Goal: Task Accomplishment & Management: Manage account settings

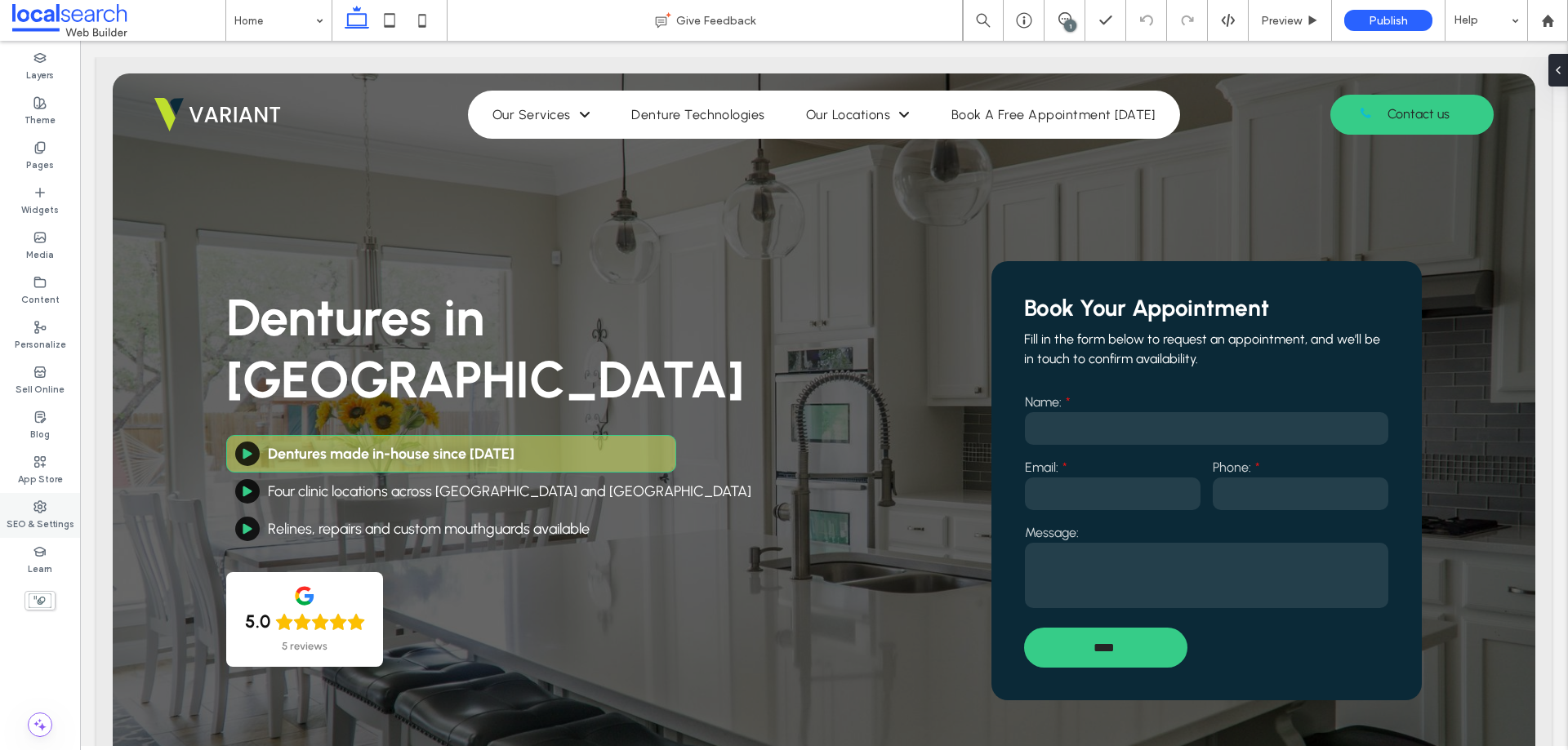
click at [45, 517] on label "SEO & Settings" at bounding box center [40, 522] width 68 height 18
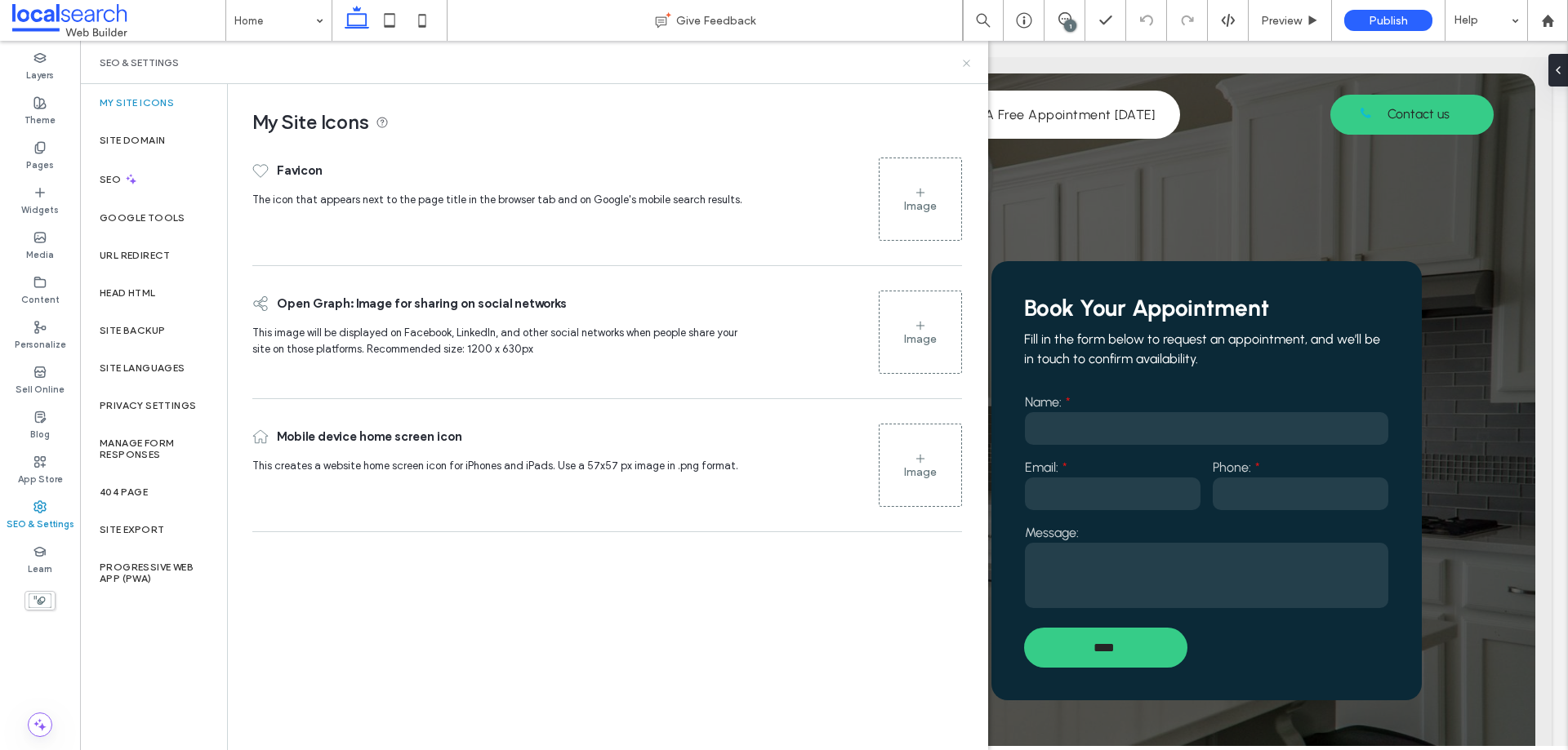
drag, startPoint x: 964, startPoint y: 59, endPoint x: 891, endPoint y: 12, distance: 86.8
click at [964, 59] on icon at bounding box center [965, 63] width 12 height 12
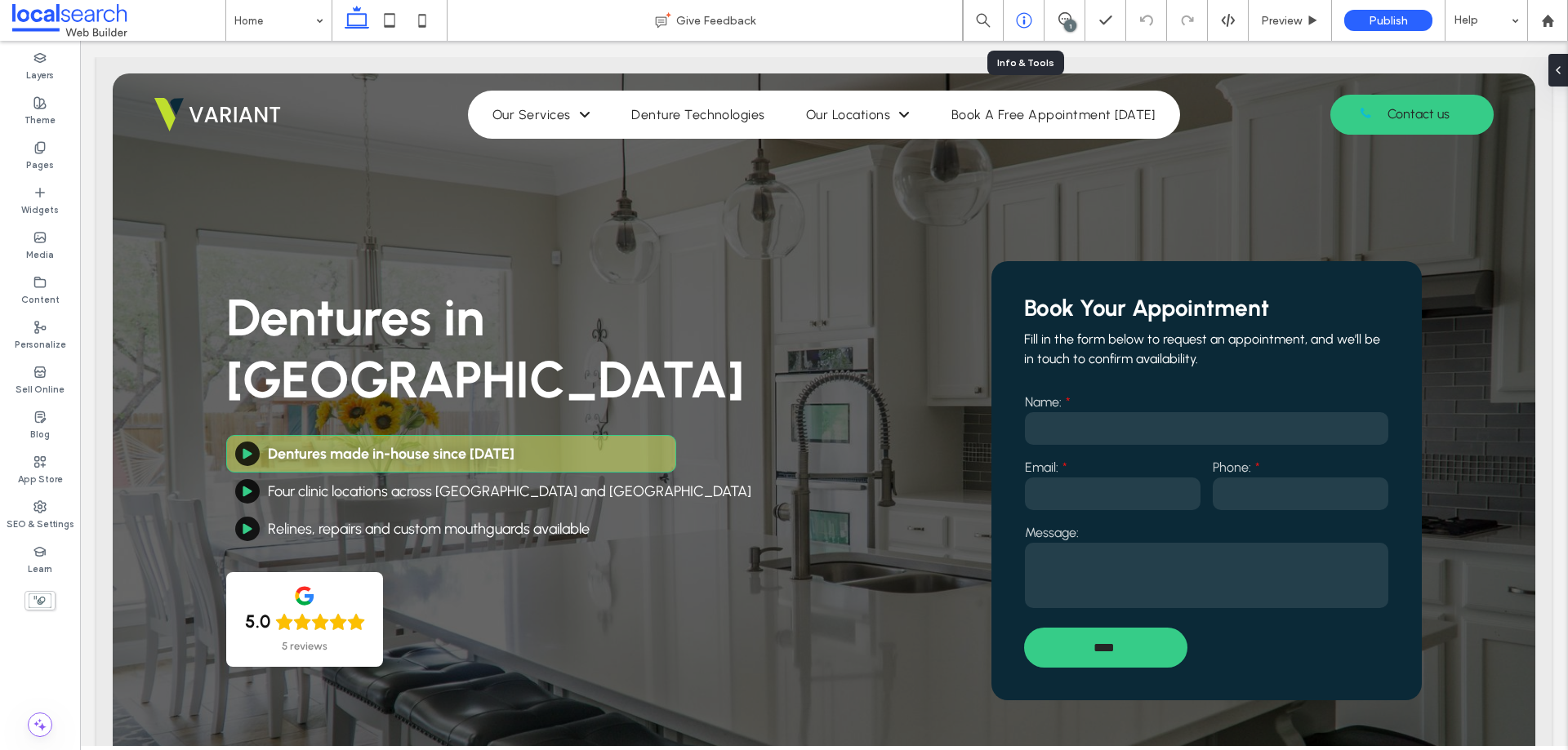
click at [1011, 23] on div at bounding box center [1023, 20] width 40 height 16
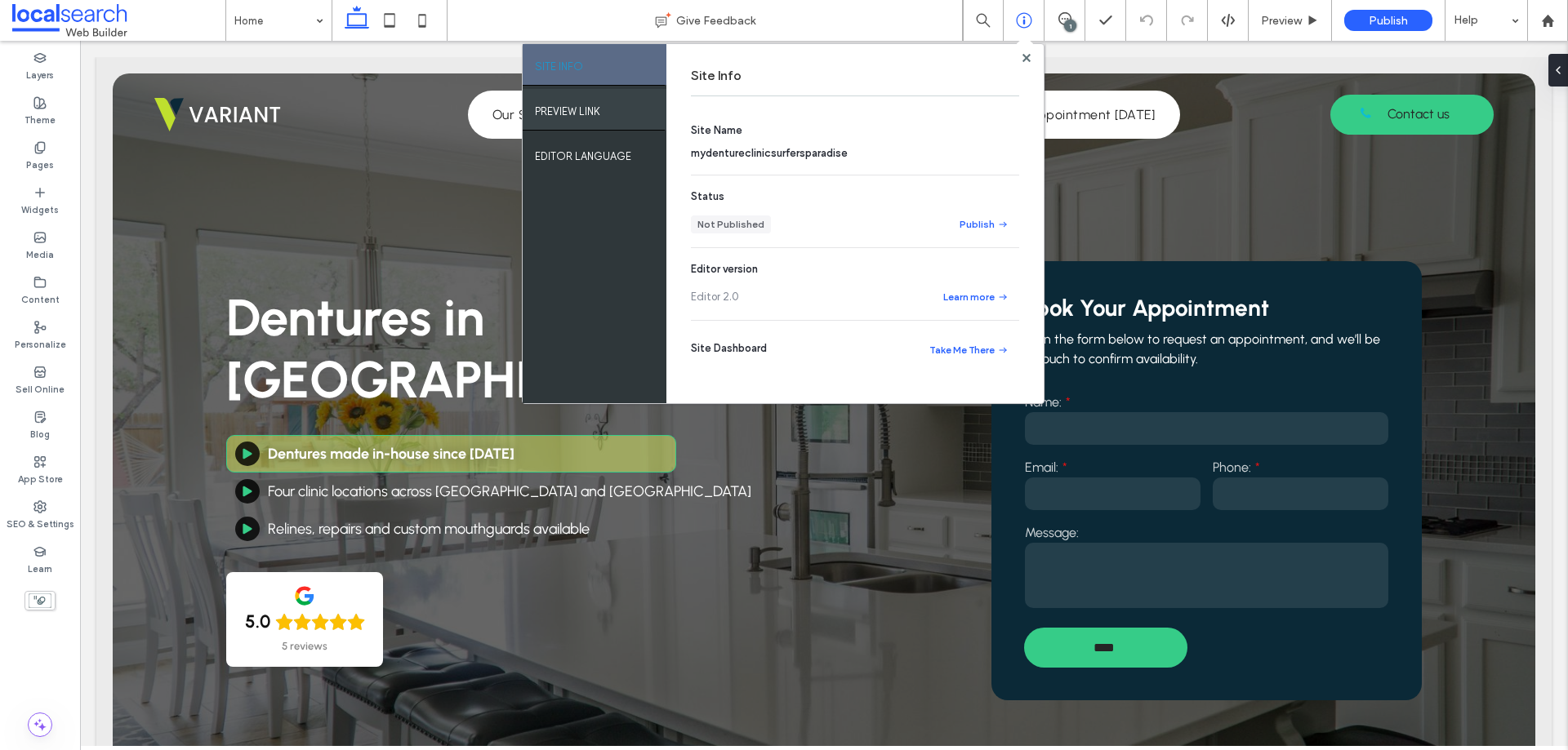
click at [621, 107] on div "PREVIEW LINK" at bounding box center [594, 109] width 144 height 40
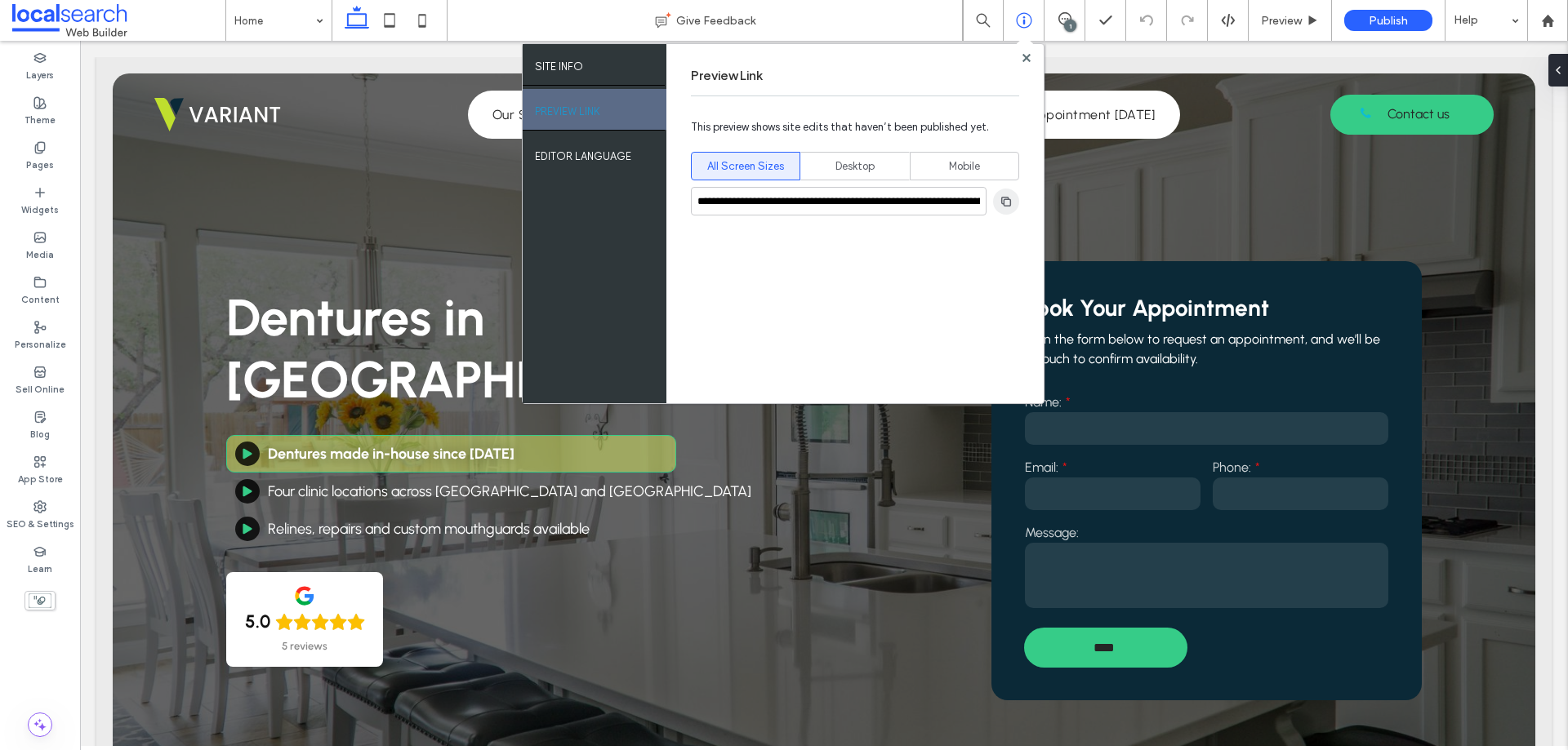
click at [1000, 194] on span "button" at bounding box center [1006, 202] width 26 height 26
click at [1028, 60] on use at bounding box center [1026, 56] width 8 height 8
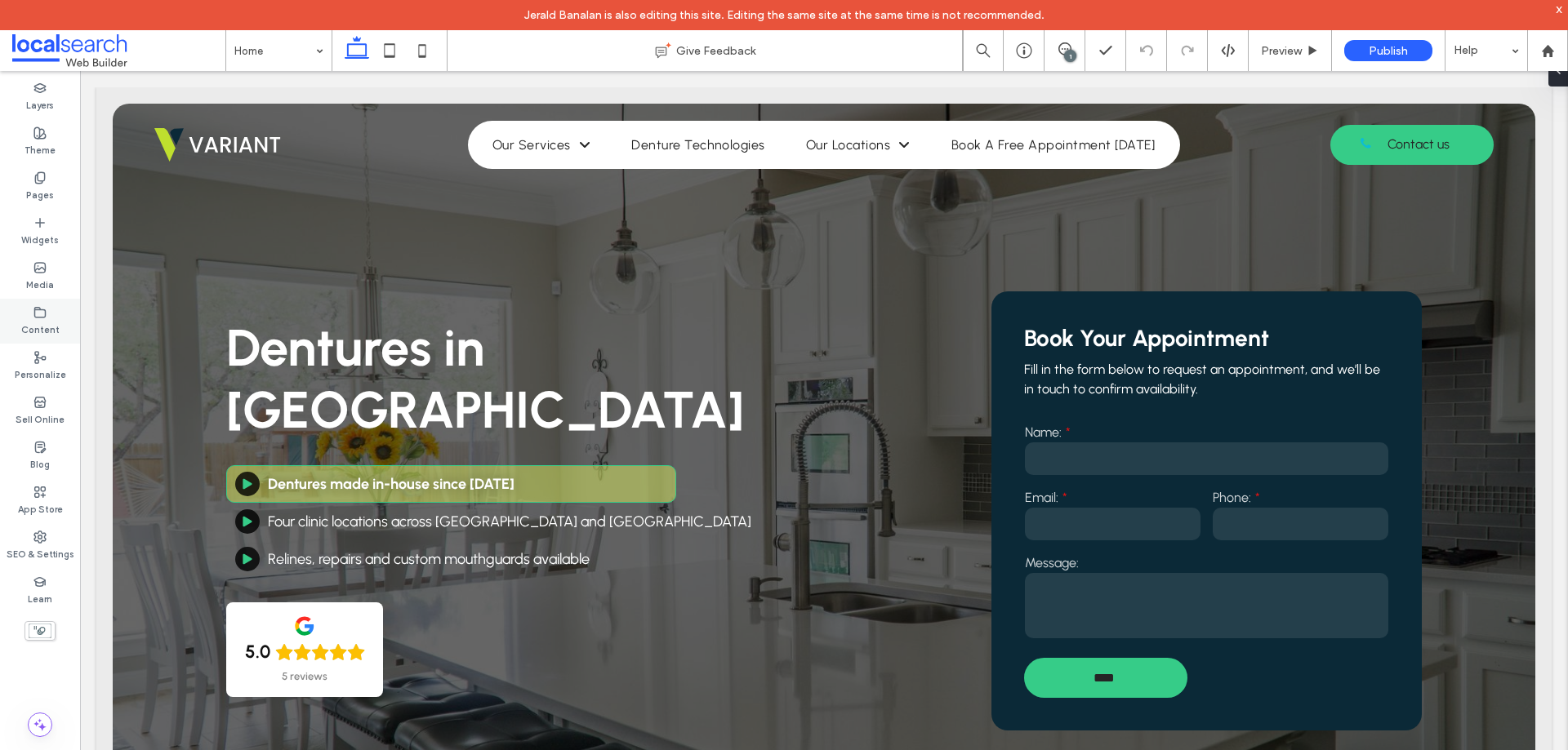
click at [40, 305] on div "Content" at bounding box center [39, 321] width 80 height 45
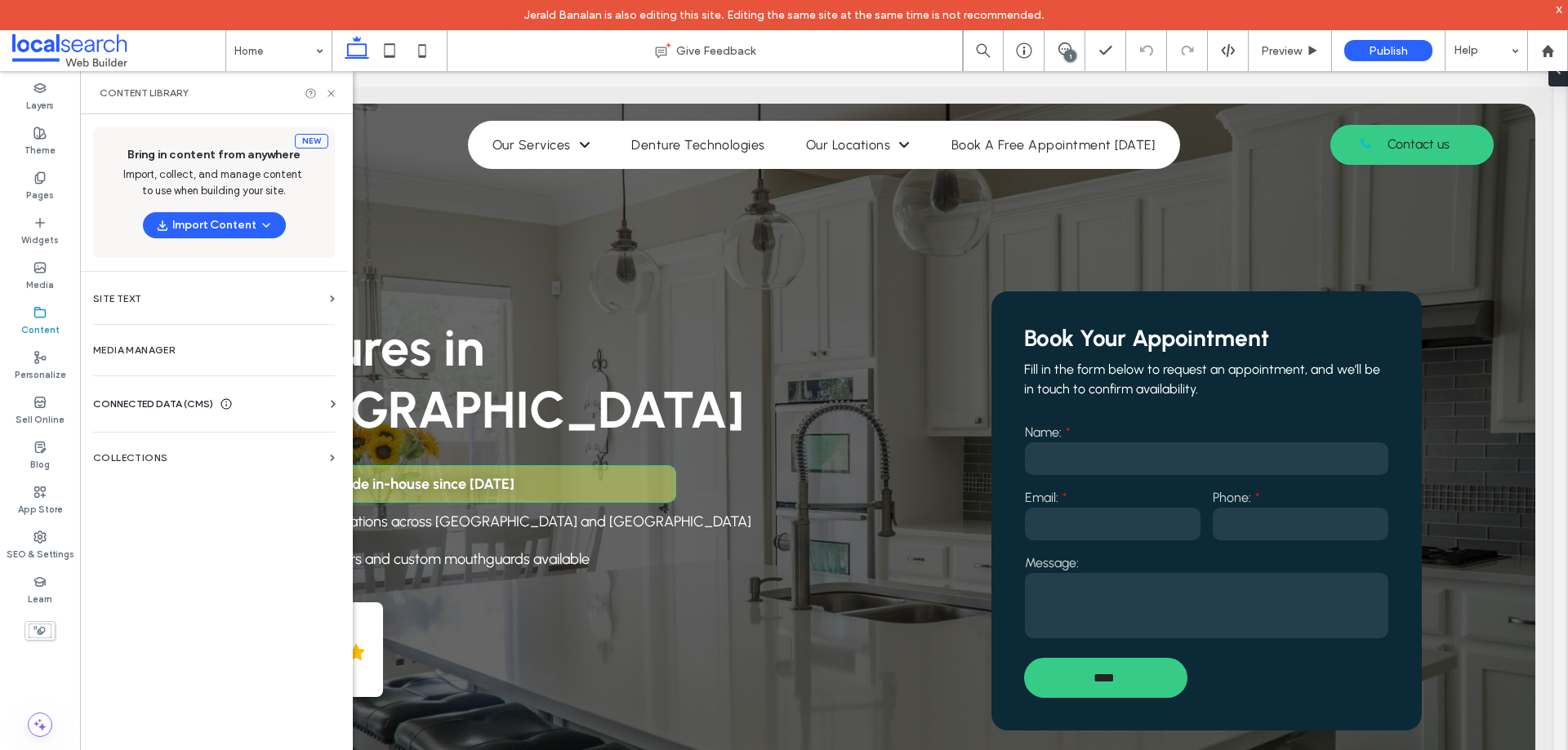
click at [146, 400] on span "CONNECTED DATA (CMS)" at bounding box center [153, 403] width 120 height 16
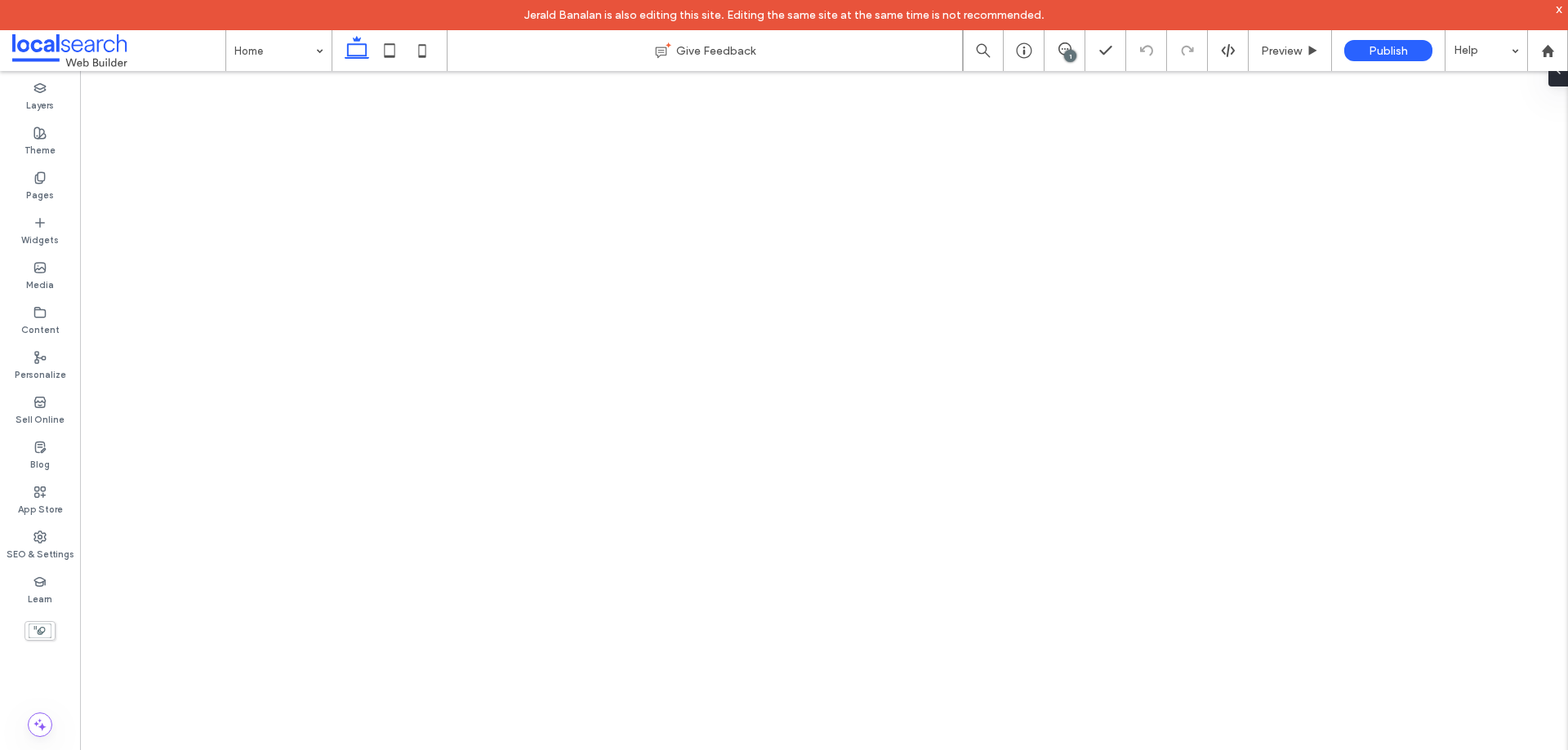
drag, startPoint x: 0, startPoint y: 0, endPoint x: 1069, endPoint y: 50, distance: 1070.2
click at [1069, 50] on div "1" at bounding box center [1070, 55] width 12 height 12
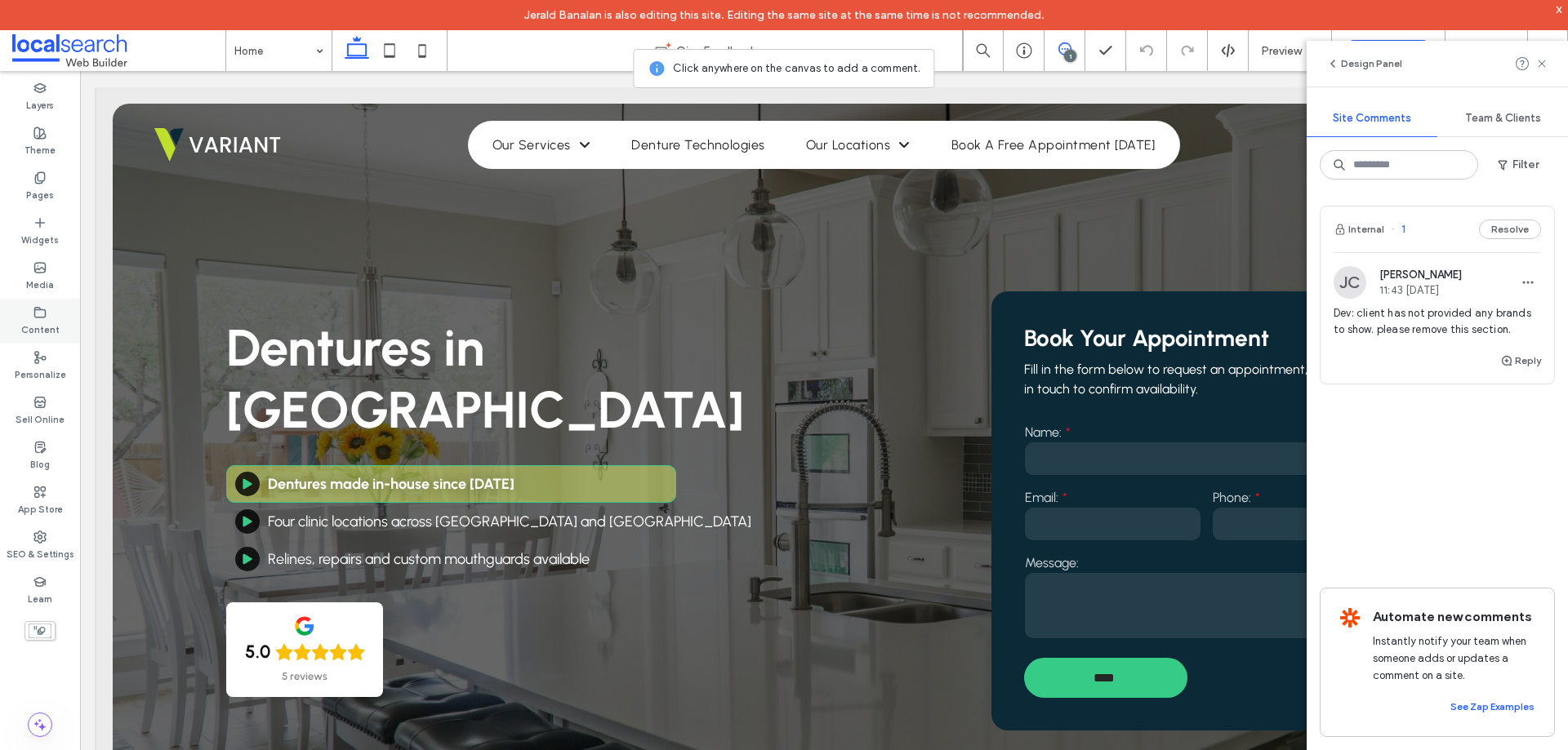
click at [22, 314] on div "Content" at bounding box center [39, 321] width 80 height 45
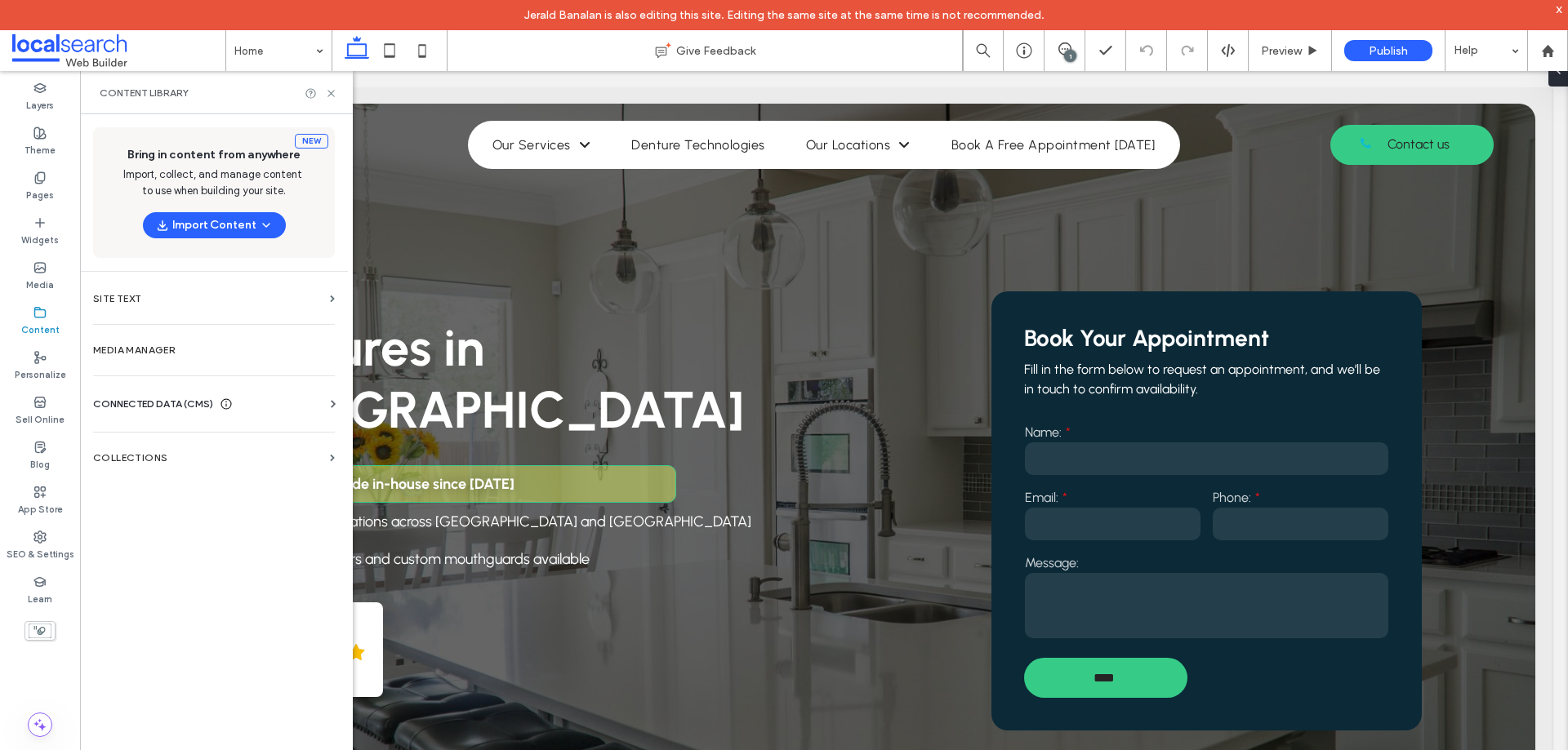
click at [146, 407] on span "CONNECTED DATA (CMS)" at bounding box center [153, 403] width 120 height 16
click at [150, 438] on label "Business Info" at bounding box center [217, 444] width 222 height 11
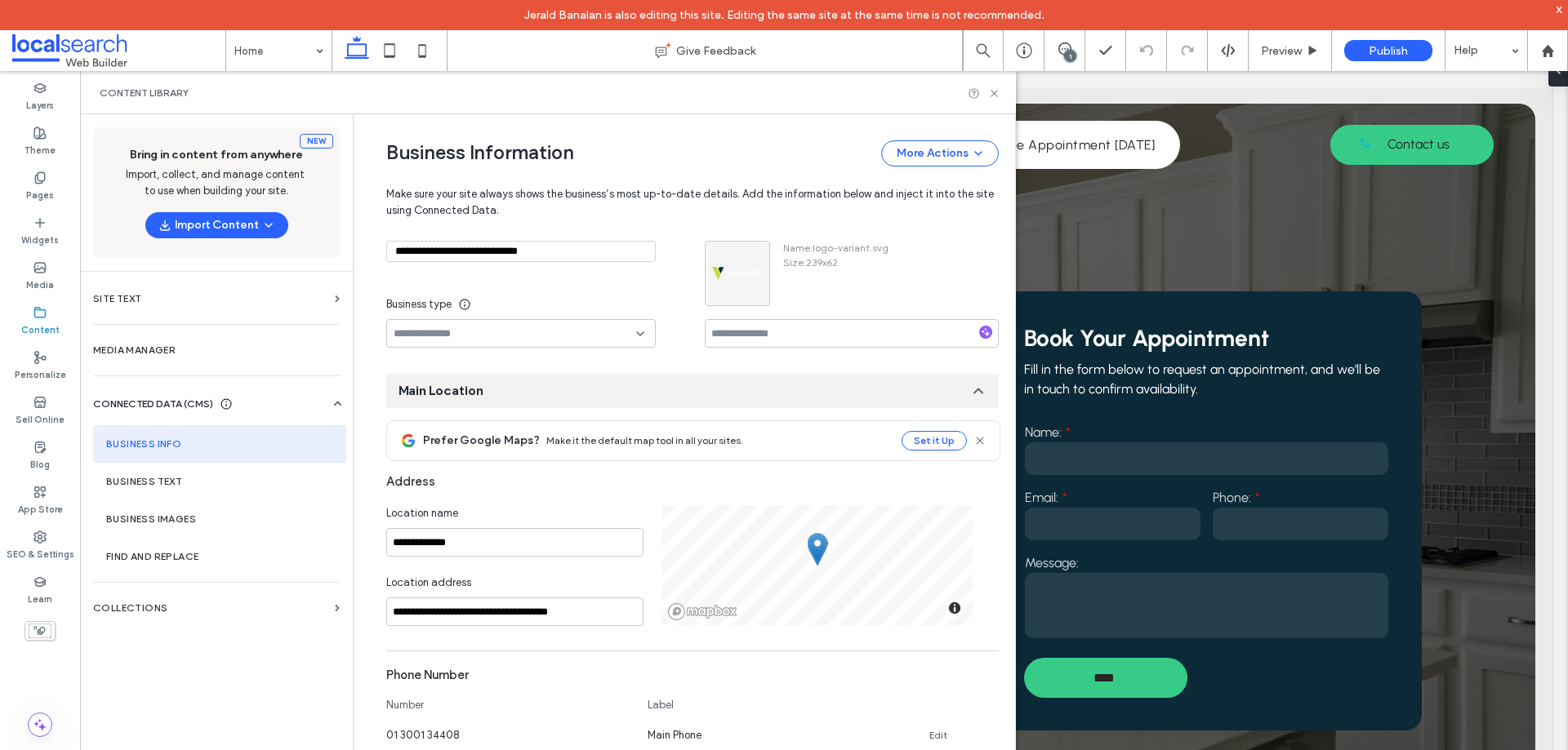
scroll to position [1, 0]
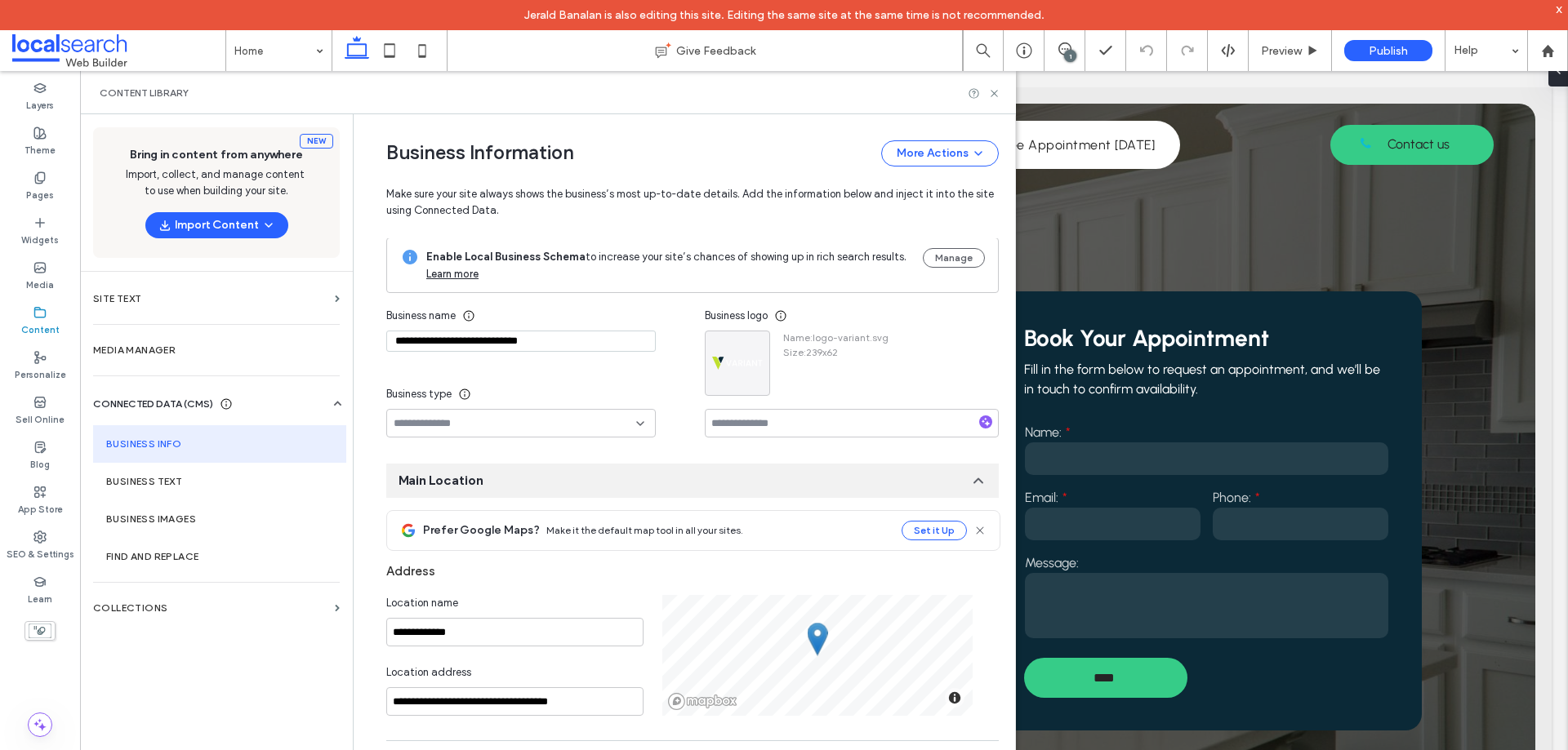
click at [567, 338] on input "**********" at bounding box center [521, 341] width 270 height 22
paste input
type input "**********"
click at [565, 360] on div "**********" at bounding box center [545, 369] width 319 height 136
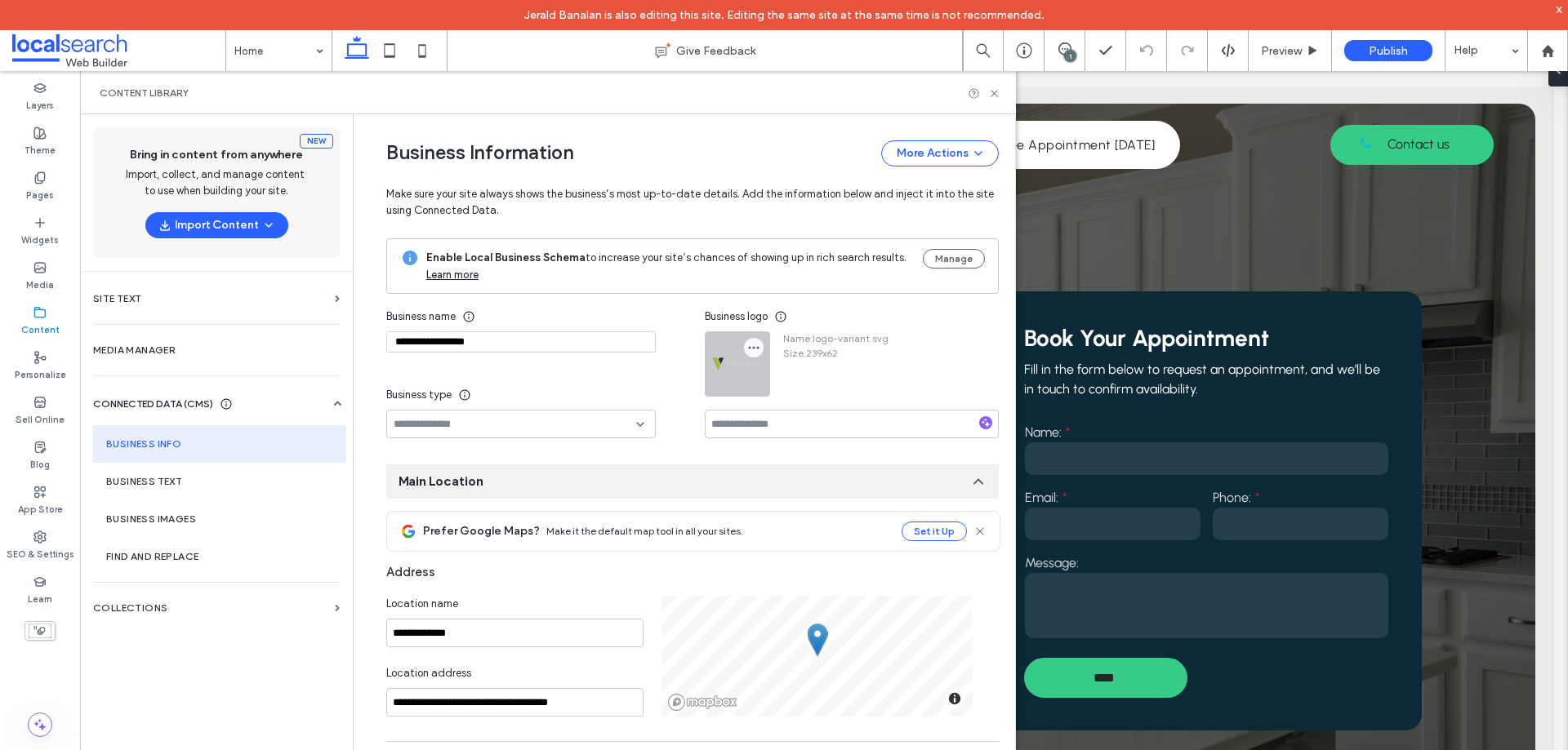
click at [747, 345] on icon "button" at bounding box center [754, 348] width 13 height 13
click at [767, 381] on span at bounding box center [759, 386] width 20 height 18
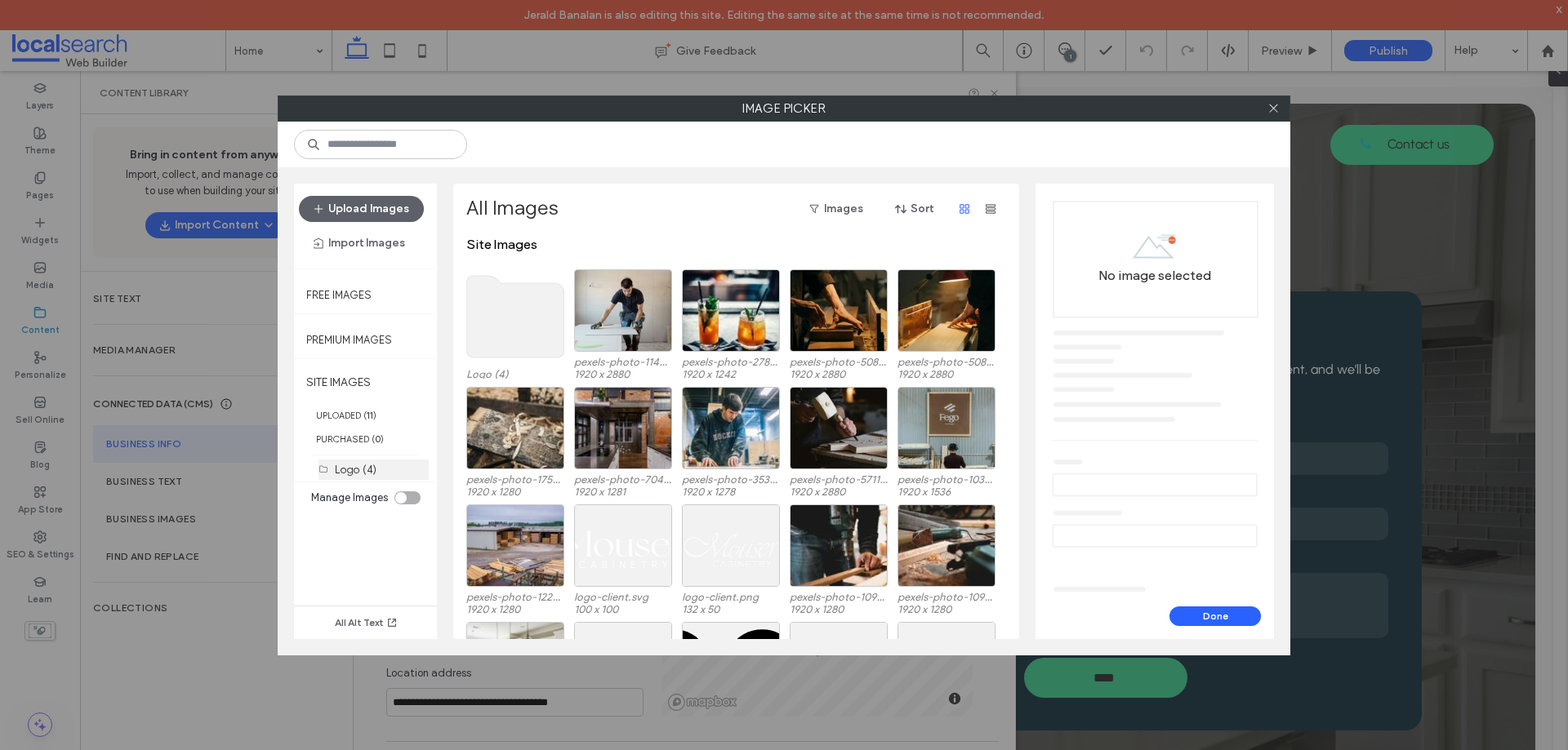
click at [362, 469] on label "Logo (4)" at bounding box center [355, 469] width 41 height 12
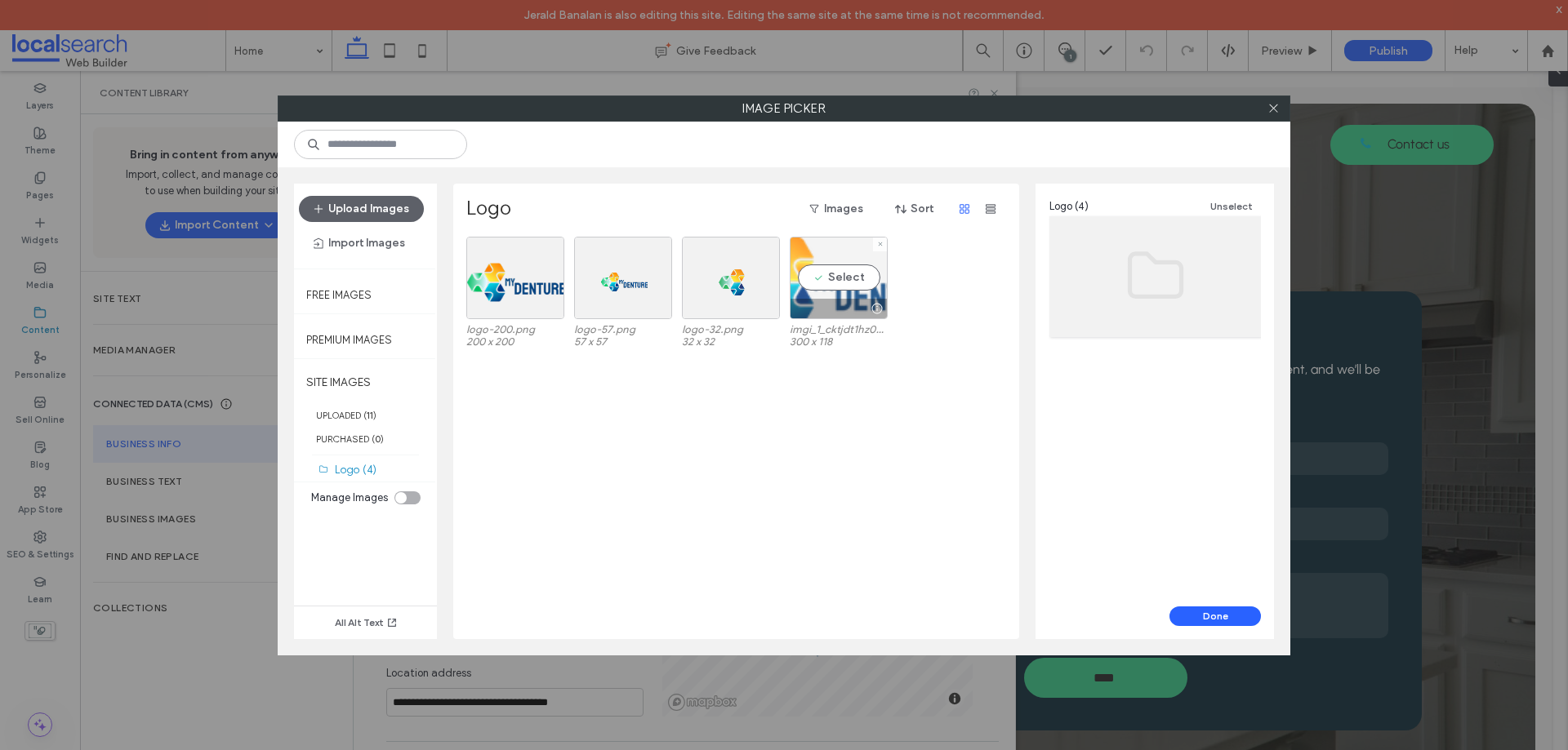
click at [824, 283] on div "Select" at bounding box center [839, 278] width 98 height 83
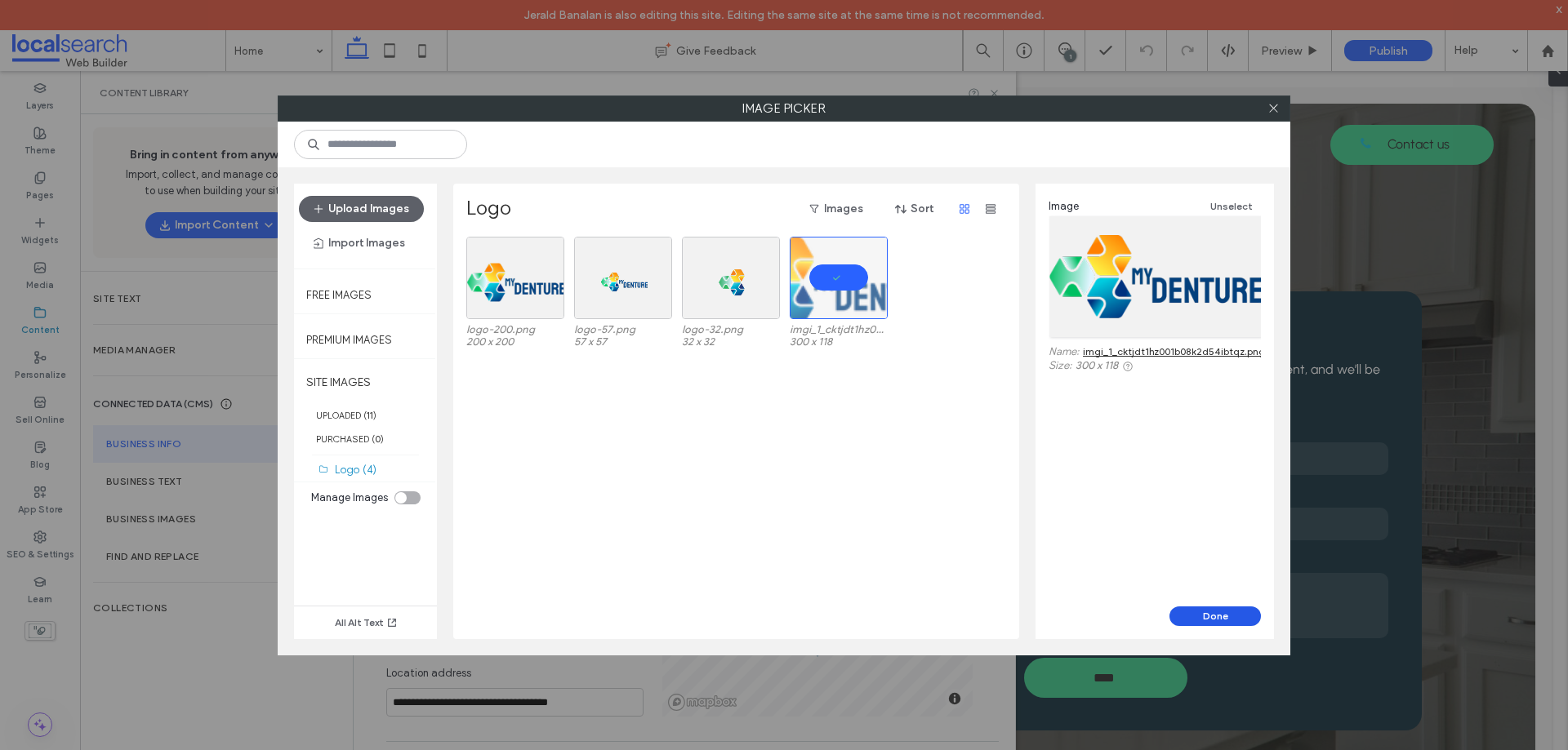
click at [1225, 610] on button "Done" at bounding box center [1215, 616] width 91 height 20
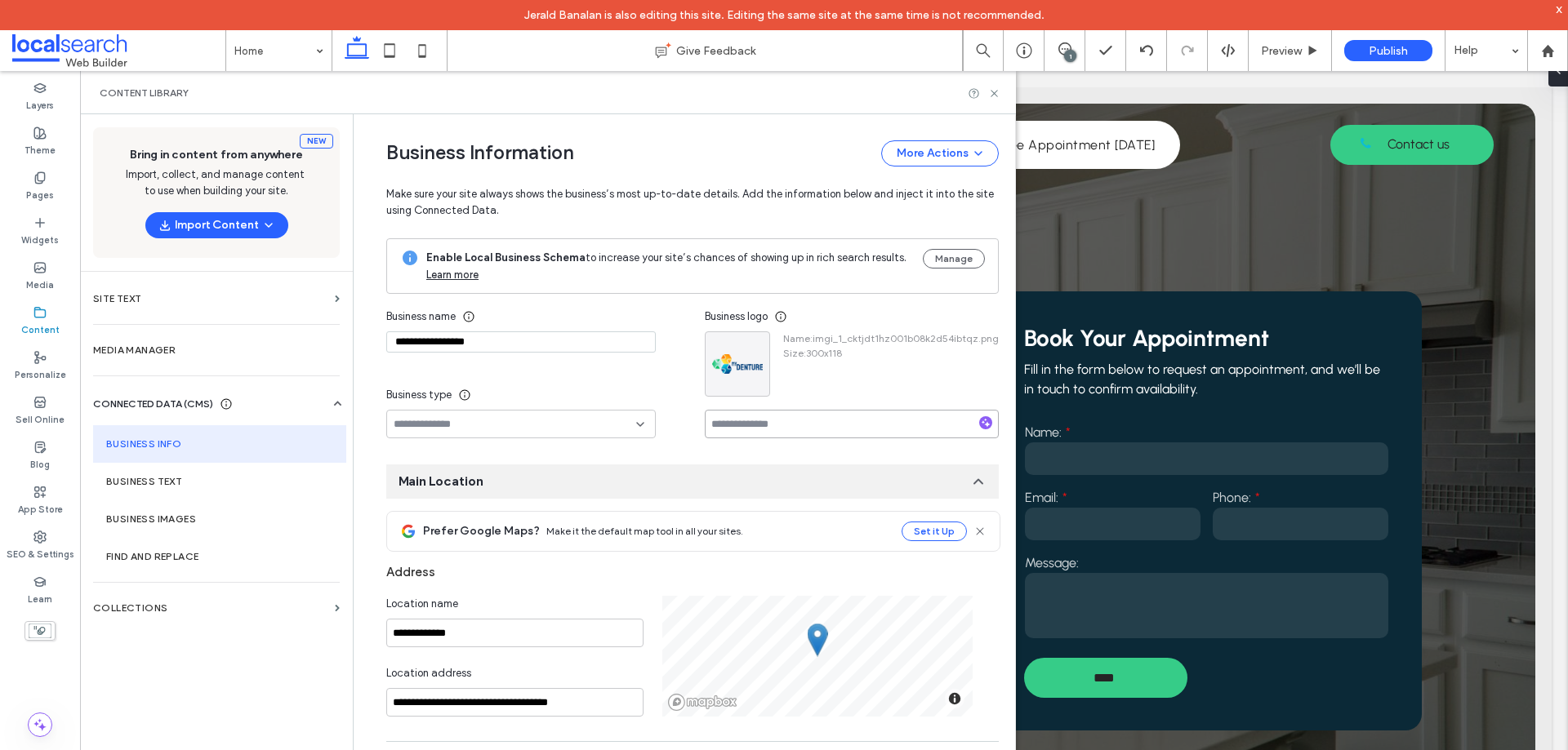
click at [778, 422] on input at bounding box center [852, 424] width 294 height 28
paste input "**********"
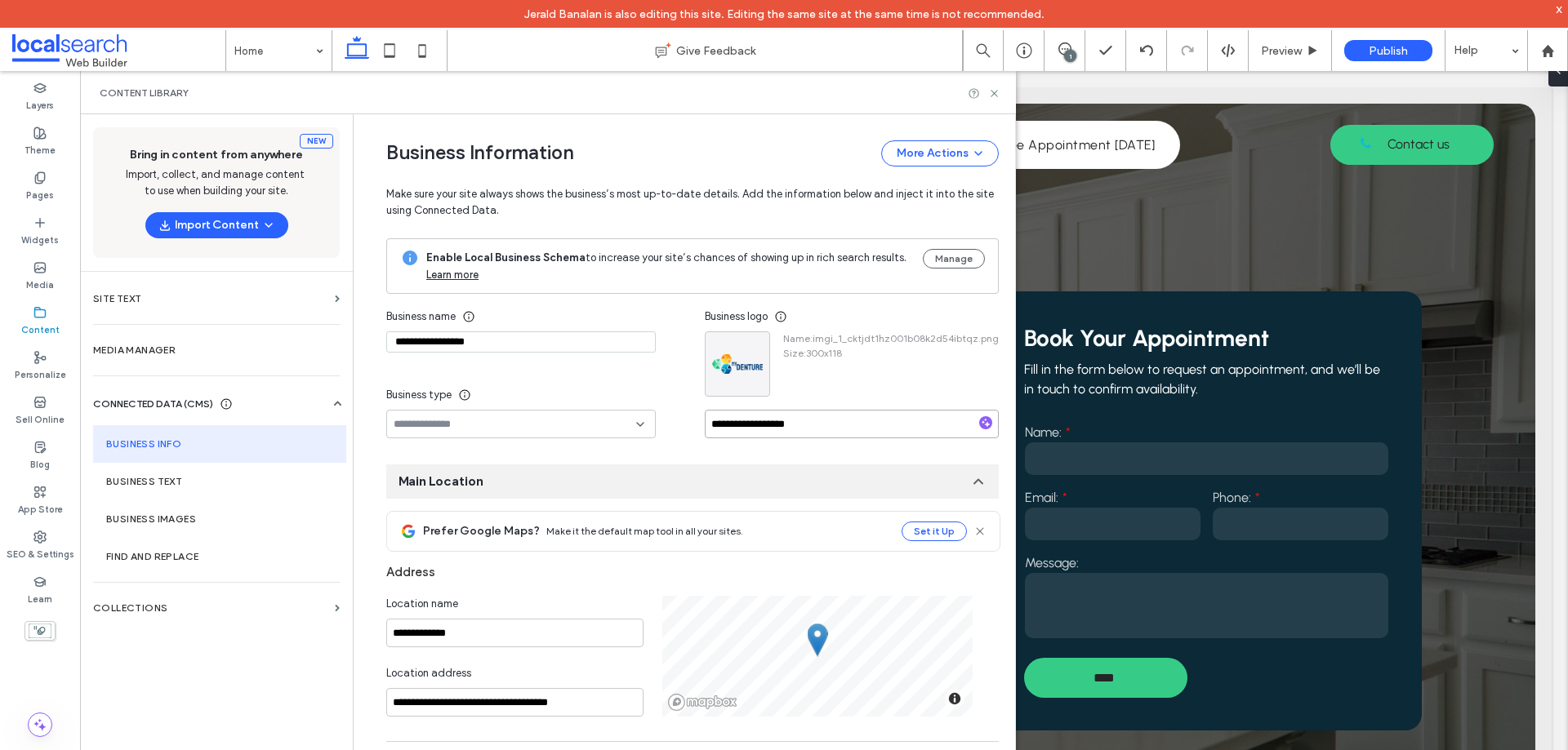
type input "**********"
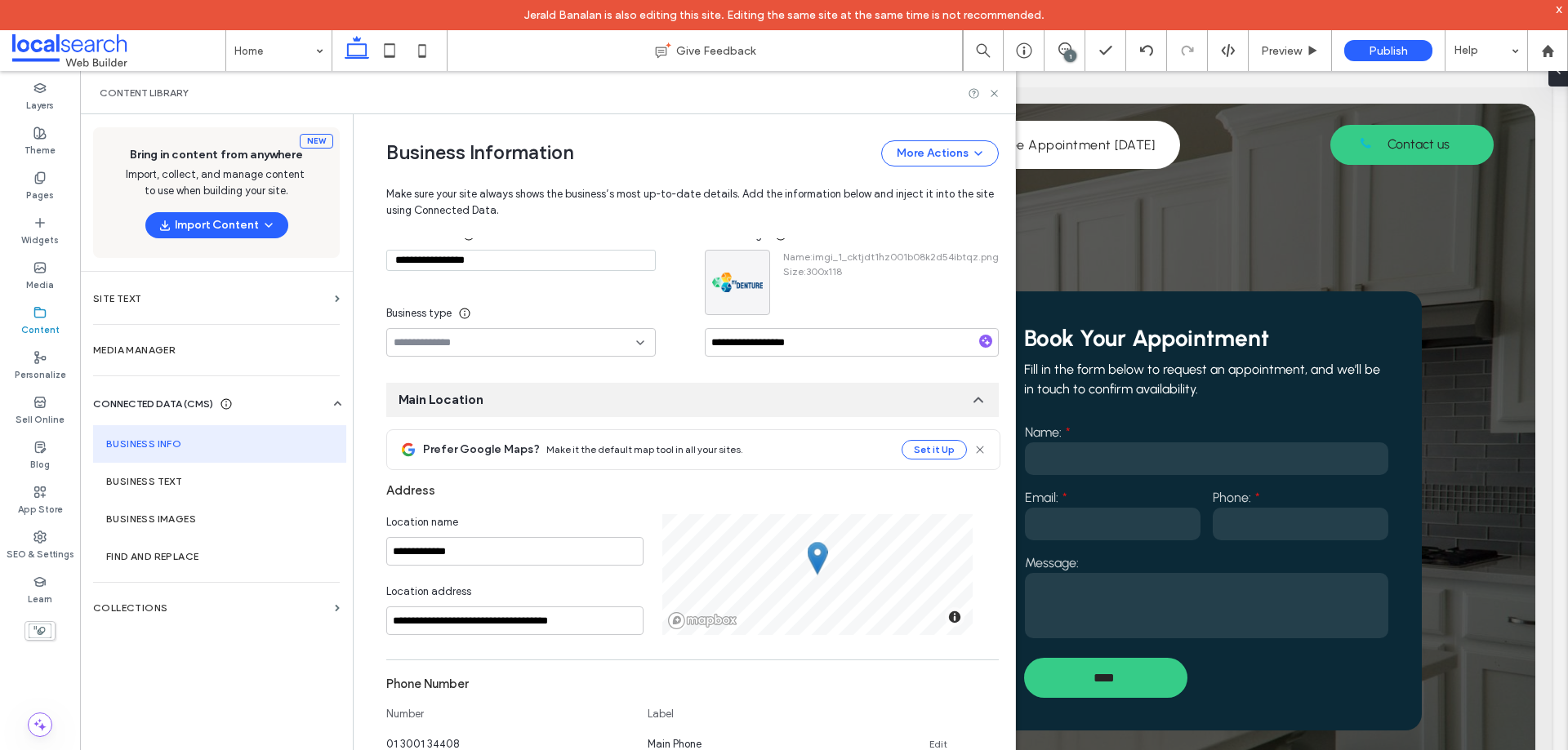
scroll to position [245, 0]
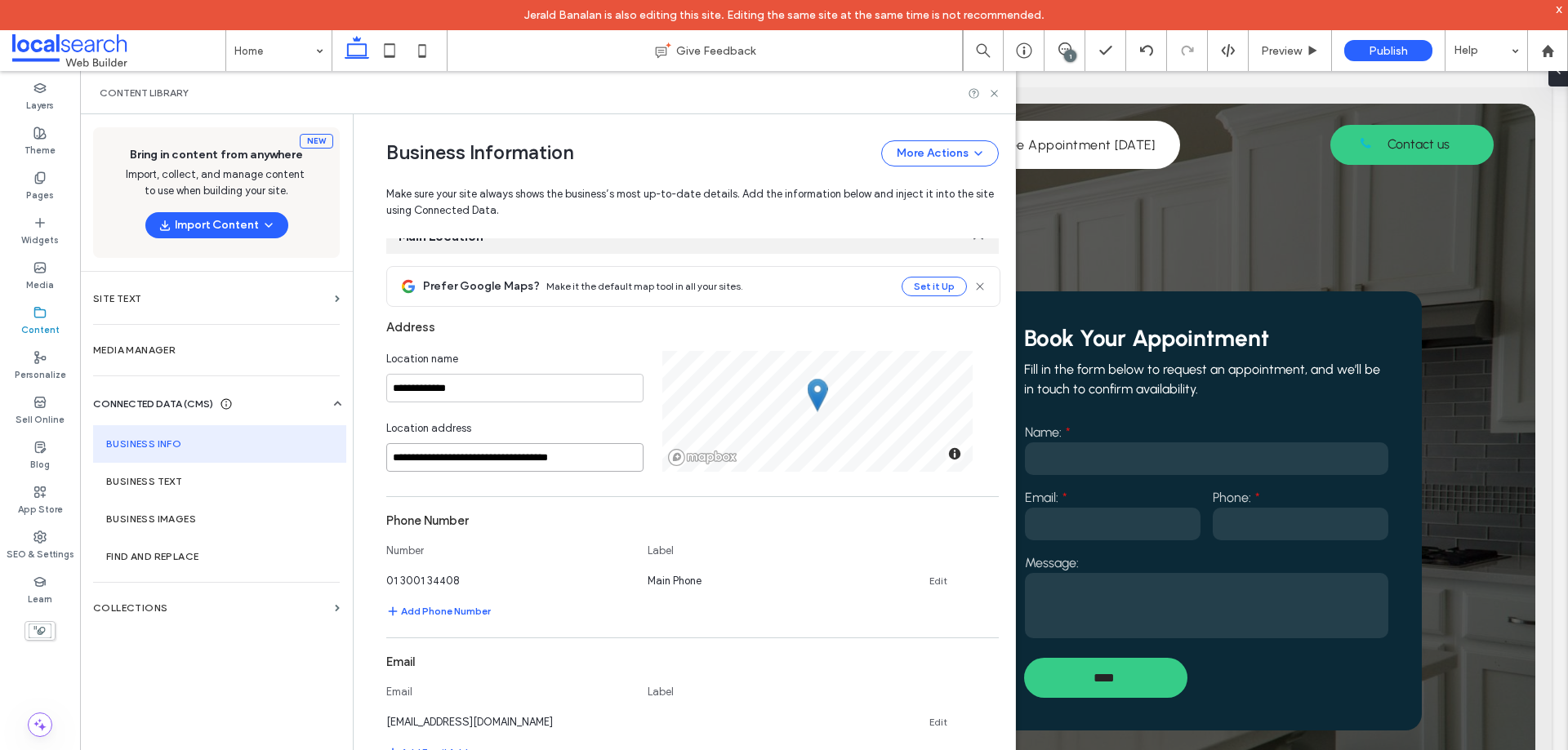
click at [427, 467] on input "**********" at bounding box center [515, 458] width 258 height 28
paste input
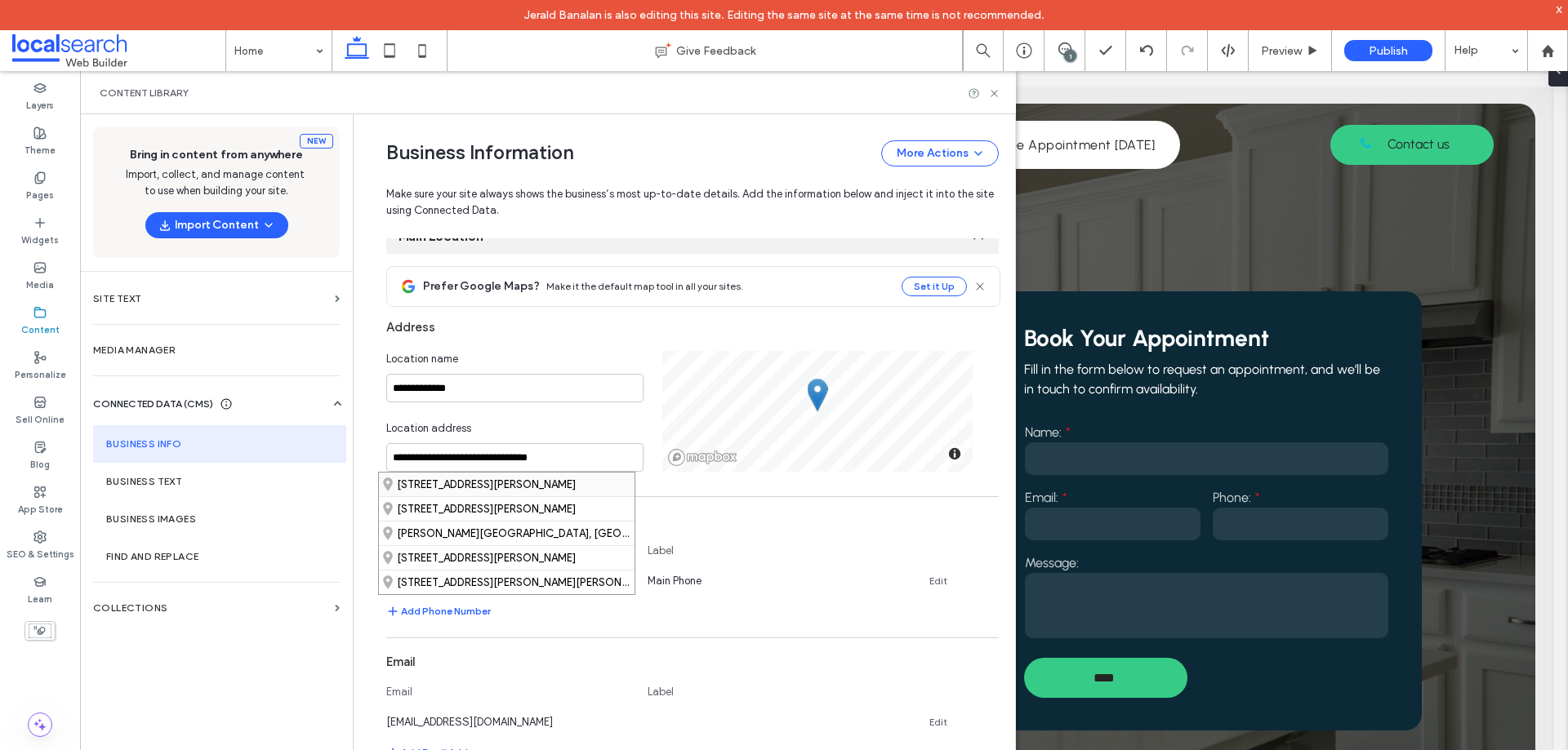
click at [532, 491] on div "189 Ashmore Road, Benowa Queensland 4217, Australia" at bounding box center [507, 484] width 256 height 23
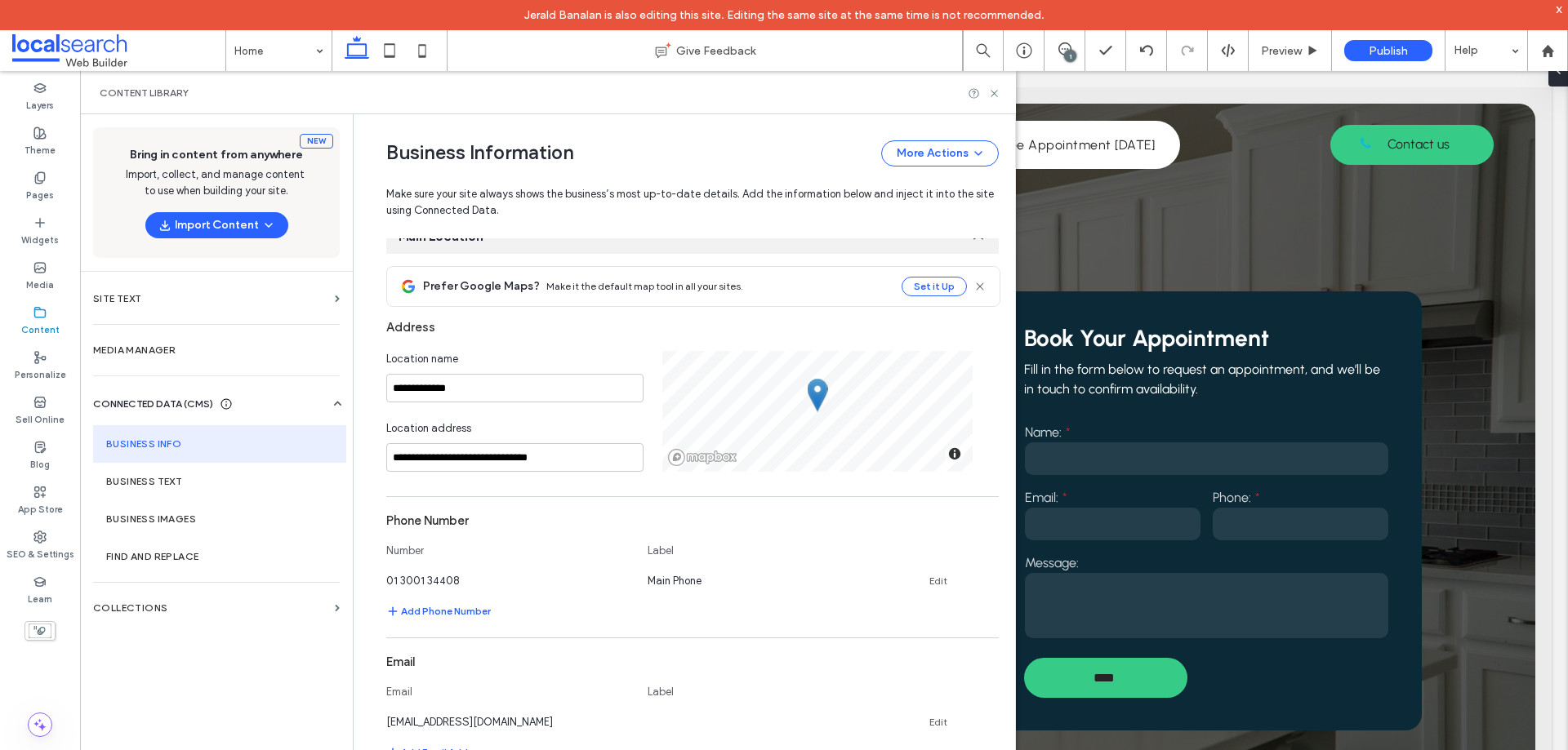
type input "**********"
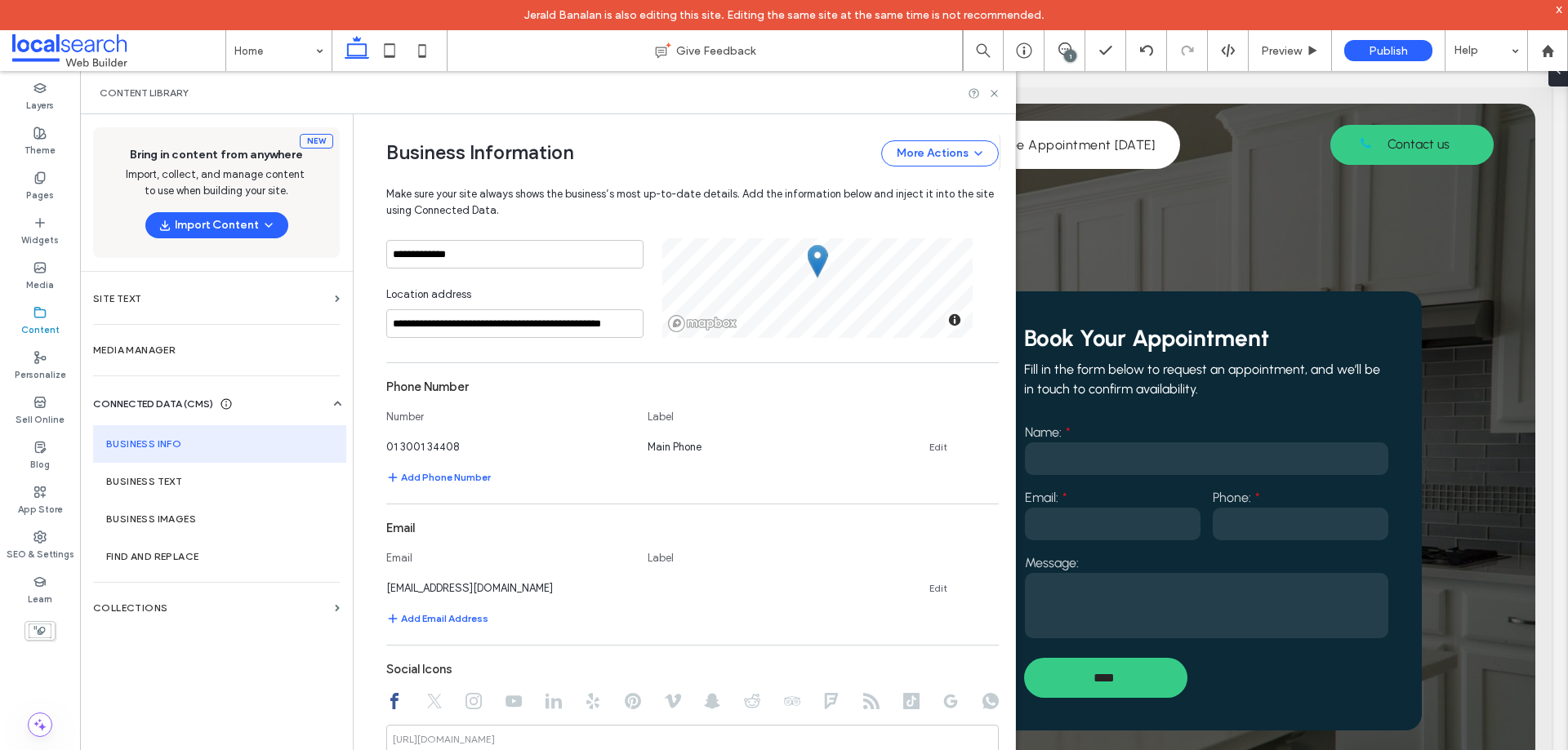
scroll to position [408, 0]
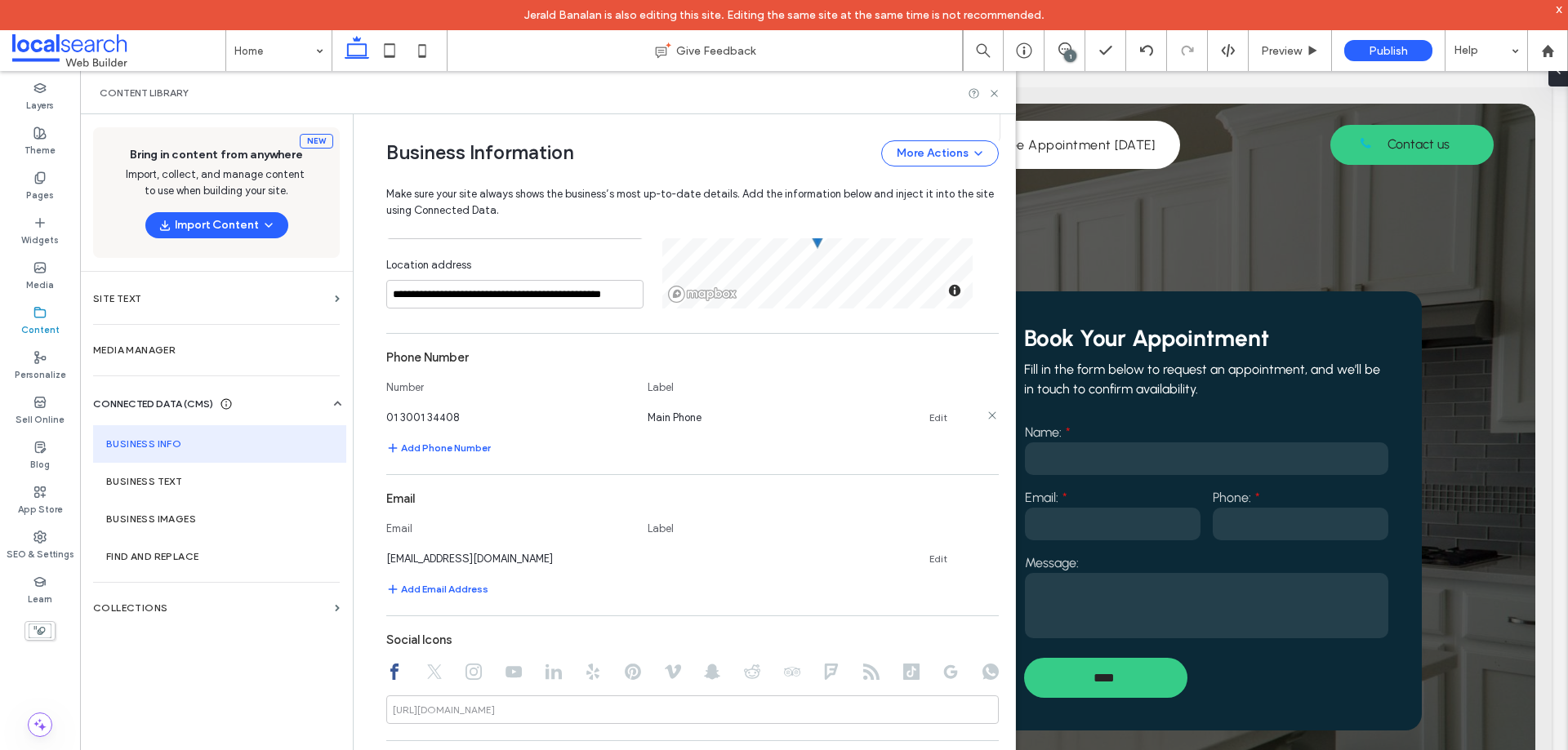
click at [929, 417] on link "Edit" at bounding box center [937, 418] width 18 height 13
click at [507, 419] on input "**********" at bounding box center [509, 415] width 245 height 28
type input "**********"
click at [550, 441] on section "**********" at bounding box center [692, 404] width 612 height 125
click at [926, 417] on button "Save" at bounding box center [941, 414] width 73 height 26
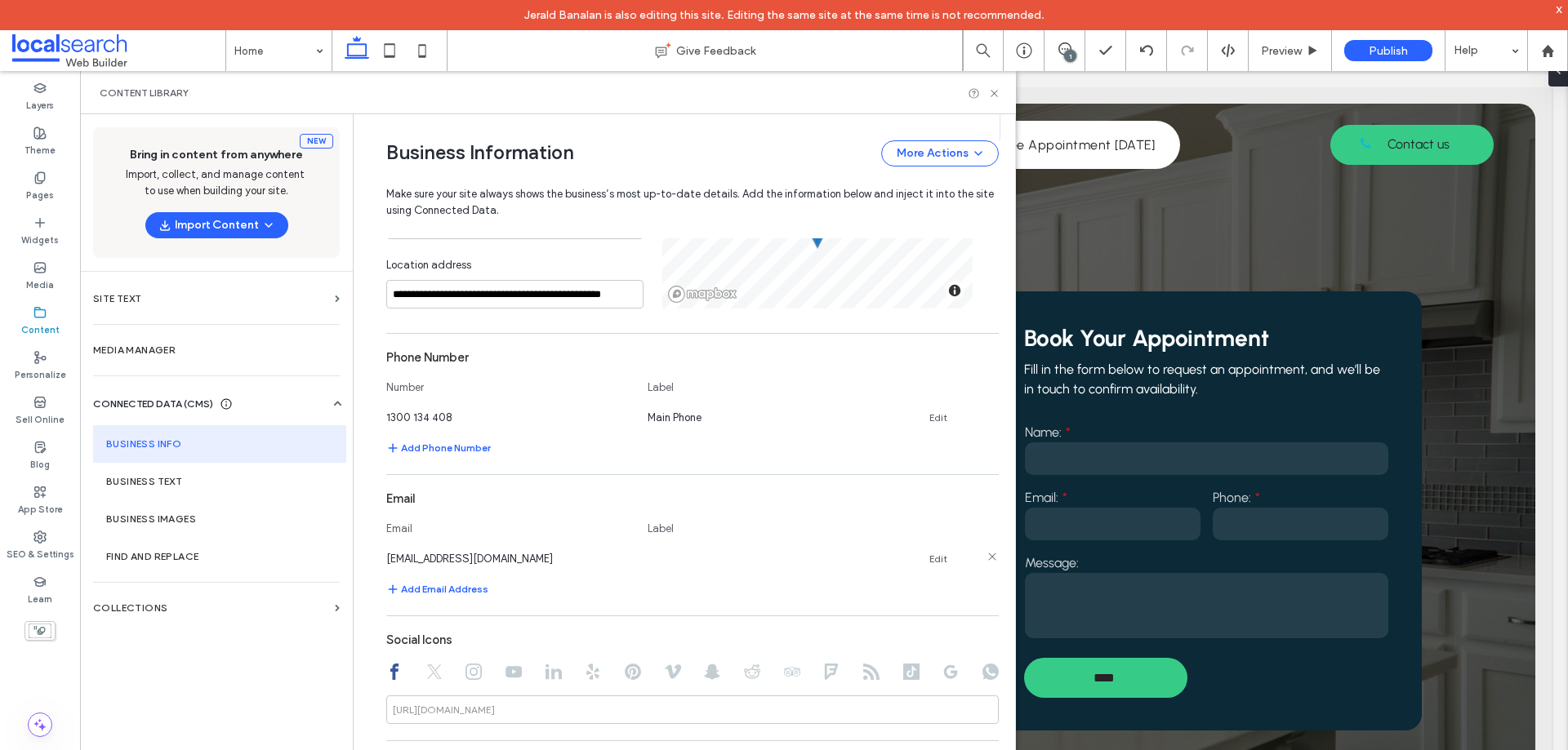
click at [929, 555] on link "Edit" at bounding box center [937, 559] width 18 height 13
click at [462, 557] on input "**********" at bounding box center [509, 557] width 245 height 28
click at [681, 558] on input at bounding box center [770, 557] width 245 height 28
type input "**********"
click at [878, 576] on section "**********" at bounding box center [692, 545] width 612 height 125
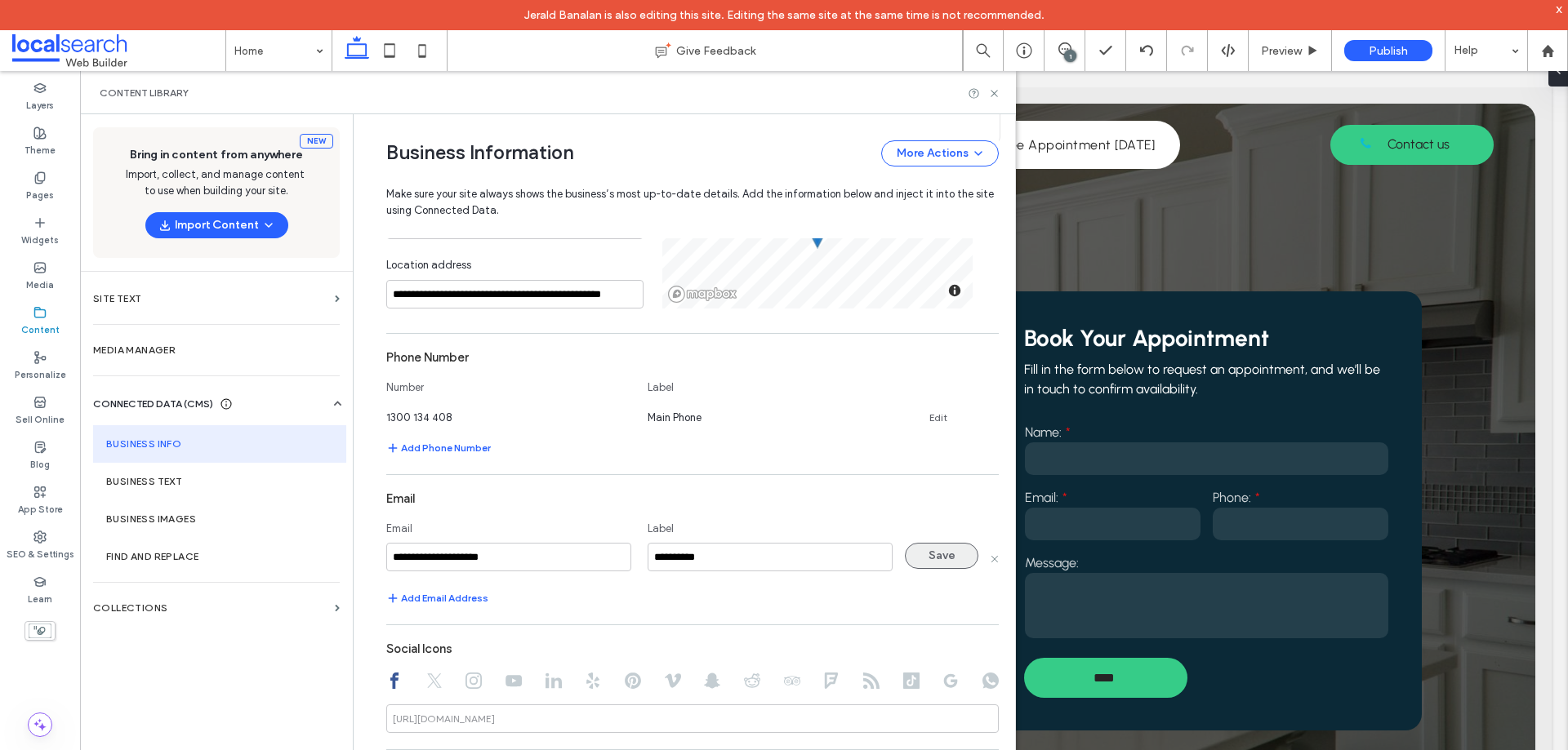
click at [921, 556] on button "Save" at bounding box center [941, 556] width 73 height 26
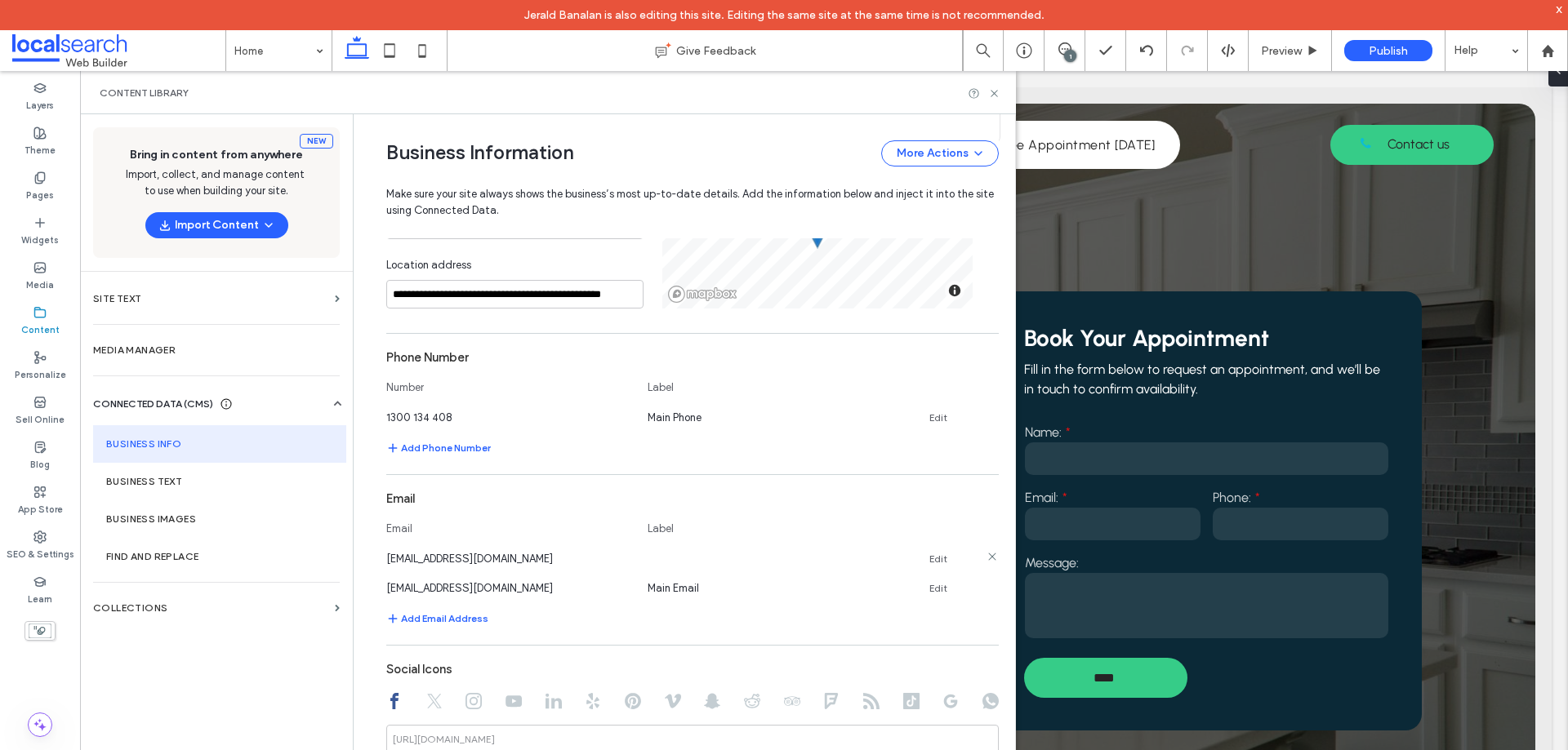
click at [985, 555] on icon at bounding box center [992, 556] width 13 height 13
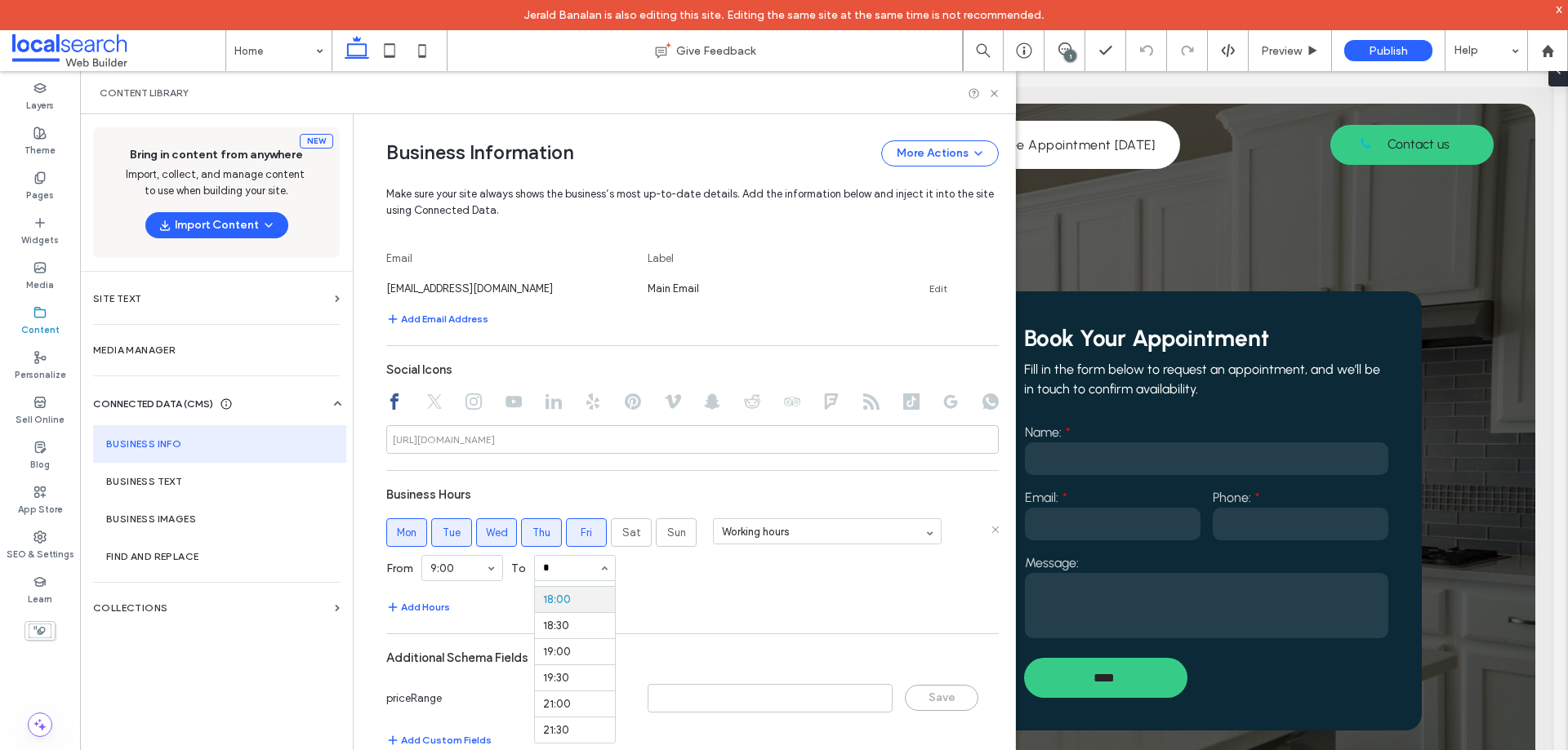
scroll to position [464, 0]
type input "**"
click at [622, 528] on span "Sat" at bounding box center [632, 533] width 19 height 16
click at [540, 531] on span "Thu" at bounding box center [541, 533] width 18 height 16
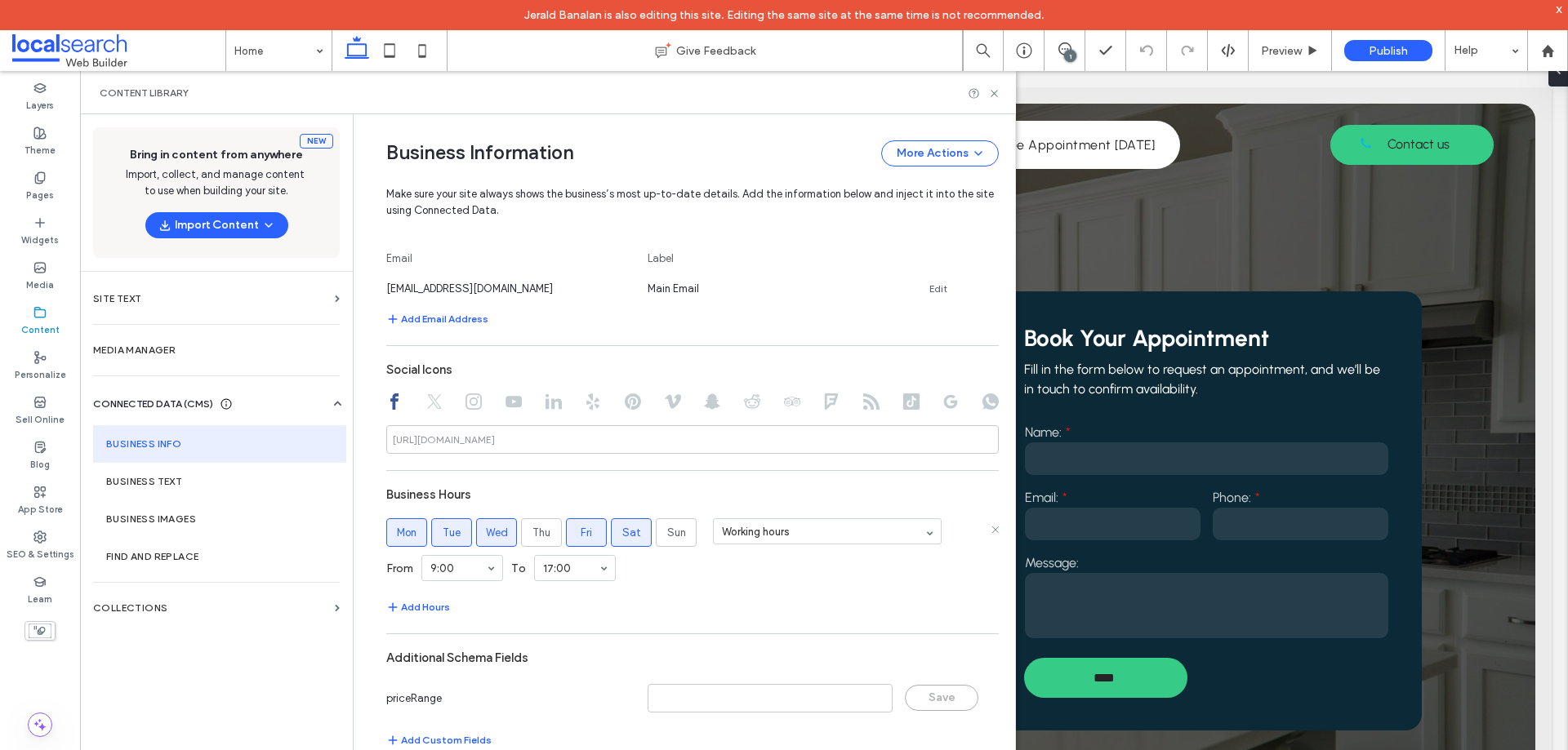
click at [487, 533] on span "Wed" at bounding box center [496, 533] width 22 height 16
click at [443, 533] on span "Tue" at bounding box center [451, 533] width 18 height 16
click at [397, 526] on span "Mon" at bounding box center [406, 533] width 20 height 16
click at [996, 102] on div "Content Library" at bounding box center [547, 93] width 935 height 43
click at [996, 97] on icon at bounding box center [994, 93] width 12 height 12
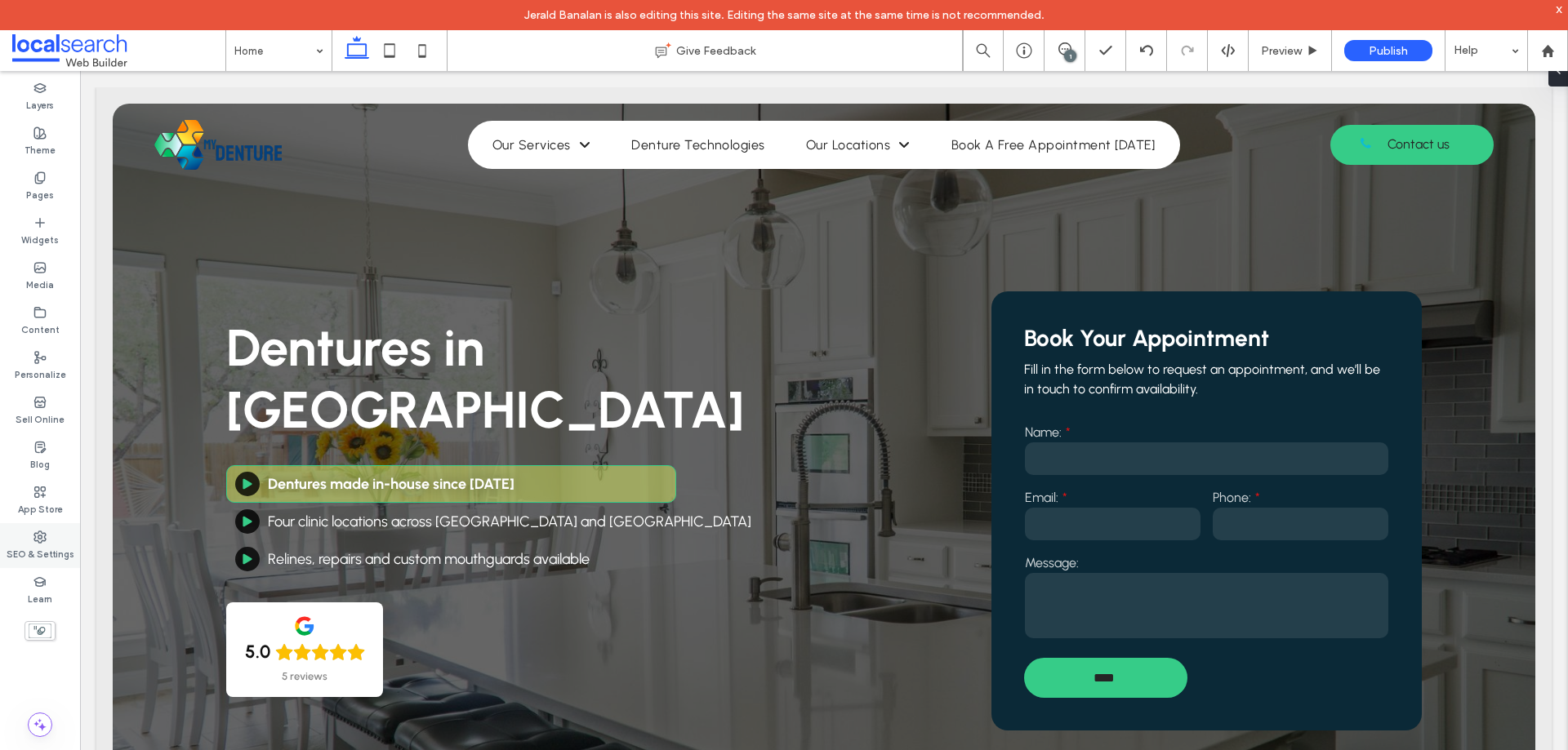
click at [27, 539] on div "SEO & Settings" at bounding box center [39, 546] width 80 height 45
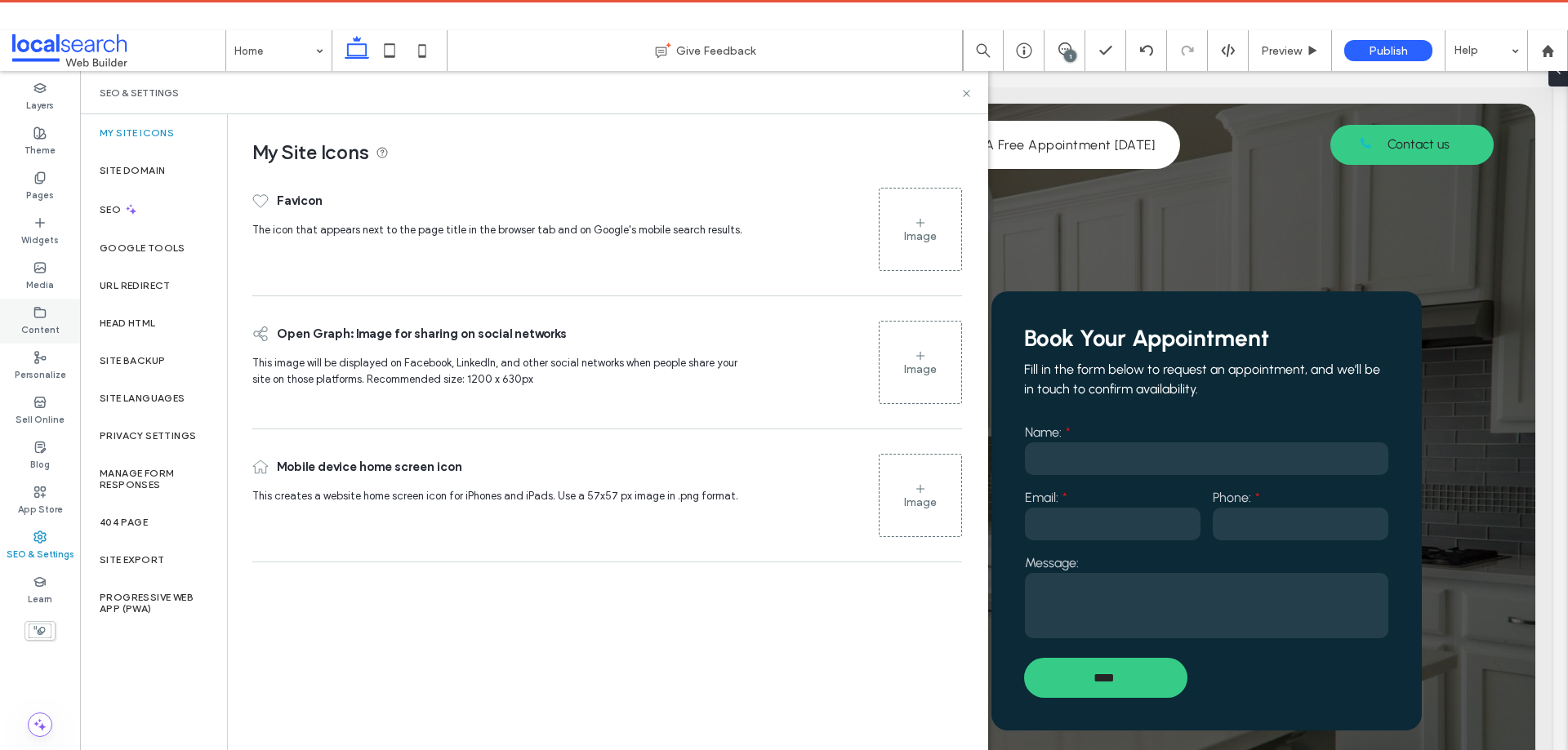
click at [33, 306] on div "Content" at bounding box center [39, 321] width 80 height 45
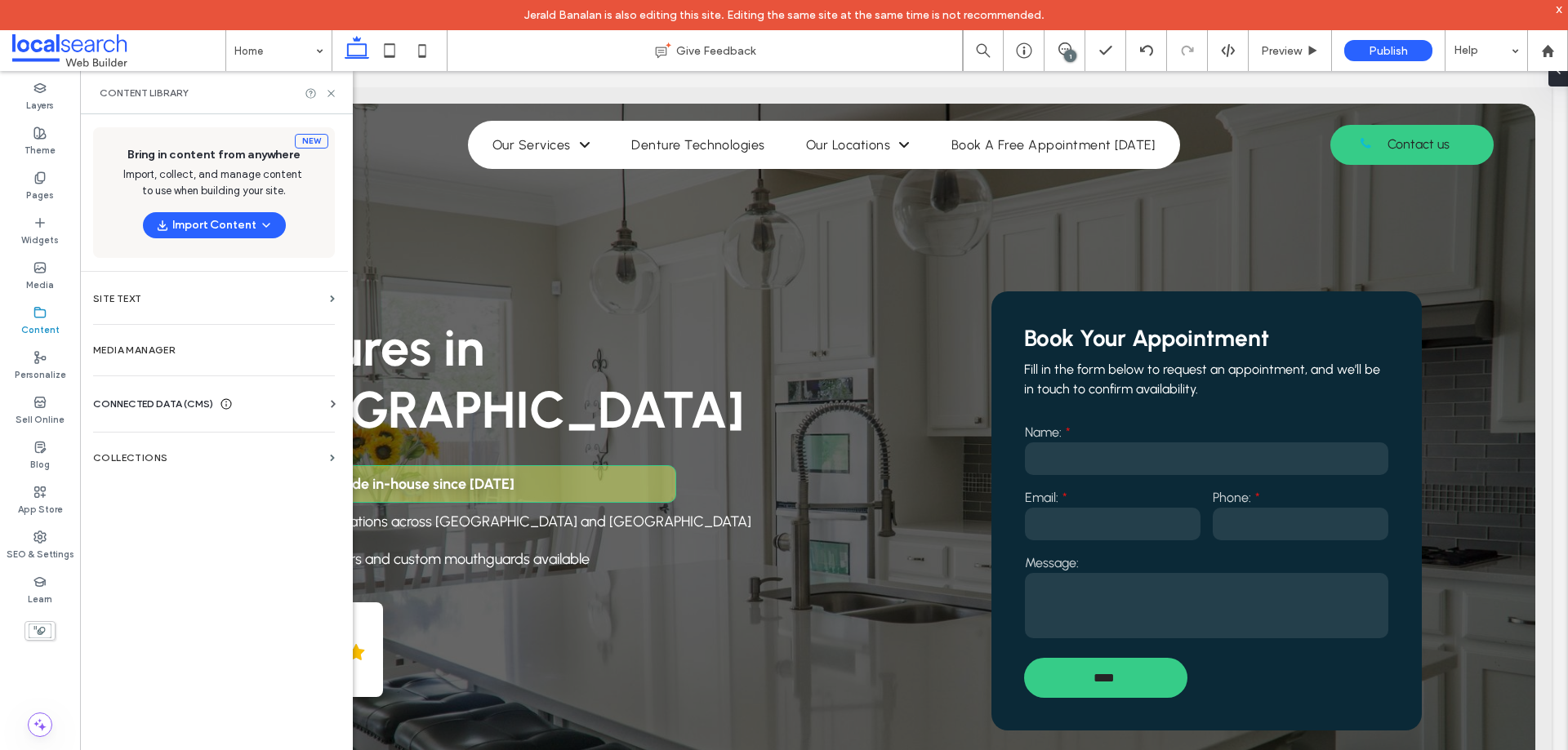
click at [162, 394] on div "CONNECTED DATA (CMS) Business Info Business Text Business Images Find and Repla…" at bounding box center [213, 403] width 268 height 42
click at [158, 398] on span "CONNECTED DATA (CMS)" at bounding box center [153, 403] width 120 height 16
click at [158, 443] on label "Business Info" at bounding box center [217, 444] width 222 height 11
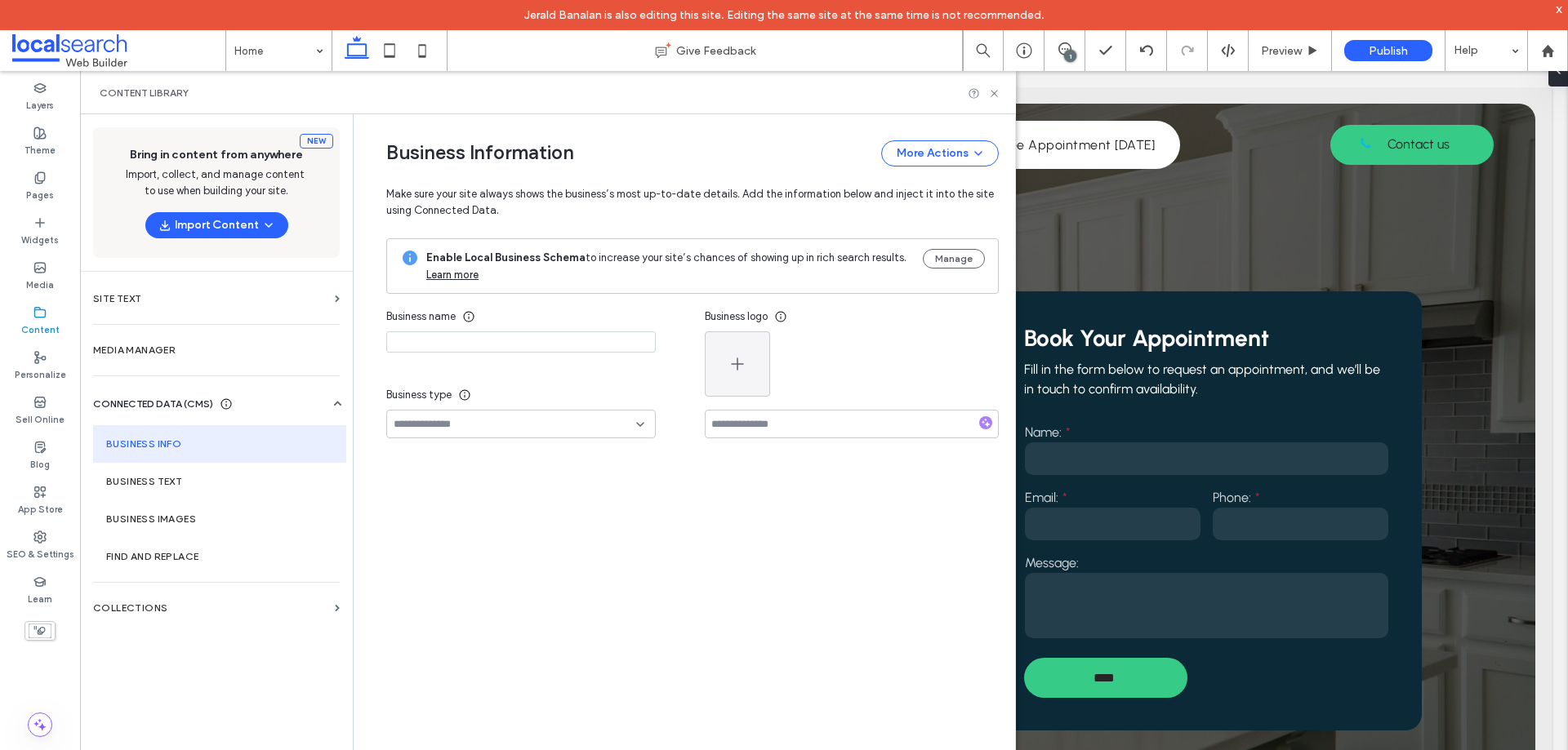
type input "**********"
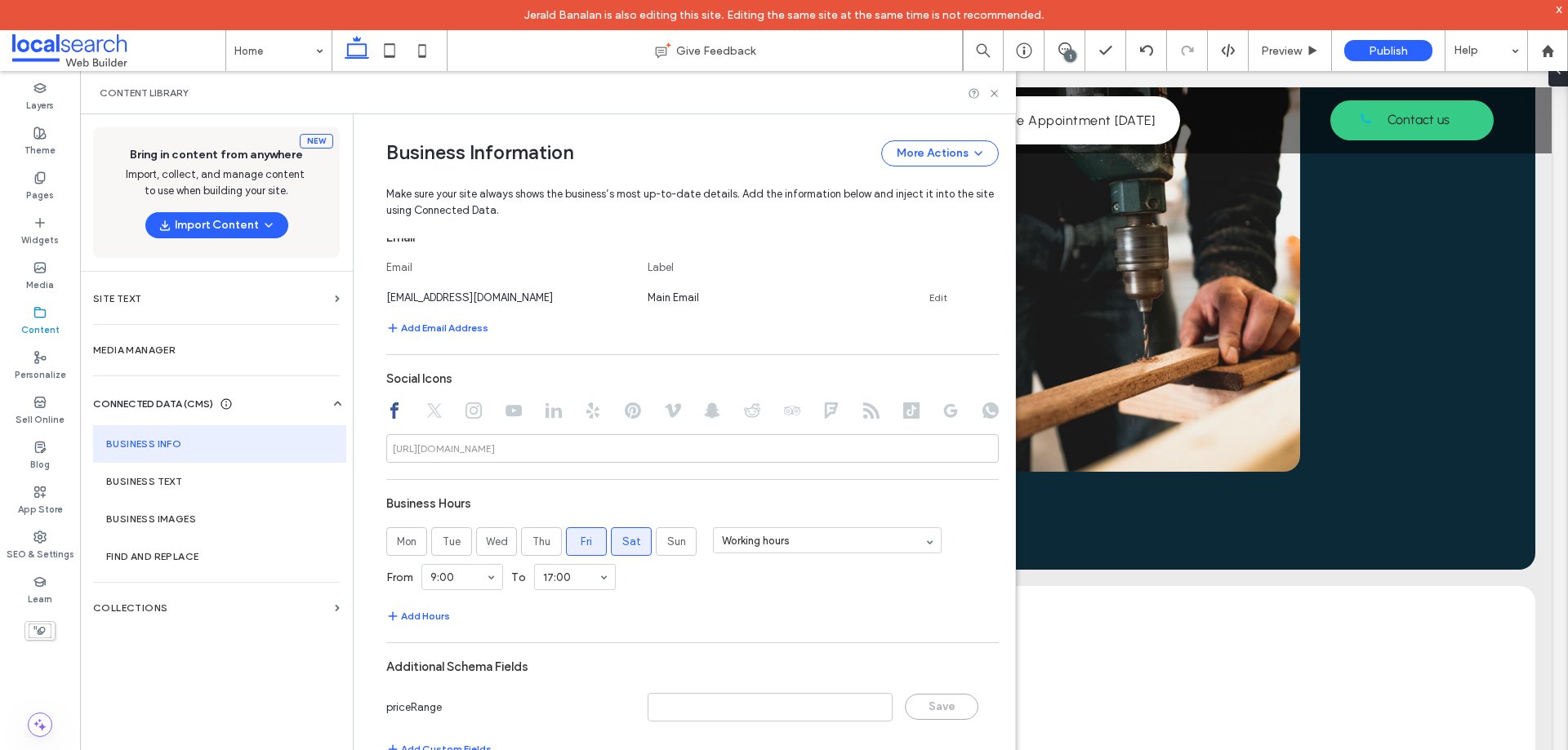
scroll to position [679, 0]
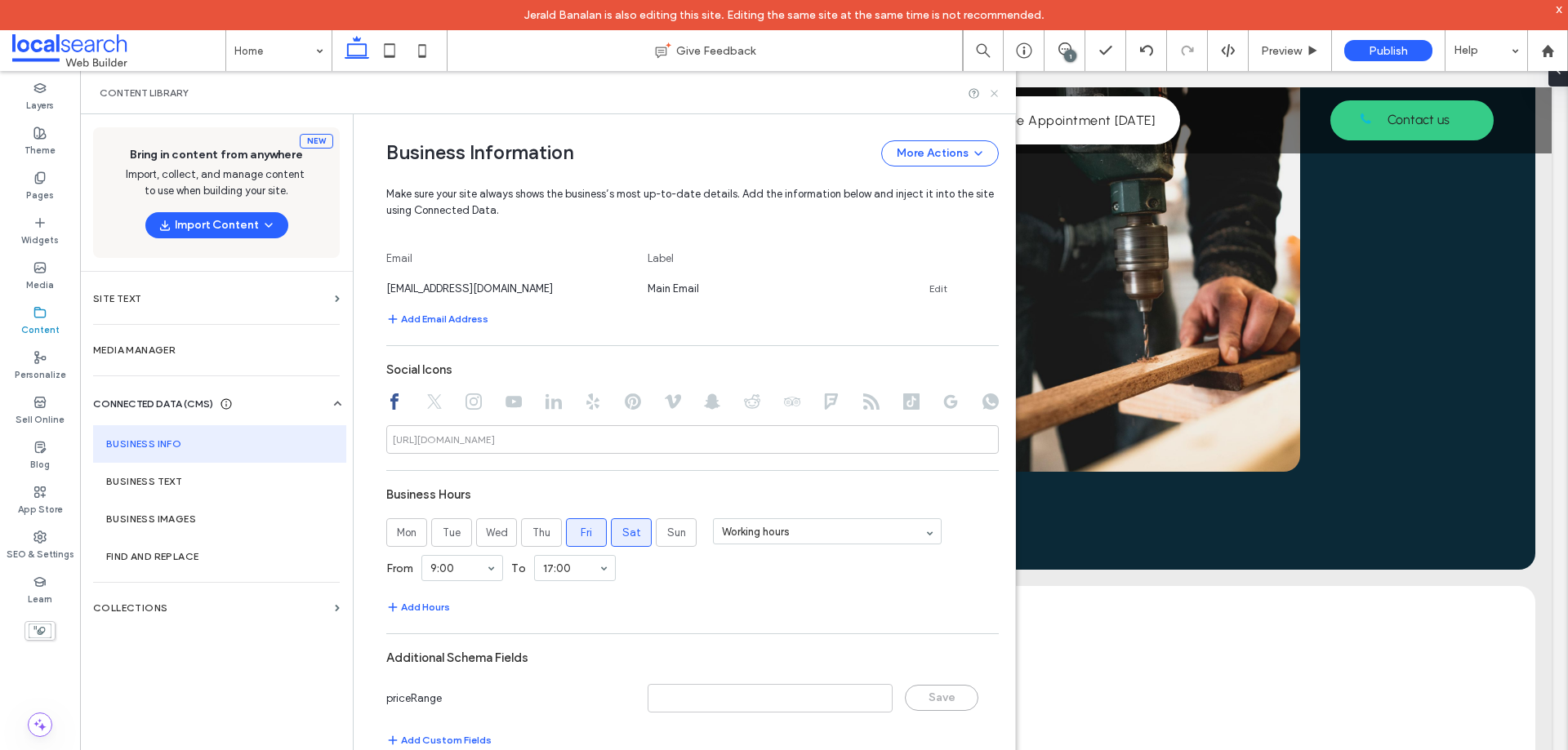
click at [991, 89] on icon at bounding box center [994, 93] width 12 height 12
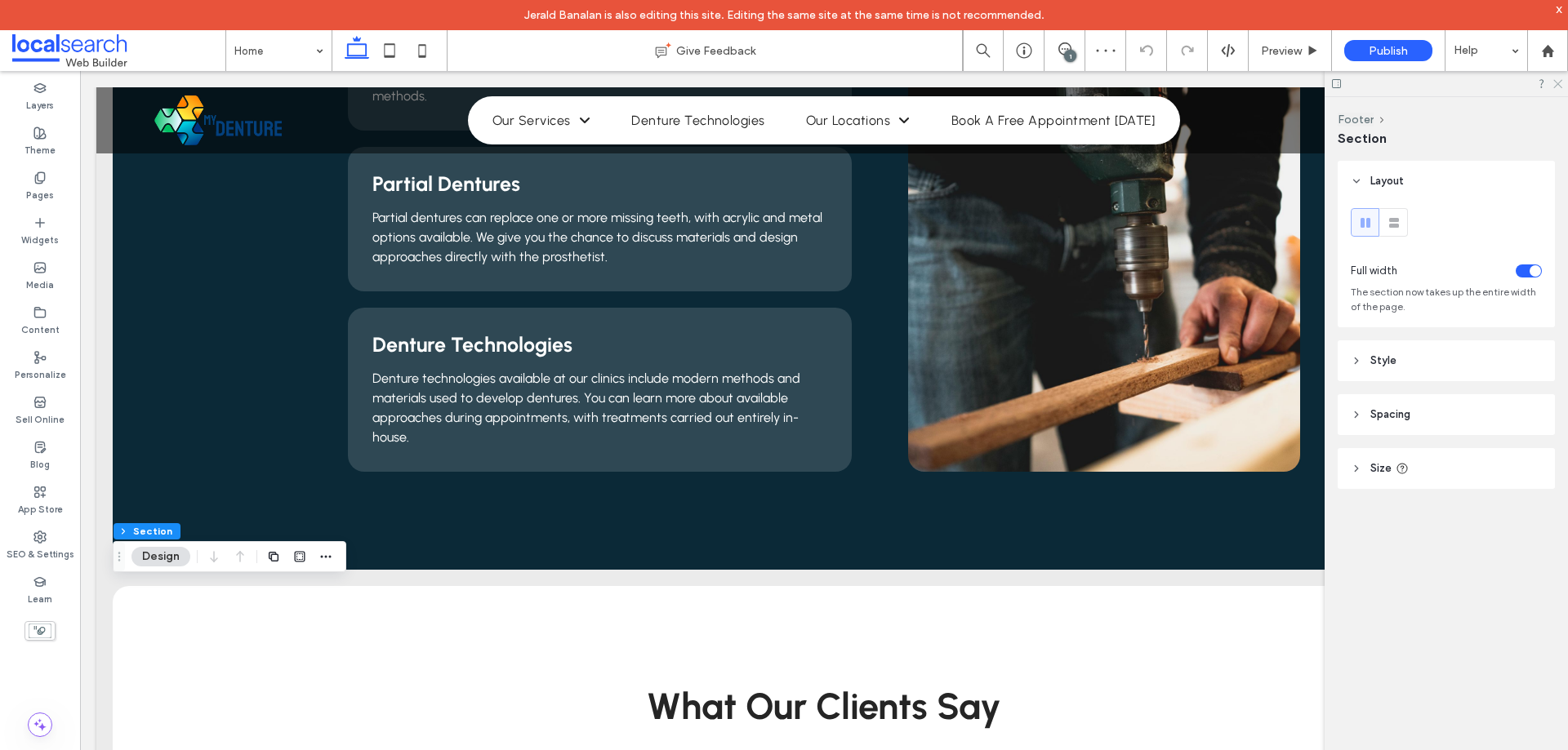
click at [1557, 86] on icon at bounding box center [1556, 83] width 10 height 10
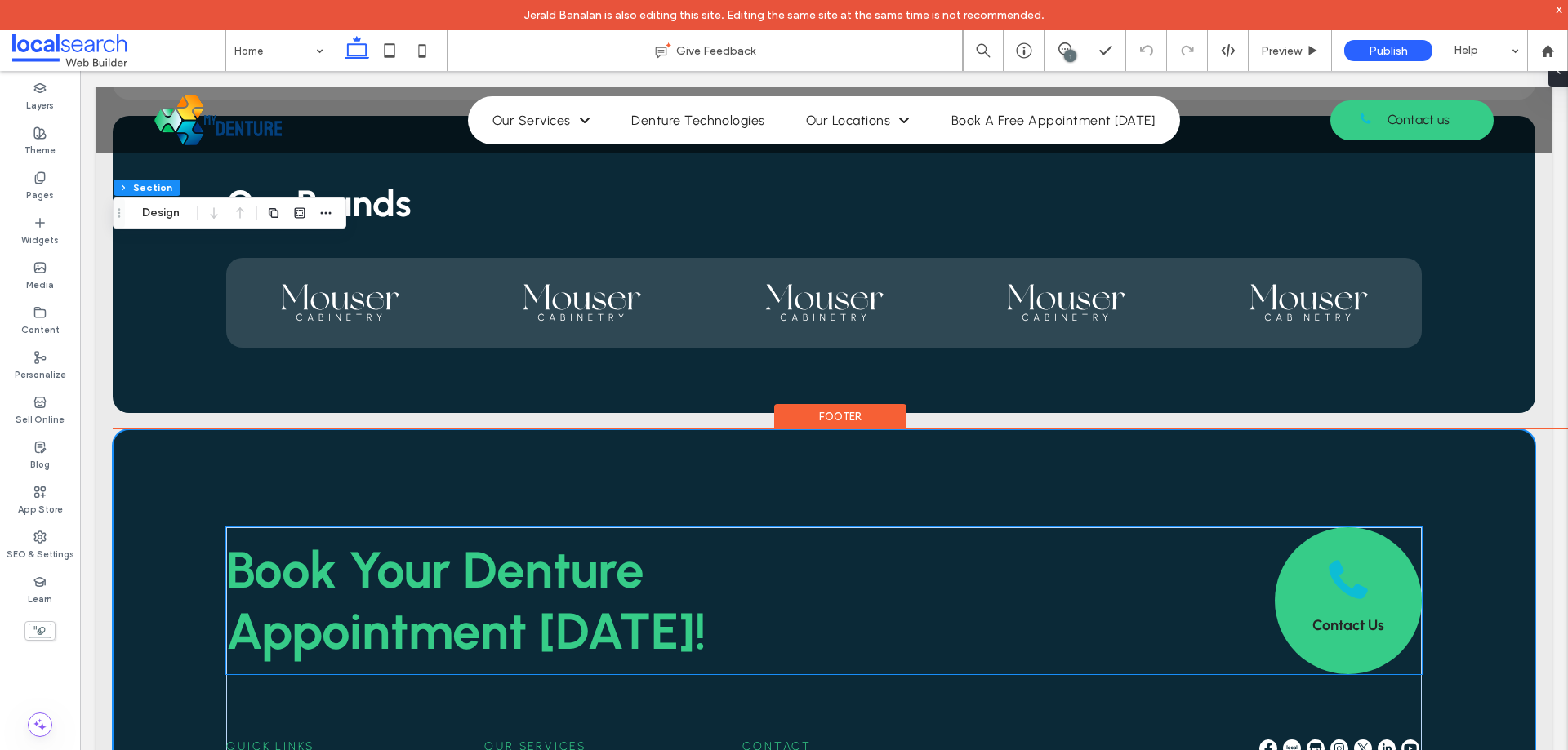
scroll to position [3629, 0]
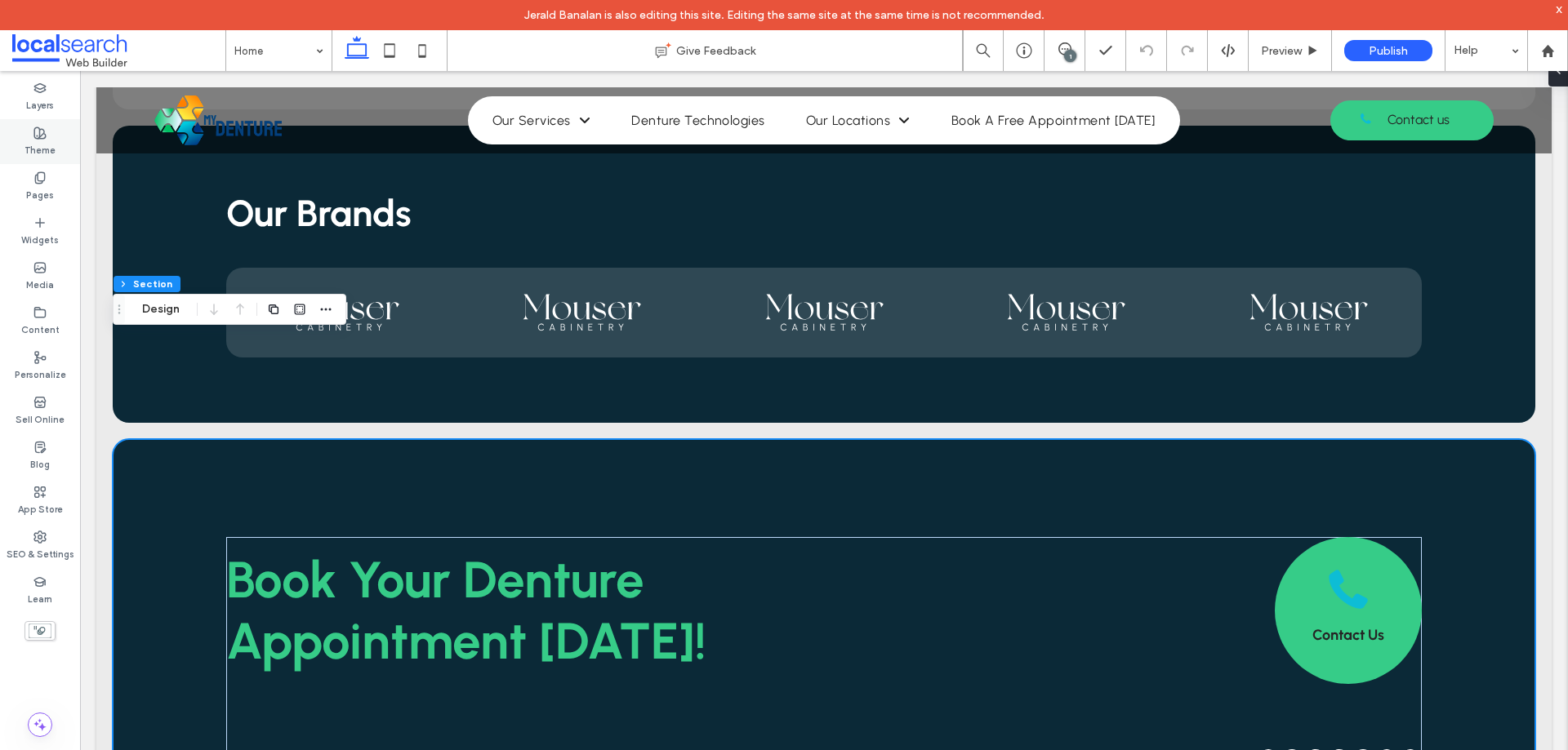
click at [55, 143] on div "Theme" at bounding box center [39, 142] width 80 height 45
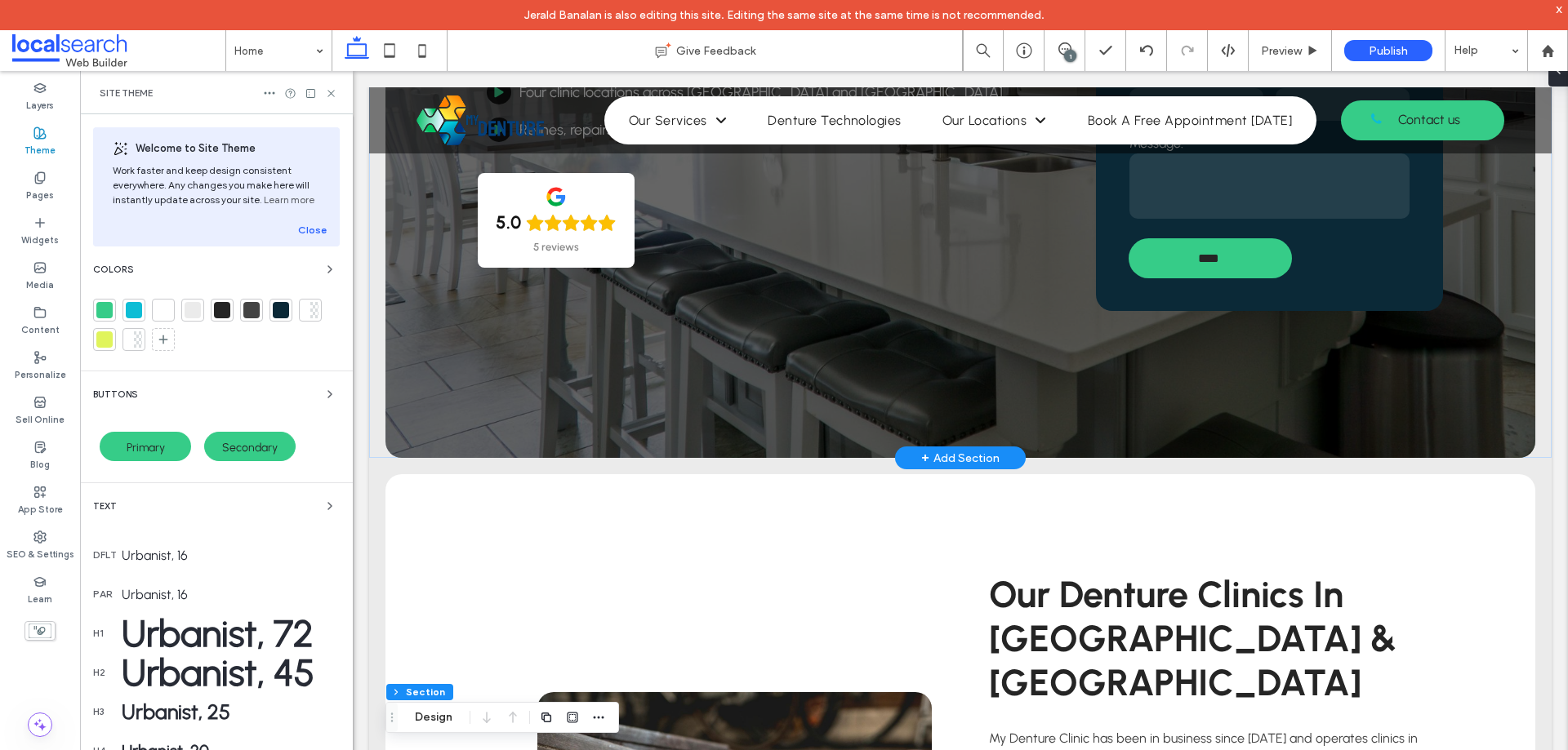
scroll to position [0, 0]
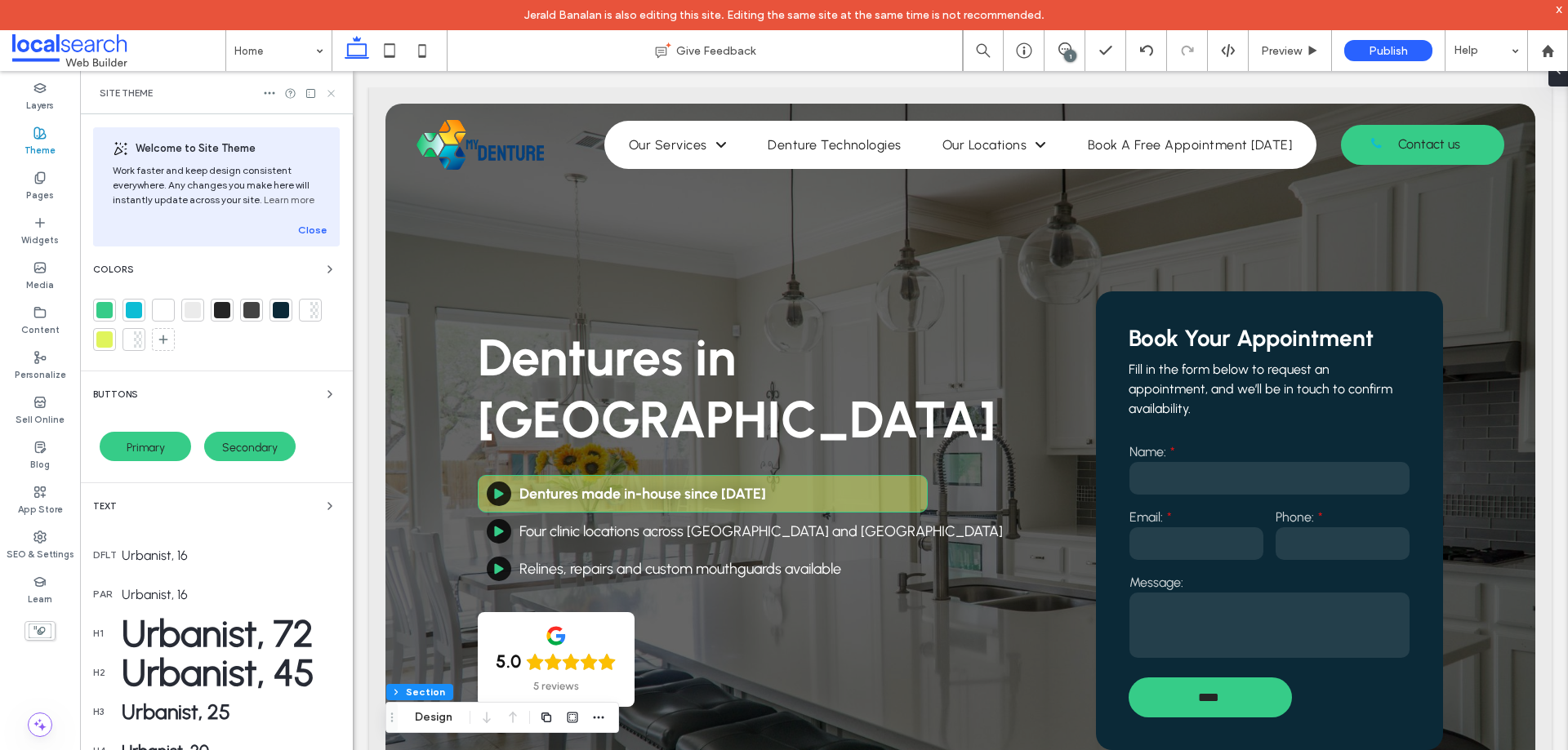
click at [326, 91] on icon at bounding box center [331, 93] width 12 height 12
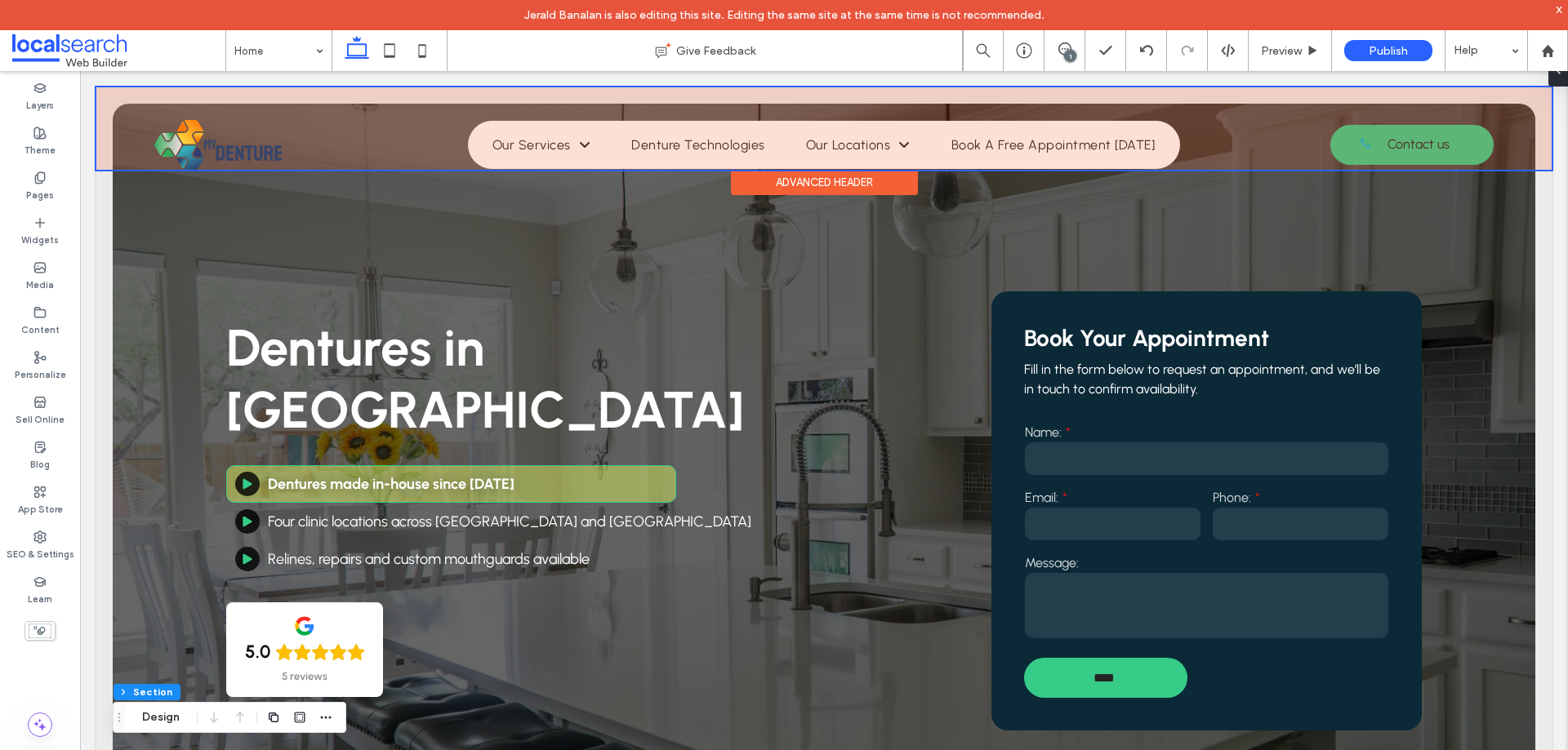
click at [308, 121] on div at bounding box center [823, 129] width 1455 height 83
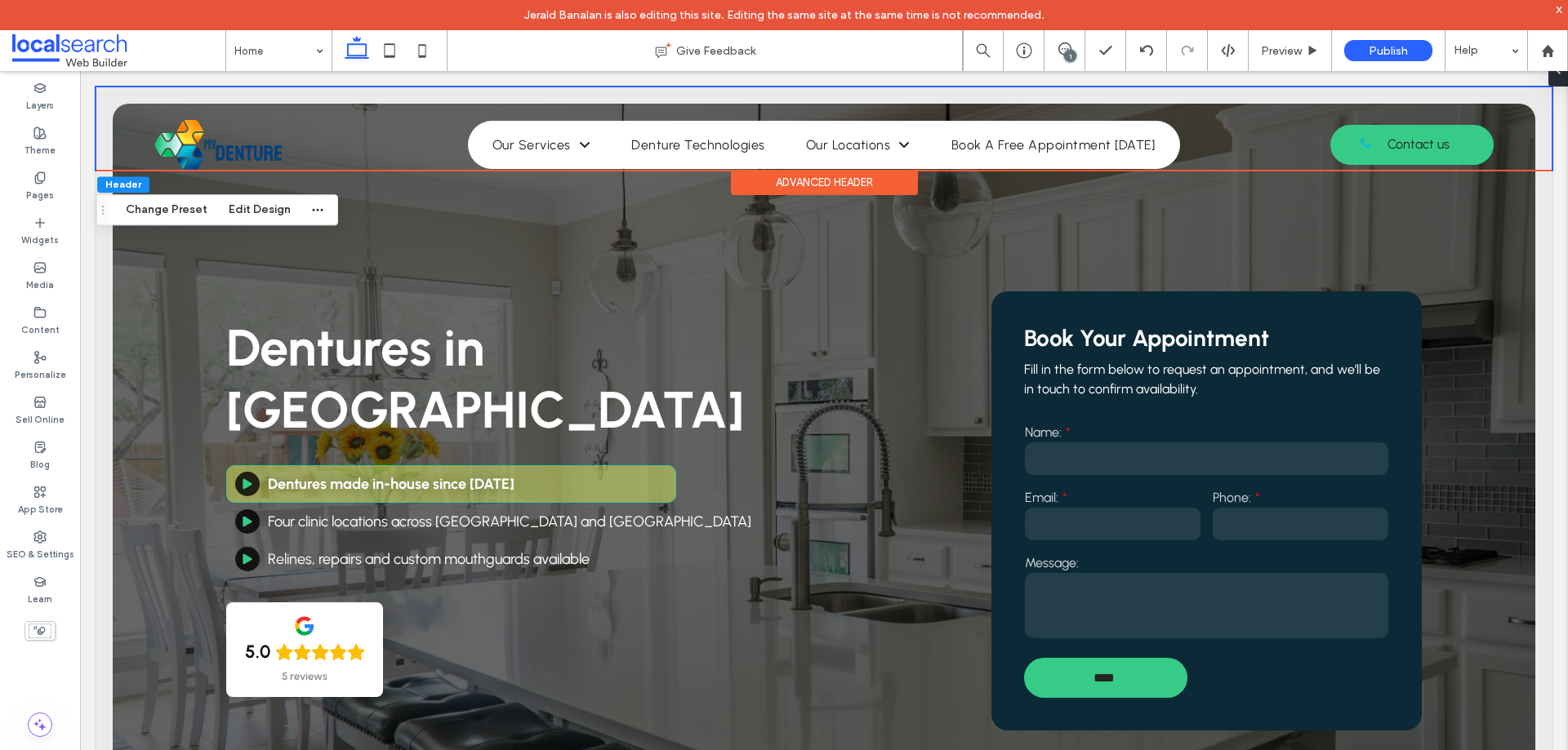
click at [754, 179] on div "Advanced Header" at bounding box center [823, 182] width 187 height 25
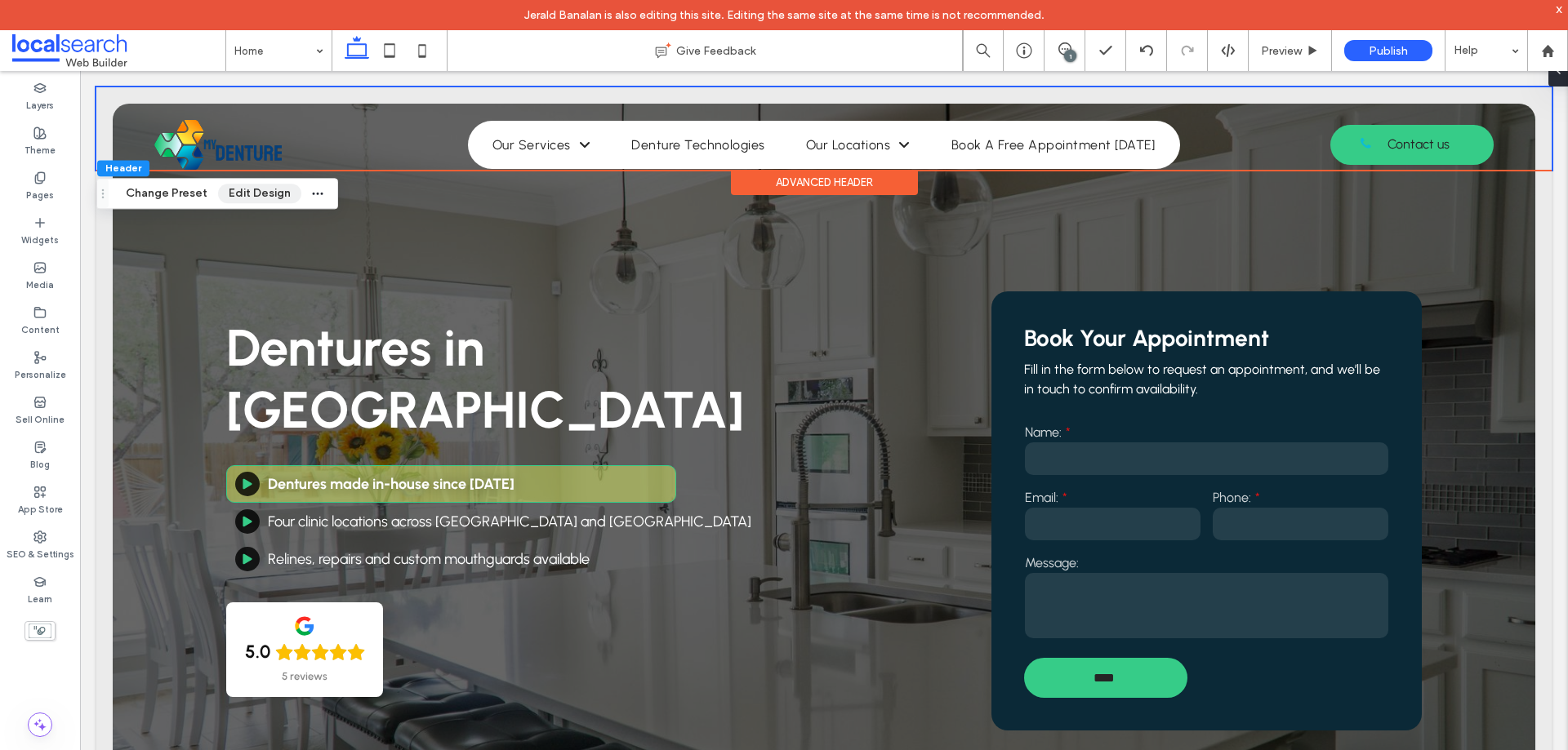
drag, startPoint x: 273, startPoint y: 201, endPoint x: 563, endPoint y: 183, distance: 290.6
click at [273, 201] on button "Edit Design" at bounding box center [259, 193] width 84 height 20
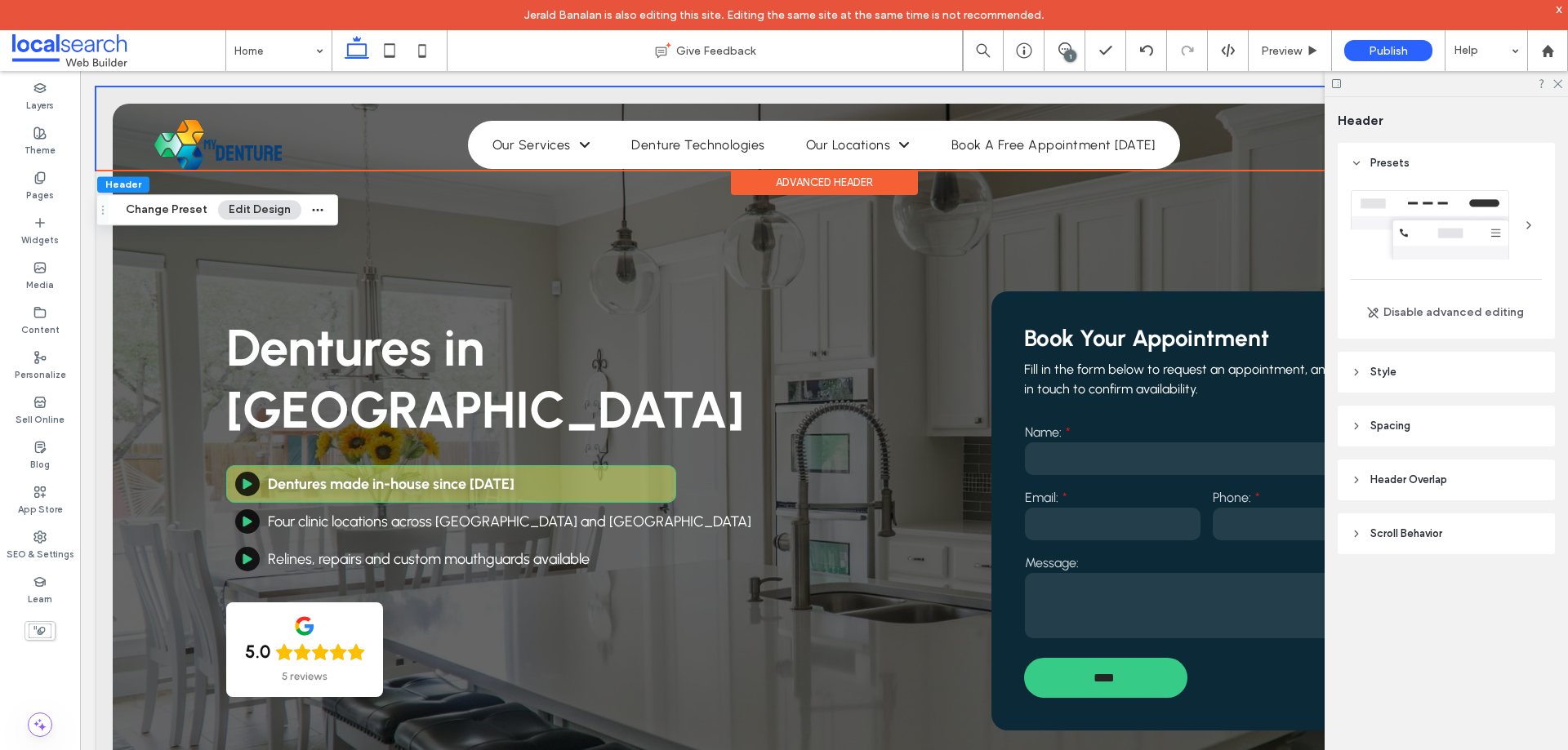
click at [1407, 475] on span "Header Overlap" at bounding box center [1408, 479] width 77 height 16
click at [1405, 474] on span "Header Overlap" at bounding box center [1408, 479] width 77 height 16
click at [1407, 383] on header "Style" at bounding box center [1446, 371] width 217 height 40
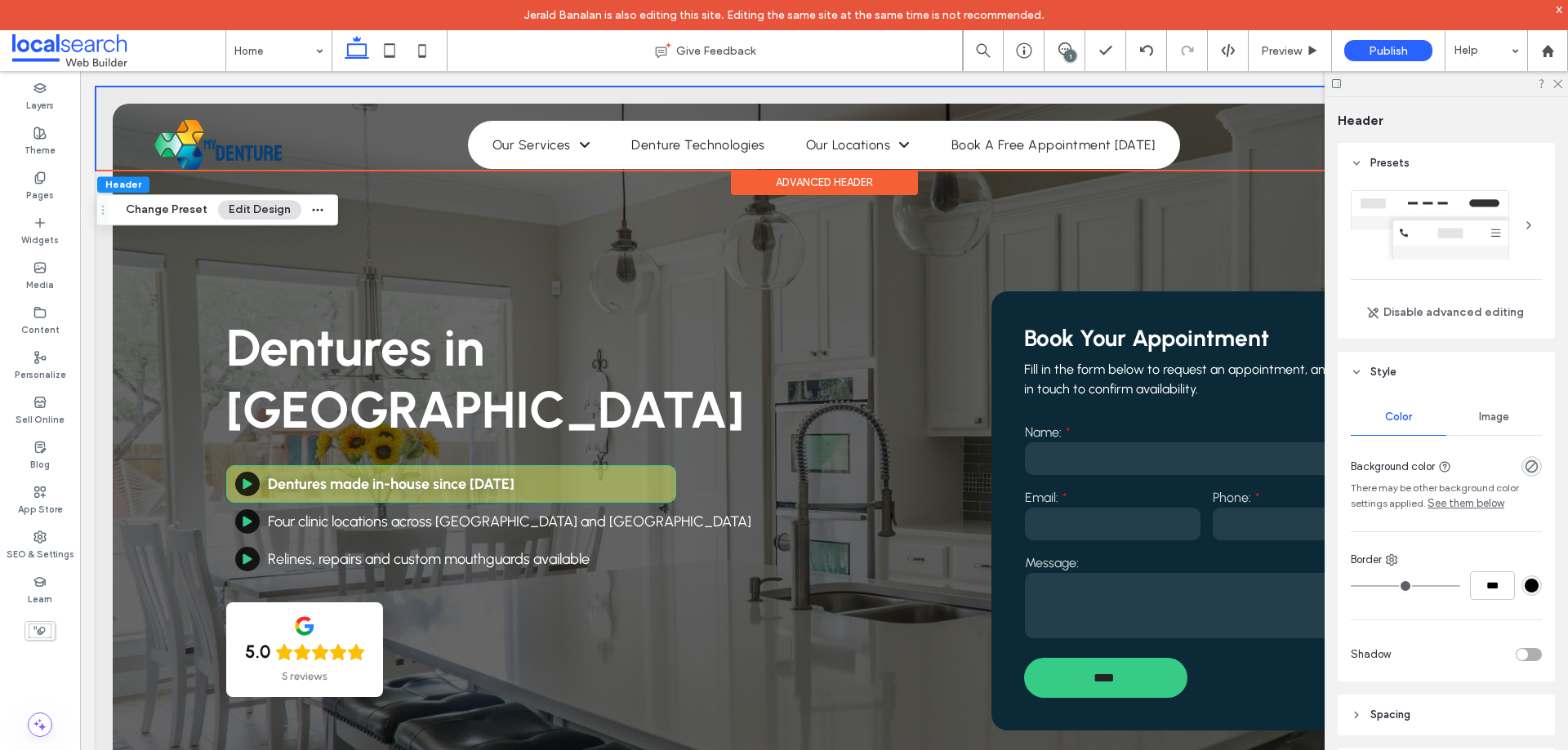
click at [1407, 388] on header "Style" at bounding box center [1446, 371] width 217 height 40
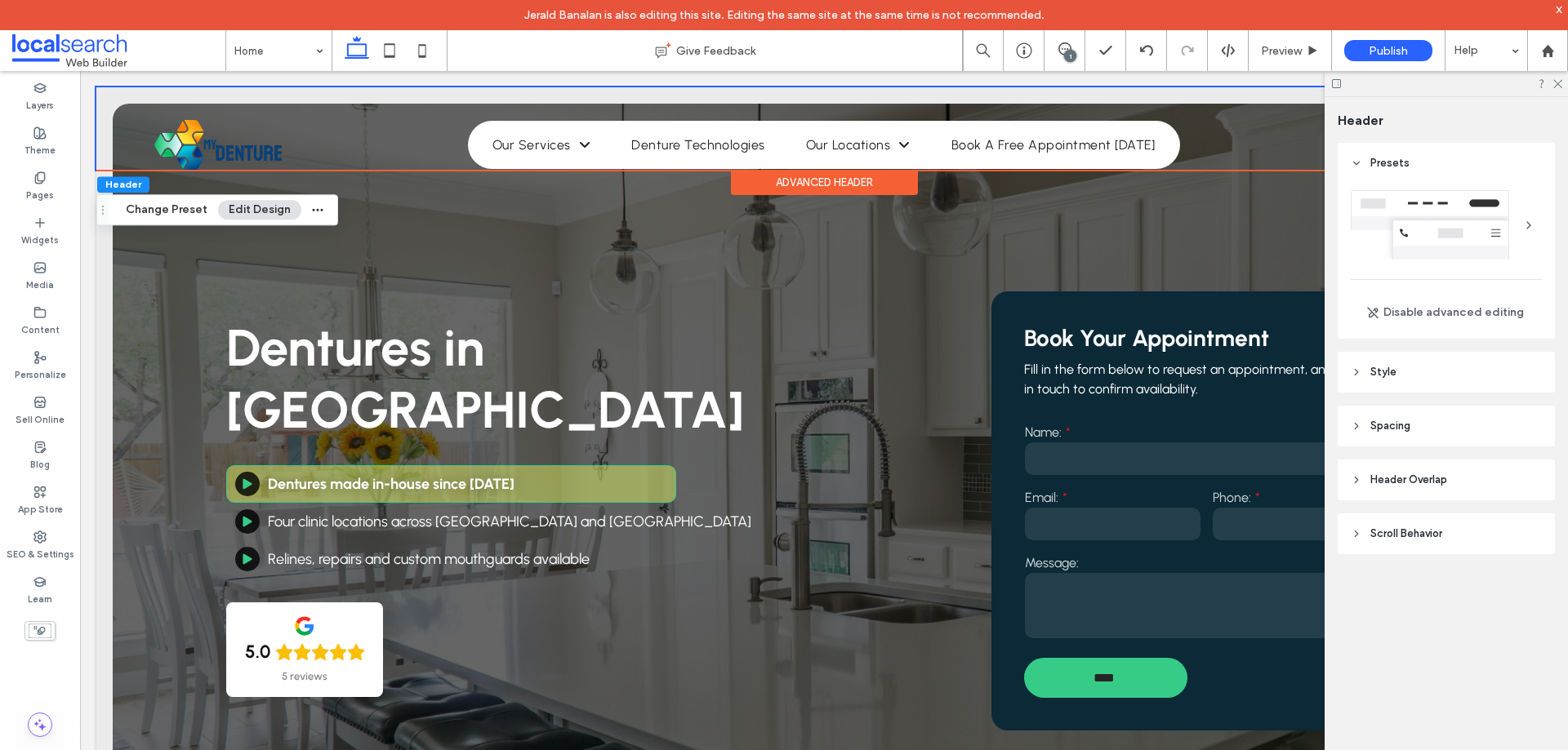
click at [1407, 538] on span "Scroll Behavior" at bounding box center [1405, 533] width 71 height 16
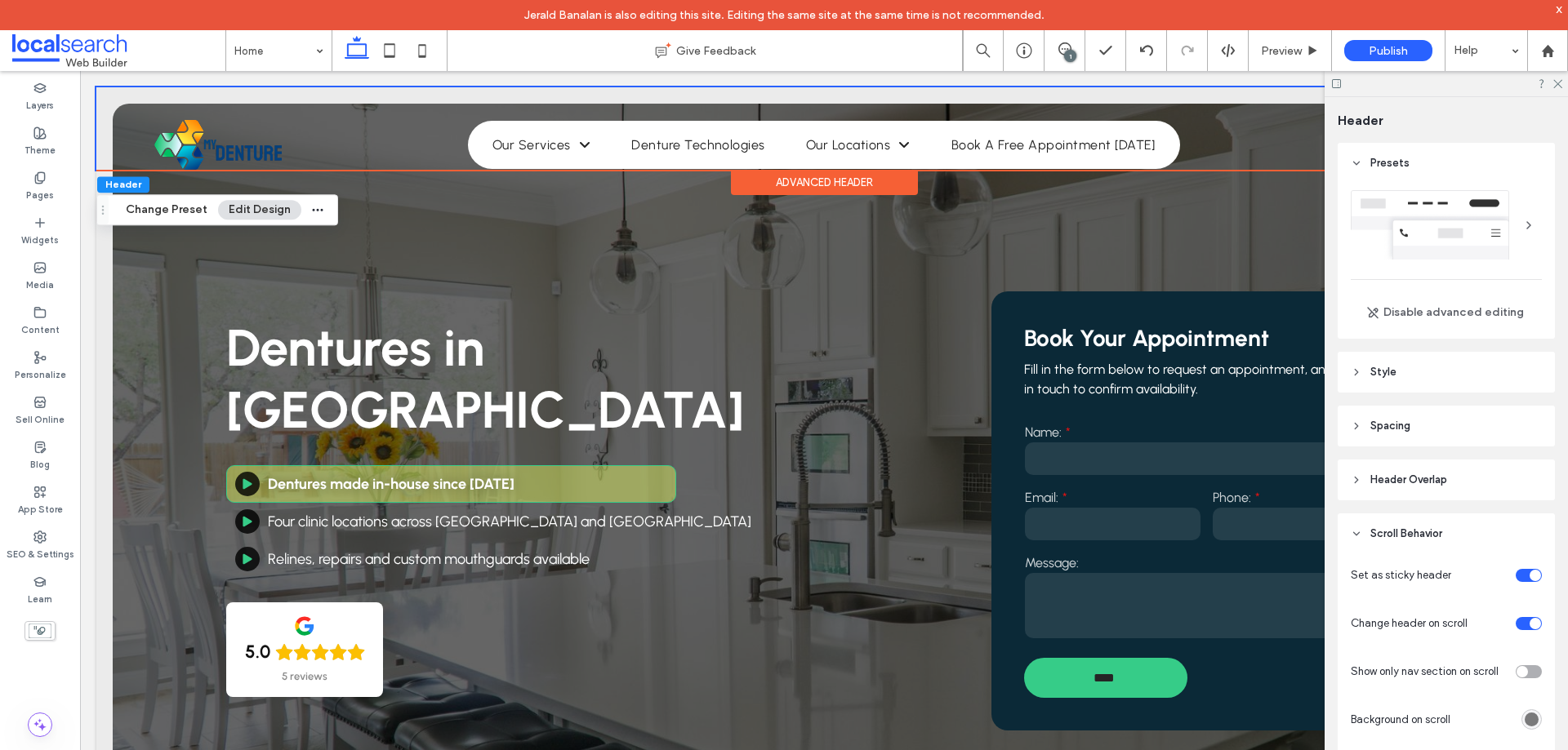
scroll to position [245, 0]
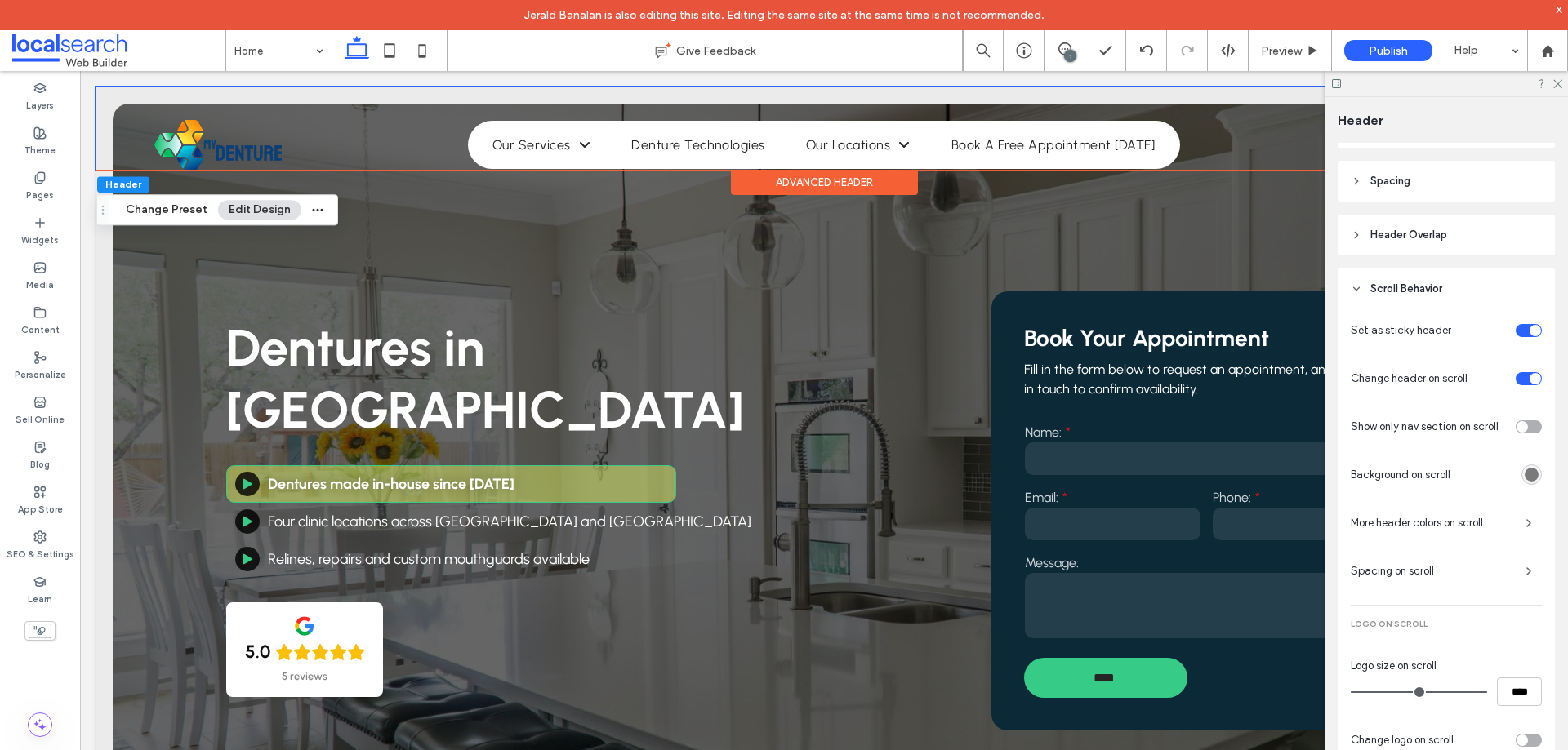
click at [1525, 480] on div "rgba(0, 0, 0, 0.5)" at bounding box center [1531, 475] width 14 height 14
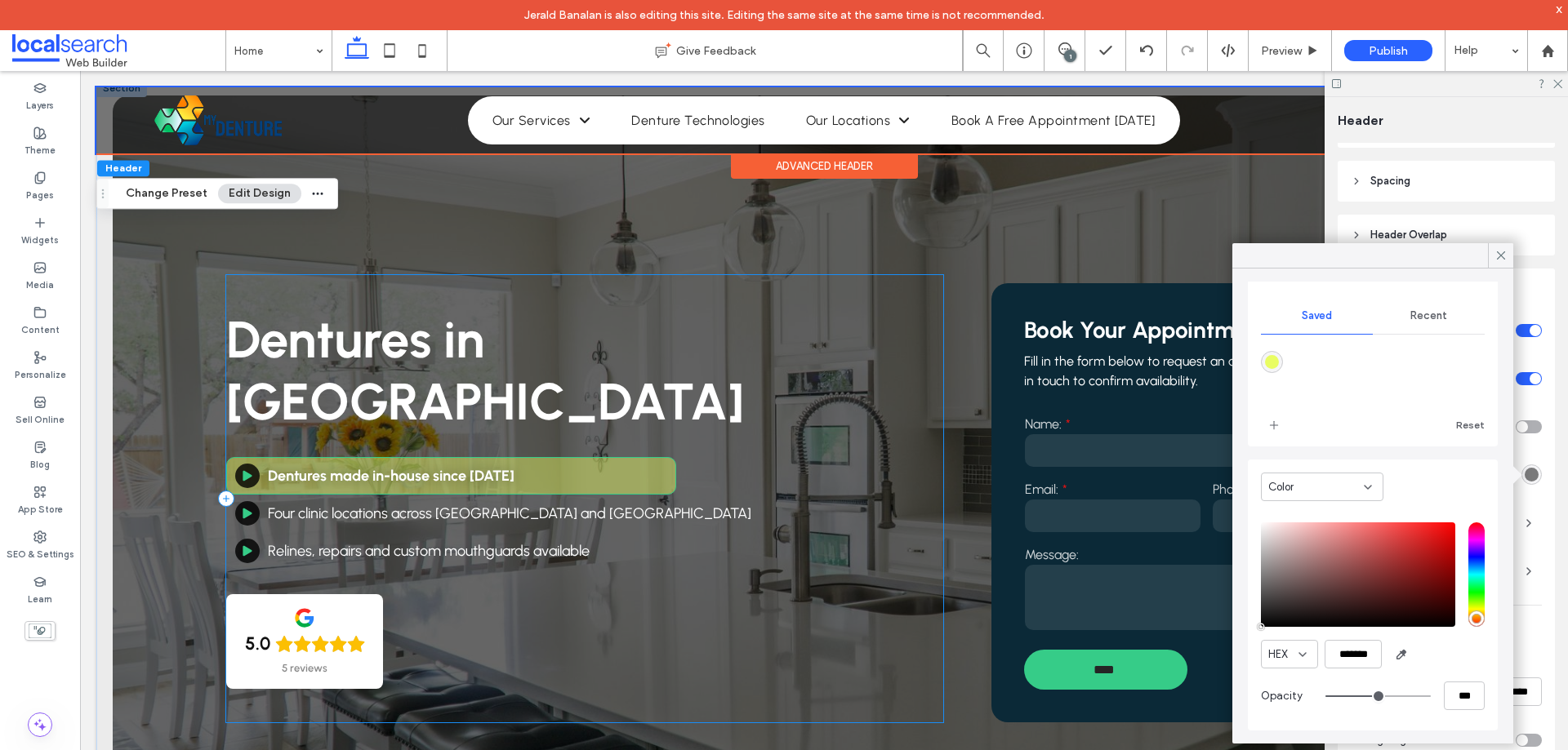
scroll to position [0, 0]
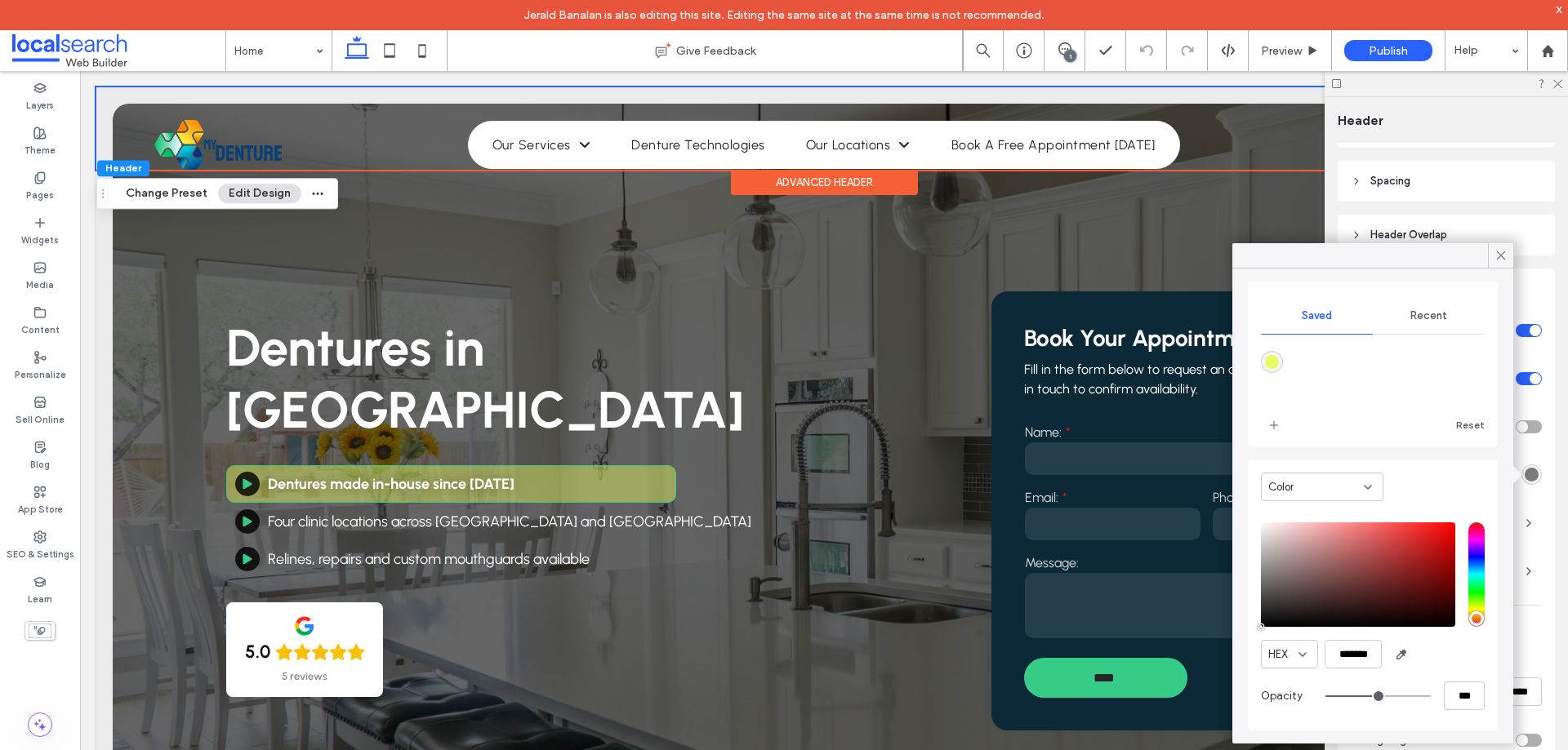
click at [1497, 240] on header "Header Overlap" at bounding box center [1446, 234] width 217 height 40
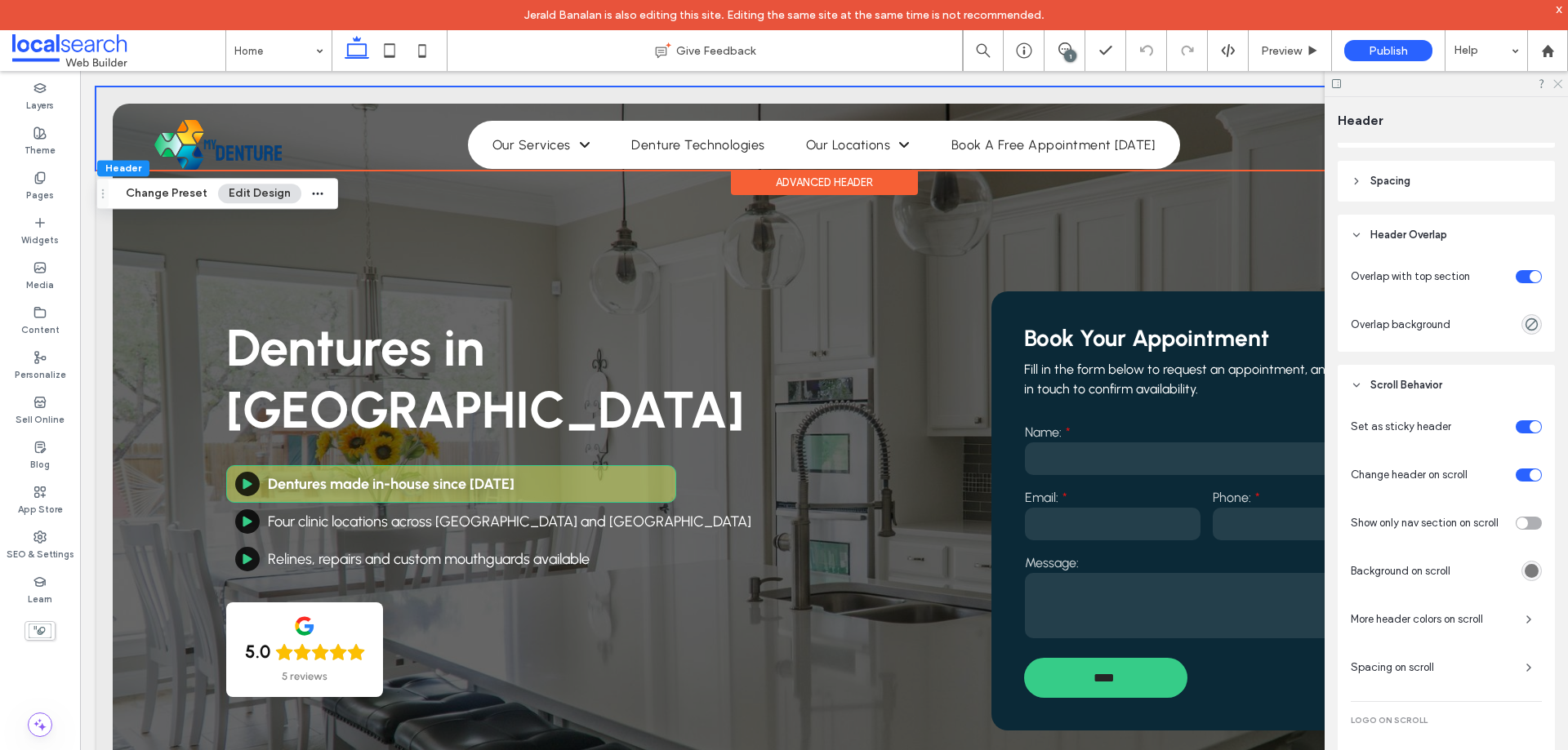
click at [1555, 84] on icon at bounding box center [1556, 83] width 10 height 10
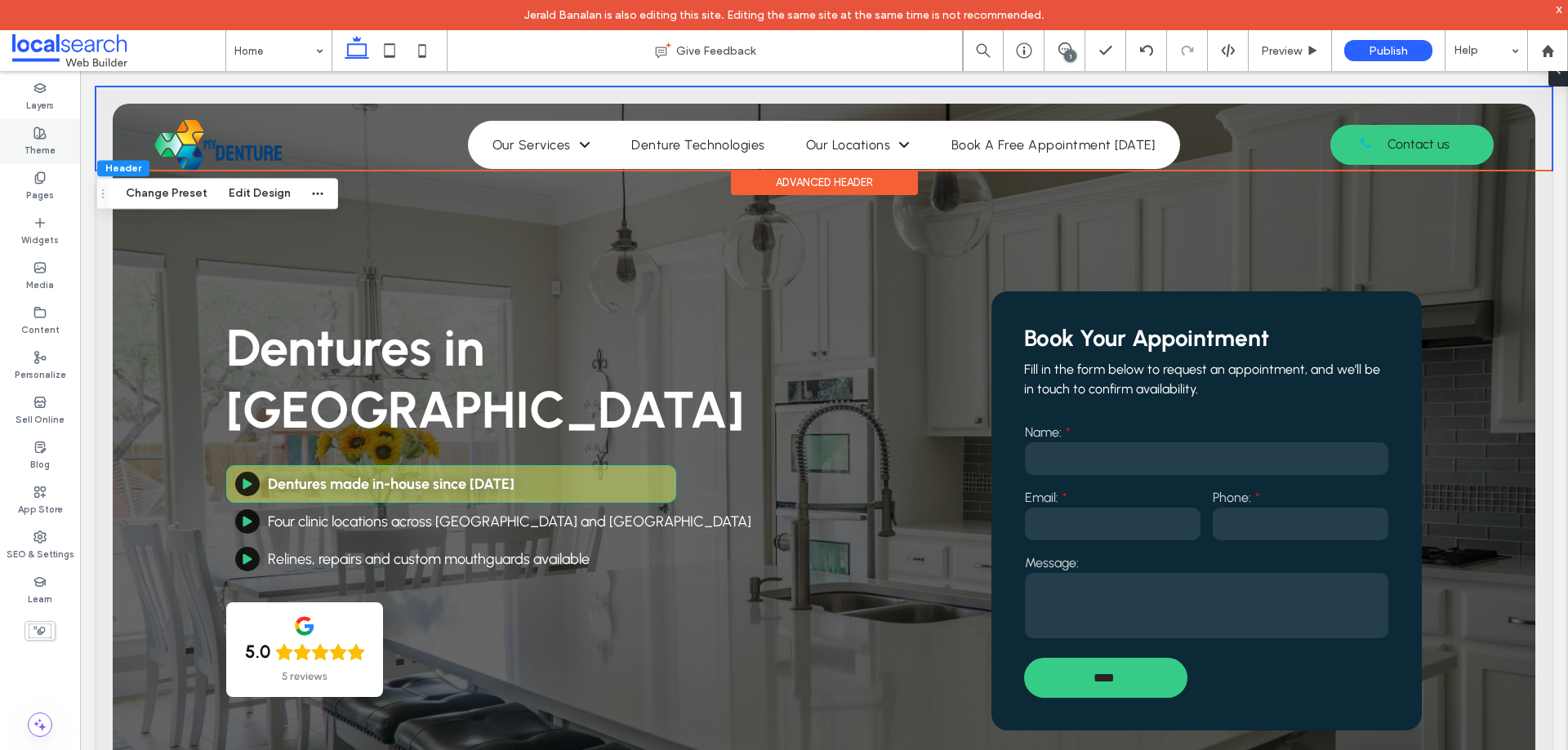
click at [43, 140] on label "Theme" at bounding box center [39, 148] width 31 height 18
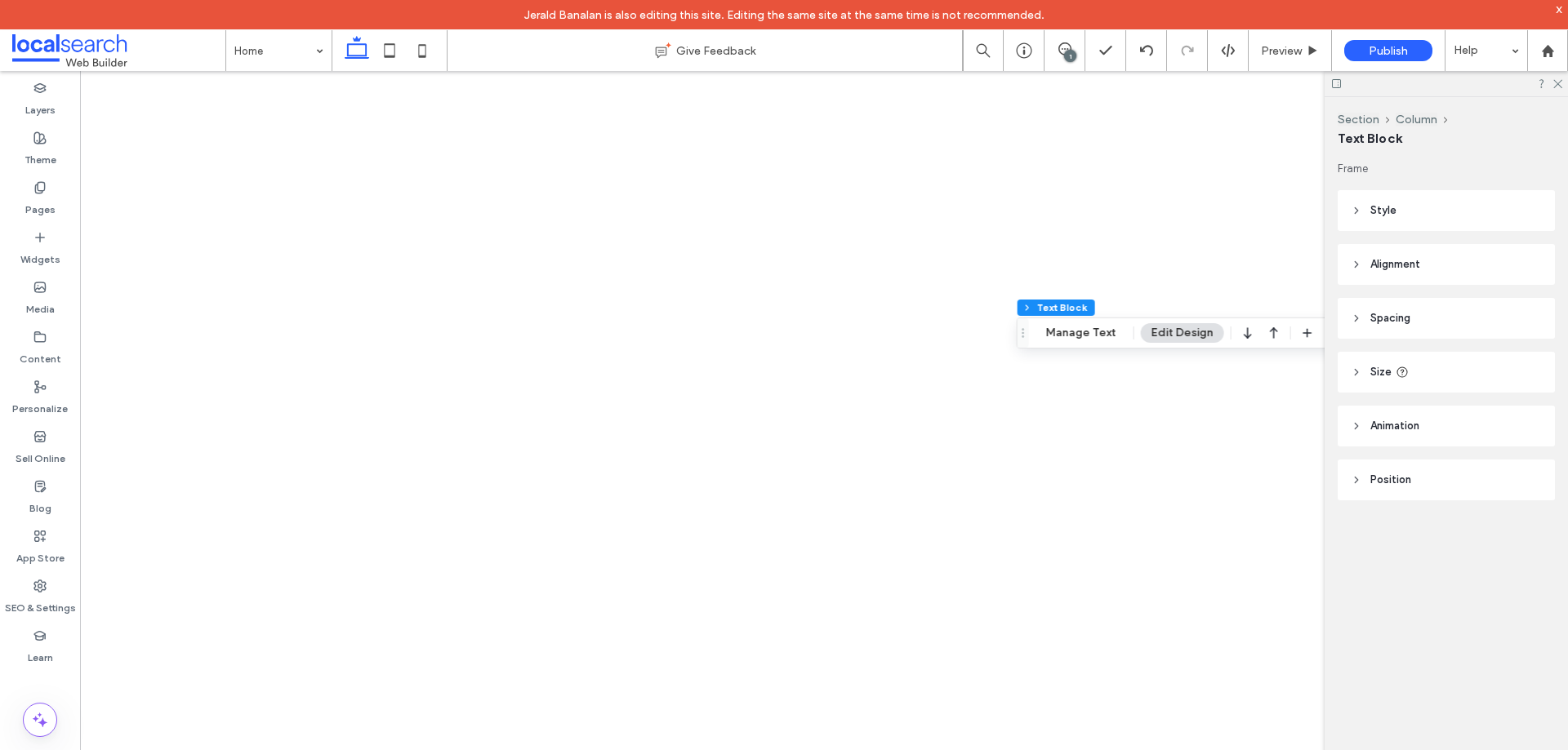
click at [1557, 82] on icon at bounding box center [1556, 83] width 10 height 10
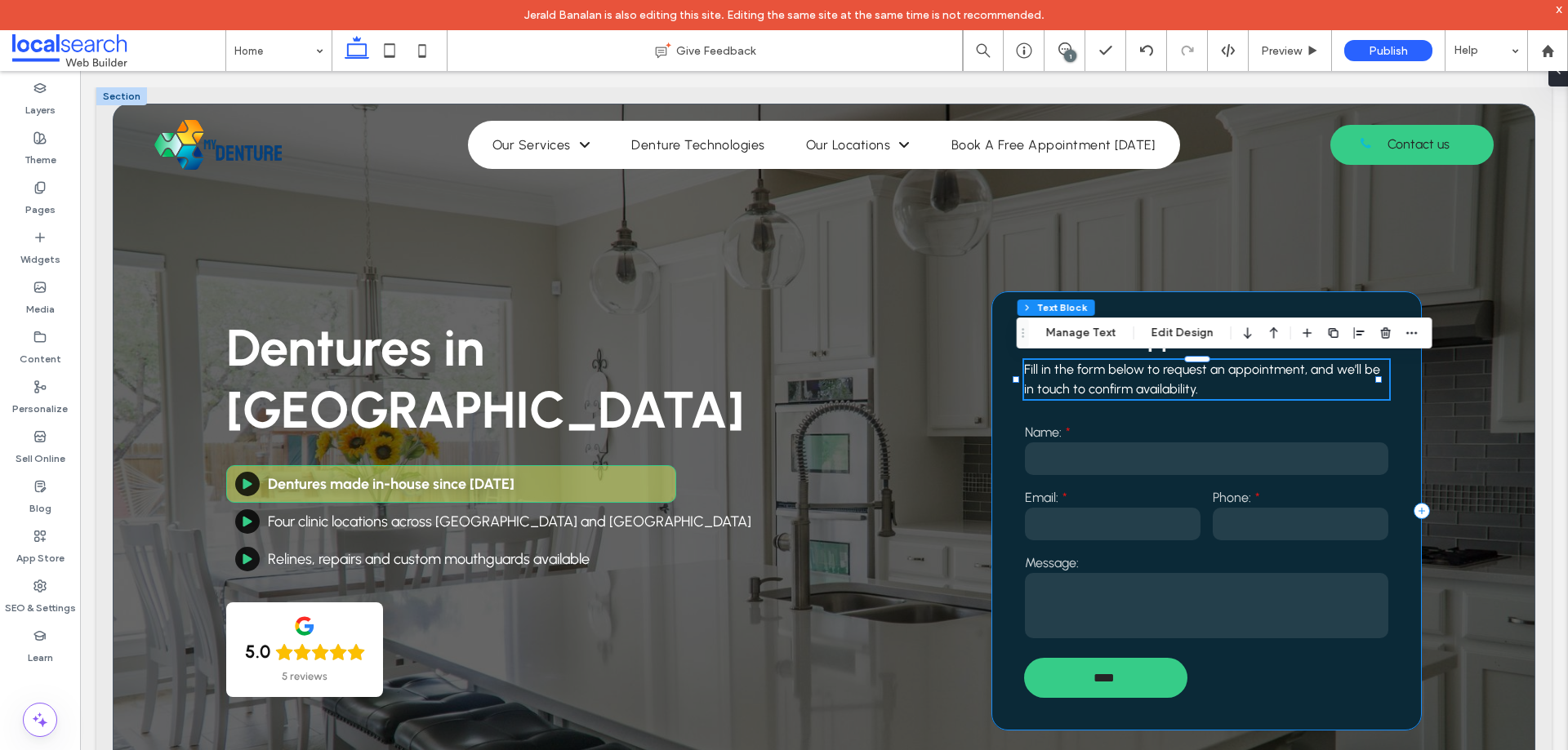
click at [1216, 426] on label "Name:" at bounding box center [1206, 432] width 364 height 16
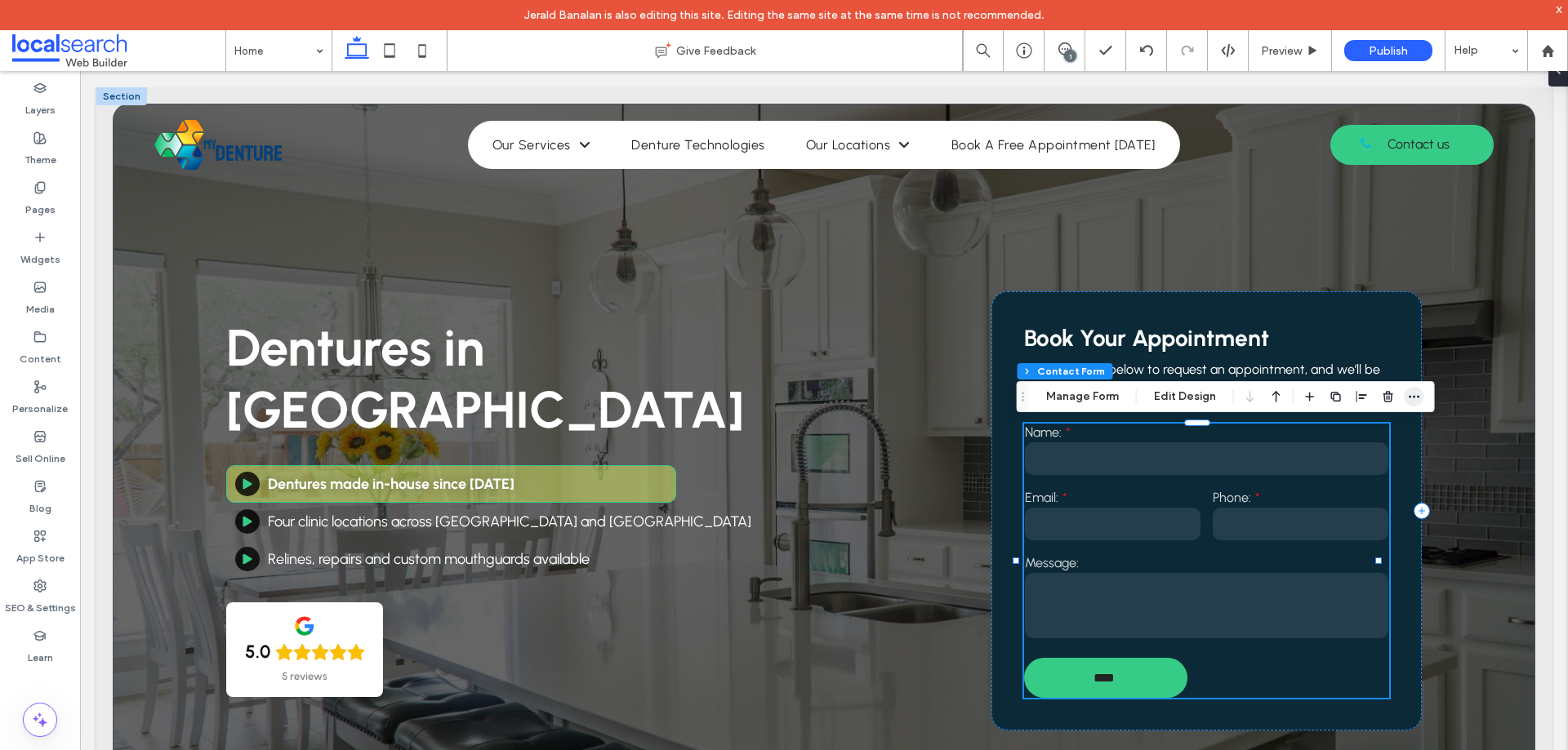
type input "**"
type input "*"
type input "***"
click at [1414, 390] on icon "button" at bounding box center [1414, 397] width 13 height 13
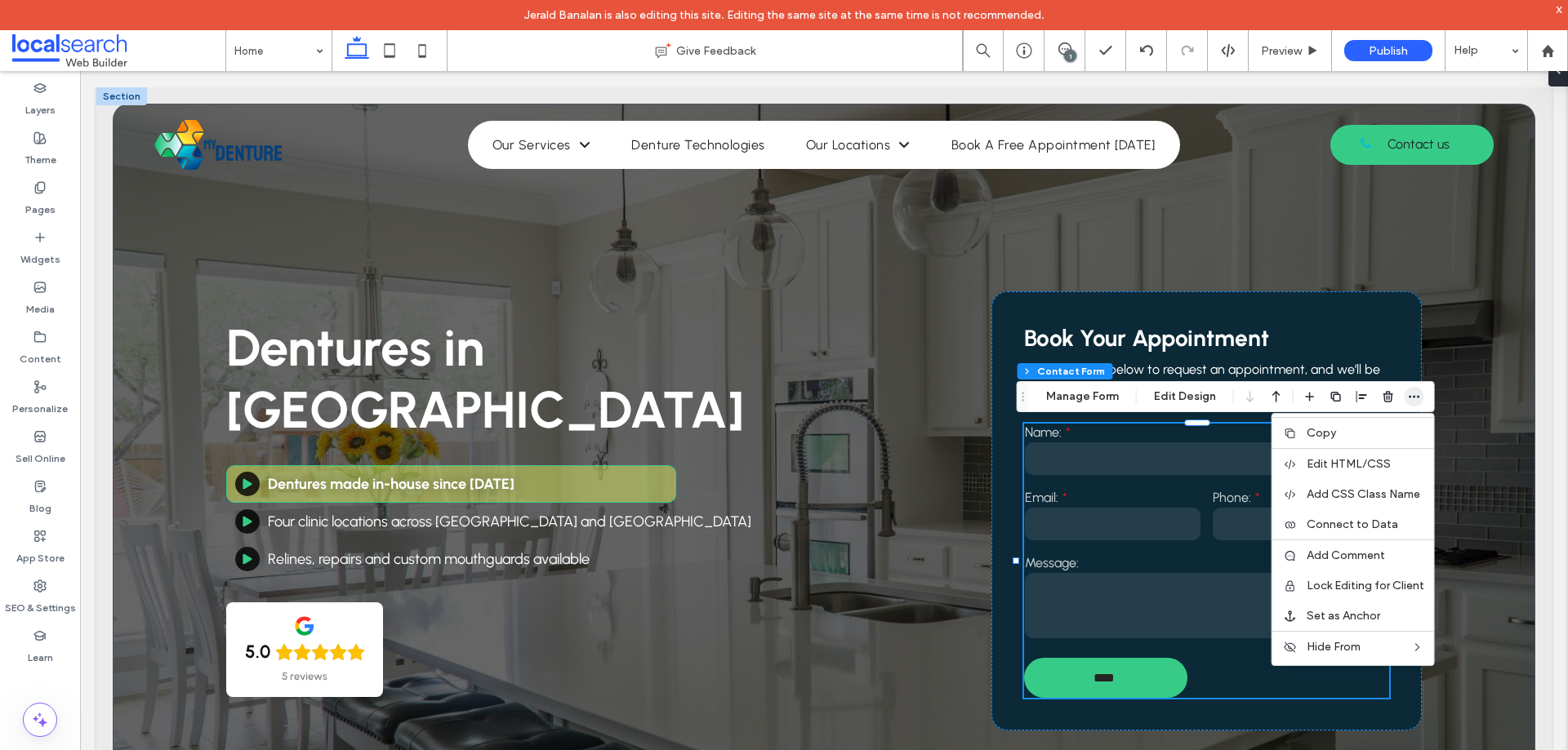
click at [1415, 395] on icon "button" at bounding box center [1414, 397] width 13 height 13
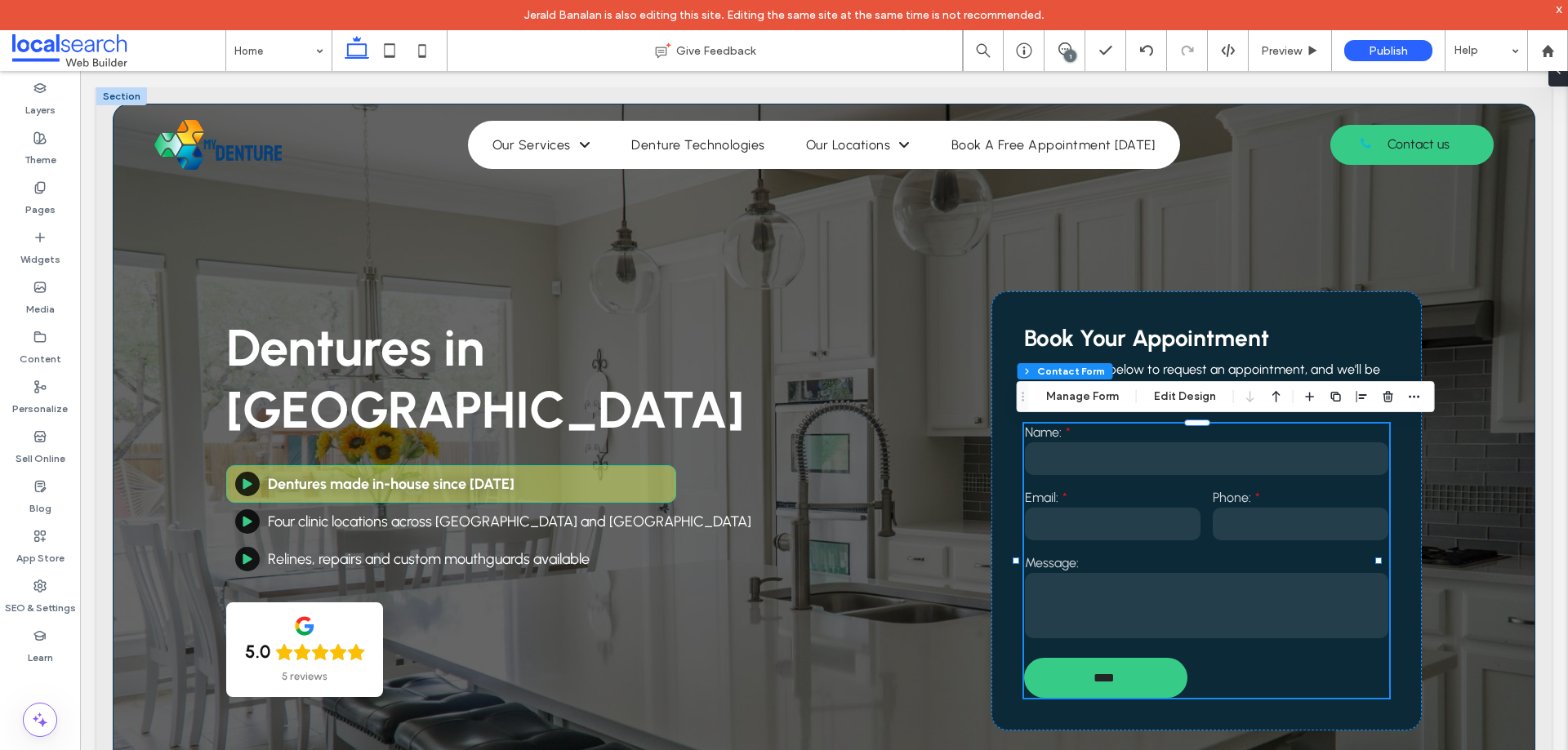
click at [178, 252] on div "Dentures in Benowa Dentures made in-house since 1985 Four clinic locations acro…" at bounding box center [823, 490] width 1422 height 773
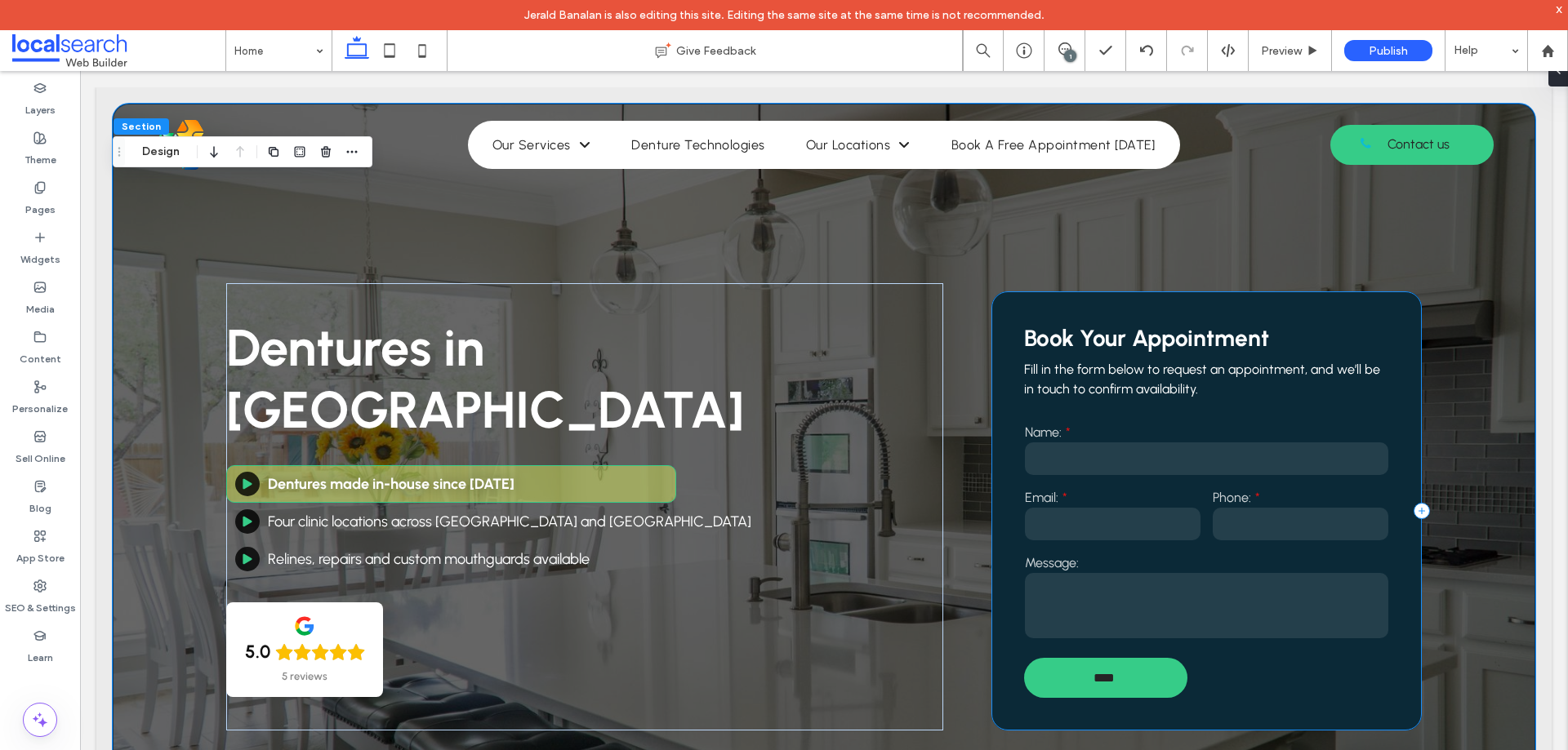
click at [1045, 422] on div "Book Your Appointment Fill in the form below to request an appointment, and we’…" at bounding box center [1206, 510] width 431 height 439
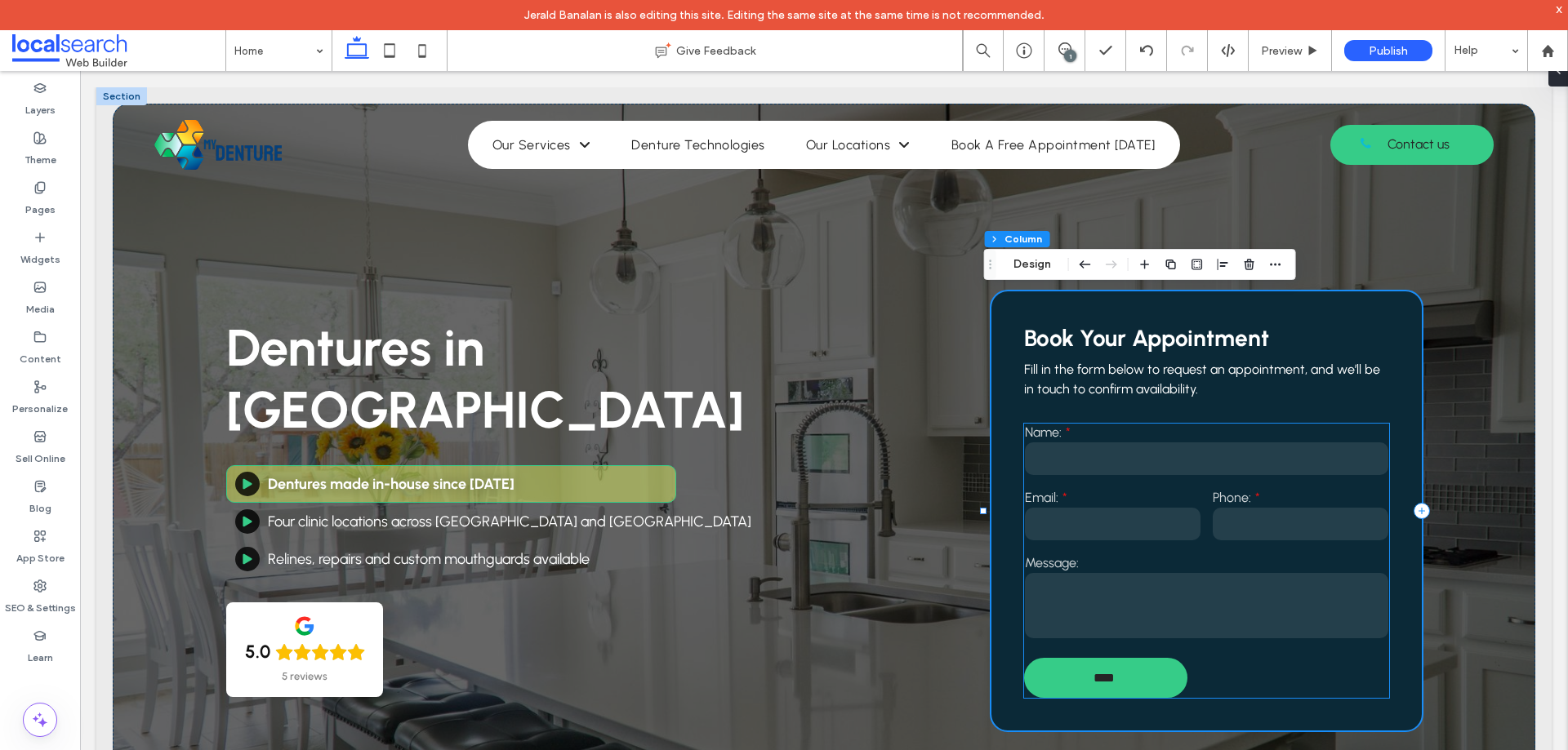
click at [1045, 427] on label "Name:" at bounding box center [1206, 432] width 364 height 16
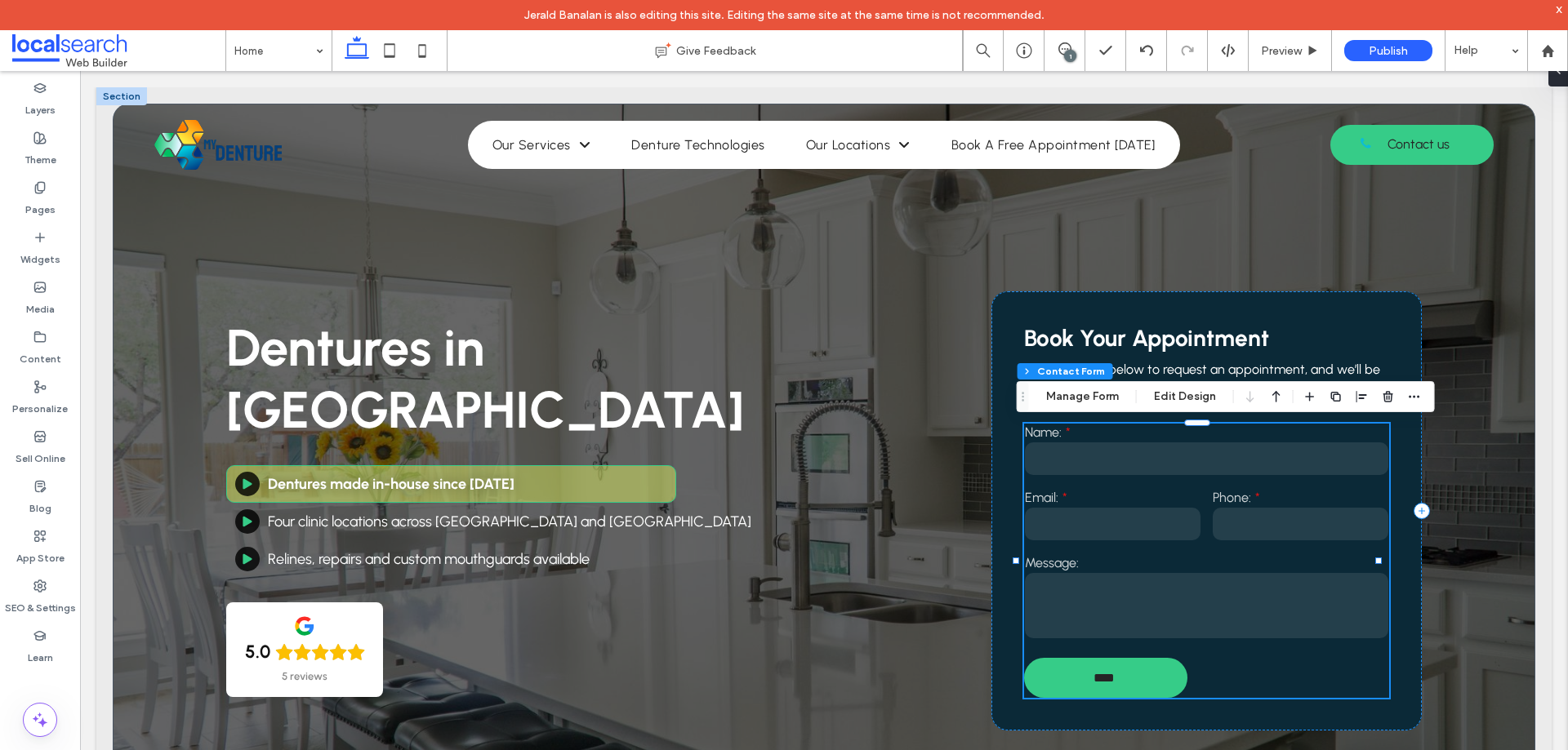
type input "**"
type input "*"
type input "***"
click at [1061, 400] on button "Manage Form" at bounding box center [1082, 397] width 94 height 20
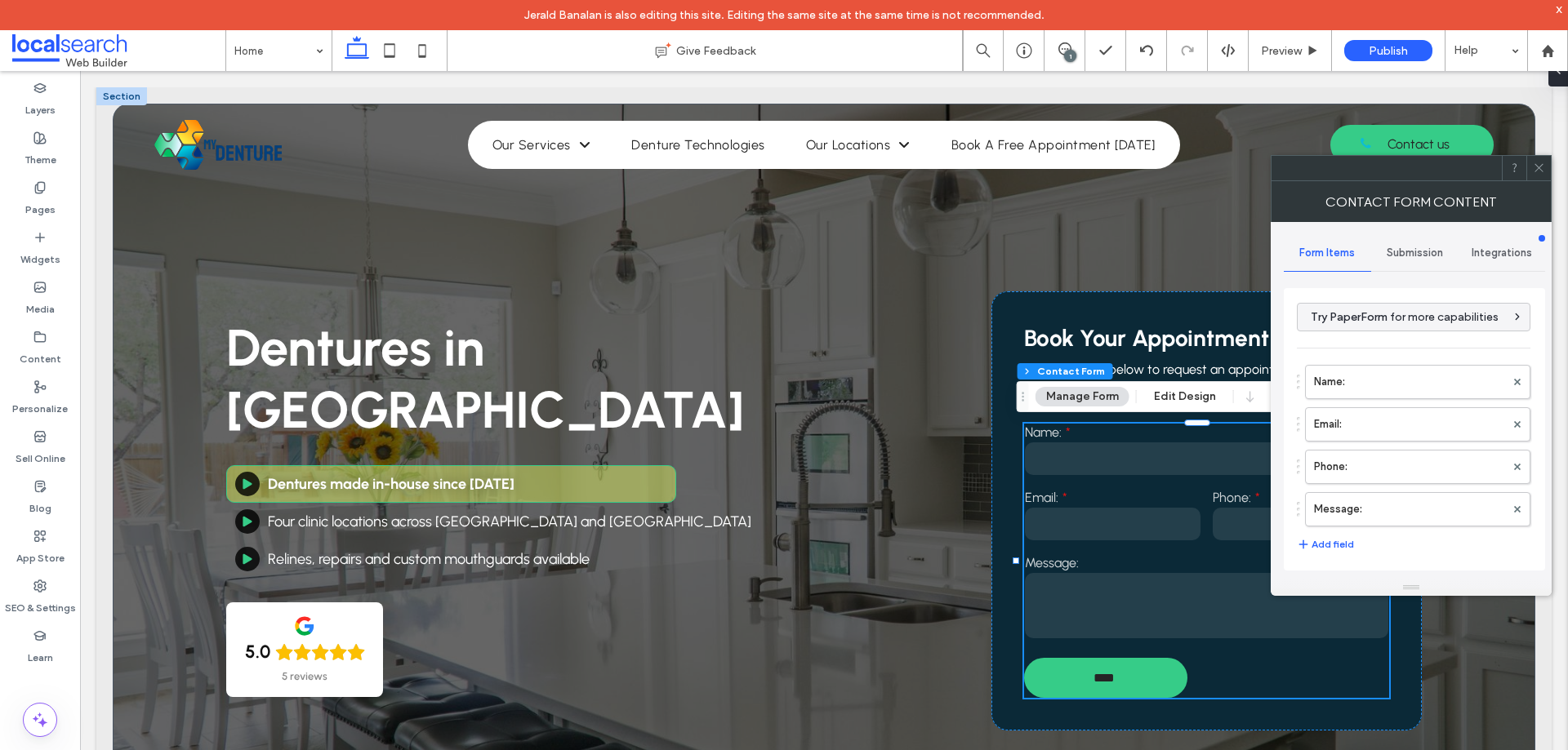
click at [1422, 264] on div "Submission" at bounding box center [1414, 253] width 87 height 36
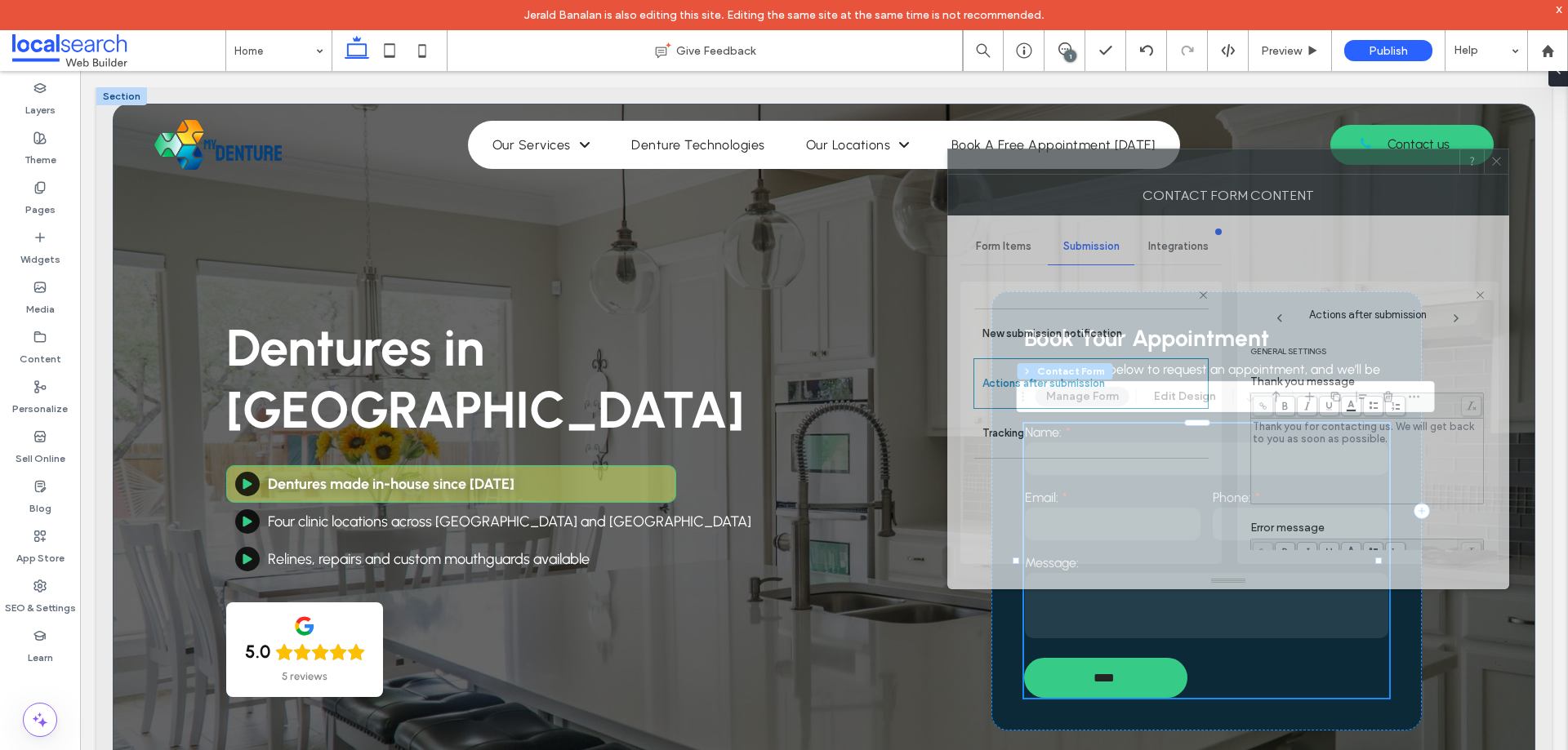
drag, startPoint x: 1493, startPoint y: 174, endPoint x: 1408, endPoint y: 184, distance: 85.6
click at [1418, 164] on div at bounding box center [1203, 162] width 511 height 24
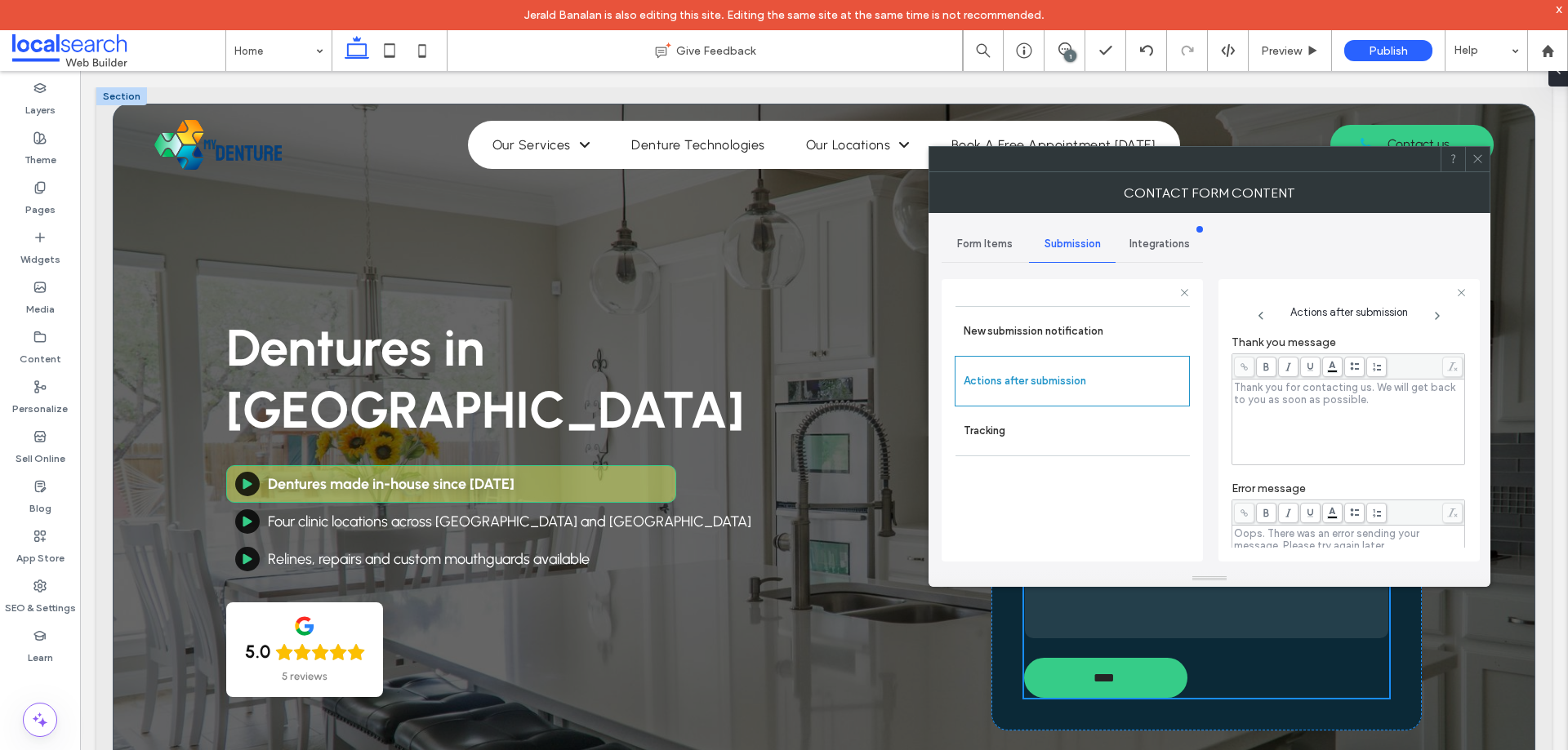
scroll to position [282, 0]
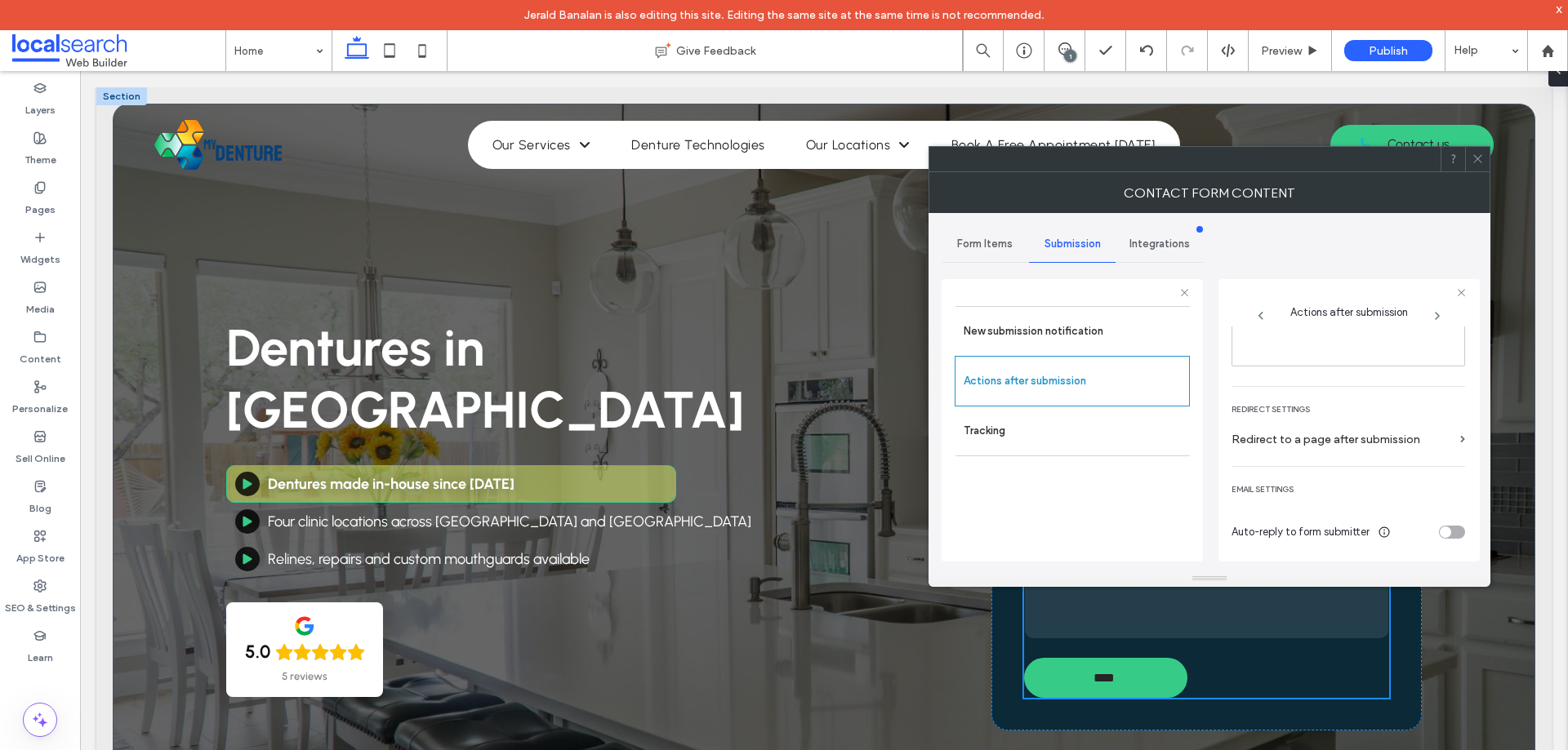
click at [1476, 168] on span at bounding box center [1477, 159] width 12 height 24
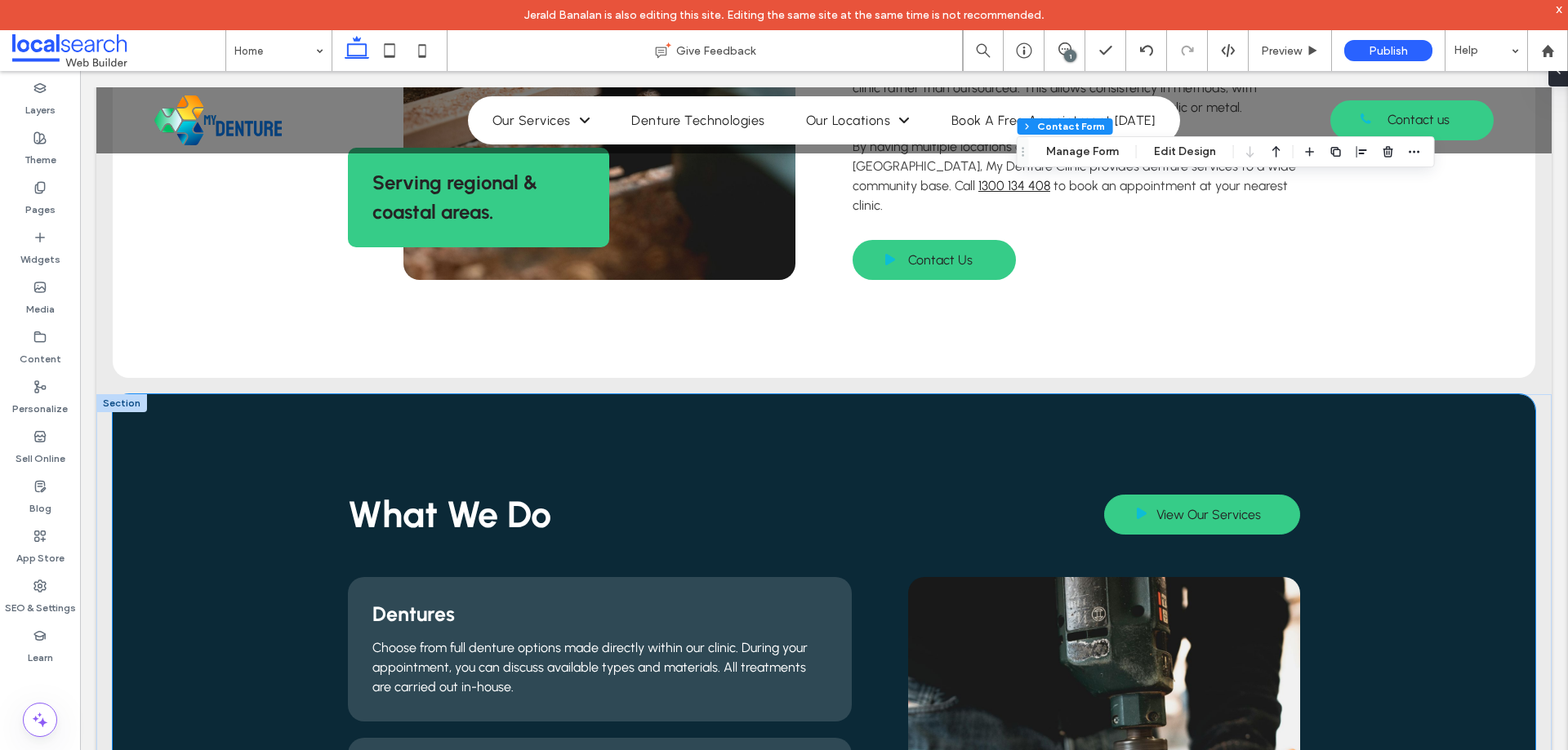
scroll to position [1306, 0]
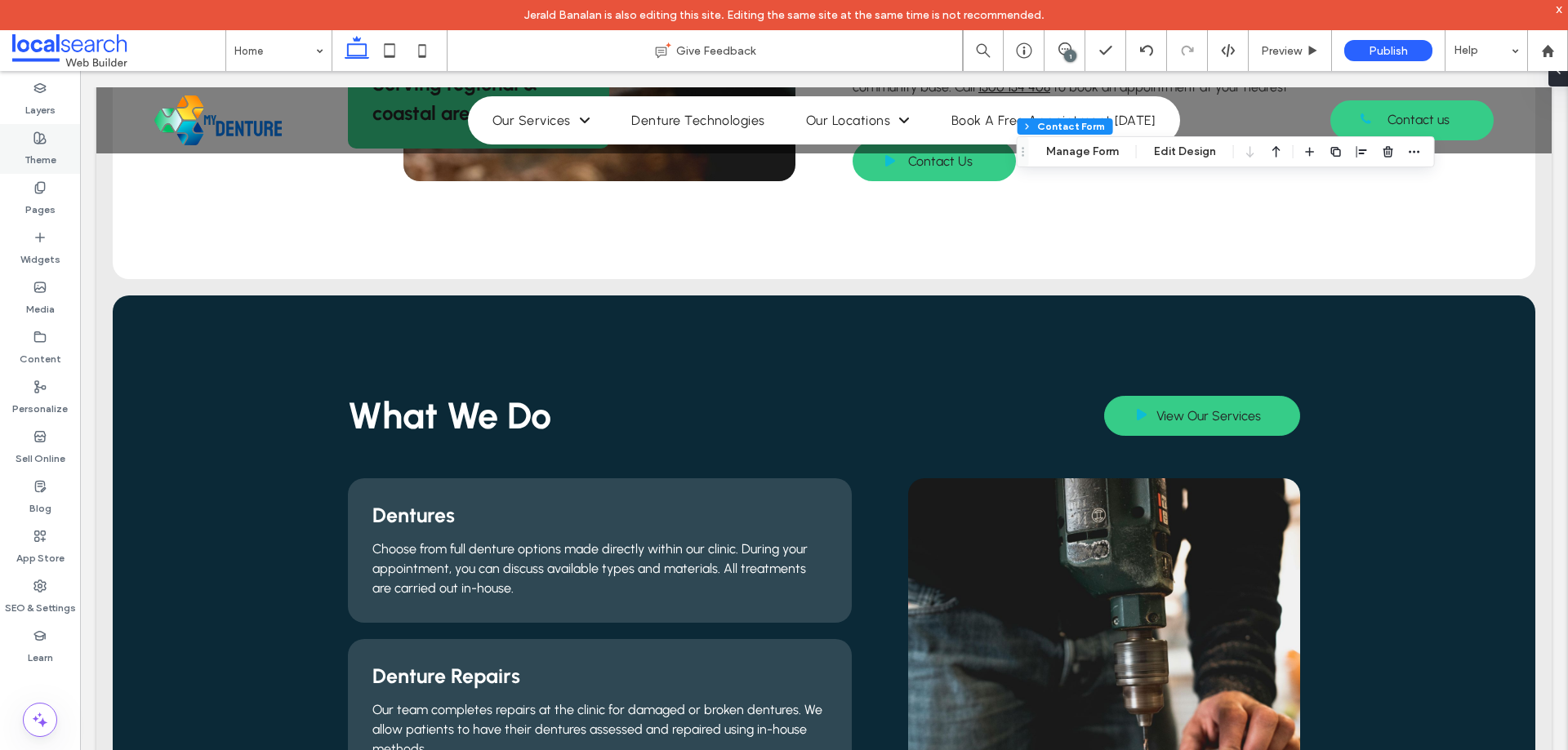
click at [28, 140] on div "Theme" at bounding box center [39, 148] width 80 height 50
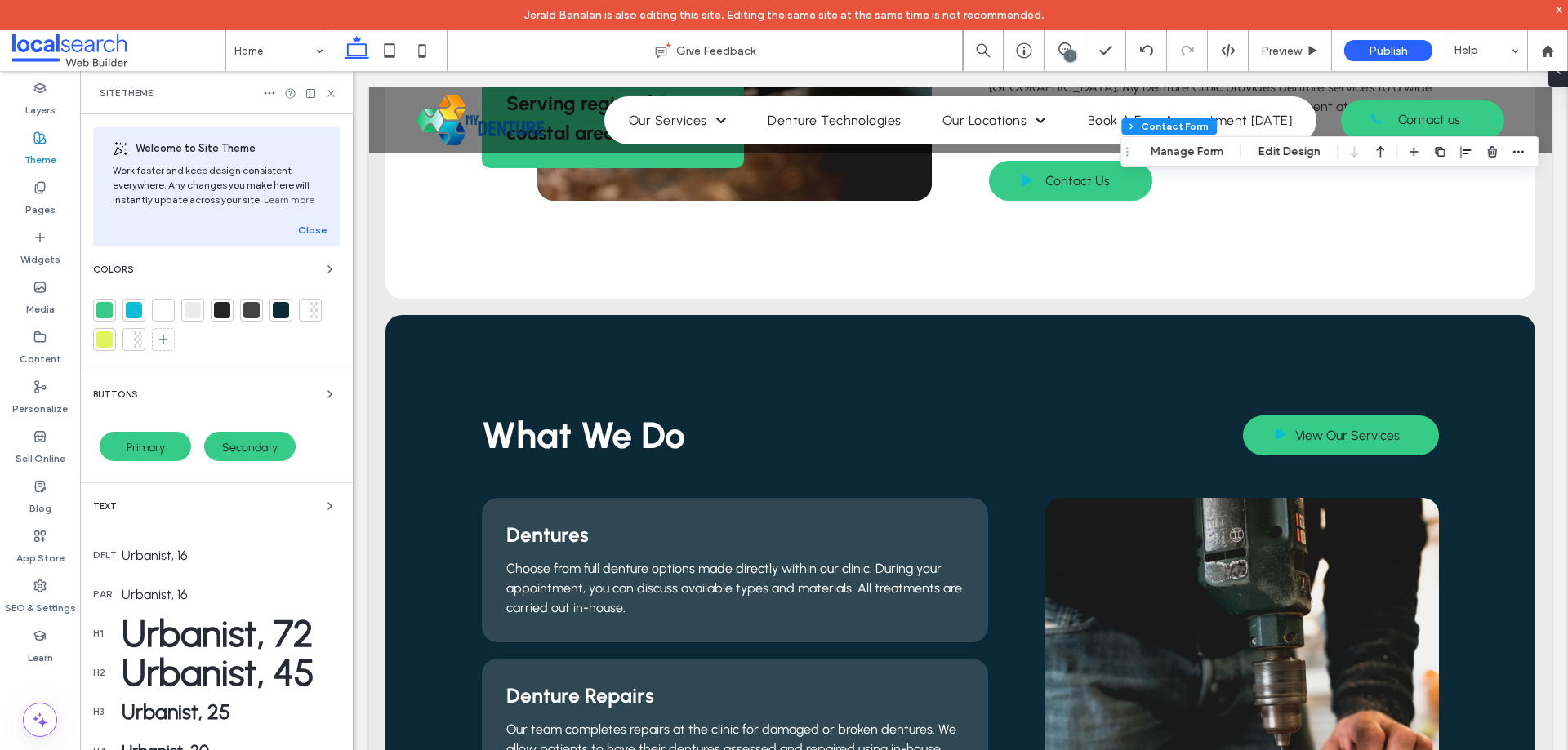
click at [283, 307] on div at bounding box center [280, 309] width 16 height 16
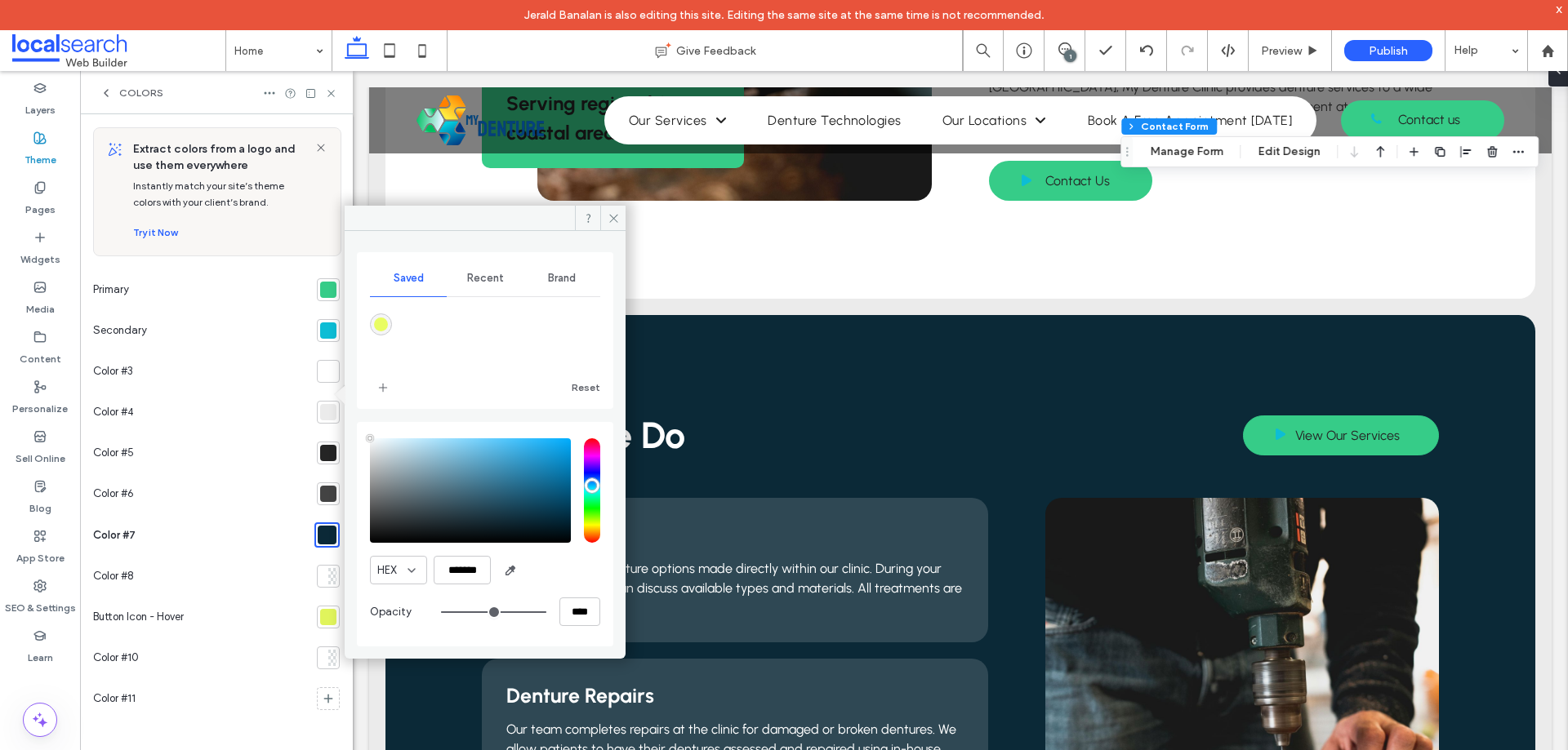
type input "****"
click at [323, 295] on div at bounding box center [327, 289] width 16 height 16
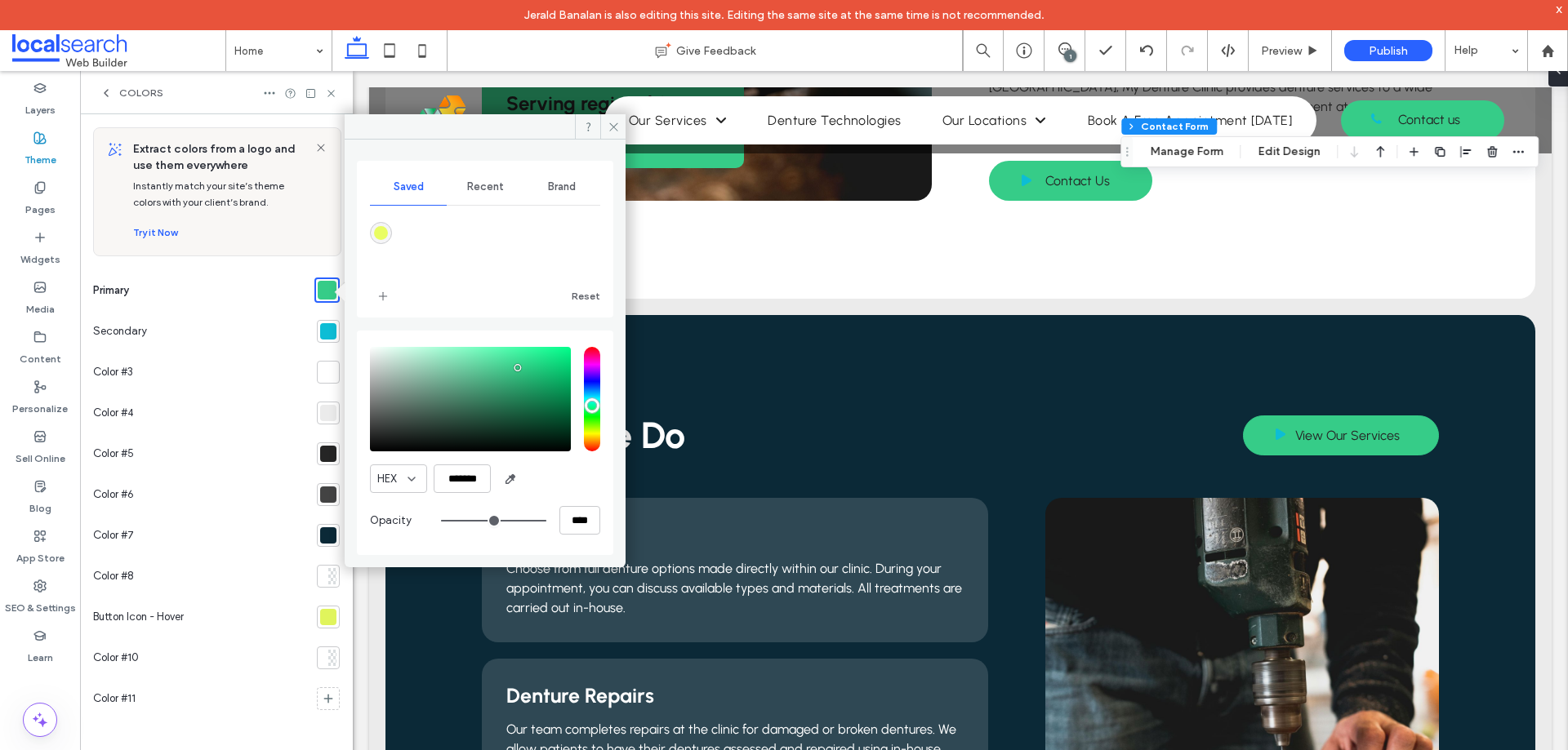
click at [325, 322] on div at bounding box center [328, 331] width 23 height 23
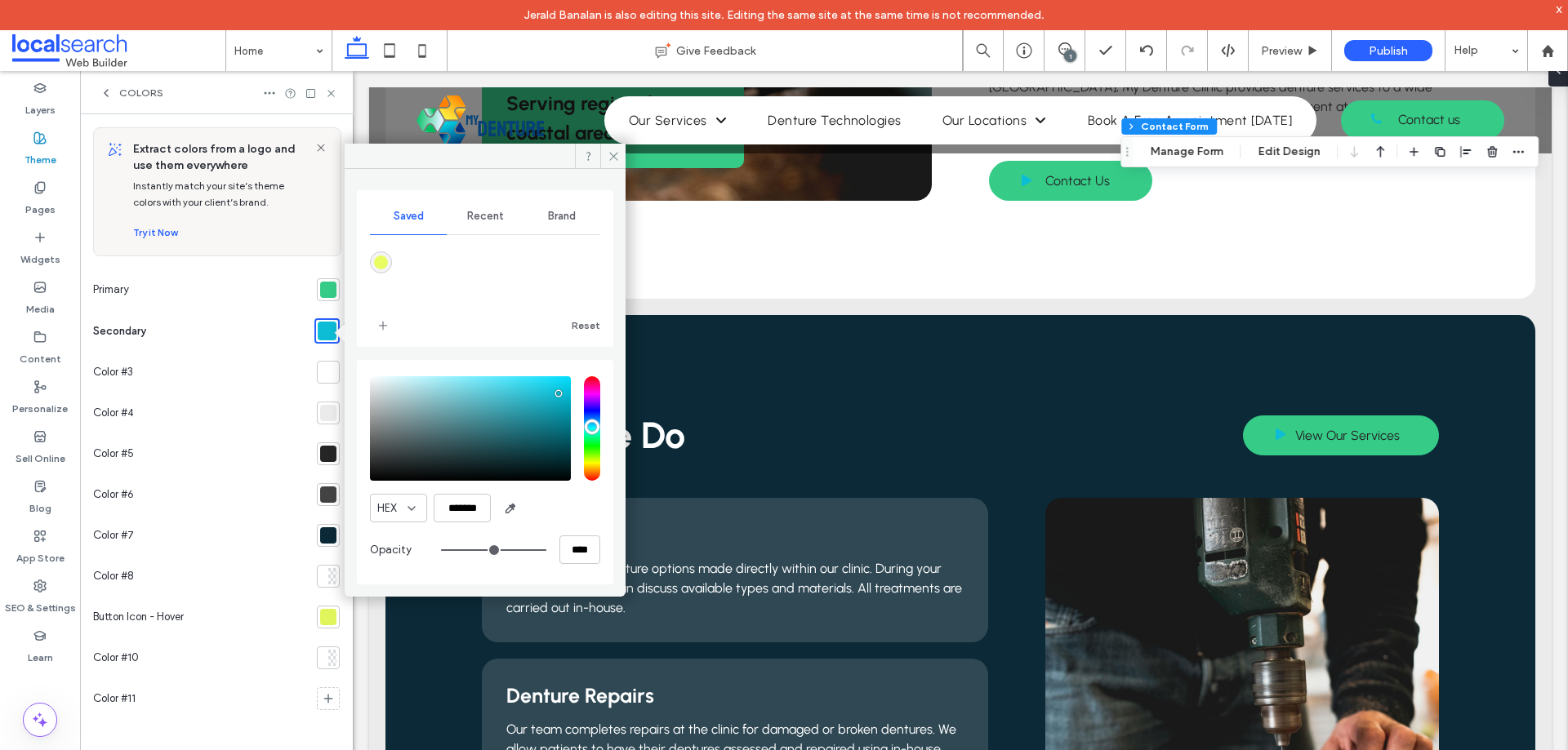
click at [320, 370] on div at bounding box center [327, 371] width 16 height 16
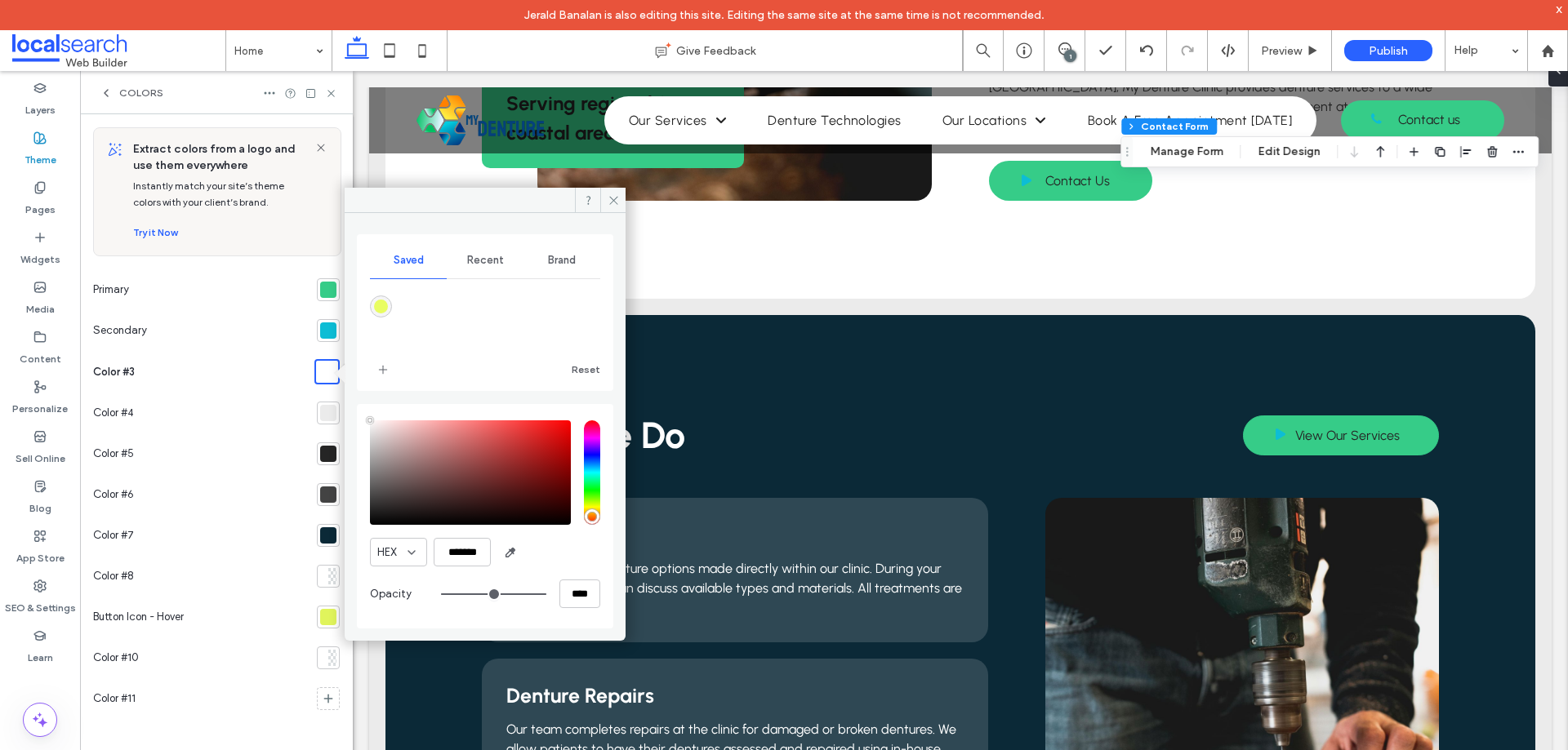
click at [323, 413] on div at bounding box center [327, 413] width 16 height 16
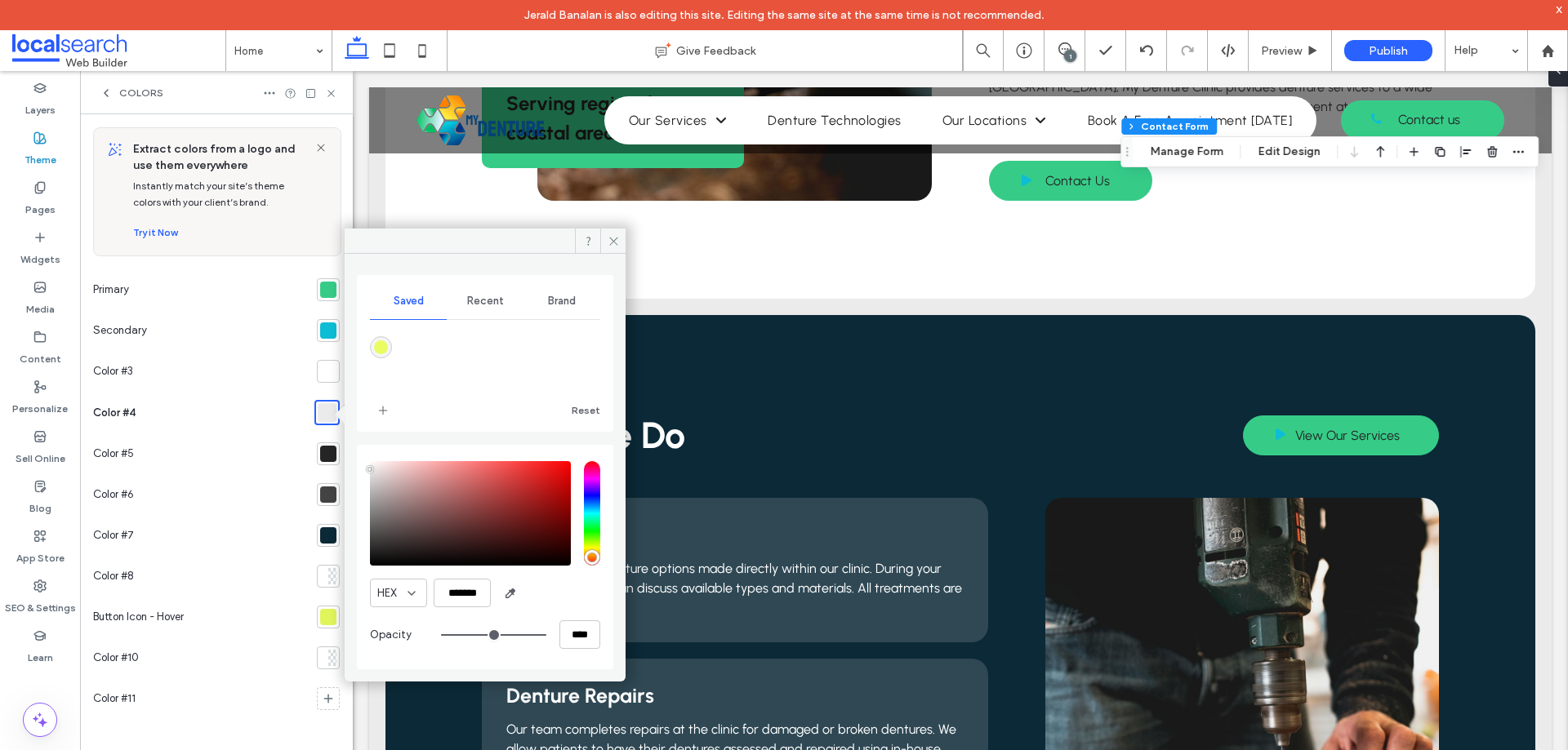
click at [321, 445] on div at bounding box center [328, 454] width 23 height 23
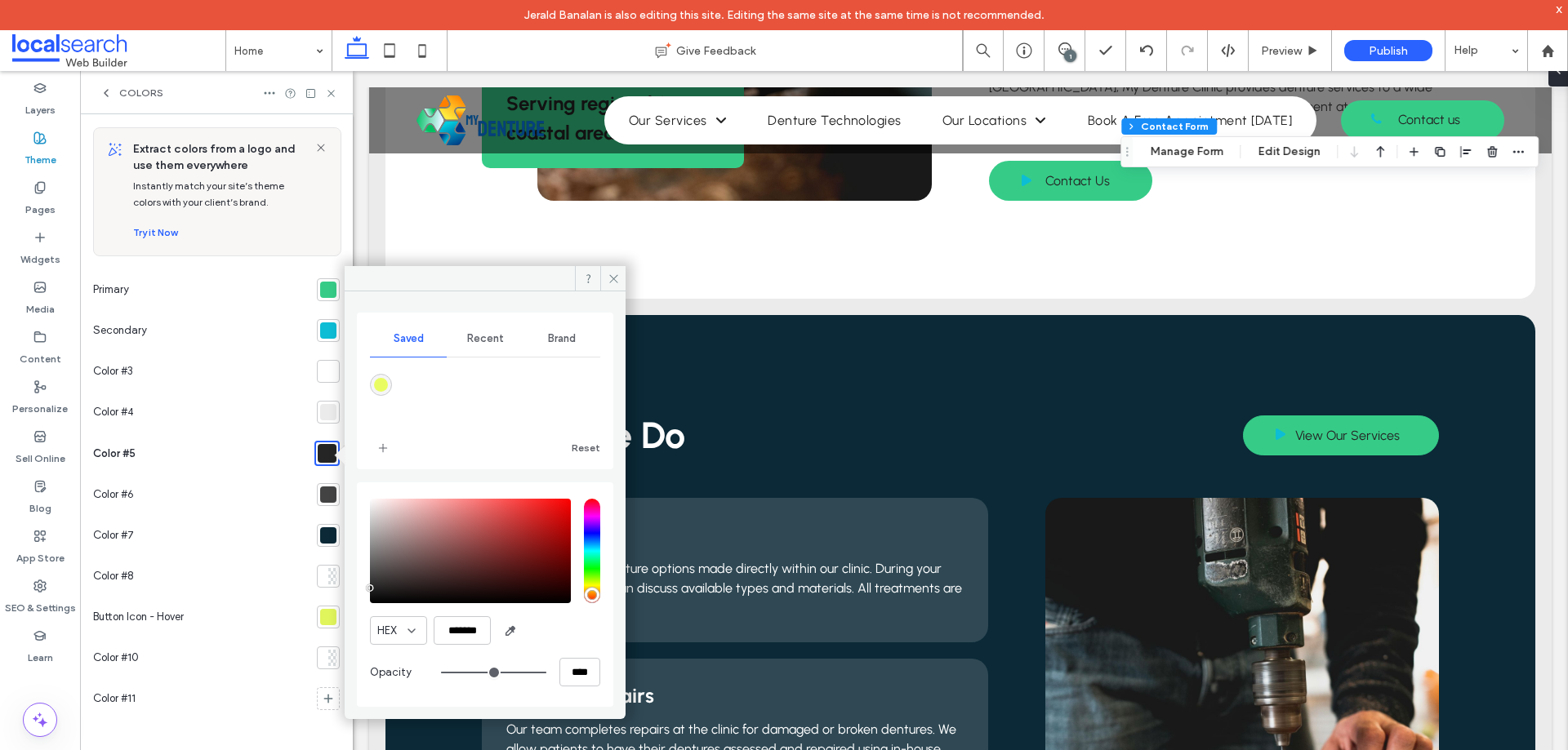
click at [321, 487] on div at bounding box center [327, 494] width 16 height 16
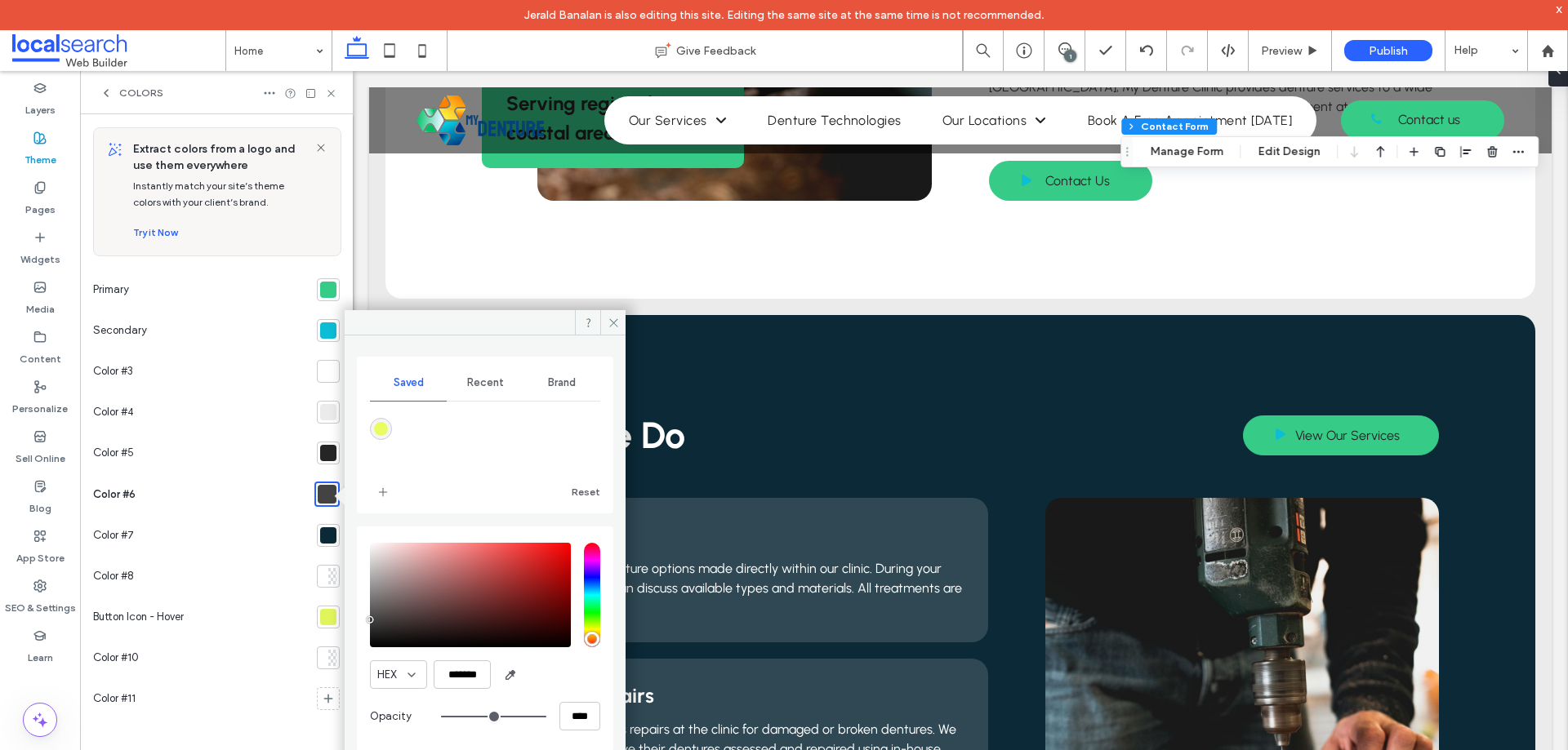
drag, startPoint x: 332, startPoint y: 370, endPoint x: 323, endPoint y: 384, distance: 16.6
click at [332, 370] on div at bounding box center [327, 371] width 16 height 16
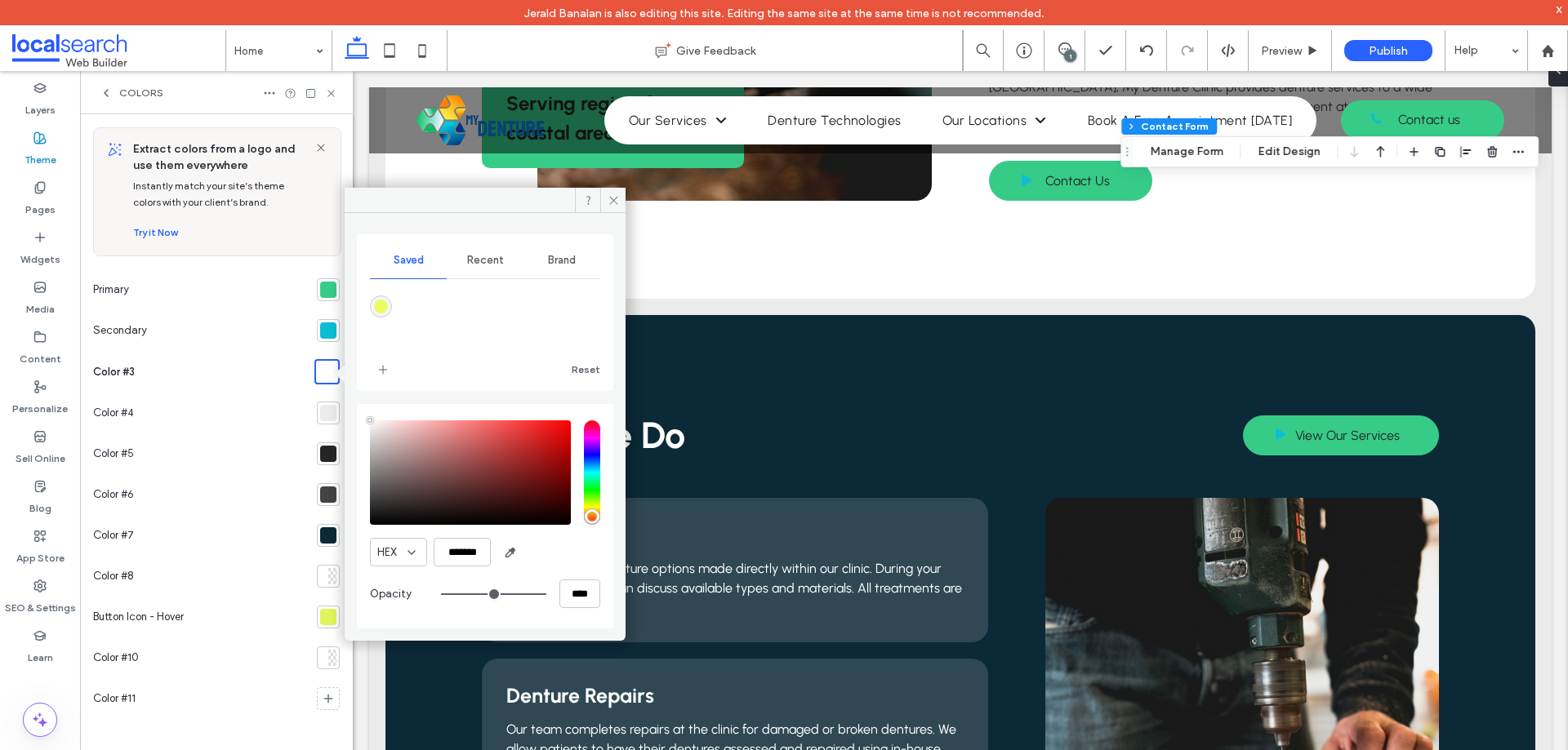
click at [322, 415] on div at bounding box center [327, 413] width 16 height 16
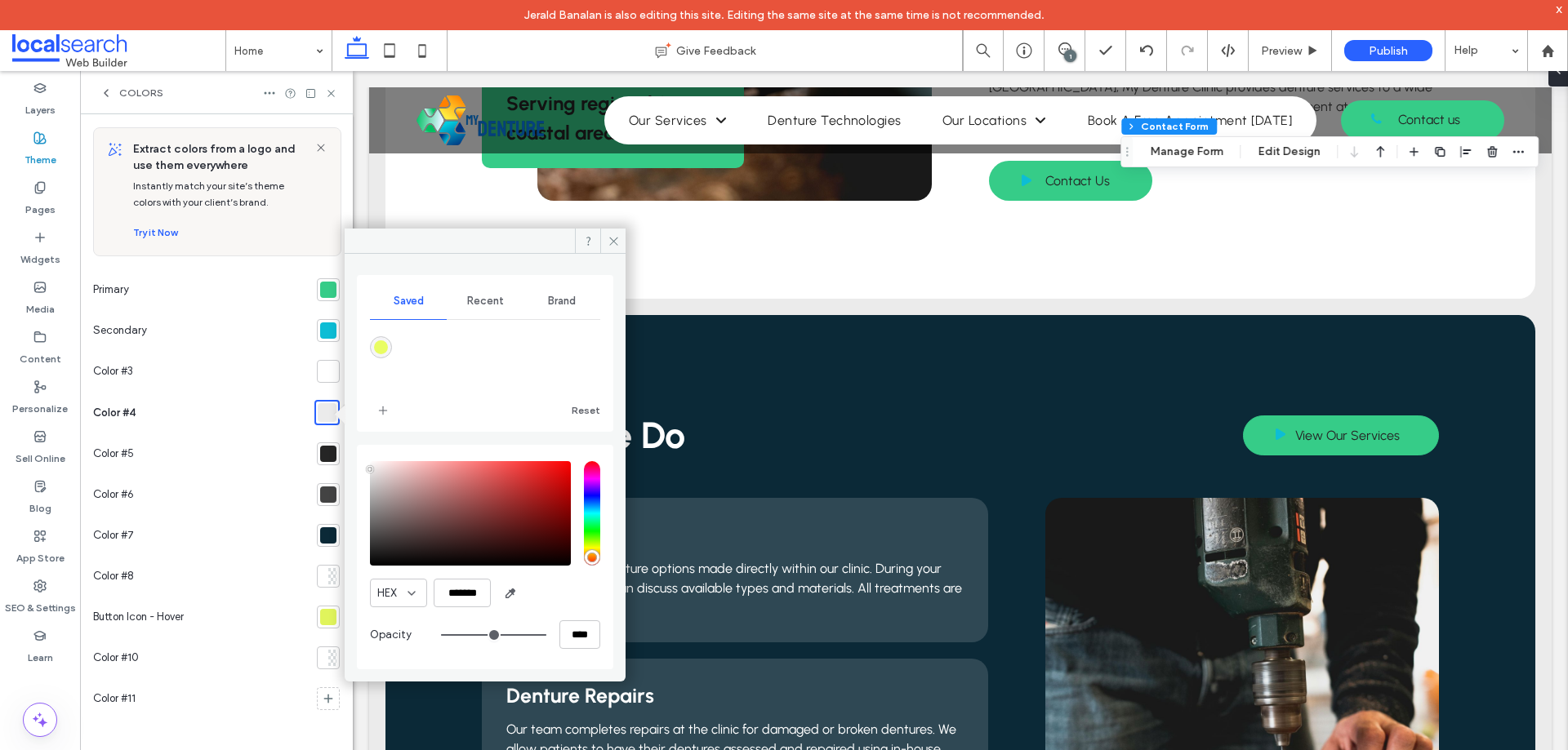
click at [325, 450] on div at bounding box center [327, 453] width 16 height 16
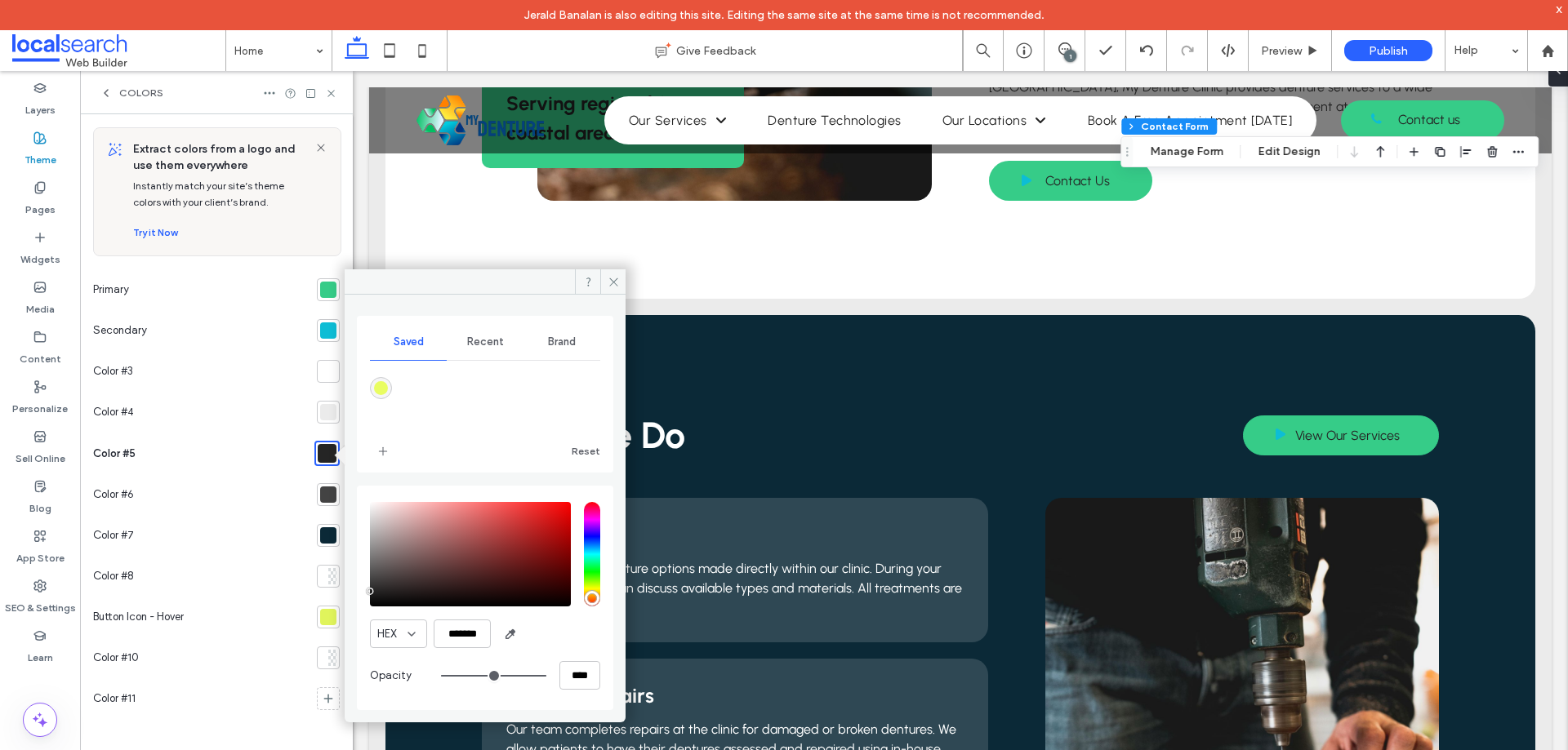
click at [327, 495] on div at bounding box center [327, 494] width 16 height 16
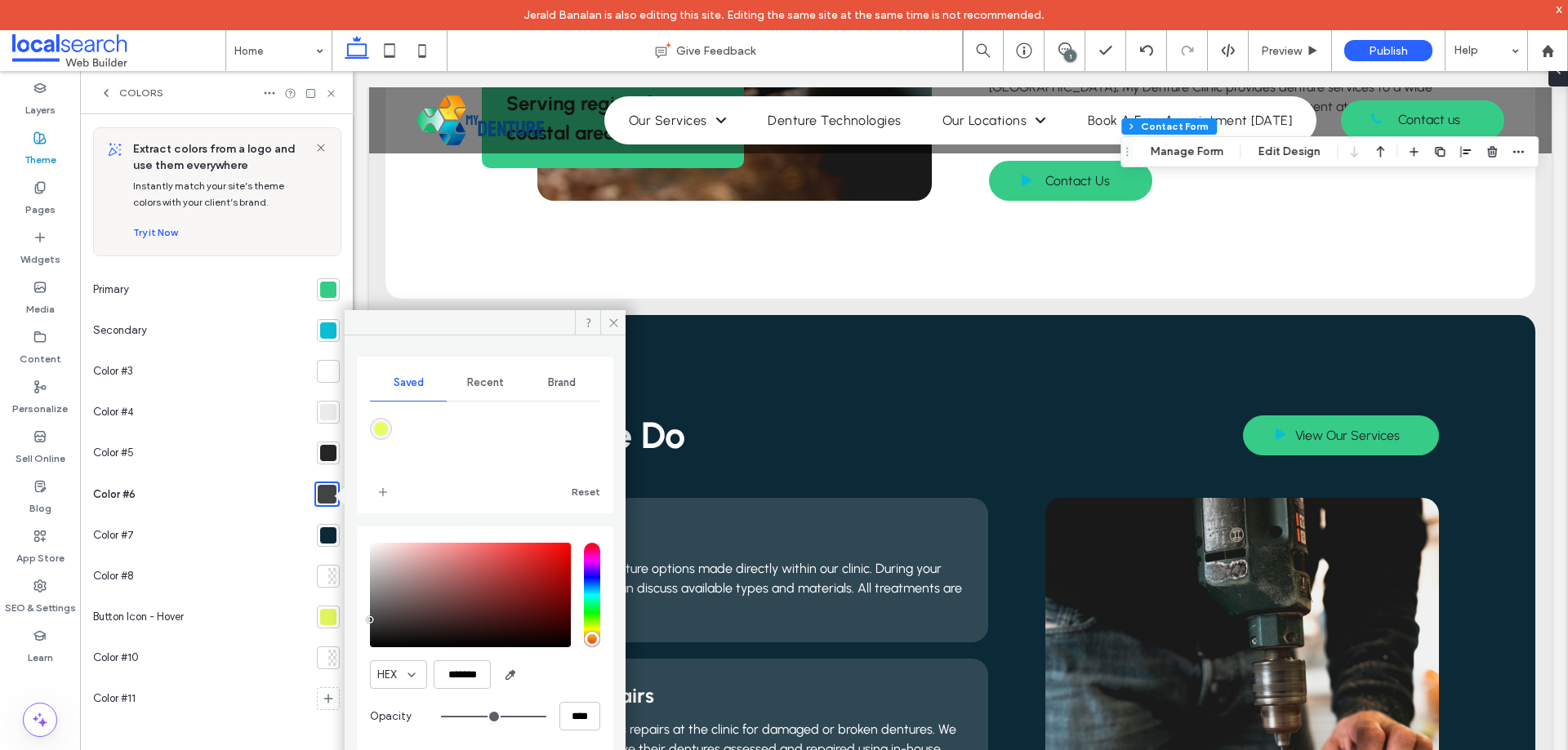
click at [329, 539] on div at bounding box center [327, 535] width 16 height 16
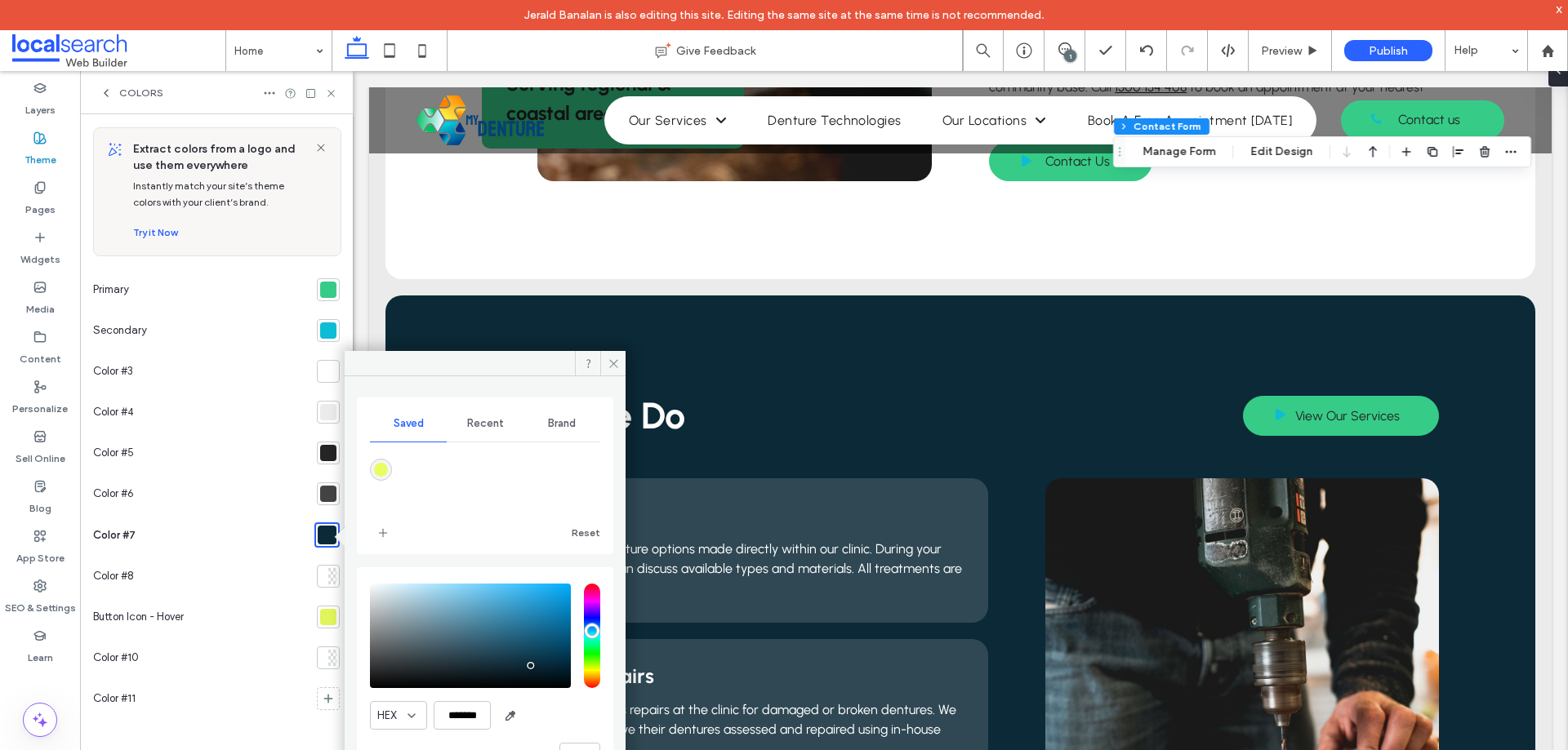
click at [326, 581] on div at bounding box center [323, 576] width 8 height 16
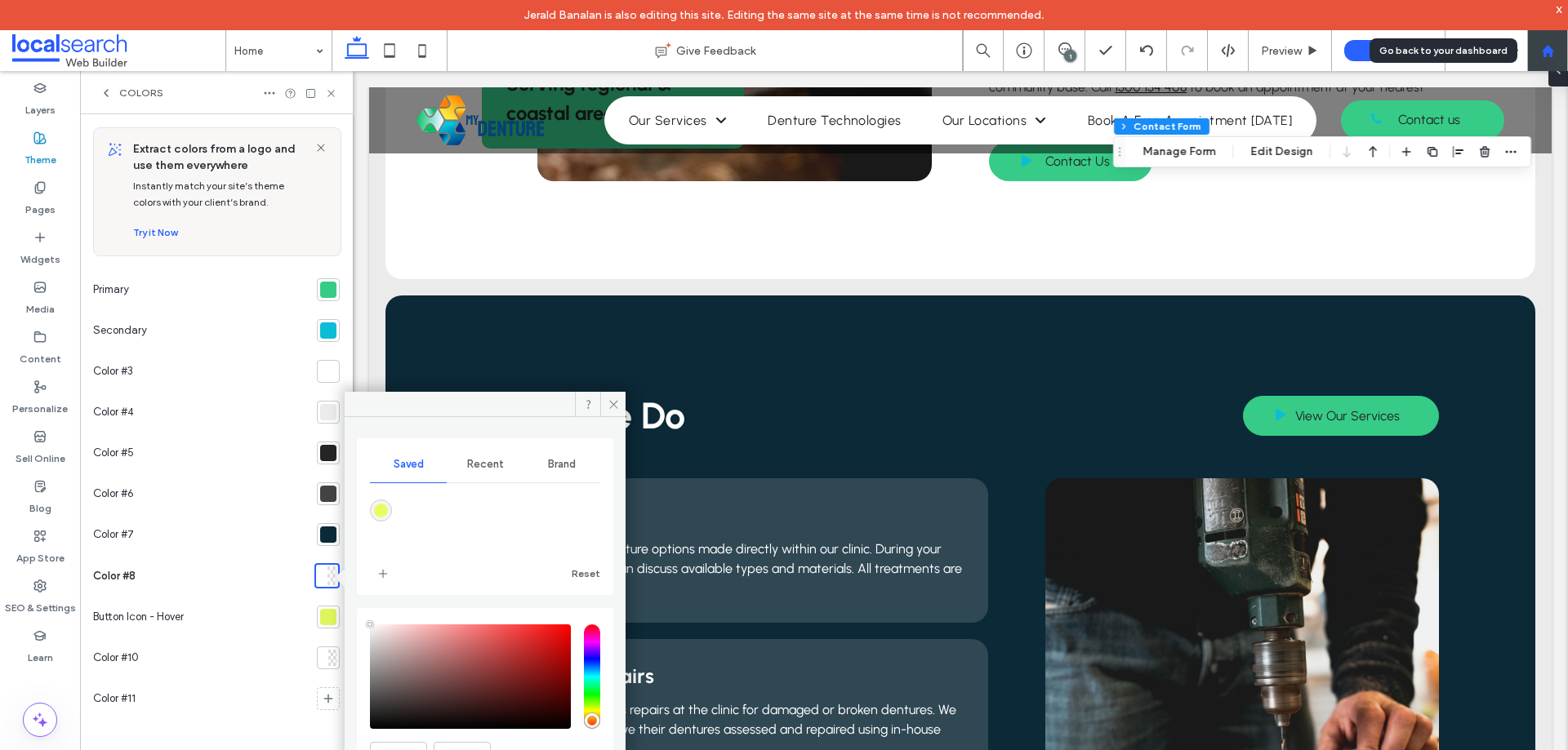
scroll to position [1306, 0]
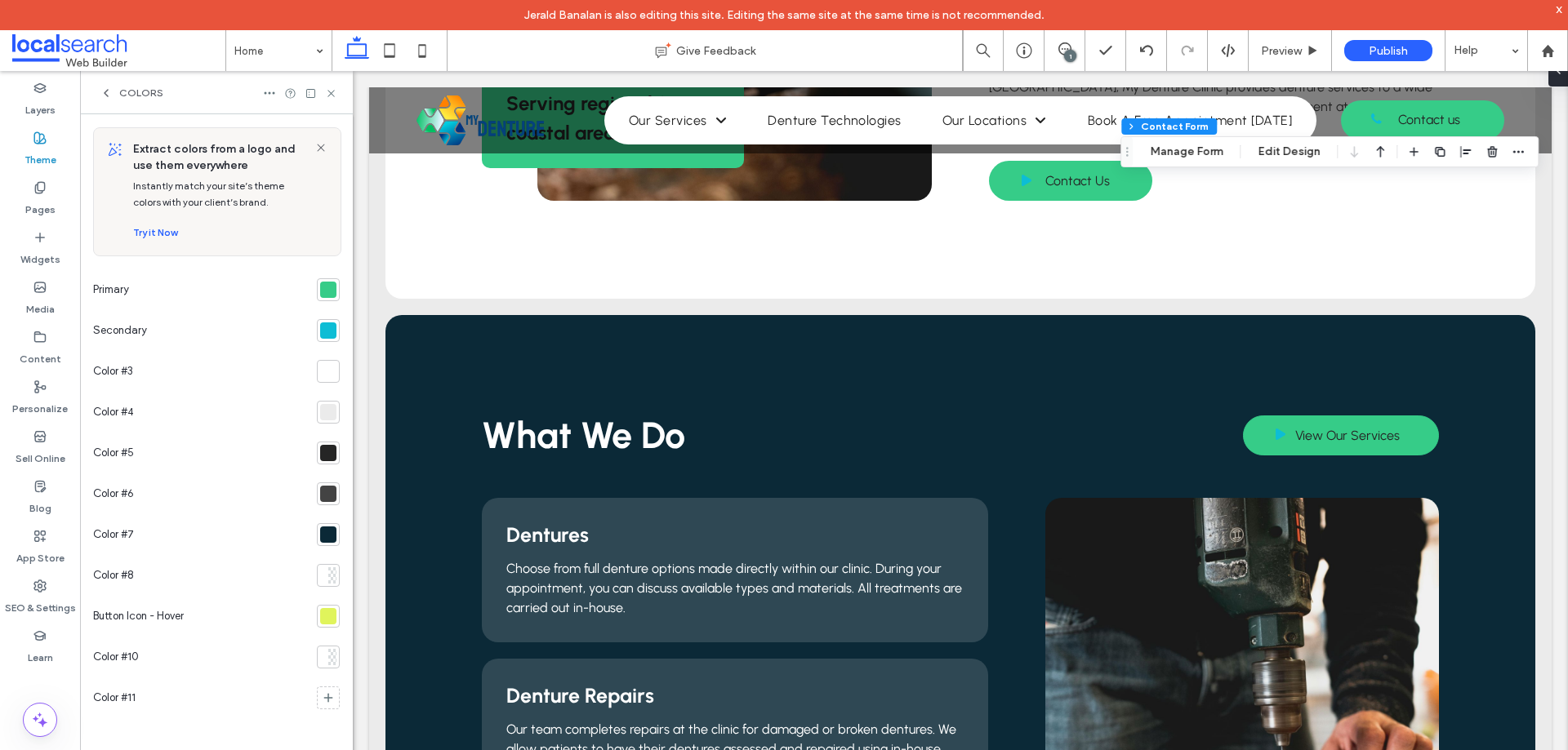
click at [323, 328] on div at bounding box center [327, 330] width 16 height 16
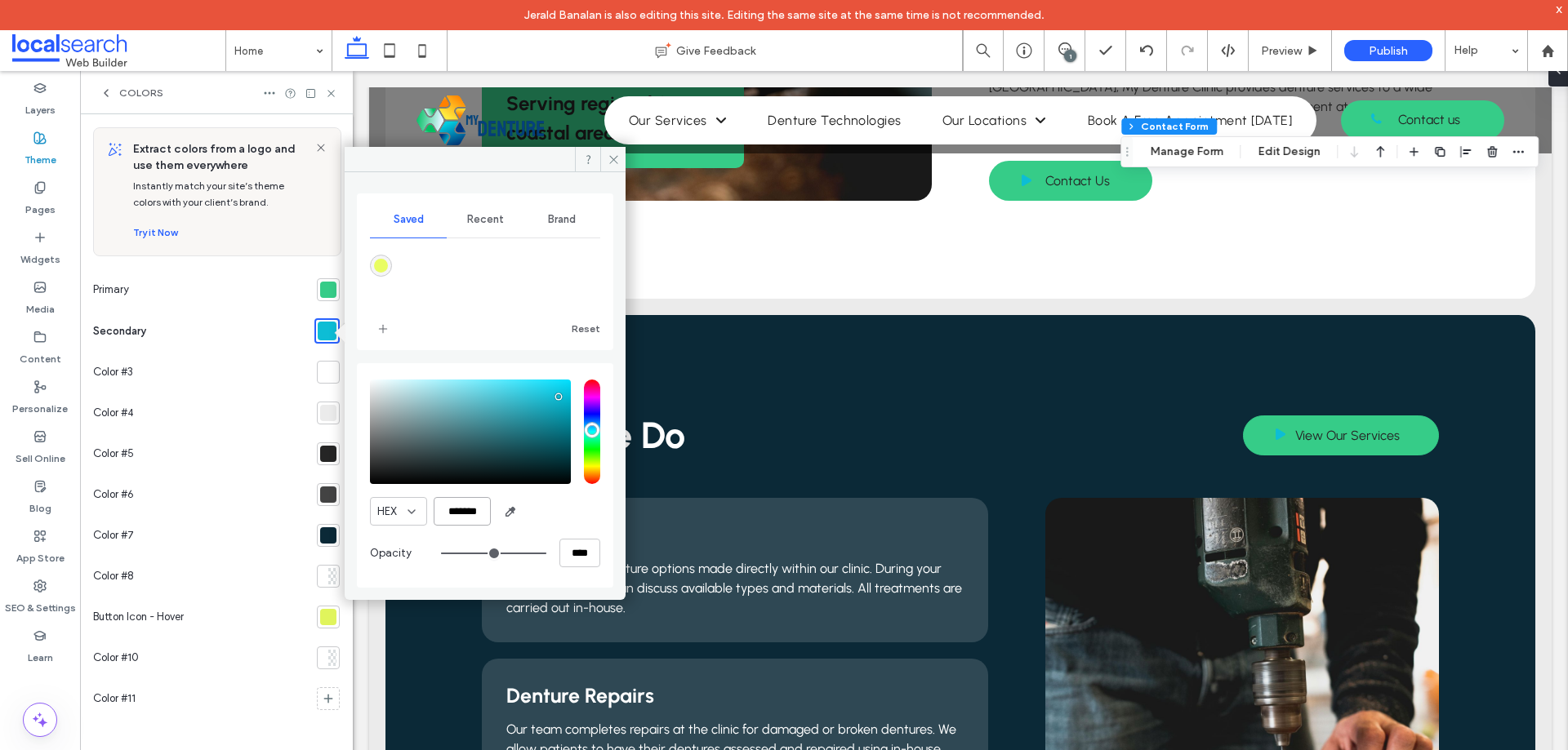
click at [458, 514] on input "*******" at bounding box center [462, 511] width 57 height 28
click at [326, 533] on div at bounding box center [327, 535] width 16 height 16
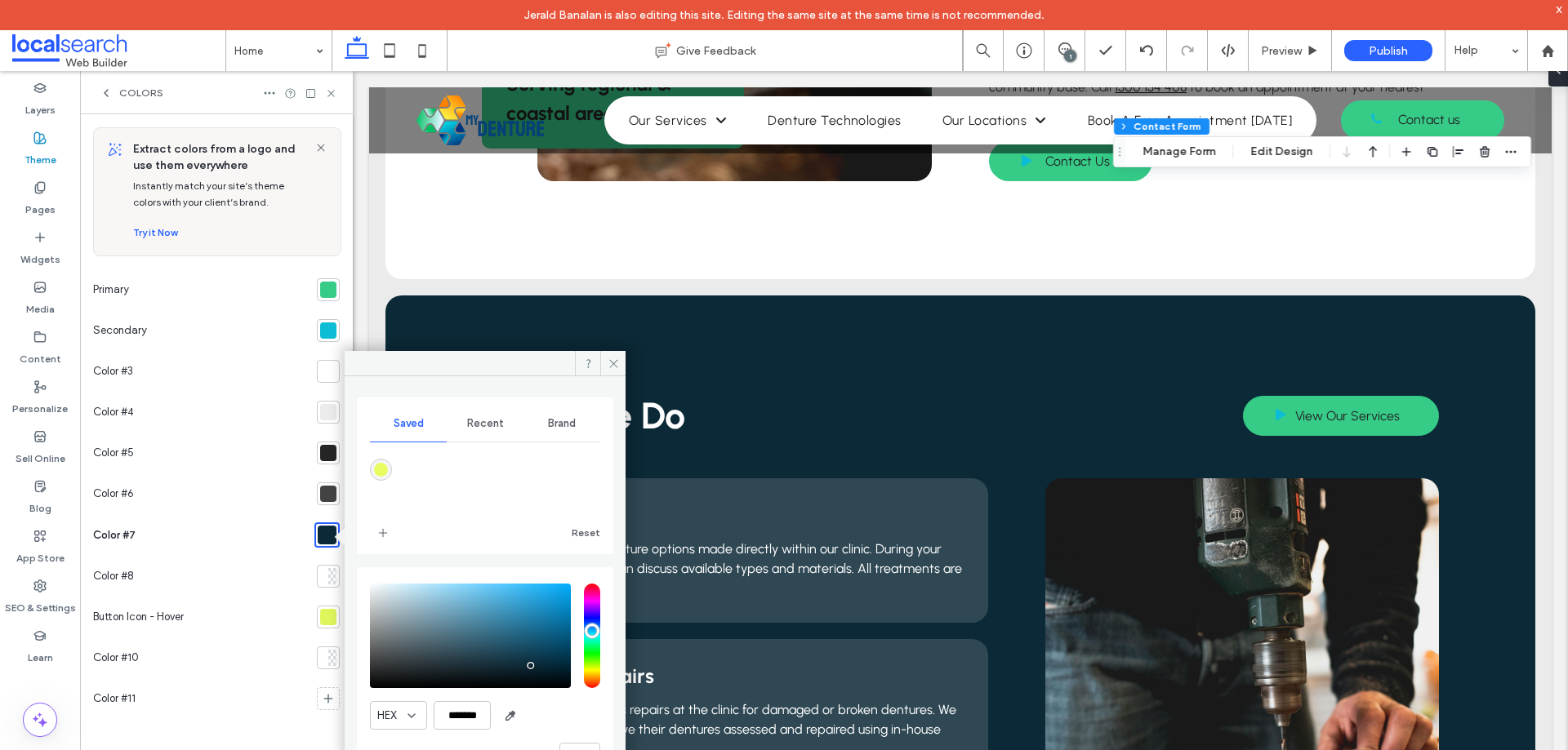
scroll to position [23, 0]
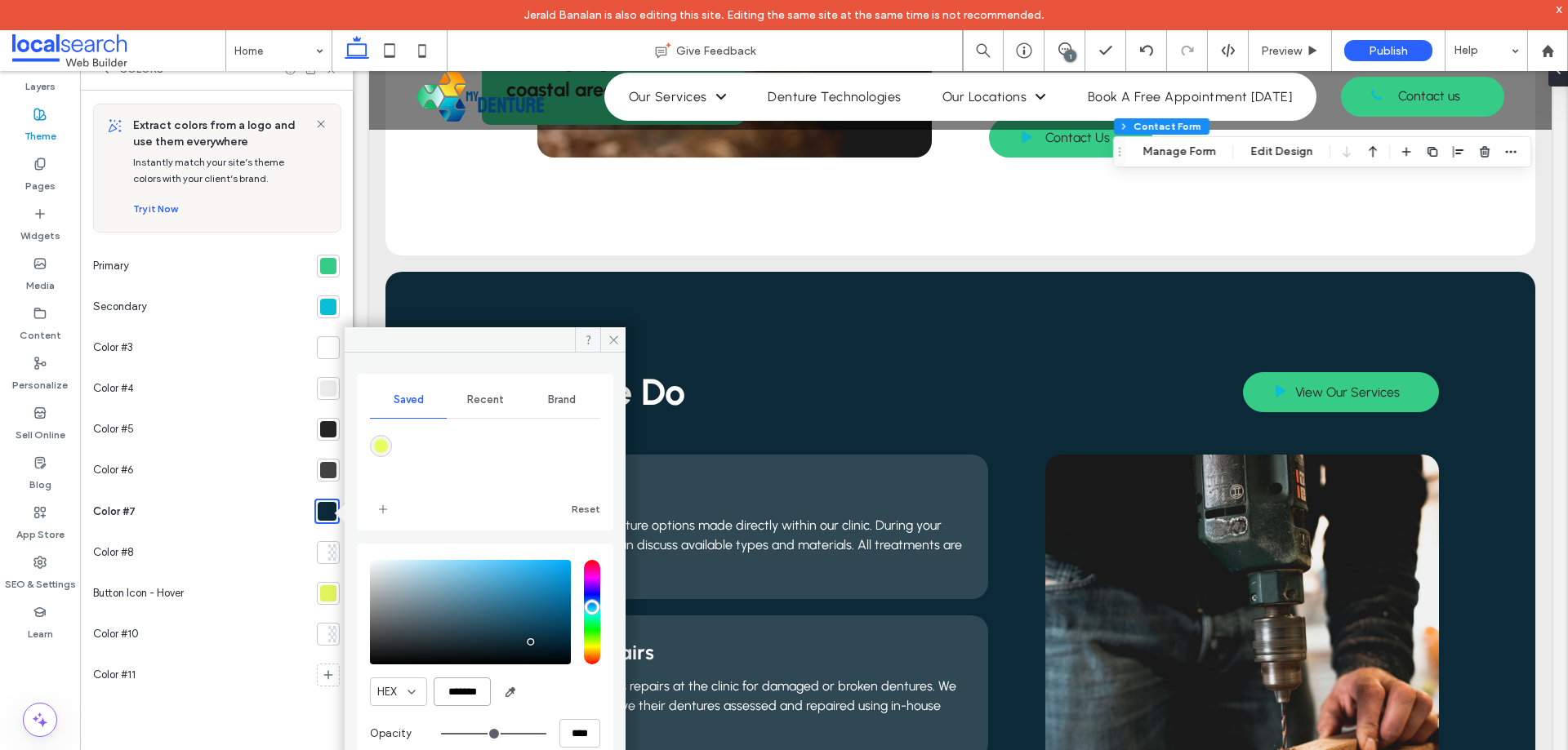
click at [464, 693] on input "*******" at bounding box center [462, 692] width 57 height 28
click at [463, 686] on input "*******" at bounding box center [462, 692] width 57 height 28
paste input "color picker textbox"
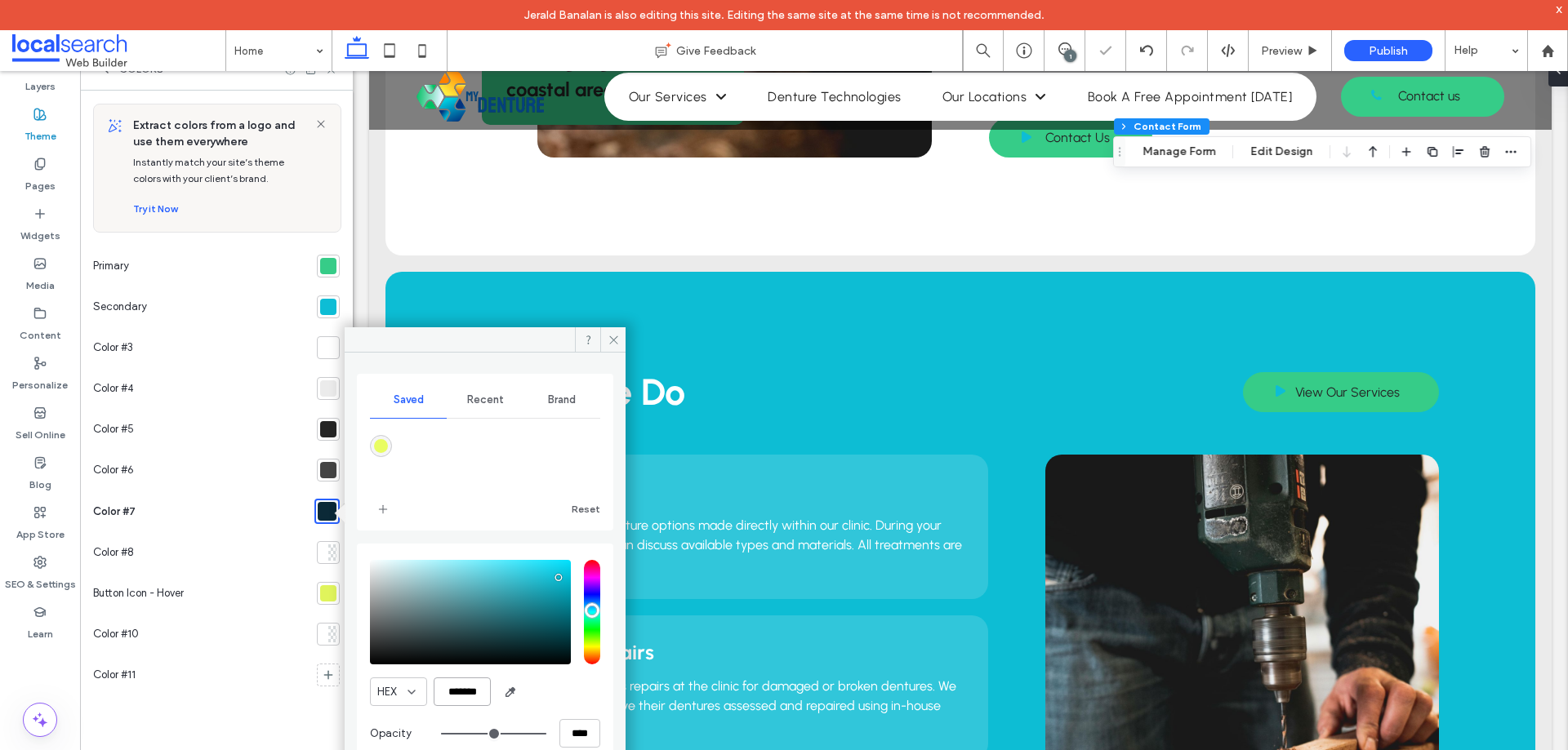
type input "*******"
click at [564, 693] on div "HEX *******" at bounding box center [484, 692] width 230 height 28
drag, startPoint x: 608, startPoint y: 336, endPoint x: 258, endPoint y: 265, distance: 357.1
click at [608, 336] on icon at bounding box center [613, 339] width 12 height 12
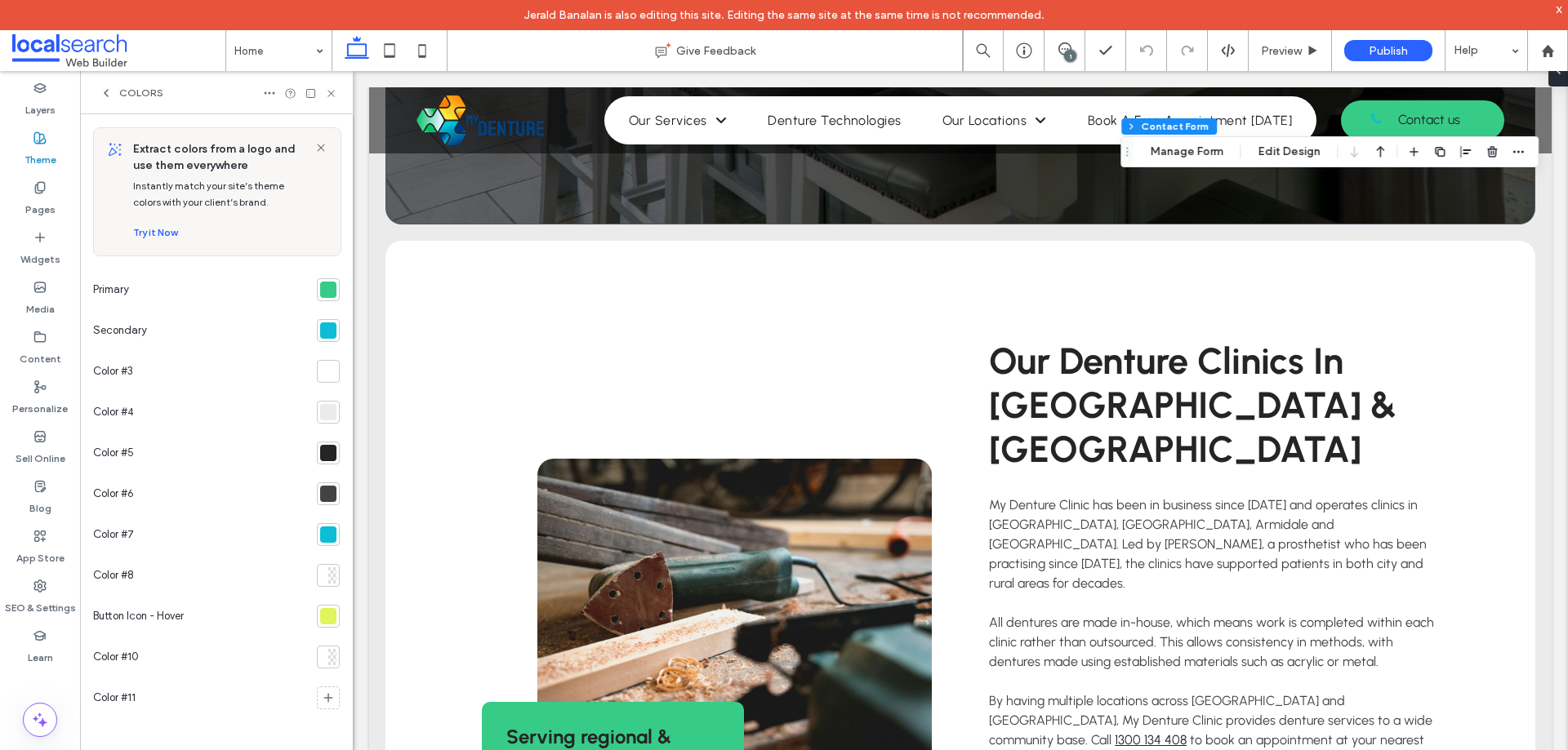
scroll to position [735, 0]
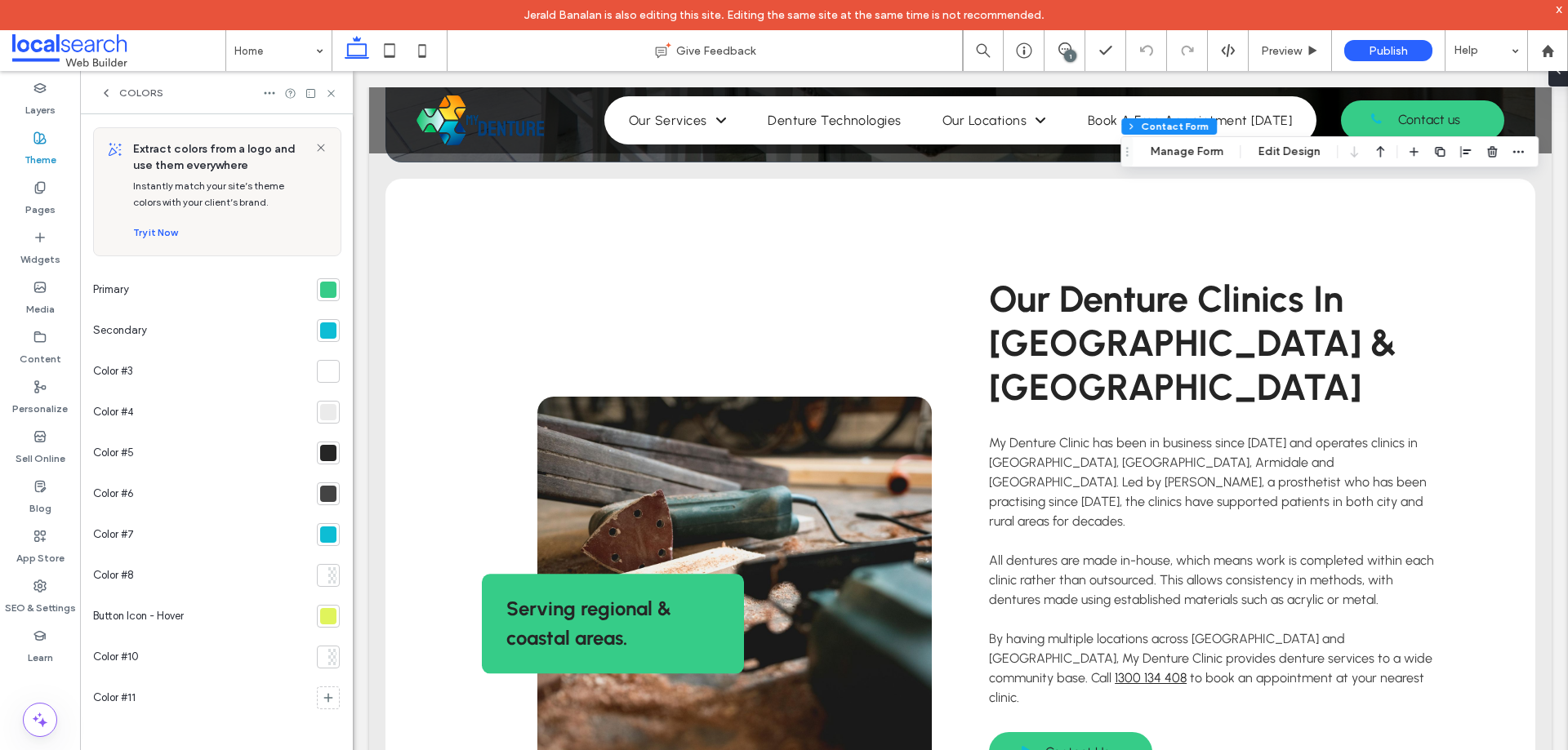
click at [323, 338] on div at bounding box center [327, 330] width 16 height 16
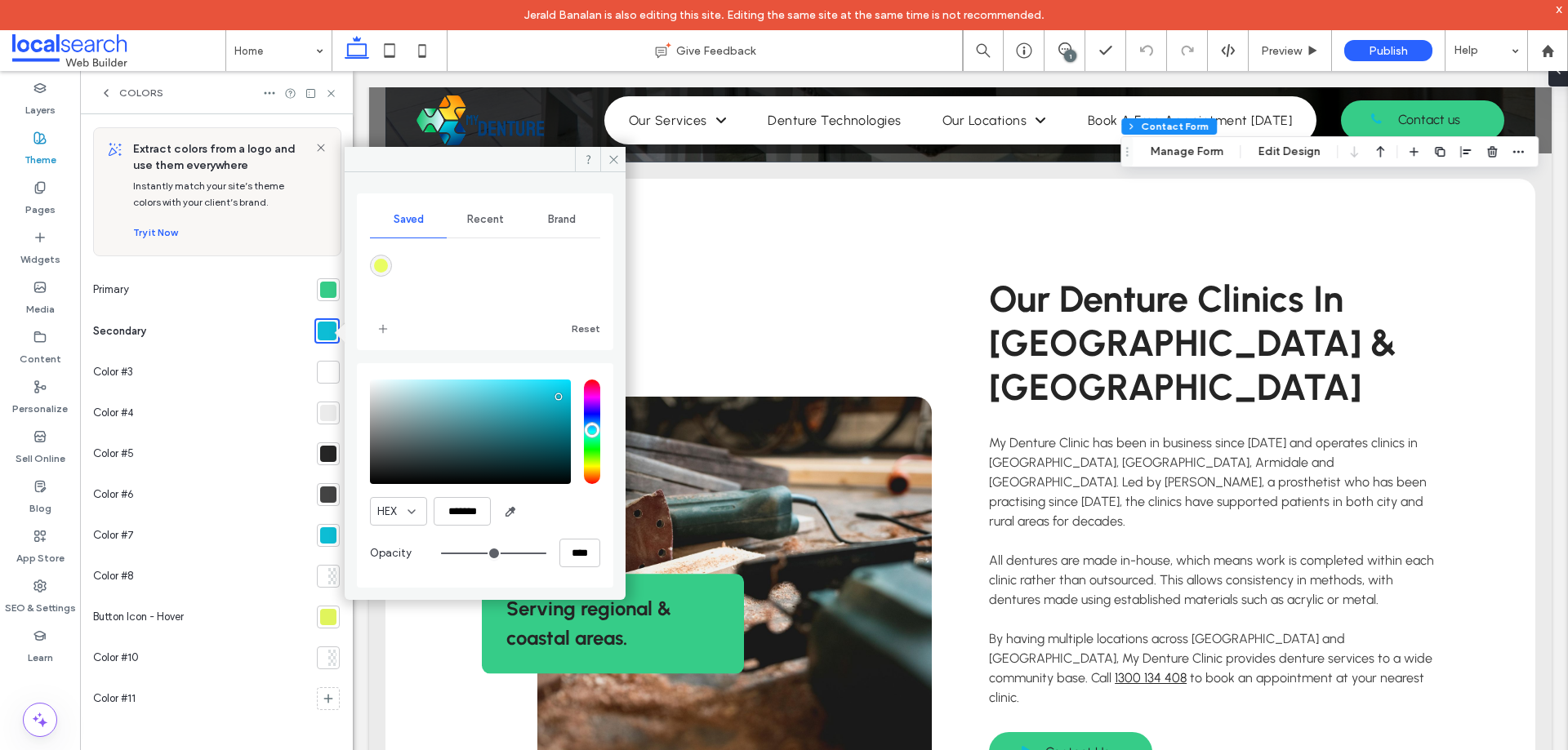
click at [326, 532] on div at bounding box center [327, 535] width 16 height 16
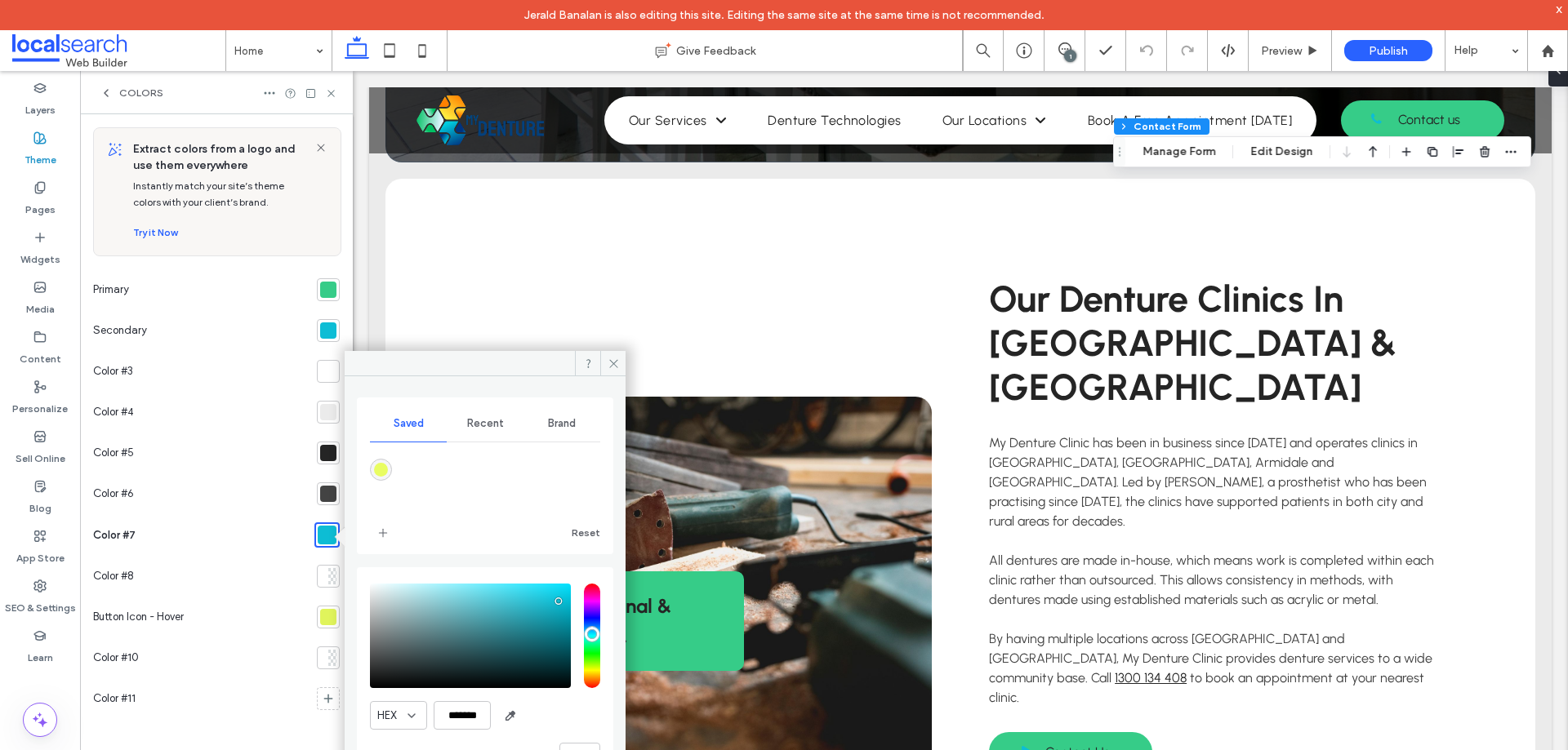
click at [328, 290] on div at bounding box center [327, 289] width 16 height 16
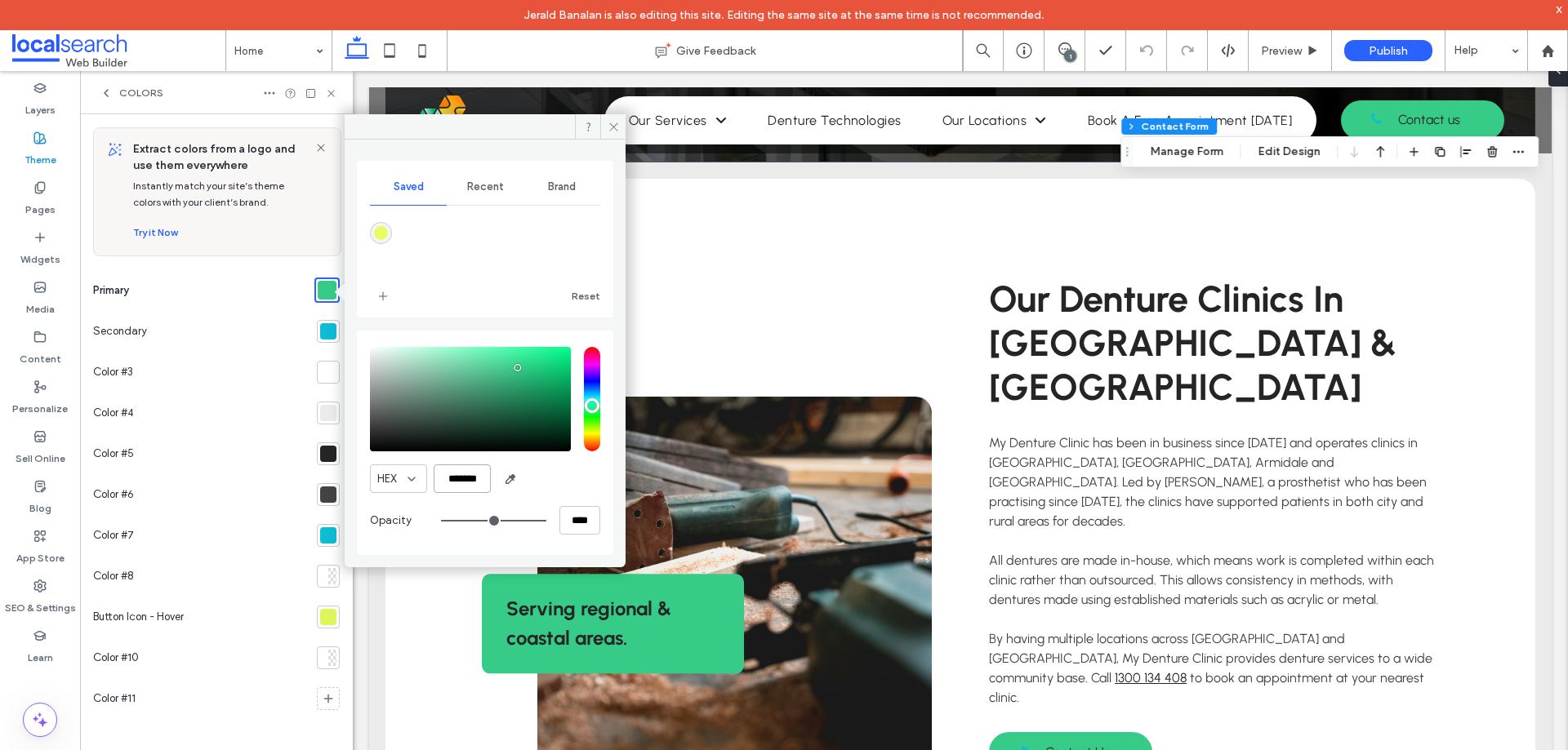
click at [464, 480] on input "*******" at bounding box center [462, 478] width 57 height 28
click at [615, 125] on use at bounding box center [613, 126] width 8 height 8
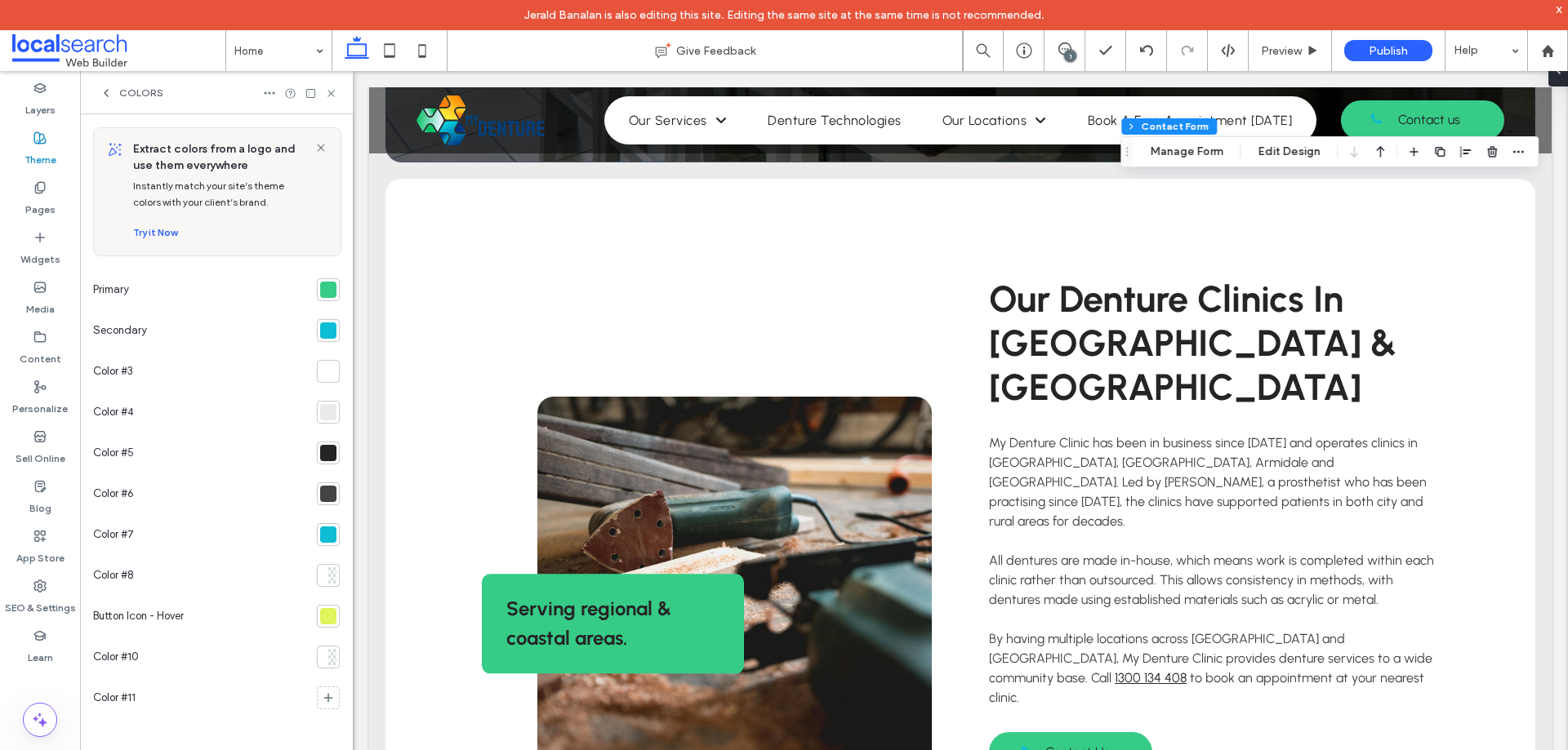
click at [324, 617] on div at bounding box center [327, 616] width 16 height 16
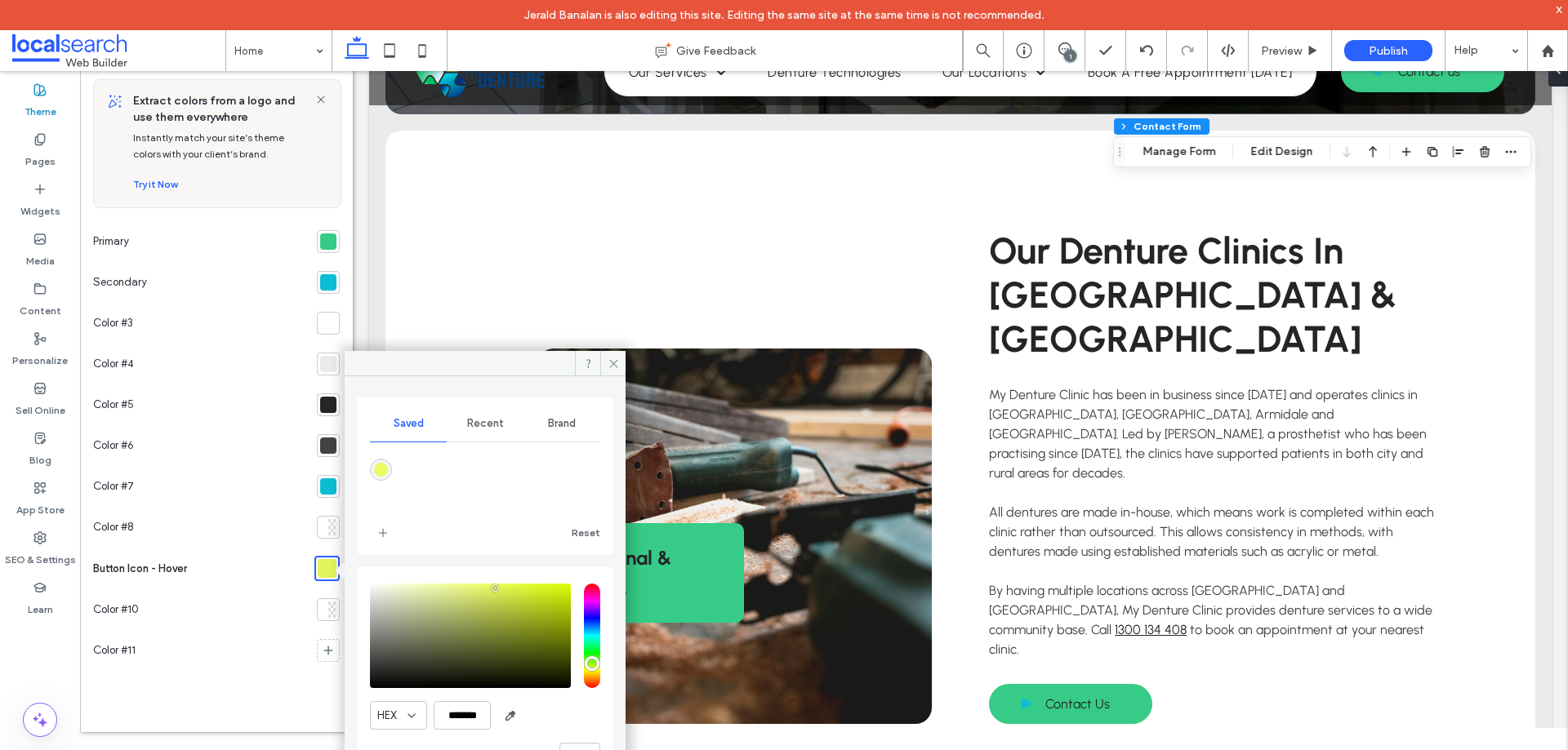
scroll to position [71, 0]
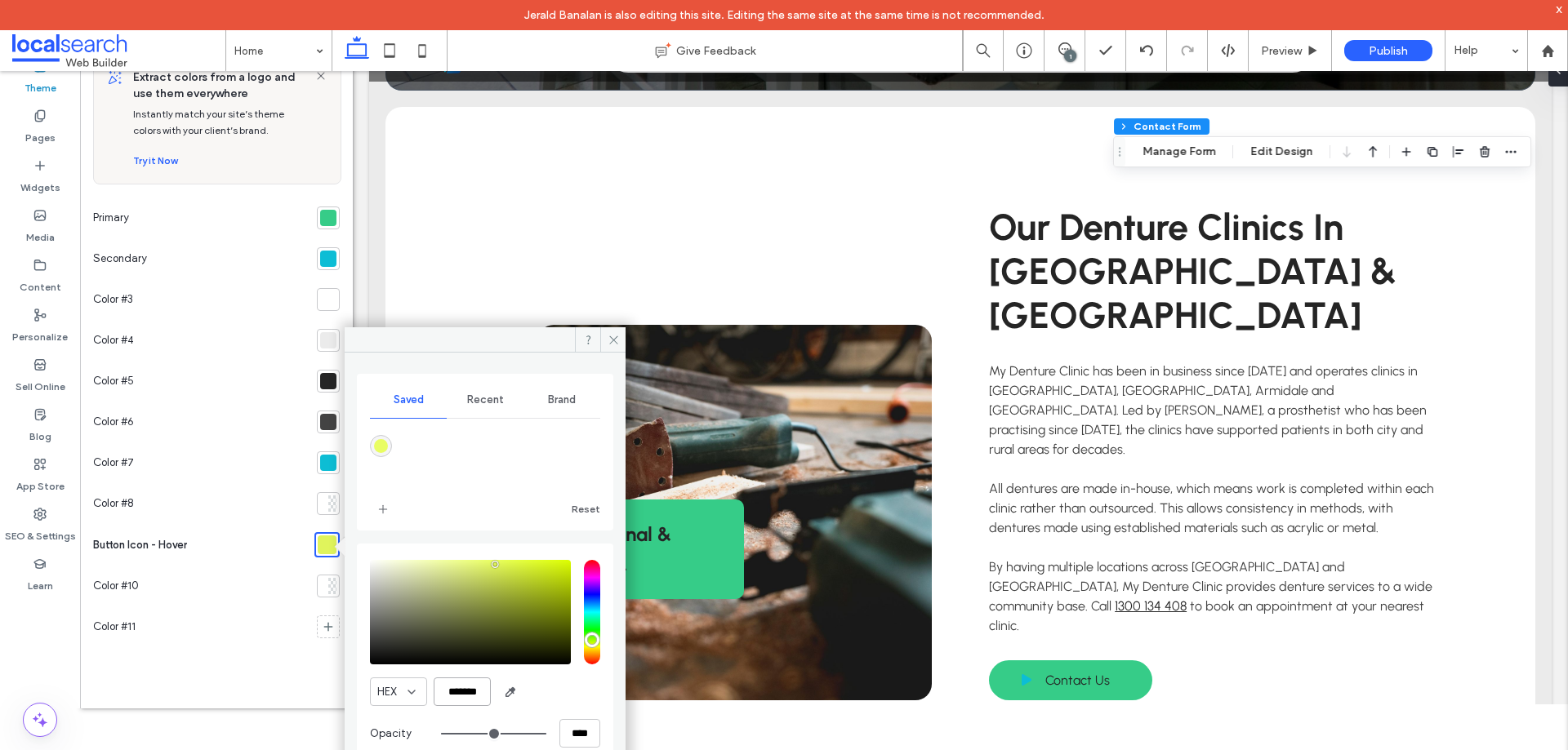
click at [462, 689] on input "*******" at bounding box center [462, 692] width 57 height 28
paste input "color picker textbox"
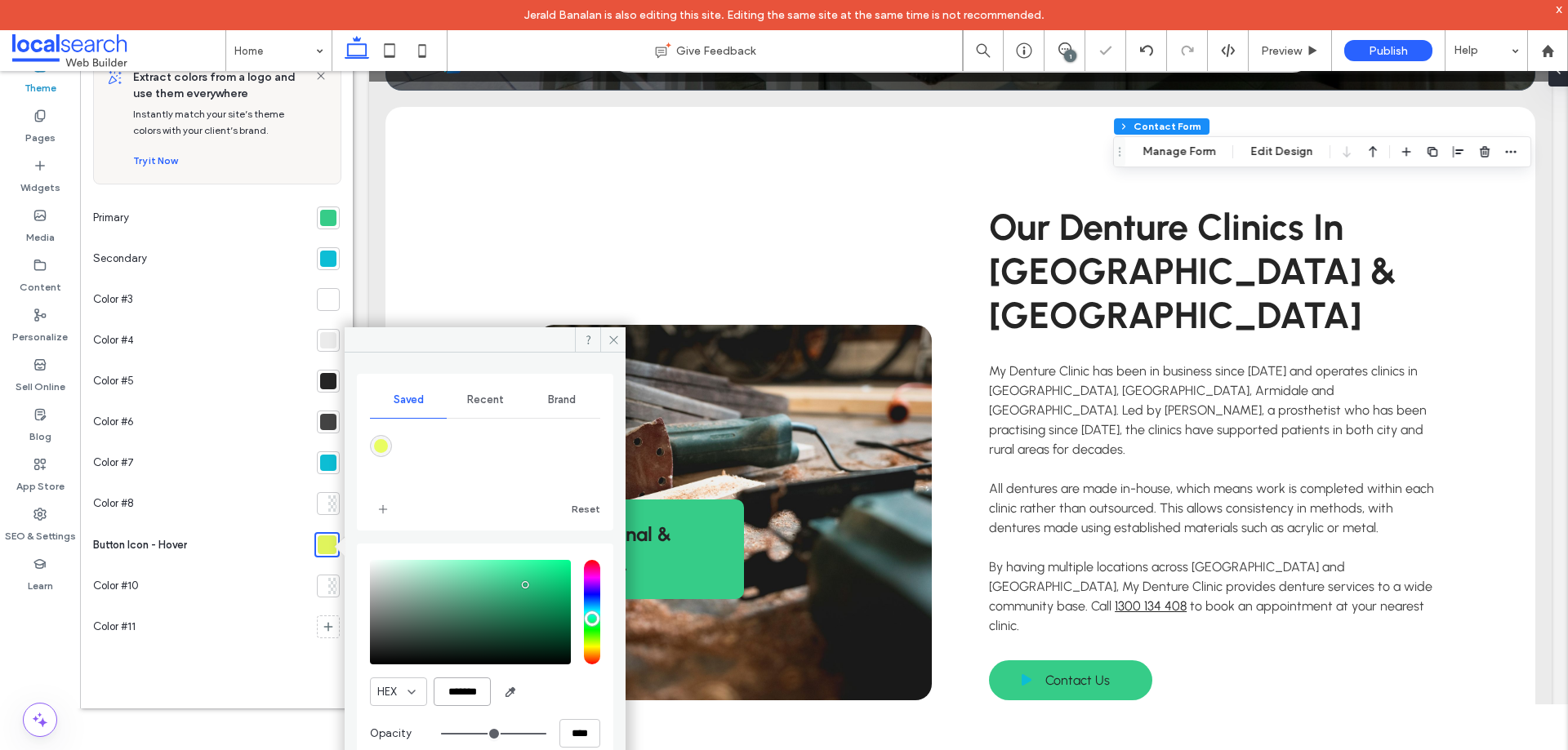
type input "*******"
click at [534, 690] on div "HEX *******" at bounding box center [484, 692] width 230 height 28
click at [616, 345] on icon at bounding box center [613, 339] width 12 height 12
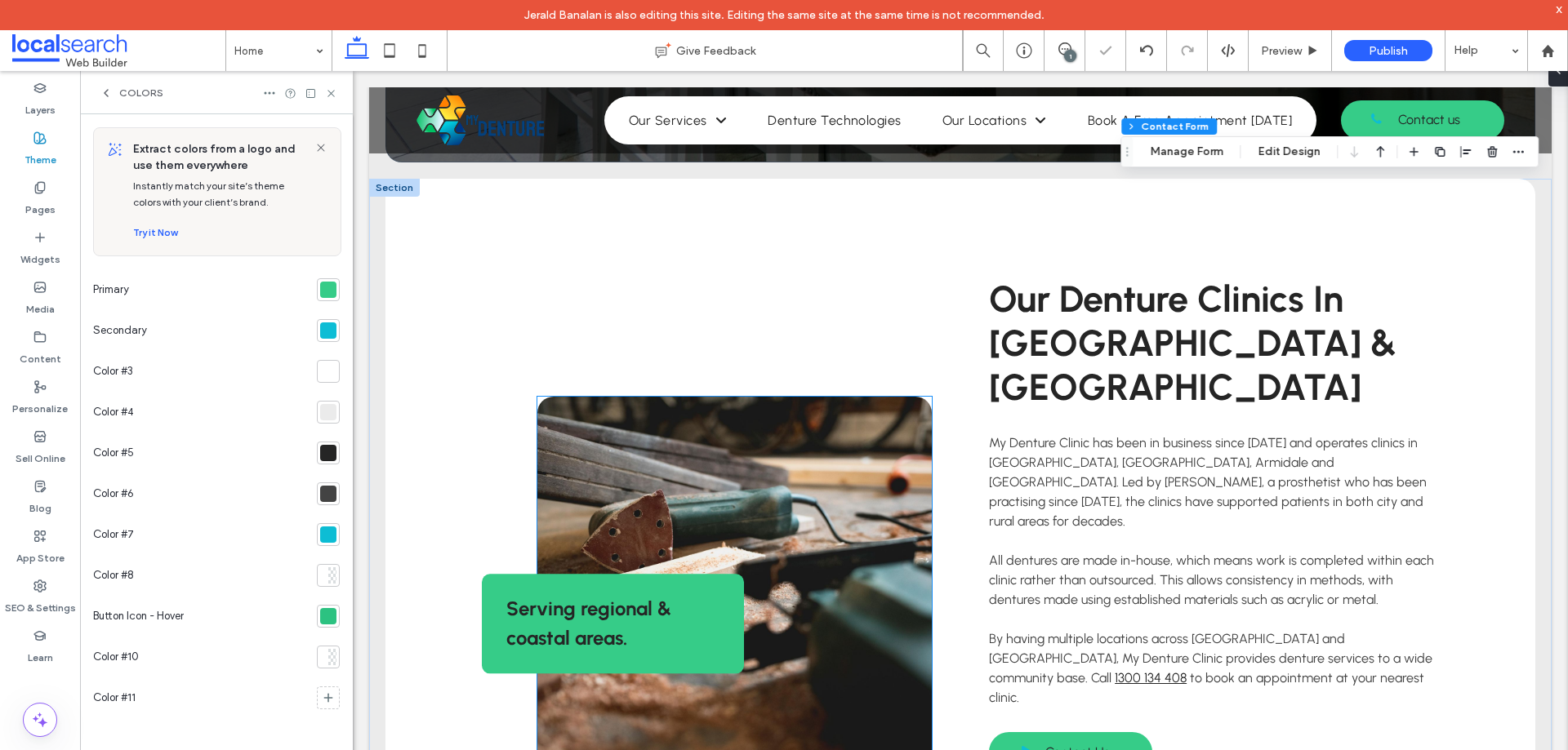
scroll to position [0, 0]
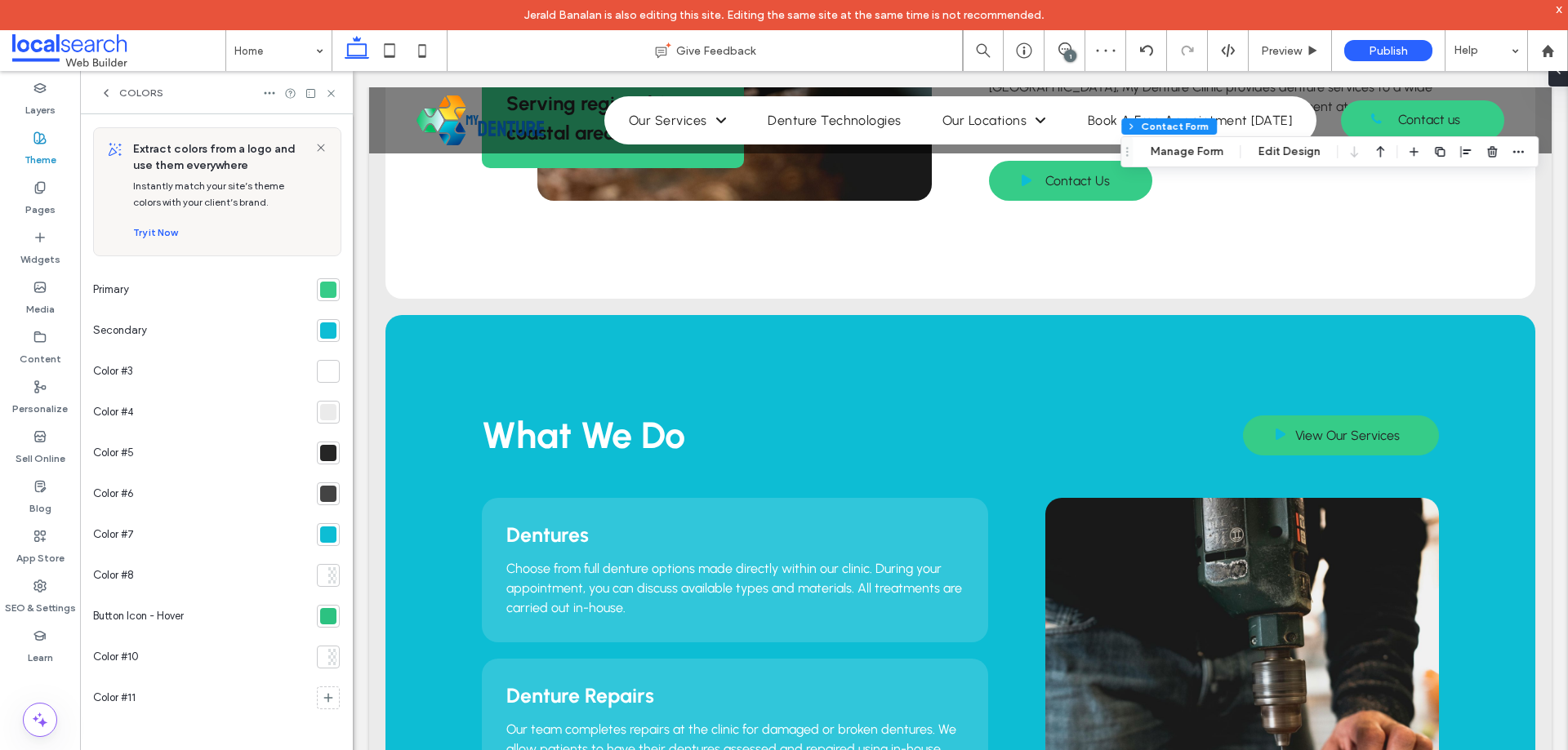
click at [325, 654] on div at bounding box center [323, 657] width 8 height 16
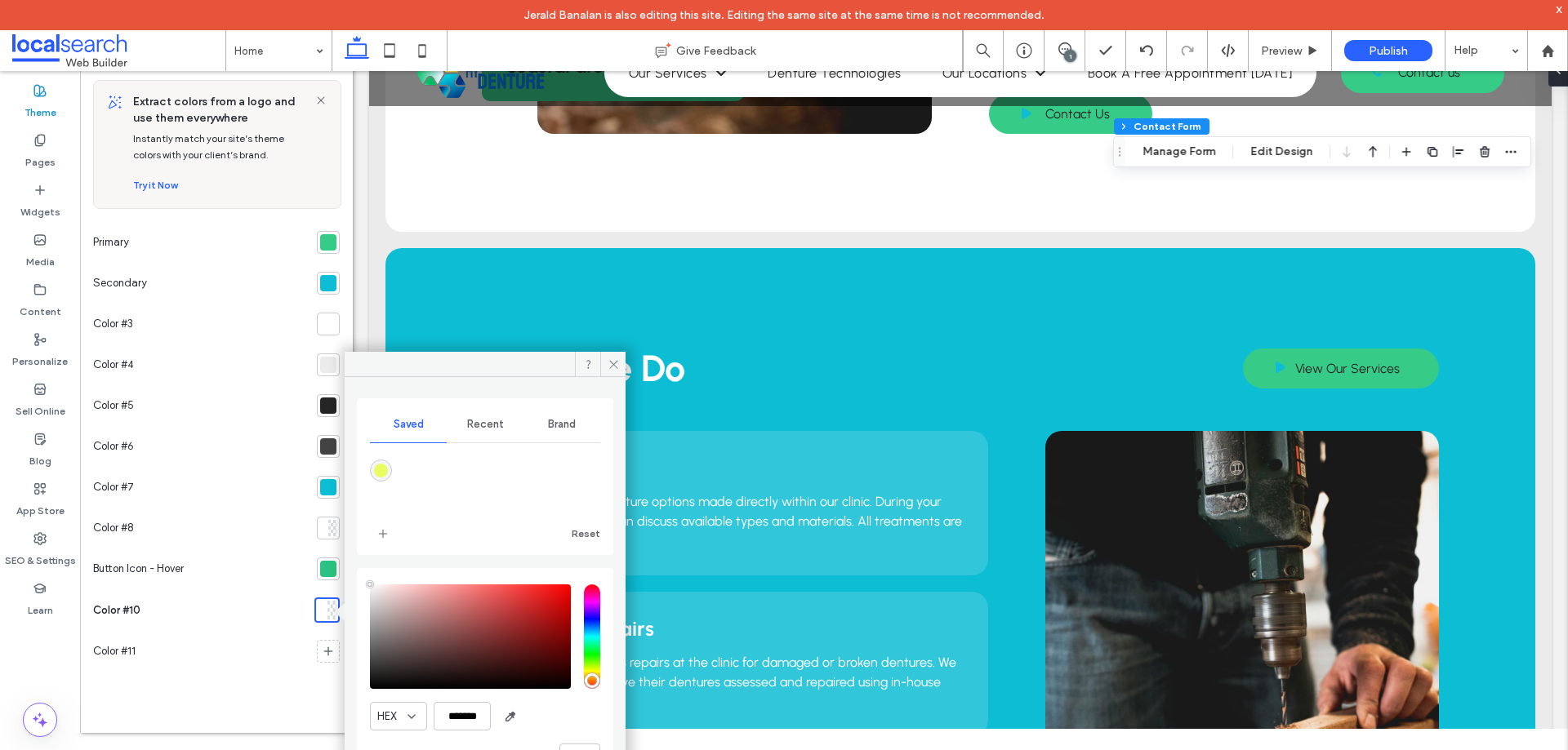
scroll to position [71, 0]
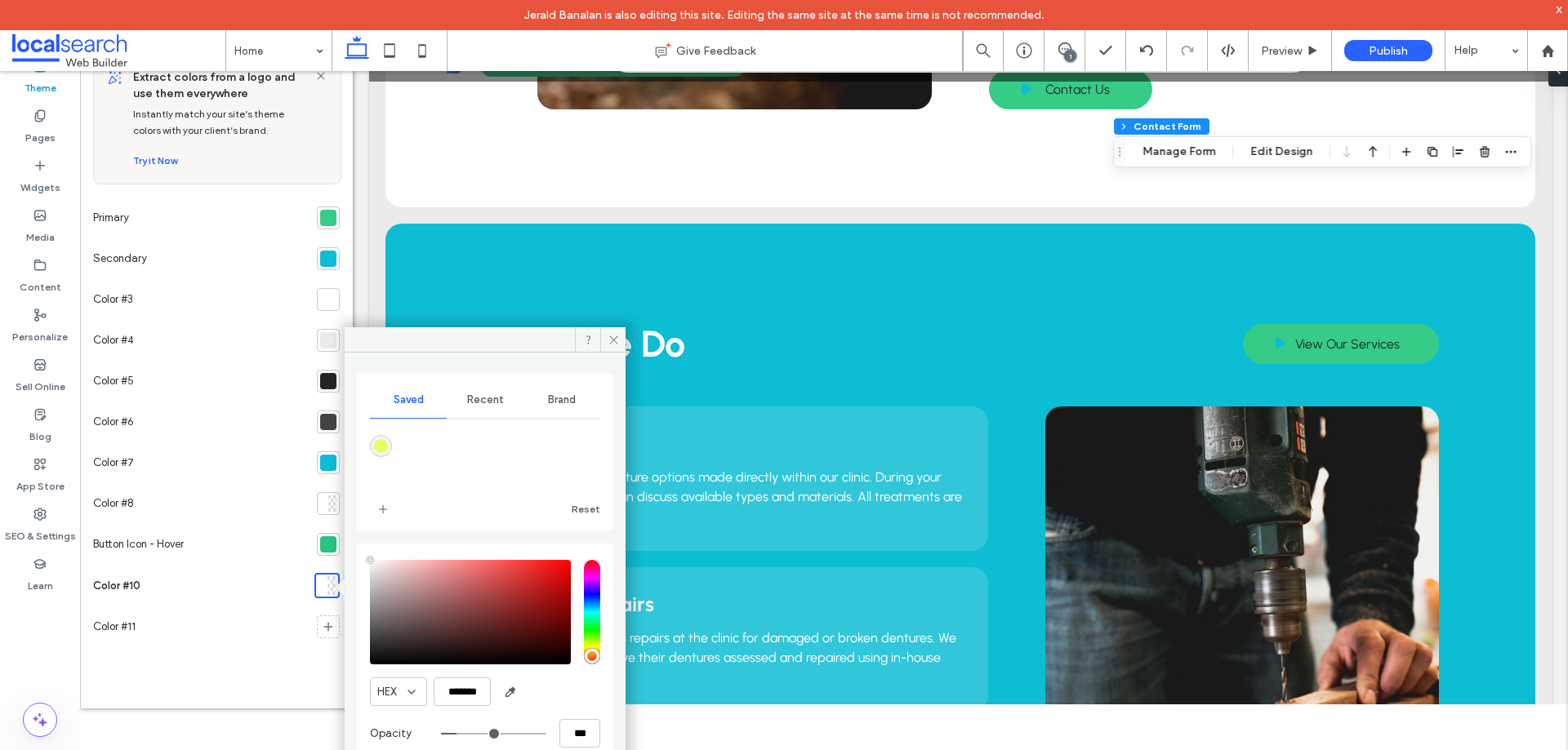
click at [328, 511] on div at bounding box center [332, 503] width 8 height 16
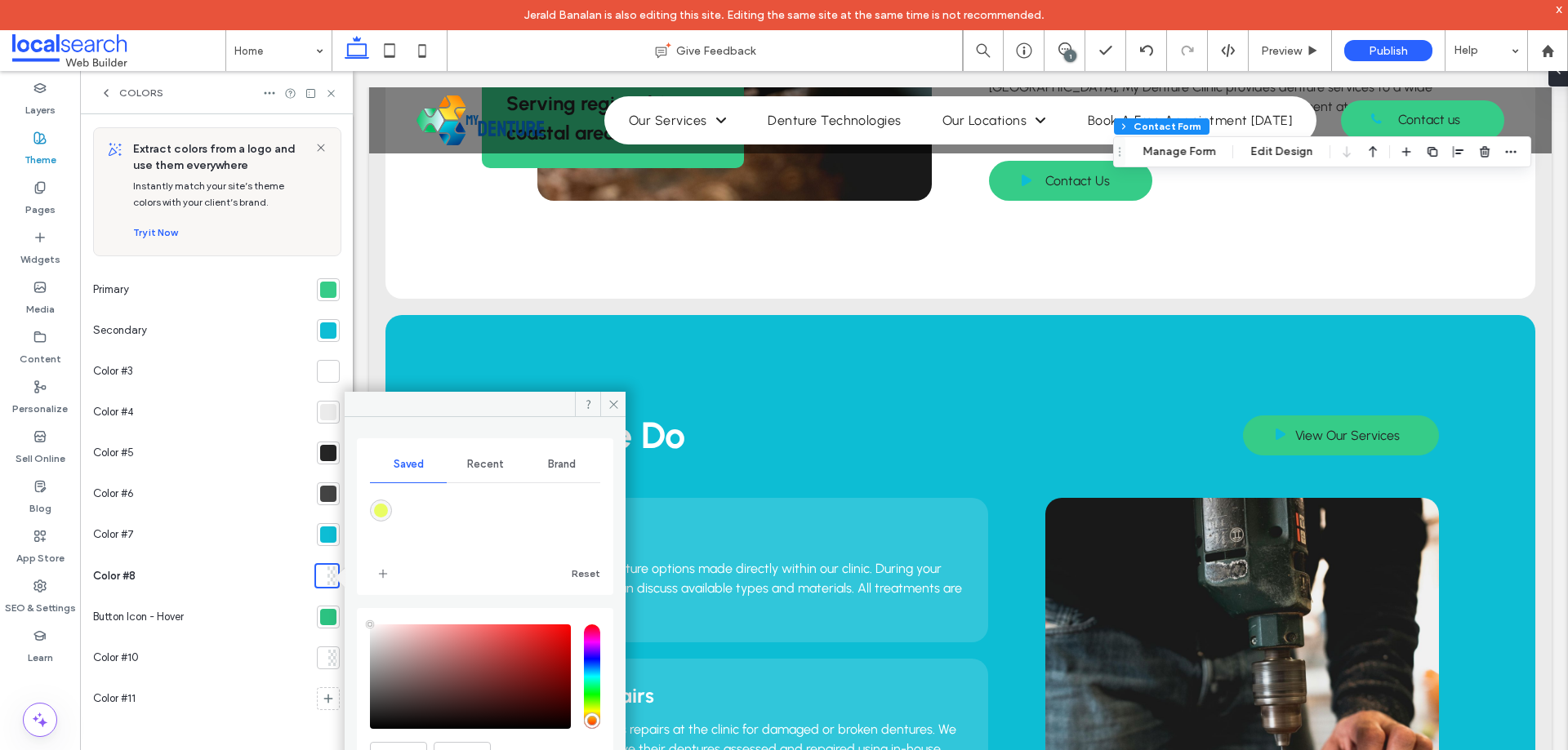
scroll to position [1326, 0]
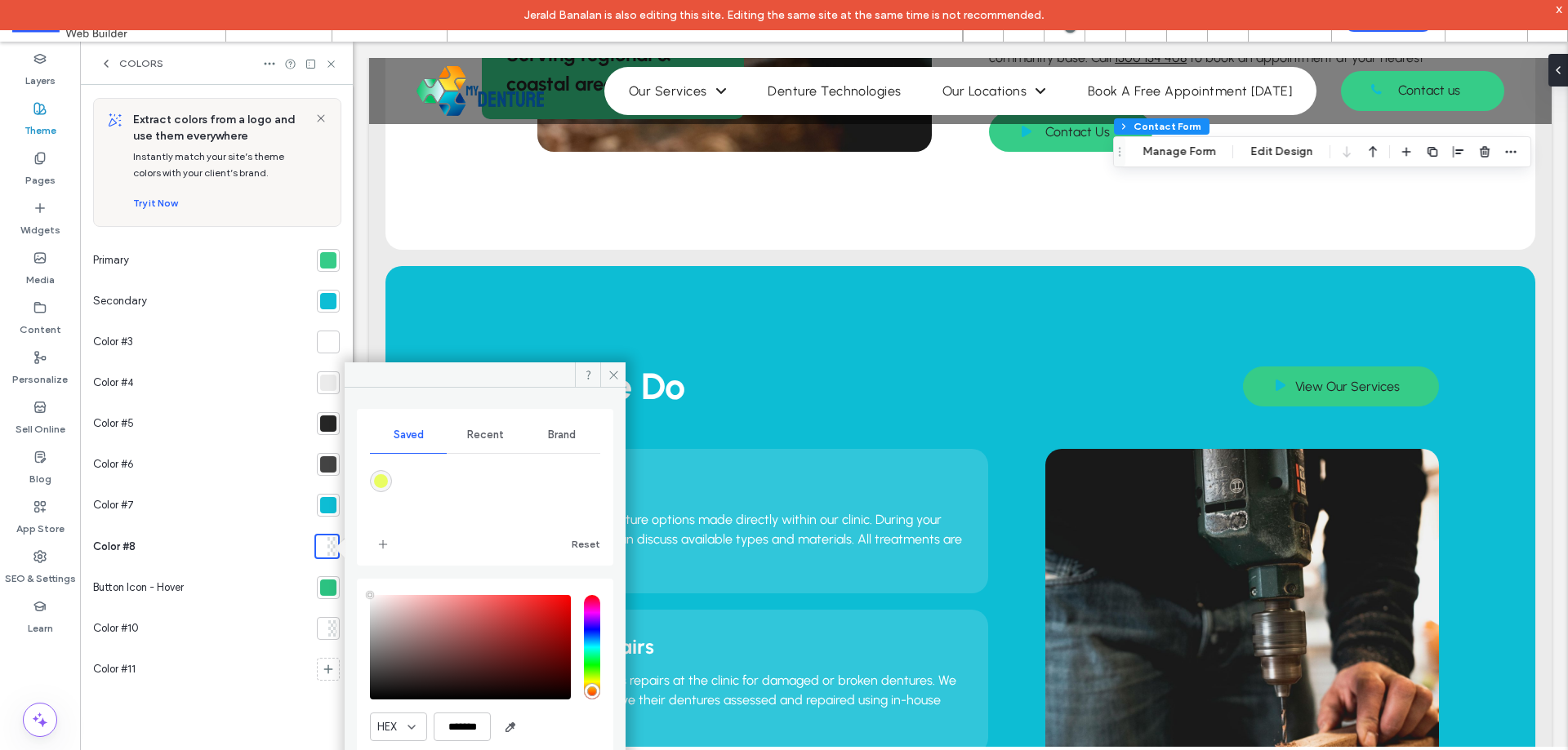
click at [327, 579] on div at bounding box center [328, 587] width 23 height 23
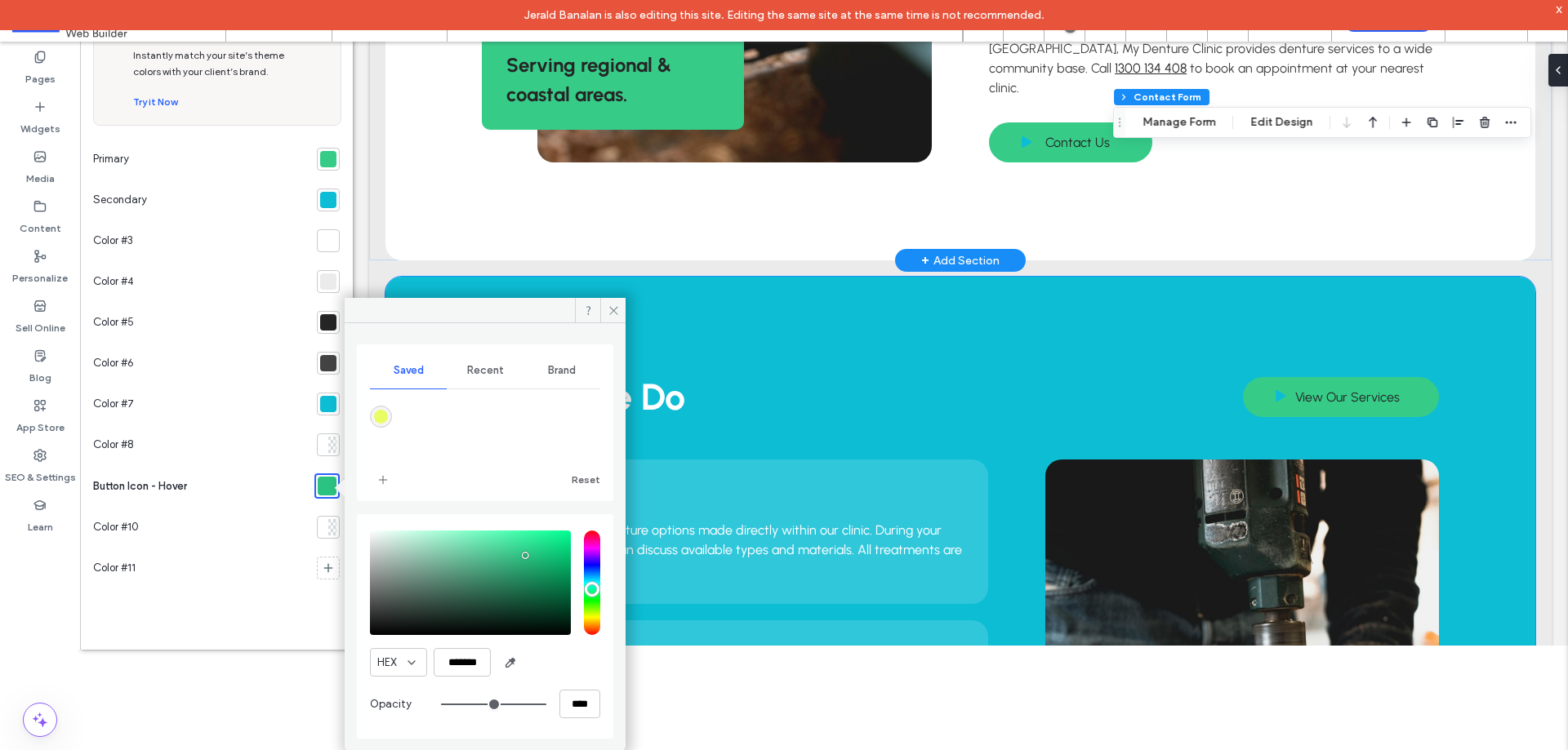
scroll to position [1081, 0]
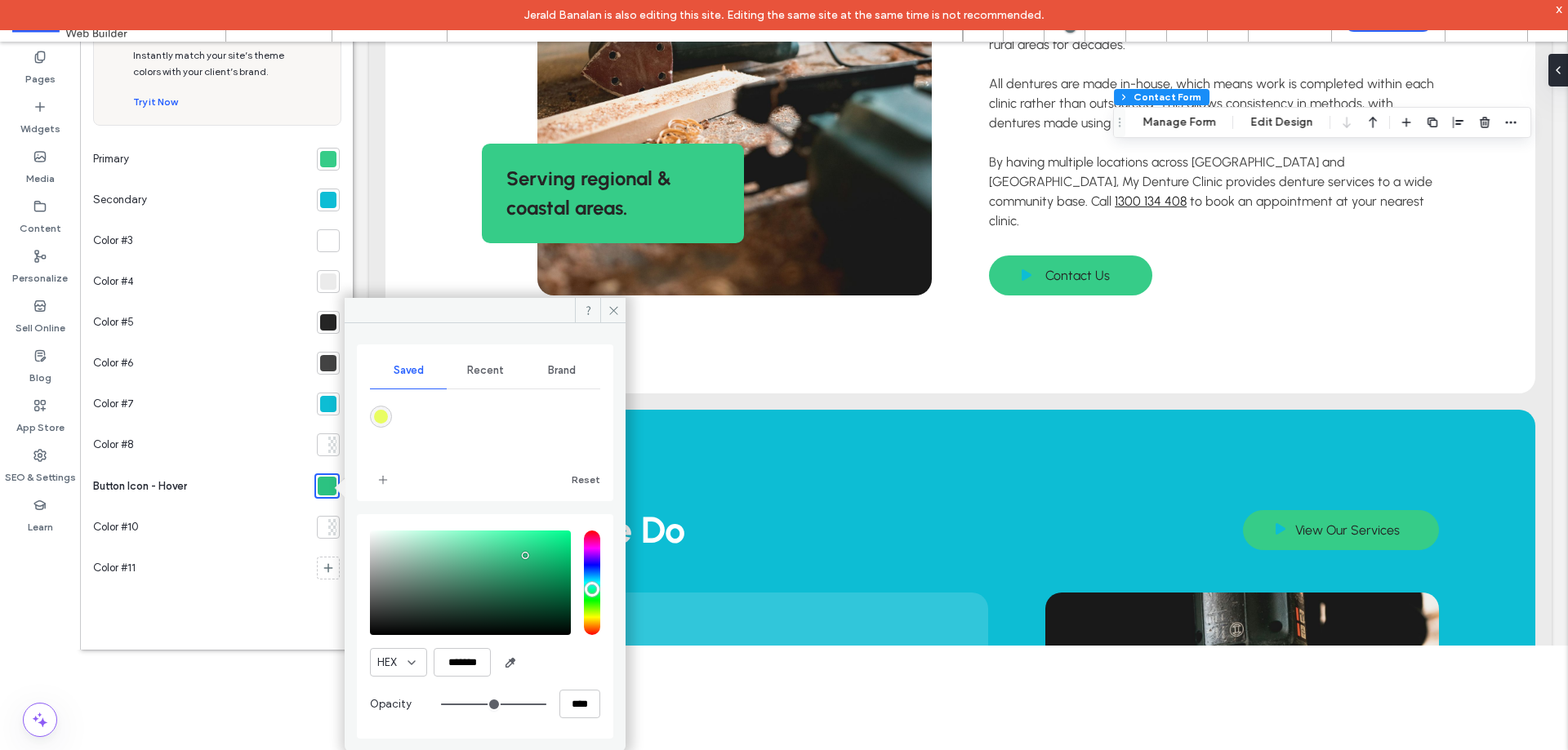
click at [335, 157] on div at bounding box center [327, 159] width 16 height 16
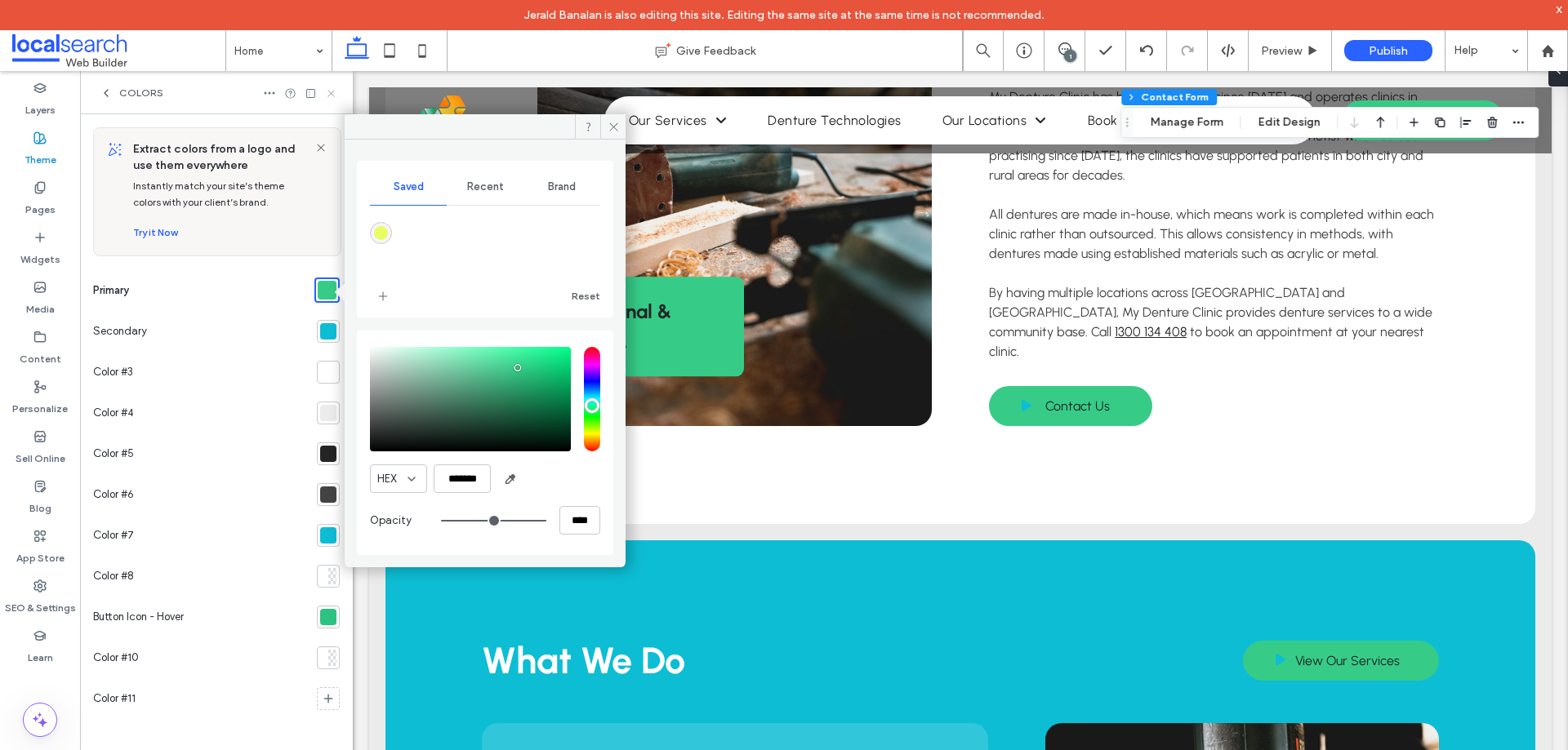
click at [328, 90] on use at bounding box center [330, 93] width 7 height 7
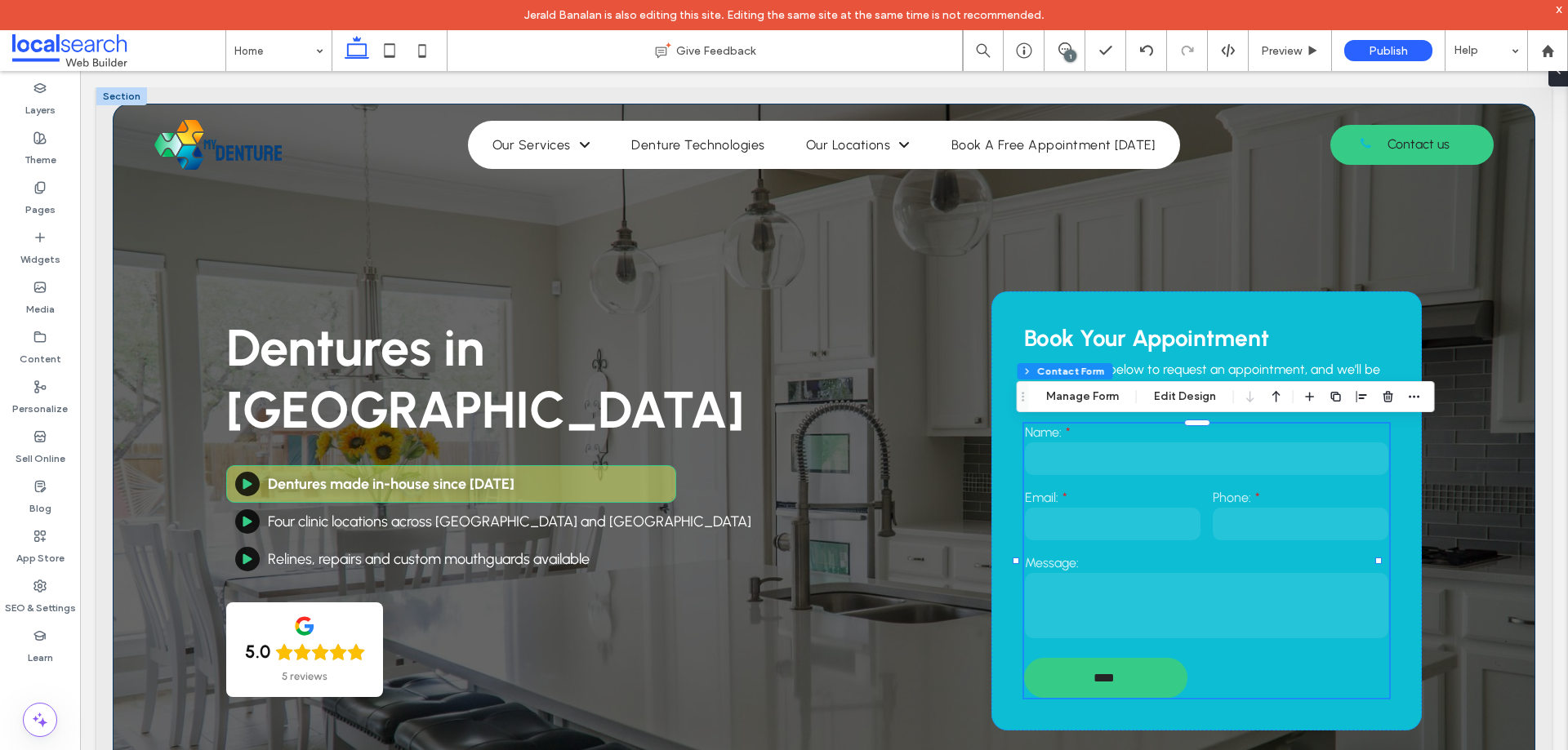
click at [1099, 244] on div "Dentures in Benowa Dentures made in-house since 1985 Four clinic locations acro…" at bounding box center [823, 490] width 1422 height 773
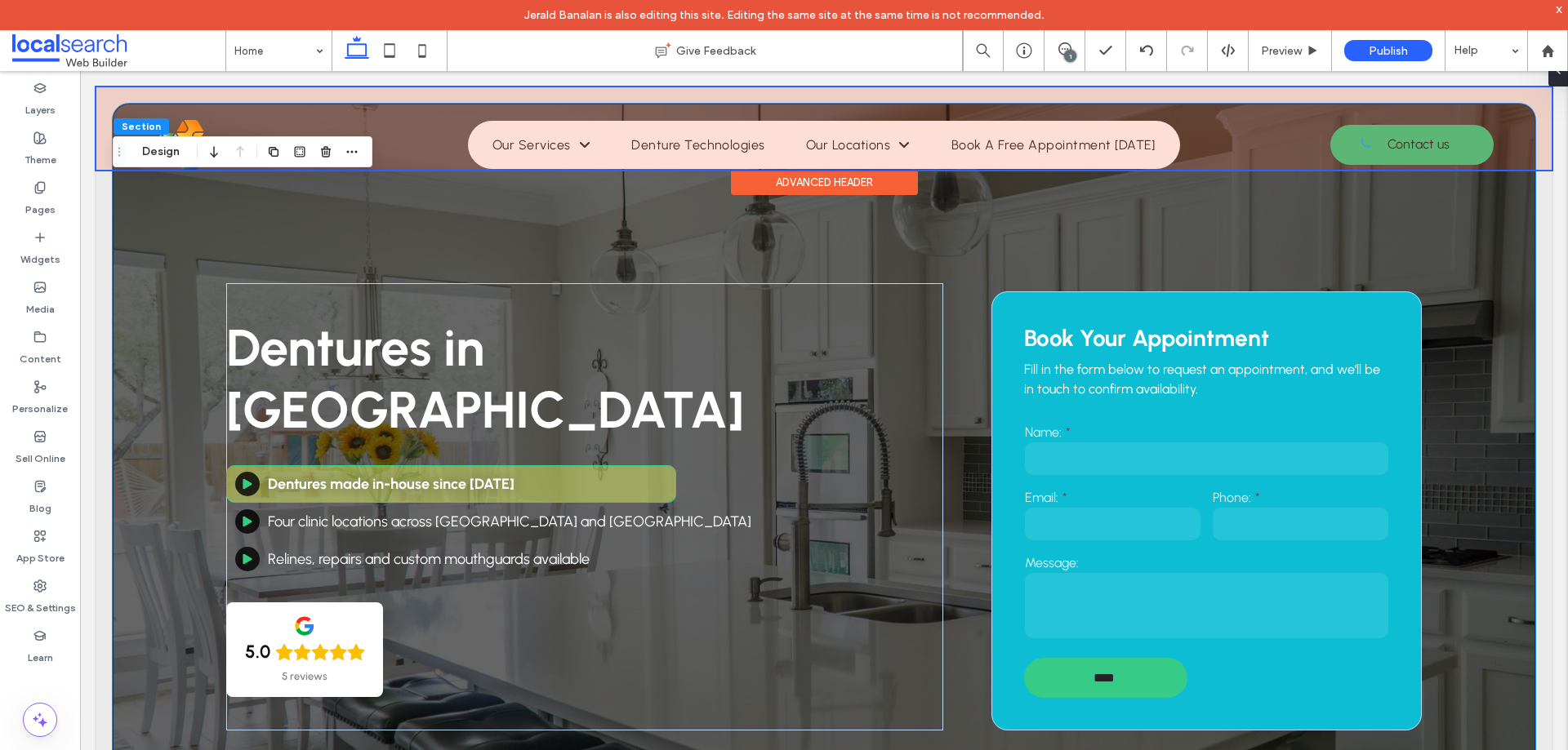
click at [317, 119] on div at bounding box center [823, 129] width 1455 height 83
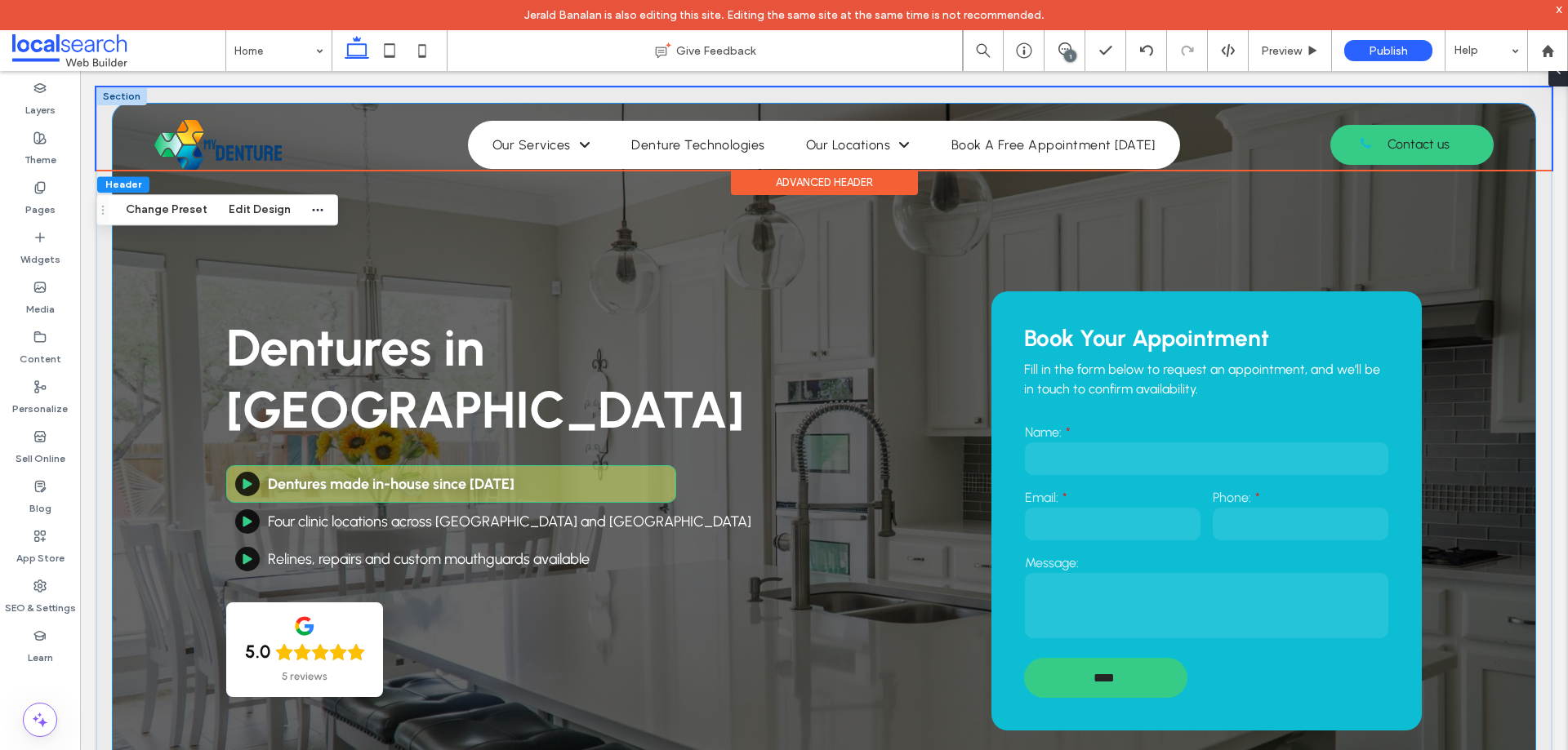
click at [170, 260] on div "Dentures in Benowa Dentures made in-house since 1985 Four clinic locations acro…" at bounding box center [823, 490] width 1422 height 773
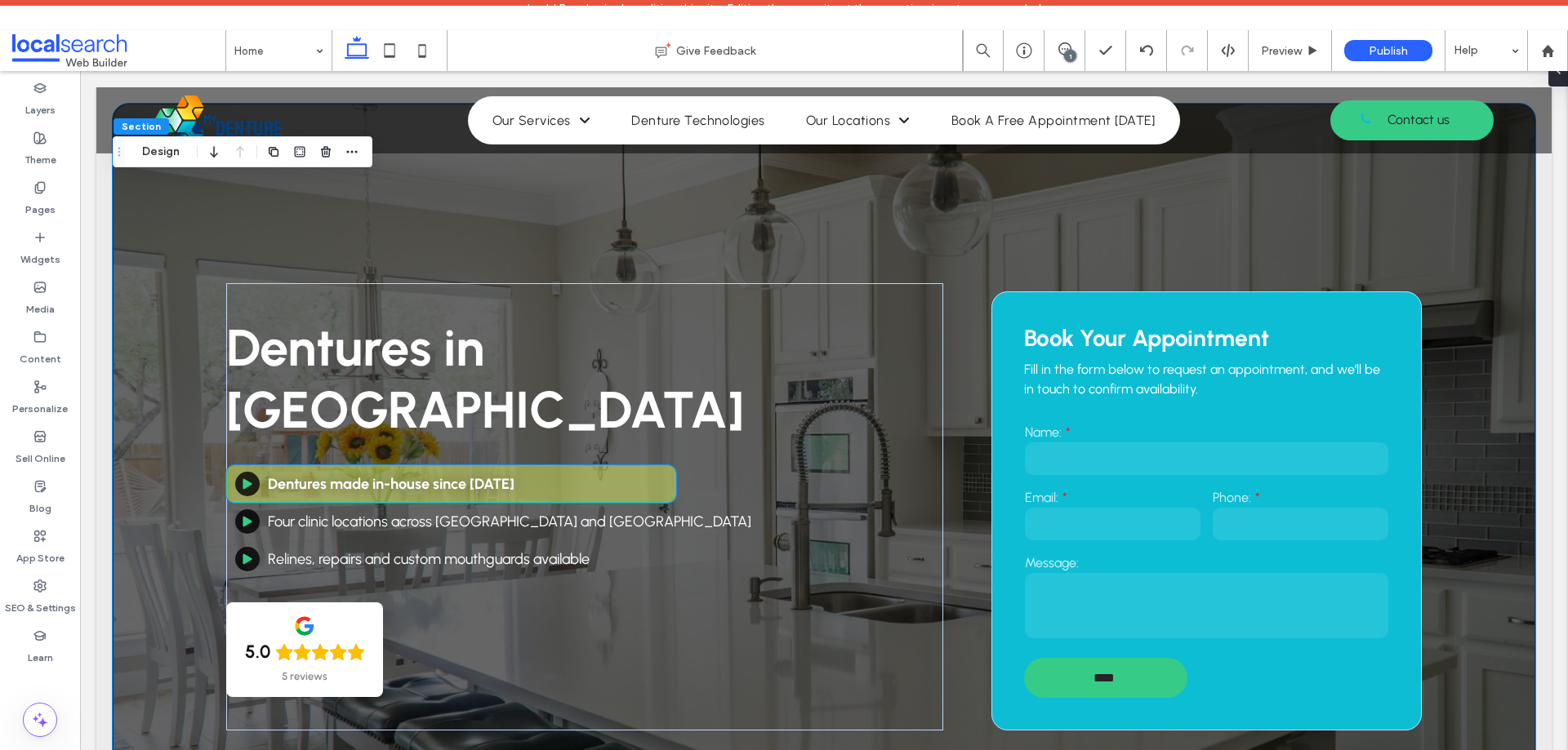
scroll to position [82, 0]
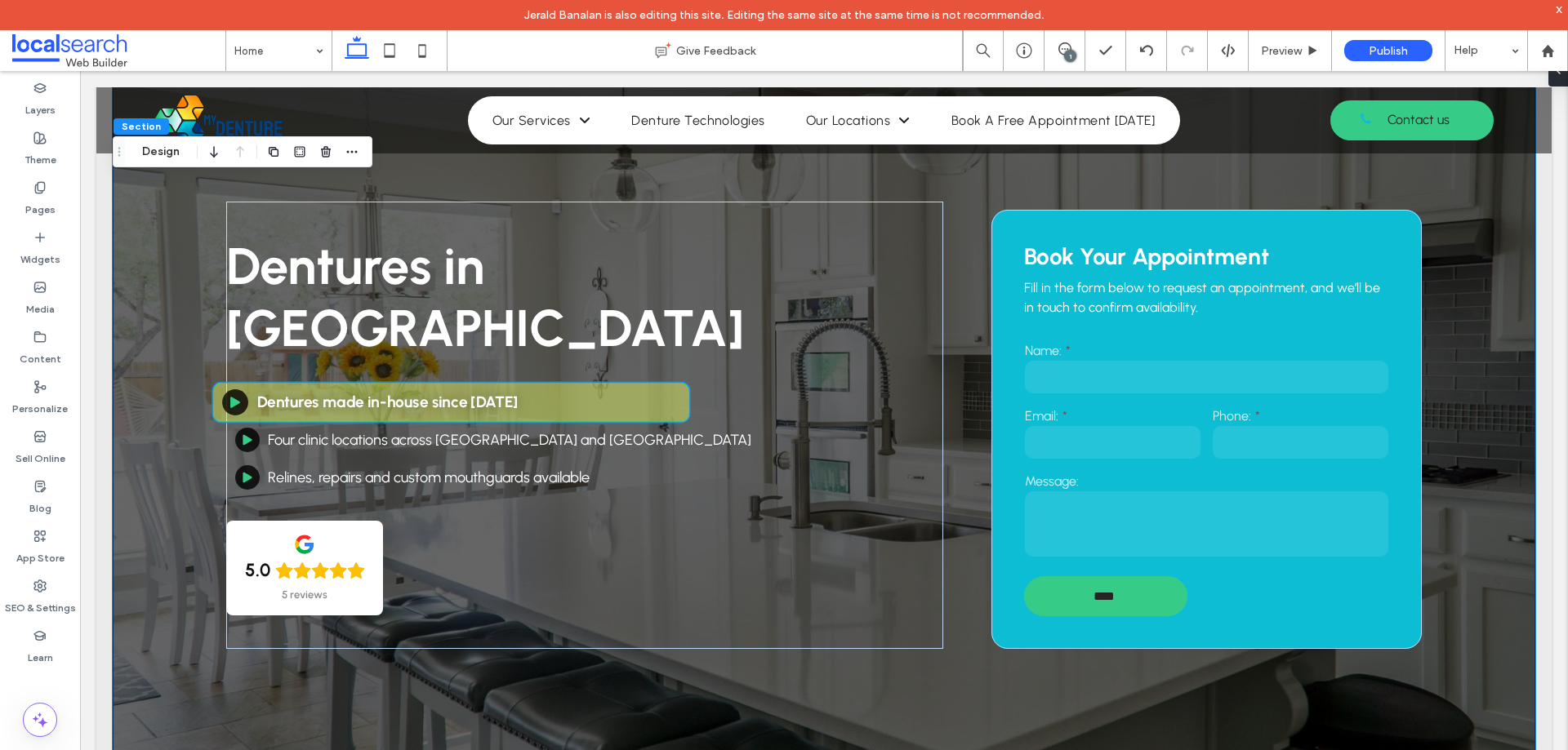
click at [415, 393] on strong "Dentures made in-house since [DATE]" at bounding box center [388, 402] width 261 height 19
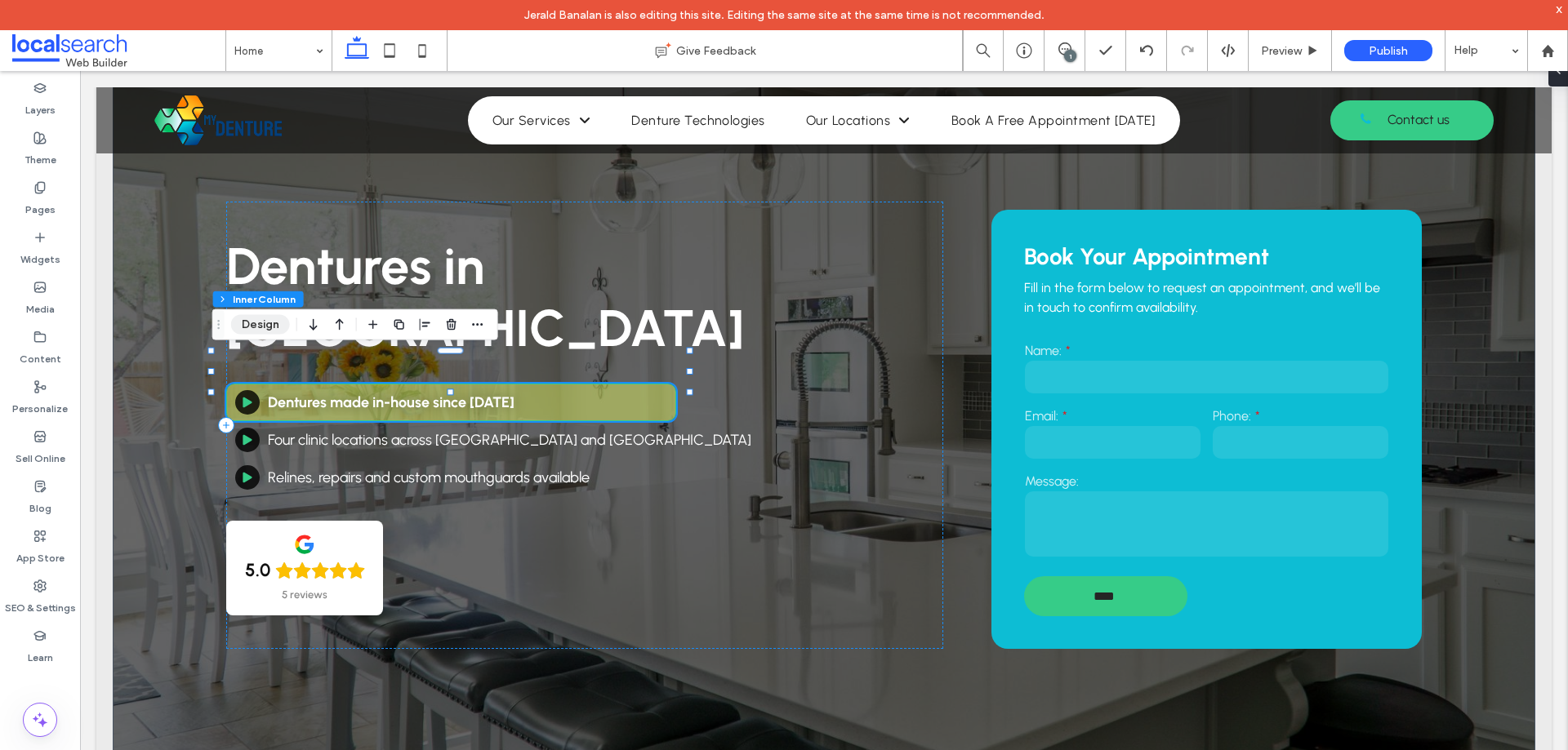
click at [284, 318] on button "Design" at bounding box center [260, 324] width 59 height 20
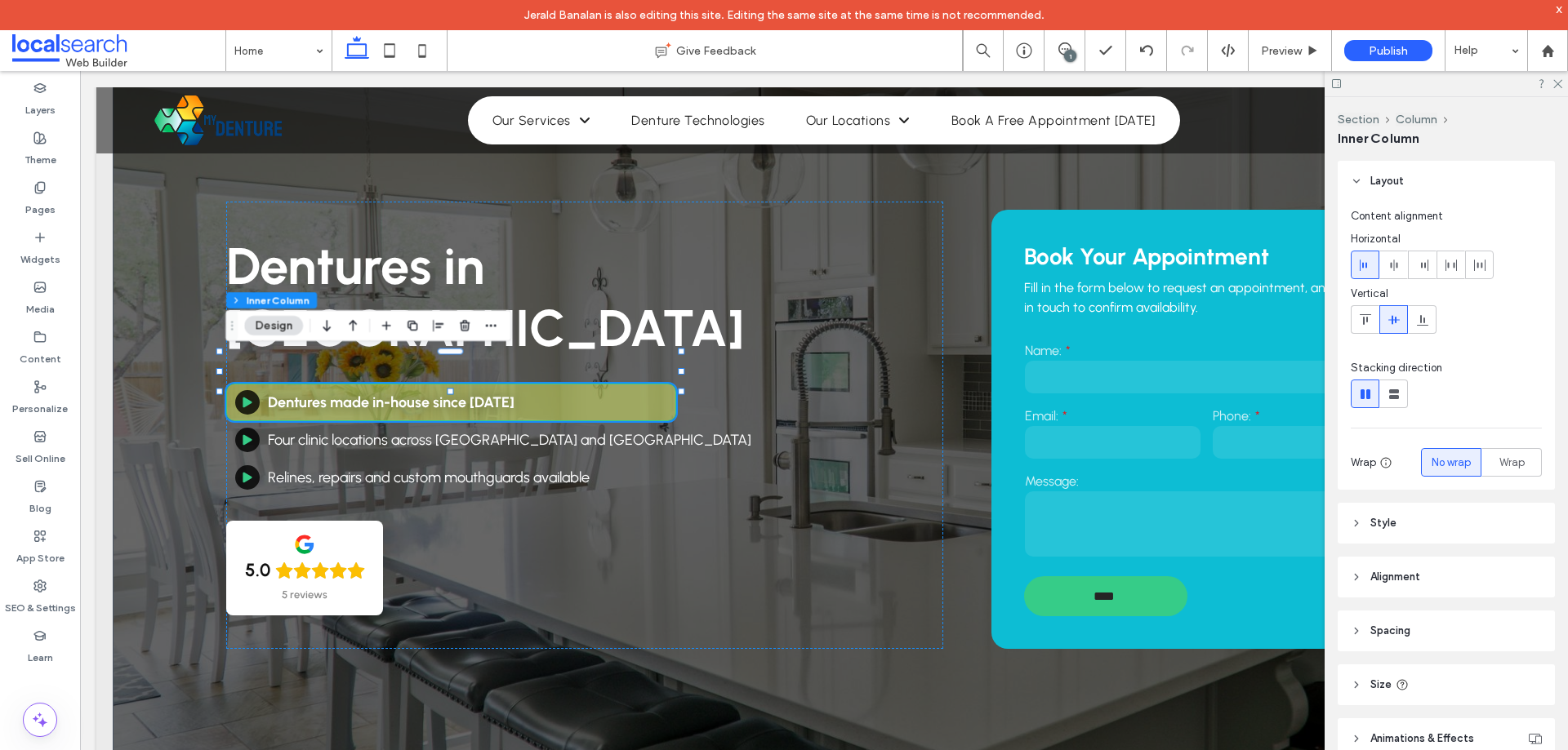
scroll to position [104, 0]
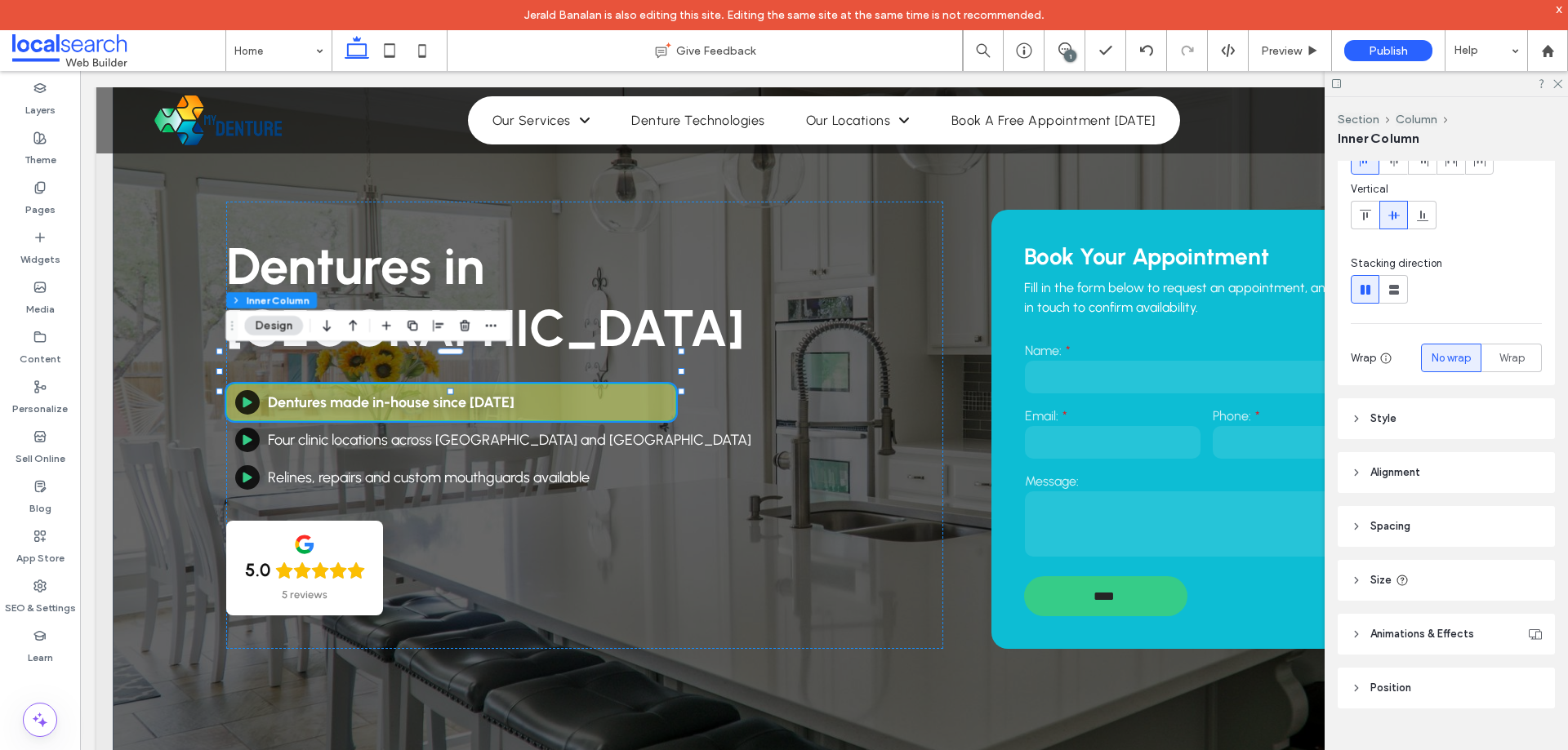
click at [1422, 410] on header "Style" at bounding box center [1446, 418] width 217 height 40
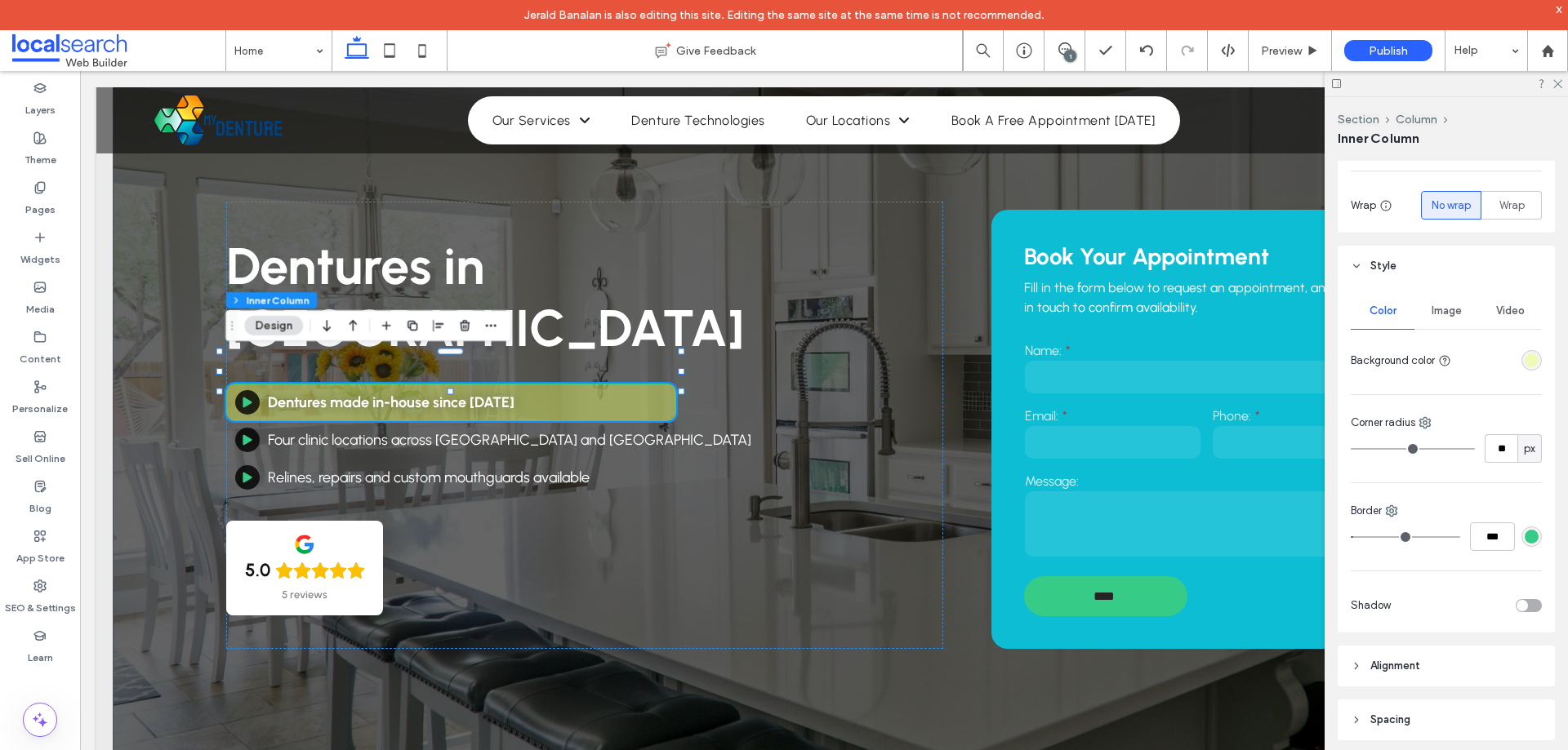
scroll to position [268, 0]
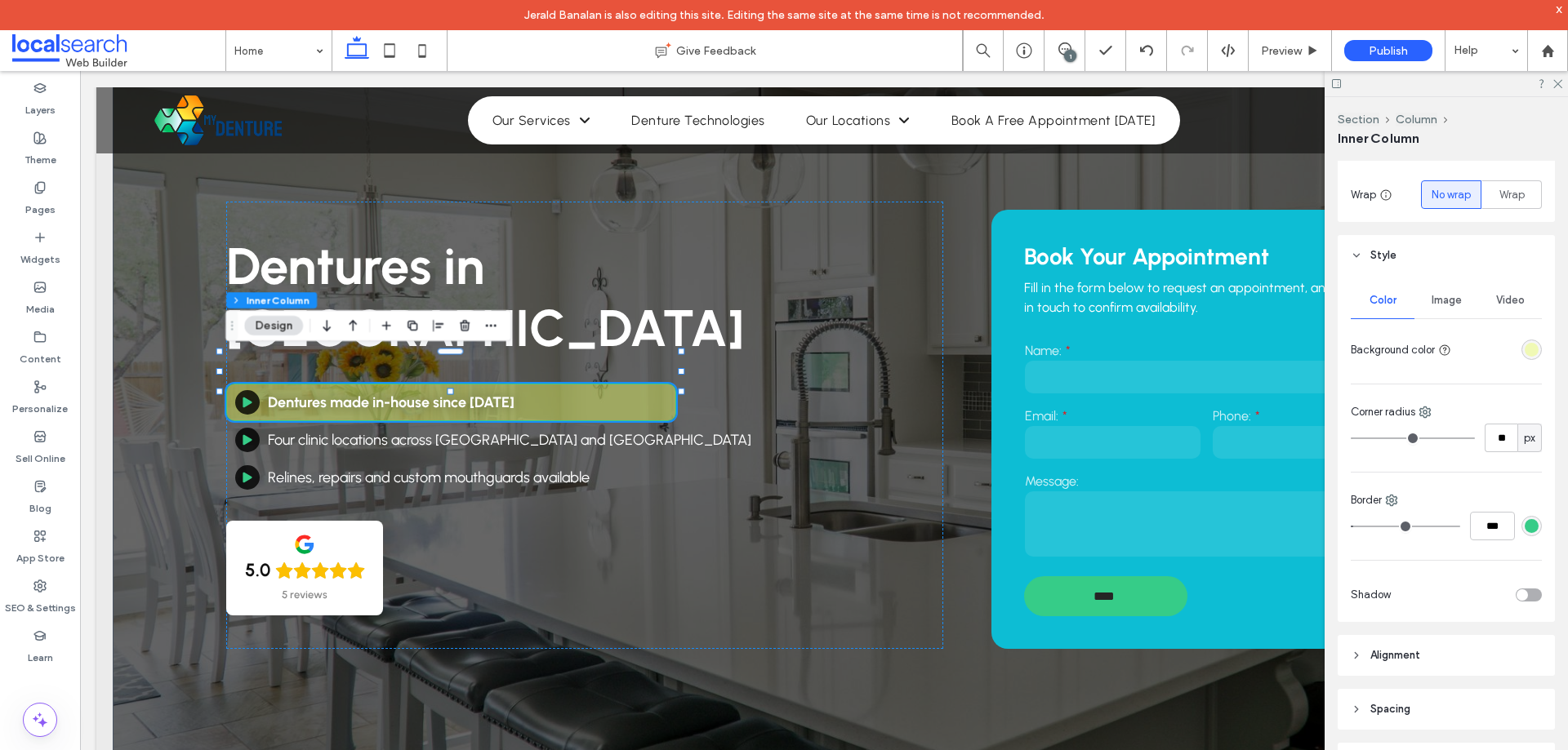
click at [1527, 350] on div "rgba(234, 254, 99, 0.45)" at bounding box center [1531, 350] width 14 height 14
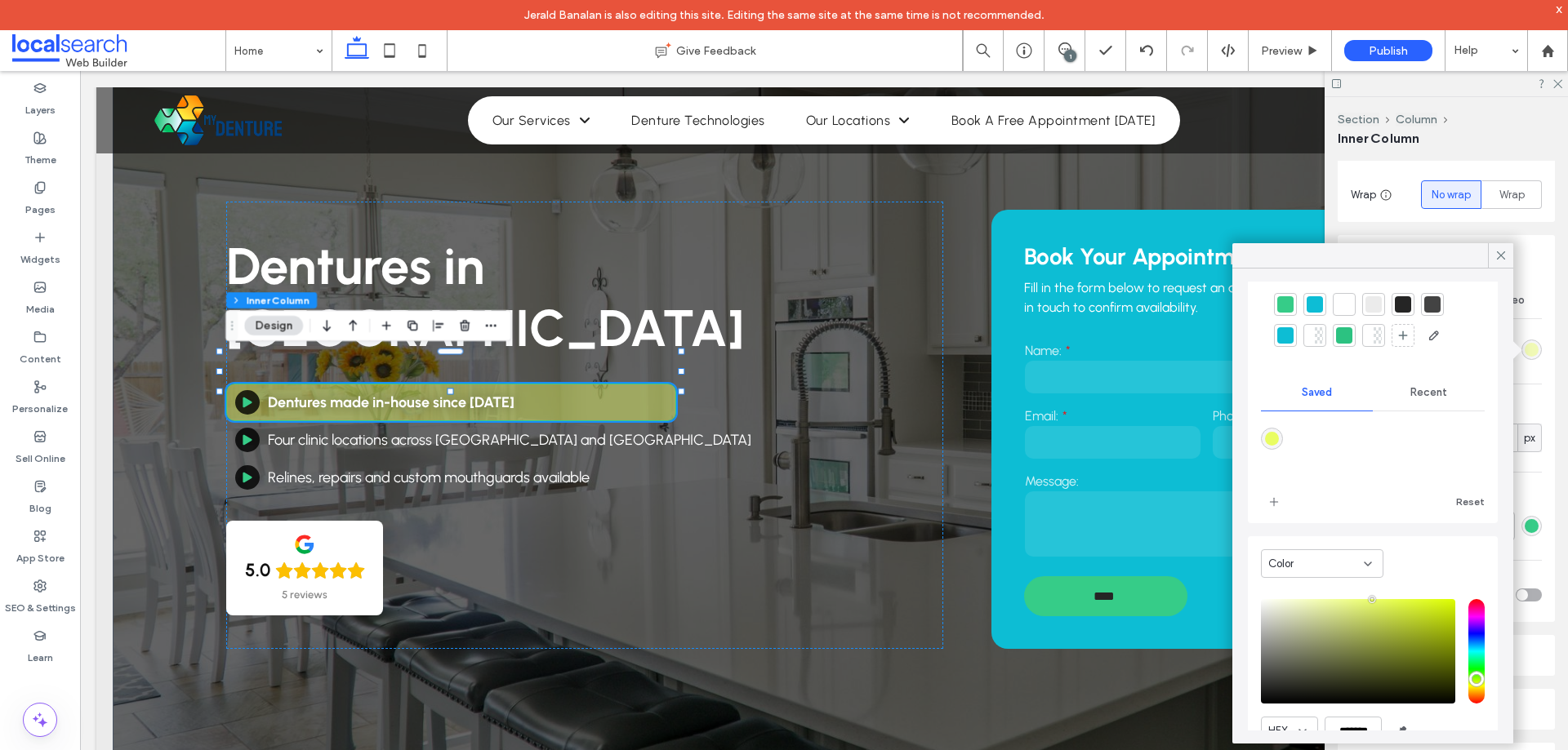
scroll to position [0, 0]
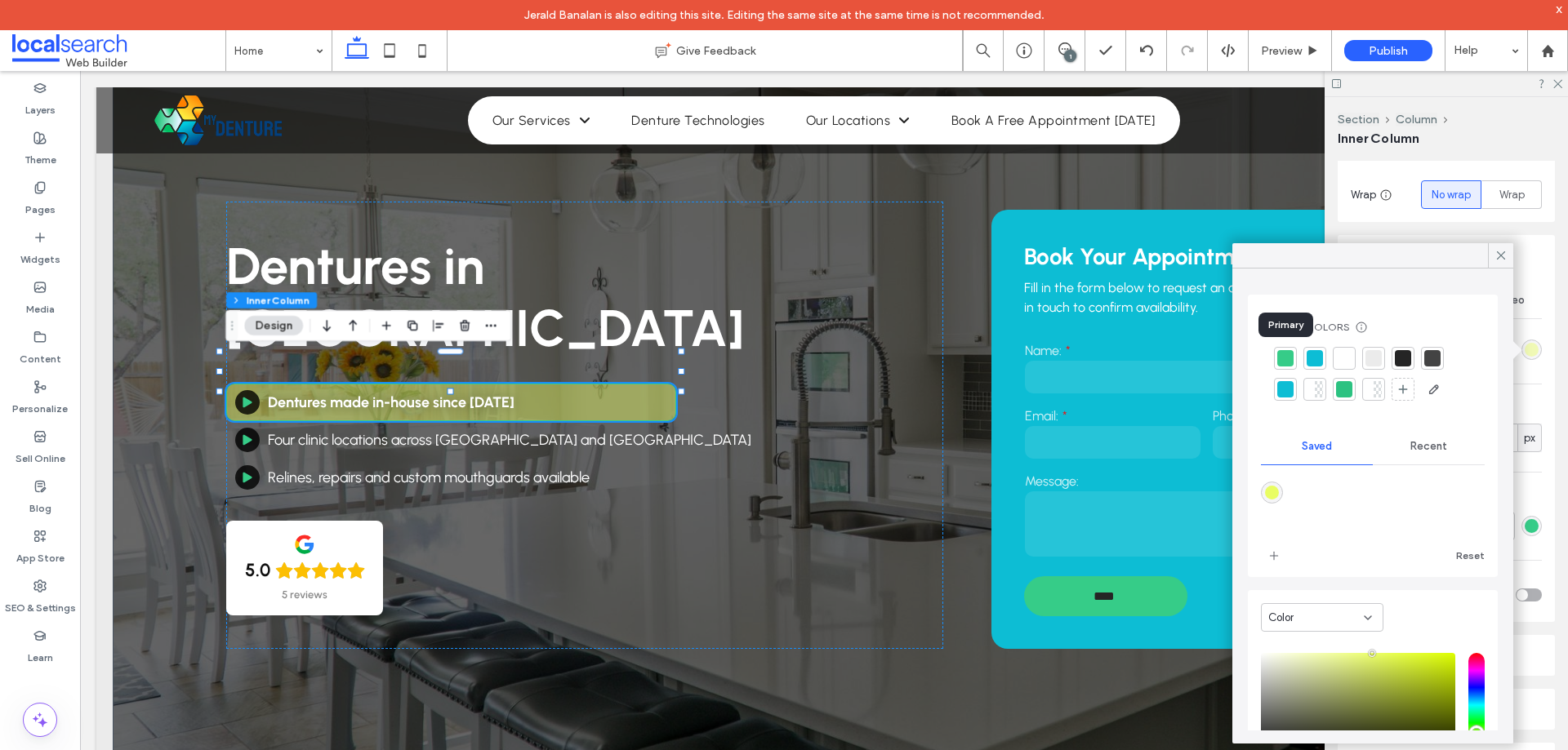
click at [1281, 351] on div at bounding box center [1284, 358] width 16 height 16
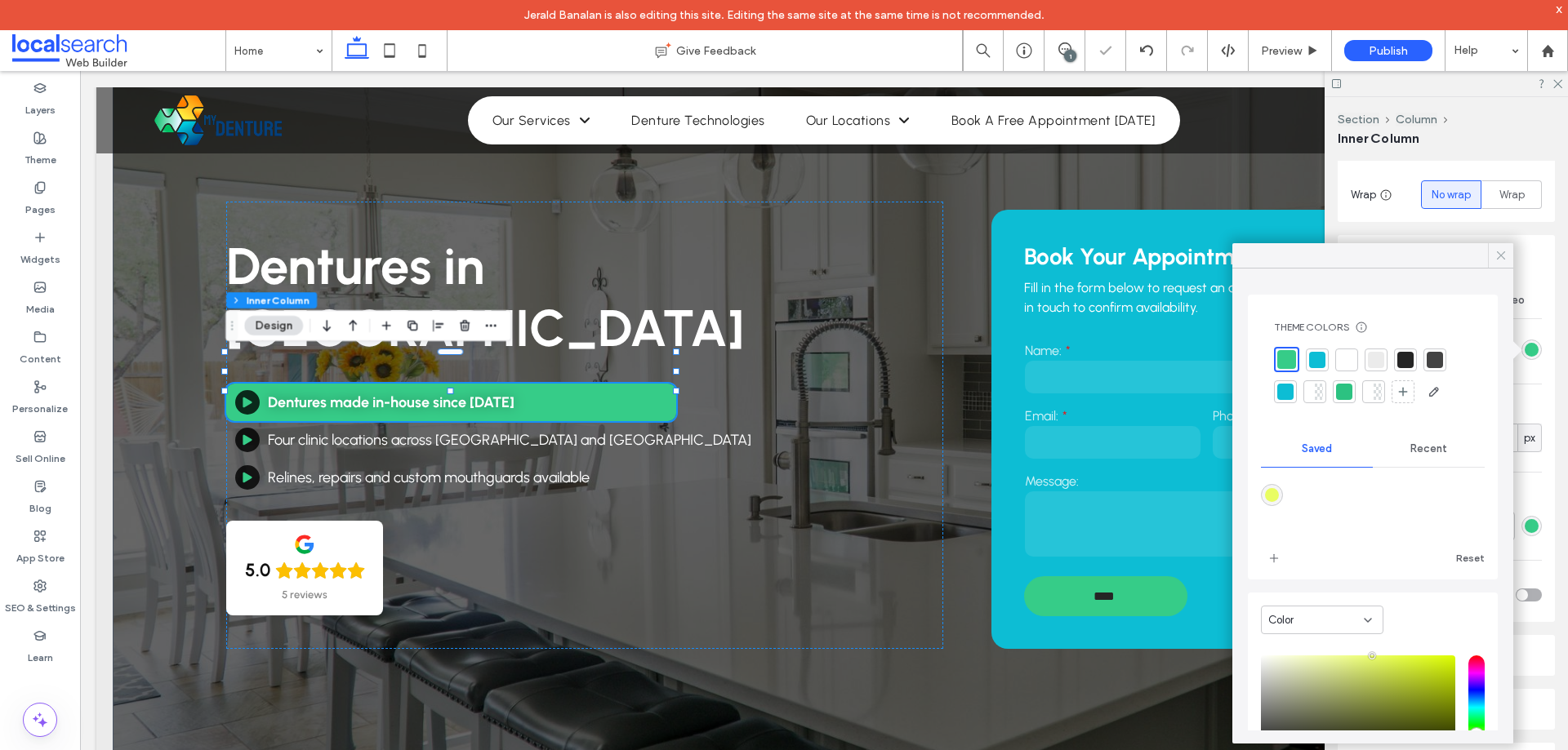
click at [1497, 261] on icon at bounding box center [1501, 256] width 15 height 15
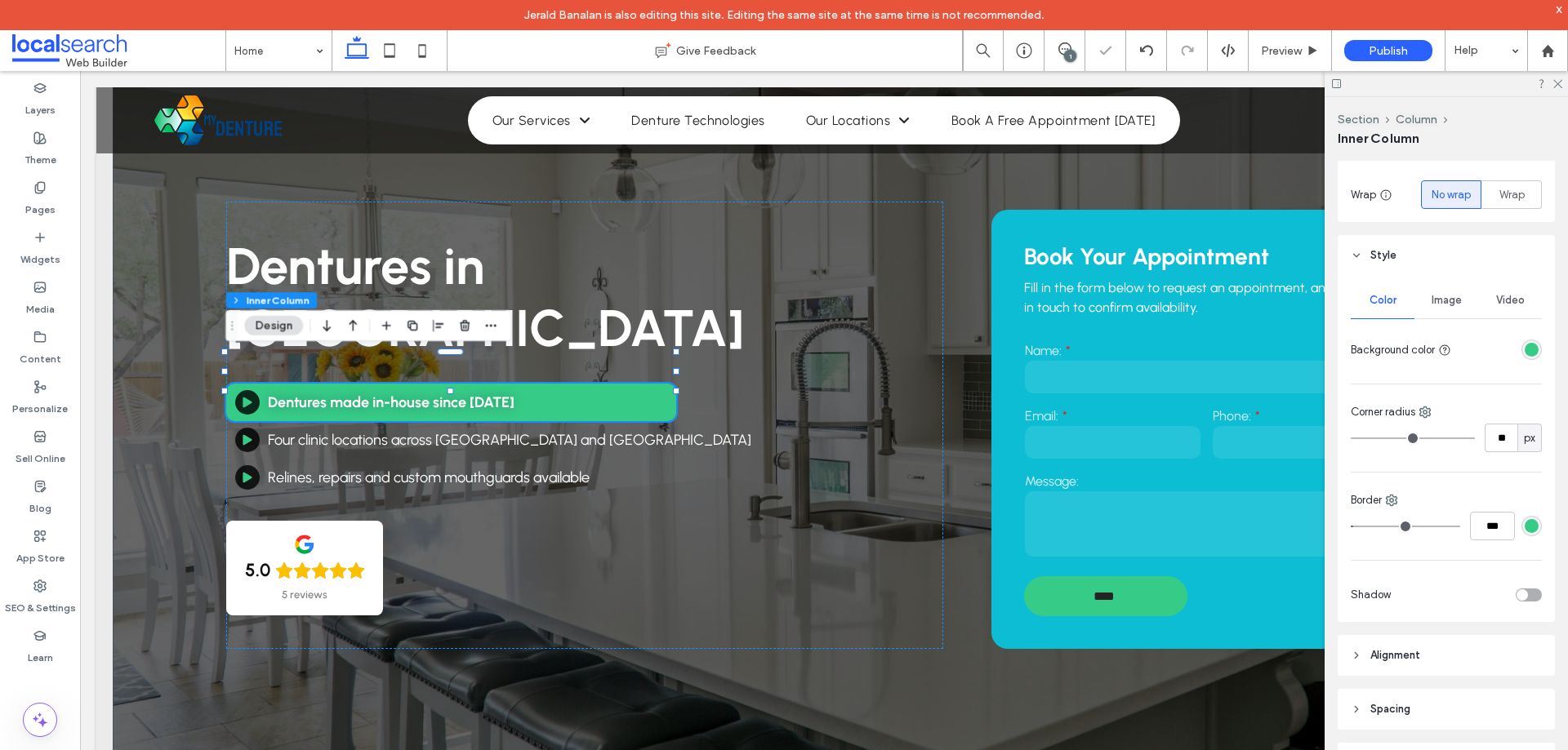
click at [1525, 347] on div "rgba(54,204,136,1)" at bounding box center [1531, 350] width 14 height 14
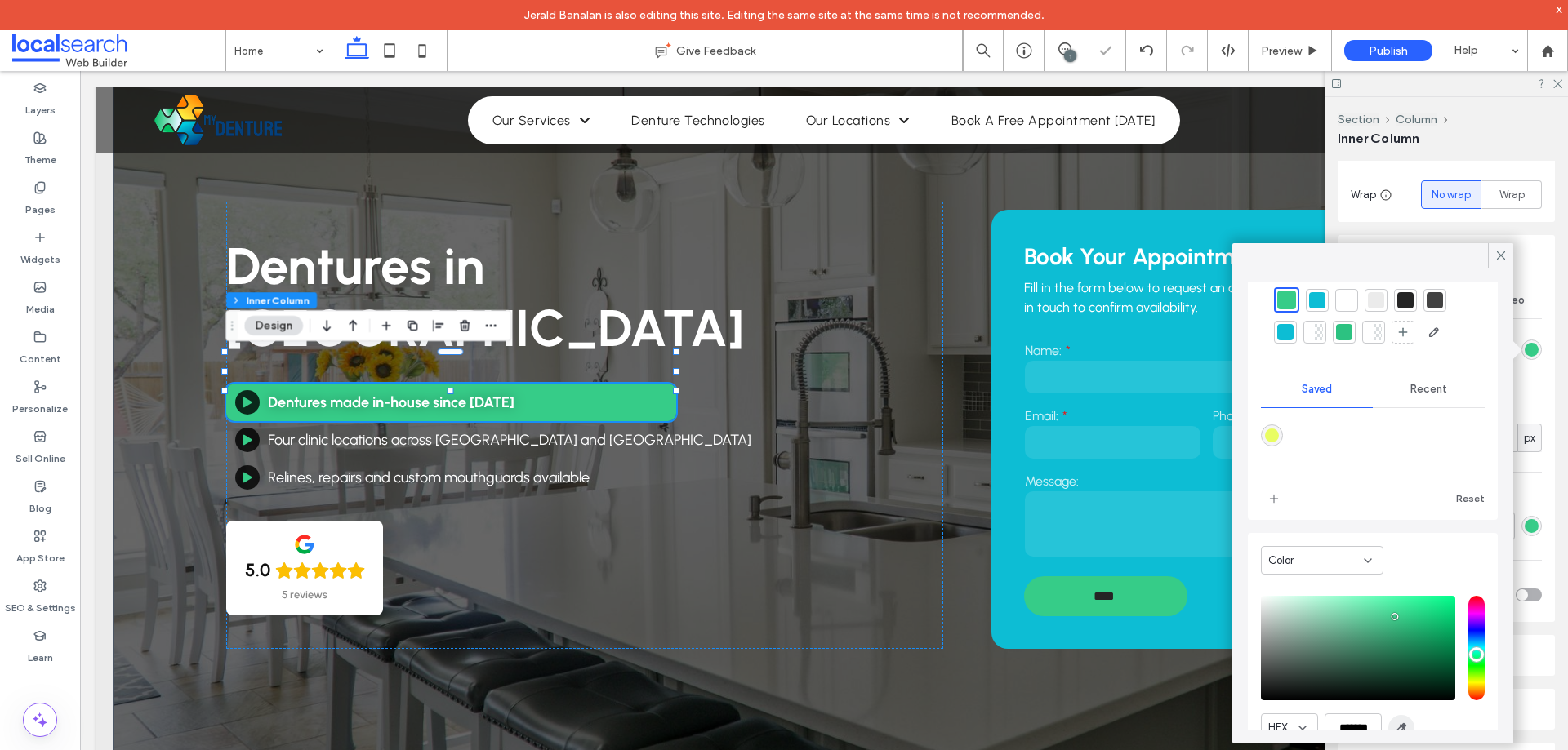
scroll to position [133, 0]
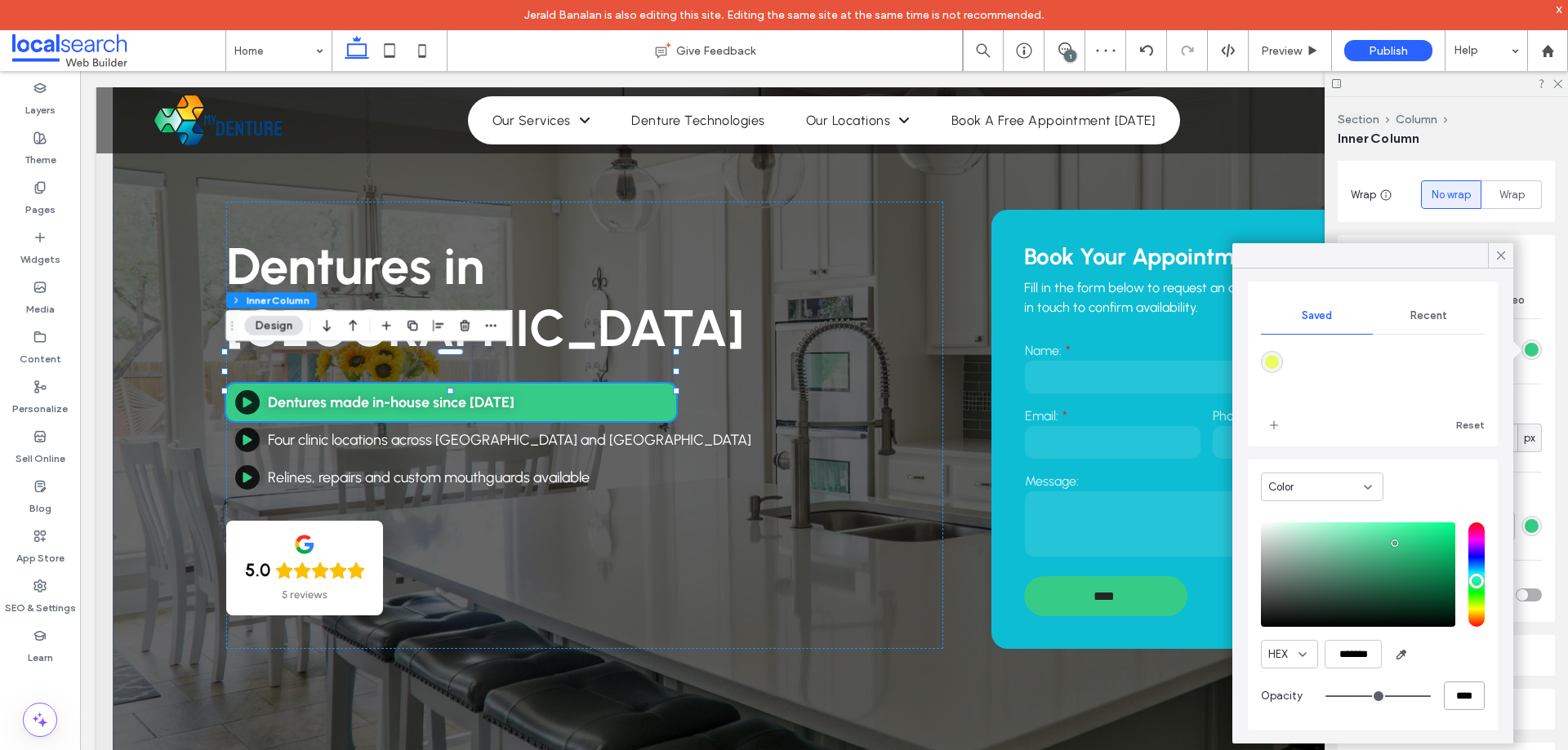
drag, startPoint x: 1438, startPoint y: 693, endPoint x: 1455, endPoint y: 696, distance: 17.3
click at [1455, 696] on input "****" at bounding box center [1464, 695] width 40 height 28
type input "*"
type input "***"
type input "**"
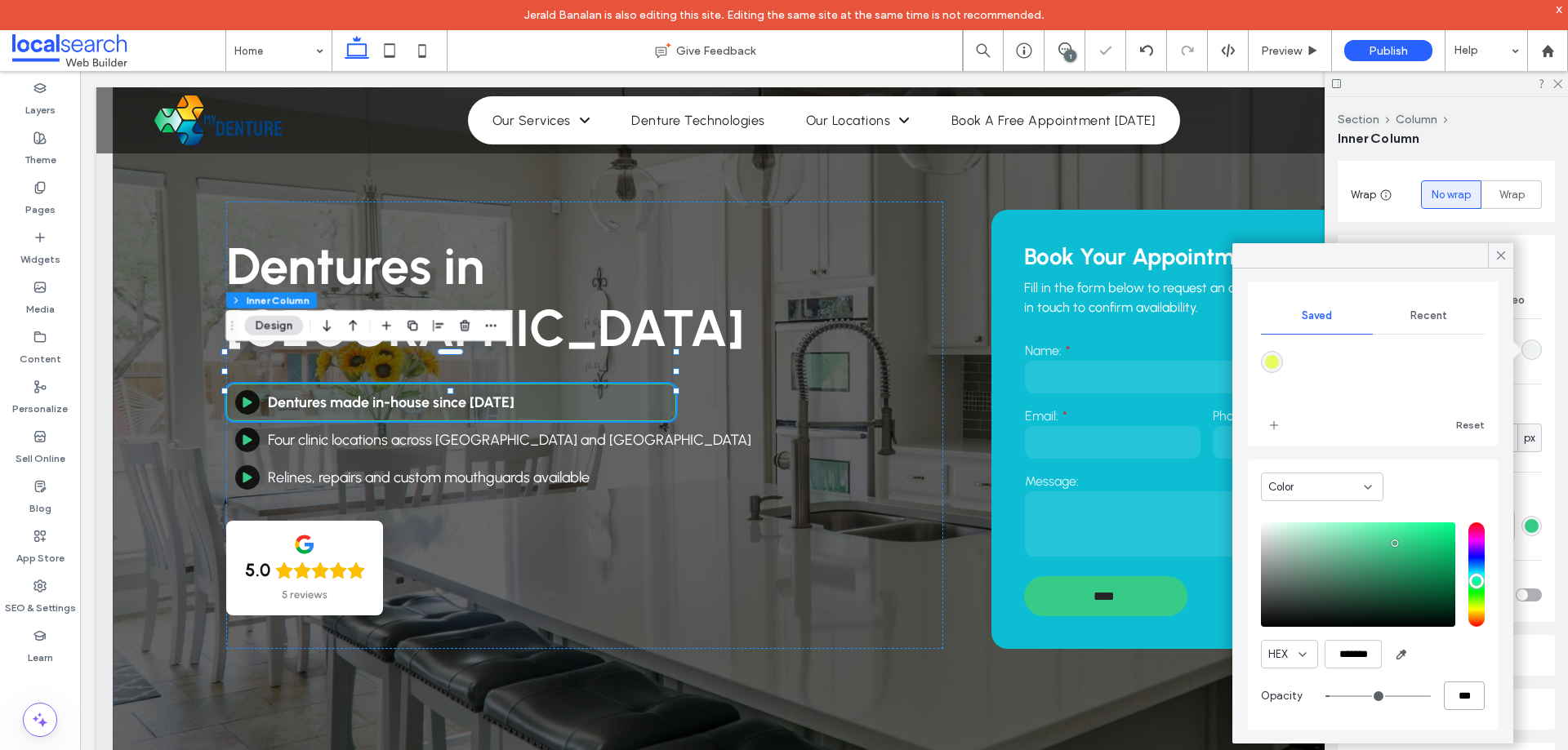
scroll to position [131, 0]
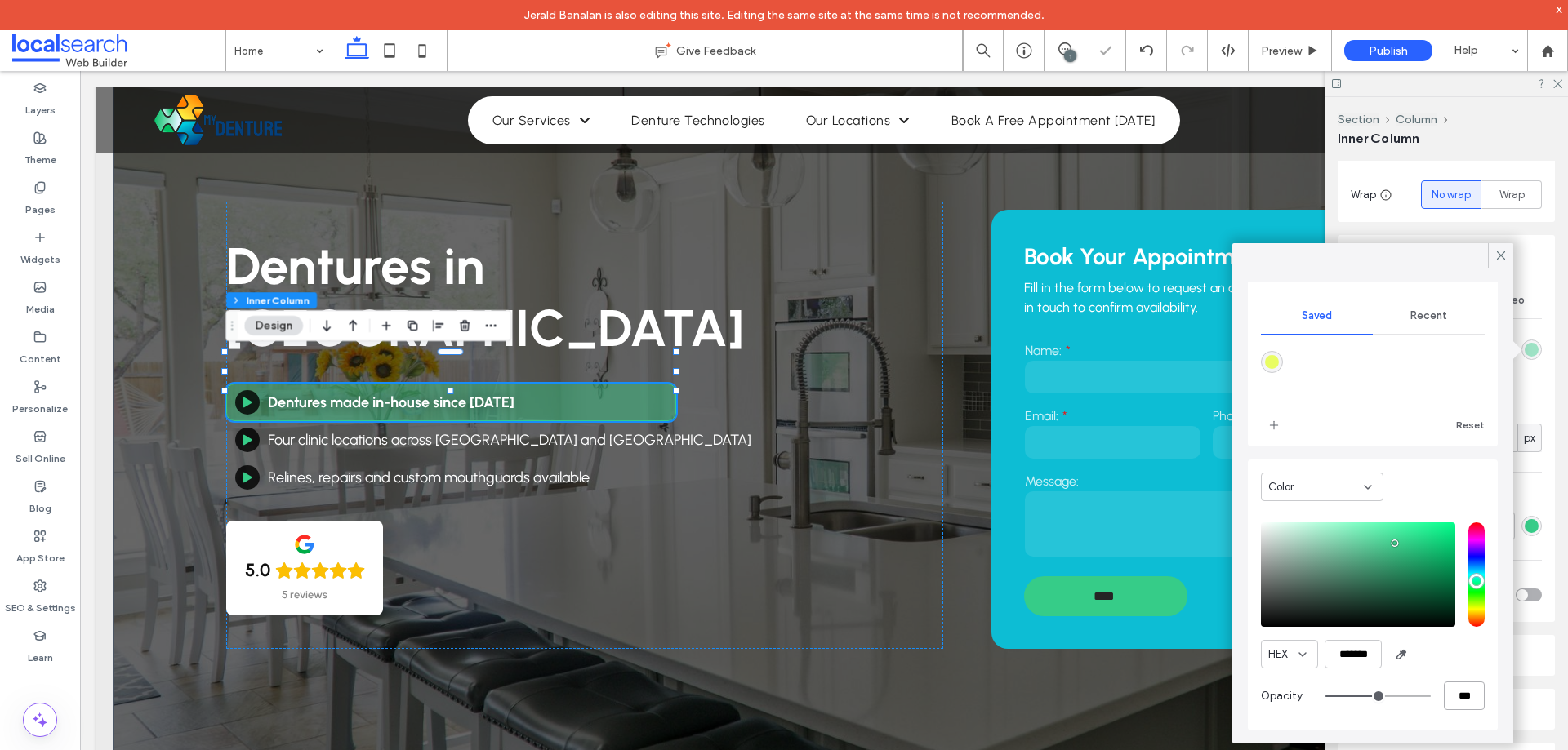
type input "***"
click at [1464, 671] on div "HEX ******* Opacity ***" at bounding box center [1372, 617] width 224 height 208
click at [1501, 253] on icon at bounding box center [1501, 256] width 15 height 15
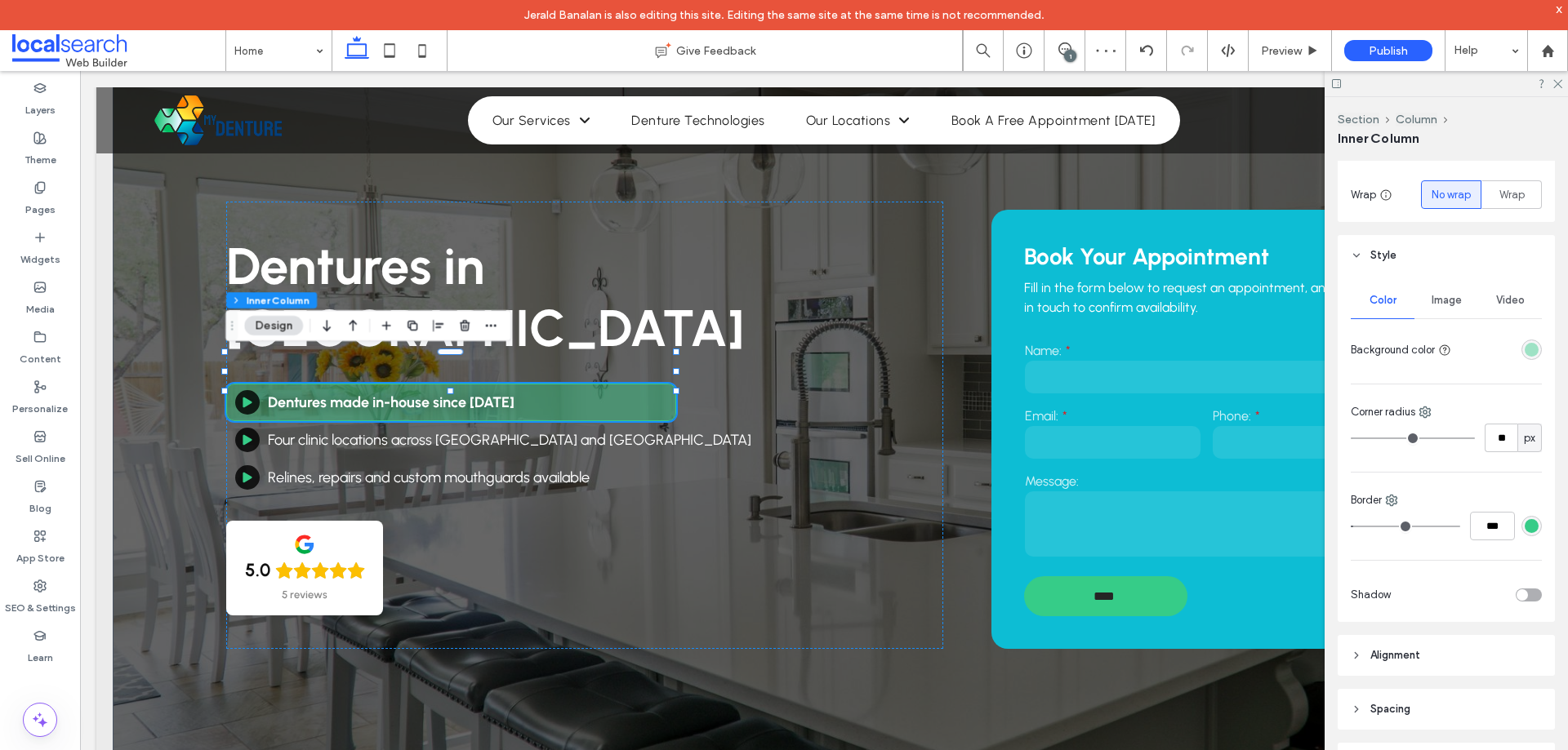
click at [1525, 527] on div "rgba(54,204,136,1)" at bounding box center [1531, 525] width 14 height 14
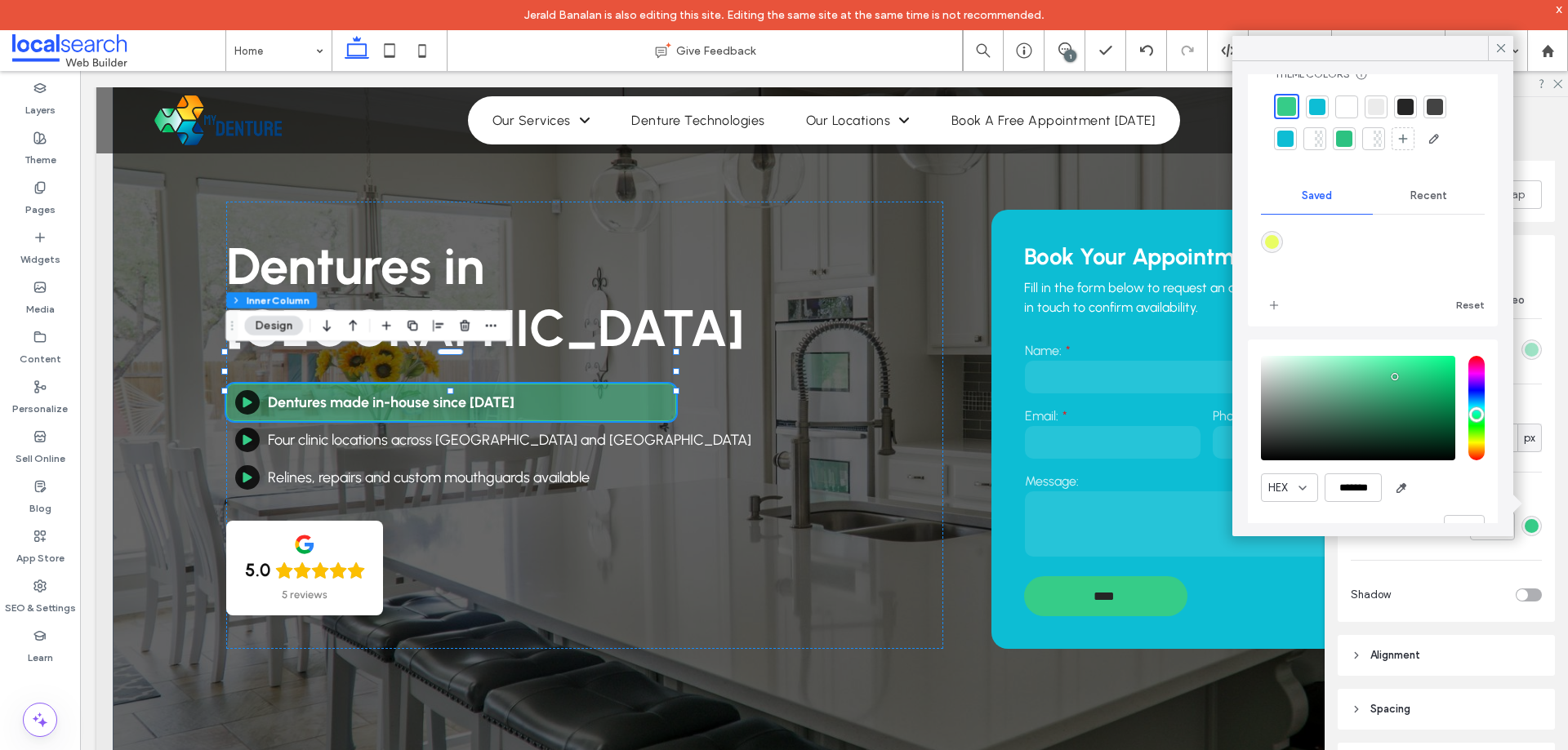
scroll to position [86, 0]
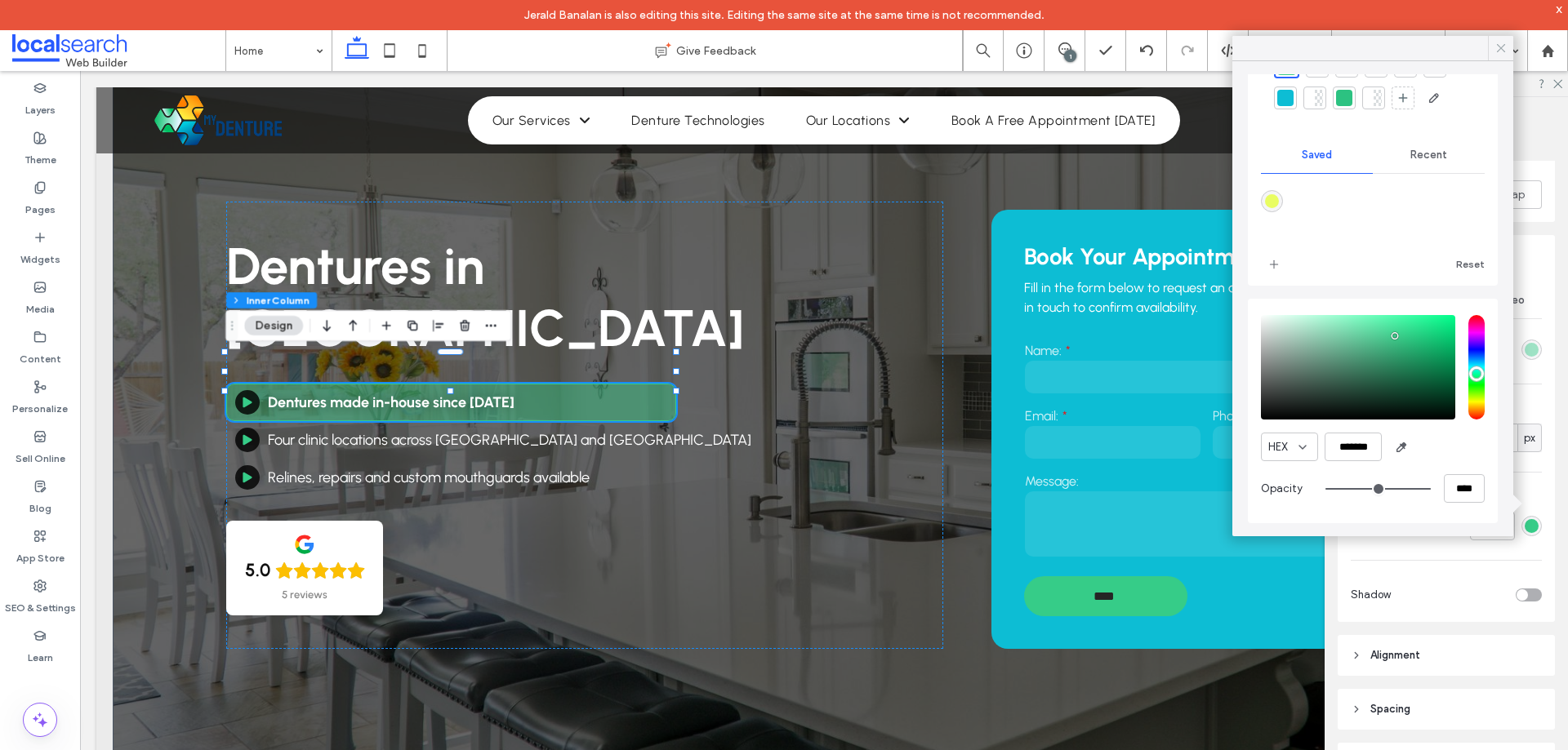
click at [1497, 42] on icon at bounding box center [1501, 48] width 15 height 15
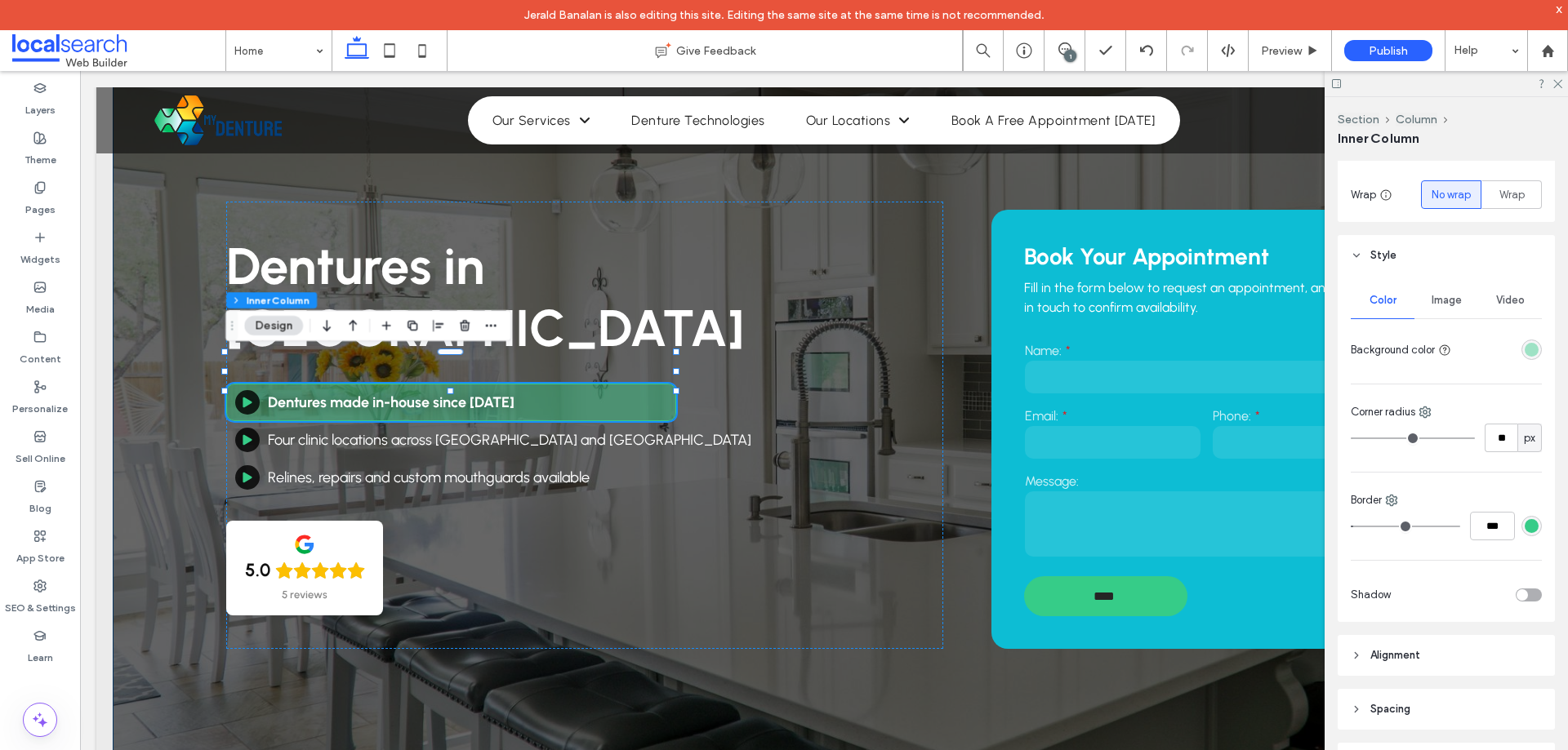
click at [157, 228] on div "Dentures in Benowa Dentures made in-house since 1985 Four clinic locations acro…" at bounding box center [823, 408] width 1422 height 773
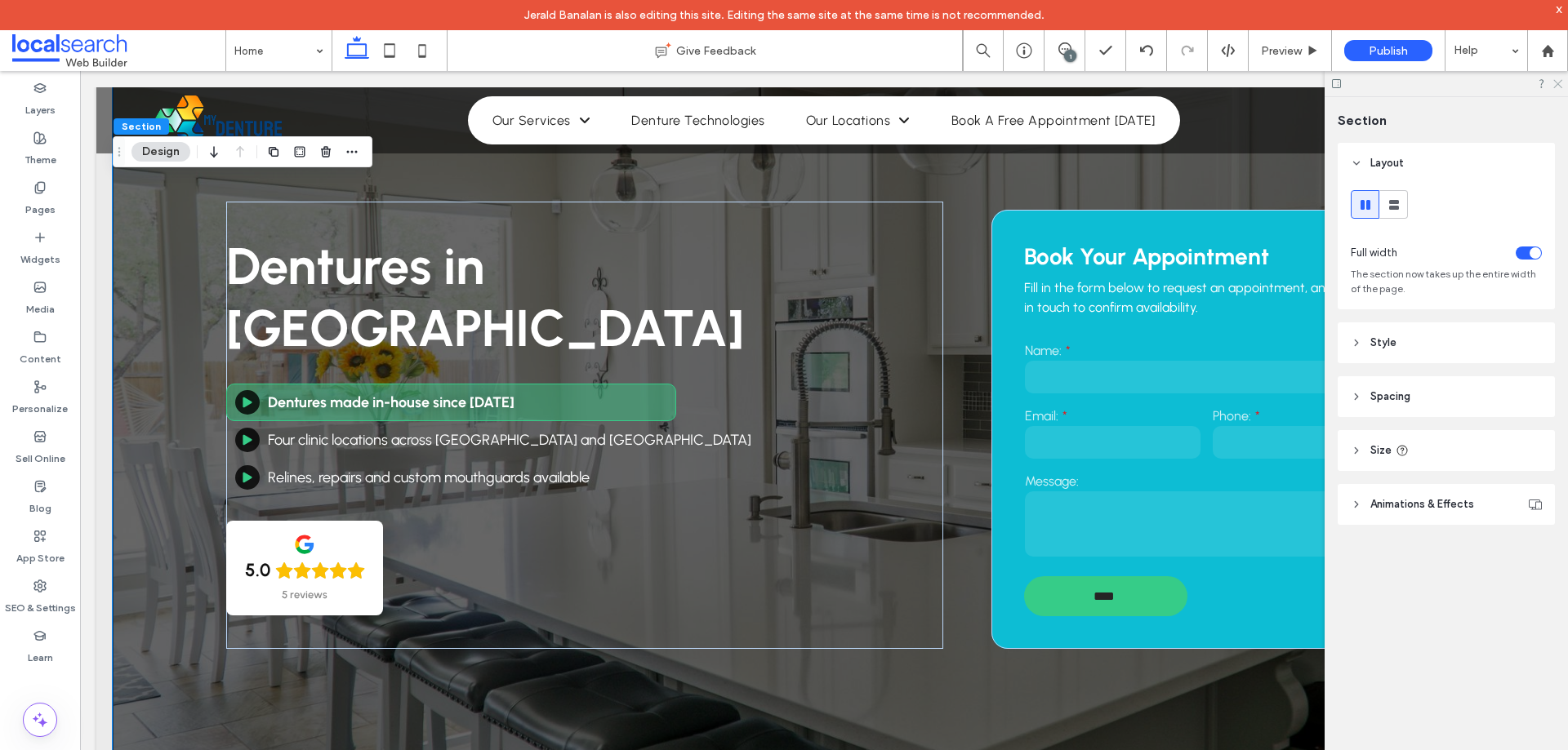
click at [1560, 85] on icon at bounding box center [1556, 83] width 10 height 10
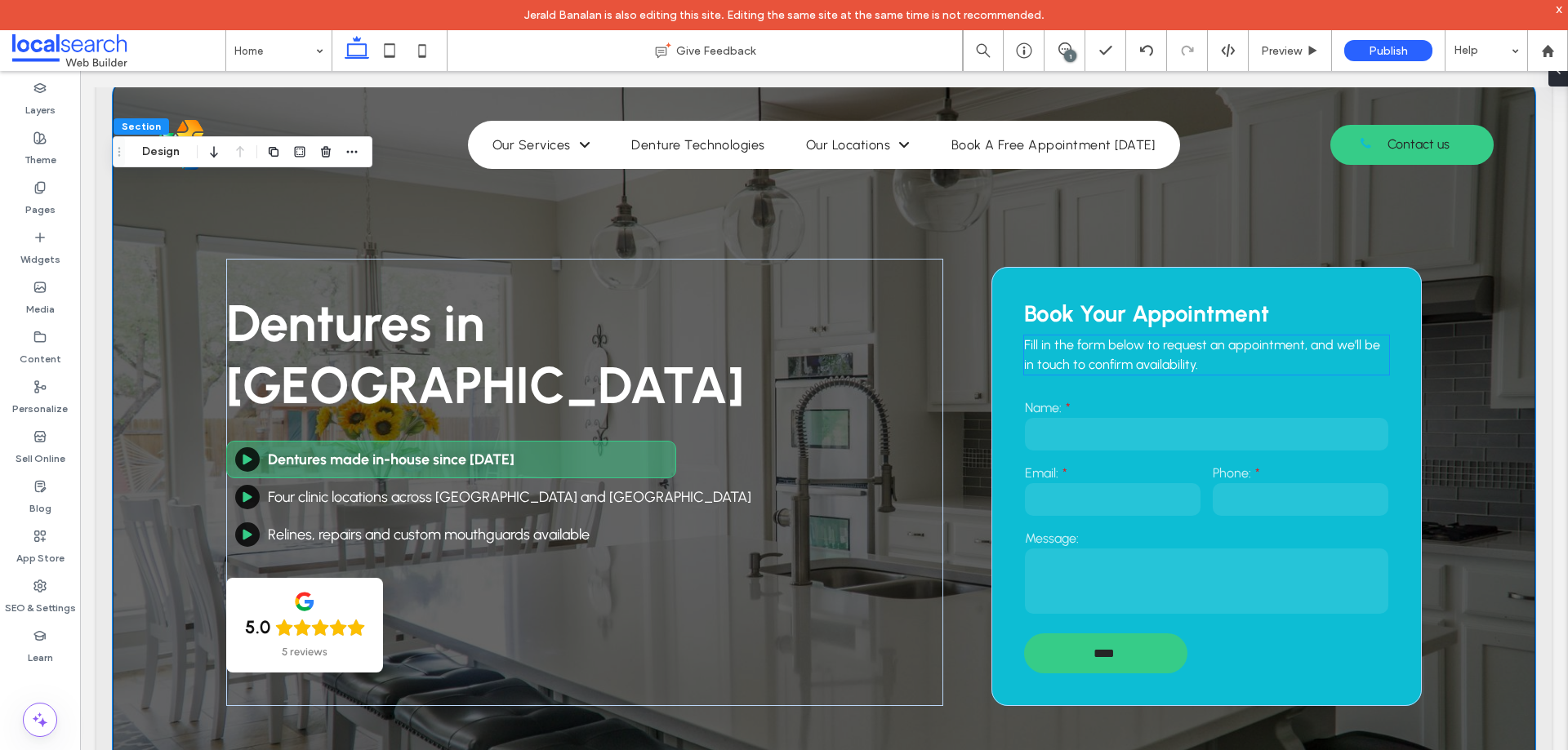
scroll to position [0, 0]
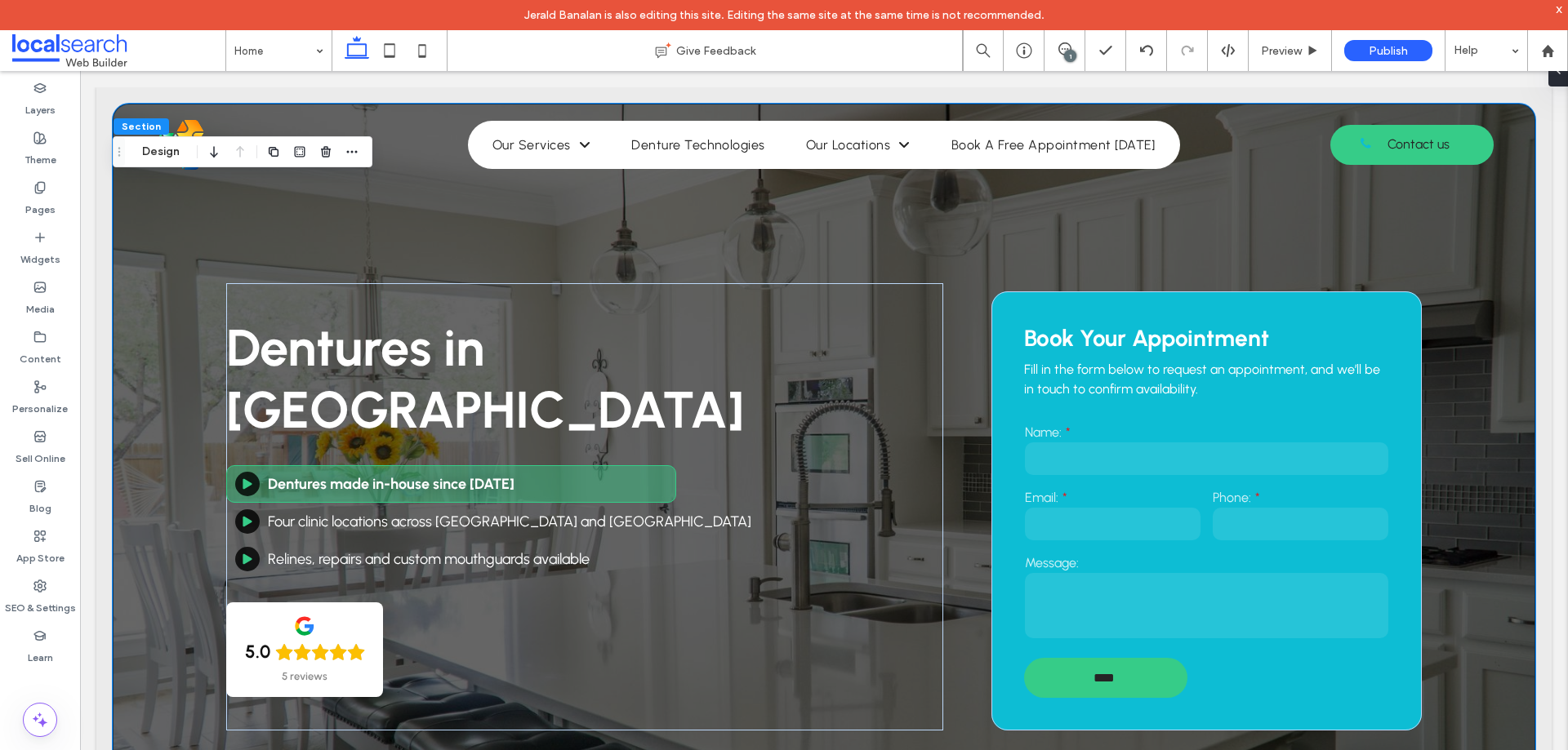
click at [792, 216] on div "Dentures in Benowa Dentures made in-house since 1985 Four clinic locations acro…" at bounding box center [823, 490] width 1422 height 773
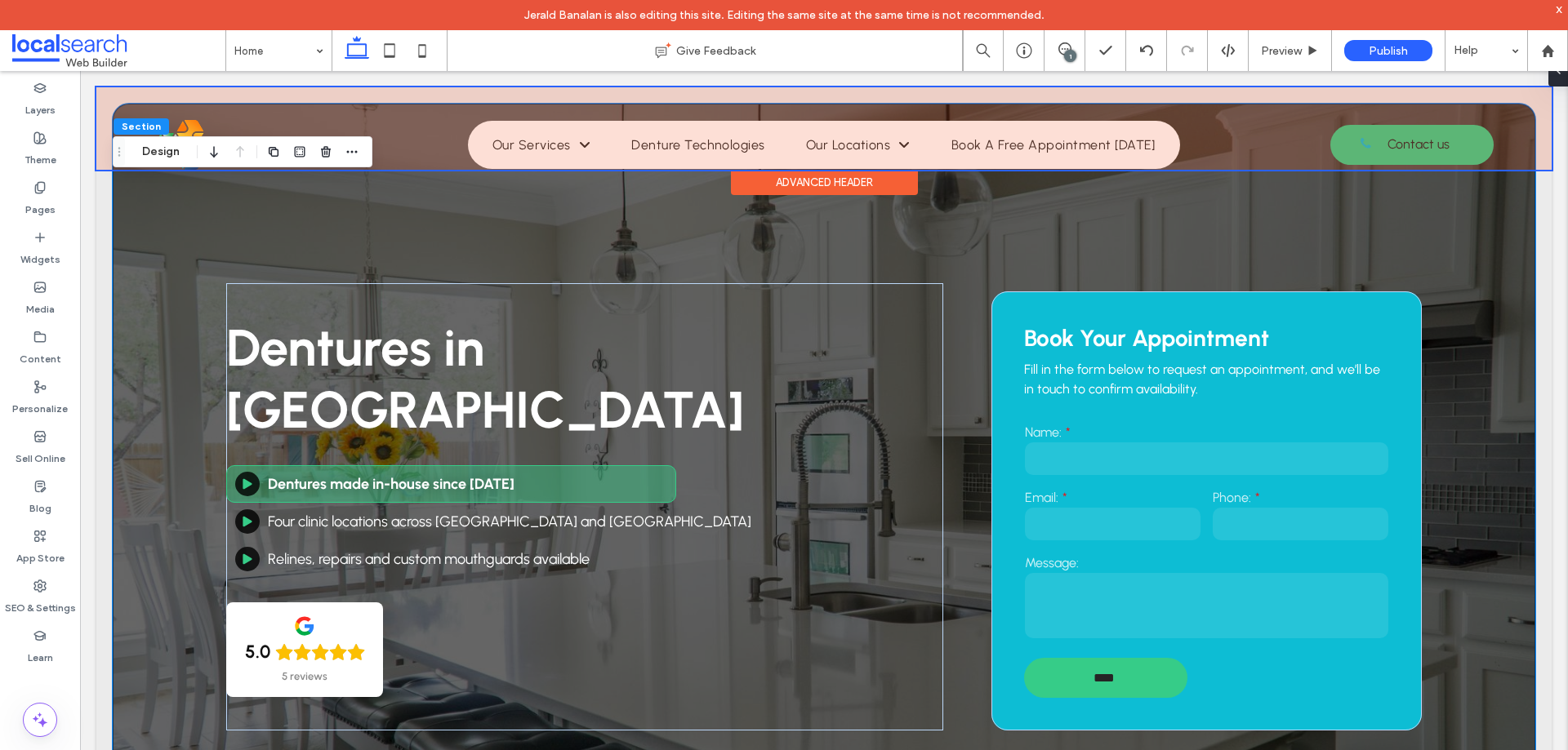
click at [1382, 141] on div at bounding box center [823, 129] width 1455 height 83
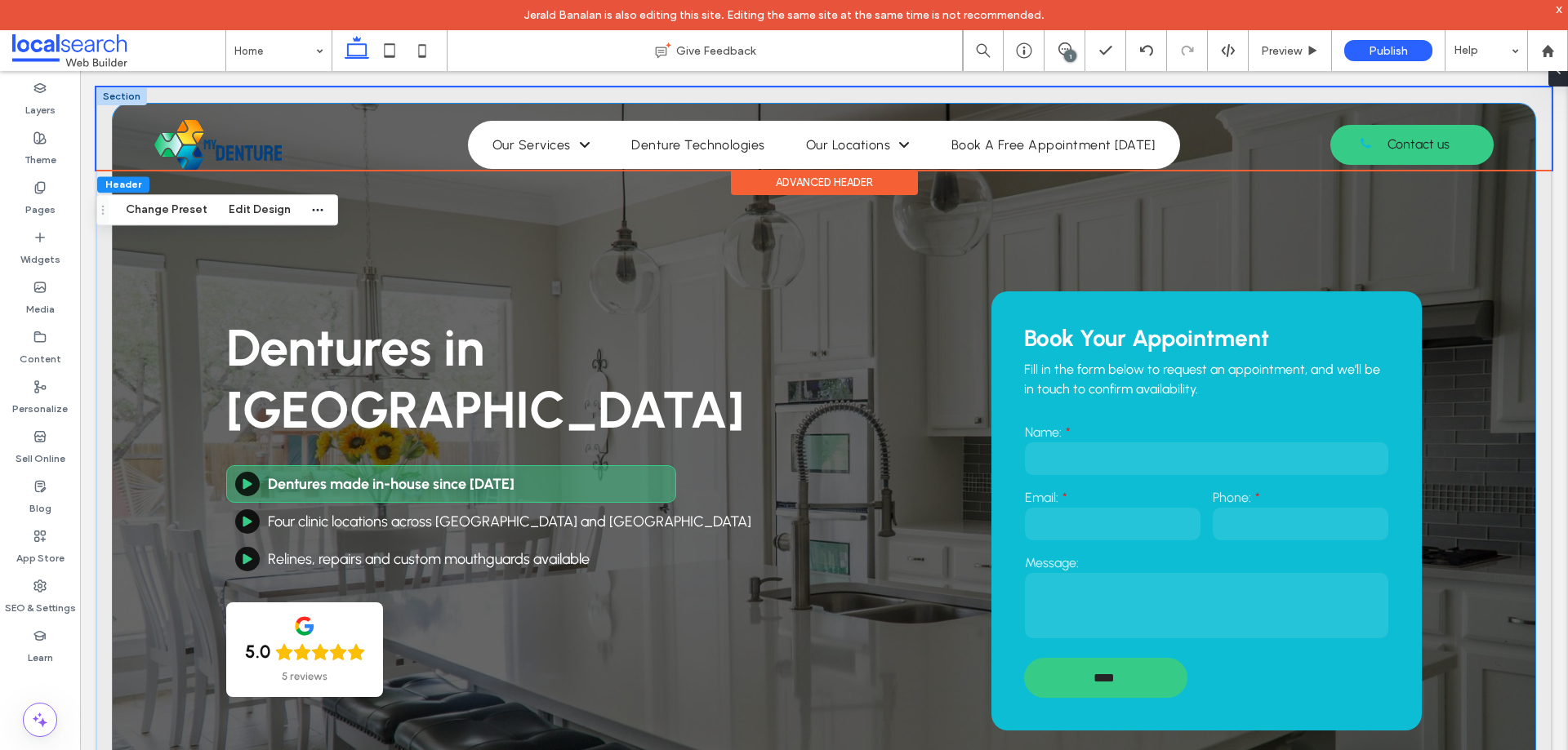
click at [1316, 189] on div "Dentures in Benowa Dentures made in-house since 1985 Four clinic locations acro…" at bounding box center [823, 490] width 1422 height 773
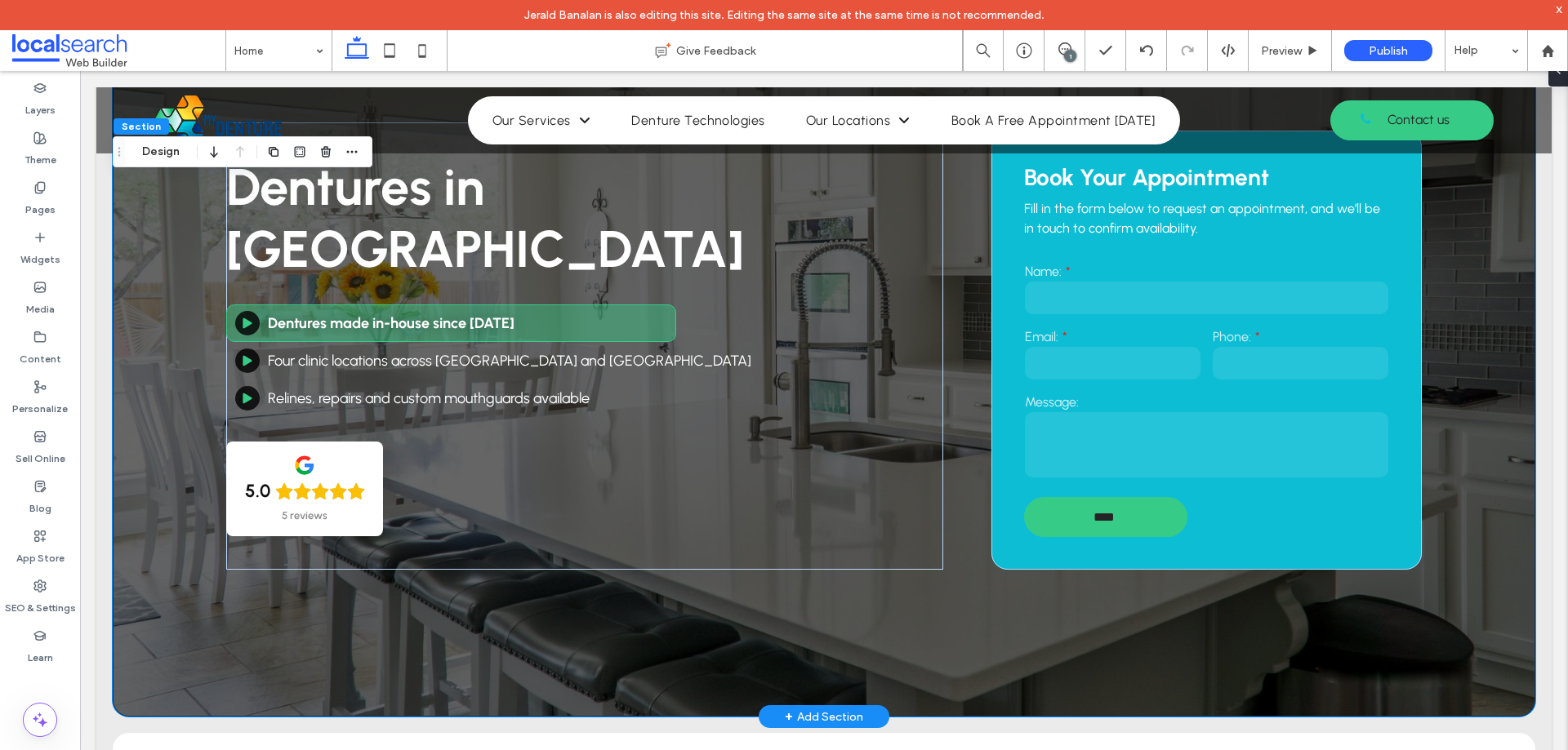
scroll to position [82, 0]
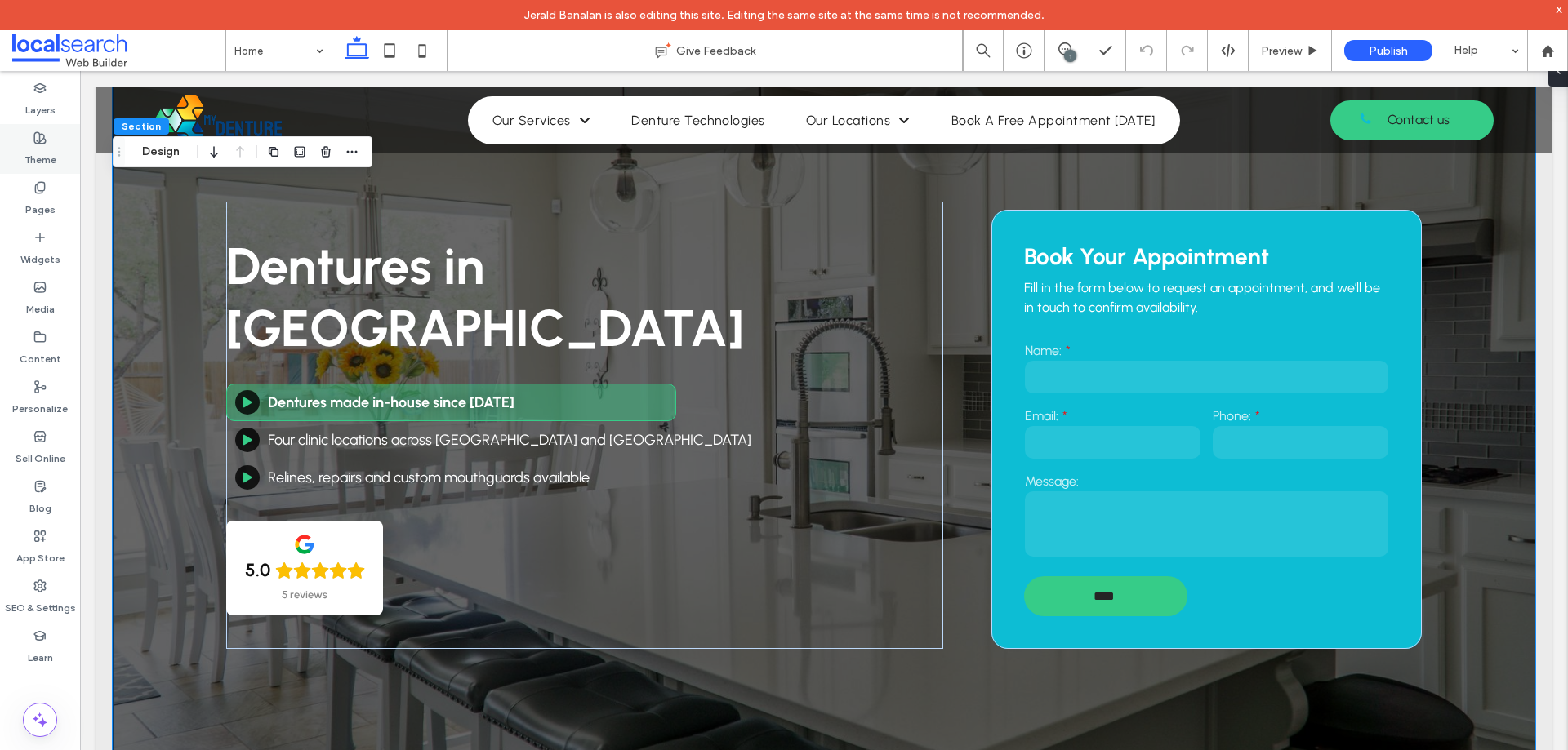
click at [44, 155] on label "Theme" at bounding box center [40, 156] width 32 height 23
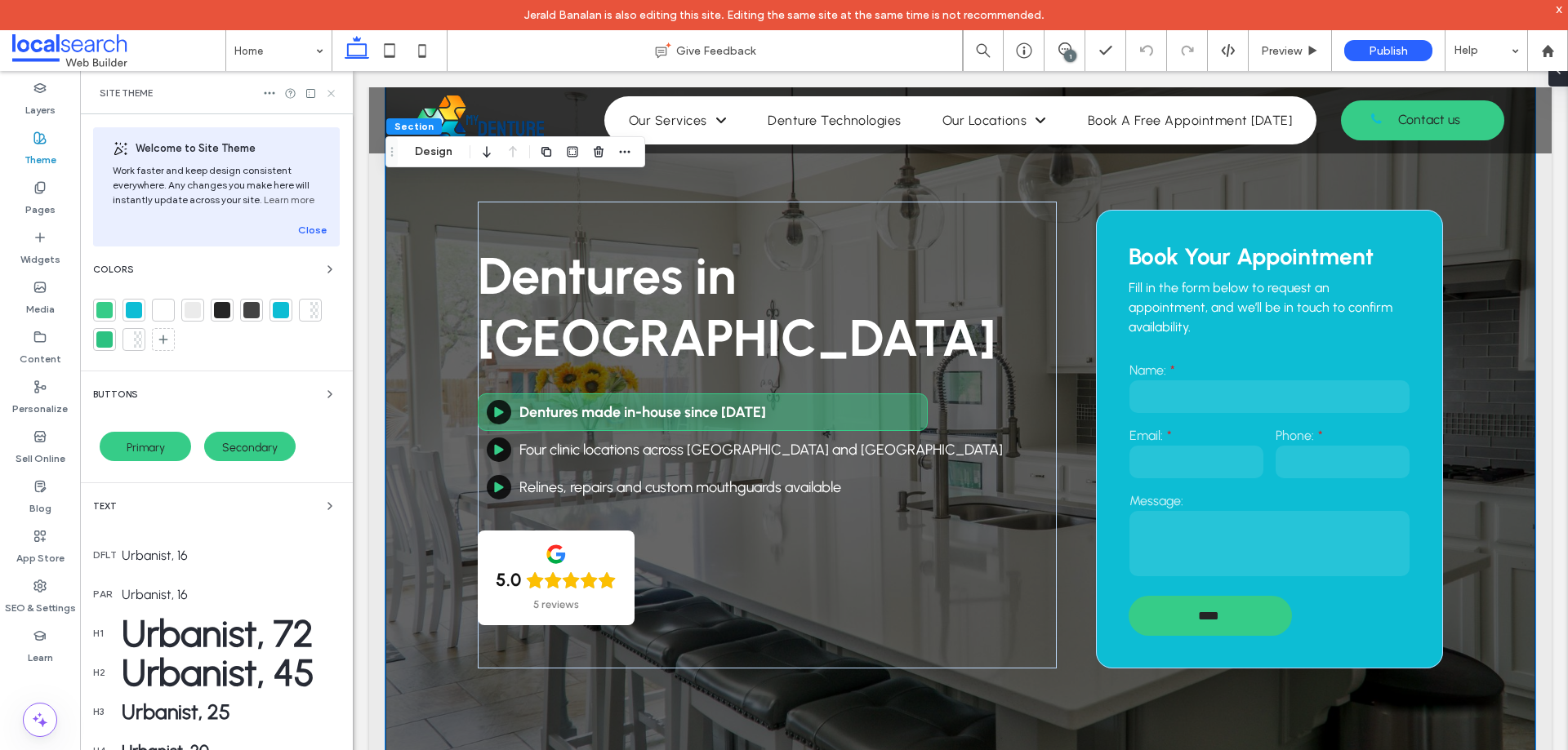
click at [332, 92] on use at bounding box center [330, 93] width 7 height 7
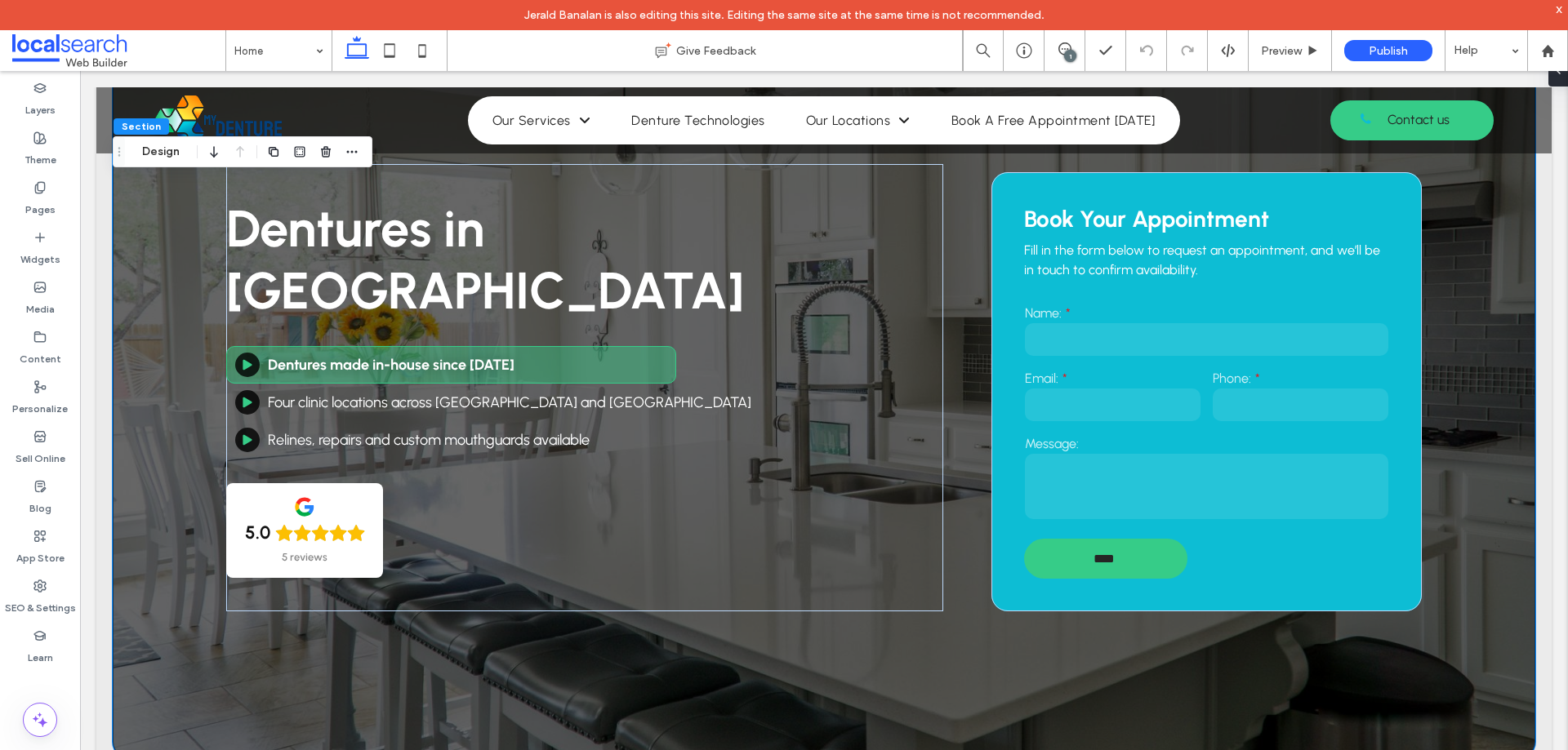
scroll to position [0, 0]
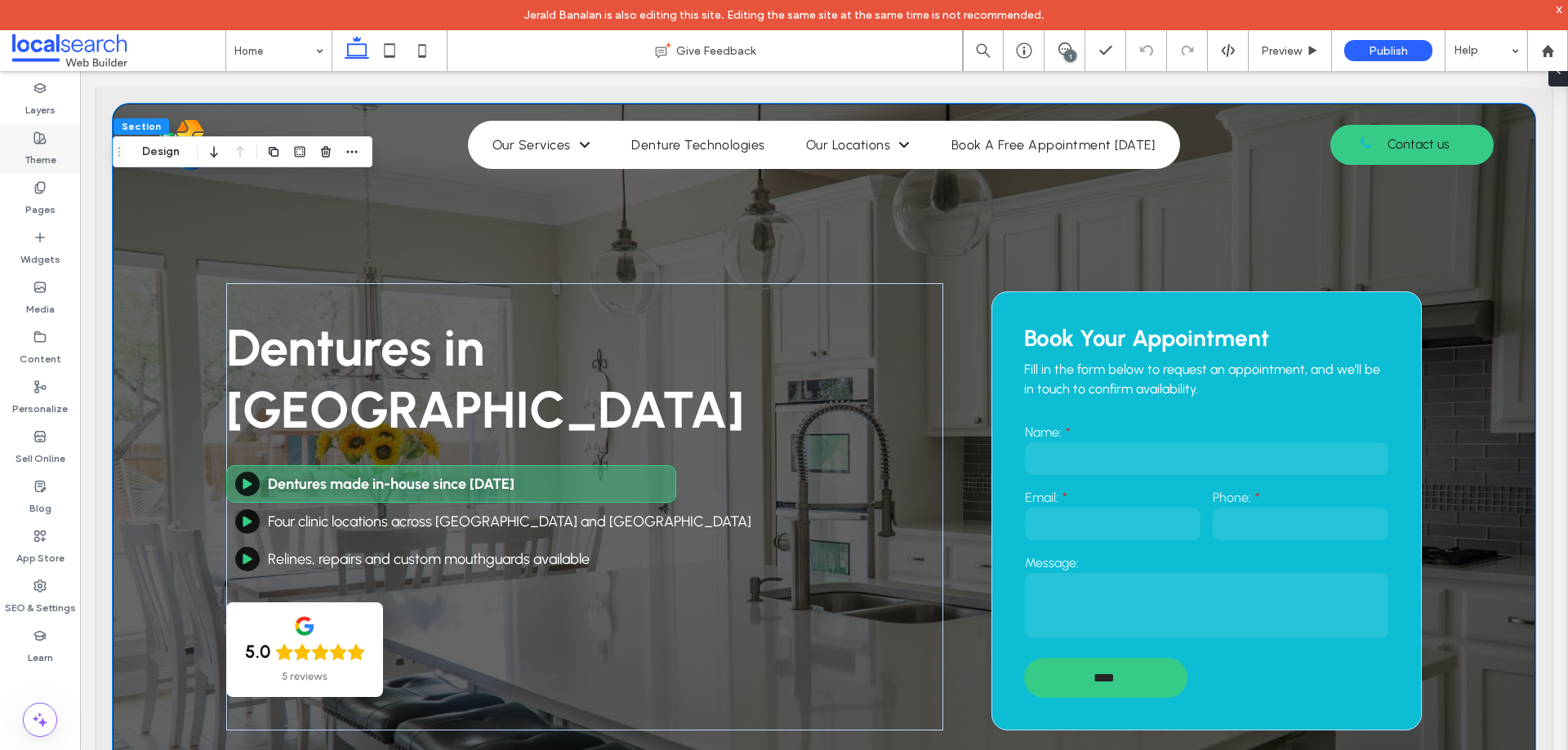
click at [38, 140] on use at bounding box center [39, 138] width 11 height 11
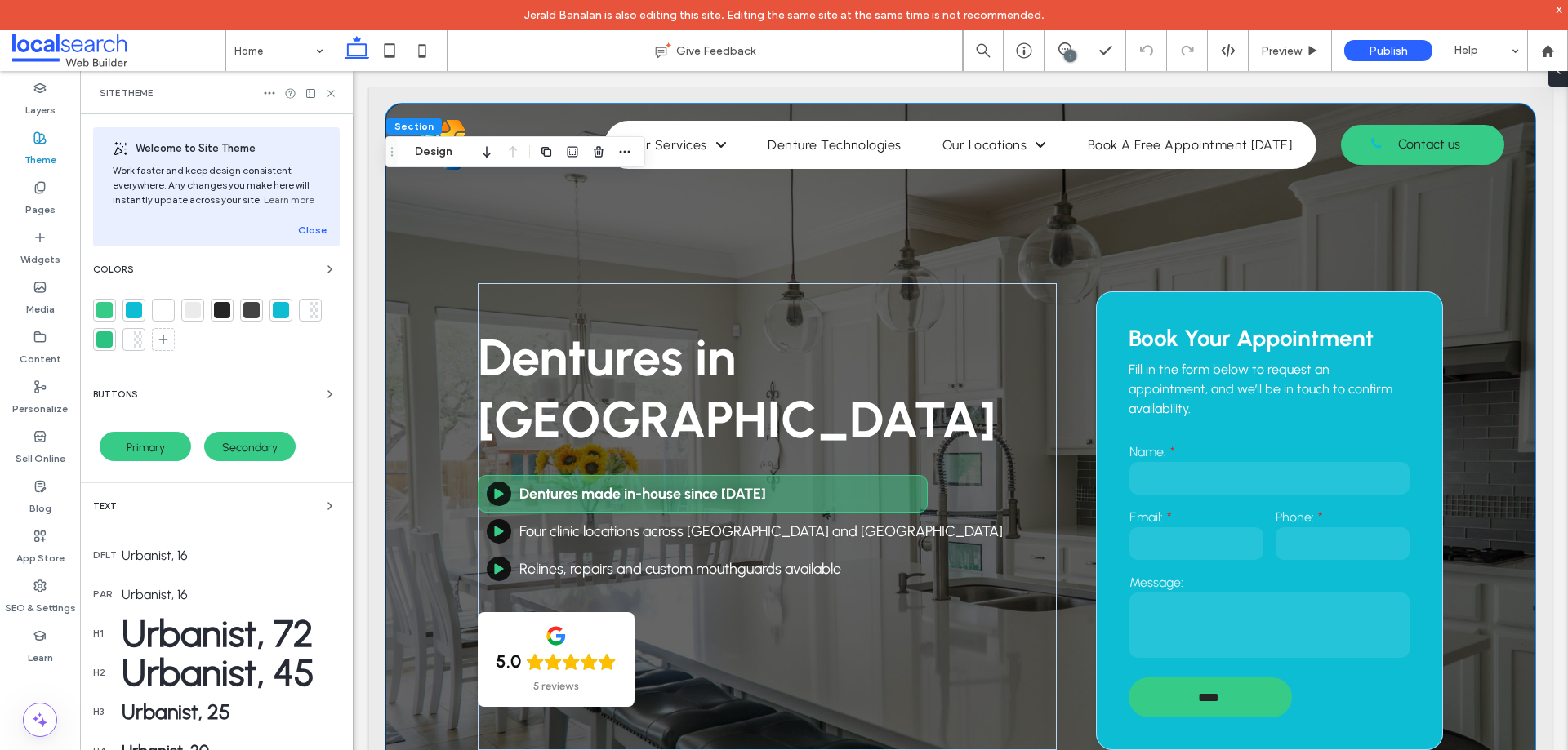
click at [106, 316] on div at bounding box center [103, 309] width 16 height 16
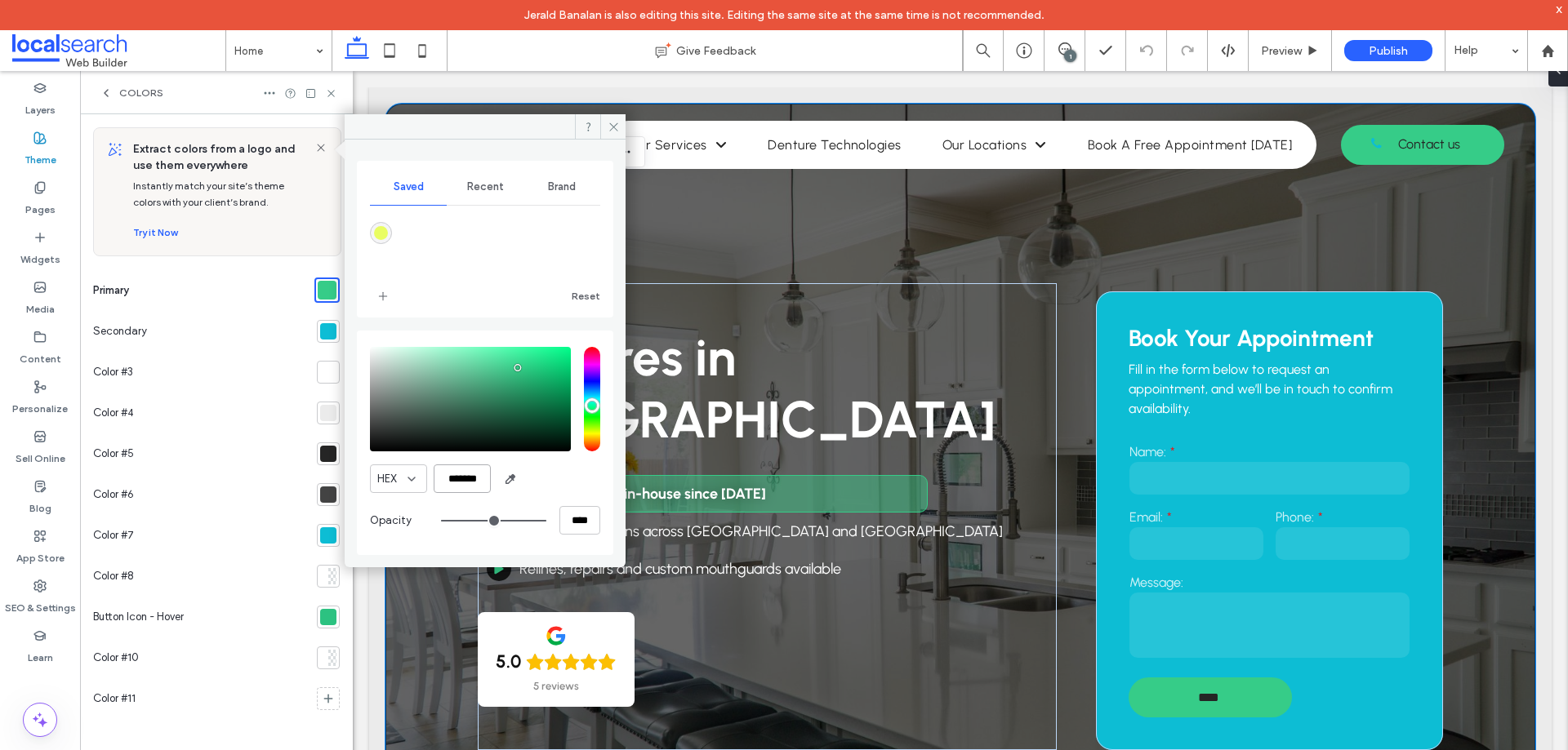
click at [477, 474] on input "*******" at bounding box center [462, 478] width 57 height 28
click at [328, 336] on div at bounding box center [327, 331] width 16 height 16
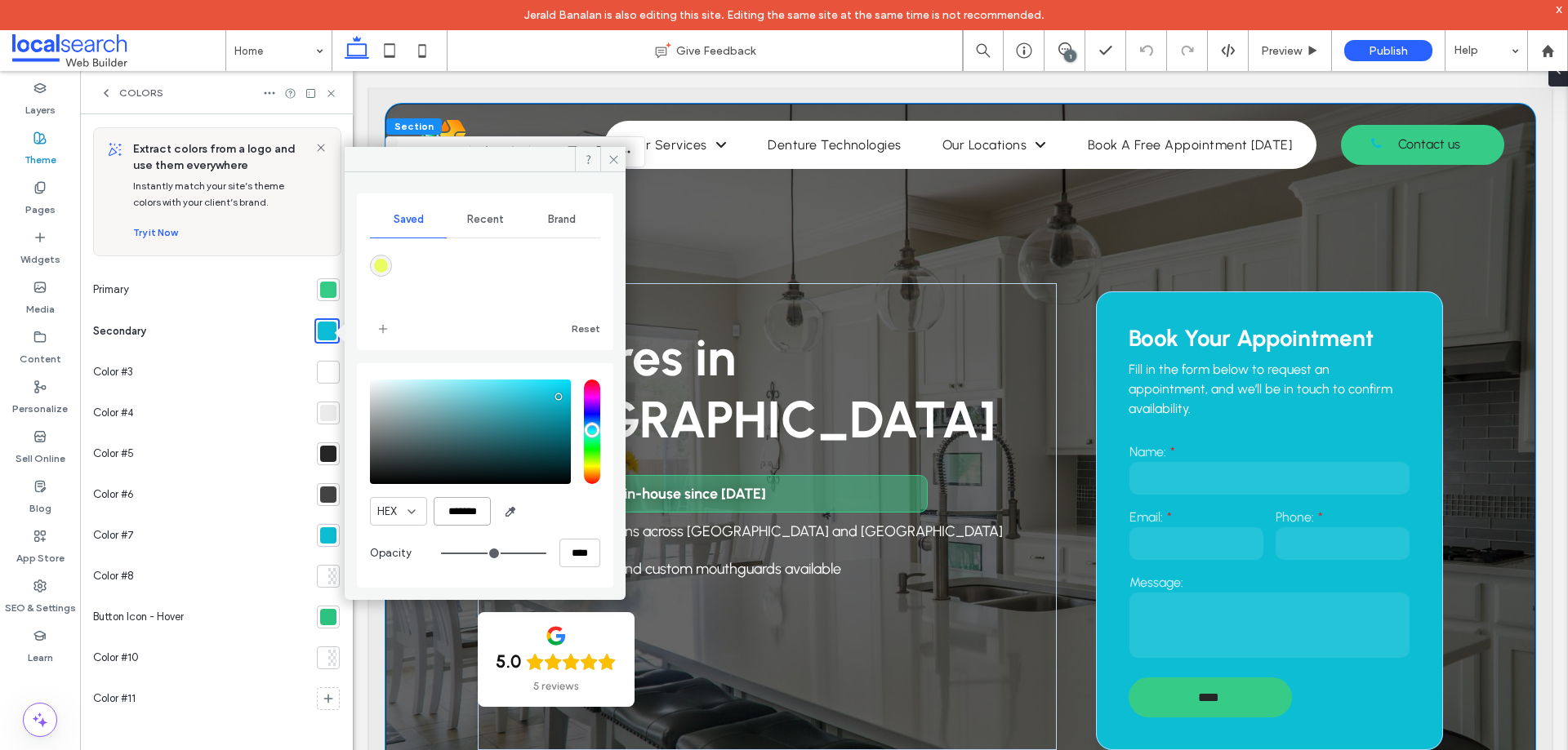
click at [456, 509] on input "*******" at bounding box center [462, 511] width 57 height 28
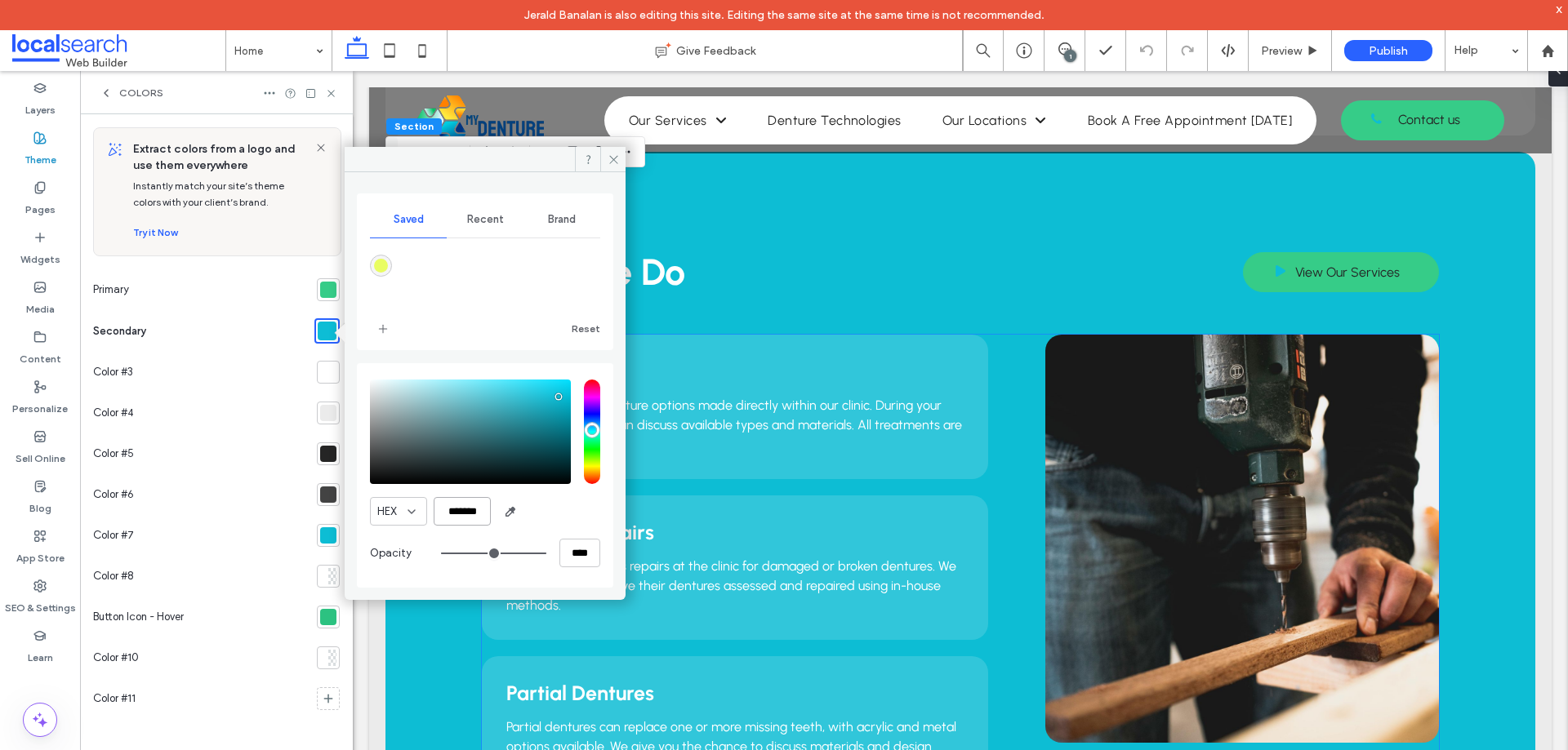
scroll to position [1306, 0]
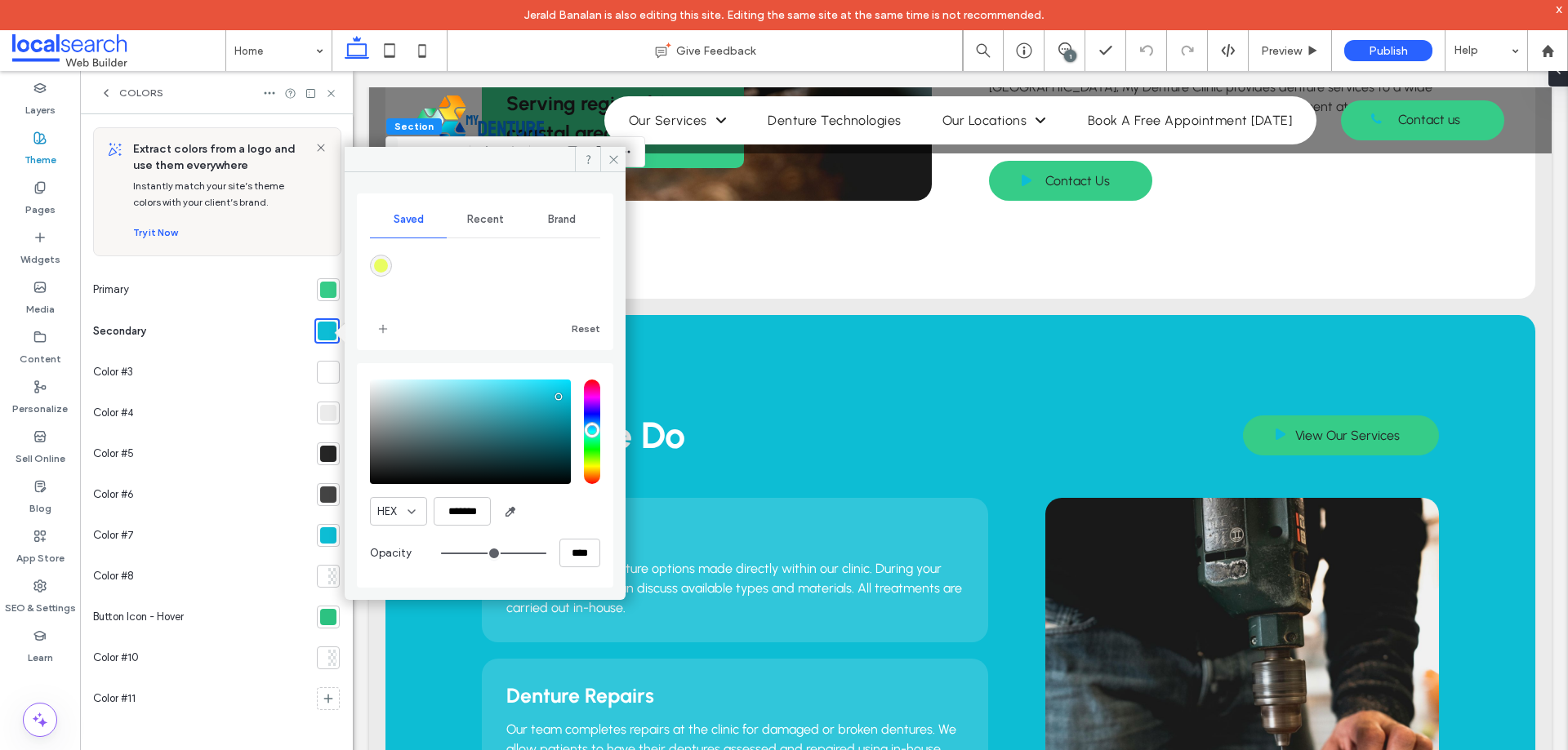
click at [327, 294] on div at bounding box center [327, 289] width 16 height 16
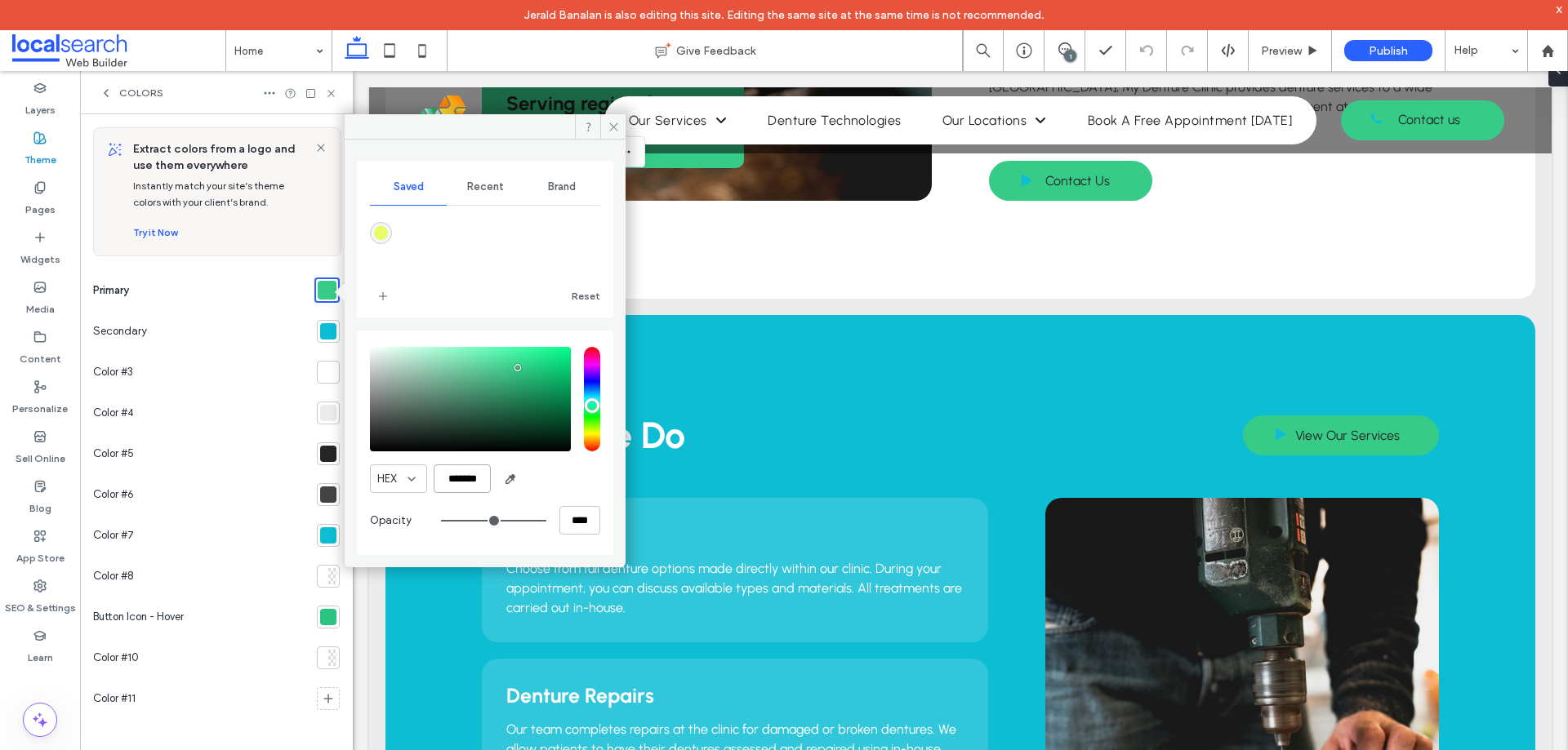
click at [458, 477] on input "*******" at bounding box center [462, 478] width 57 height 28
click at [613, 131] on icon at bounding box center [613, 127] width 12 height 12
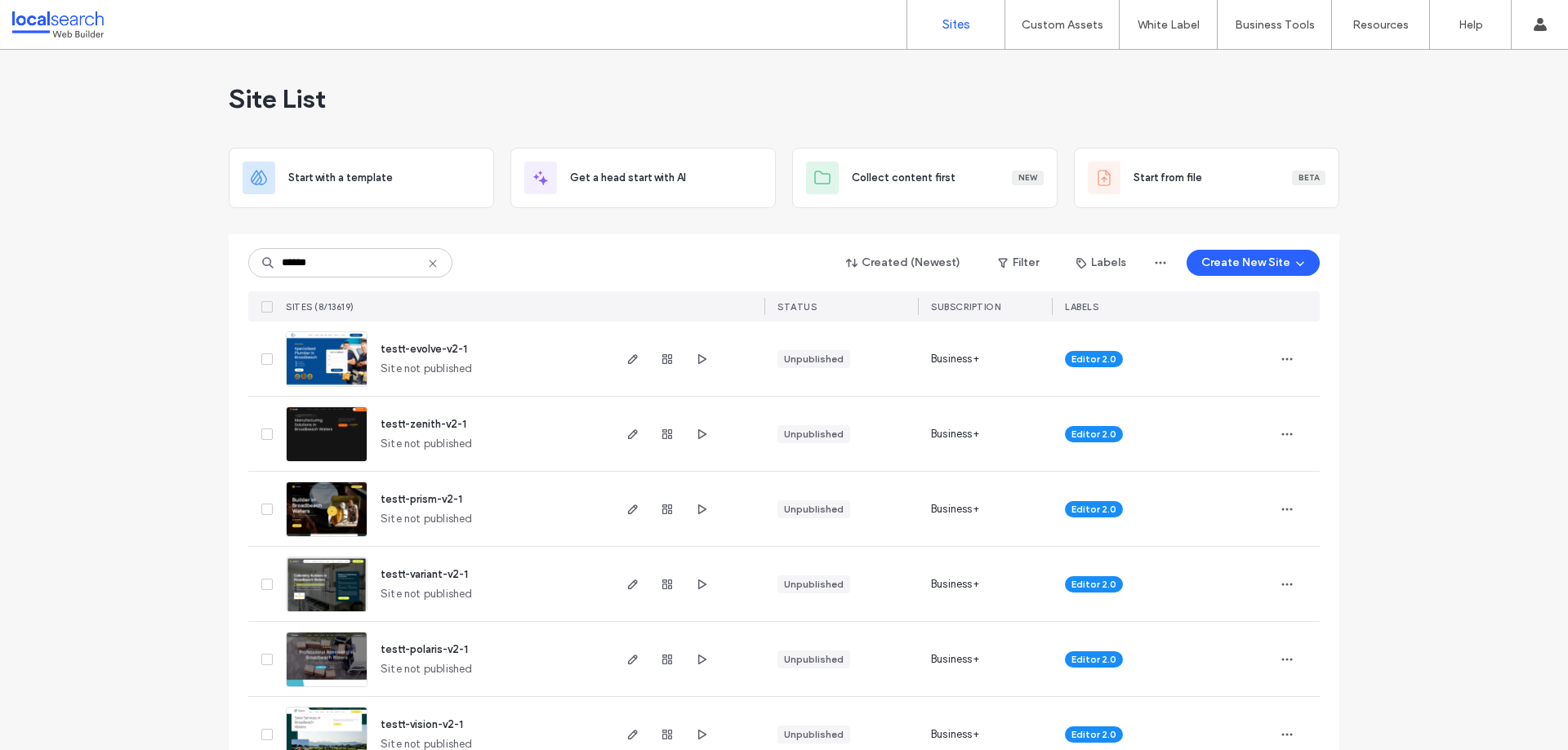
type input "******"
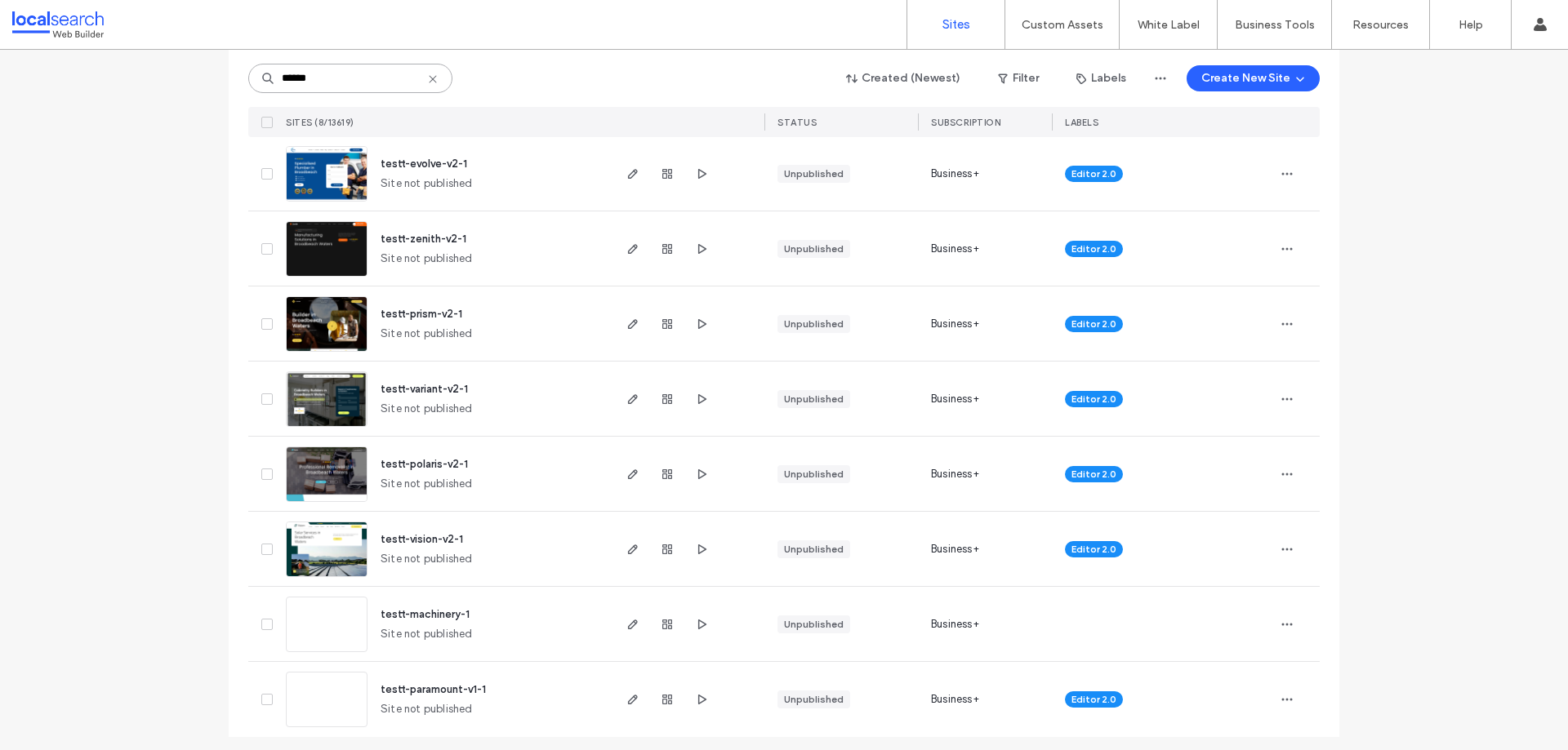
scroll to position [192, 0]
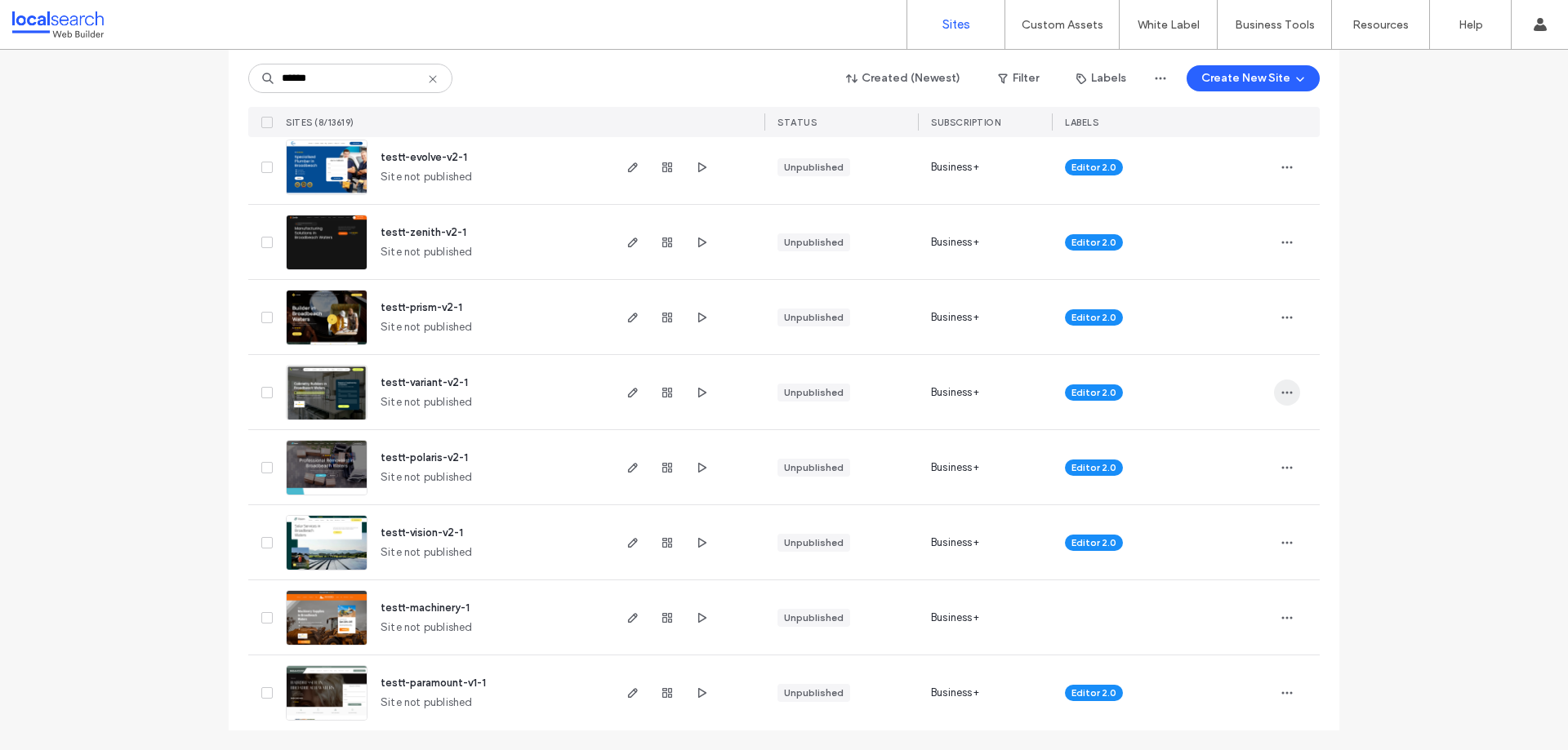
click at [1280, 386] on icon "button" at bounding box center [1287, 393] width 13 height 13
click at [1204, 597] on span "Delete Site" at bounding box center [1205, 600] width 54 height 16
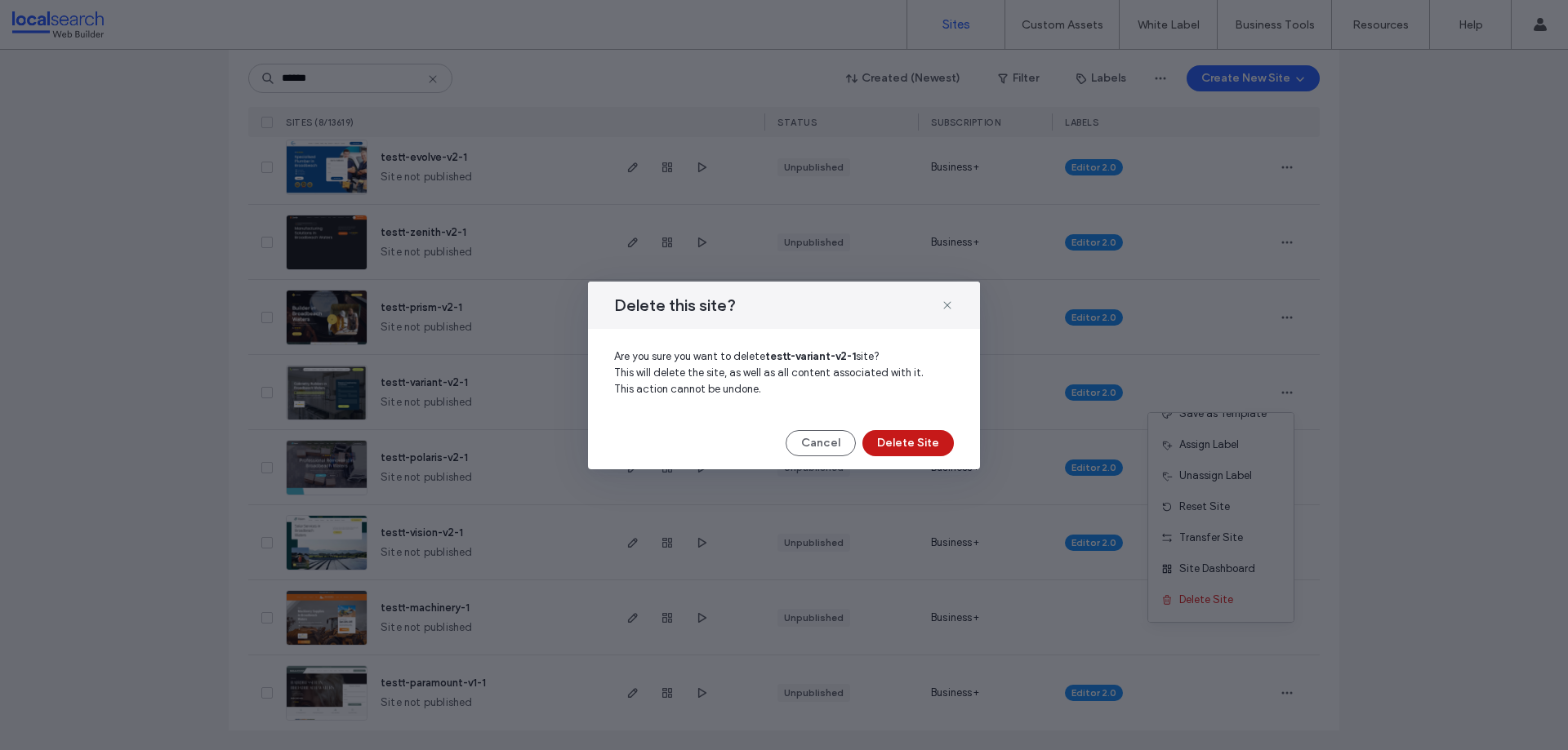
click at [913, 434] on button "Delete Site" at bounding box center [907, 444] width 91 height 26
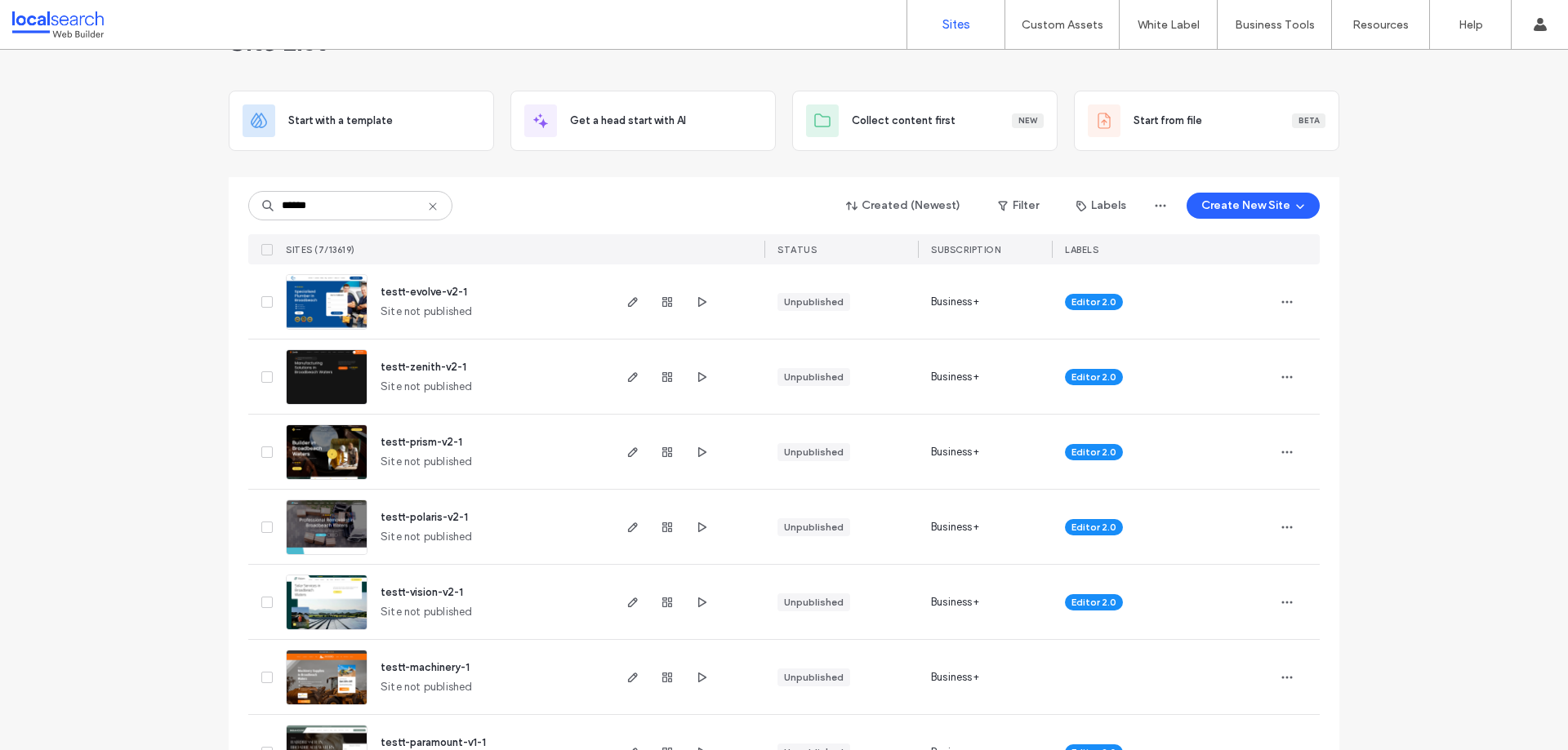
scroll to position [0, 0]
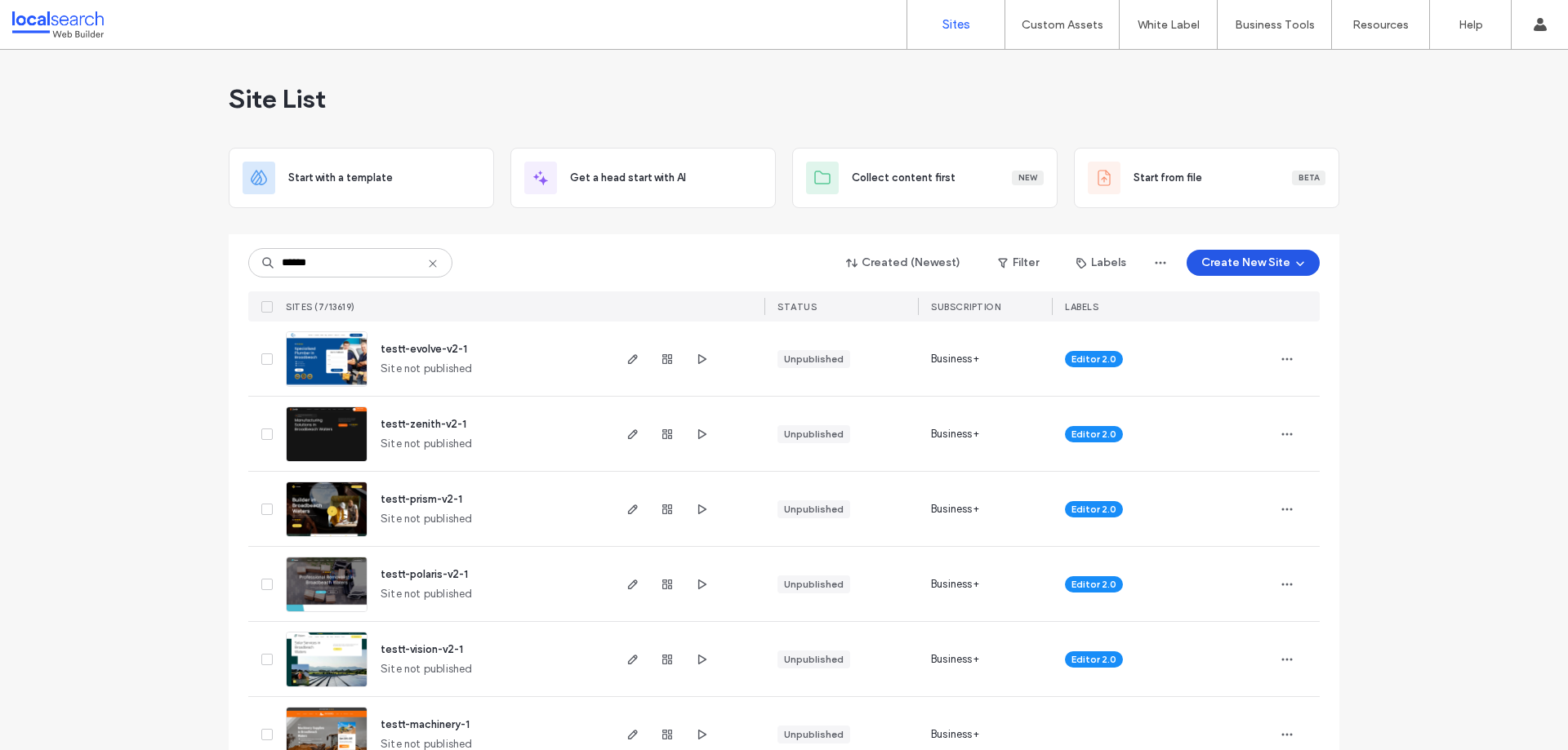
click at [1265, 252] on button "Create New Site" at bounding box center [1253, 263] width 133 height 26
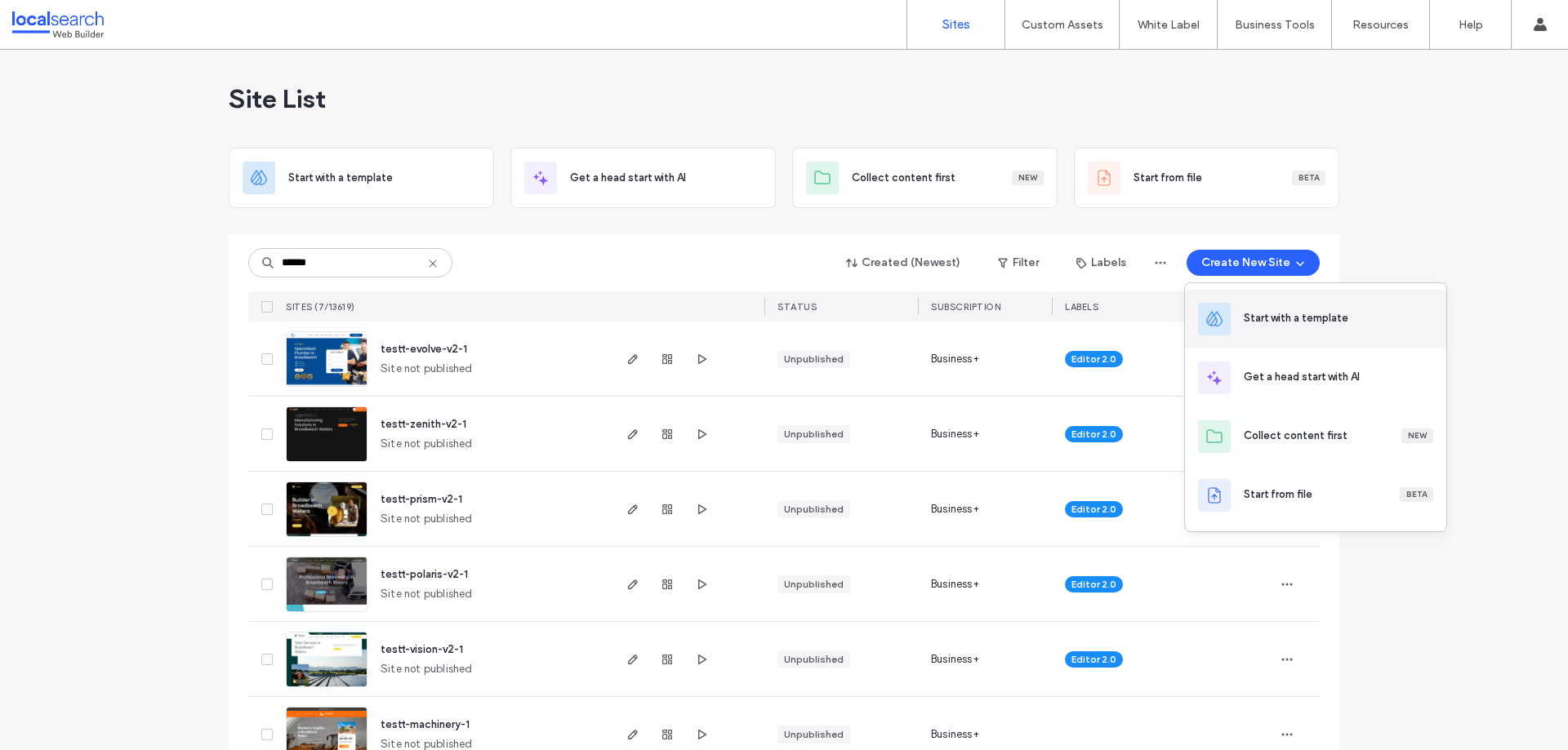
click at [1251, 309] on div "Start with a template" at bounding box center [1315, 319] width 261 height 59
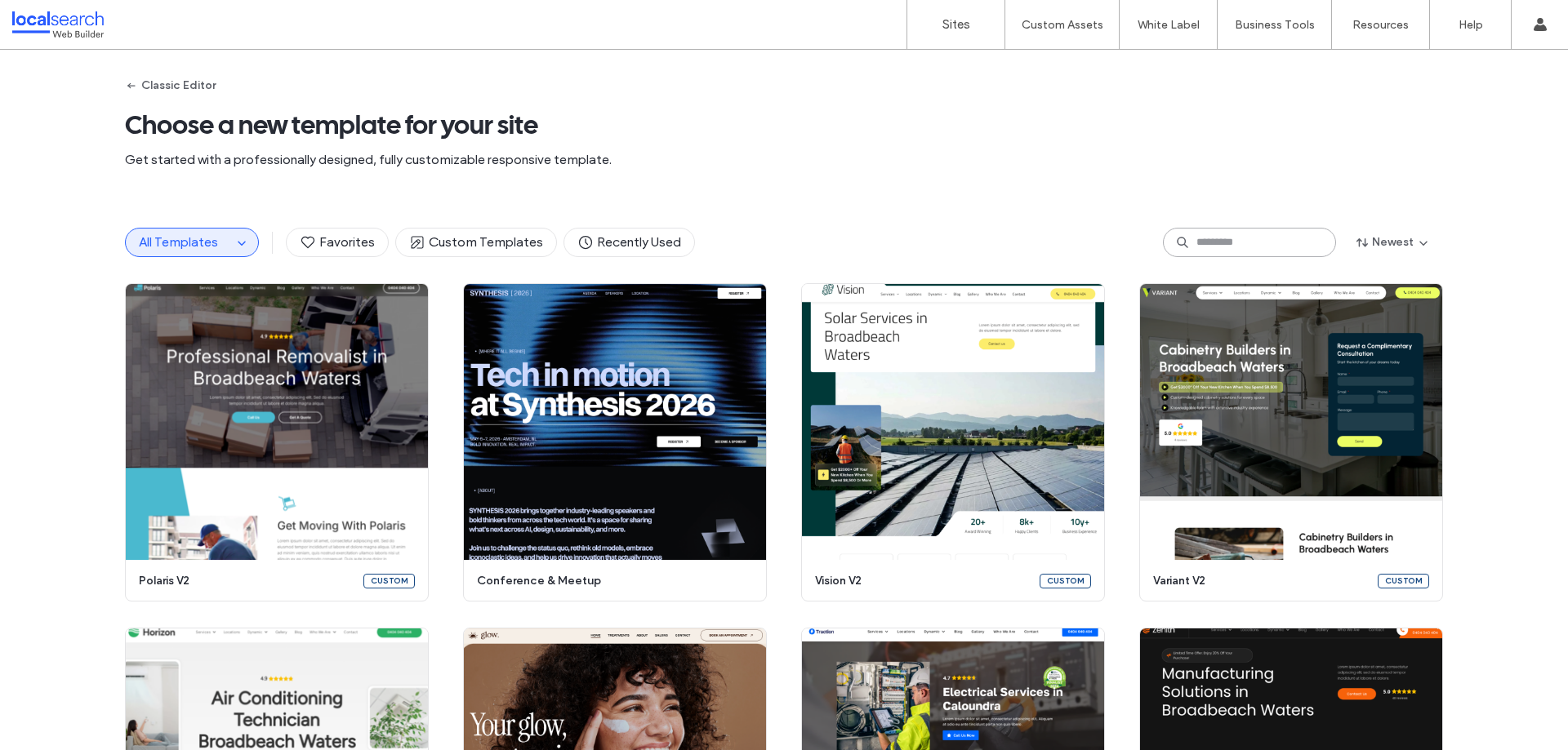
click at [1219, 243] on input at bounding box center [1249, 242] width 173 height 29
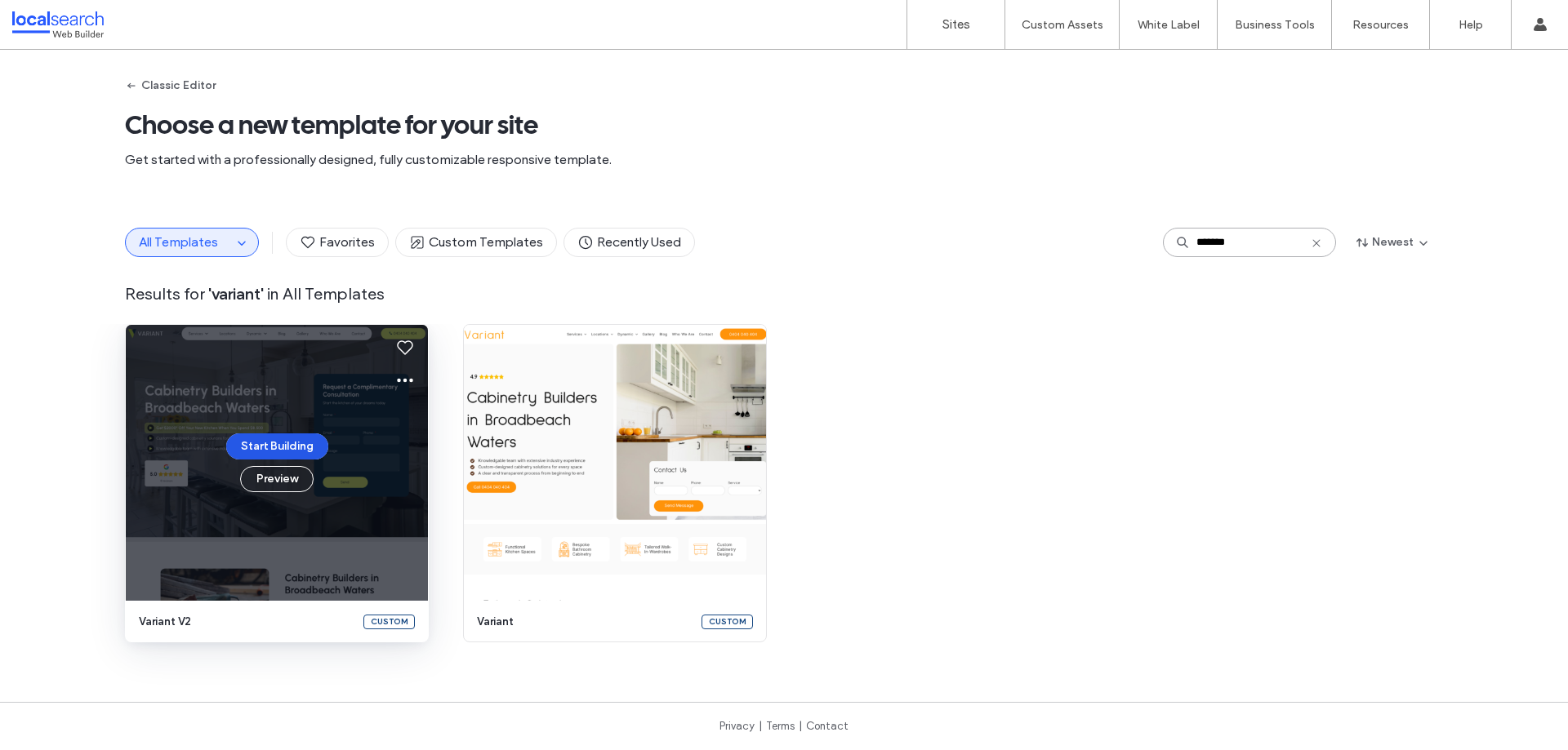
type input "*******"
click at [264, 443] on button "Start Building" at bounding box center [277, 446] width 102 height 26
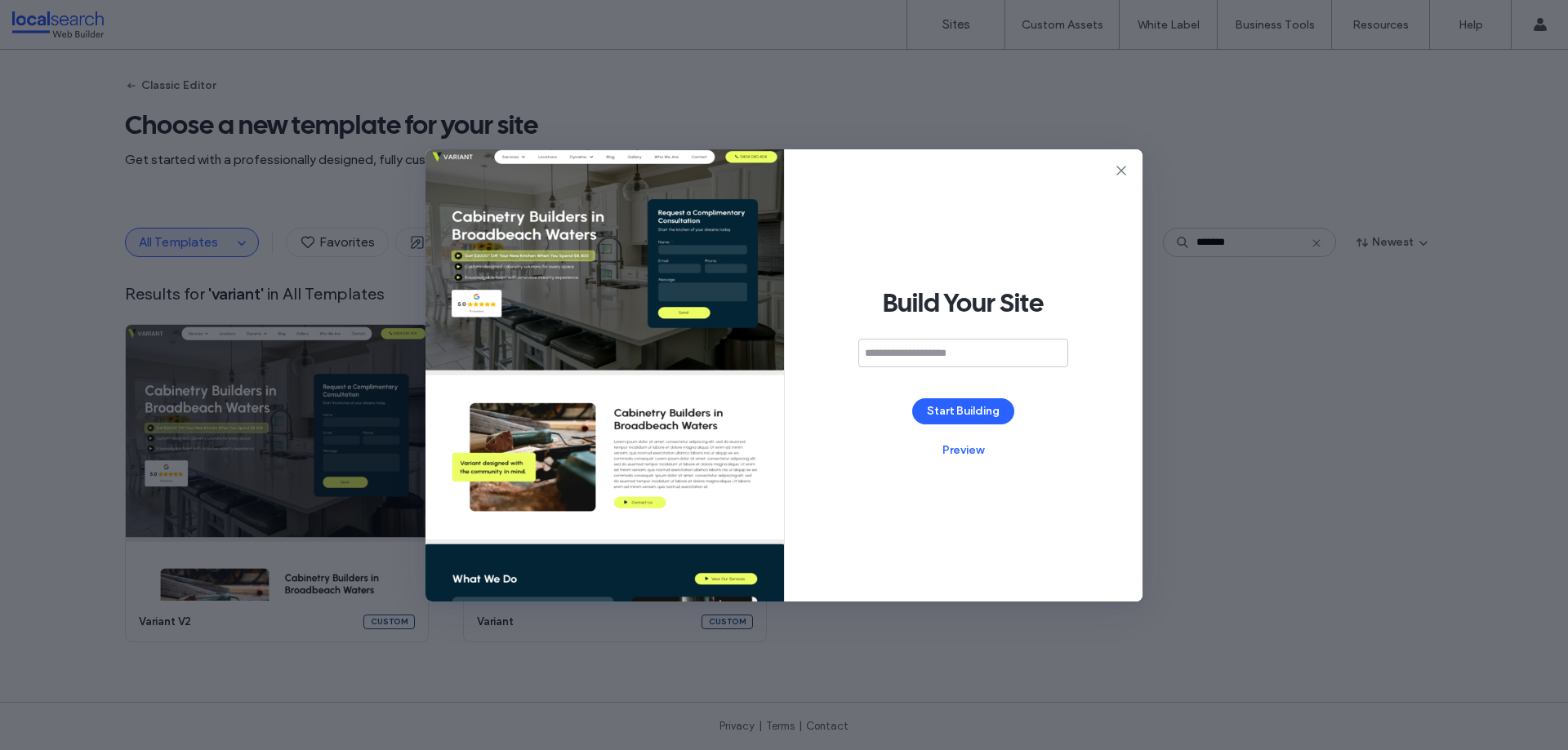
click at [923, 351] on input at bounding box center [963, 352] width 210 height 28
click at [939, 367] on div "**********" at bounding box center [963, 362] width 210 height 47
type input "**********"
click at [964, 400] on button "Start Building" at bounding box center [963, 412] width 102 height 26
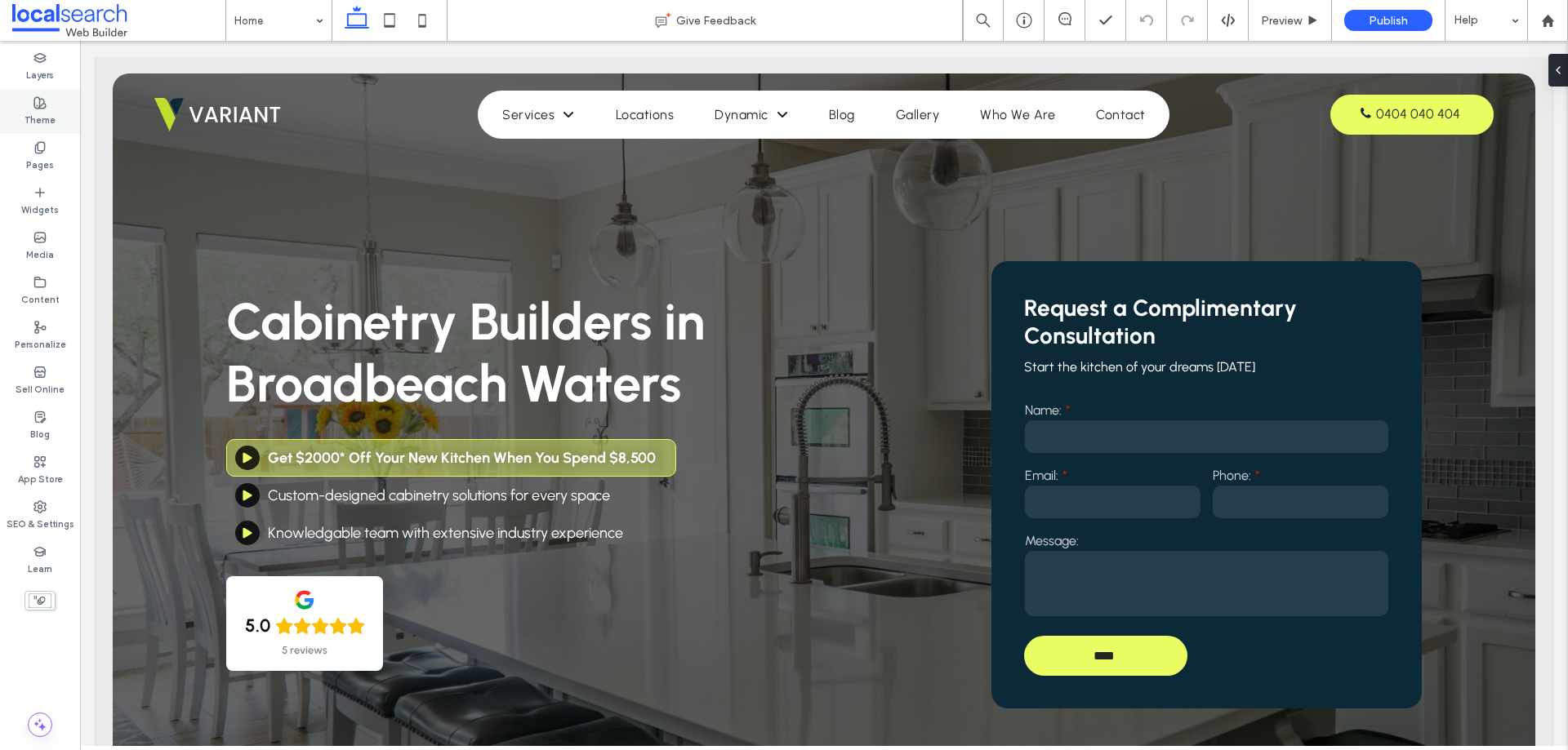
click at [56, 111] on div "Theme" at bounding box center [39, 112] width 80 height 45
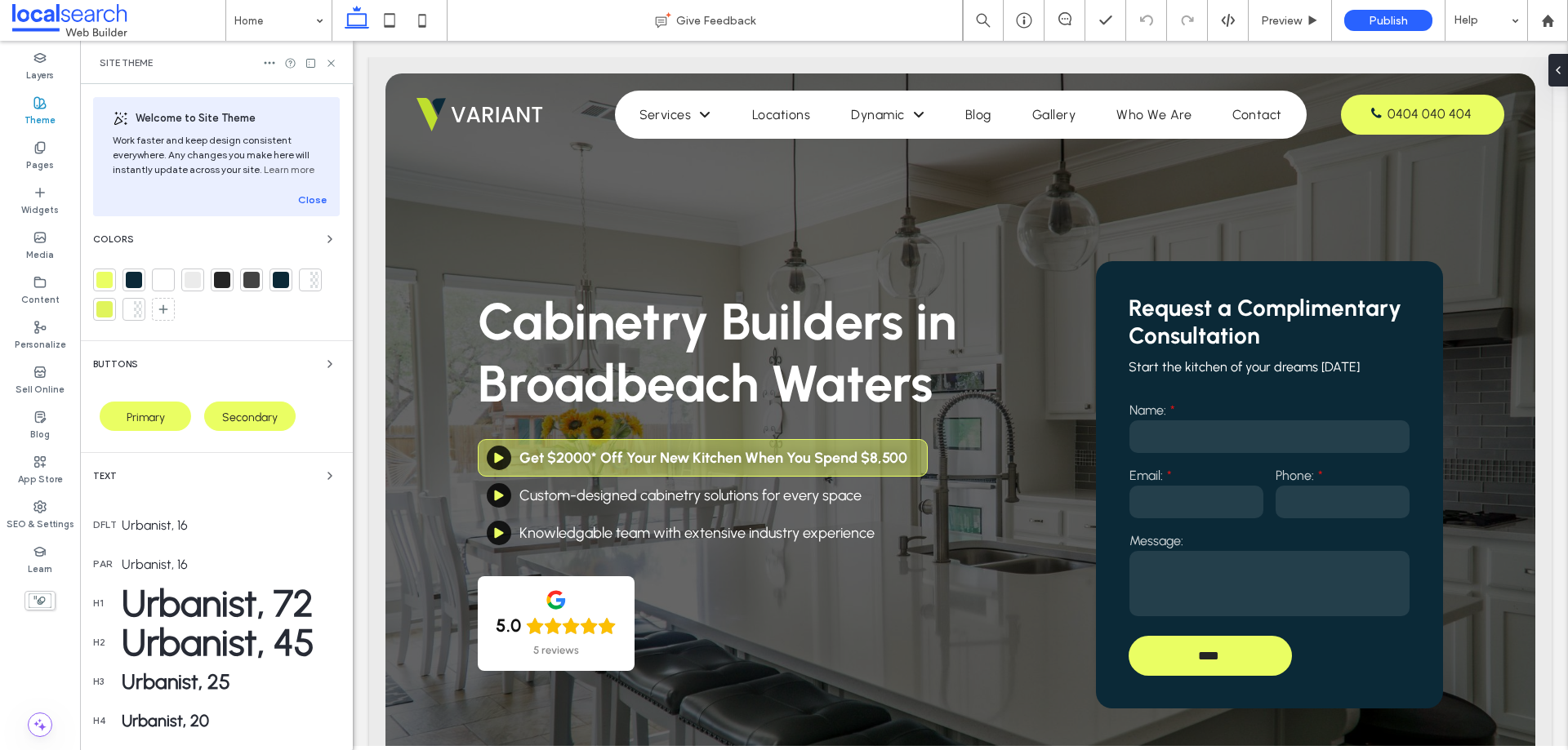
click at [283, 279] on div at bounding box center [280, 279] width 16 height 16
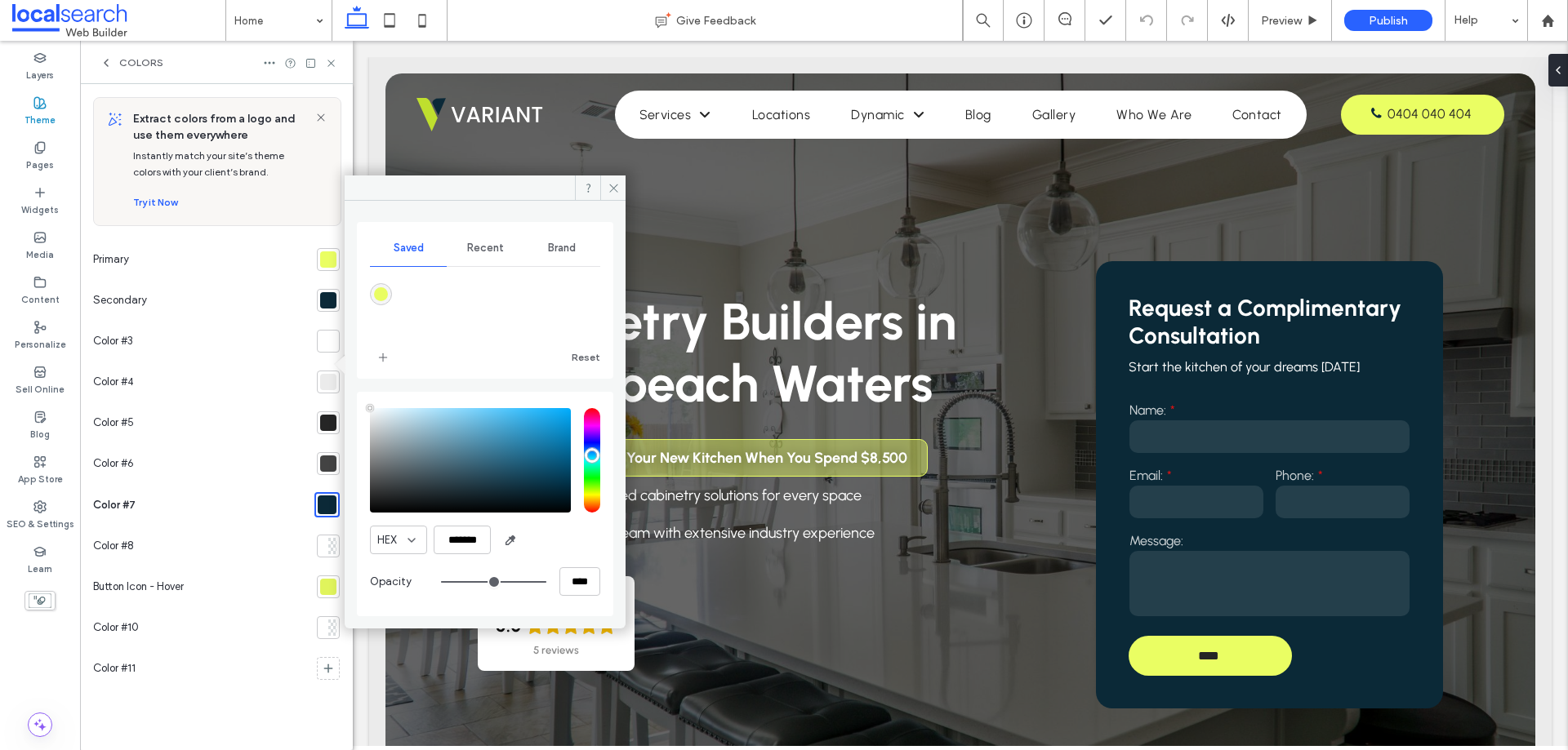
type input "****"
click at [329, 305] on div at bounding box center [327, 300] width 16 height 16
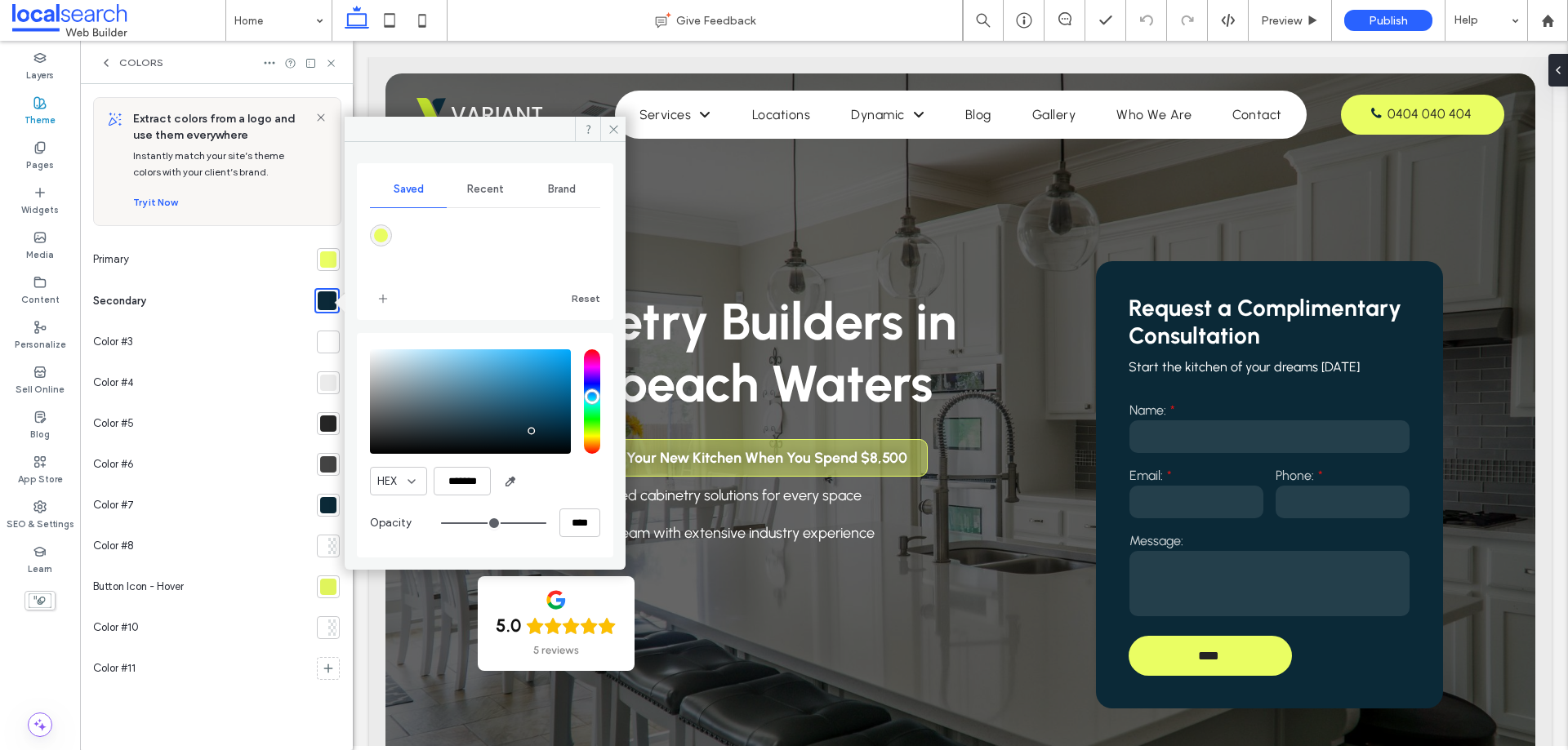
click at [330, 498] on div at bounding box center [327, 505] width 16 height 16
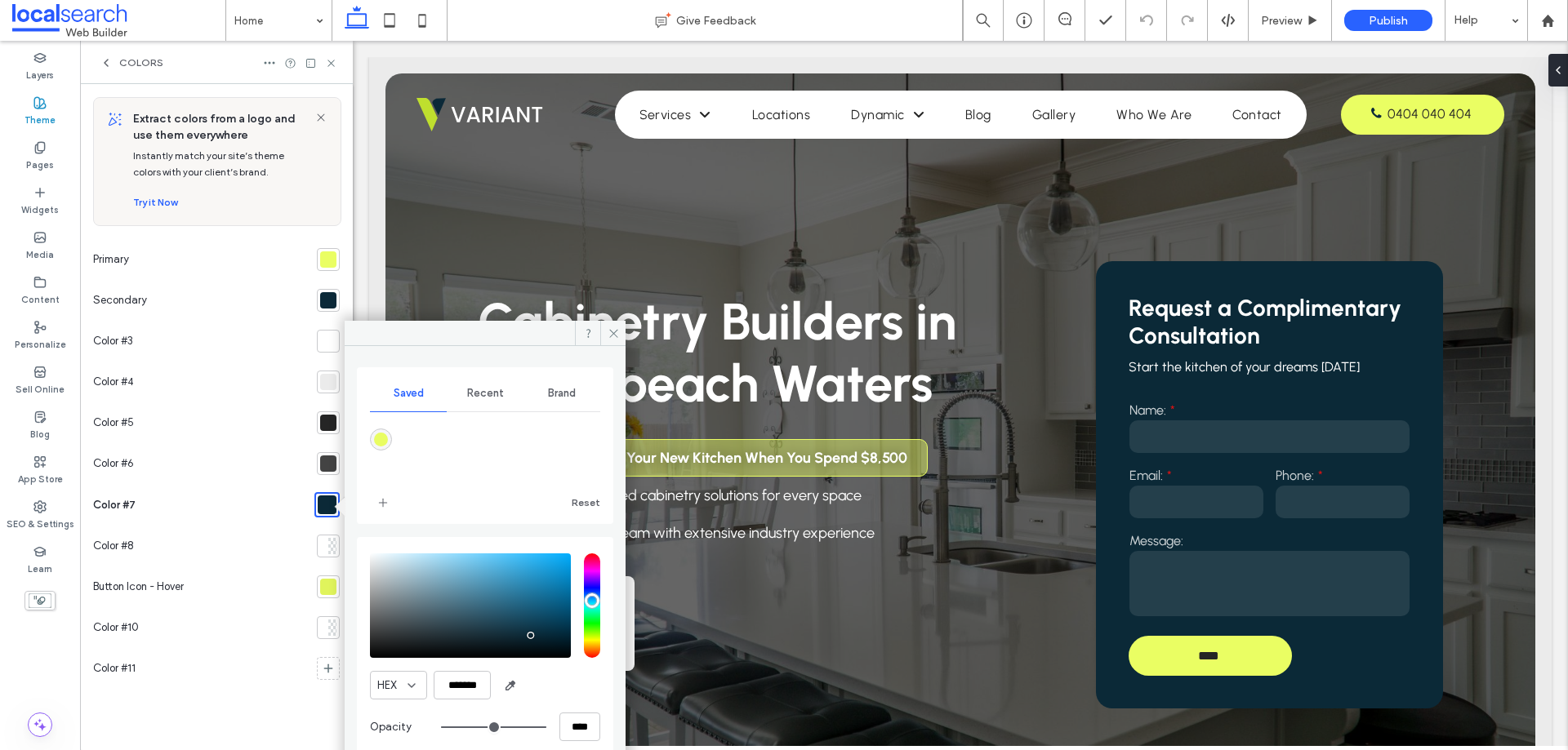
click at [328, 580] on div at bounding box center [327, 586] width 16 height 16
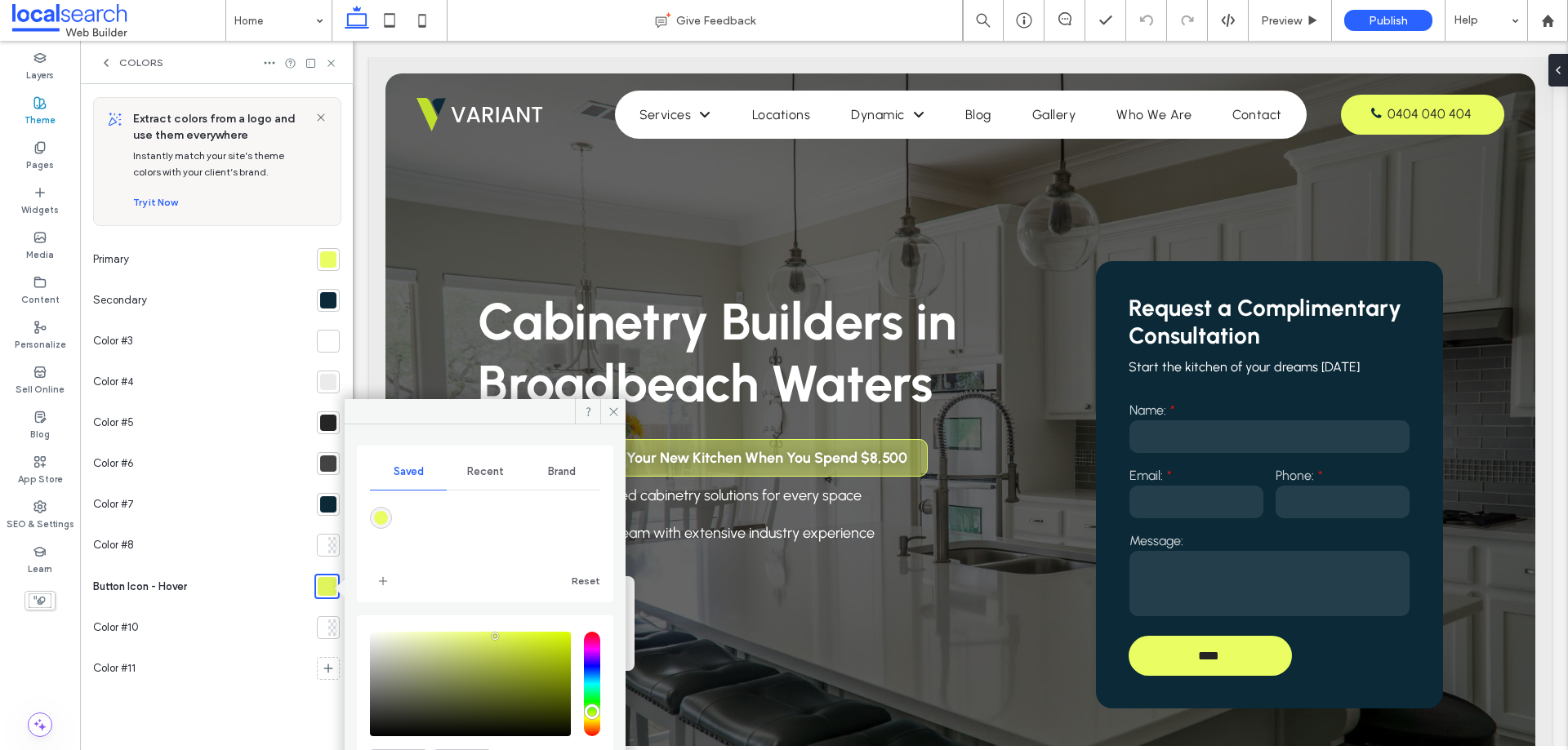
scroll to position [102, 0]
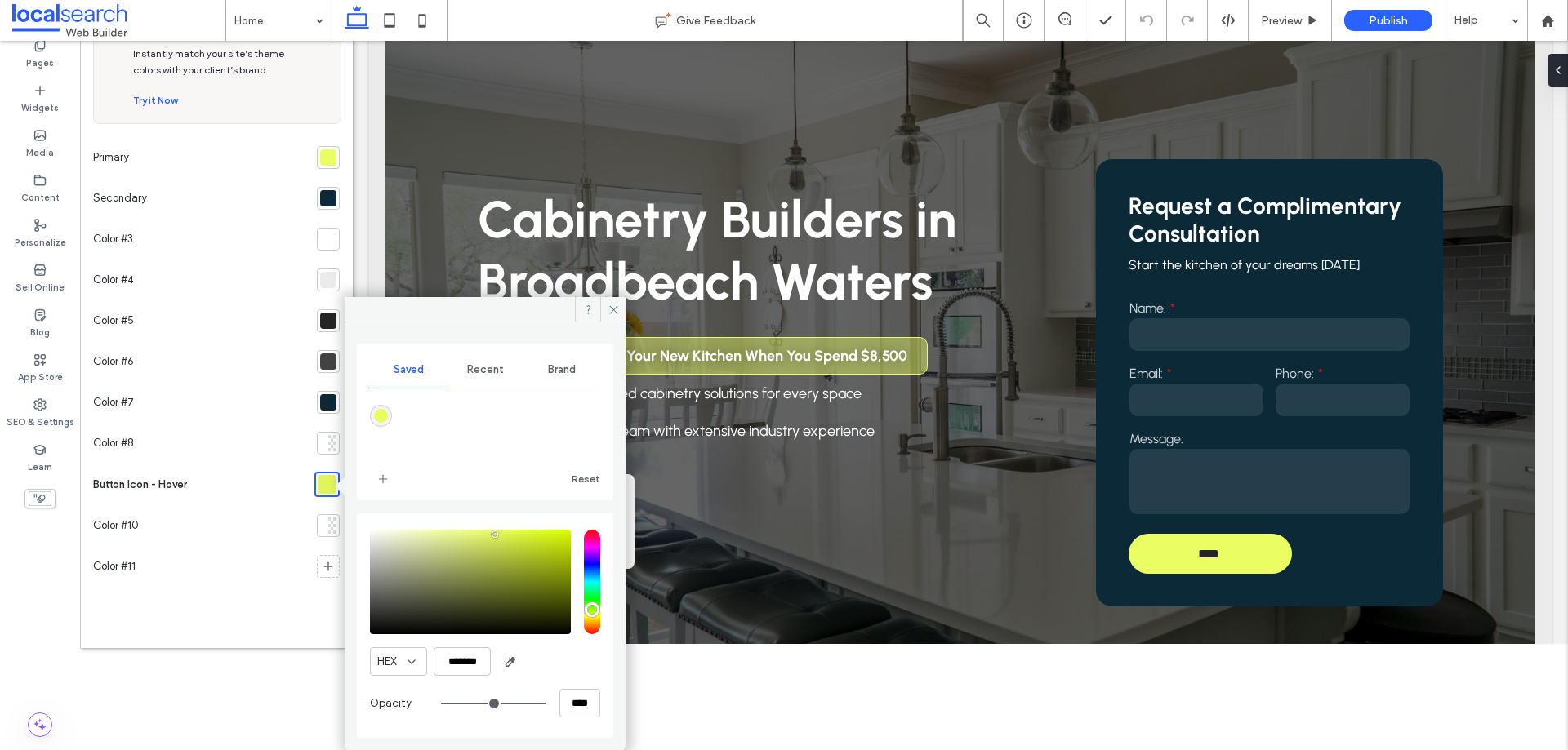
click at [327, 161] on div at bounding box center [327, 157] width 16 height 16
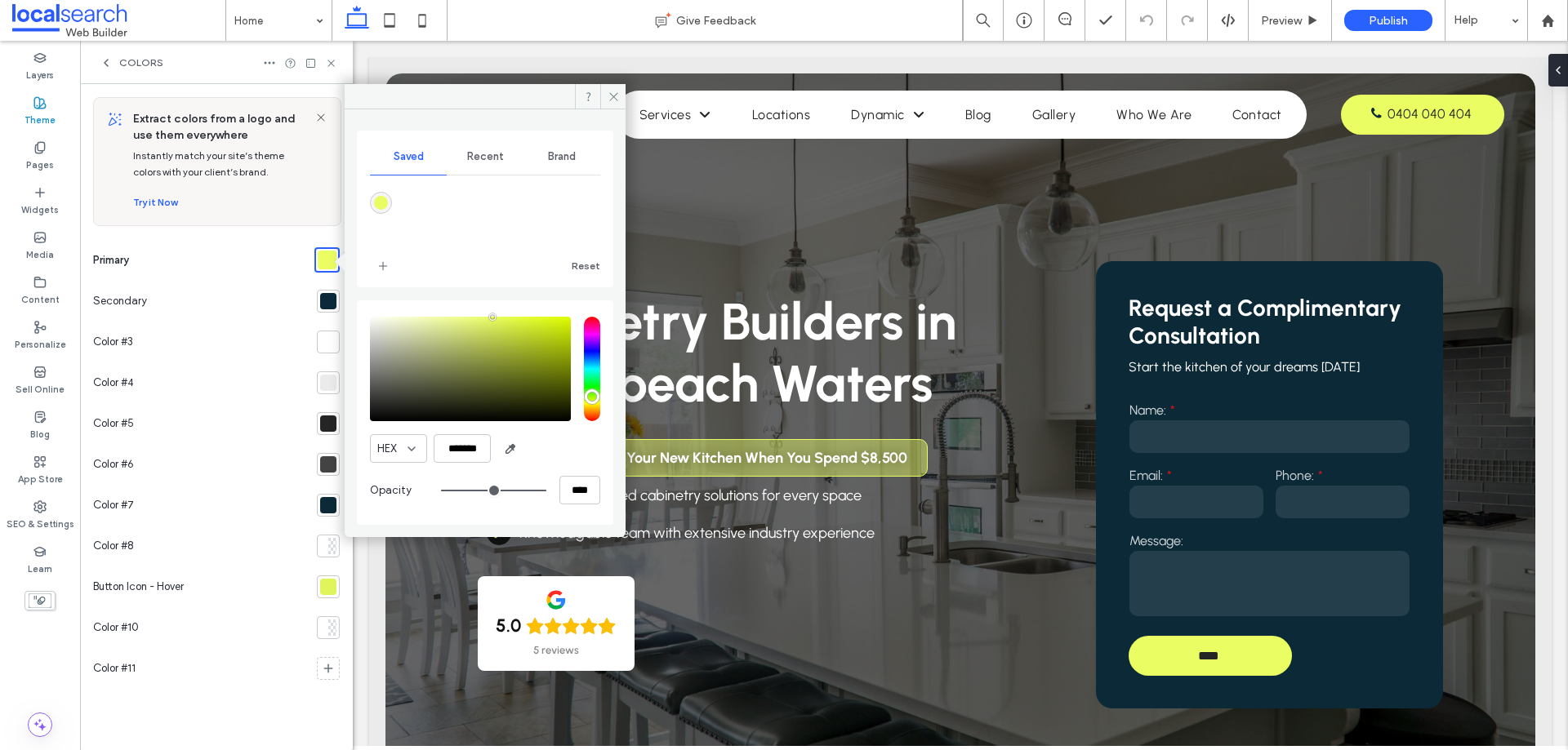
scroll to position [0, 0]
click at [327, 589] on div at bounding box center [327, 586] width 16 height 16
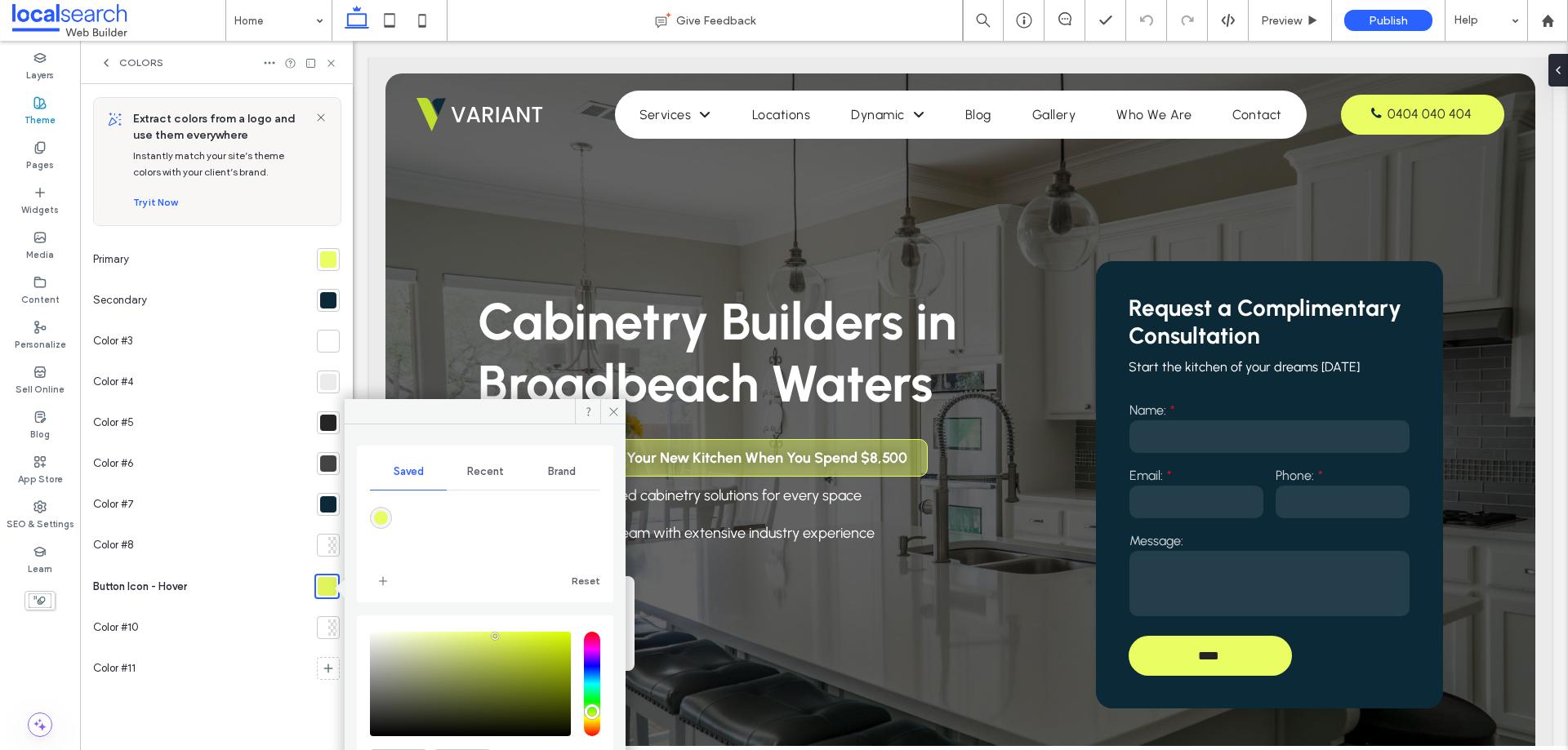
click at [295, 274] on div "Primary" at bounding box center [201, 258] width 217 height 40
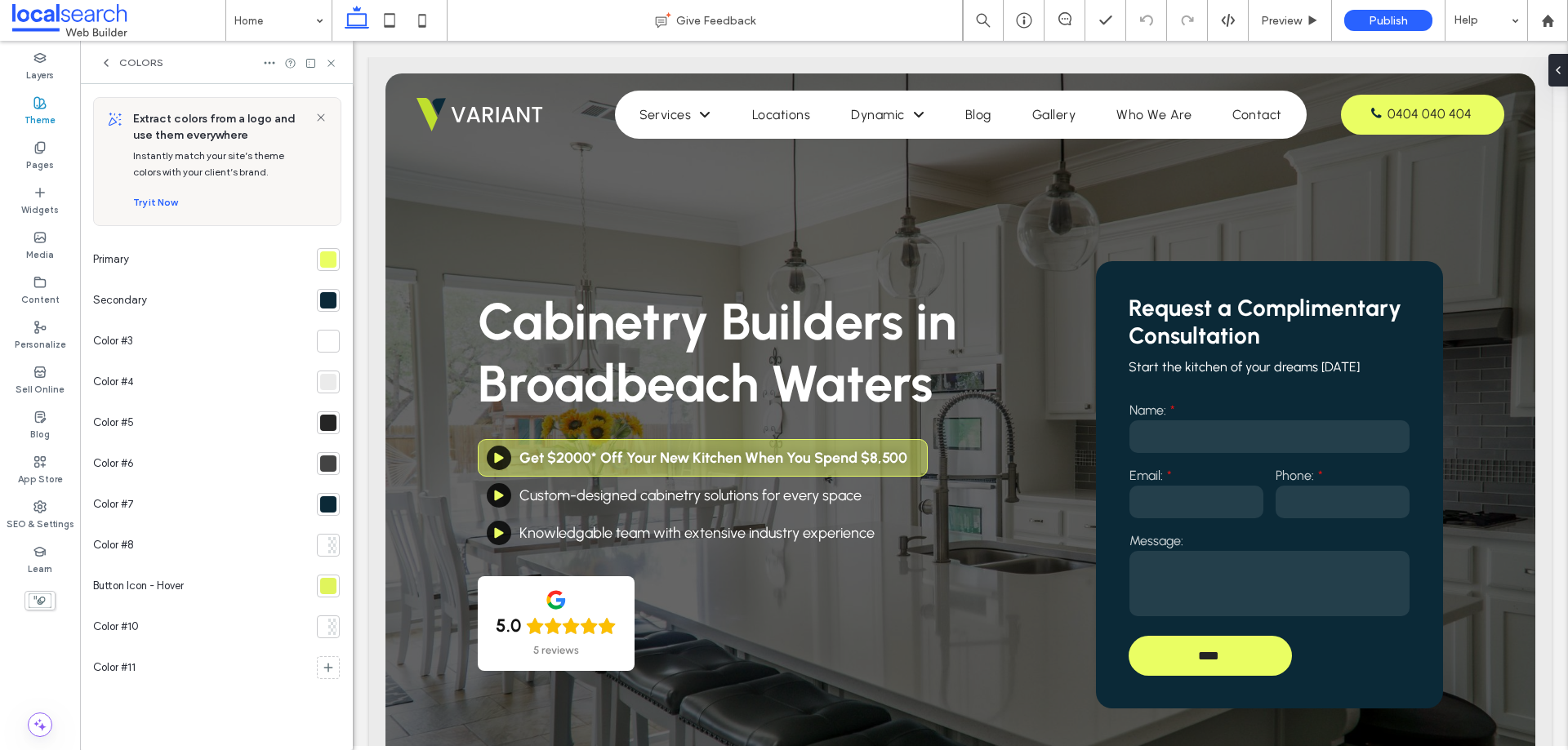
click at [325, 252] on div at bounding box center [327, 259] width 16 height 16
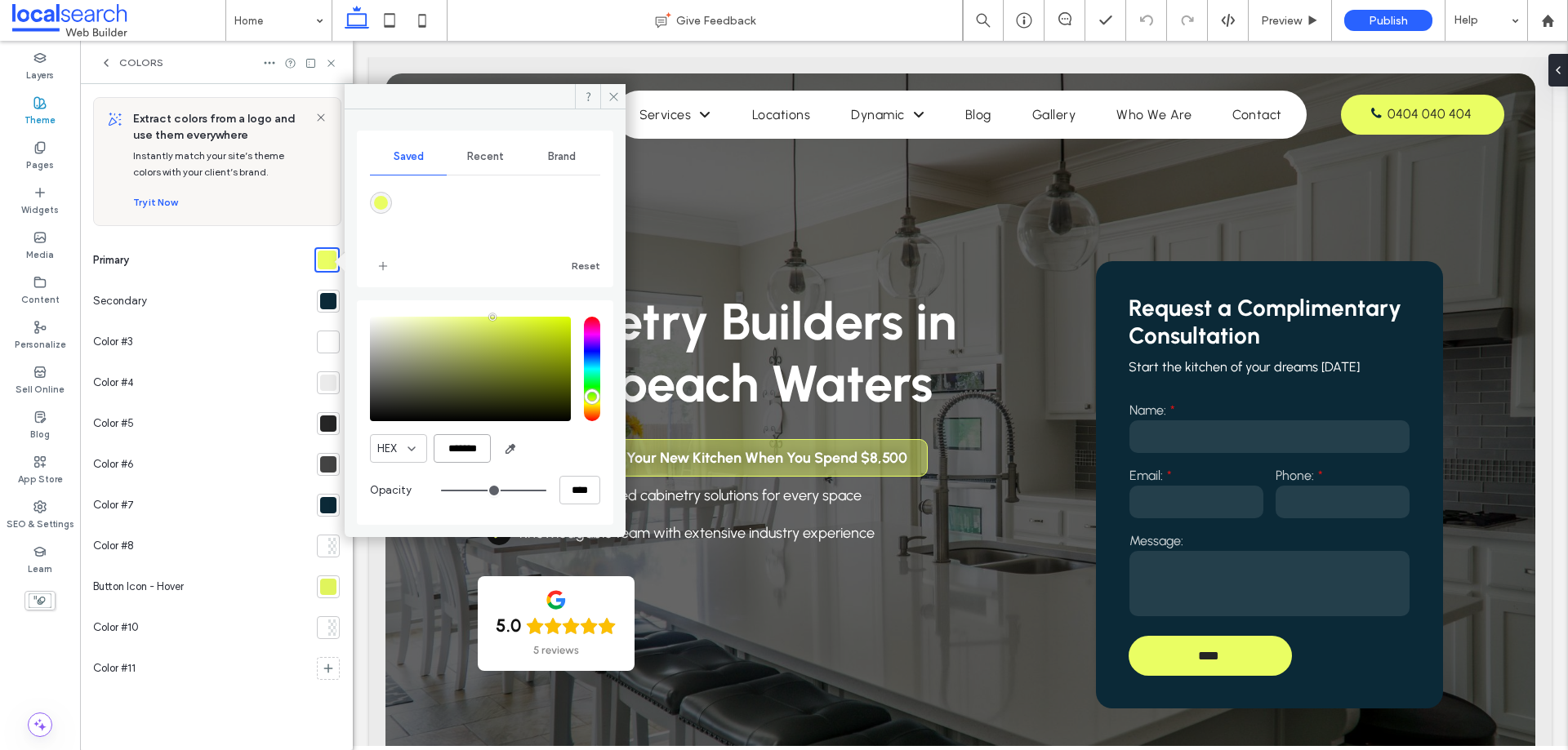
click at [472, 444] on input "*******" at bounding box center [462, 448] width 57 height 28
click at [330, 590] on div at bounding box center [327, 586] width 16 height 16
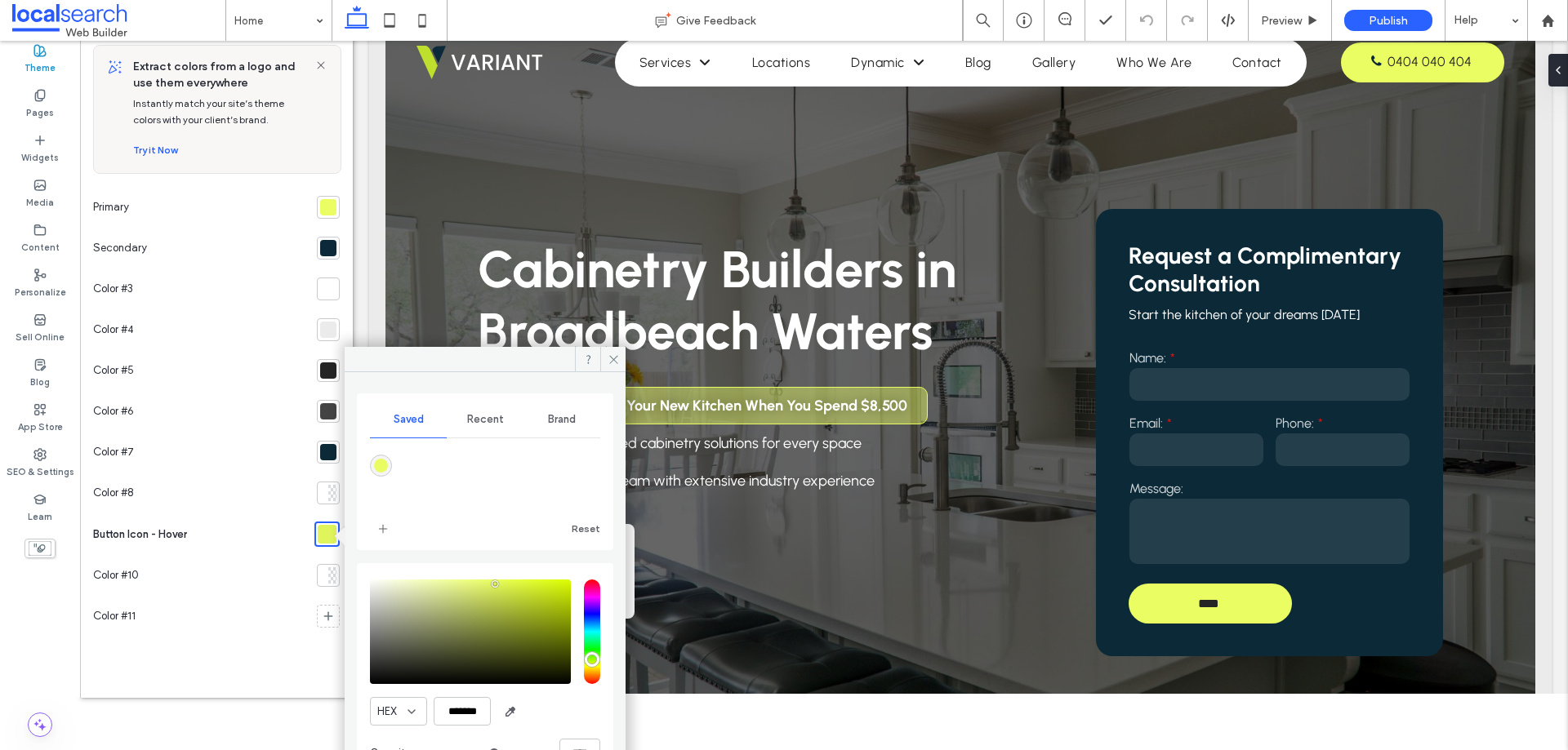
scroll to position [102, 0]
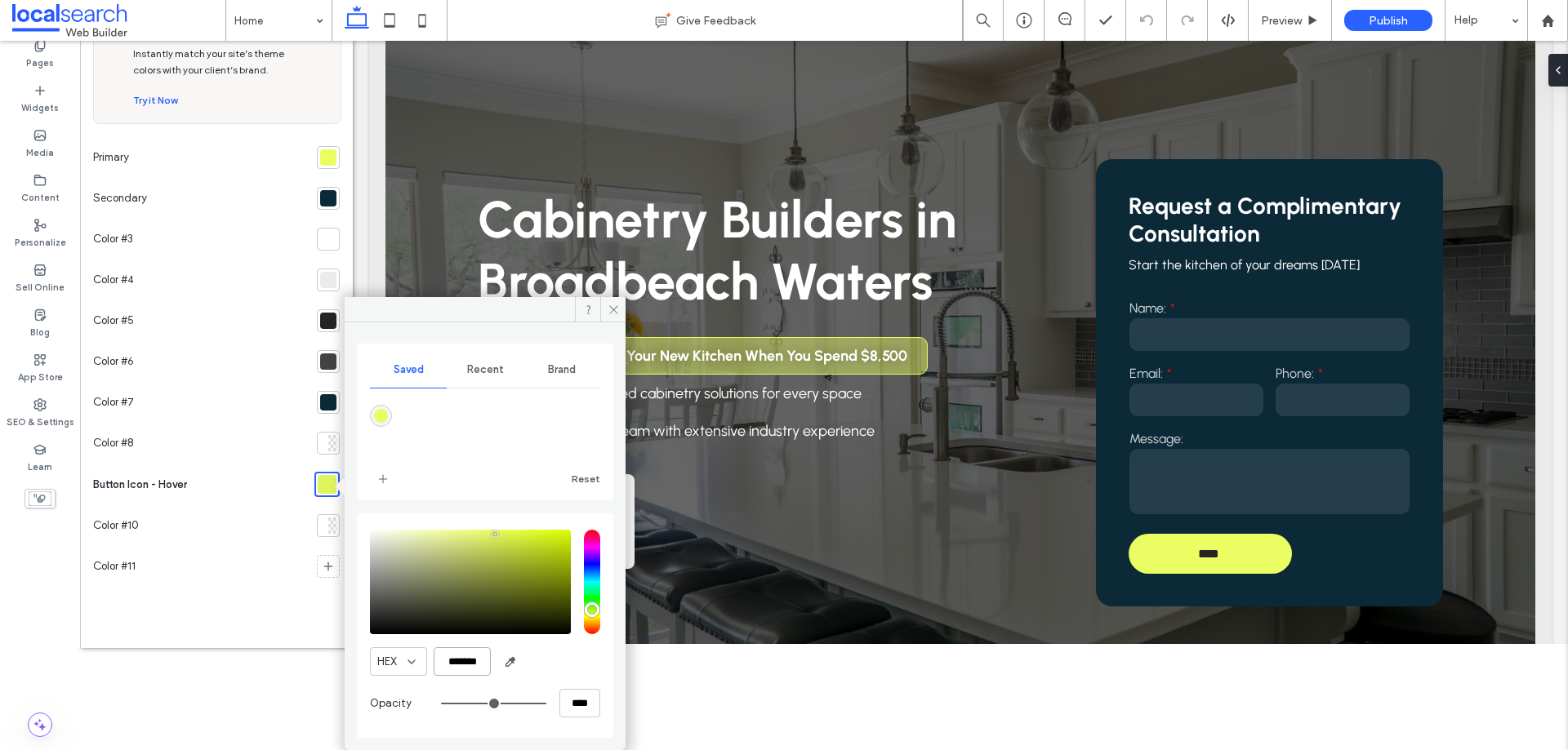
click at [463, 664] on input "*******" at bounding box center [462, 662] width 57 height 28
click at [321, 529] on div at bounding box center [323, 525] width 8 height 16
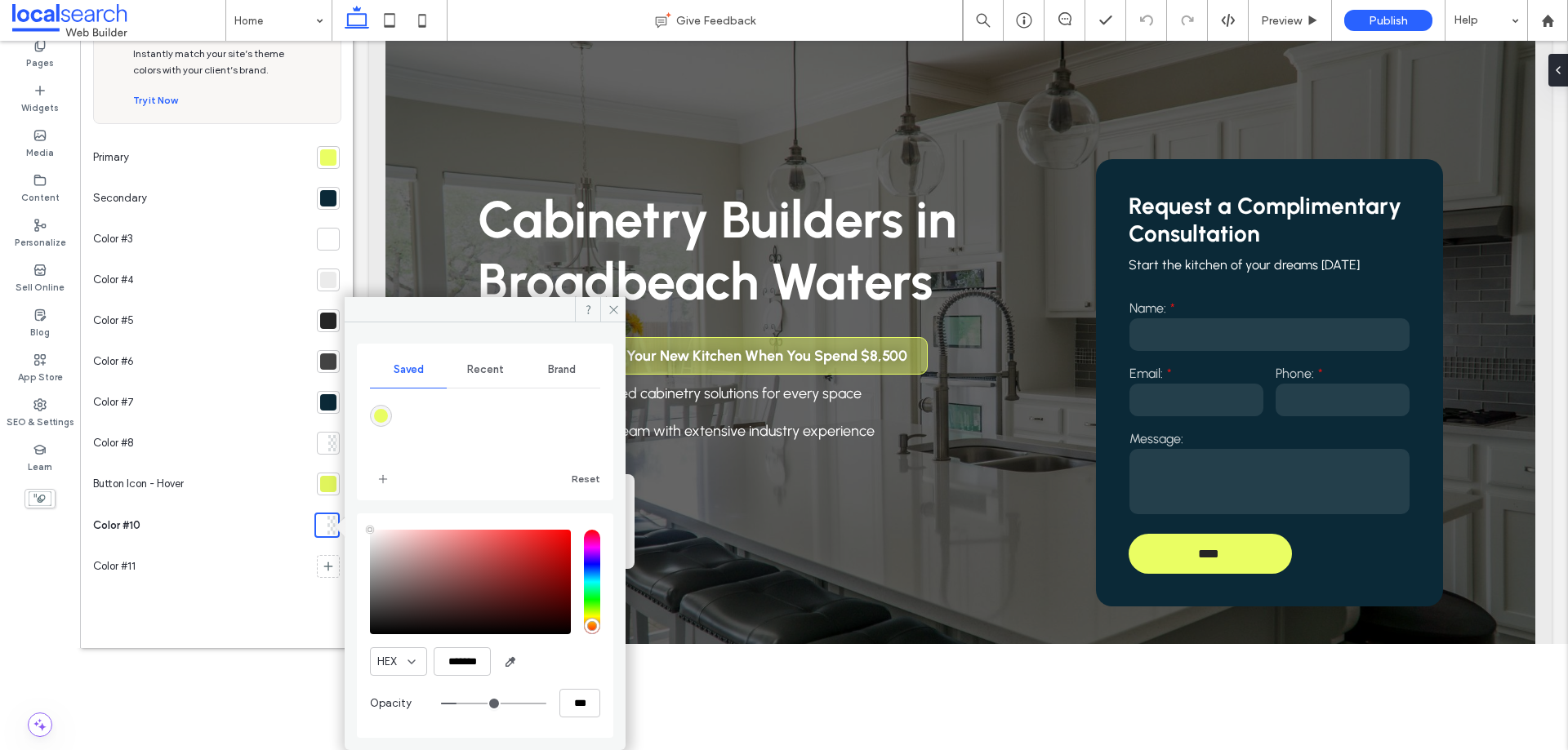
click at [326, 407] on div at bounding box center [327, 402] width 16 height 16
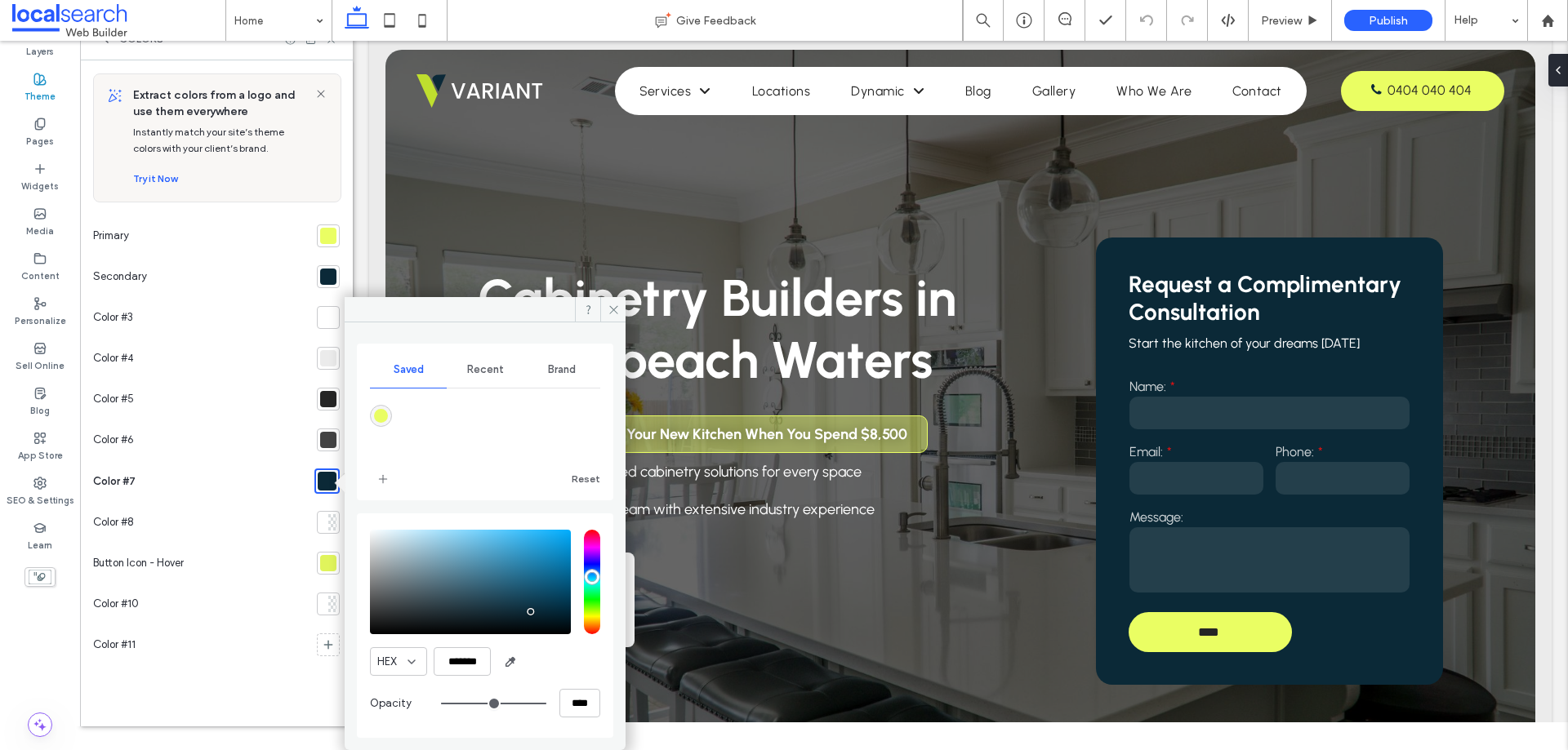
scroll to position [0, 0]
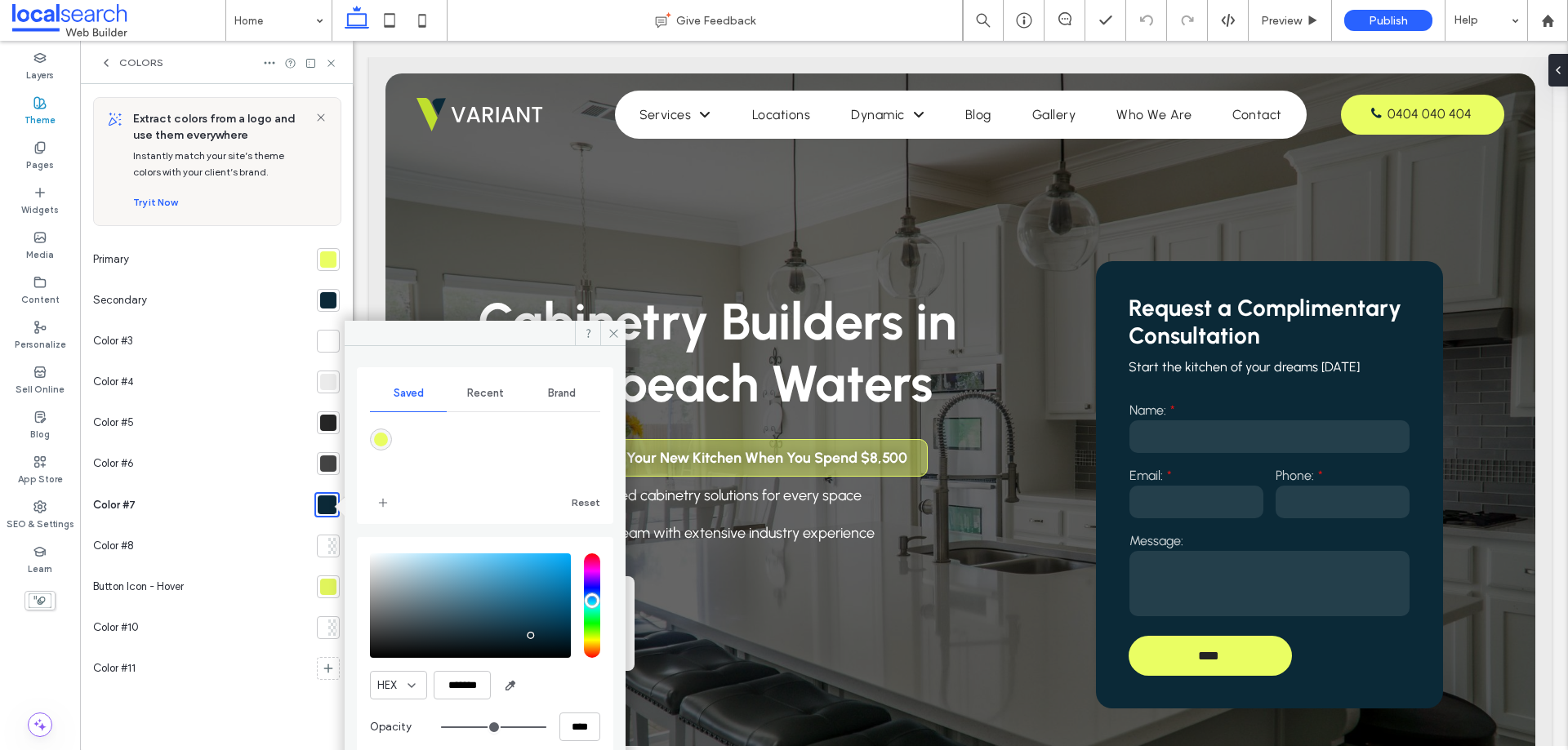
click at [283, 510] on div "Color #7" at bounding box center [200, 505] width 214 height 41
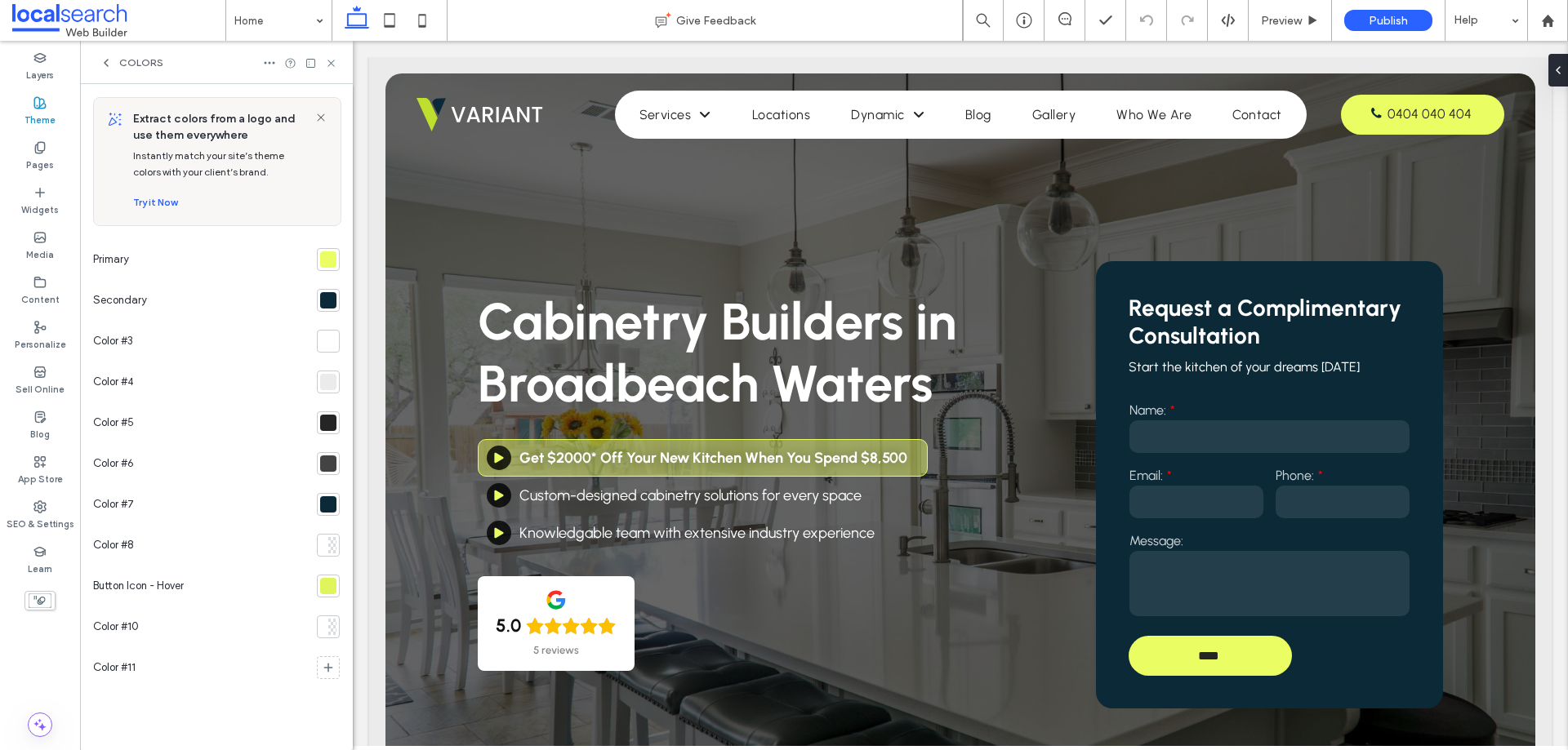
click at [333, 500] on div at bounding box center [327, 504] width 16 height 16
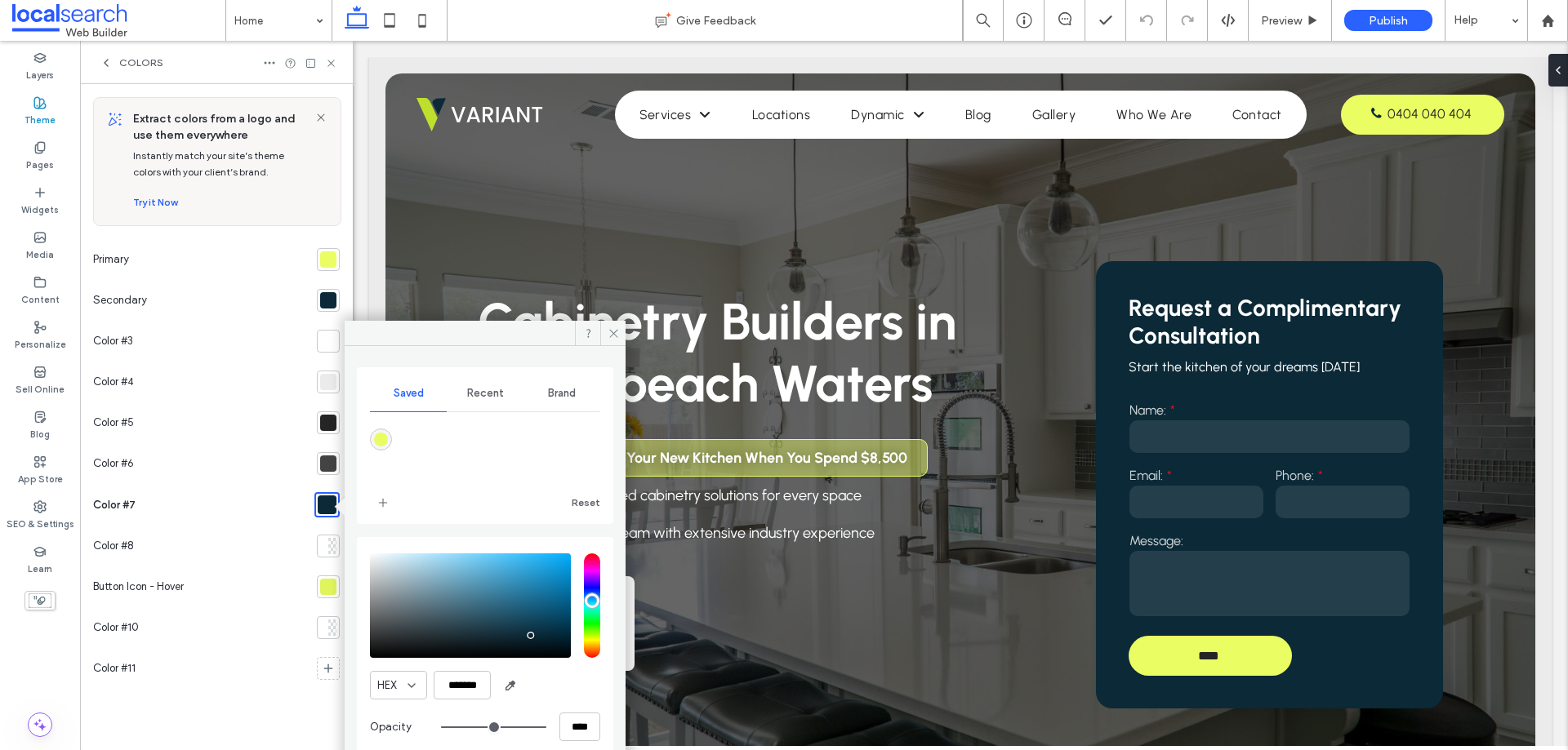
click at [333, 303] on div at bounding box center [327, 300] width 16 height 16
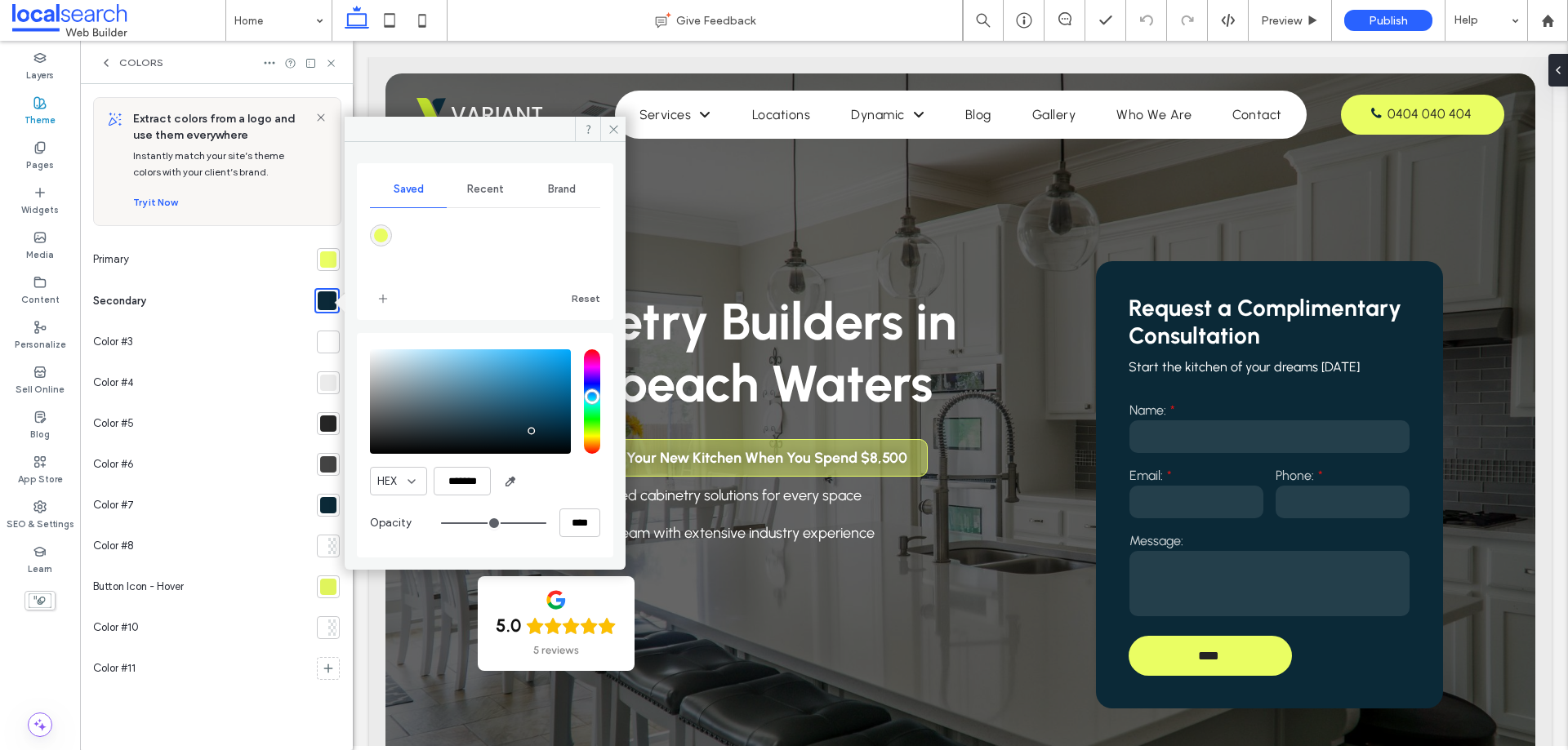
click at [327, 508] on div at bounding box center [327, 505] width 16 height 16
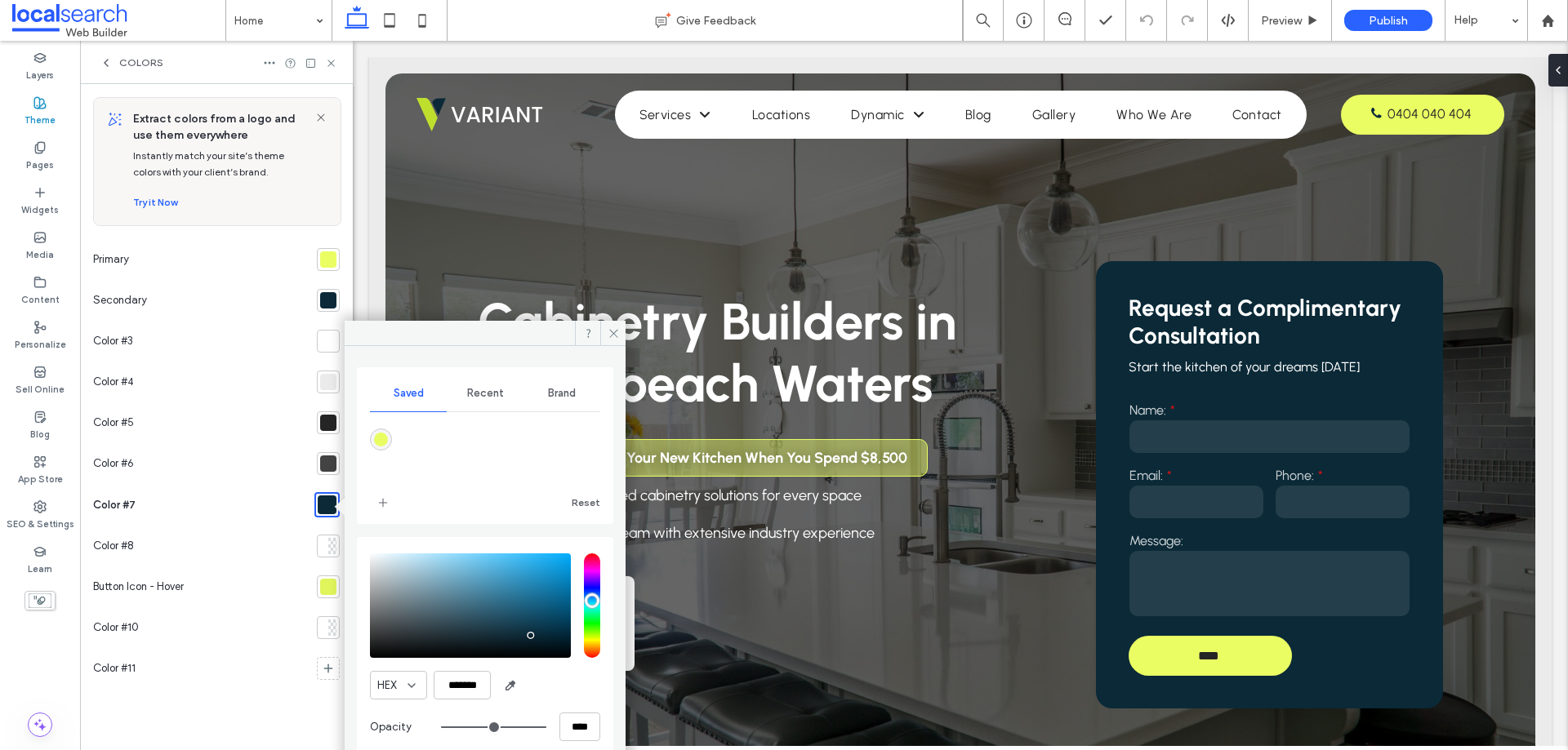
click at [311, 508] on section at bounding box center [323, 505] width 32 height 41
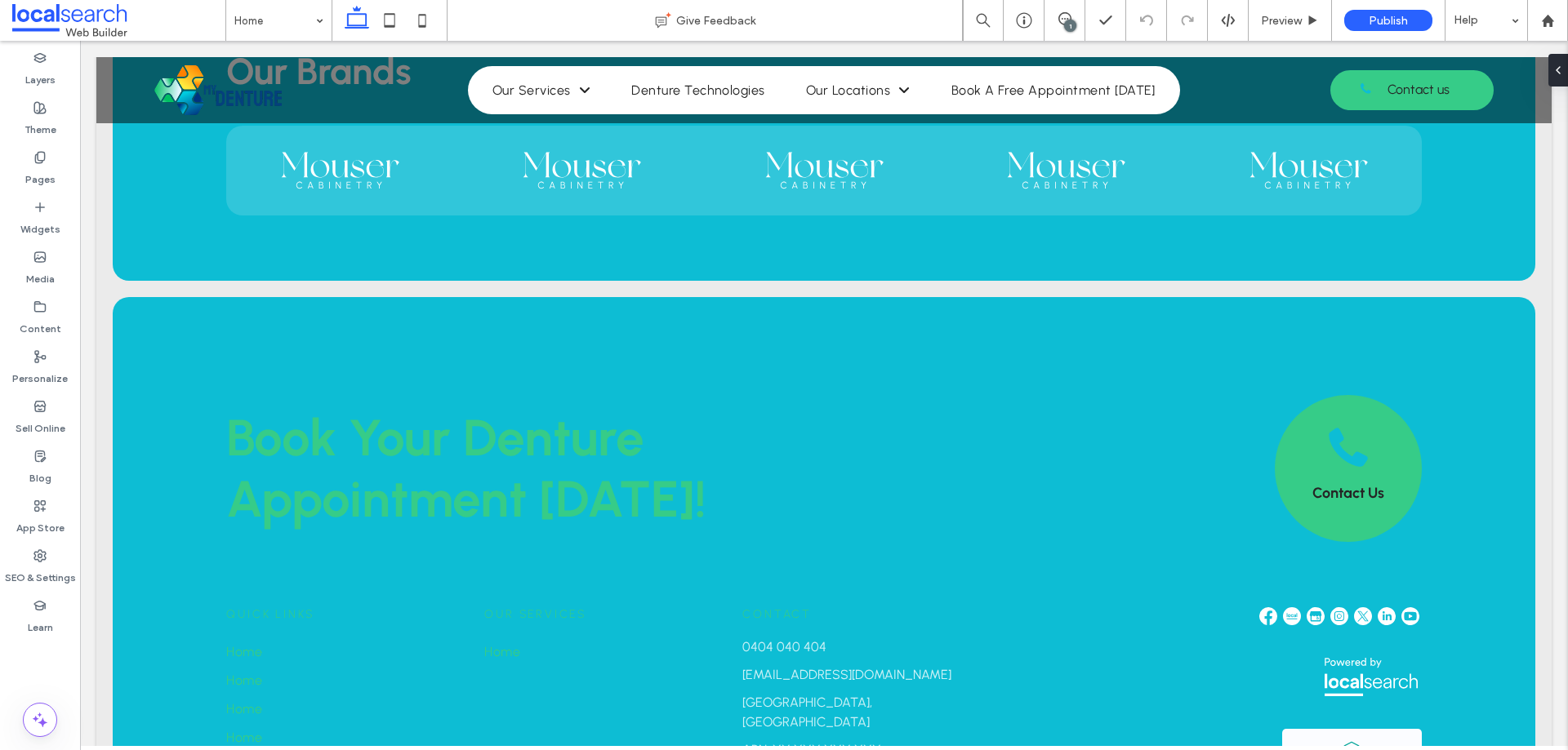
scroll to position [3873, 0]
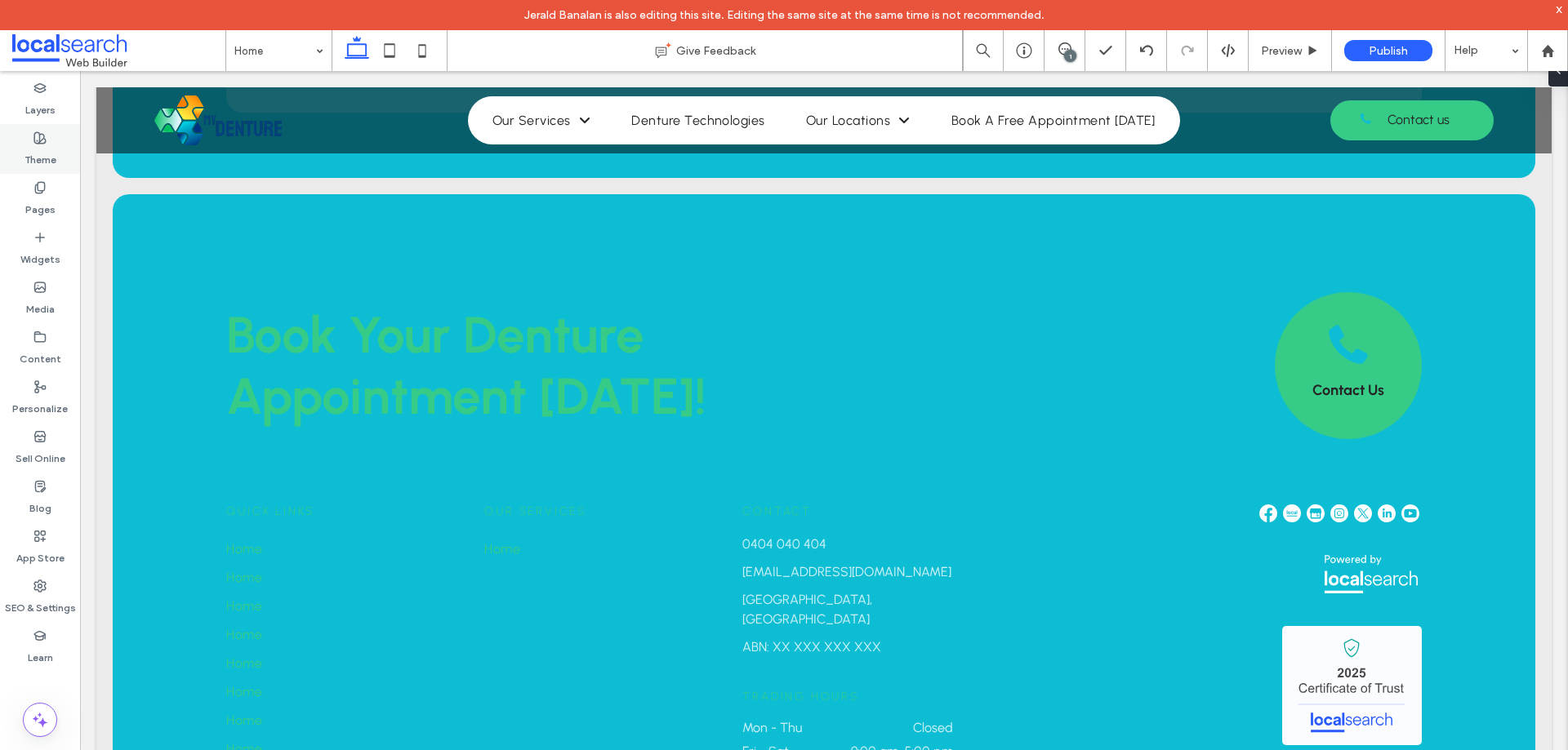
click at [53, 146] on label "Theme" at bounding box center [40, 156] width 32 height 23
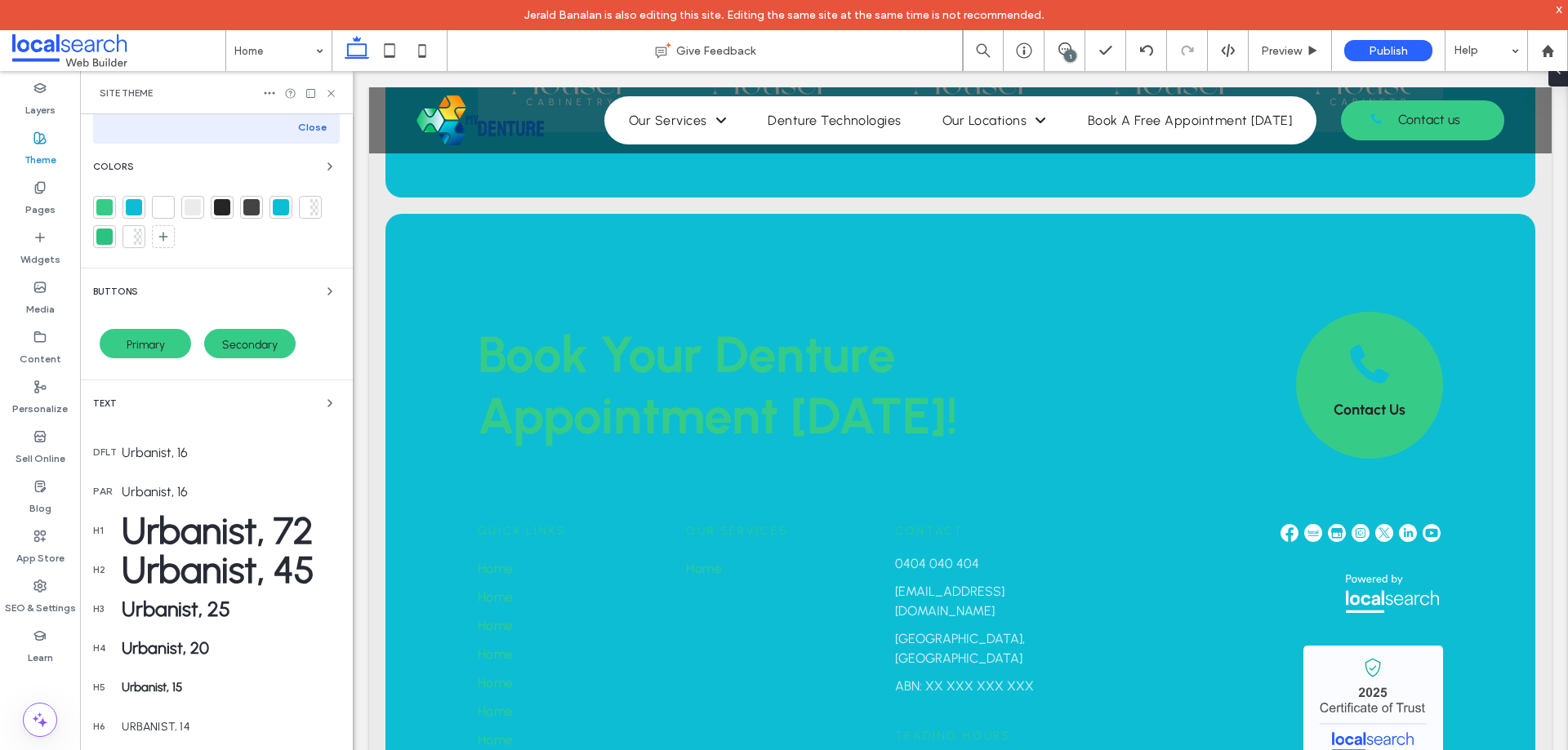
scroll to position [0, 0]
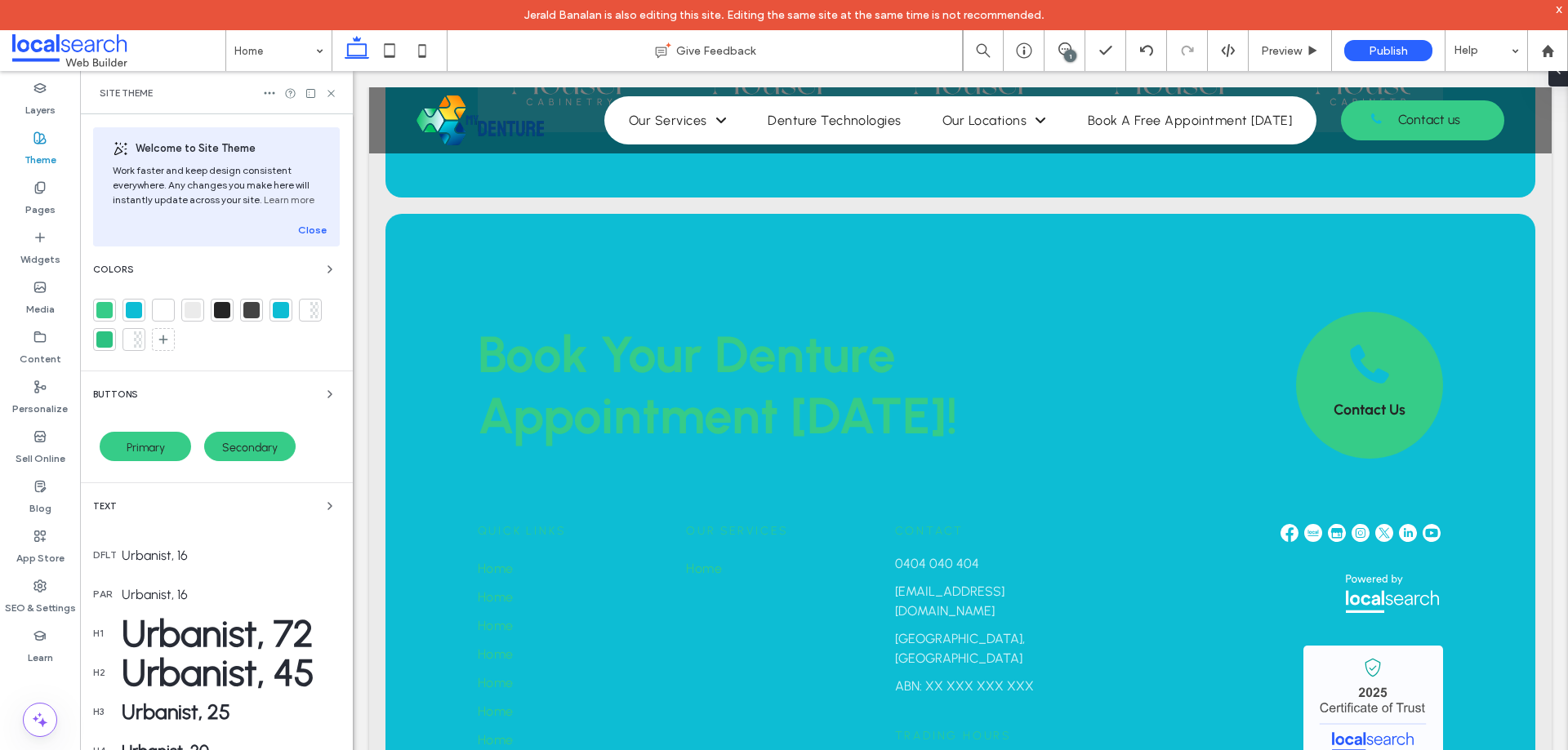
click at [280, 308] on div at bounding box center [280, 309] width 16 height 16
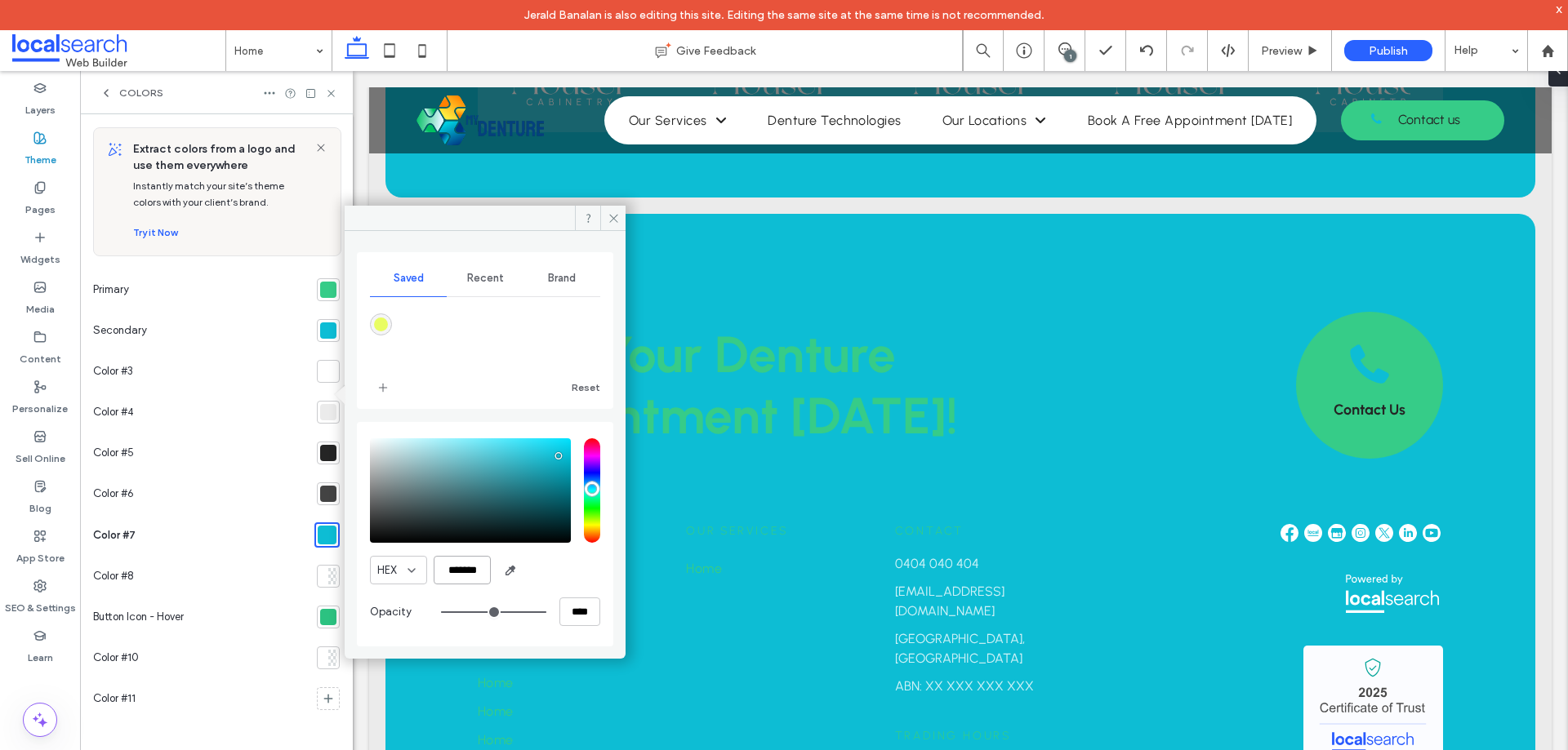
click at [453, 562] on input "*******" at bounding box center [462, 570] width 57 height 28
paste input "color picker textbox"
type input "*******"
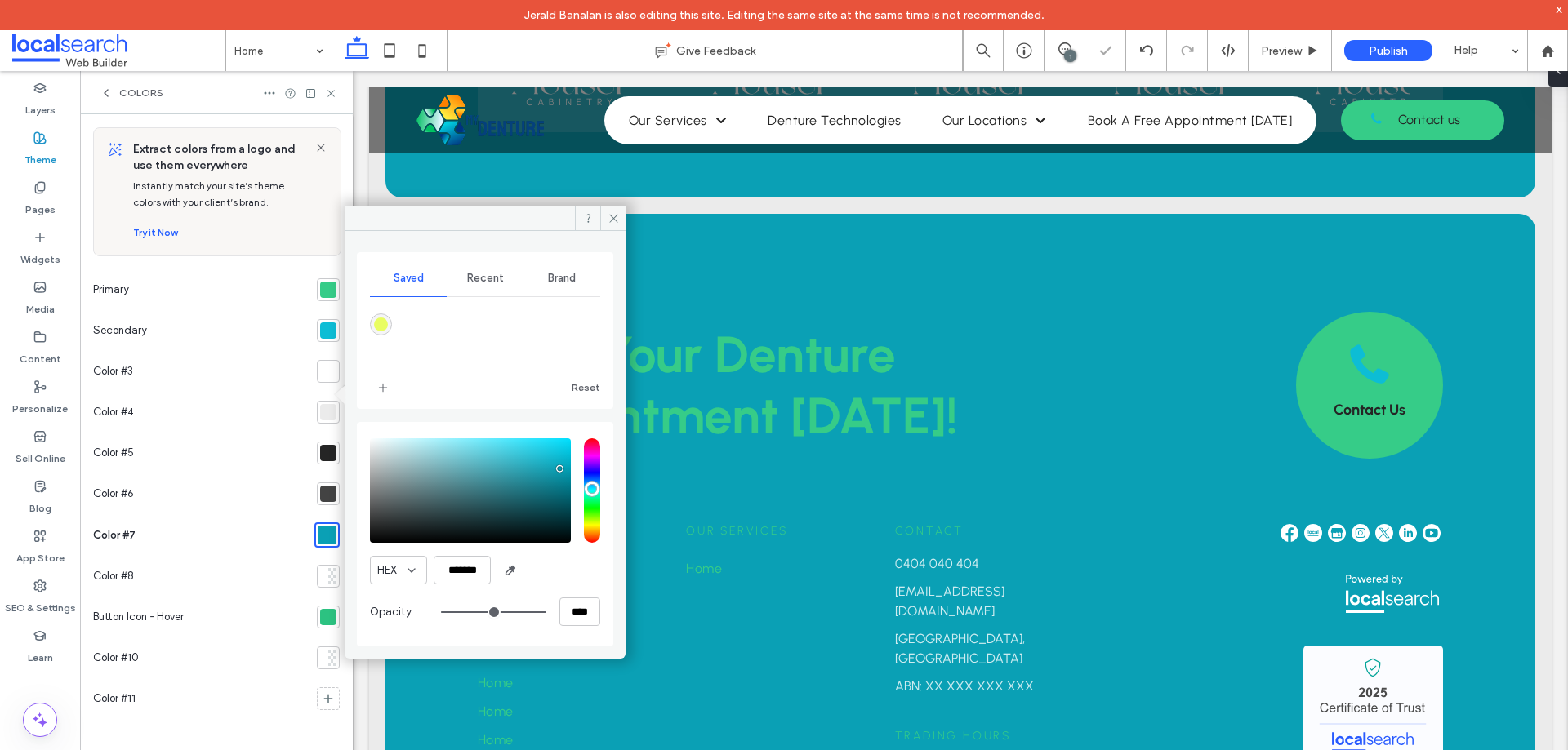
click at [549, 567] on div "HEX *******" at bounding box center [484, 570] width 230 height 28
click at [608, 217] on icon at bounding box center [613, 218] width 12 height 12
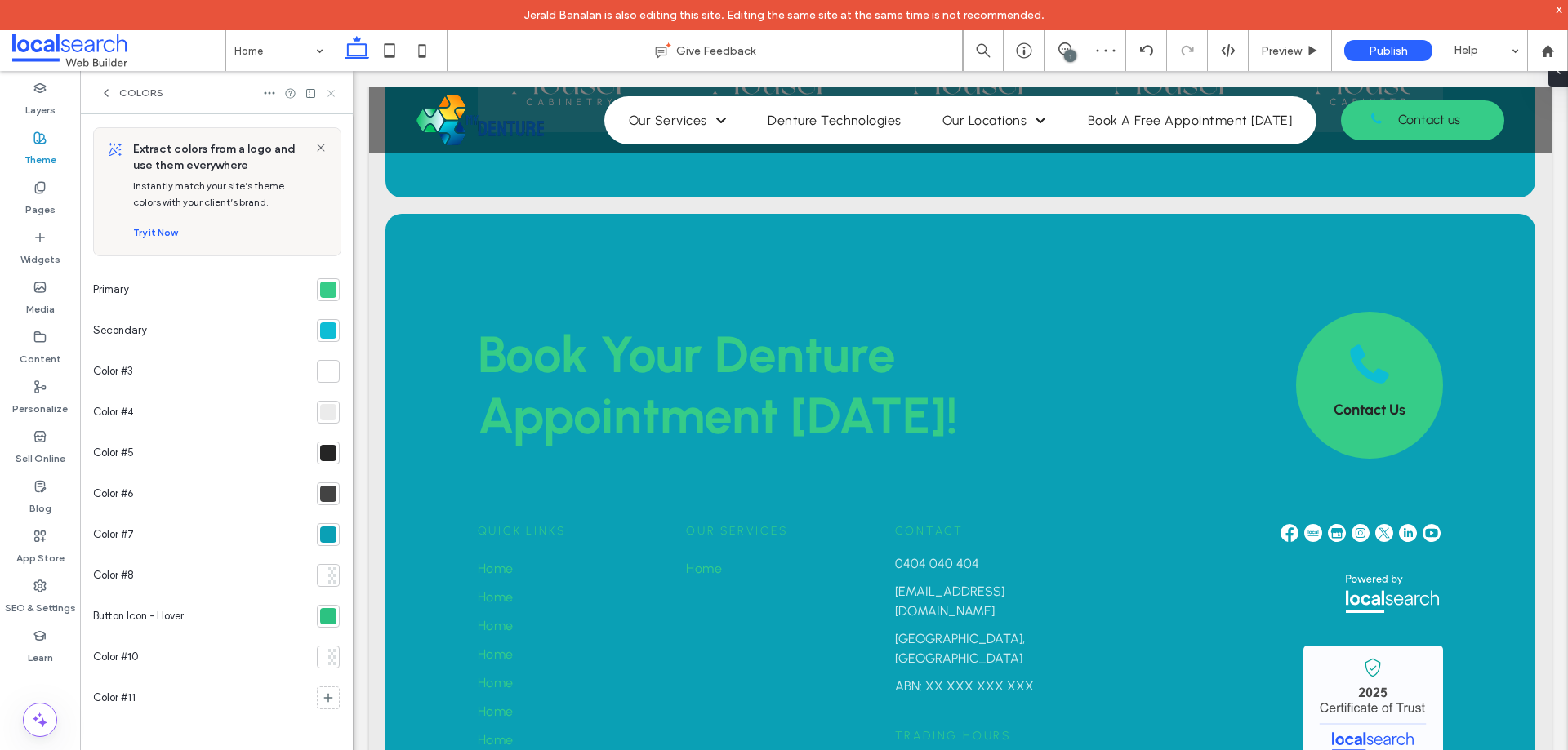
click at [331, 95] on icon at bounding box center [331, 93] width 12 height 12
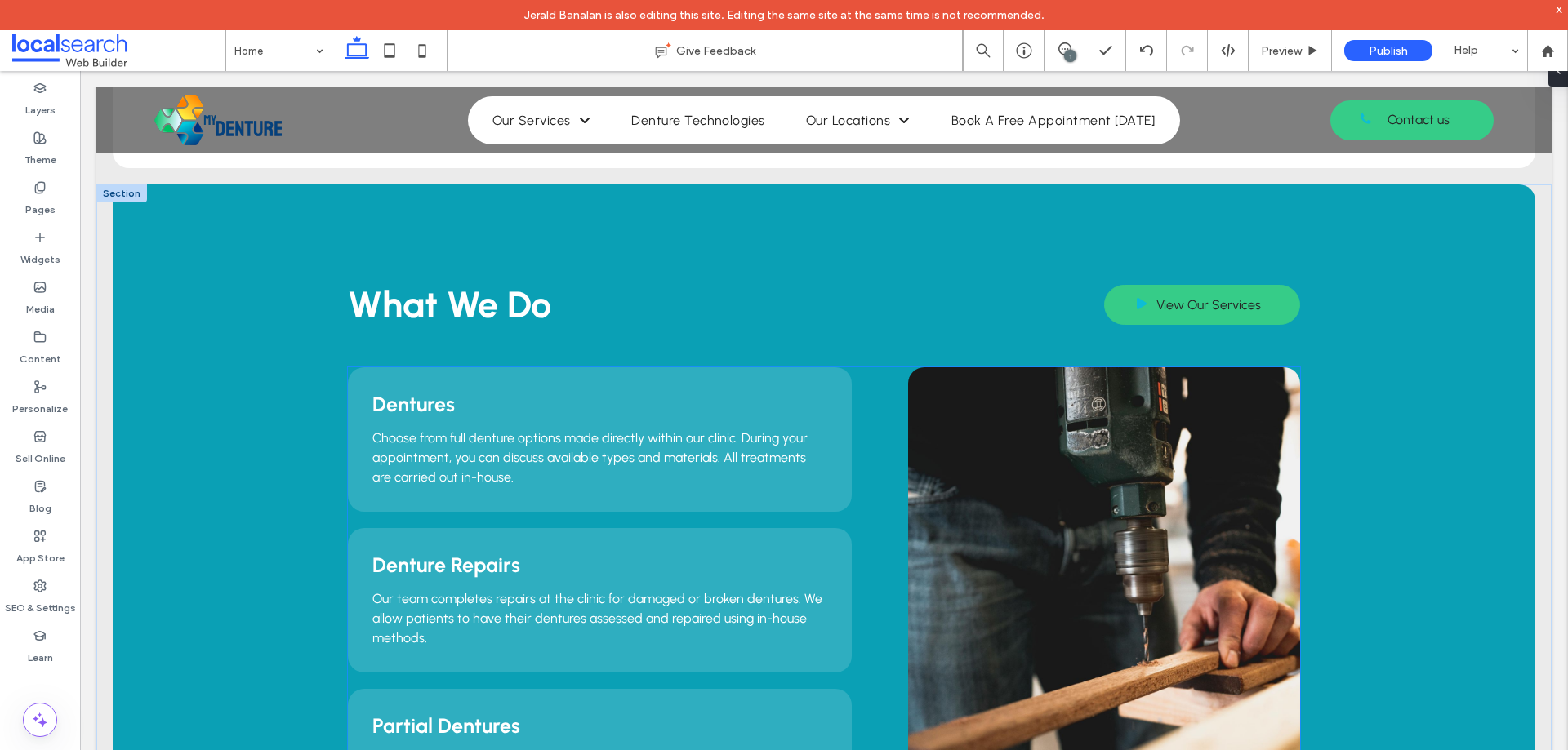
scroll to position [1388, 0]
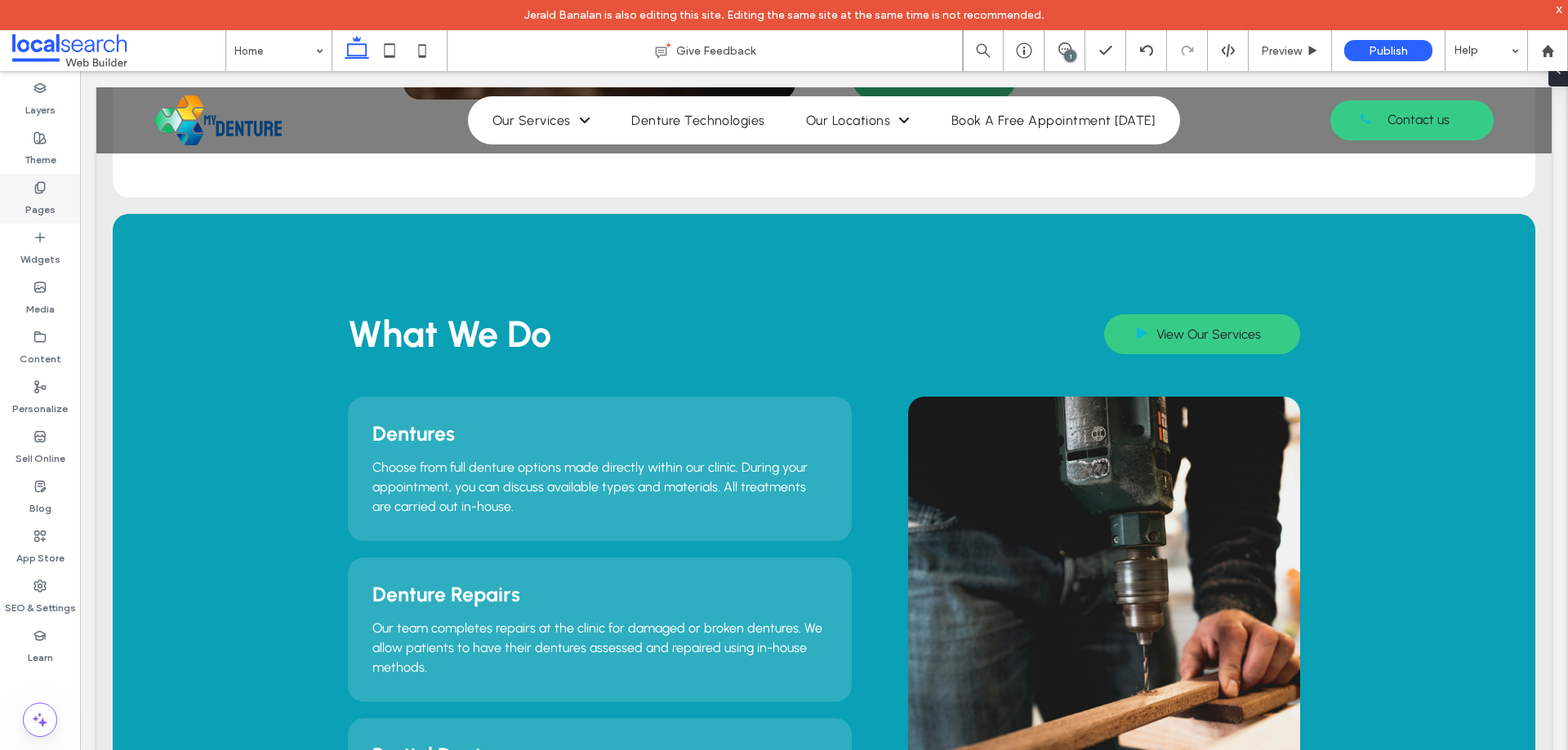
click at [44, 187] on use at bounding box center [39, 187] width 9 height 10
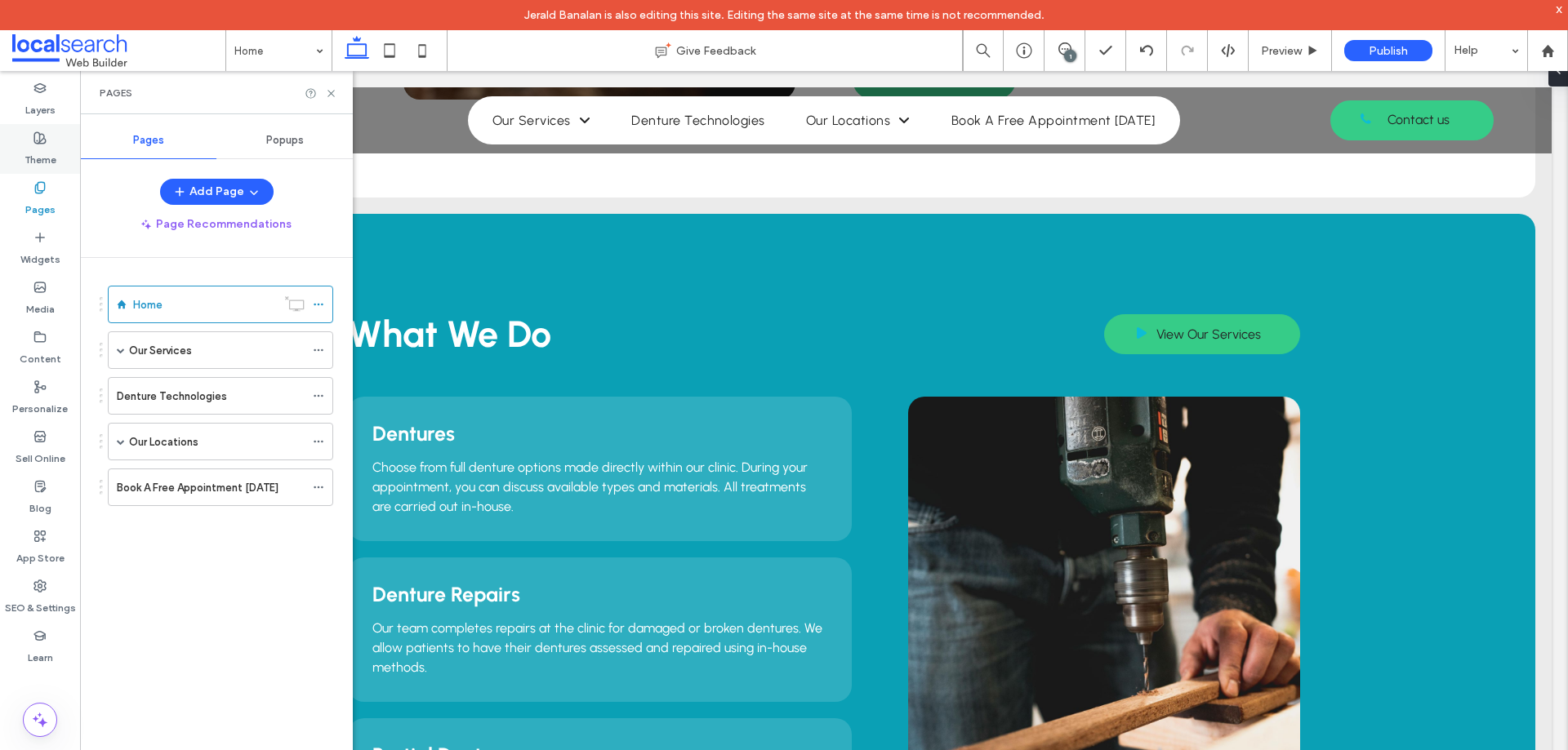
click at [42, 152] on label "Theme" at bounding box center [40, 156] width 32 height 23
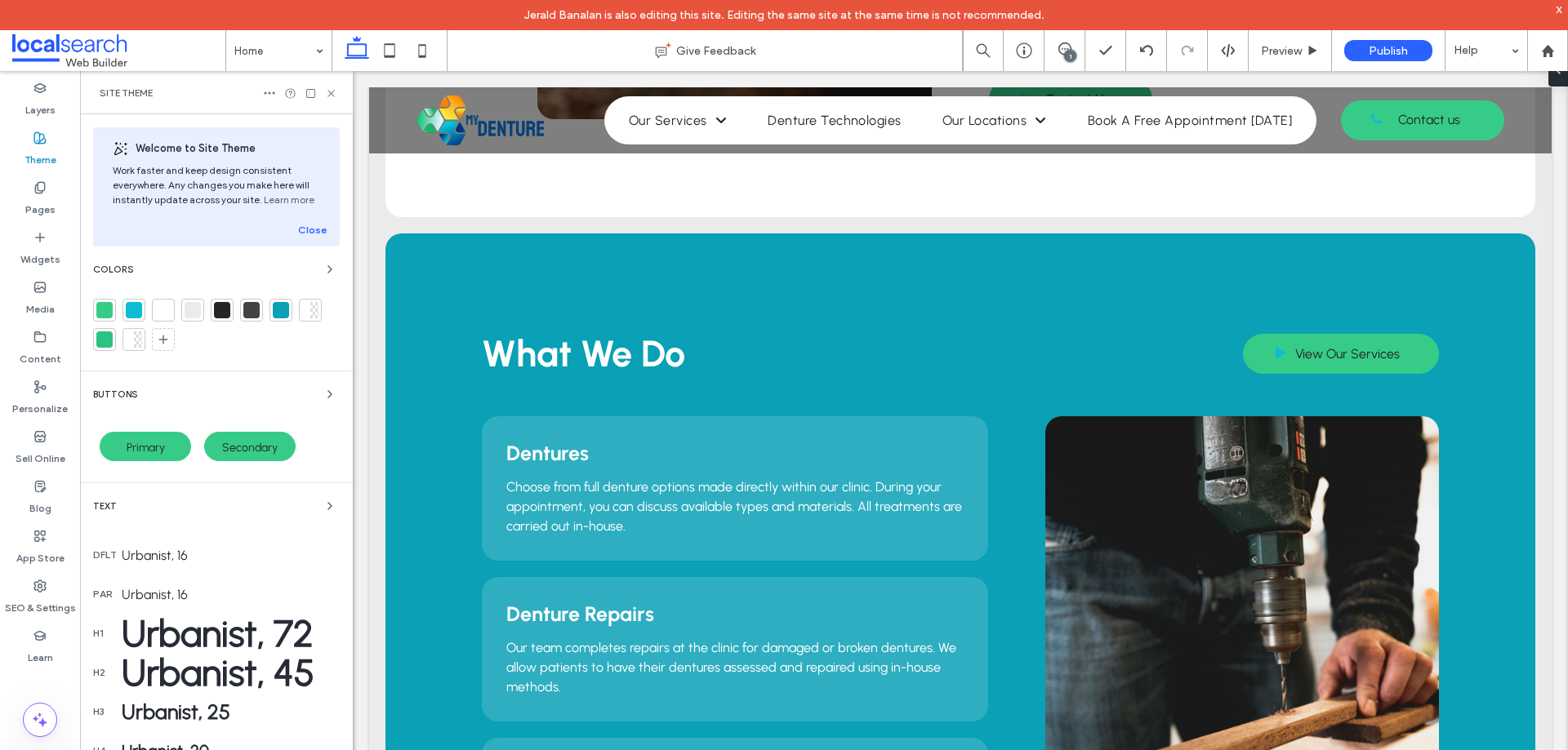
click at [206, 512] on div "Text" at bounding box center [216, 506] width 246 height 20
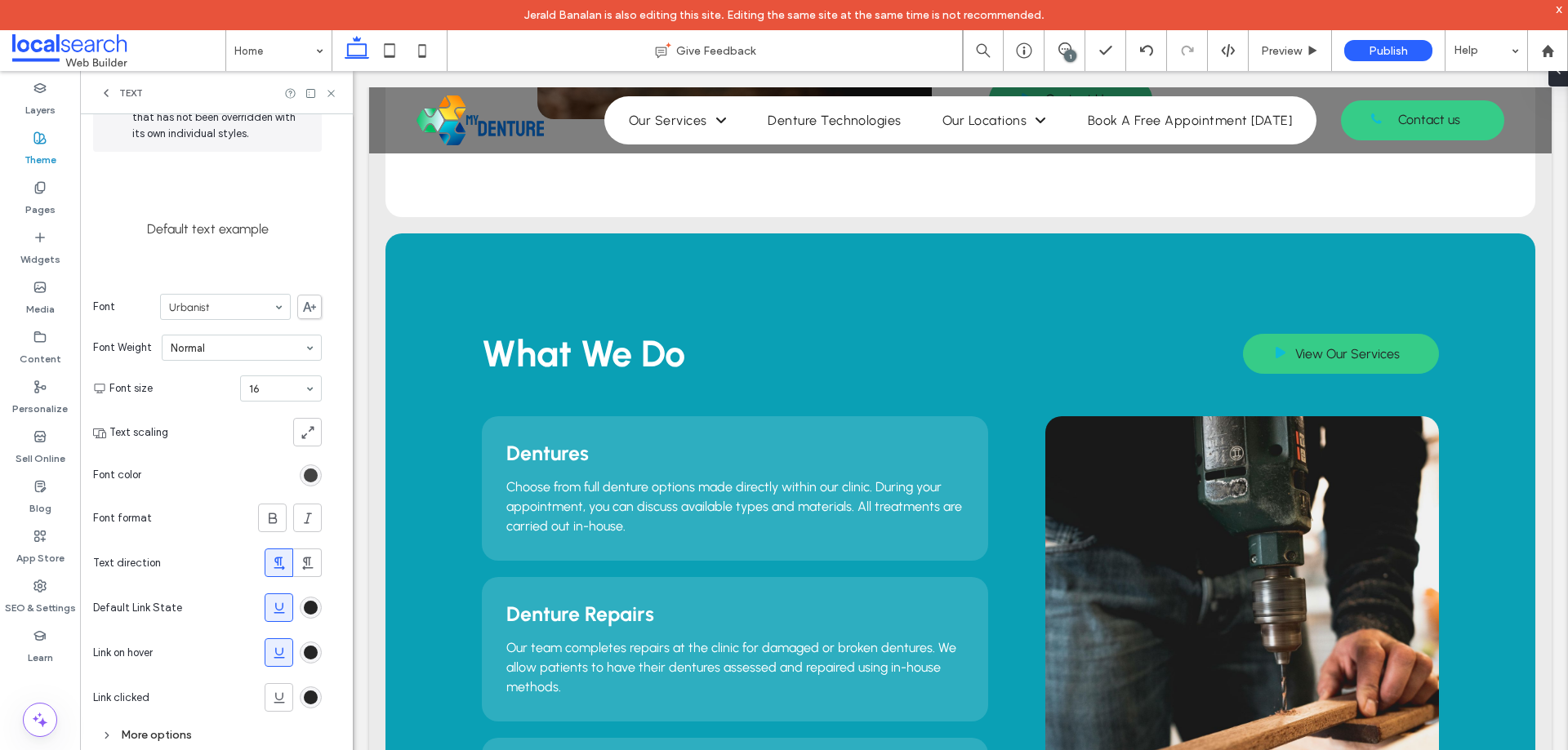
scroll to position [106, 0]
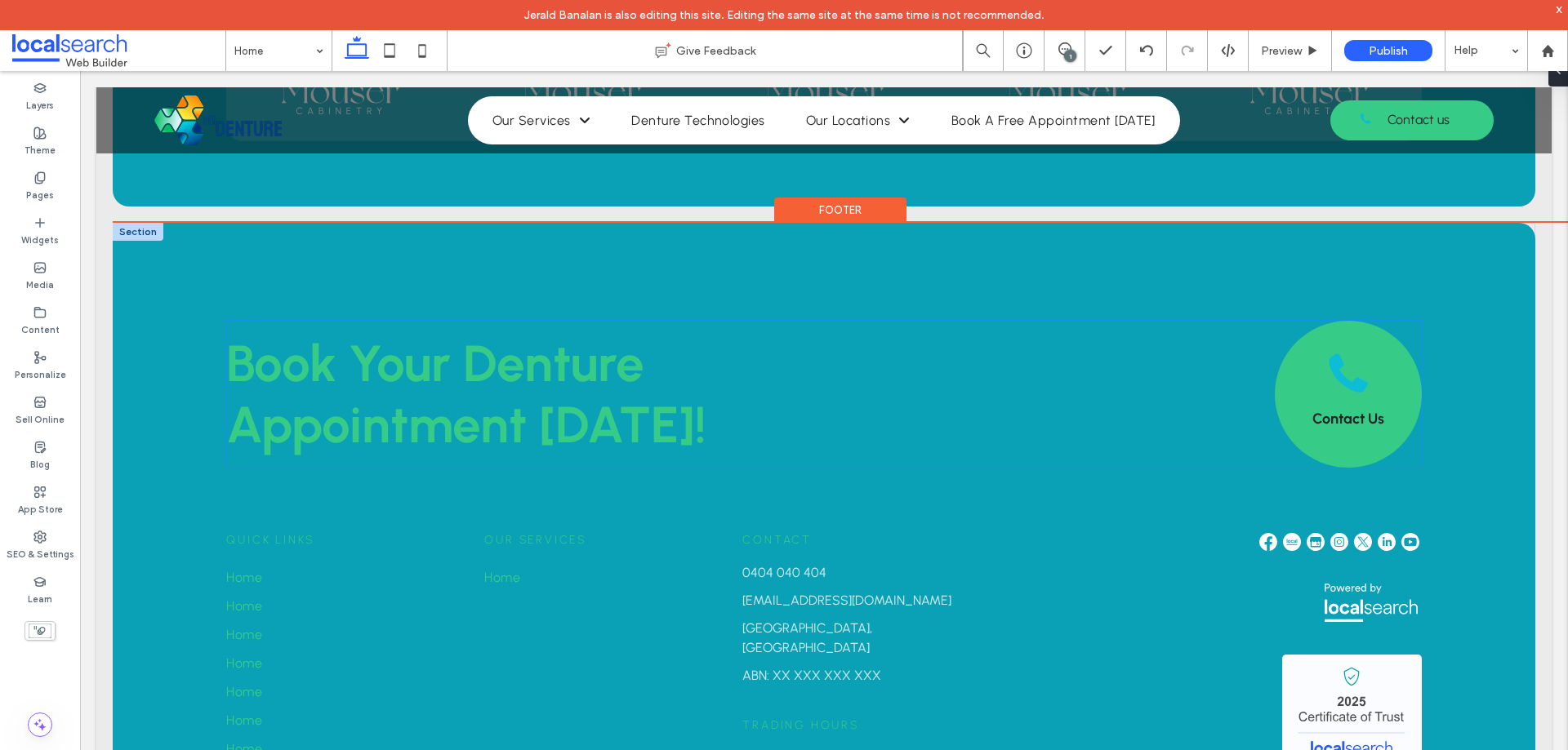
scroll to position [3873, 0]
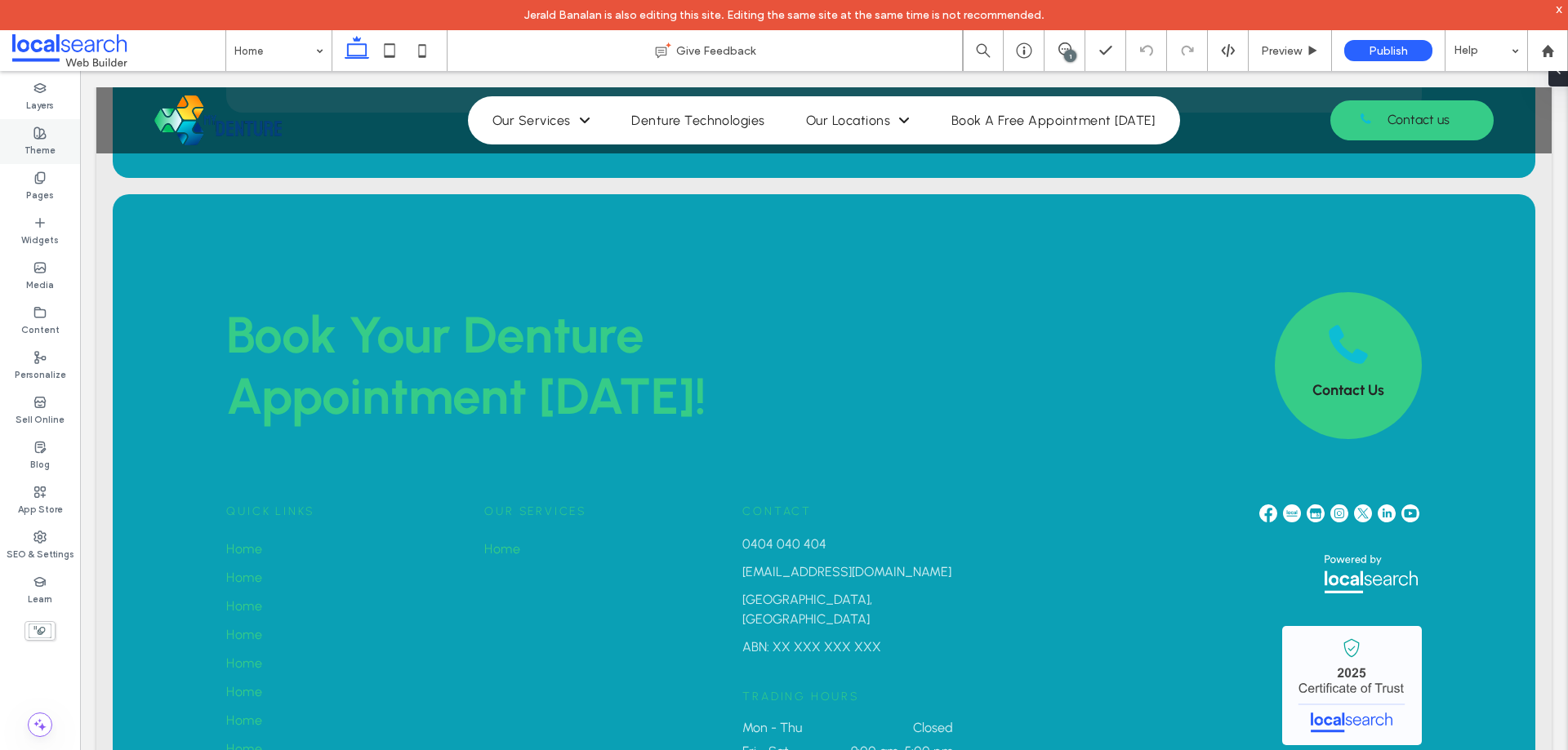
click at [28, 147] on label "Theme" at bounding box center [39, 148] width 31 height 18
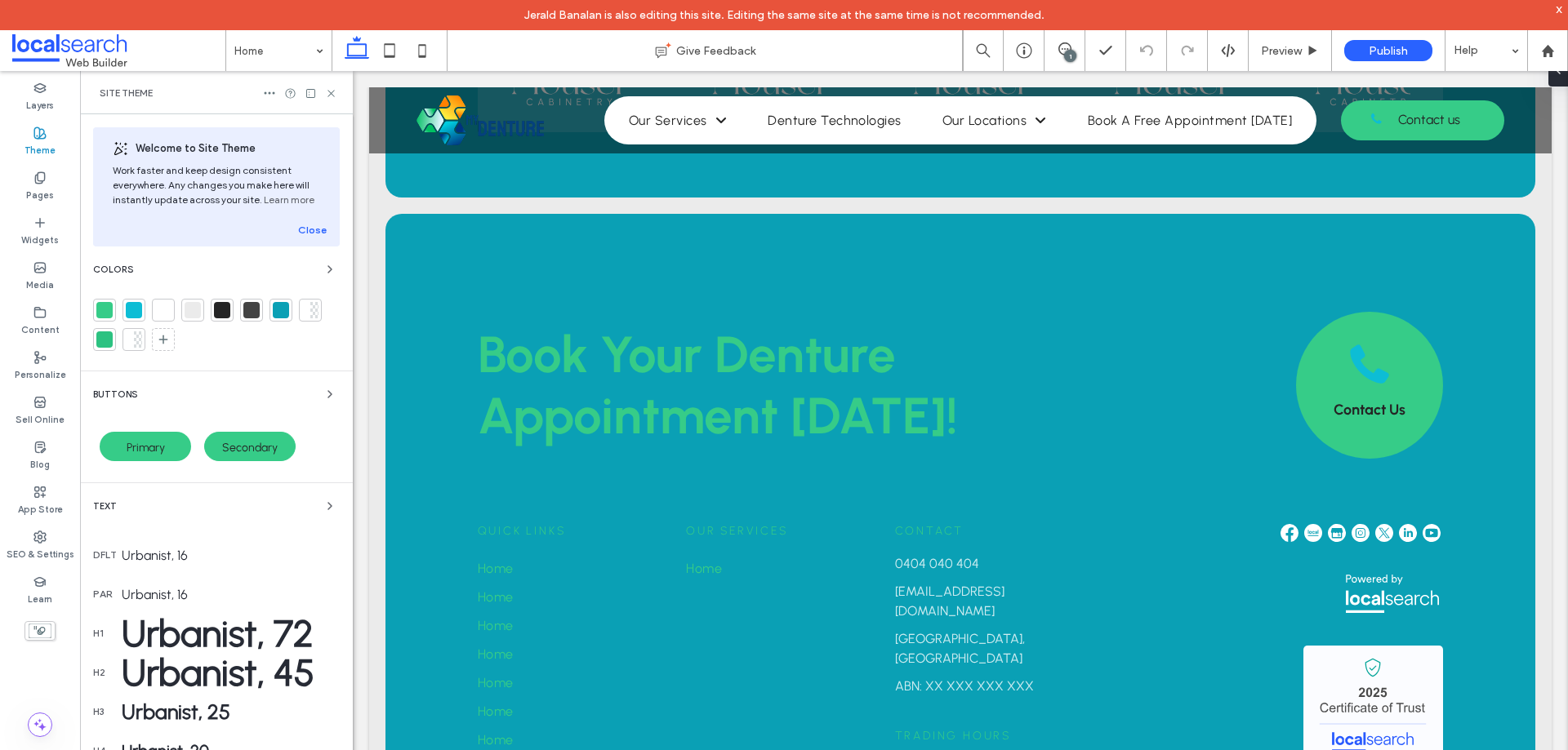
click at [104, 337] on div at bounding box center [103, 339] width 16 height 16
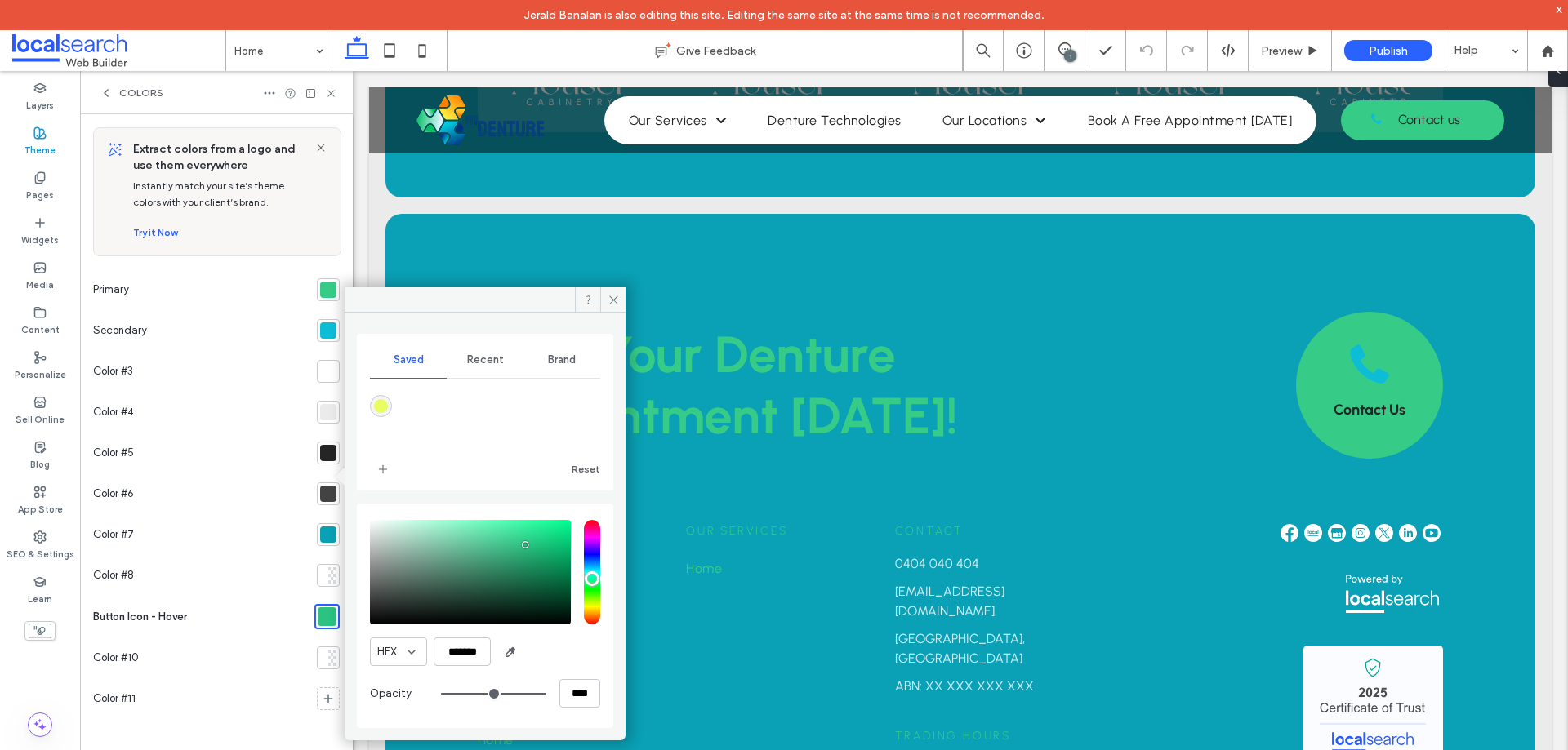
click at [325, 525] on div at bounding box center [328, 535] width 23 height 23
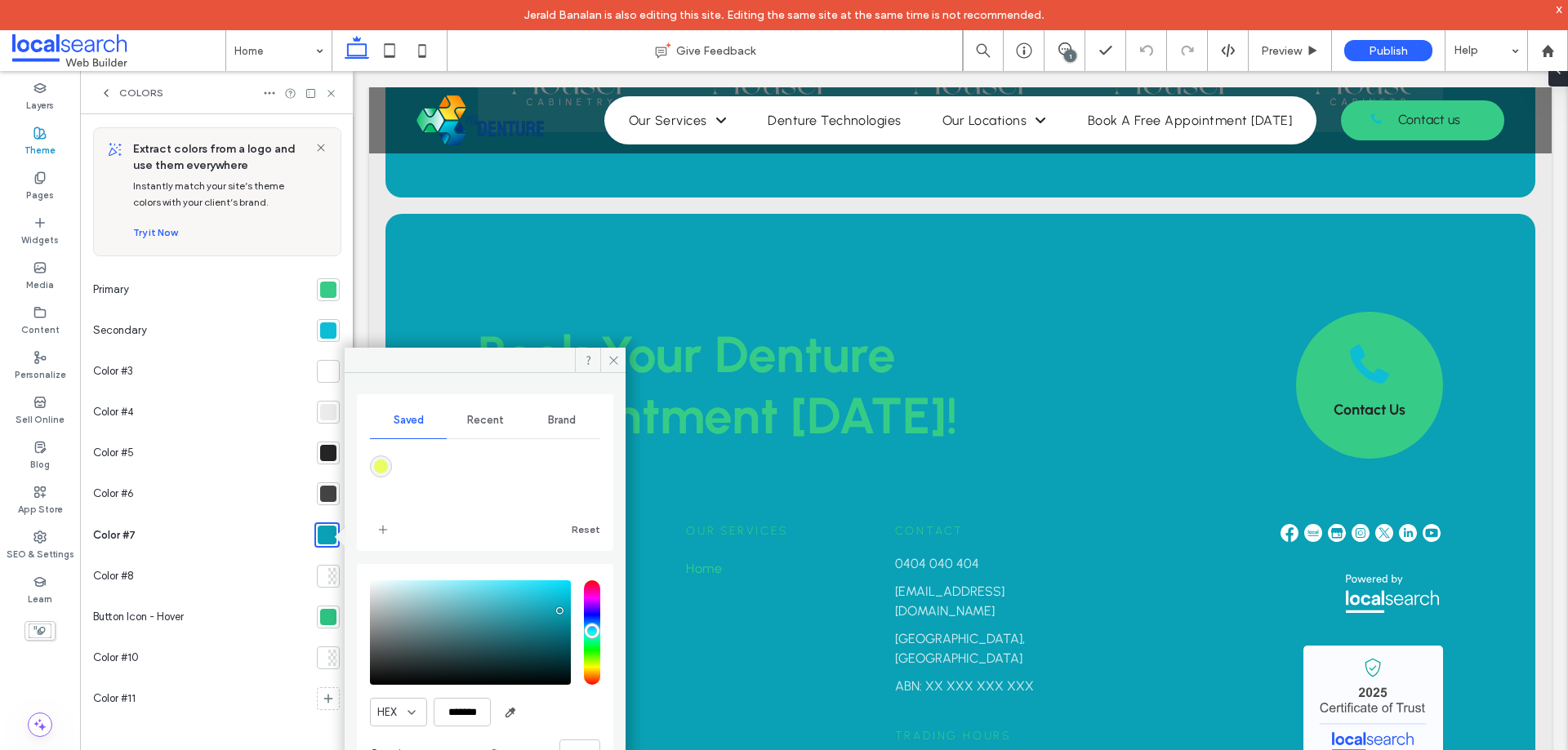
scroll to position [3893, 0]
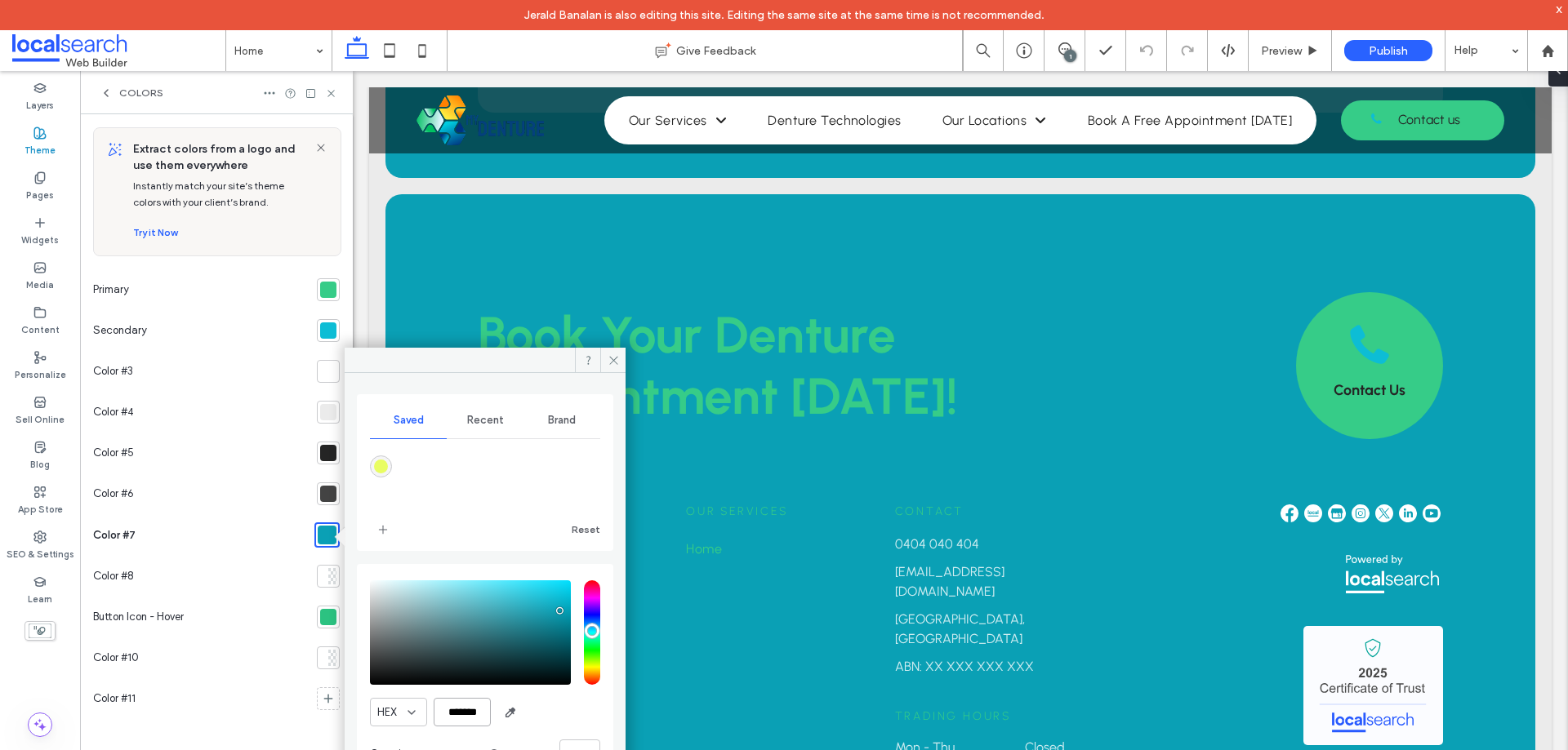
click at [464, 700] on input "*******" at bounding box center [462, 712] width 57 height 28
paste input "color picker textbox"
type input "*******"
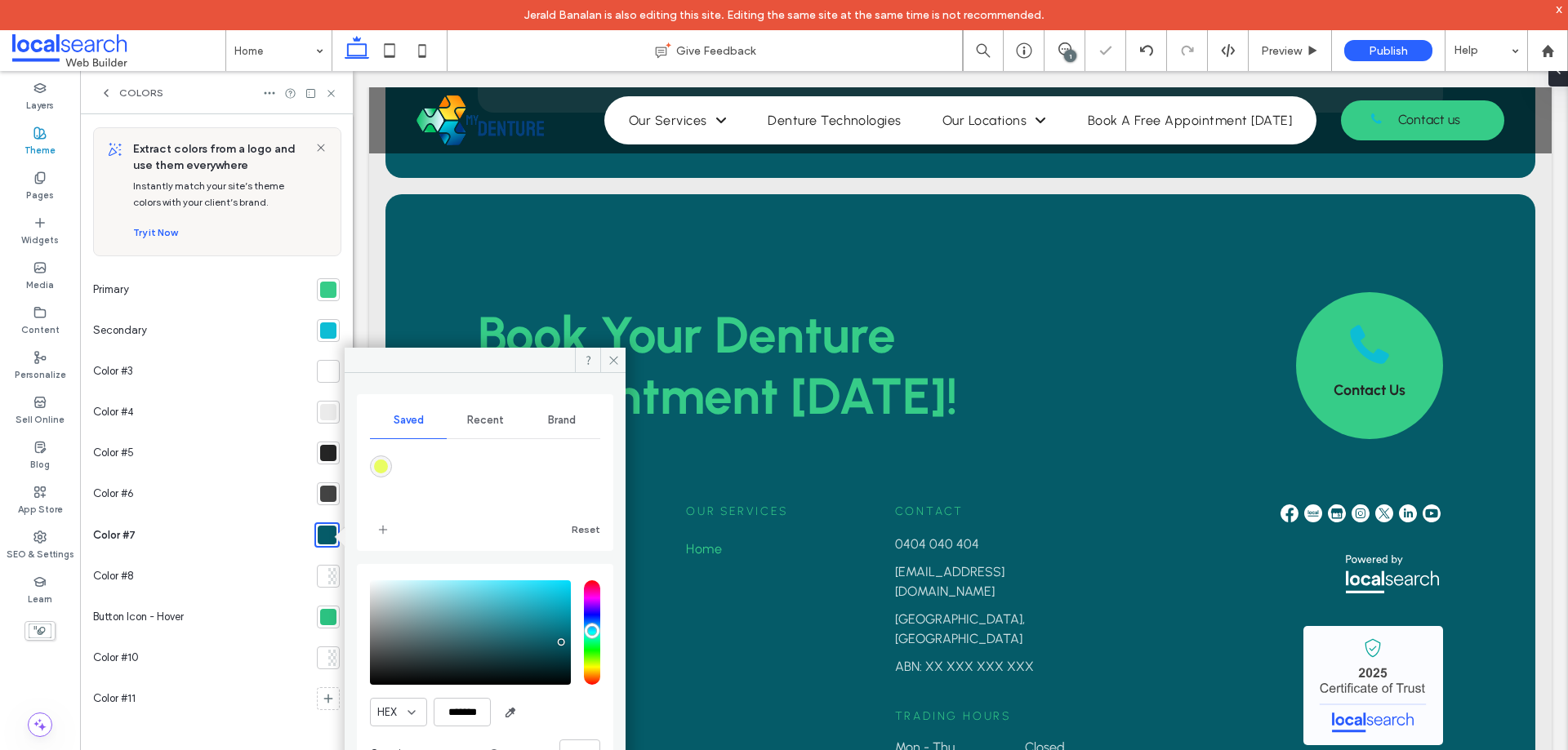
click at [550, 711] on div "HEX *******" at bounding box center [484, 712] width 230 height 28
click at [612, 354] on icon at bounding box center [613, 360] width 12 height 12
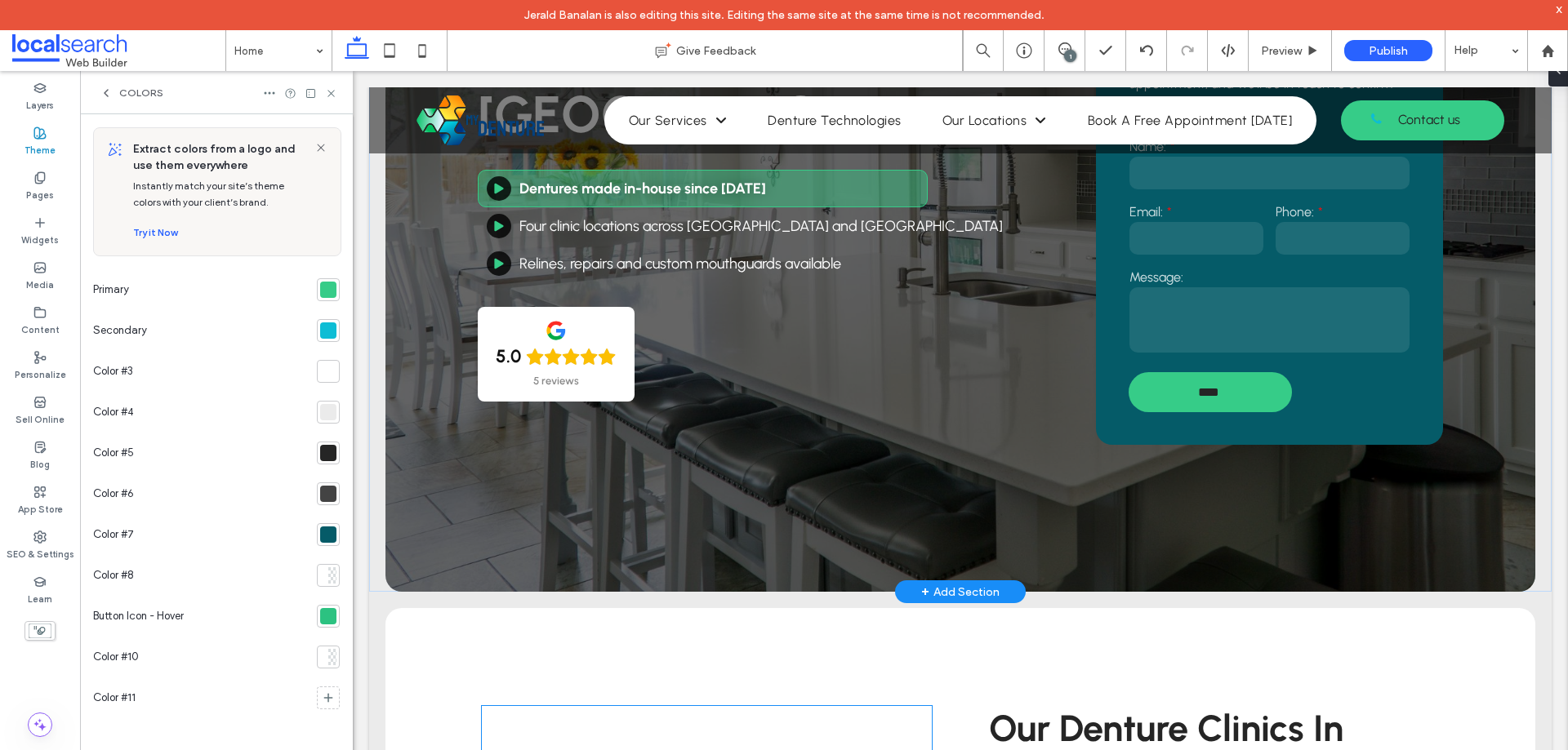
scroll to position [0, 0]
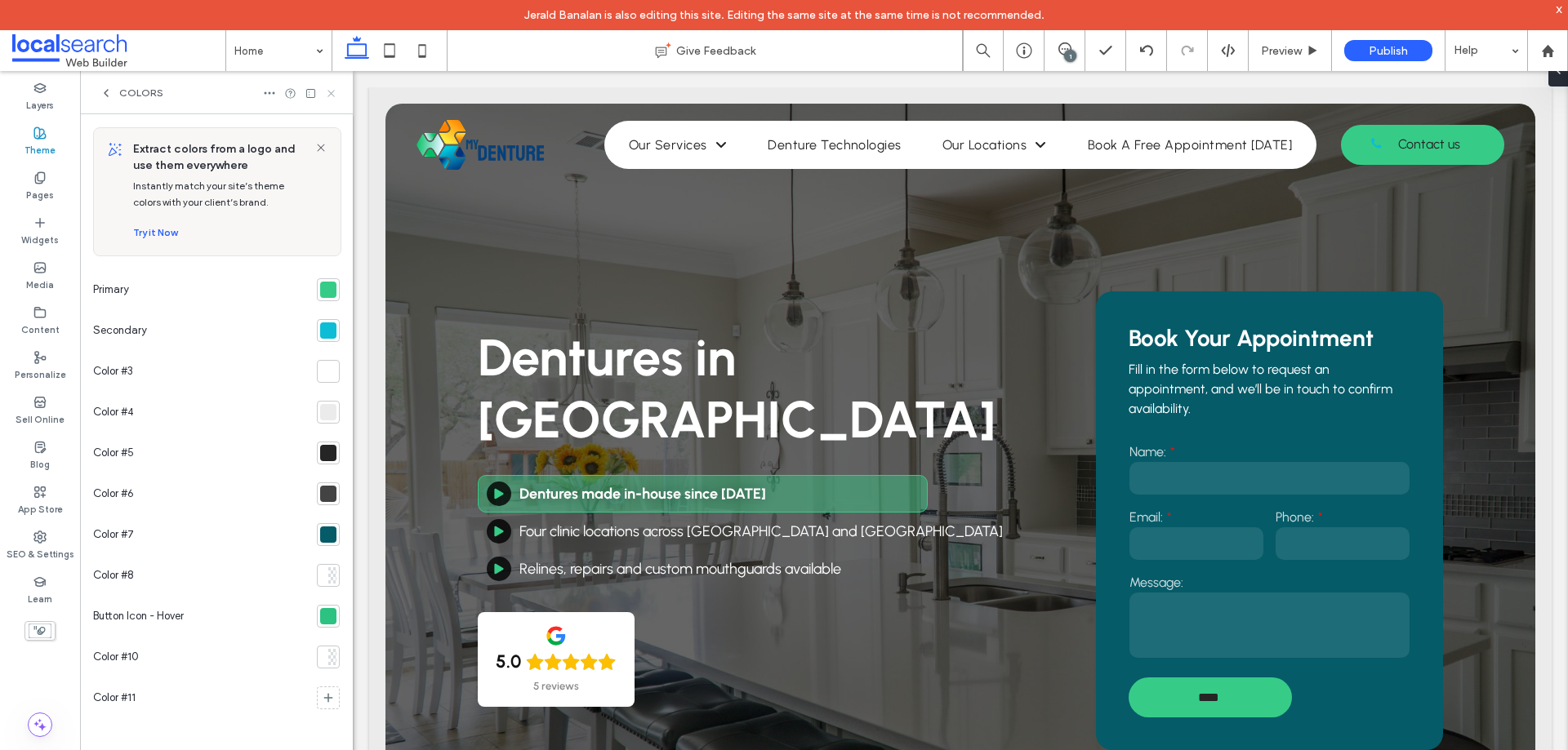
click at [331, 96] on icon at bounding box center [331, 93] width 12 height 12
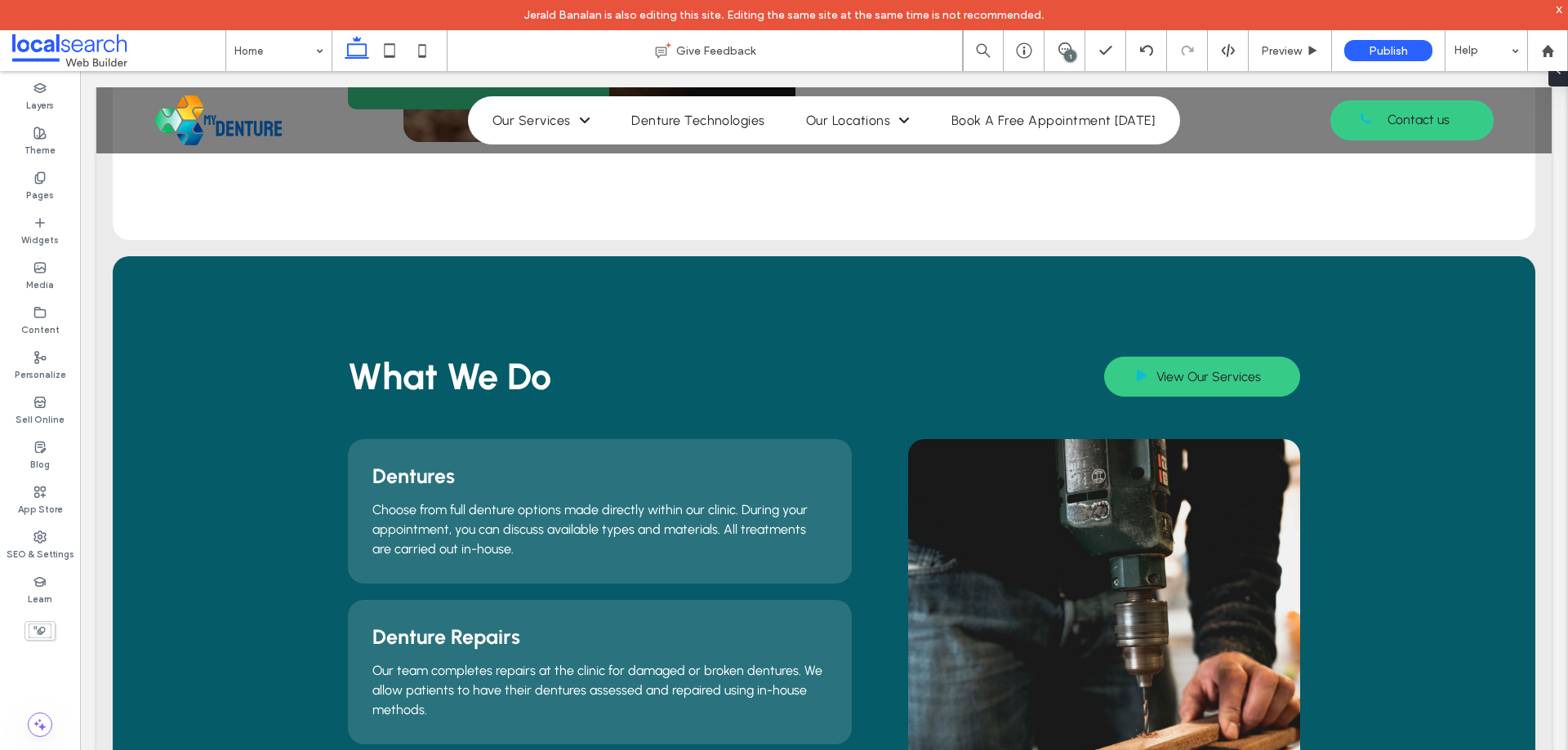
scroll to position [1306, 0]
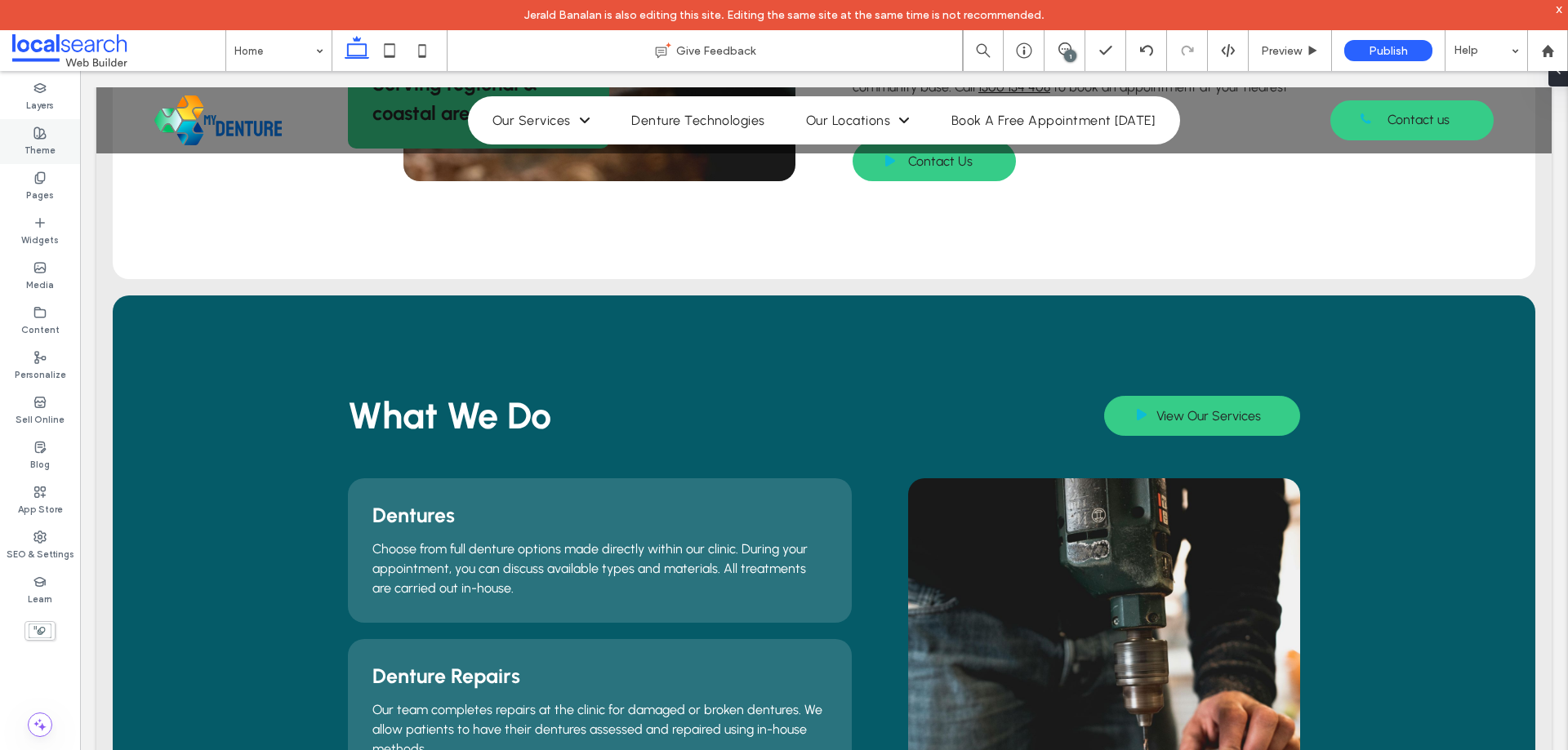
click at [46, 142] on label "Theme" at bounding box center [39, 148] width 31 height 18
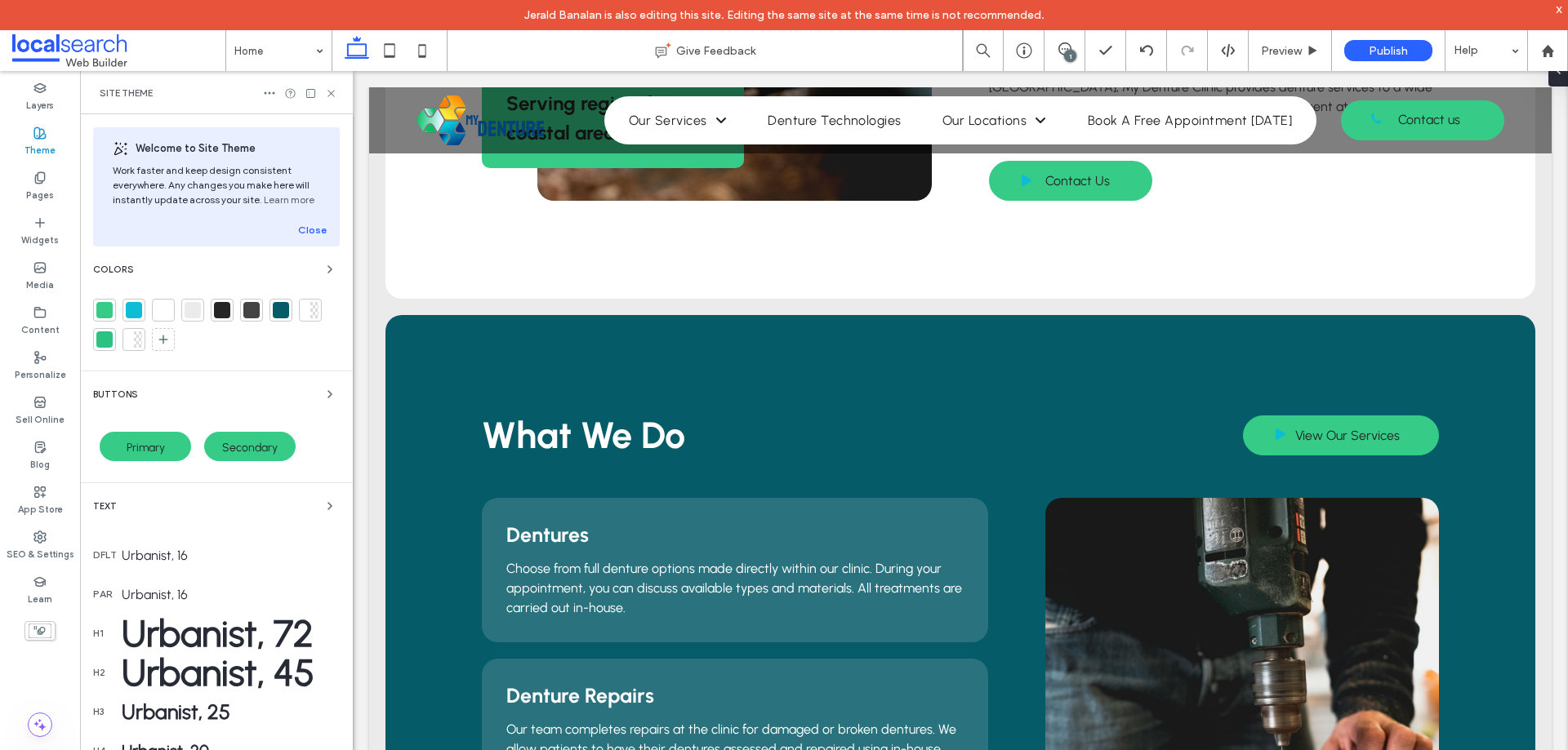
click at [285, 308] on div at bounding box center [280, 309] width 16 height 16
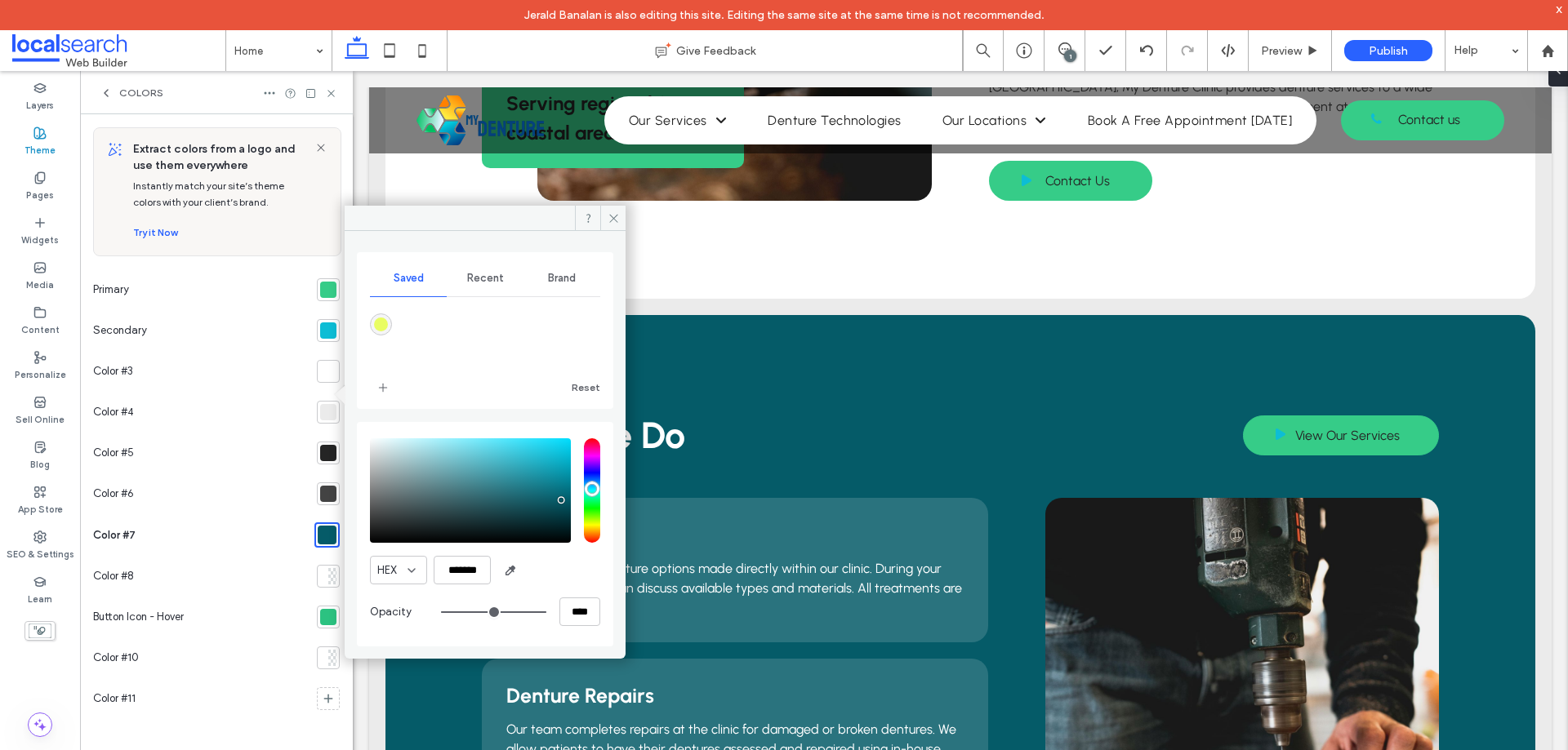
click at [278, 530] on div "Color #7" at bounding box center [200, 535] width 214 height 41
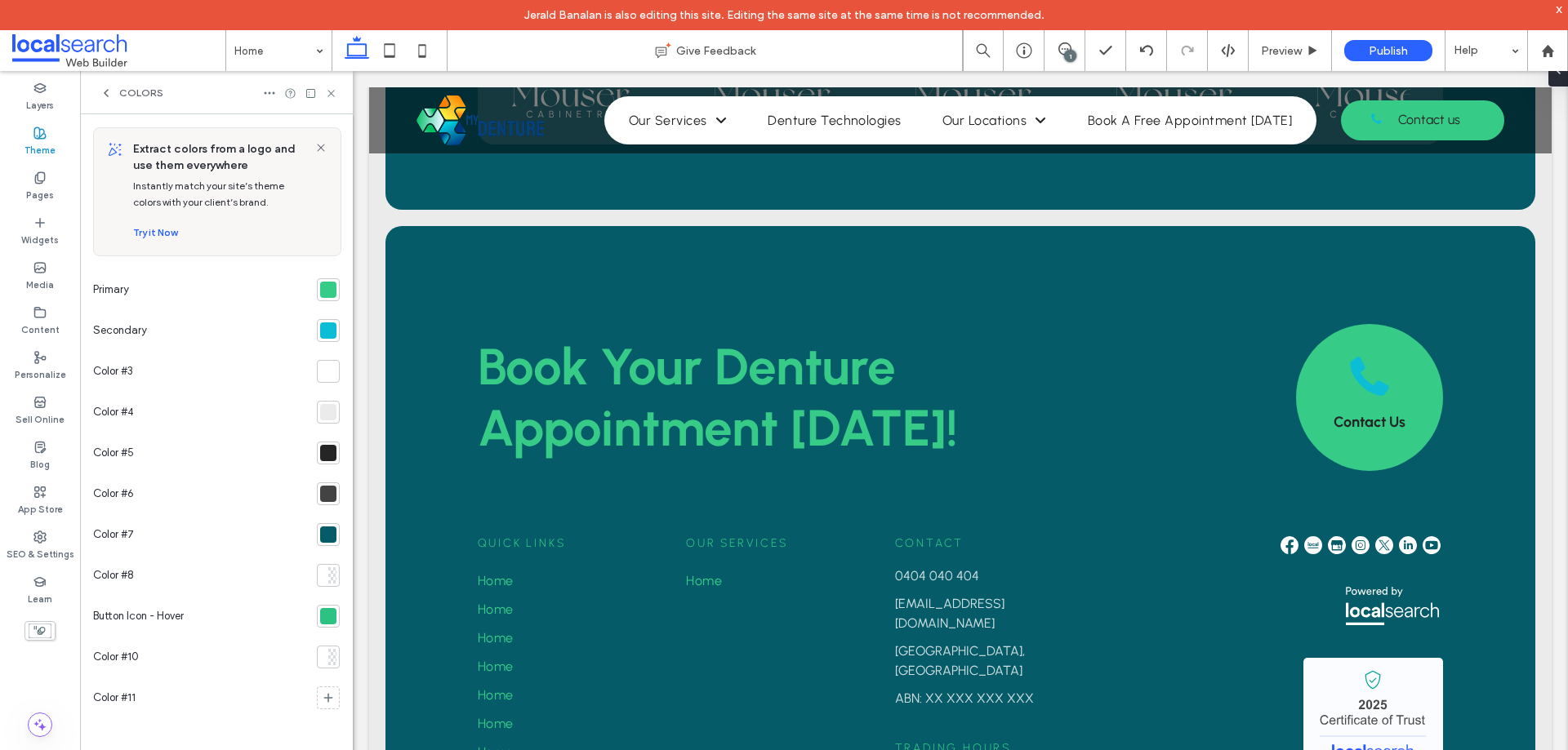
scroll to position [3873, 0]
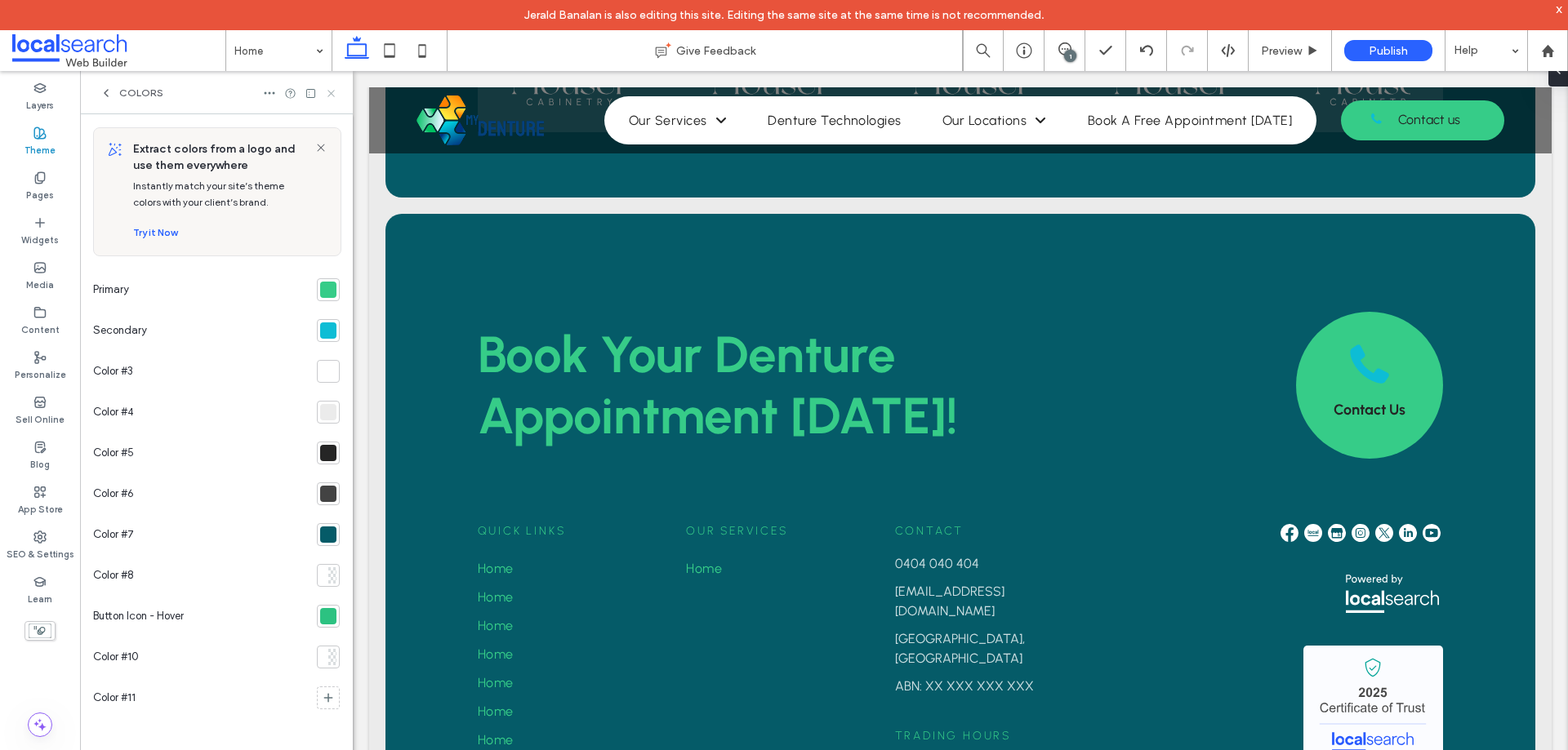
click at [328, 90] on use at bounding box center [330, 93] width 7 height 7
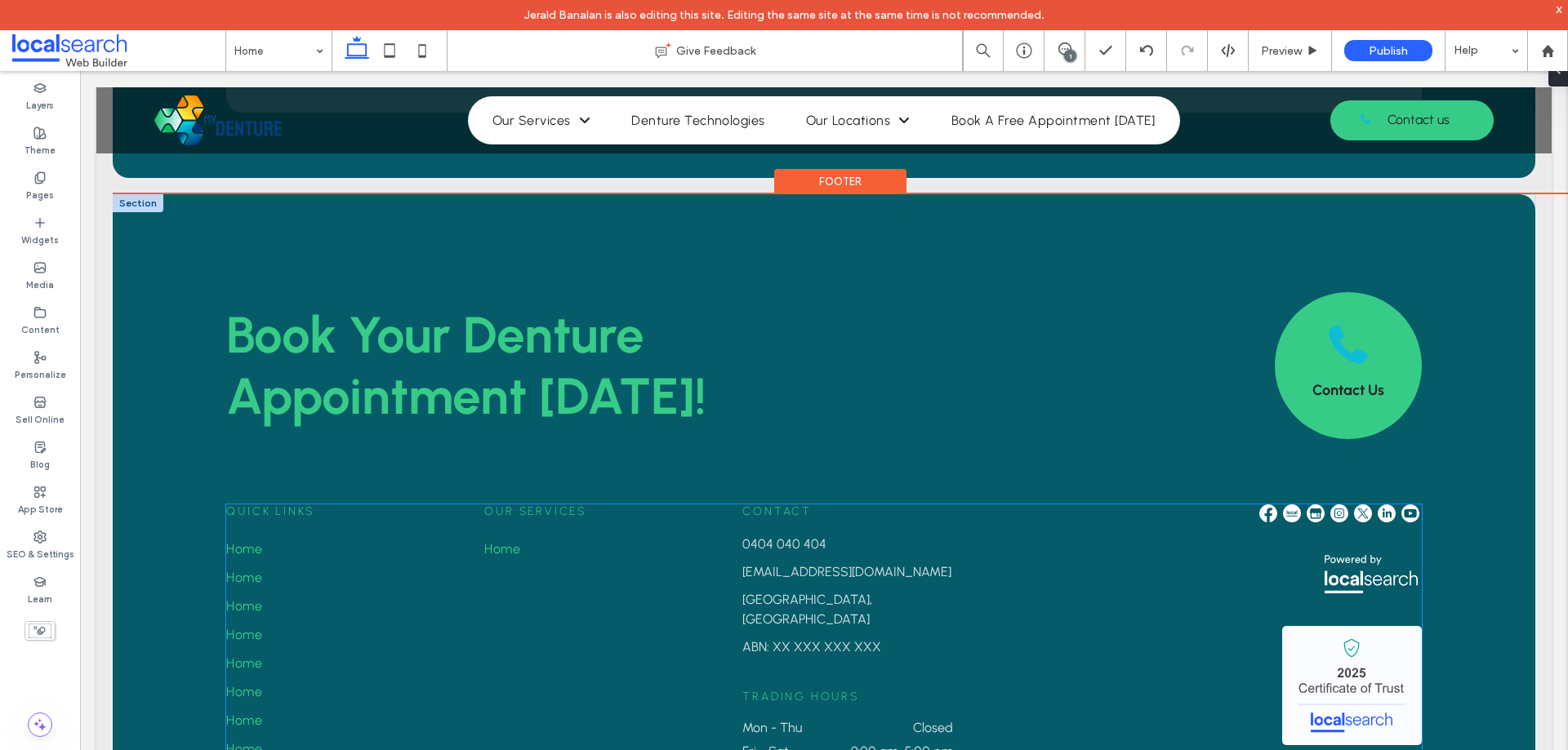
click at [291, 535] on link "Home" at bounding box center [332, 549] width 211 height 28
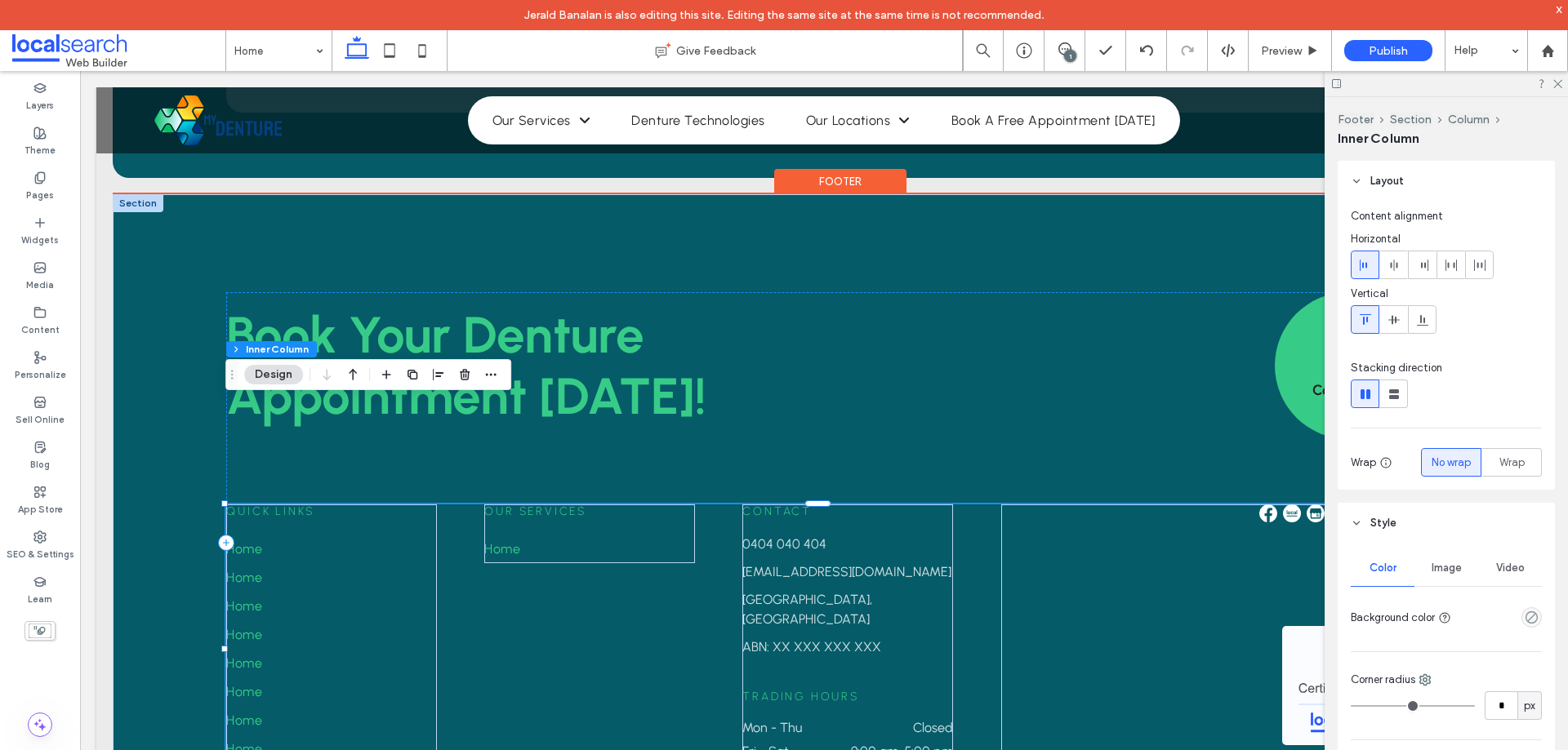
click at [291, 535] on link "Home" at bounding box center [332, 549] width 211 height 28
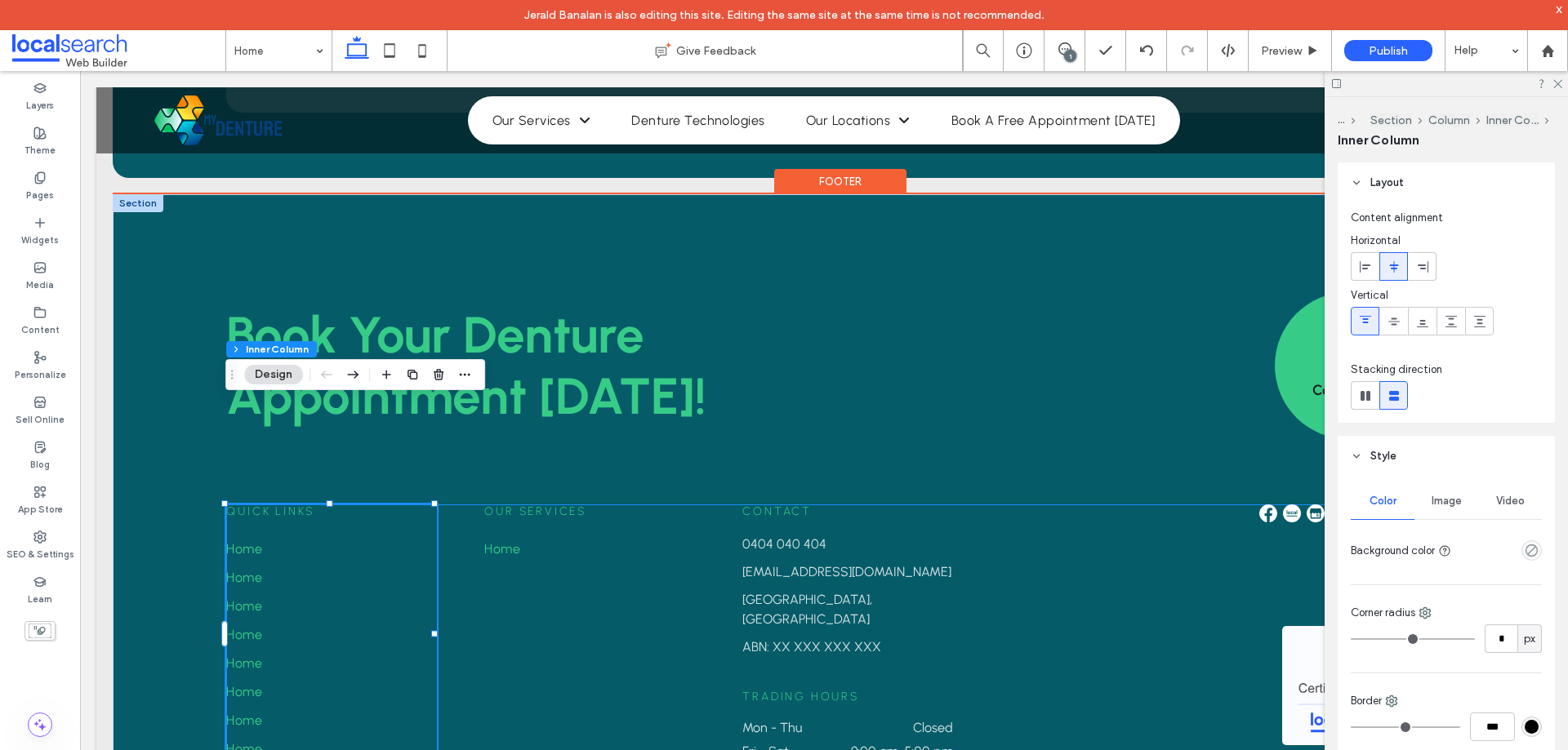
click at [277, 535] on link "Home" at bounding box center [332, 549] width 211 height 28
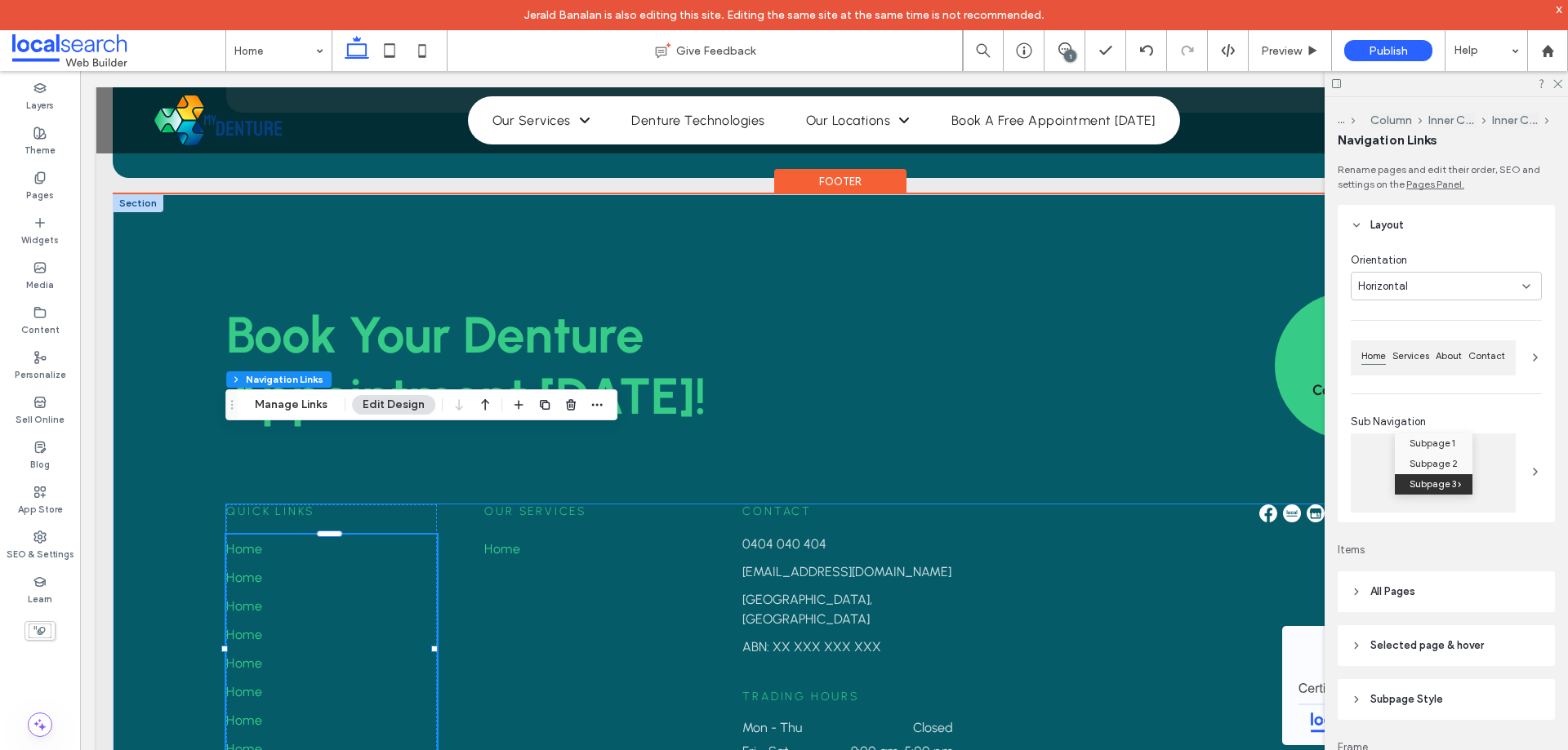
type input "***"
type input "****"
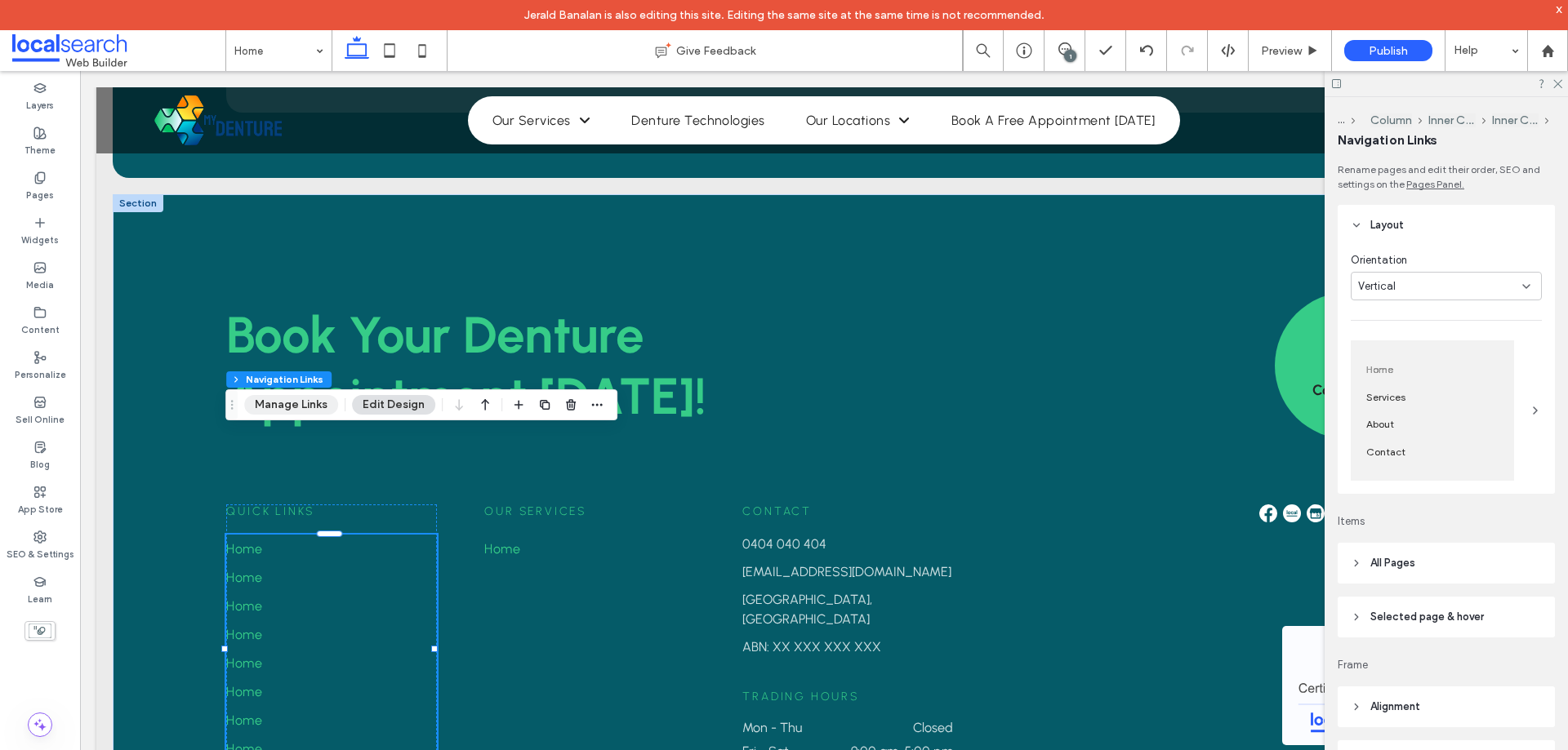
click at [287, 407] on button "Manage Links" at bounding box center [291, 404] width 94 height 20
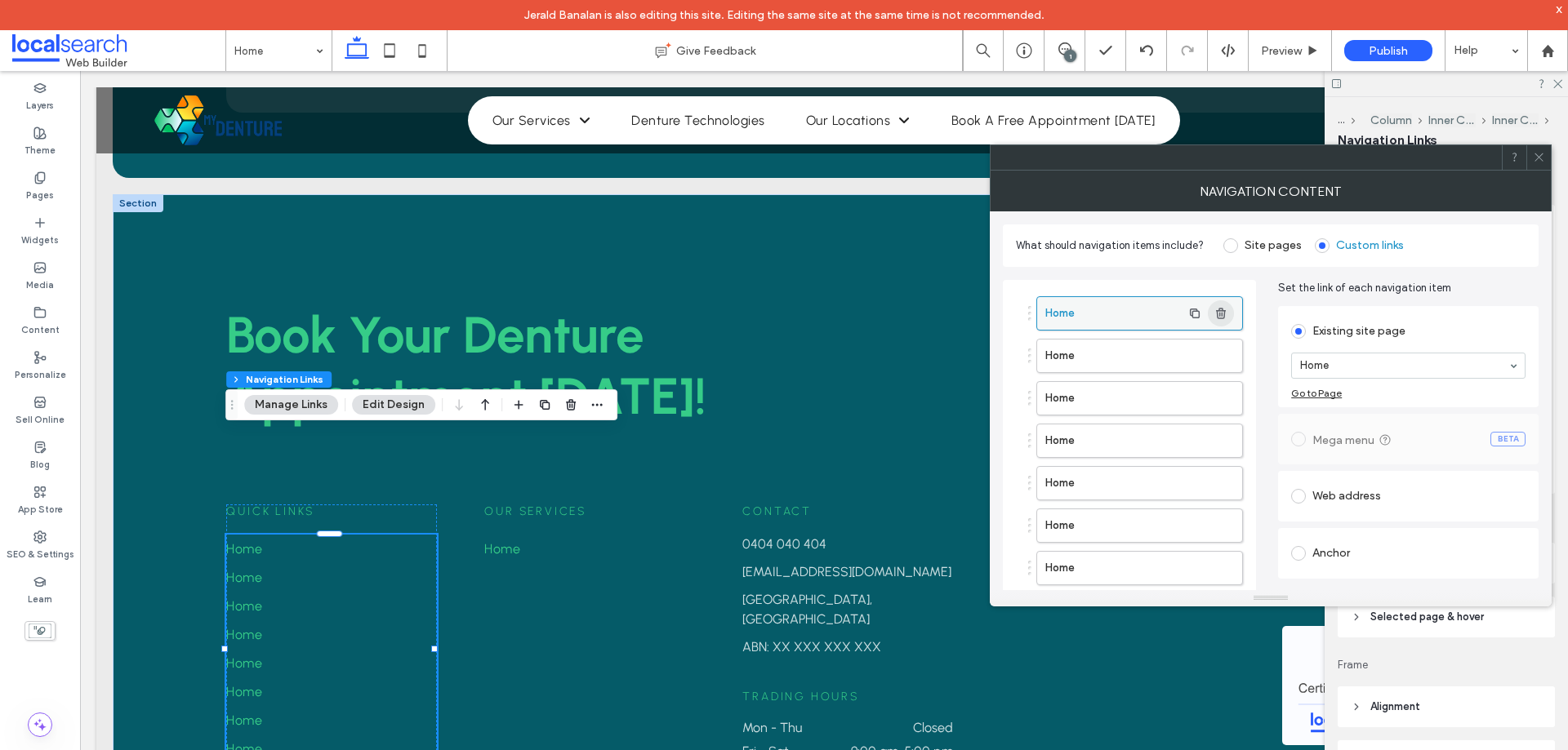
click at [1225, 317] on icon "button" at bounding box center [1221, 314] width 13 height 13
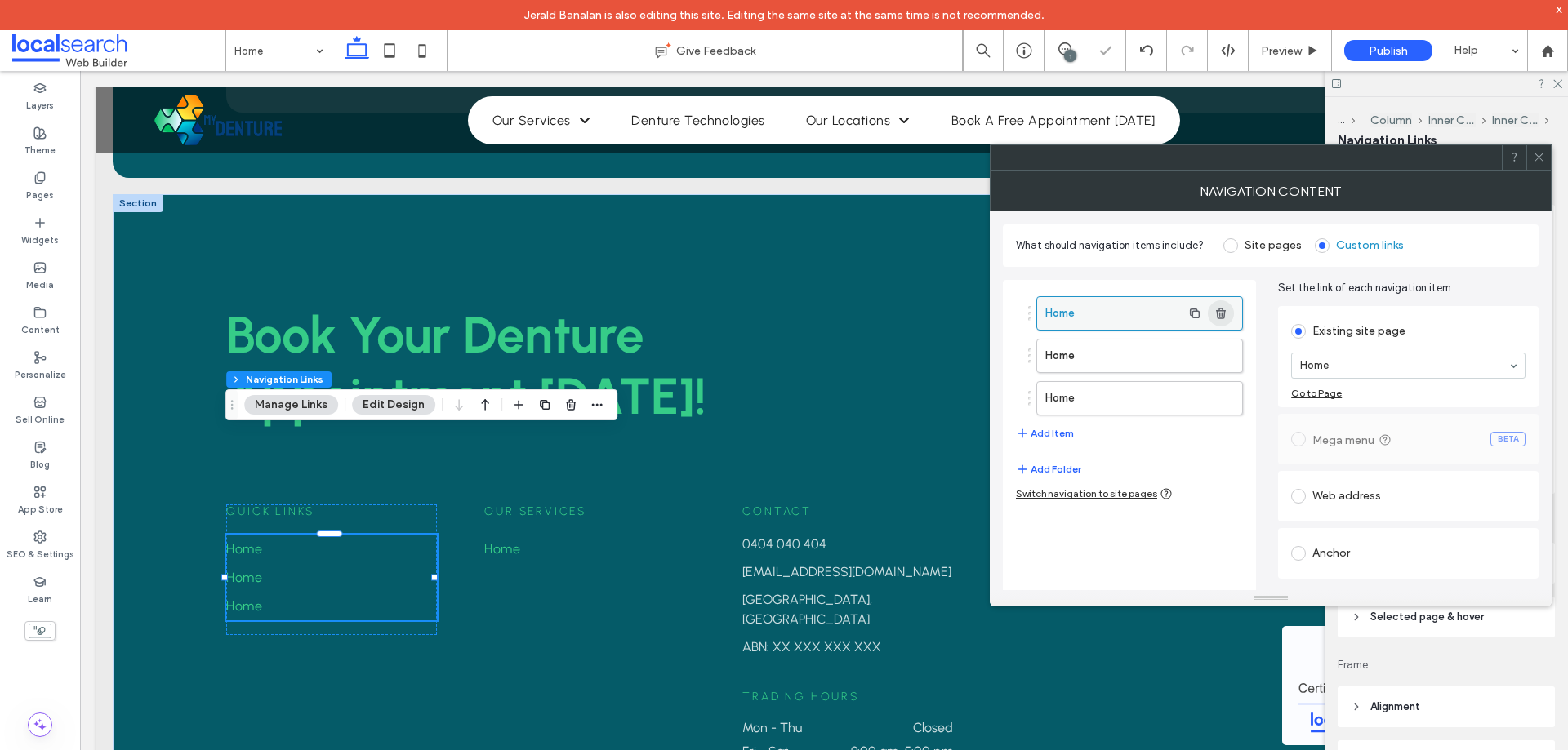
click at [1225, 317] on icon "button" at bounding box center [1221, 314] width 13 height 13
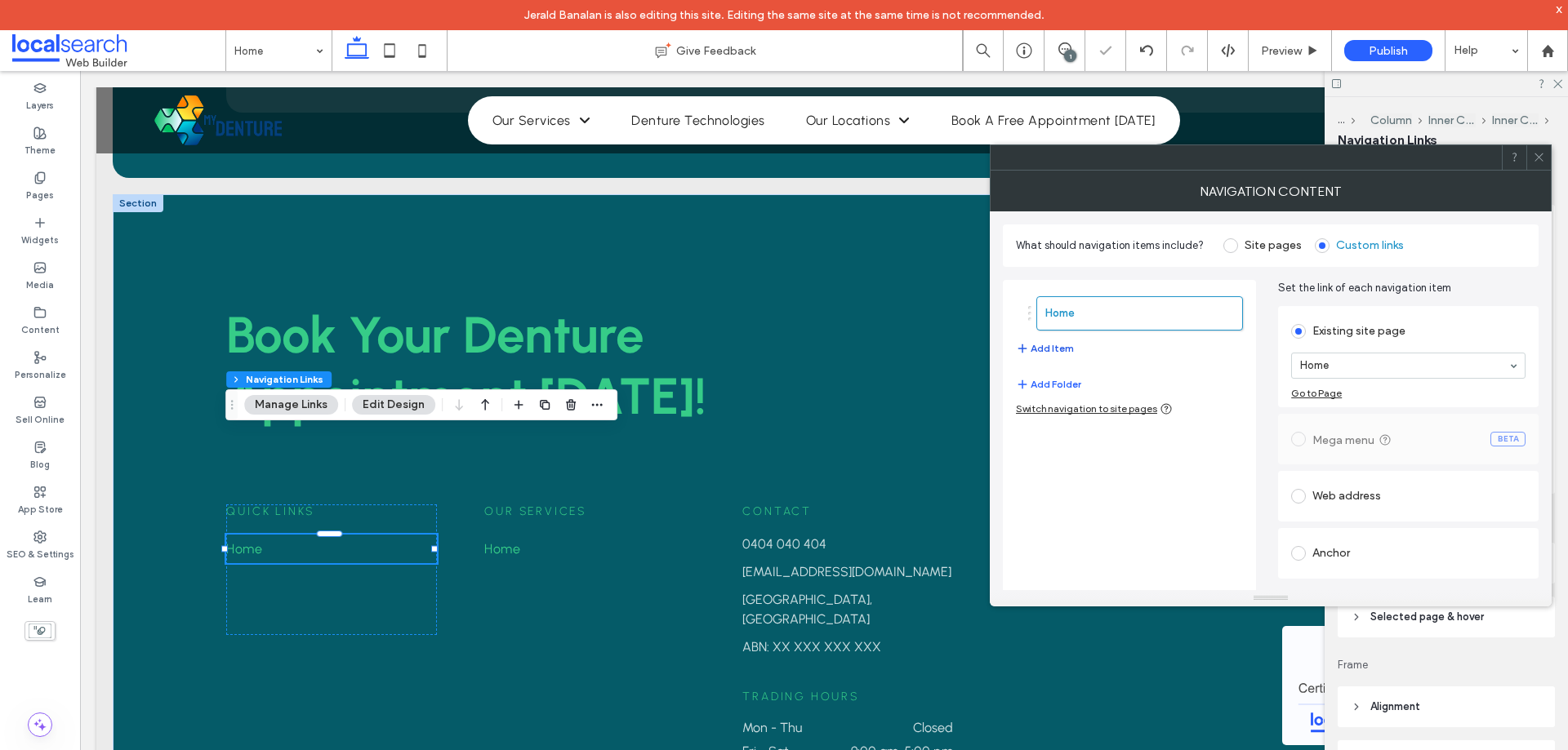
click at [1062, 346] on button "Add Item" at bounding box center [1045, 348] width 58 height 20
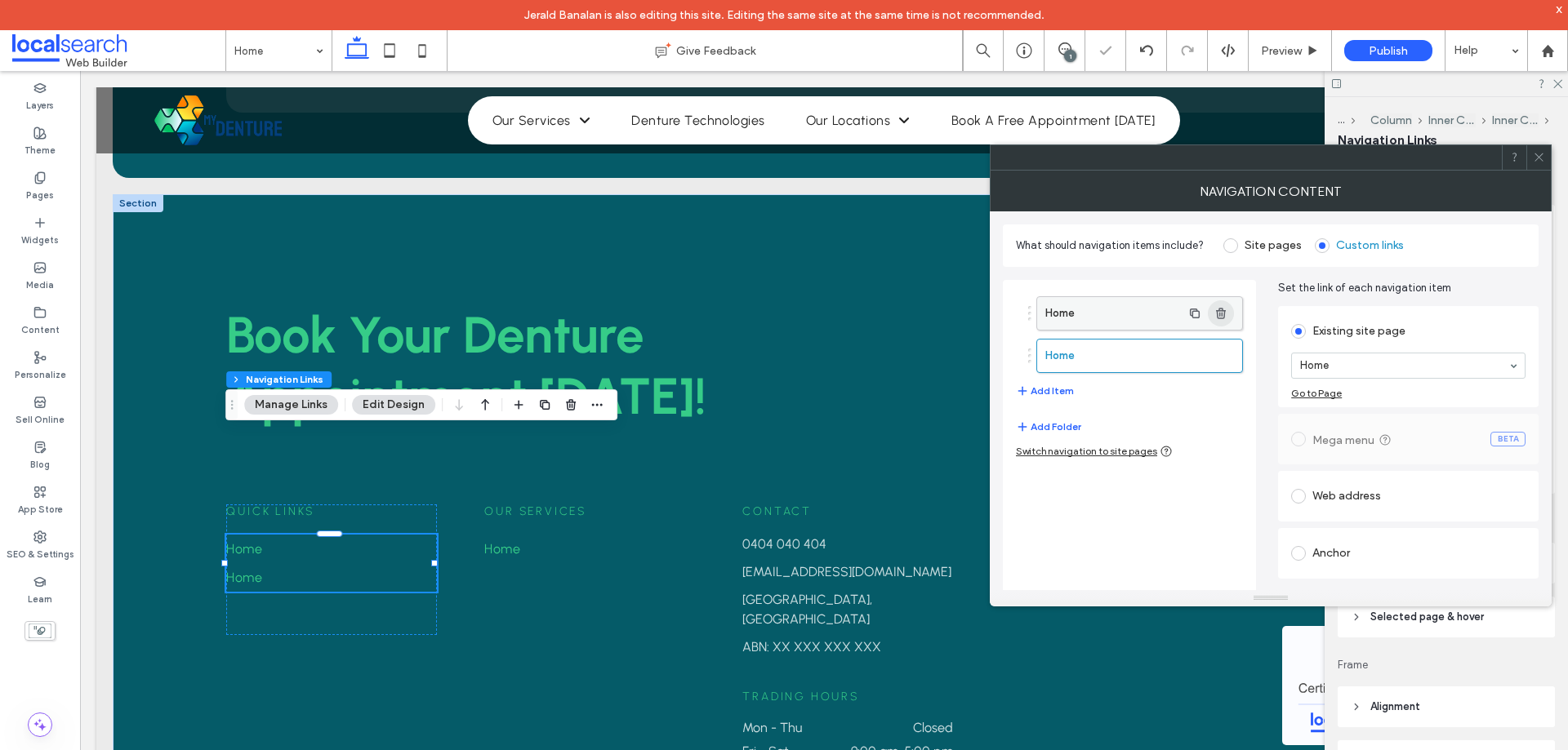
click at [1227, 317] on icon "button" at bounding box center [1221, 314] width 13 height 13
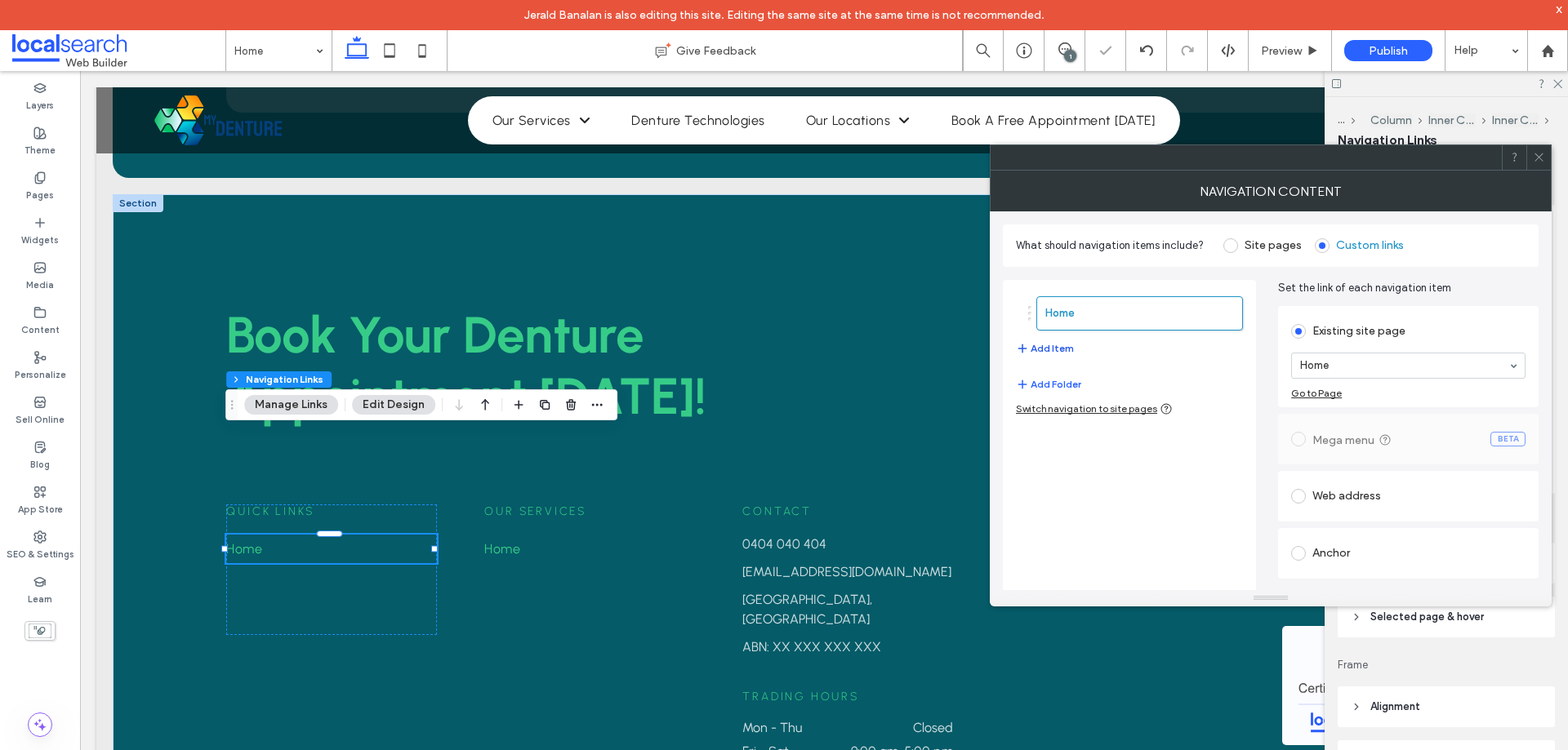
click at [1062, 350] on button "Add Item" at bounding box center [1045, 348] width 58 height 20
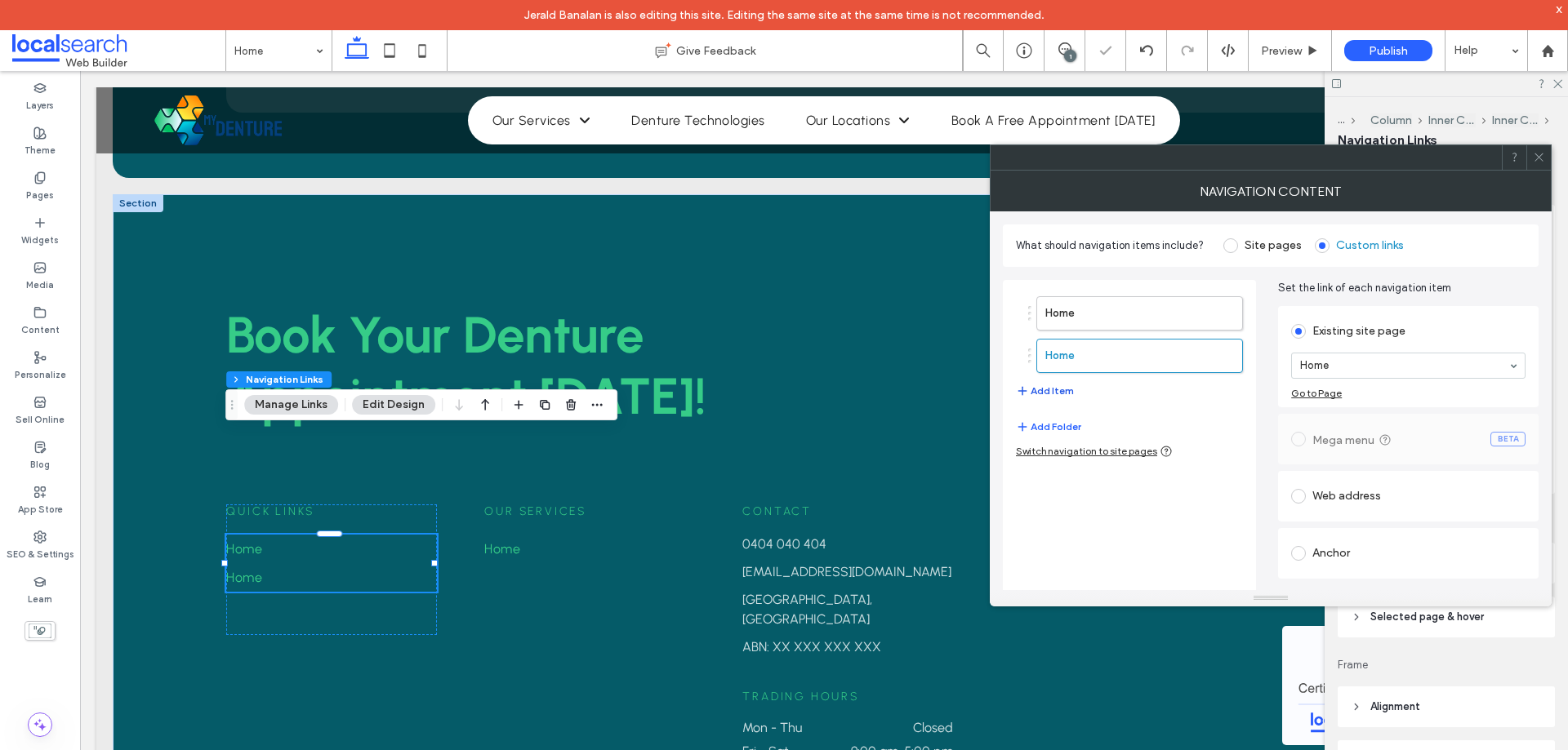
click at [1047, 396] on button "Add Item" at bounding box center [1045, 391] width 58 height 20
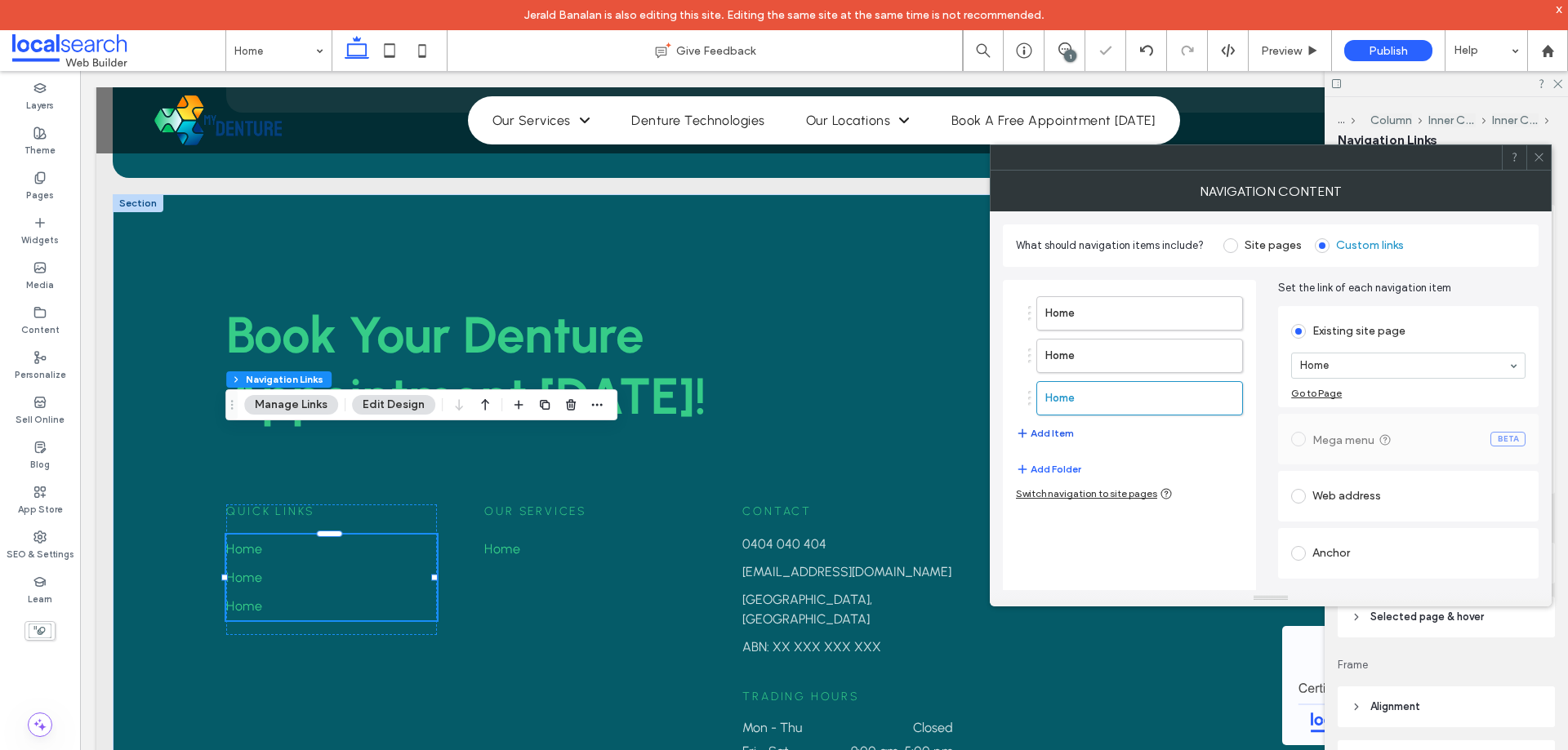
click at [1047, 430] on button "Add Item" at bounding box center [1045, 433] width 58 height 20
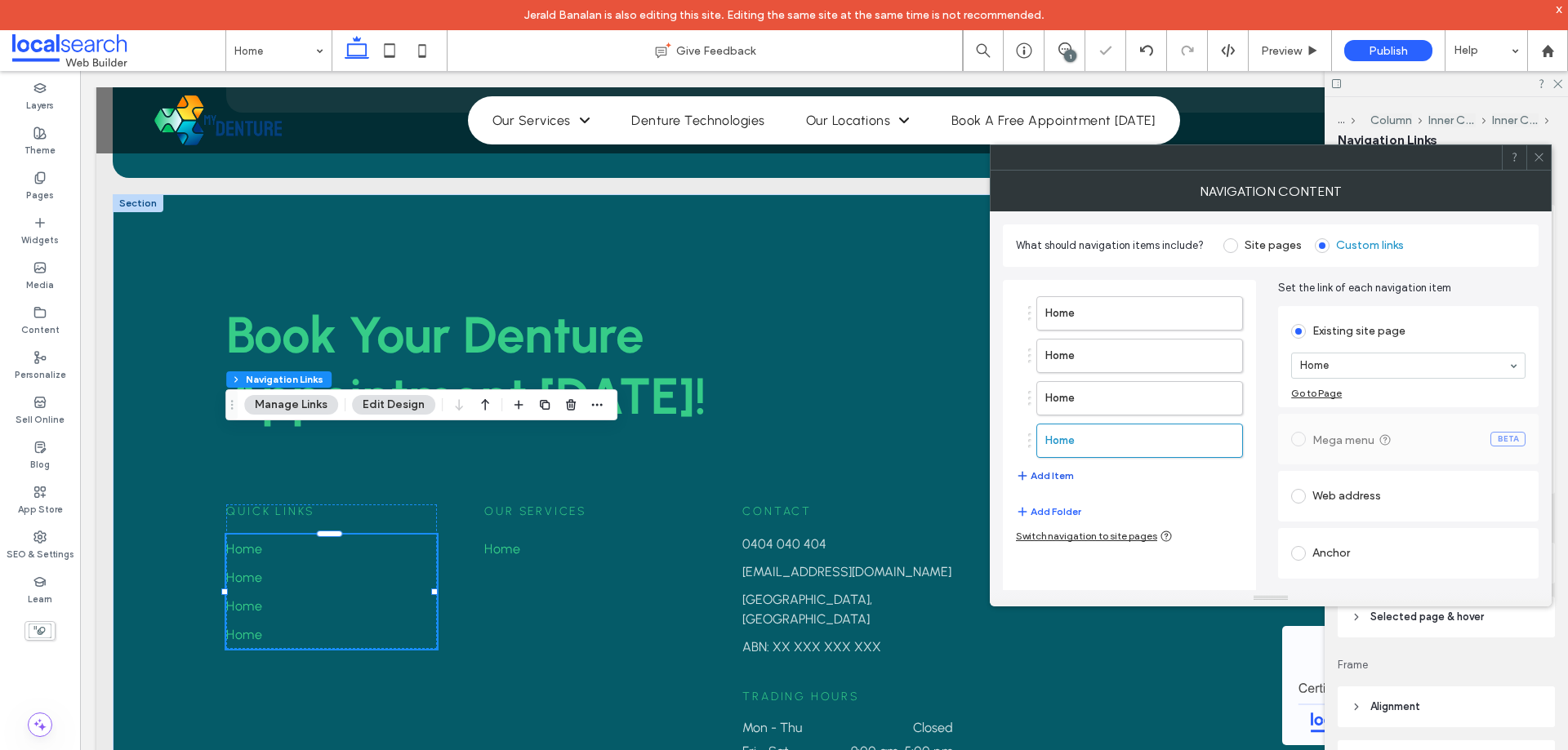
click at [1050, 469] on button "Add Item" at bounding box center [1045, 476] width 58 height 20
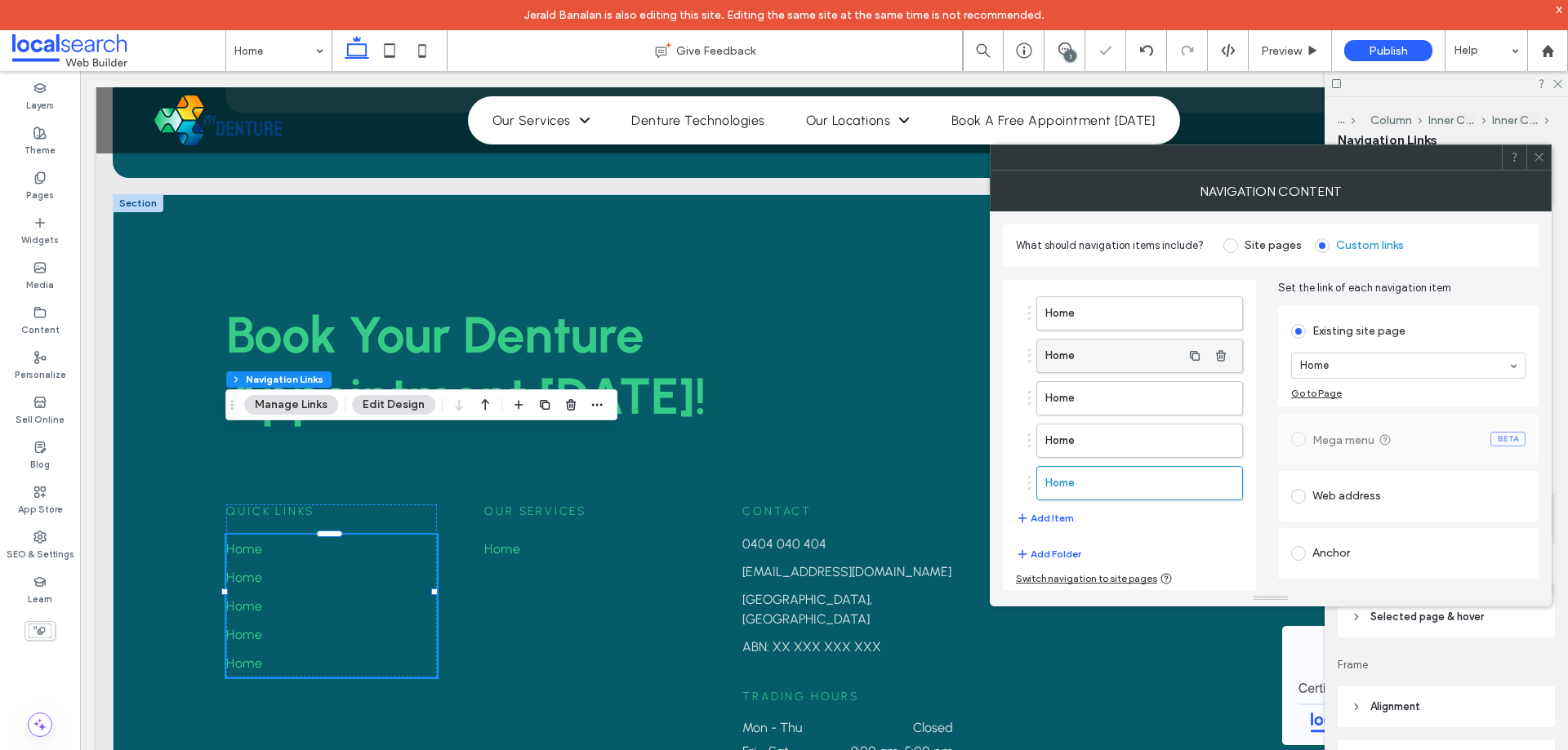
click at [1081, 353] on label "Home" at bounding box center [1113, 355] width 136 height 33
click at [1121, 397] on label "Home" at bounding box center [1113, 398] width 136 height 33
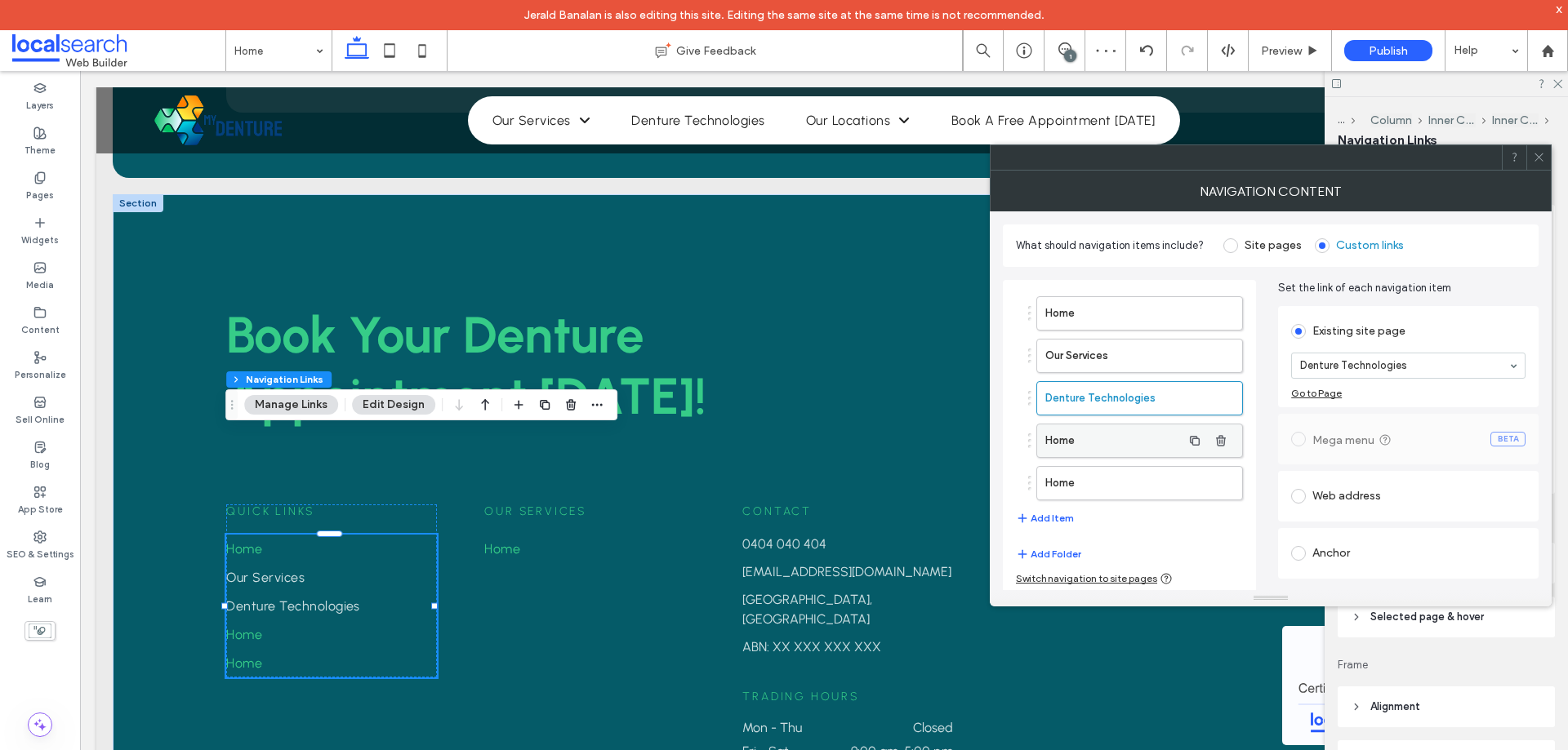
click at [1137, 426] on label "Home" at bounding box center [1113, 441] width 136 height 33
click at [1127, 487] on label "Home" at bounding box center [1113, 483] width 136 height 33
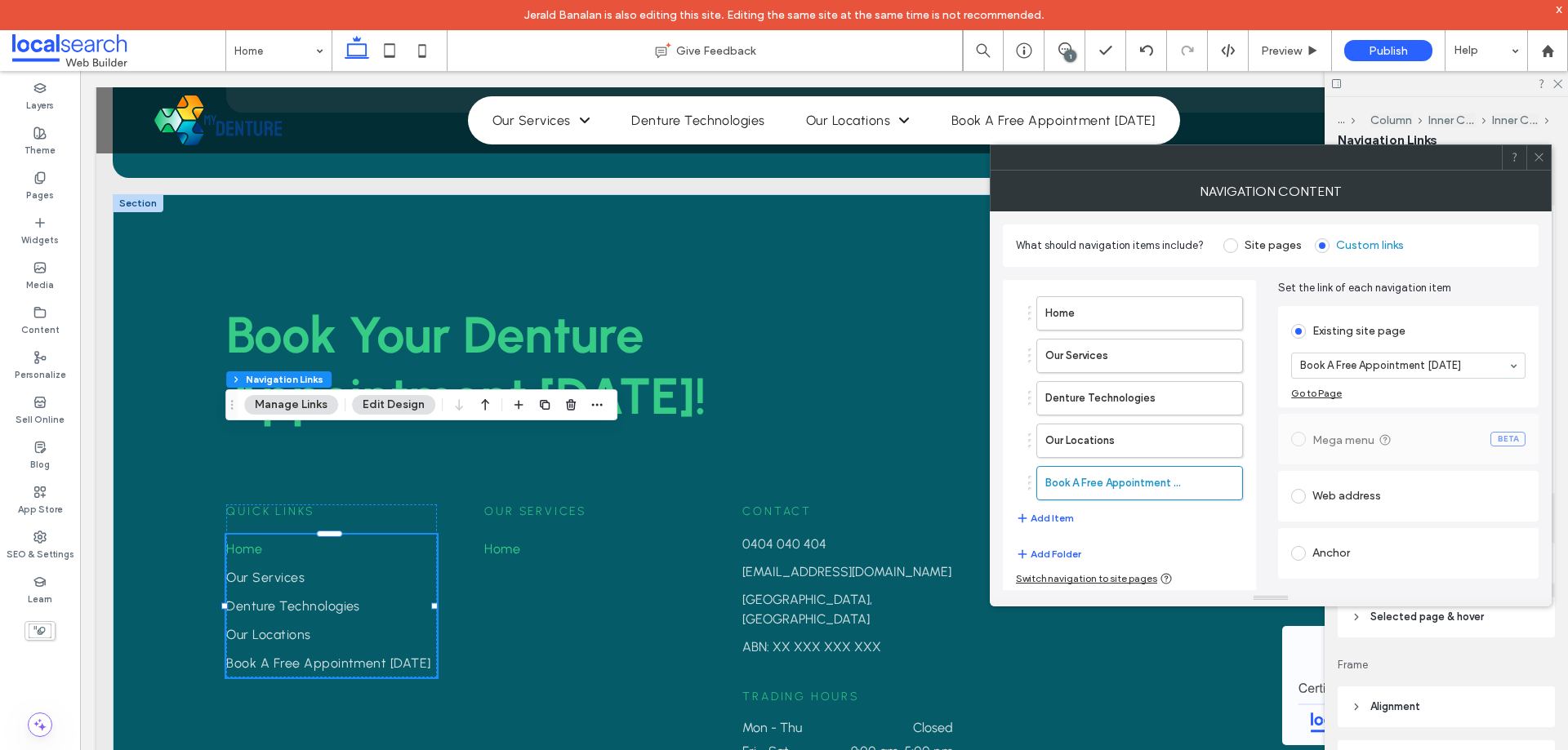
click at [1537, 158] on icon at bounding box center [1538, 157] width 12 height 12
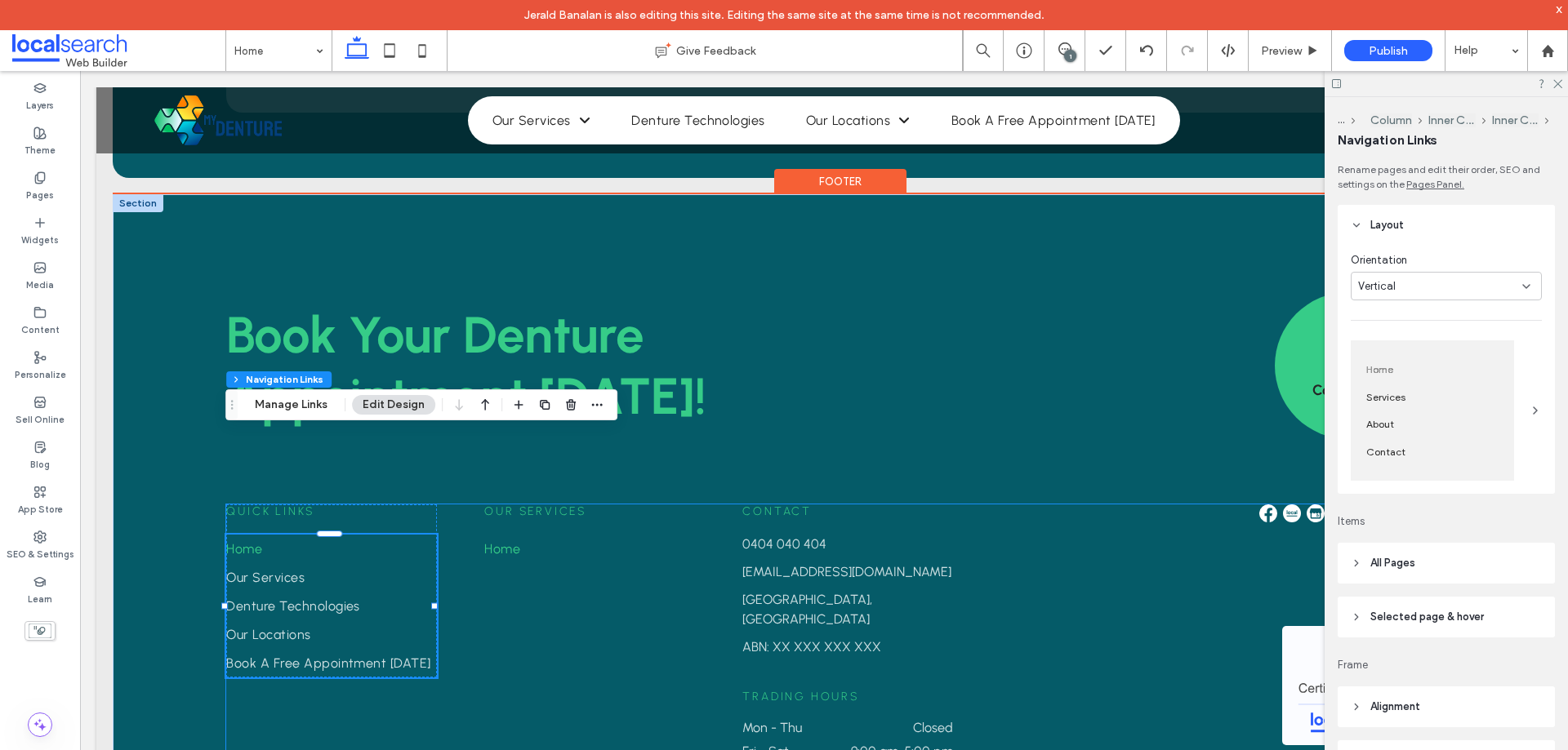
click at [552, 509] on div "Quick Links Home Our Services Denture Technologies Our Locations Book A Free Ap…" at bounding box center [823, 648] width 1195 height 289
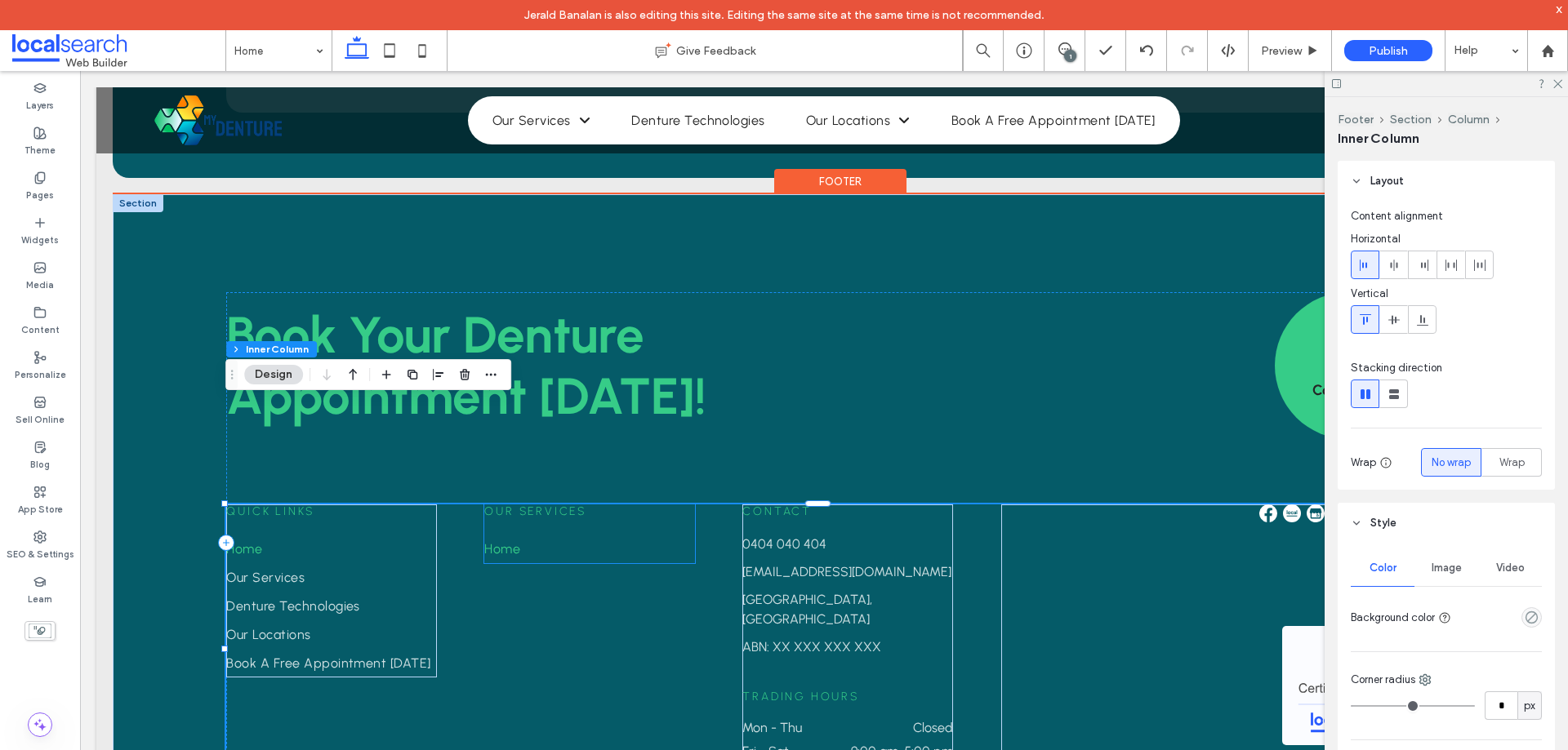
click at [518, 535] on link "Home" at bounding box center [589, 549] width 211 height 28
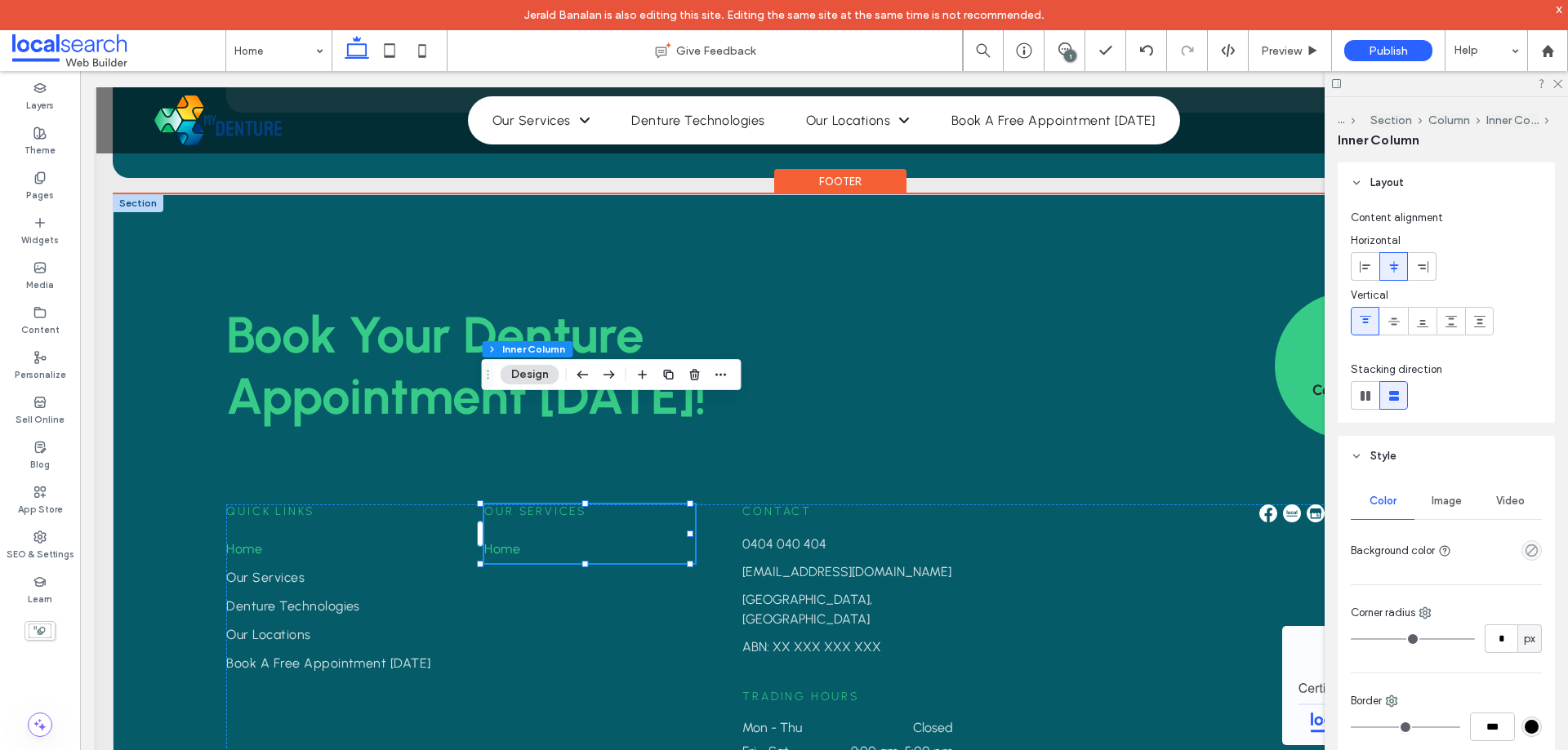
click at [518, 535] on link "Home" at bounding box center [589, 549] width 211 height 28
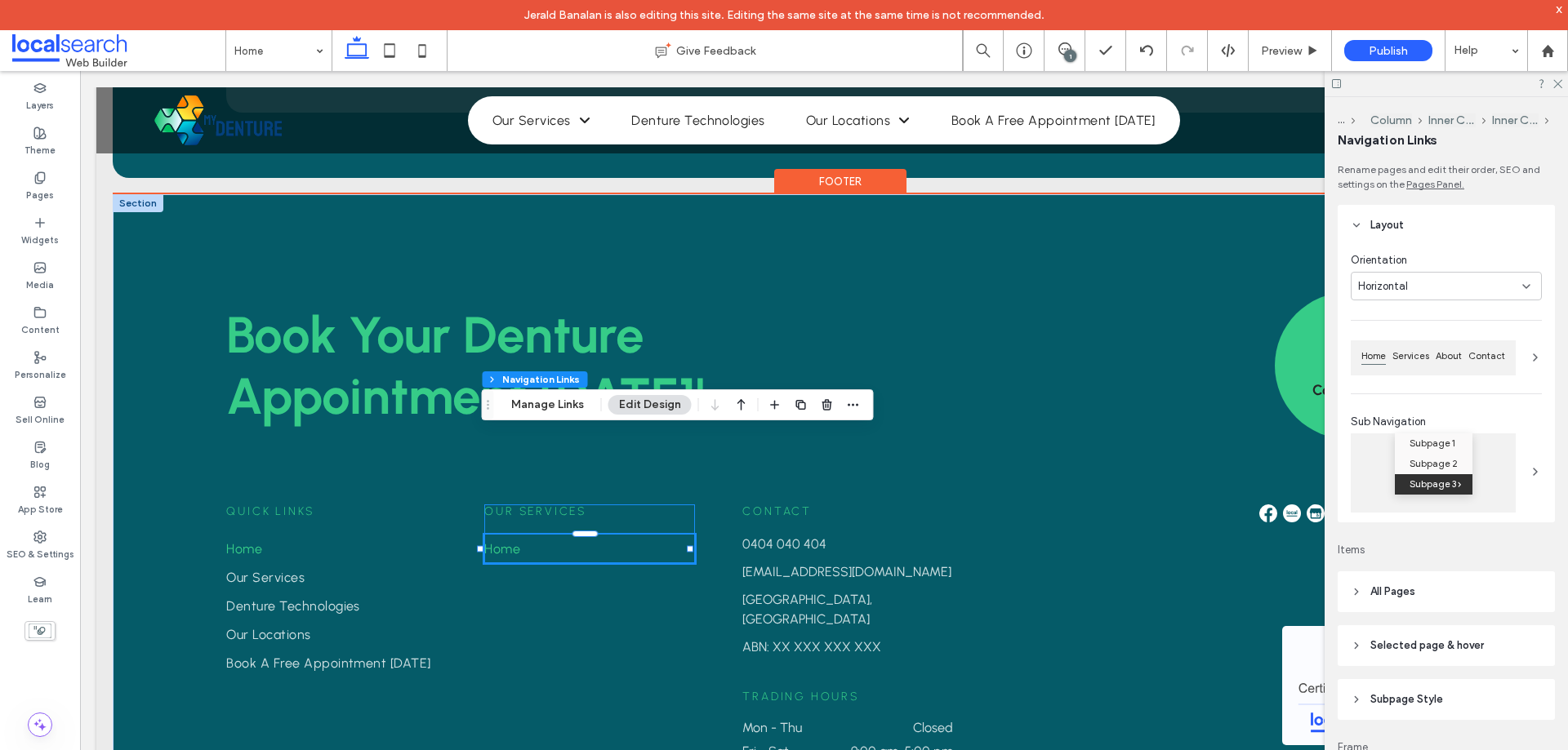
type input "***"
type input "****"
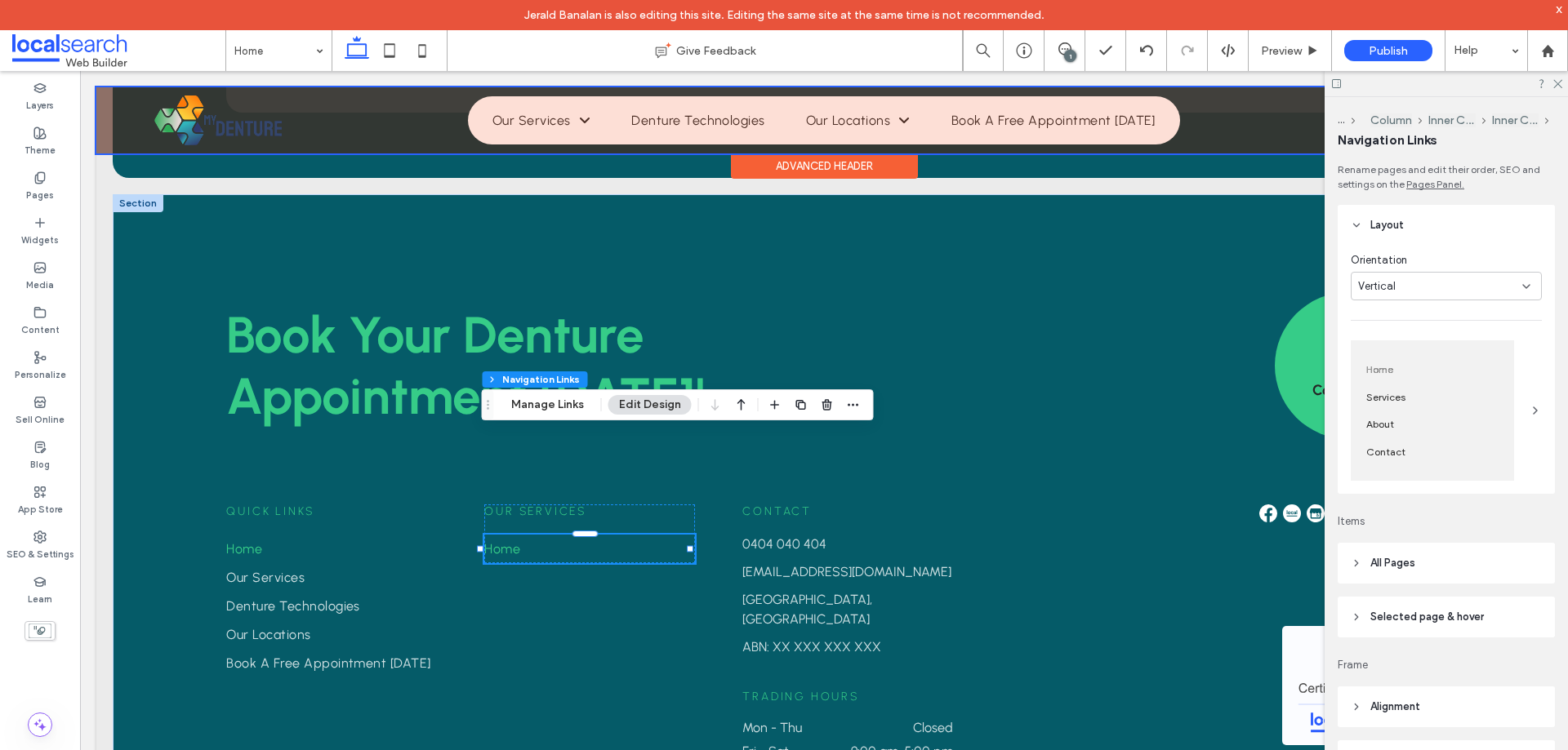
click at [699, 102] on div at bounding box center [823, 120] width 1455 height 66
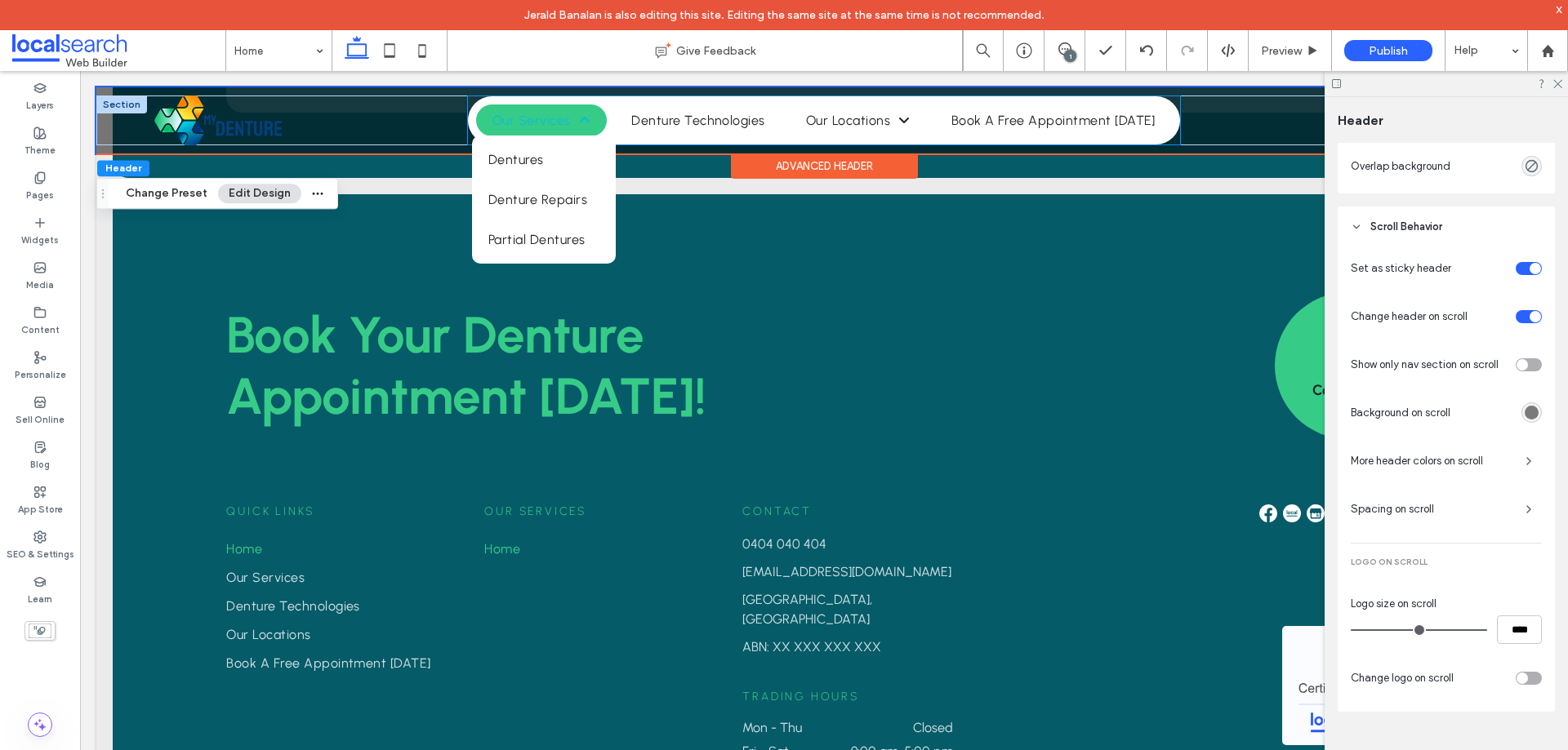
scroll to position [407, 0]
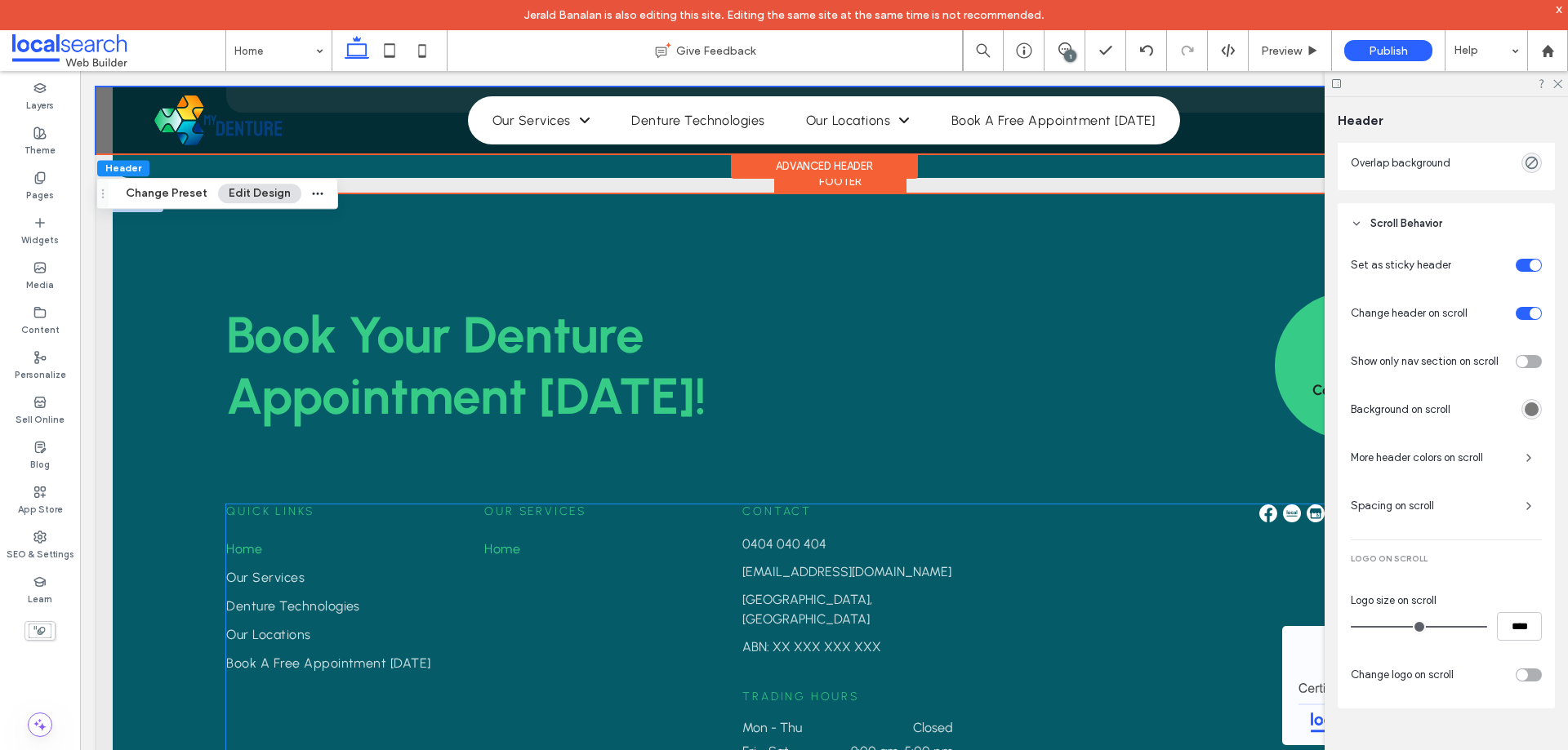
click at [508, 541] on span "Home" at bounding box center [502, 549] width 36 height 16
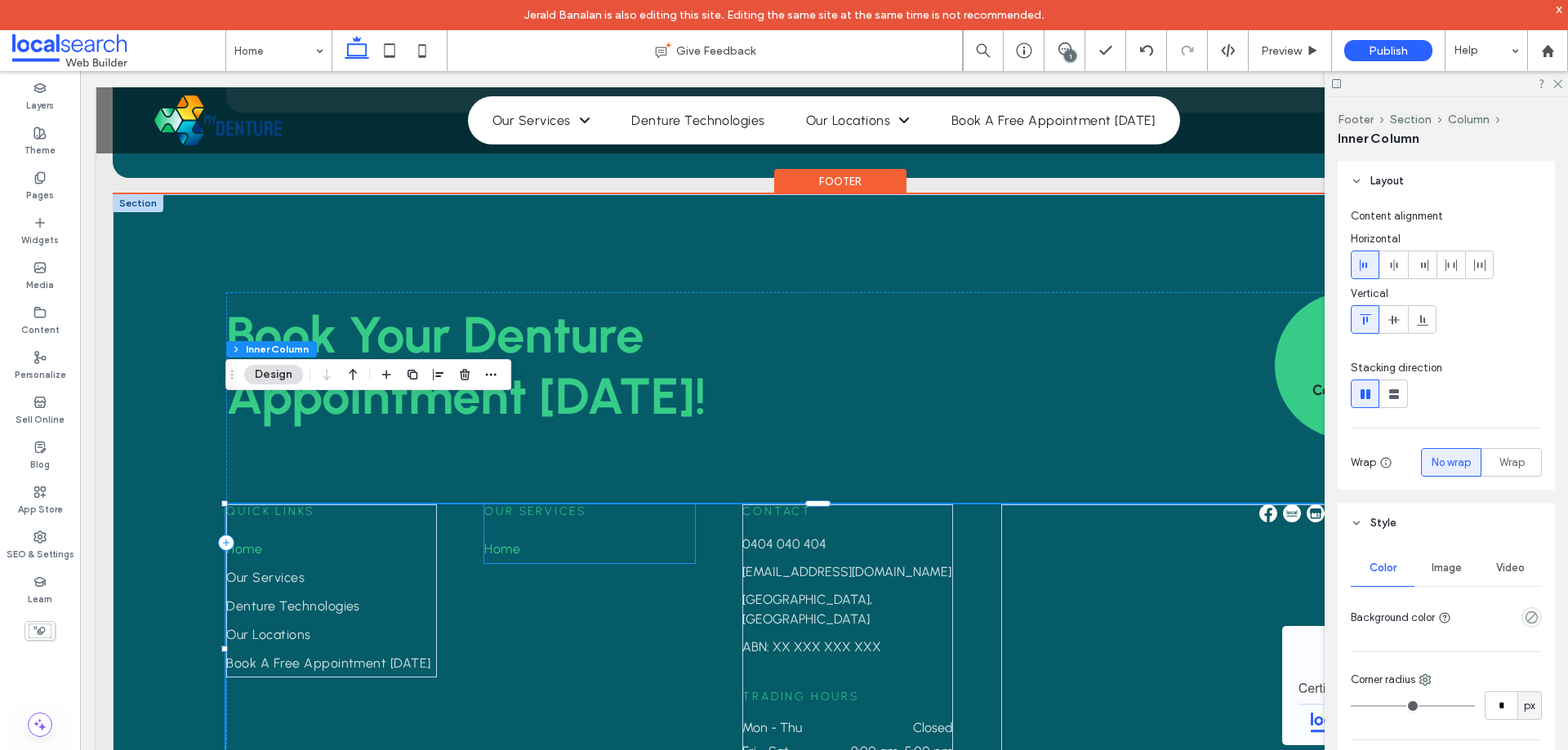
click at [510, 541] on span "Home" at bounding box center [502, 549] width 36 height 16
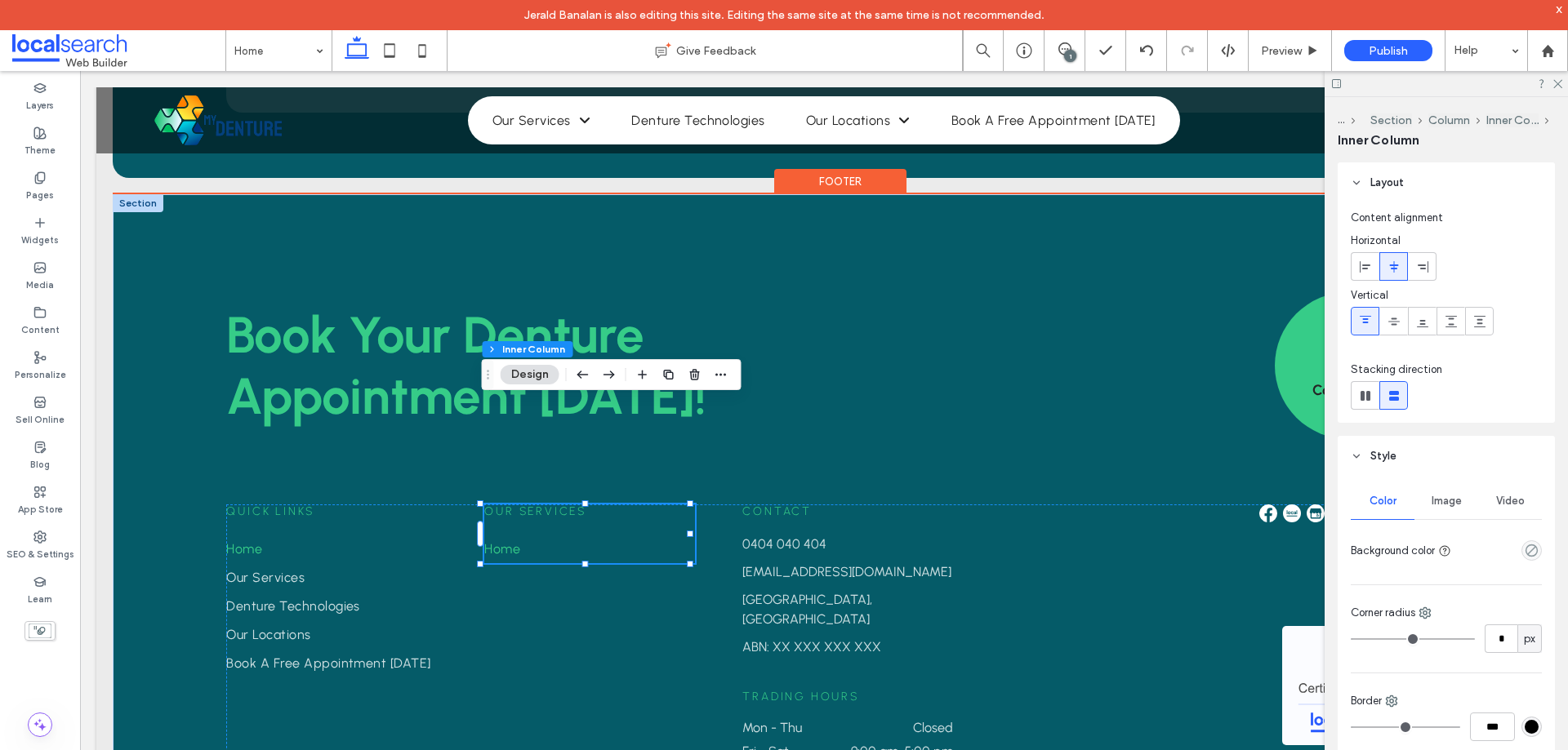
click at [510, 541] on span "Home" at bounding box center [502, 549] width 36 height 16
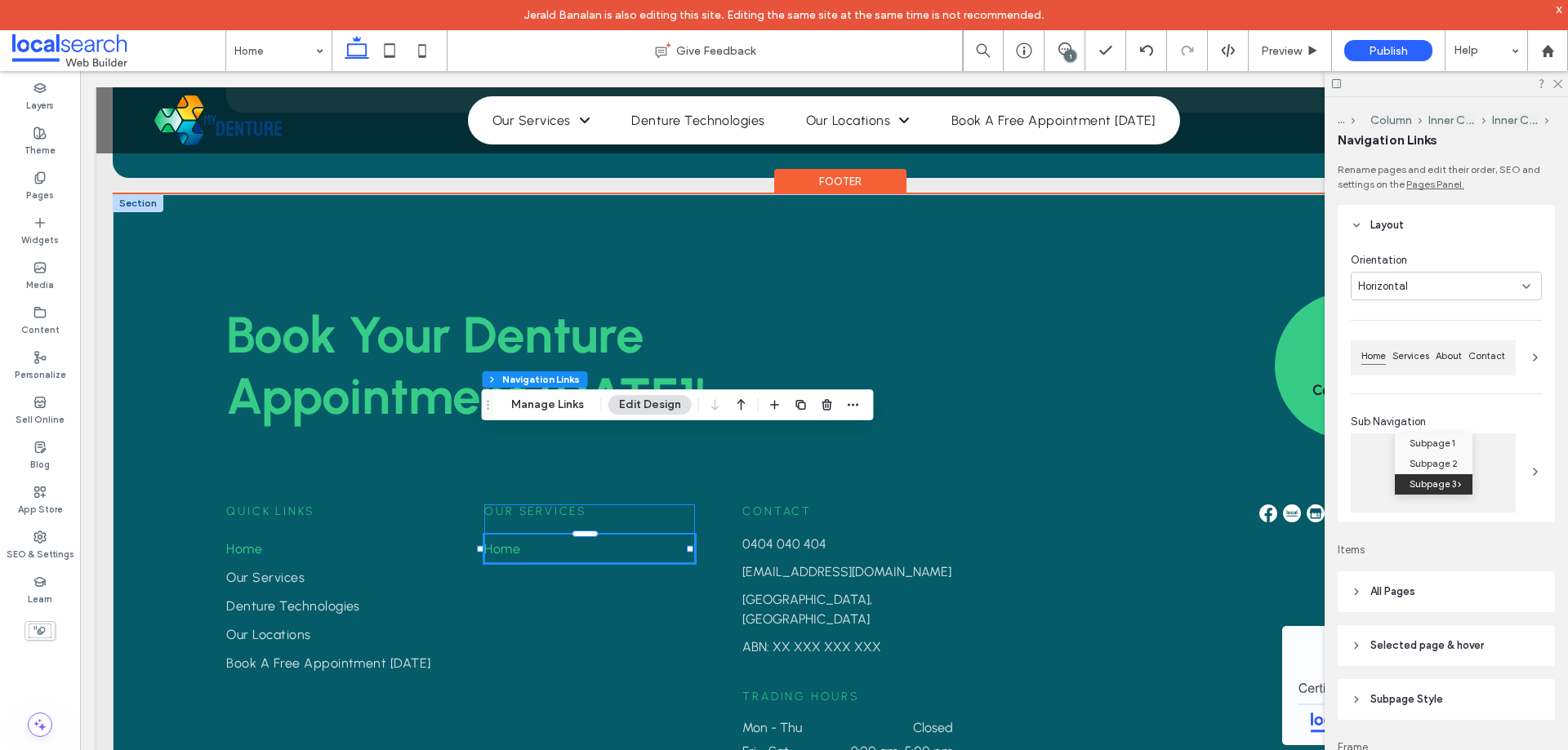
type input "***"
type input "****"
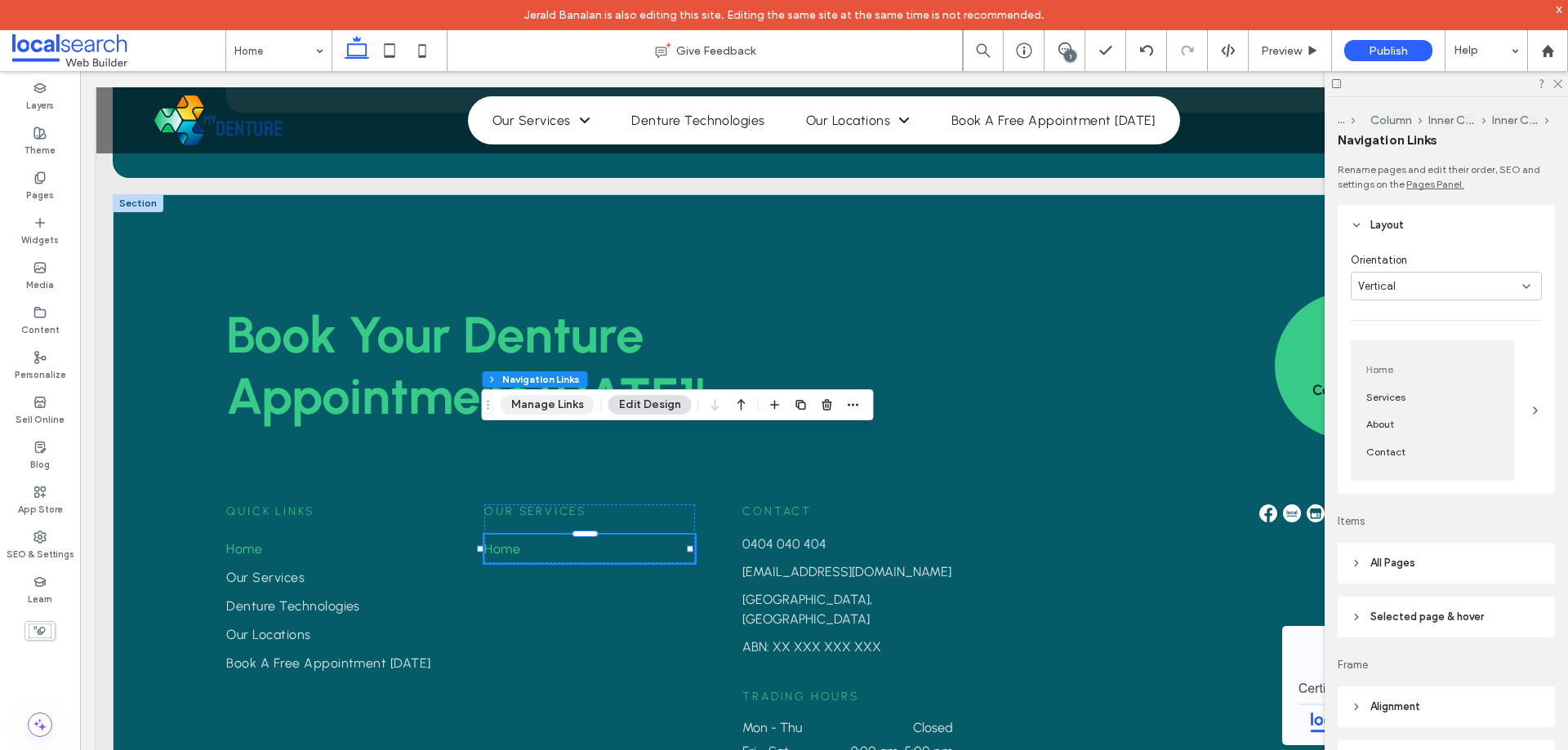
click at [521, 398] on button "Manage Links" at bounding box center [547, 404] width 94 height 20
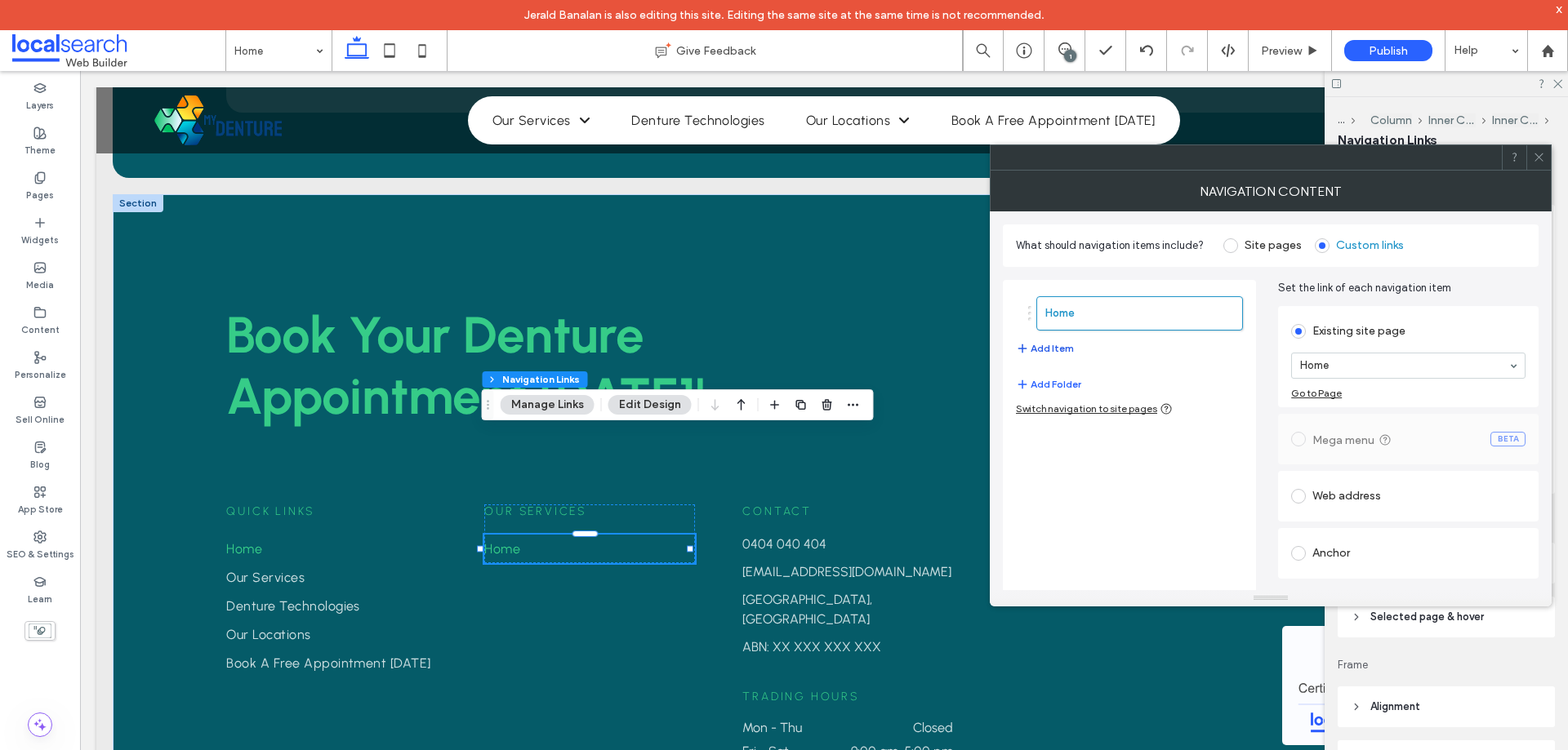
click at [1047, 344] on button "Add Item" at bounding box center [1045, 348] width 58 height 20
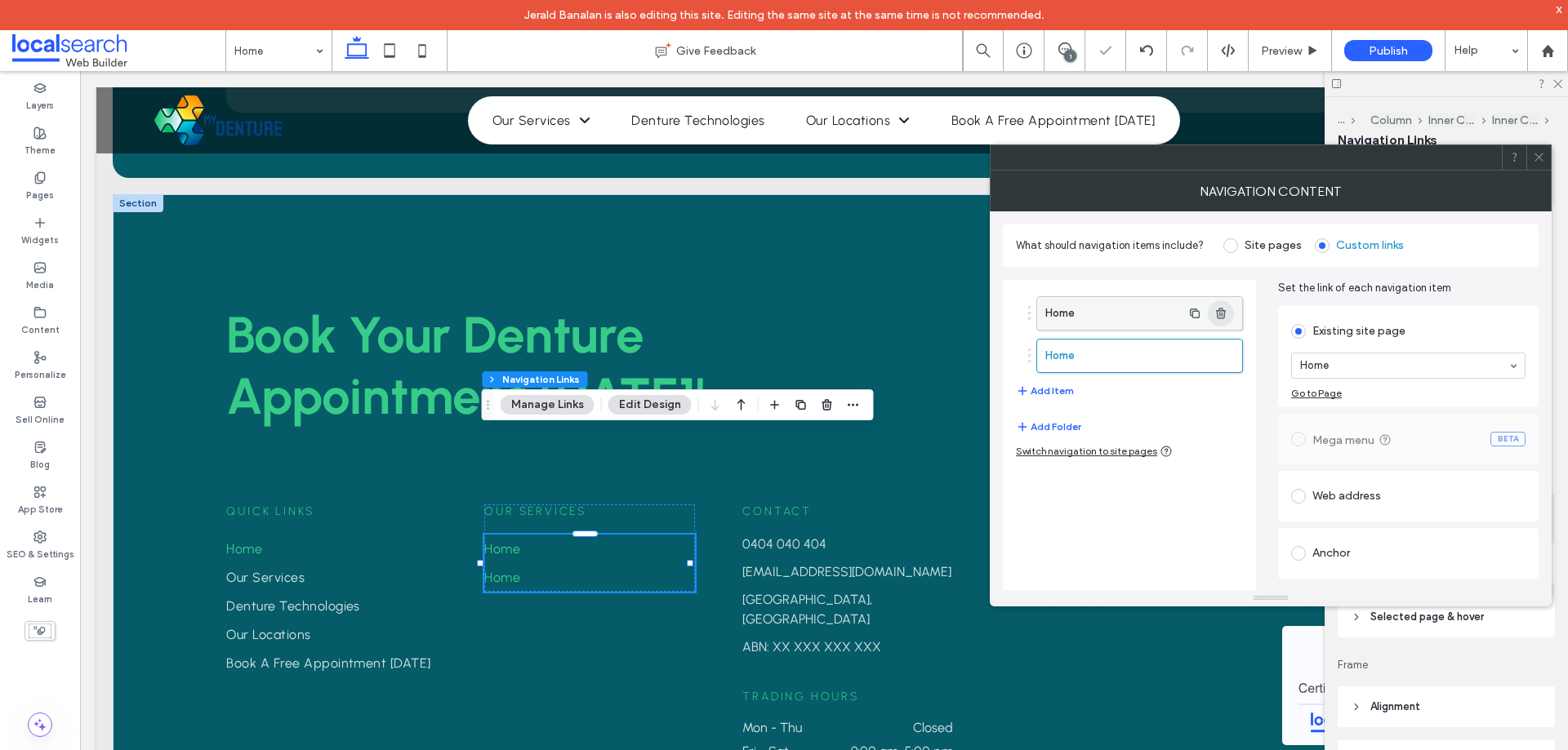
click at [1222, 307] on icon "button" at bounding box center [1221, 314] width 13 height 13
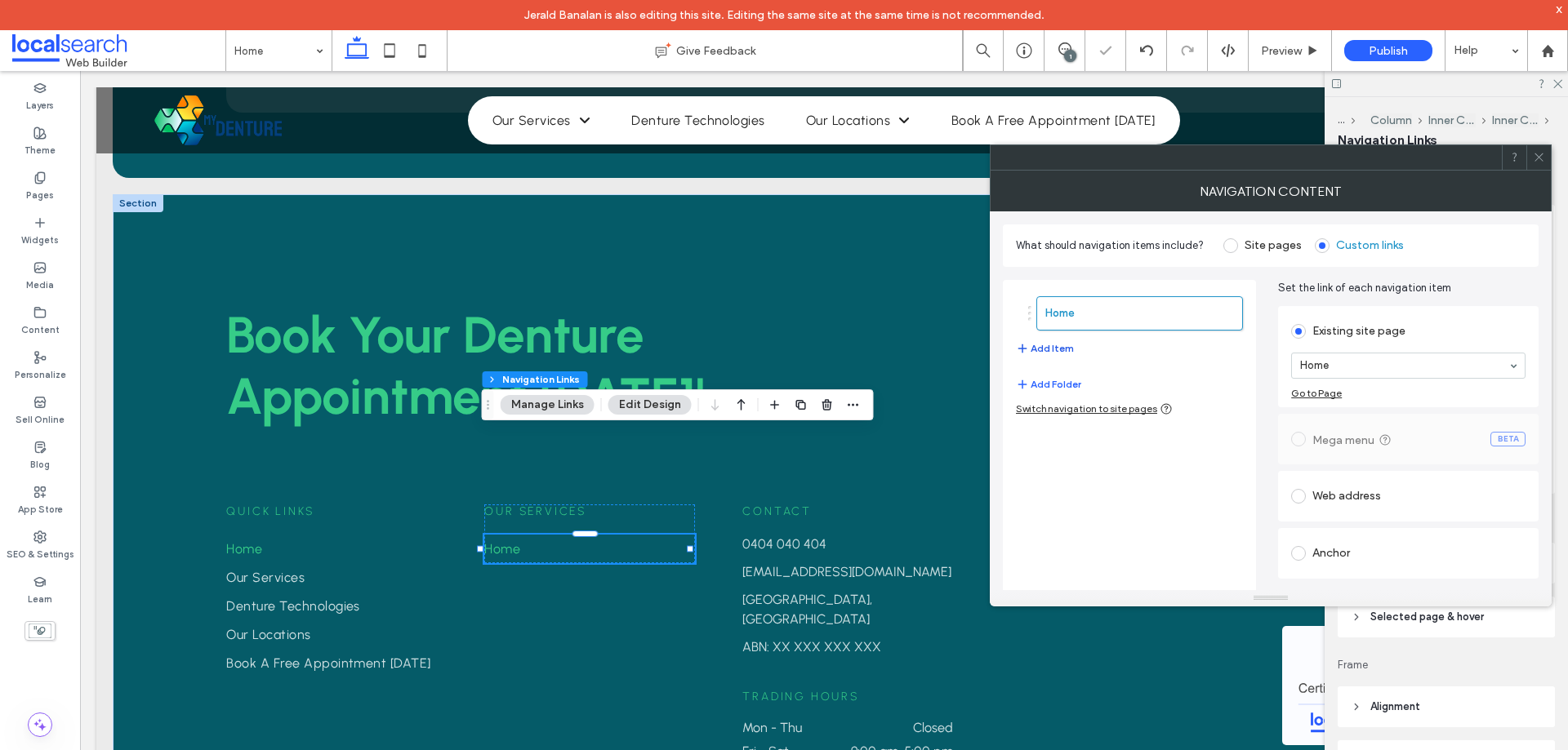
click at [1055, 351] on button "Add Item" at bounding box center [1045, 348] width 58 height 20
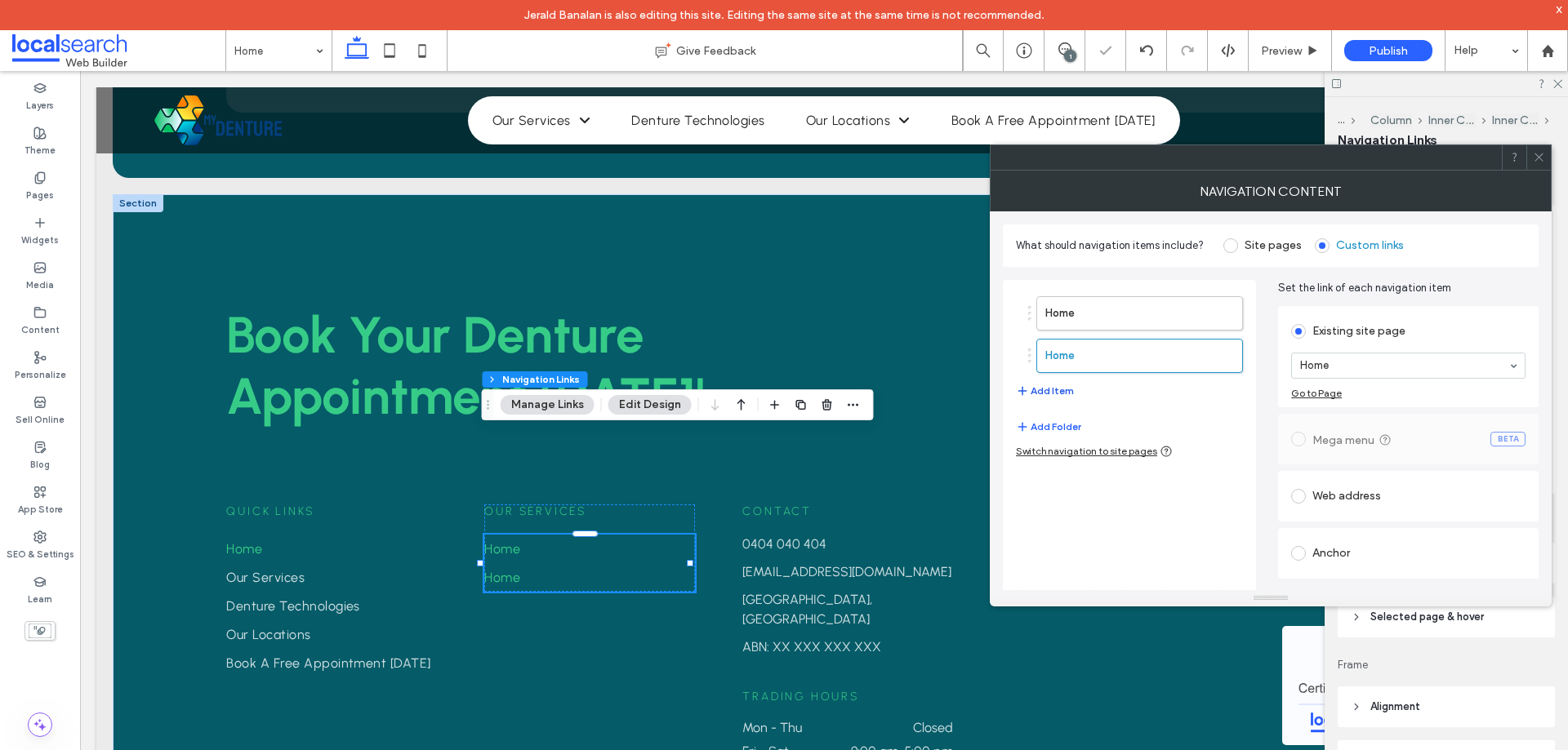
click at [1048, 388] on button "Add Item" at bounding box center [1045, 391] width 58 height 20
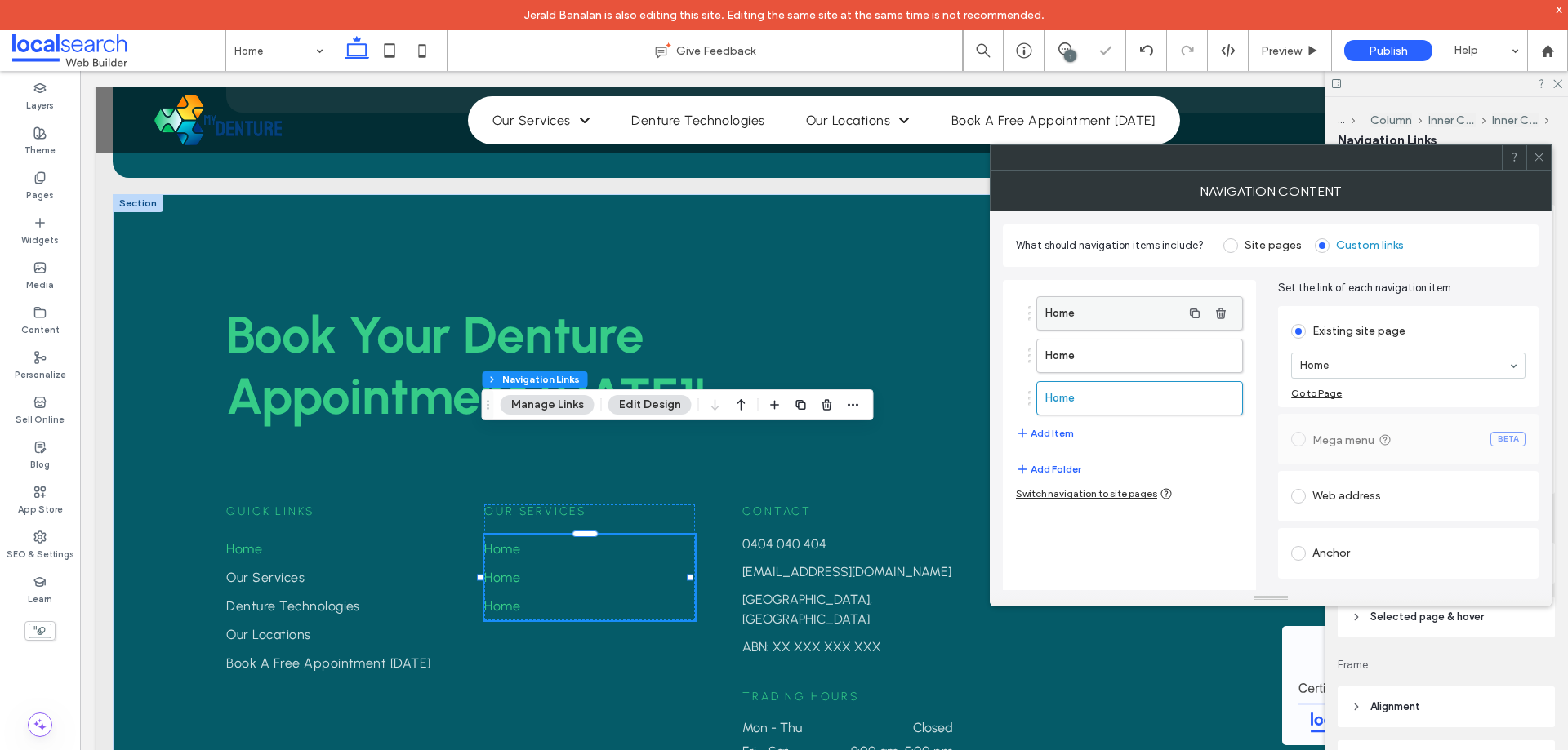
click at [1085, 313] on label "Home" at bounding box center [1113, 313] width 136 height 33
click at [1126, 357] on label "Home" at bounding box center [1113, 355] width 136 height 33
click at [1084, 386] on label "Home" at bounding box center [1113, 398] width 136 height 33
click at [1542, 166] on span at bounding box center [1538, 158] width 12 height 24
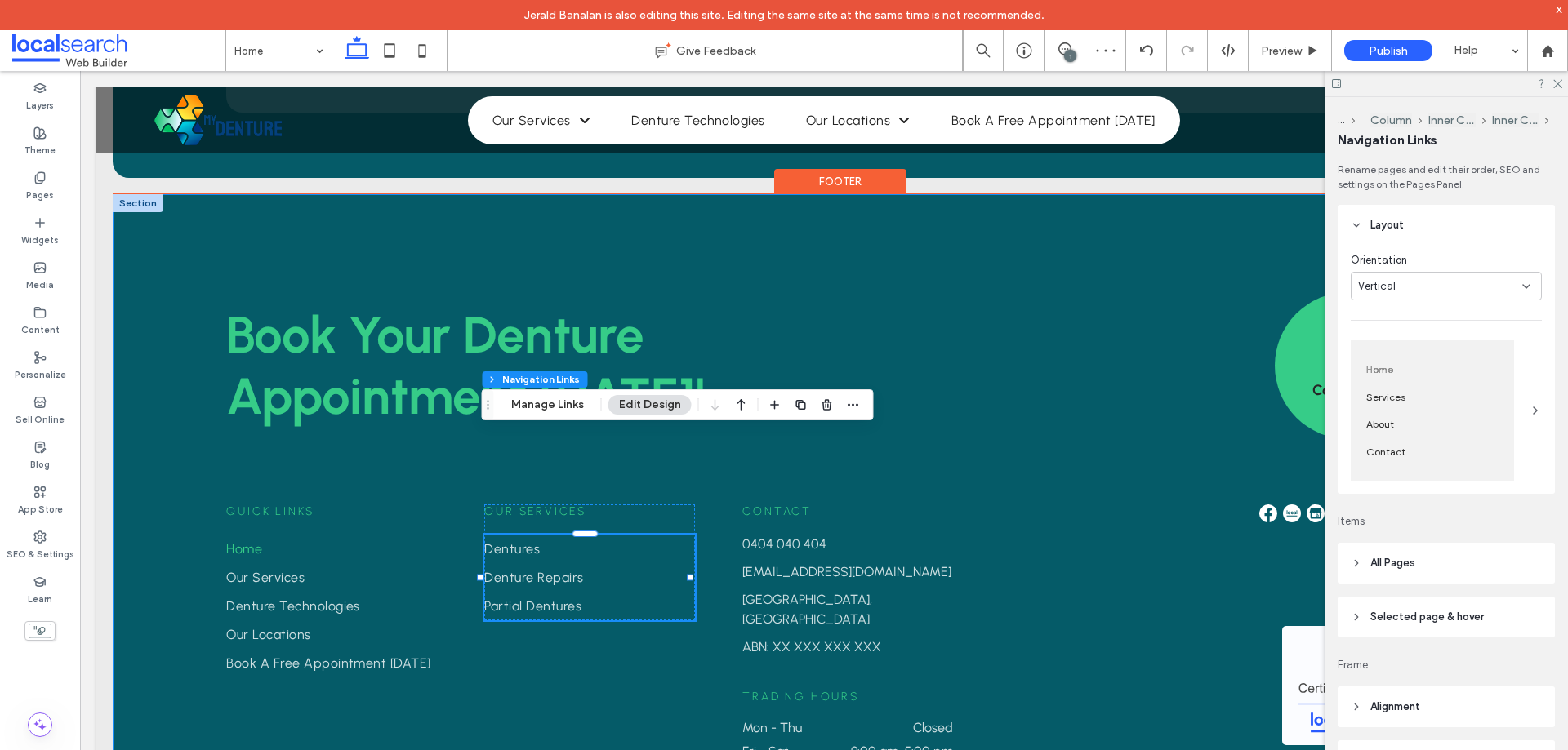
click at [138, 383] on div "Book Your Denture ﻿ Appointment Today! Contact Us Quick Links Home Our Services…" at bounding box center [823, 526] width 1422 height 664
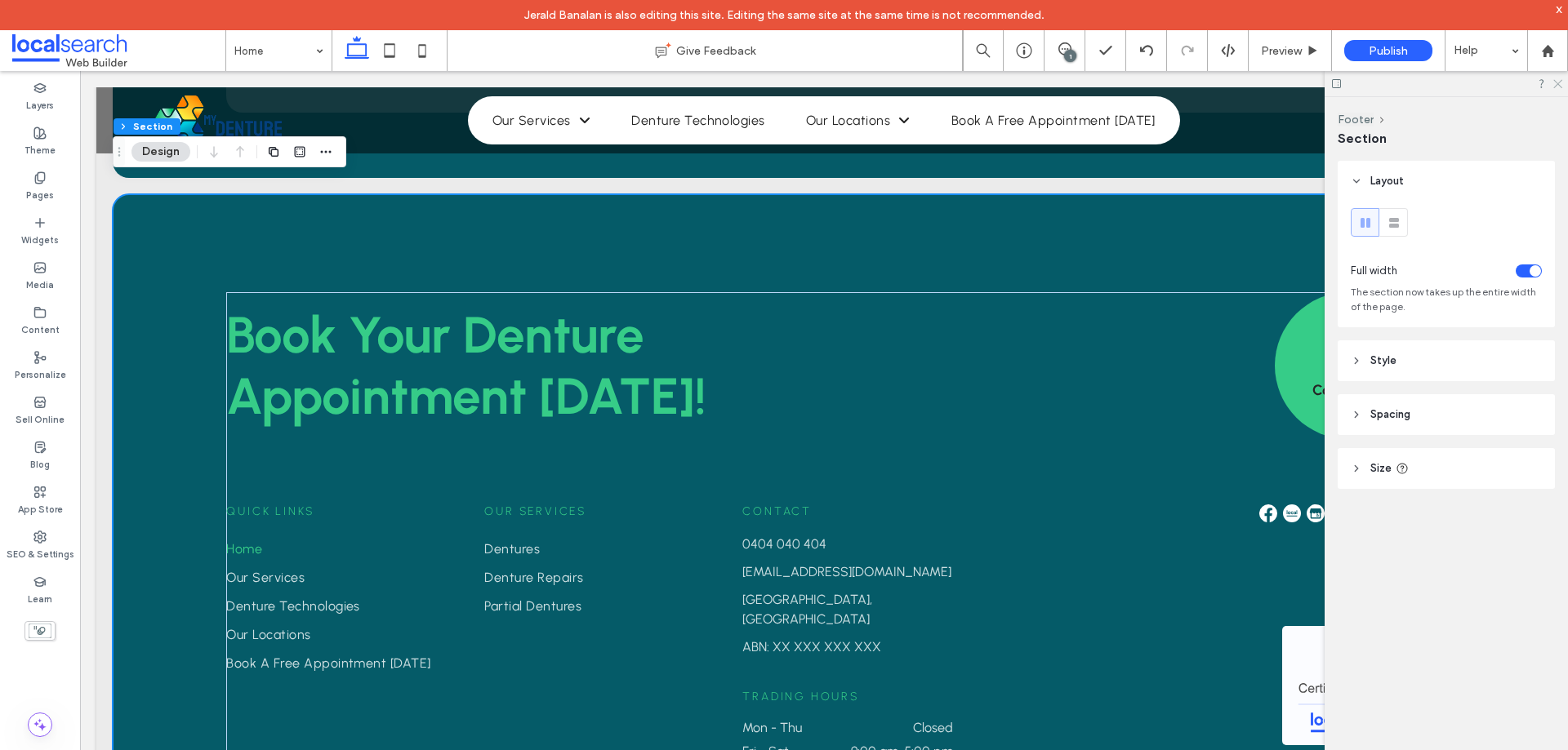
click at [1557, 86] on icon at bounding box center [1556, 83] width 10 height 10
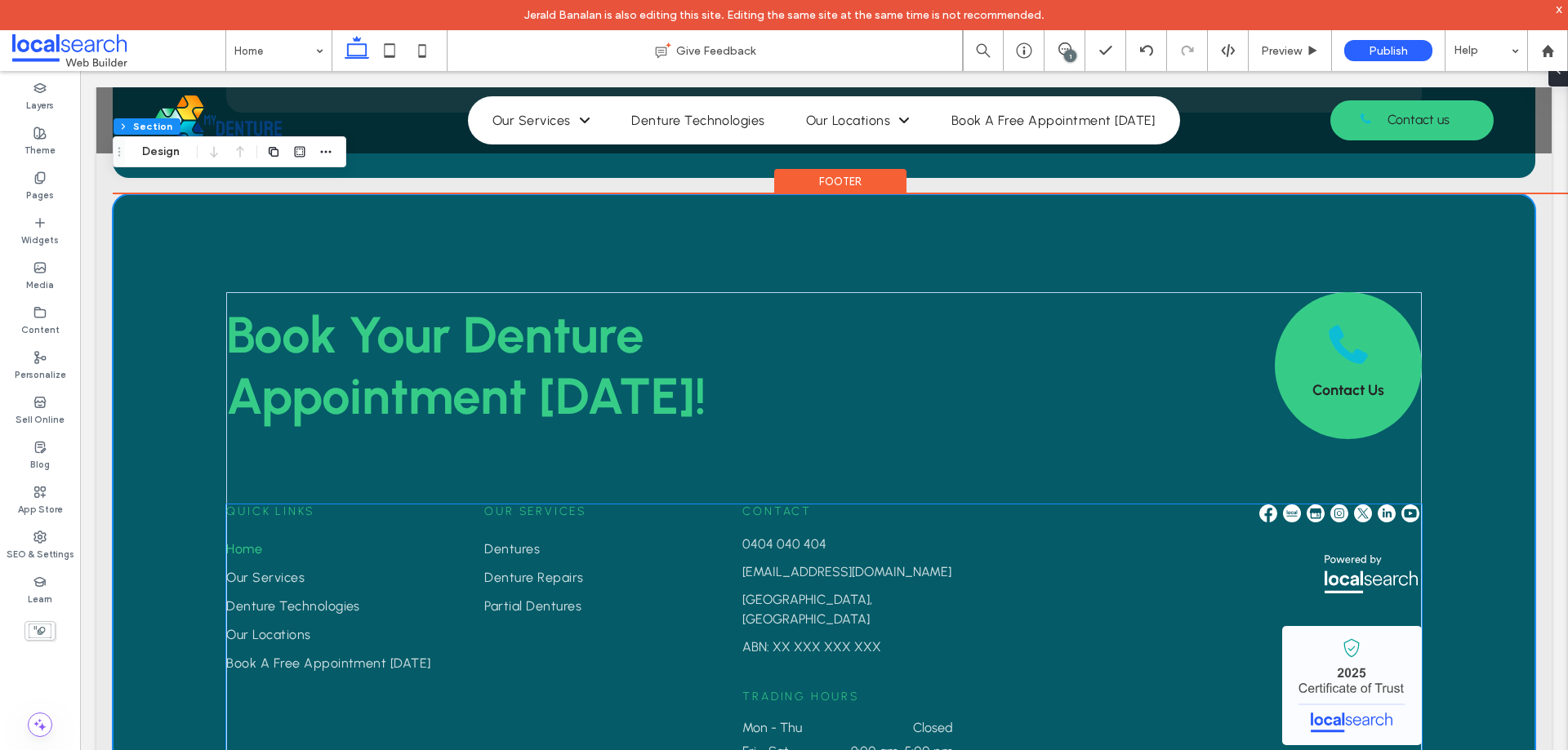
click at [780, 639] on span "ABN: XX XXX XXX XXX" at bounding box center [812, 647] width 139 height 16
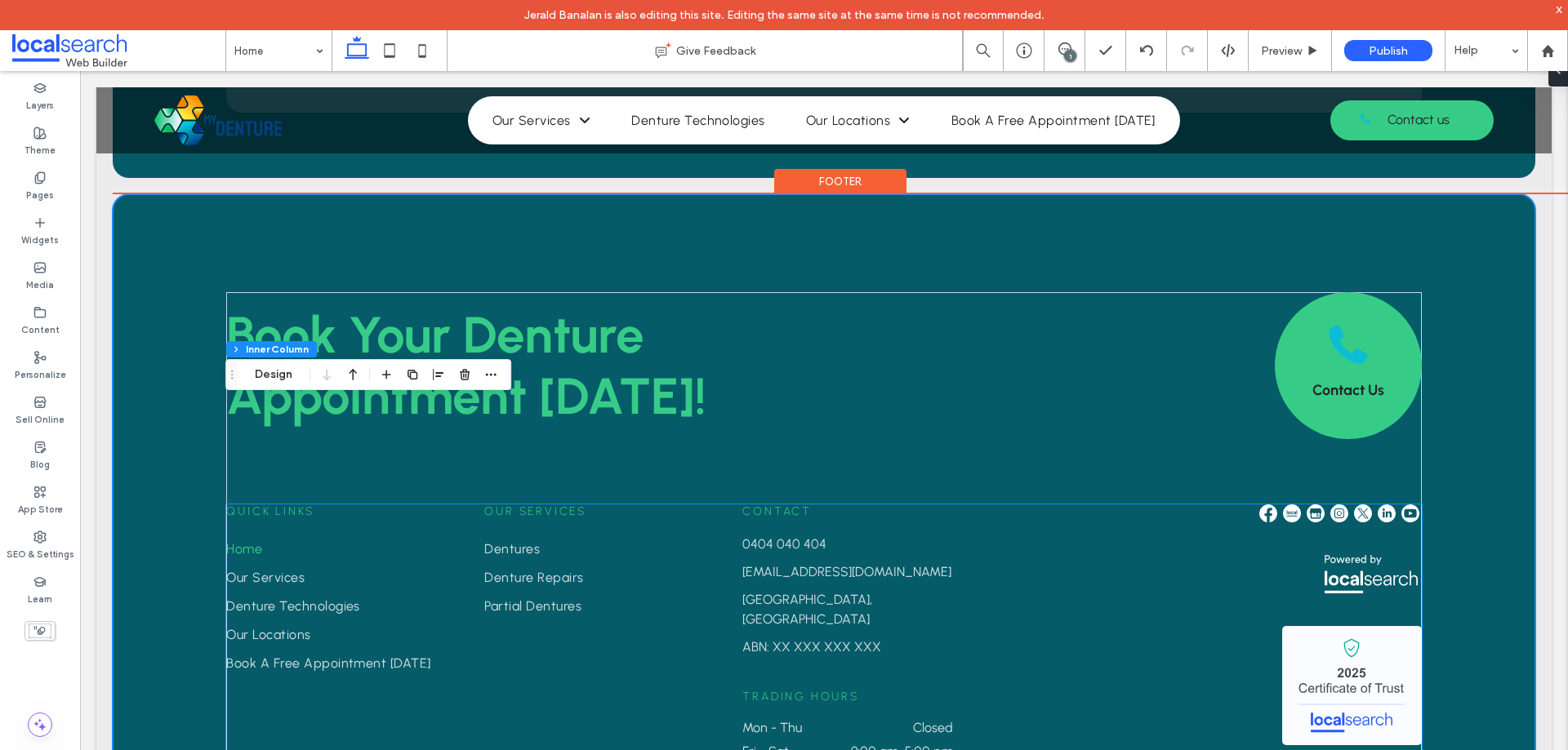
click at [780, 639] on span "ABN: XX XXX XXX XXX" at bounding box center [812, 647] width 139 height 16
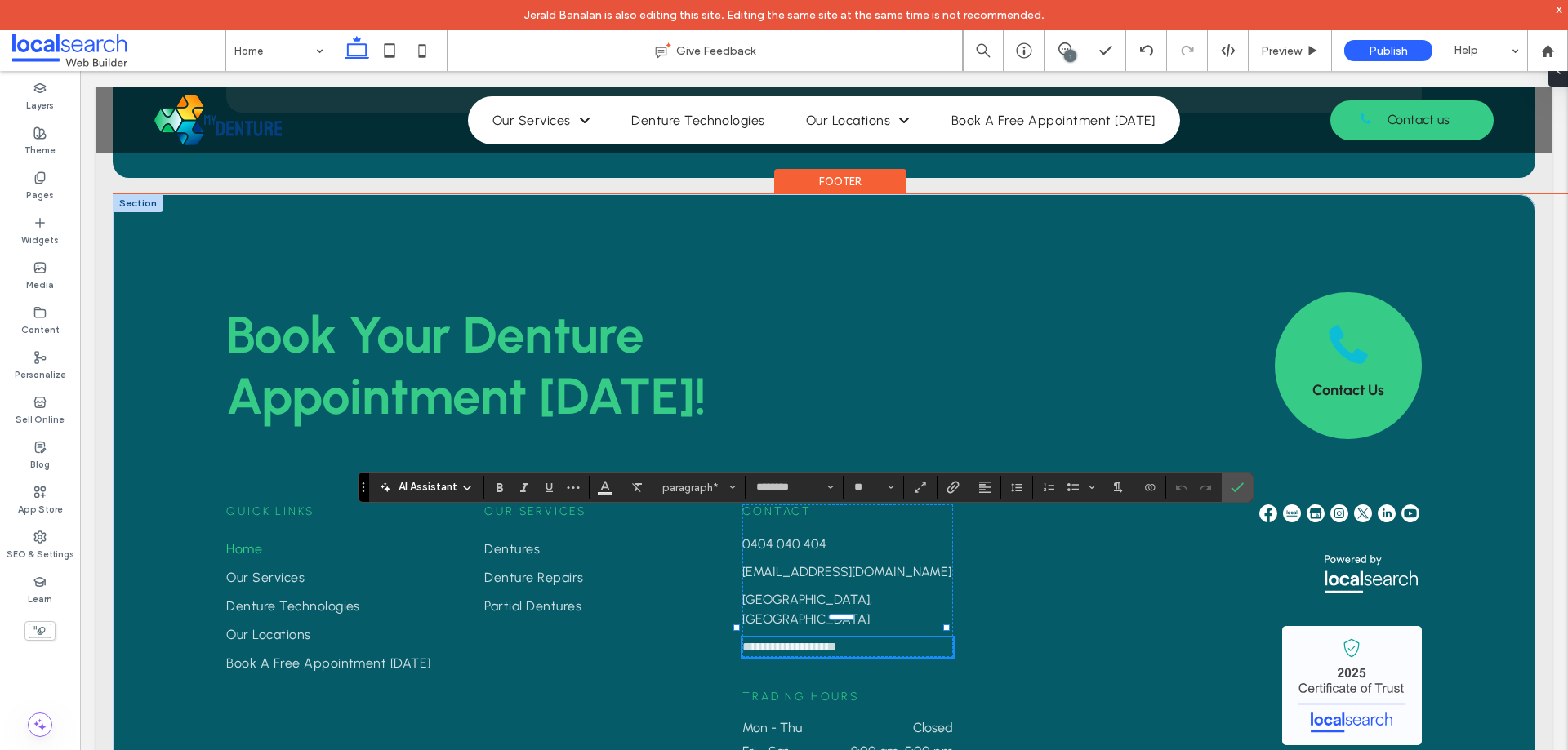
click at [775, 641] on span "**********" at bounding box center [790, 647] width 95 height 12
drag, startPoint x: 768, startPoint y: 523, endPoint x: 860, endPoint y: 523, distance: 92.0
click at [837, 641] on span "**********" at bounding box center [790, 647] width 95 height 12
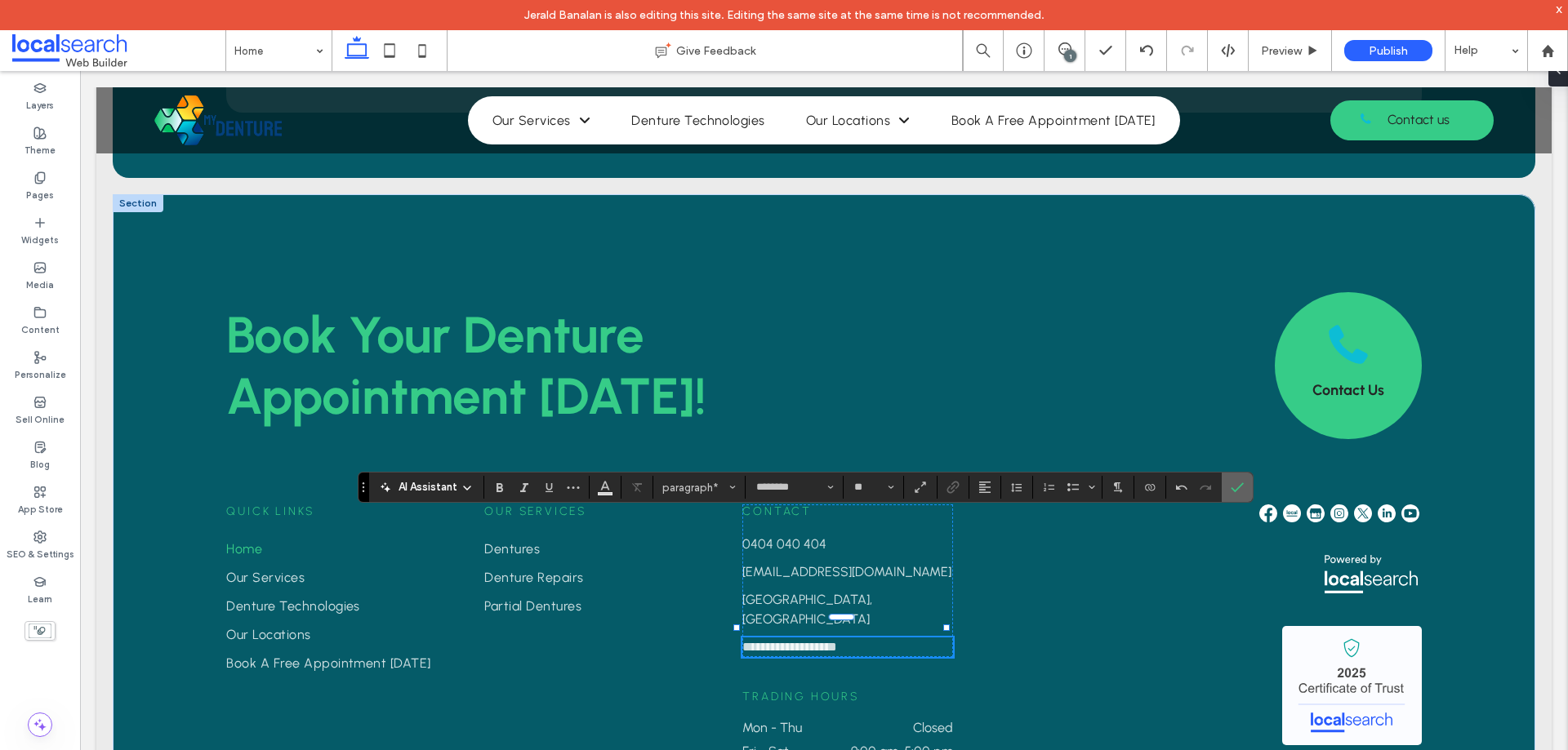
click at [1242, 492] on icon "Confirm" at bounding box center [1237, 488] width 13 height 13
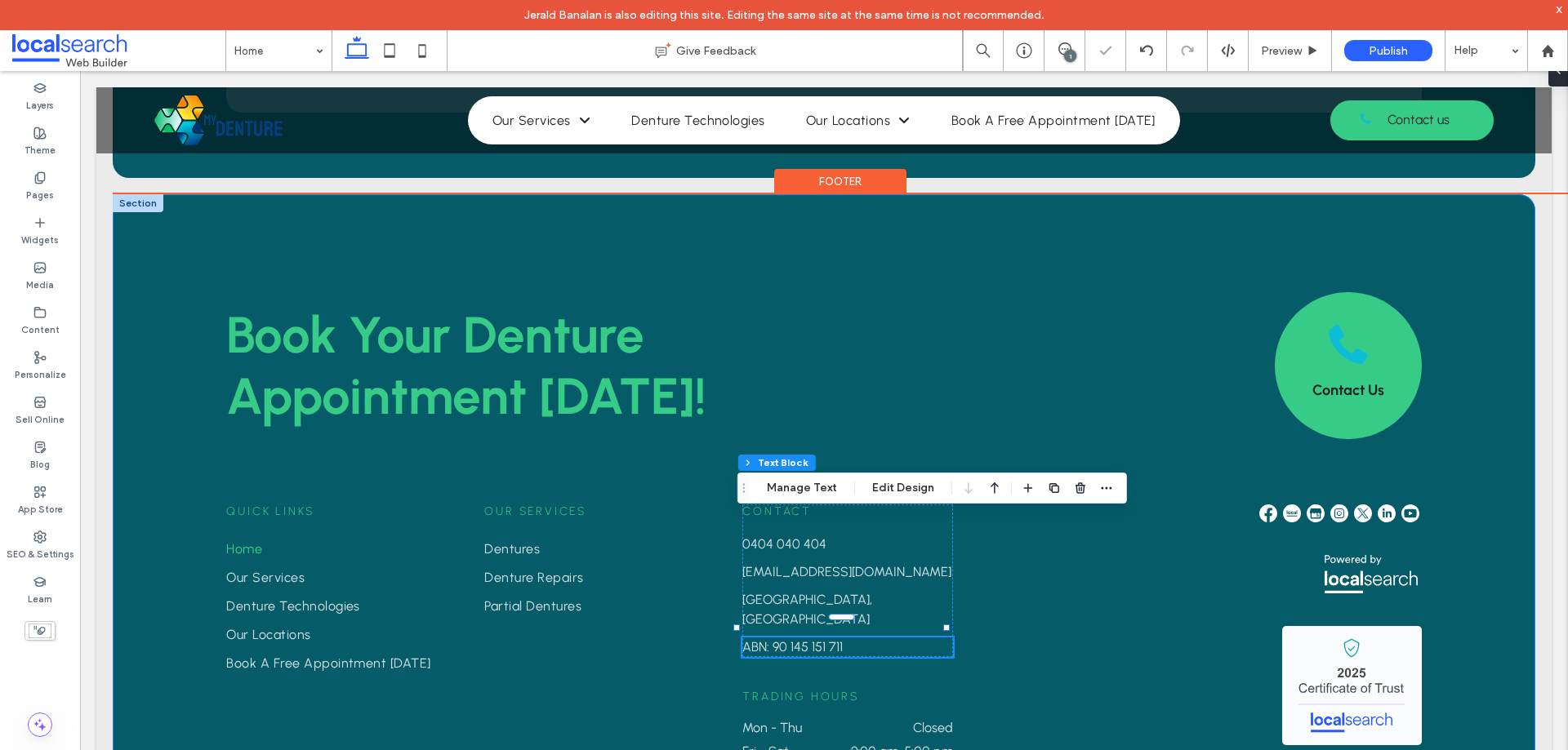
click at [183, 409] on div "Book Your Denture ﻿ Appointment Today! Contact Us Quick Links Home Our Services…" at bounding box center [823, 526] width 1422 height 664
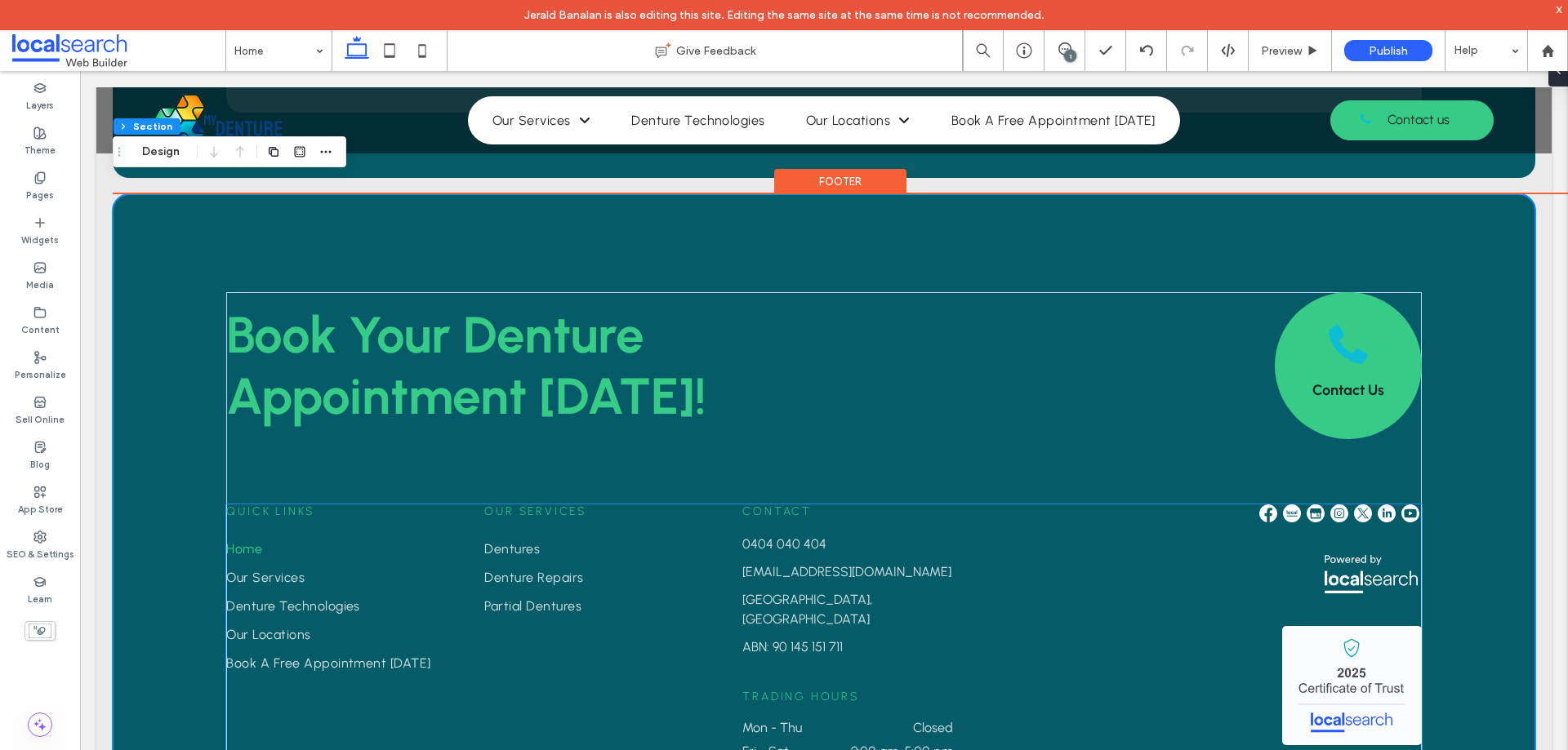
click at [807, 592] on link "Gold Coast, Australia" at bounding box center [808, 609] width 130 height 35
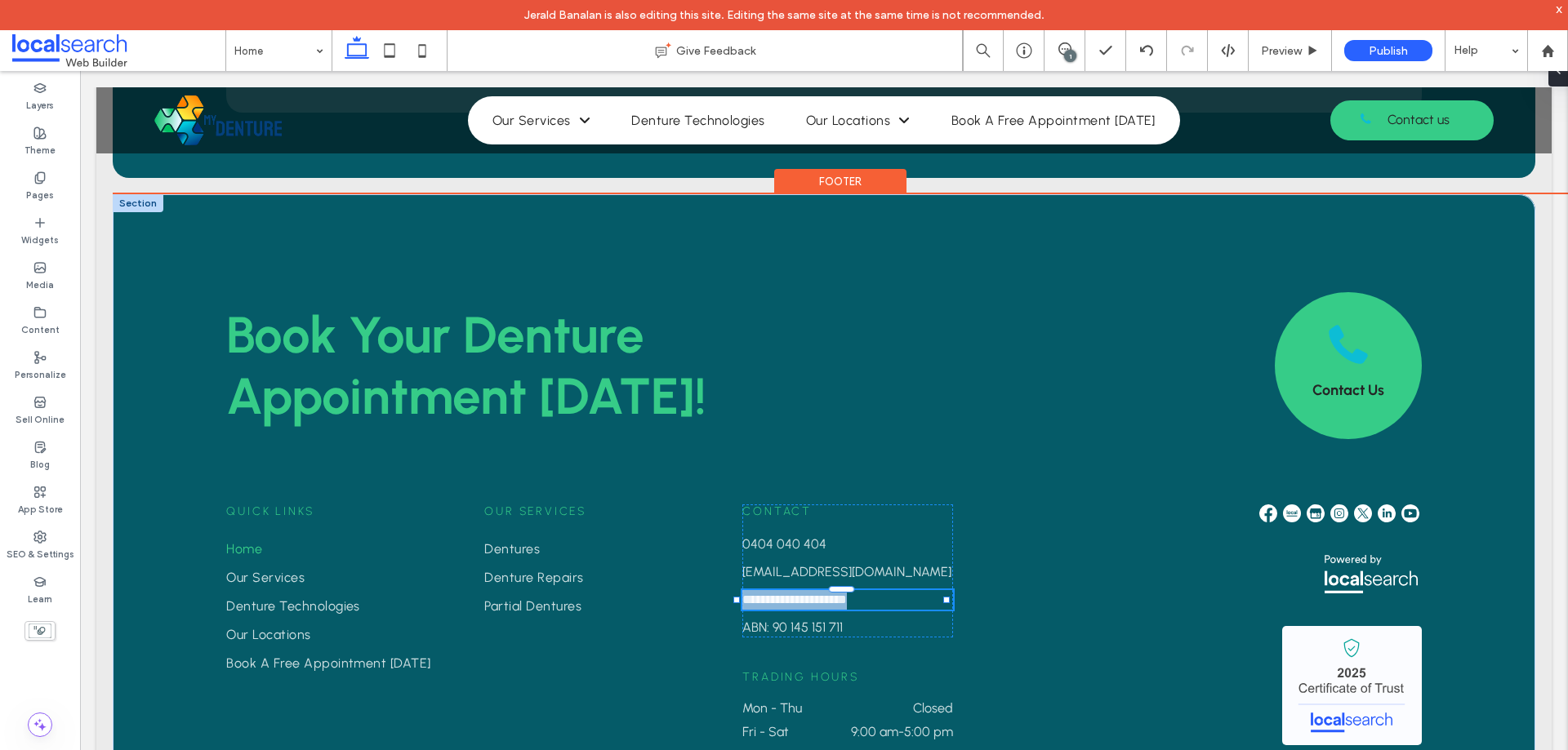
type input "********"
type input "**"
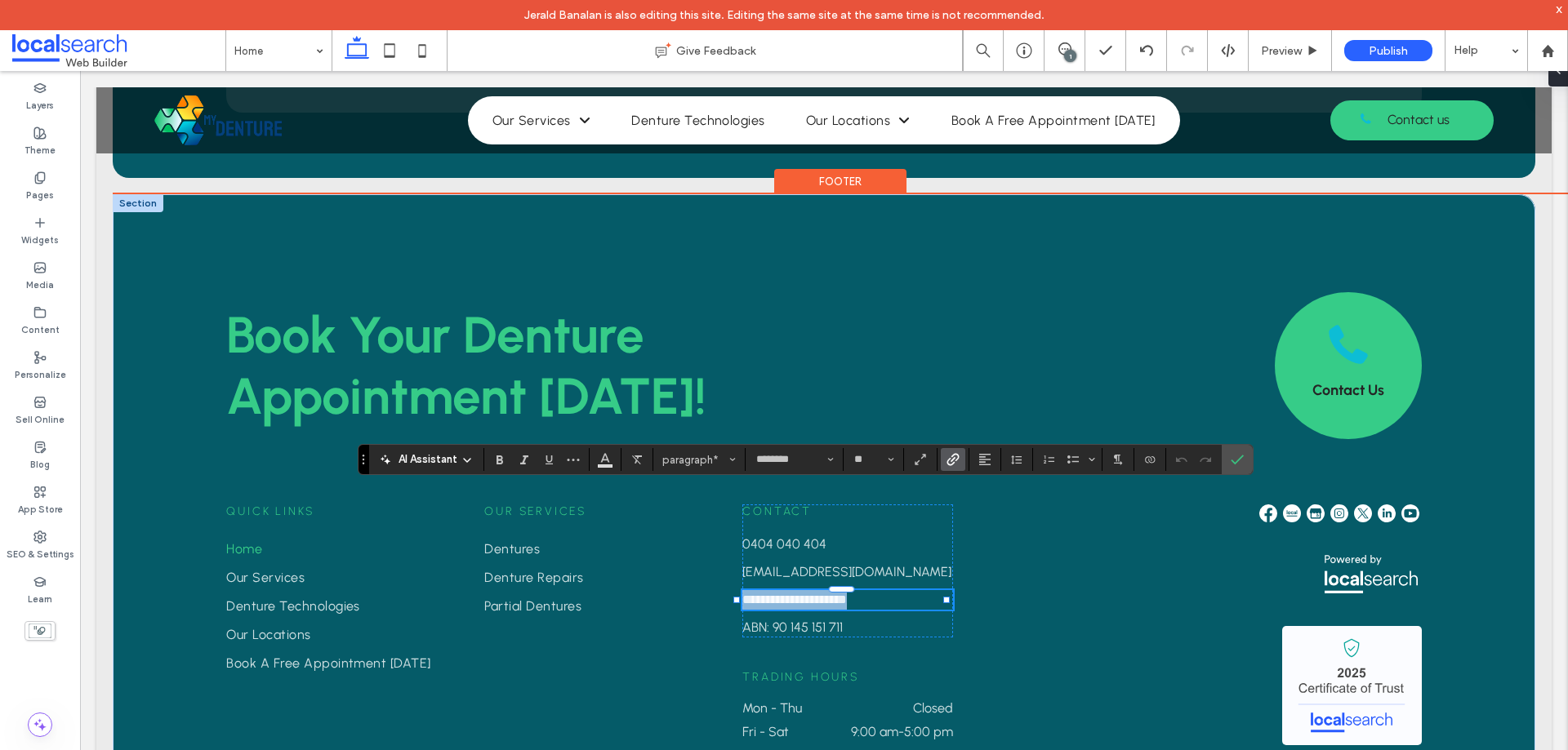
click at [769, 593] on link "**********" at bounding box center [794, 599] width 104 height 12
drag, startPoint x: 746, startPoint y: 493, endPoint x: 852, endPoint y: 495, distance: 106.0
click at [847, 593] on link "**********" at bounding box center [794, 599] width 104 height 12
click at [745, 593] on link "**********" at bounding box center [826, 599] width 168 height 12
click at [810, 590] on p "**********" at bounding box center [848, 600] width 211 height 20
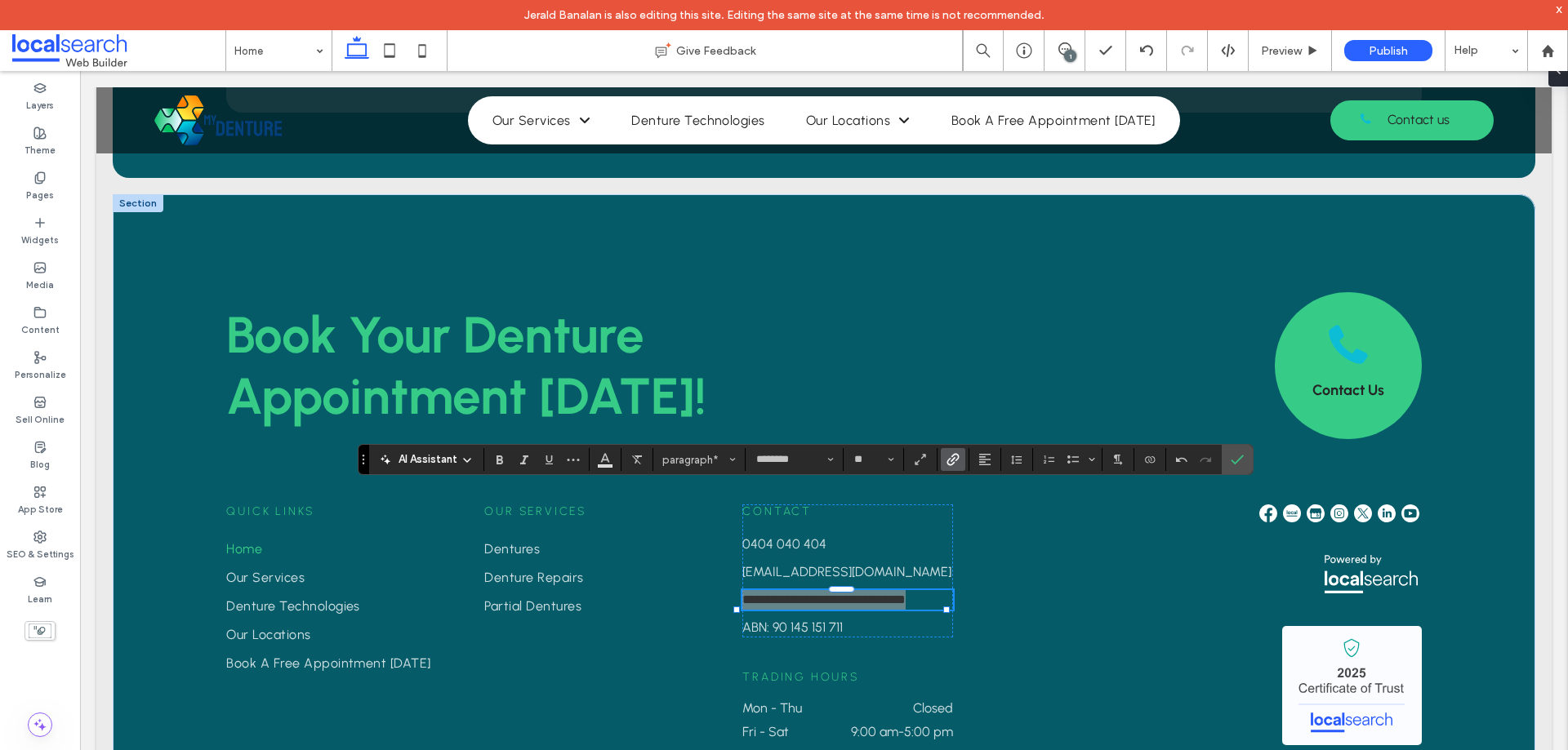
click at [947, 454] on icon "Link" at bounding box center [953, 460] width 13 height 13
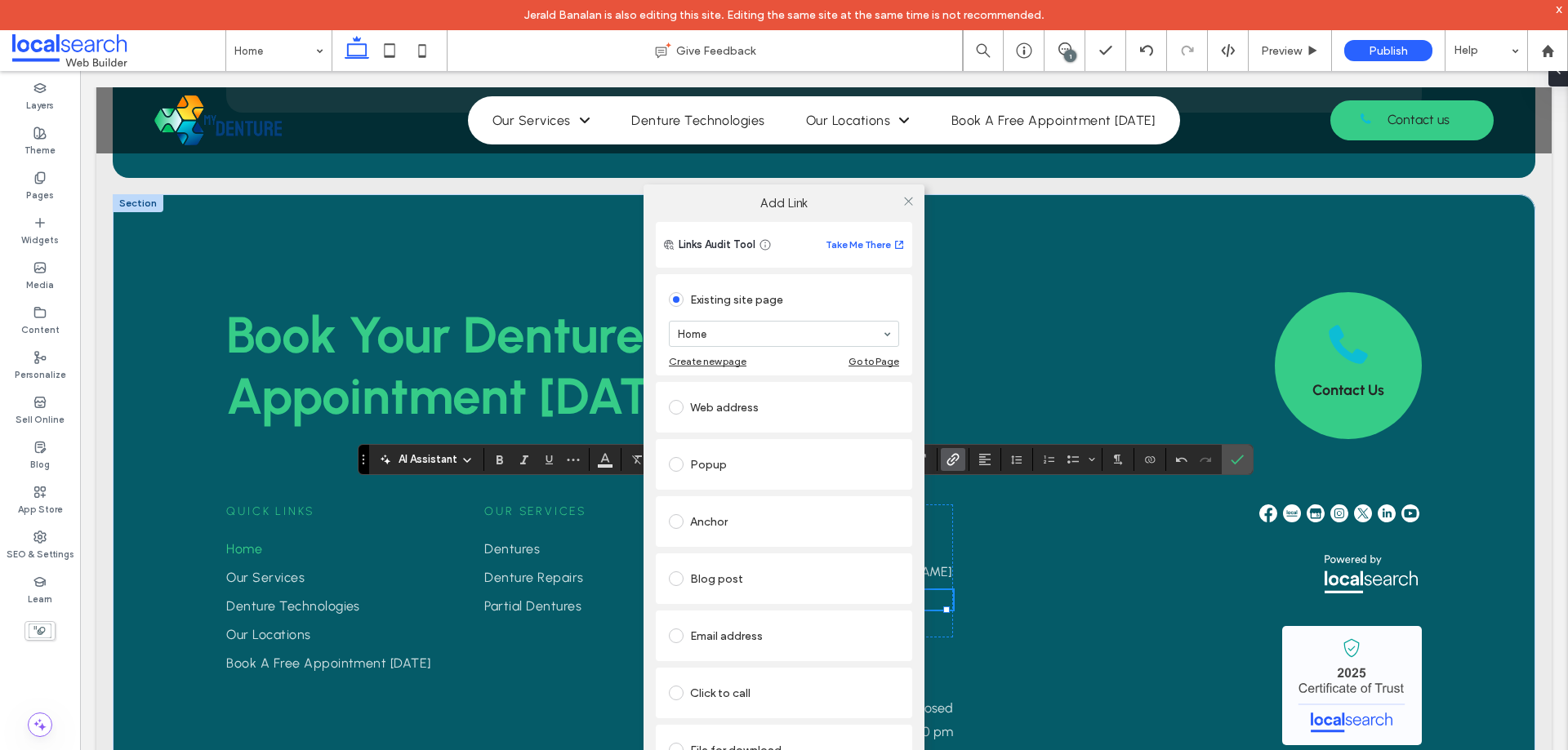
click at [713, 399] on div "Web address" at bounding box center [783, 408] width 230 height 26
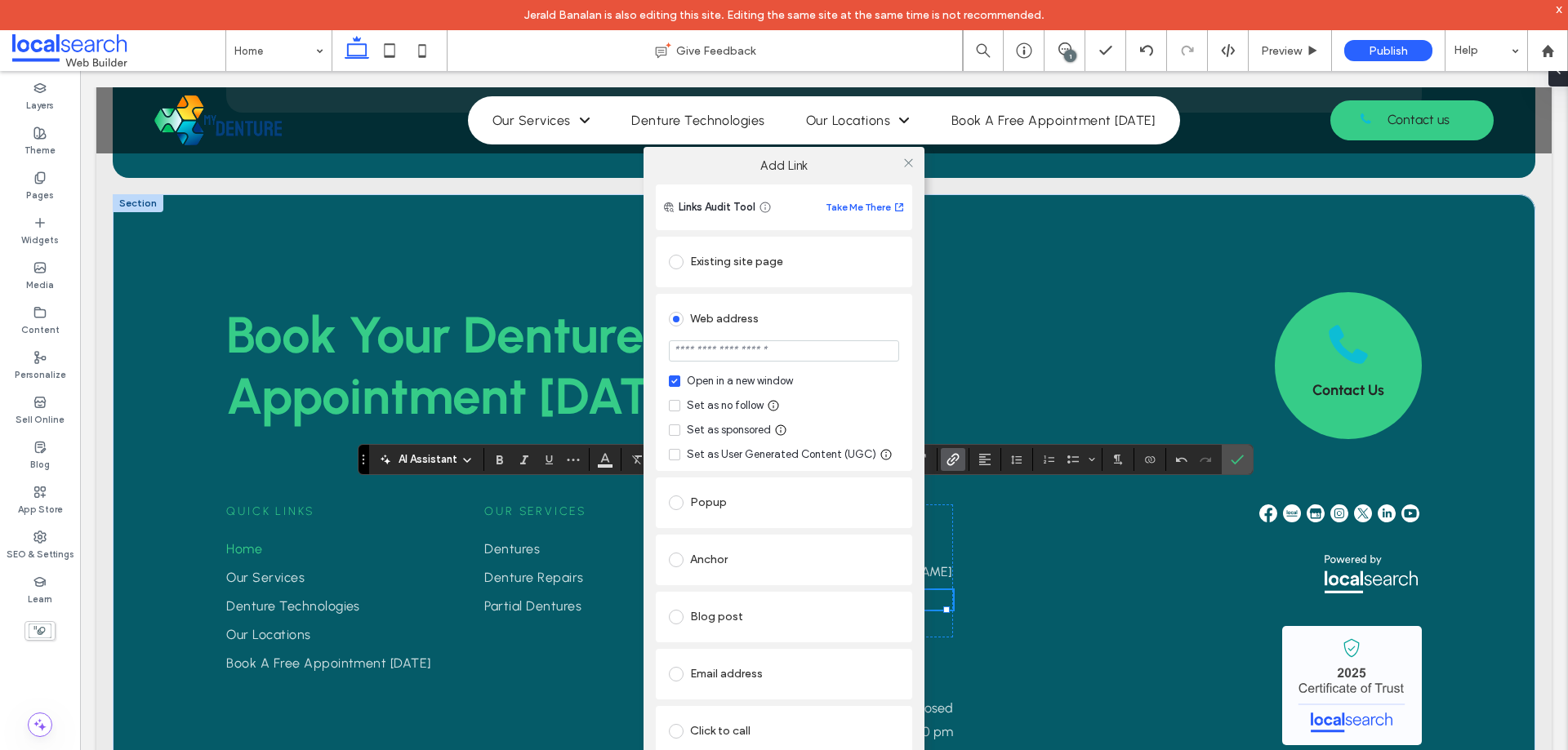
click at [715, 399] on div "Set as no follow" at bounding box center [725, 405] width 77 height 16
click at [724, 356] on input "url" at bounding box center [783, 351] width 230 height 22
type input "**********"
click at [907, 351] on div "**********" at bounding box center [783, 383] width 257 height 177
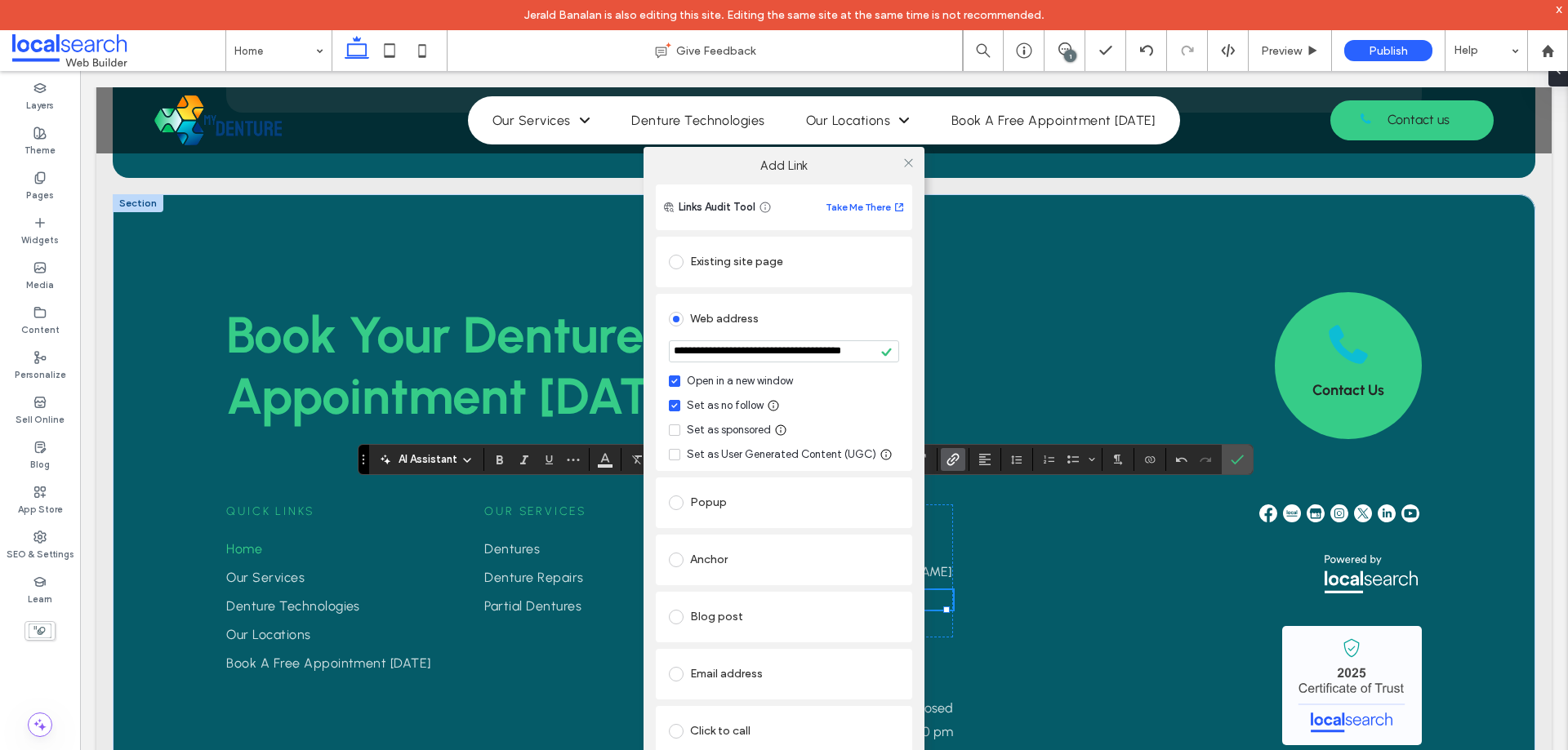
scroll to position [0, 0]
click at [904, 166] on use at bounding box center [908, 163] width 8 height 8
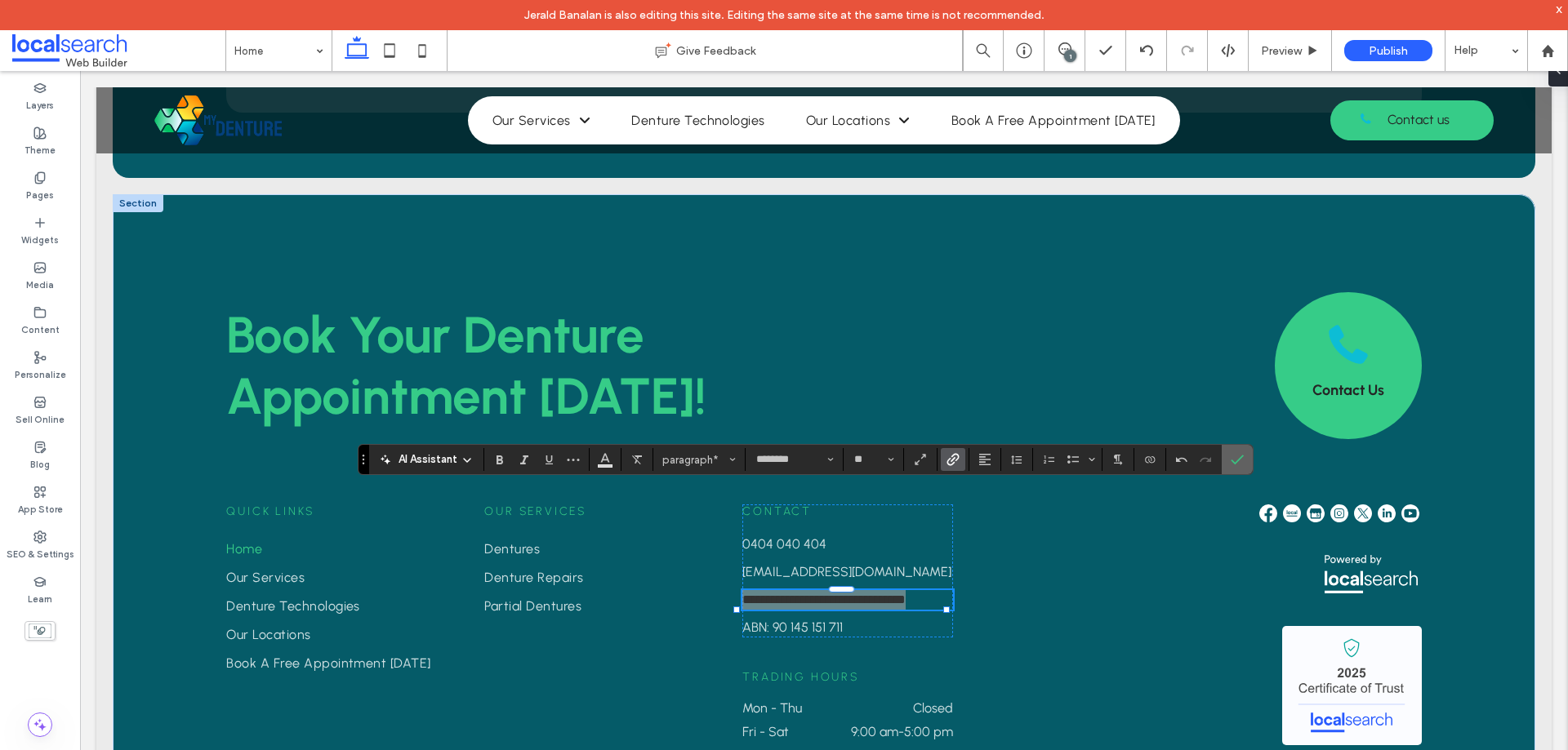
click at [1222, 454] on section at bounding box center [1236, 459] width 31 height 29
click at [1240, 464] on icon "Confirm" at bounding box center [1237, 460] width 13 height 13
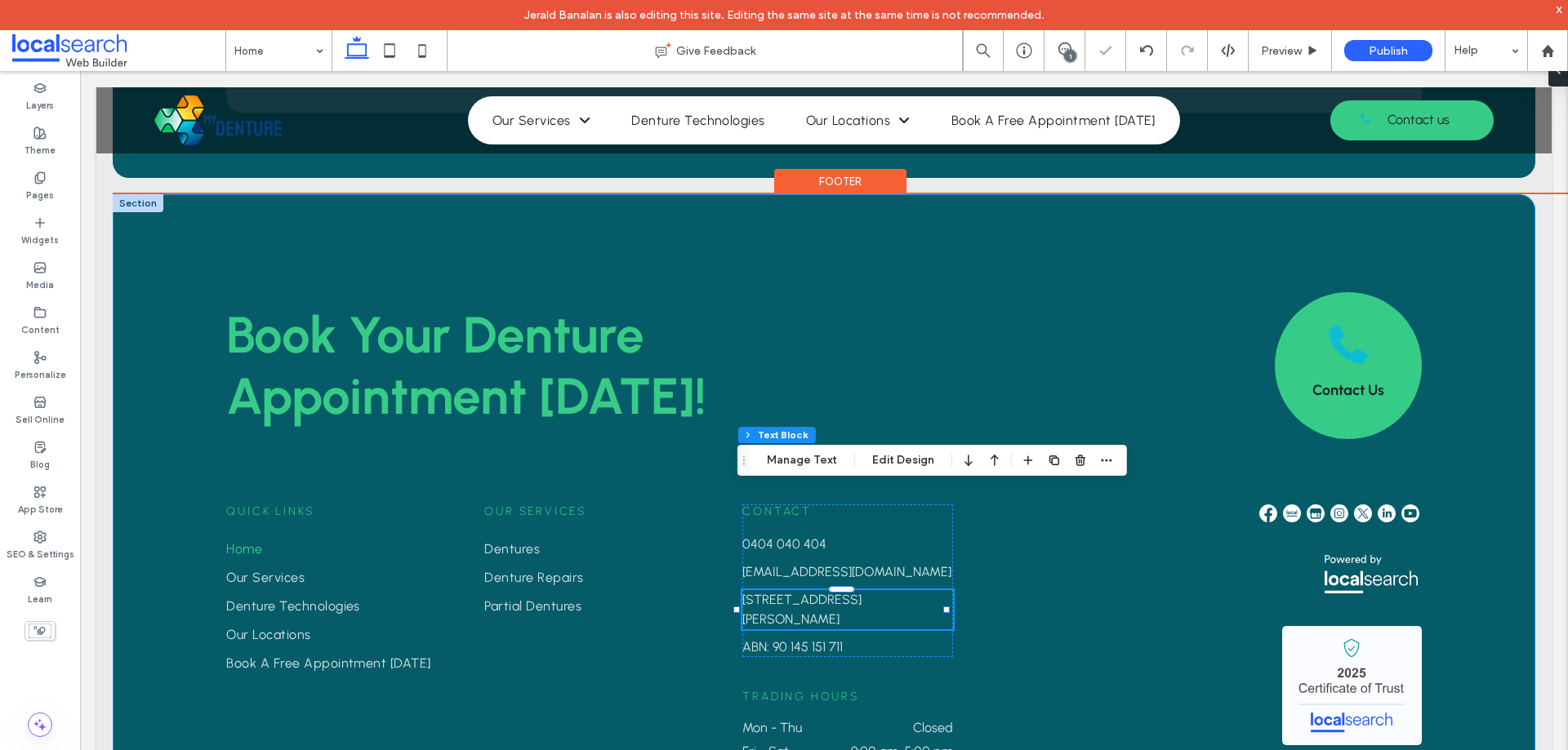
click at [1469, 323] on div "Book Your Denture ﻿ Appointment Today! Contact Us Quick Links Home Our Services…" at bounding box center [823, 526] width 1422 height 664
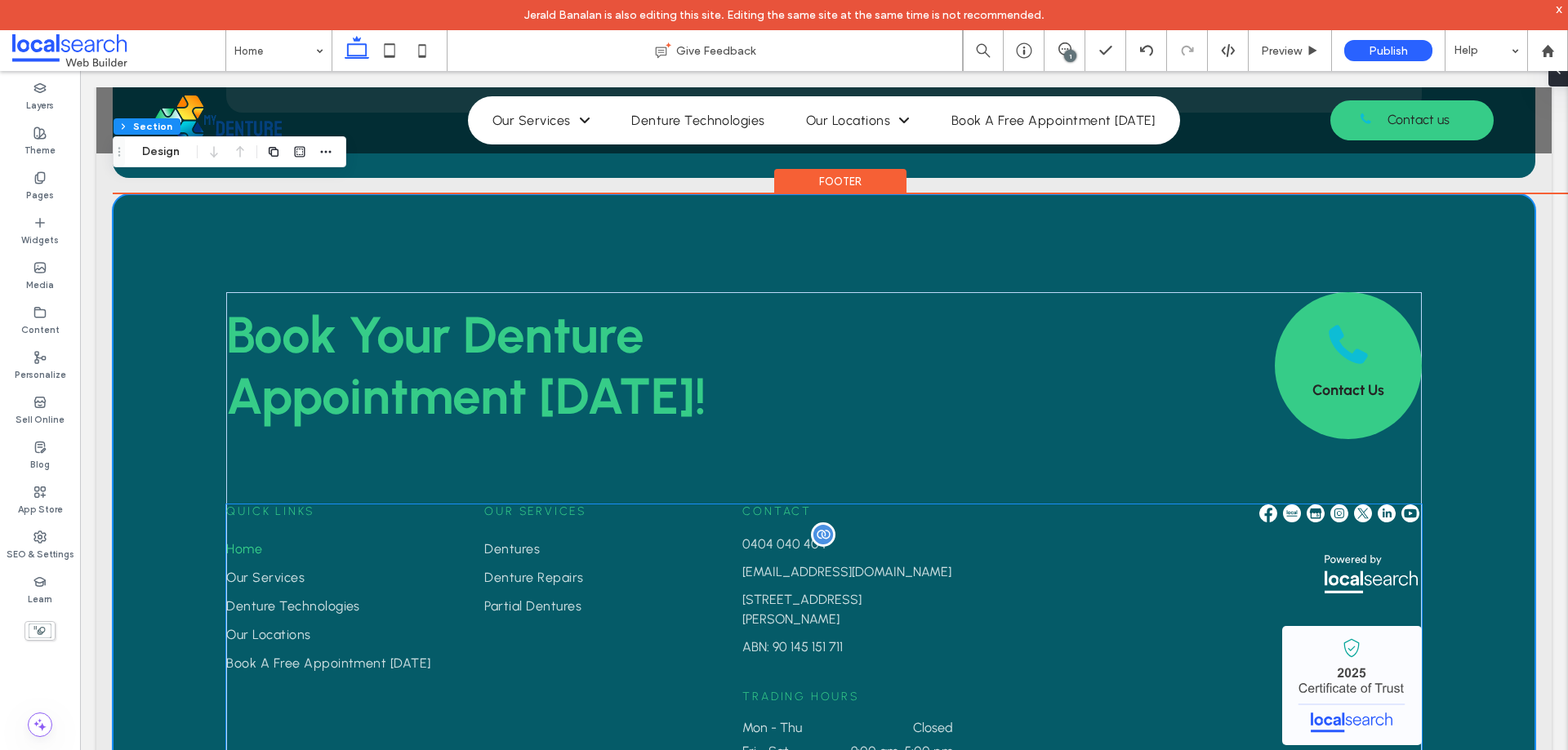
click at [789, 537] on span "0404 040 404" at bounding box center [784, 544] width 84 height 16
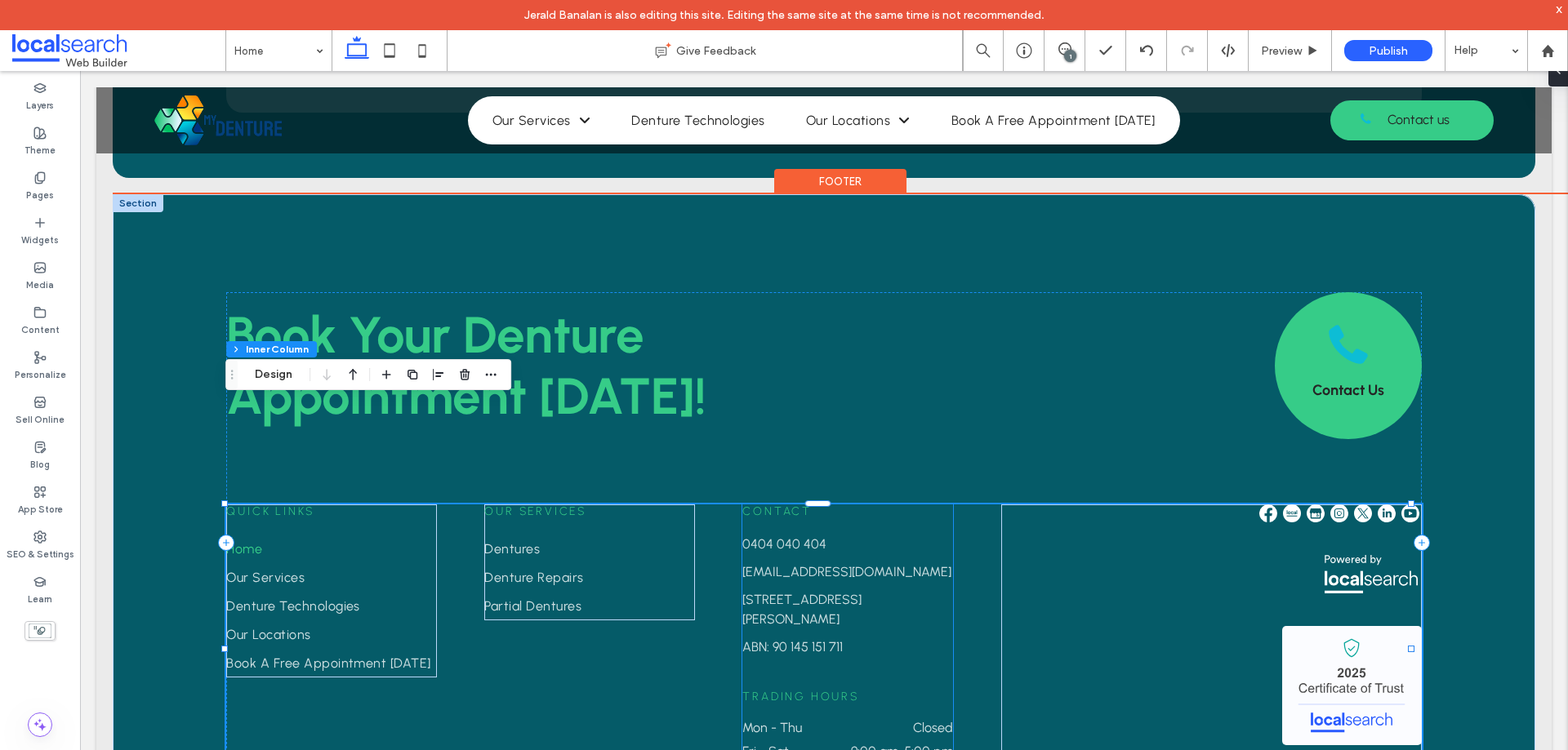
click at [789, 505] on div "Contact 0404 040 404 info@variant.com.au 189 Ashmore Road, Benowa QLD 4217 ABN:…" at bounding box center [848, 581] width 211 height 152
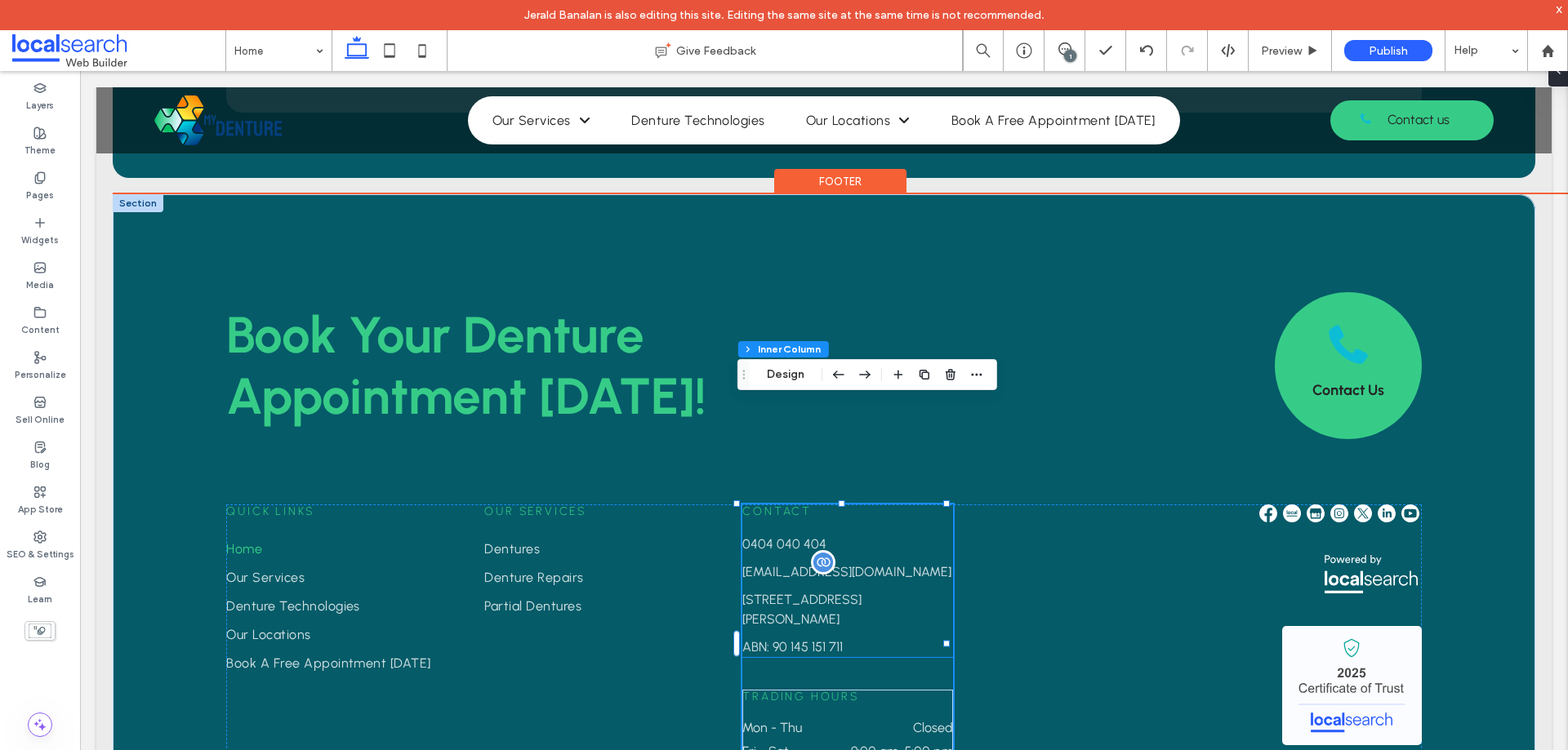
click at [786, 564] on link "info@variant.com.au" at bounding box center [847, 571] width 209 height 16
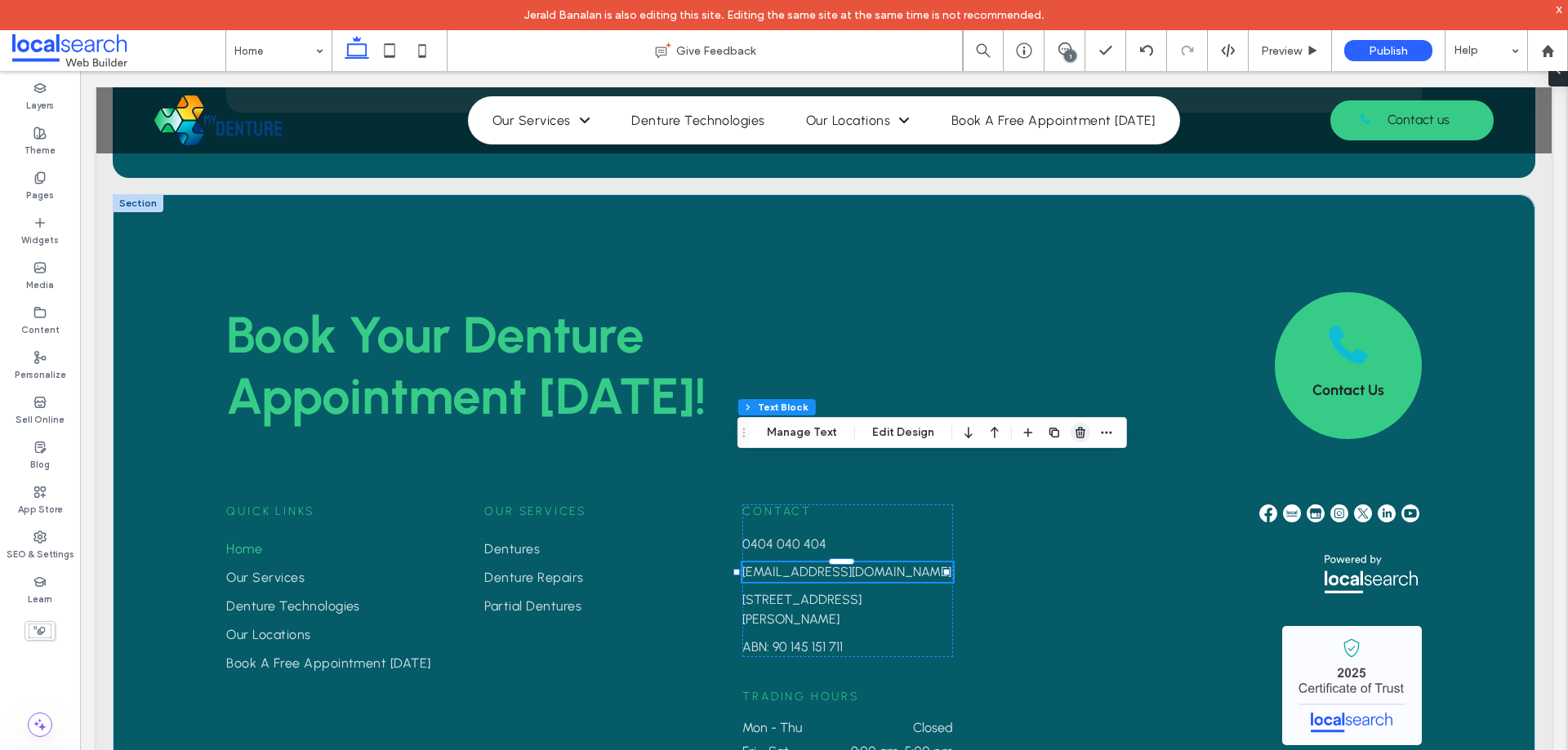
click at [1075, 431] on use "button" at bounding box center [1080, 431] width 9 height 10
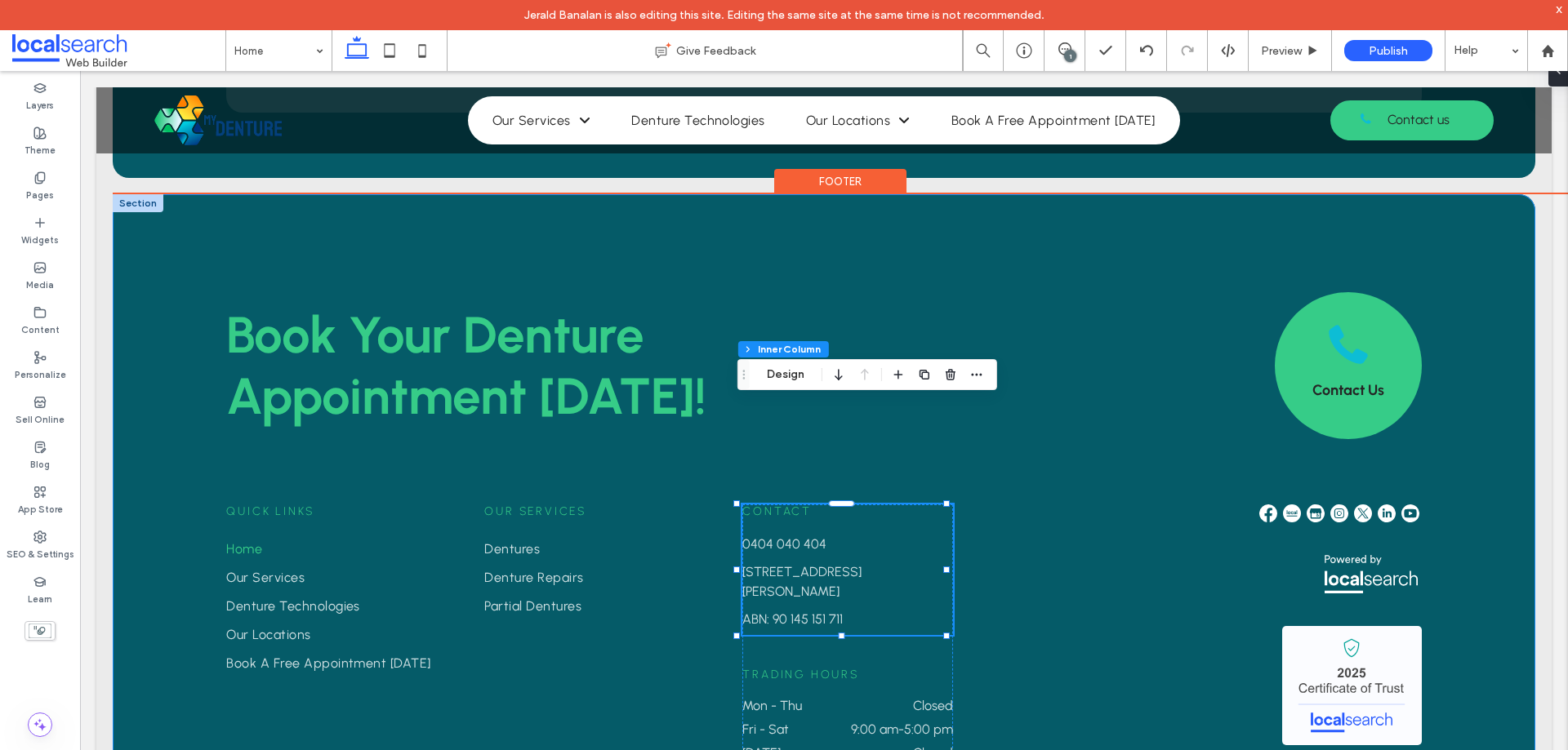
click at [1488, 378] on div "Book Your Denture ﻿ Appointment Today! Contact Us Quick Links Home Our Services…" at bounding box center [823, 526] width 1422 height 664
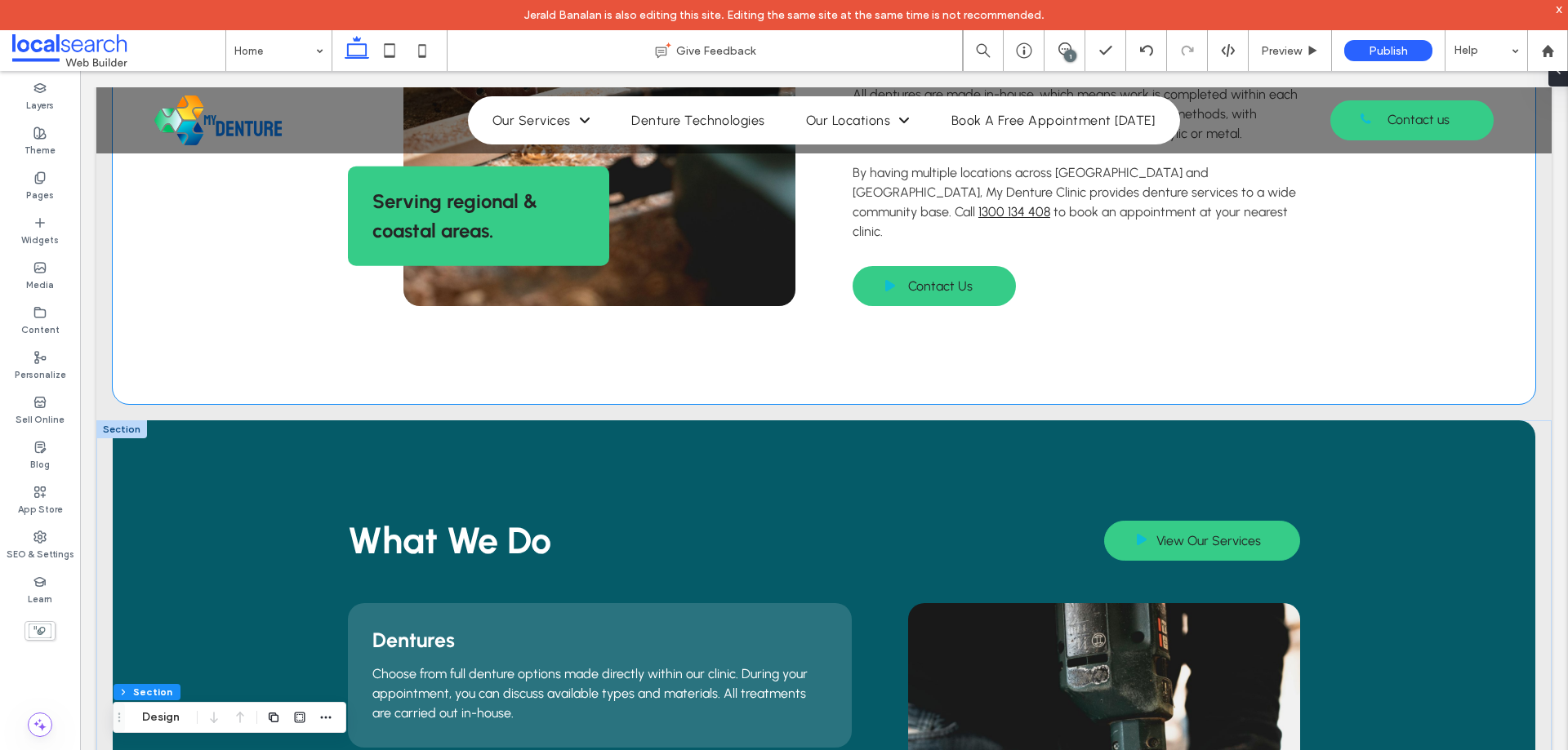
scroll to position [1143, 0]
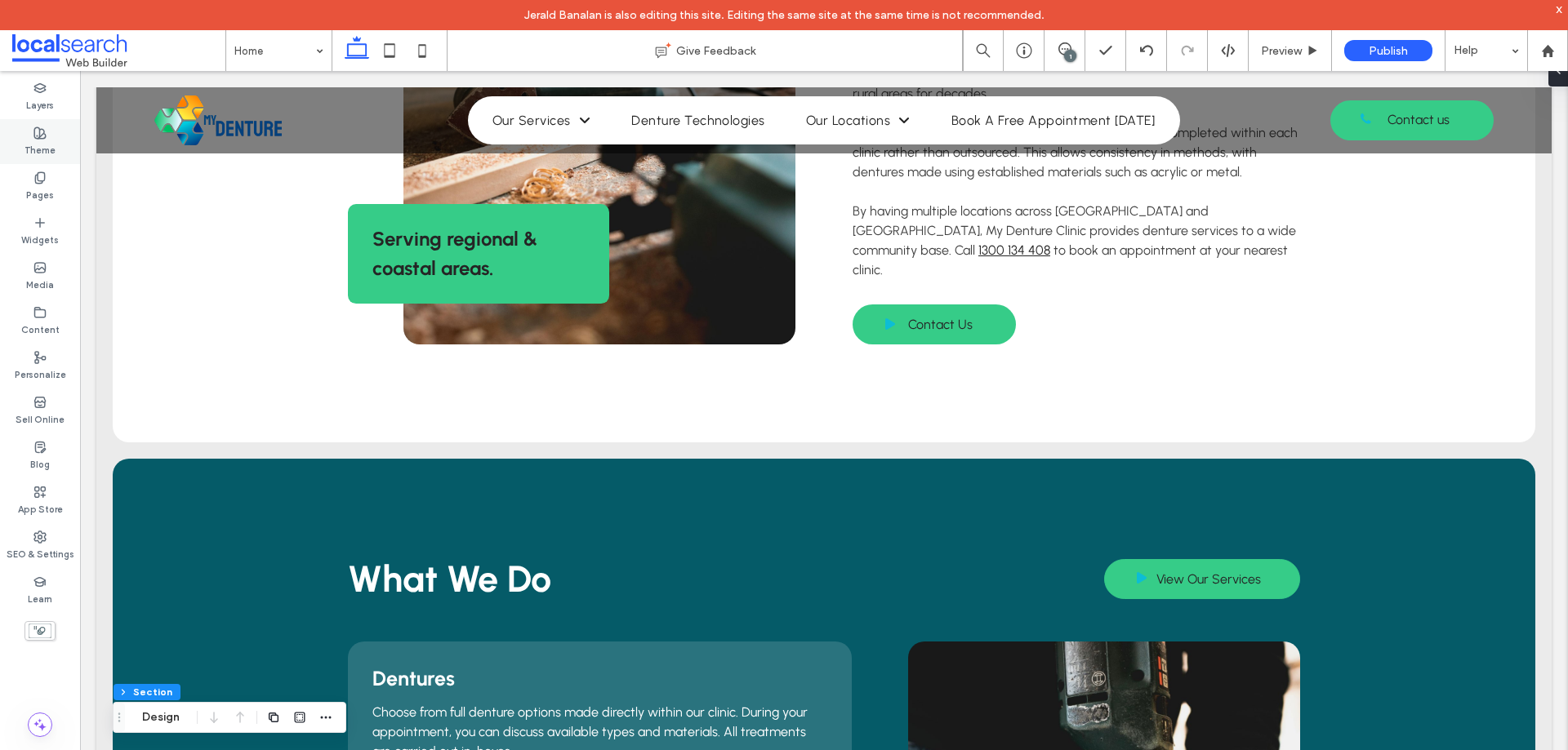
click at [4, 130] on div "Theme" at bounding box center [39, 142] width 80 height 45
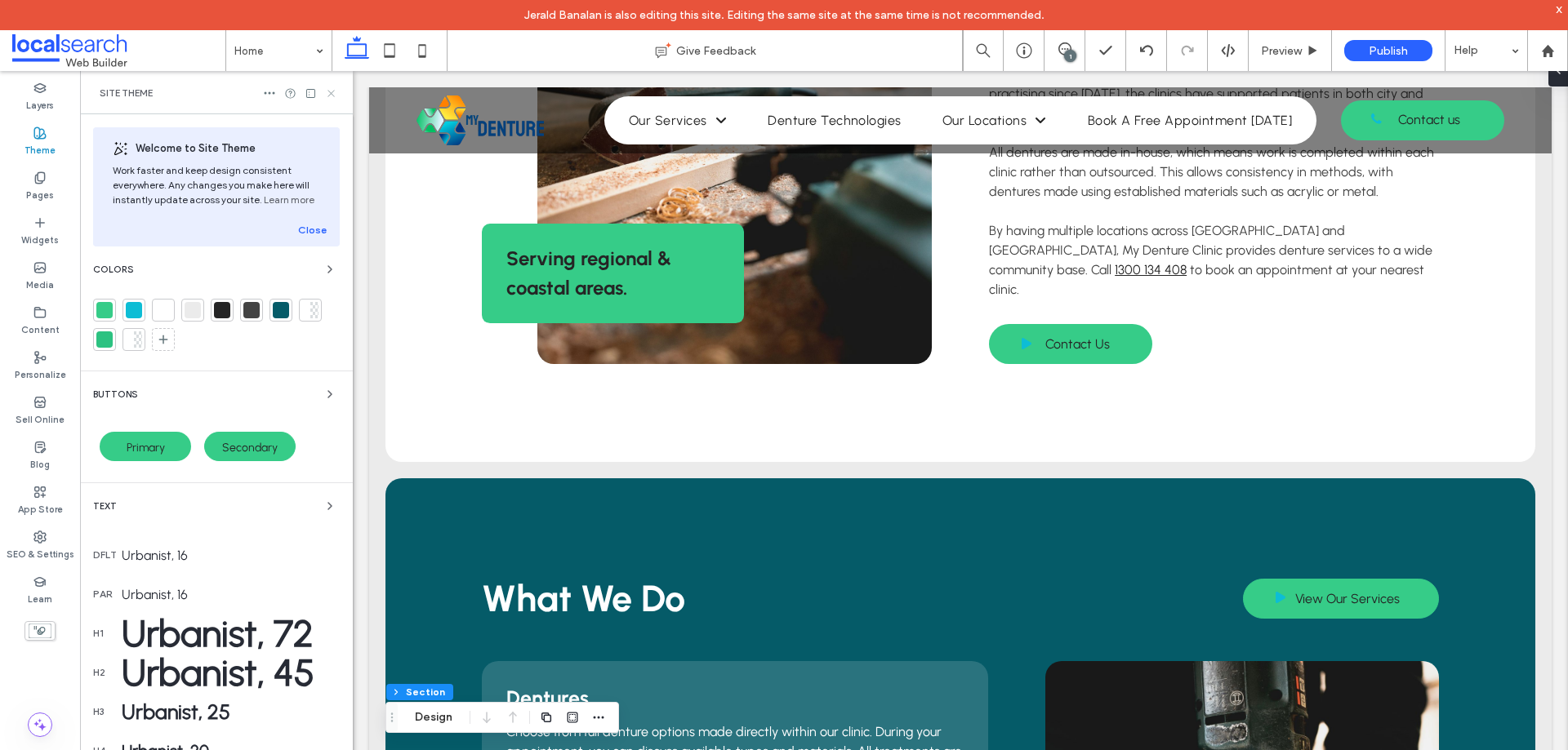
click at [337, 90] on icon at bounding box center [331, 93] width 12 height 12
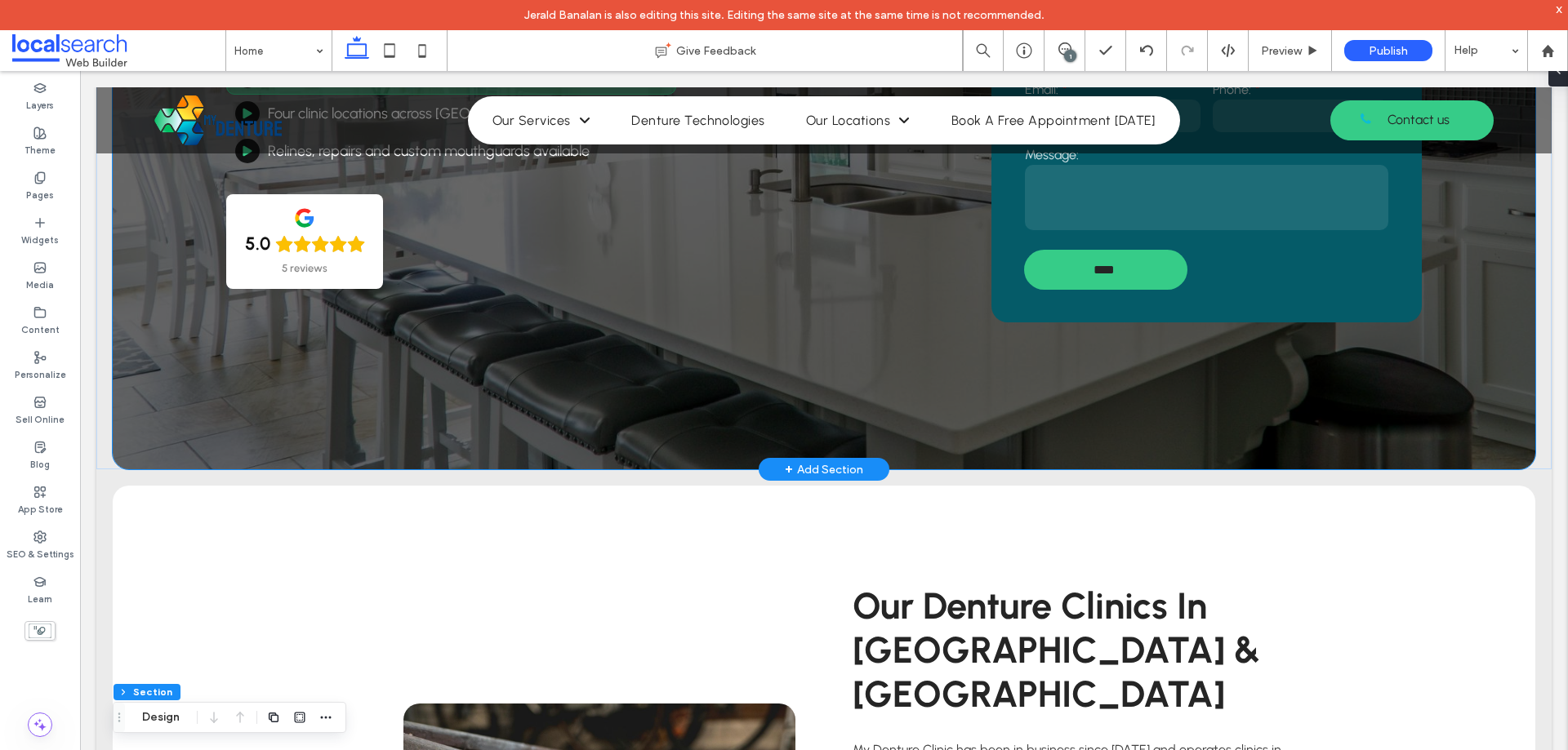
scroll to position [82, 0]
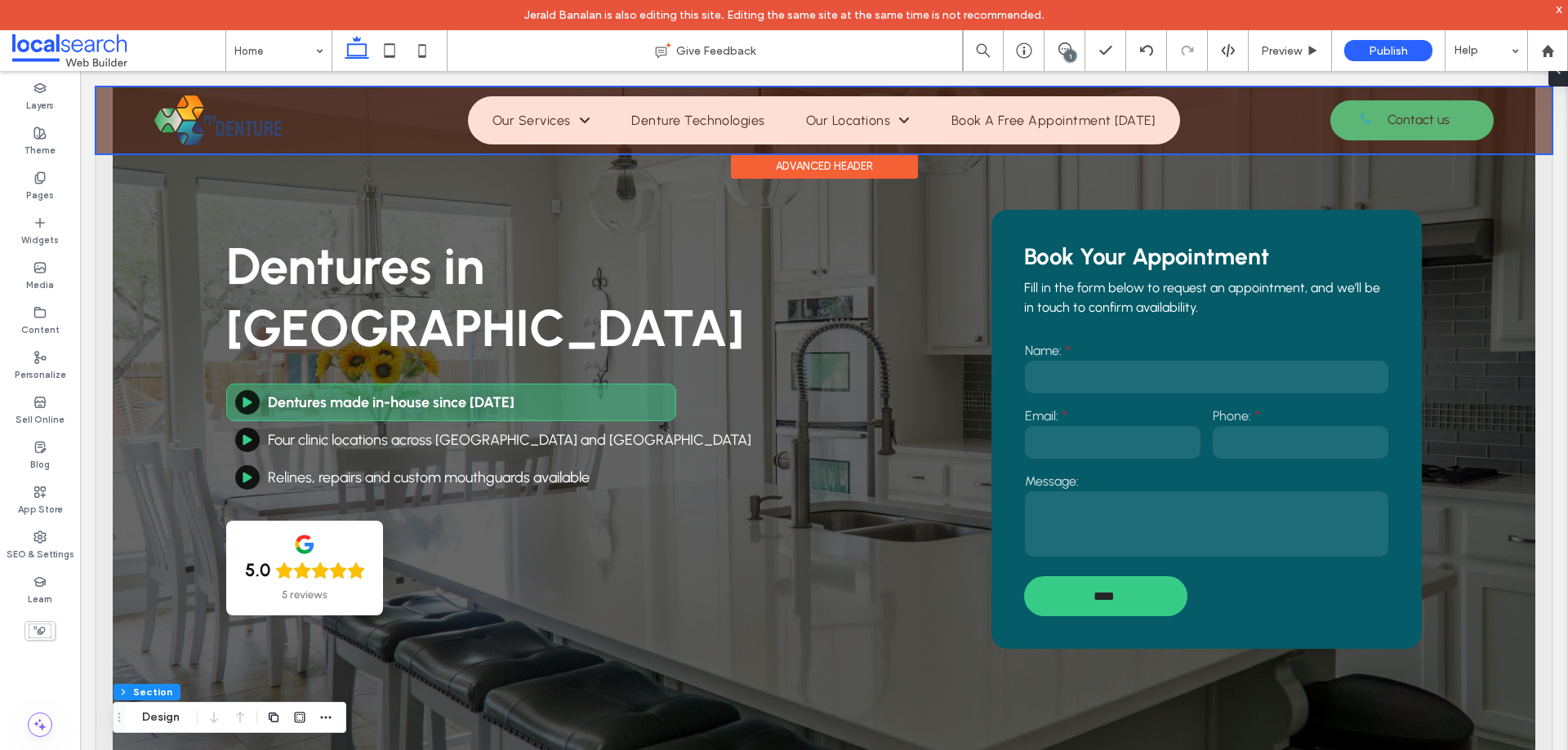
click at [1347, 101] on div at bounding box center [823, 120] width 1455 height 66
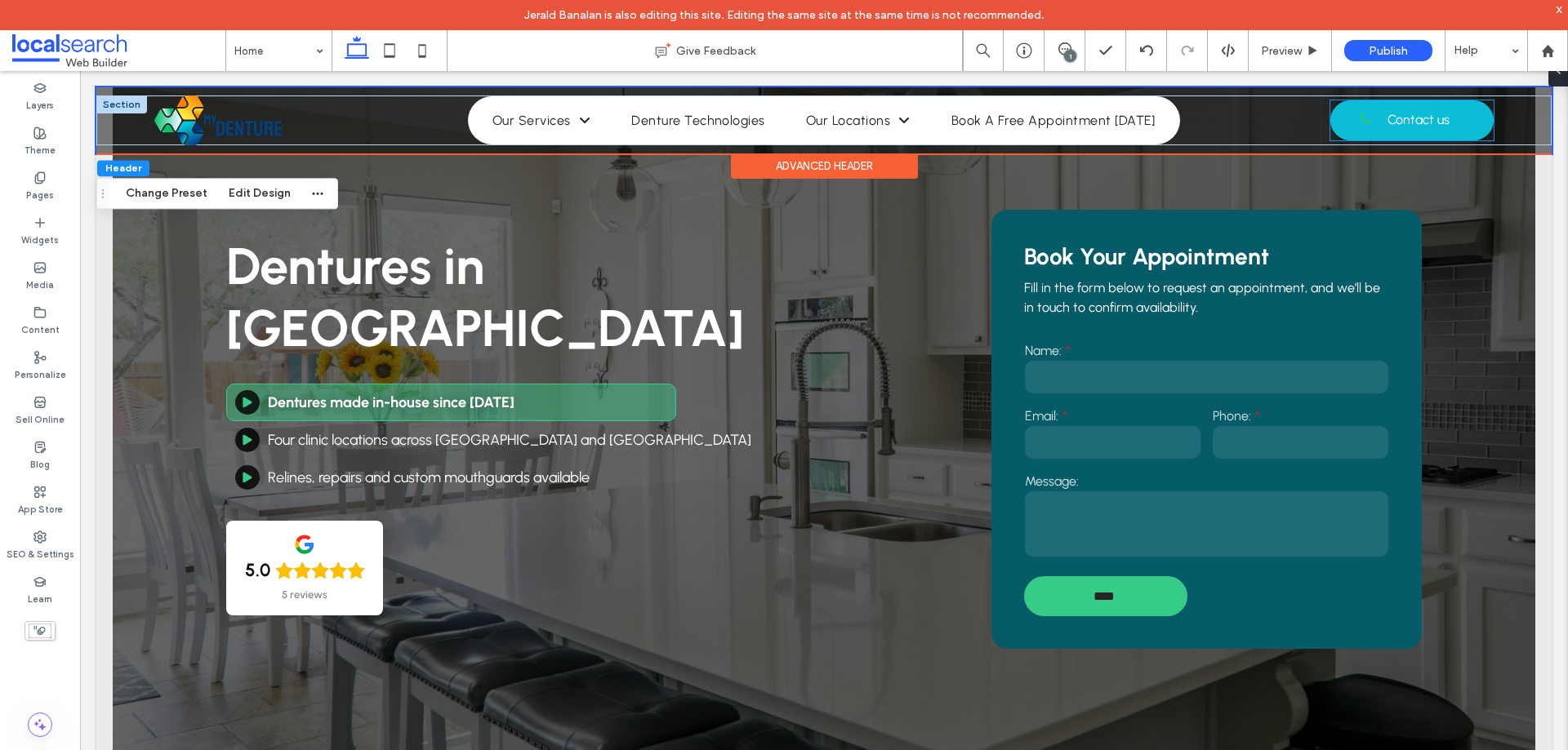
click at [1366, 112] on span at bounding box center [1366, 120] width 40 height 18
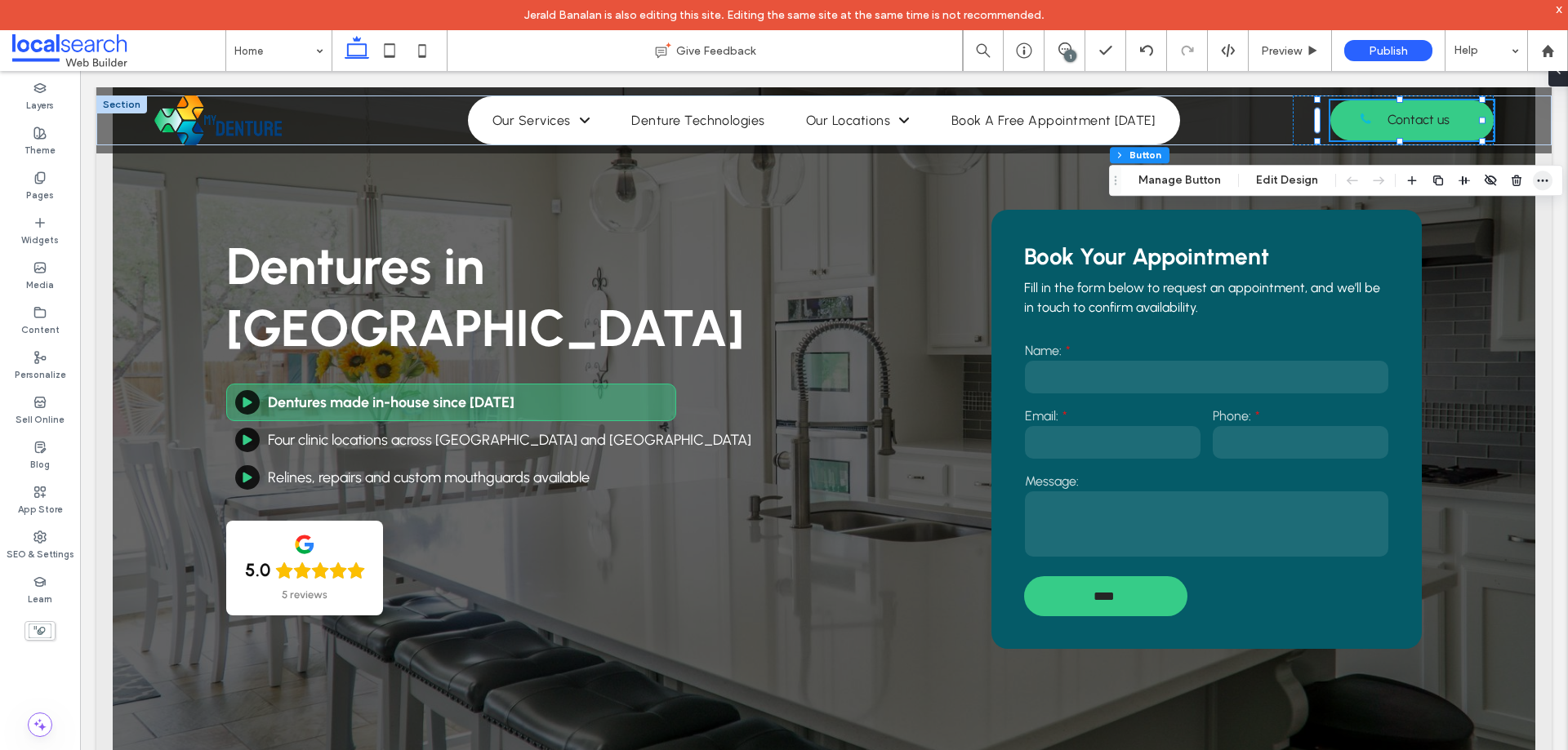
click at [1540, 178] on icon "button" at bounding box center [1543, 180] width 13 height 13
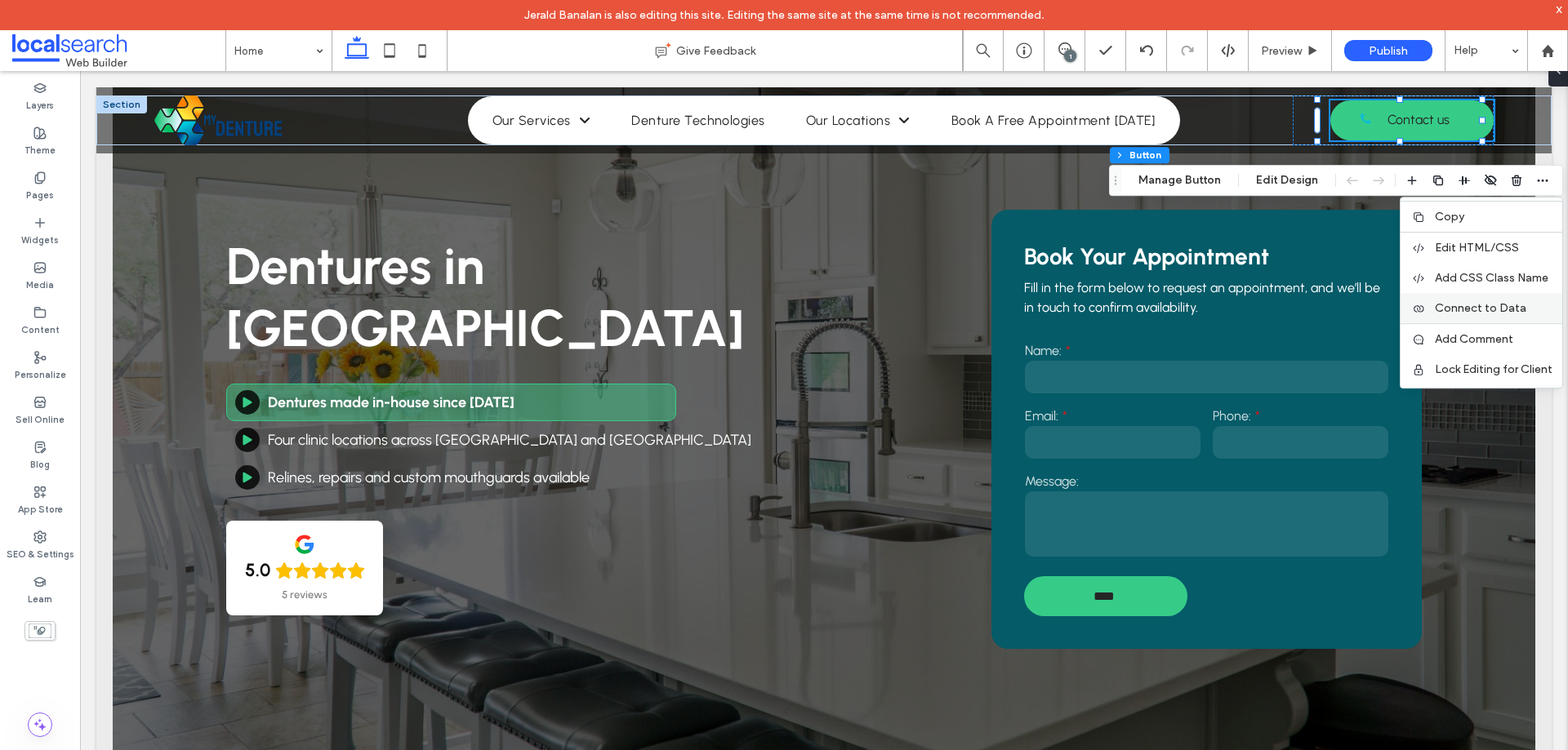
click at [1484, 314] on span "Connect to Data" at bounding box center [1480, 308] width 91 height 14
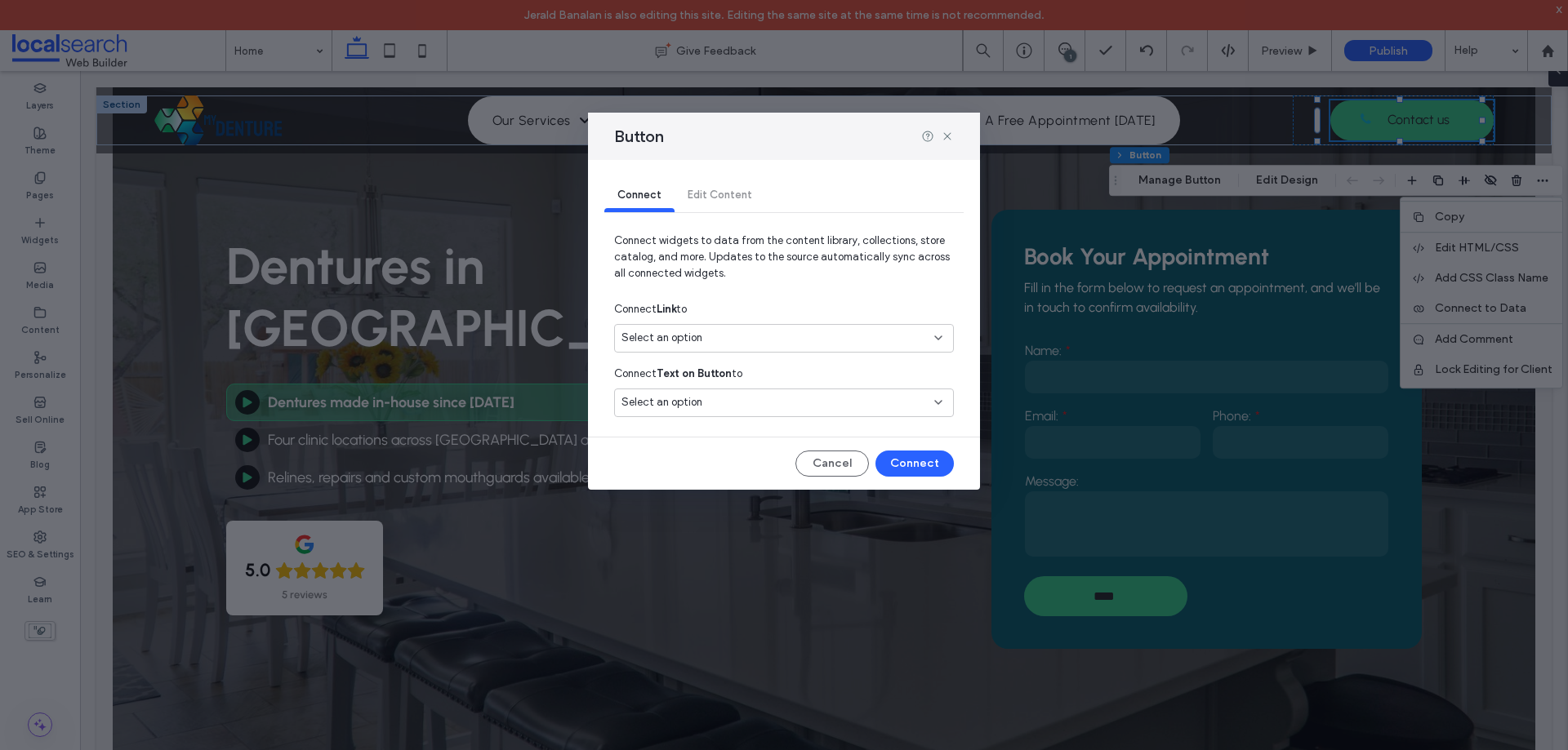
click at [747, 335] on div "Select an option" at bounding box center [774, 337] width 306 height 16
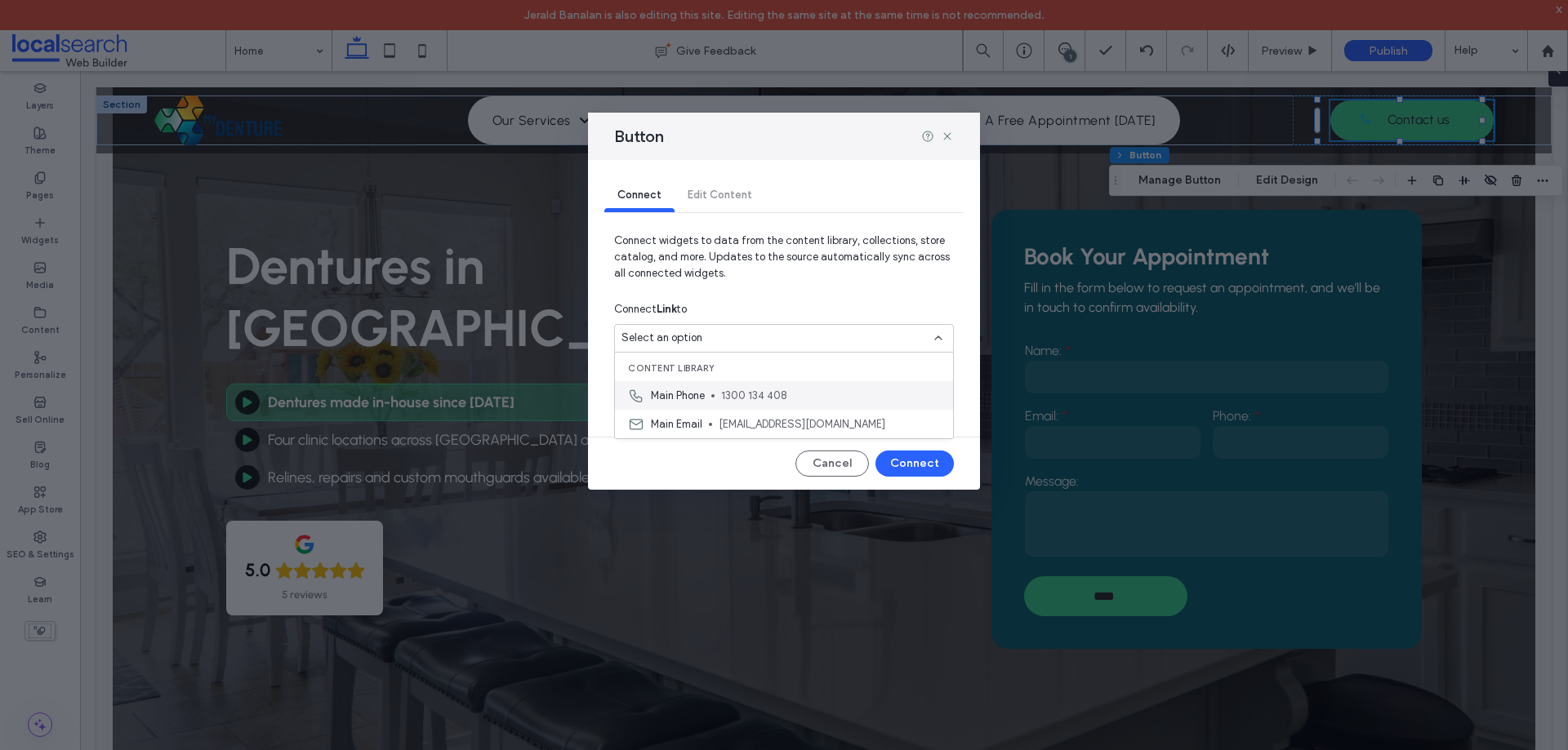
click at [728, 394] on span "1300 134 408" at bounding box center [830, 396] width 219 height 16
click at [726, 402] on div "Select an option" at bounding box center [774, 402] width 306 height 16
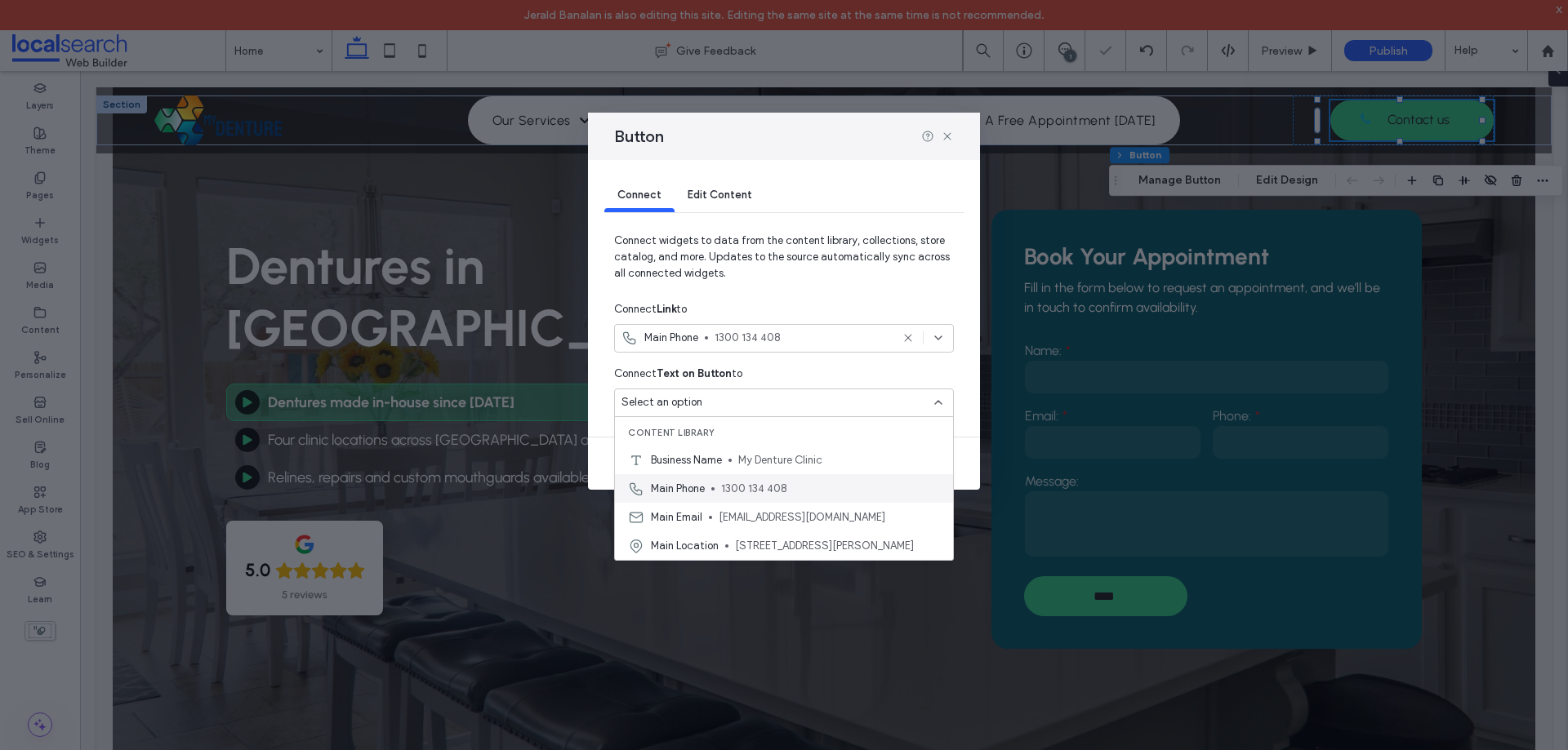
click at [746, 482] on span "1300 134 408" at bounding box center [830, 489] width 219 height 16
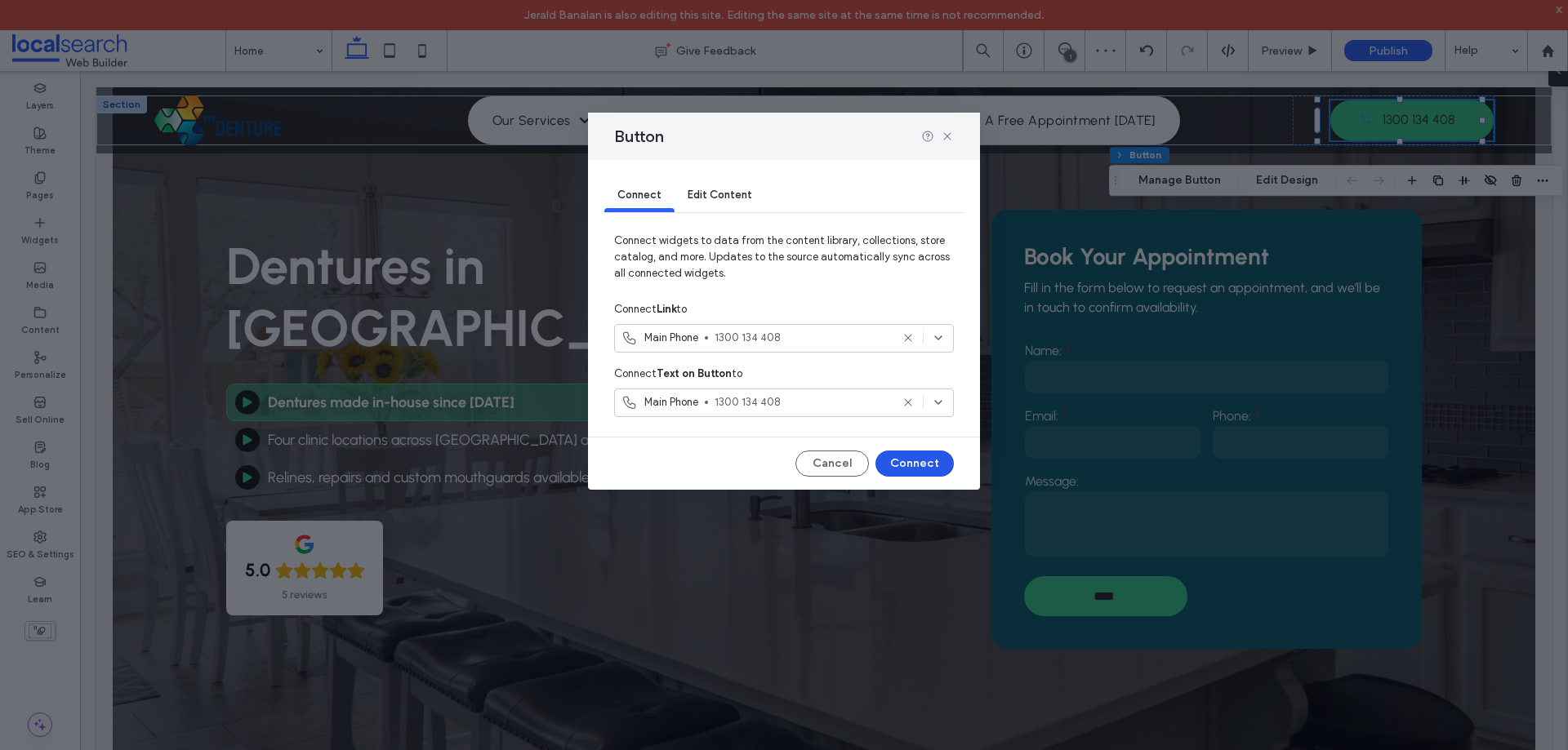
click at [900, 456] on button "Connect" at bounding box center [914, 463] width 78 height 26
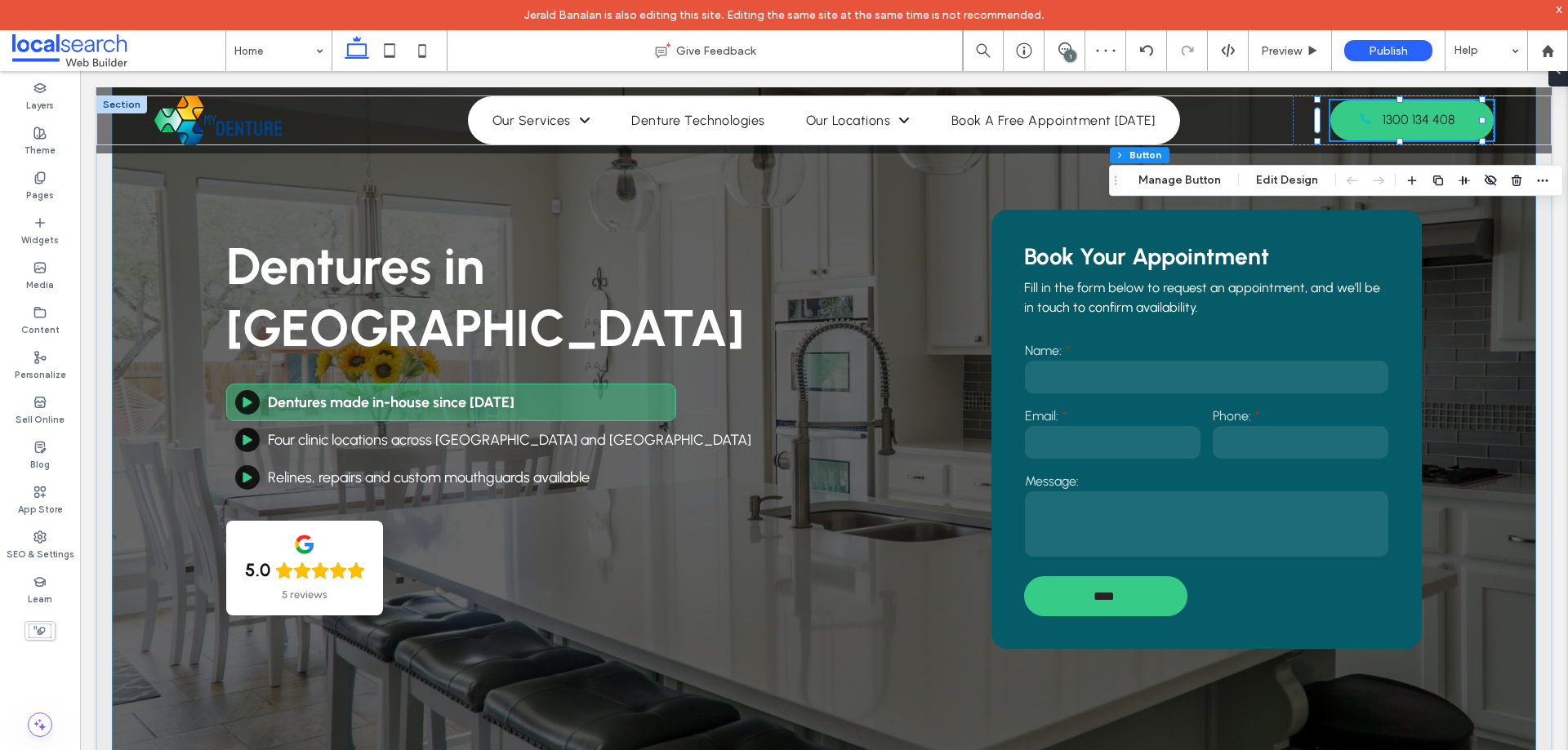
click at [1501, 218] on div "Dentures in Benowa Dentures made in-house since 1985 Four clinic locations acro…" at bounding box center [823, 408] width 1422 height 773
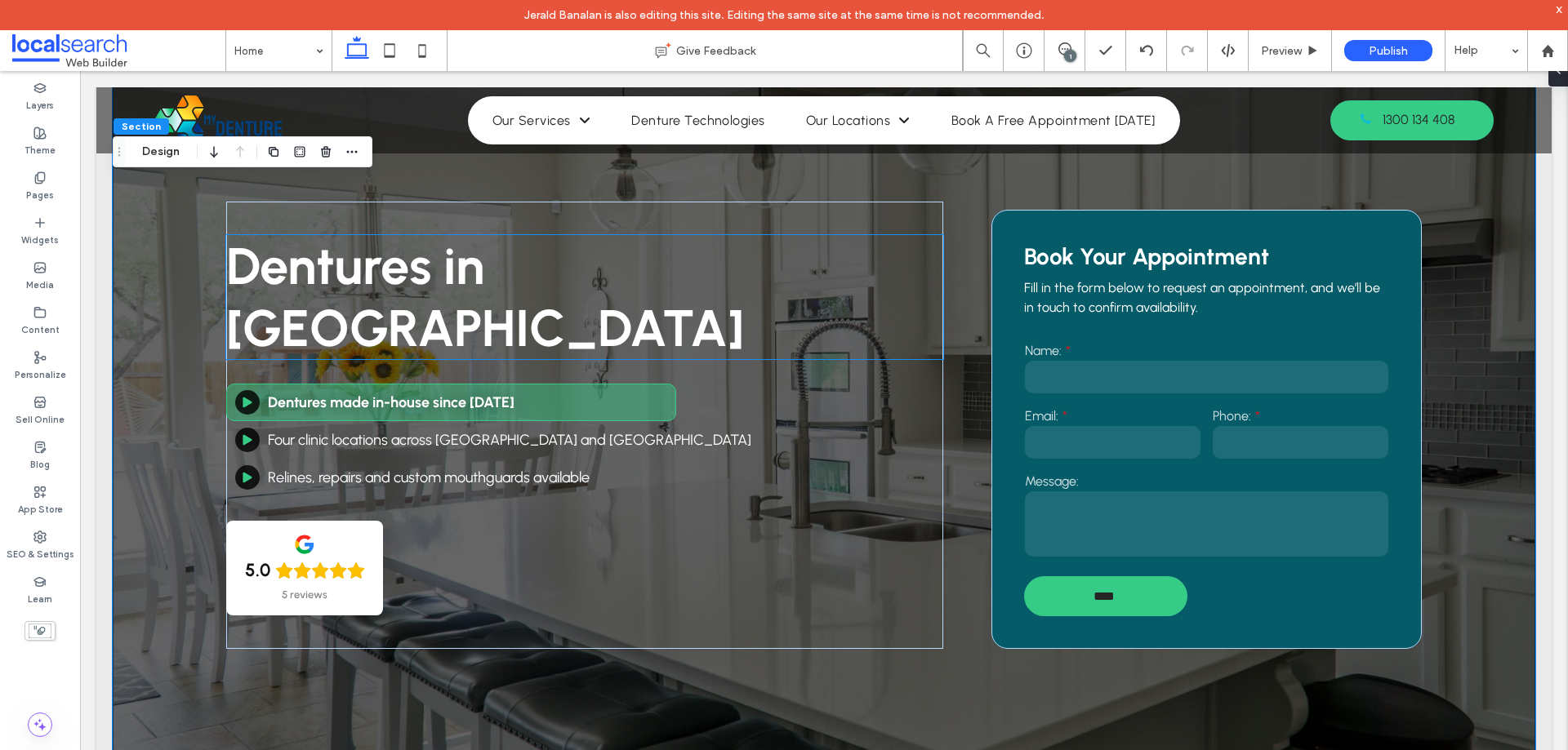
click at [436, 289] on span "Dentures in [GEOGRAPHIC_DATA]" at bounding box center [485, 297] width 518 height 124
click at [436, 289] on div "Dentures in [GEOGRAPHIC_DATA]" at bounding box center [585, 297] width 717 height 124
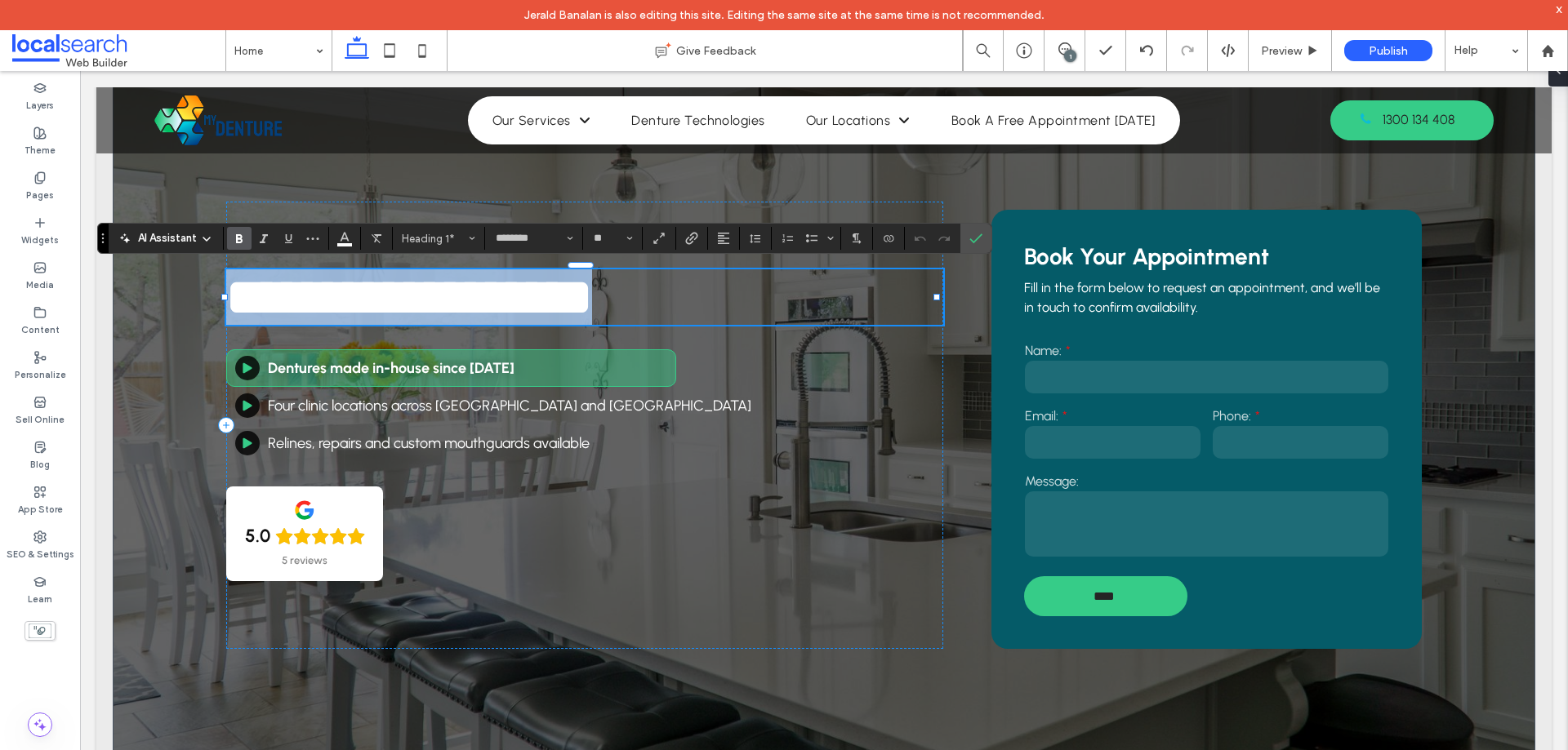
copy span "**********"
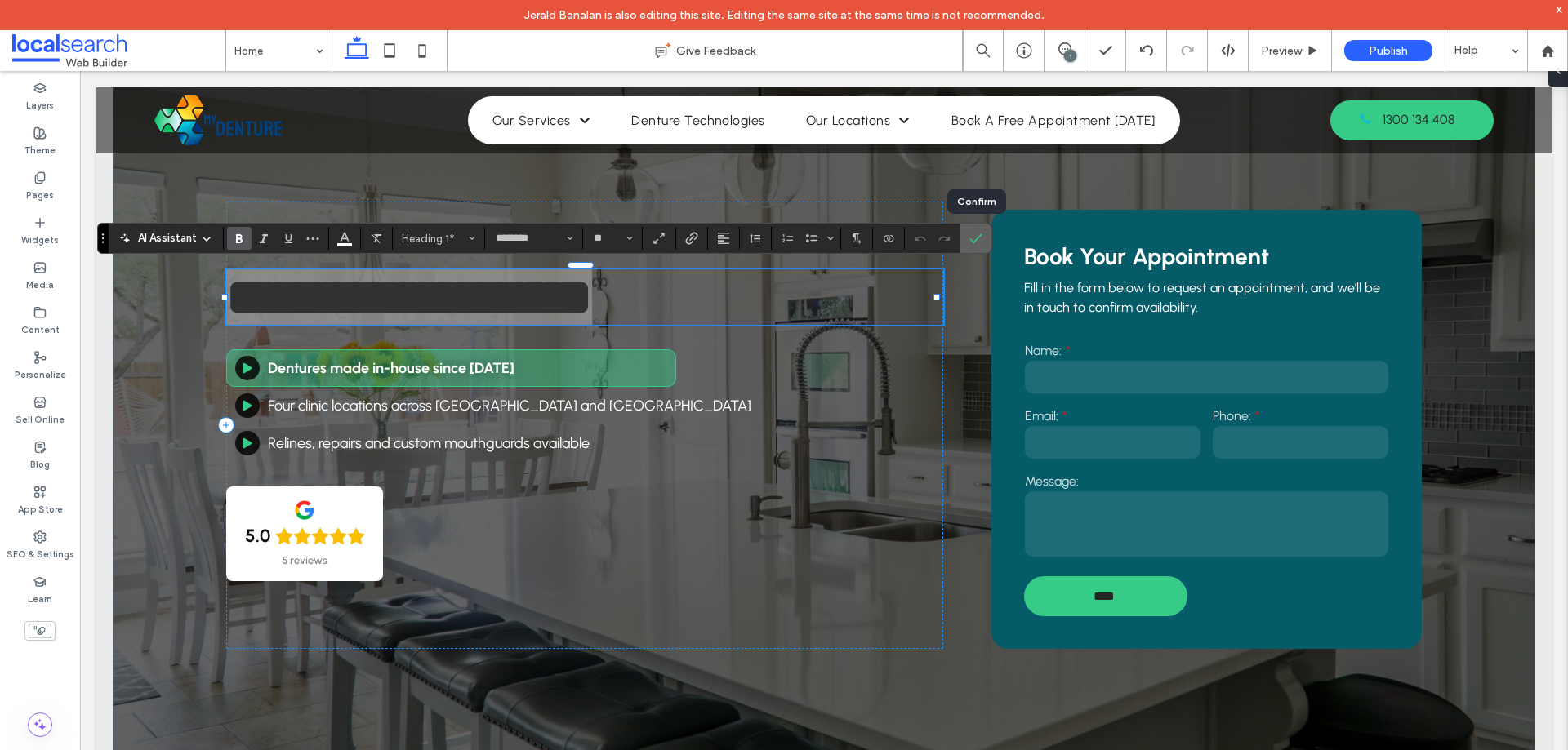
click at [973, 236] on icon "Confirm" at bounding box center [976, 239] width 13 height 13
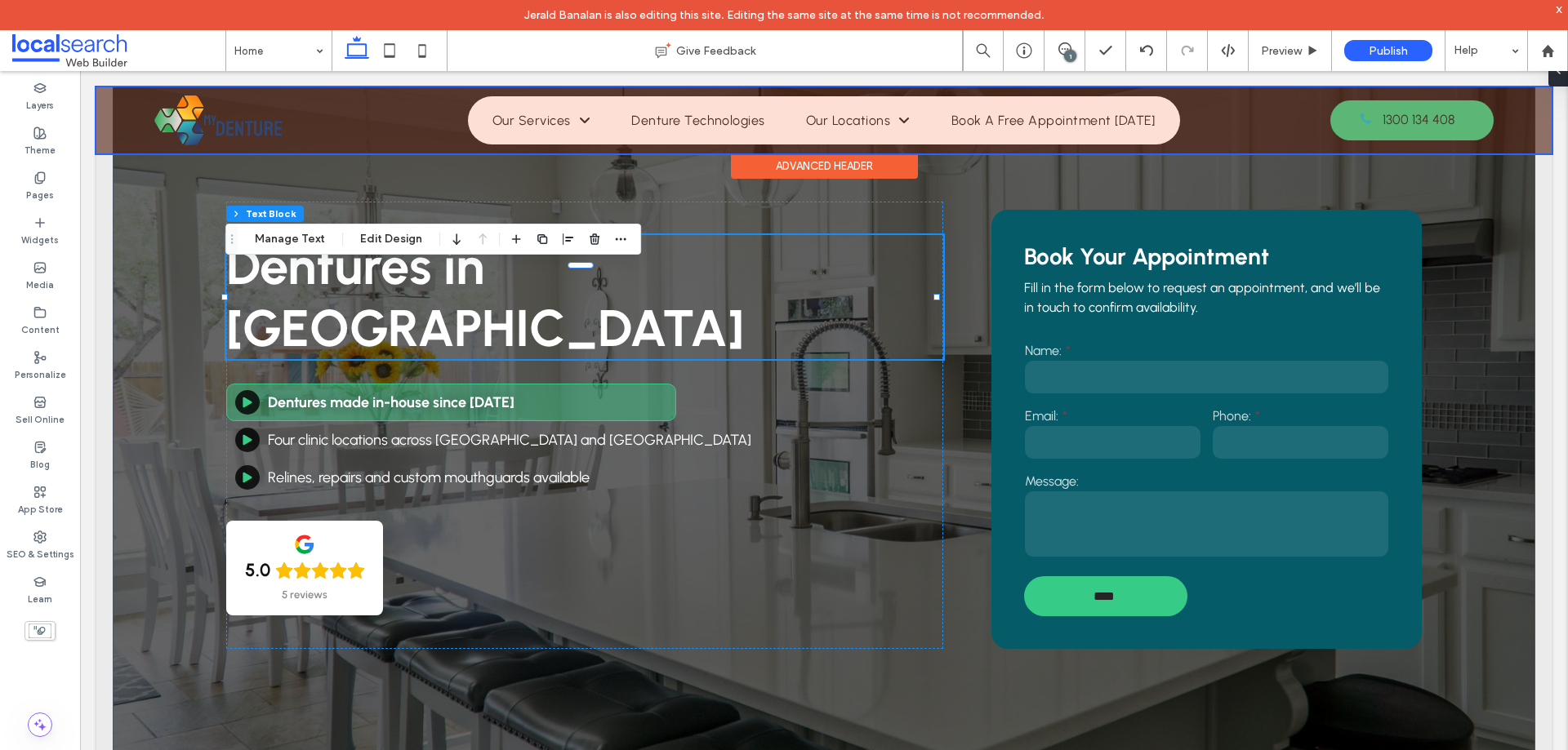
click at [212, 105] on div at bounding box center [823, 120] width 1455 height 66
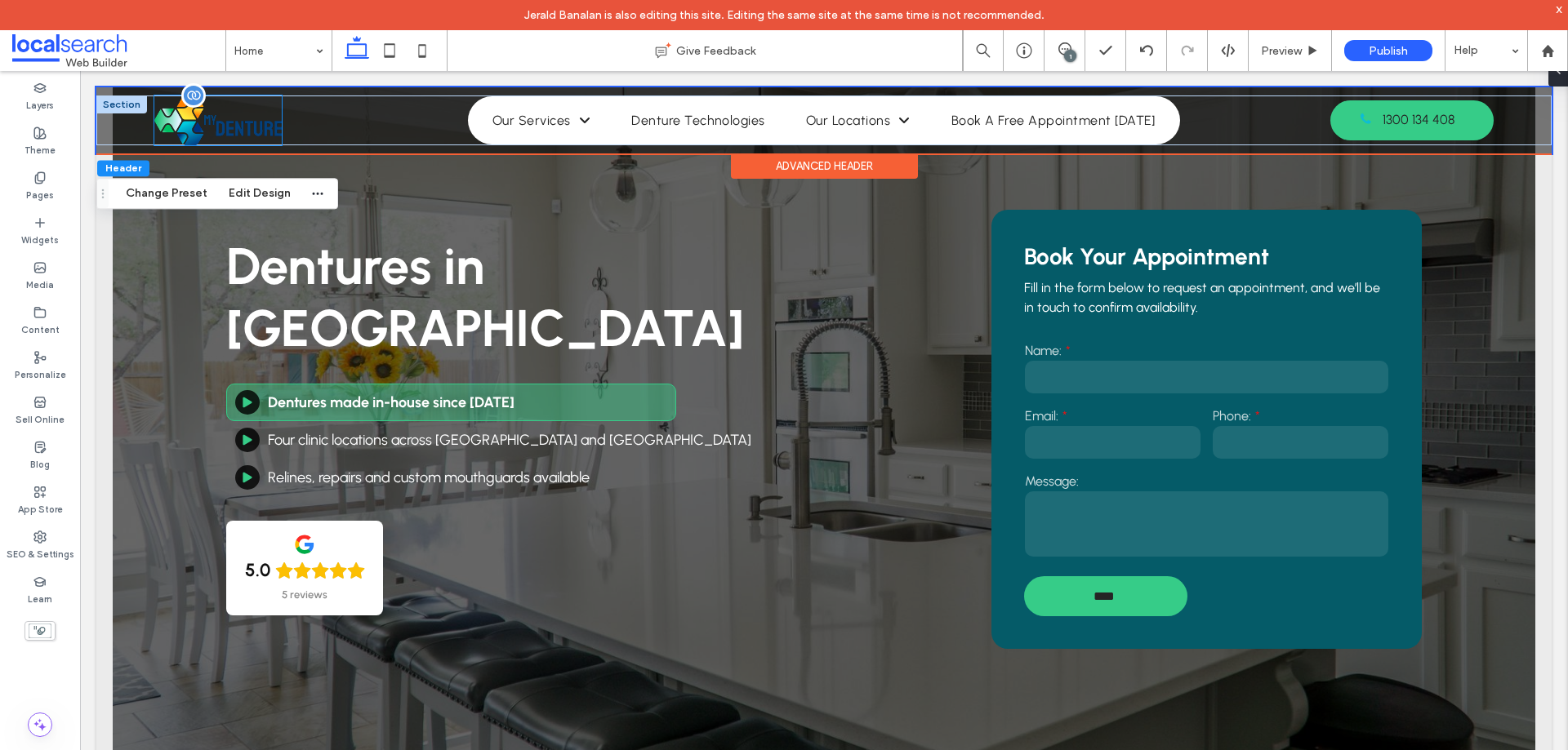
click at [208, 117] on img at bounding box center [217, 120] width 127 height 50
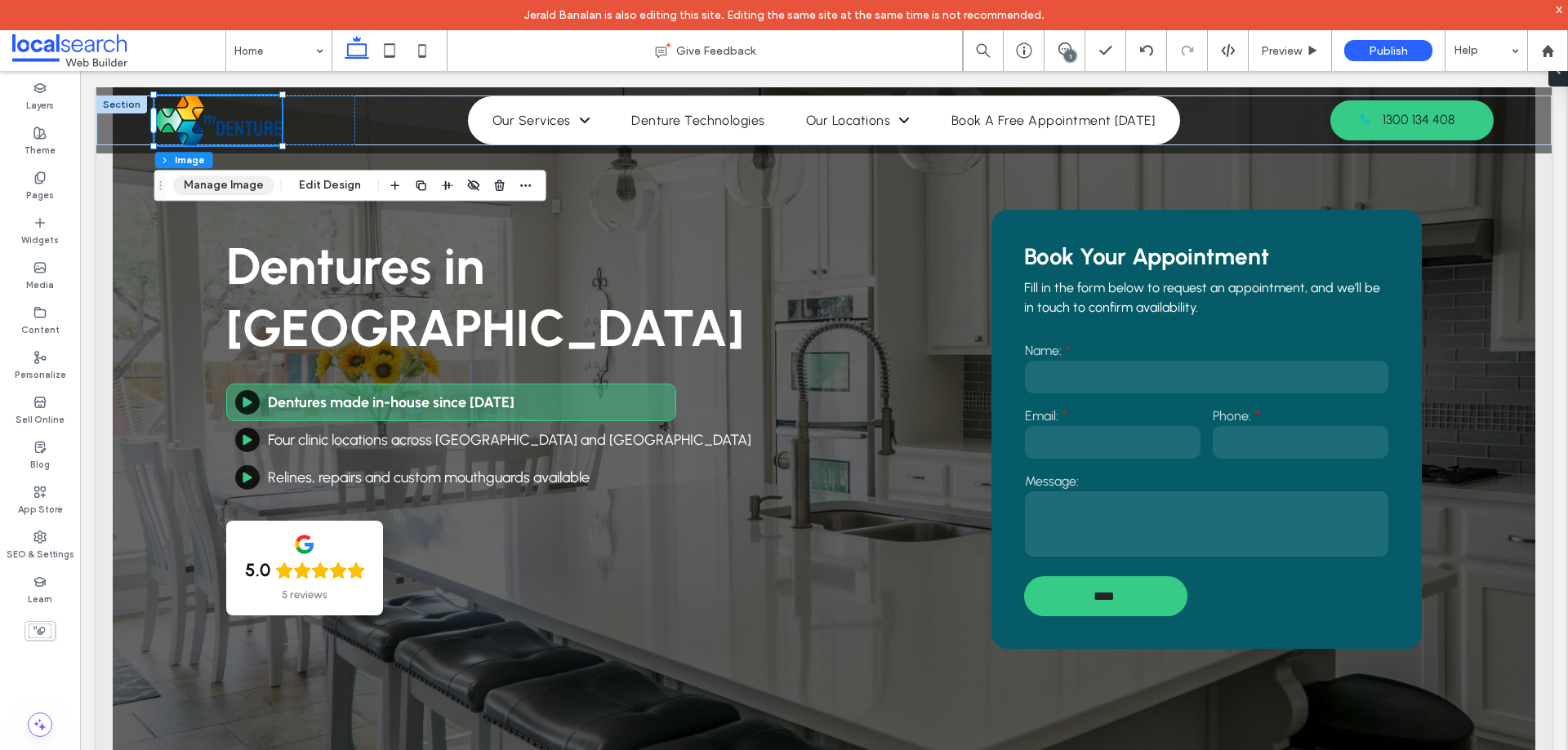
click at [207, 183] on button "Manage Image" at bounding box center [224, 185] width 102 height 20
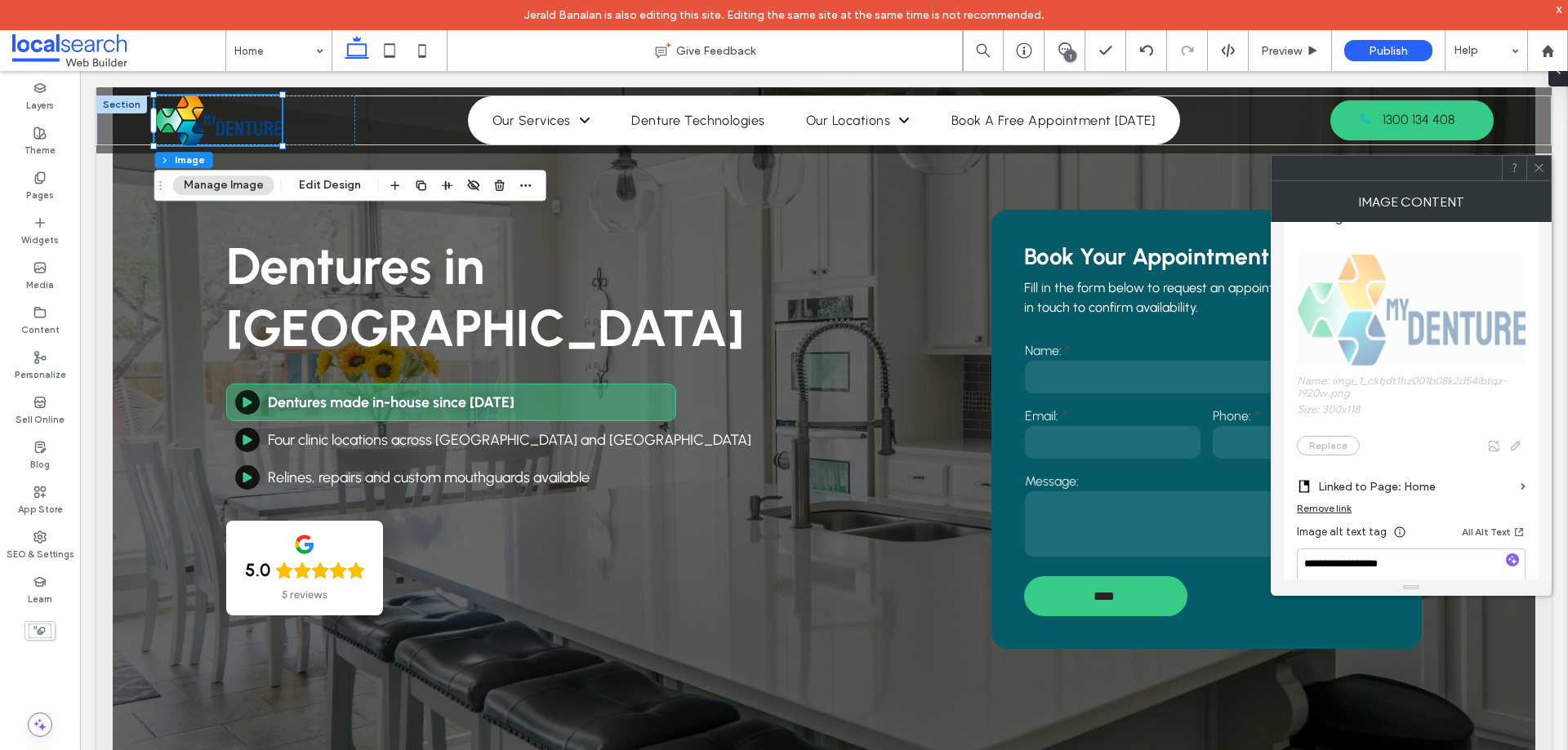
scroll to position [490, 0]
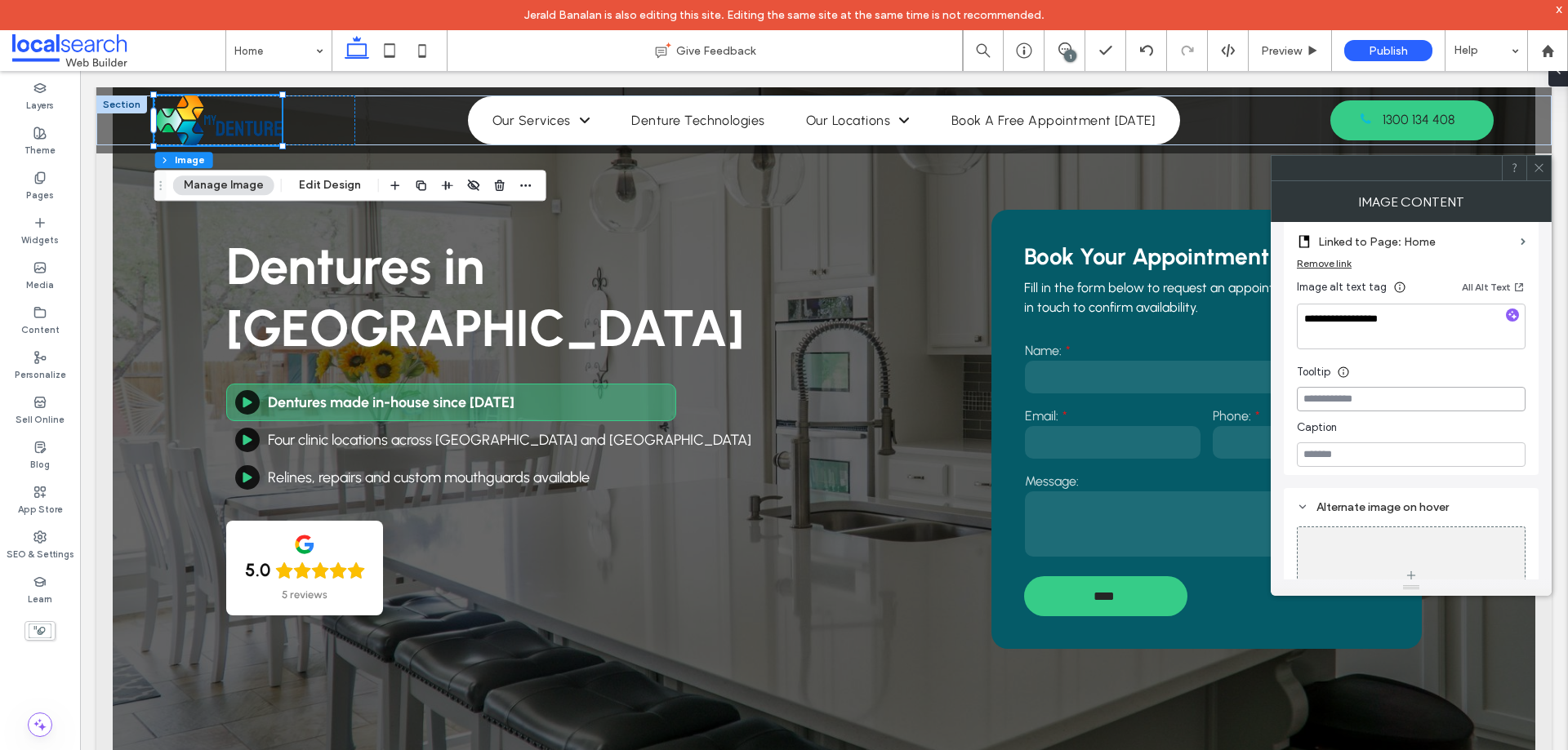
click at [1347, 395] on input at bounding box center [1410, 399] width 228 height 24
paste input "**********"
type input "**********"
click at [1294, 394] on div "**********" at bounding box center [1410, 214] width 255 height 521
click at [1541, 172] on icon at bounding box center [1538, 167] width 12 height 12
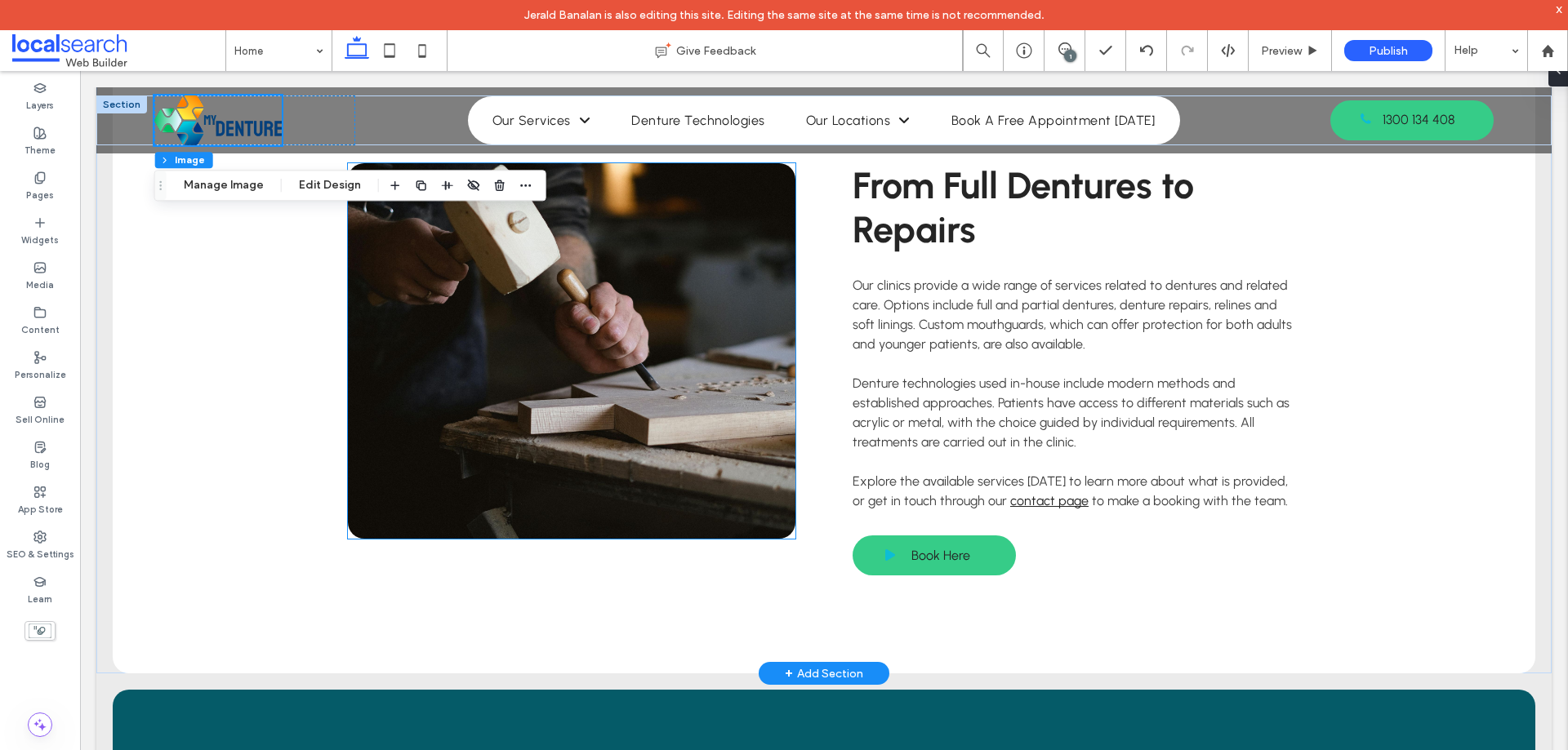
scroll to position [2976, 0]
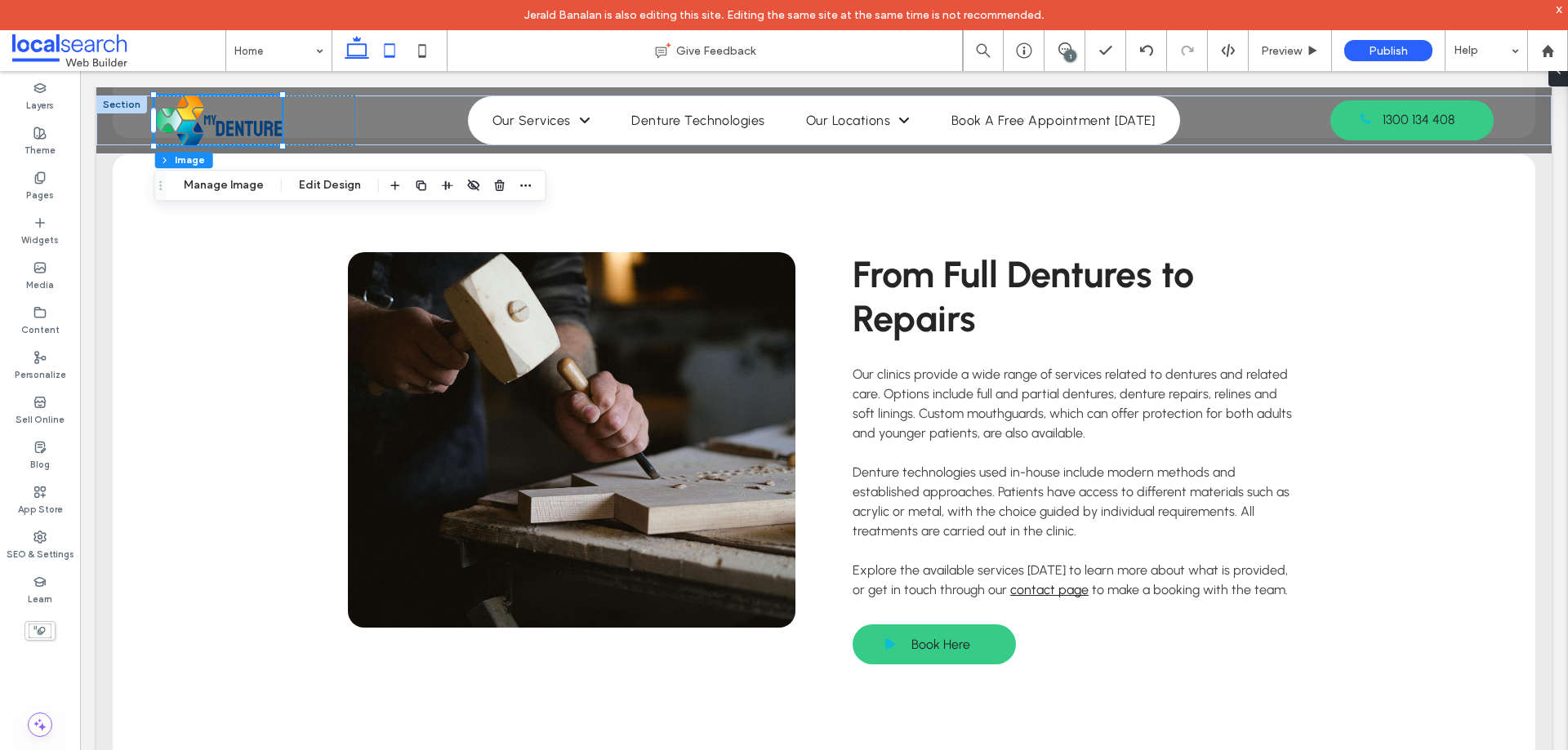
click at [390, 54] on icon at bounding box center [389, 50] width 33 height 33
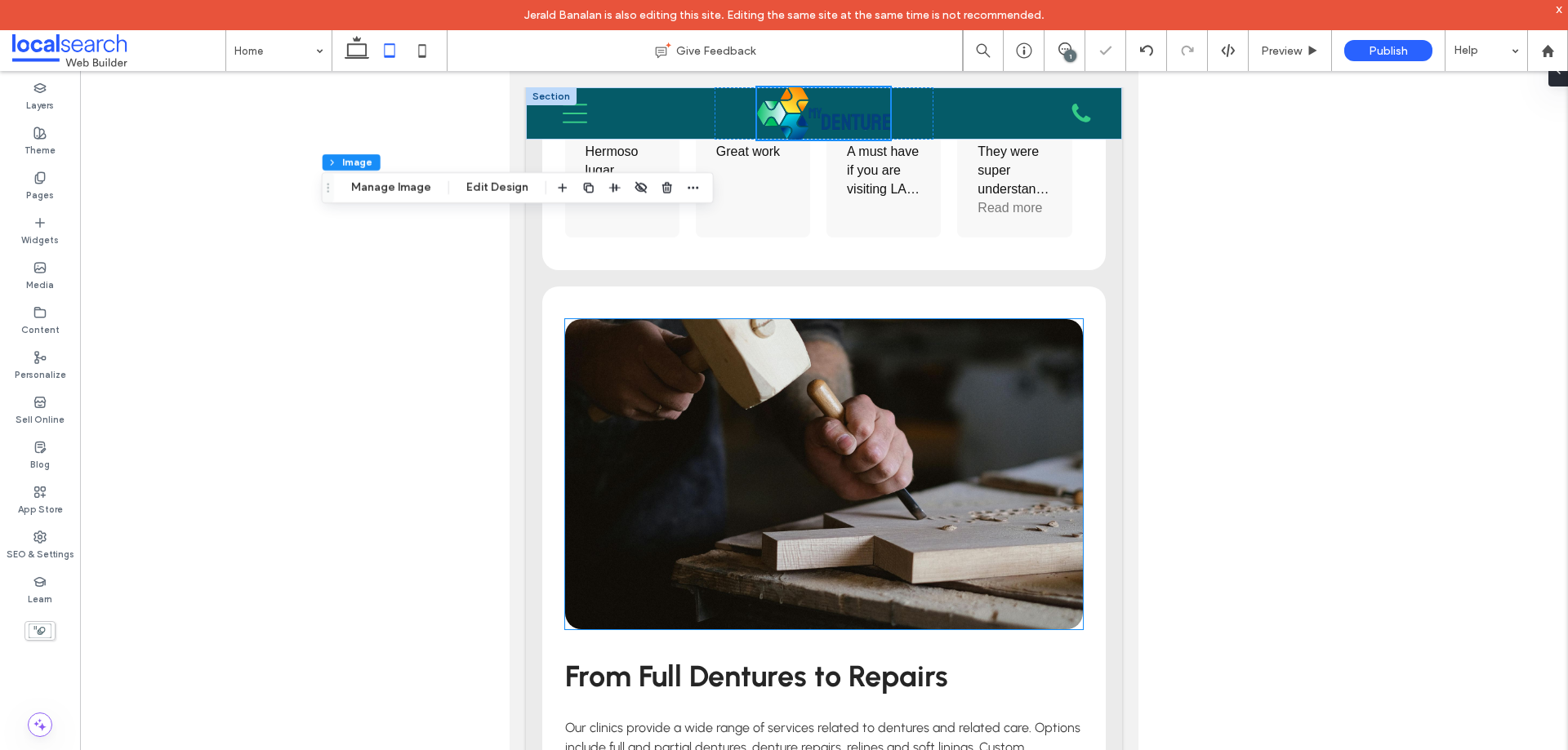
type input "***"
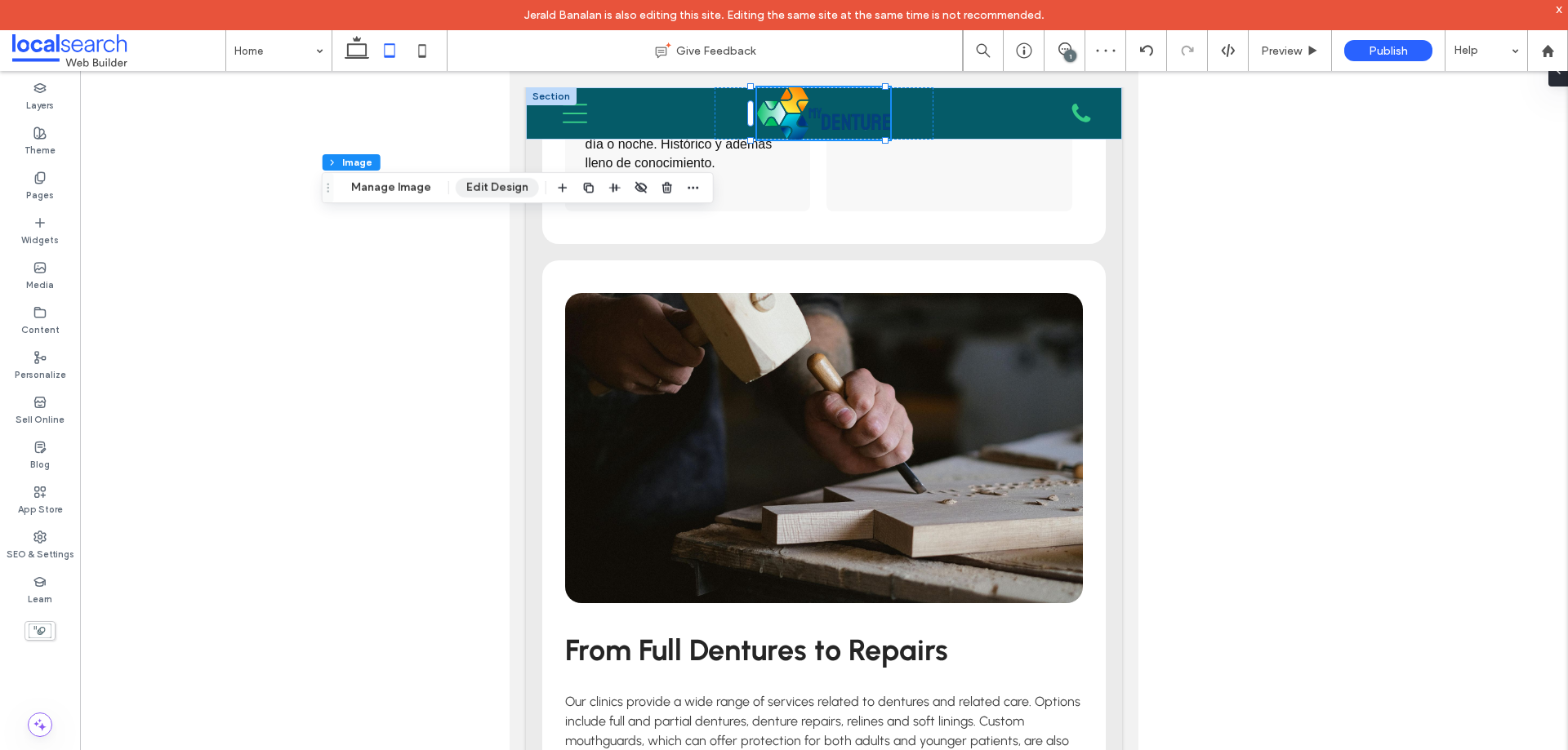
click at [481, 190] on button "Edit Design" at bounding box center [497, 187] width 84 height 20
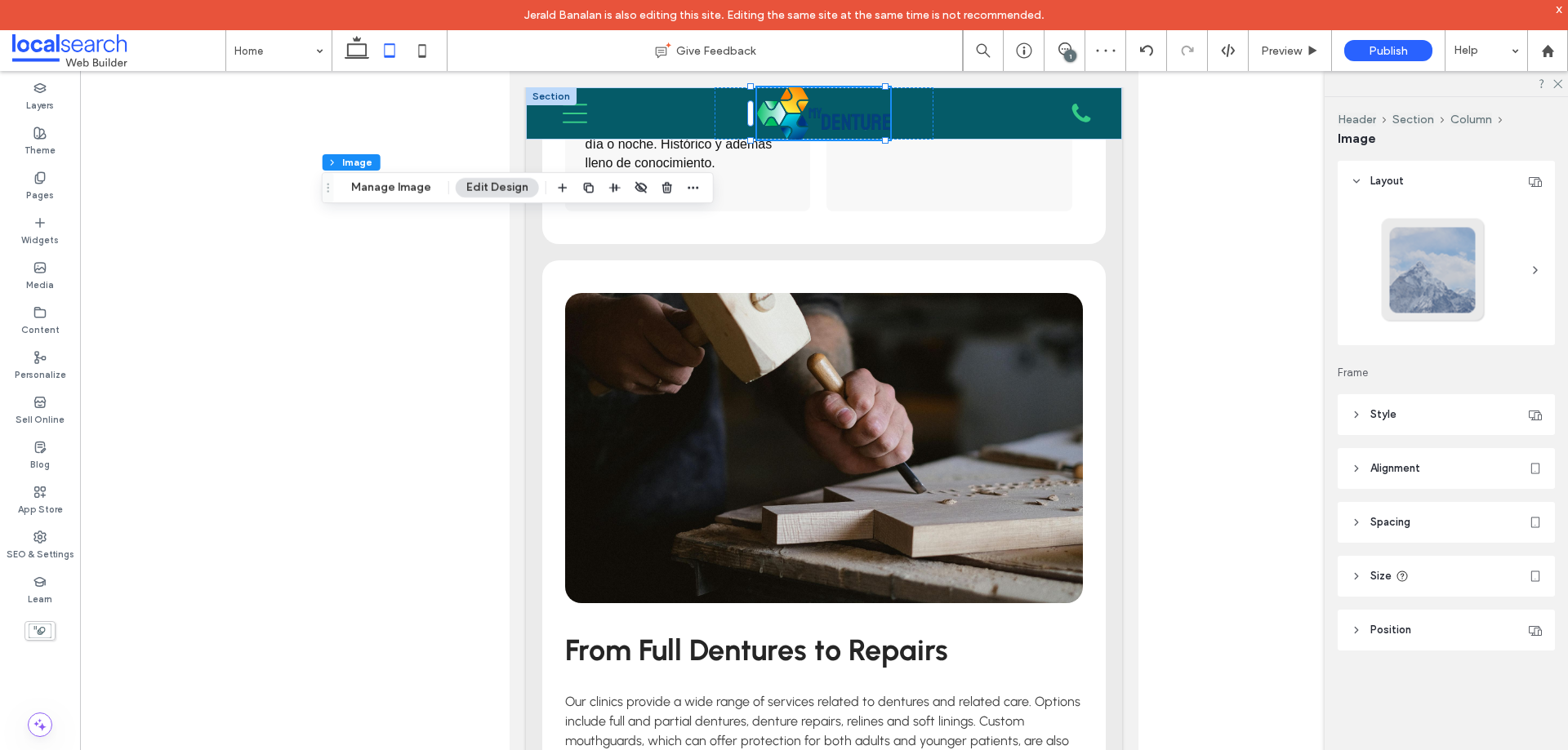
click at [1423, 525] on header "Spacing" at bounding box center [1446, 522] width 217 height 40
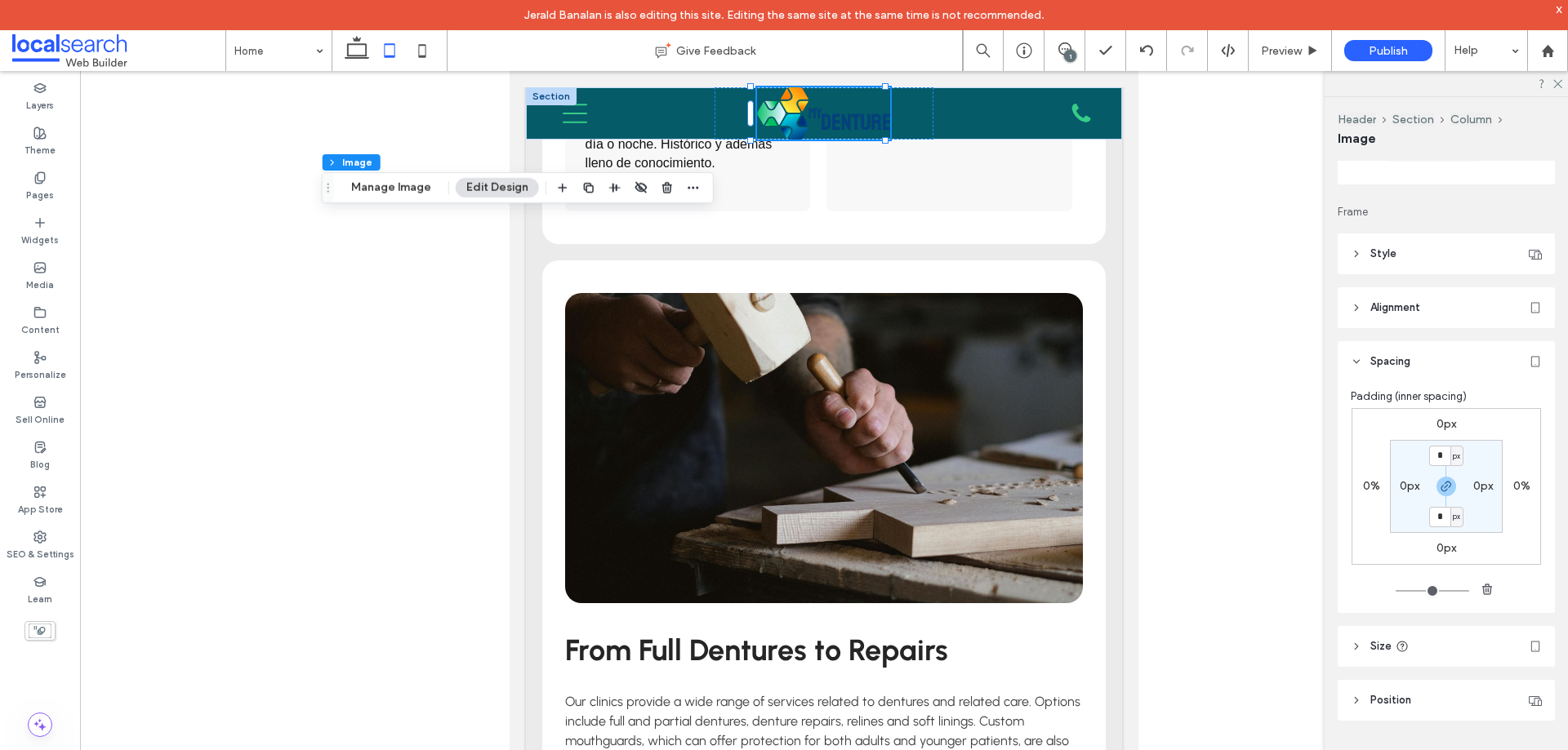
scroll to position [164, 0]
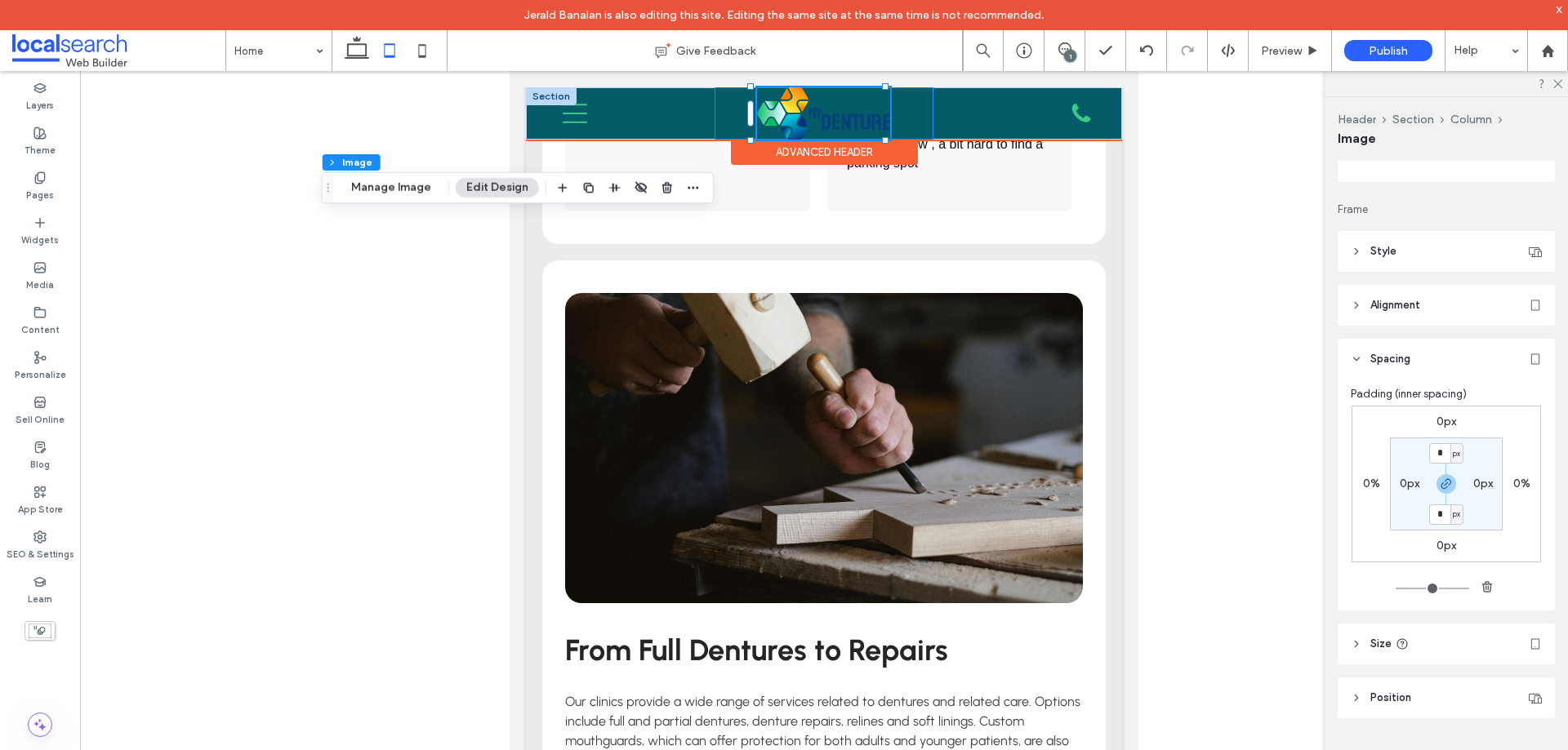
click at [911, 102] on div at bounding box center [823, 114] width 219 height 53
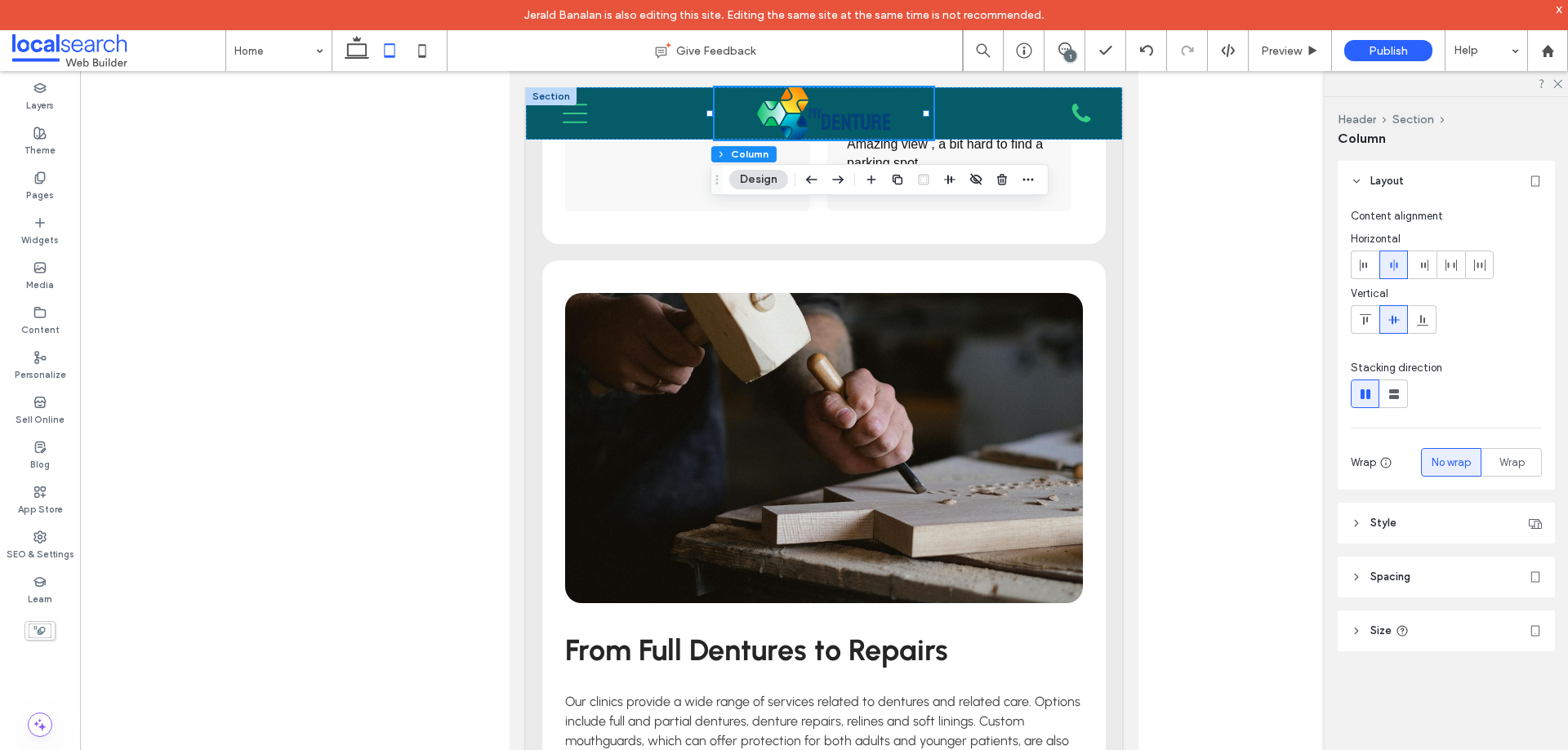
click at [1426, 565] on header "Spacing" at bounding box center [1446, 576] width 217 height 40
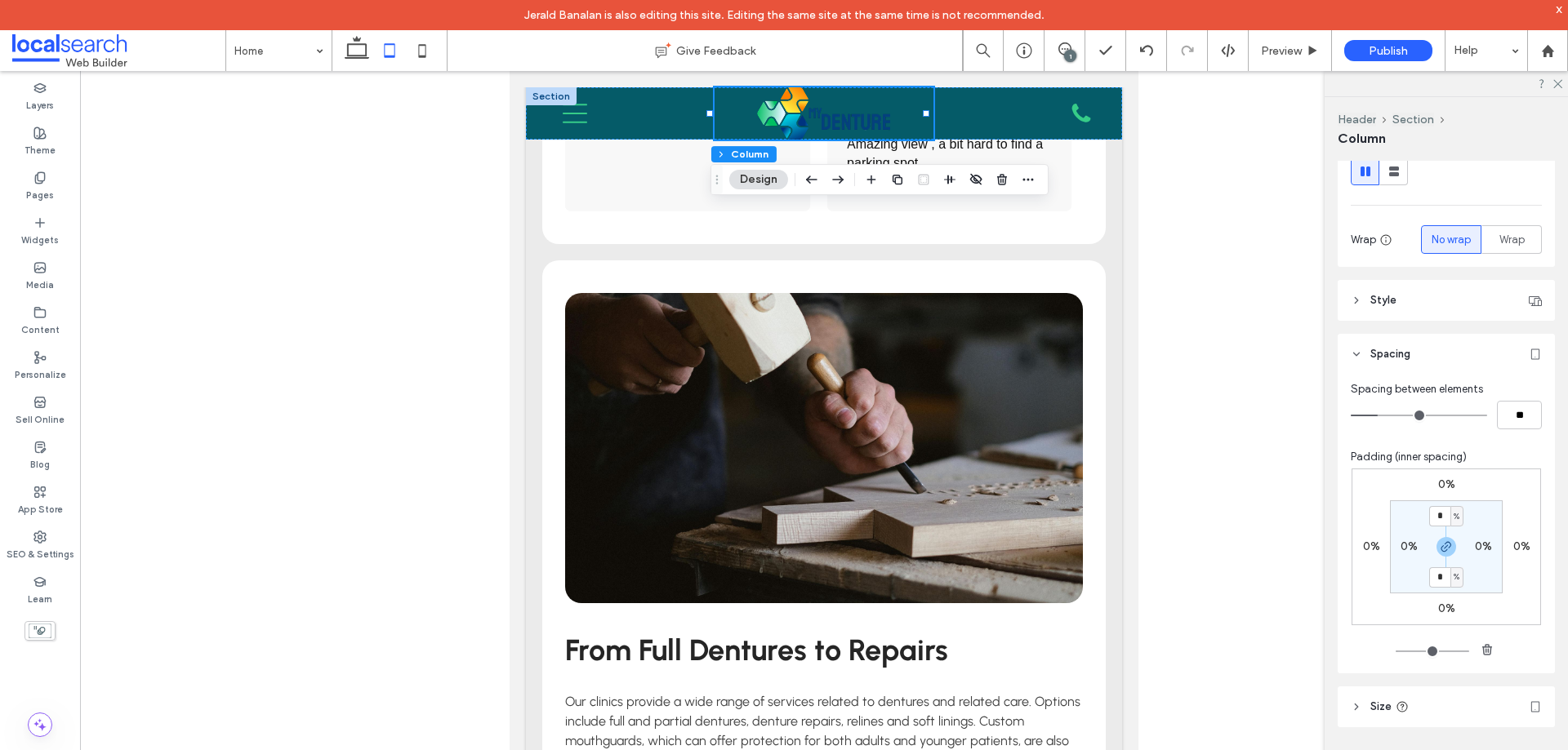
scroll to position [225, 0]
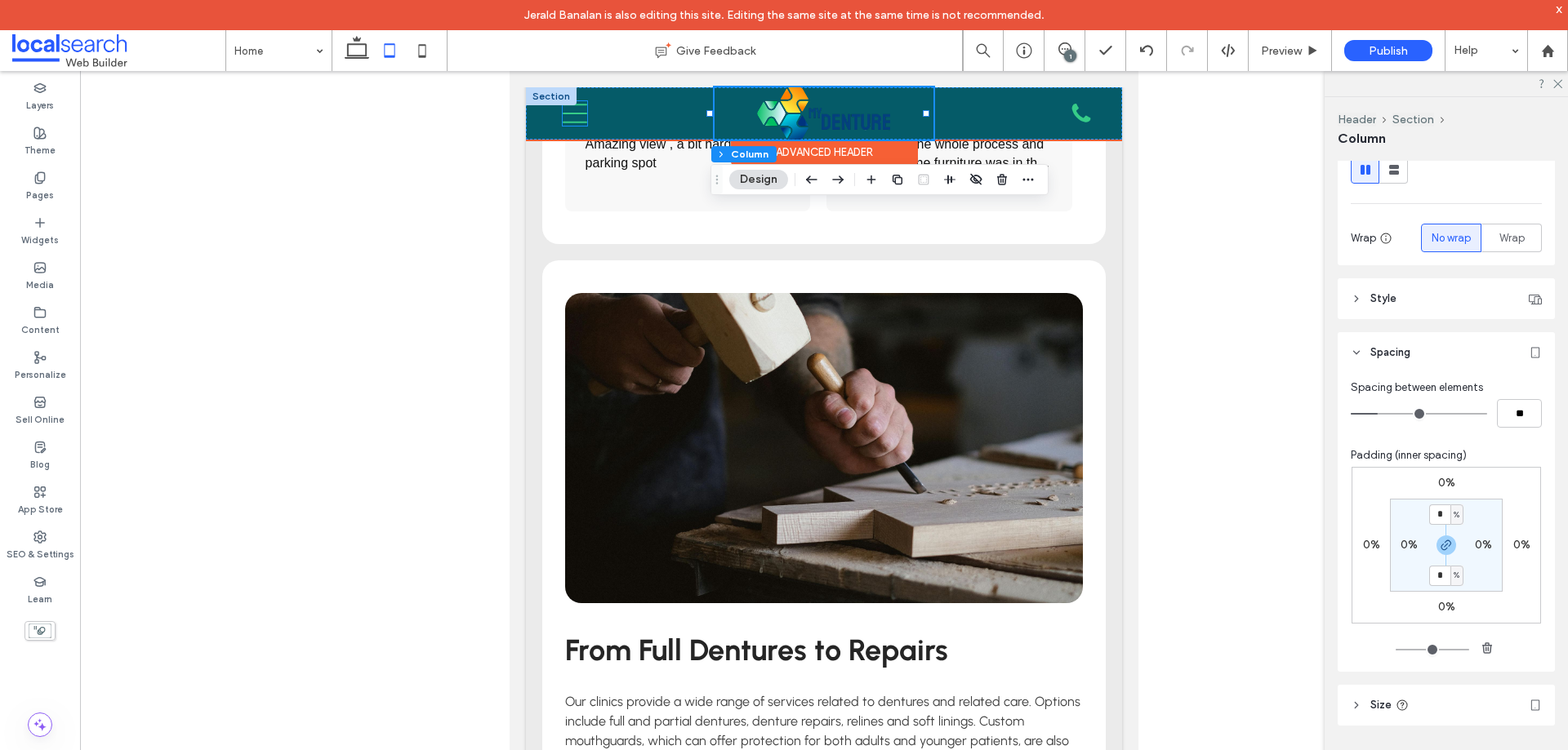
click at [571, 110] on icon "Mobile icon Mobile" at bounding box center [574, 114] width 24 height 24
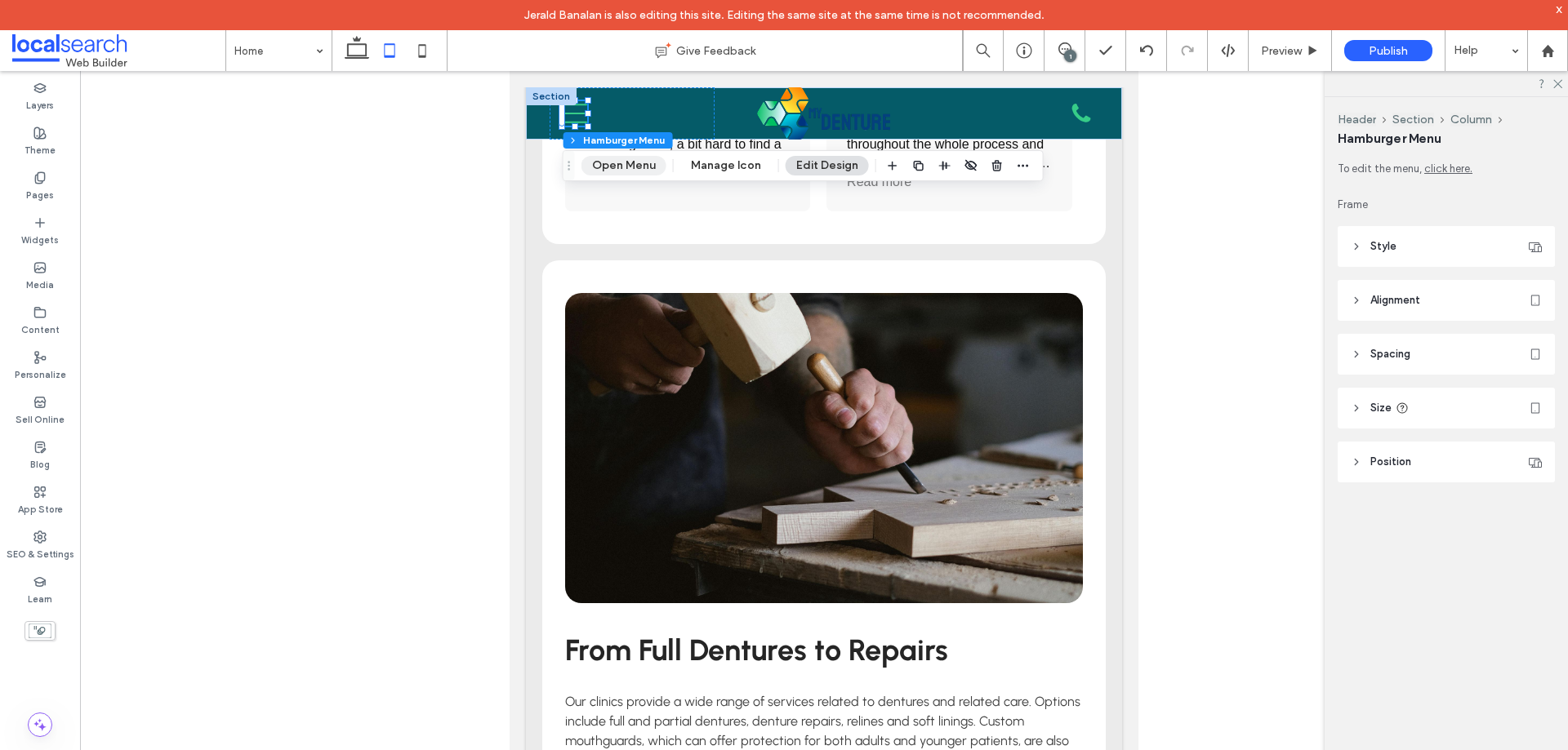
click at [613, 163] on button "Open Menu" at bounding box center [623, 165] width 85 height 20
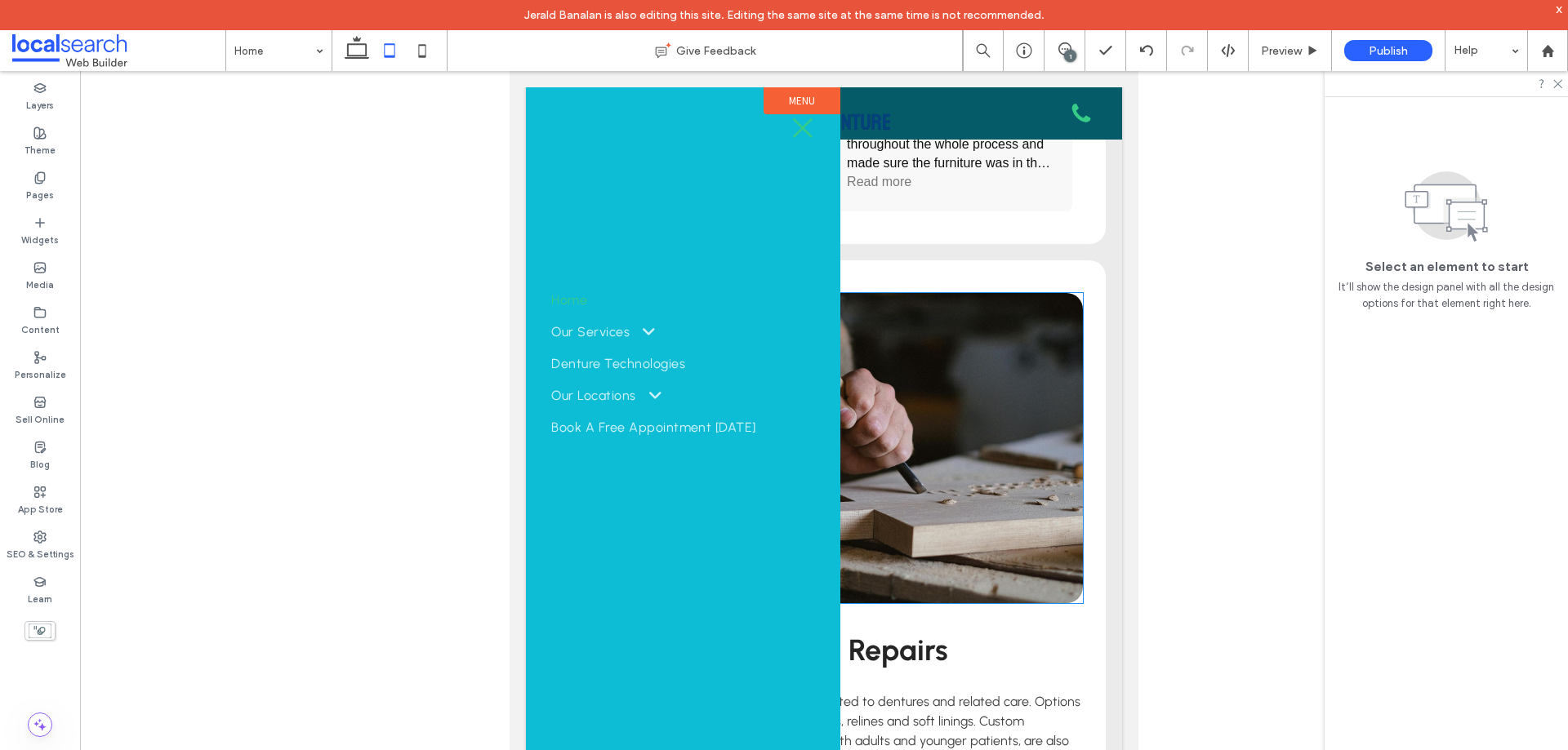
scroll to position [0, 0]
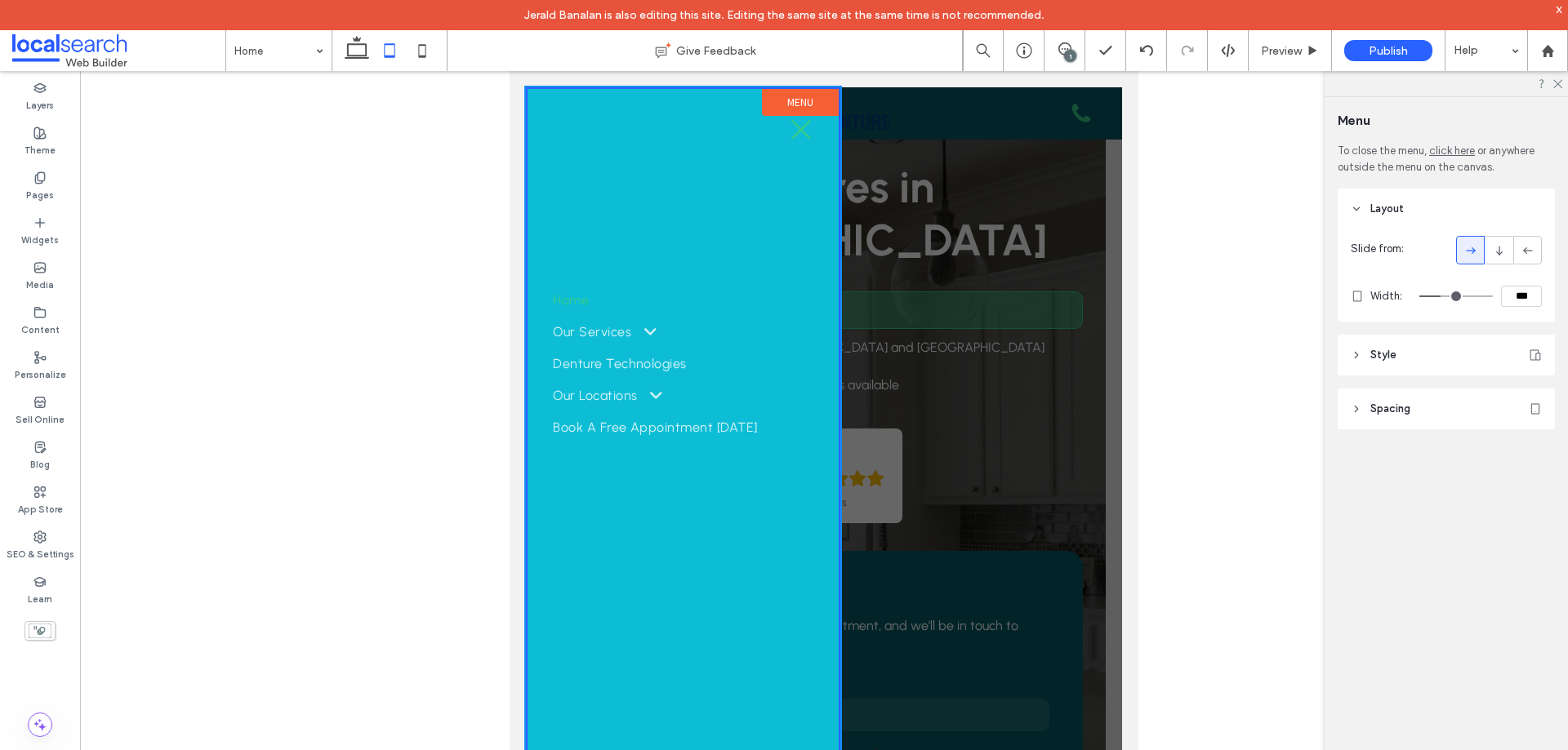
click at [935, 285] on div at bounding box center [823, 431] width 596 height 689
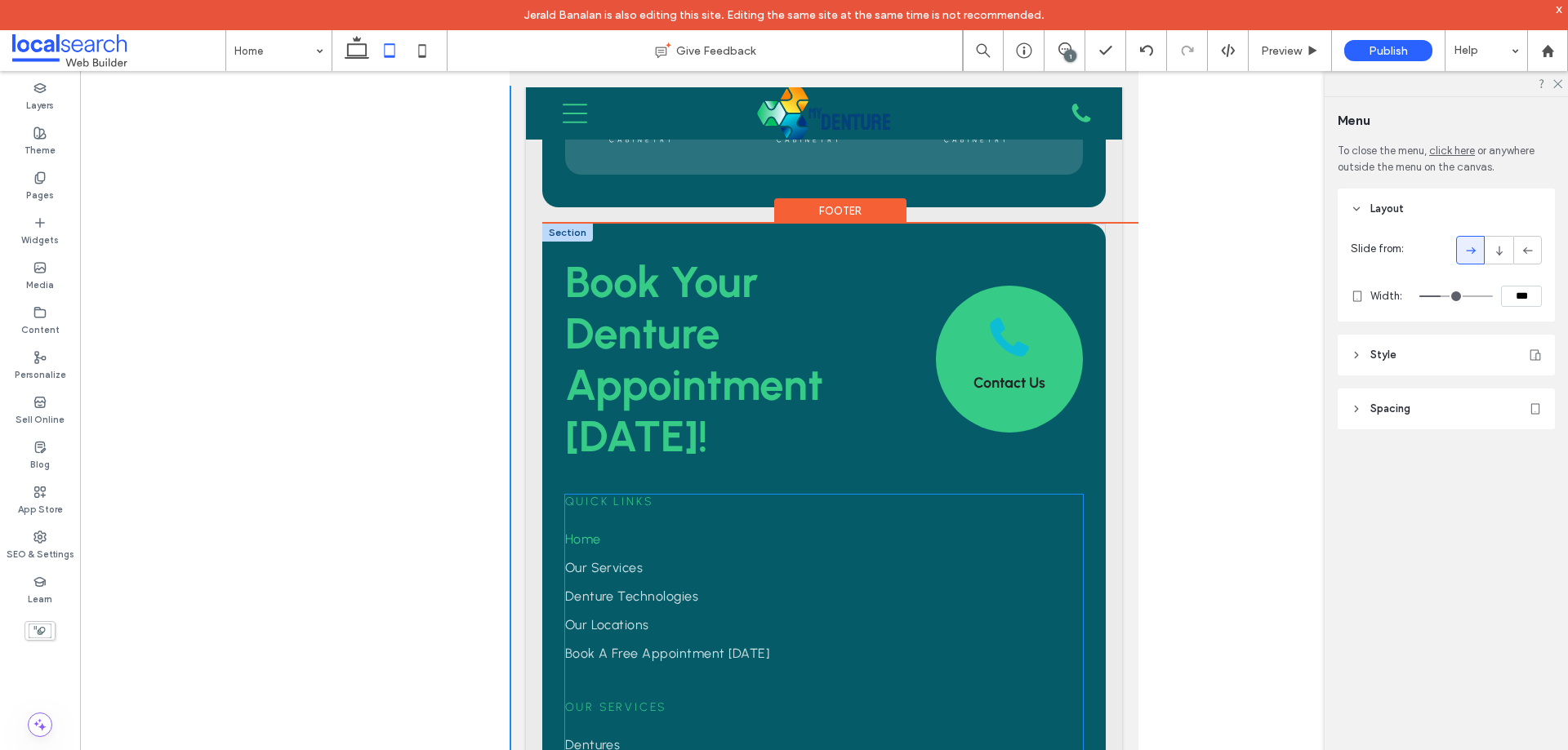
scroll to position [3818, 0]
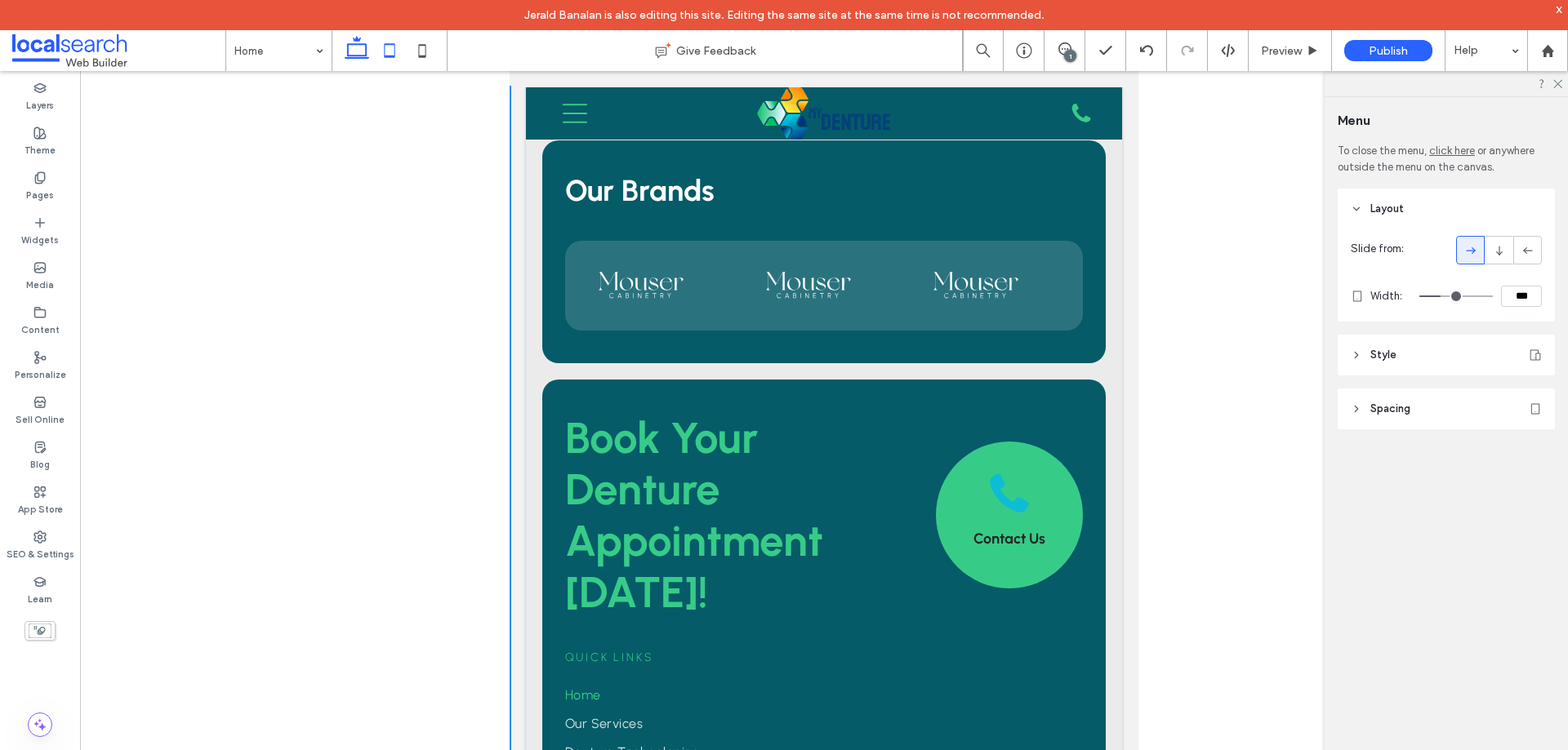
click at [363, 61] on icon at bounding box center [356, 50] width 33 height 33
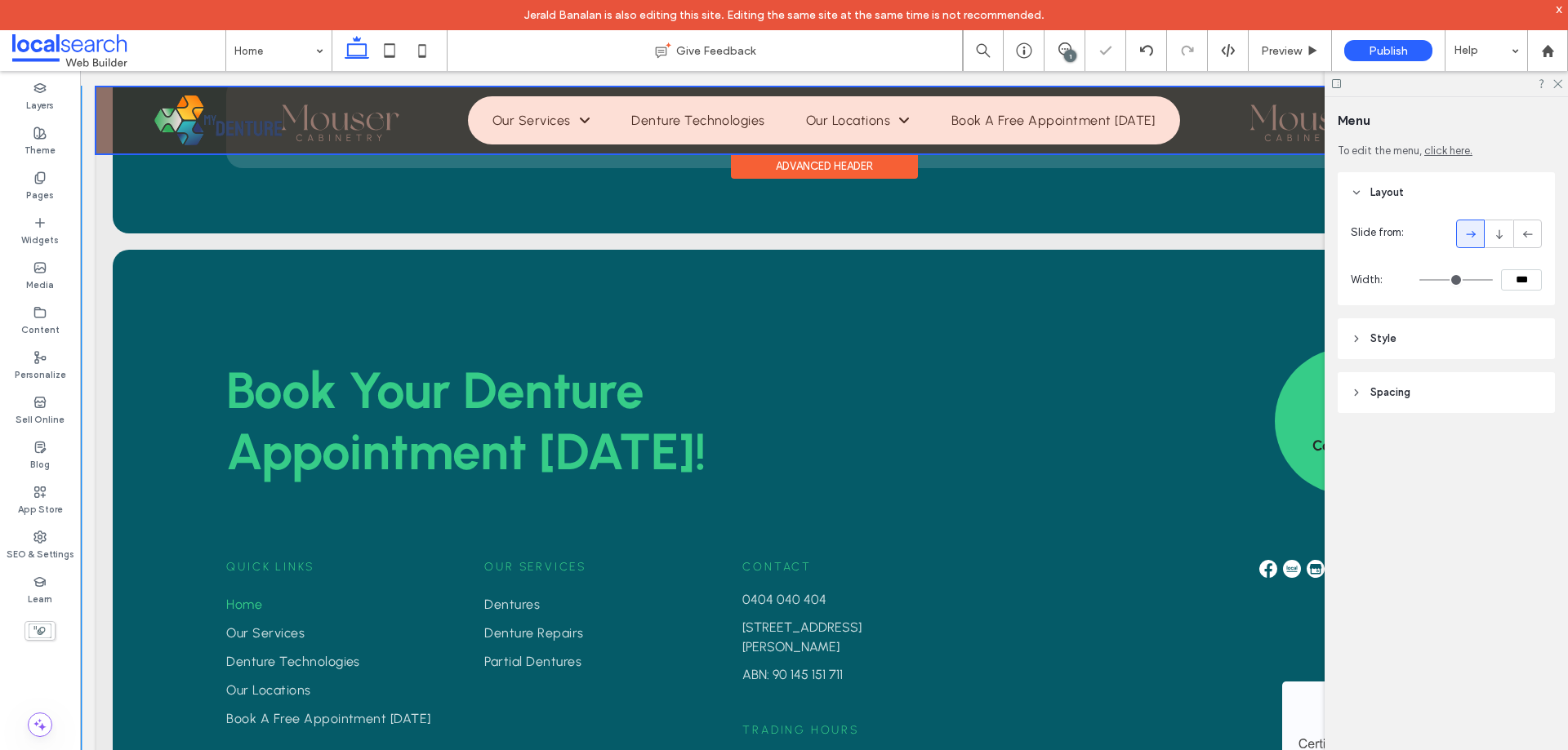
scroll to position [3828, 0]
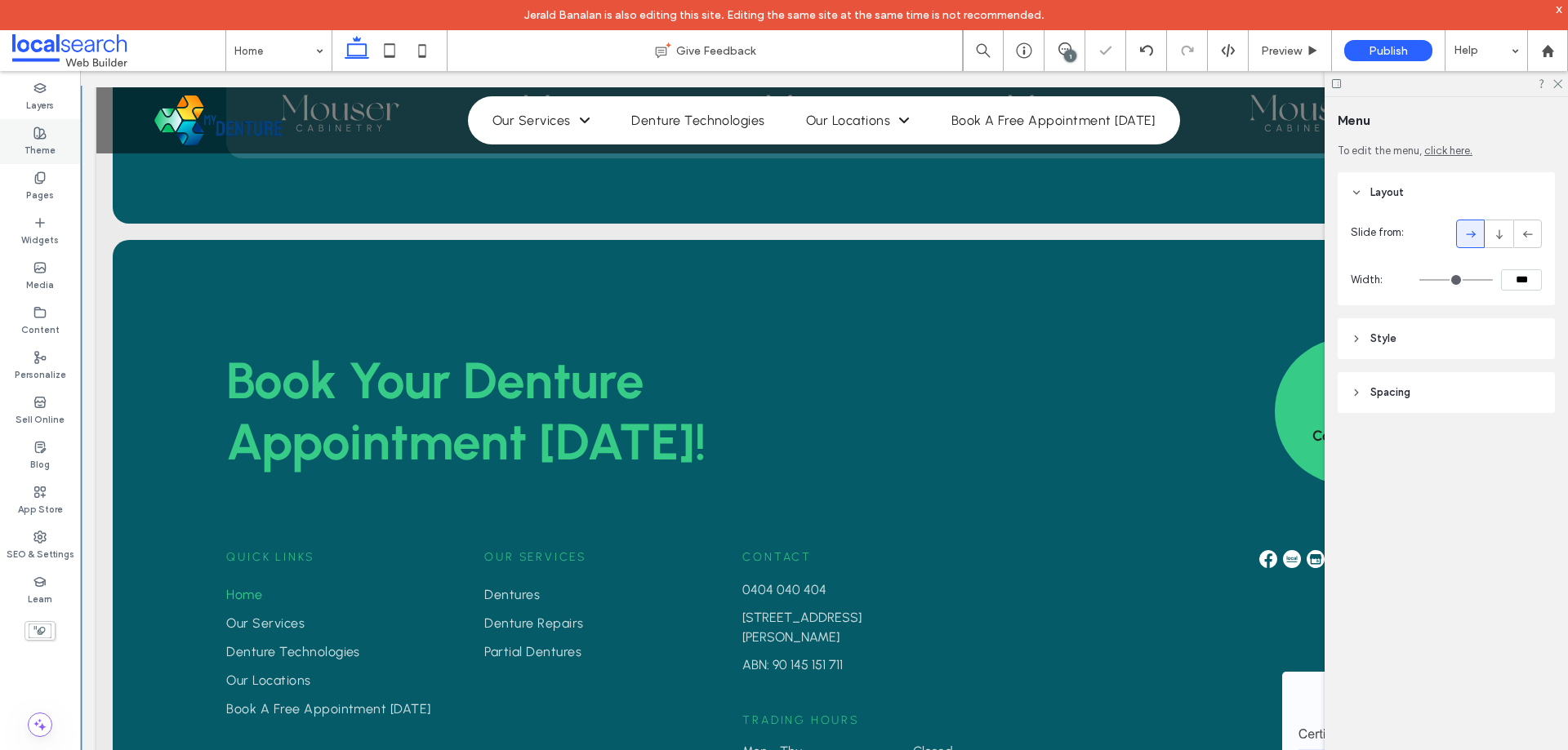
click at [60, 136] on div "Theme" at bounding box center [39, 142] width 80 height 45
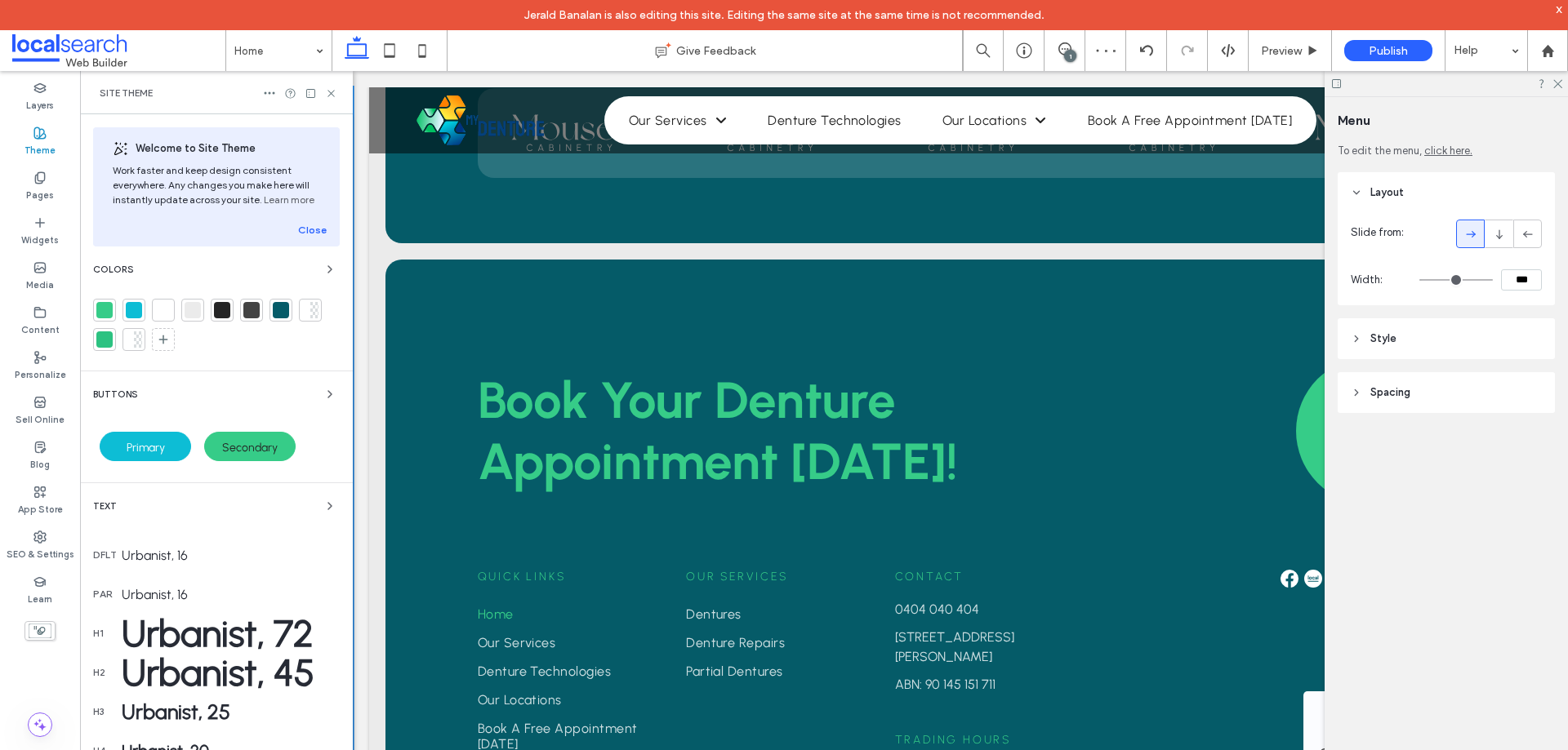
click at [147, 435] on div "Primary" at bounding box center [145, 445] width 91 height 29
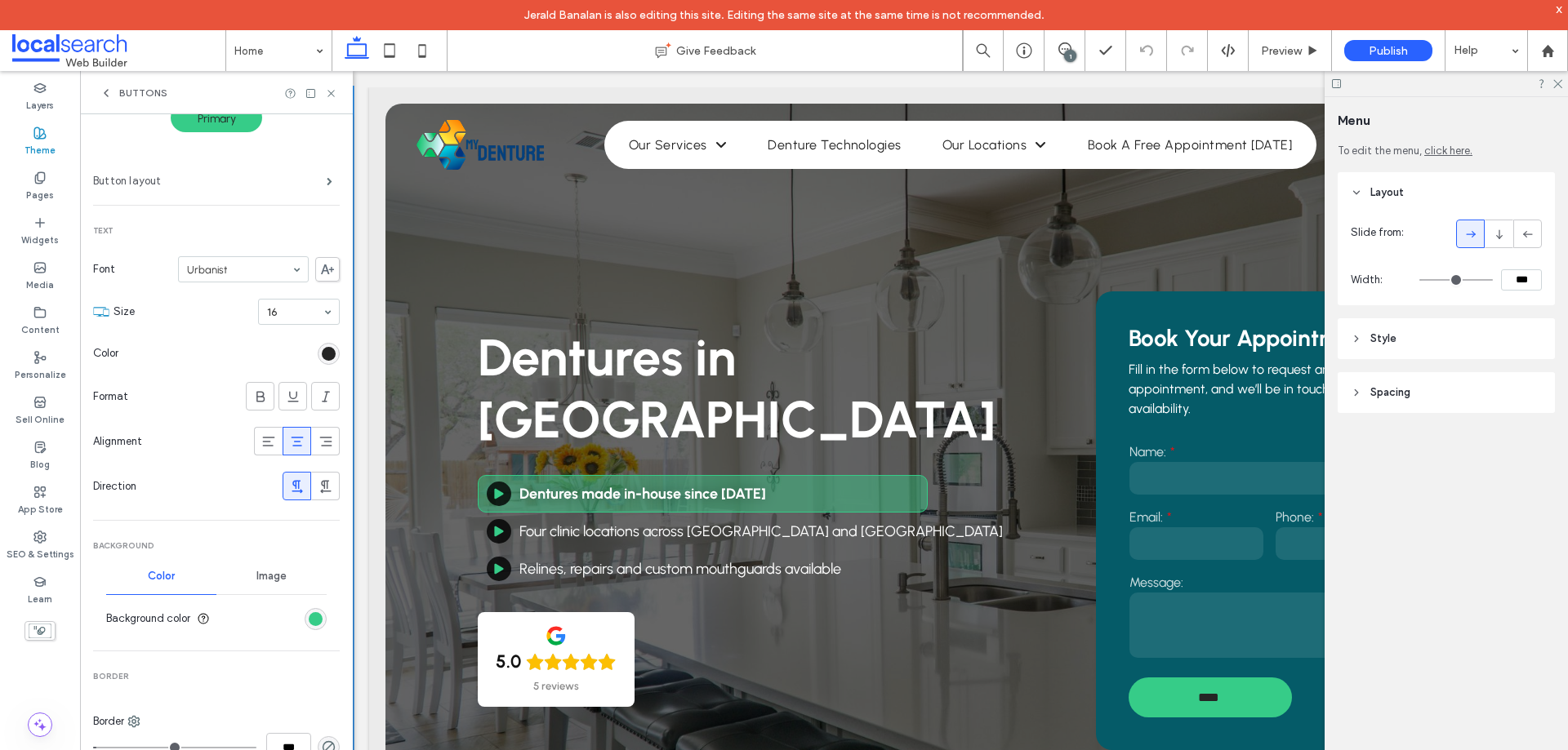
scroll to position [0, 0]
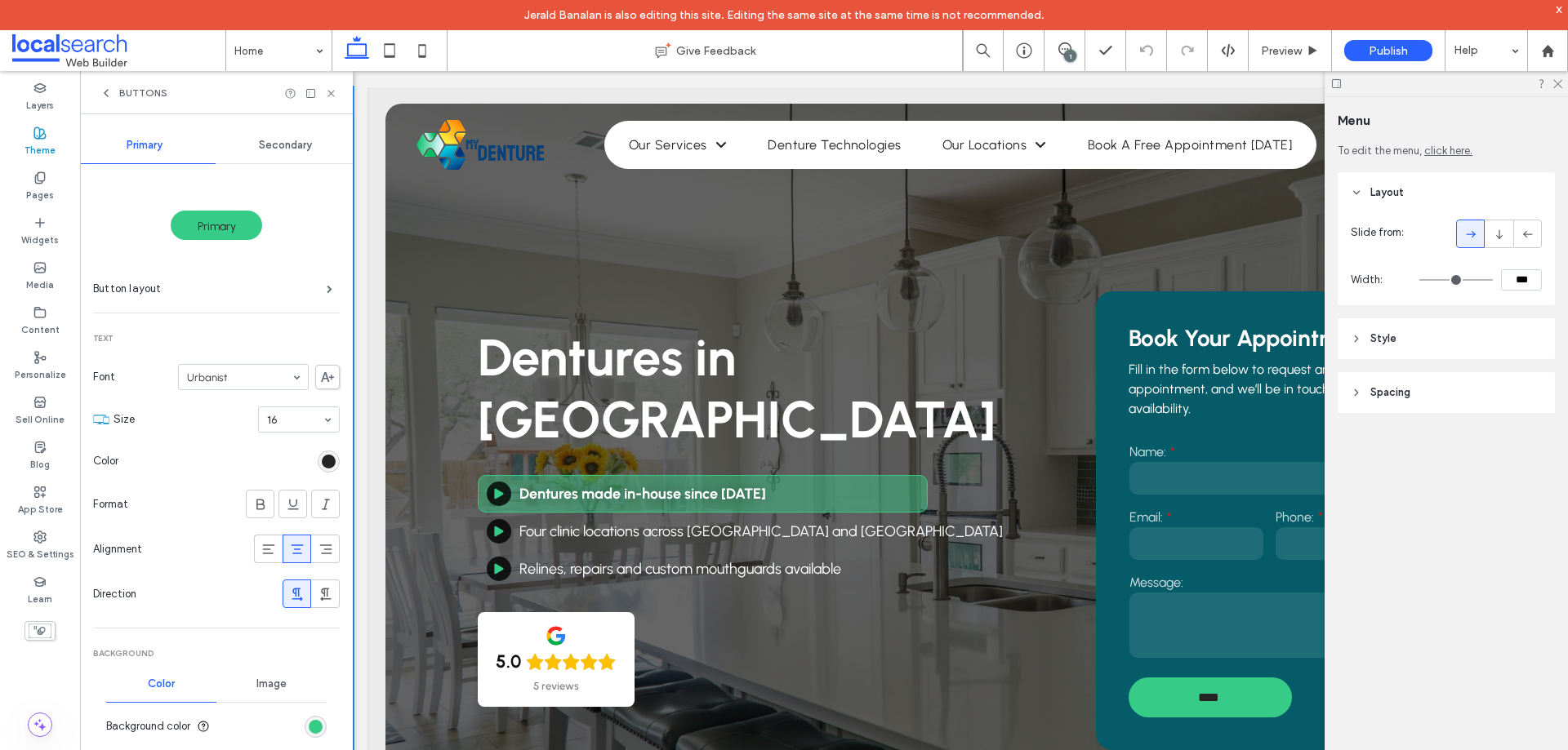
click at [105, 95] on use at bounding box center [105, 93] width 3 height 7
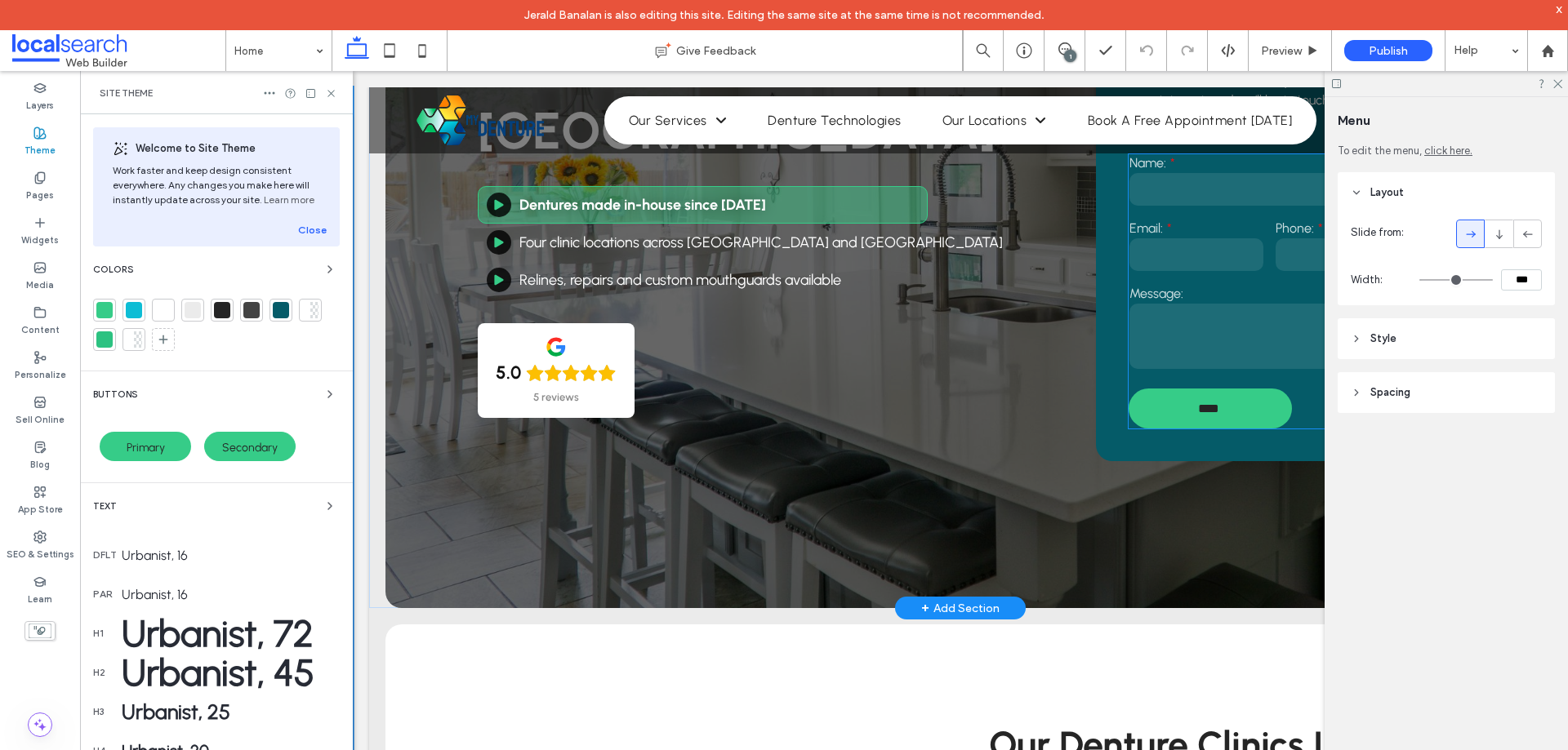
scroll to position [408, 0]
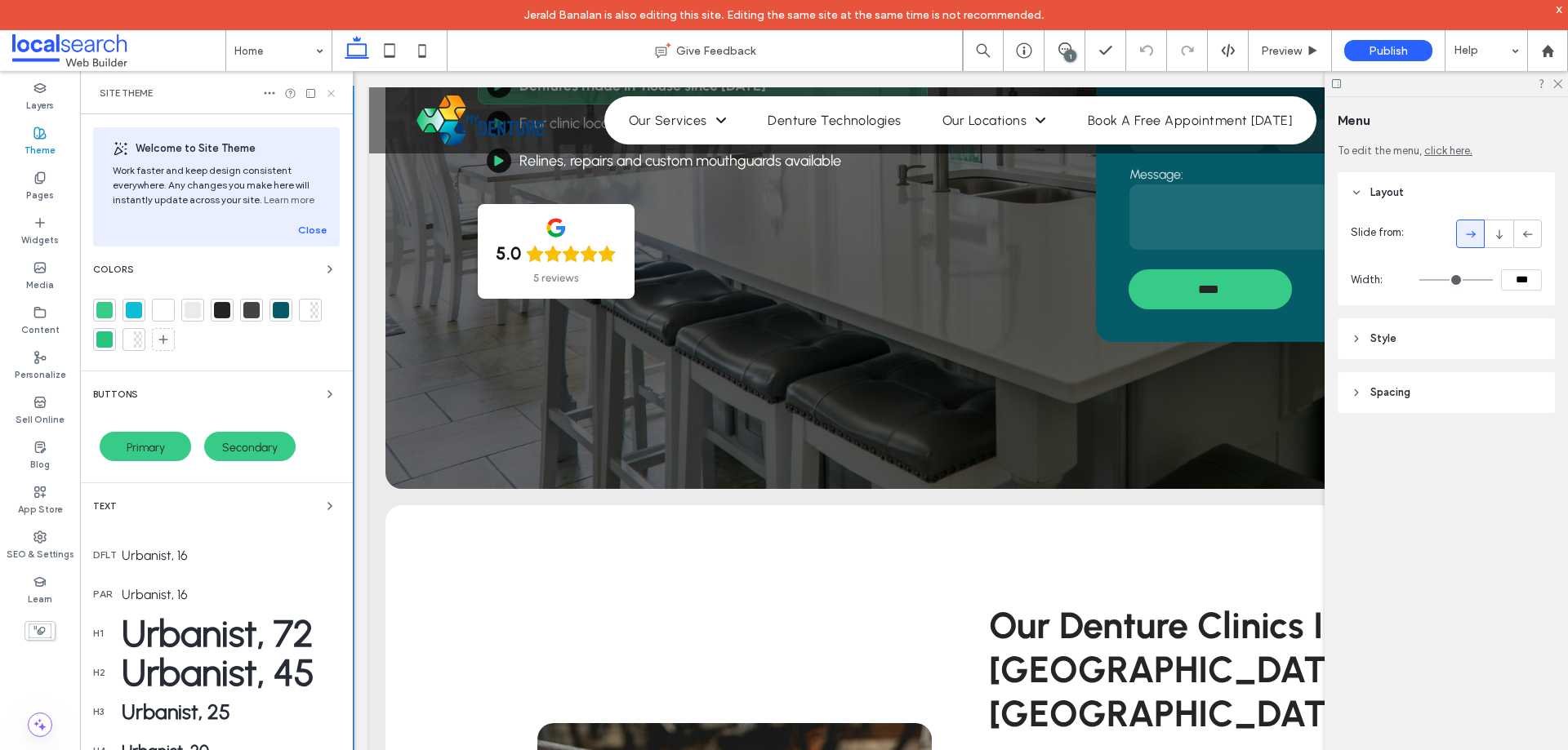
click at [333, 88] on icon at bounding box center [331, 93] width 12 height 12
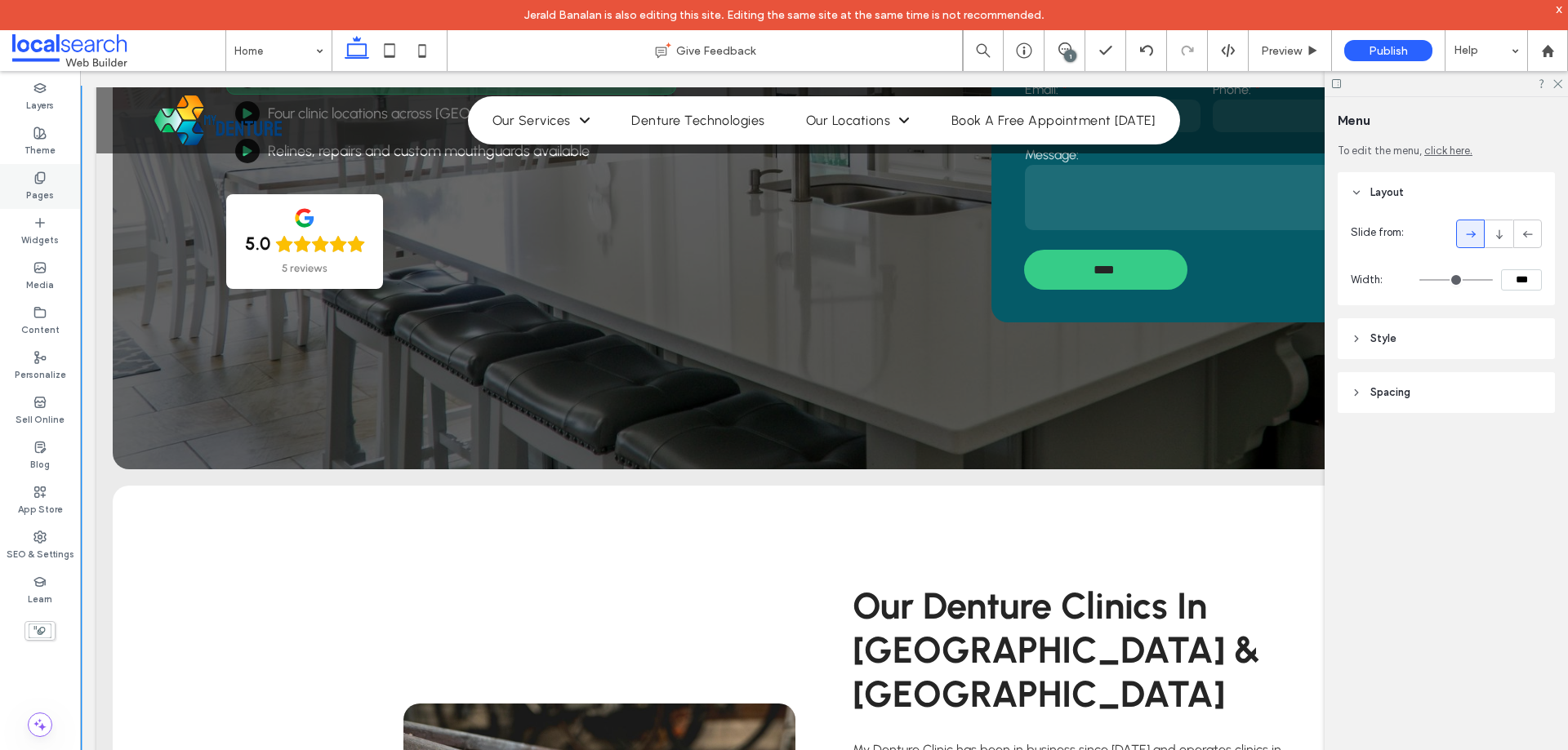
click at [53, 166] on div "Pages" at bounding box center [39, 187] width 80 height 45
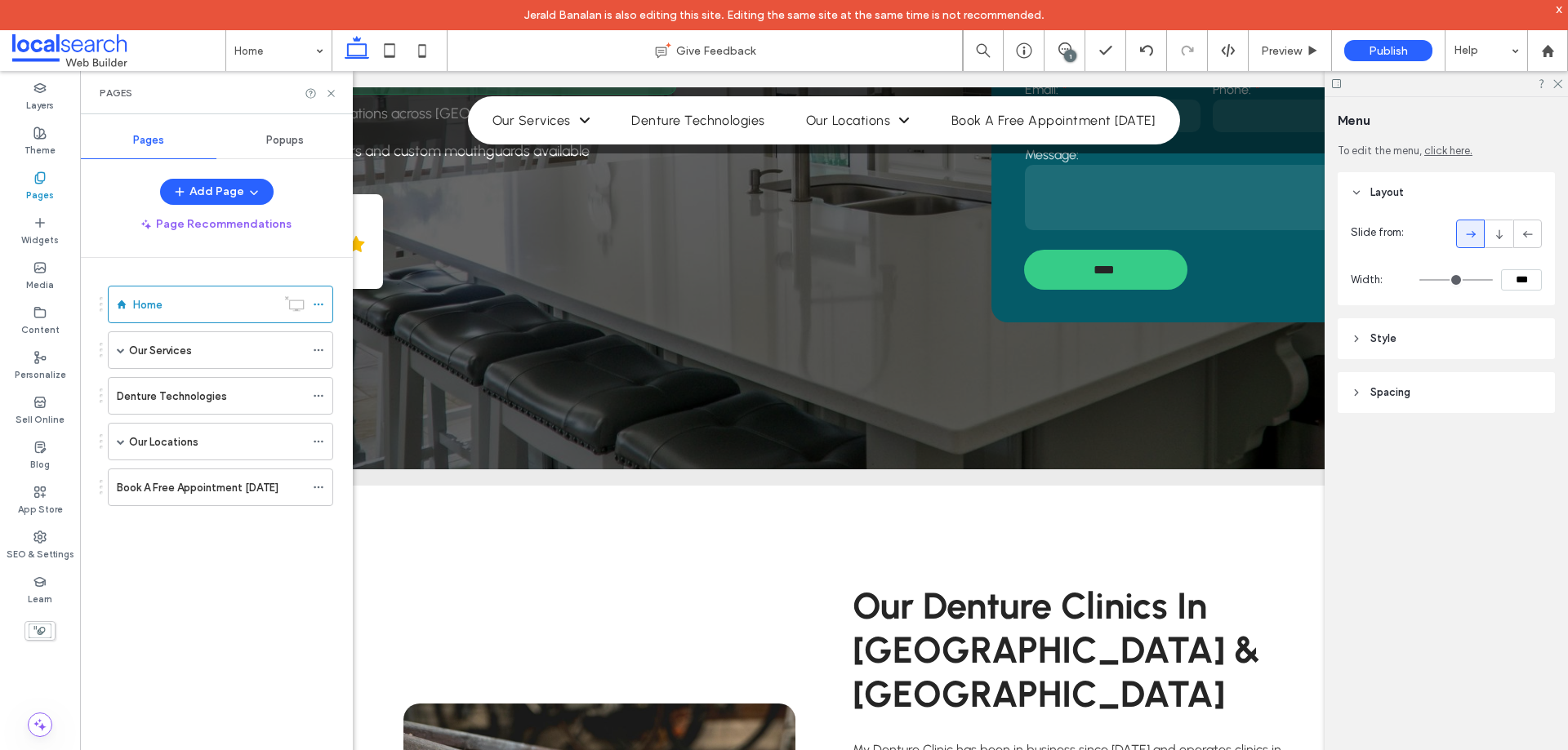
click at [46, 135] on use at bounding box center [39, 133] width 11 height 11
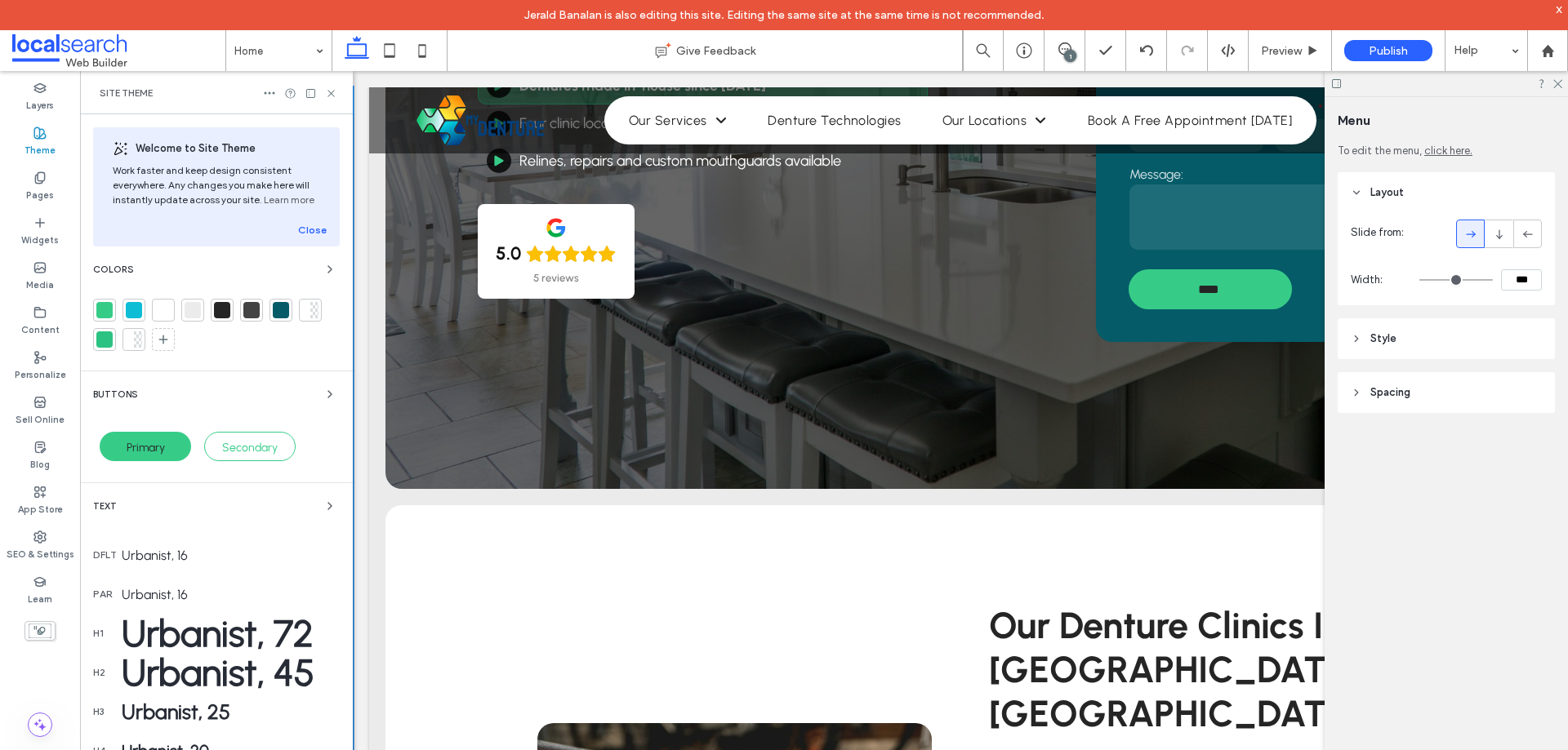
click at [227, 447] on span "Secondary" at bounding box center [249, 447] width 55 height 14
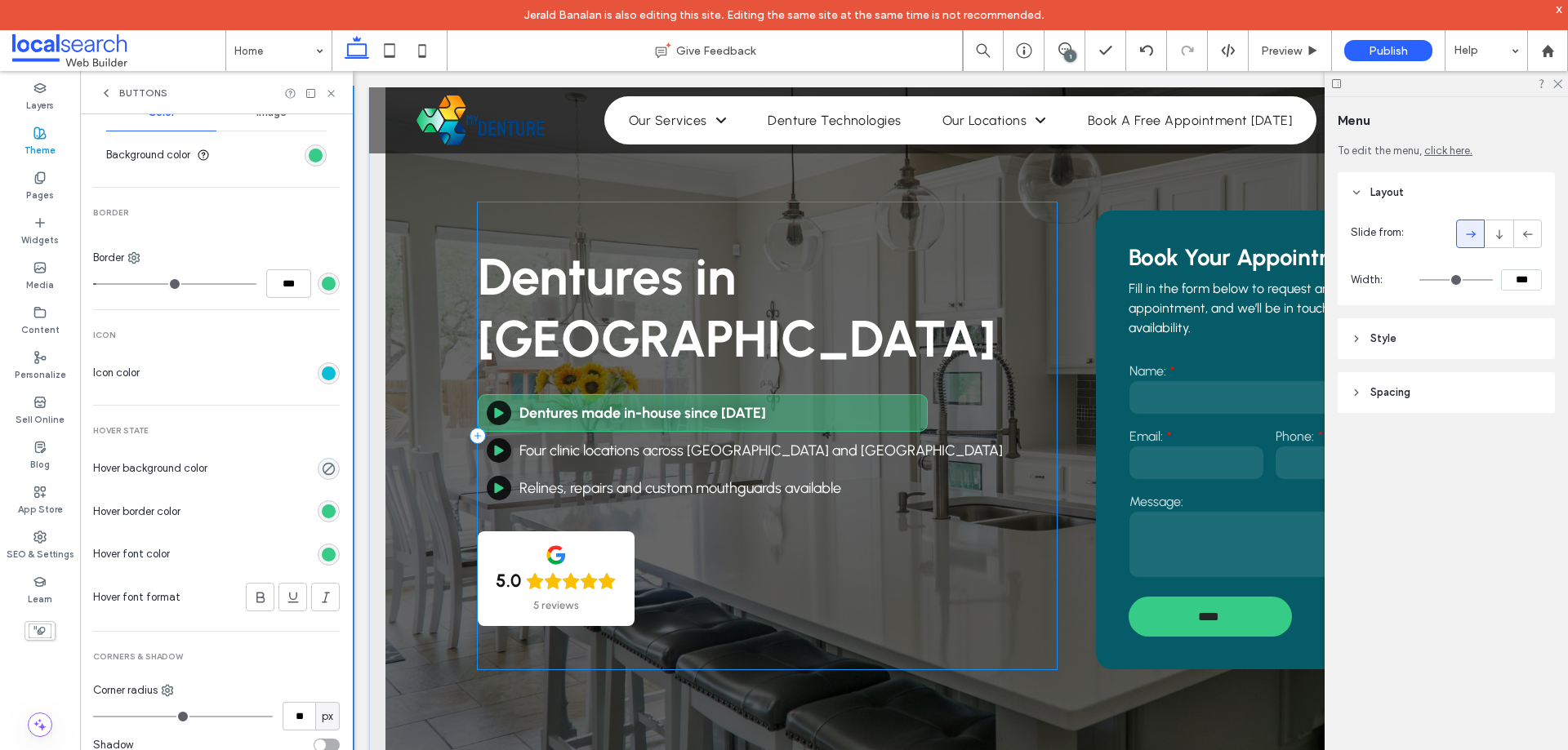
scroll to position [0, 0]
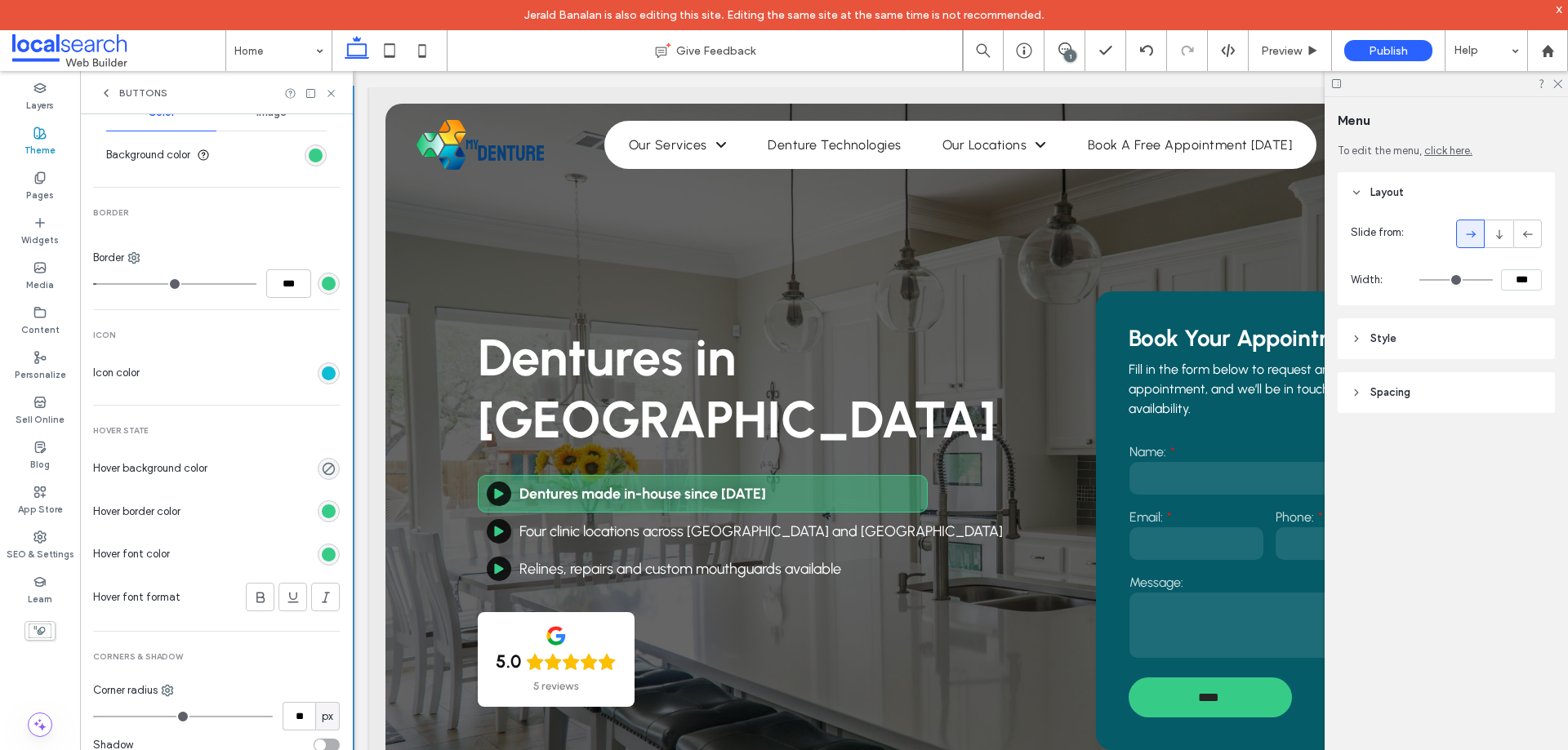
click at [151, 94] on span "Buttons" at bounding box center [143, 93] width 48 height 13
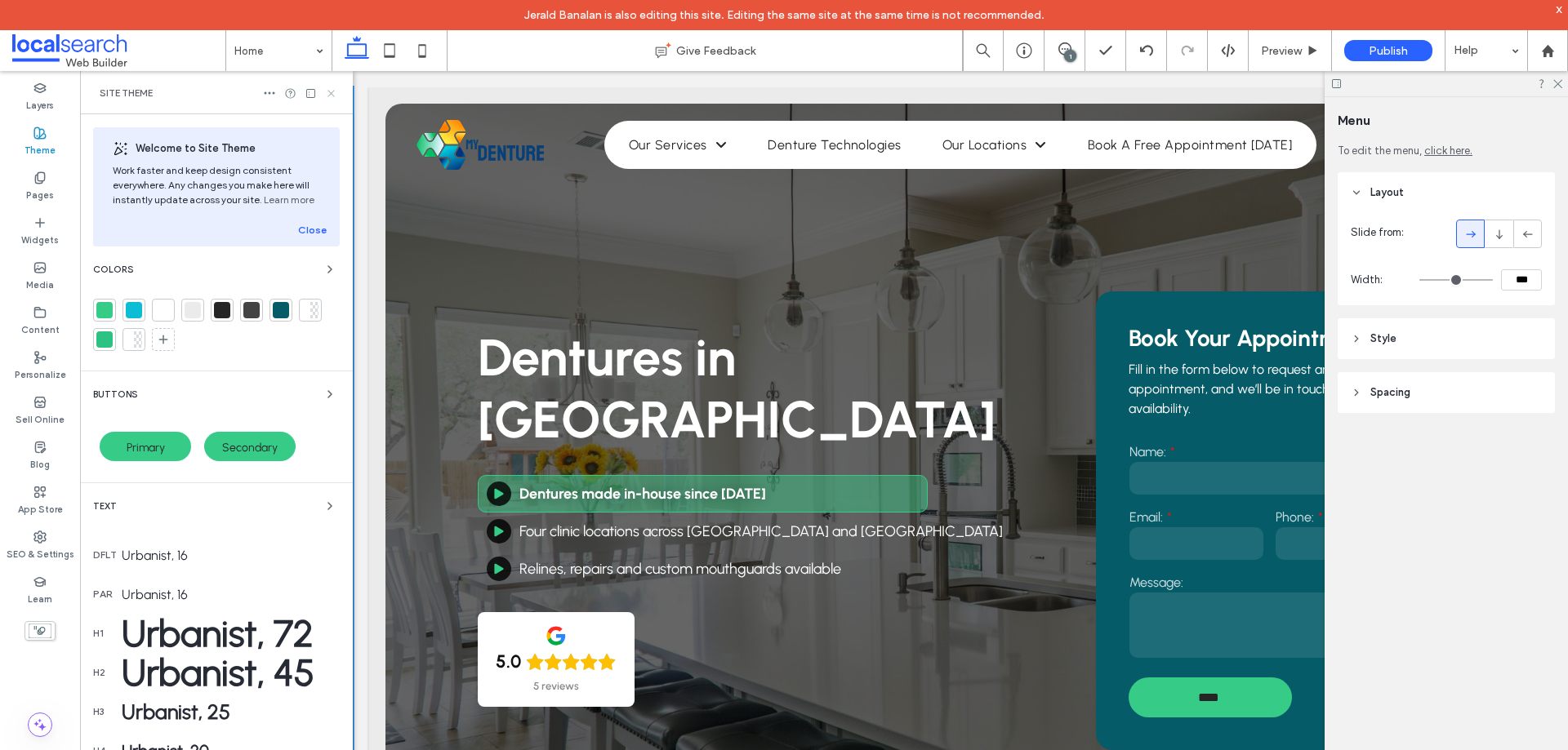
click at [333, 90] on icon at bounding box center [331, 93] width 12 height 12
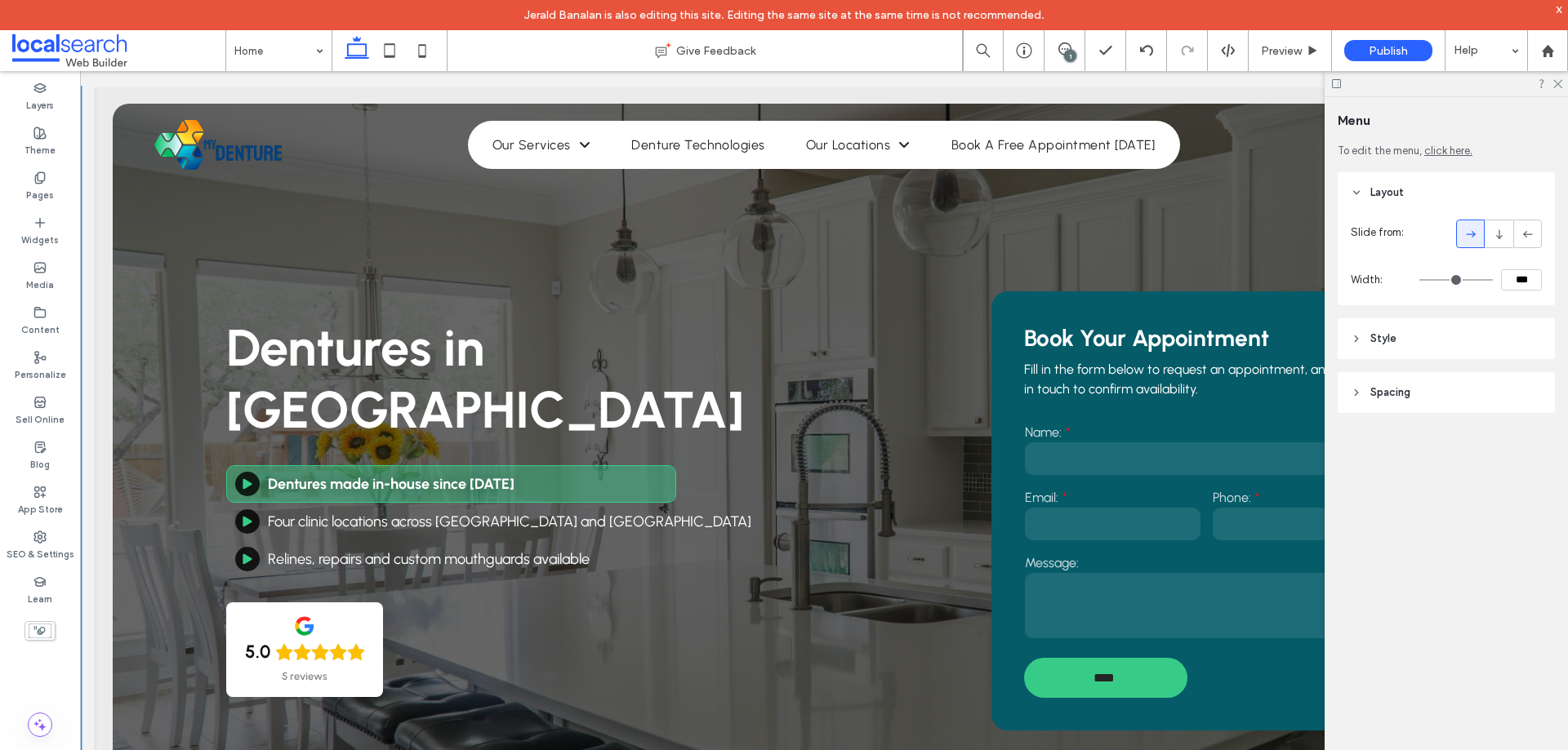
drag, startPoint x: 1558, startPoint y: 84, endPoint x: 1541, endPoint y: 115, distance: 35.4
click at [1558, 84] on use at bounding box center [1558, 85] width 9 height 9
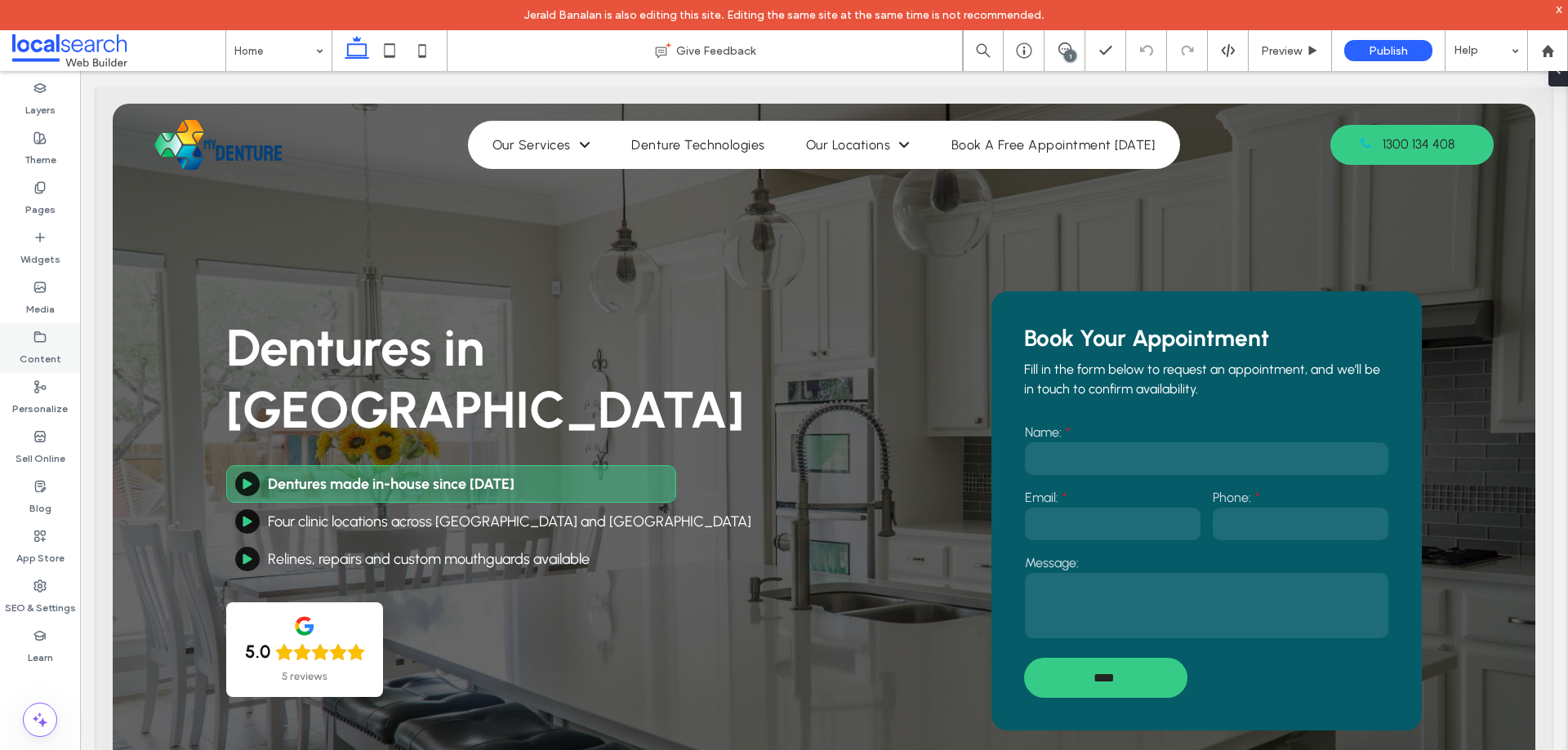
click at [37, 353] on label "Content" at bounding box center [40, 355] width 41 height 23
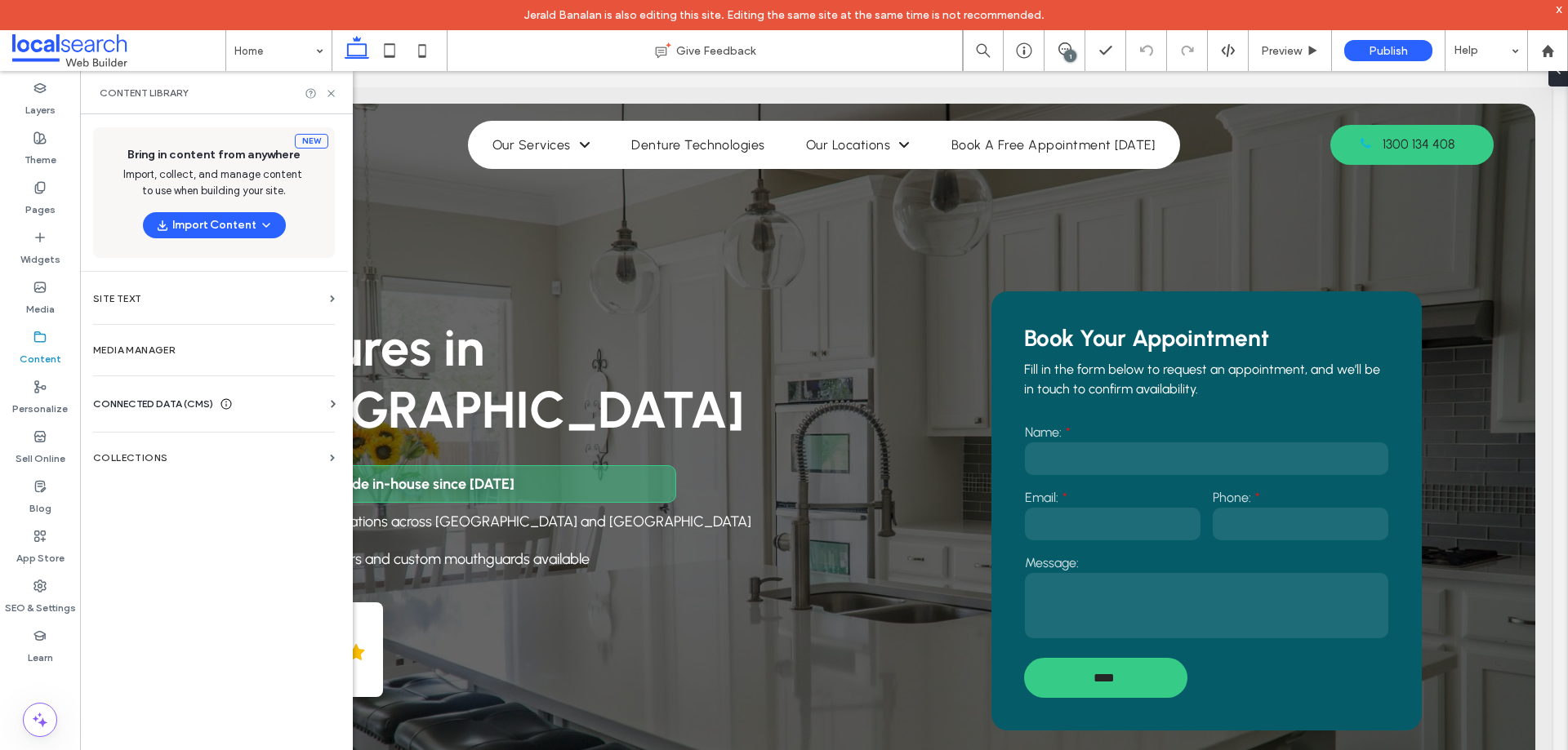
click at [171, 394] on div "CONNECTED DATA (CMS) Business Info Business Text Business Images Find and Repla…" at bounding box center [213, 403] width 268 height 42
click at [171, 398] on span "CONNECTED DATA (CMS)" at bounding box center [153, 403] width 120 height 16
click at [172, 445] on label "Business Info" at bounding box center [217, 444] width 222 height 11
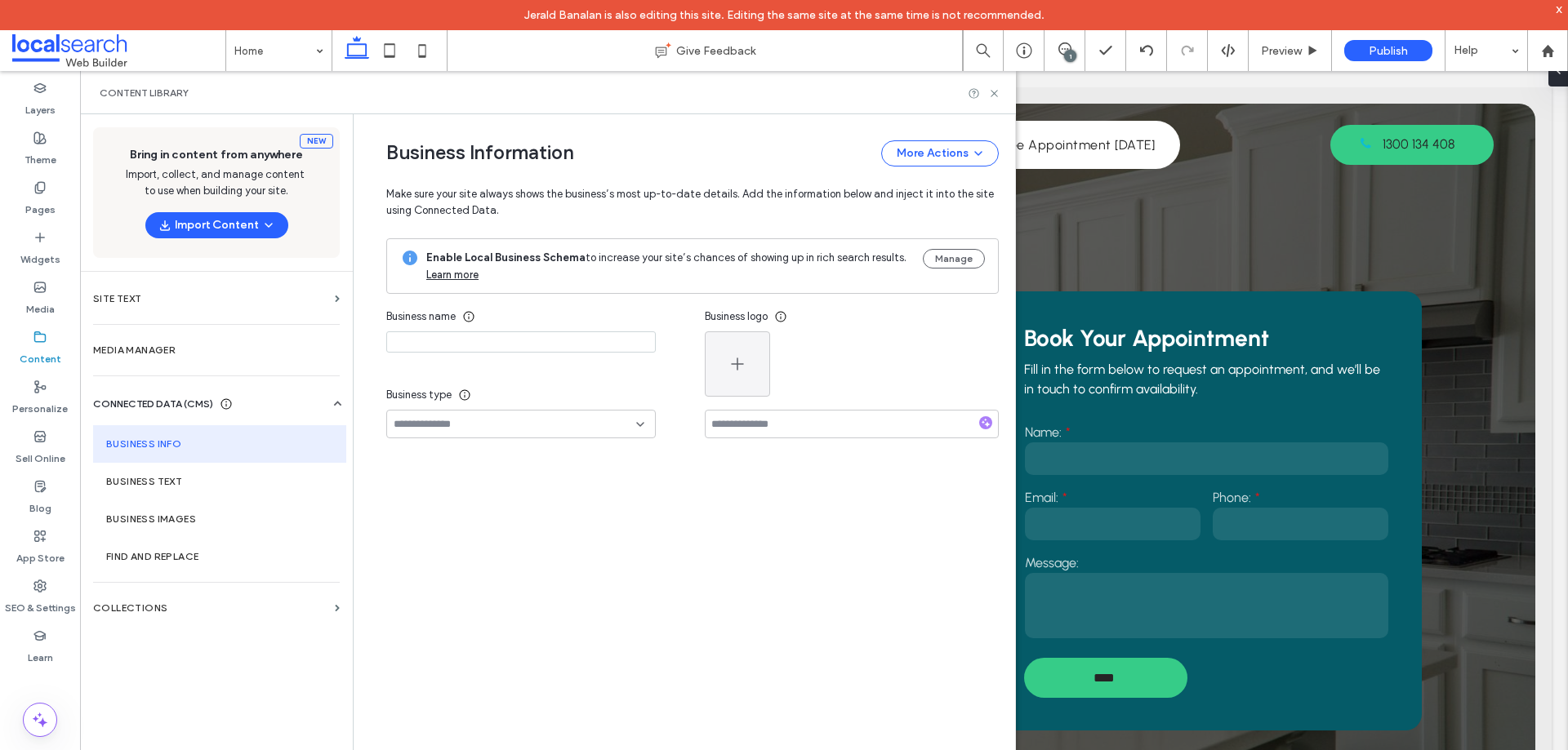
type input "**********"
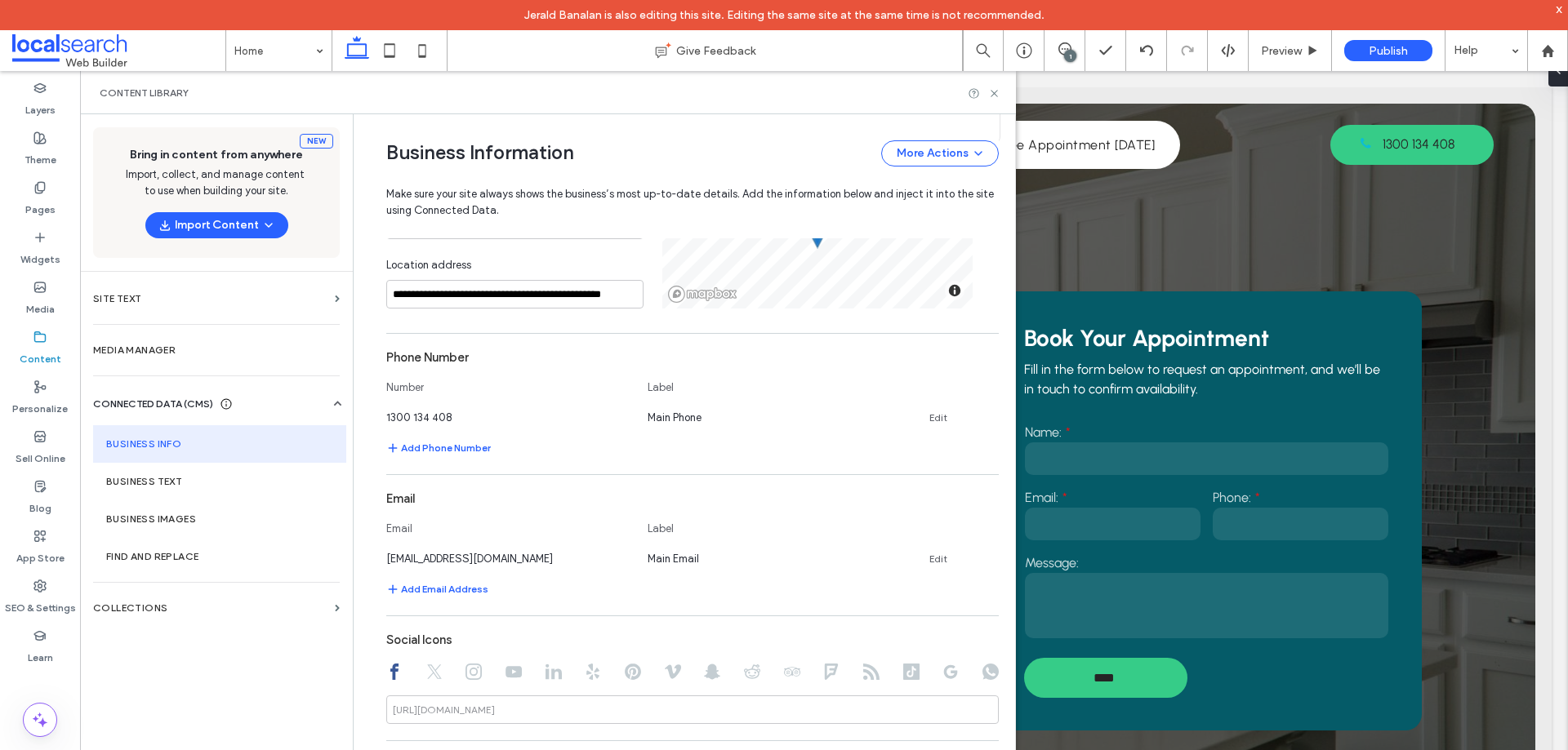
scroll to position [679, 0]
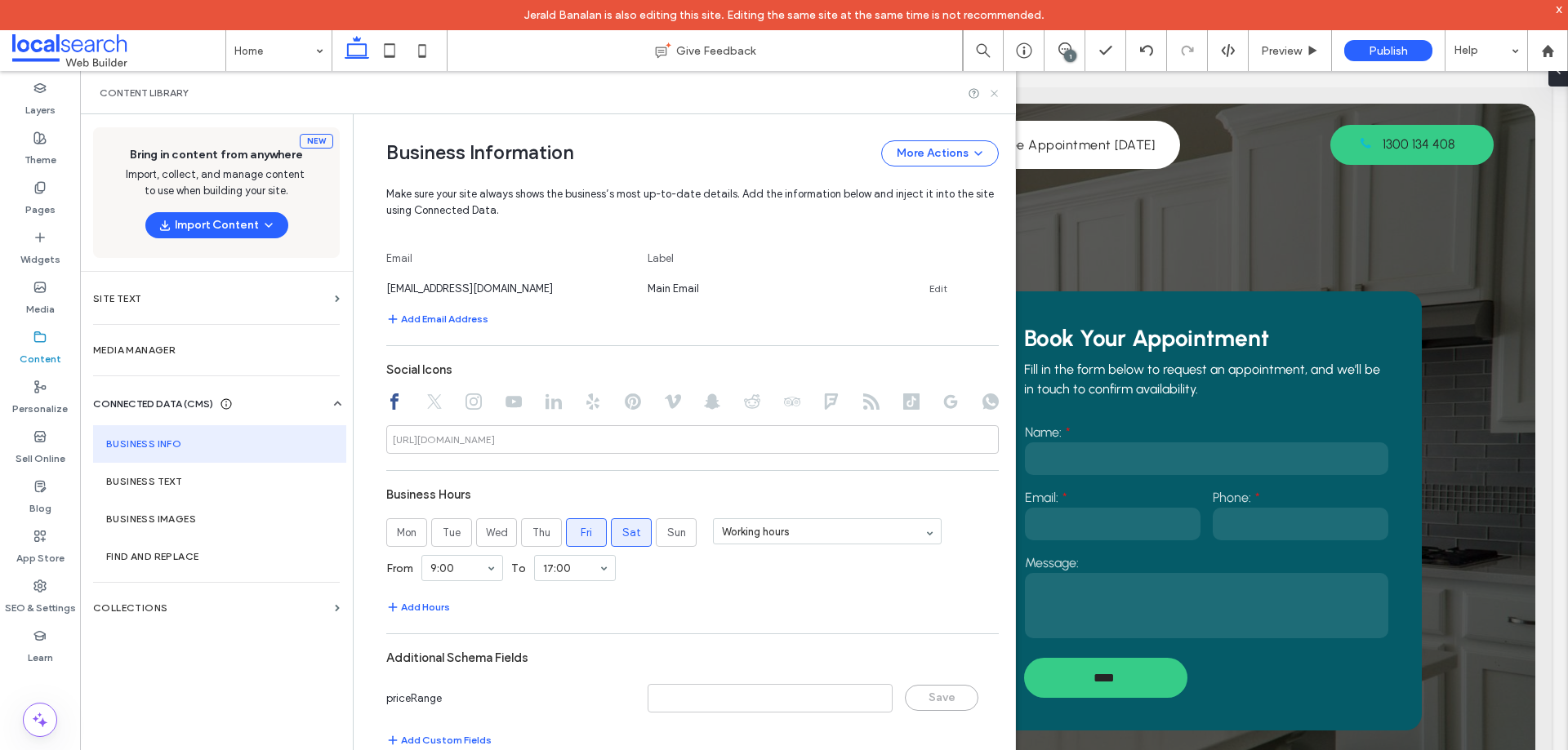
drag, startPoint x: 991, startPoint y: 93, endPoint x: 910, endPoint y: 22, distance: 107.7
click at [991, 93] on icon at bounding box center [994, 93] width 12 height 12
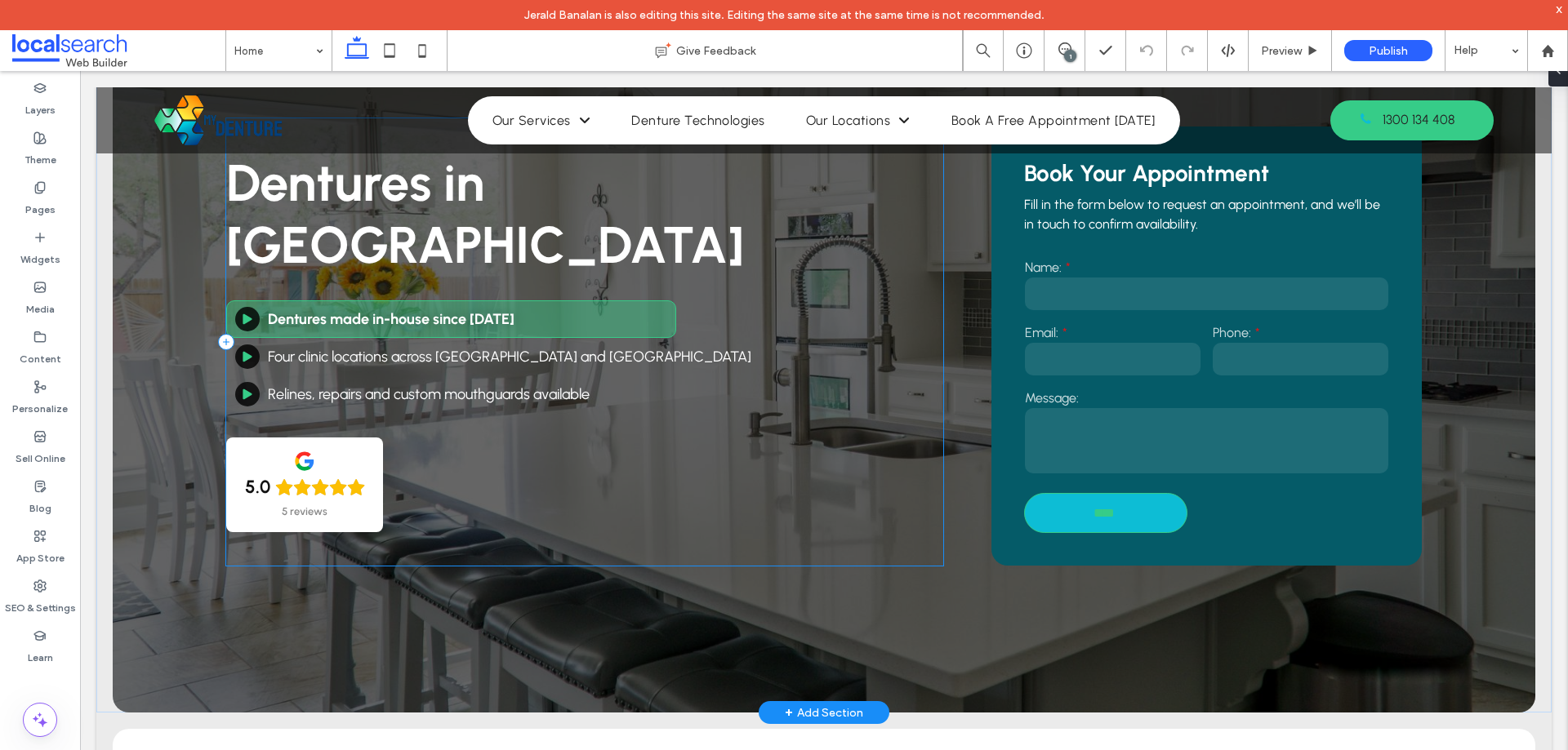
scroll to position [164, 0]
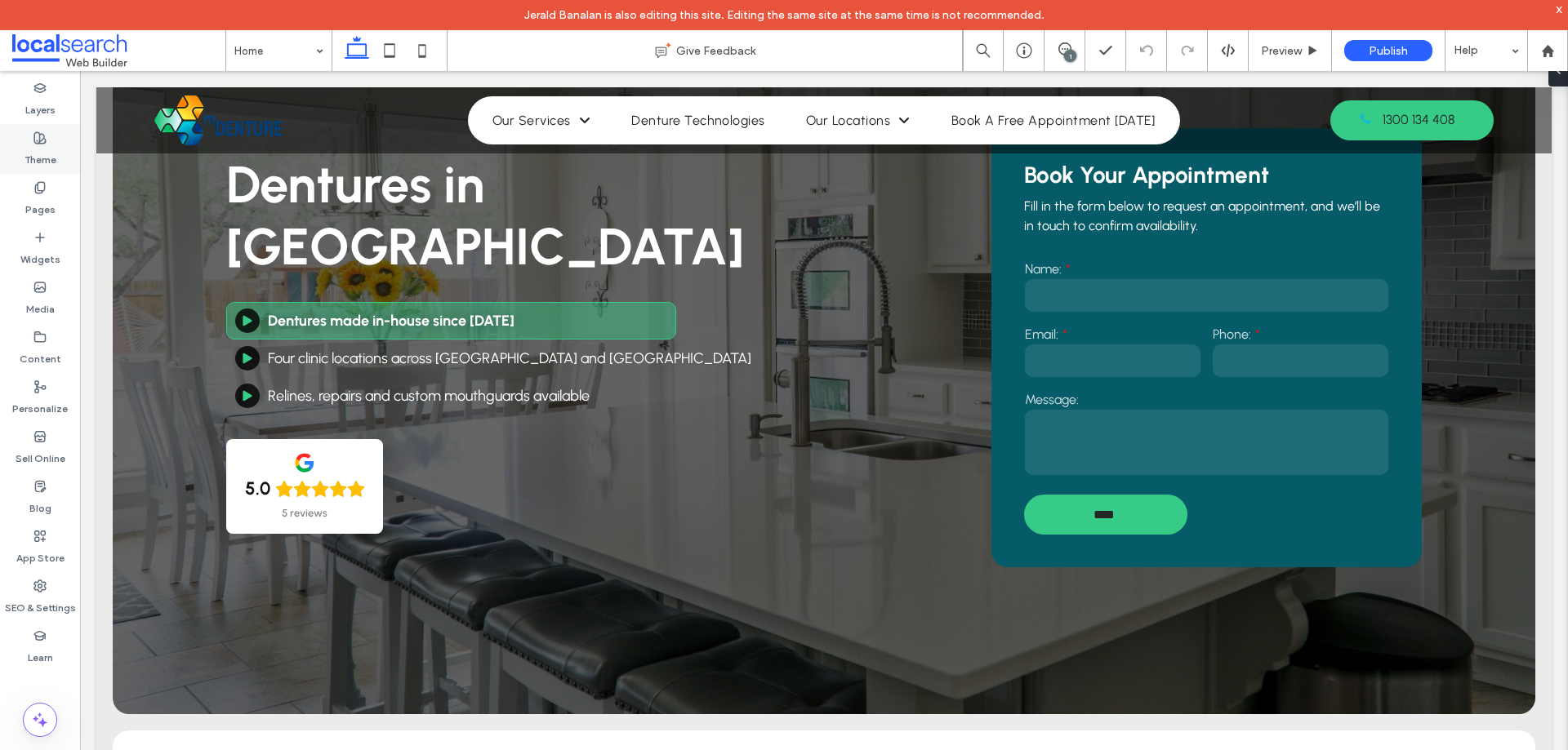
click at [36, 164] on label "Theme" at bounding box center [40, 156] width 32 height 23
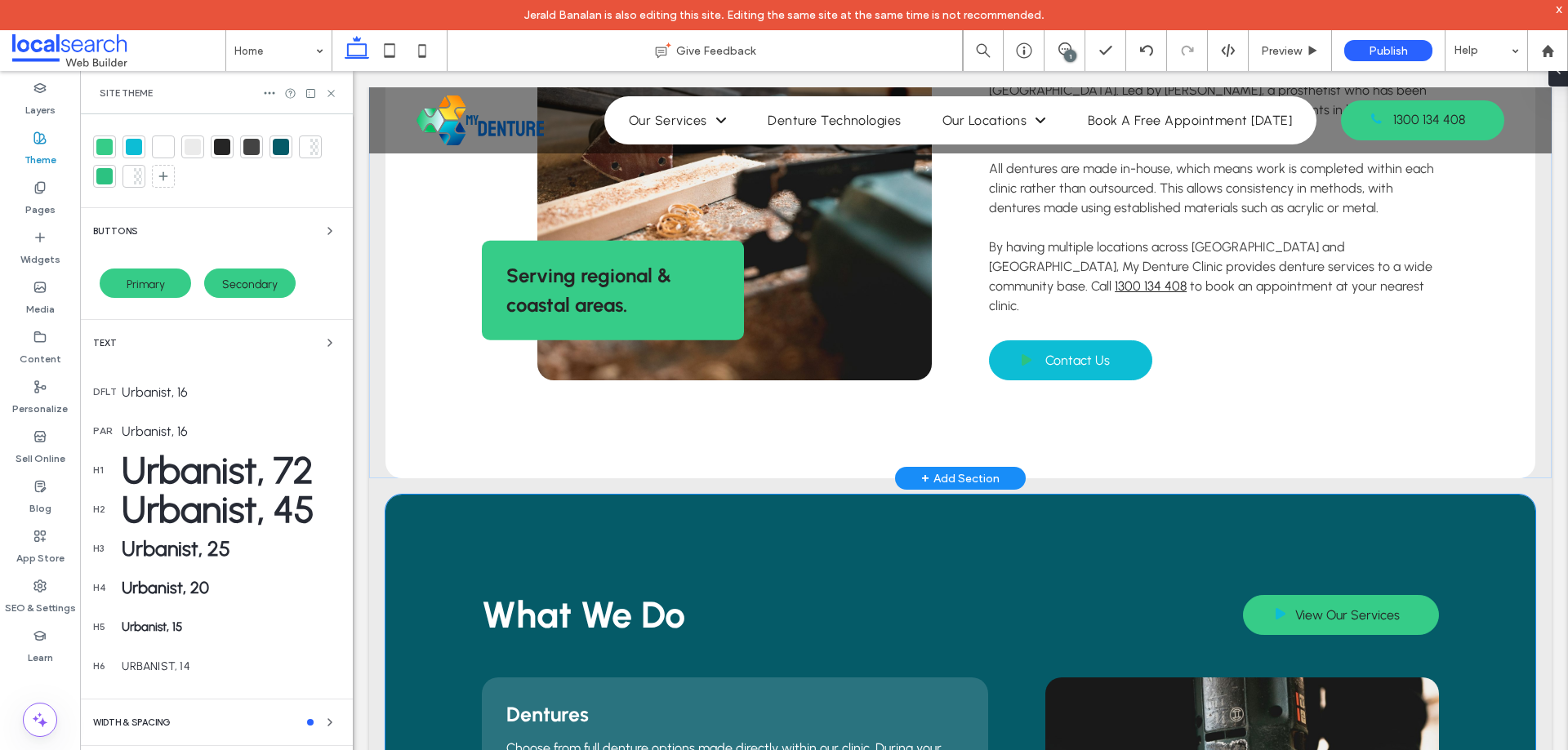
scroll to position [1061, 0]
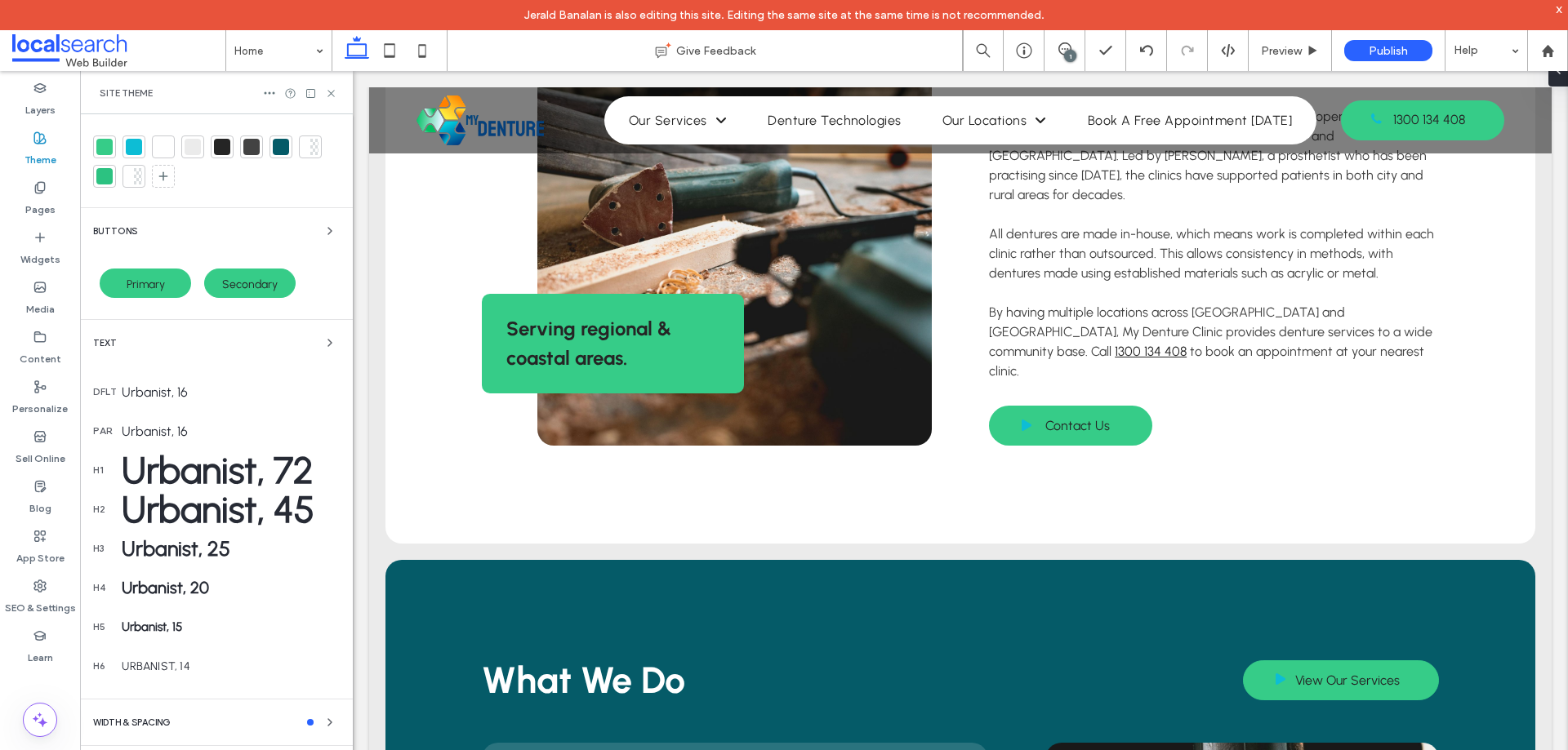
click at [106, 152] on div at bounding box center [103, 147] width 16 height 16
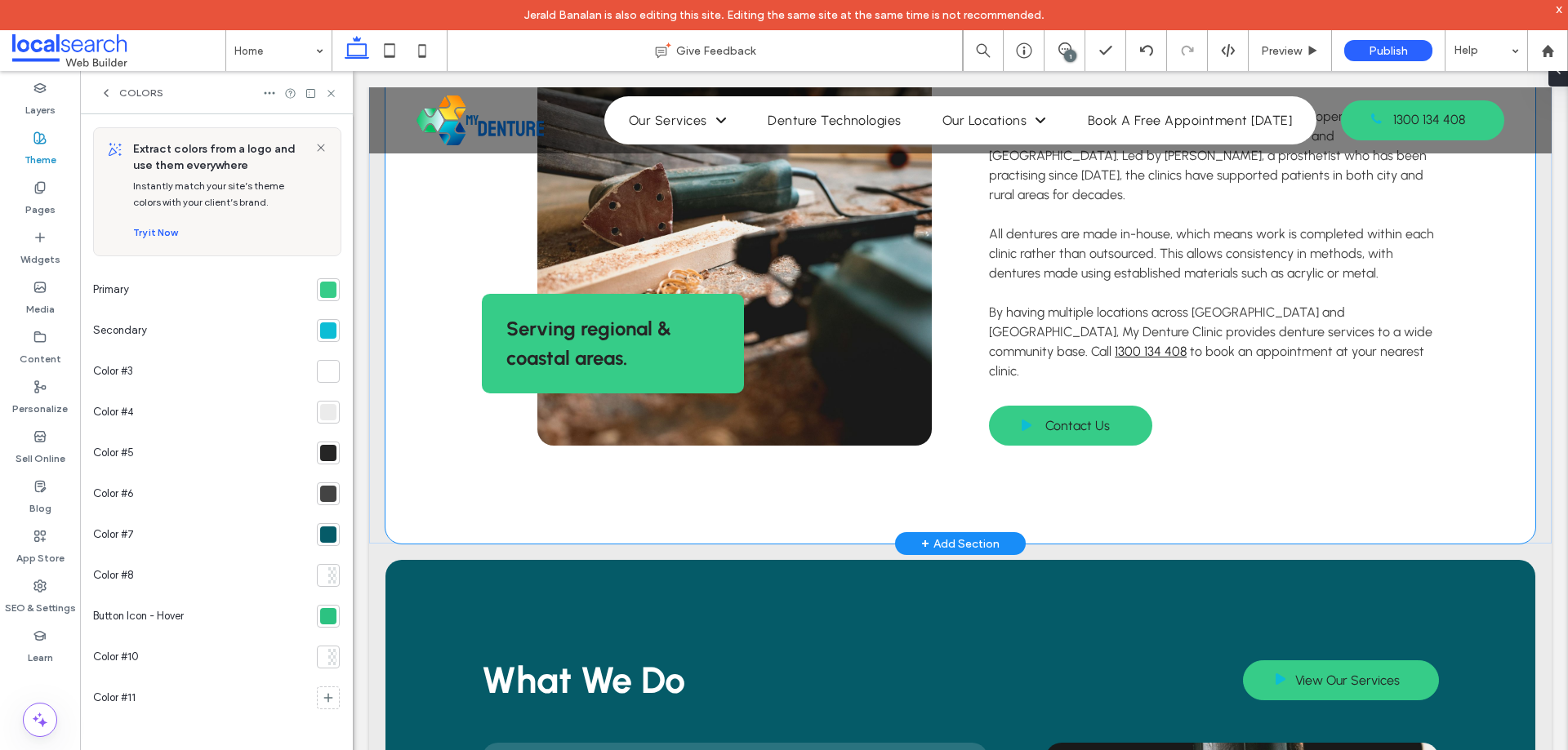
scroll to position [0, 0]
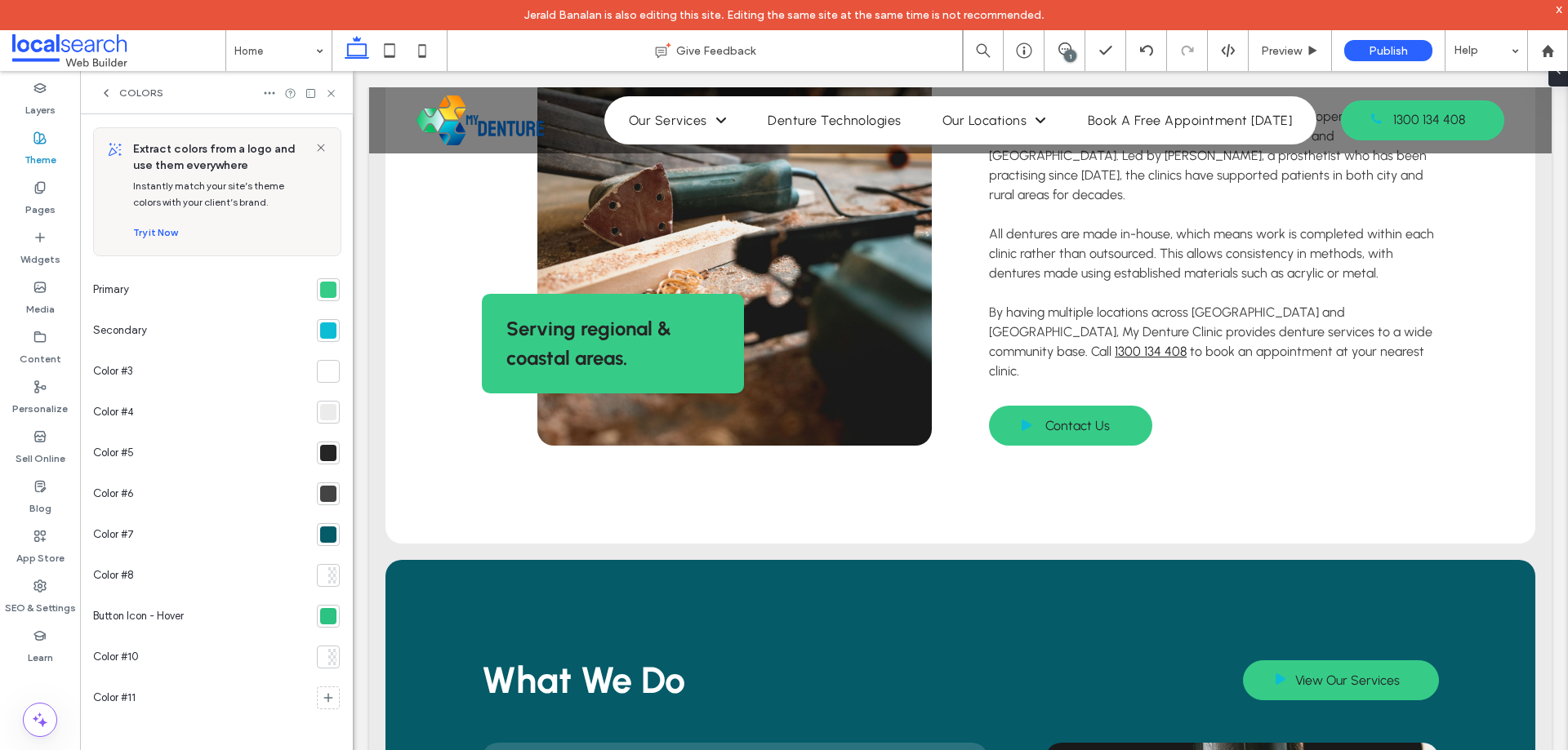
click at [330, 291] on div at bounding box center [327, 289] width 16 height 16
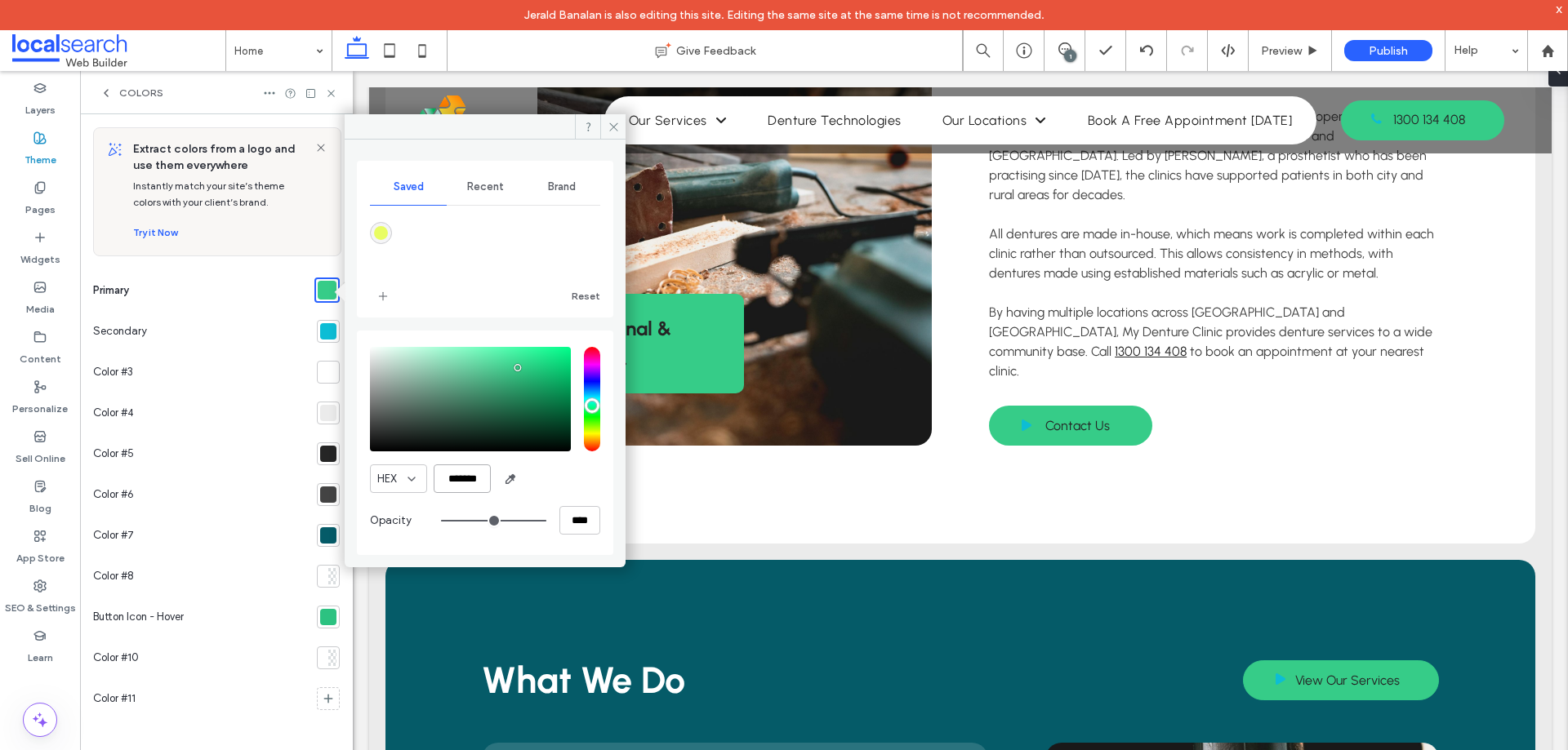
click at [464, 485] on input "*******" at bounding box center [462, 478] width 57 height 28
click at [326, 339] on div at bounding box center [328, 331] width 23 height 23
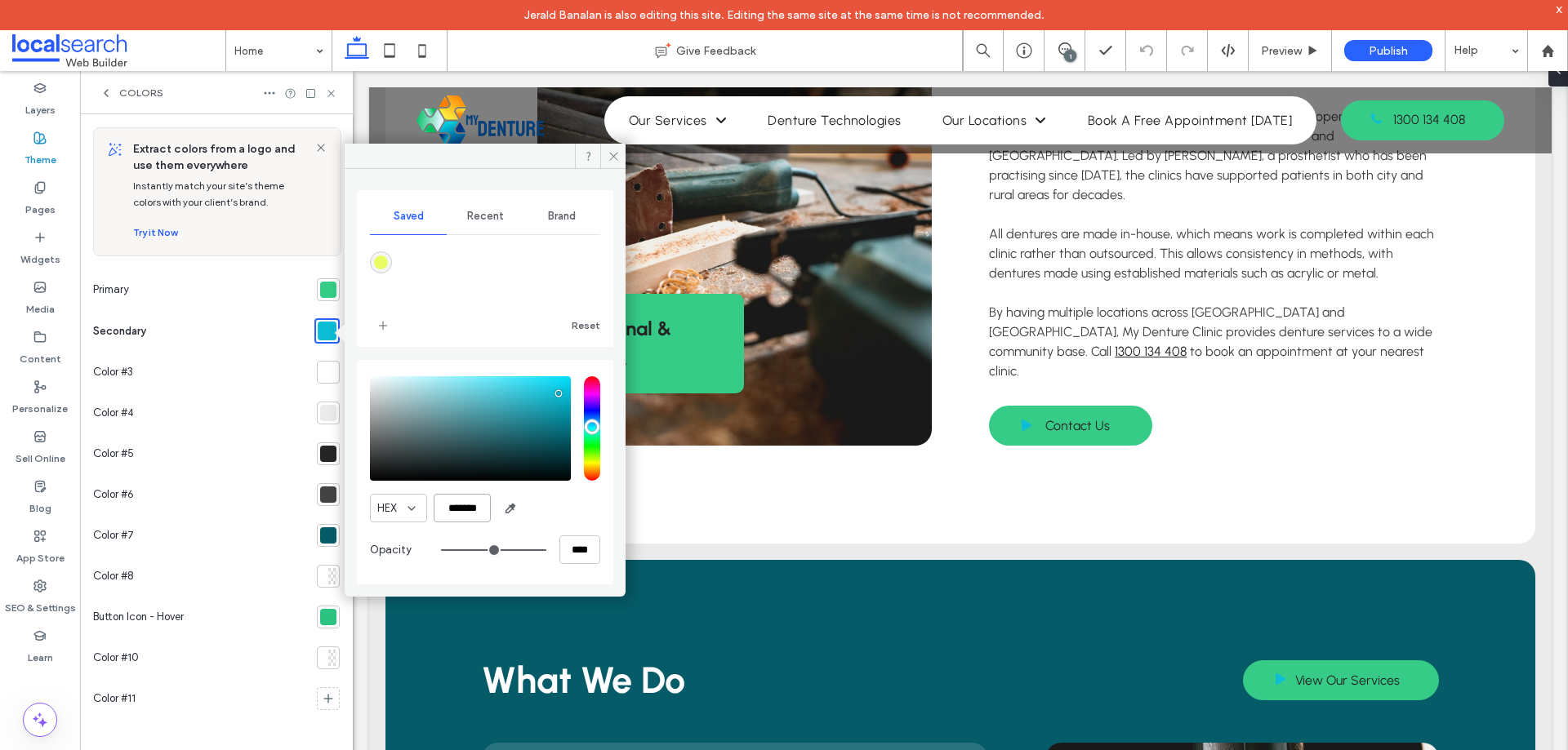
click at [465, 497] on input "*******" at bounding box center [462, 508] width 57 height 28
click at [322, 289] on div at bounding box center [327, 289] width 16 height 16
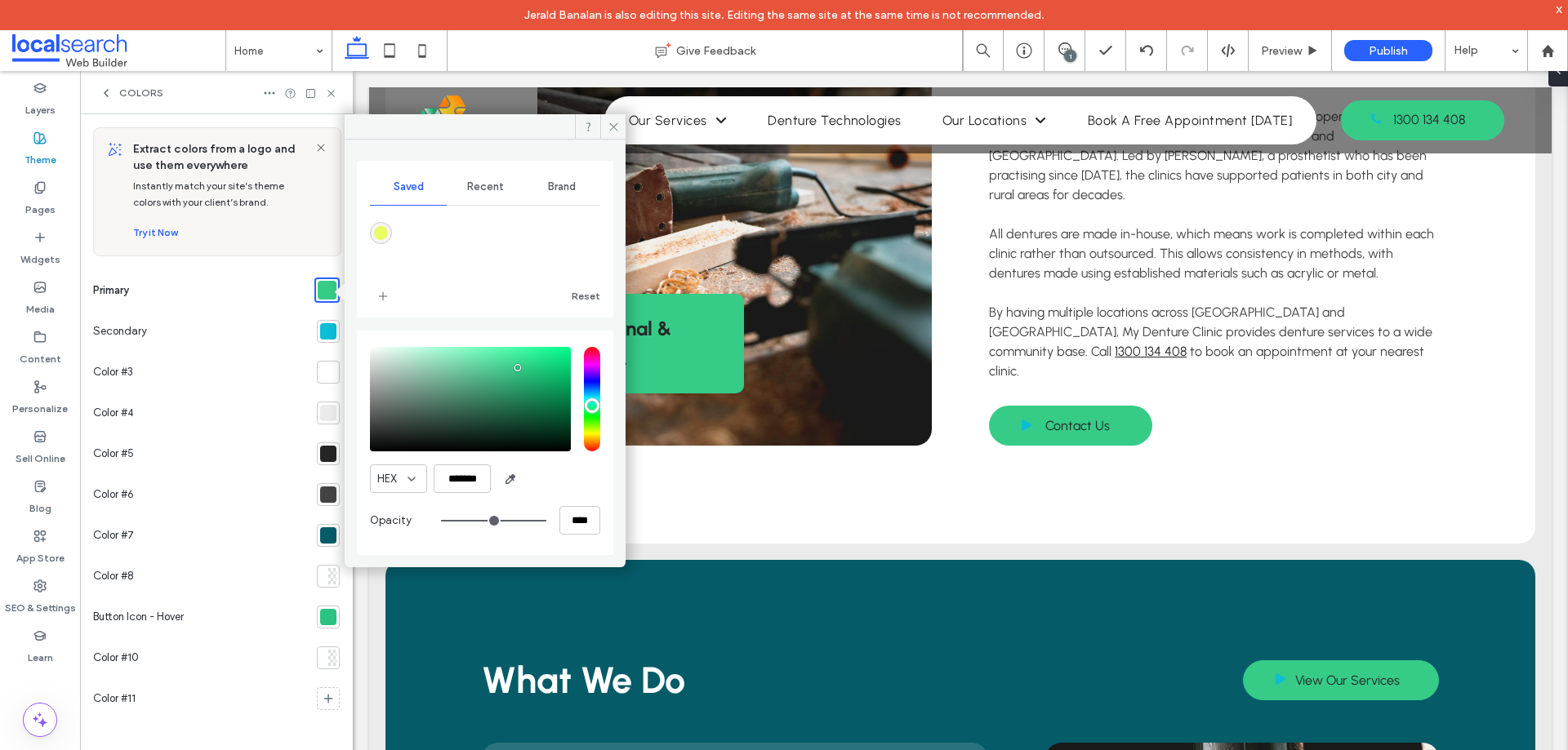
click at [322, 619] on div at bounding box center [327, 617] width 16 height 16
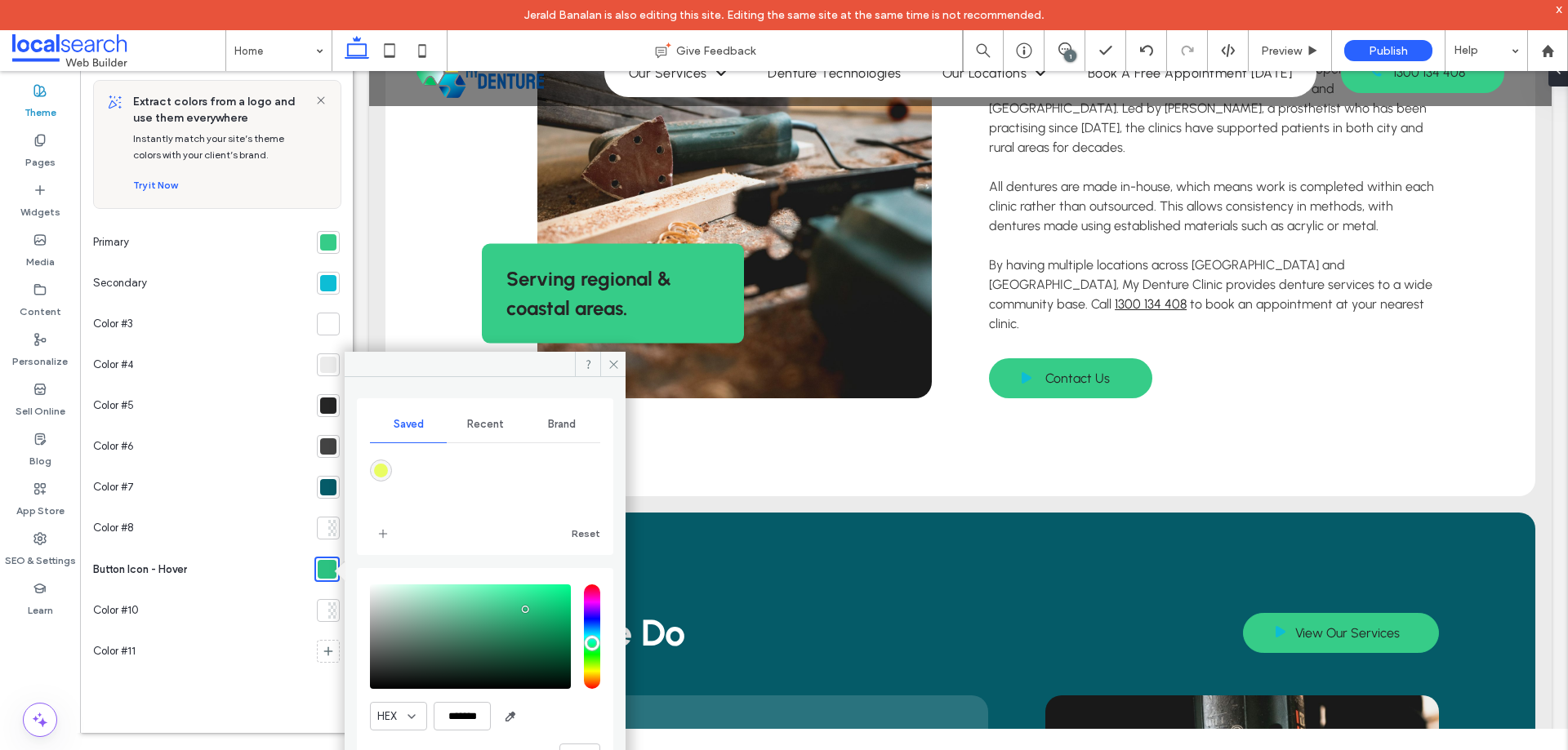
scroll to position [71, 0]
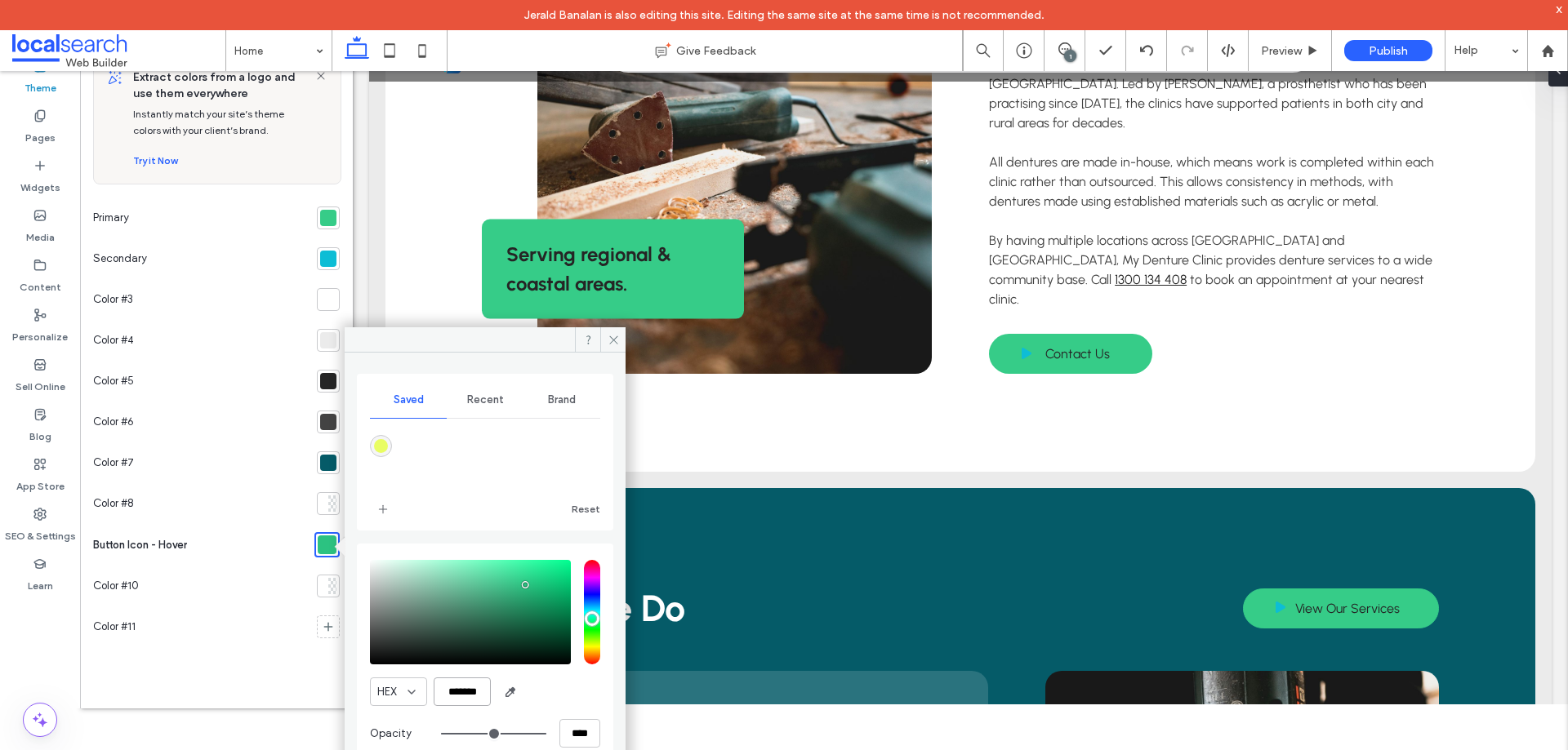
click at [469, 686] on input "*******" at bounding box center [462, 692] width 57 height 28
paste input "color picker textbox"
type input "*******"
click at [553, 691] on div "HEX *******" at bounding box center [484, 692] width 230 height 28
click at [610, 338] on icon at bounding box center [613, 339] width 12 height 12
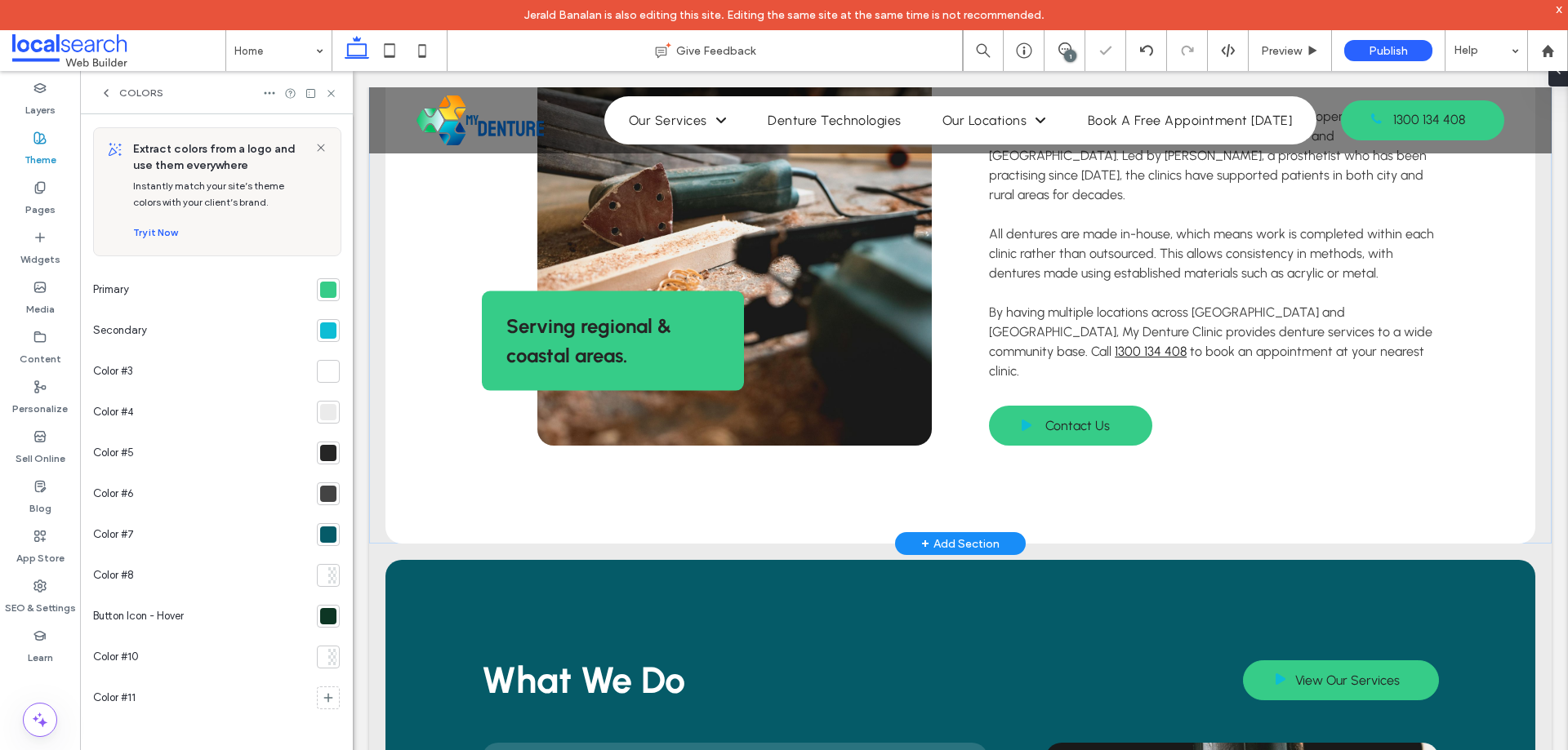
scroll to position [0, 0]
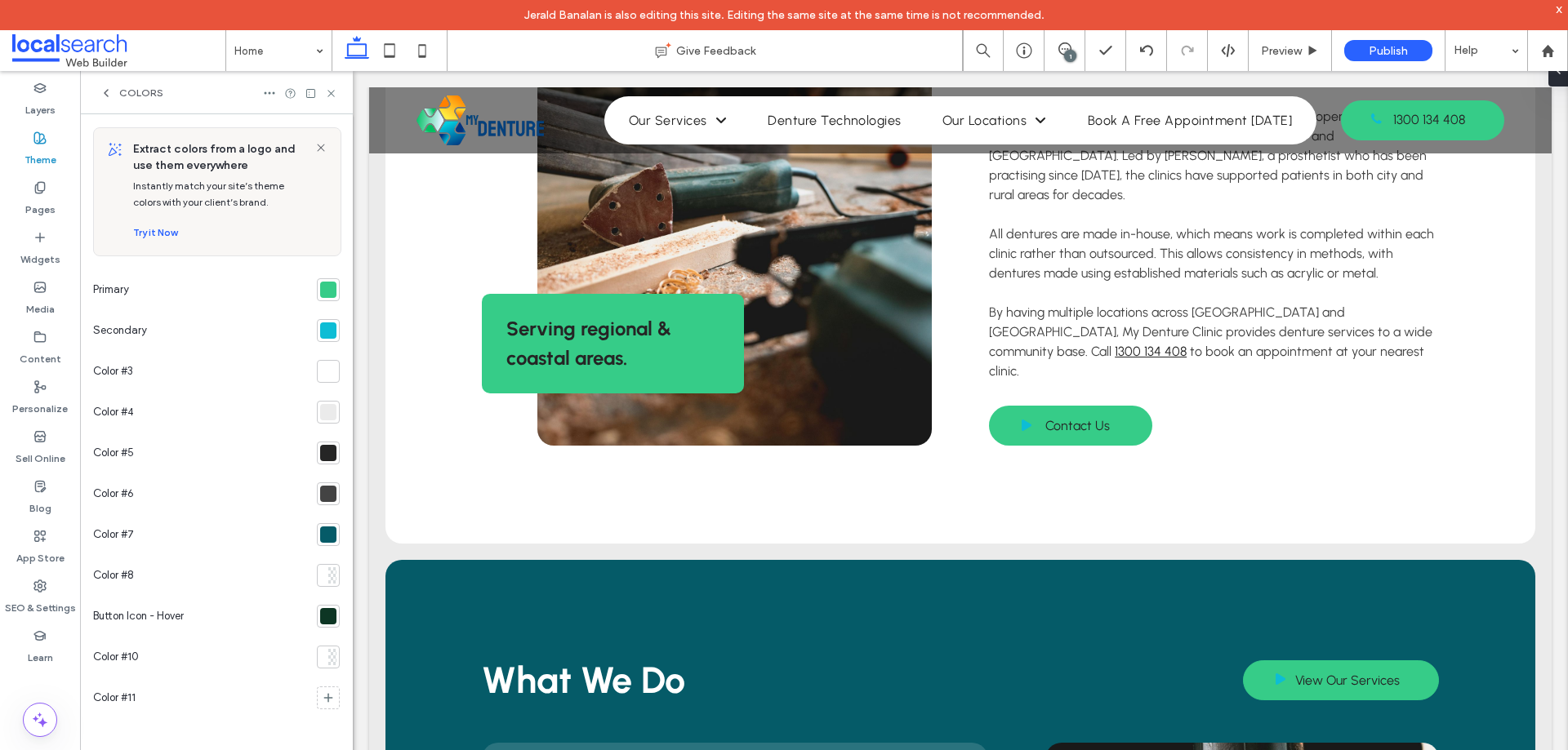
click at [321, 620] on div at bounding box center [327, 616] width 16 height 16
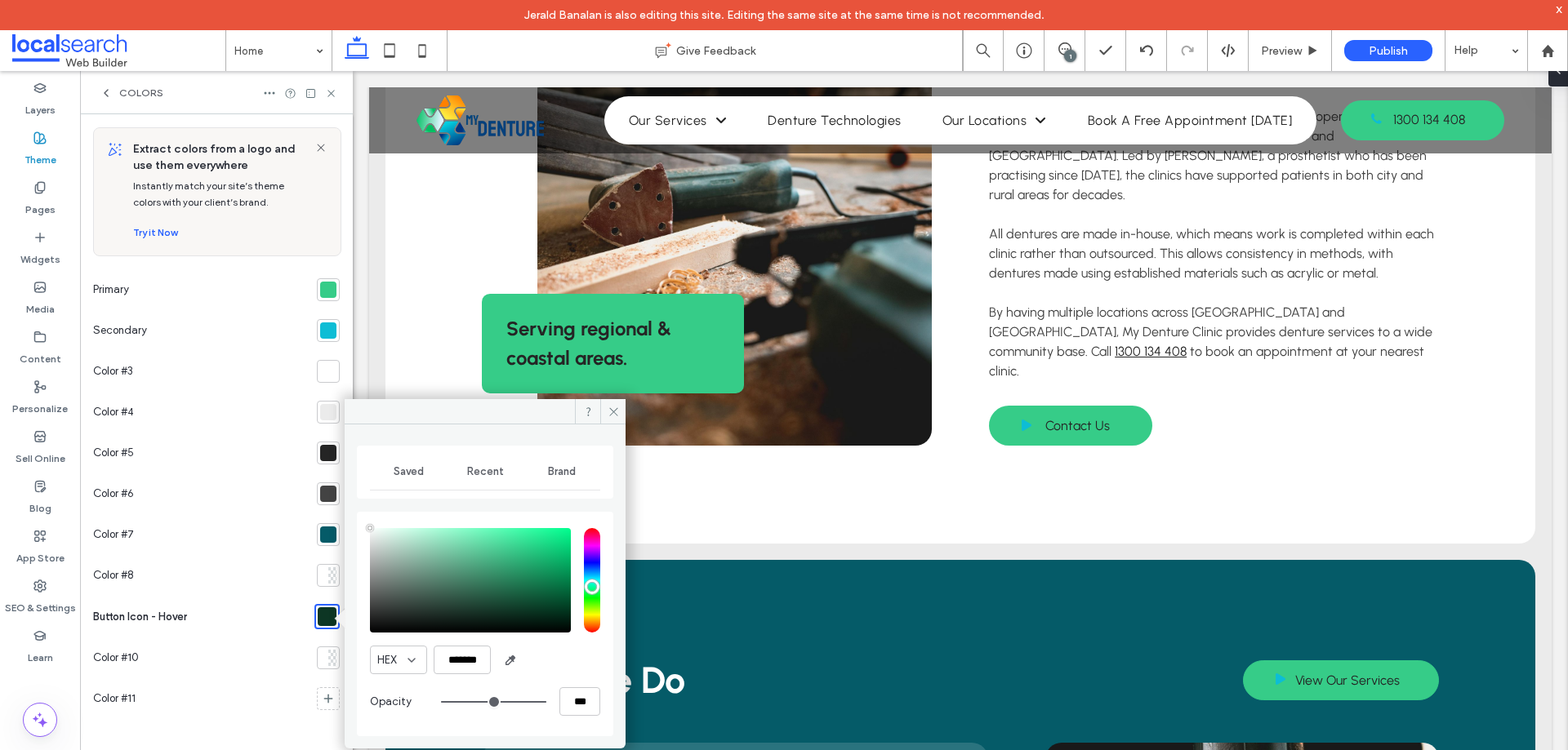
type input "****"
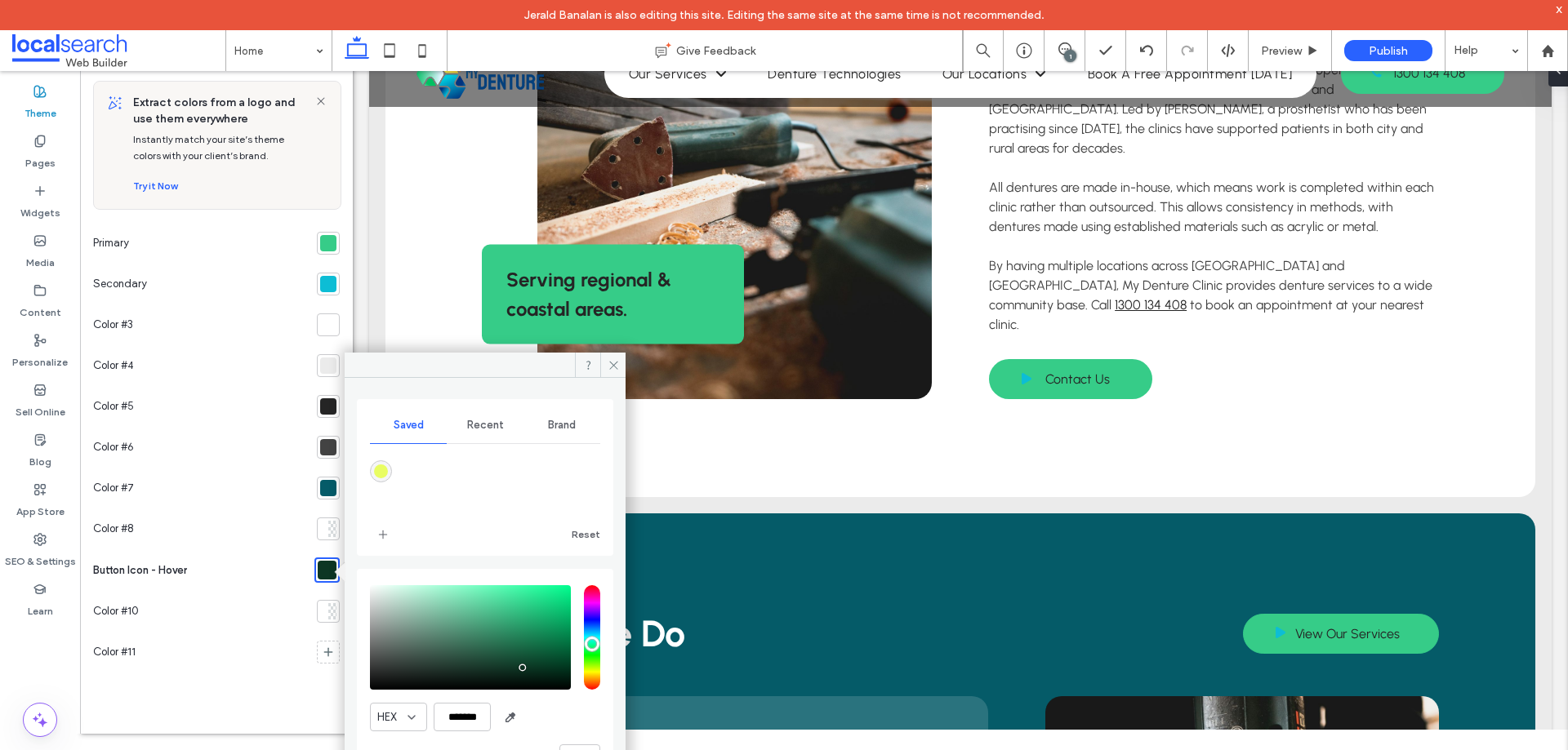
scroll to position [71, 0]
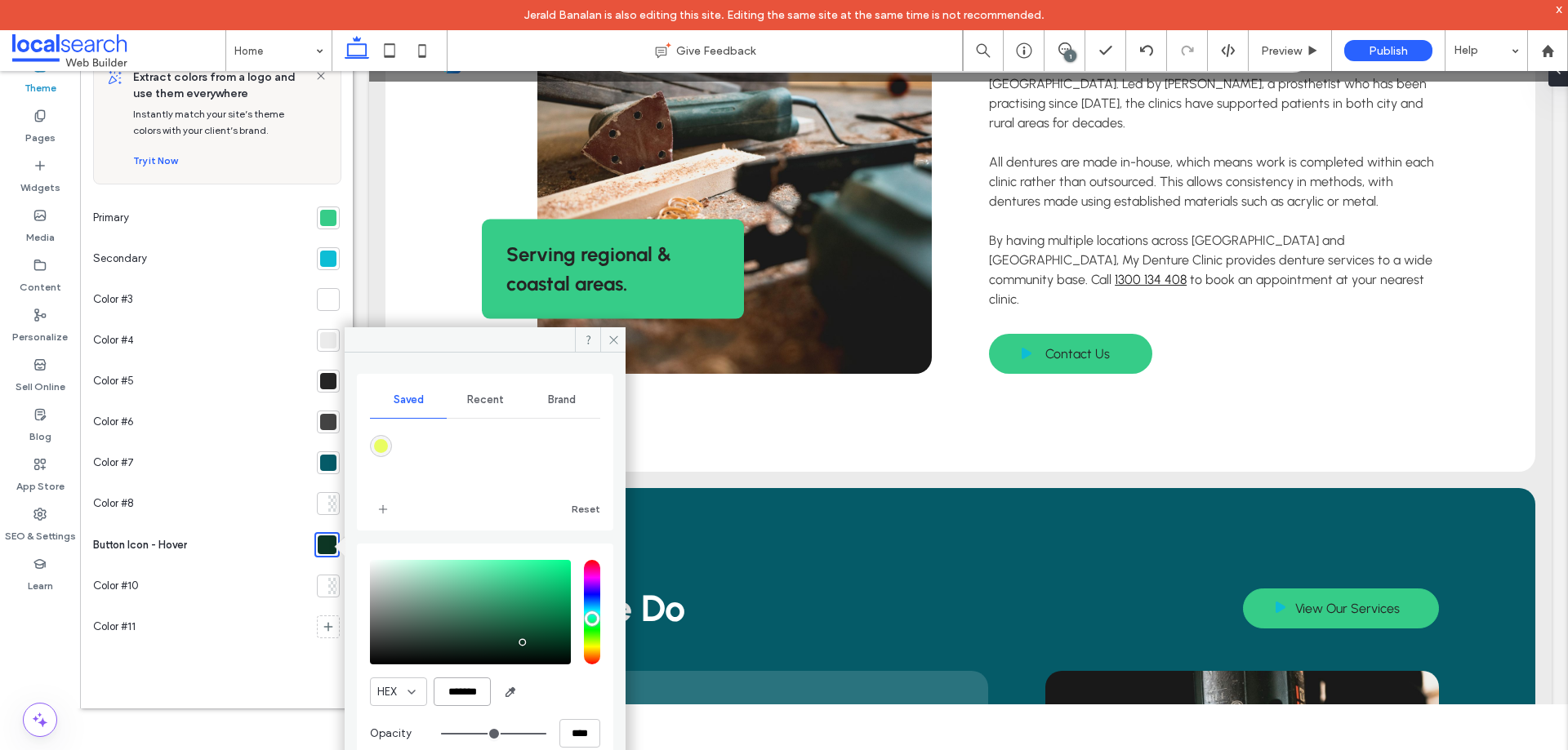
click at [465, 696] on input "*******" at bounding box center [462, 692] width 57 height 28
paste input "color picker textbox"
type input "*******"
click at [564, 687] on div "HEX *******" at bounding box center [484, 692] width 230 height 28
click at [609, 346] on span at bounding box center [612, 339] width 25 height 24
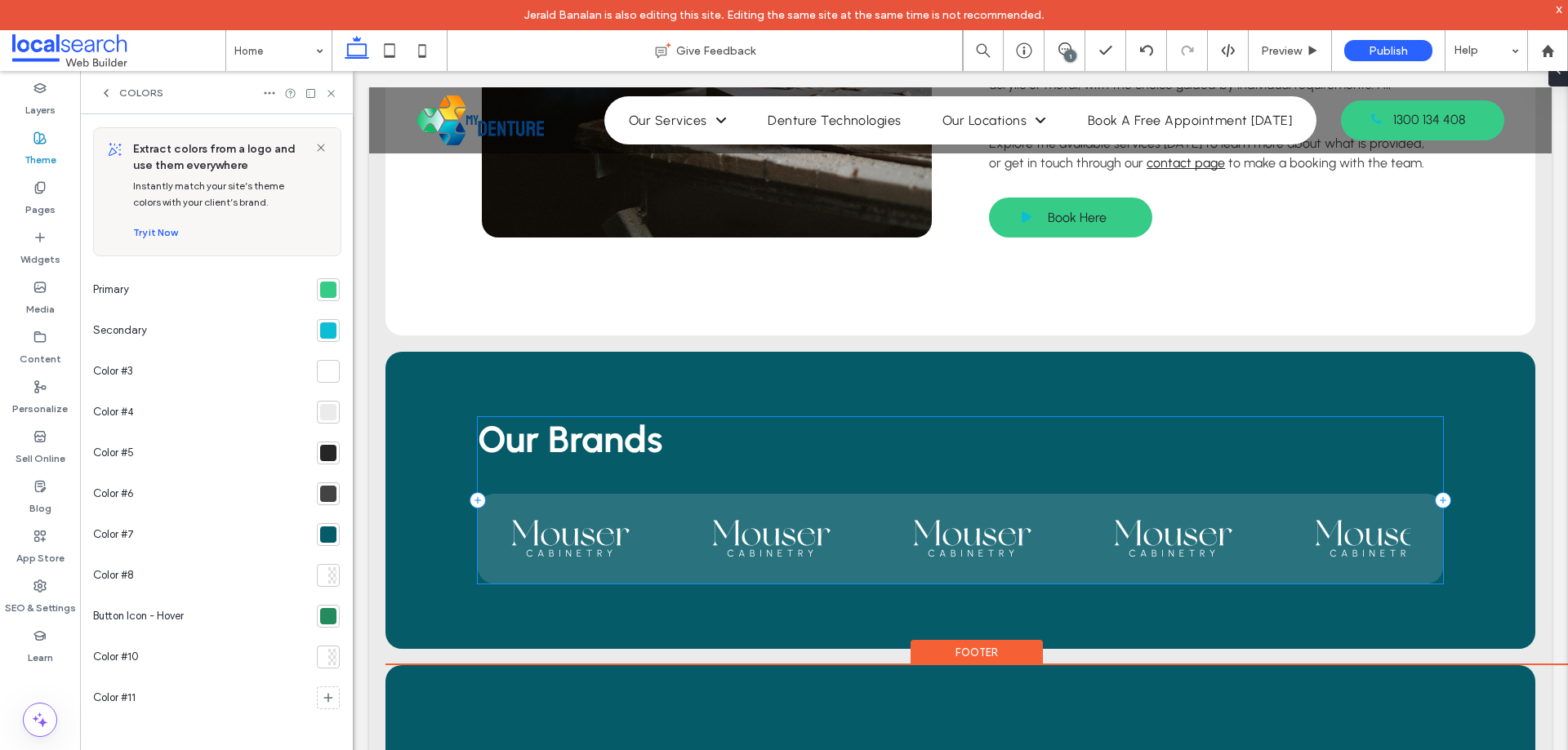
scroll to position [3429, 0]
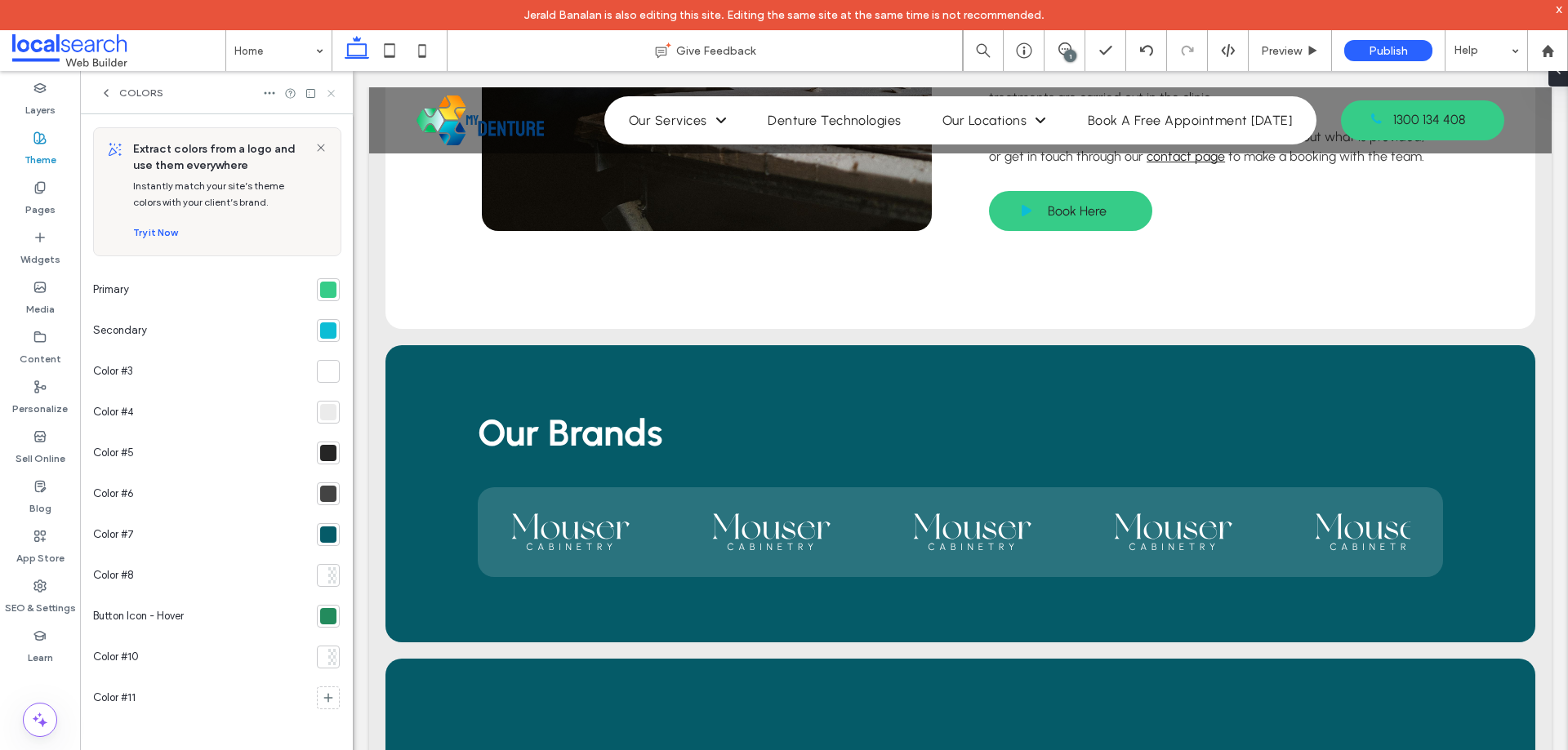
click at [330, 88] on icon at bounding box center [331, 93] width 12 height 12
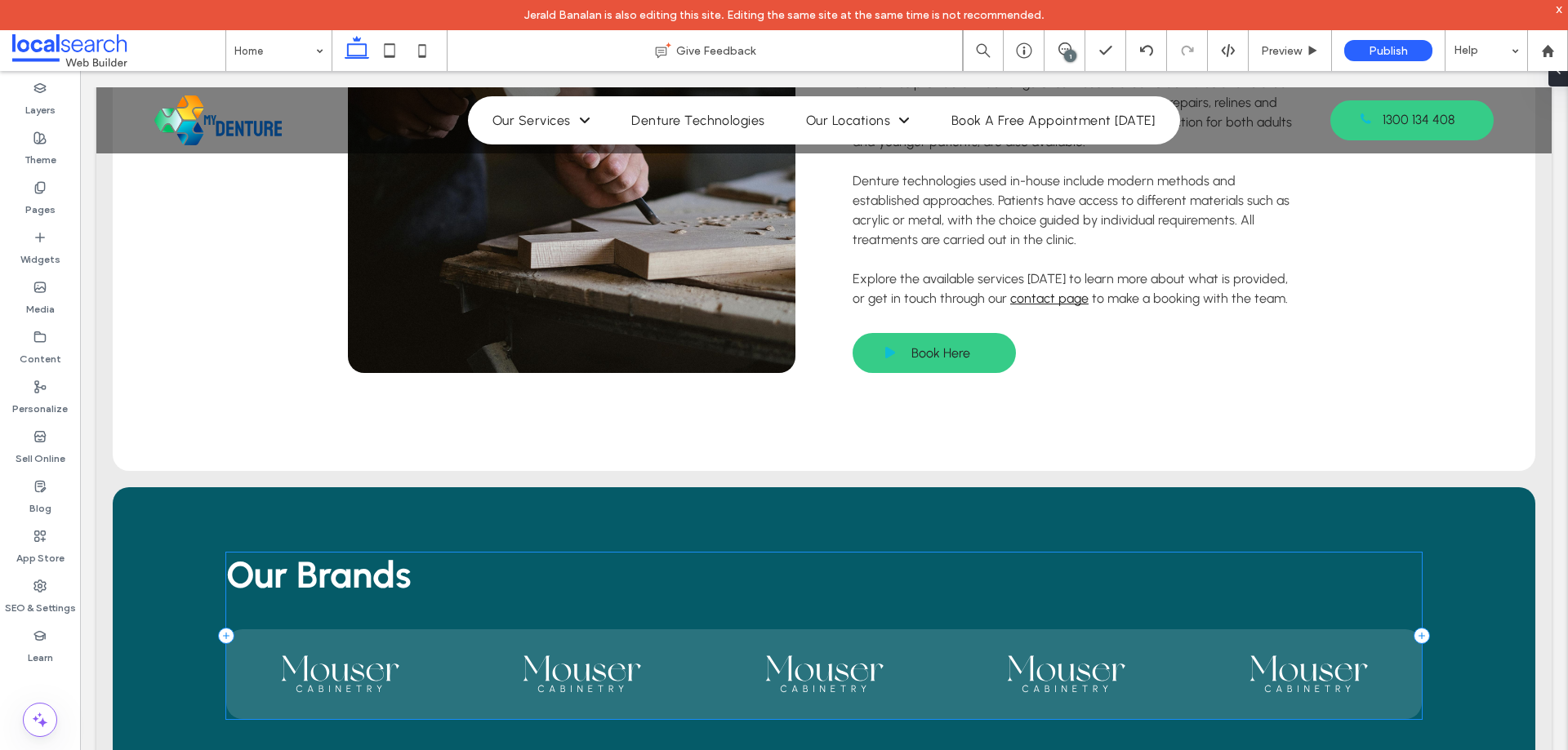
scroll to position [3592, 0]
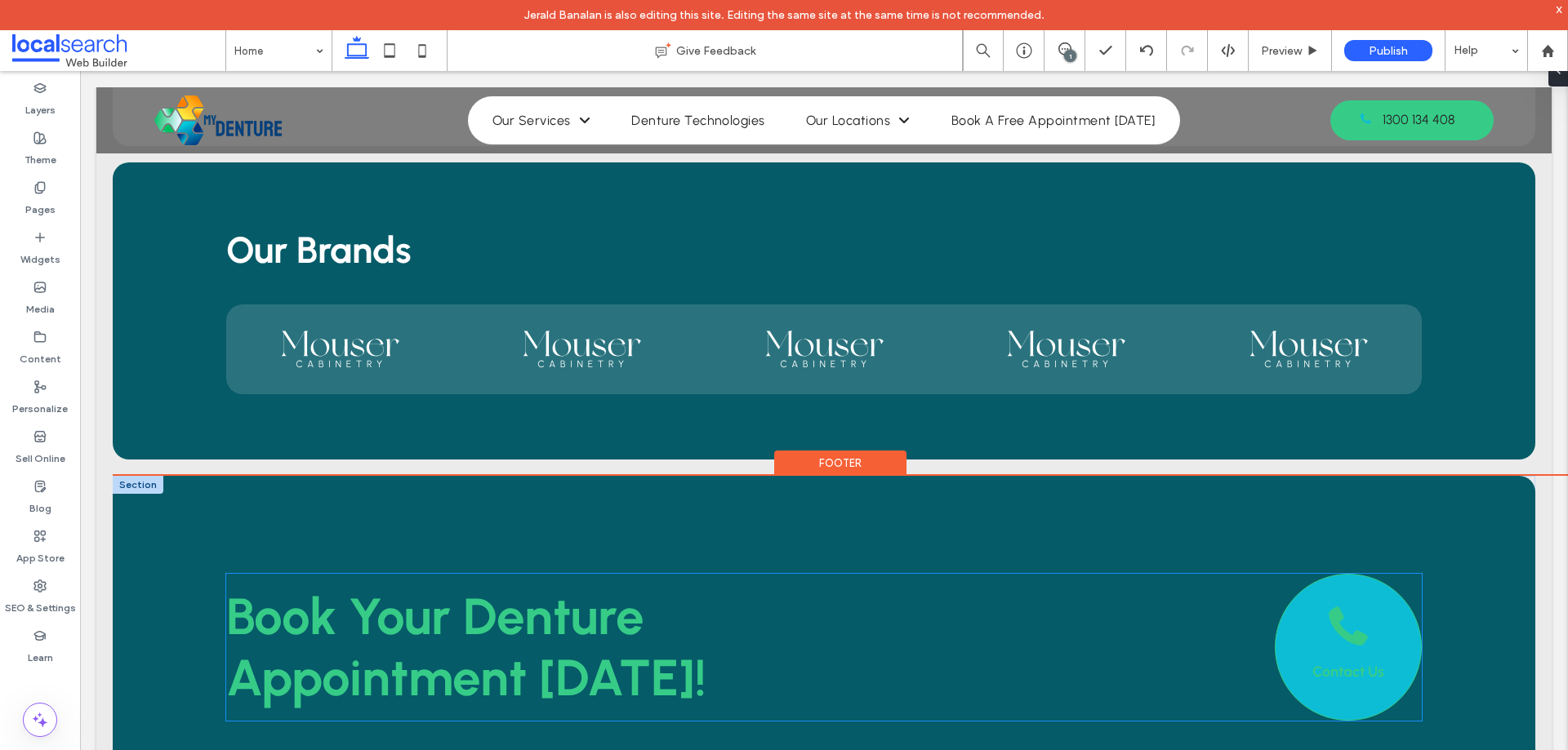
click at [1327, 605] on span at bounding box center [1347, 625] width 40 height 40
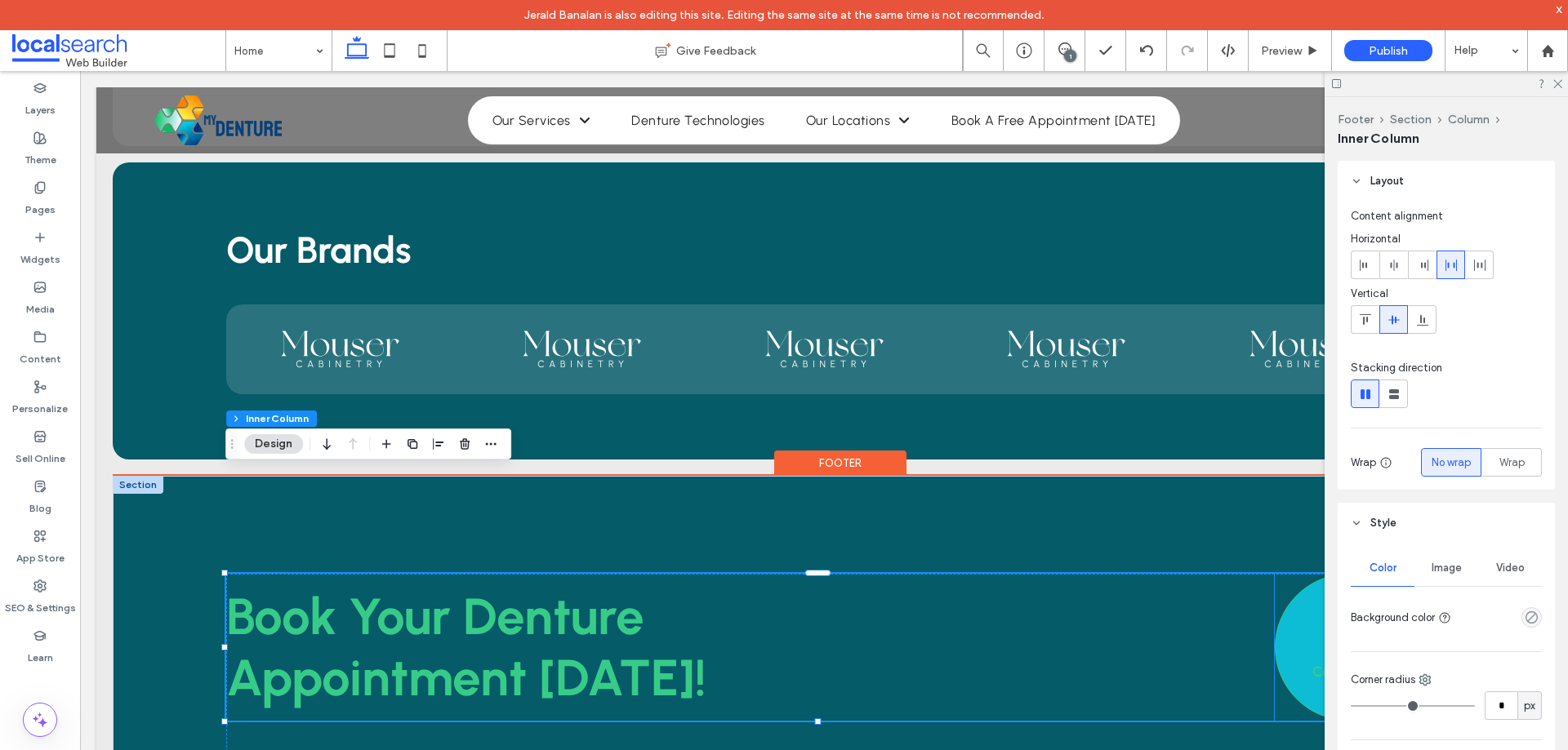
click at [1303, 574] on link "Contact Us" at bounding box center [1348, 648] width 147 height 147
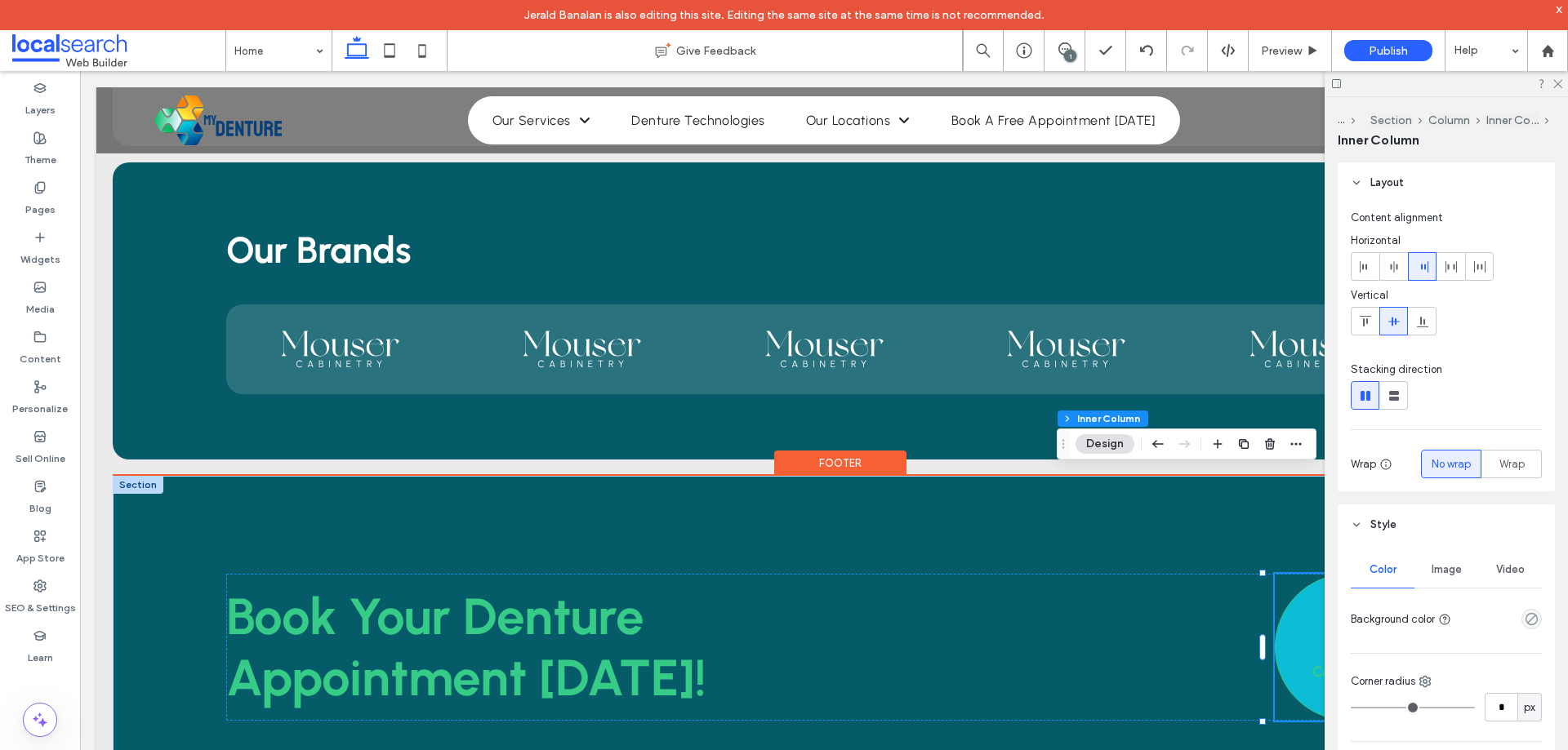
click at [1303, 574] on link "Contact Us" at bounding box center [1348, 648] width 147 height 147
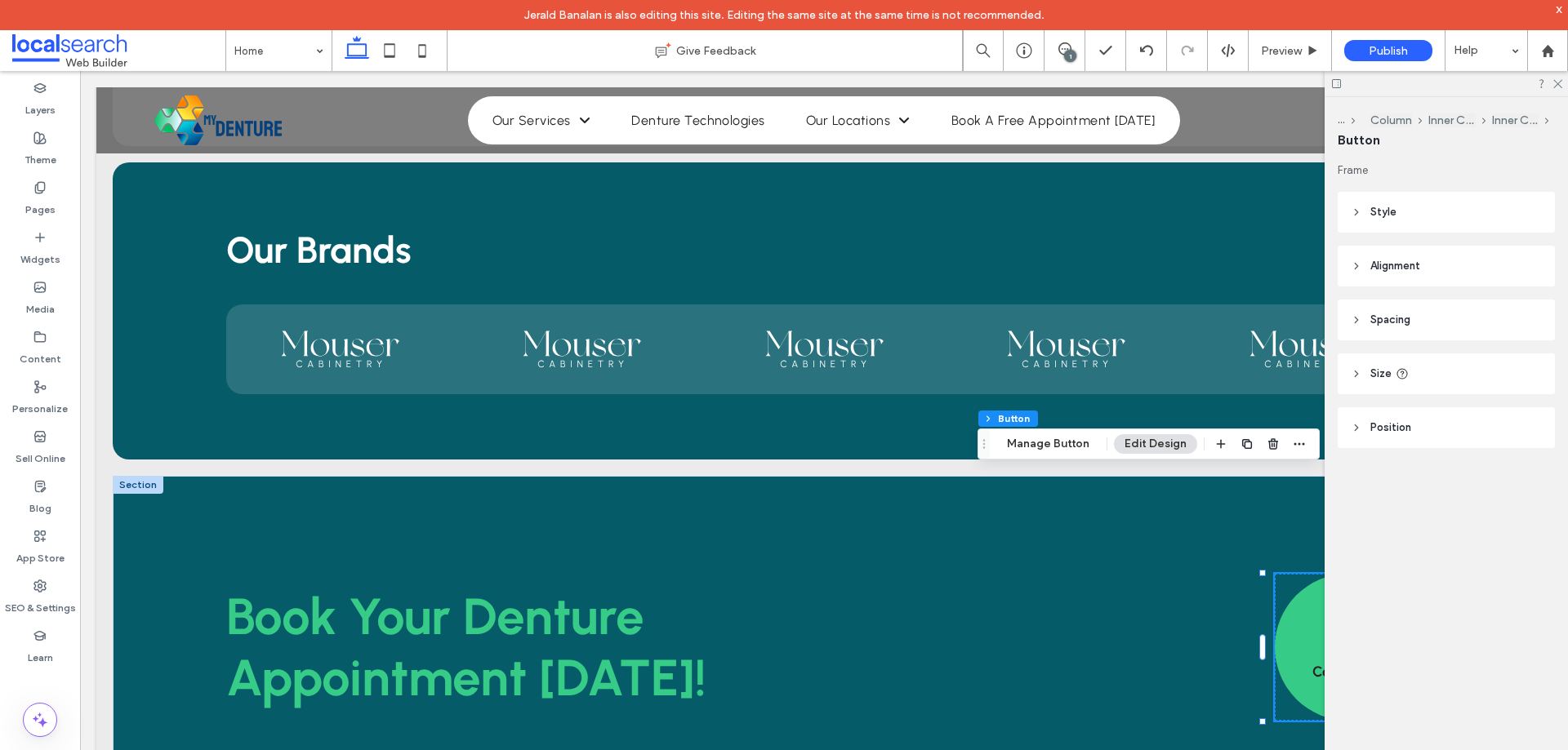
click at [1393, 212] on span "Style" at bounding box center [1383, 211] width 26 height 16
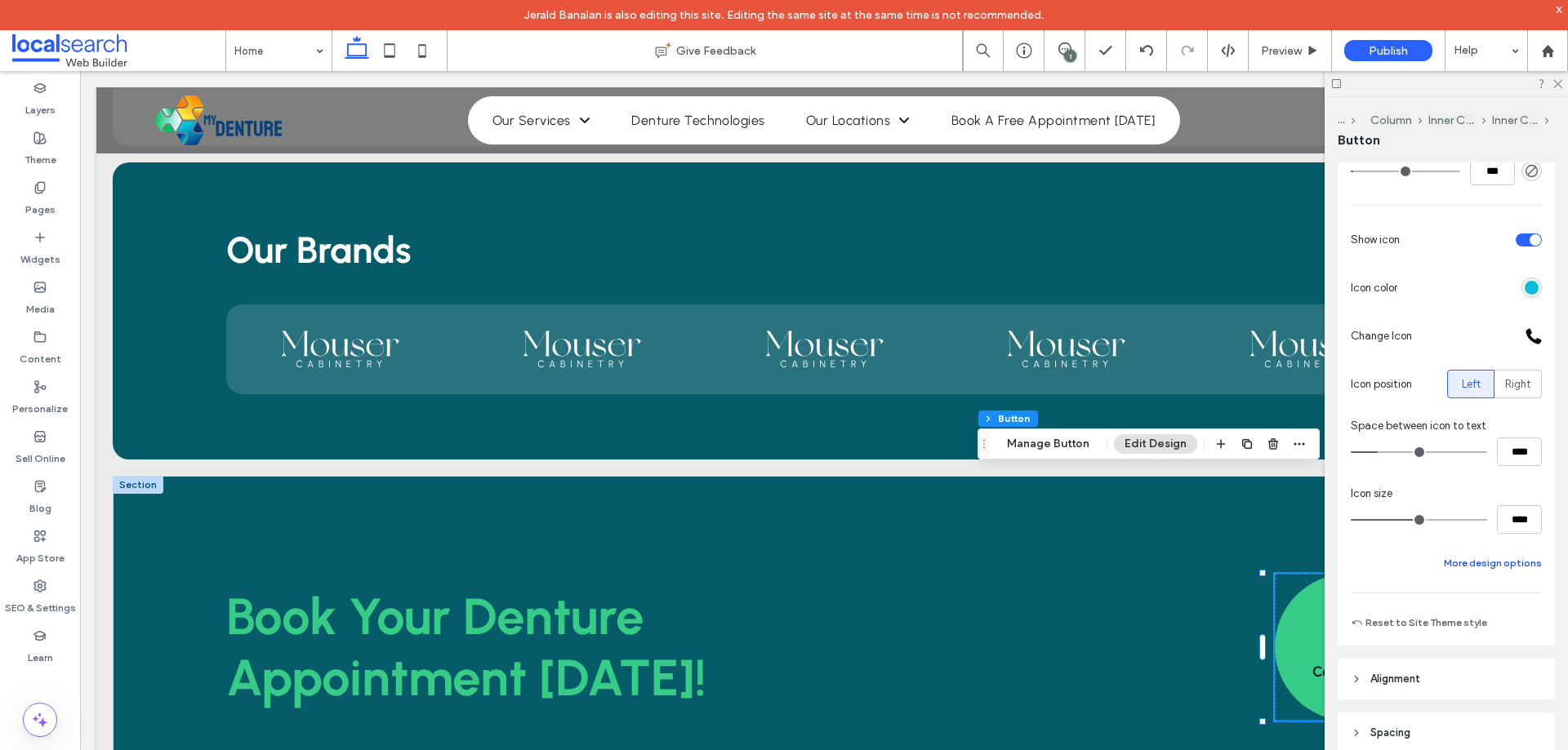
click at [1495, 569] on button "More design options" at bounding box center [1493, 563] width 98 height 20
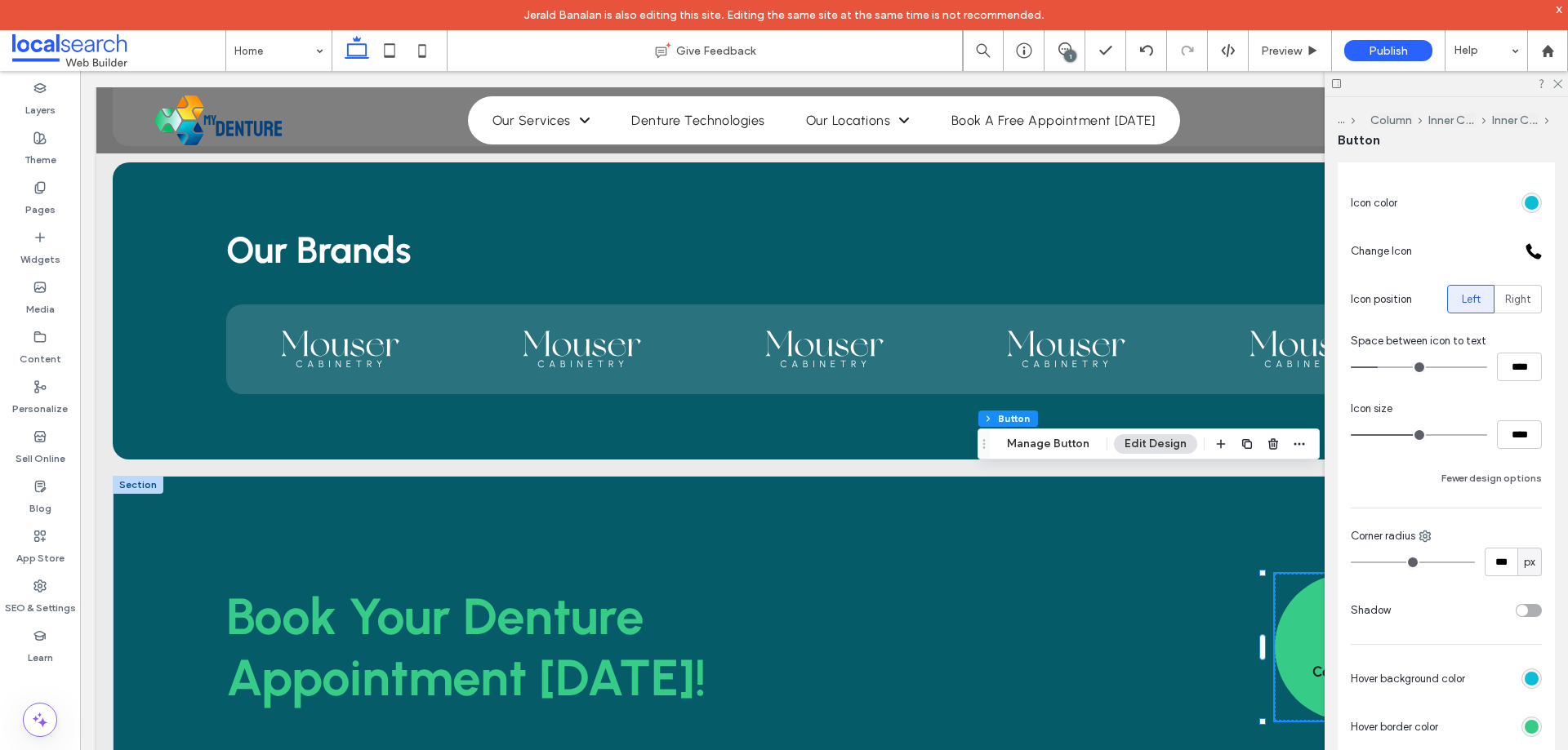
scroll to position [571, 0]
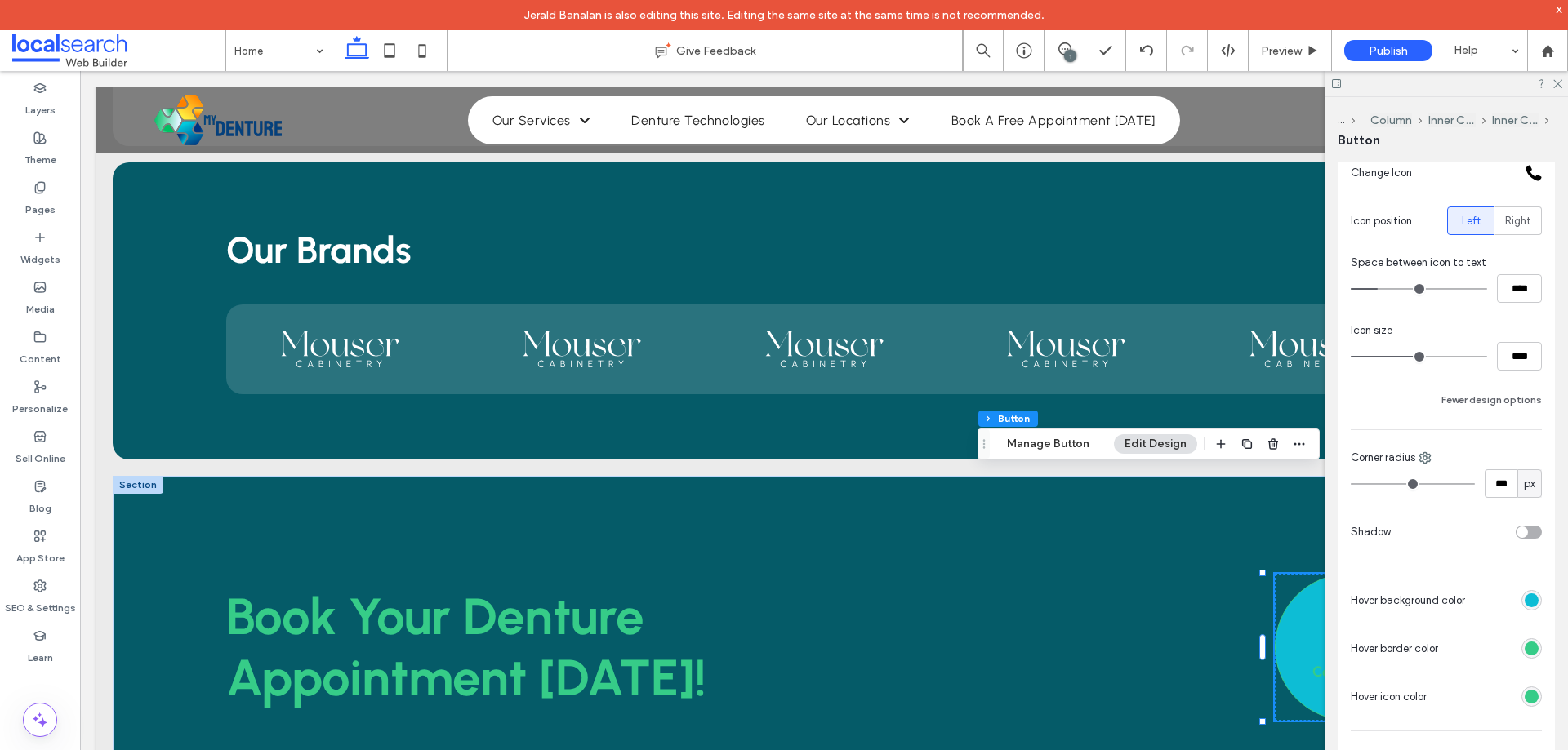
click at [1527, 592] on div "rgb(13, 189, 213)" at bounding box center [1531, 601] width 21 height 21
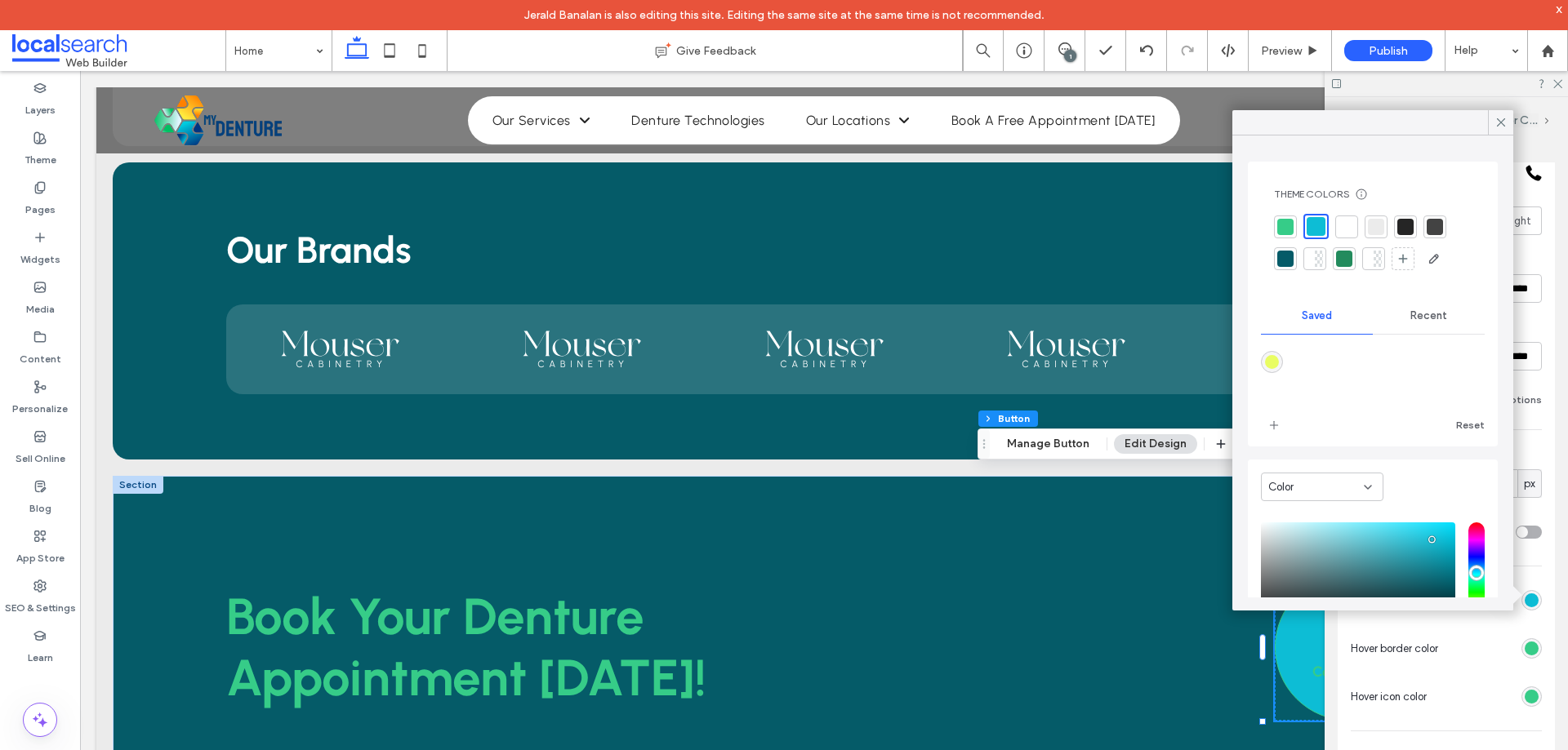
click at [1413, 311] on span "Recent" at bounding box center [1428, 316] width 37 height 13
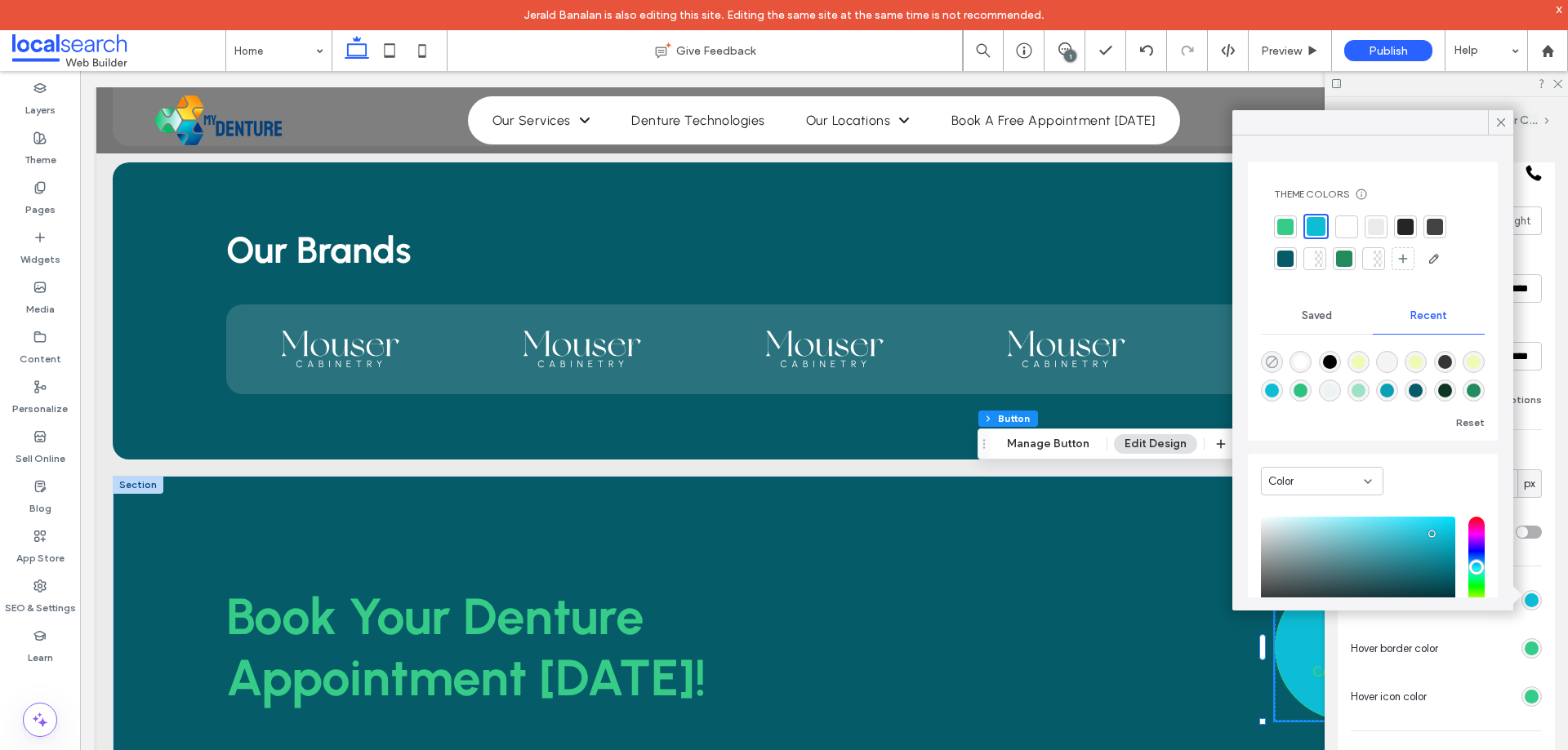
click at [1269, 362] on icon "rgba(0, 0, 0, 0)" at bounding box center [1271, 362] width 14 height 14
type input "***"
type input "*******"
type input "*"
type input "**"
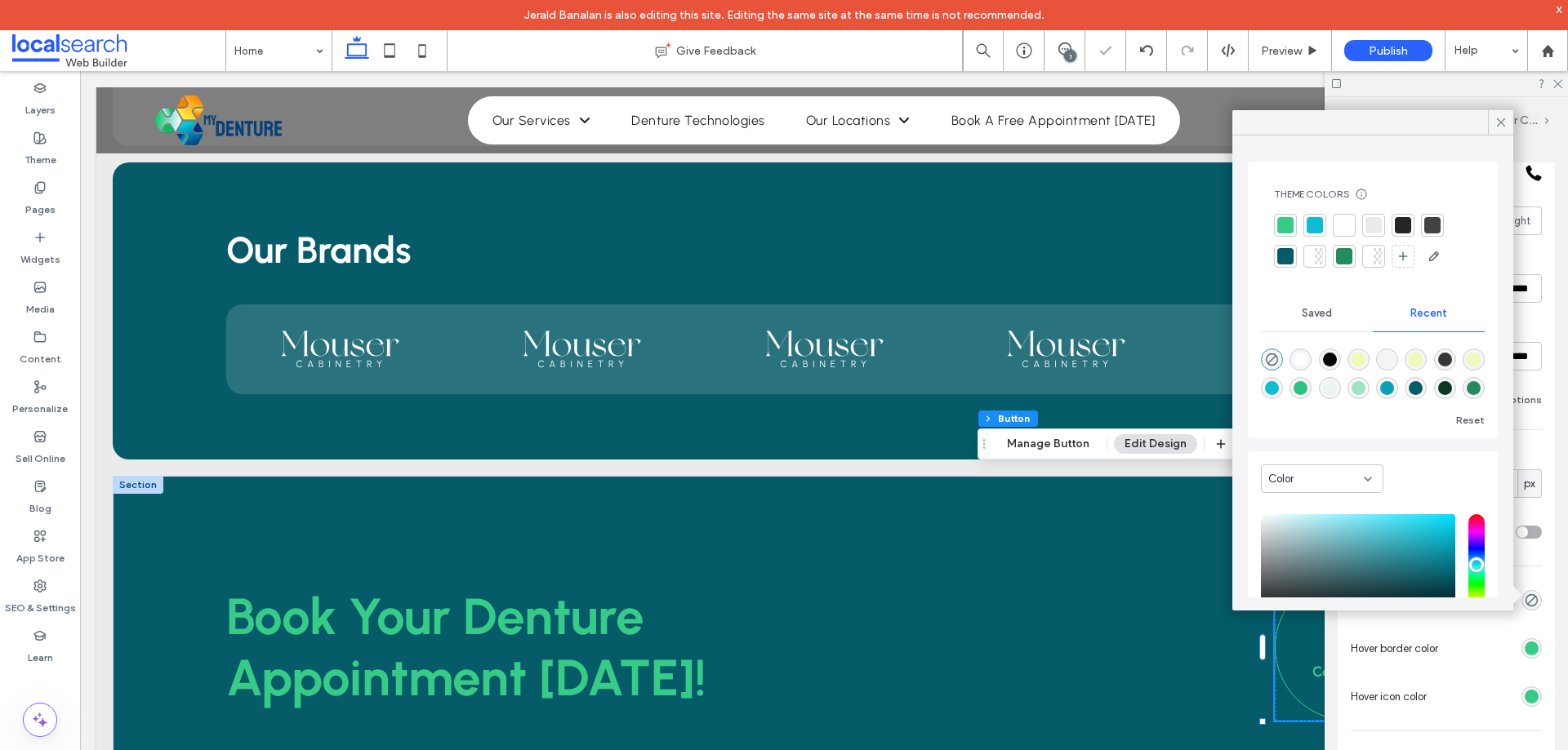
type input "***"
click at [1496, 125] on icon at bounding box center [1501, 122] width 15 height 15
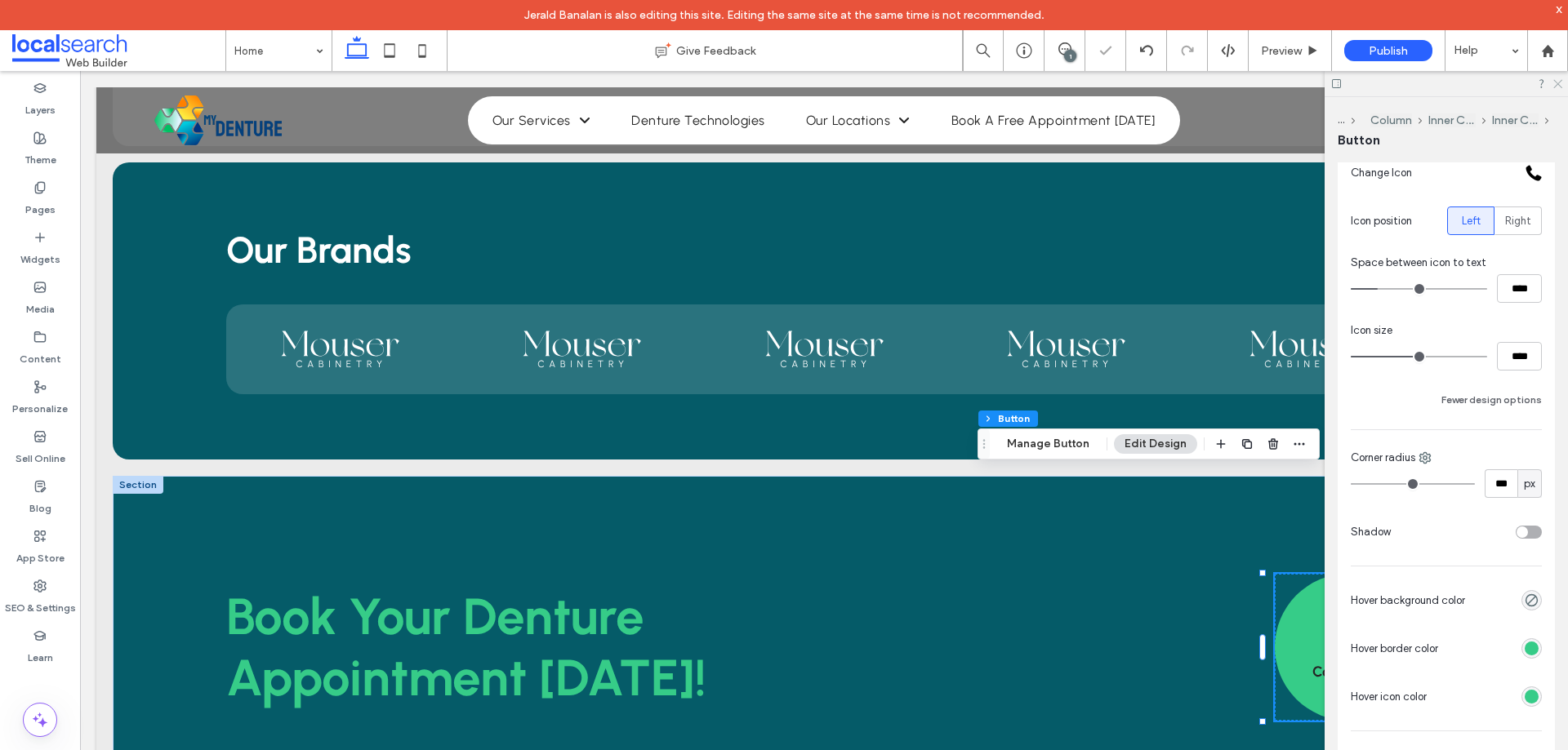
click at [1560, 85] on icon at bounding box center [1556, 83] width 10 height 10
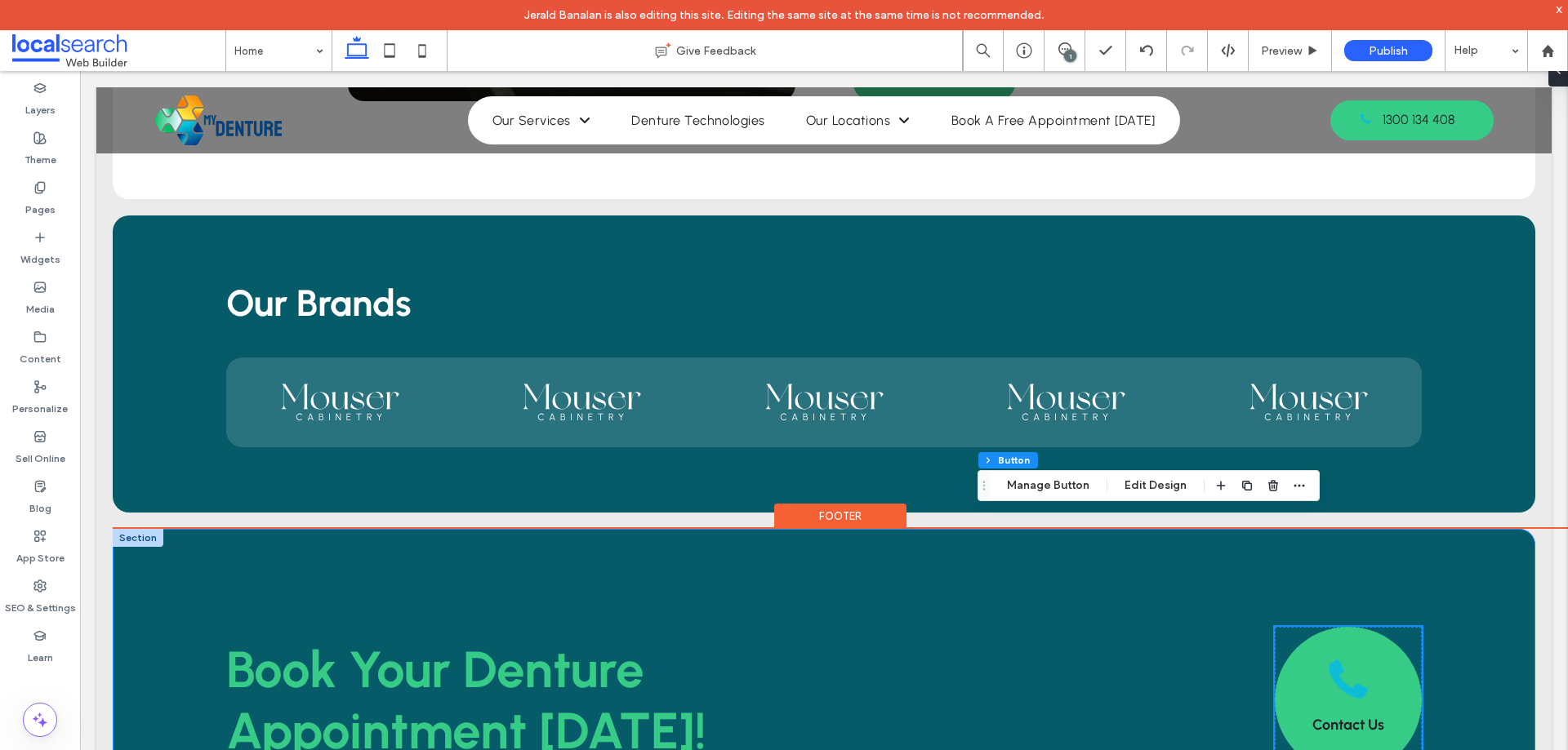
scroll to position [3510, 0]
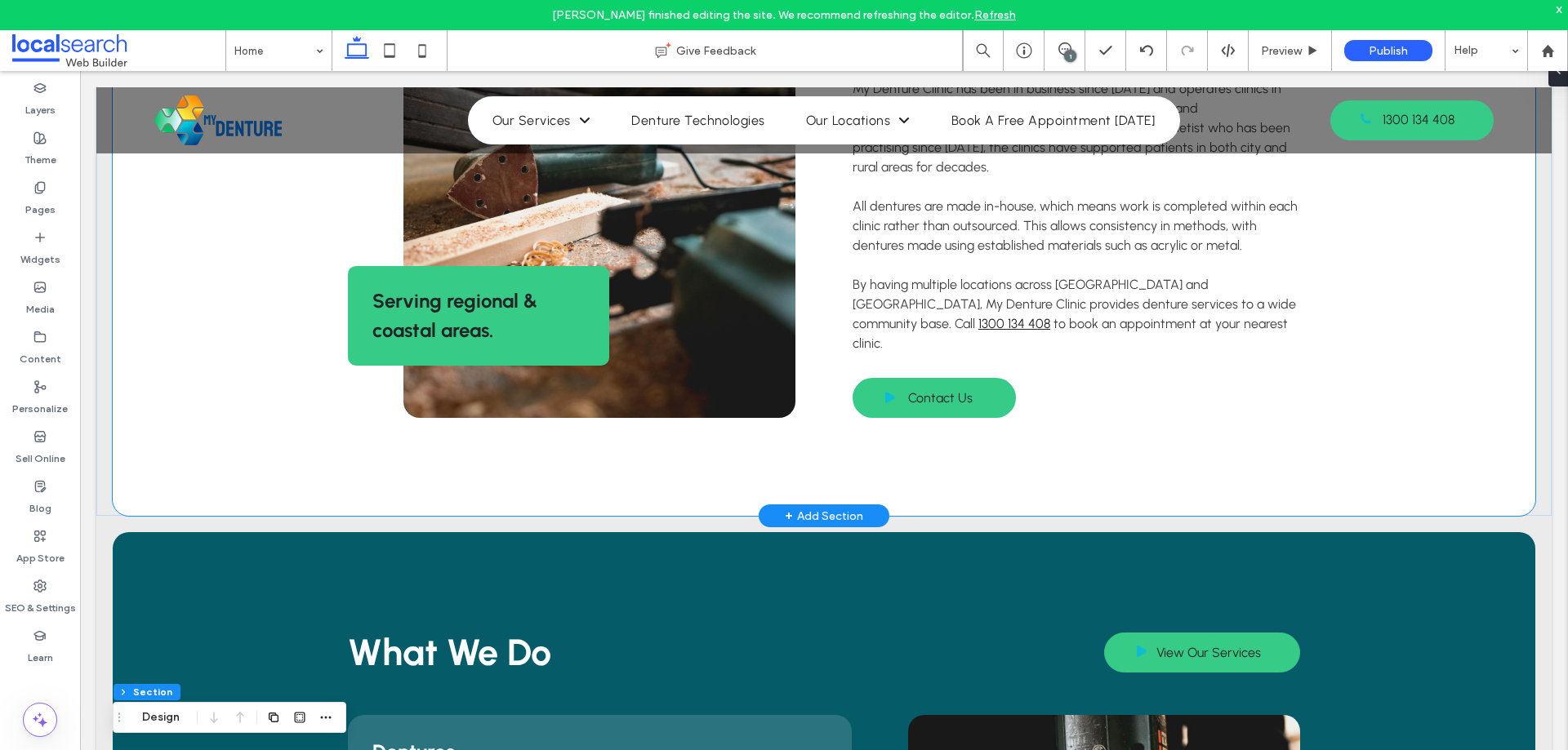
scroll to position [1061, 0]
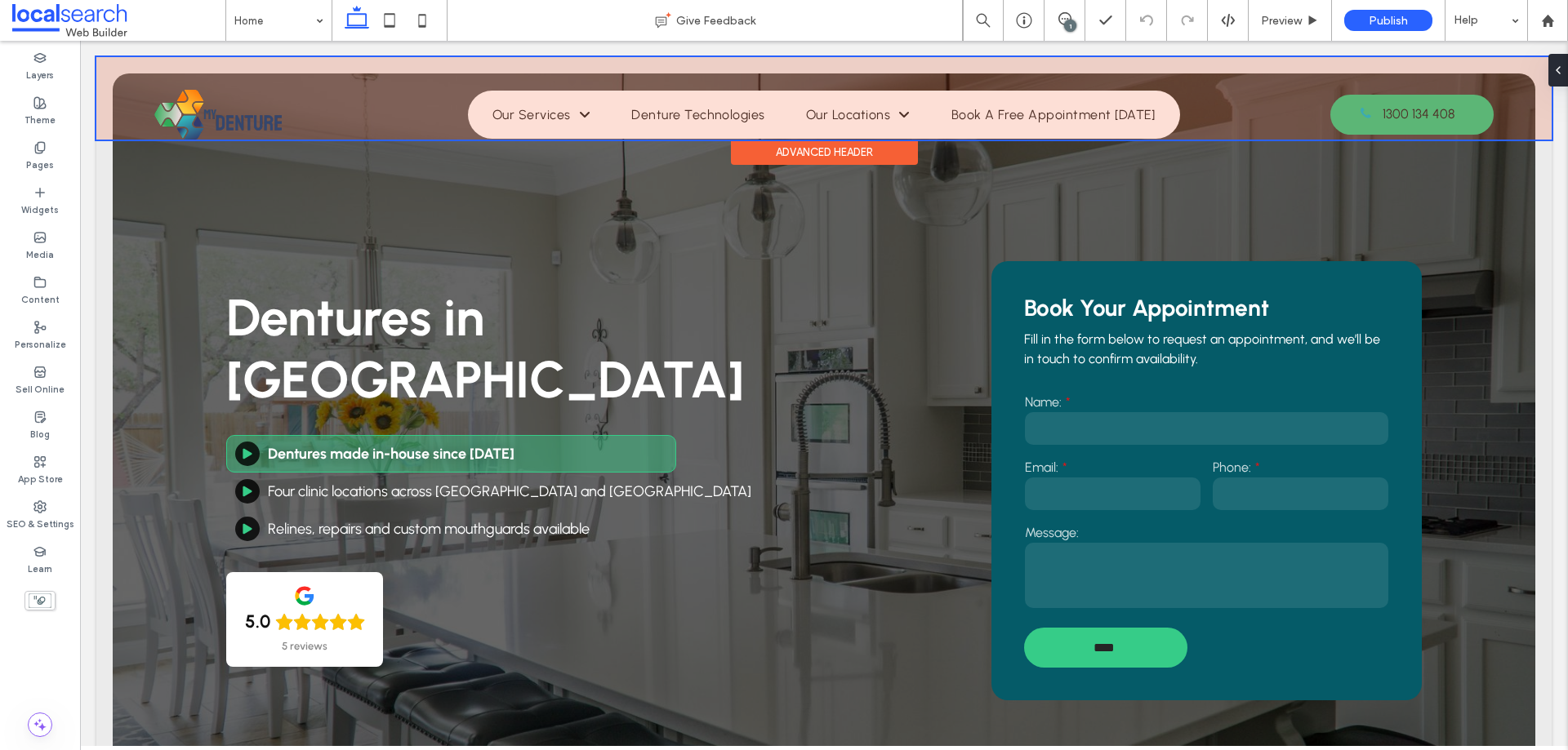
click at [1363, 119] on div at bounding box center [823, 99] width 1455 height 83
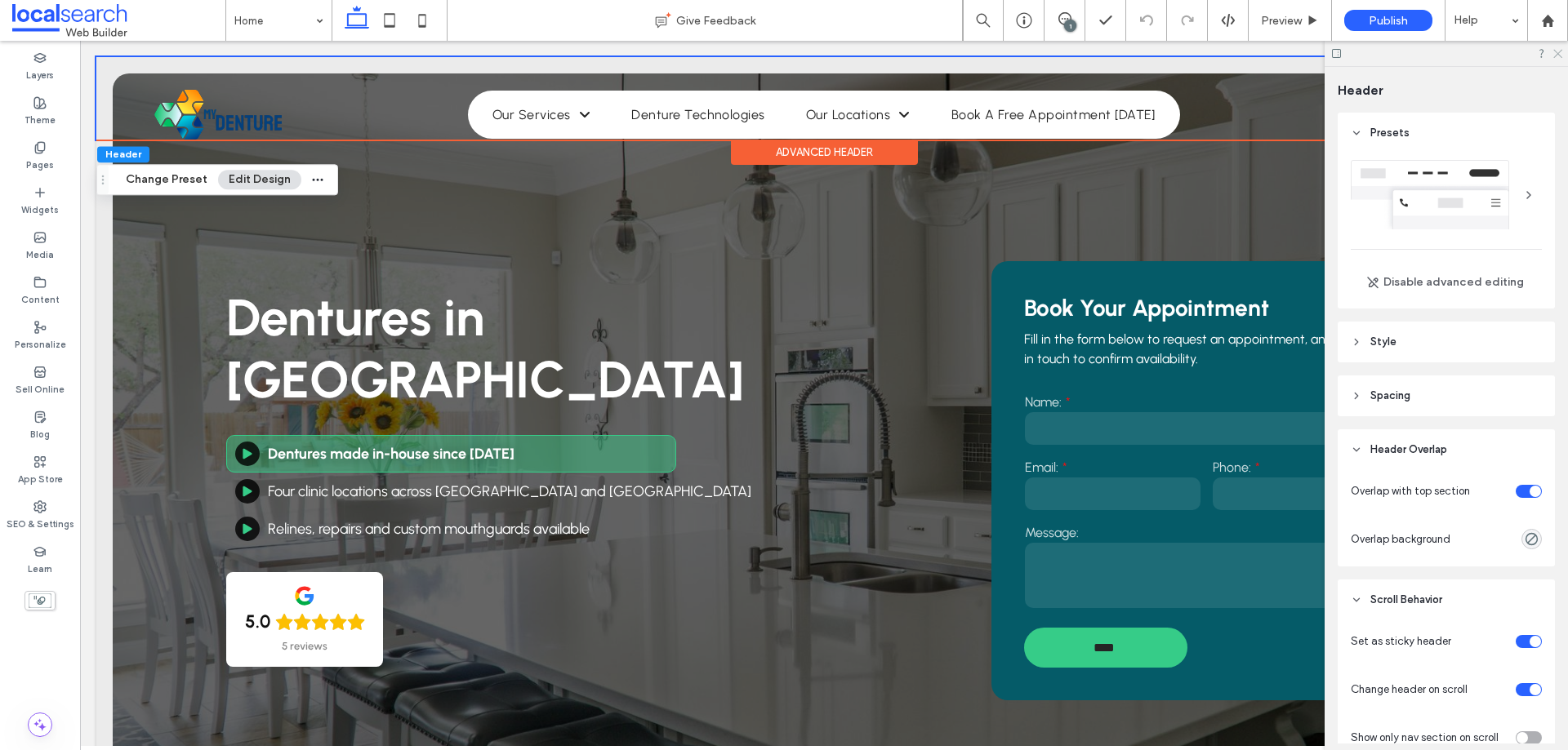
click at [1557, 53] on use at bounding box center [1558, 55] width 9 height 9
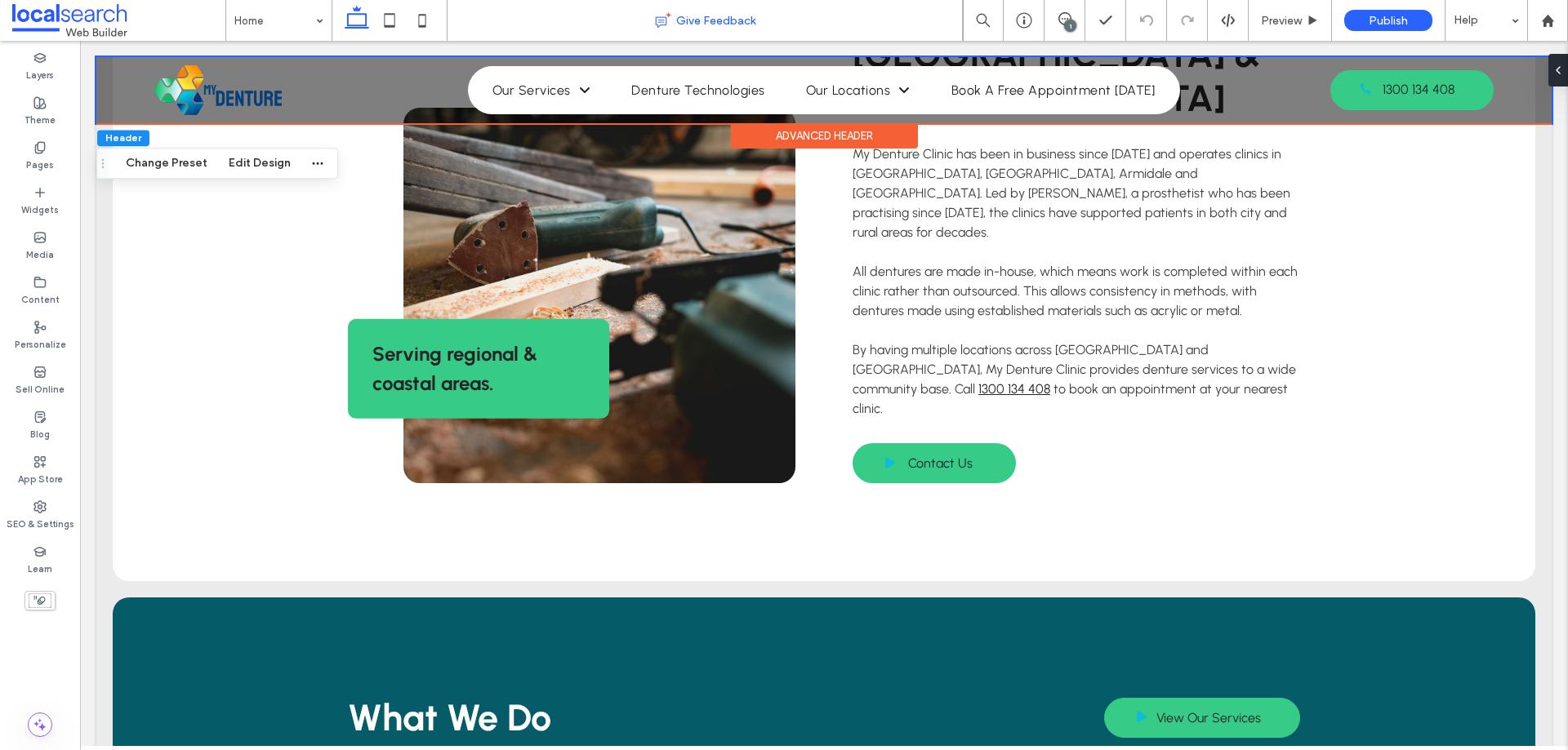
scroll to position [979, 0]
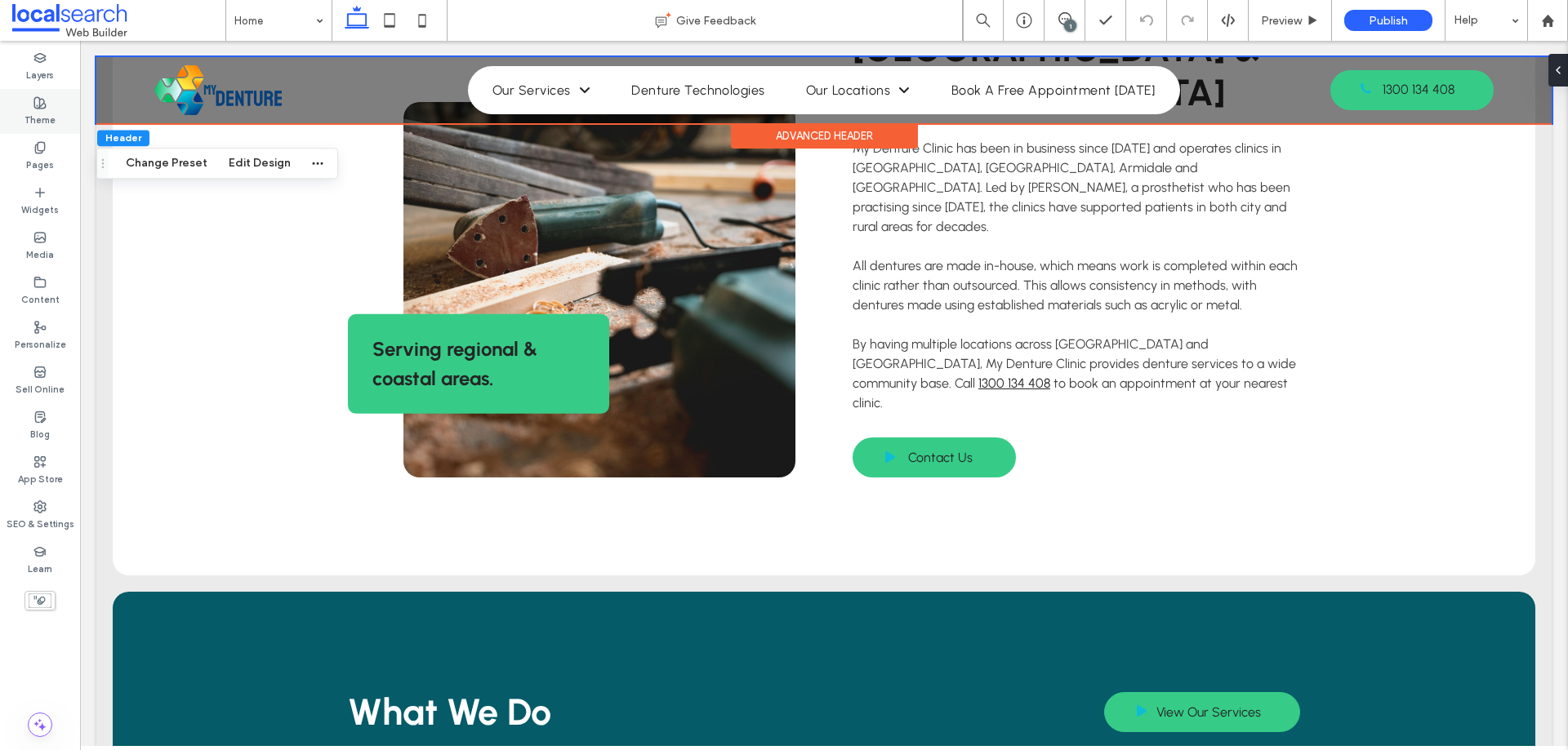
click at [53, 117] on label "Theme" at bounding box center [39, 117] width 31 height 18
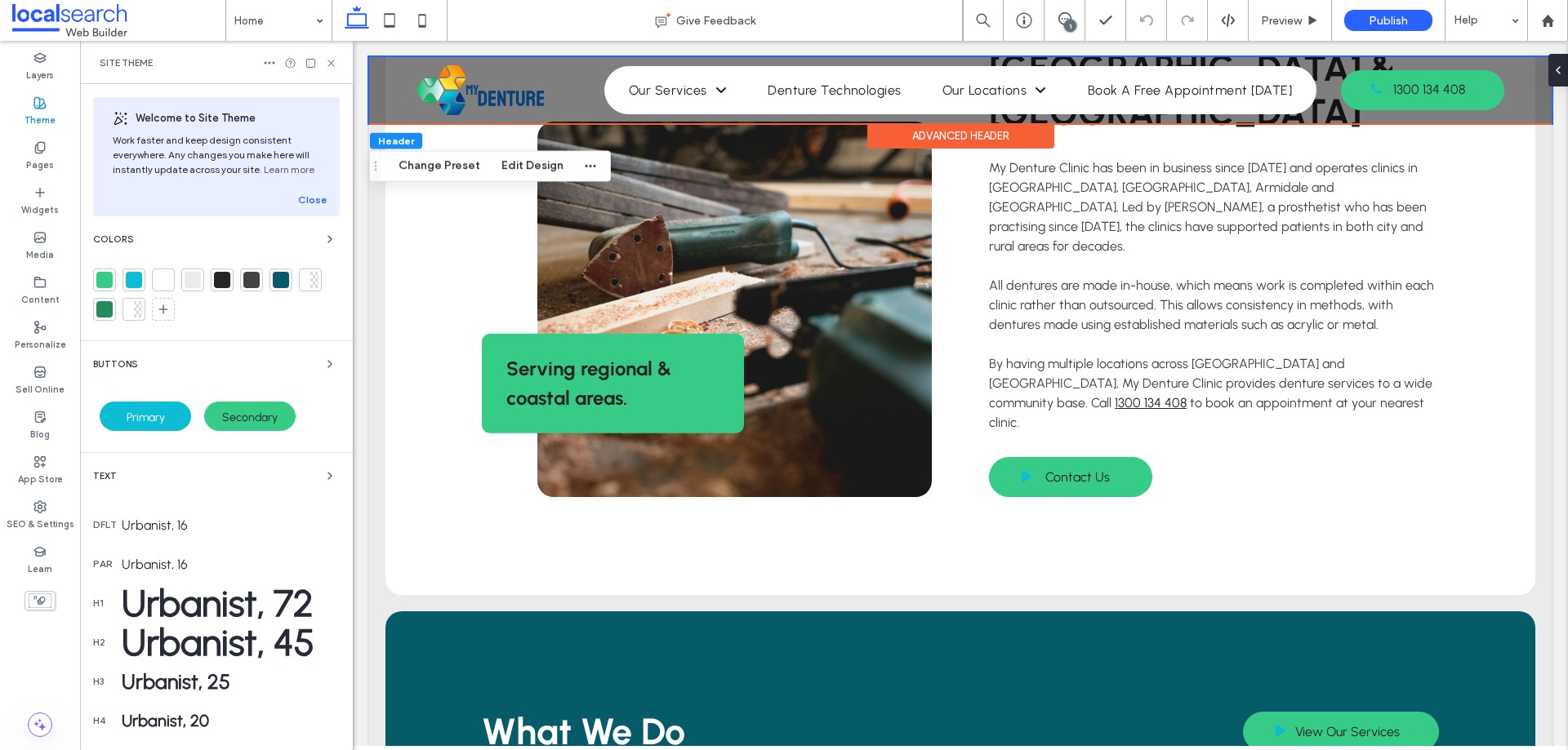
click at [164, 414] on span "Primary" at bounding box center [146, 417] width 39 height 14
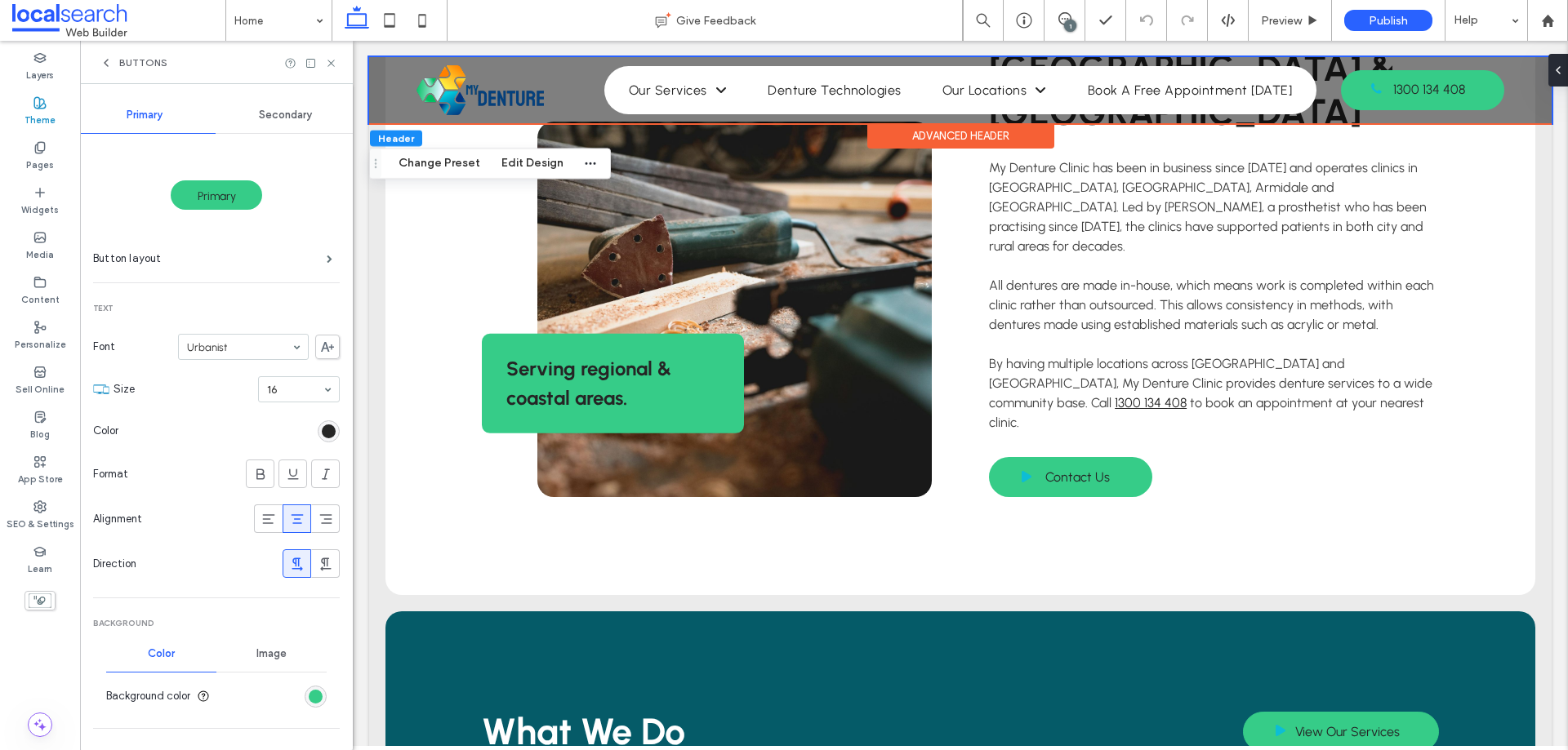
click at [121, 57] on span "Buttons" at bounding box center [143, 63] width 48 height 13
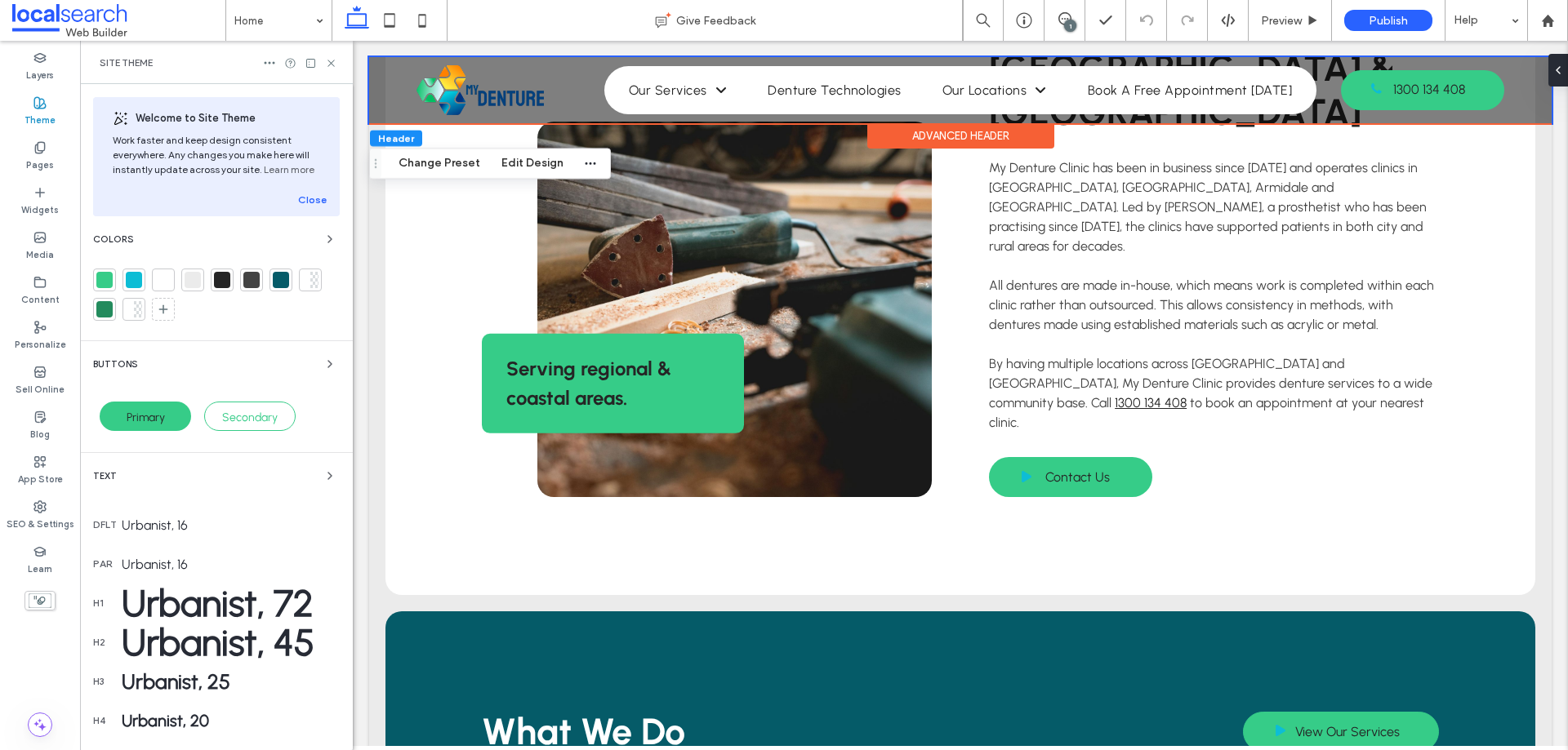
click at [166, 414] on div "Primary" at bounding box center [145, 415] width 91 height 29
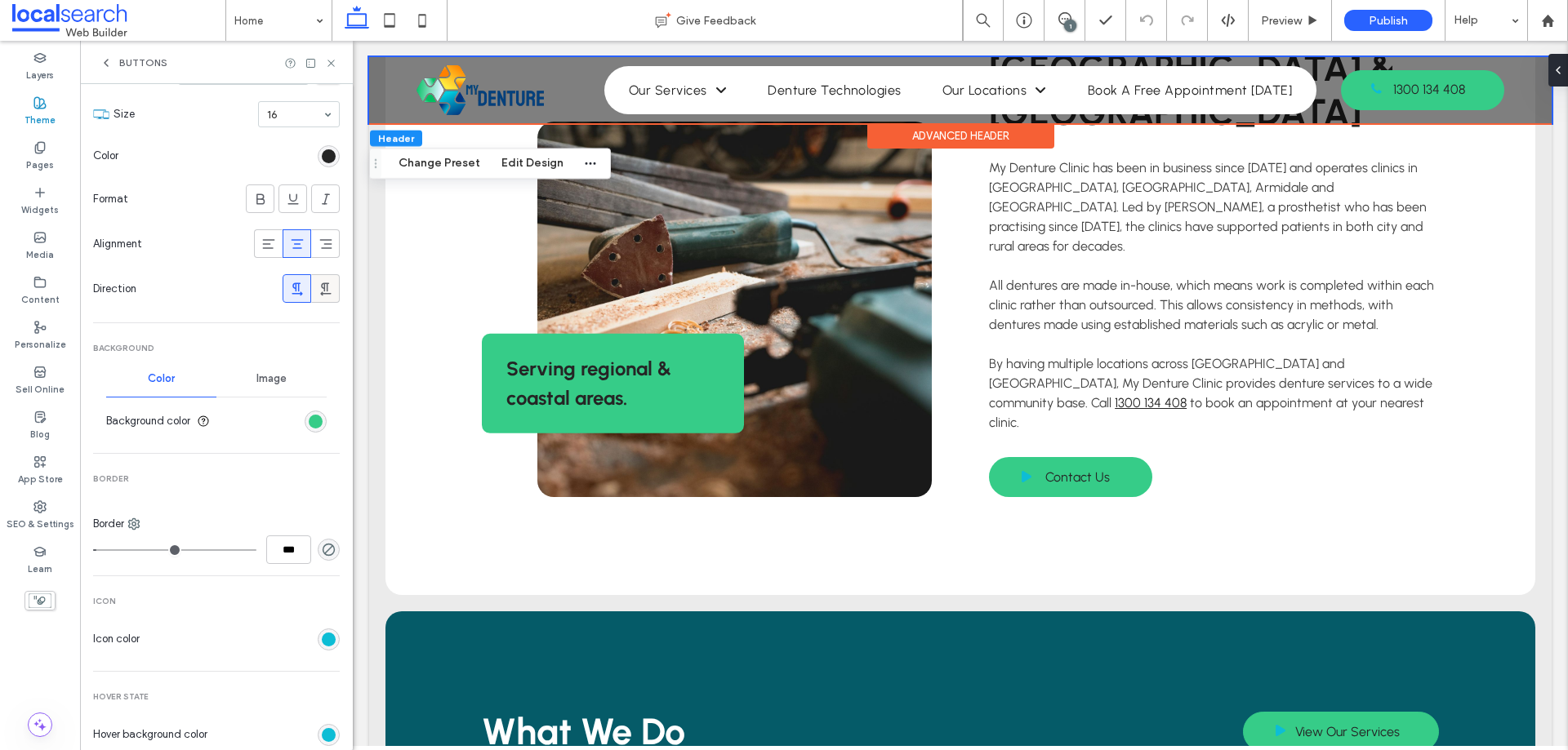
scroll to position [0, 0]
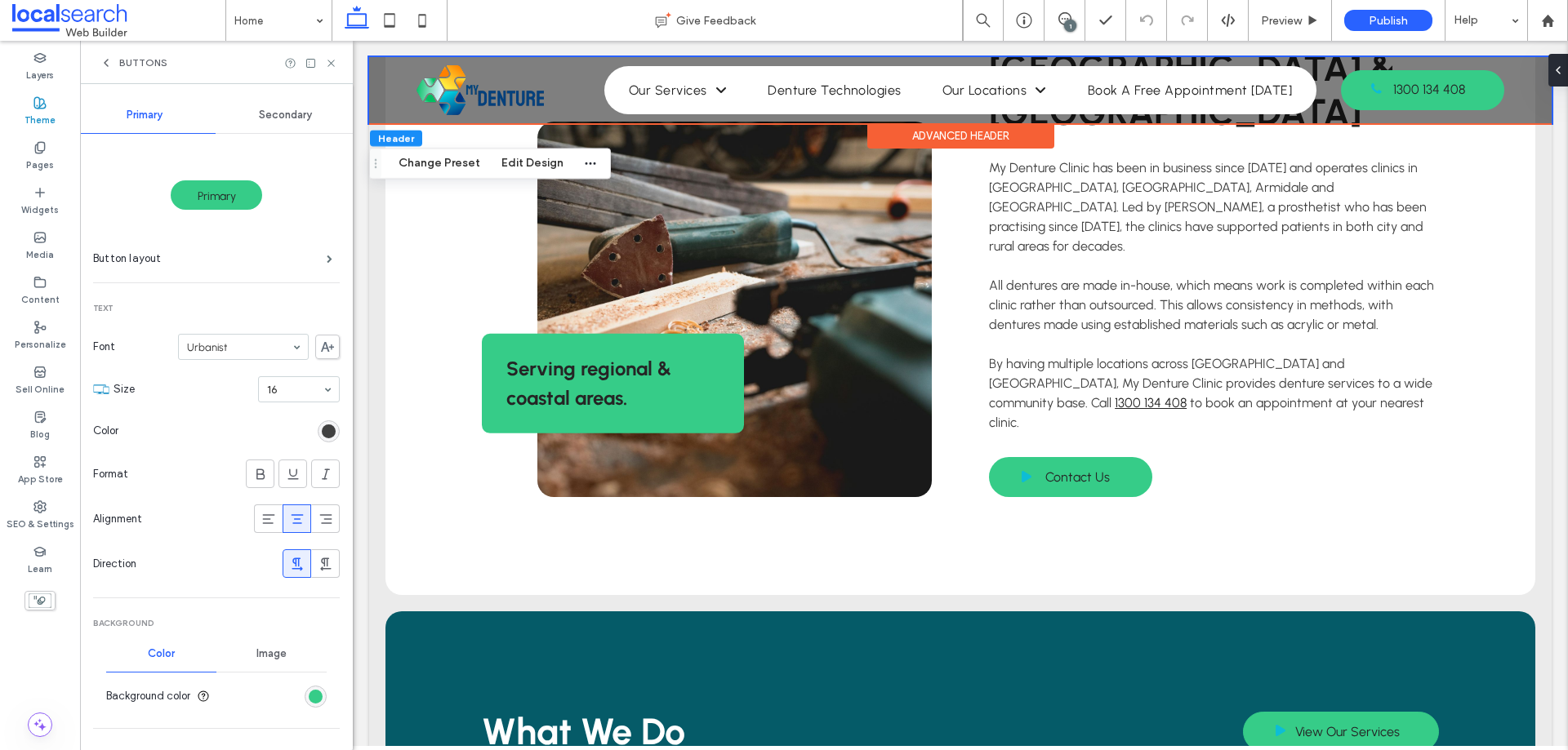
click at [321, 426] on div "rgb(37, 37, 37)" at bounding box center [328, 431] width 14 height 14
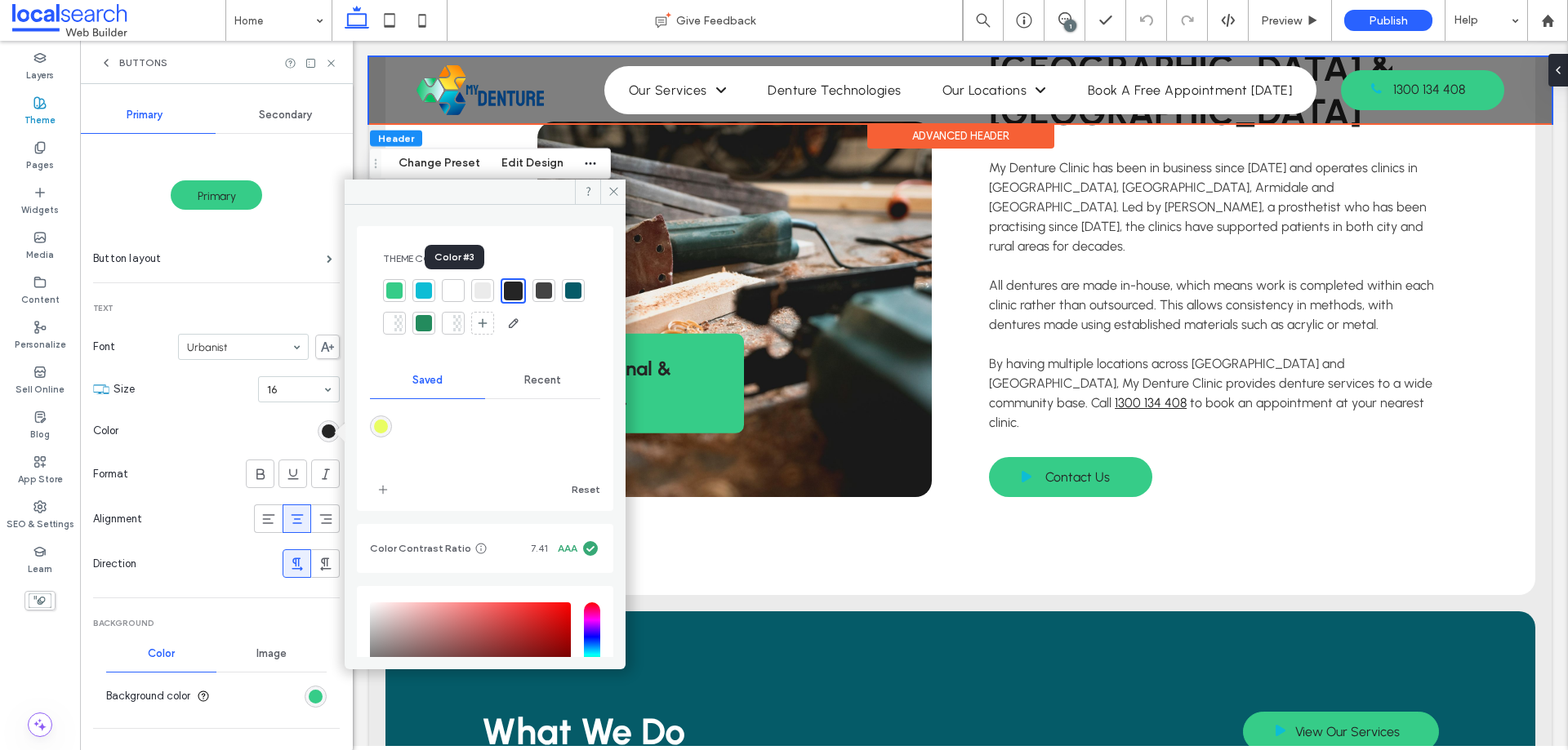
click at [457, 289] on div at bounding box center [452, 290] width 16 height 16
click at [276, 434] on section "Color" at bounding box center [216, 430] width 246 height 40
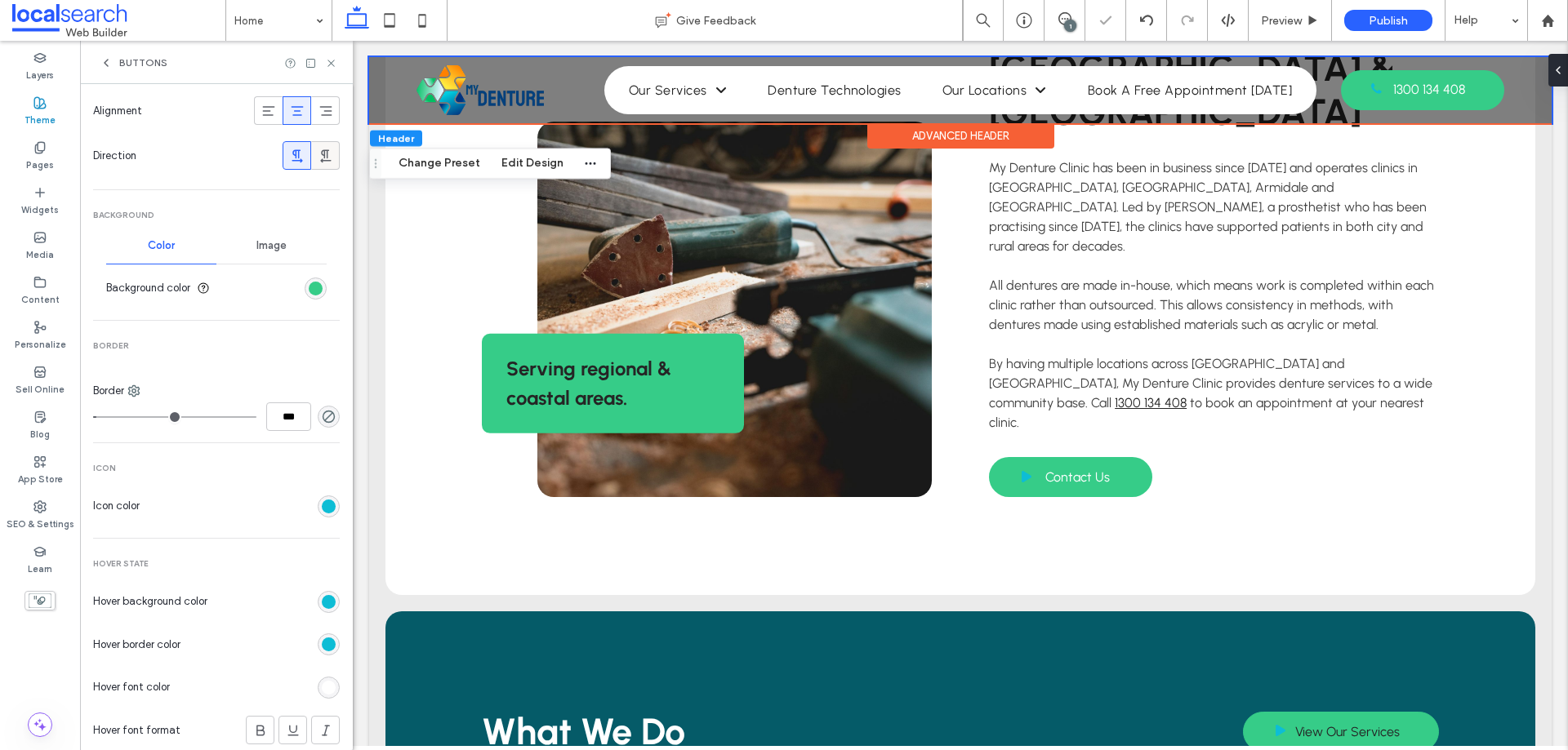
scroll to position [164, 0]
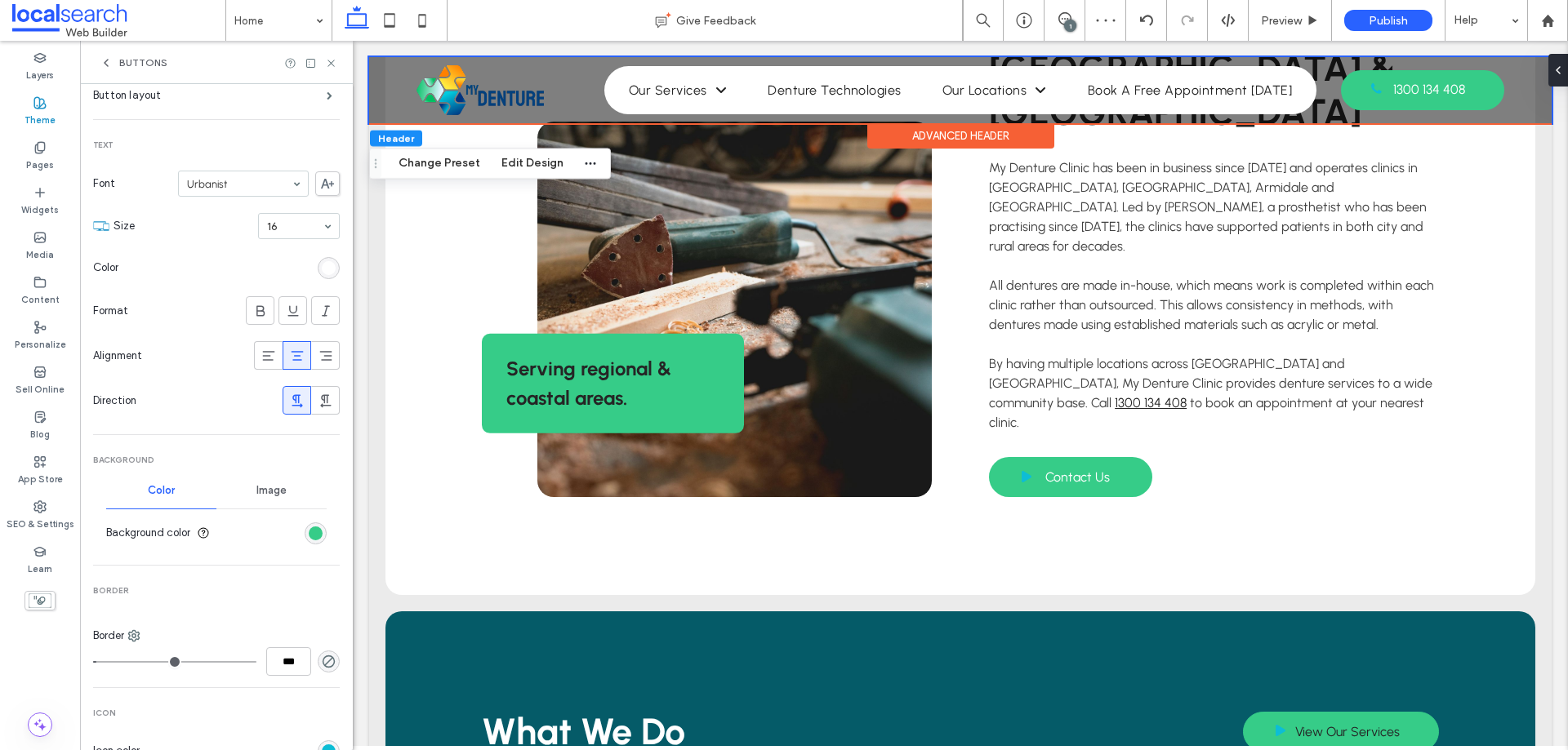
click at [322, 276] on div "rgb(255, 255, 255)" at bounding box center [328, 268] width 22 height 22
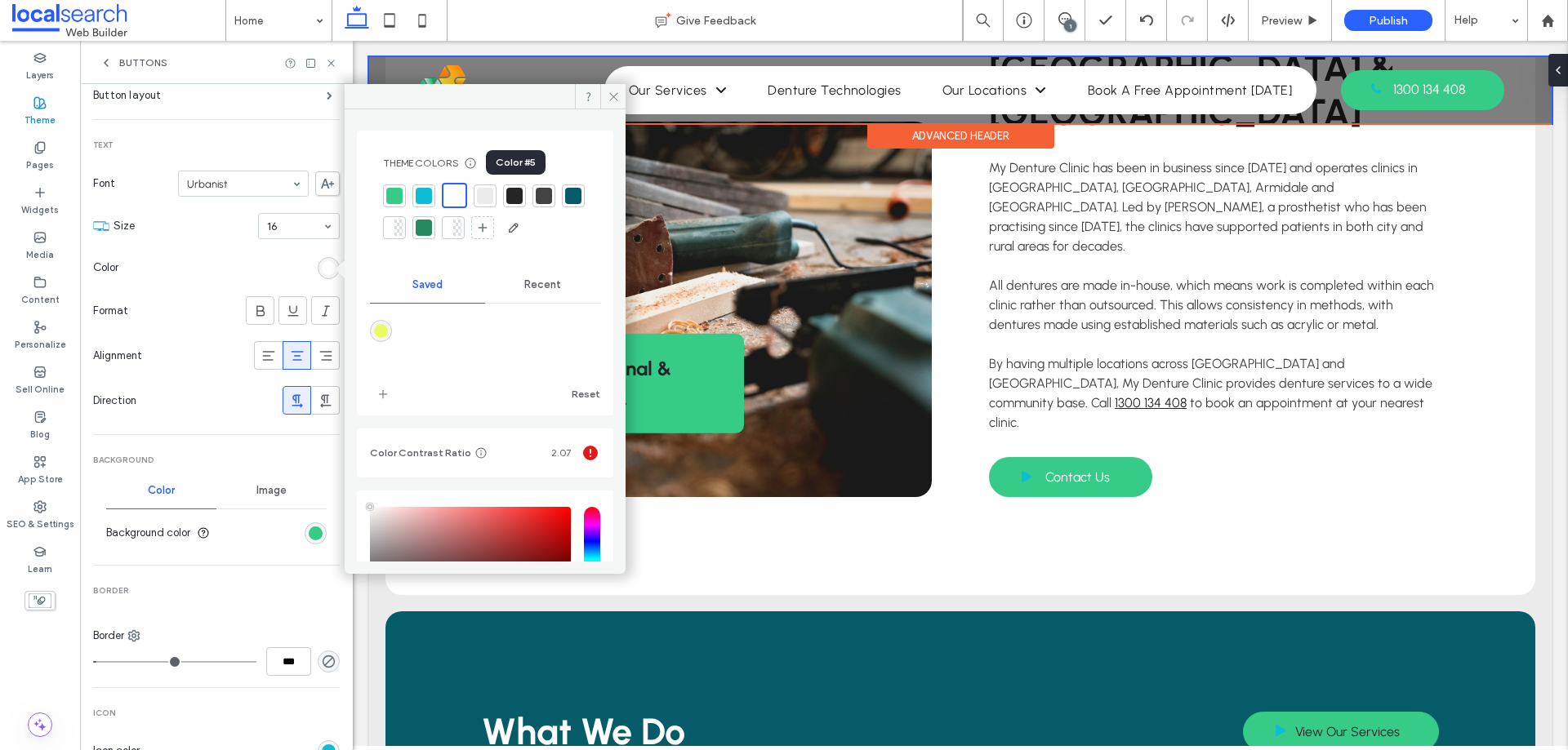
click at [512, 190] on div at bounding box center [514, 195] width 16 height 16
click at [285, 268] on section "Color" at bounding box center [216, 267] width 246 height 40
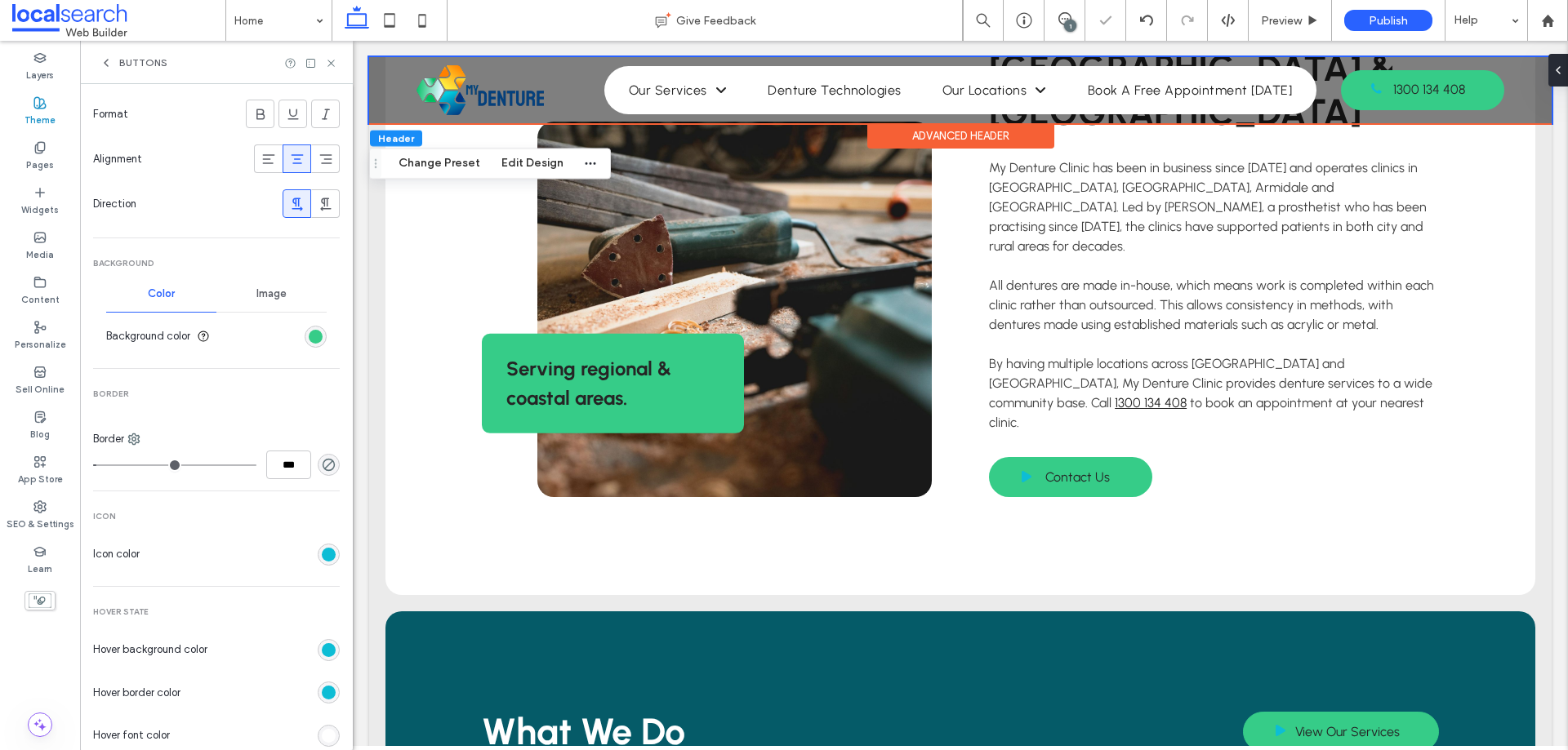
scroll to position [408, 0]
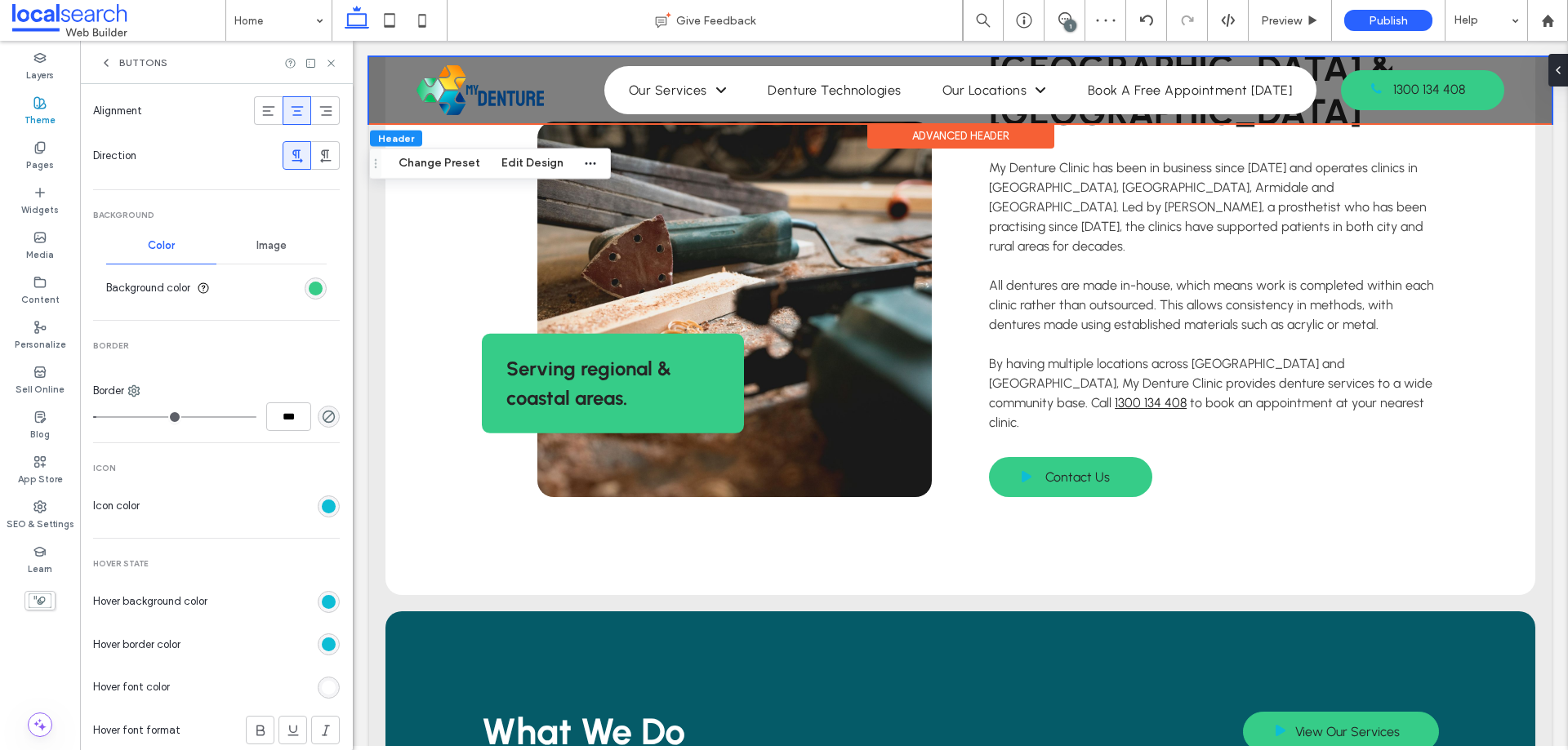
click at [321, 681] on div "rgb(255, 255, 255)" at bounding box center [328, 687] width 14 height 14
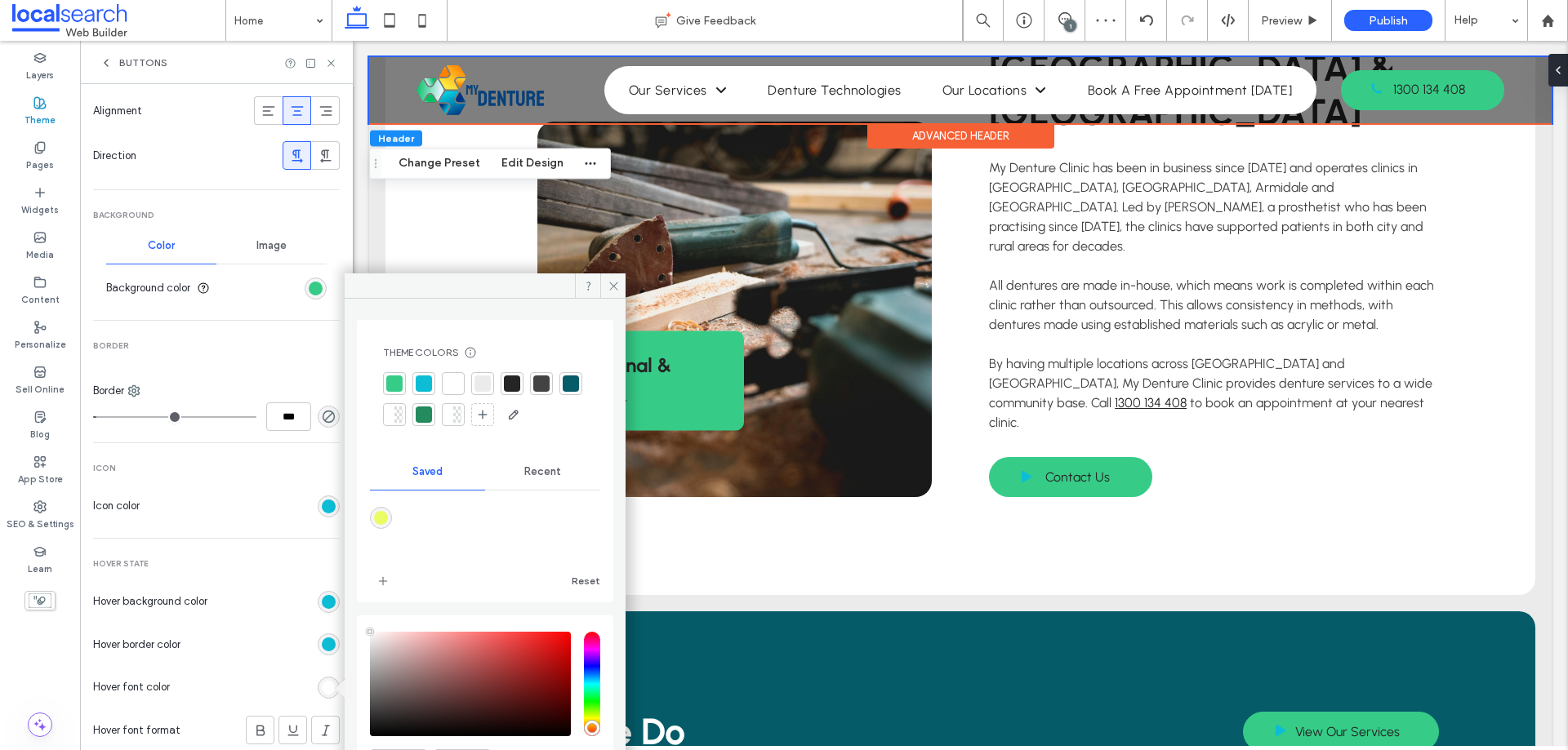
click at [512, 383] on div at bounding box center [511, 383] width 16 height 16
click at [614, 289] on icon at bounding box center [613, 286] width 12 height 12
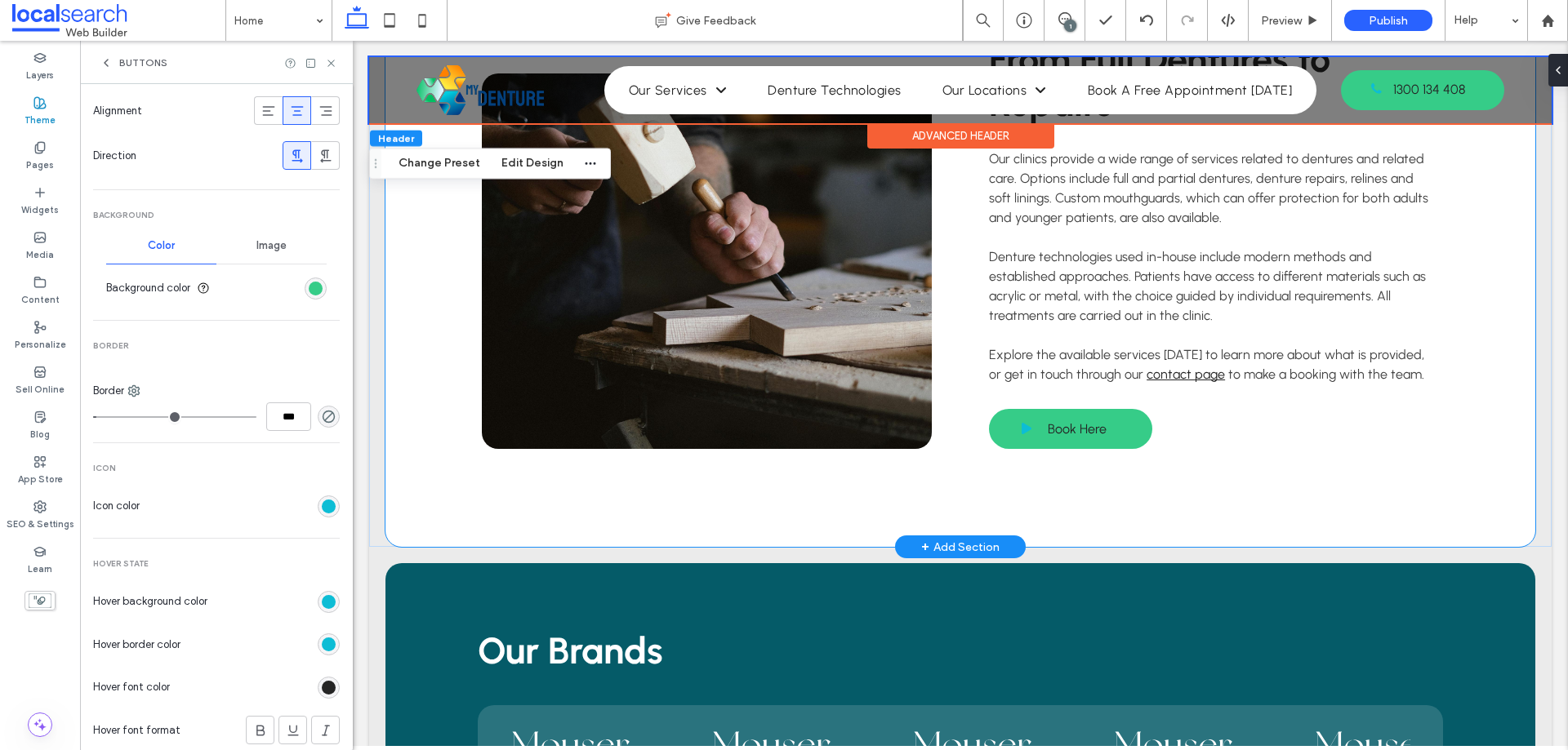
scroll to position [3183, 0]
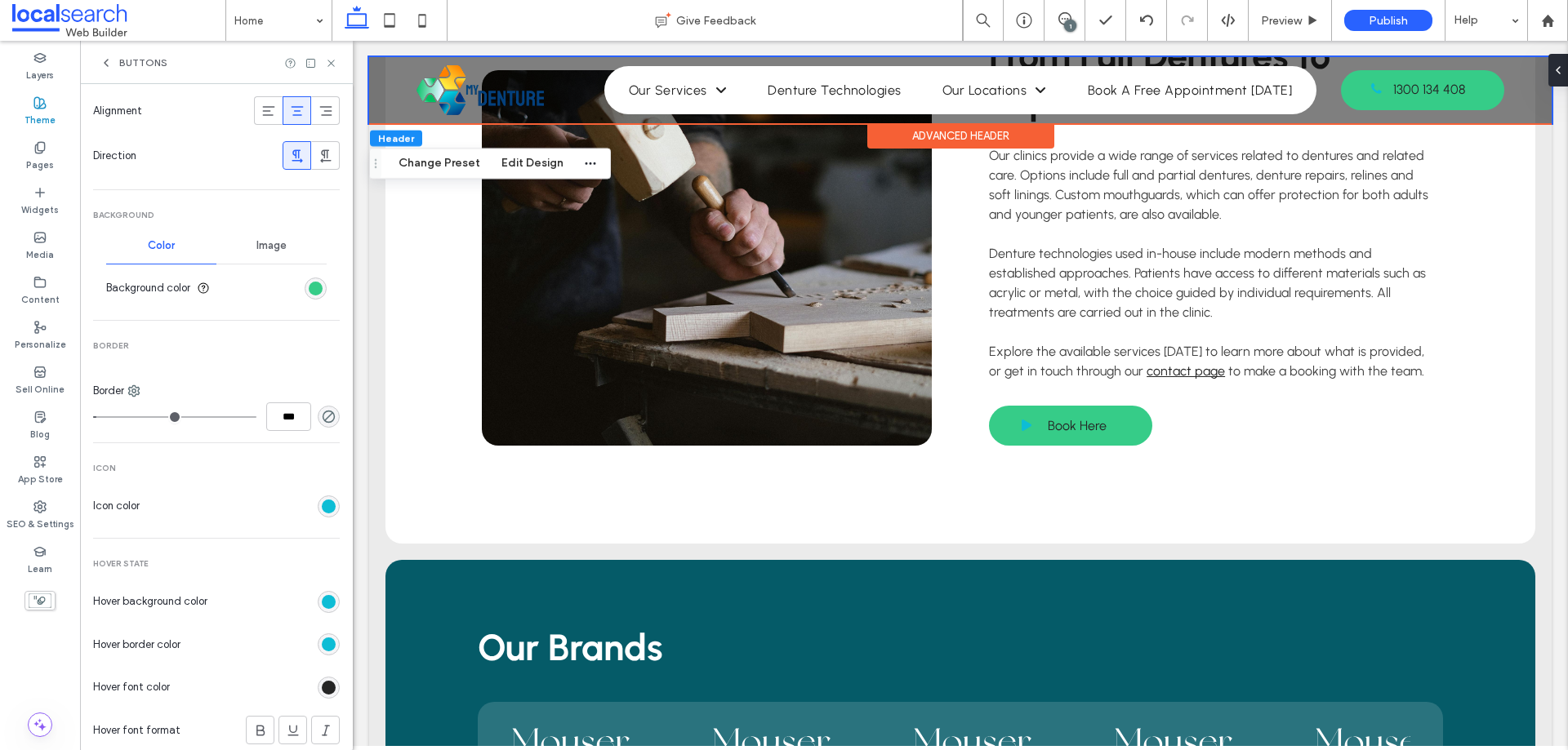
click at [329, 59] on icon at bounding box center [331, 63] width 12 height 12
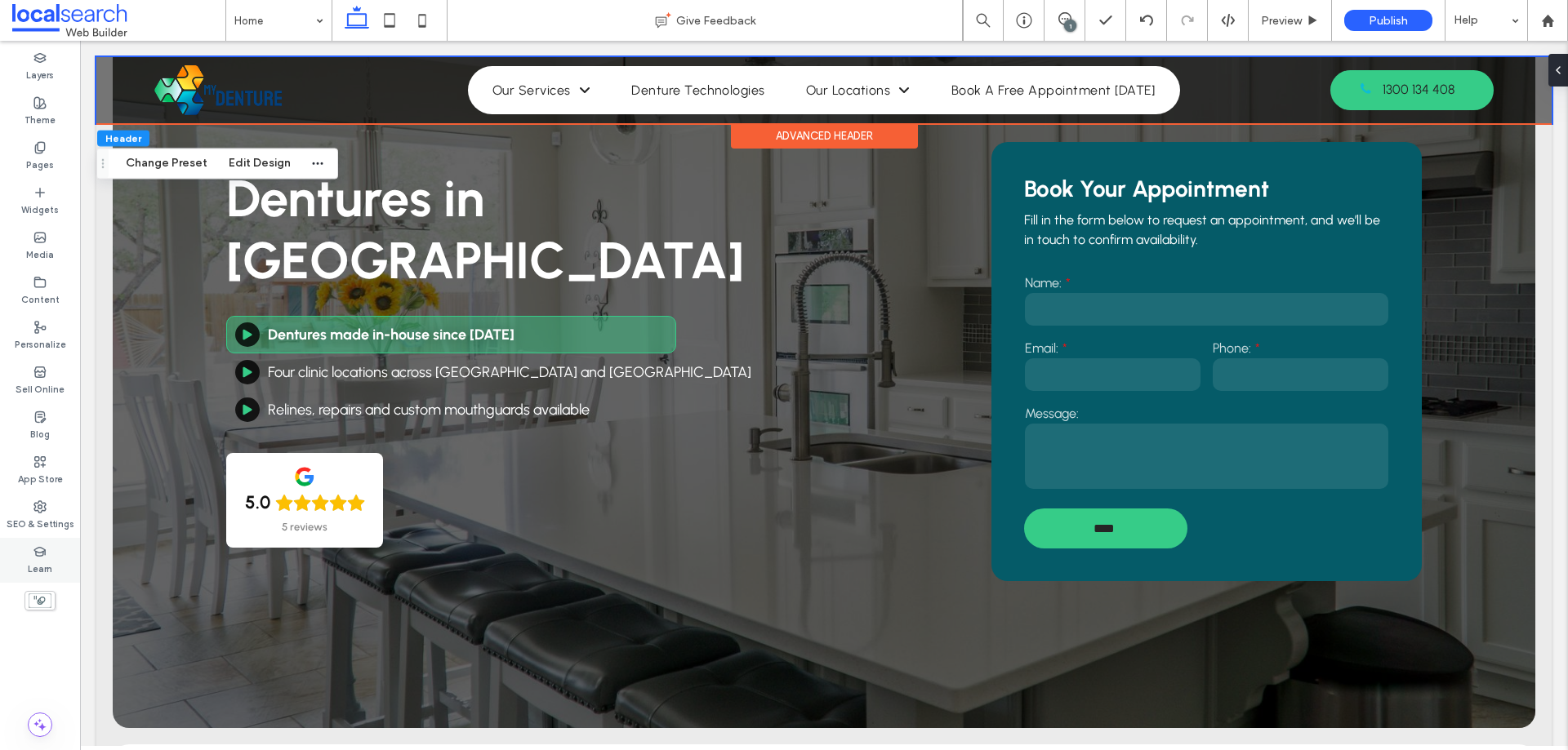
scroll to position [118, 0]
click at [44, 131] on div "Theme" at bounding box center [39, 112] width 80 height 45
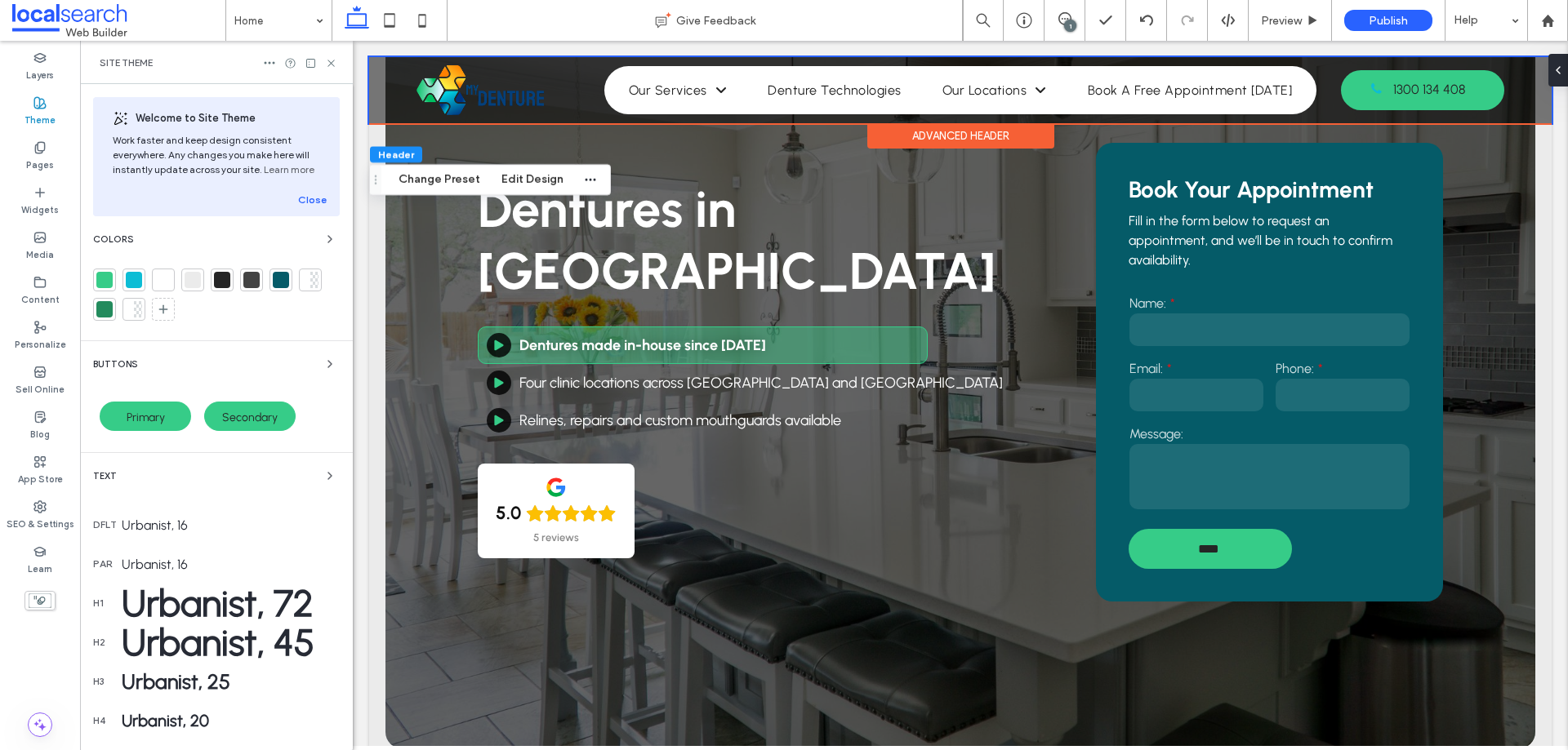
click at [284, 279] on div at bounding box center [280, 279] width 16 height 16
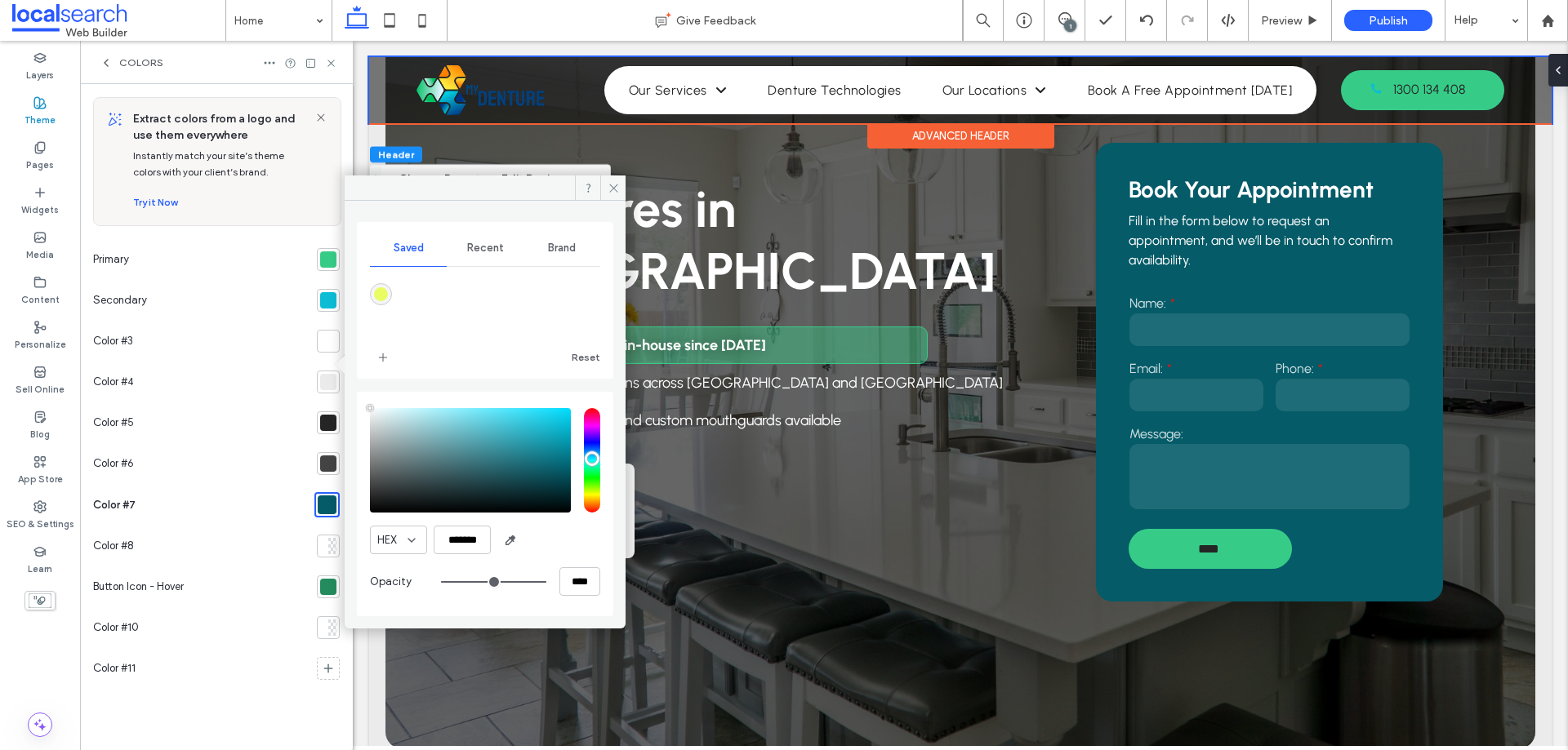
type input "****"
click at [326, 581] on div at bounding box center [327, 586] width 16 height 16
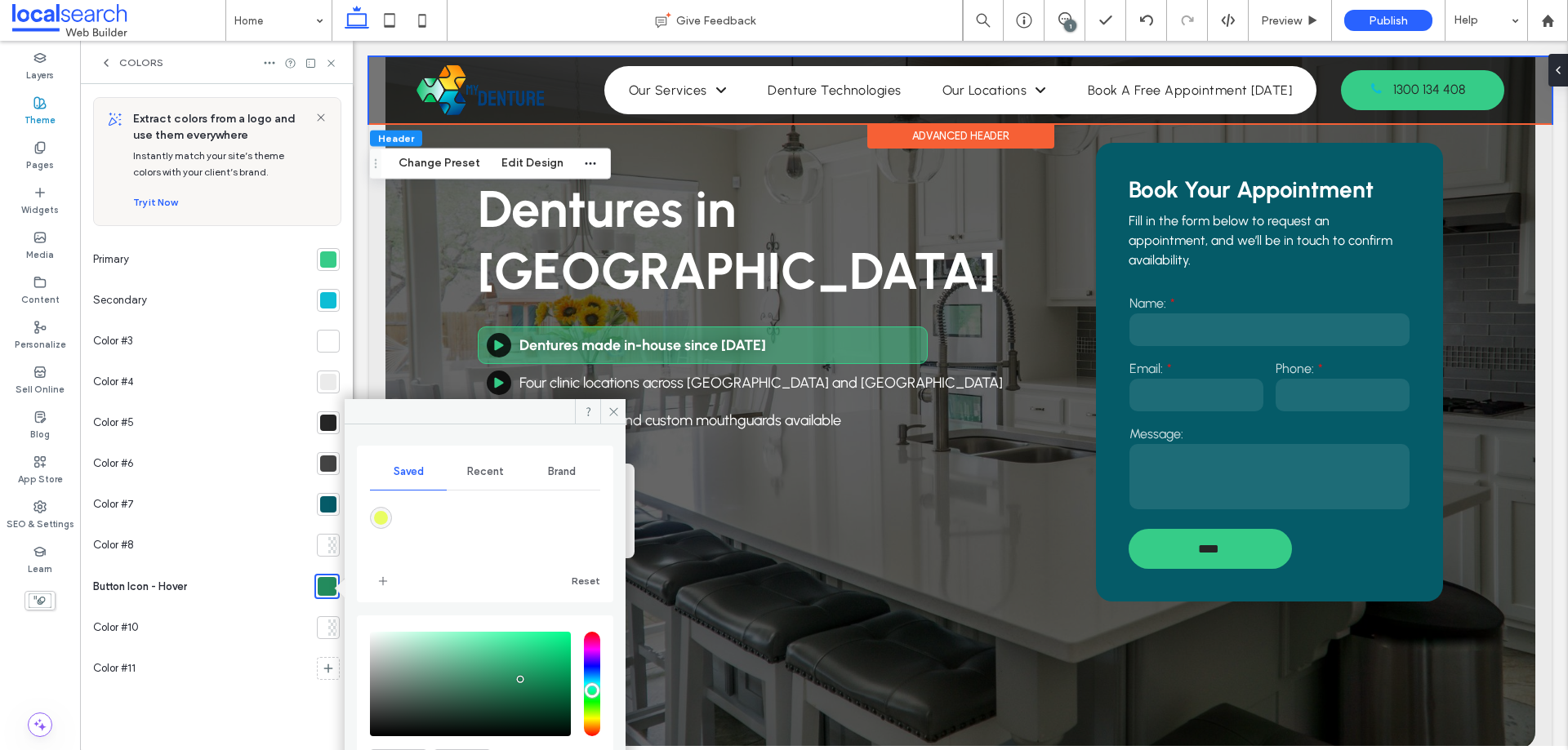
click at [332, 502] on div at bounding box center [327, 504] width 16 height 16
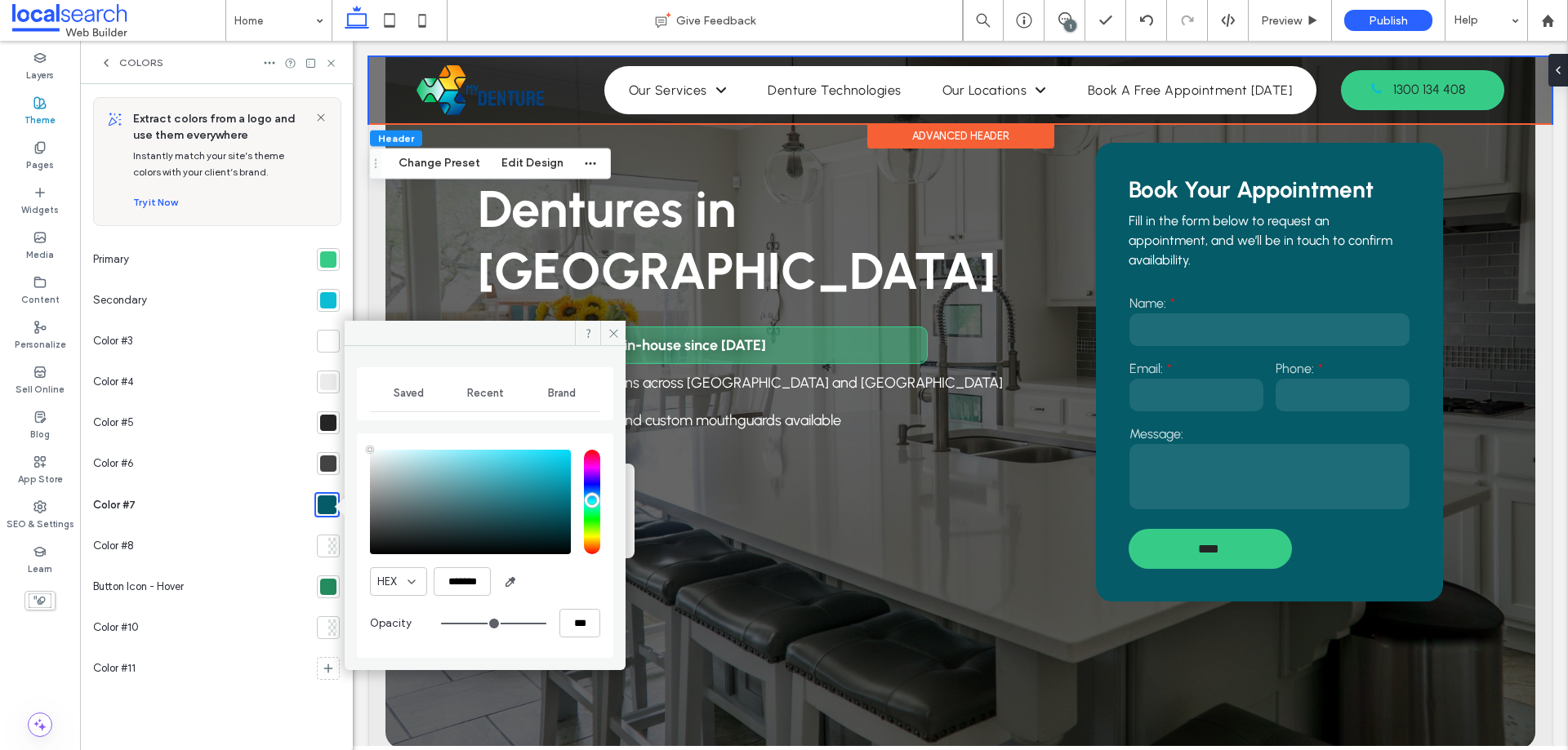
type input "****"
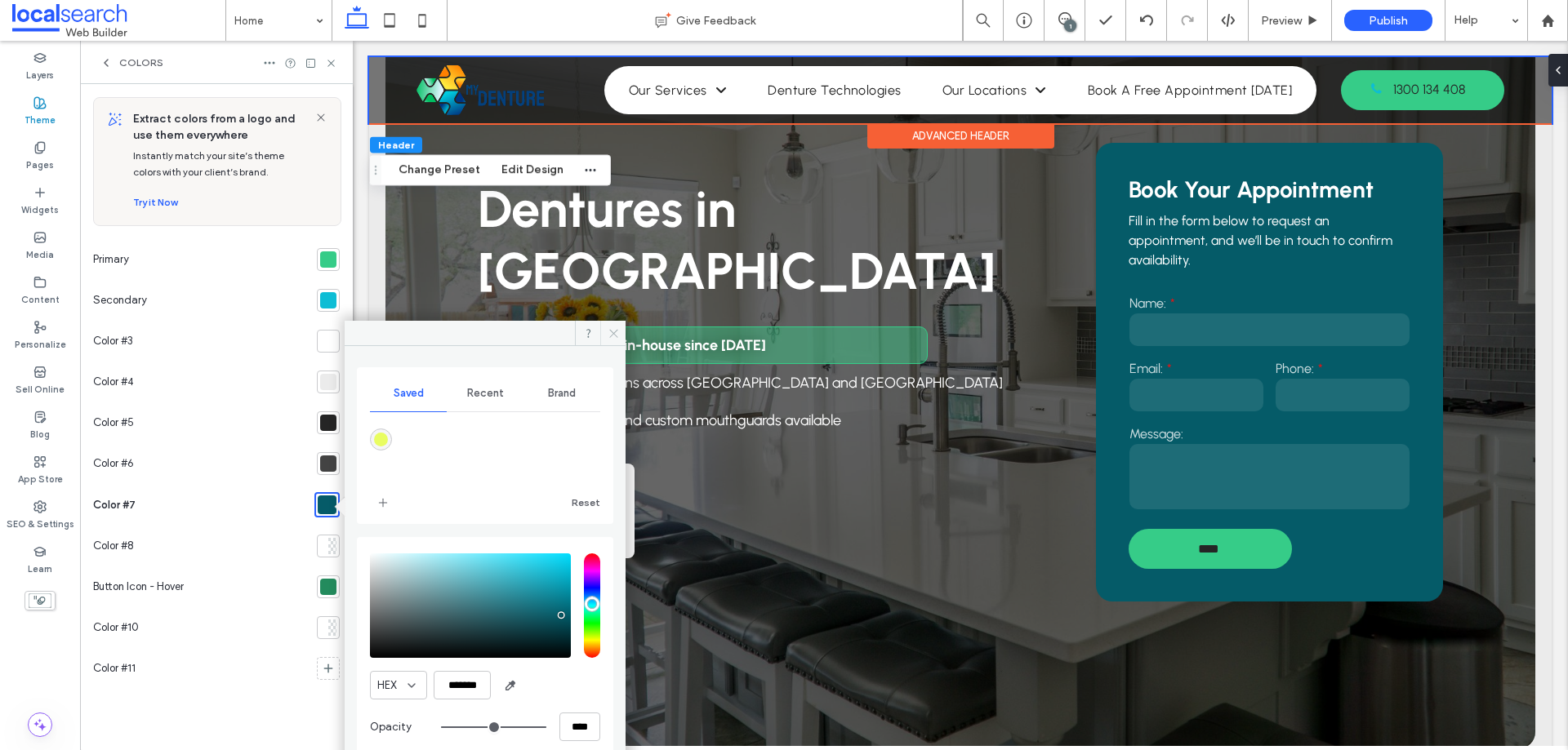
click at [607, 336] on icon at bounding box center [613, 333] width 12 height 12
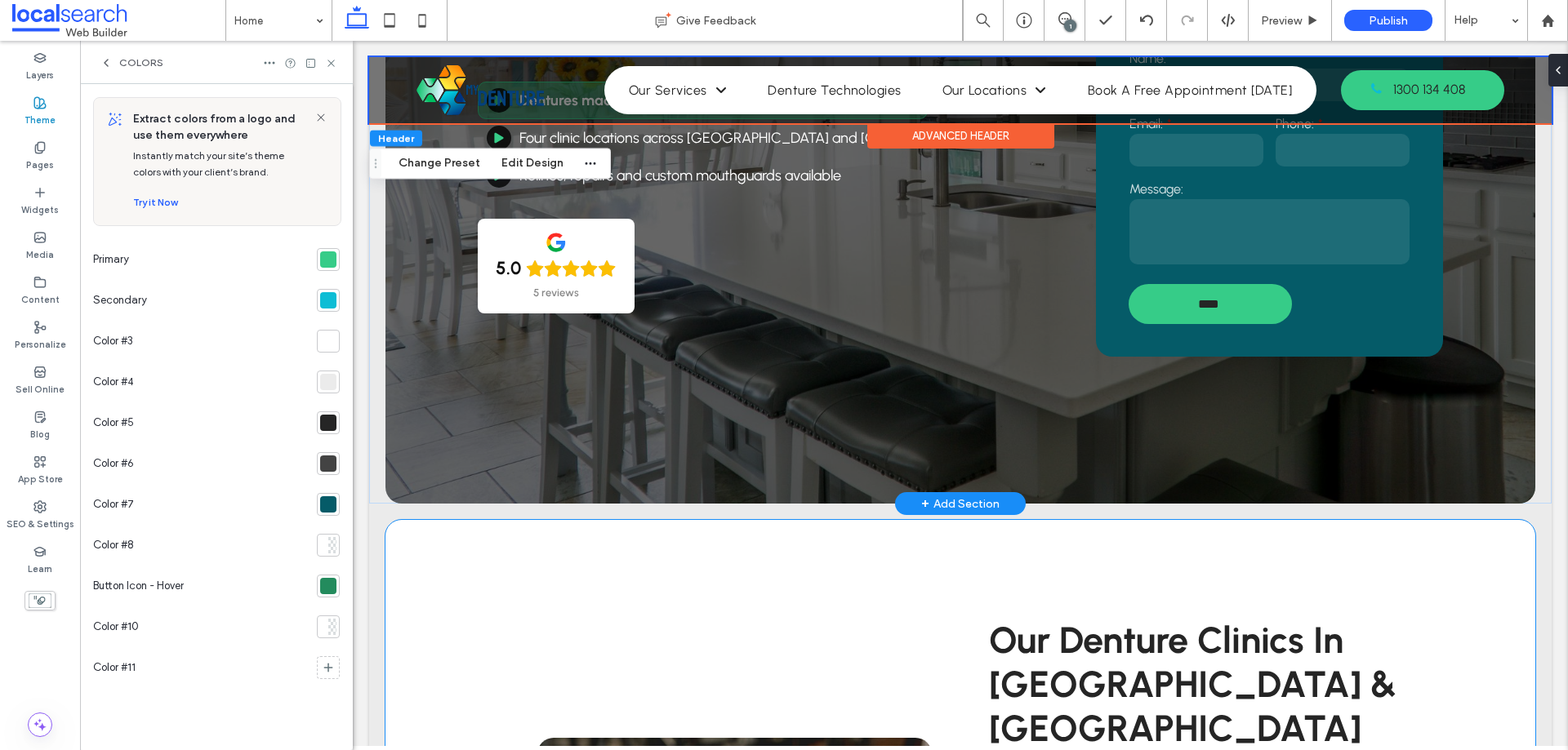
scroll to position [445, 0]
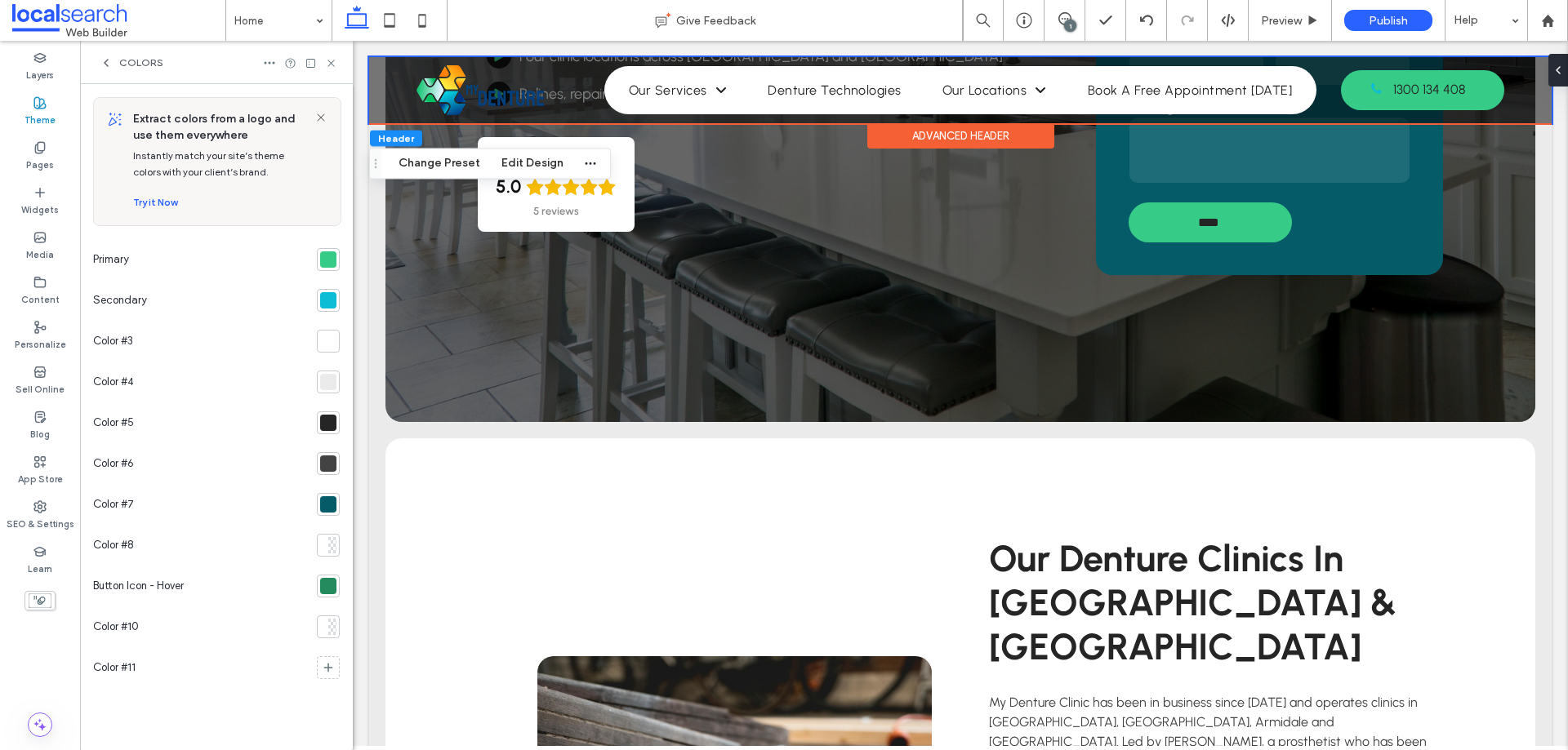
click at [331, 503] on div at bounding box center [327, 504] width 16 height 16
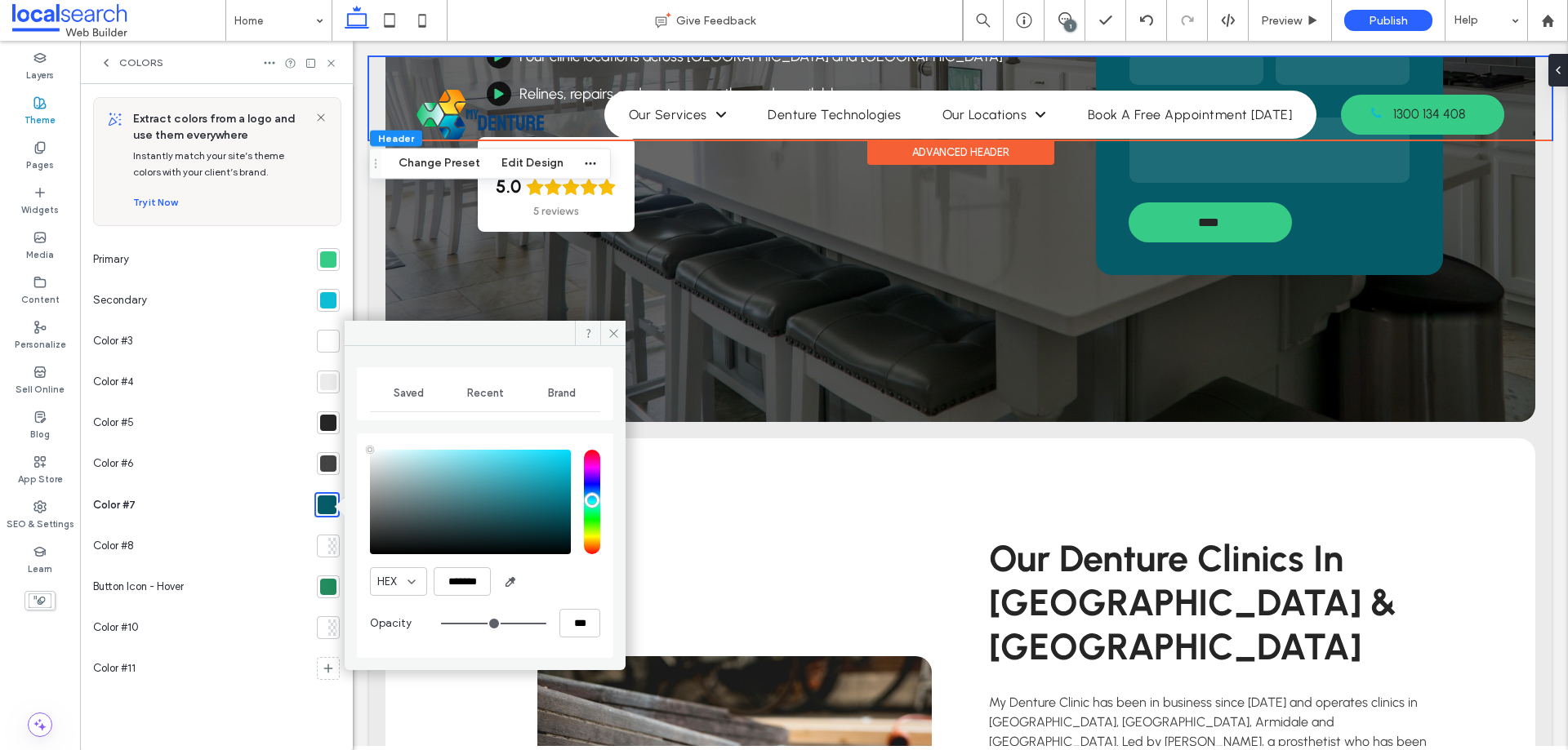
type input "****"
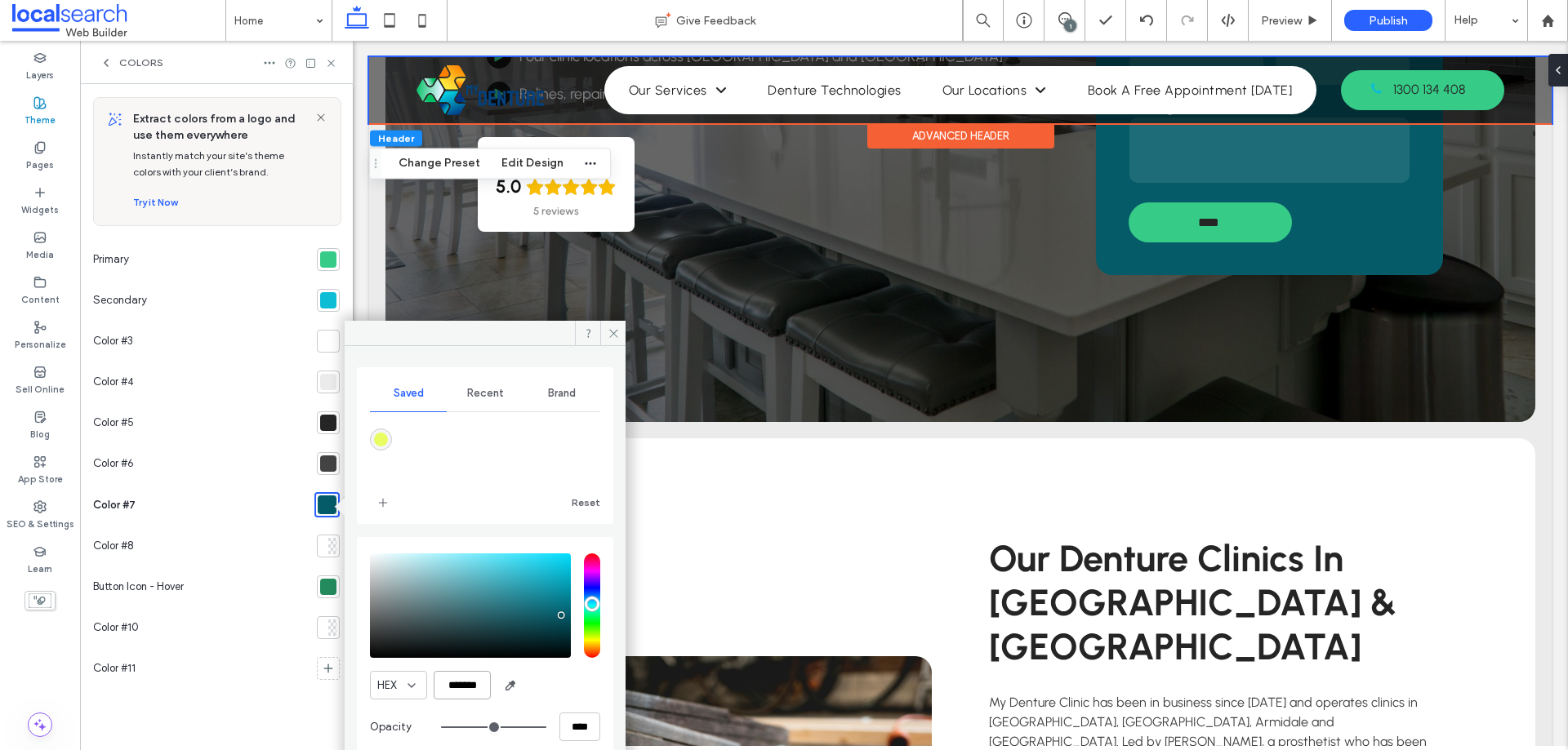
click at [447, 680] on input "*******" at bounding box center [462, 685] width 57 height 28
click at [618, 333] on icon at bounding box center [613, 333] width 12 height 12
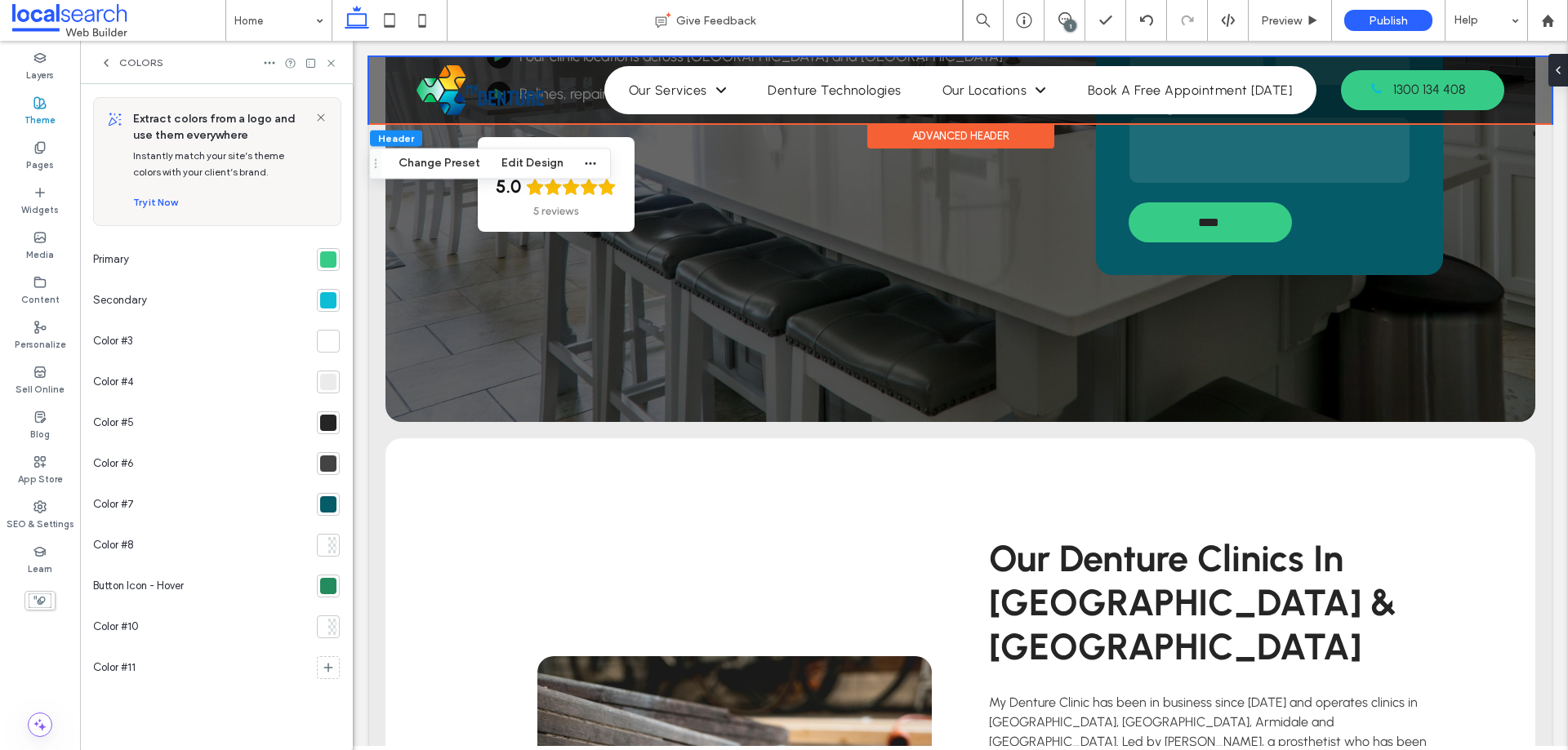
click at [326, 252] on div at bounding box center [327, 259] width 16 height 16
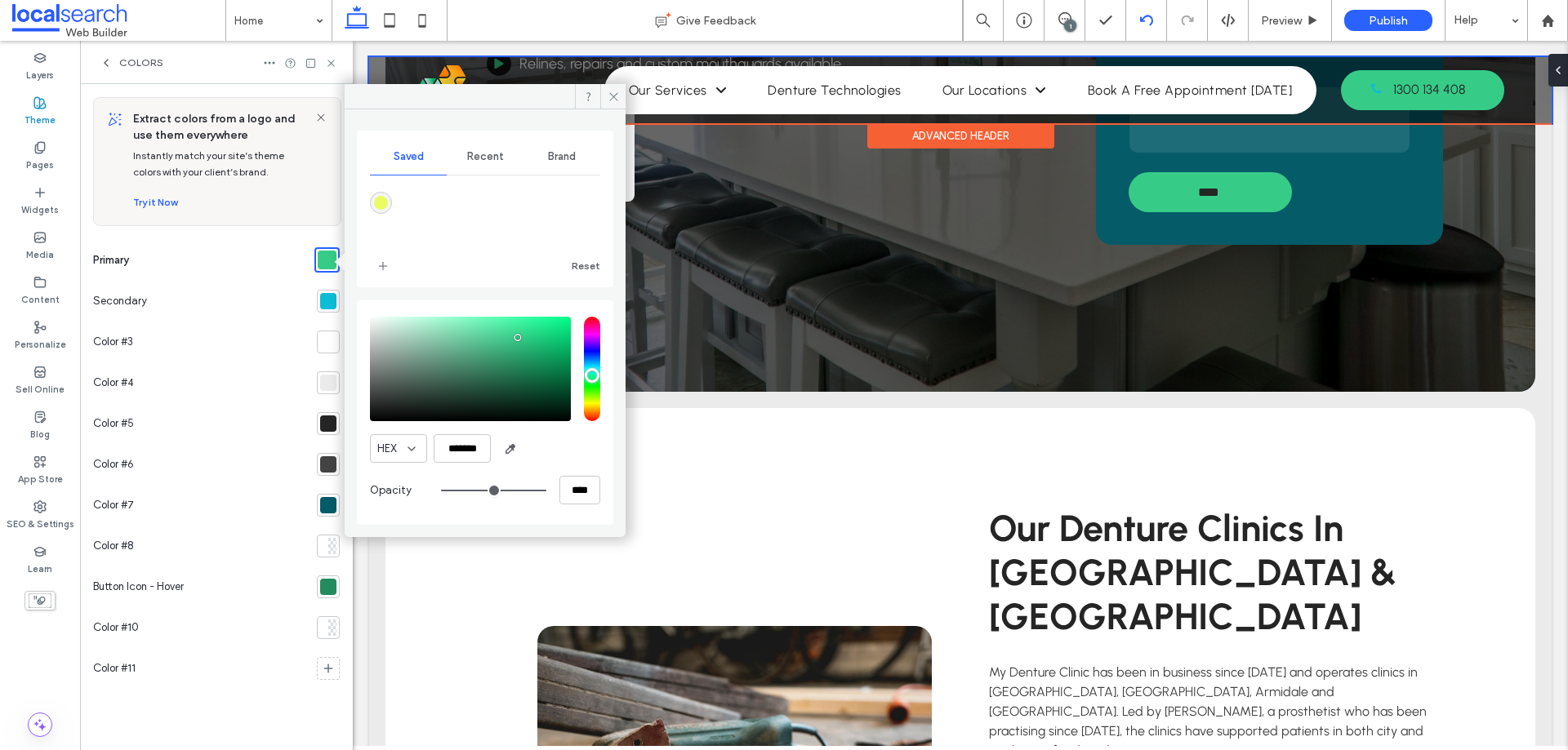
scroll to position [364, 0]
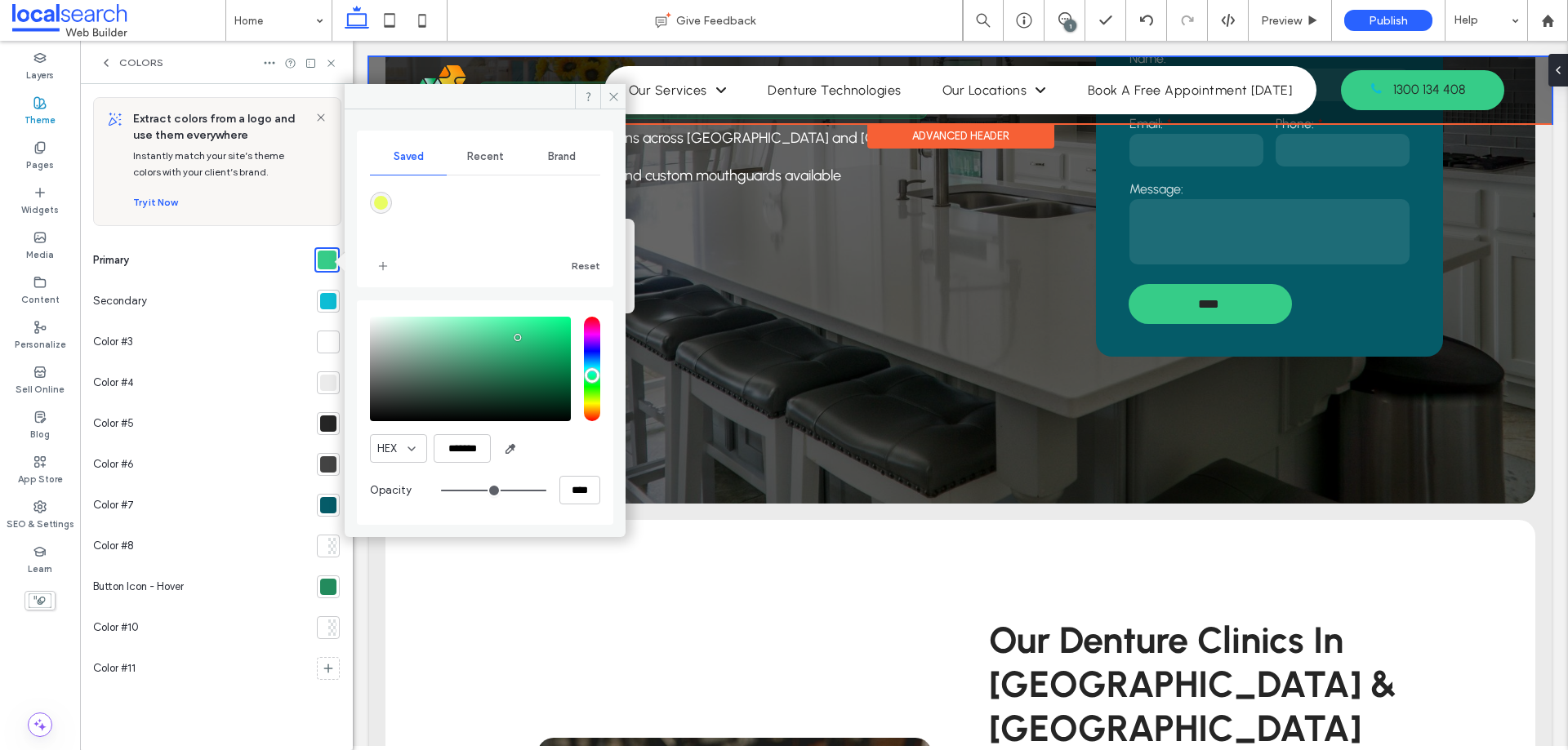
click at [327, 307] on div at bounding box center [327, 301] width 16 height 16
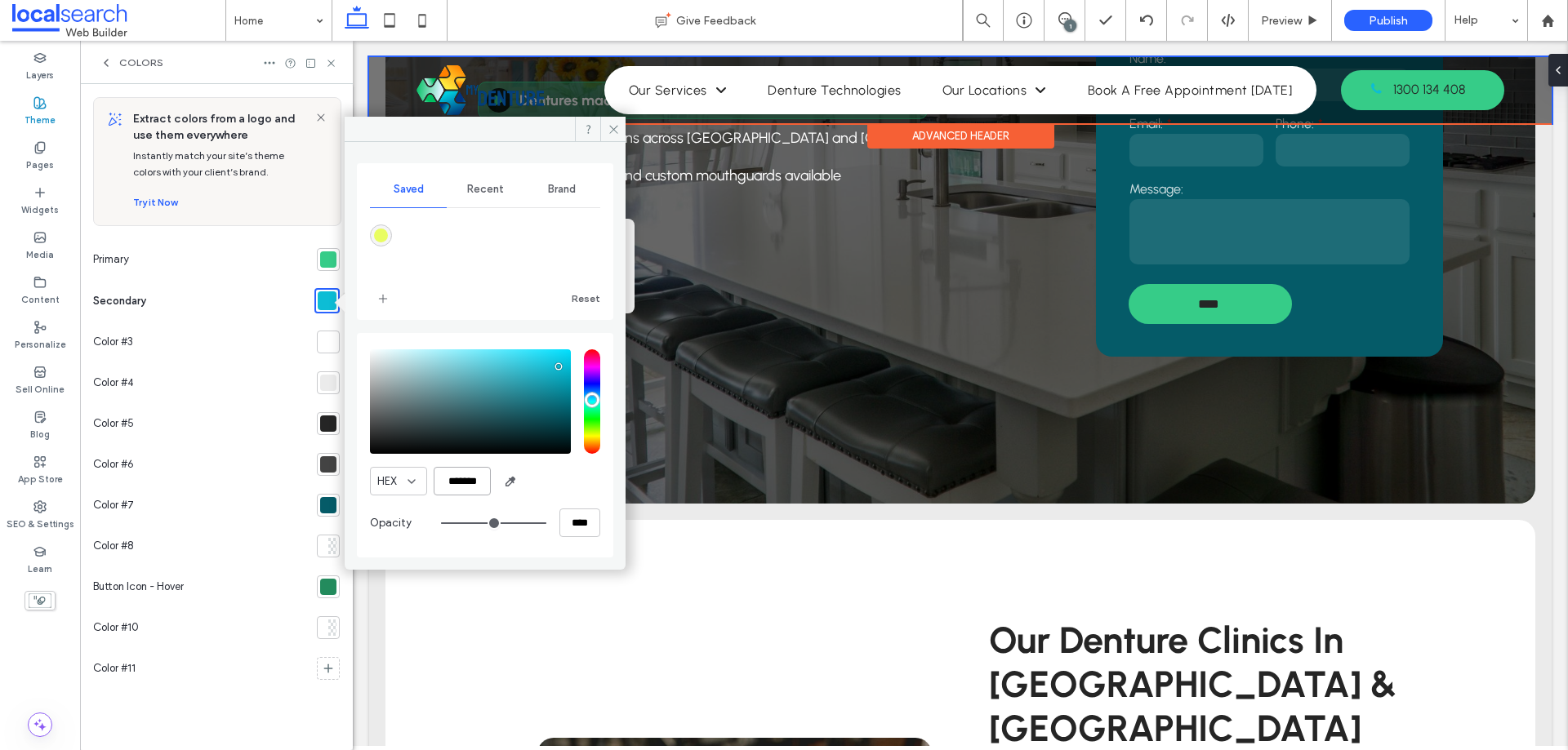
click at [463, 484] on input "*******" at bounding box center [462, 481] width 57 height 28
click at [328, 260] on div at bounding box center [327, 259] width 16 height 16
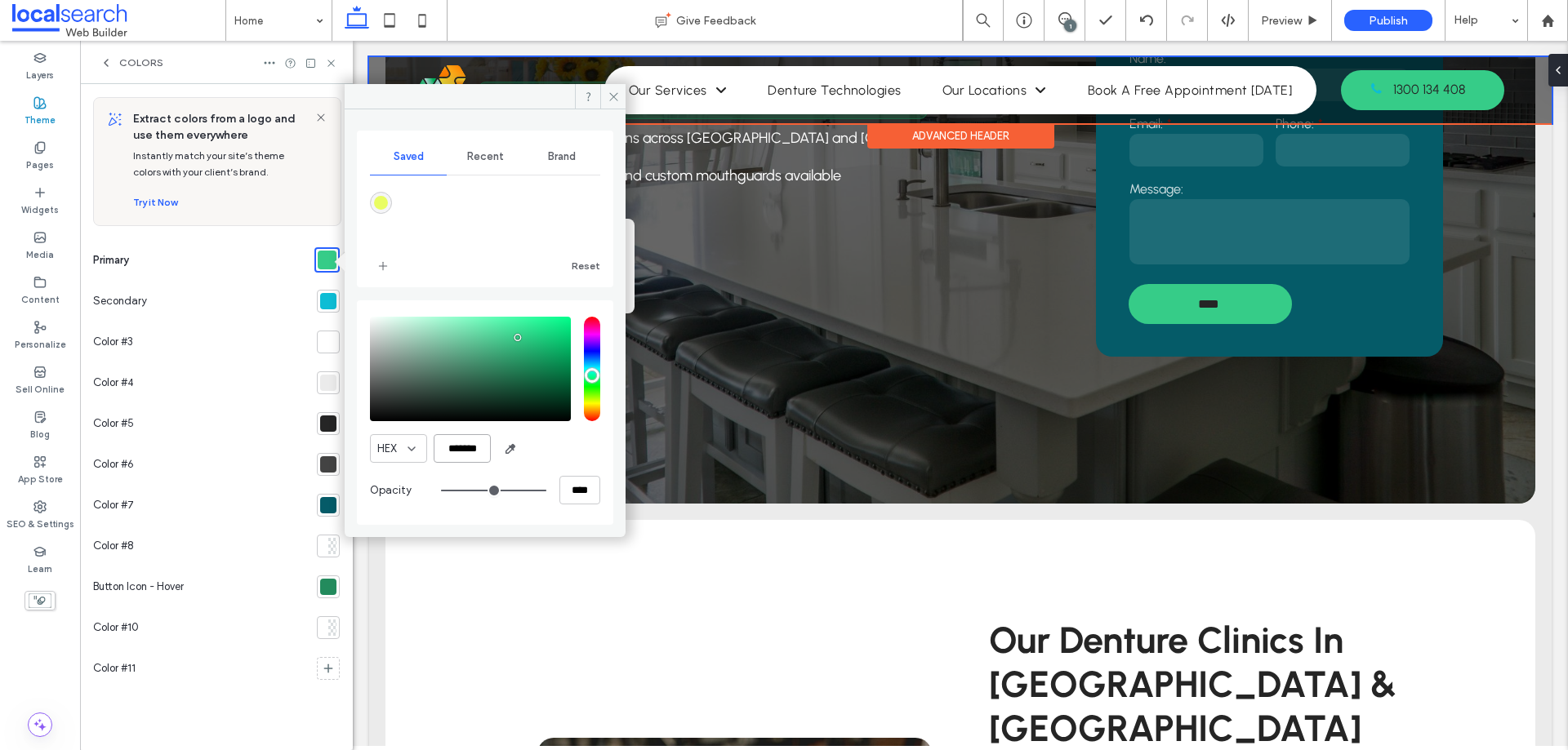
click at [464, 451] on input "*******" at bounding box center [462, 448] width 57 height 28
click at [326, 295] on div at bounding box center [327, 301] width 16 height 16
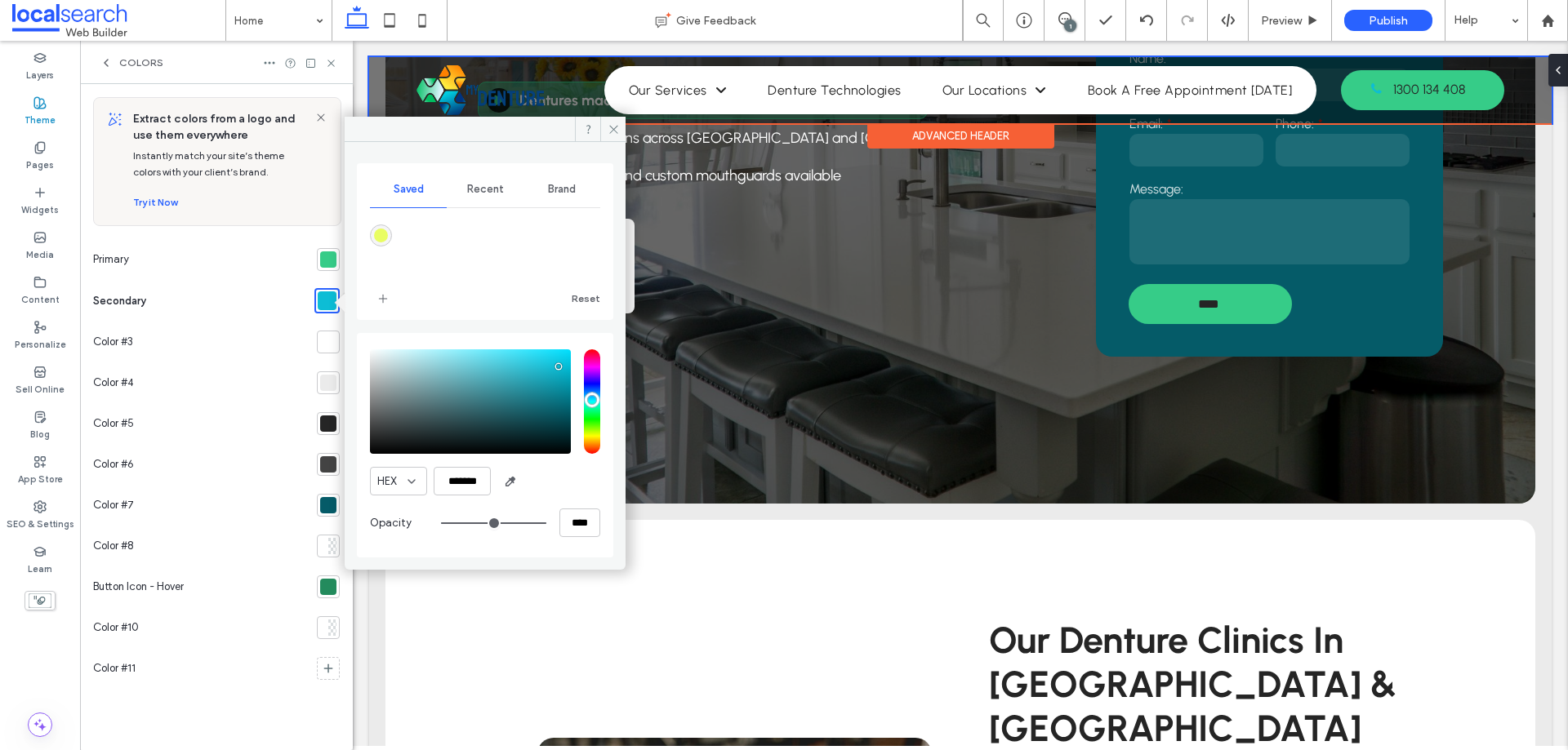
click at [325, 259] on div at bounding box center [327, 259] width 16 height 16
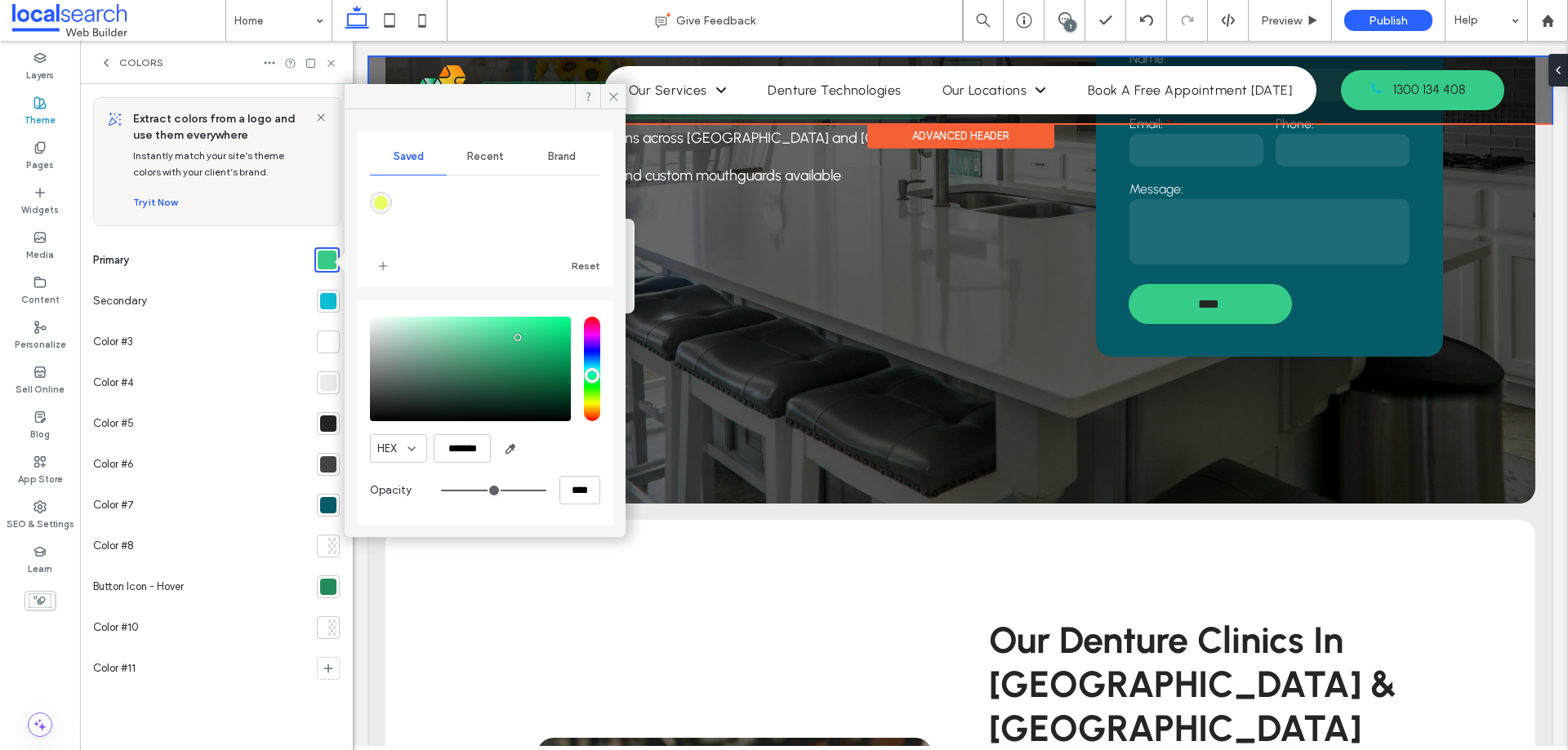
click at [120, 59] on span "Colors" at bounding box center [141, 63] width 44 height 13
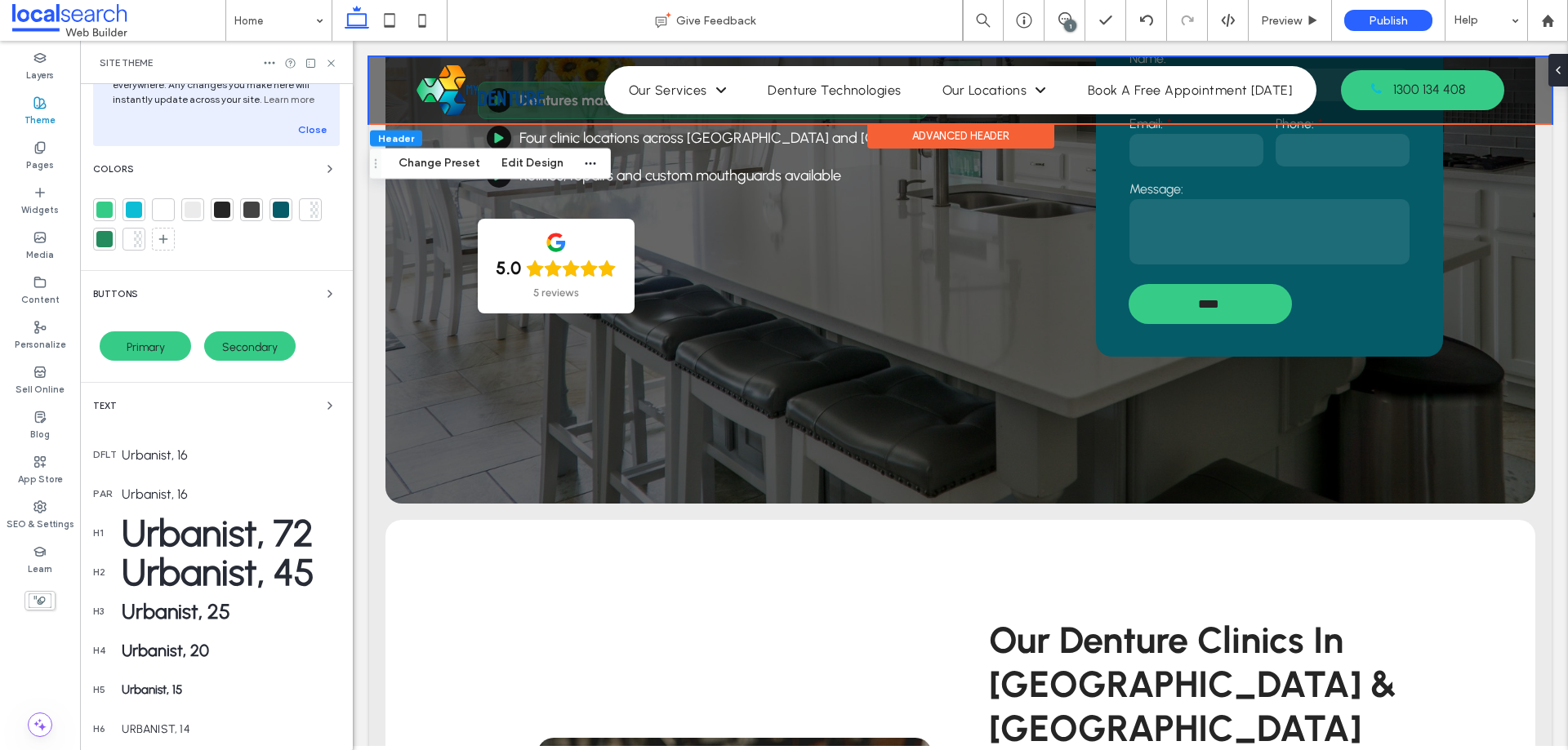
scroll to position [164, 0]
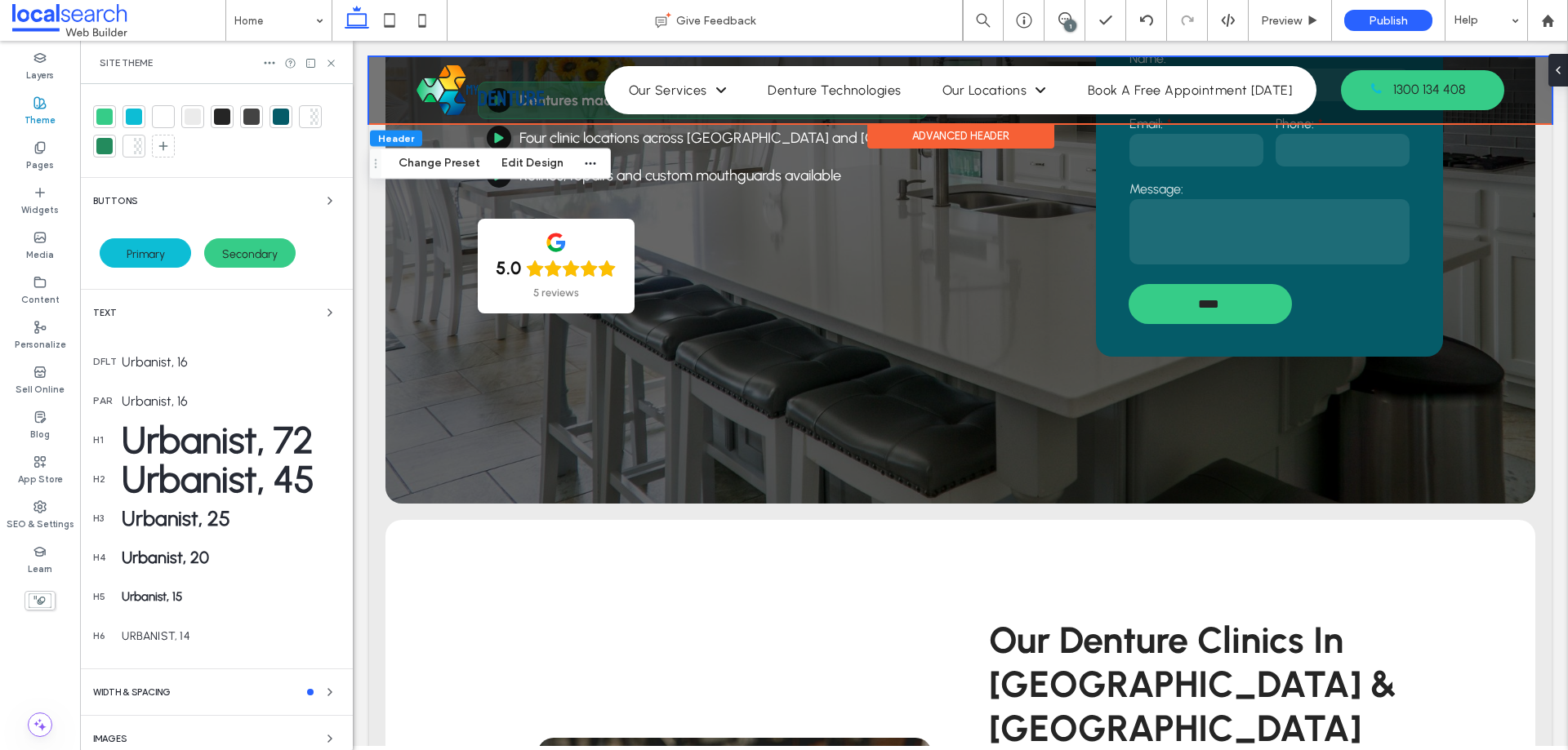
click at [164, 248] on span "Primary" at bounding box center [146, 254] width 39 height 14
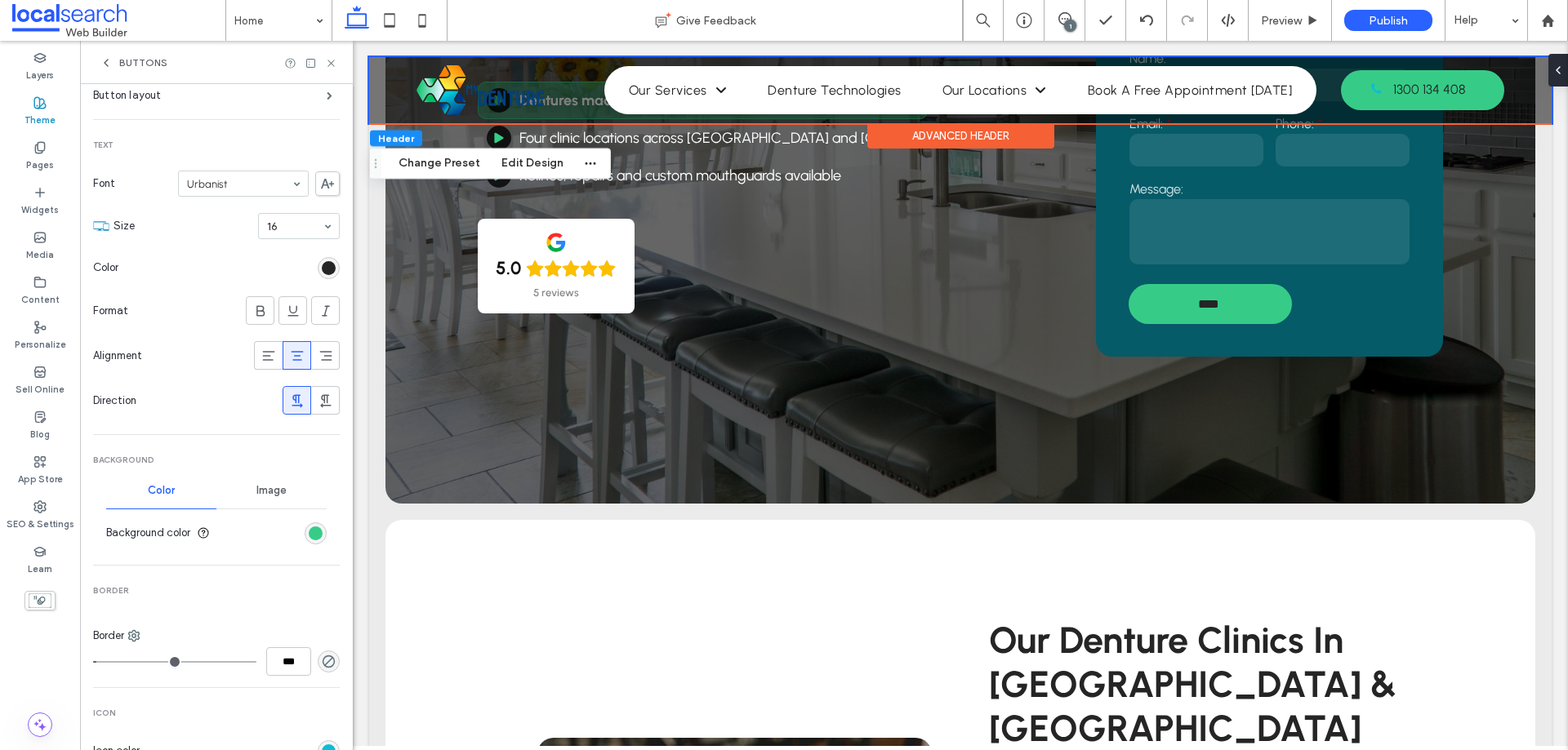
scroll to position [571, 0]
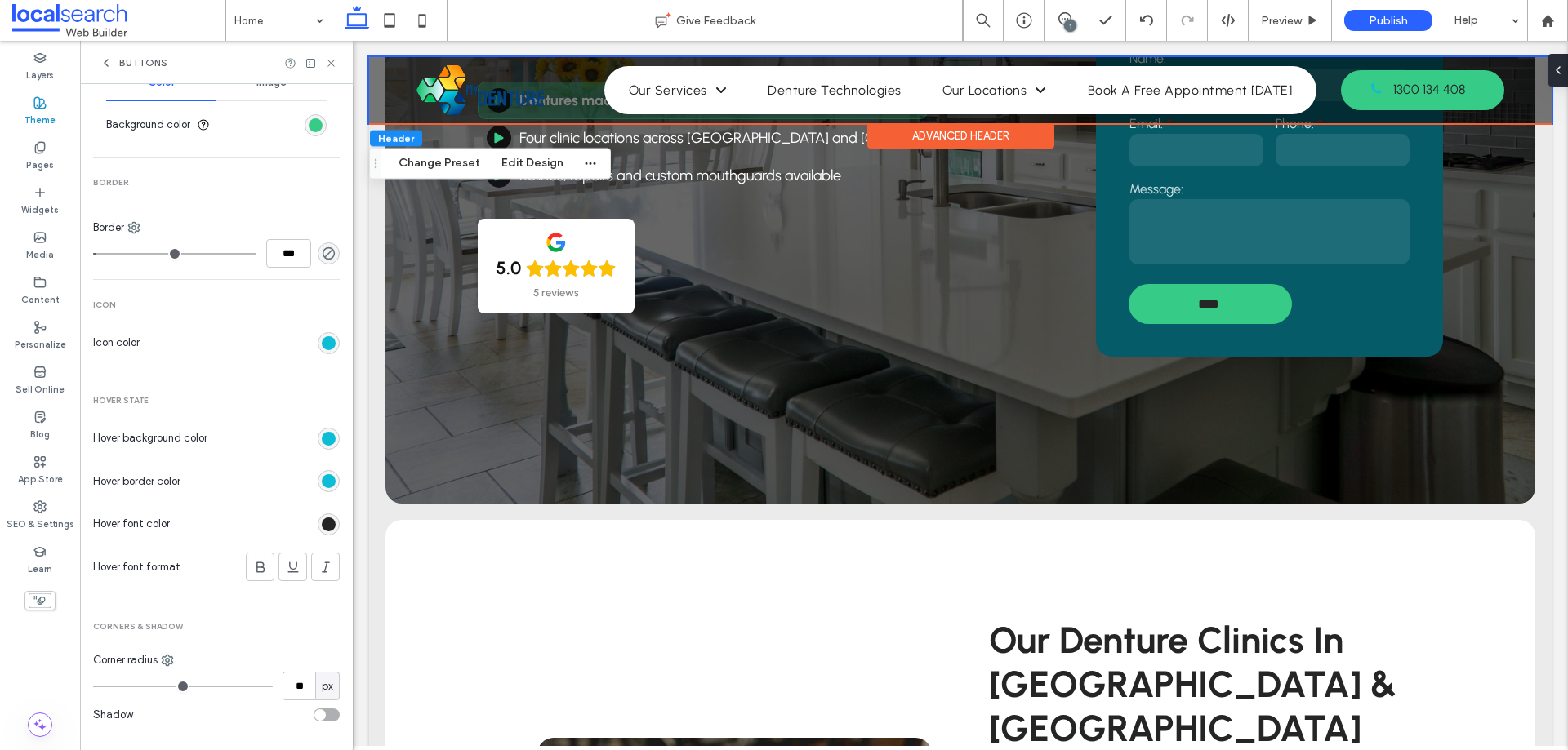
click at [318, 345] on div "rgb(13, 189, 213)" at bounding box center [328, 343] width 22 height 22
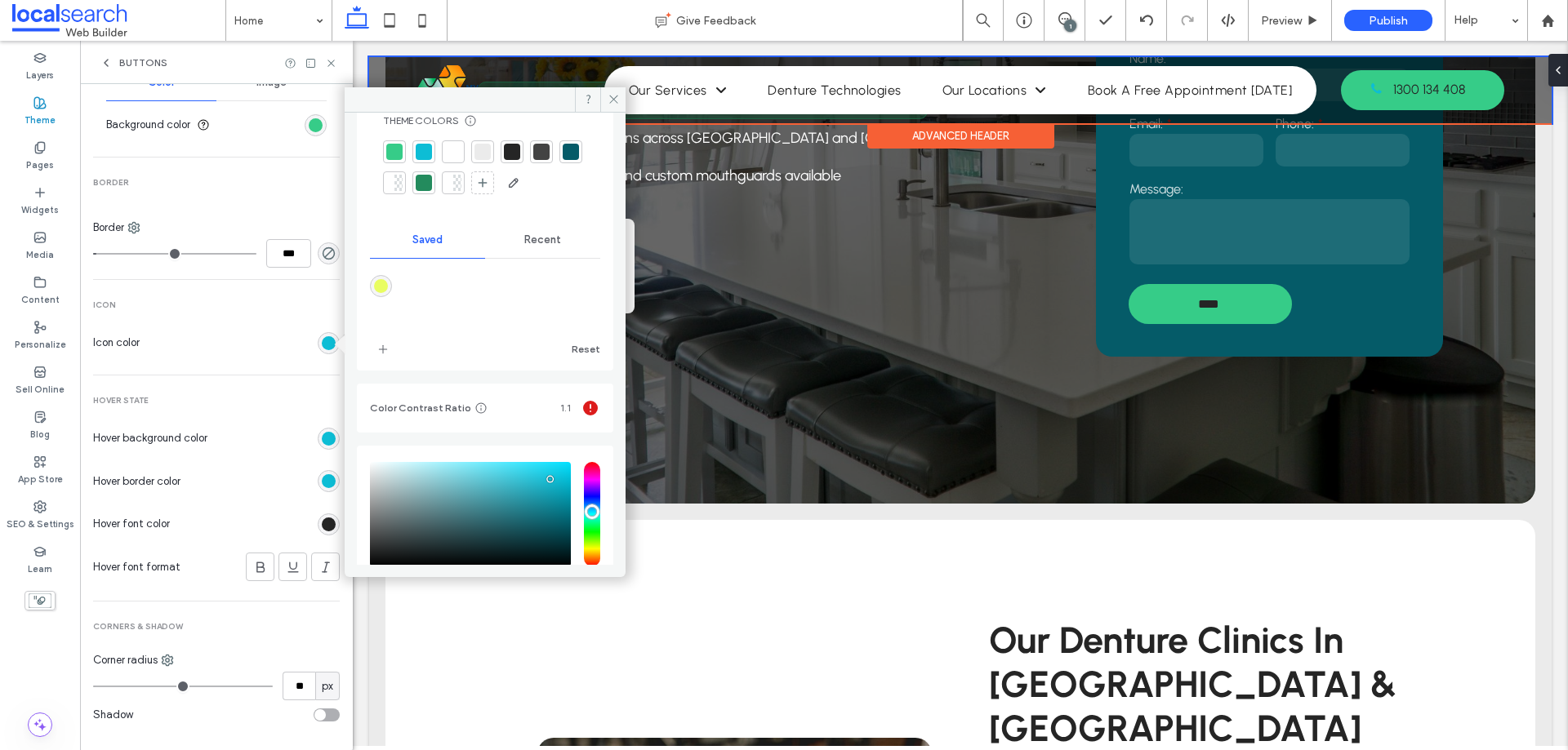
scroll to position [0, 0]
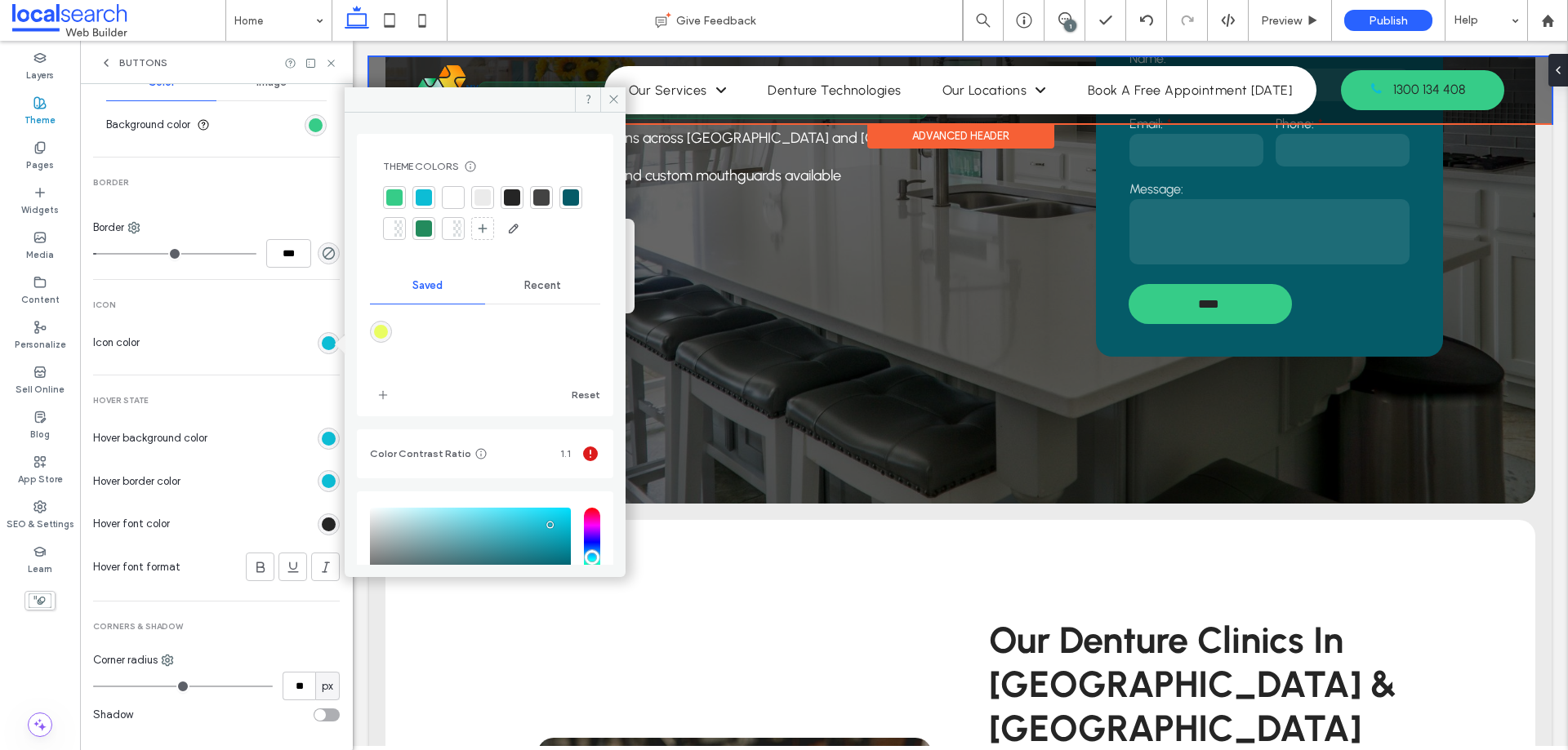
click at [120, 61] on span "Buttons" at bounding box center [143, 63] width 48 height 13
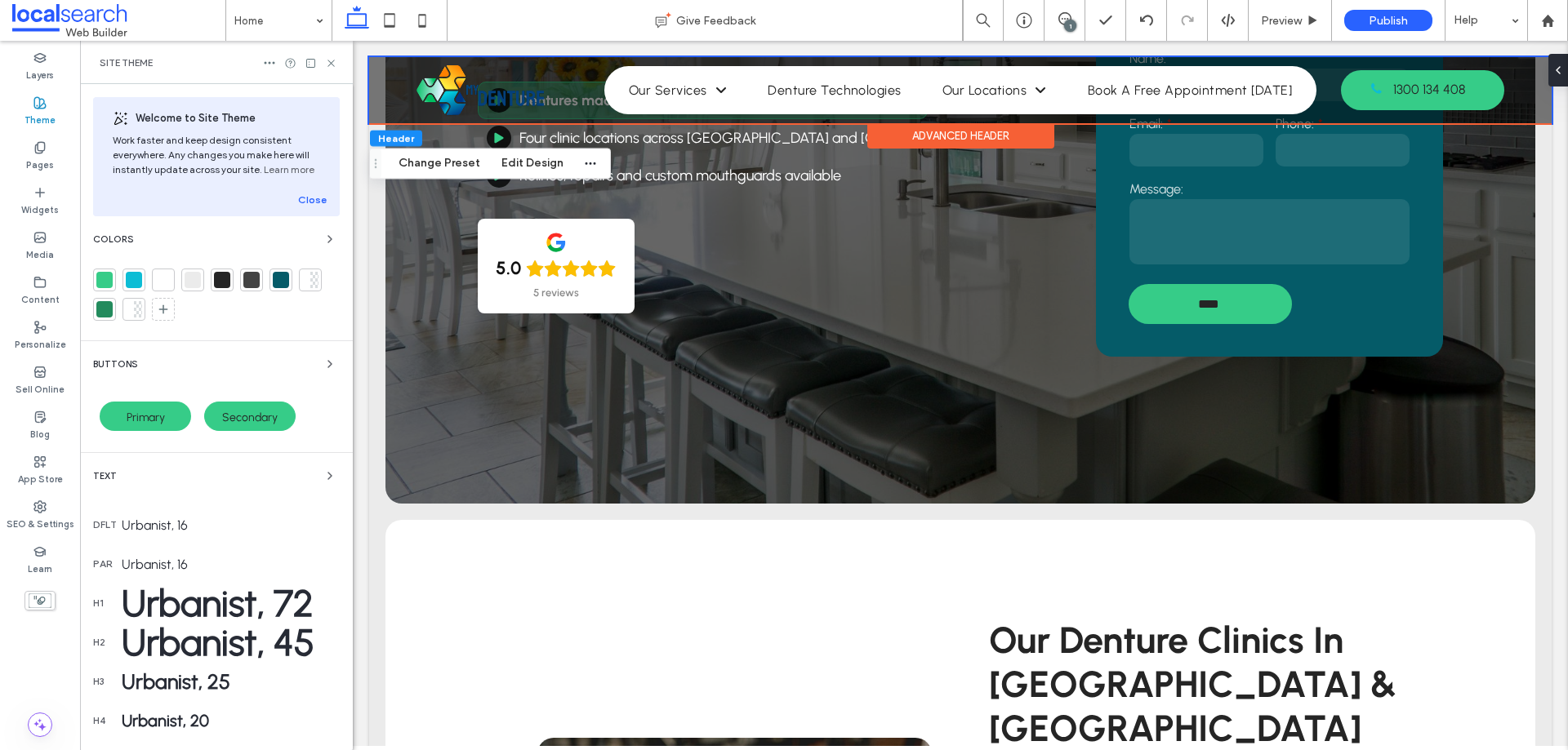
click at [139, 275] on div at bounding box center [133, 279] width 16 height 16
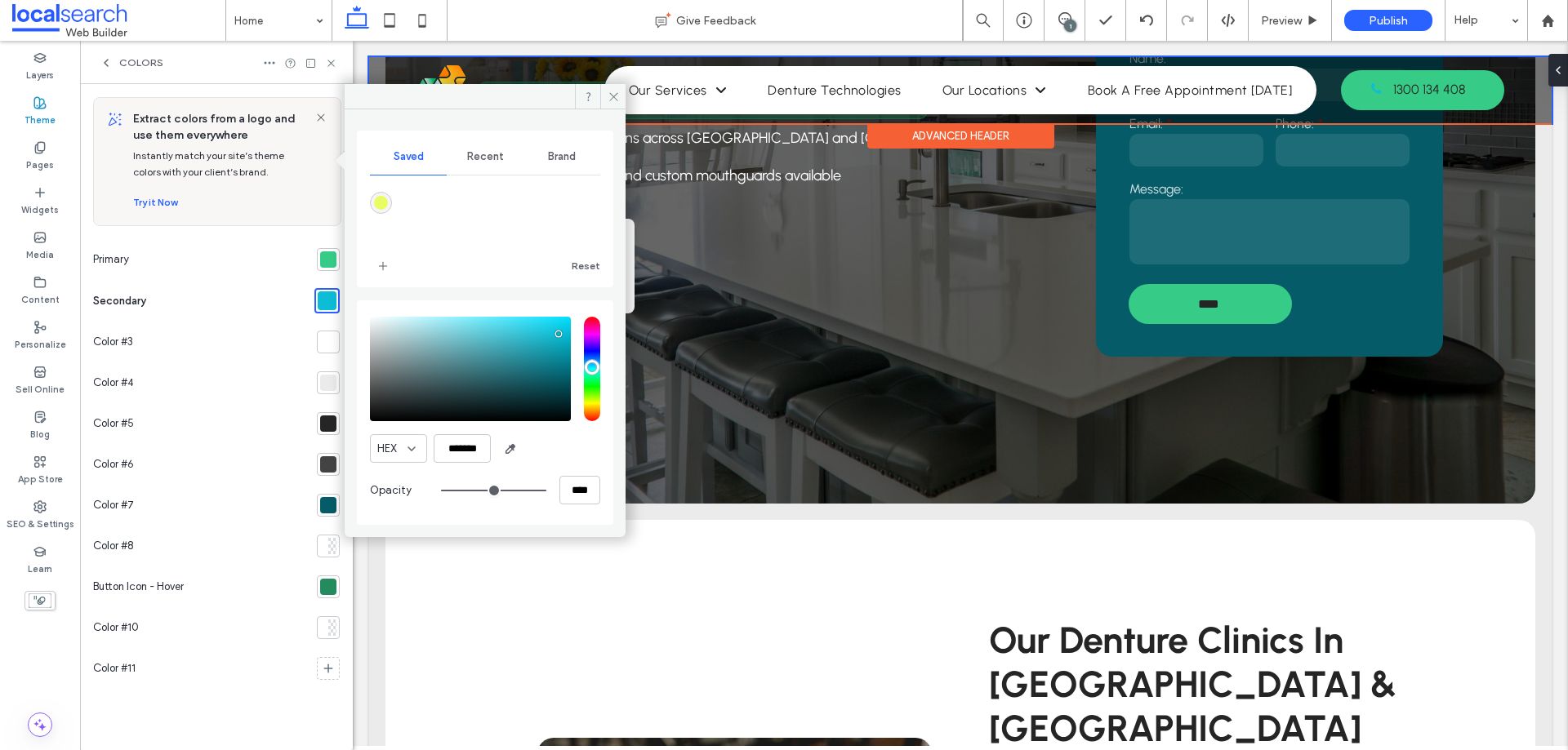
click at [113, 65] on div "Colors" at bounding box center [132, 63] width 64 height 13
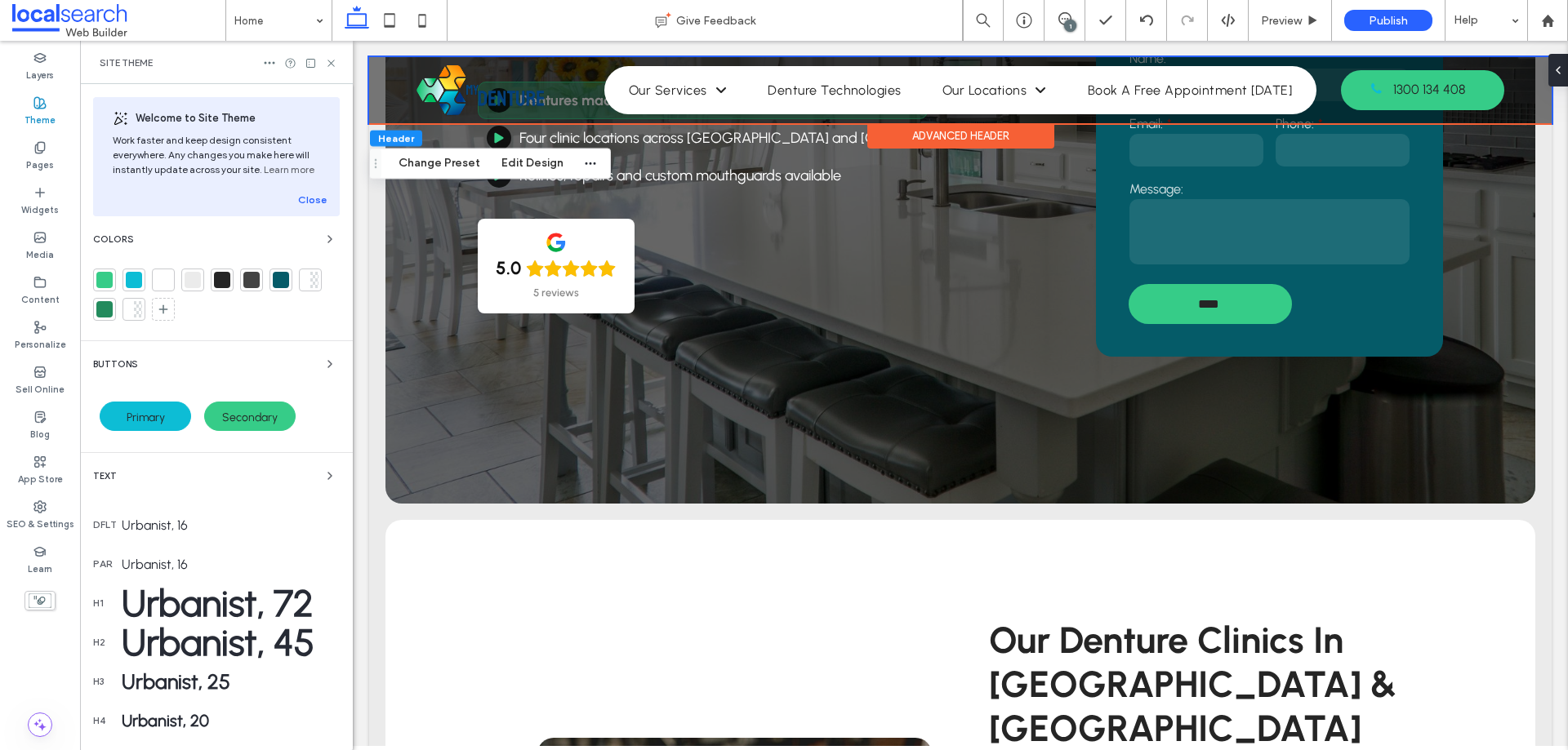
click at [165, 412] on div "Primary" at bounding box center [145, 415] width 91 height 29
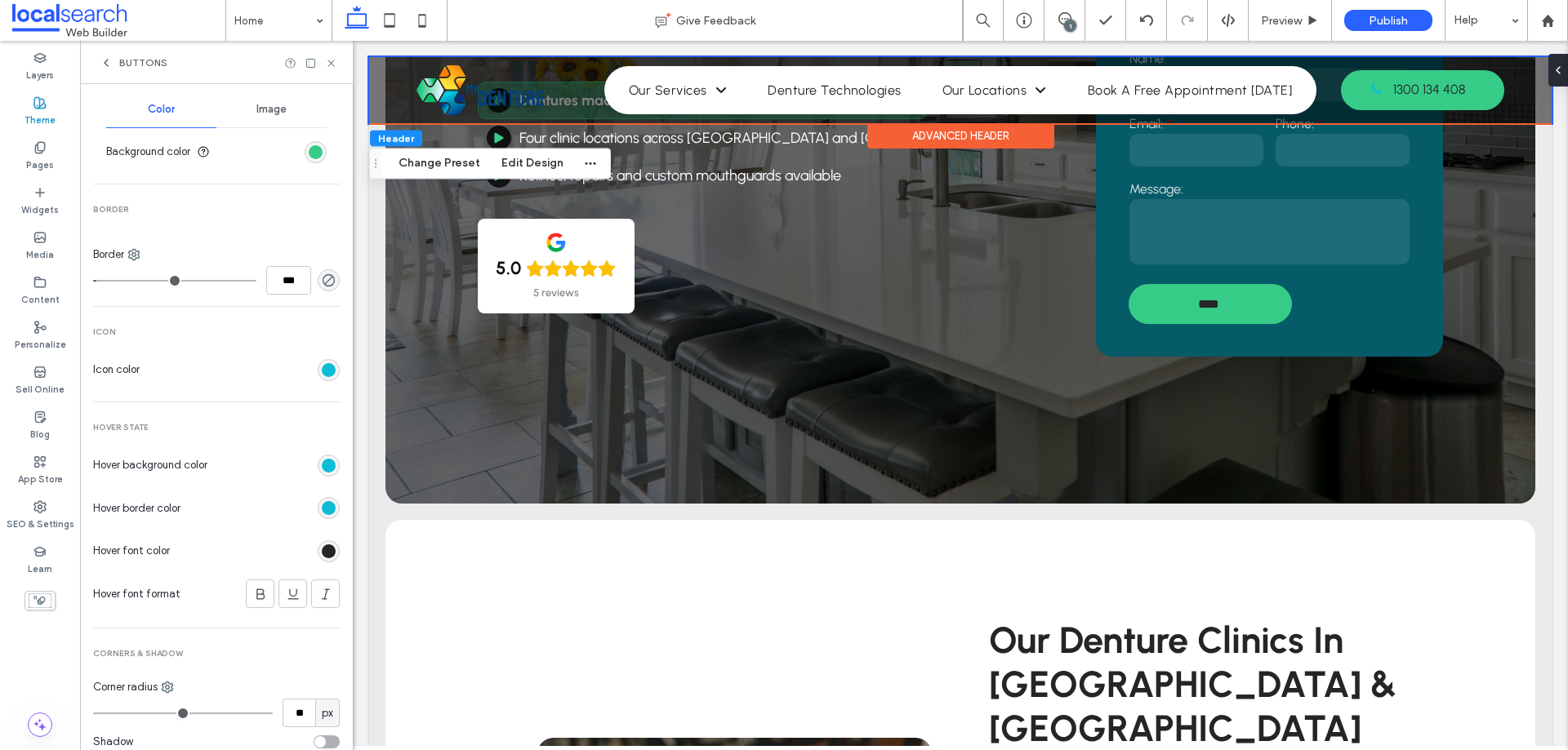
scroll to position [591, 0]
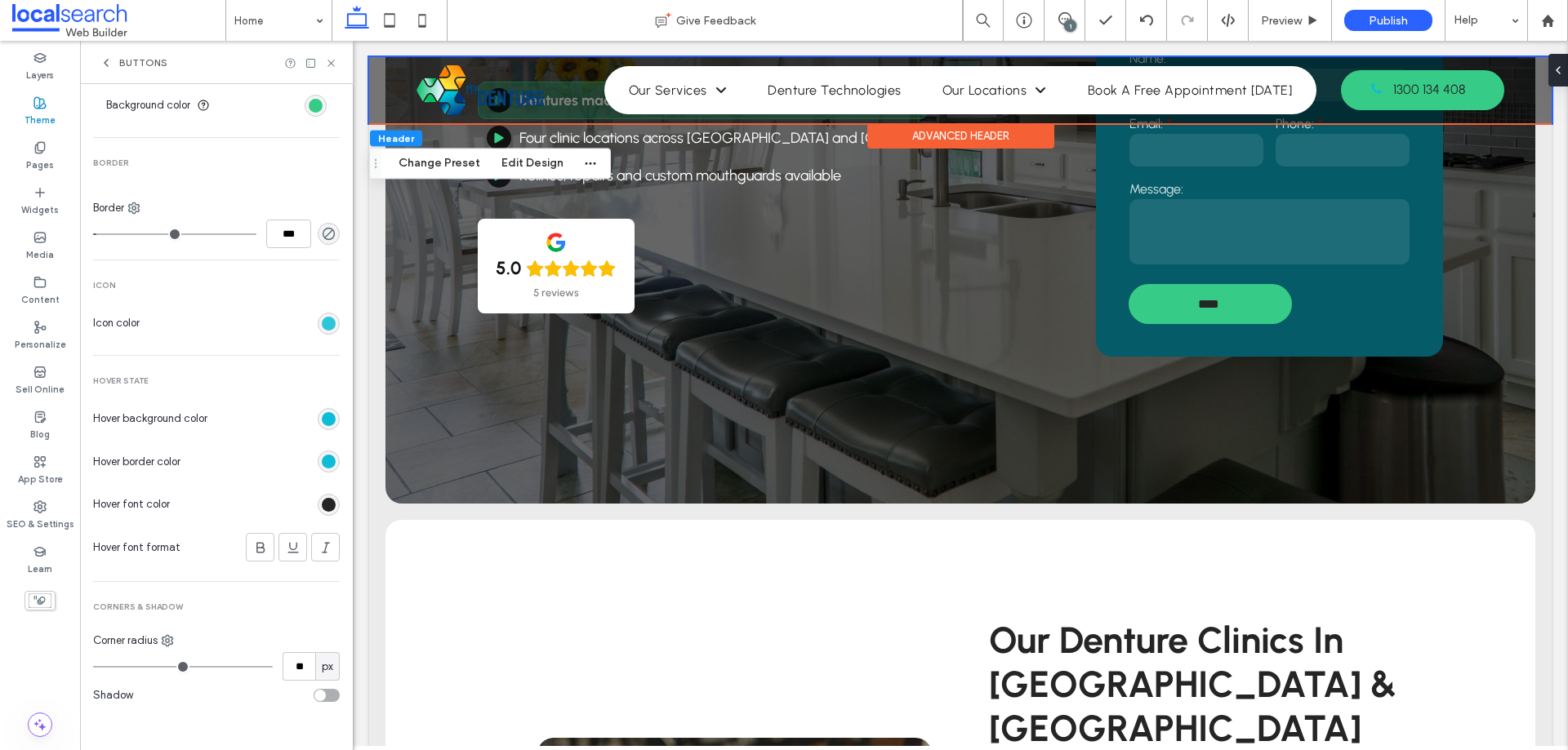
click at [321, 320] on div "rgb(13, 189, 213)" at bounding box center [328, 323] width 14 height 14
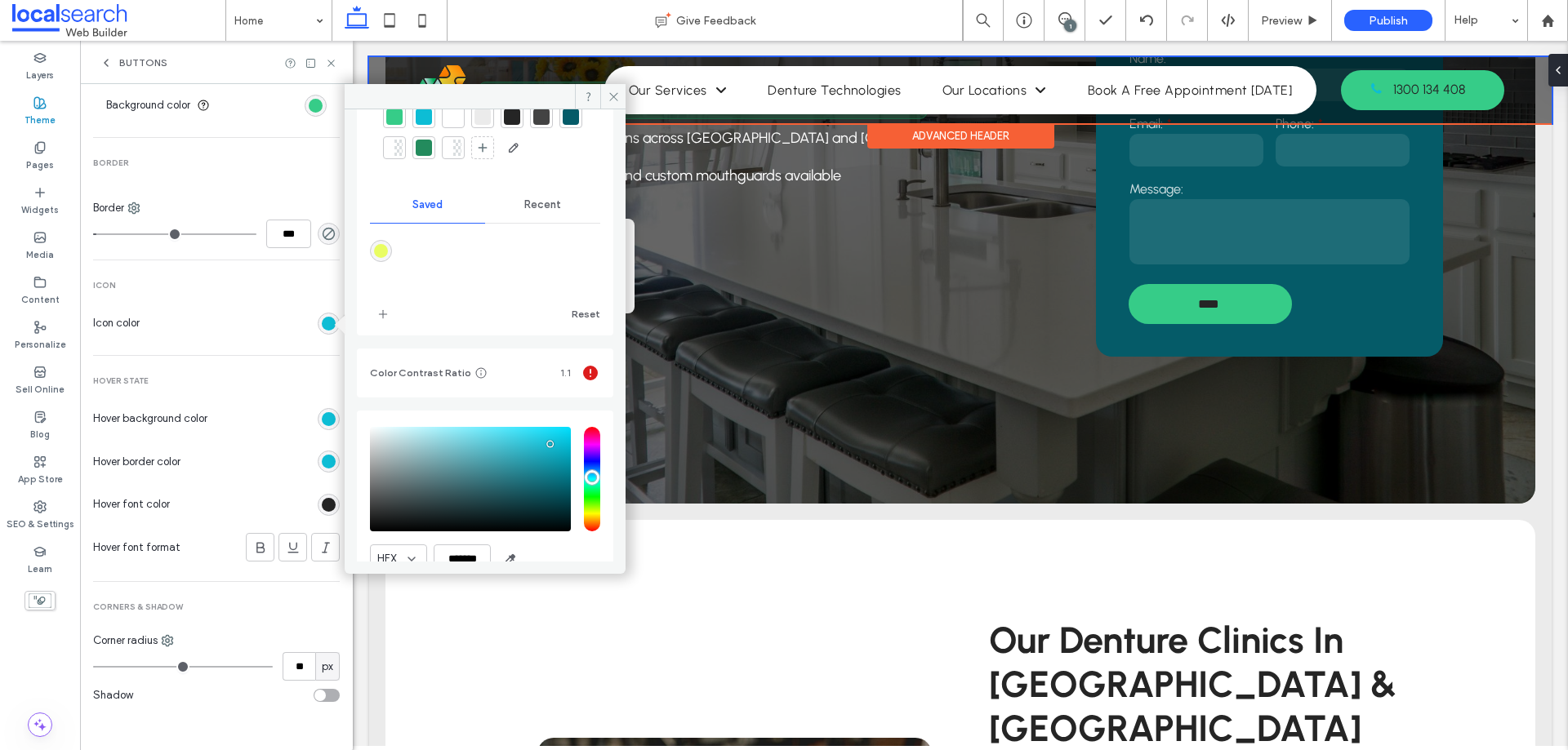
scroll to position [151, 0]
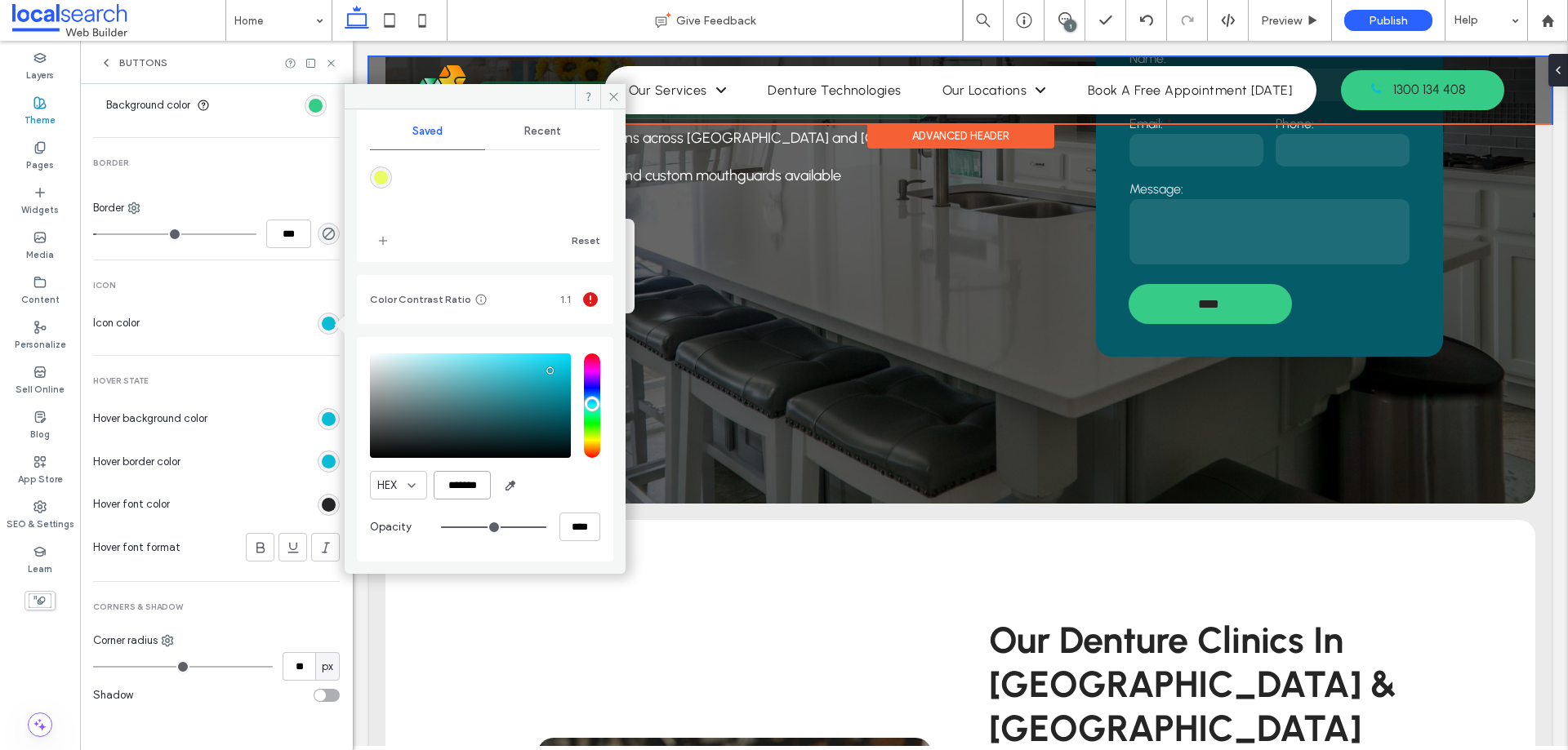
click at [458, 487] on input "*******" at bounding box center [462, 485] width 57 height 28
paste input "color picker textbox"
type input "*******"
click at [543, 484] on div "HEX *******" at bounding box center [484, 485] width 230 height 28
click at [610, 106] on span at bounding box center [612, 96] width 25 height 24
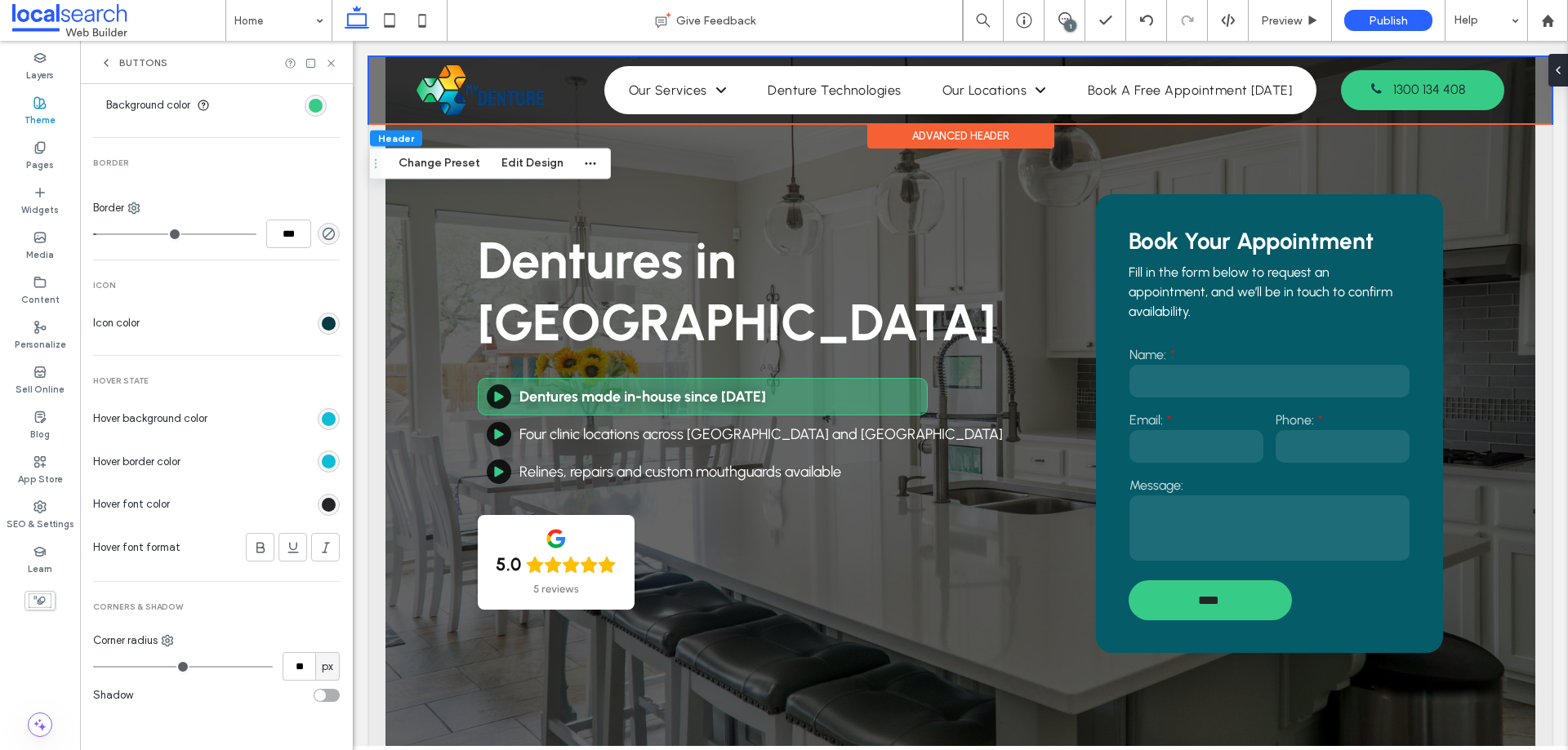
scroll to position [0, 0]
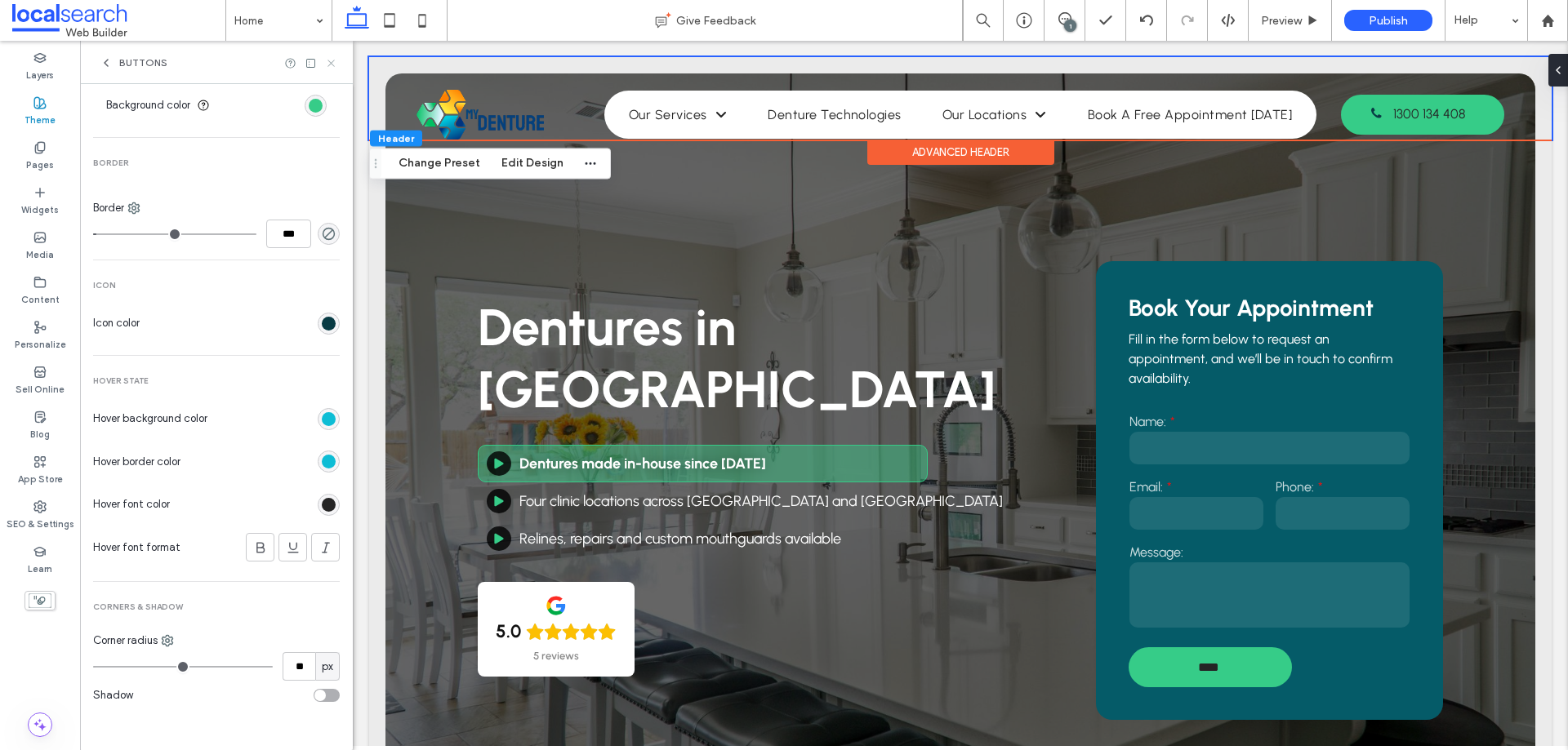
click at [326, 58] on icon at bounding box center [331, 63] width 12 height 12
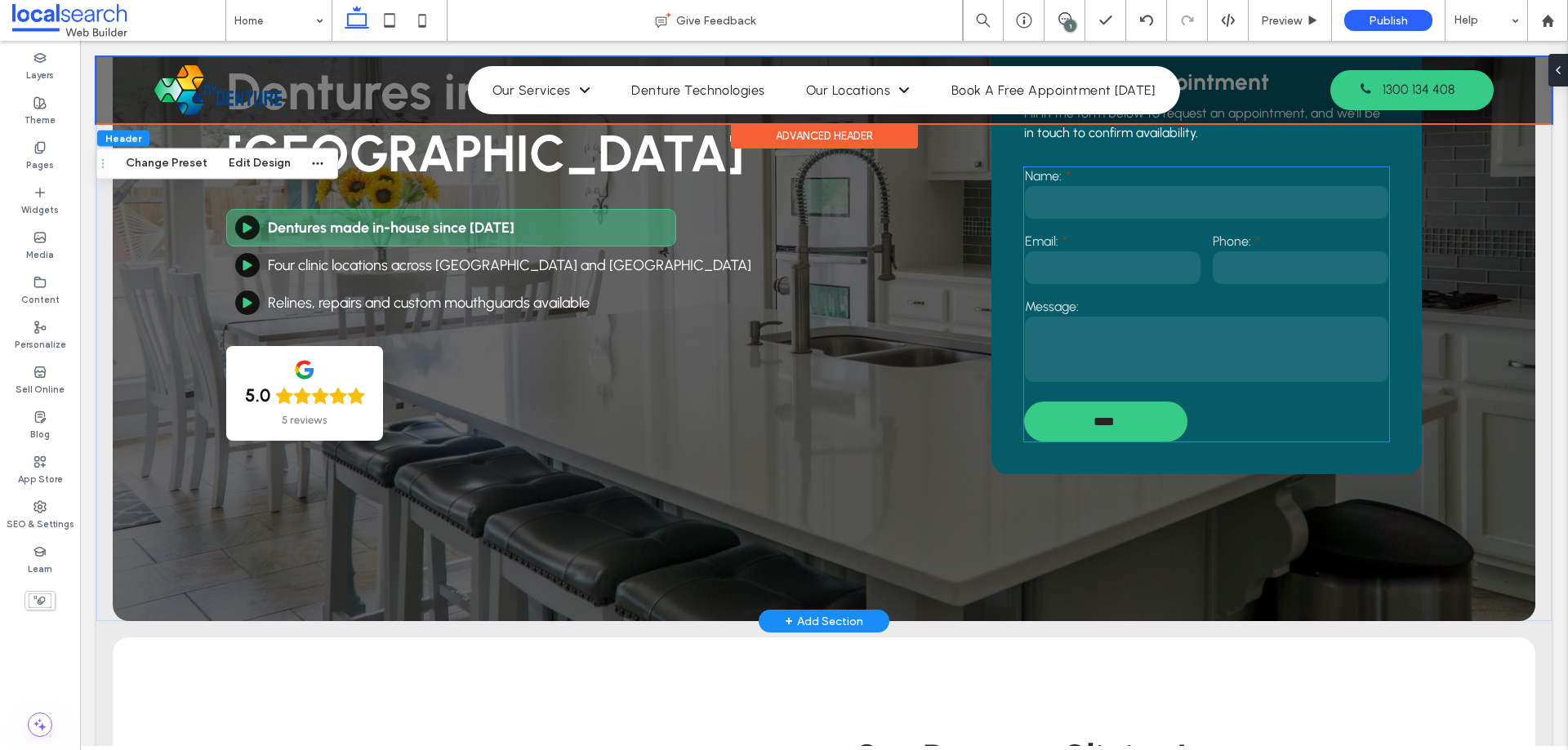
scroll to position [164, 0]
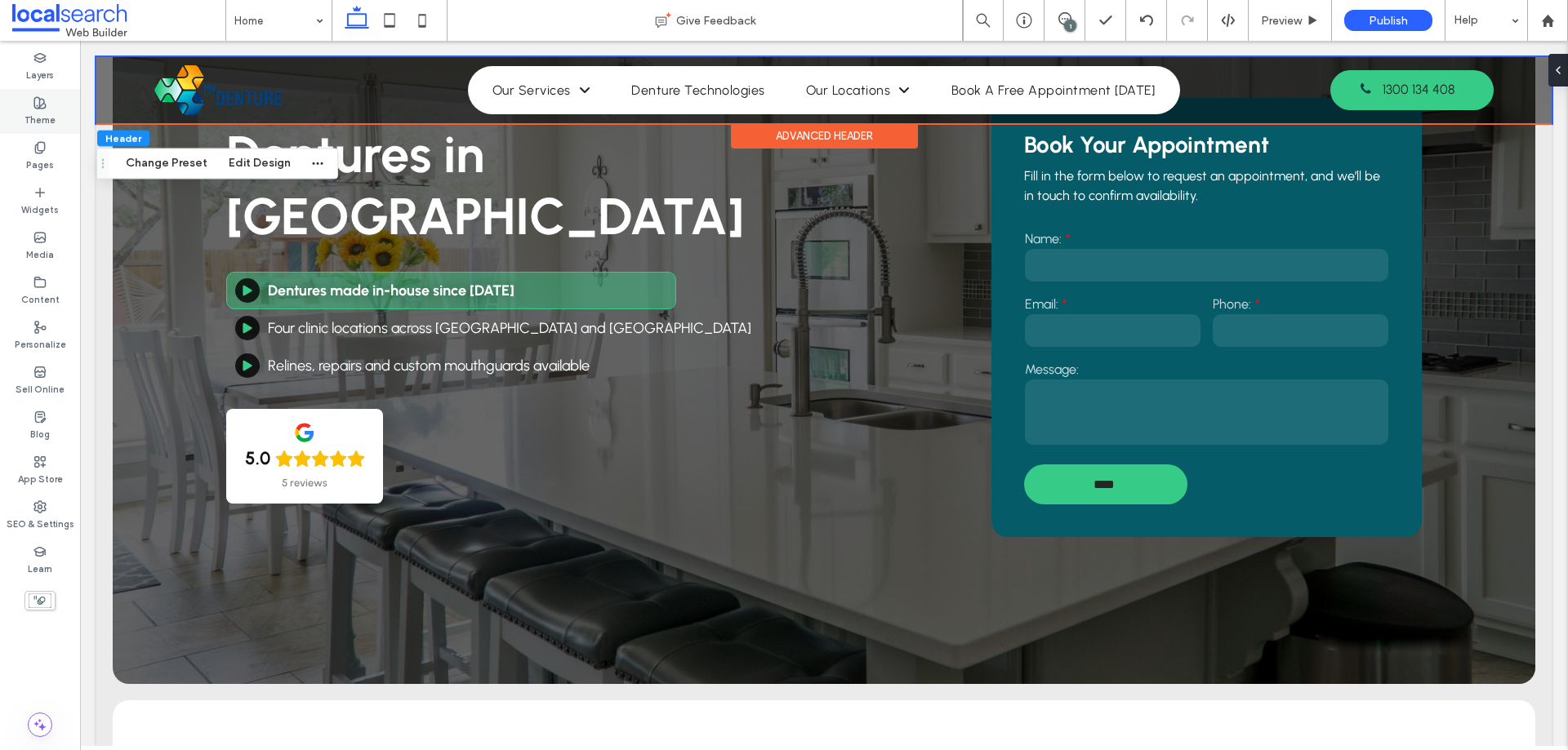
click at [42, 109] on use at bounding box center [39, 102] width 11 height 11
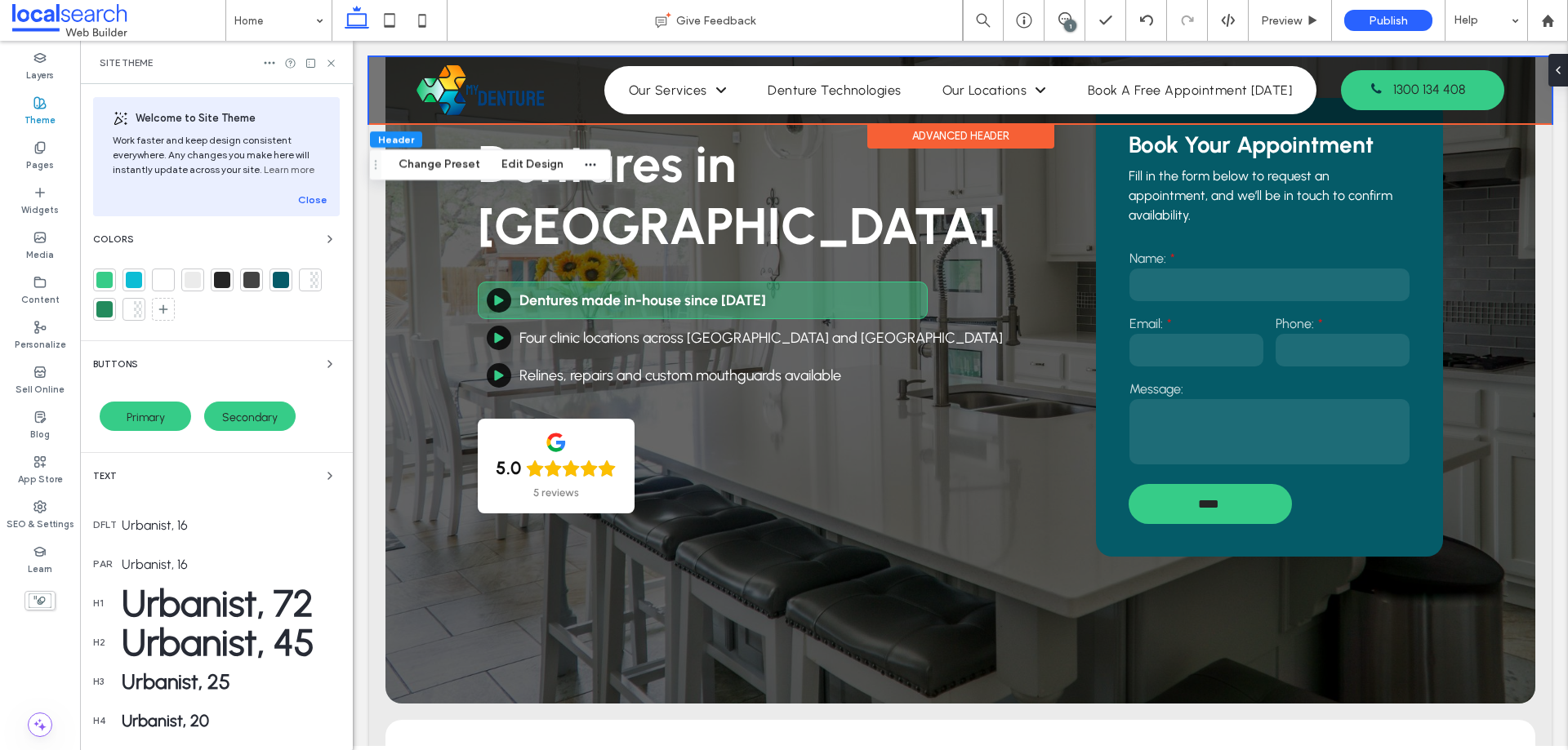
click at [161, 422] on span "Primary" at bounding box center [146, 417] width 39 height 14
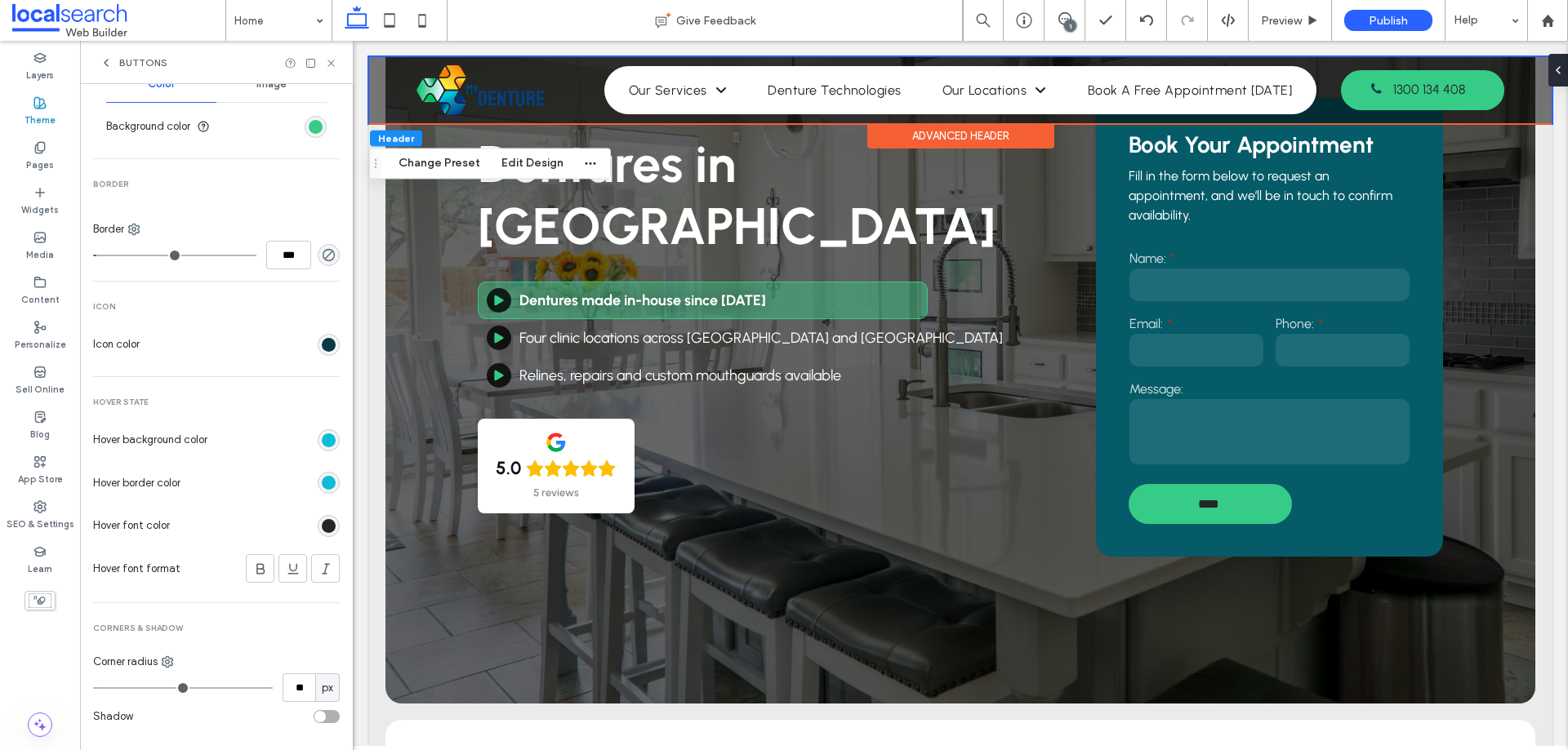
scroll to position [571, 0]
click at [321, 352] on div "rgb(8, 59, 68)" at bounding box center [328, 343] width 22 height 22
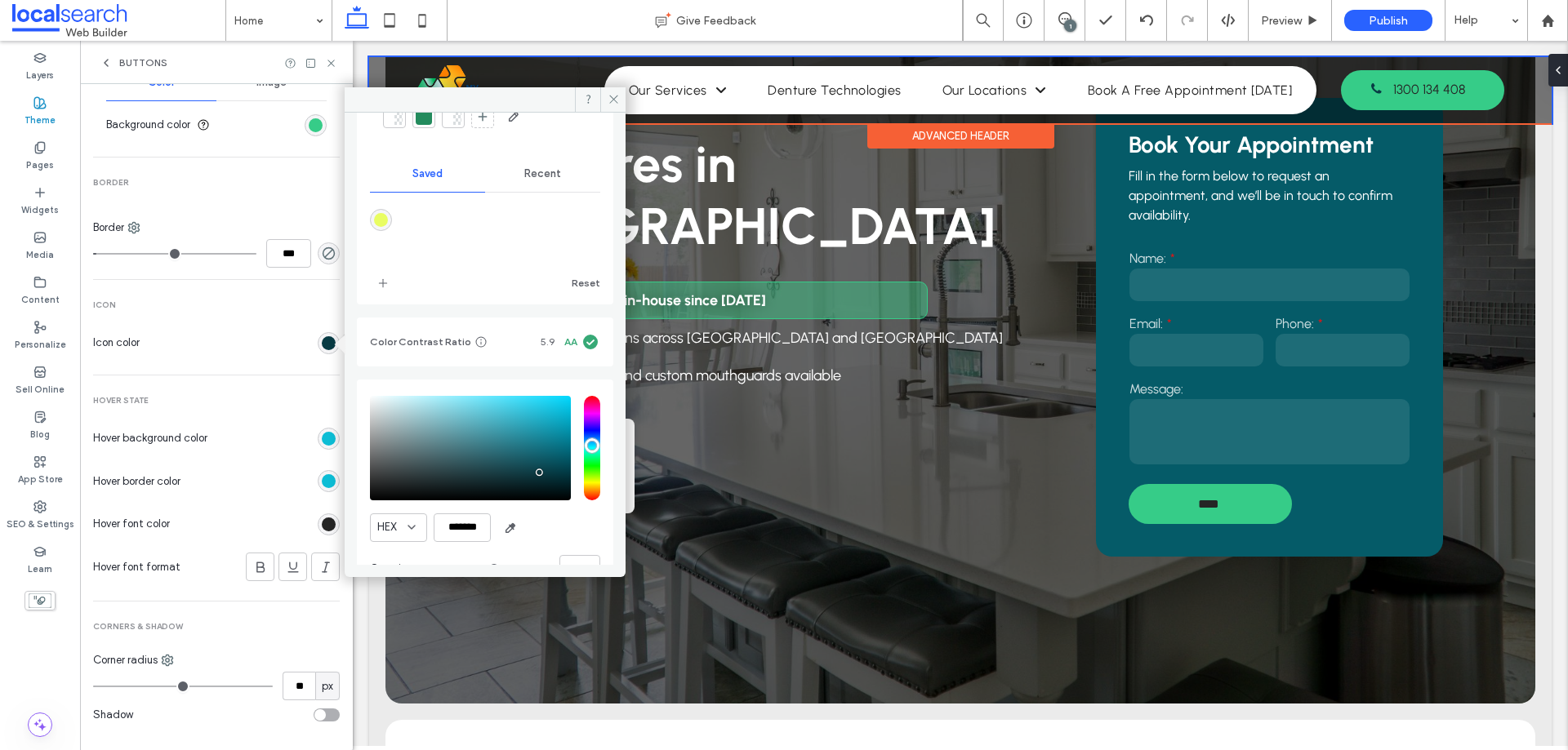
scroll to position [151, 0]
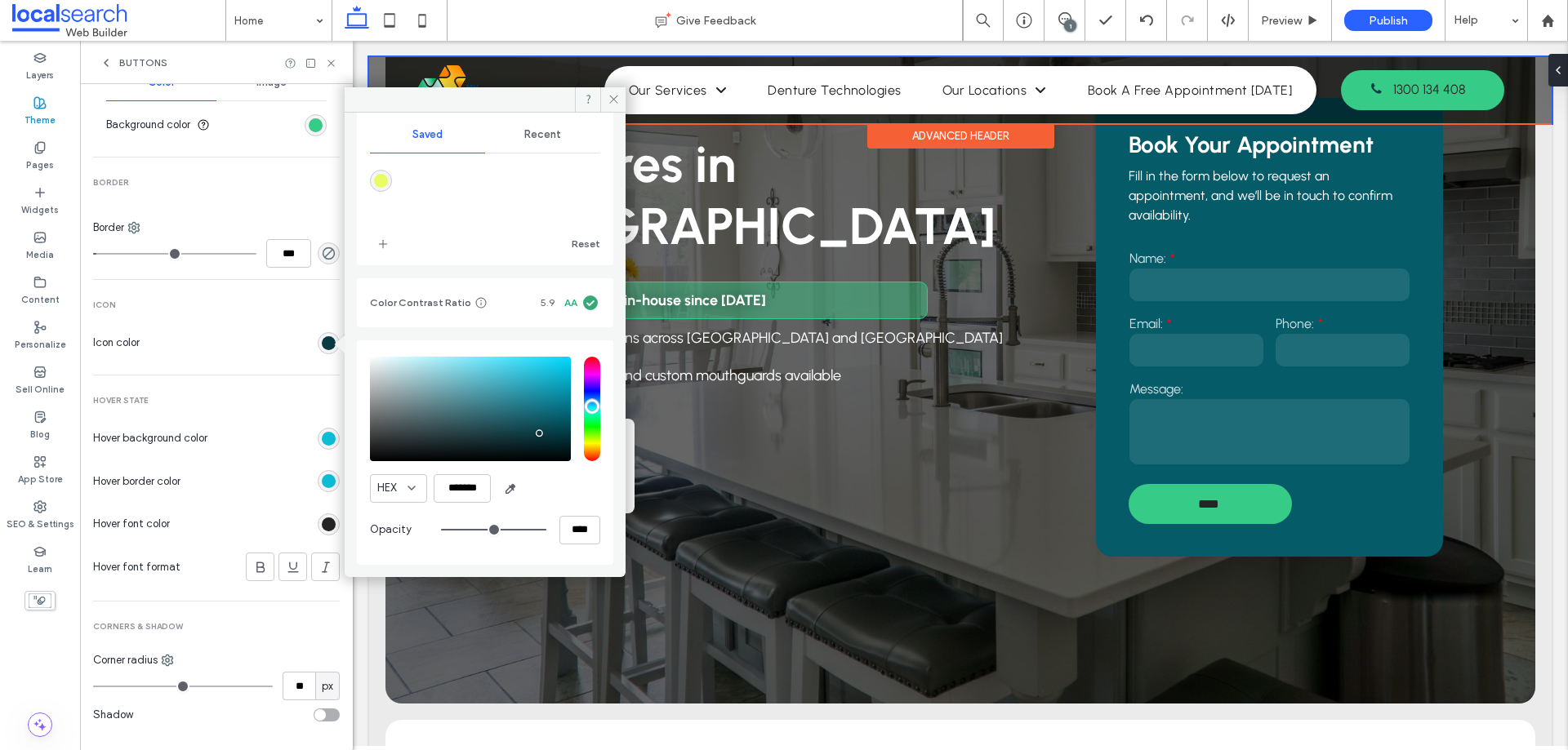
click at [276, 369] on div "Primary Button layout Text Font Urbanist Size 16 Color Format Alignment Directi…" at bounding box center [216, 149] width 246 height 1175
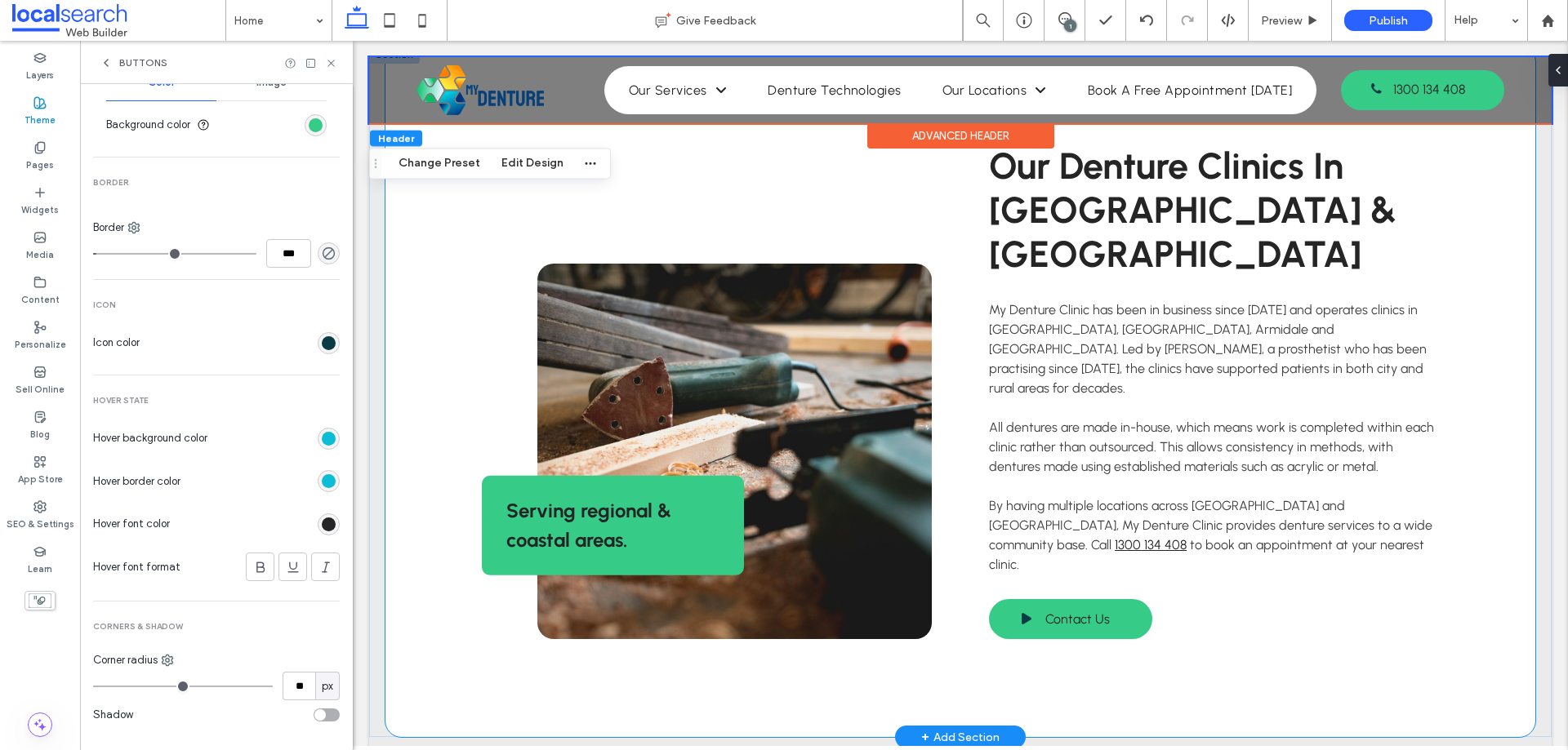
scroll to position [979, 0]
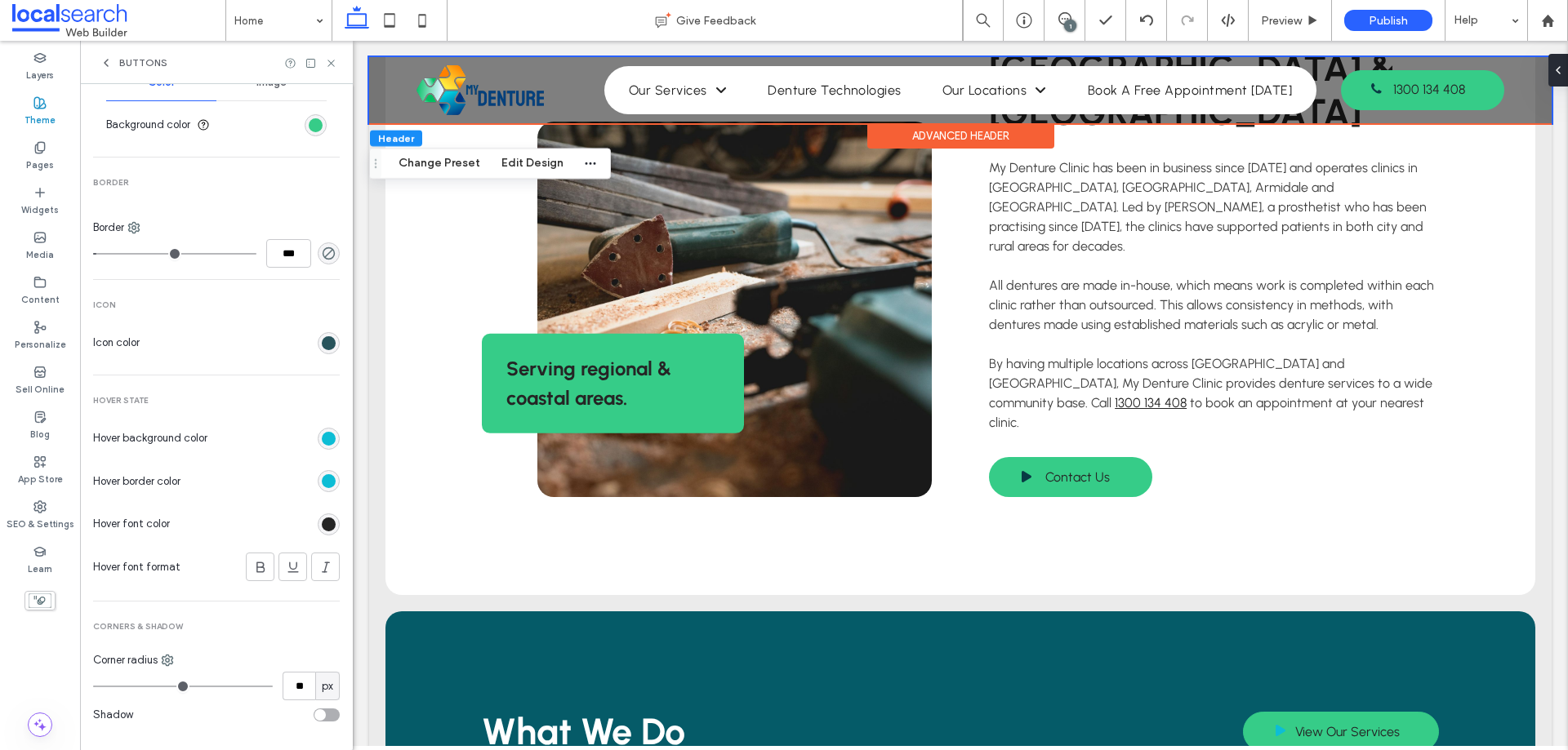
click at [321, 349] on div "rgb(8, 59, 68)" at bounding box center [328, 343] width 14 height 14
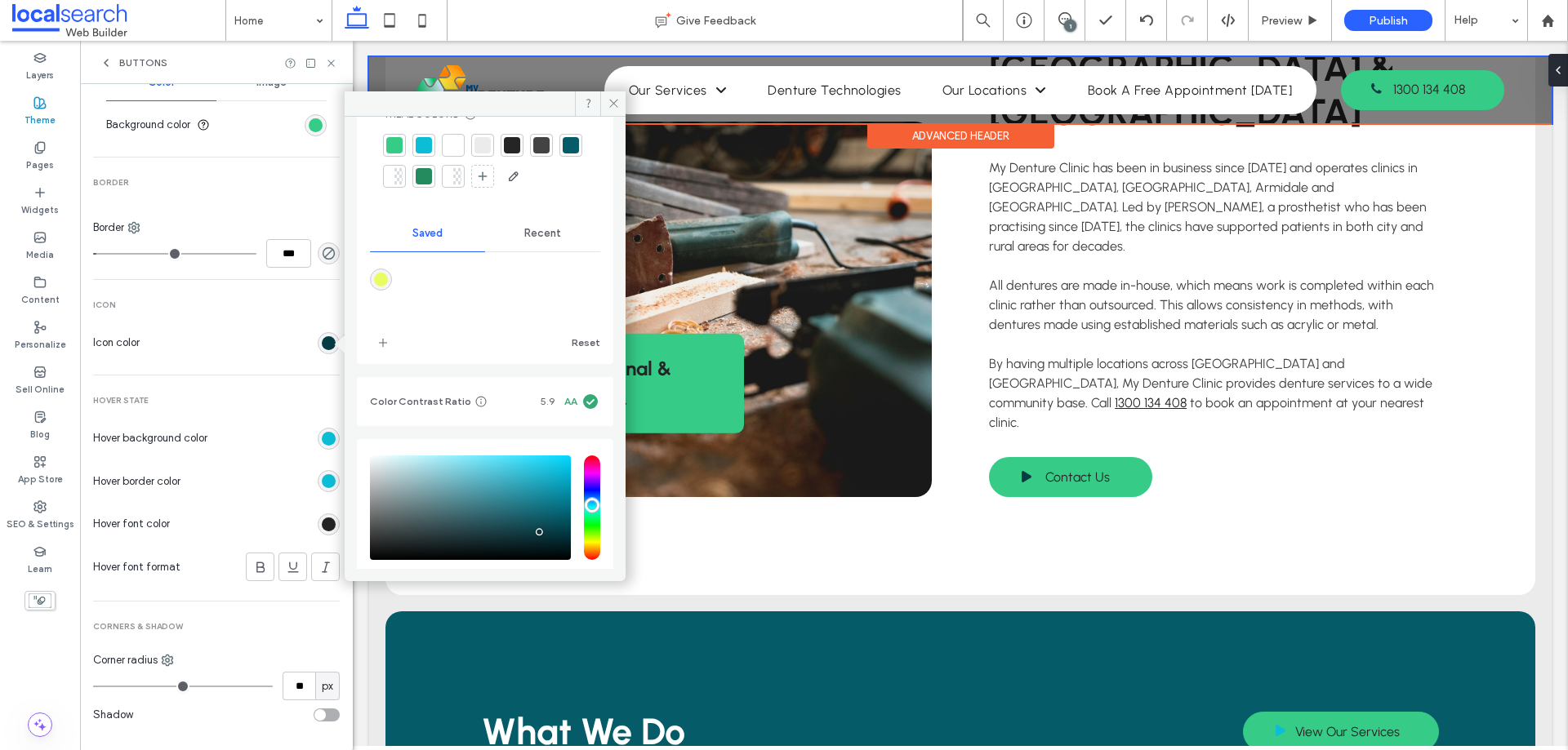
scroll to position [151, 0]
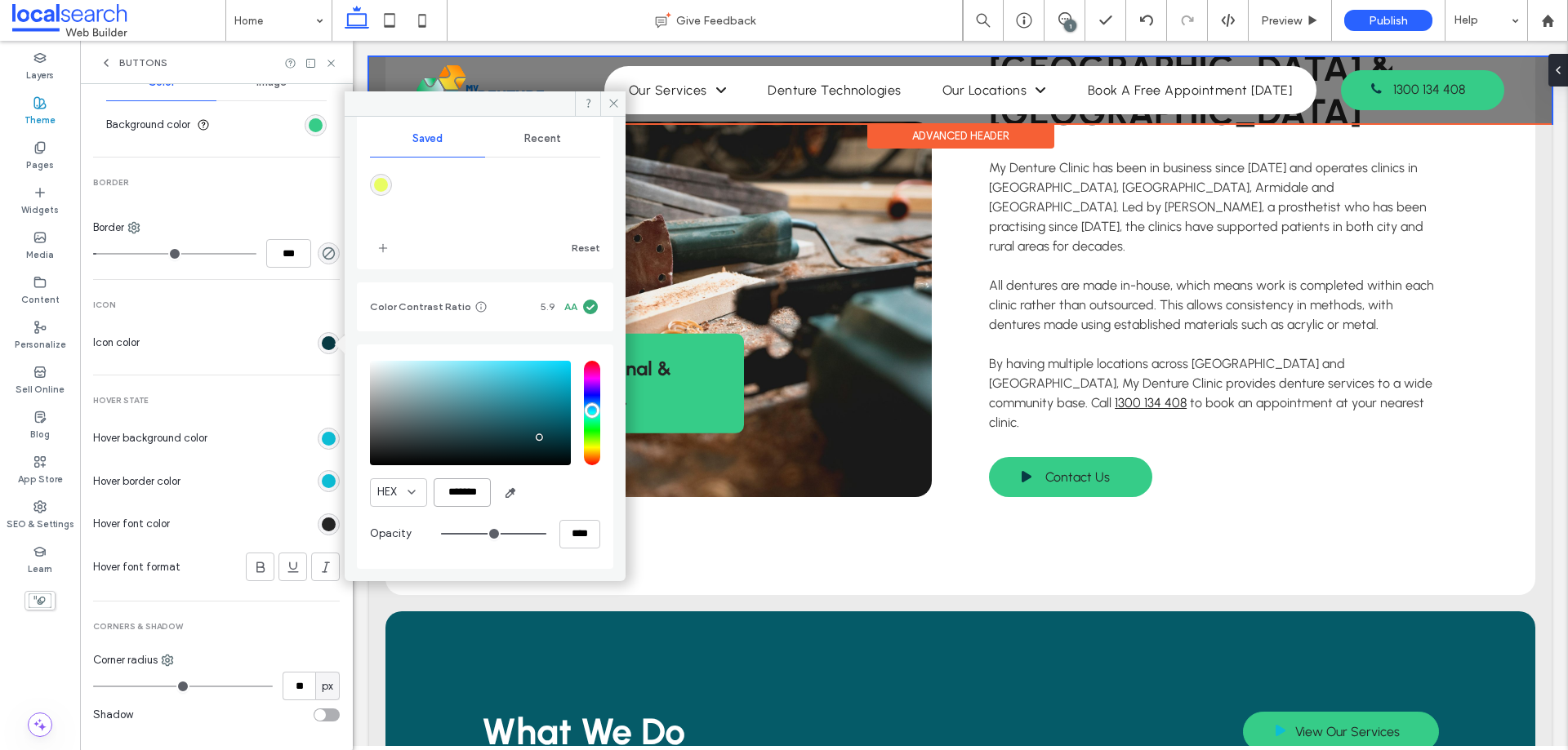
click at [476, 494] on input "*******" at bounding box center [462, 492] width 57 height 28
paste input "color picker textbox"
type input "*******"
click at [541, 491] on div "HEX *******" at bounding box center [484, 492] width 230 height 28
click at [606, 112] on span at bounding box center [612, 103] width 25 height 24
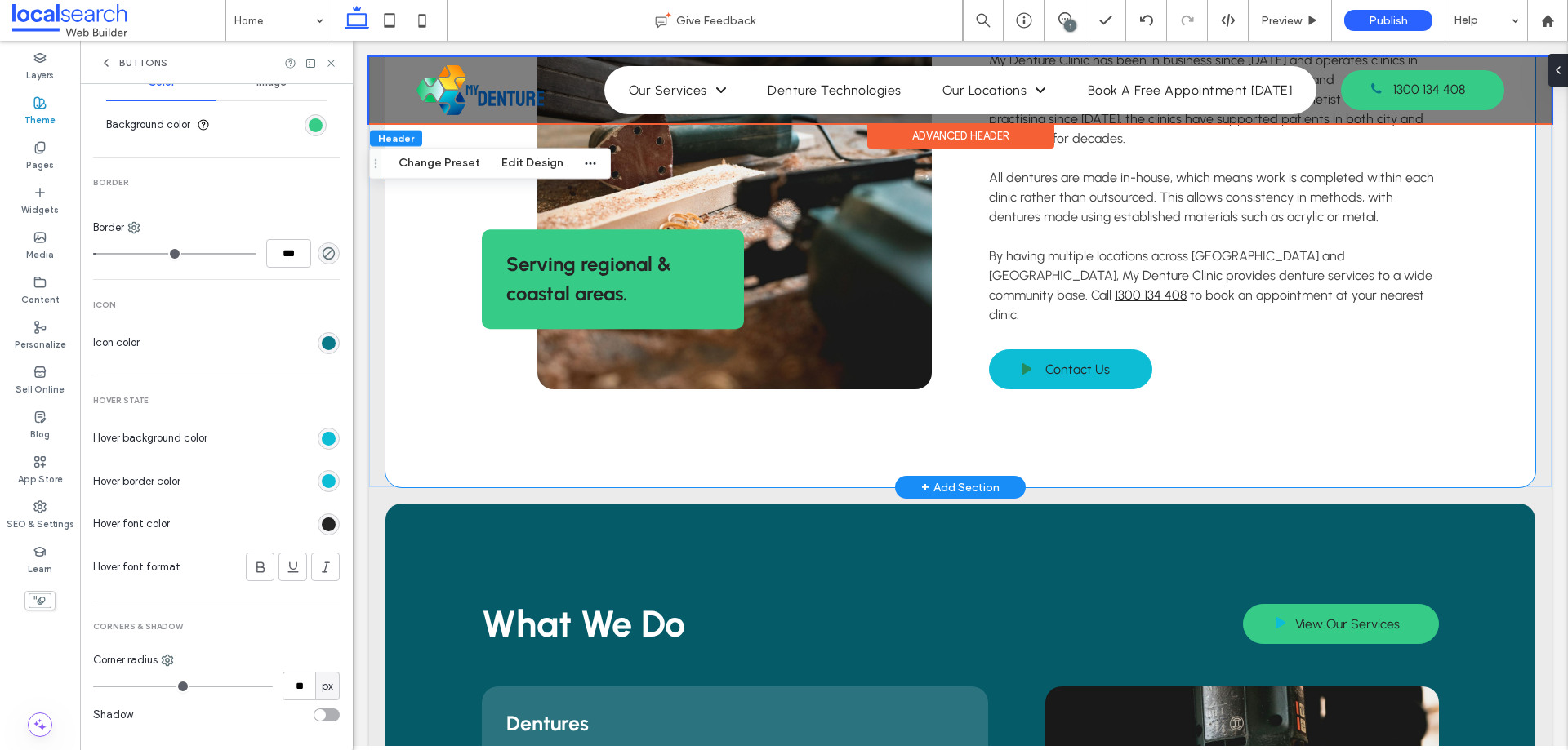
scroll to position [979, 0]
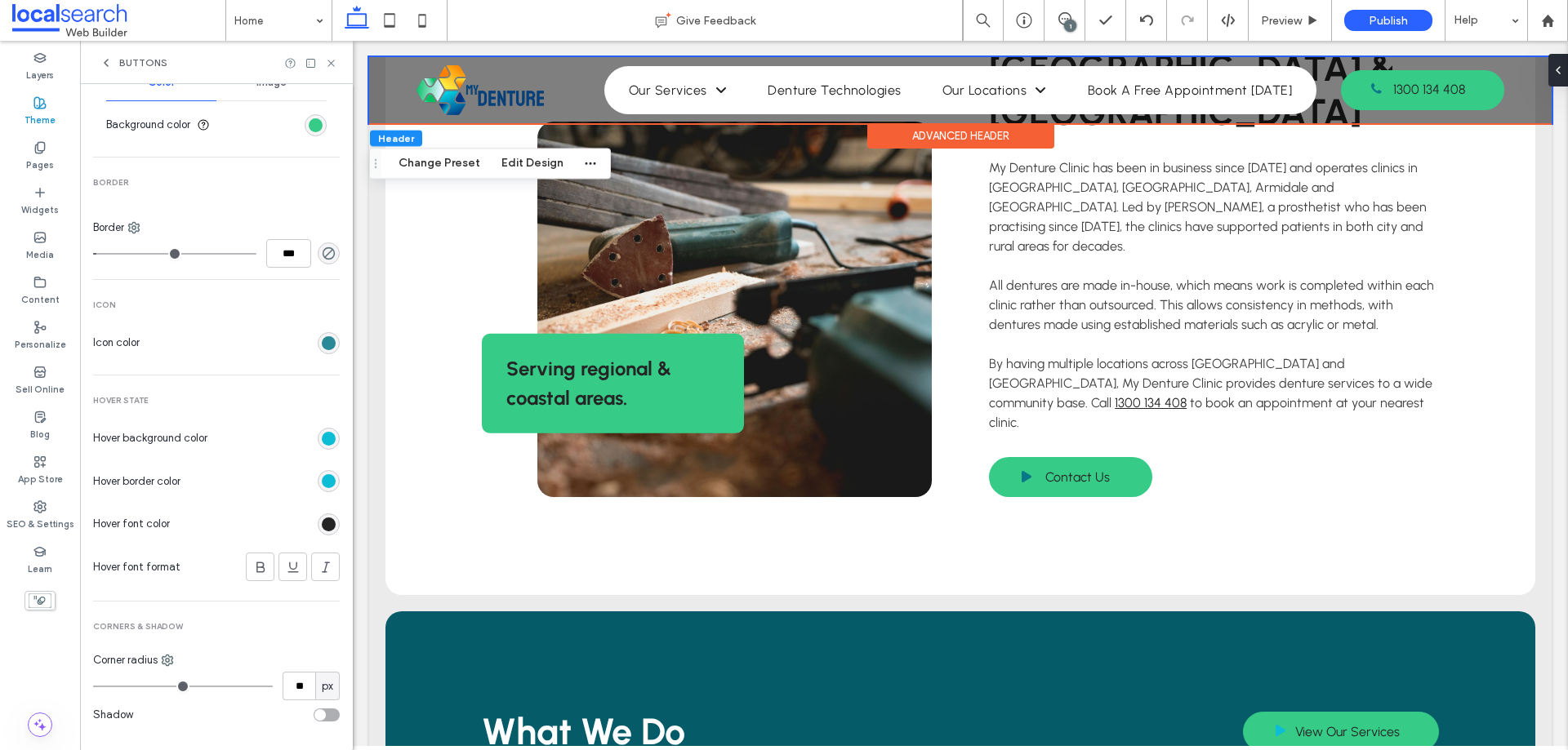
click at [321, 339] on div "rgb(9, 120, 136)" at bounding box center [328, 343] width 14 height 14
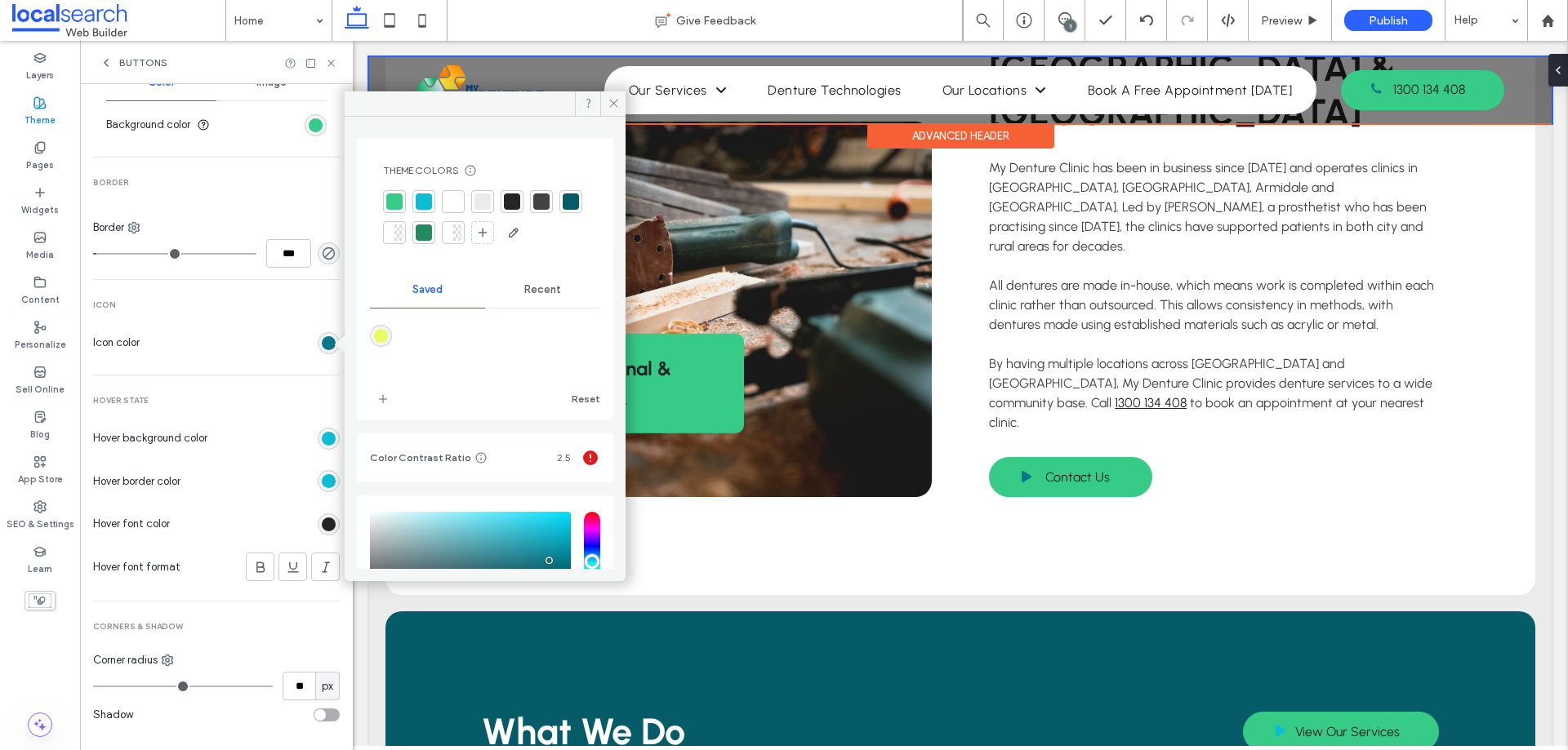
scroll to position [151, 0]
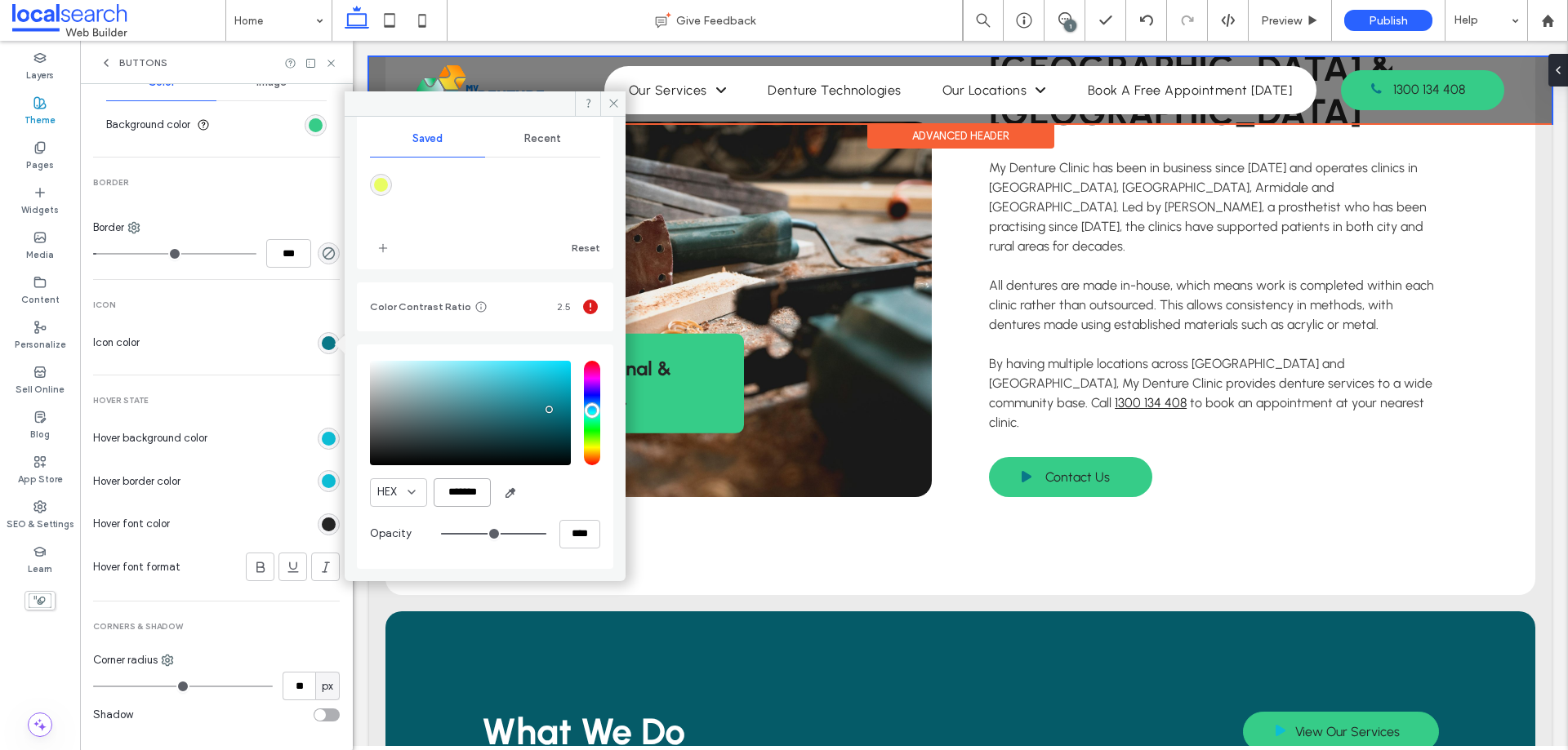
click at [470, 488] on input "*******" at bounding box center [462, 492] width 57 height 28
paste input "color picker textbox"
click at [548, 494] on div "HEX *******" at bounding box center [484, 492] width 230 height 28
click at [458, 482] on input "*******" at bounding box center [462, 492] width 57 height 28
paste input "color picker textbox"
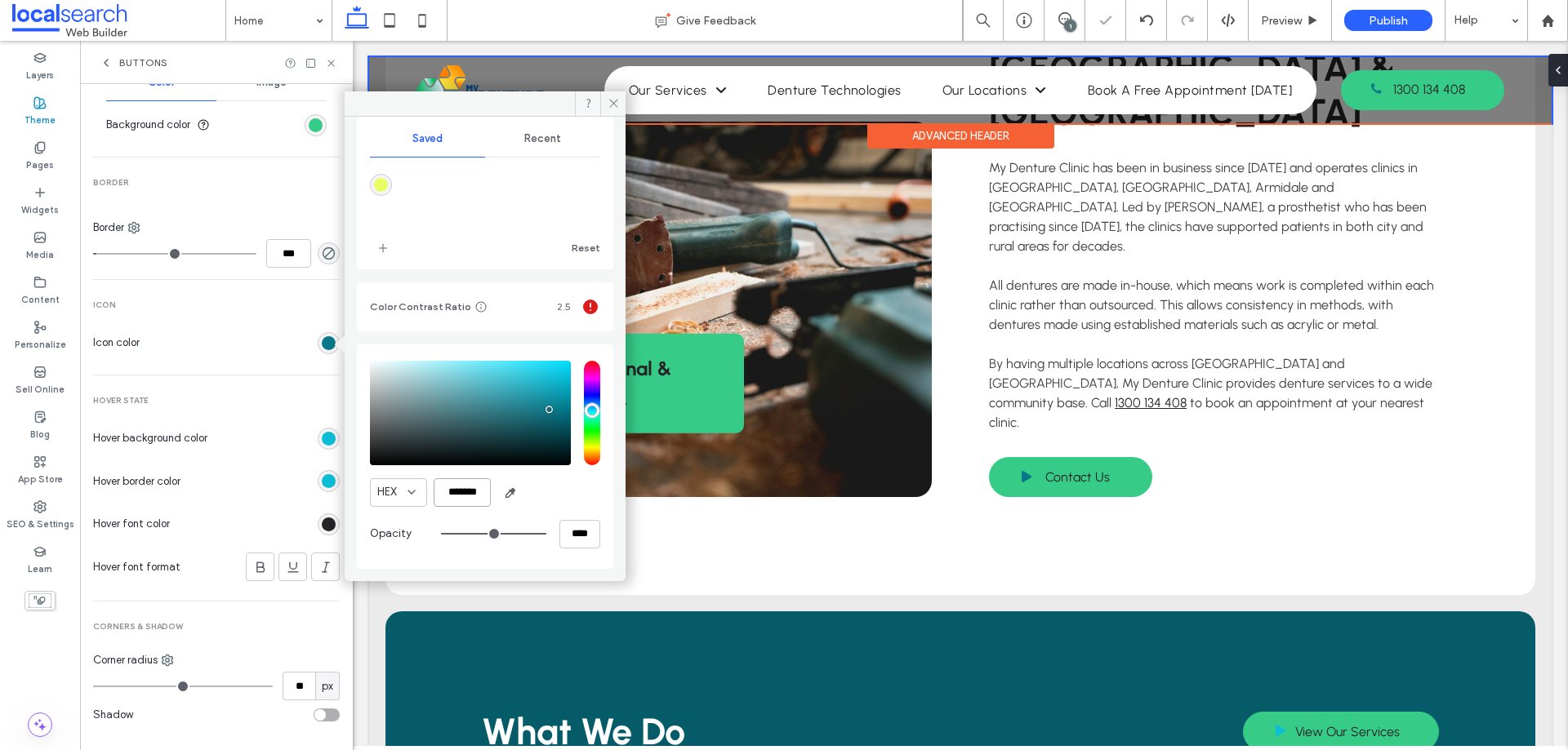
type input "*******"
click at [531, 493] on div "HEX *******" at bounding box center [484, 492] width 230 height 28
click at [612, 98] on icon at bounding box center [613, 102] width 12 height 12
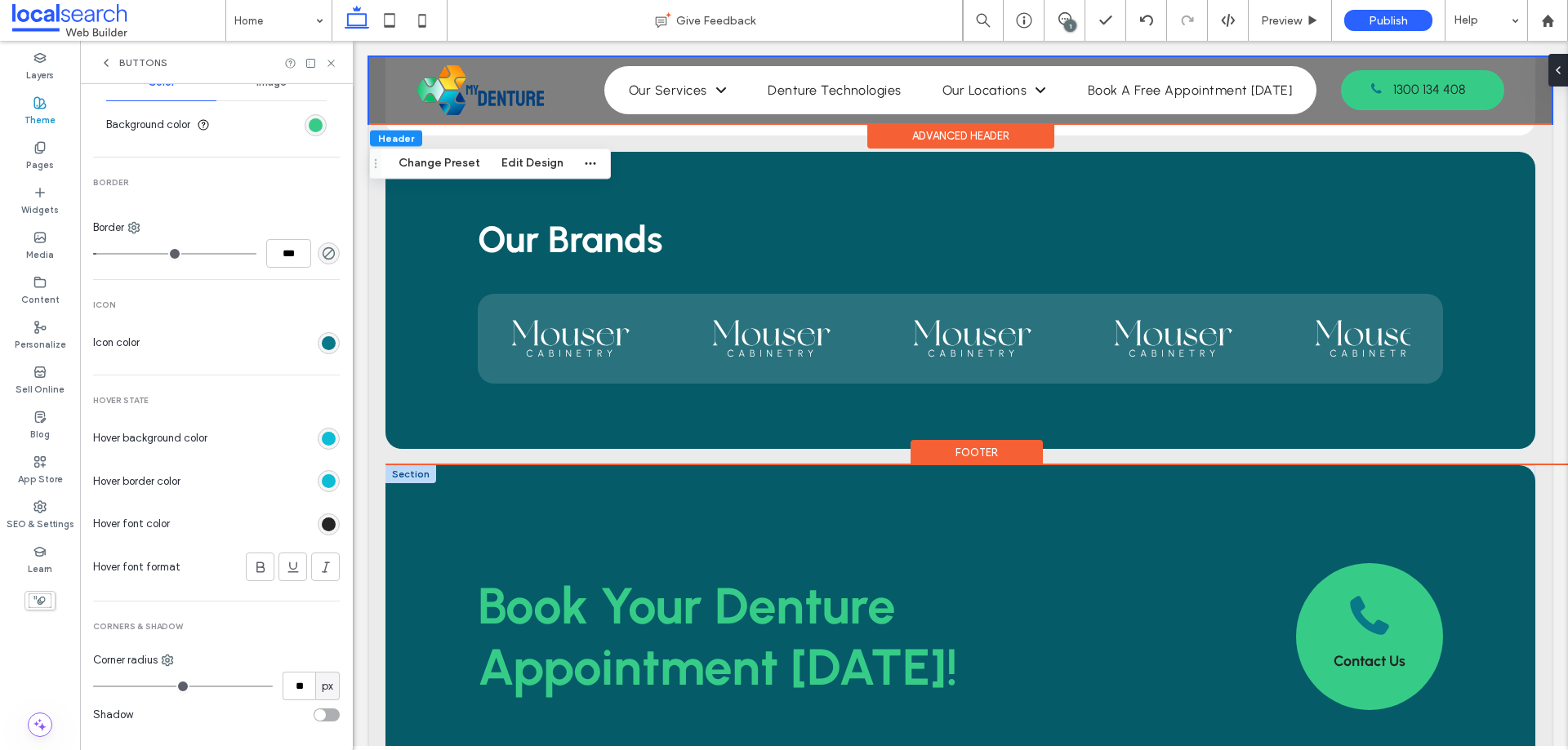
scroll to position [3873, 0]
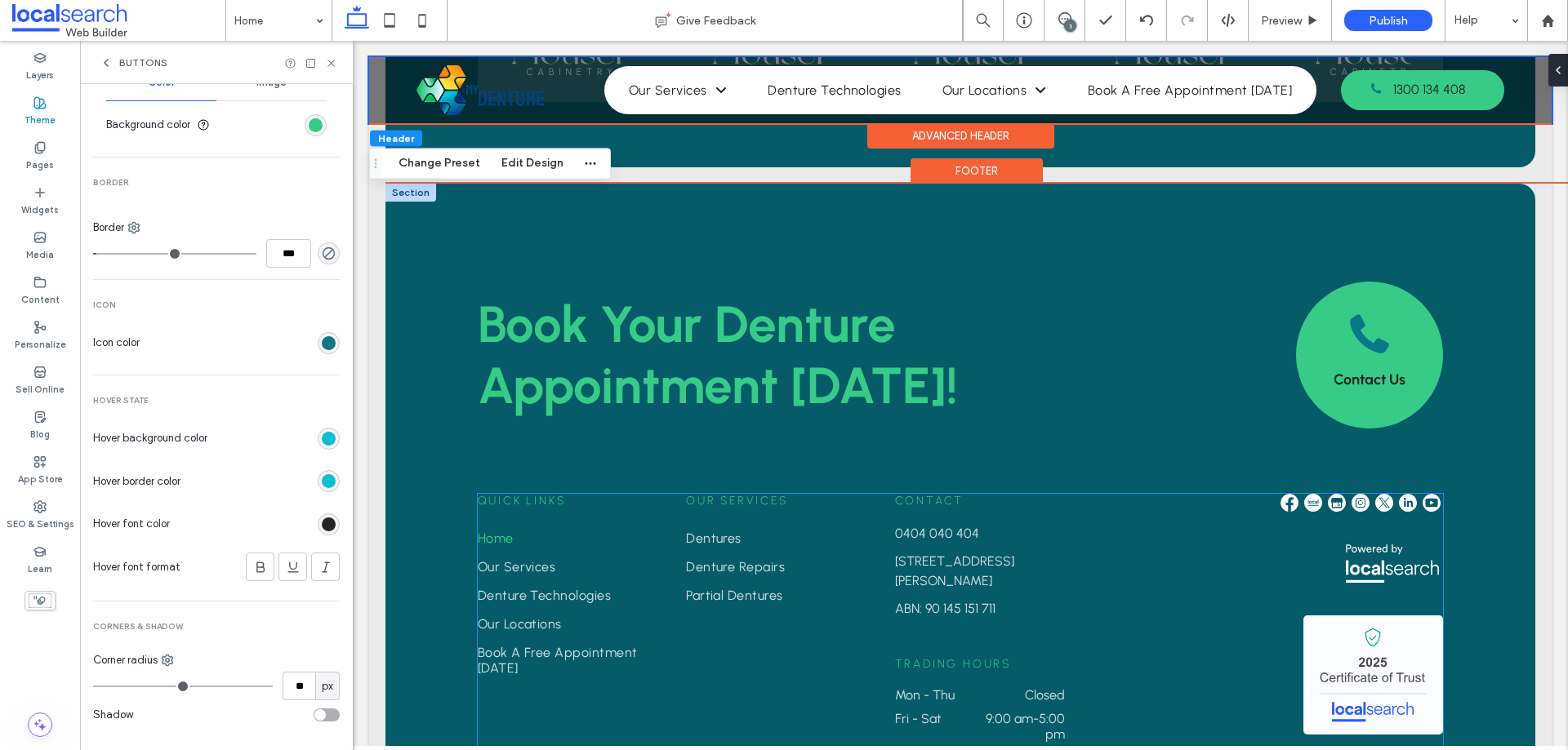
click at [1352, 493] on img at bounding box center [1360, 502] width 18 height 18
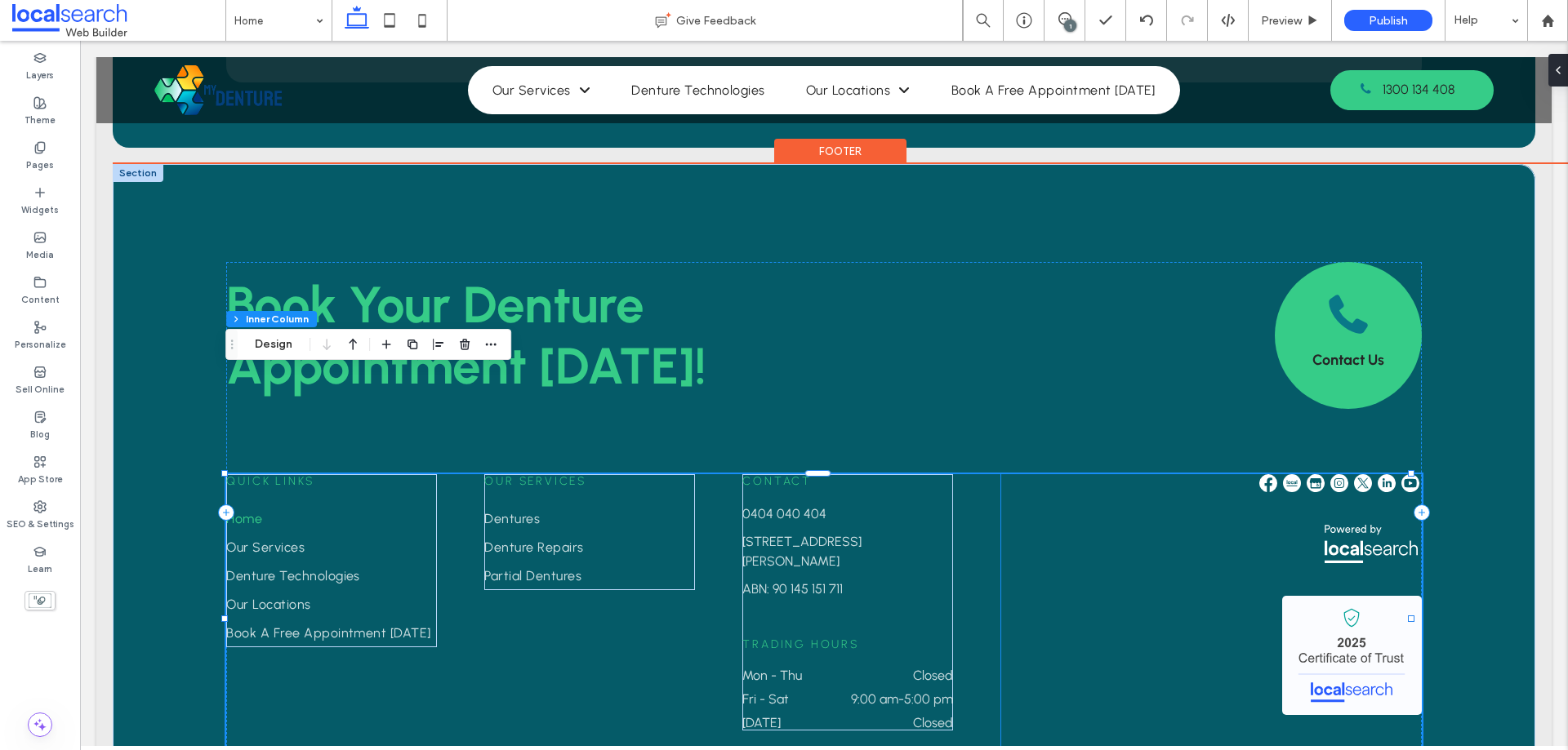
click at [1330, 475] on img at bounding box center [1339, 483] width 18 height 18
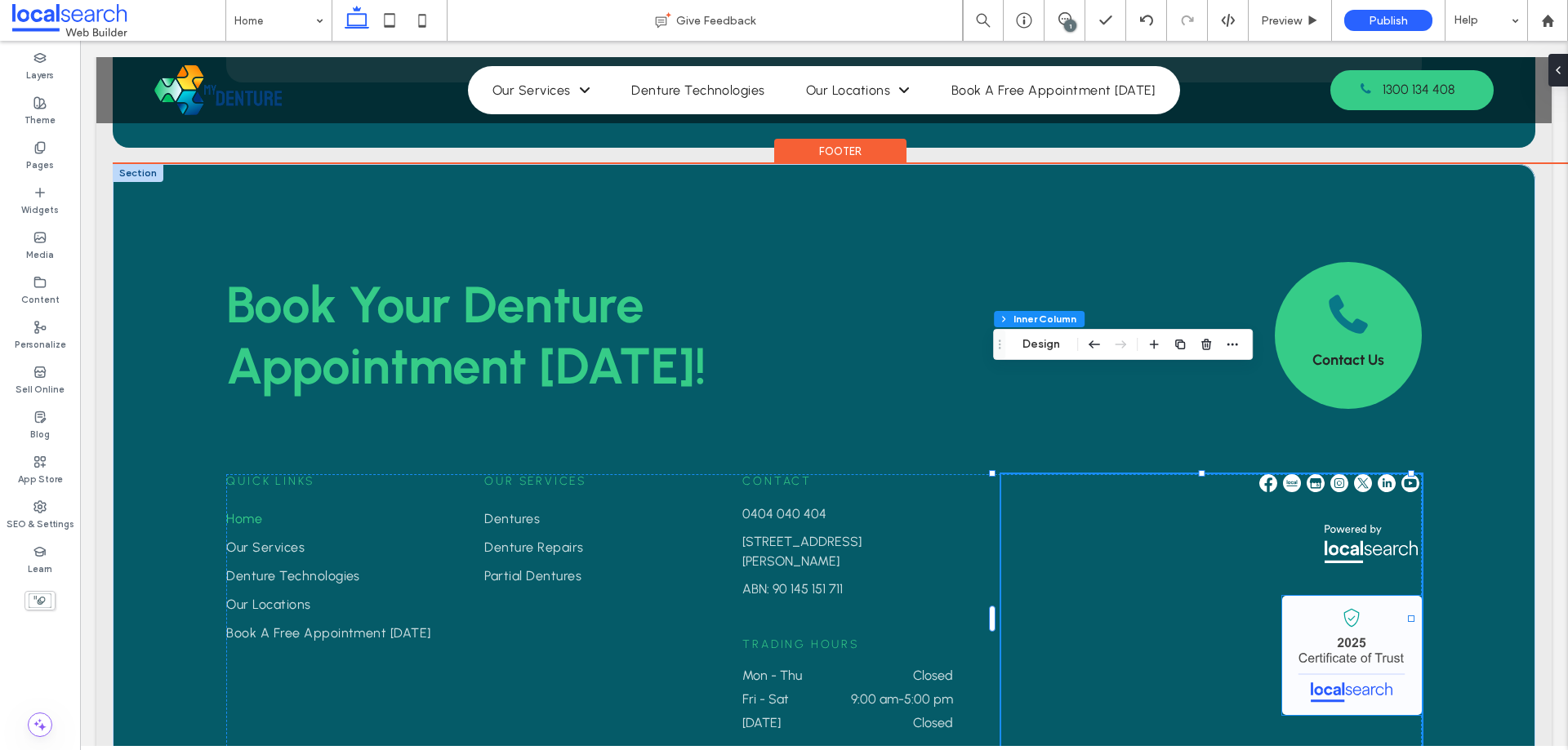
click at [1324, 596] on img at bounding box center [1352, 655] width 140 height 119
click at [1324, 596] on div at bounding box center [1352, 655] width 140 height 119
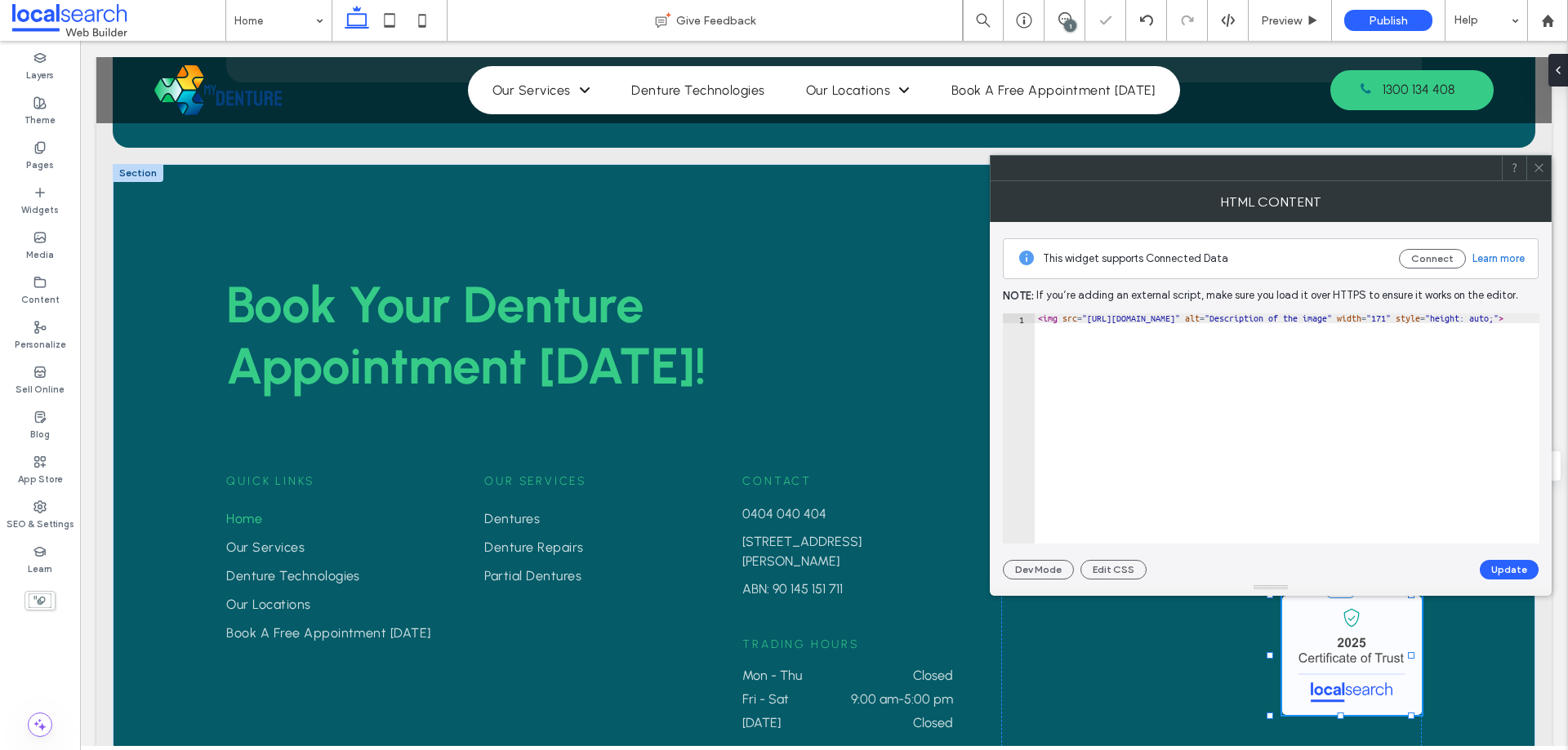
click at [1155, 350] on div "< img src = "https://irp.cdn-website.com/857ff007/dms3rep/multi/certificate-of-…" at bounding box center [1419, 432] width 771 height 238
paste textarea "Cursor at row 1"
type textarea "**********"
click at [1055, 328] on div "< div id = "certificateOfTrust" > </ div >" at bounding box center [1286, 439] width 505 height 250
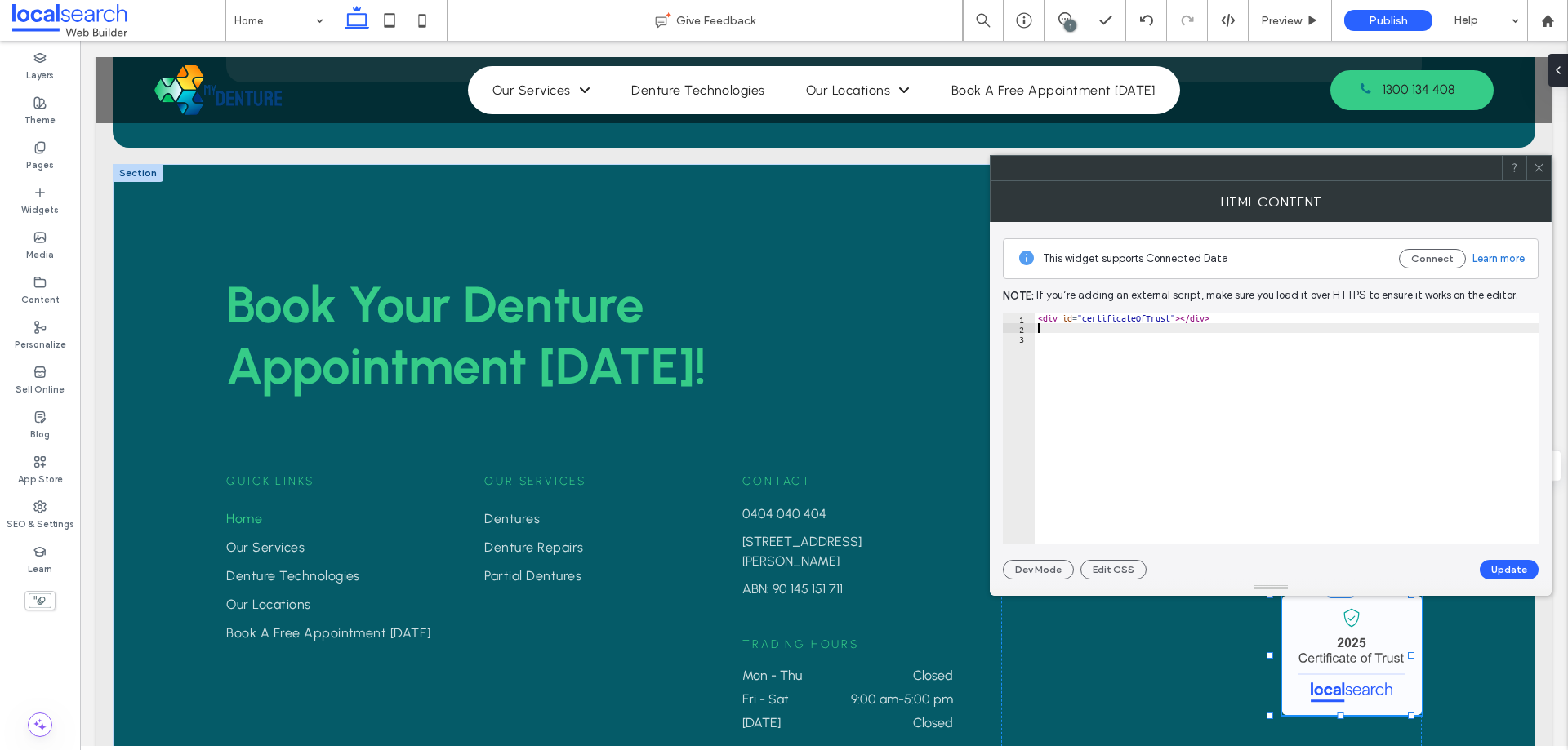
paste textarea "**********"
type textarea "**********"
click at [1508, 562] on button "Update" at bounding box center [1509, 570] width 59 height 20
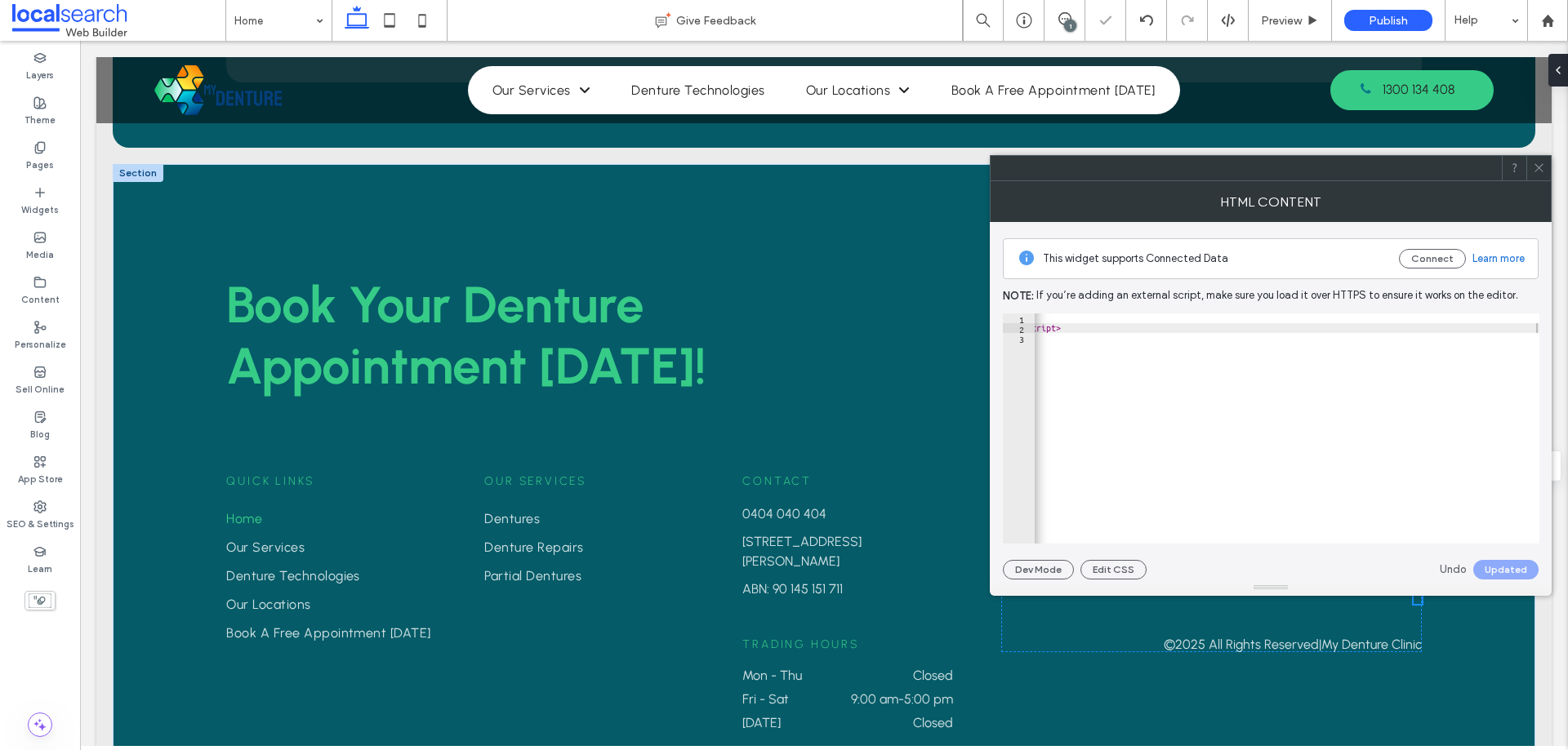
scroll to position [3841, 0]
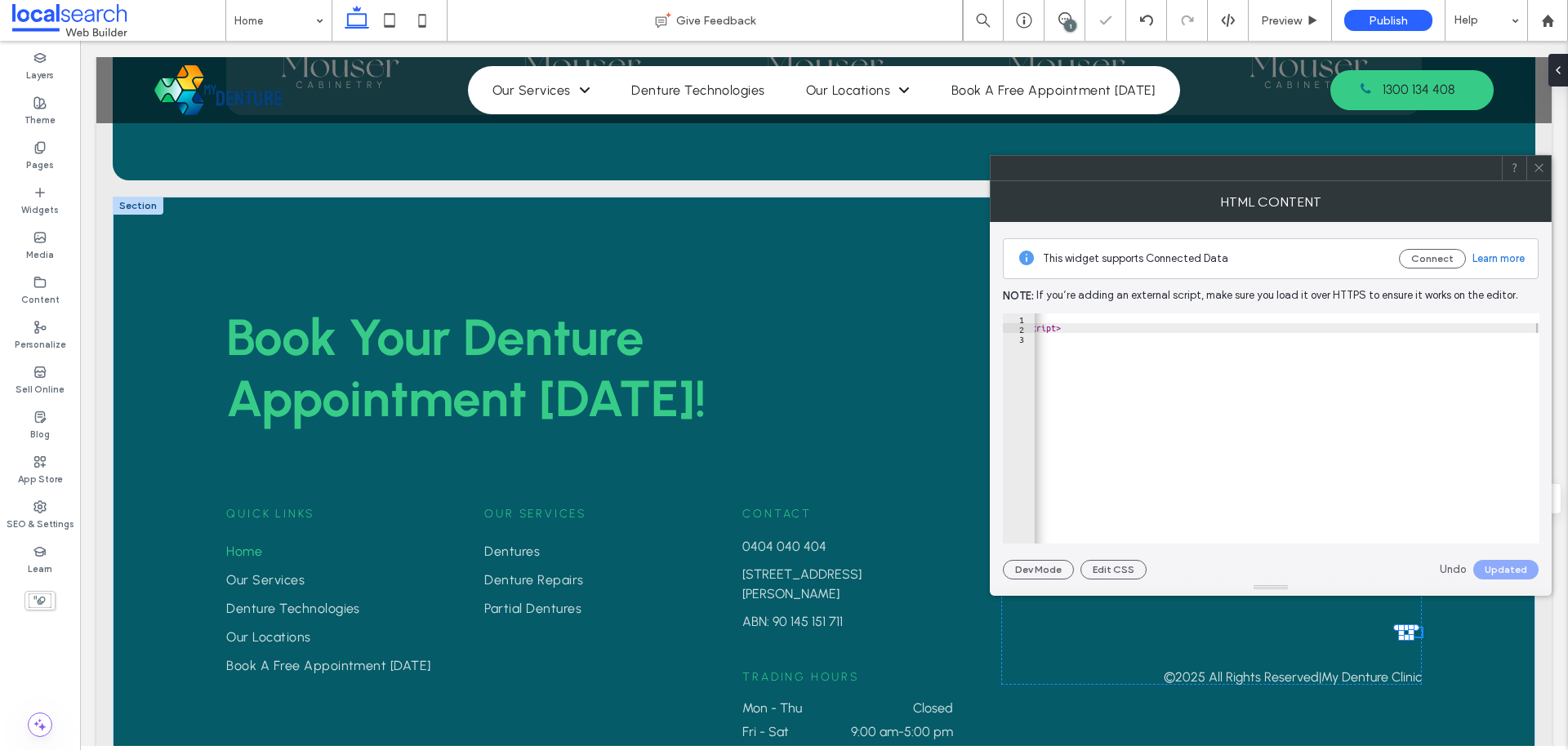
click at [1544, 170] on icon at bounding box center [1538, 167] width 12 height 12
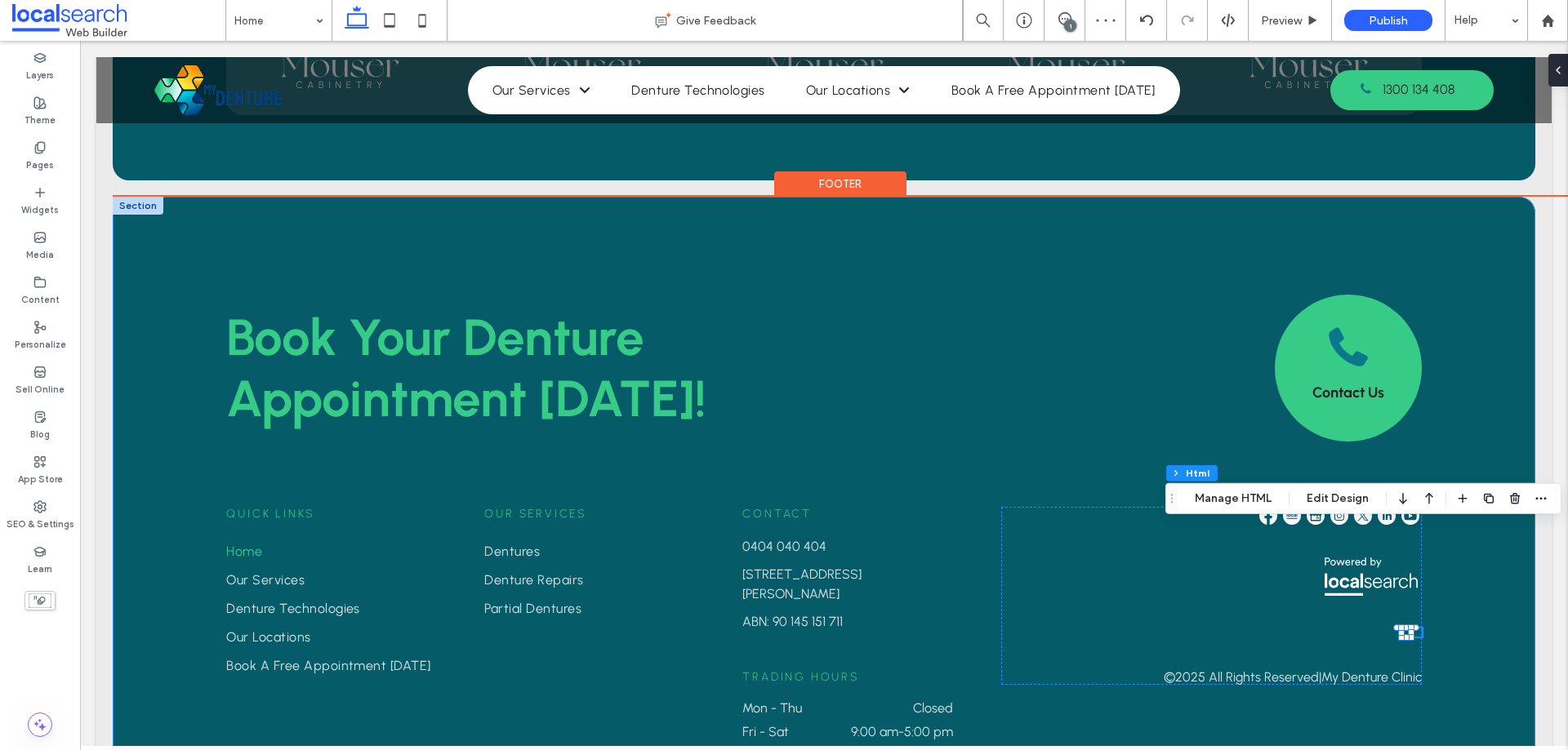
click at [169, 444] on div "Book Your Denture ﻿ Appointment Today! Contact Us Quick Links Home Our Services…" at bounding box center [823, 512] width 1422 height 632
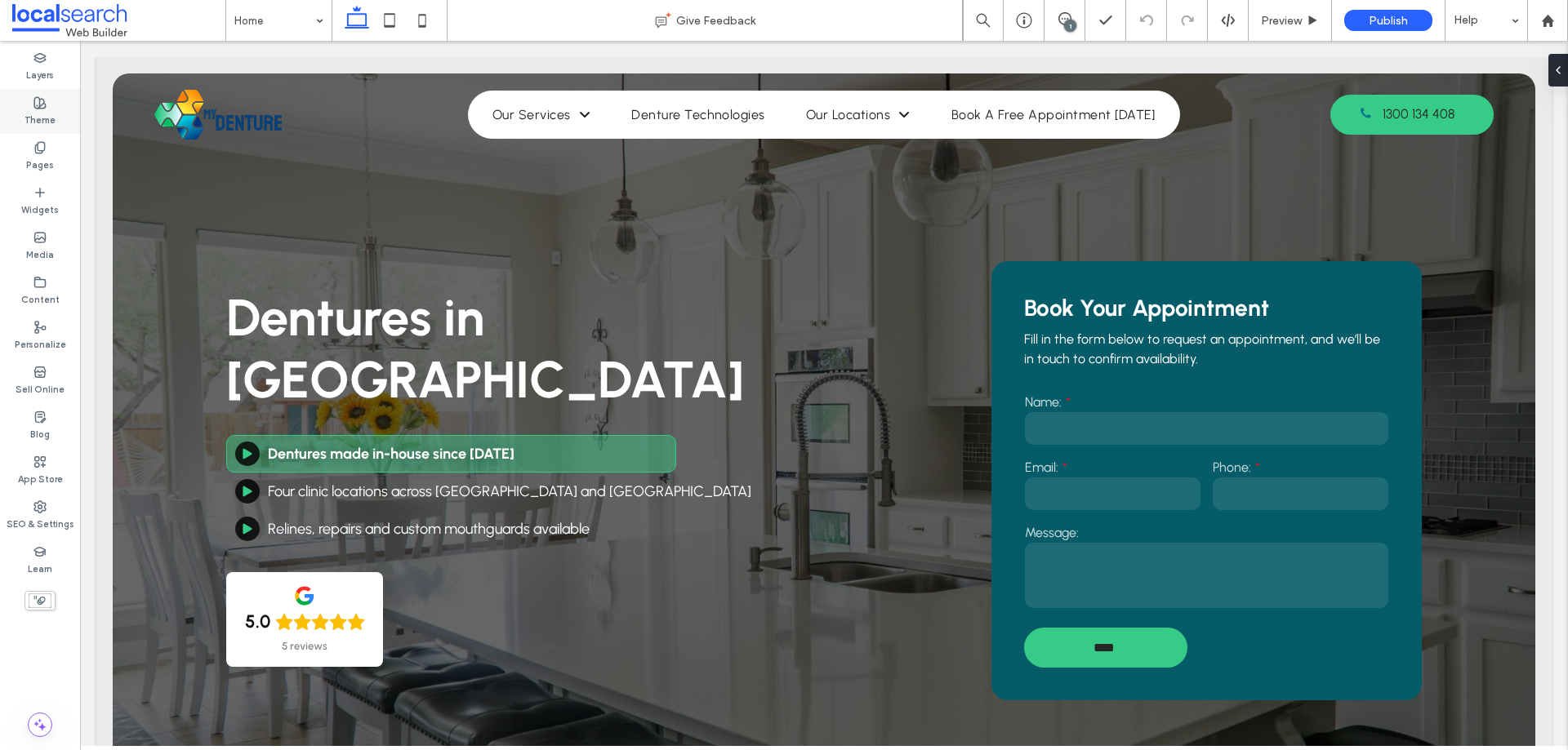
click at [40, 121] on label "Theme" at bounding box center [39, 117] width 31 height 18
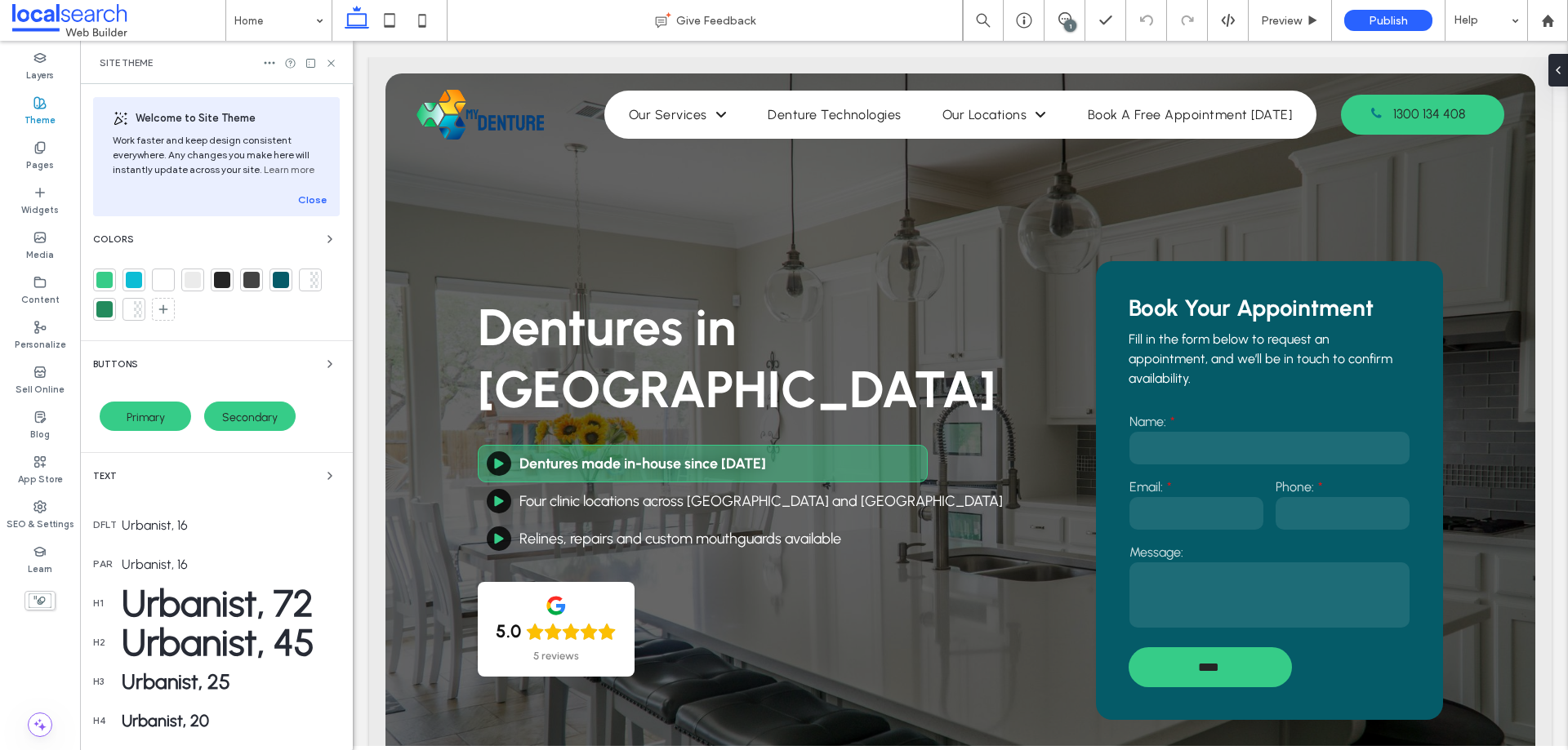
click at [254, 414] on span "Secondary" at bounding box center [249, 417] width 55 height 14
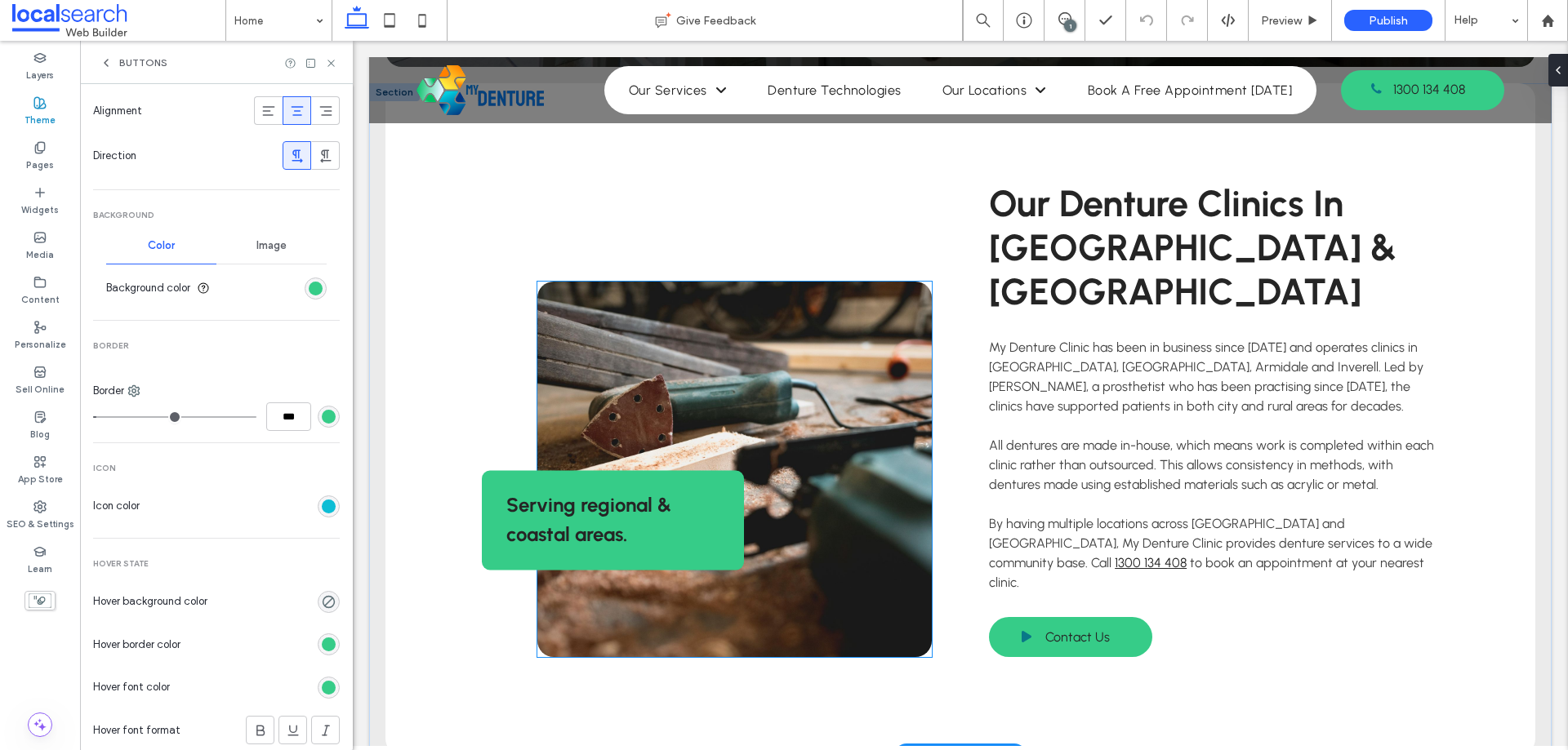
scroll to position [817, 0]
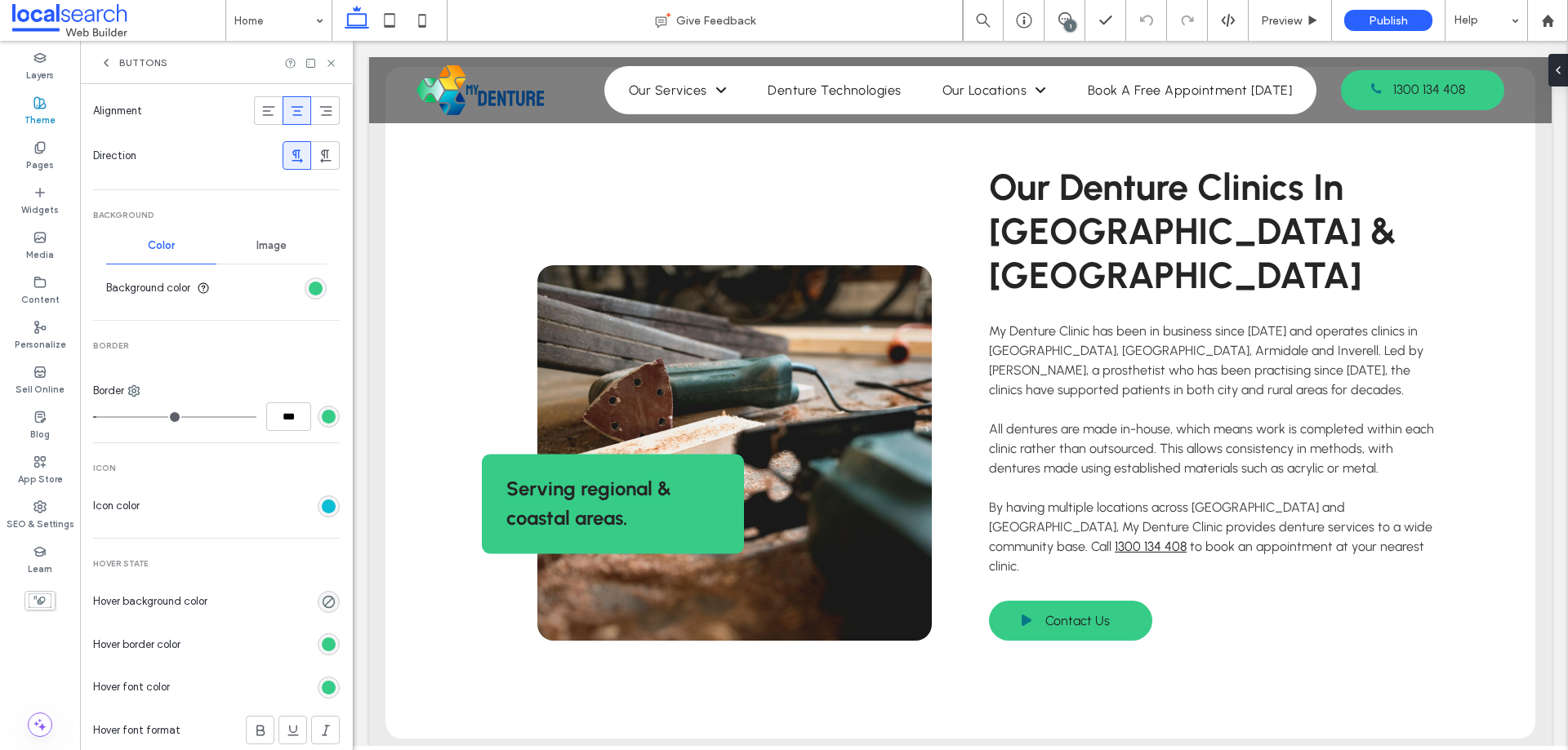
click at [303, 502] on section "Icon color" at bounding box center [216, 506] width 246 height 40
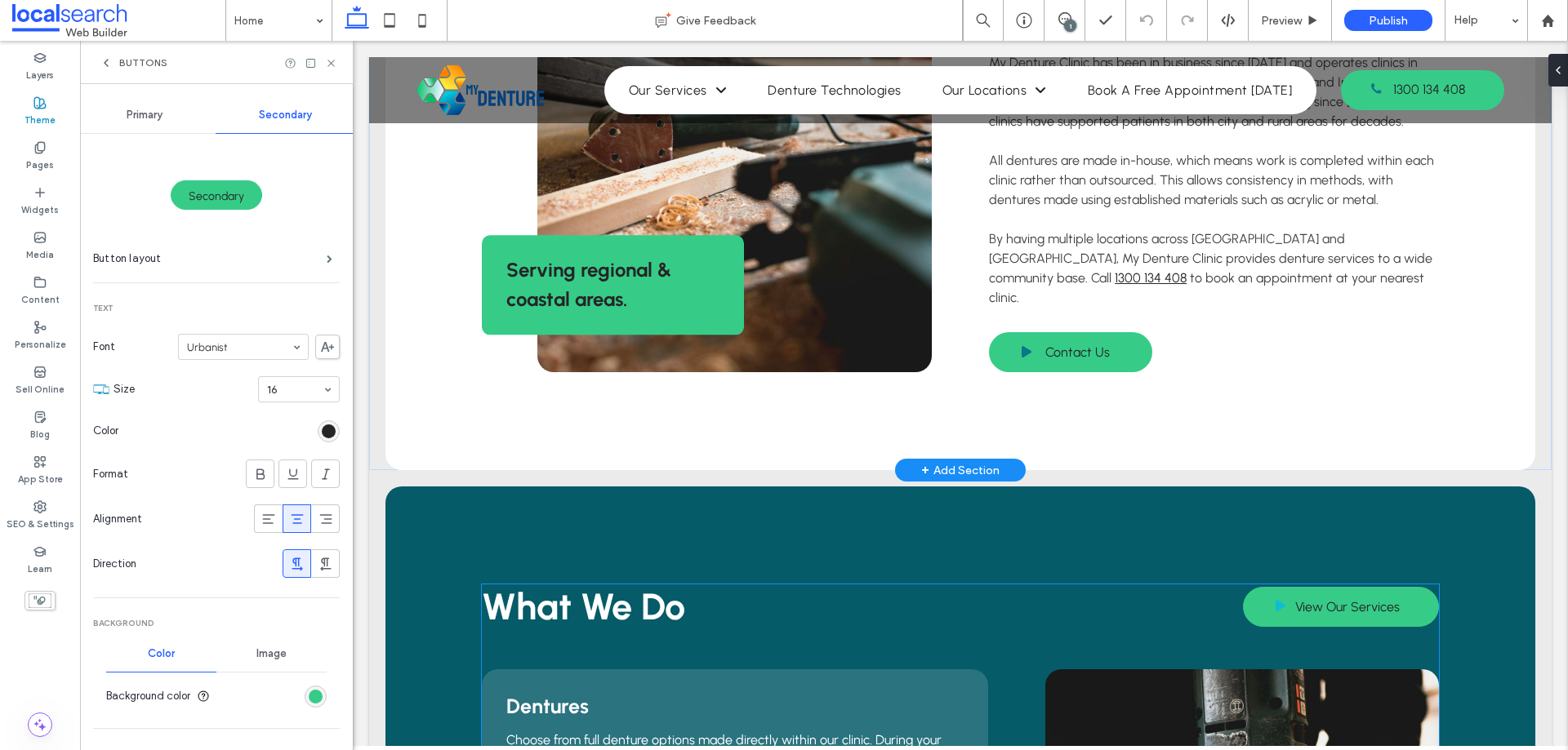
scroll to position [1061, 0]
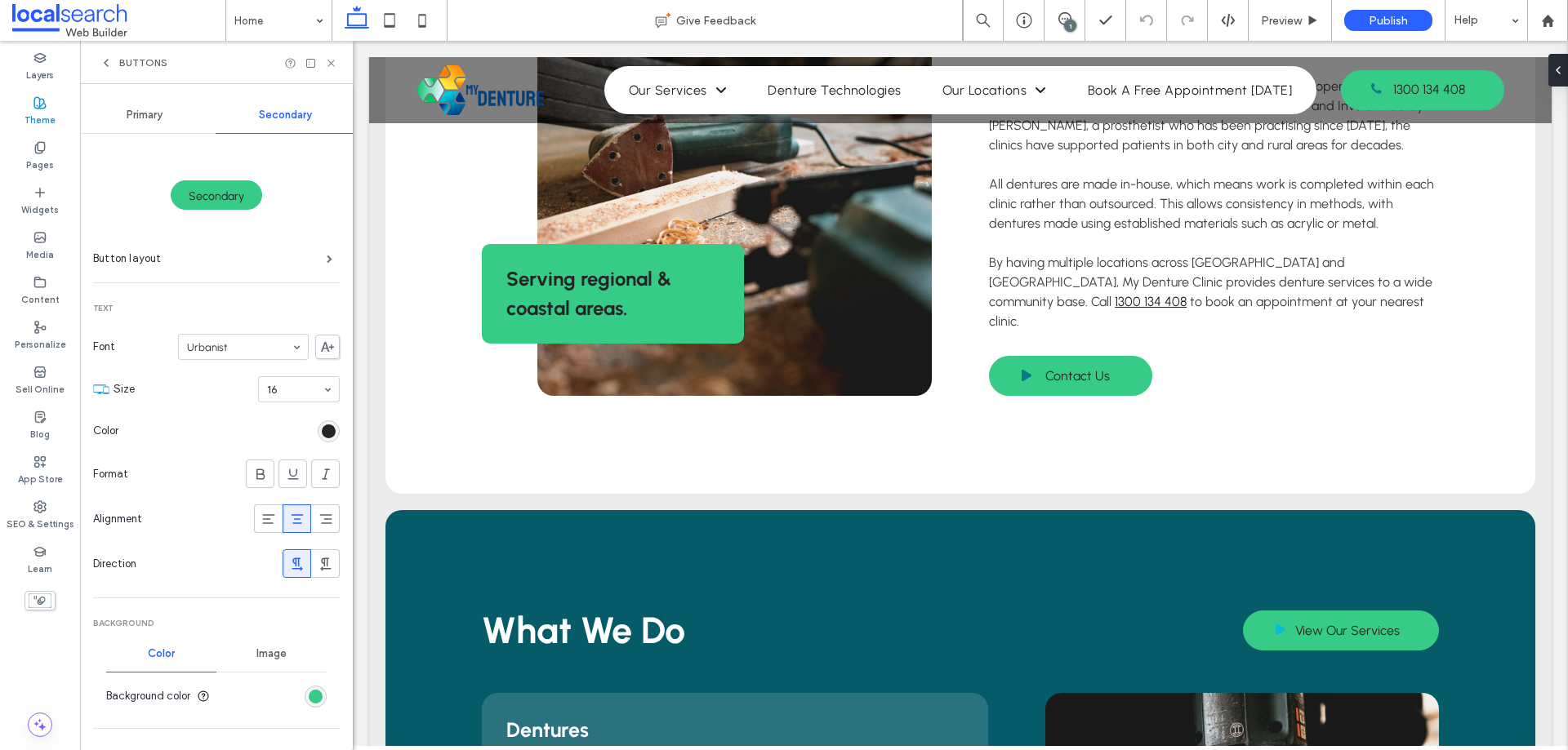
click at [165, 109] on div "Primary" at bounding box center [145, 115] width 141 height 36
click at [242, 110] on div "Secondary" at bounding box center [286, 115] width 141 height 36
click at [174, 114] on div "Primary" at bounding box center [145, 115] width 141 height 36
click at [261, 122] on div "Secondary" at bounding box center [286, 115] width 141 height 36
click at [170, 115] on div "Primary" at bounding box center [145, 115] width 141 height 36
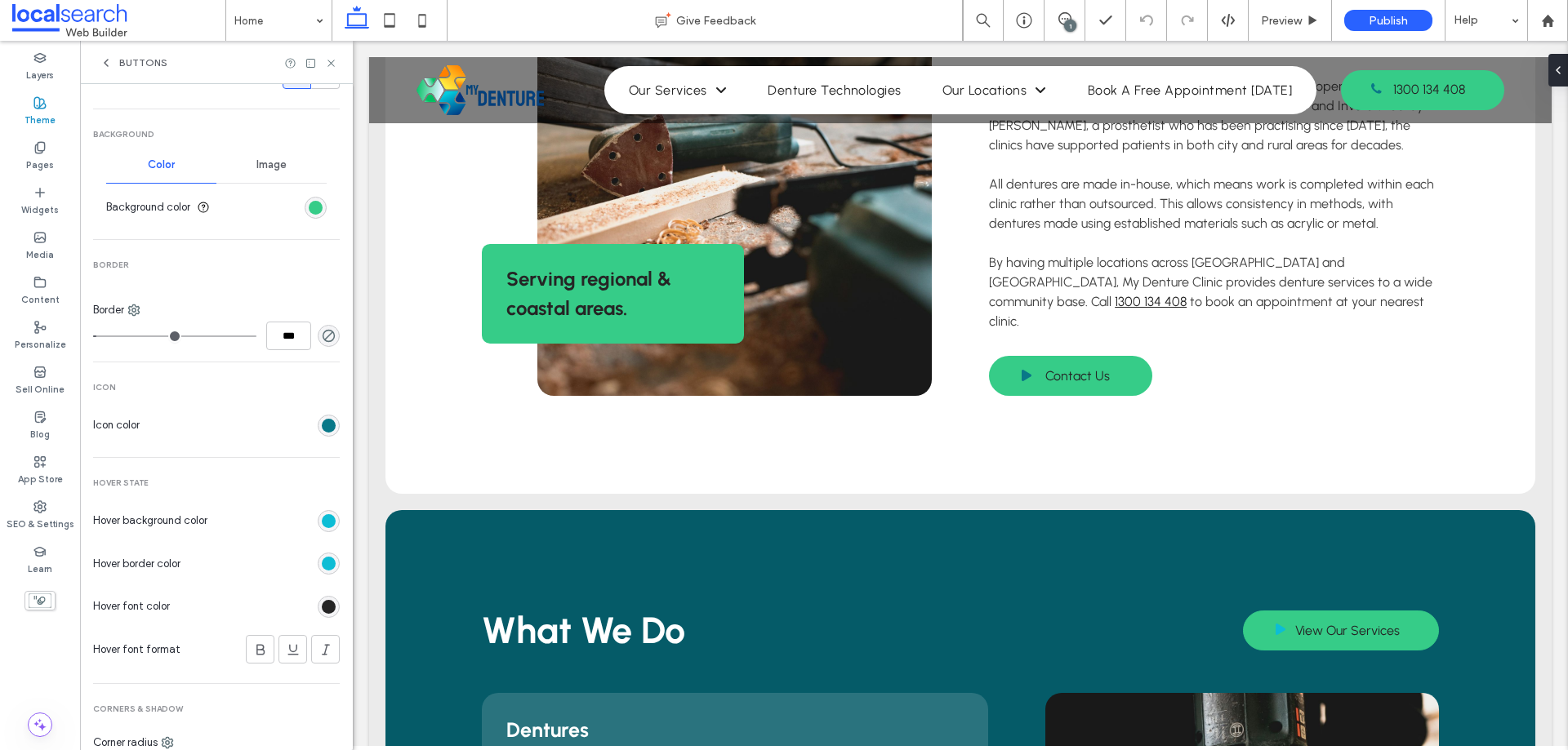
scroll to position [490, 0]
click at [321, 424] on div "rgb(9, 120, 136)" at bounding box center [328, 425] width 14 height 14
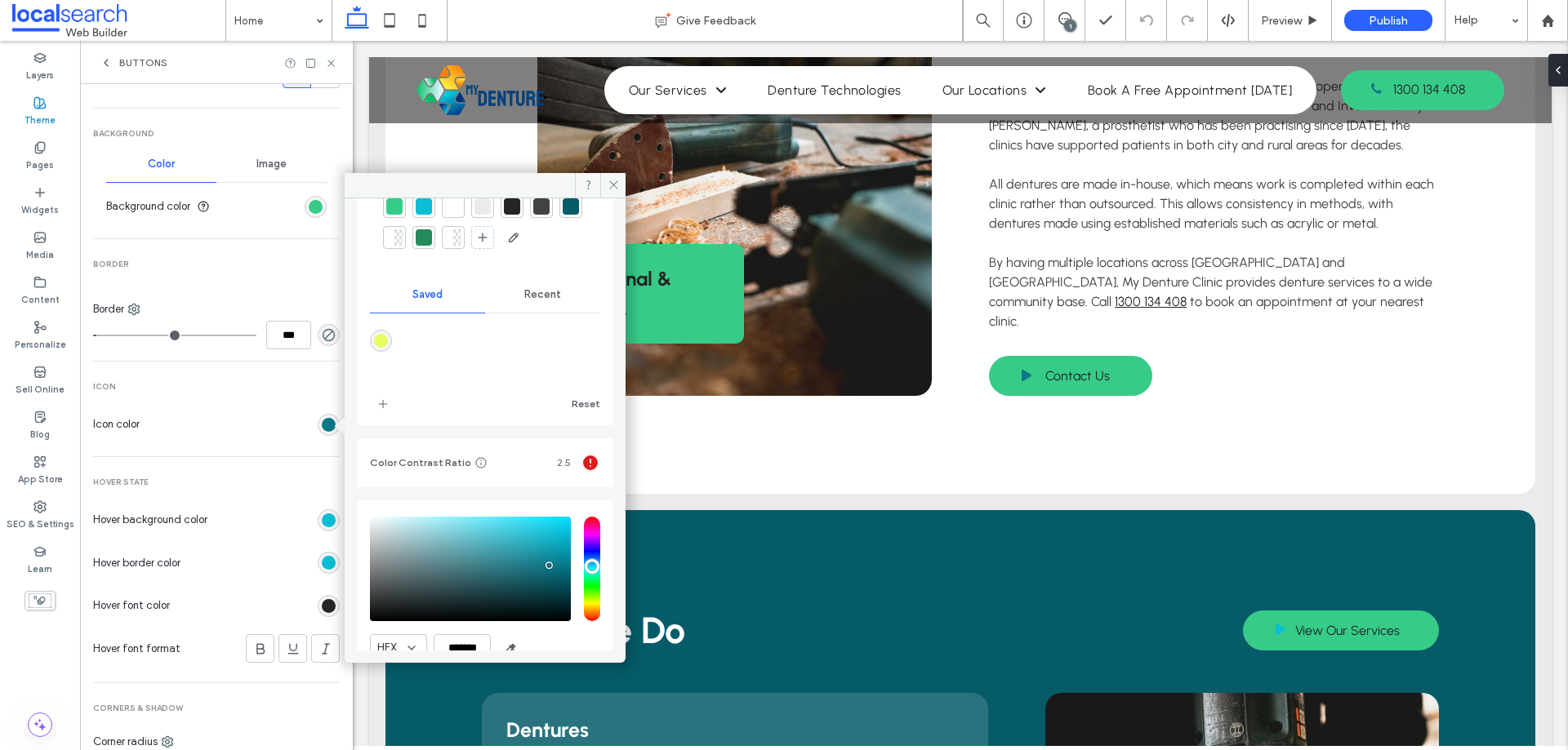
scroll to position [151, 0]
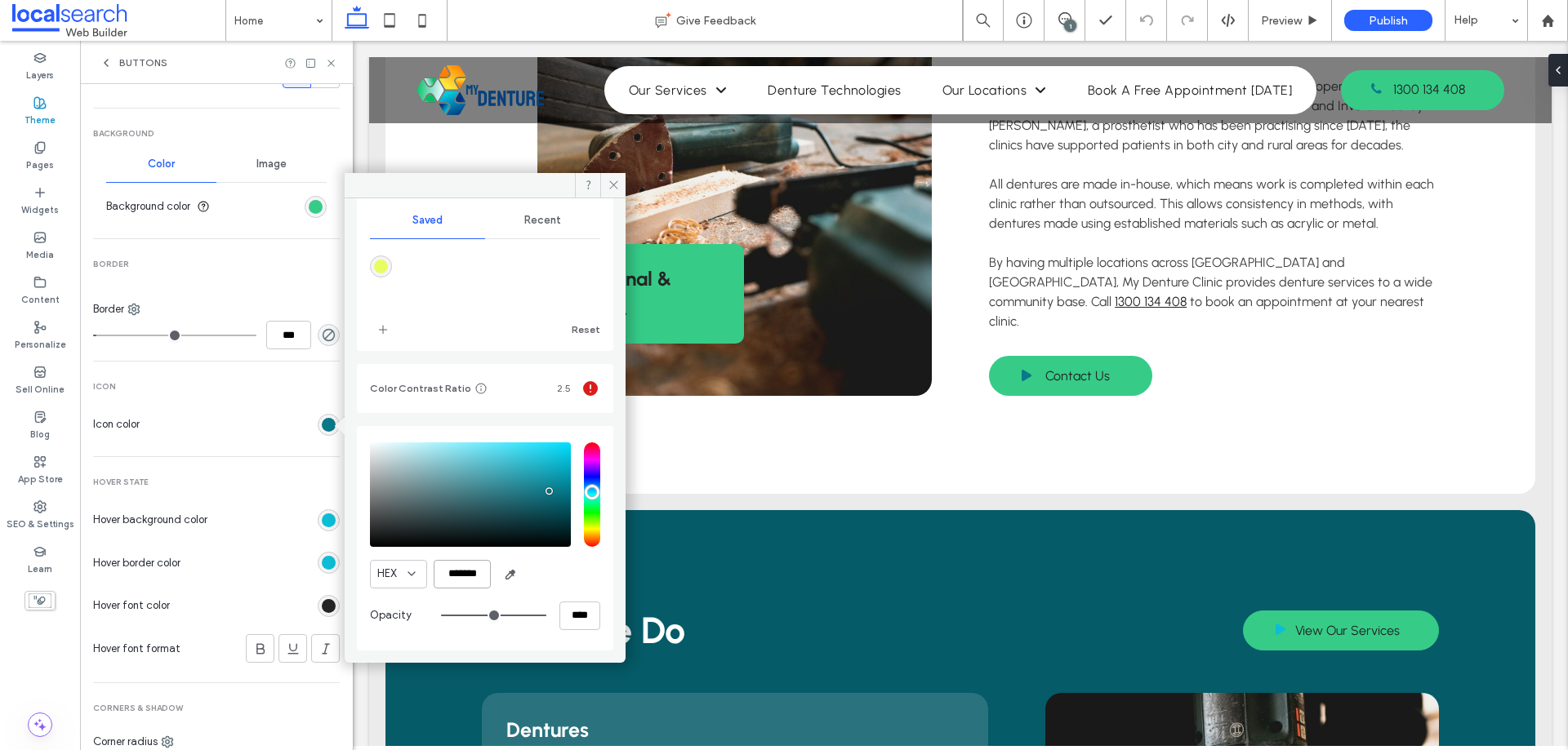
click at [470, 575] on input "*******" at bounding box center [462, 574] width 57 height 28
click at [612, 179] on icon at bounding box center [613, 184] width 12 height 12
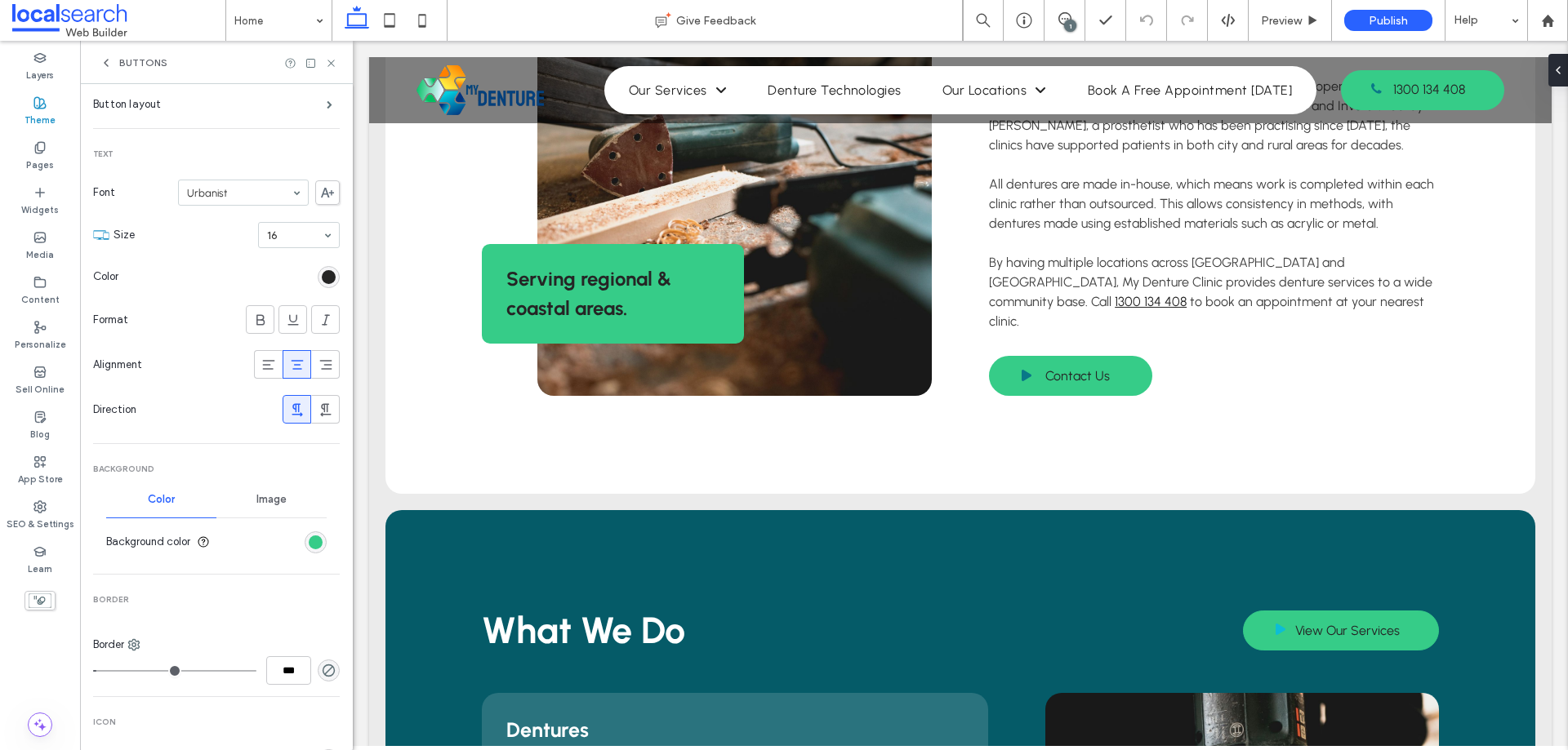
scroll to position [0, 0]
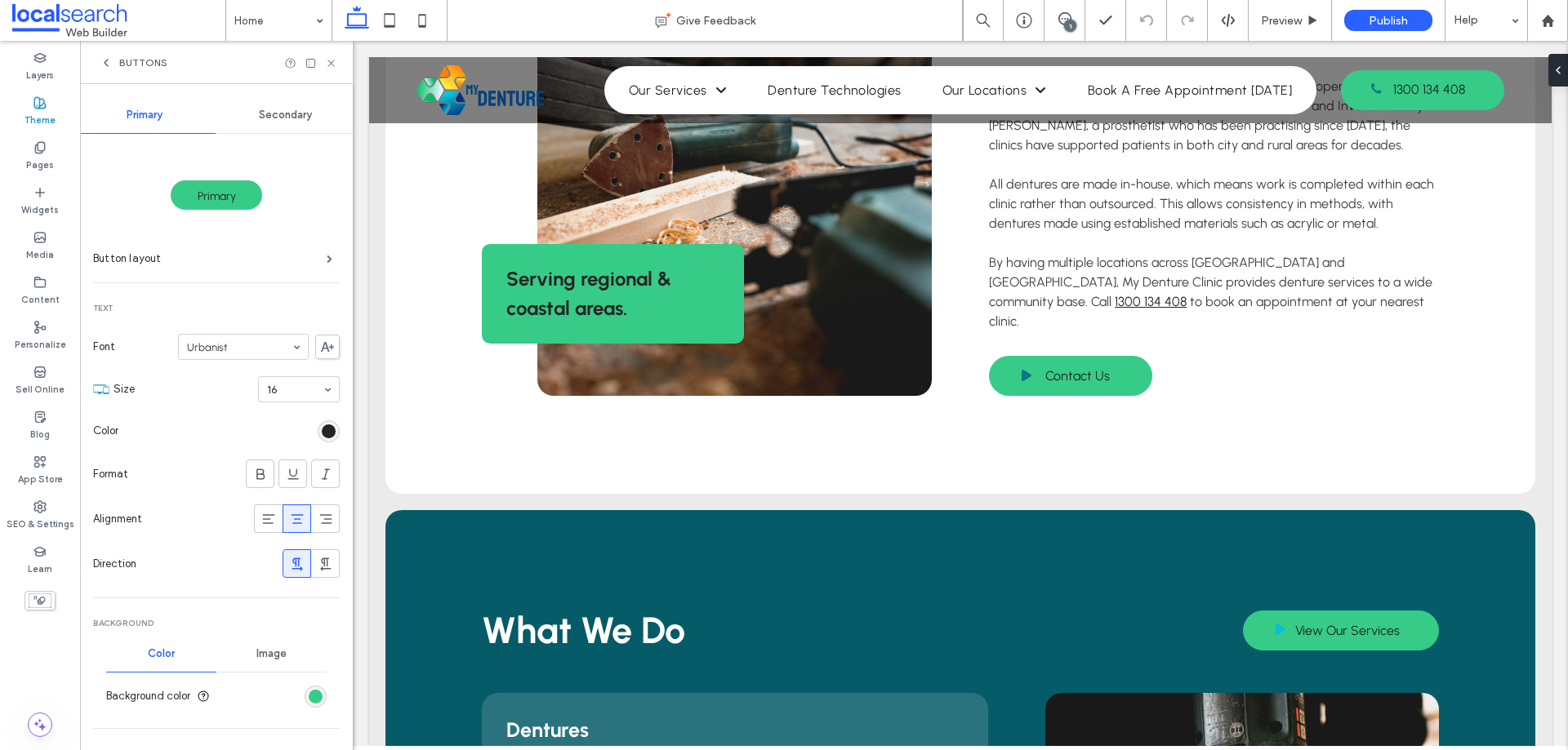
click at [267, 119] on span "Secondary" at bounding box center [285, 116] width 53 height 13
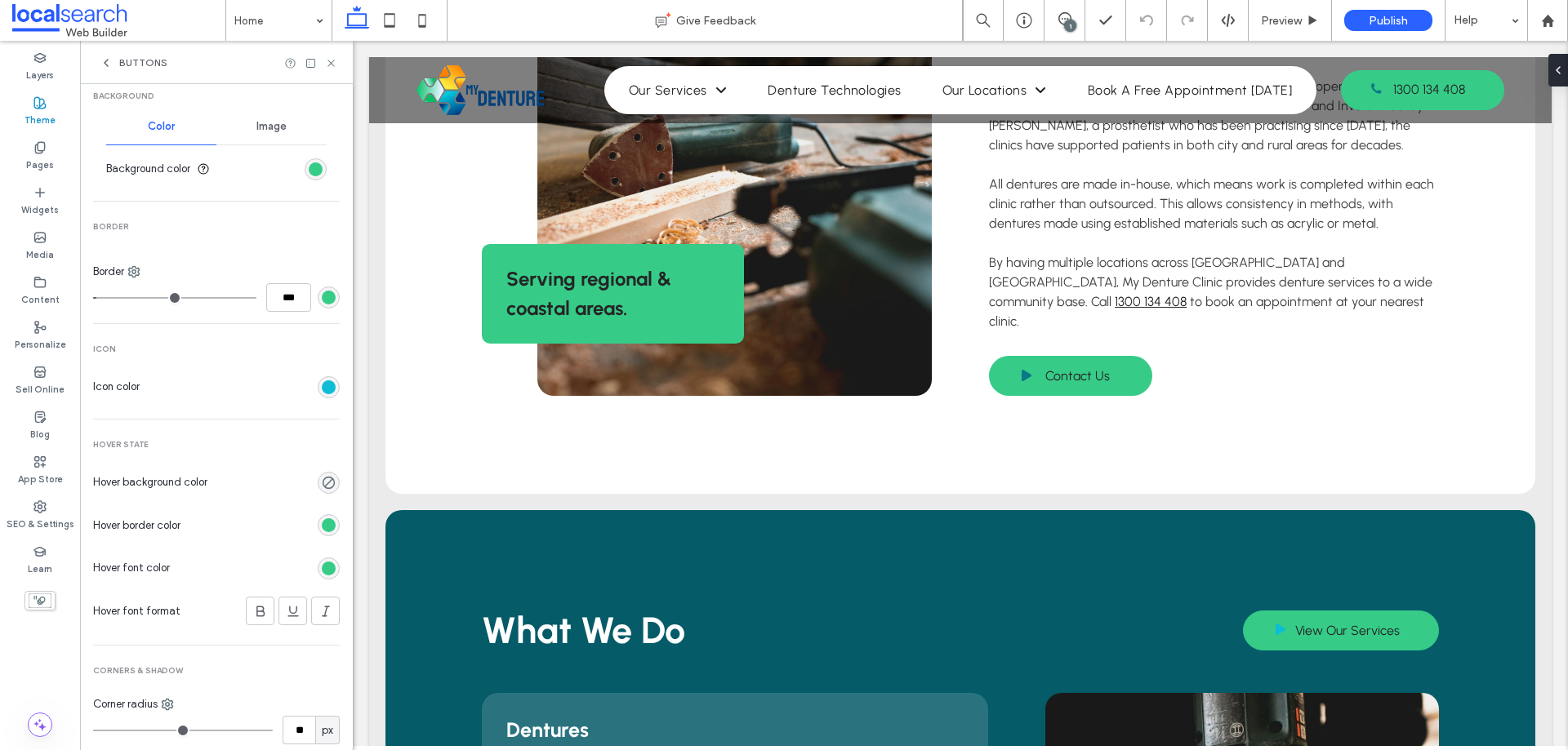
scroll to position [571, 0]
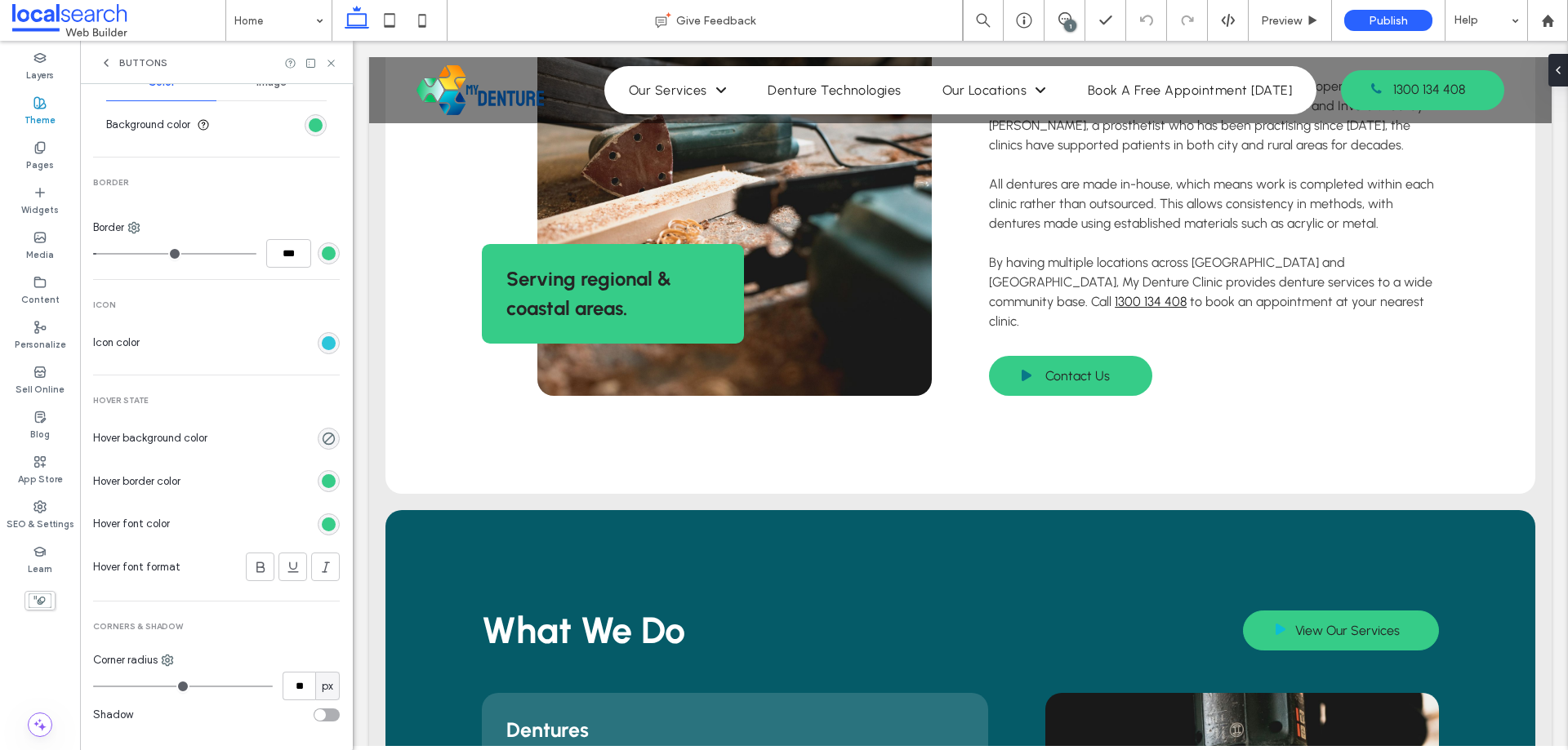
click at [322, 350] on div "rgb(13, 189, 213)" at bounding box center [328, 343] width 14 height 14
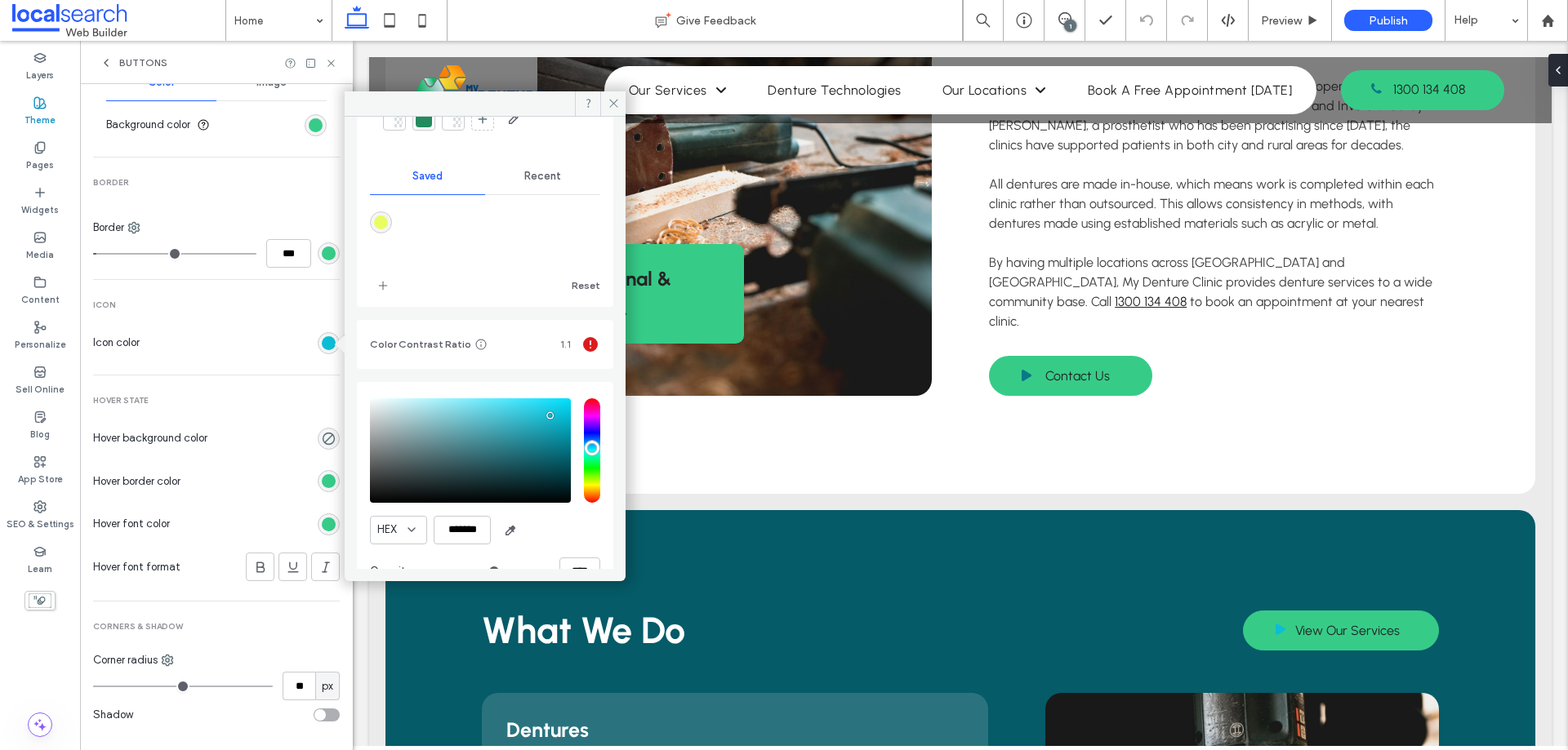
scroll to position [151, 0]
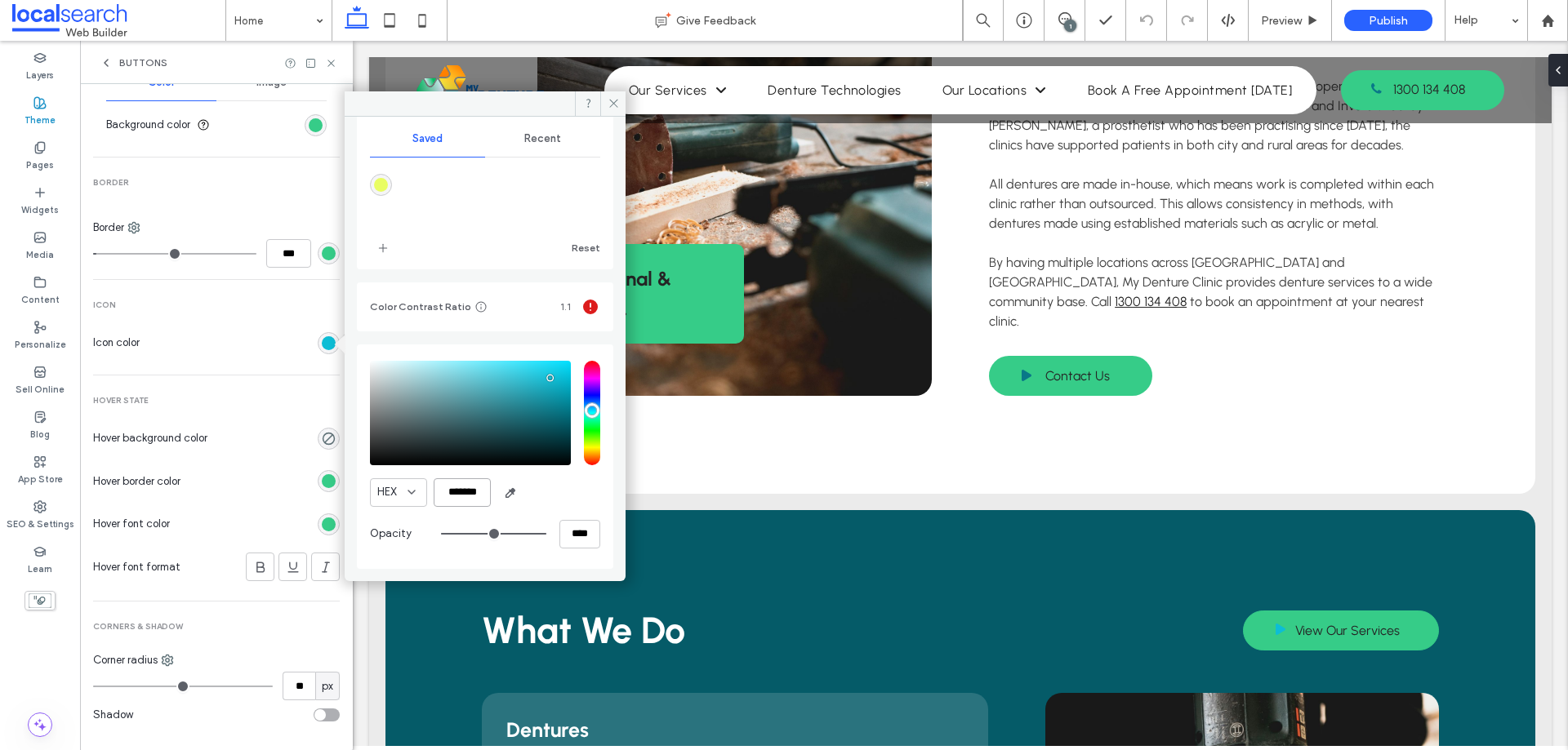
click at [469, 487] on input "*******" at bounding box center [462, 492] width 57 height 28
paste input "color picker textbox"
type input "*******"
click at [554, 489] on div "HEX *******" at bounding box center [484, 492] width 230 height 28
click at [610, 101] on use at bounding box center [613, 103] width 8 height 8
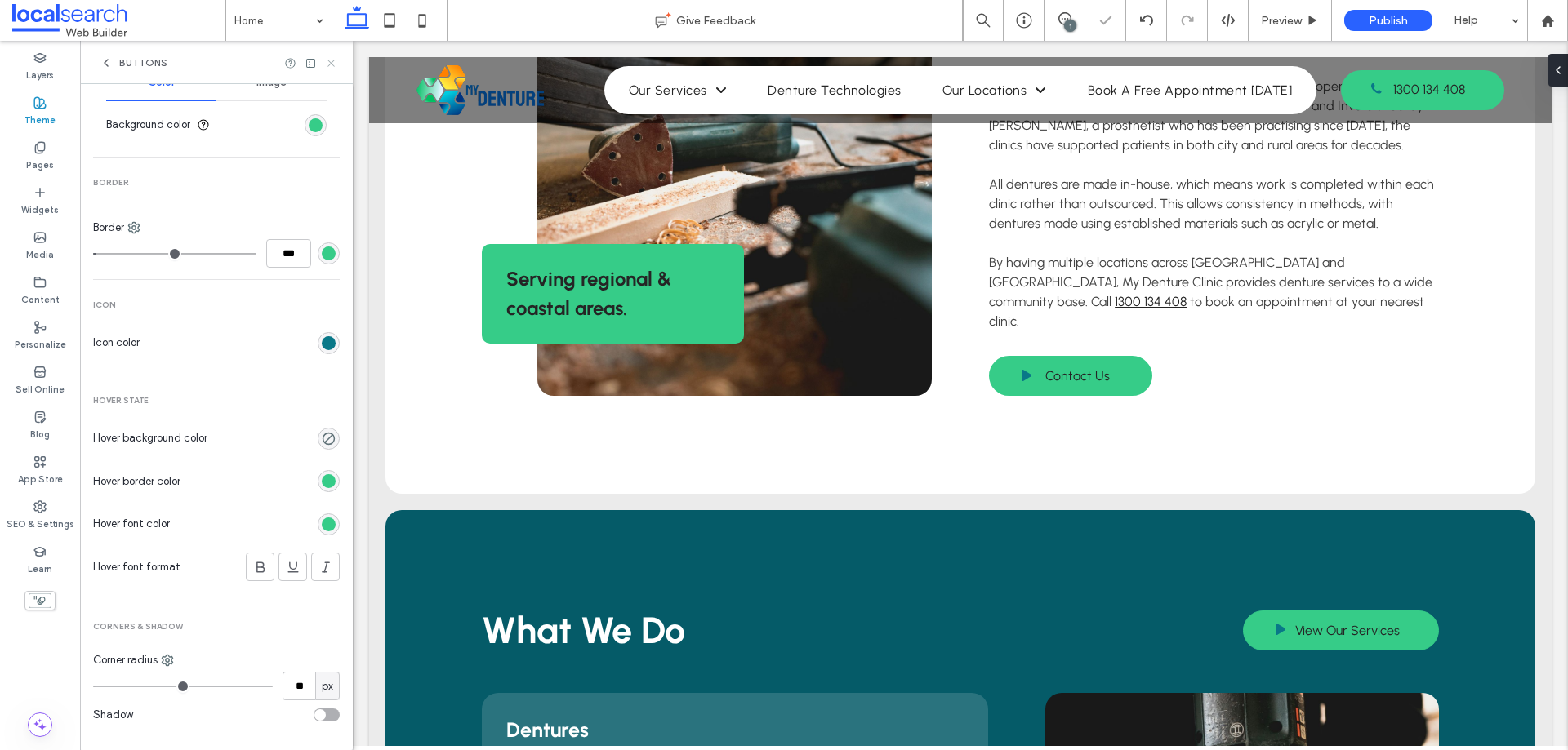
click at [333, 63] on icon at bounding box center [331, 63] width 12 height 12
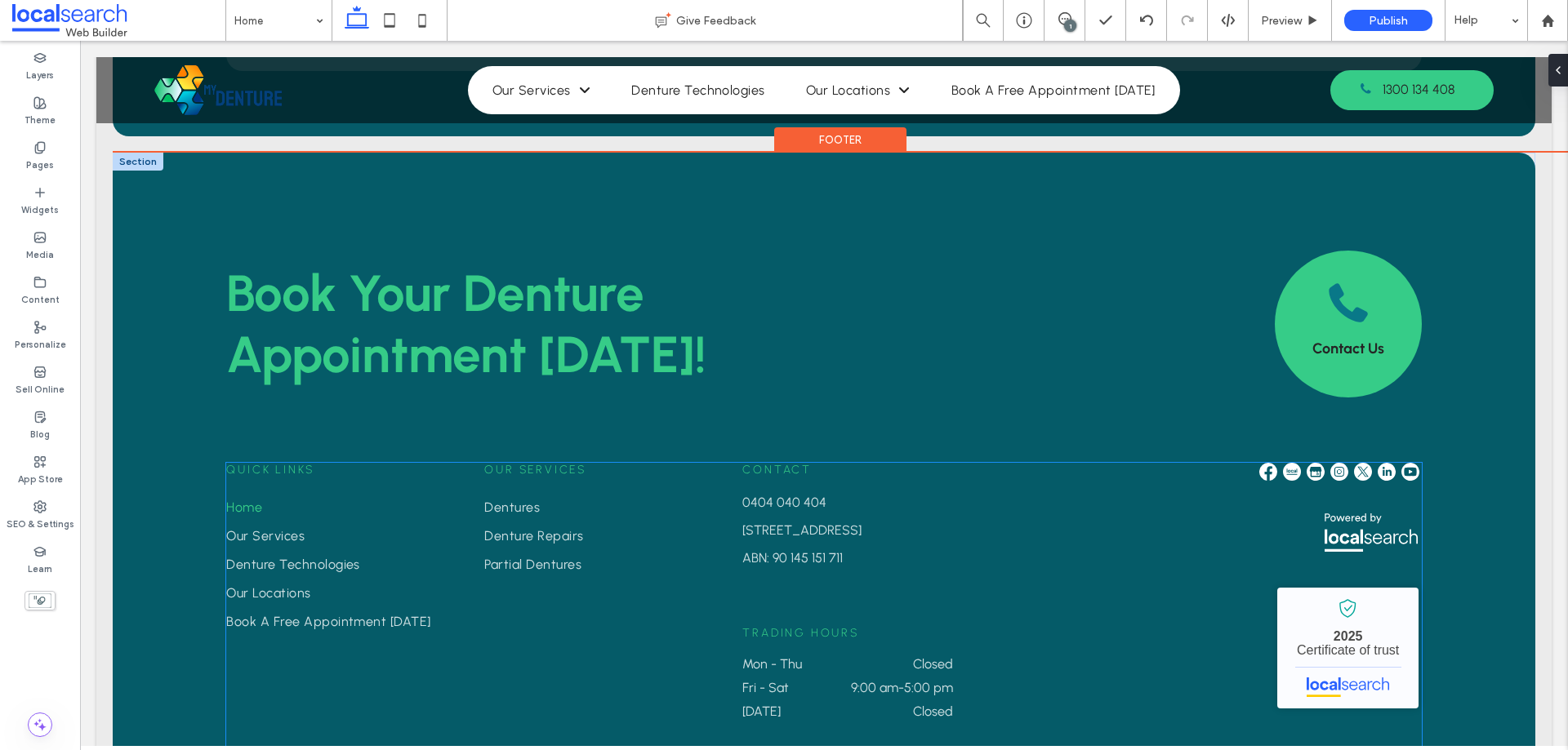
scroll to position [3882, 0]
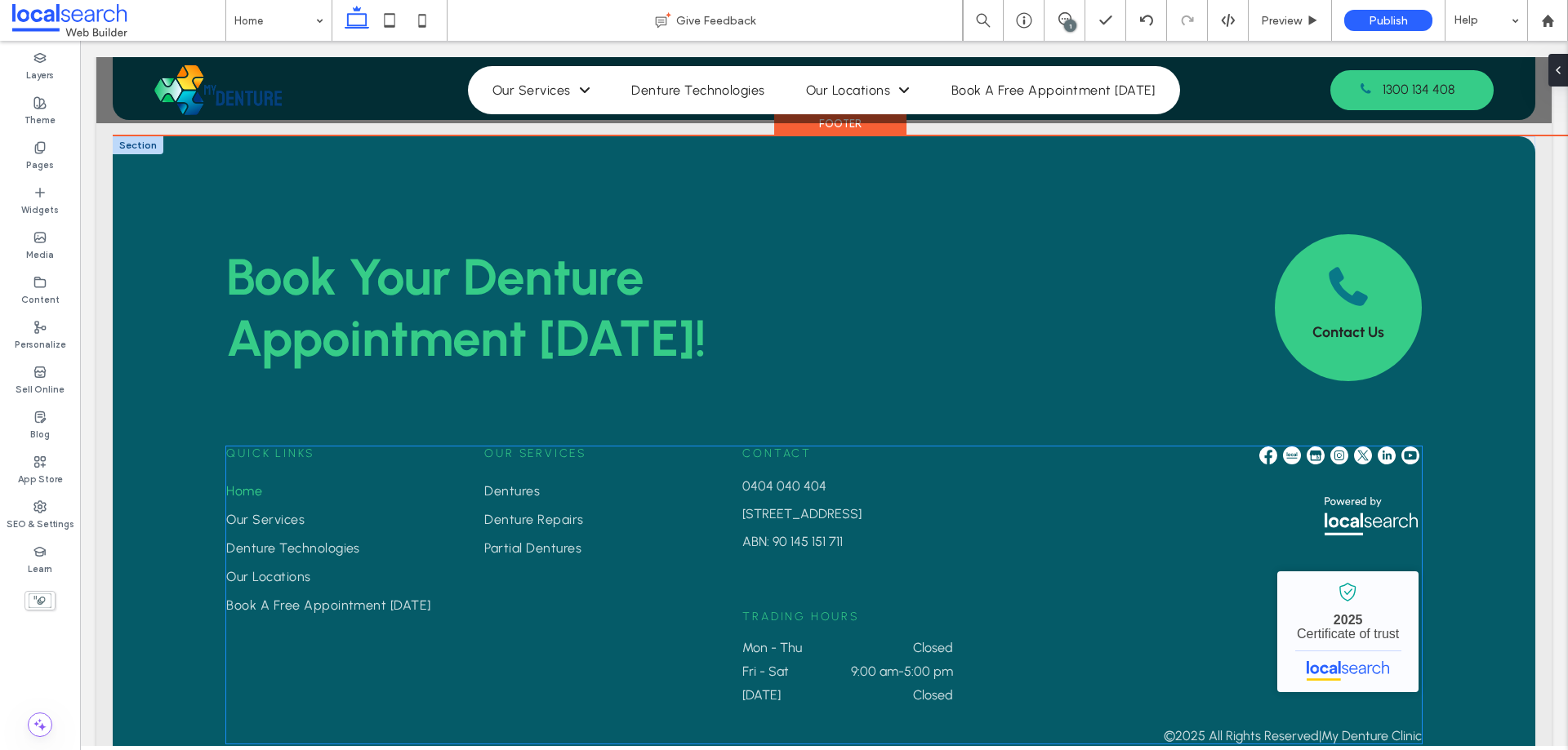
click at [1330, 446] on img at bounding box center [1339, 455] width 18 height 18
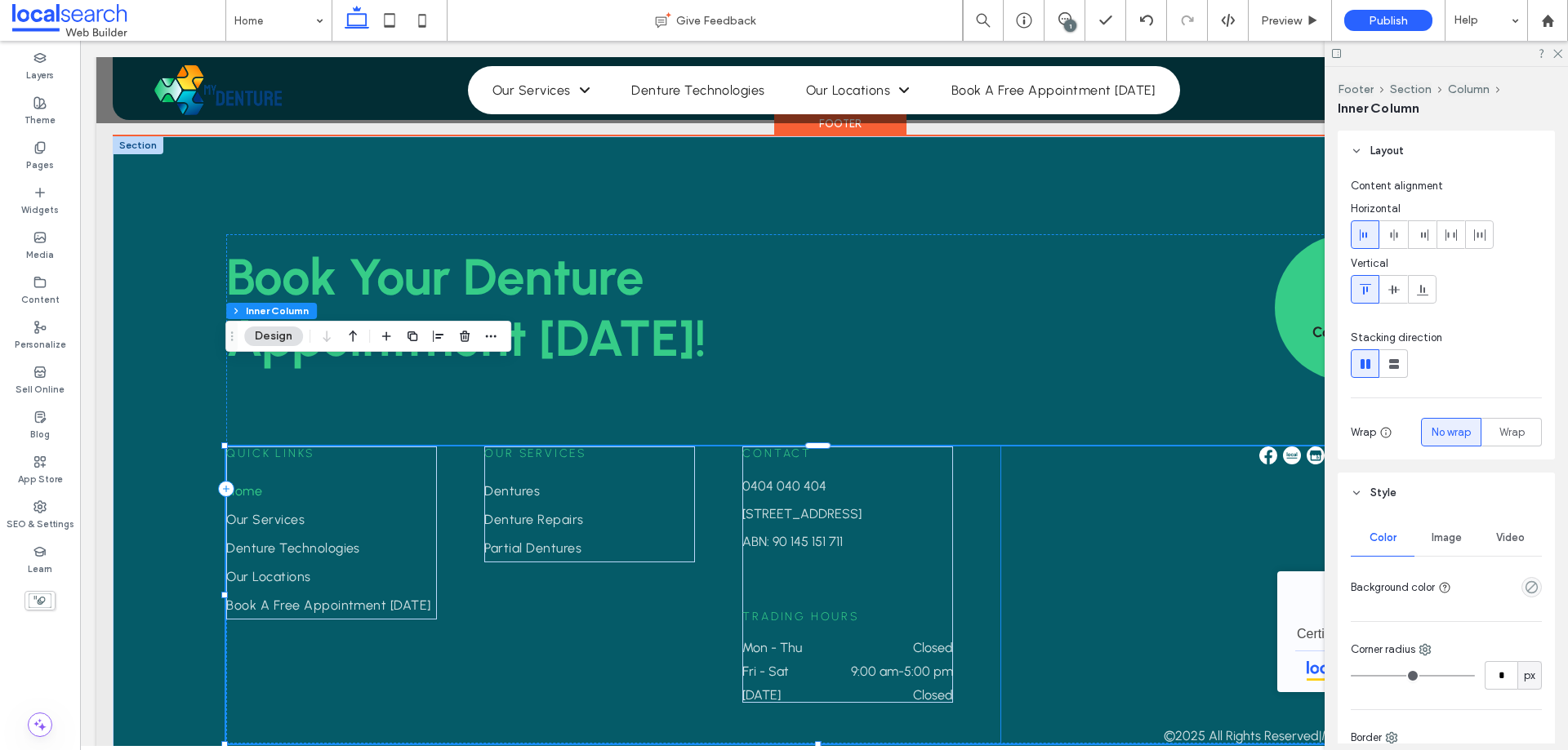
click at [1312, 446] on img at bounding box center [1315, 455] width 18 height 18
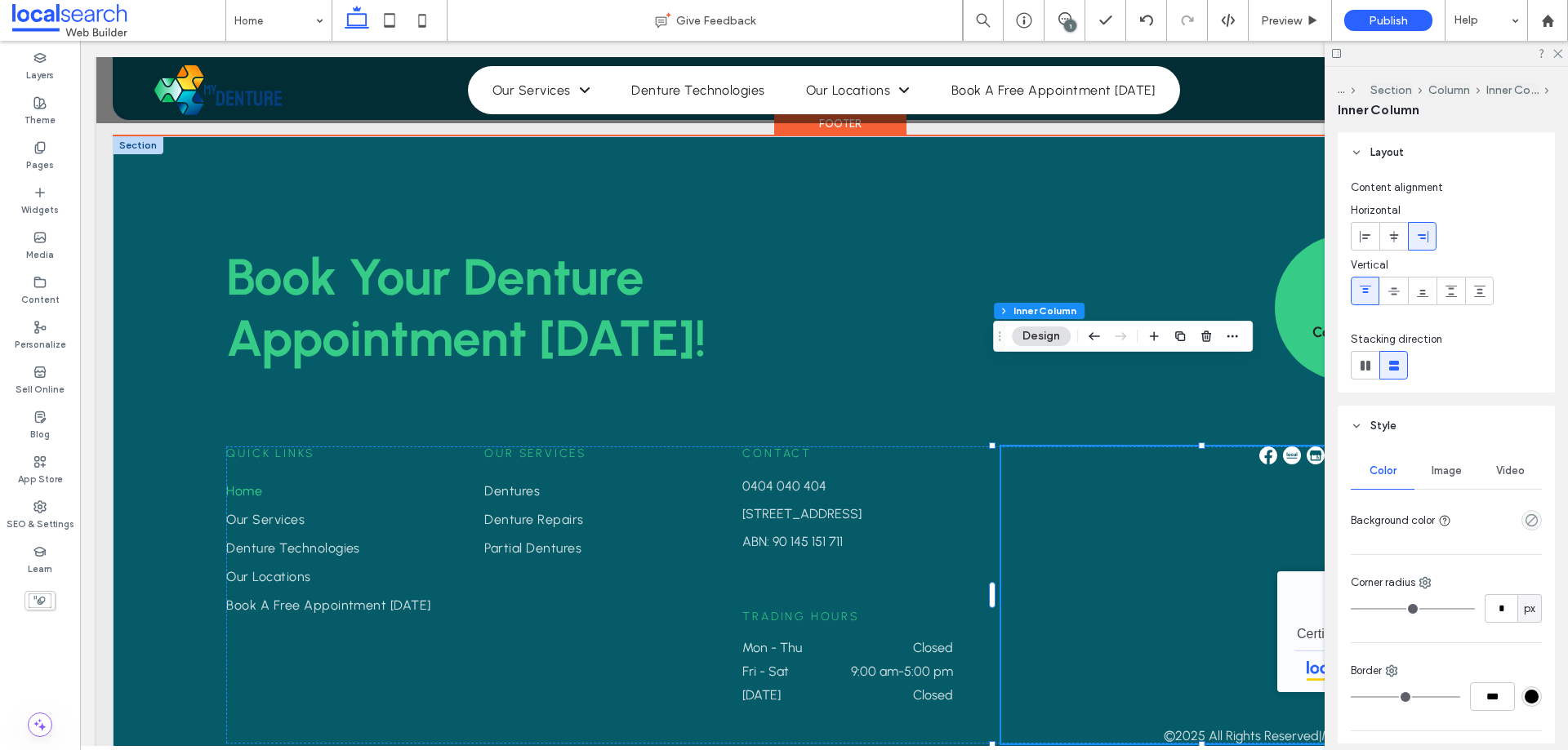
click at [1312, 446] on img at bounding box center [1315, 455] width 18 height 18
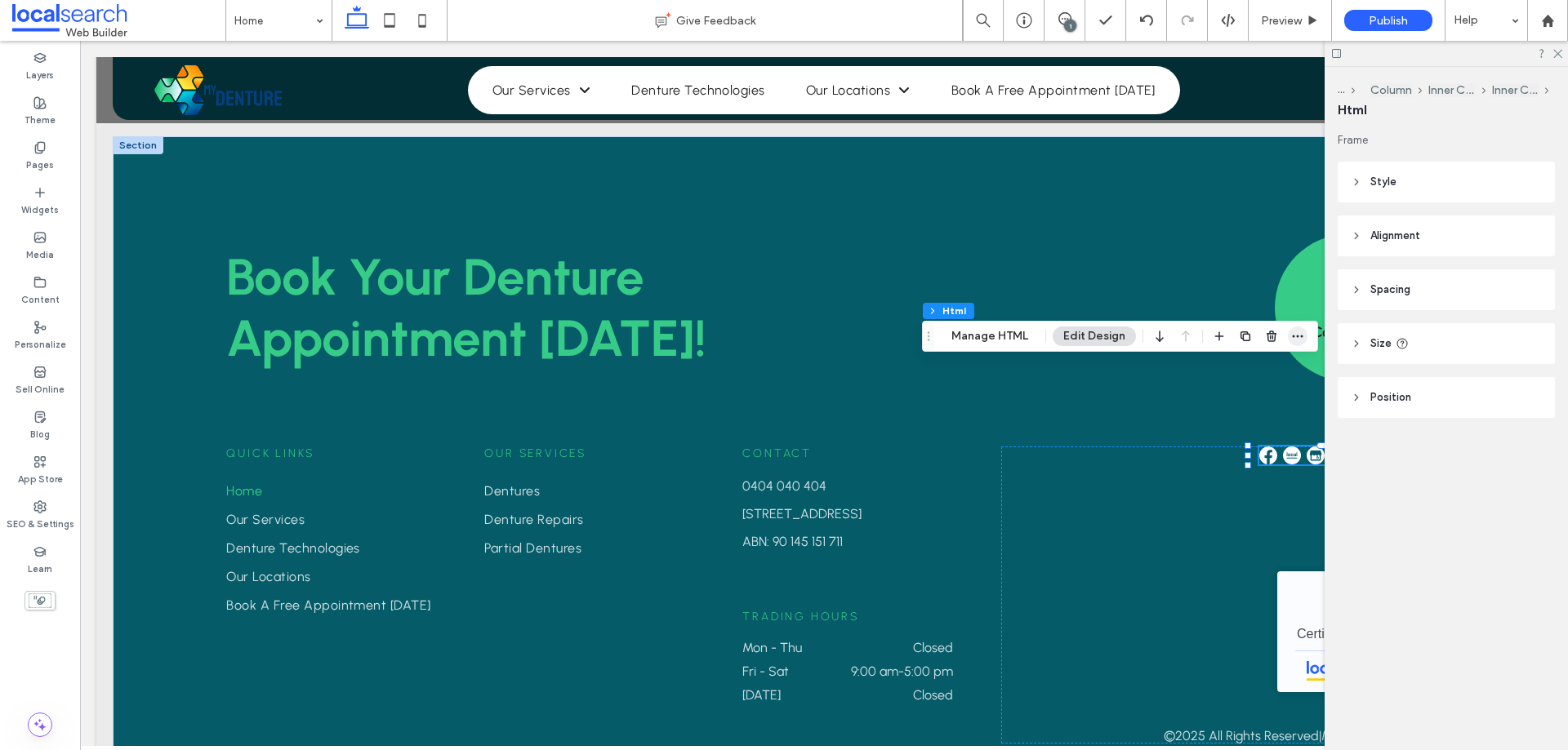
click at [1295, 335] on icon "button" at bounding box center [1297, 336] width 13 height 13
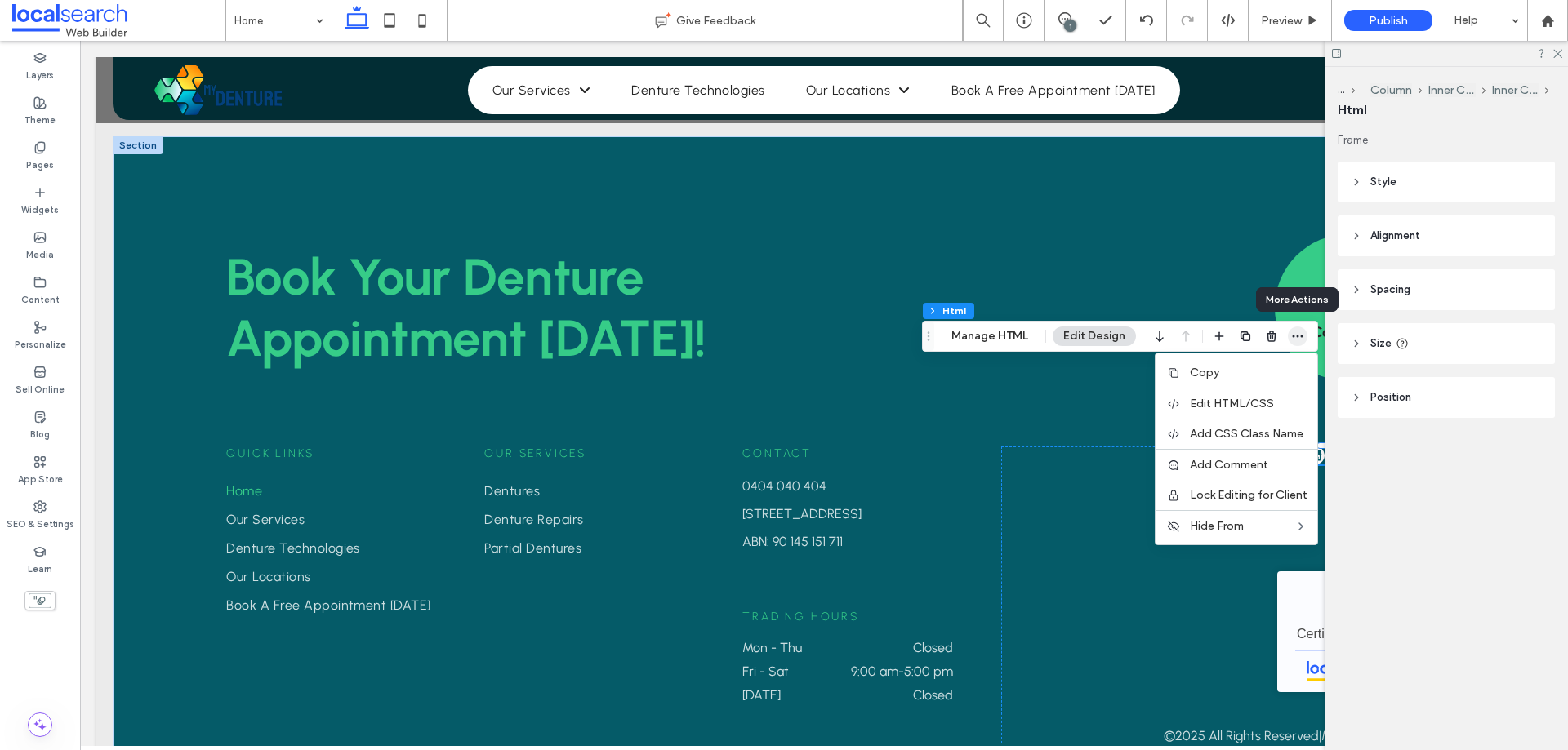
click at [1295, 334] on icon "button" at bounding box center [1297, 336] width 13 height 13
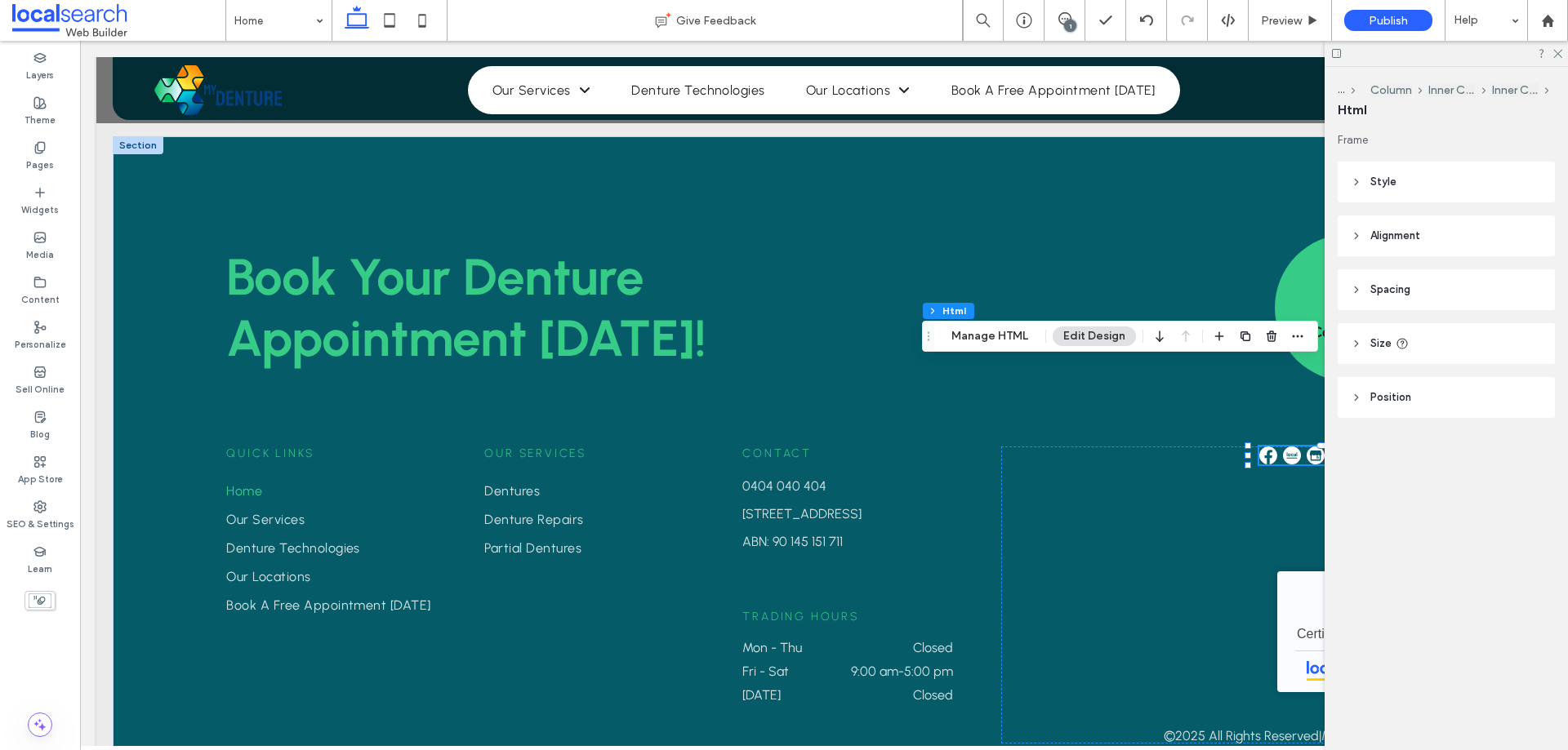
click at [1557, 45] on div at bounding box center [1446, 53] width 243 height 25
click at [1556, 51] on icon at bounding box center [1556, 52] width 10 height 10
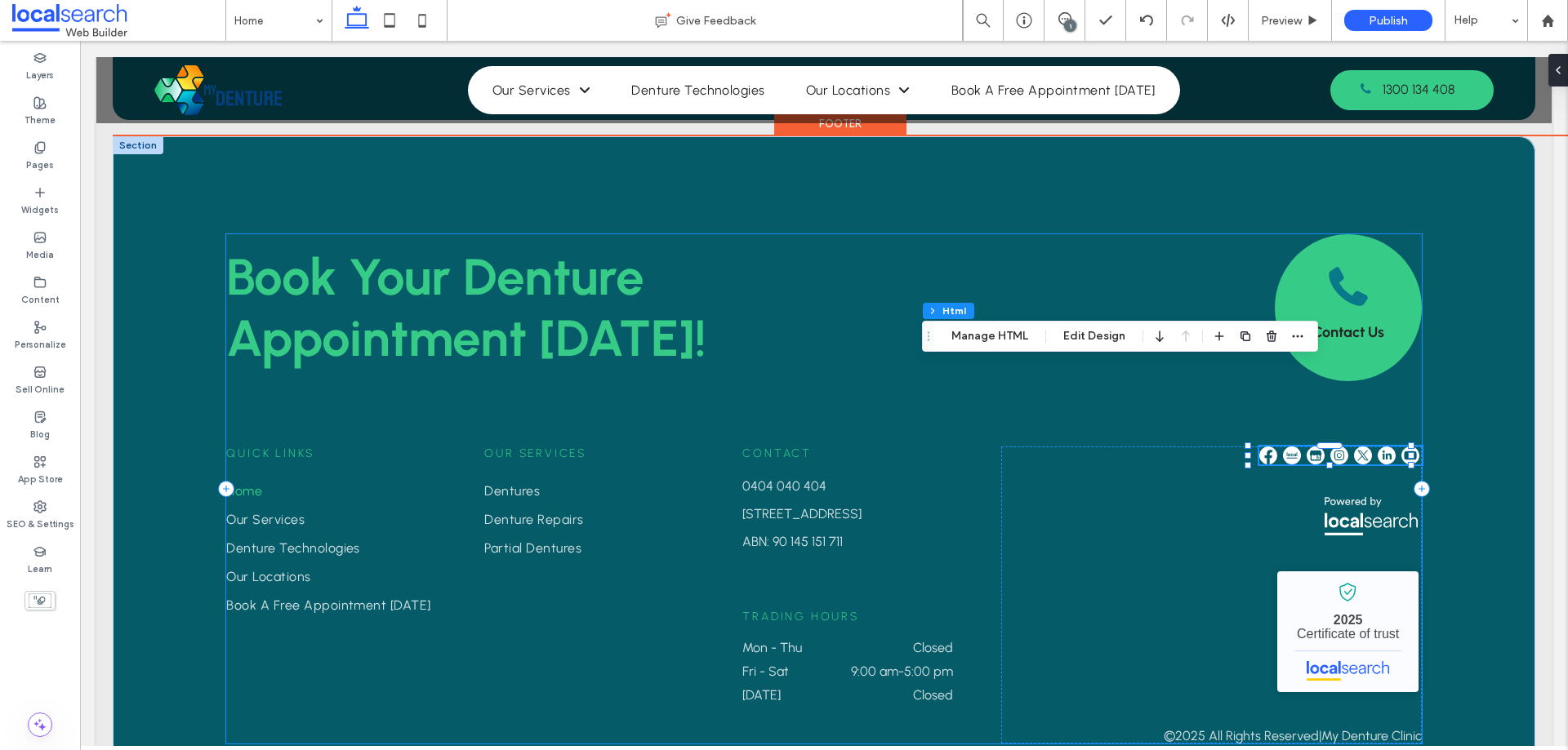
click at [1017, 326] on div "Book Your Denture ﻿ Appointment [DATE]! Contact Us Quick Links Home Our Service…" at bounding box center [823, 489] width 1195 height 509
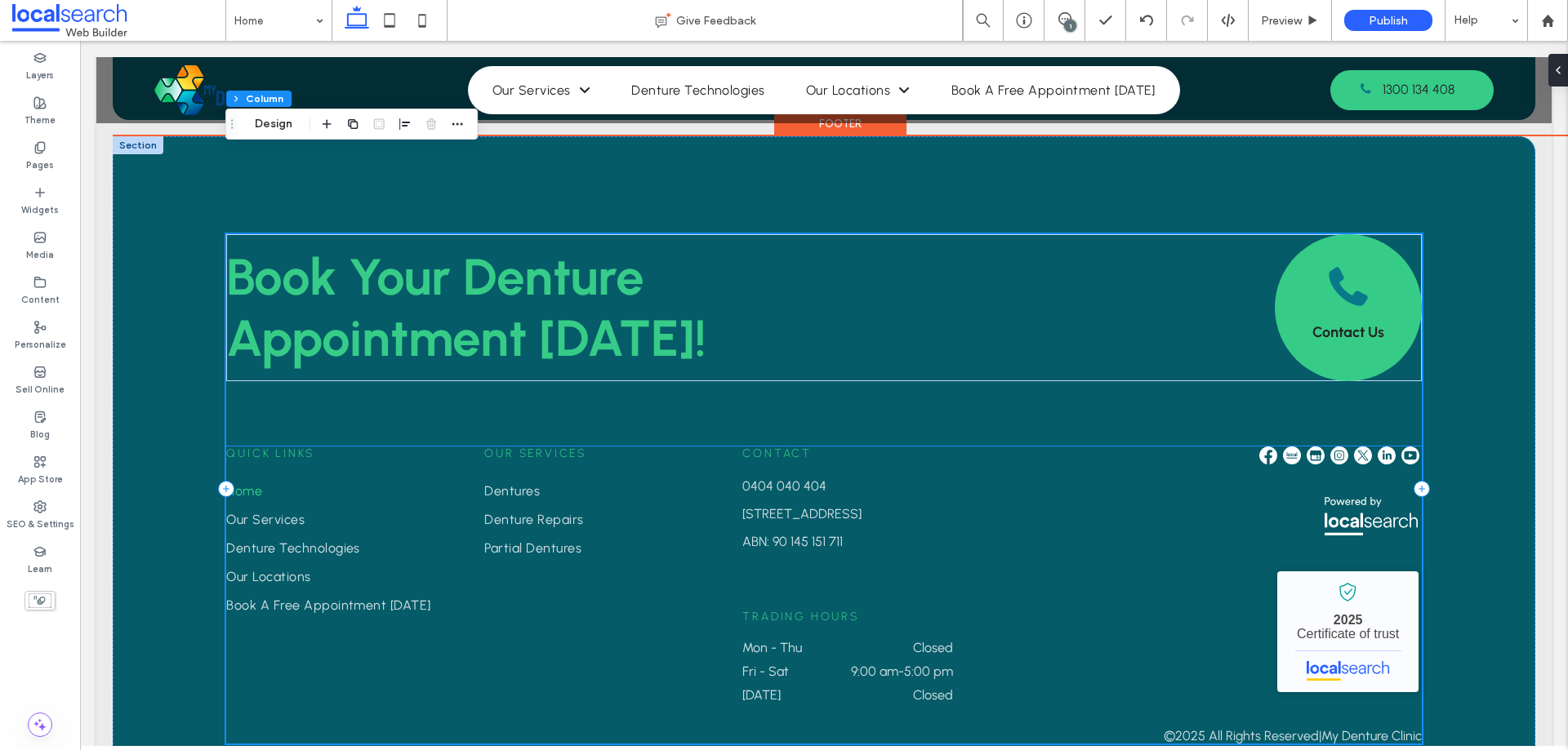
click at [1287, 446] on img at bounding box center [1292, 455] width 18 height 18
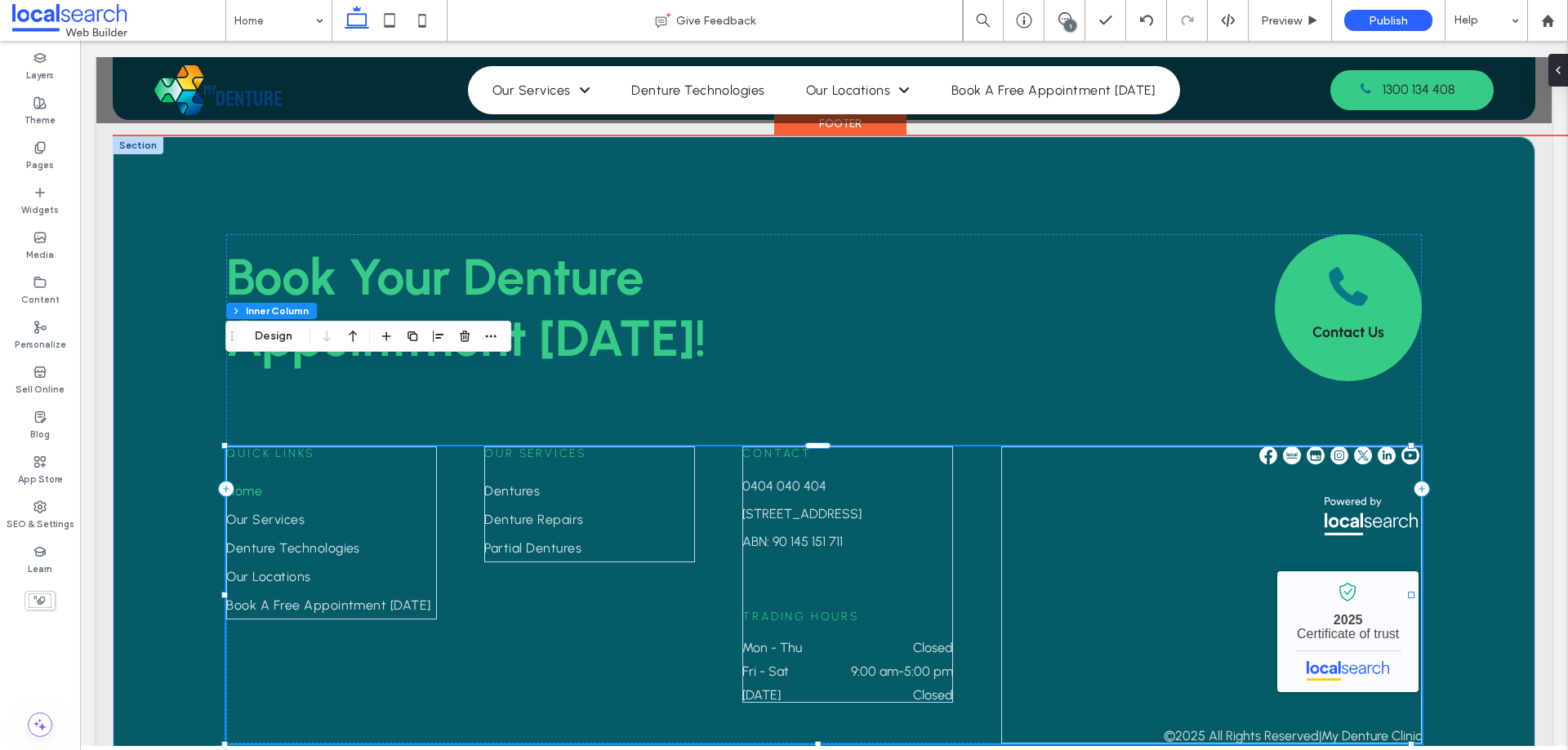
click at [1287, 446] on img at bounding box center [1292, 455] width 18 height 18
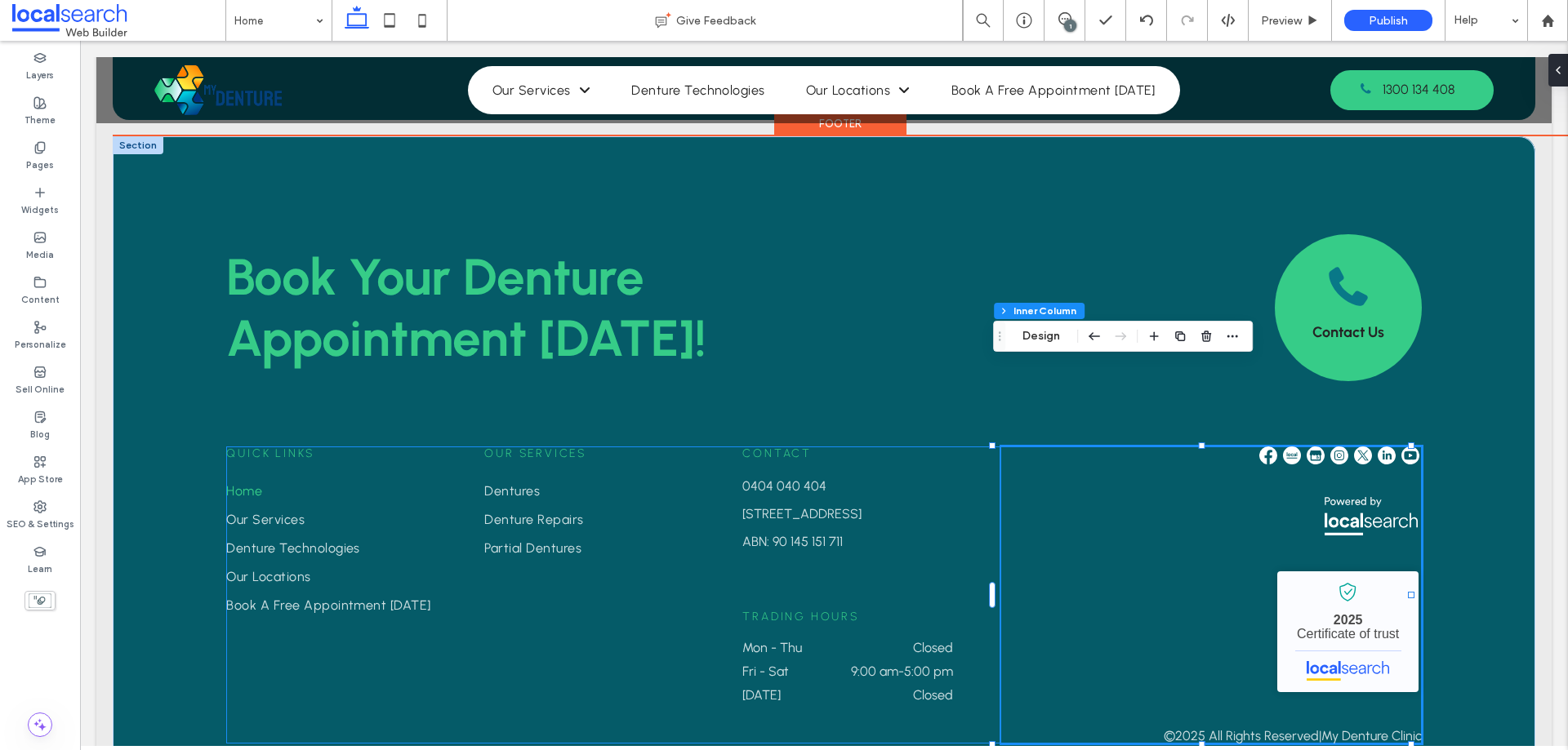
click at [1287, 446] on img at bounding box center [1292, 455] width 18 height 18
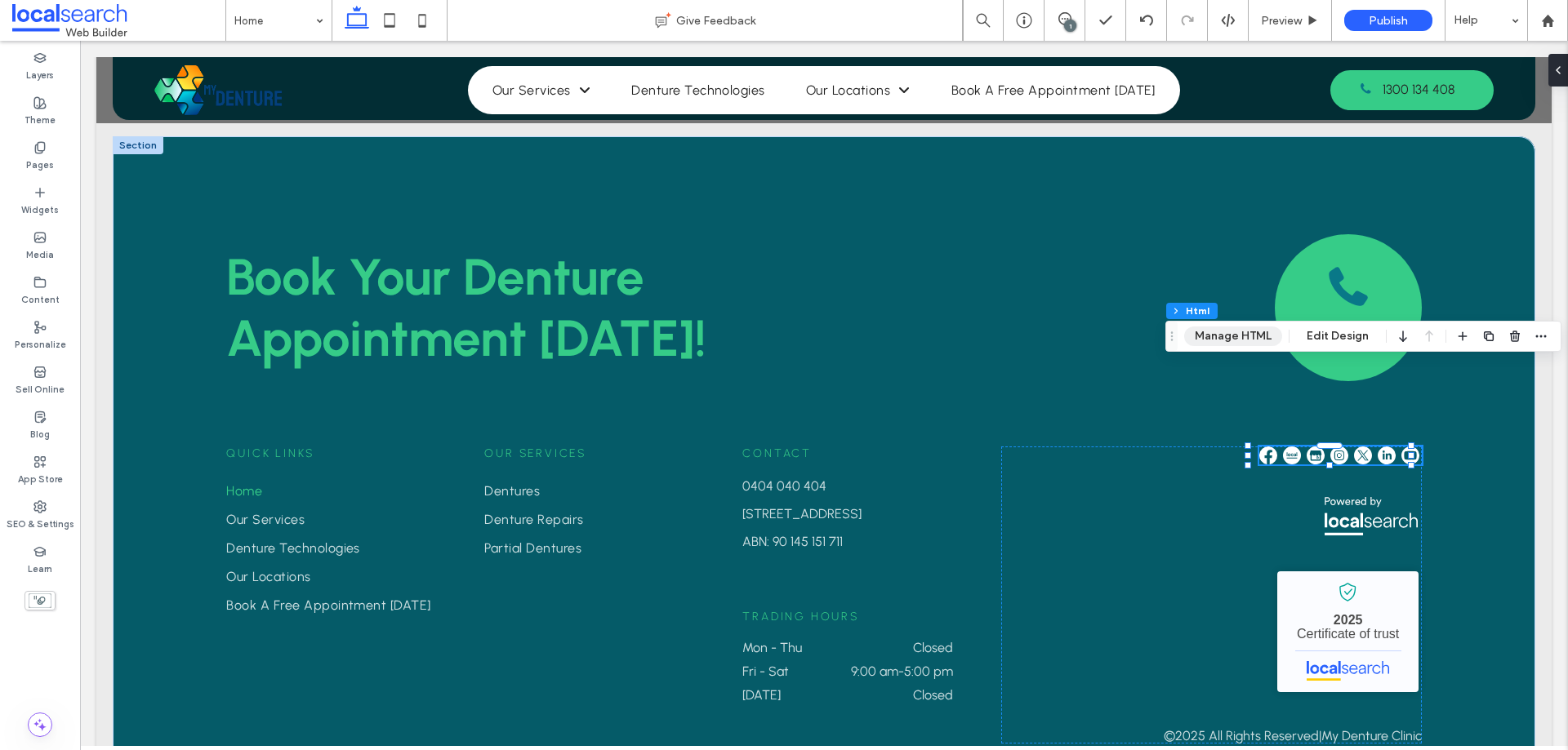
click at [1233, 327] on button "Manage HTML" at bounding box center [1232, 336] width 98 height 20
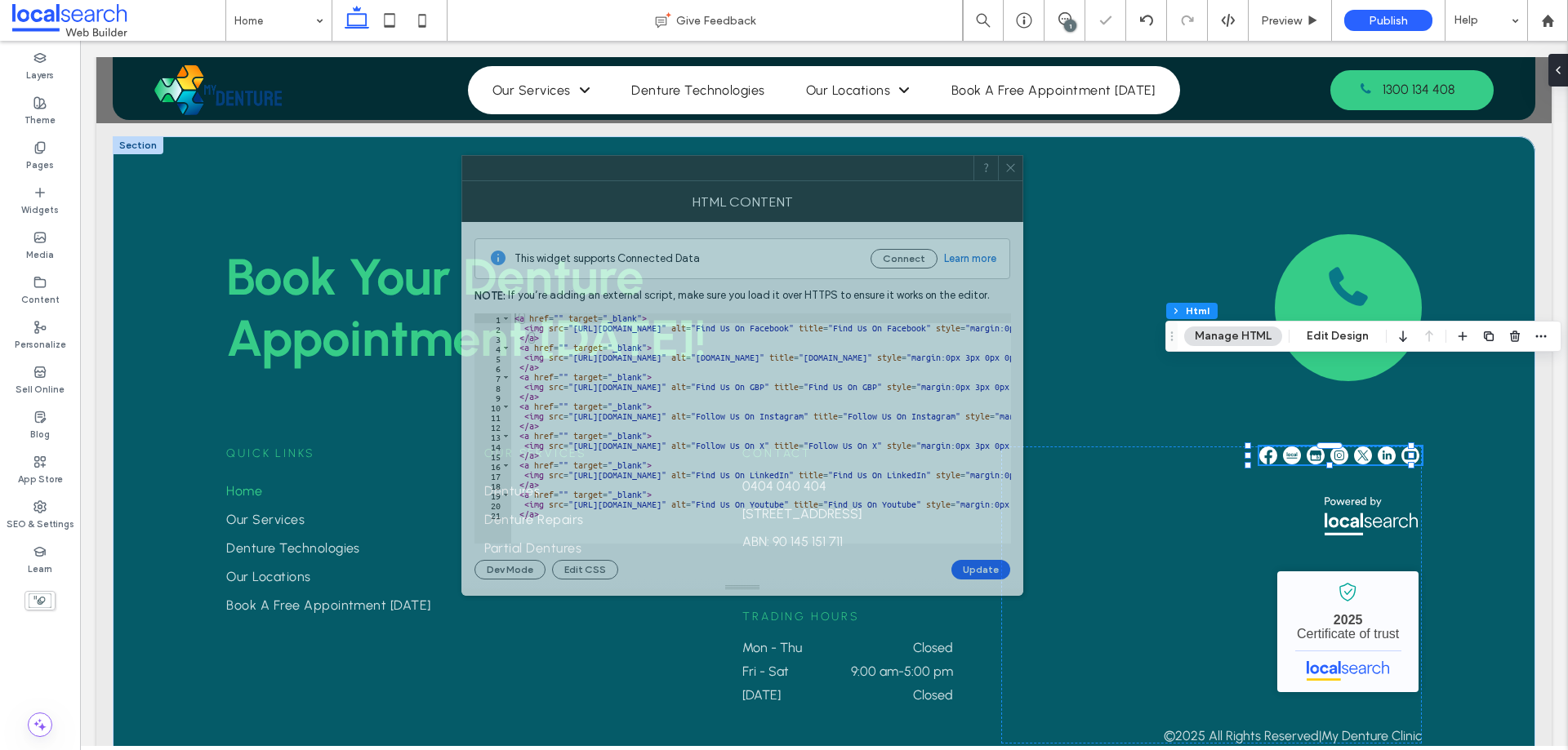
drag, startPoint x: 1392, startPoint y: 177, endPoint x: 725, endPoint y: 242, distance: 670.2
click at [776, 177] on div at bounding box center [718, 168] width 511 height 24
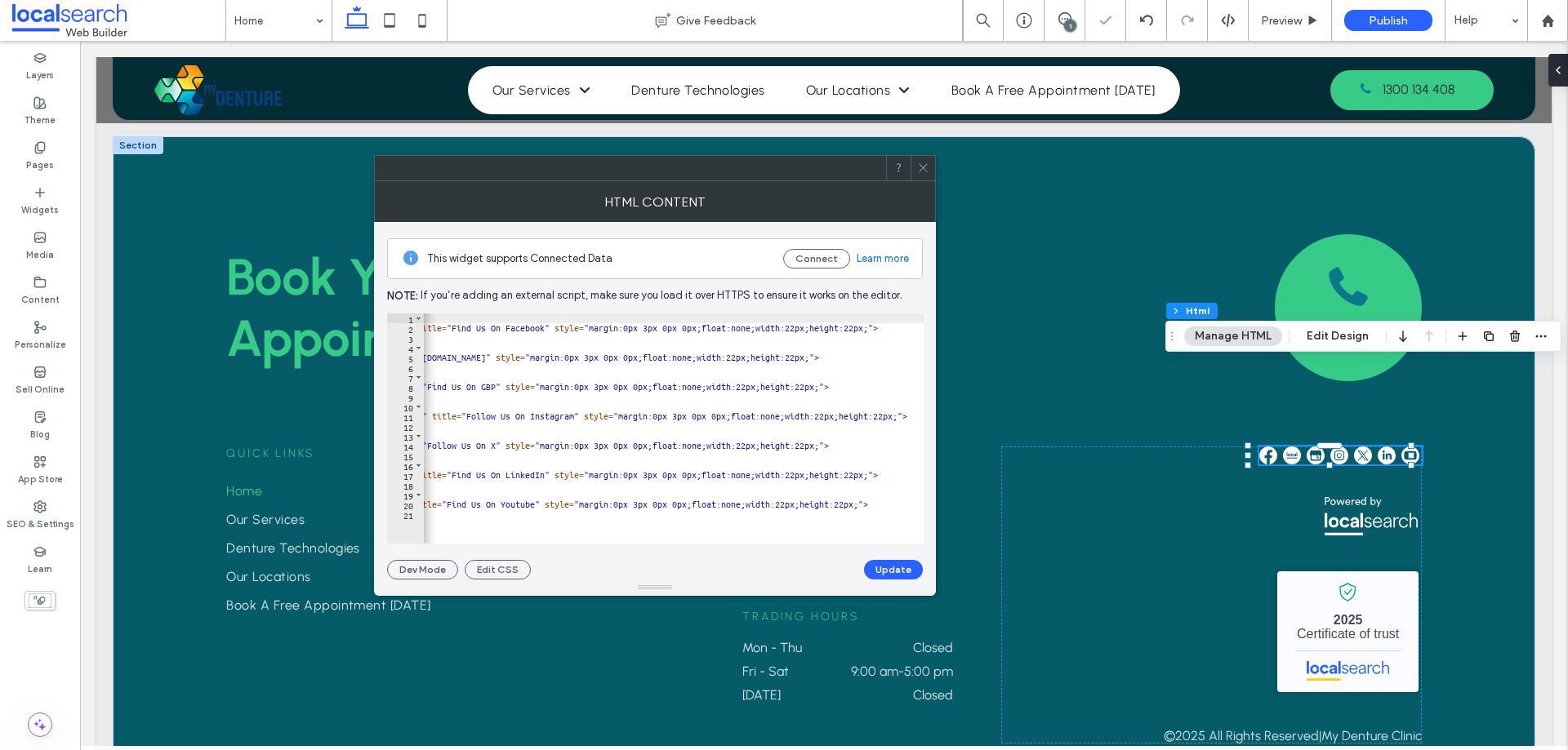
scroll to position [0, 0]
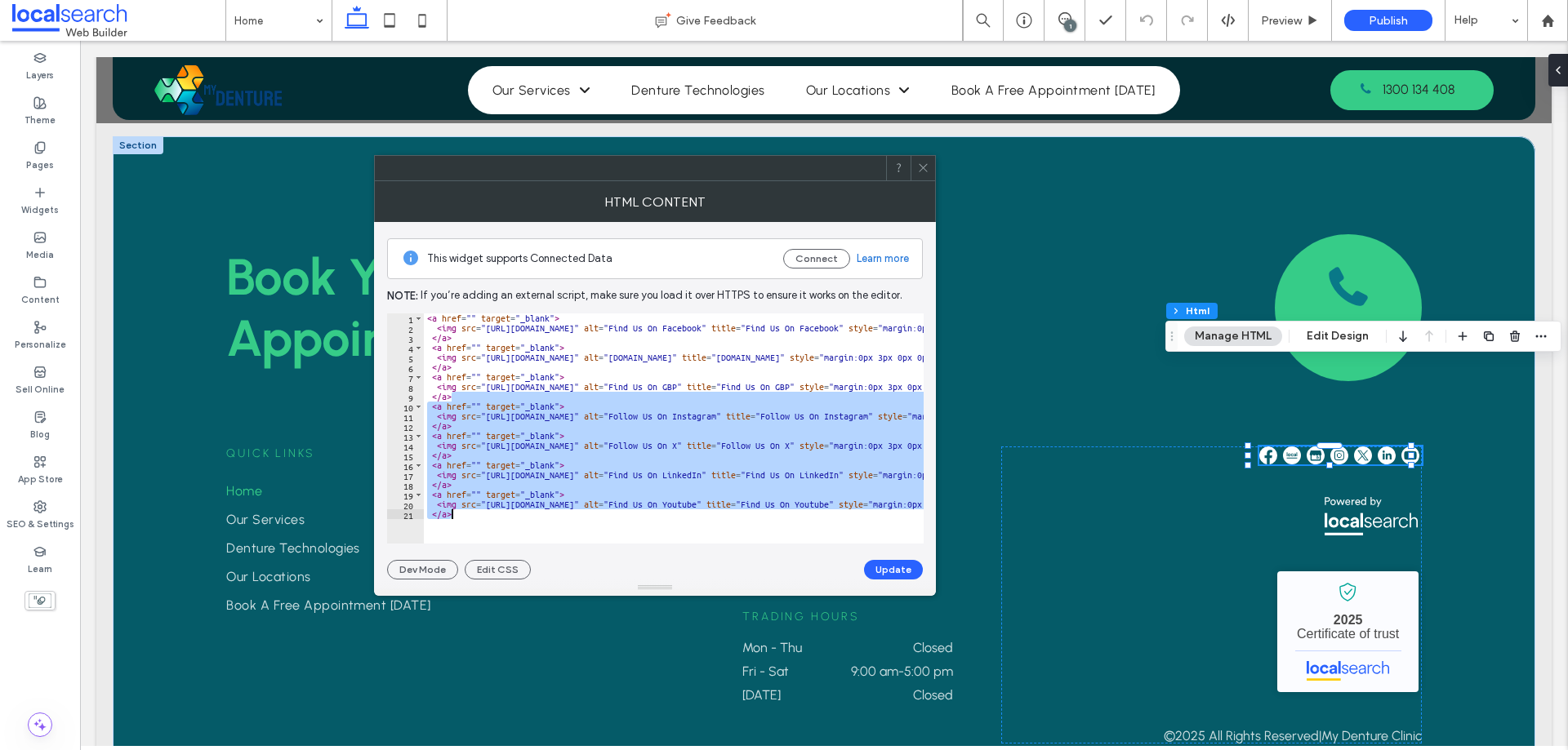
drag, startPoint x: 565, startPoint y: 398, endPoint x: 631, endPoint y: 529, distance: 146.7
click at [631, 529] on div "**** 1 2 3 4 5 6 7 8 9 10 11 12 13 14 15 16 17 18 19 20 21 < a href = "" target…" at bounding box center [655, 429] width 537 height 230
type textarea "****"
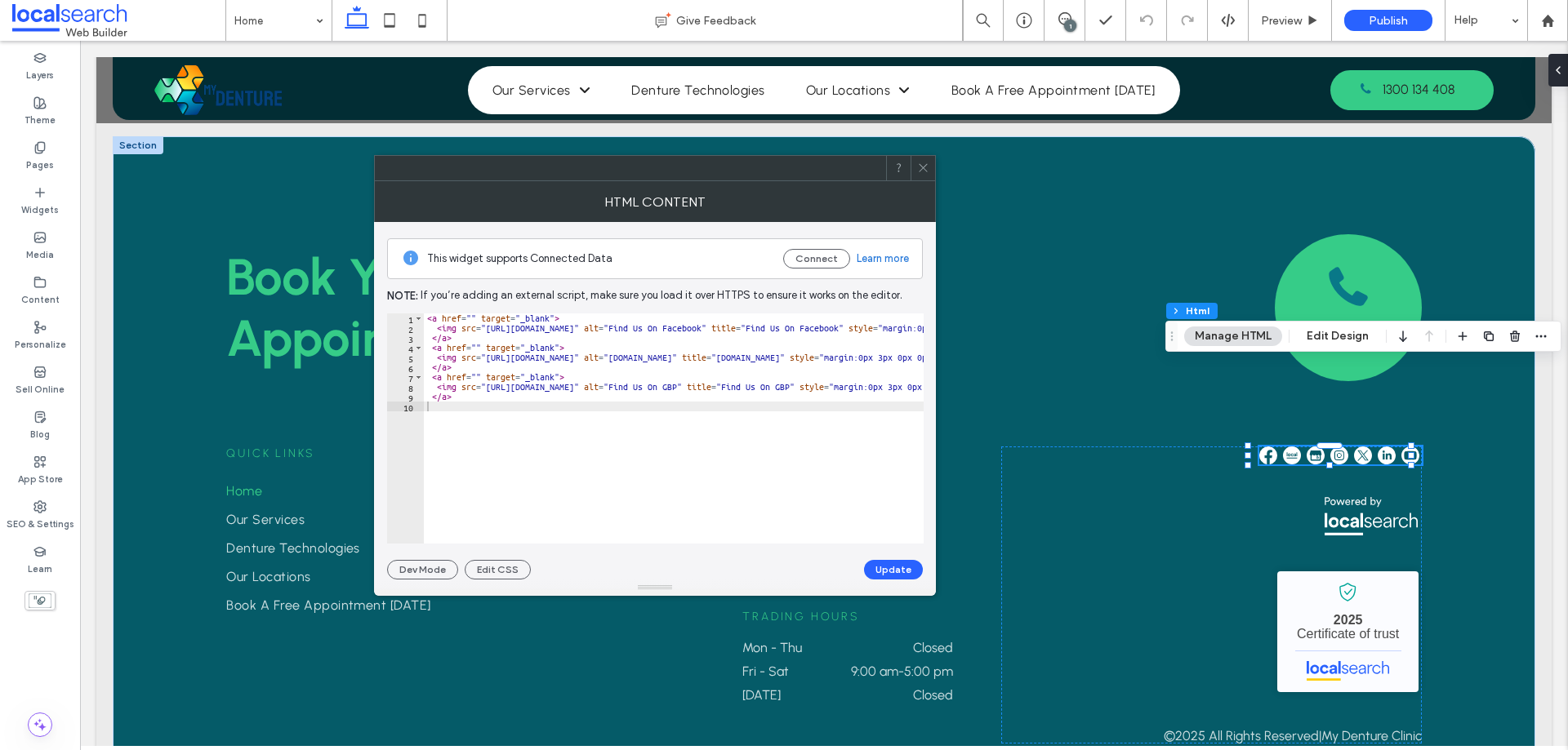
click at [913, 166] on div at bounding box center [922, 168] width 24 height 24
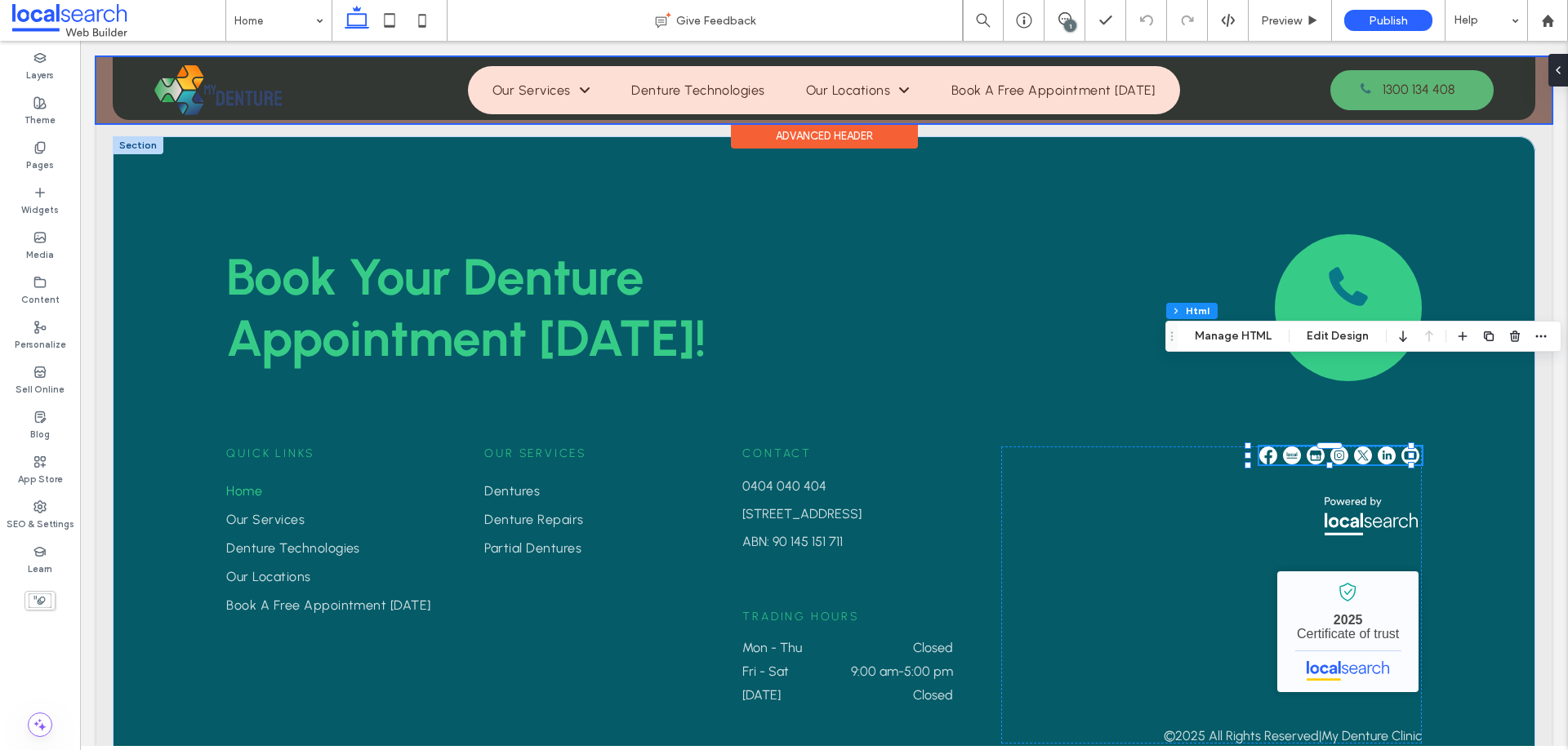
click at [604, 84] on div at bounding box center [823, 90] width 1455 height 66
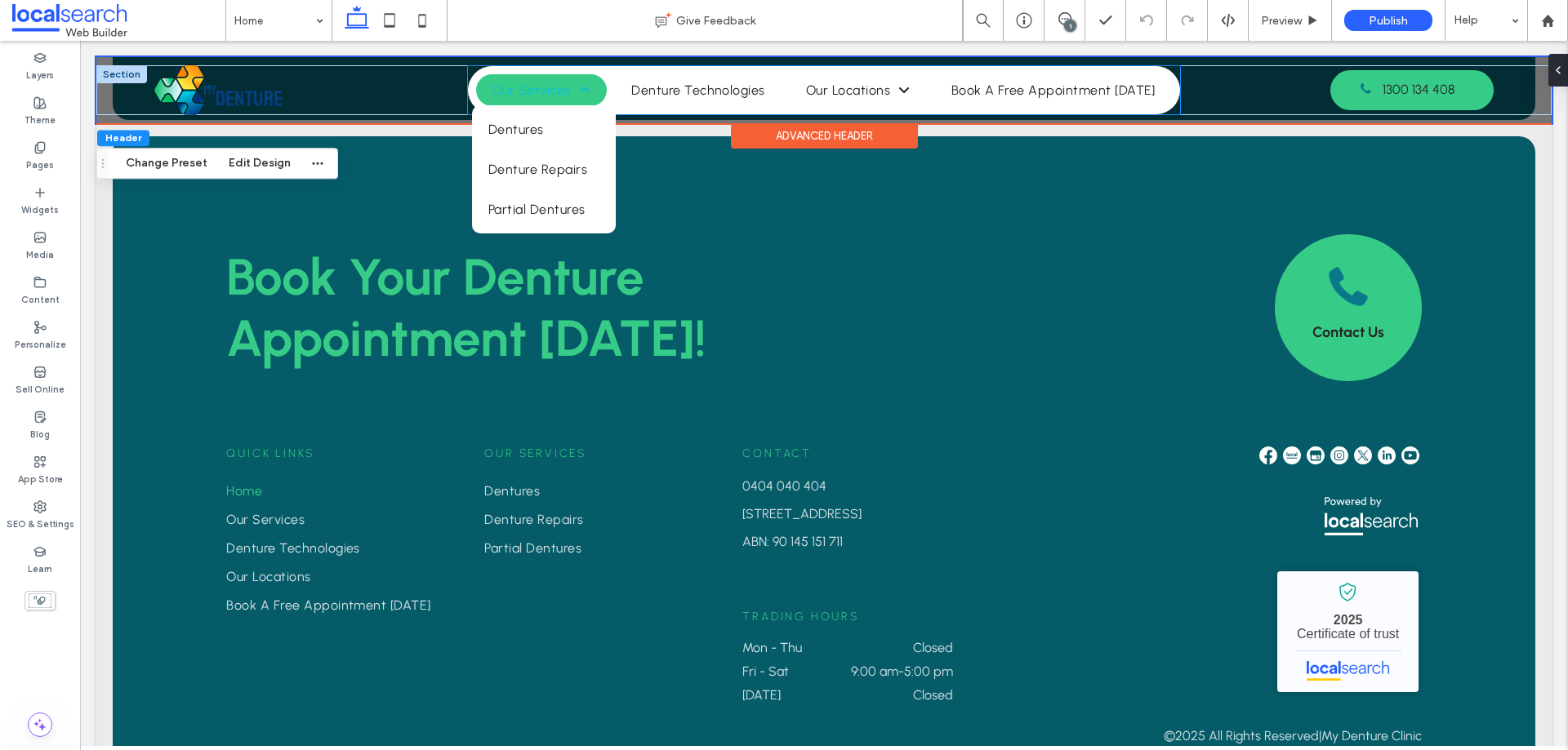
click at [562, 84] on span "Our Services" at bounding box center [541, 90] width 98 height 16
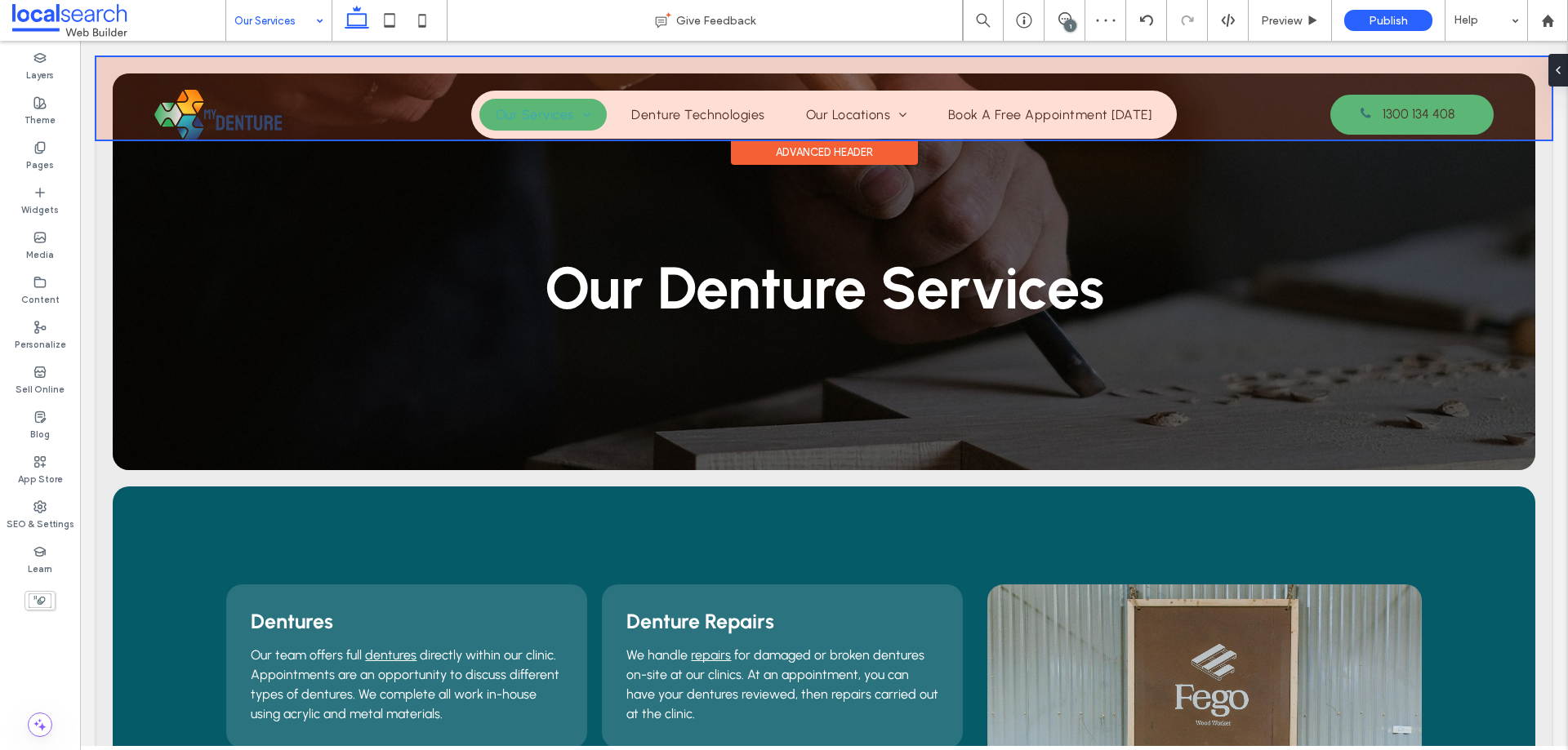
click at [555, 115] on div at bounding box center [823, 99] width 1455 height 83
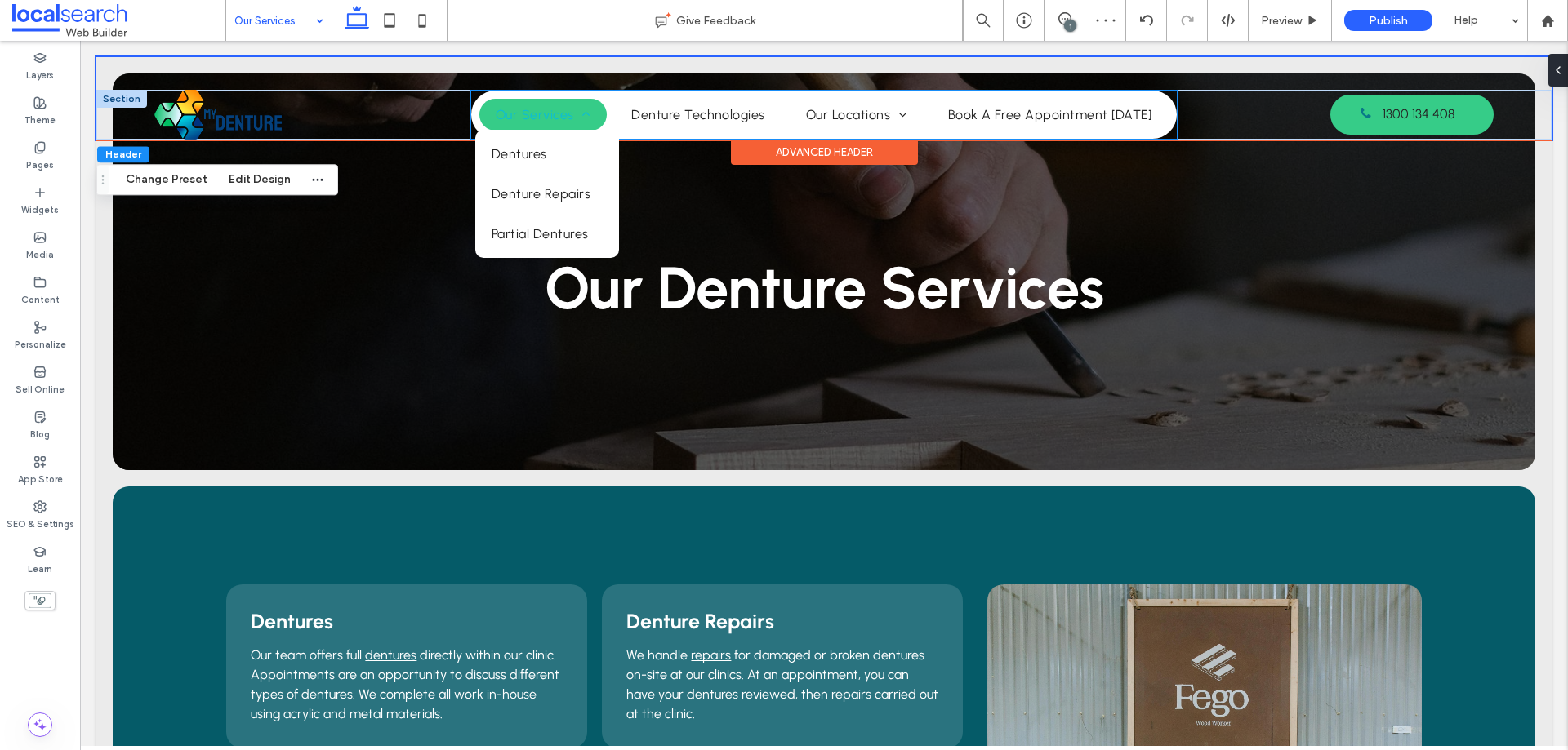
click at [569, 110] on span "Our Services" at bounding box center [542, 115] width 95 height 16
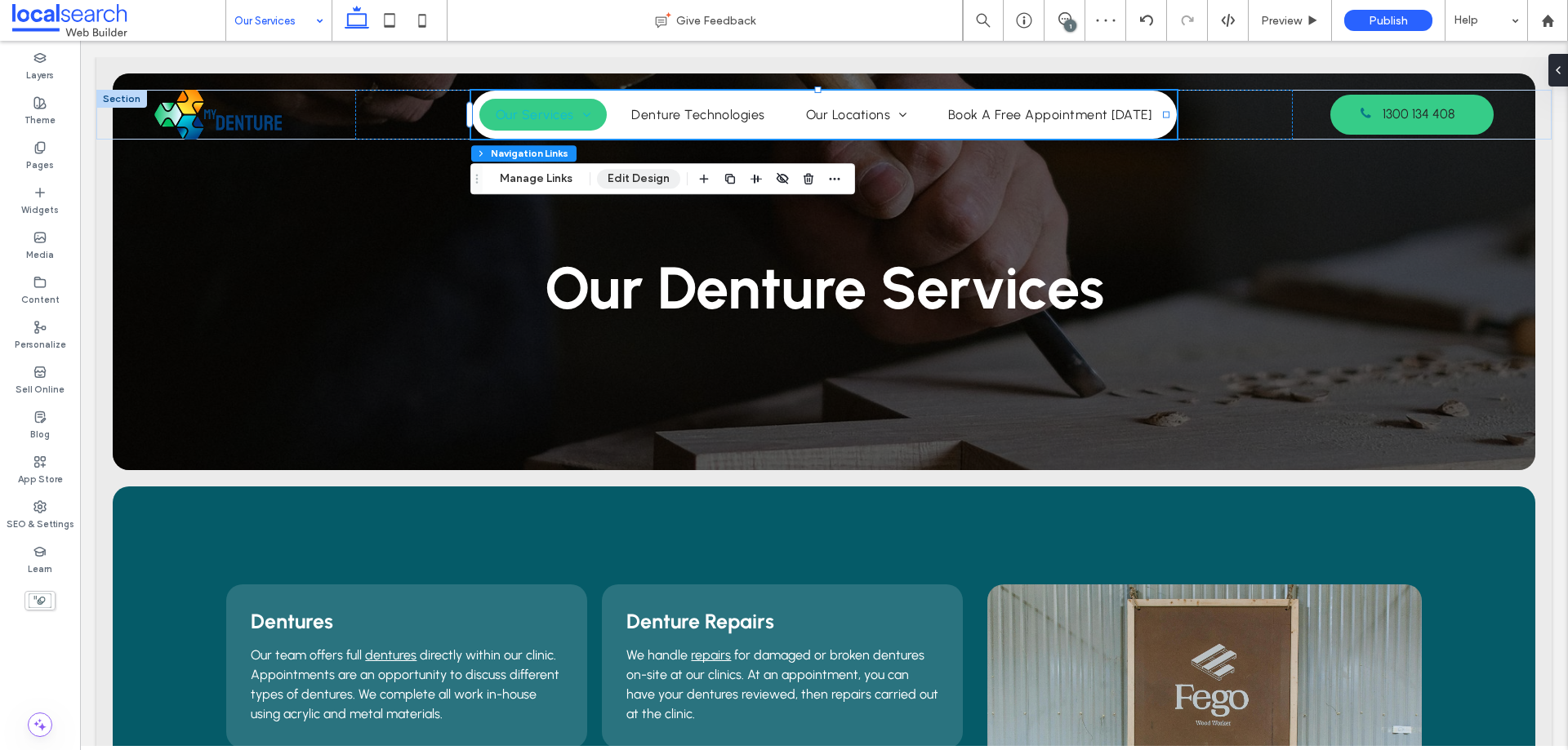
click at [630, 177] on button "Edit Design" at bounding box center [638, 179] width 84 height 20
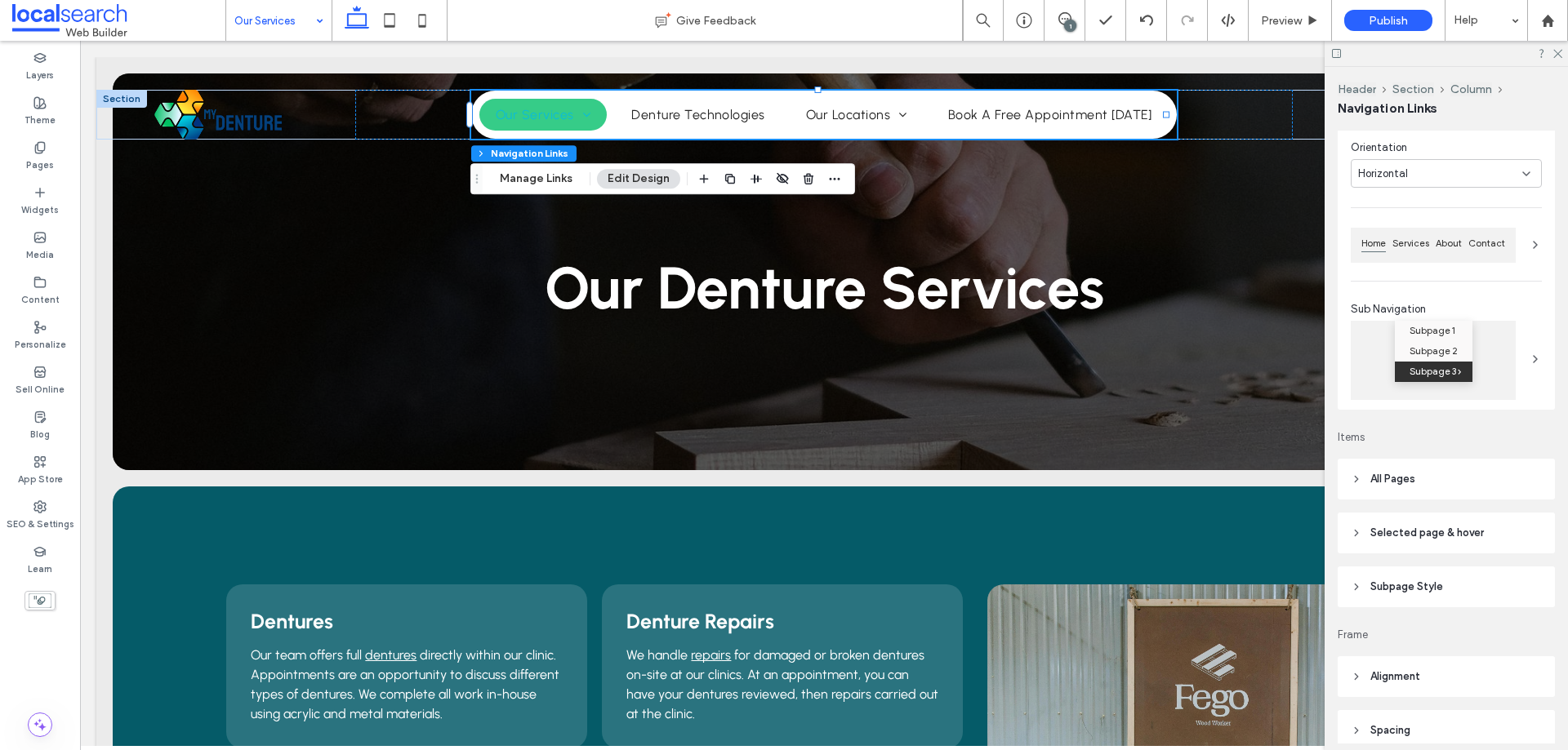
scroll to position [245, 0]
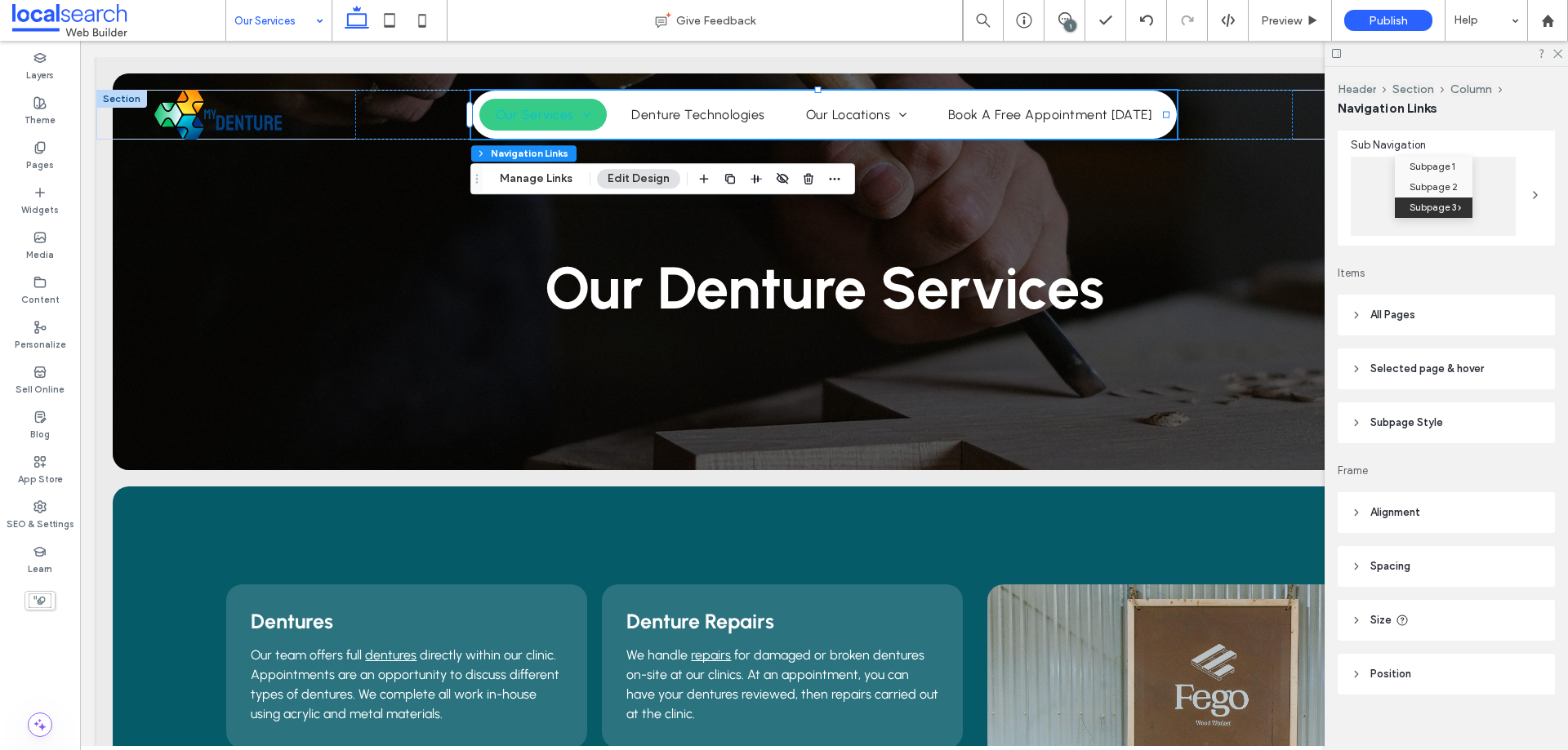
click at [1435, 372] on span "Selected page & hover" at bounding box center [1426, 368] width 114 height 16
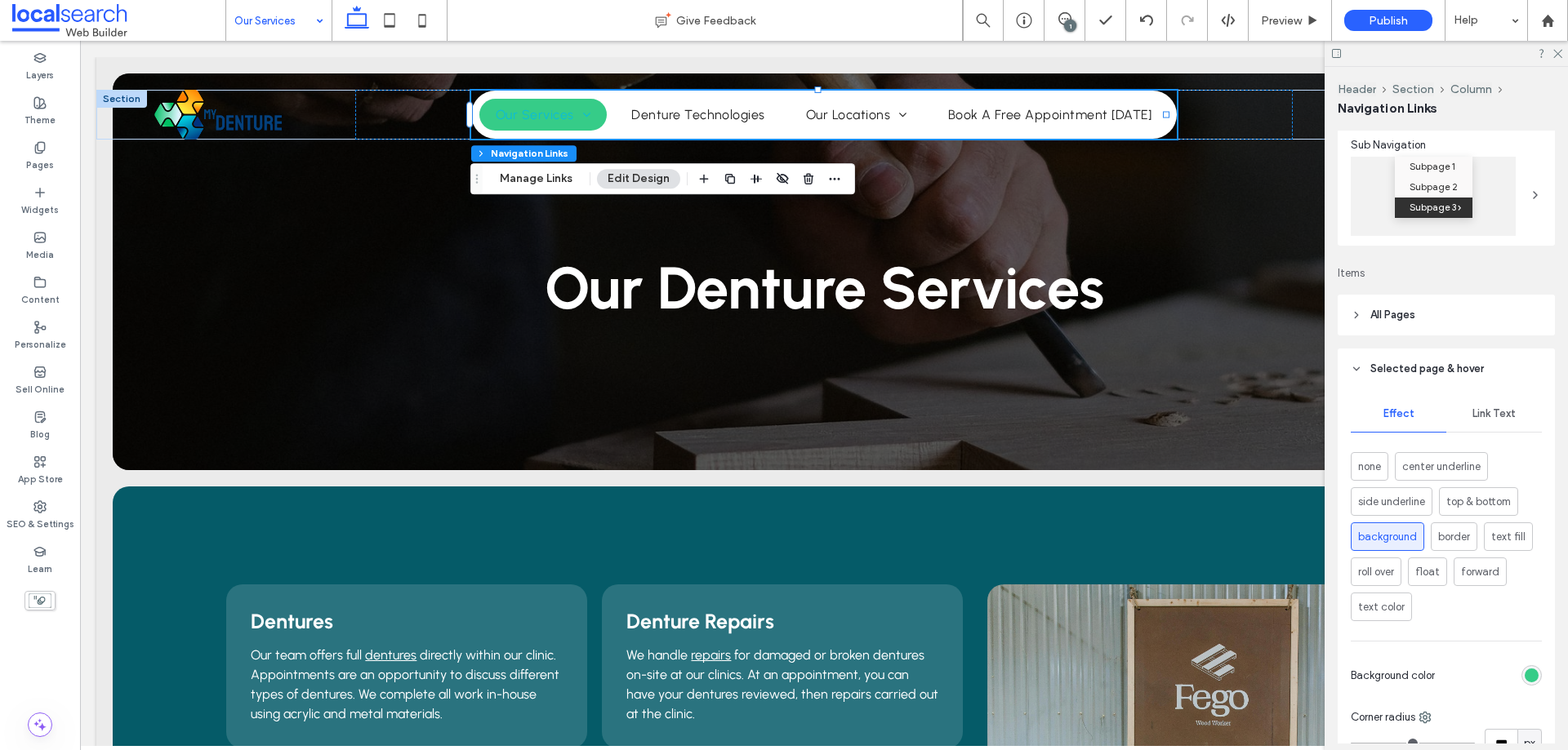
click at [1435, 372] on span "Selected page & hover" at bounding box center [1426, 368] width 114 height 16
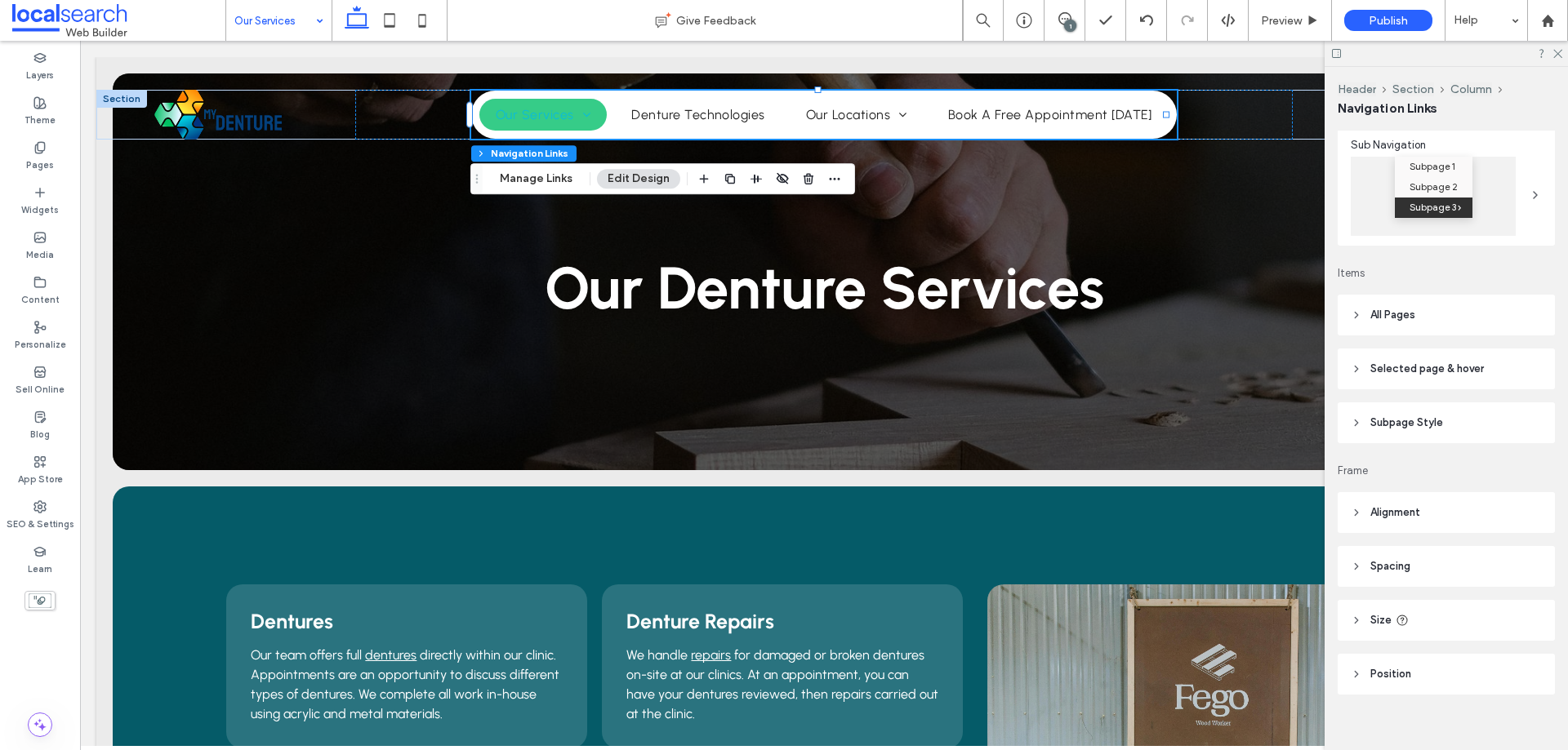
click at [1442, 368] on span "Selected page & hover" at bounding box center [1426, 368] width 114 height 16
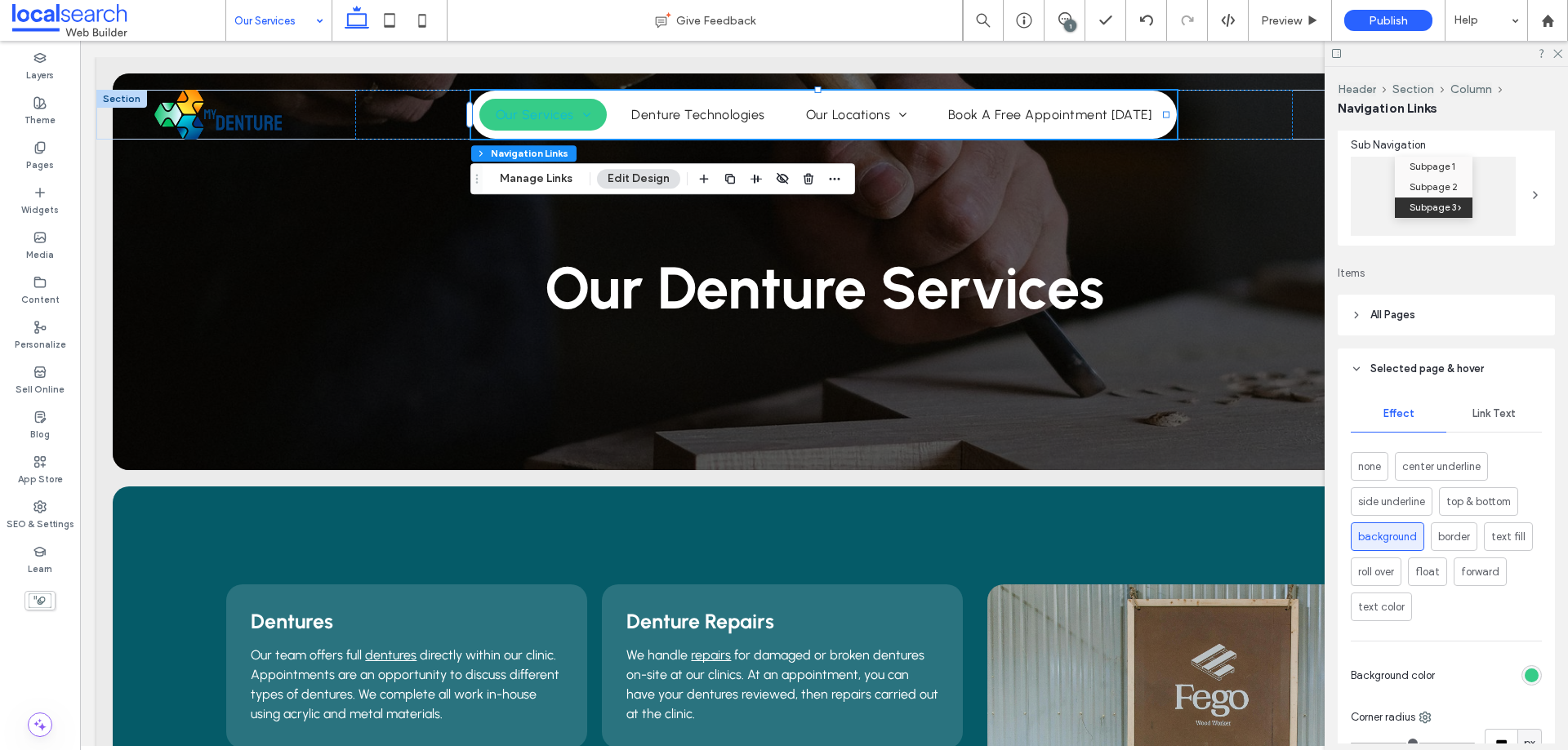
click at [1471, 400] on div "Link Text" at bounding box center [1494, 414] width 96 height 36
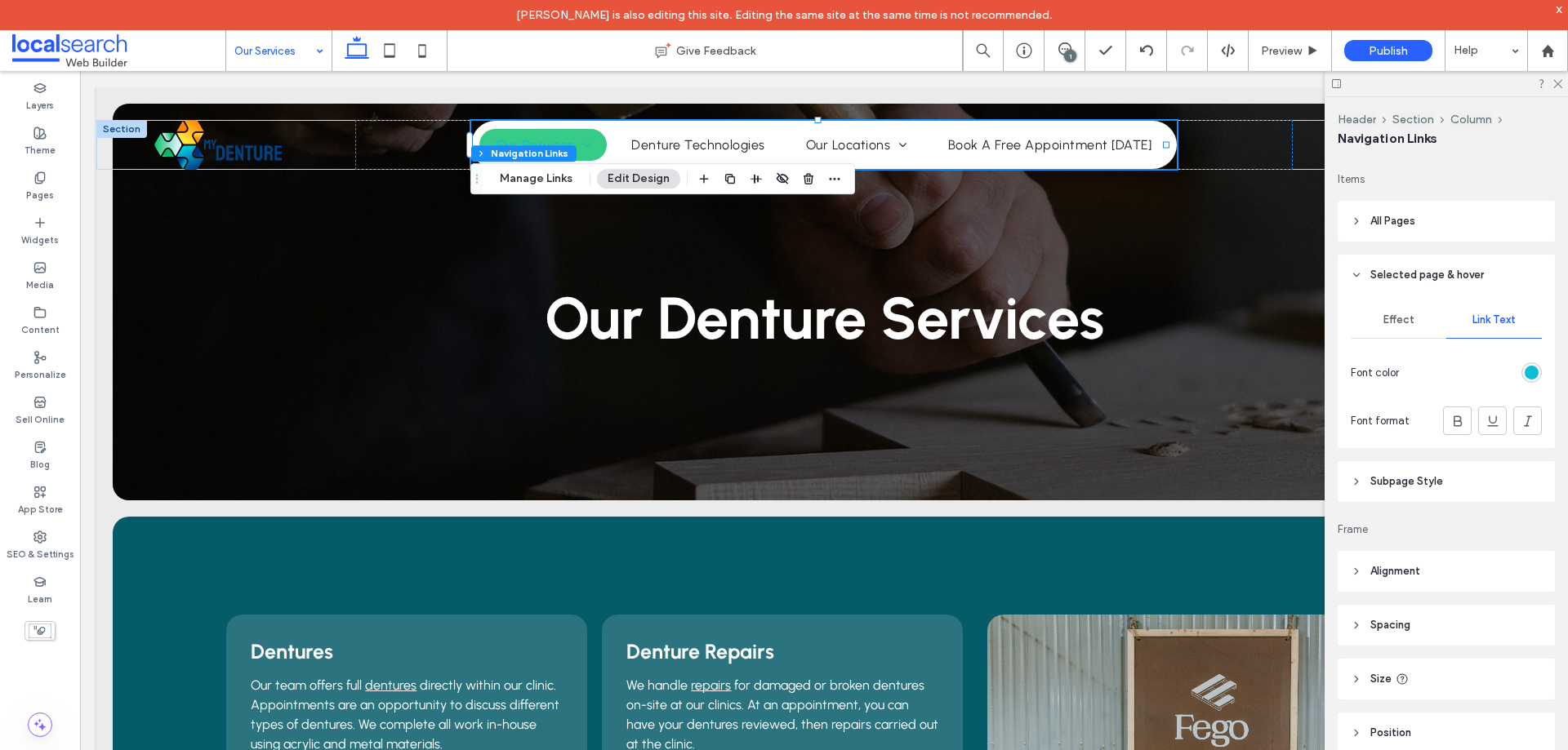
scroll to position [408, 0]
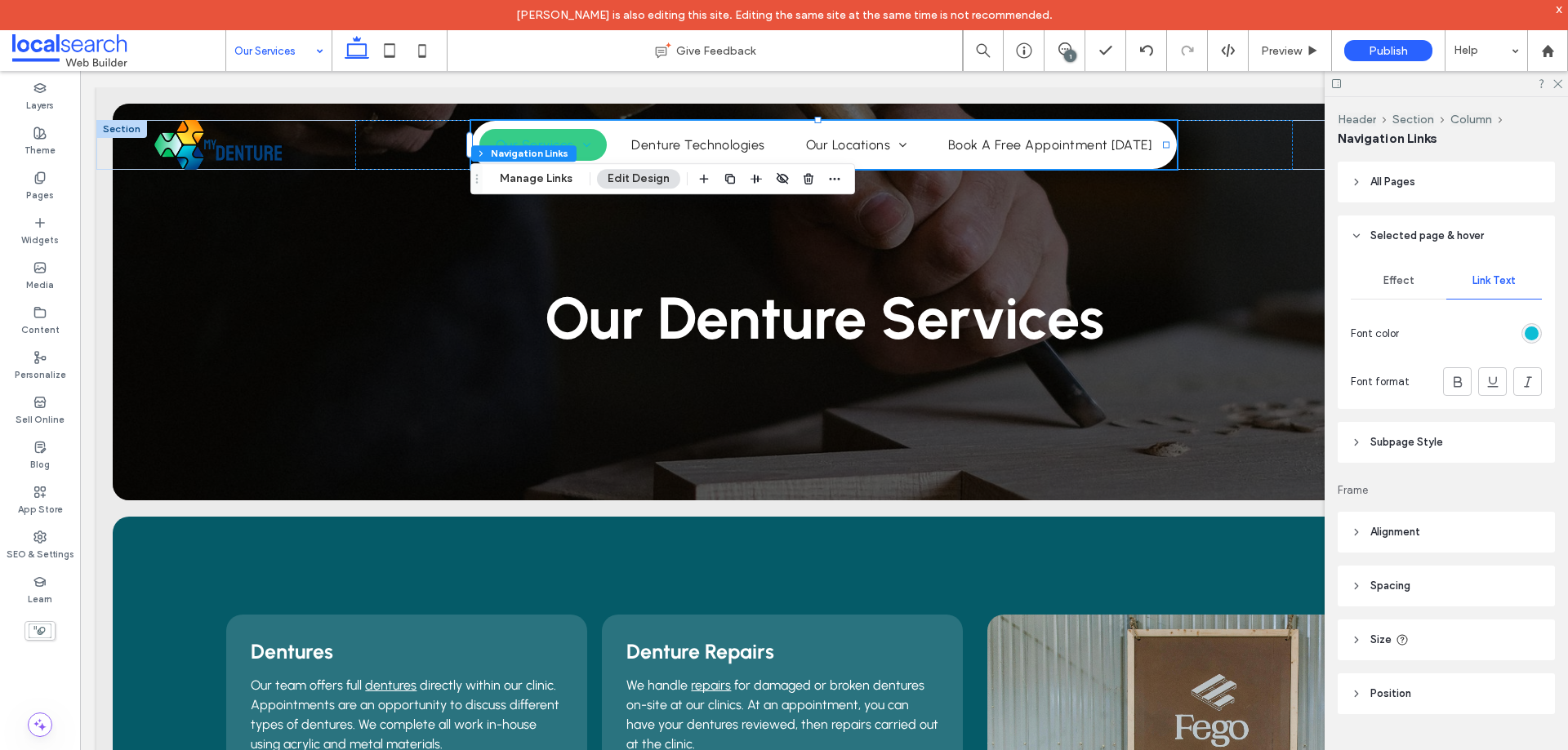
click at [1525, 335] on div "rgb(13, 189, 213)" at bounding box center [1531, 333] width 14 height 14
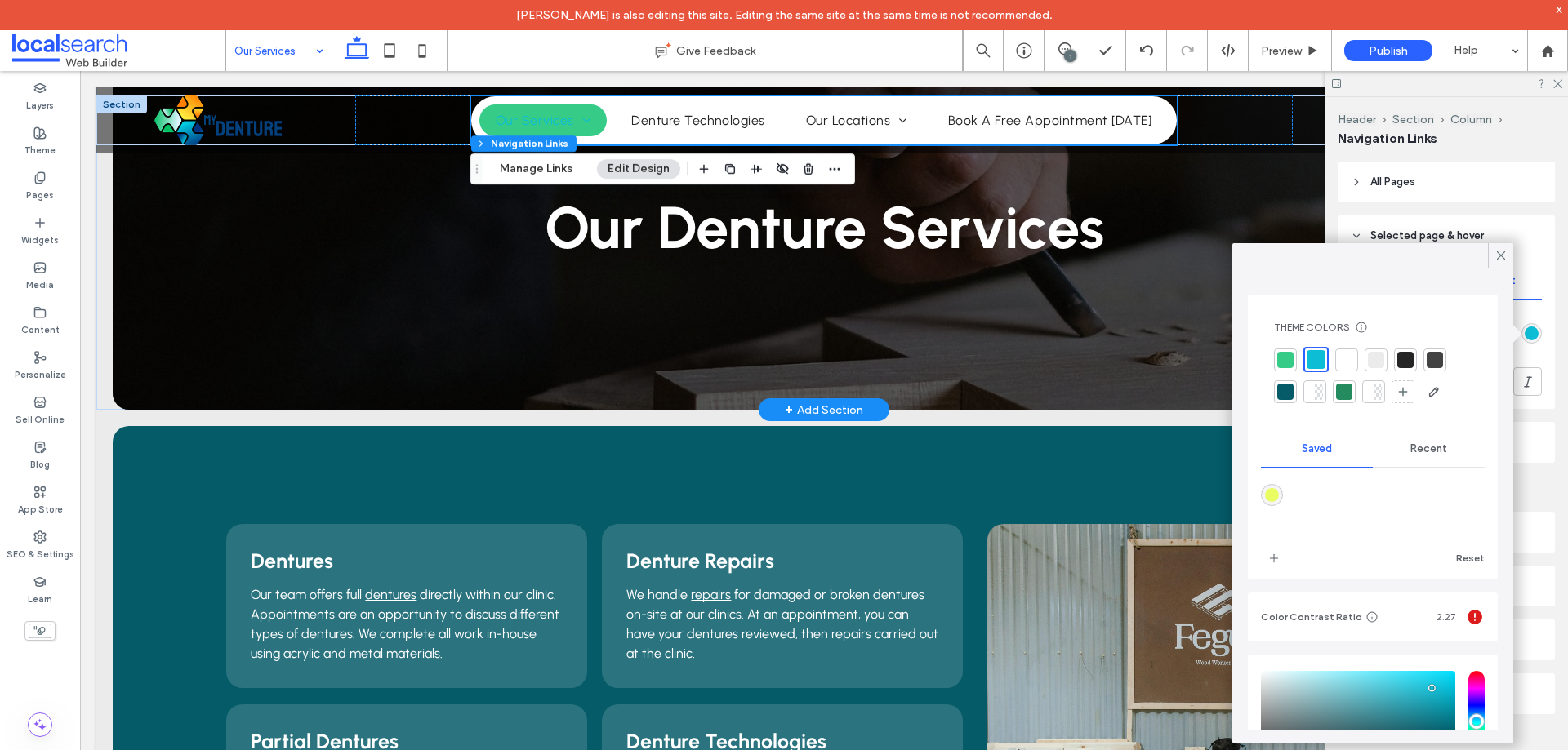
scroll to position [164, 0]
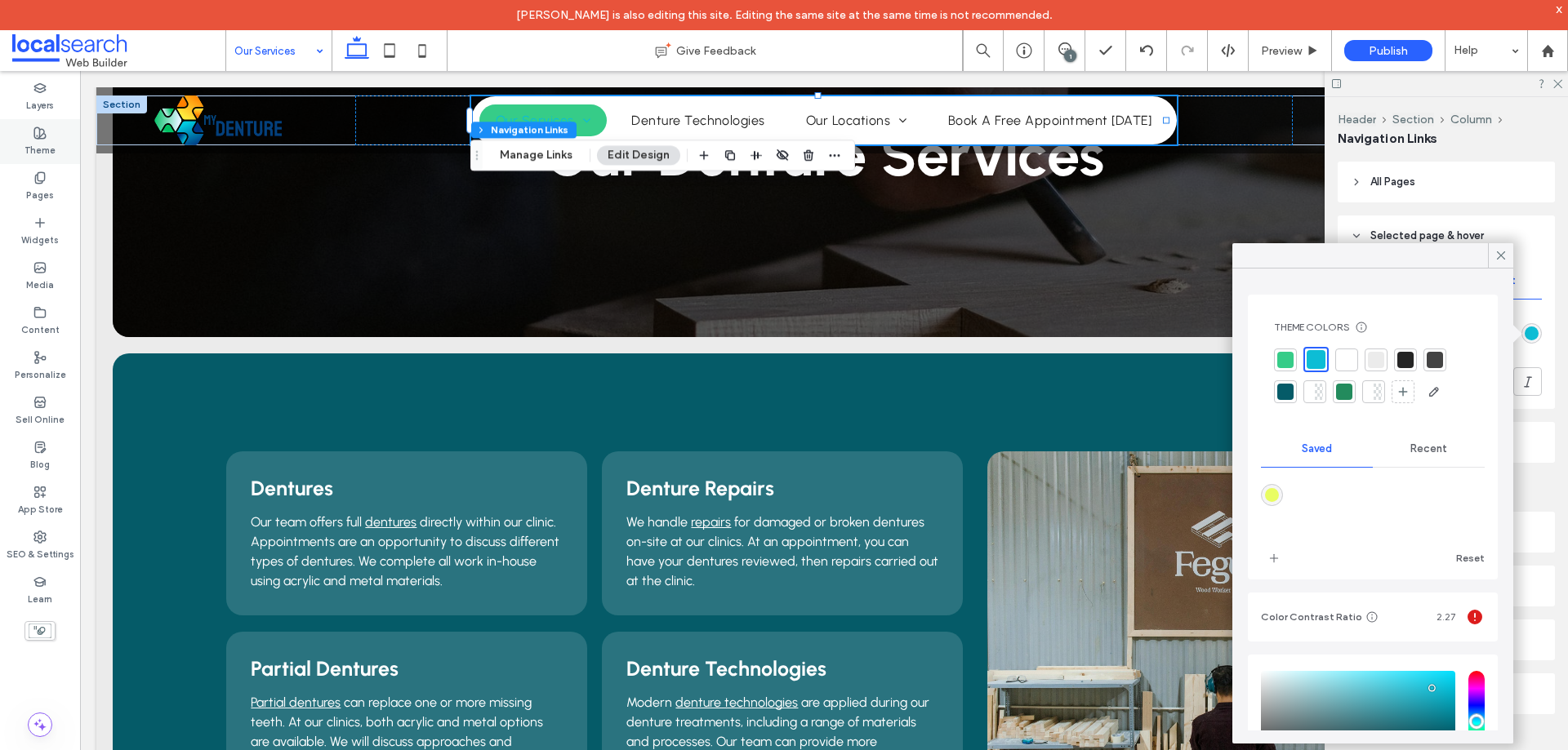
click at [49, 139] on div "Theme" at bounding box center [39, 142] width 80 height 45
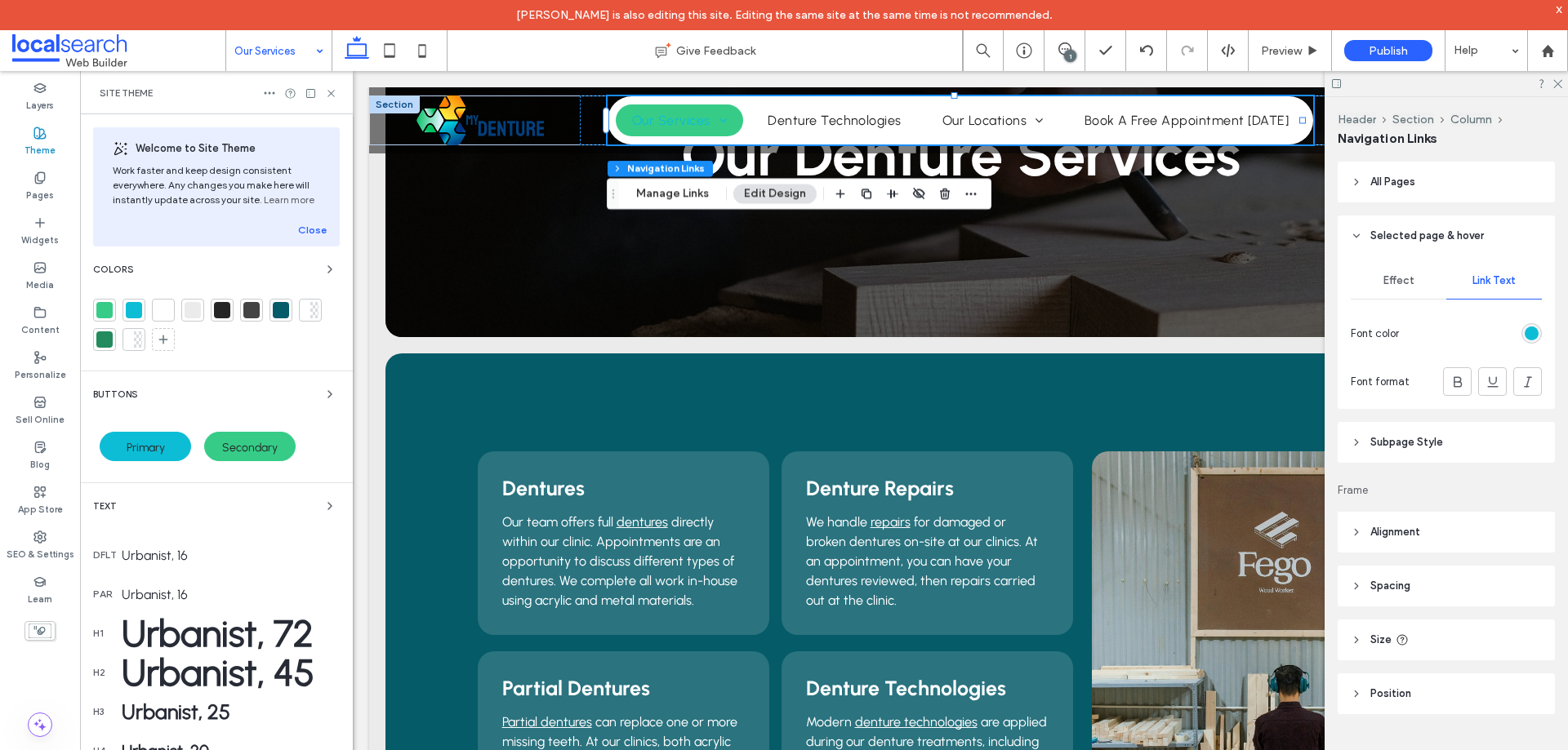
click at [167, 431] on div "Primary" at bounding box center [145, 445] width 91 height 29
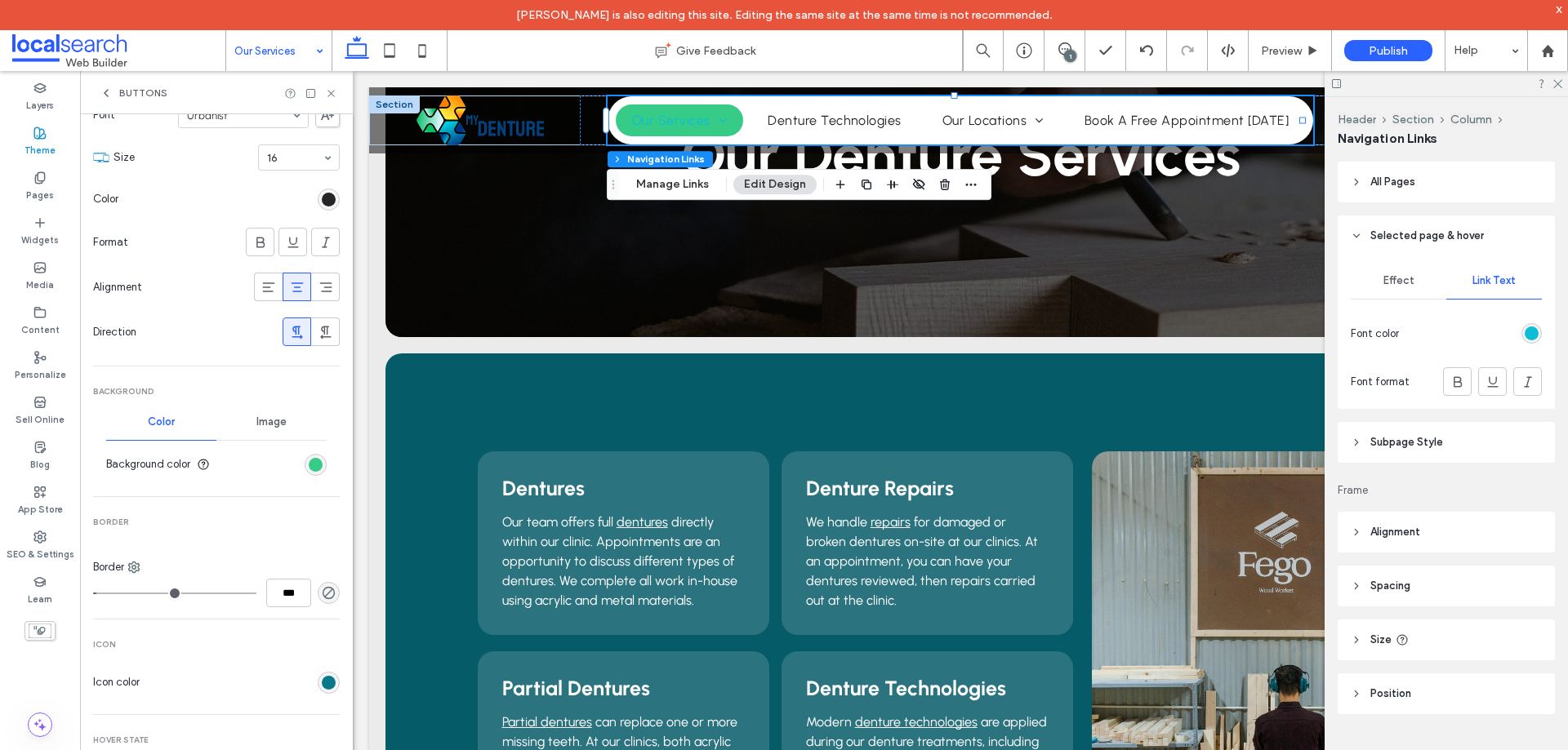
scroll to position [326, 0]
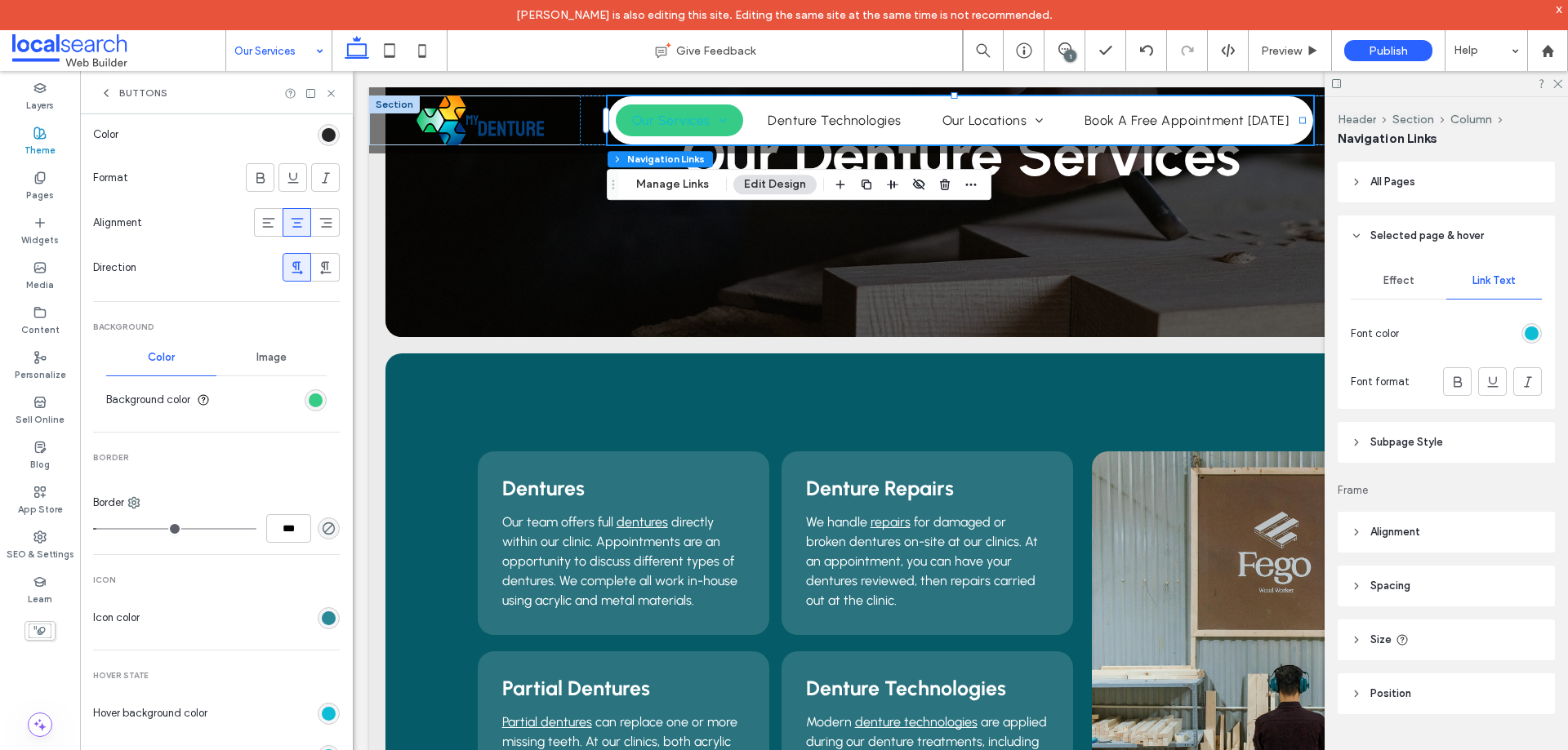
click at [321, 621] on div "rgb(9, 120, 136)" at bounding box center [328, 618] width 14 height 14
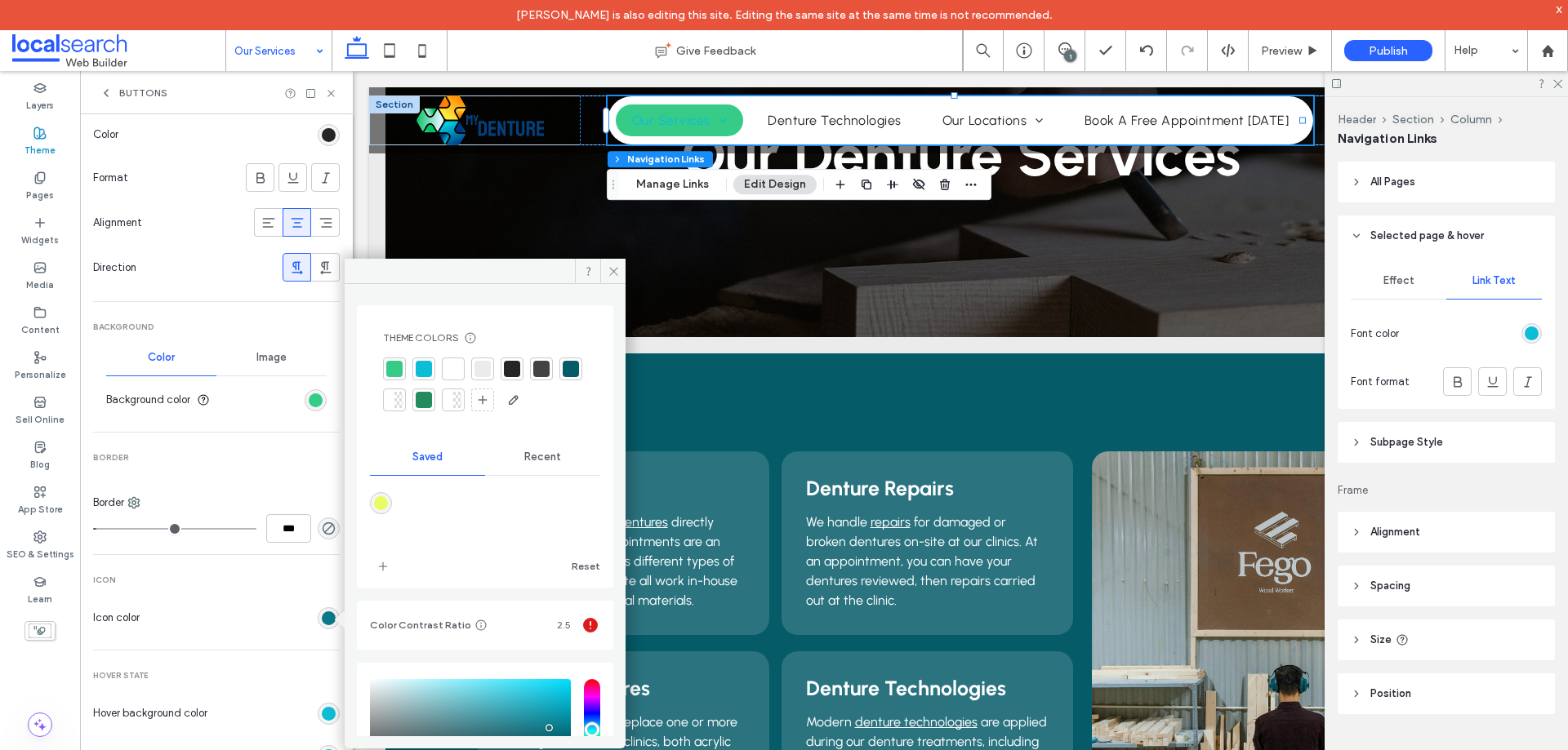
scroll to position [151, 0]
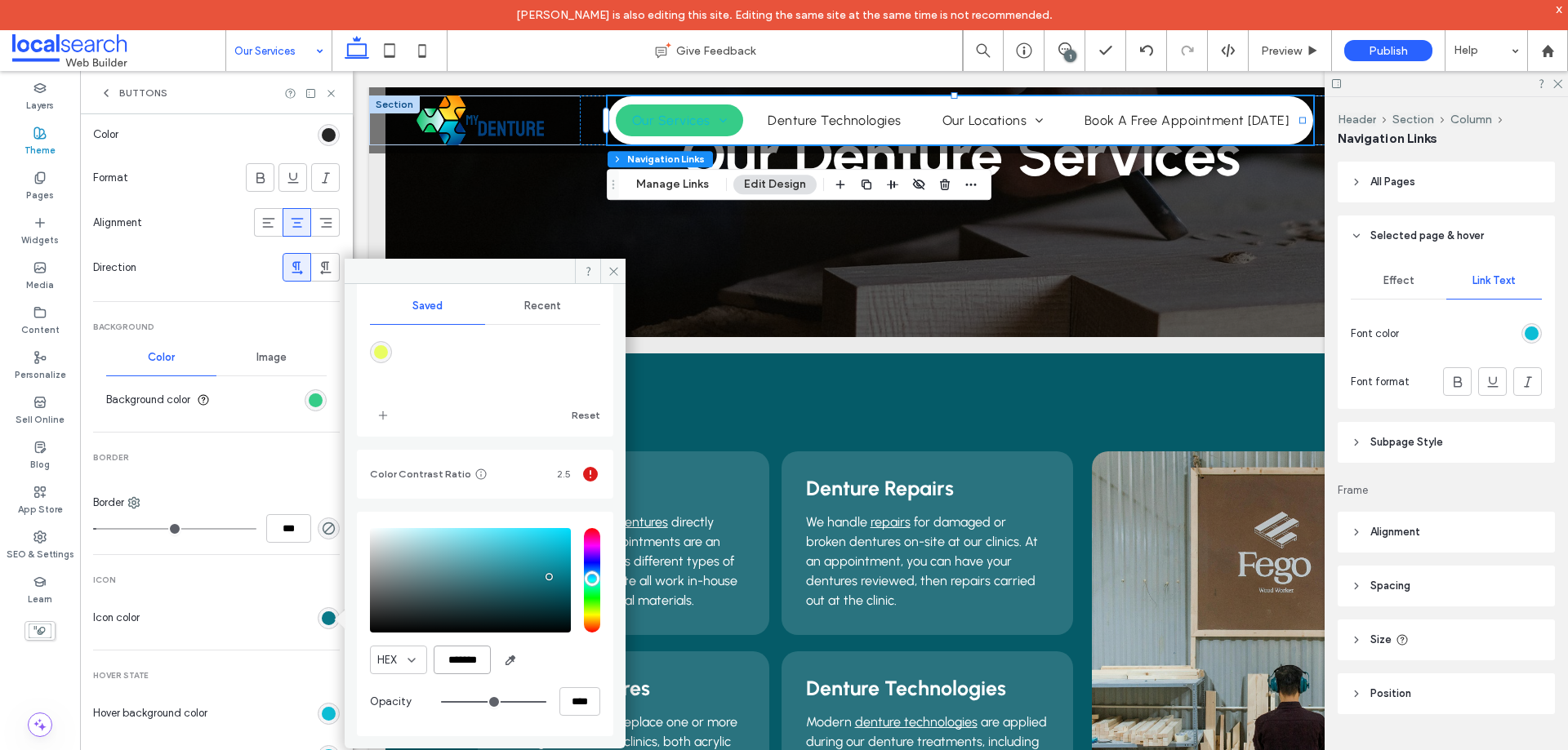
click at [461, 667] on input "*******" at bounding box center [462, 660] width 57 height 28
click at [608, 270] on icon at bounding box center [613, 271] width 12 height 12
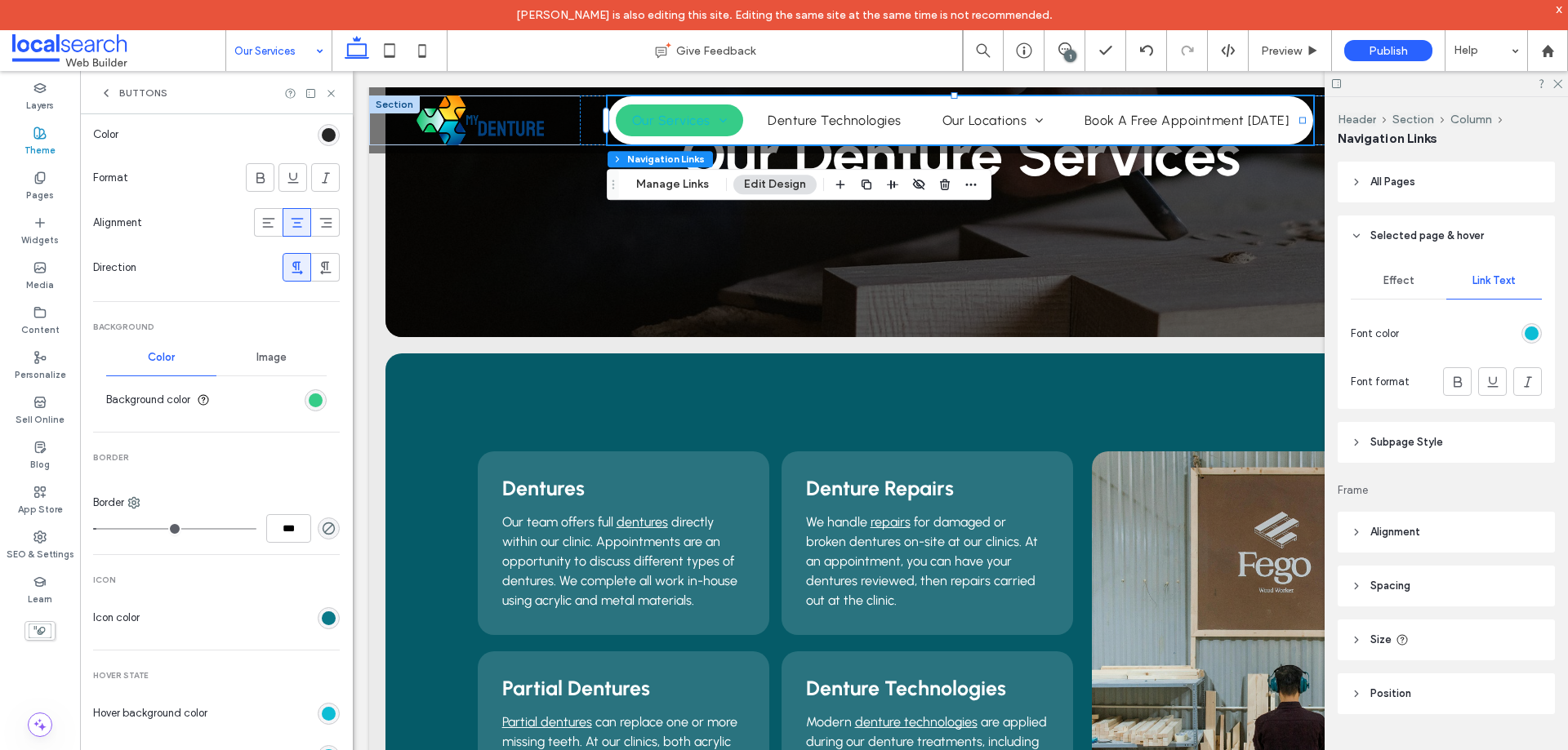
click at [1530, 341] on div at bounding box center [1531, 334] width 21 height 21
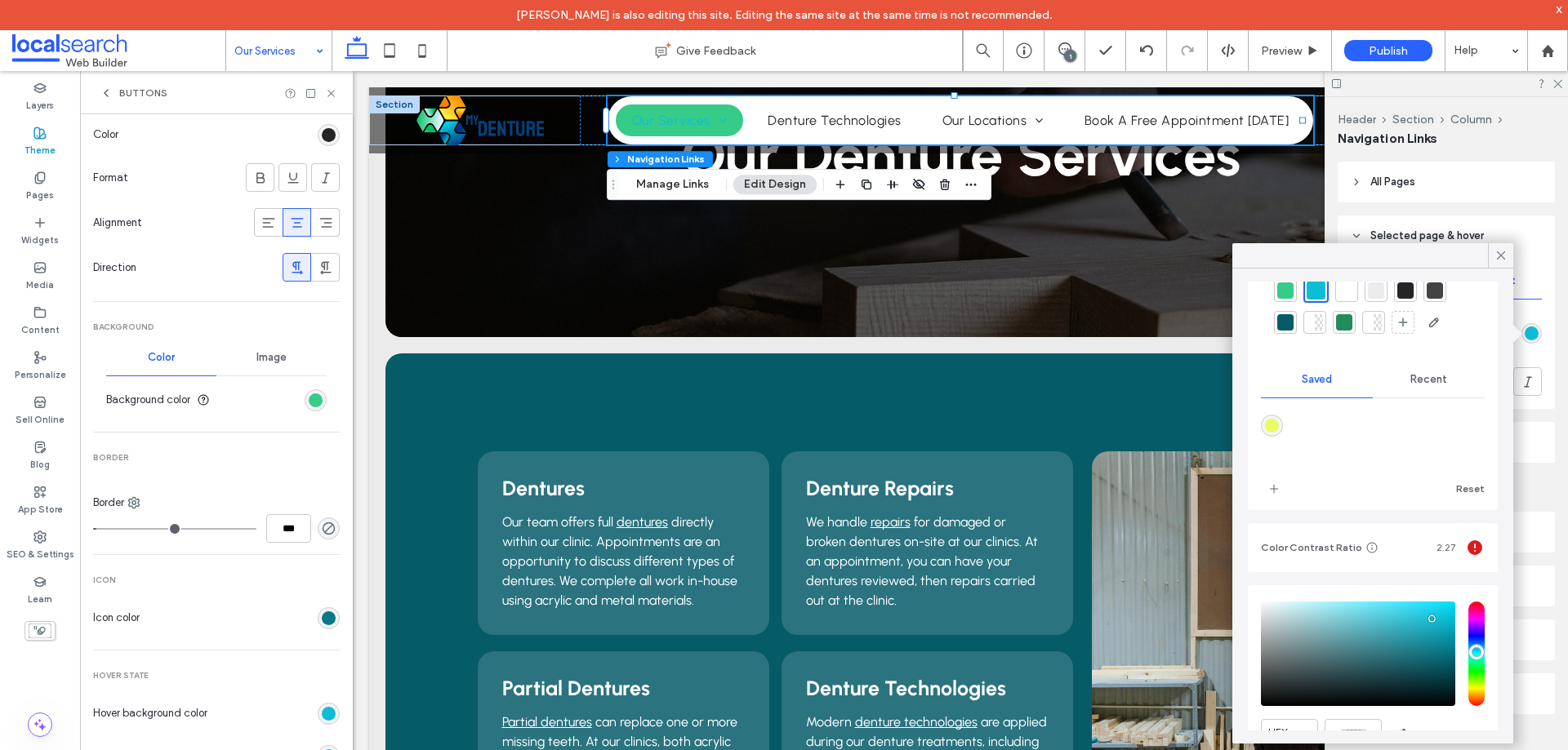
scroll to position [148, 0]
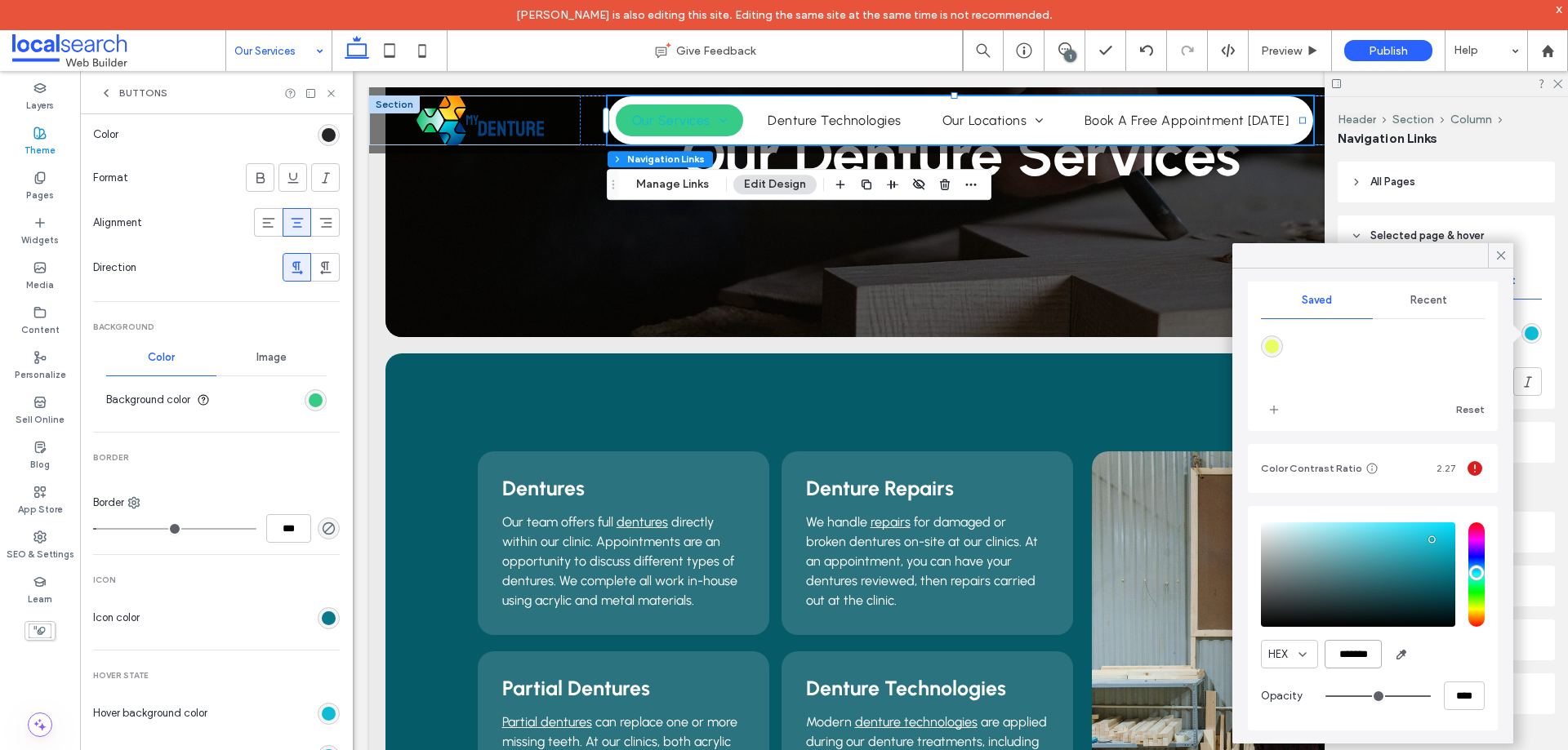
click at [1356, 655] on input "*******" at bounding box center [1353, 654] width 57 height 28
paste input "color picker textbox"
type input "*******"
click at [1443, 653] on div "HEX *******" at bounding box center [1372, 654] width 224 height 28
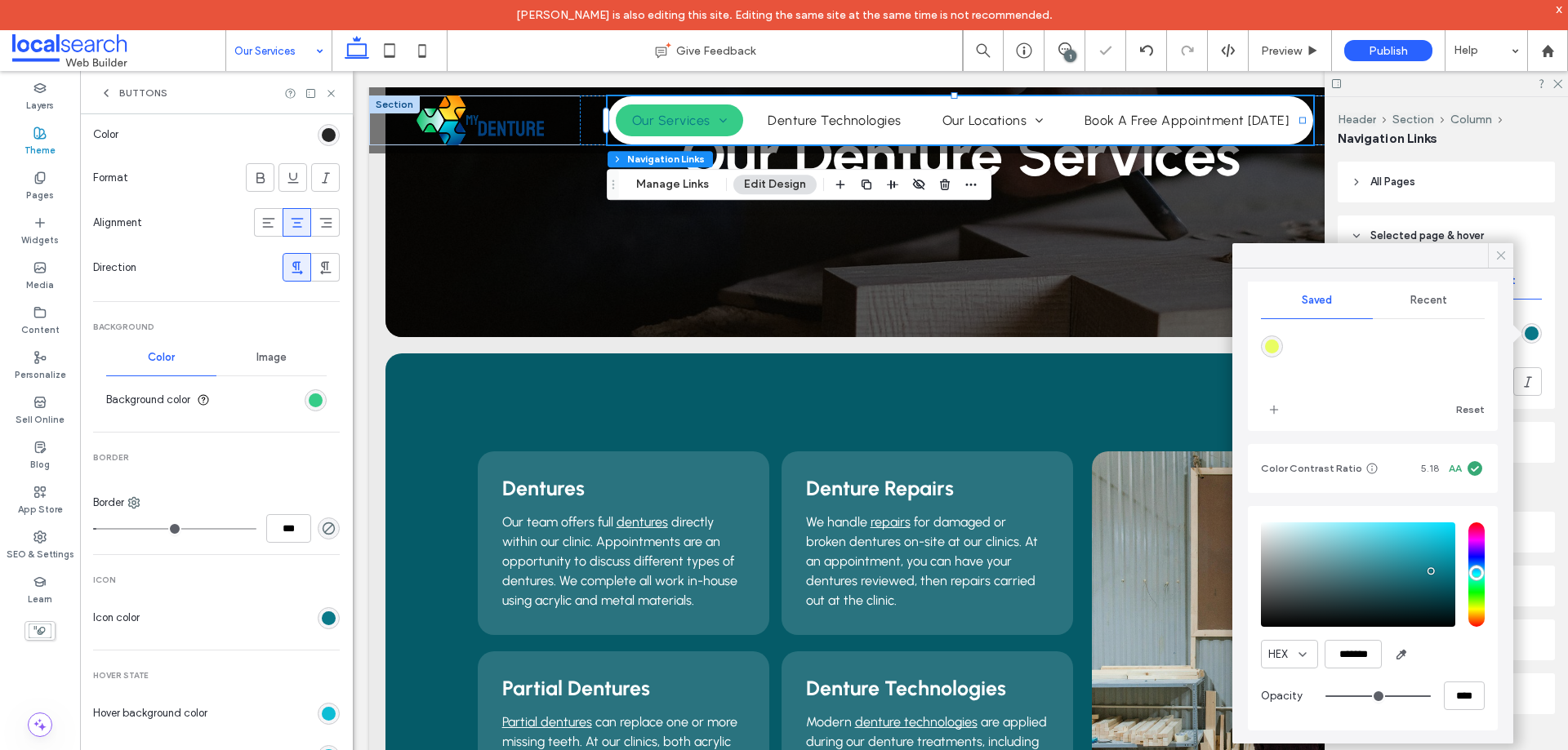
click at [1500, 256] on icon at bounding box center [1501, 256] width 15 height 15
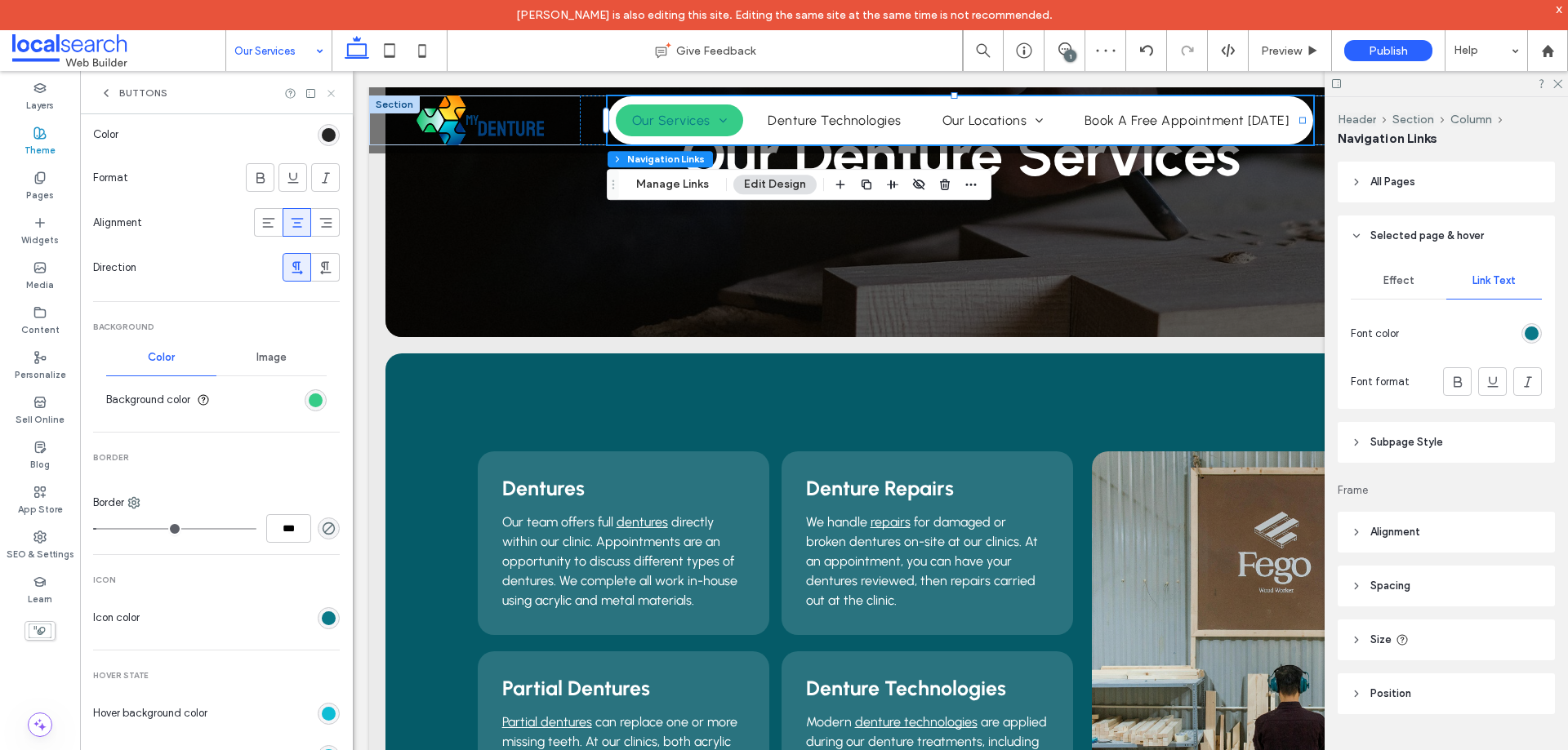
click at [334, 99] on icon at bounding box center [331, 93] width 12 height 12
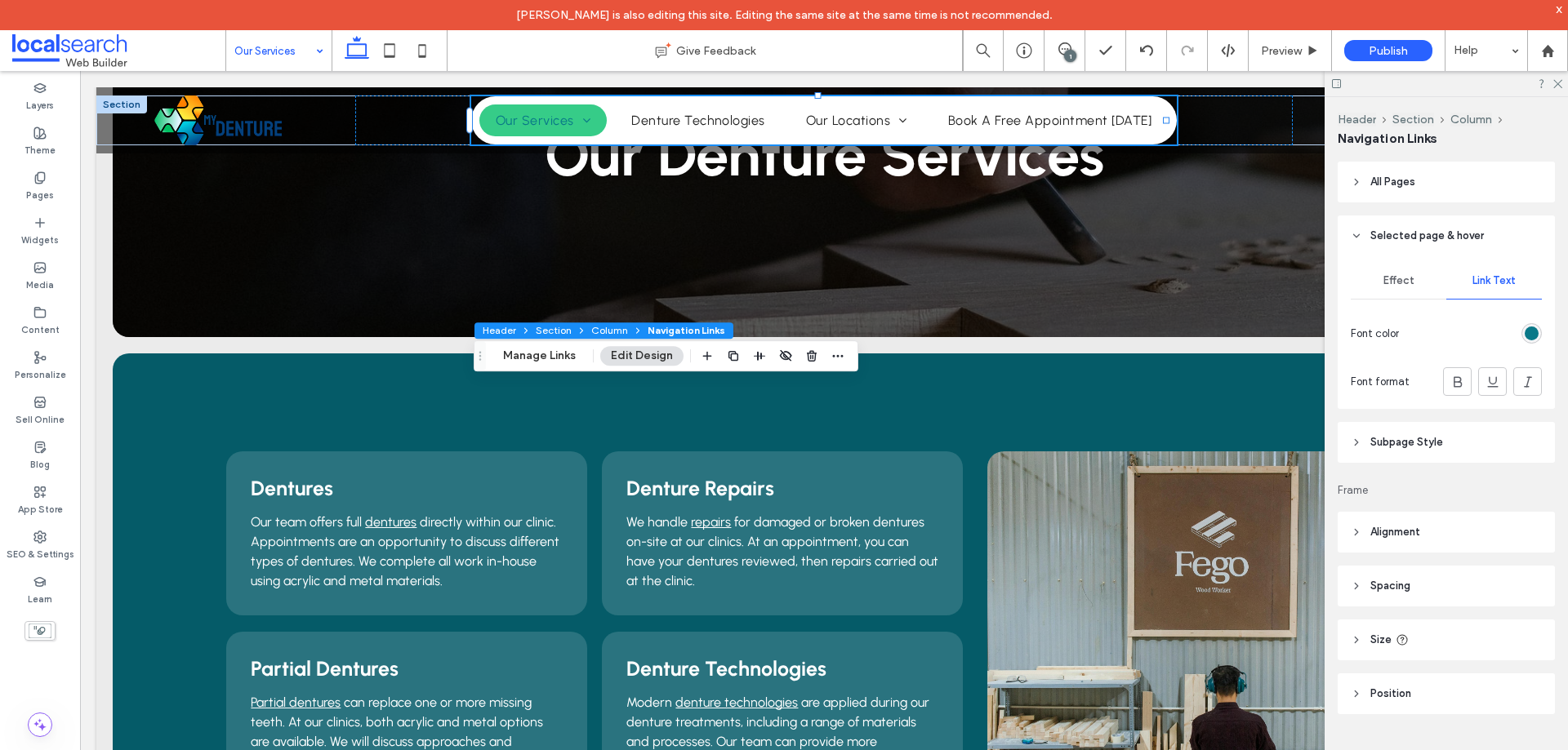
drag, startPoint x: 478, startPoint y: 302, endPoint x: 525, endPoint y: 341, distance: 61.1
click at [487, 362] on icon "Drag" at bounding box center [480, 356] width 13 height 11
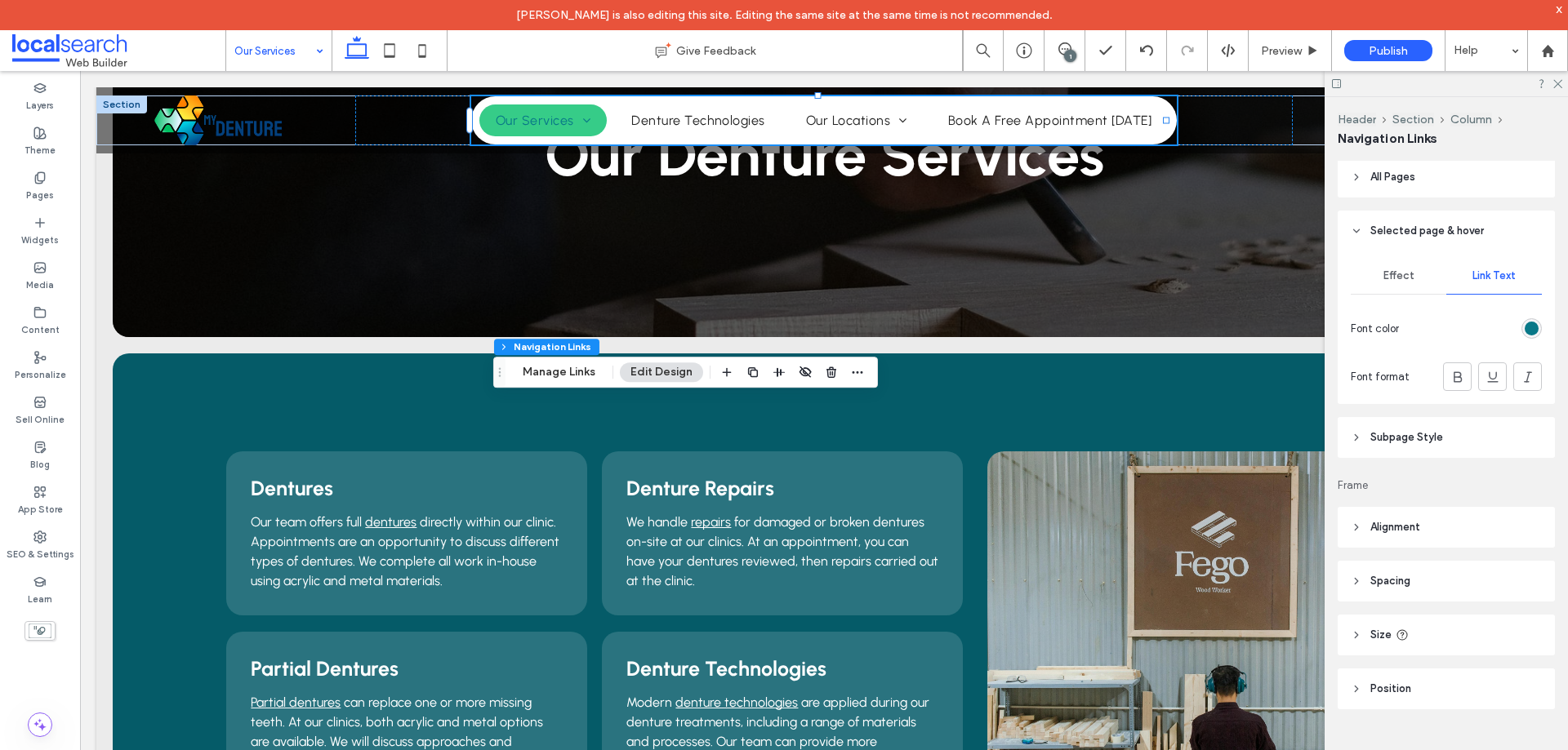
scroll to position [414, 0]
click at [1436, 438] on span "Subpage Style" at bounding box center [1405, 436] width 72 height 16
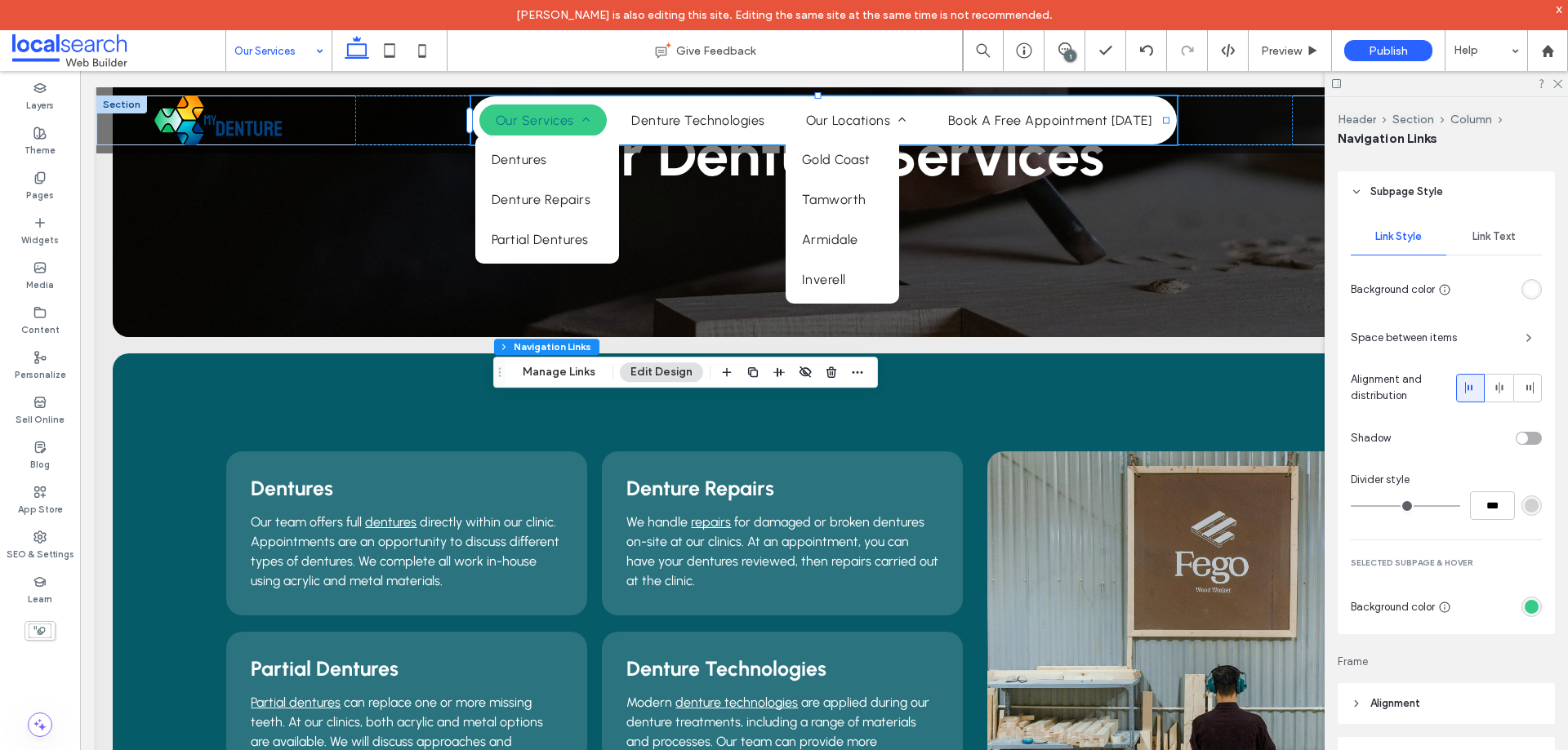
click at [1476, 233] on span "Link Text" at bounding box center [1494, 237] width 43 height 13
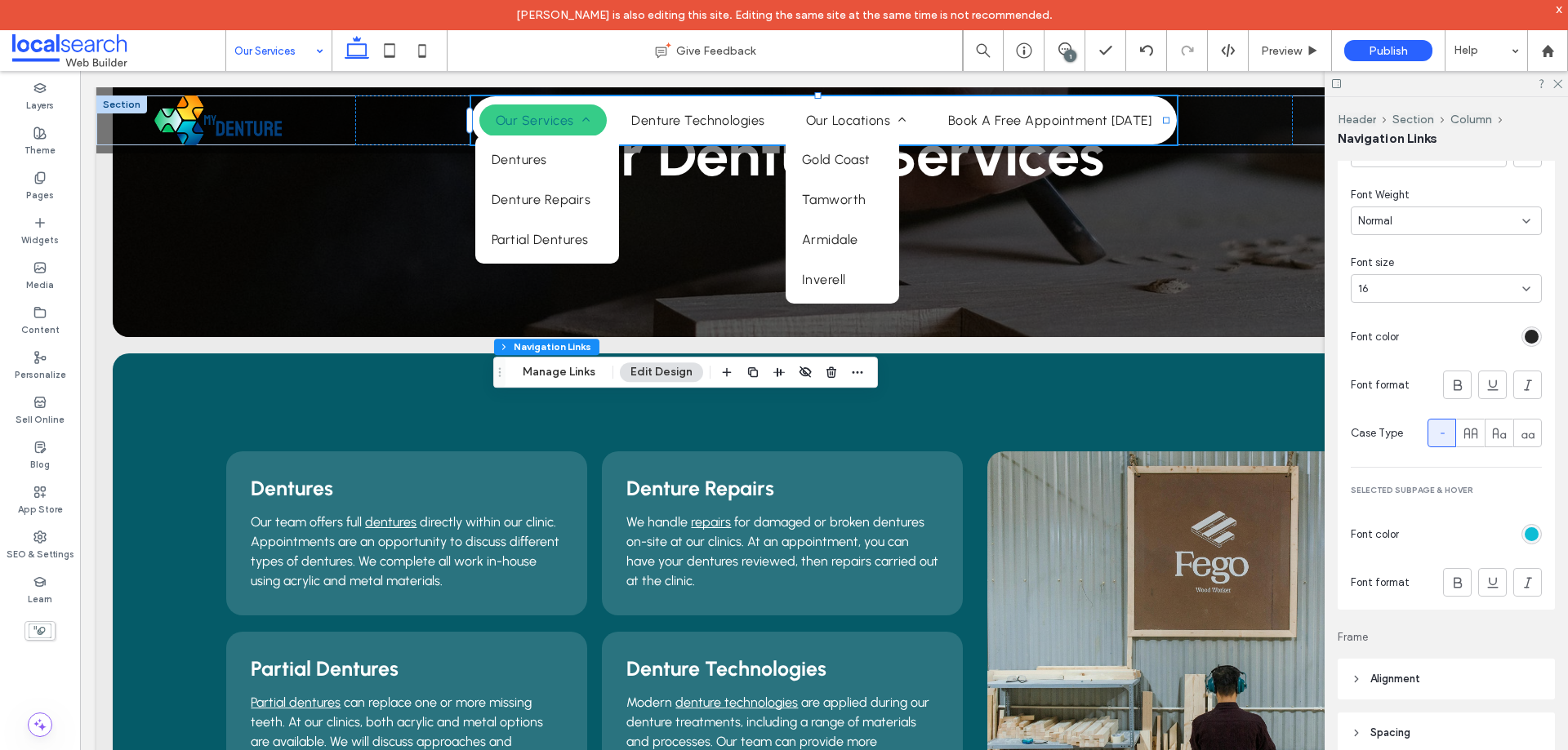
scroll to position [904, 0]
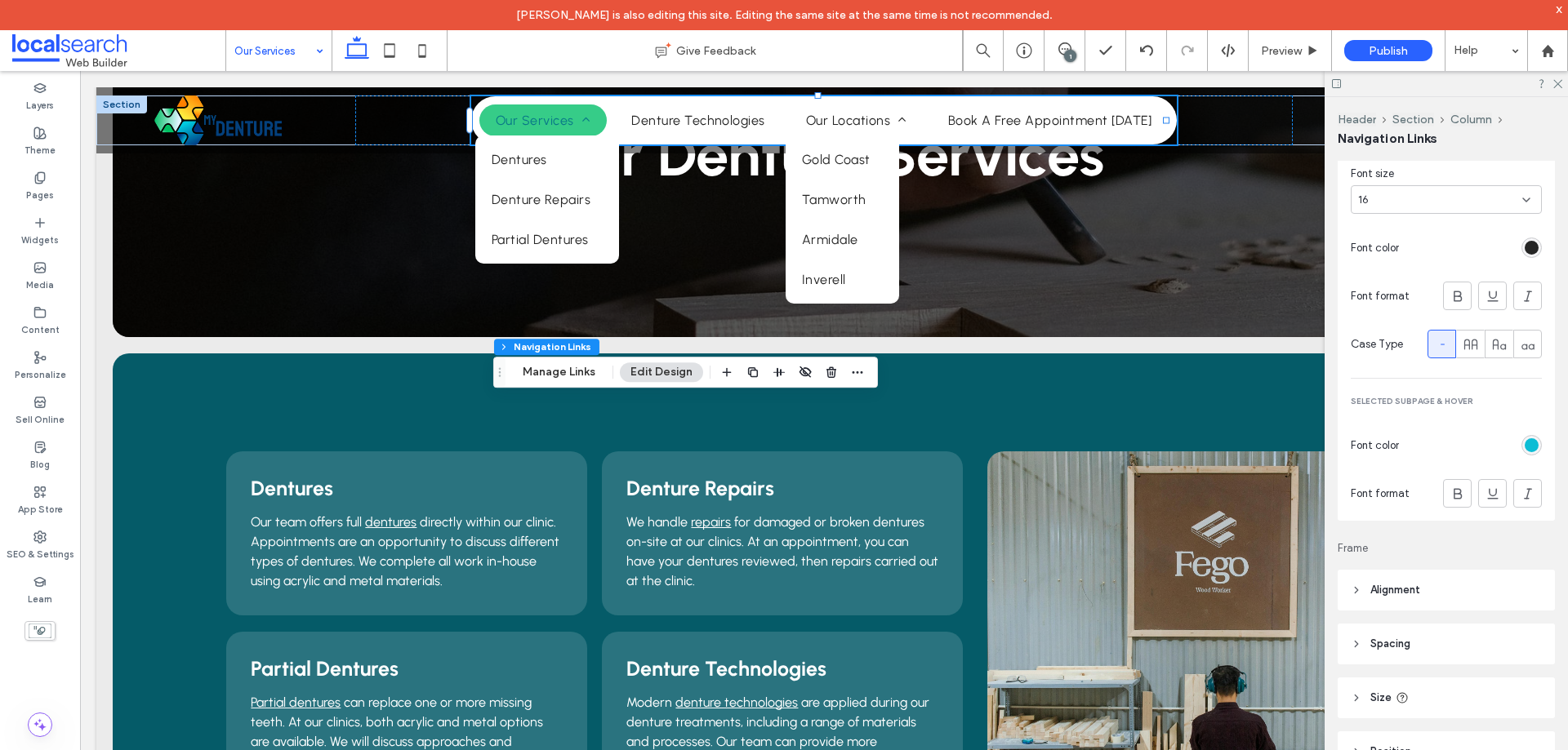
click at [1525, 448] on div "rgb(13, 189, 213)" at bounding box center [1531, 445] width 14 height 14
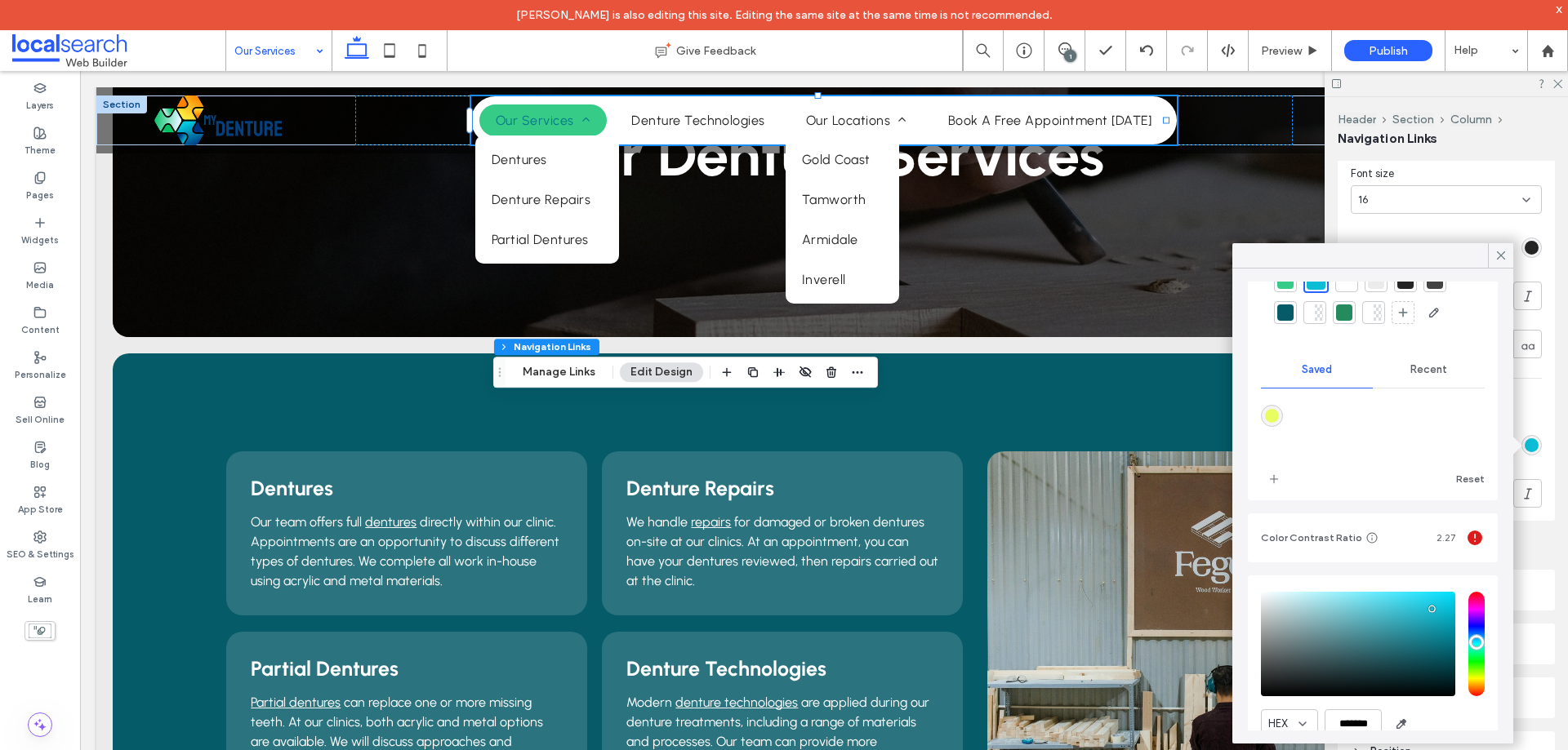
scroll to position [148, 0]
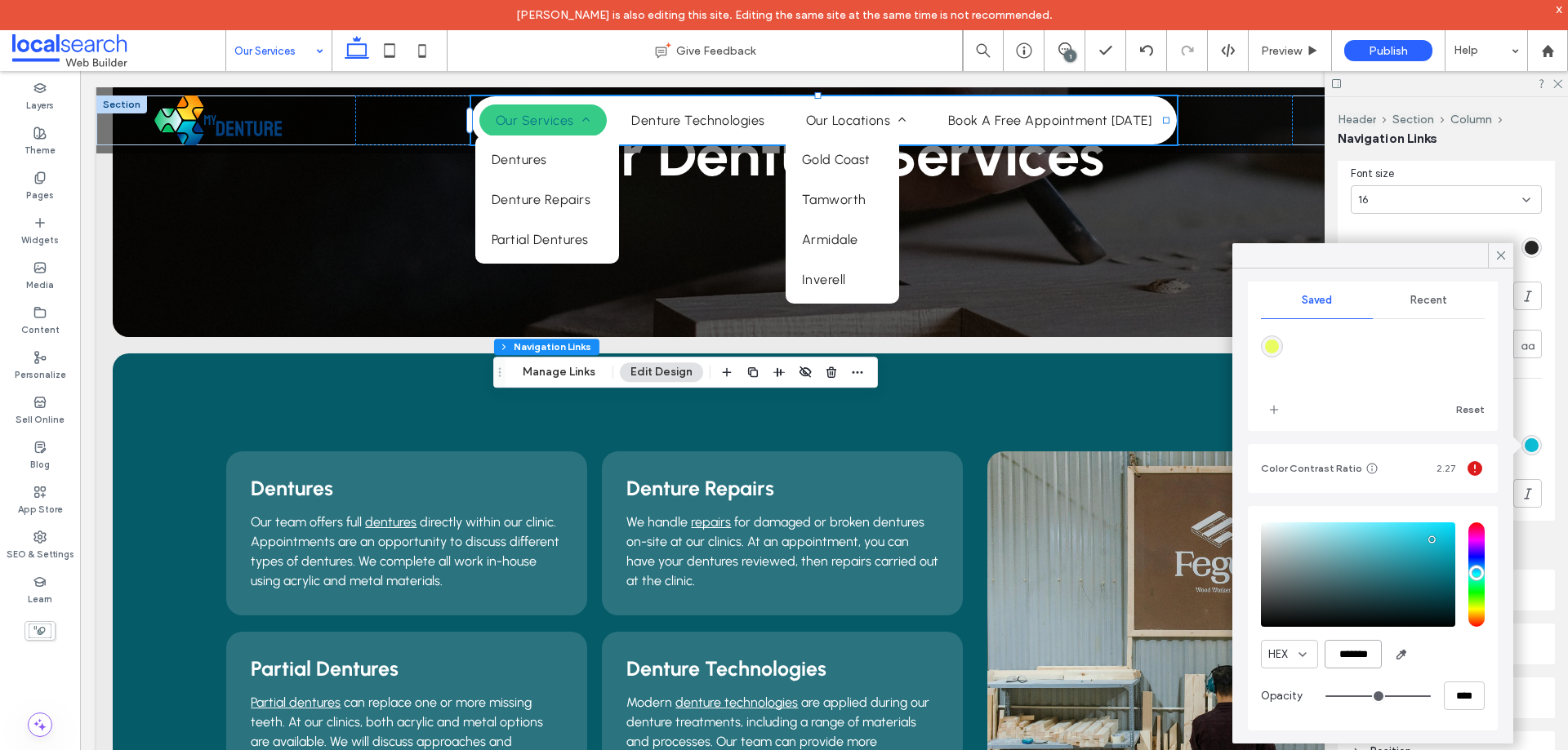
click at [1357, 646] on input "*******" at bounding box center [1353, 654] width 57 height 28
click at [1348, 653] on input "*******" at bounding box center [1353, 654] width 57 height 28
paste input "color picker textbox"
type input "*******"
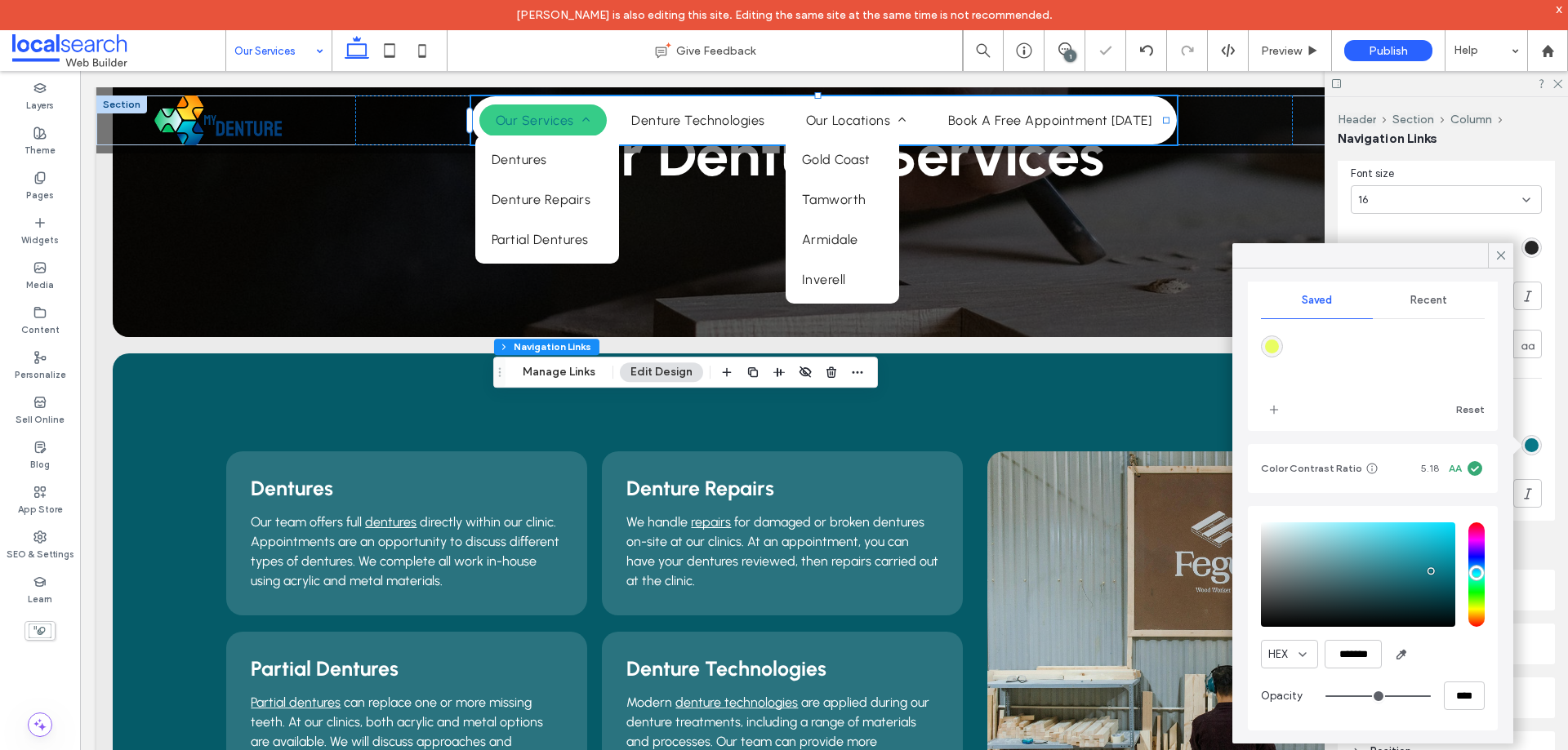
click at [1450, 653] on div "HEX *******" at bounding box center [1372, 654] width 224 height 28
click at [1503, 258] on use at bounding box center [1500, 256] width 8 height 8
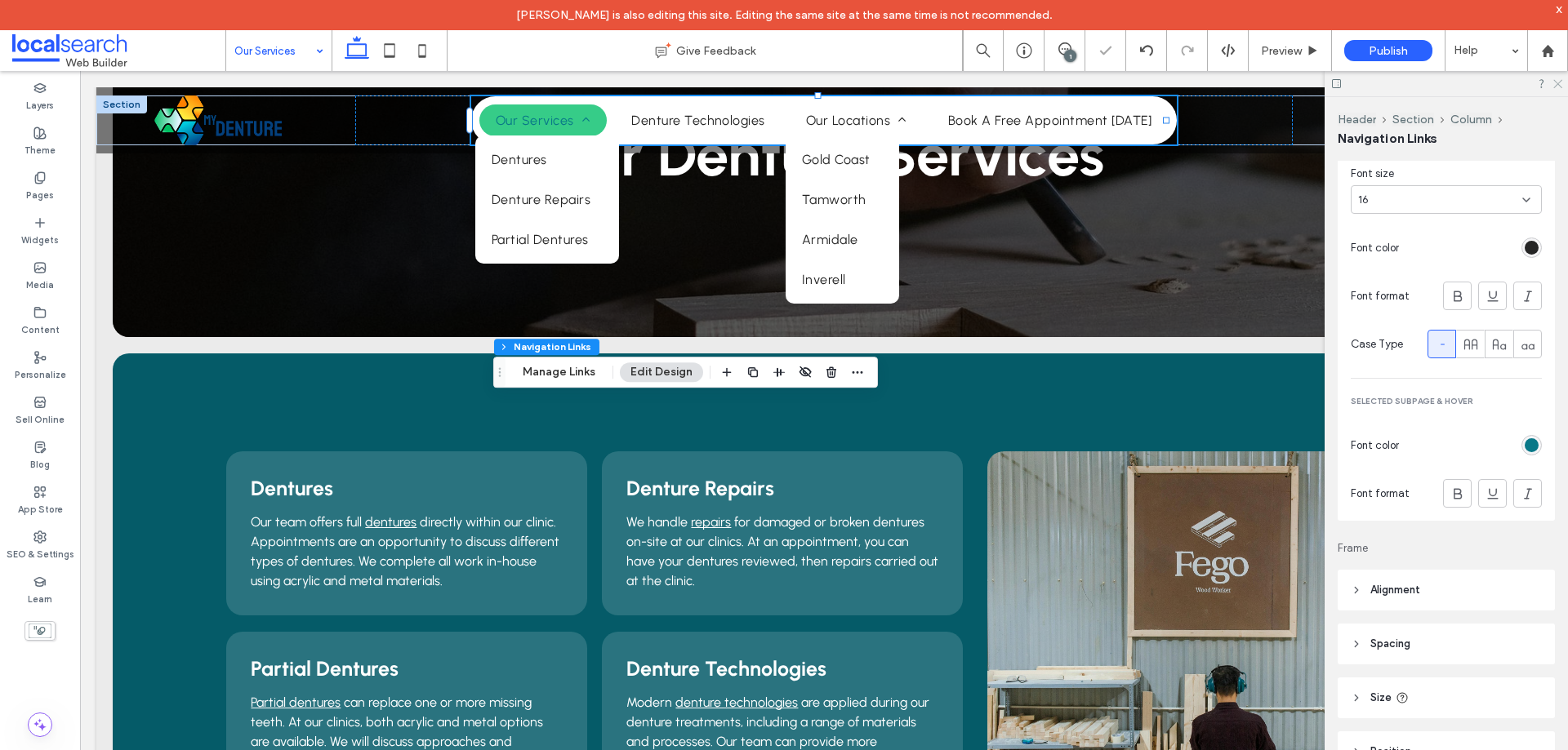
click at [1560, 82] on use at bounding box center [1558, 85] width 9 height 9
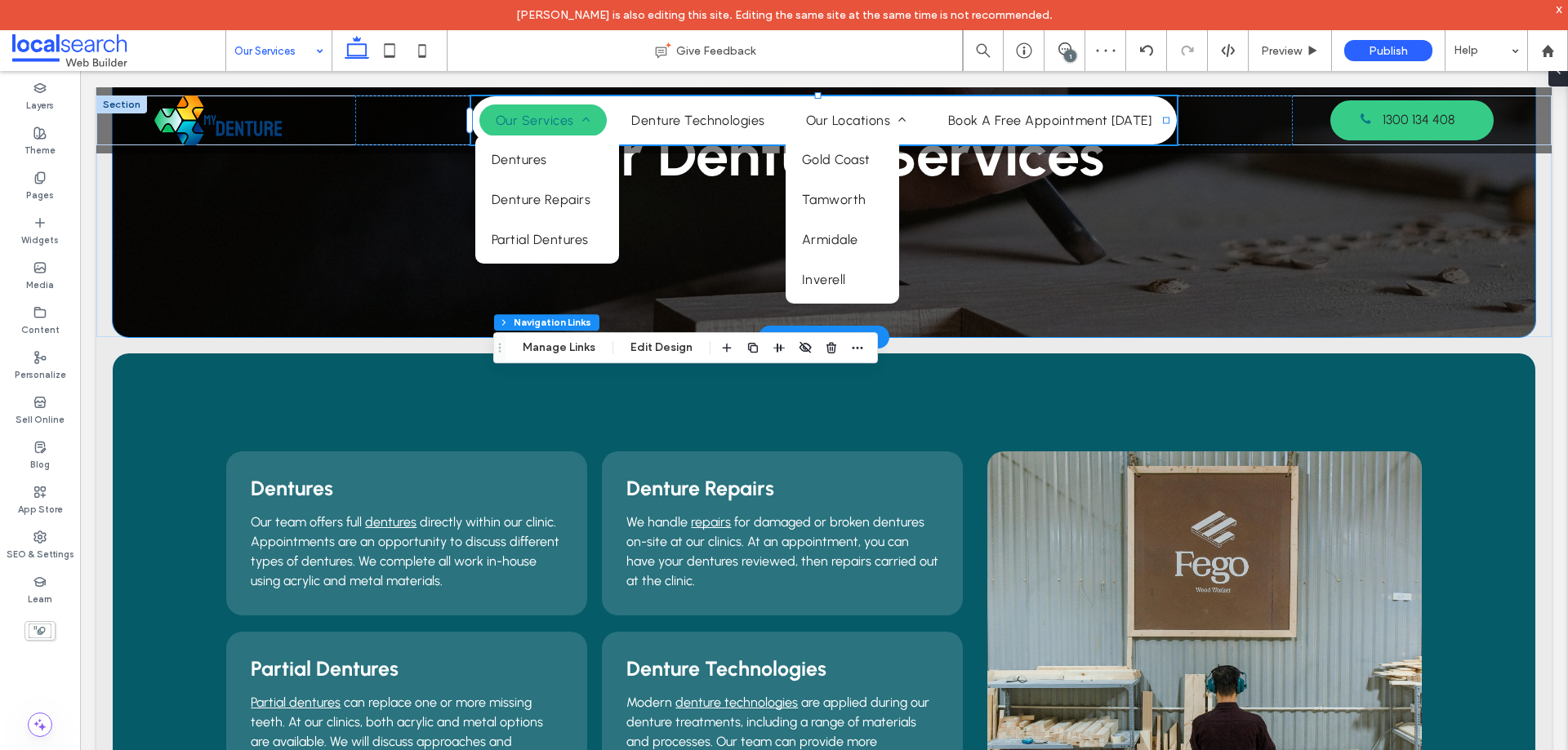
click at [393, 218] on div "Our Denture Services" at bounding box center [823, 139] width 1422 height 397
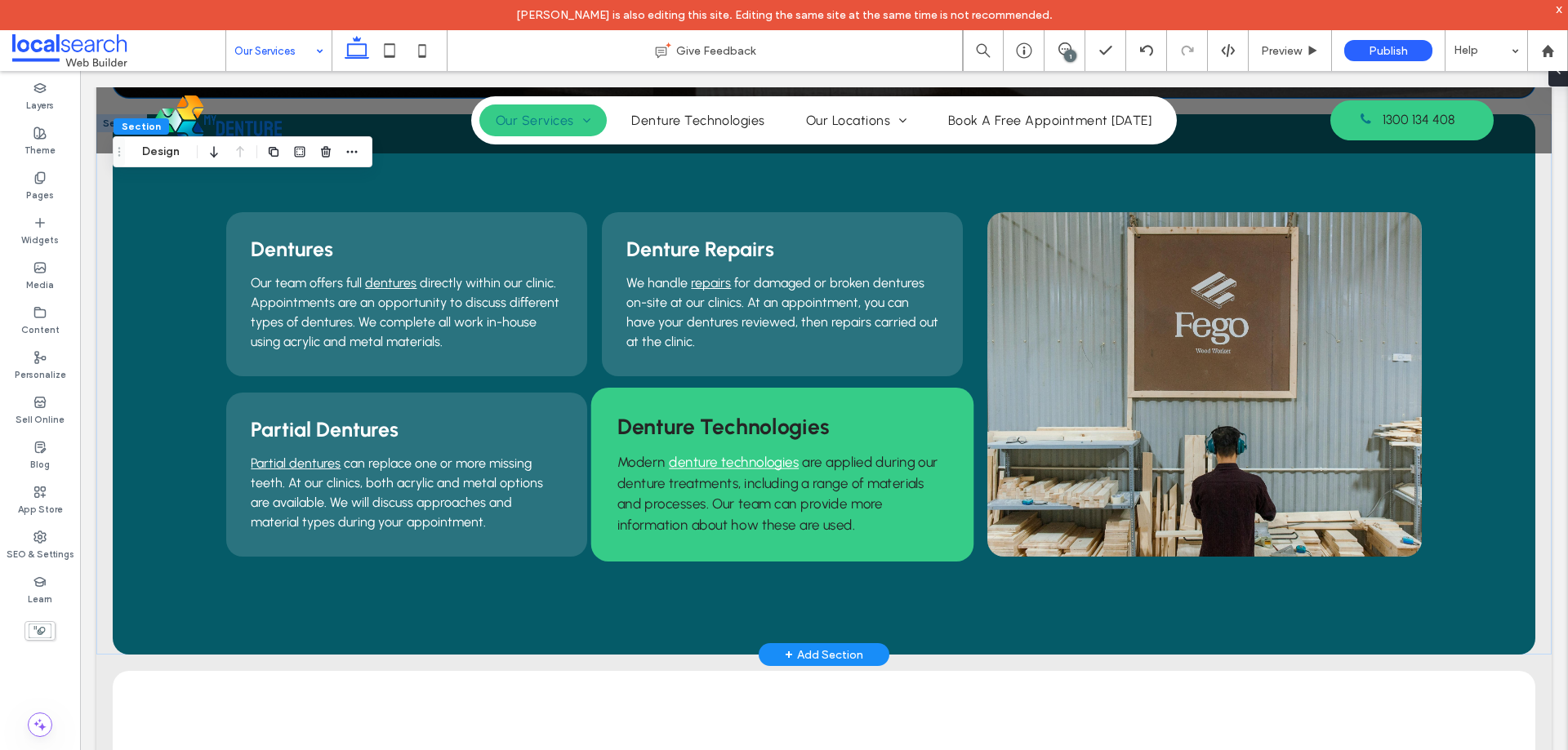
scroll to position [326, 0]
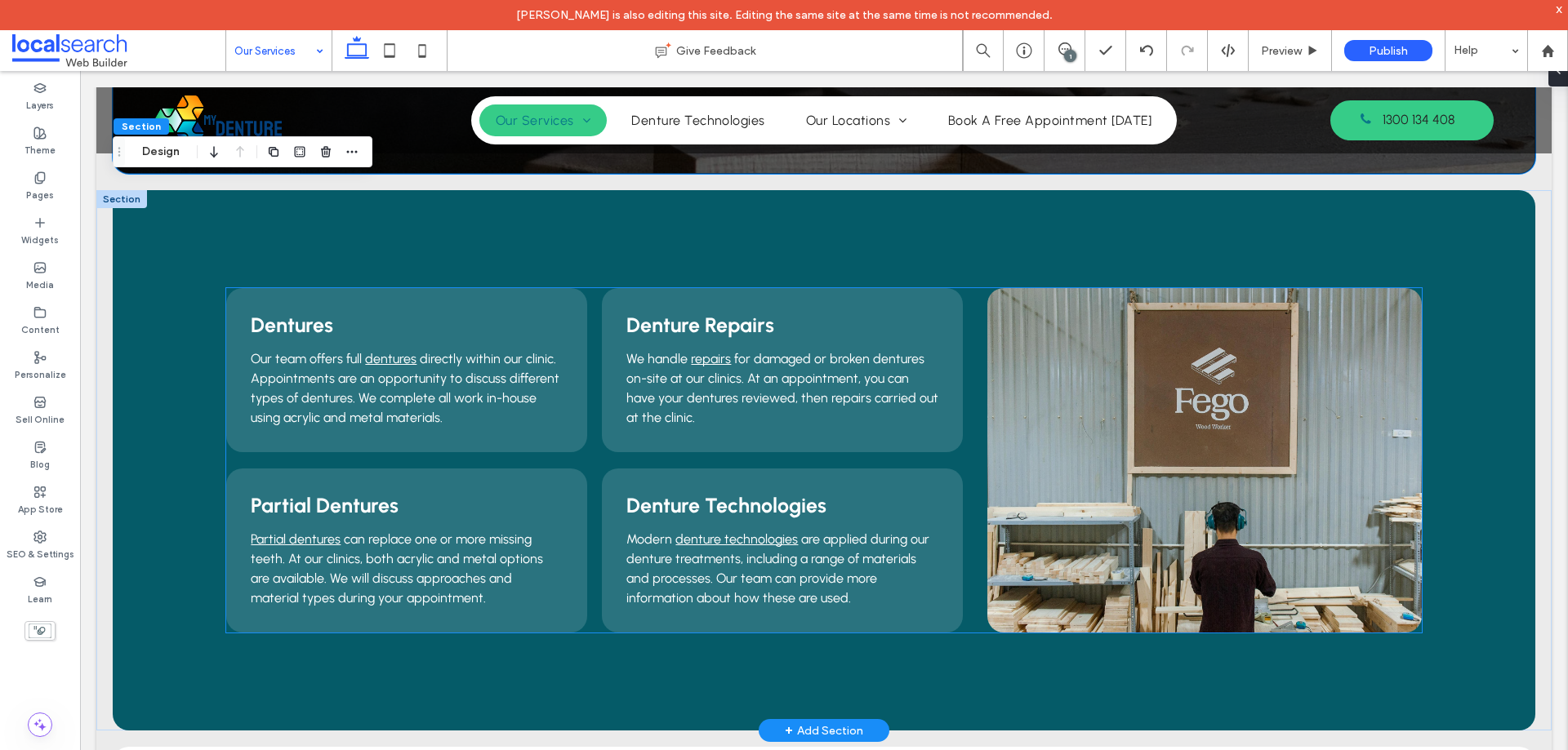
click at [969, 347] on div "Dentures Our team offers full dentures directly within our clinic. Appointments…" at bounding box center [823, 461] width 1195 height 345
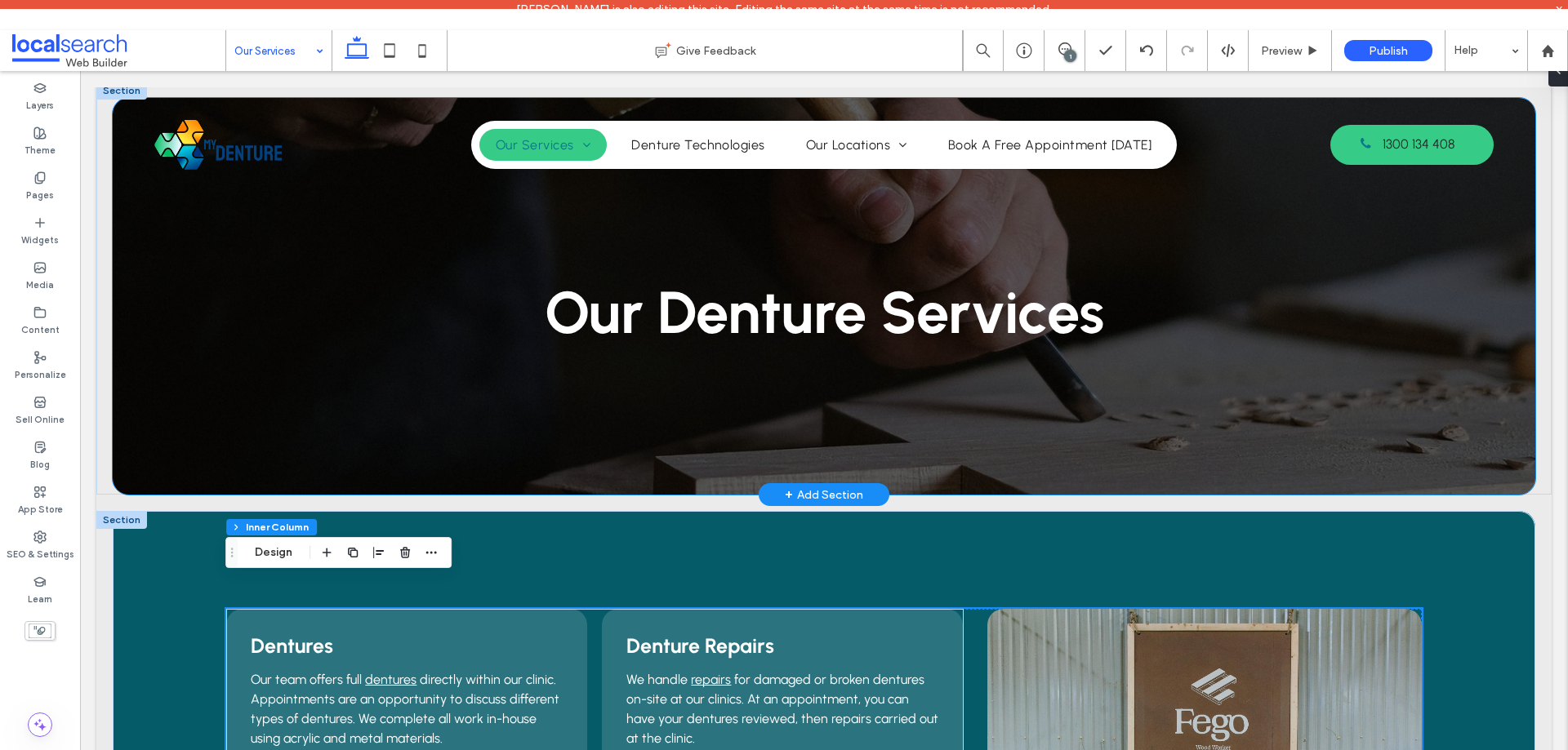
scroll to position [0, 0]
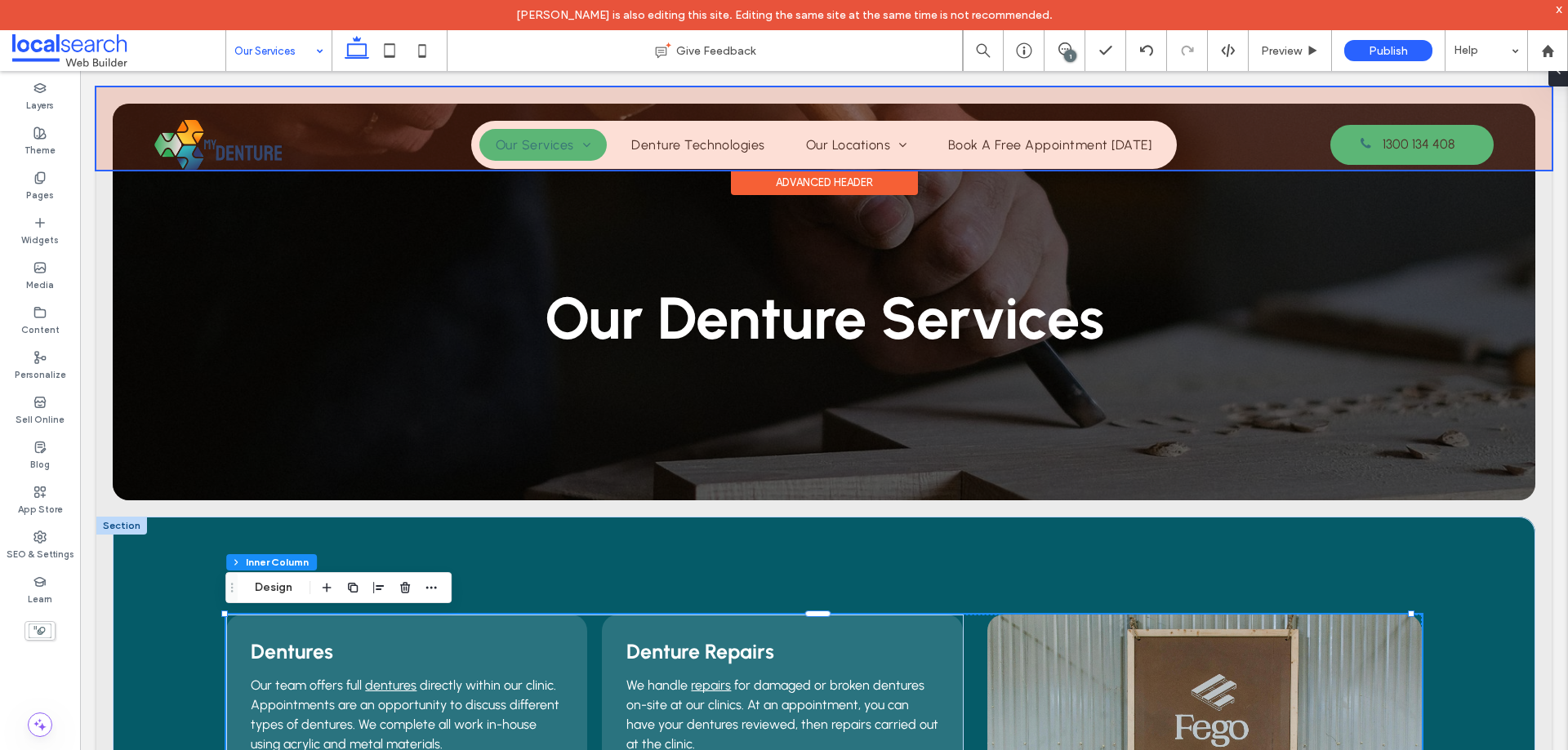
click at [695, 140] on div at bounding box center [823, 129] width 1455 height 83
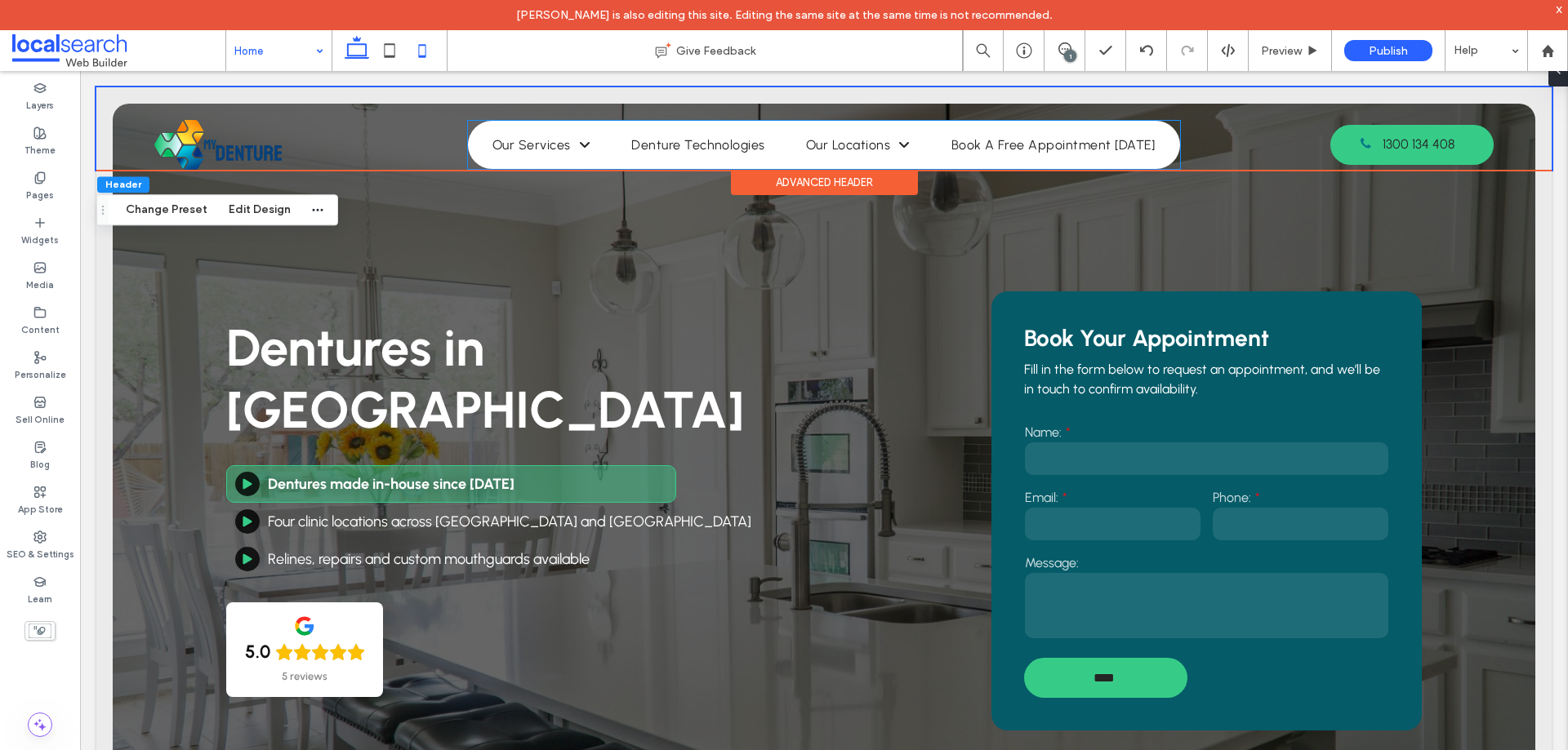
click at [602, 144] on link "Our Services" at bounding box center [541, 145] width 131 height 32
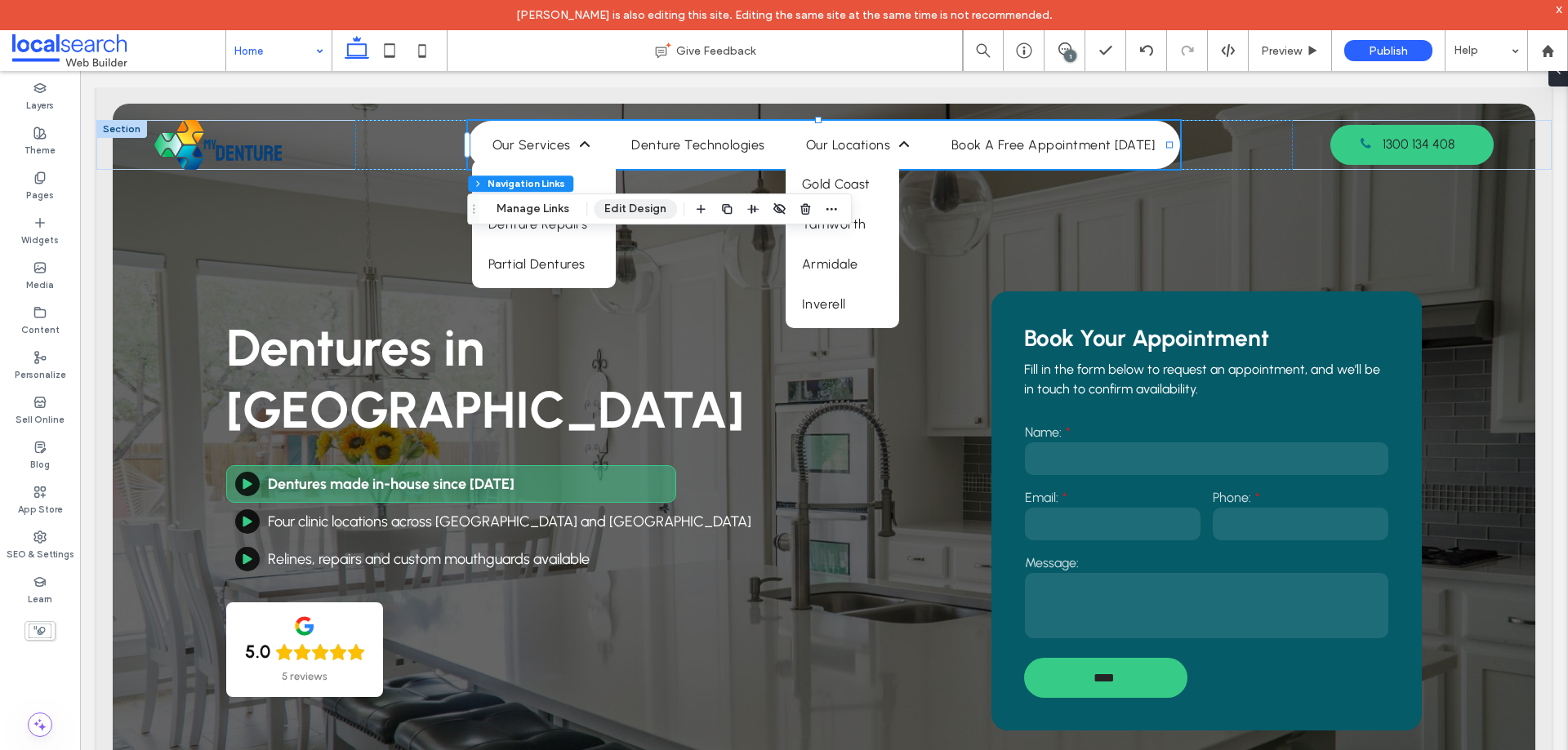
click at [635, 209] on button "Edit Design" at bounding box center [635, 209] width 84 height 20
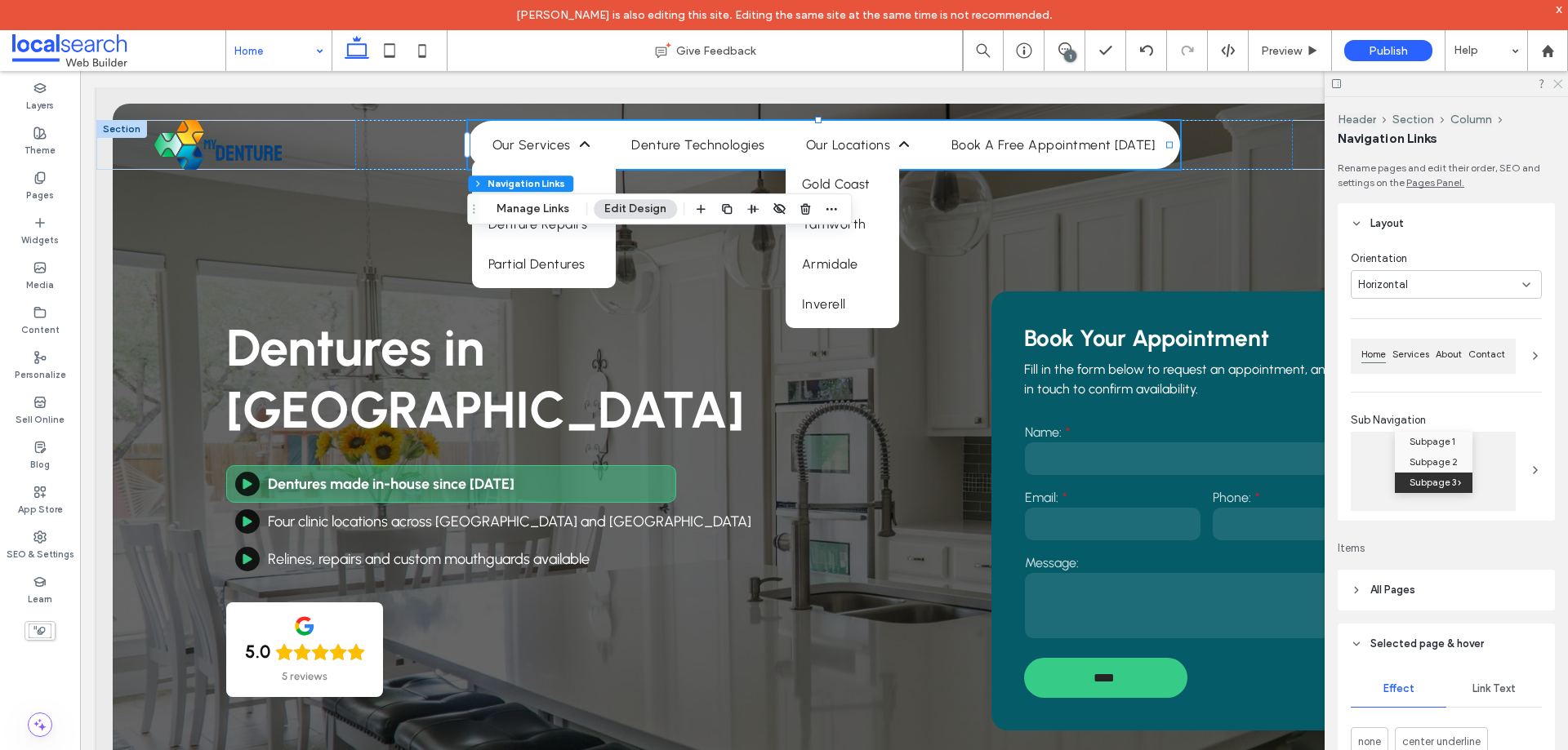
click at [1560, 84] on icon at bounding box center [1556, 83] width 10 height 10
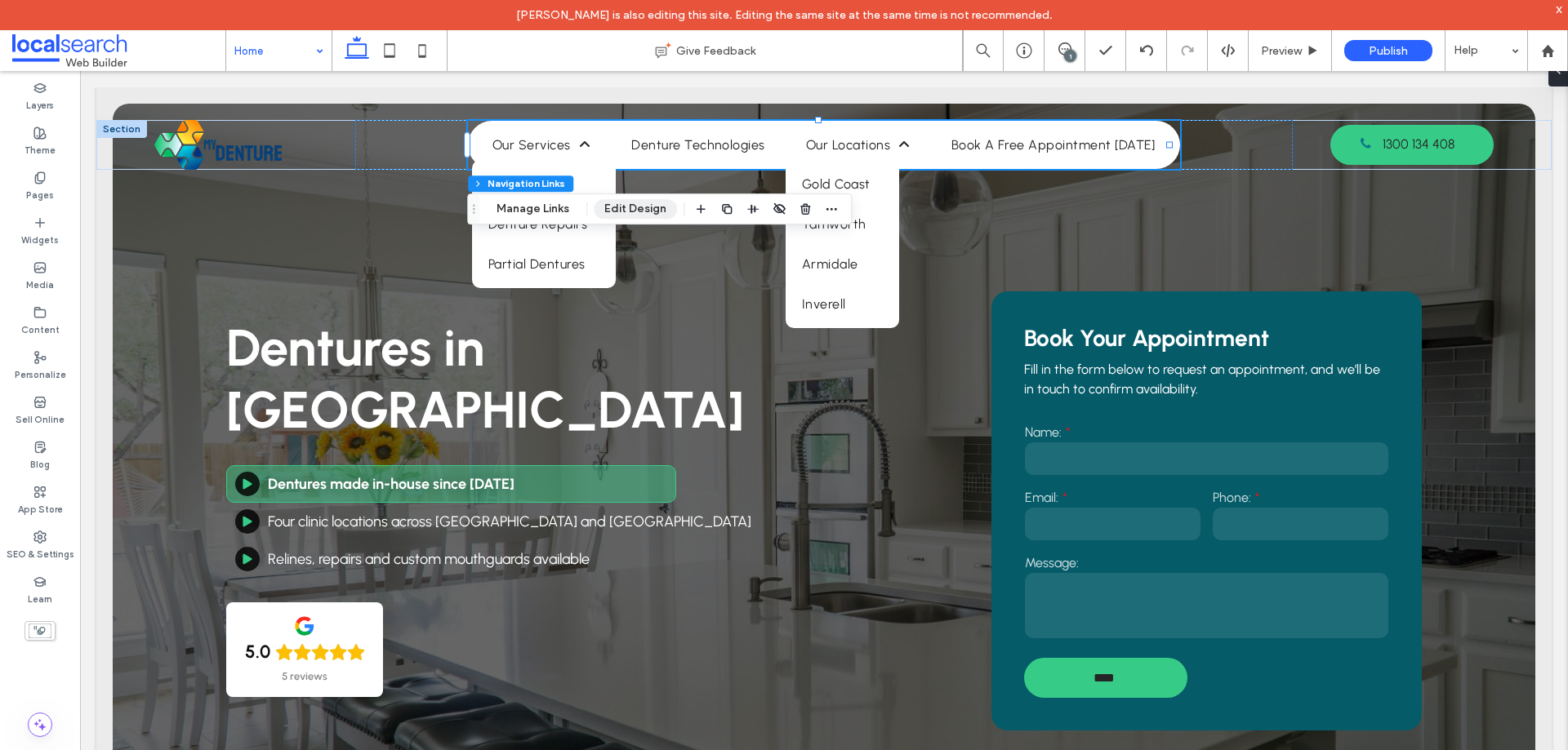
click at [624, 213] on button "Edit Design" at bounding box center [635, 209] width 84 height 20
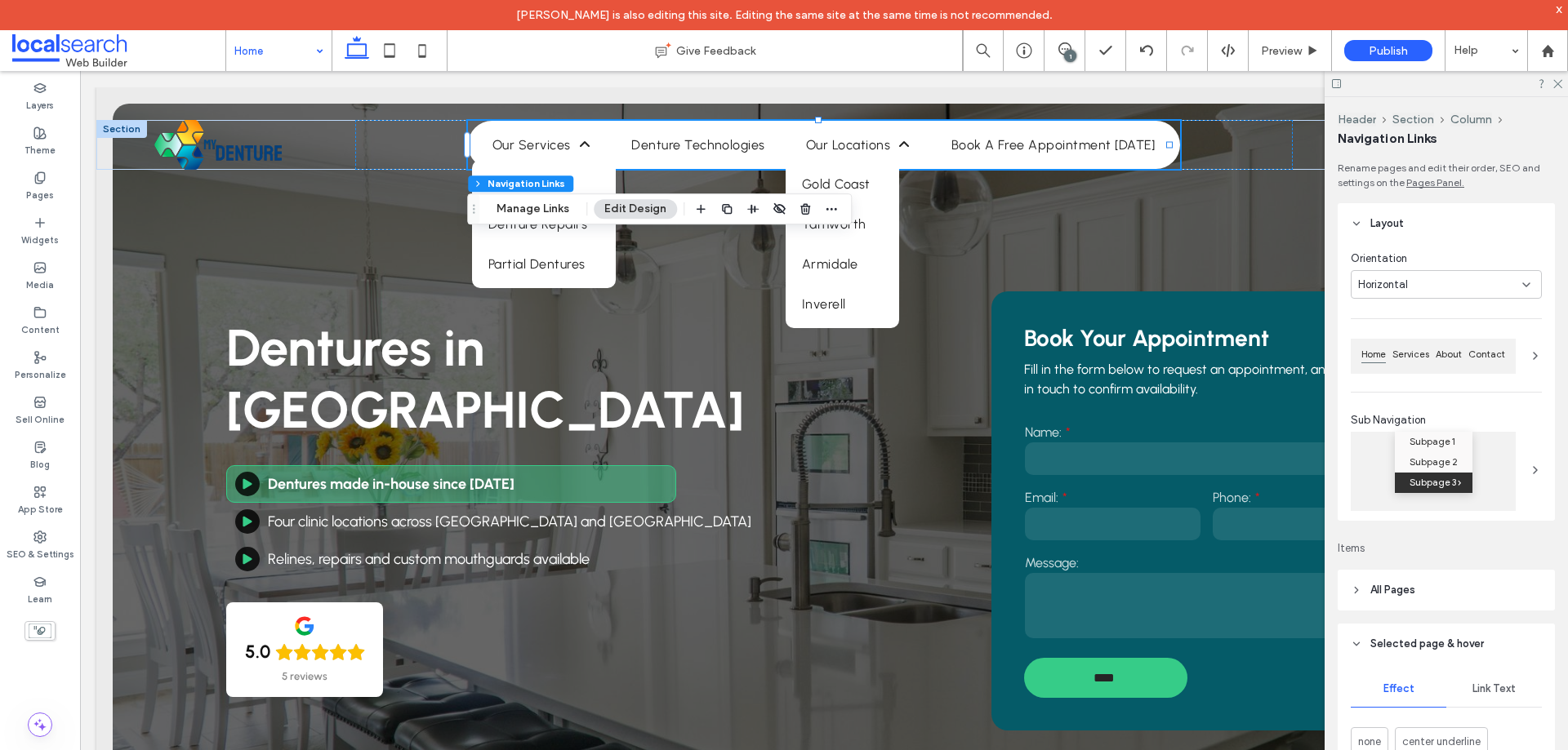
scroll to position [326, 0]
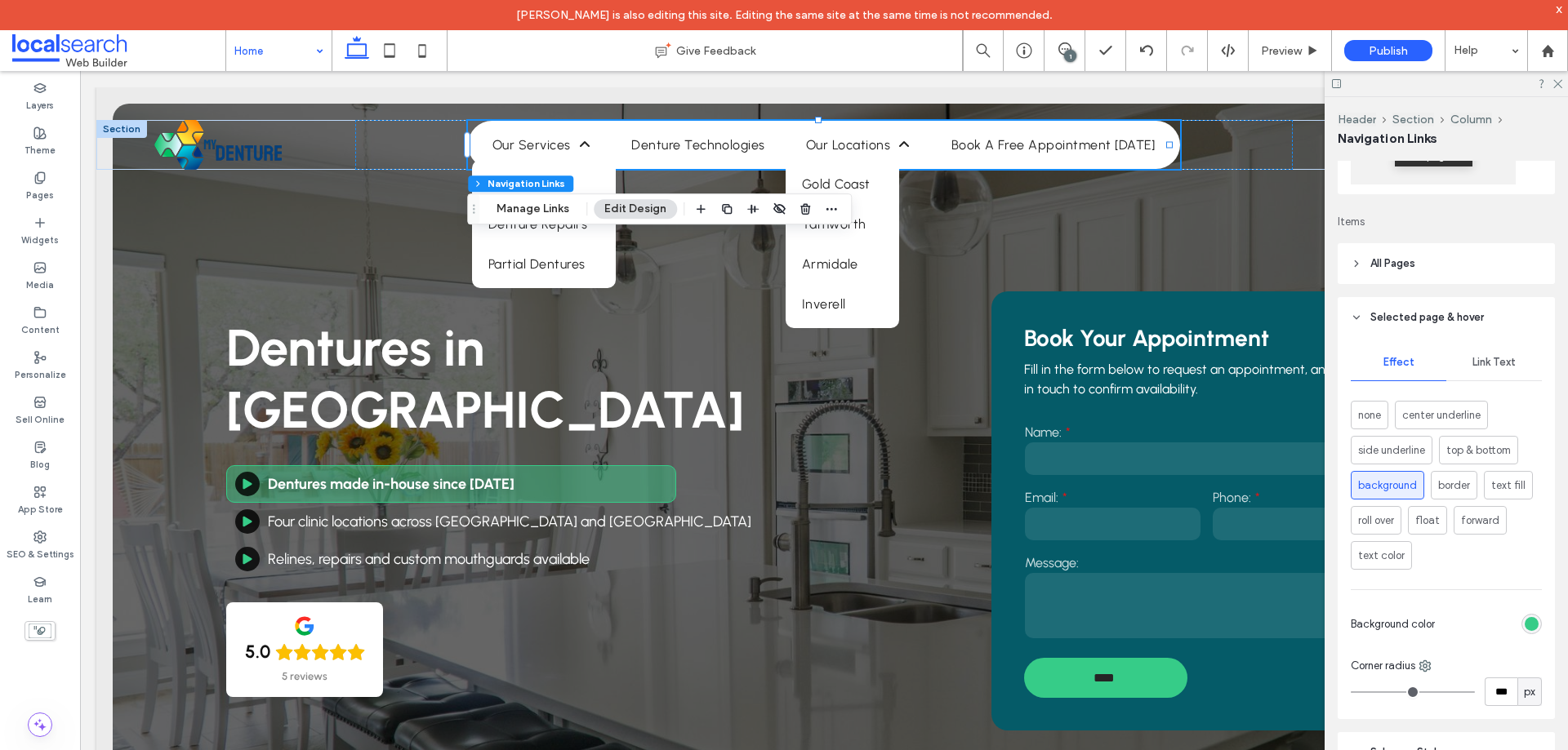
click at [1448, 267] on header "All Pages" at bounding box center [1446, 263] width 217 height 40
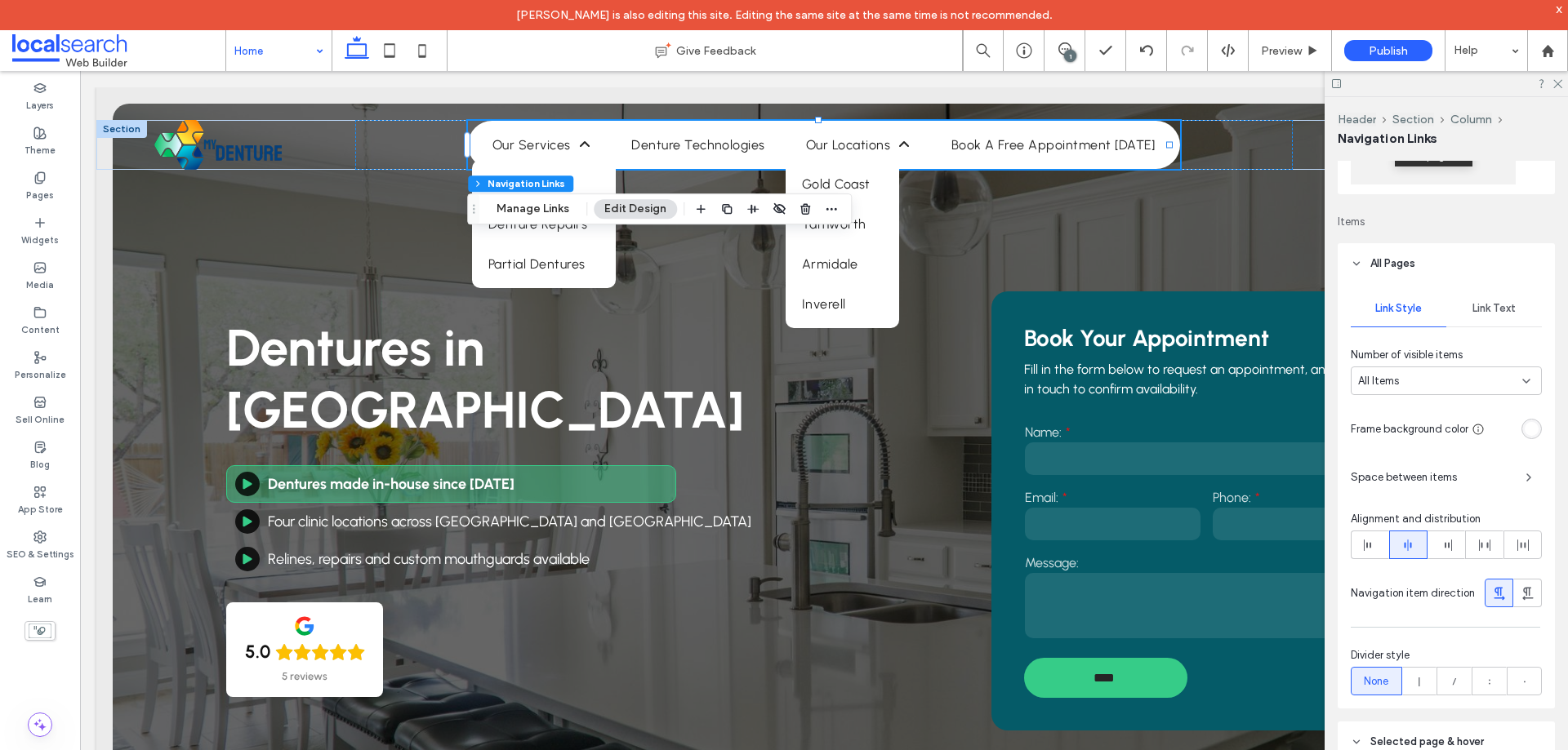
click at [1469, 257] on header "All Pages" at bounding box center [1446, 263] width 217 height 40
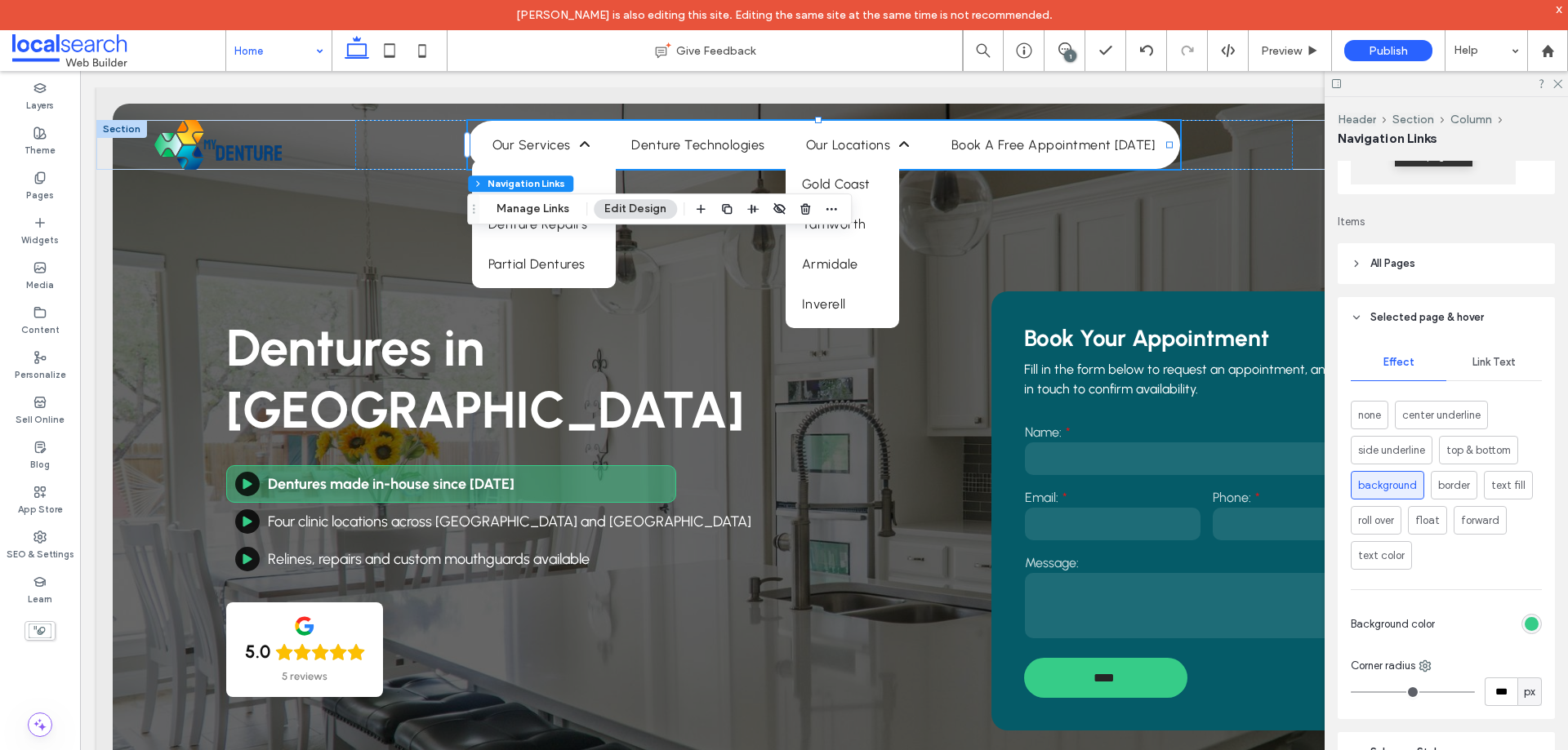
click at [1497, 361] on span "Link Text" at bounding box center [1494, 363] width 43 height 13
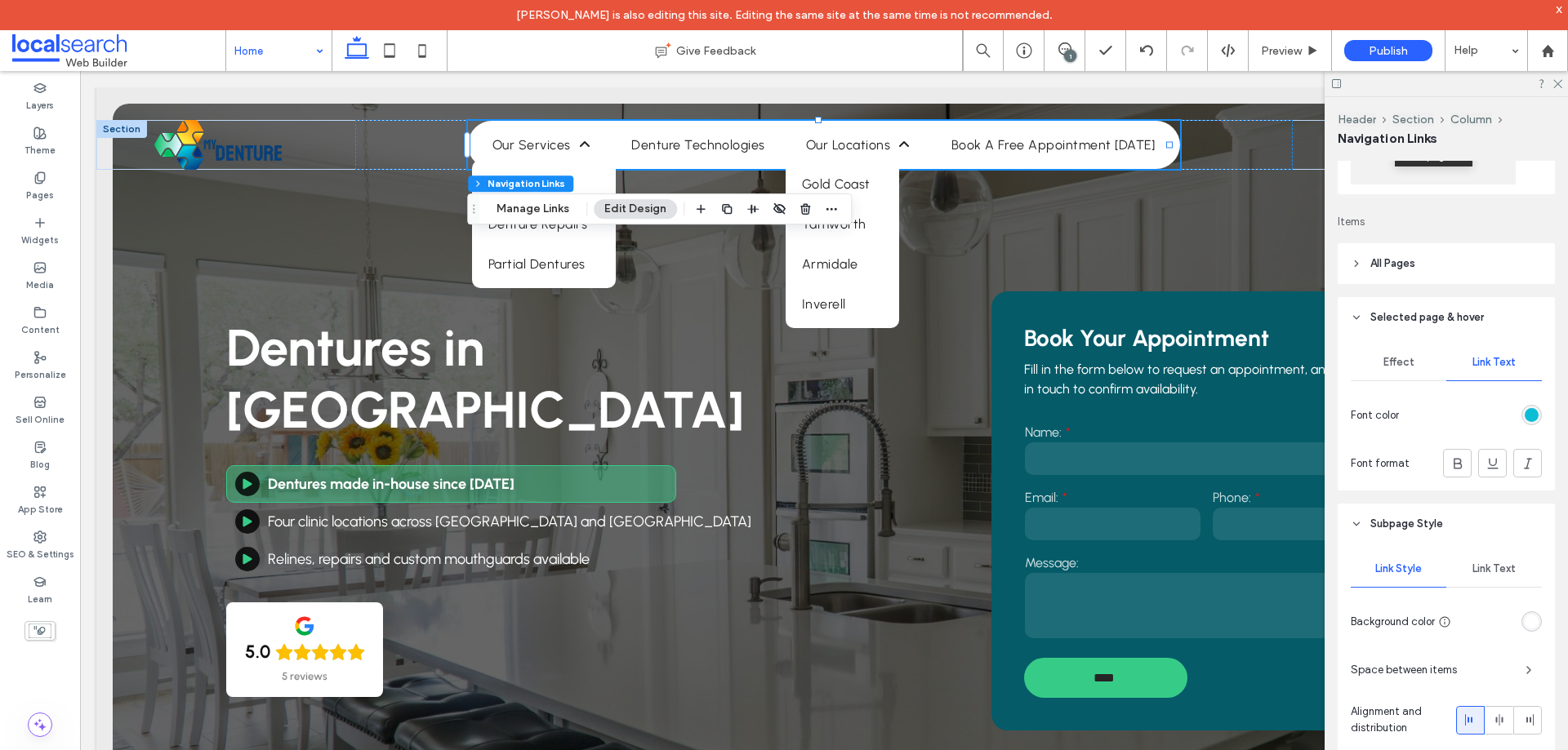
click at [1531, 414] on div "rgb(13, 189, 213)" at bounding box center [1531, 415] width 21 height 21
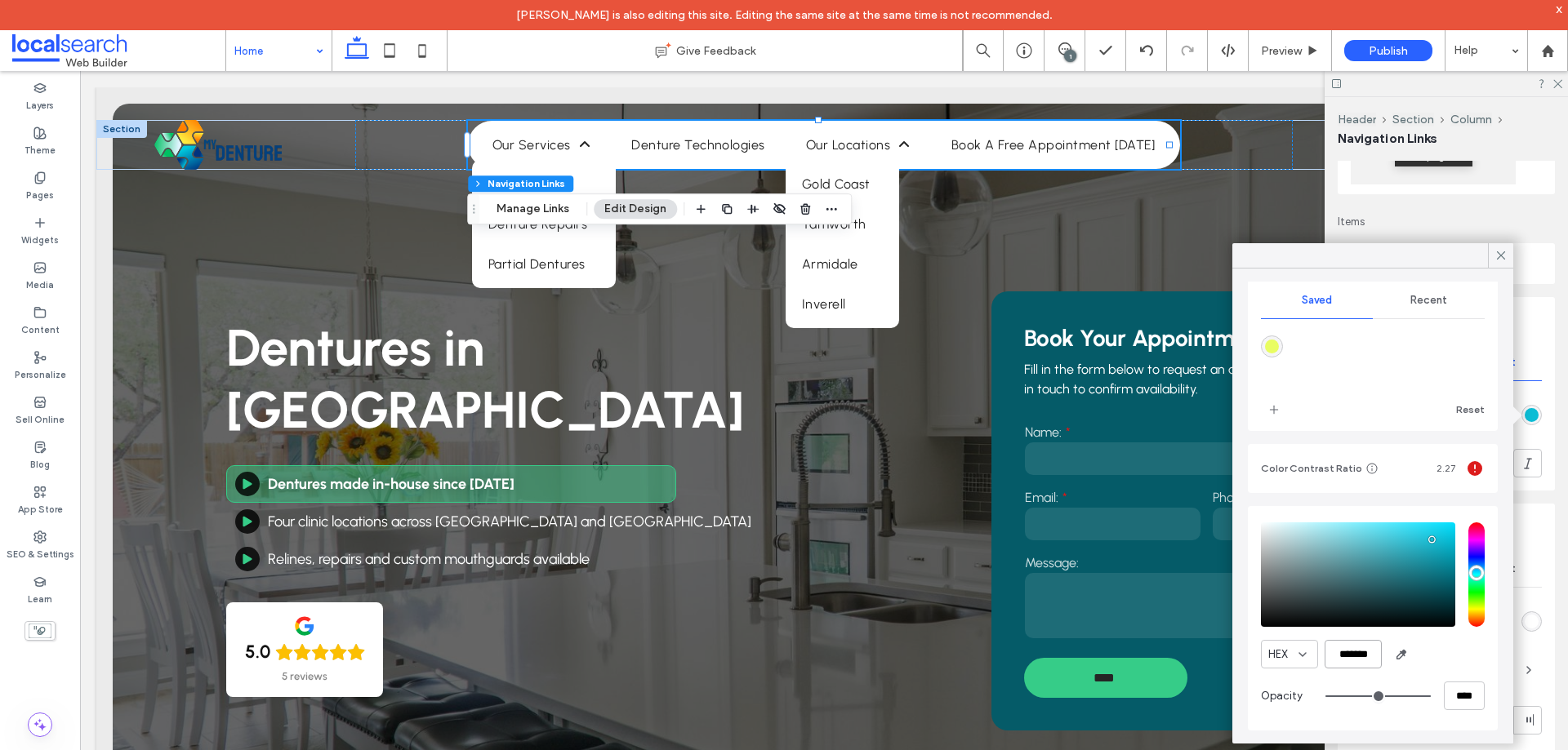
click at [1360, 654] on input "*******" at bounding box center [1353, 654] width 57 height 28
paste input "color picker textbox"
type input "*******"
click at [1449, 651] on div "HEX *******" at bounding box center [1372, 654] width 224 height 28
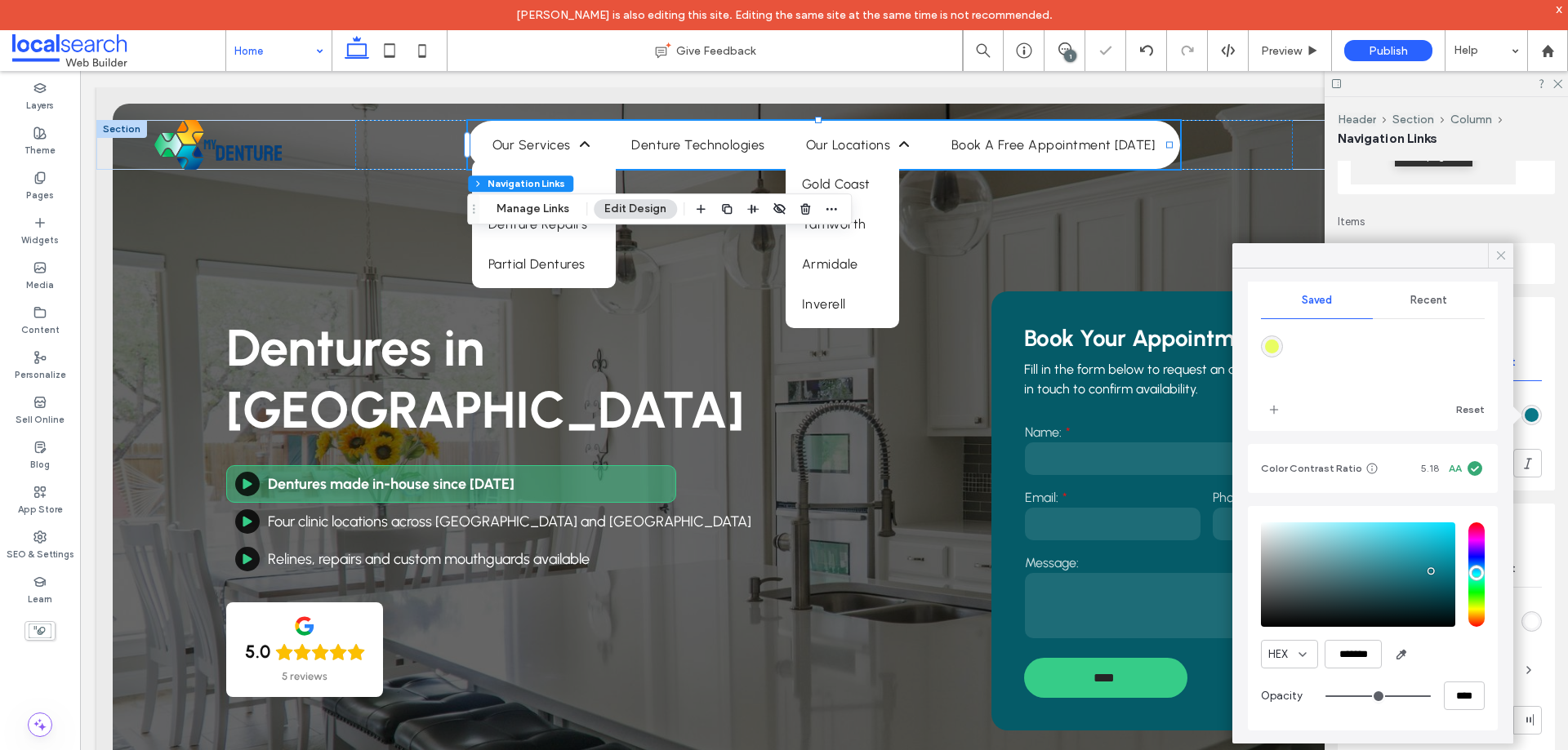
click at [1500, 262] on icon at bounding box center [1501, 256] width 15 height 15
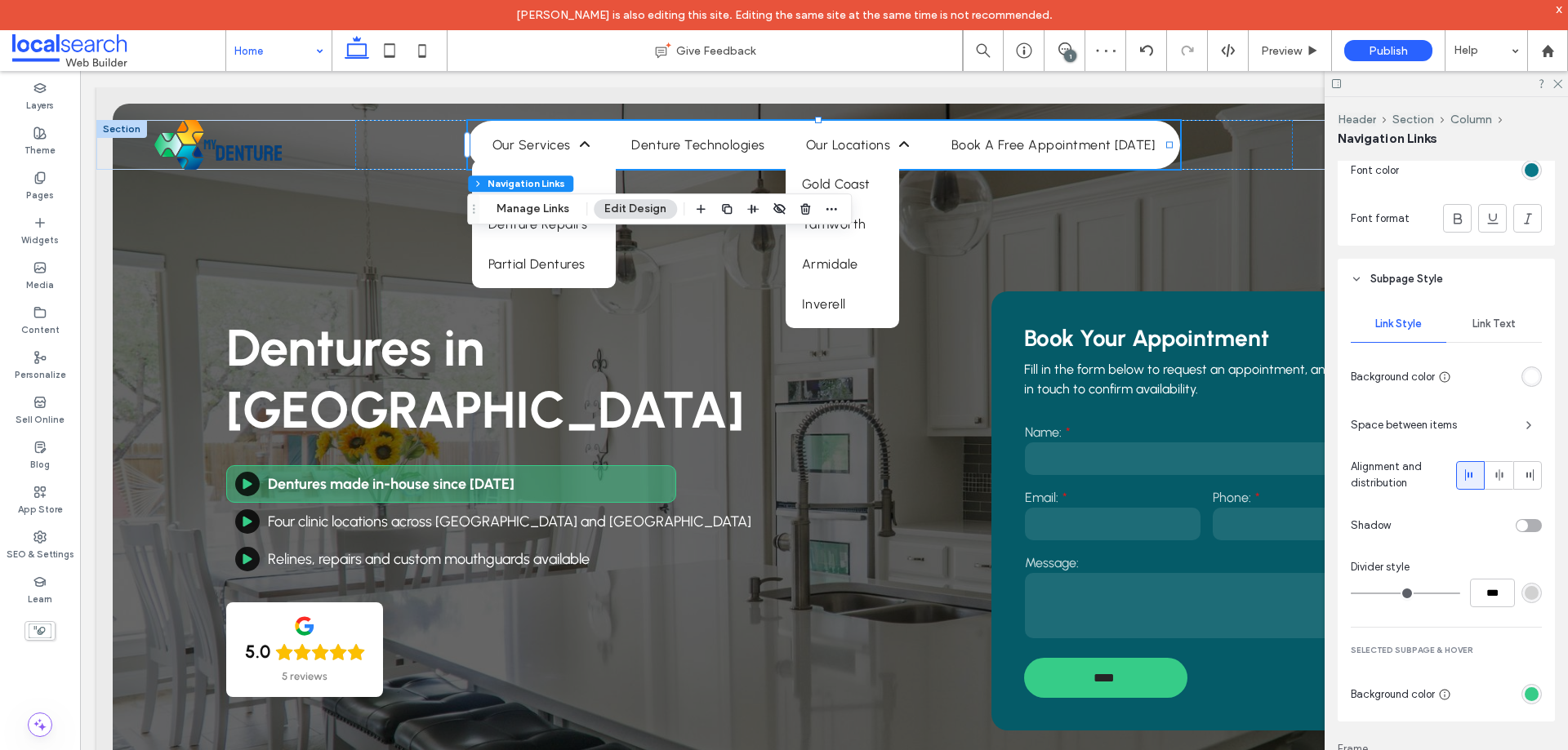
click at [1473, 317] on div "Link Text" at bounding box center [1494, 324] width 96 height 36
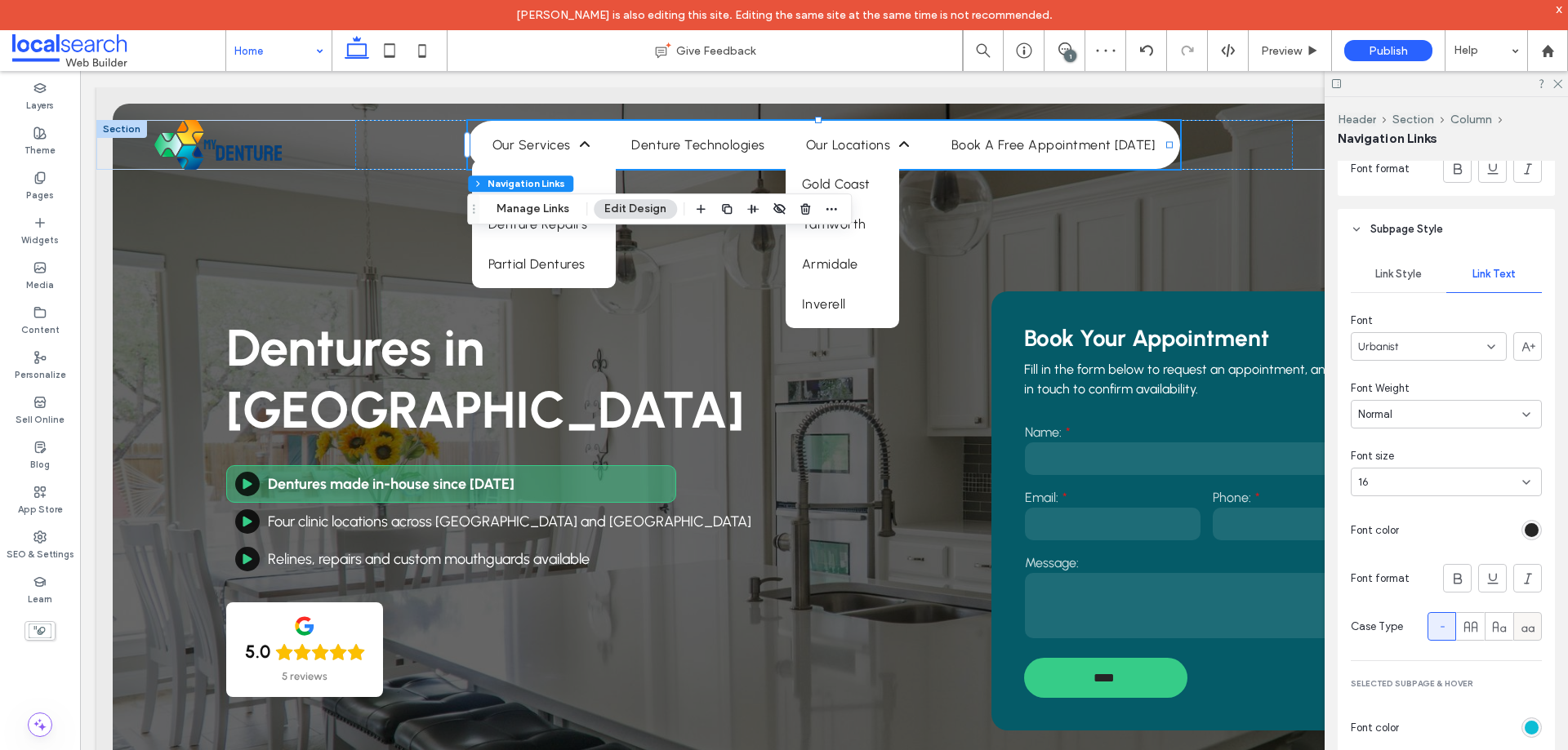
scroll to position [817, 0]
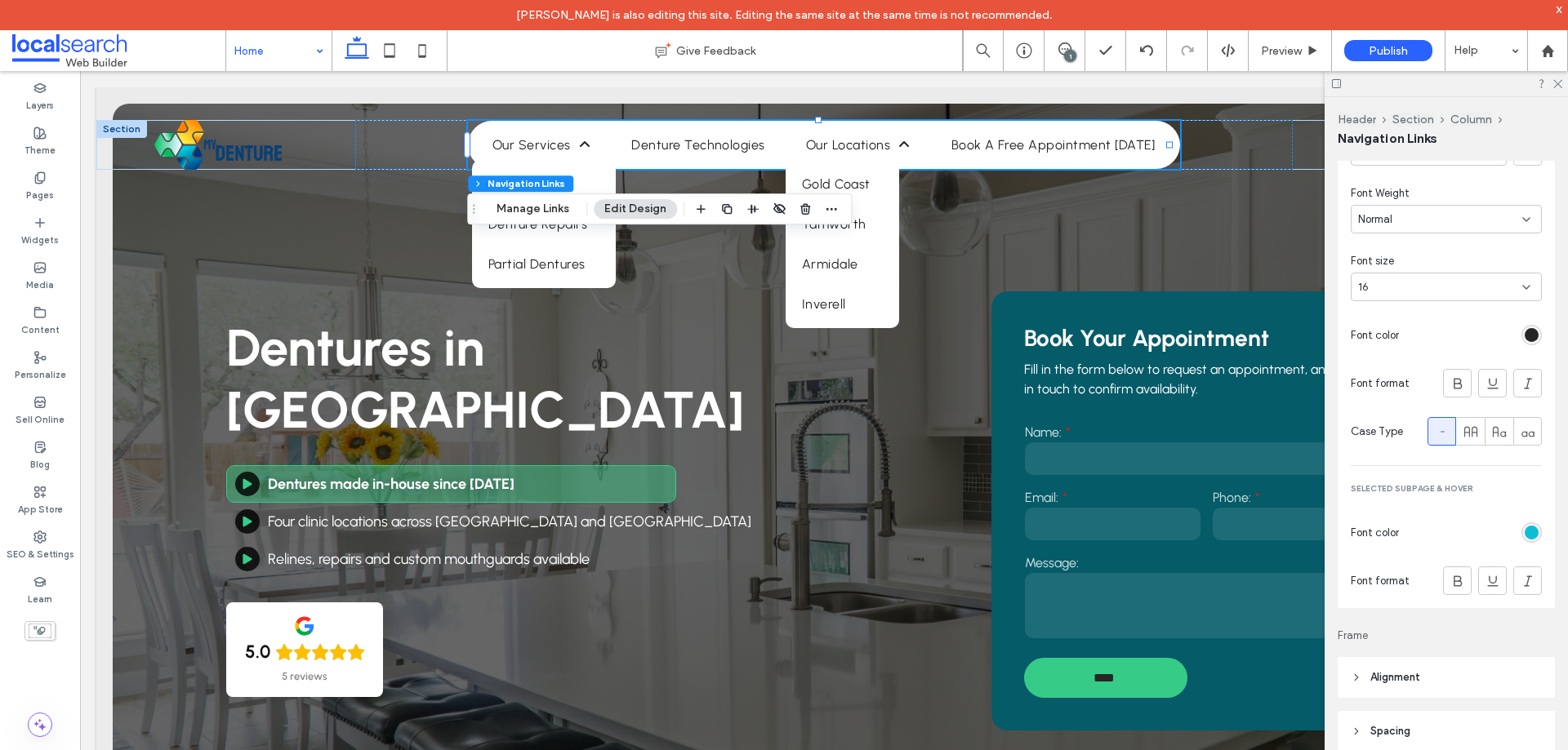
click at [1525, 531] on div "rgb(13, 189, 213)" at bounding box center [1531, 532] width 14 height 14
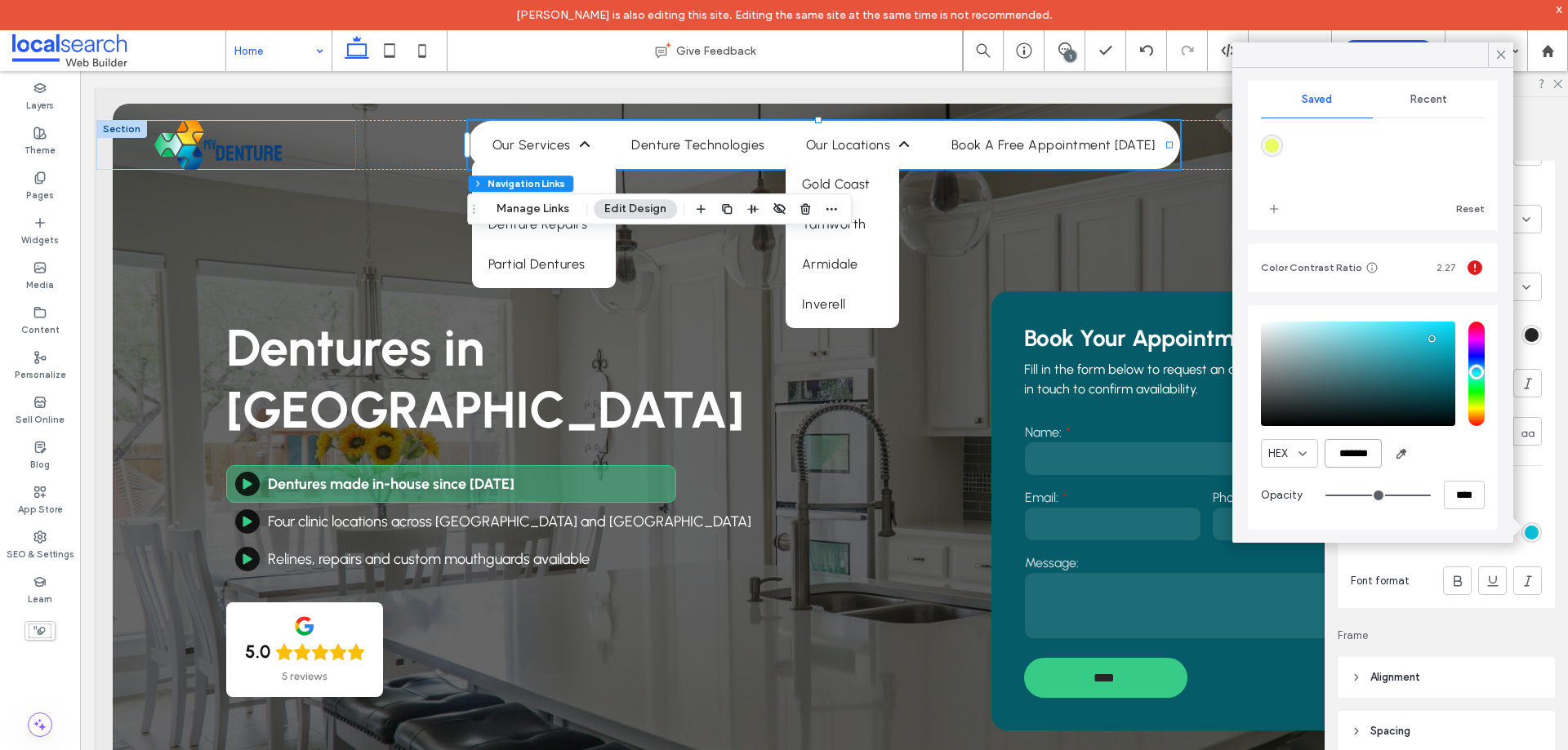
click at [1364, 457] on input "*******" at bounding box center [1353, 453] width 57 height 28
paste input "color picker textbox"
type input "*******"
click at [1430, 456] on div "HEX *******" at bounding box center [1372, 453] width 224 height 28
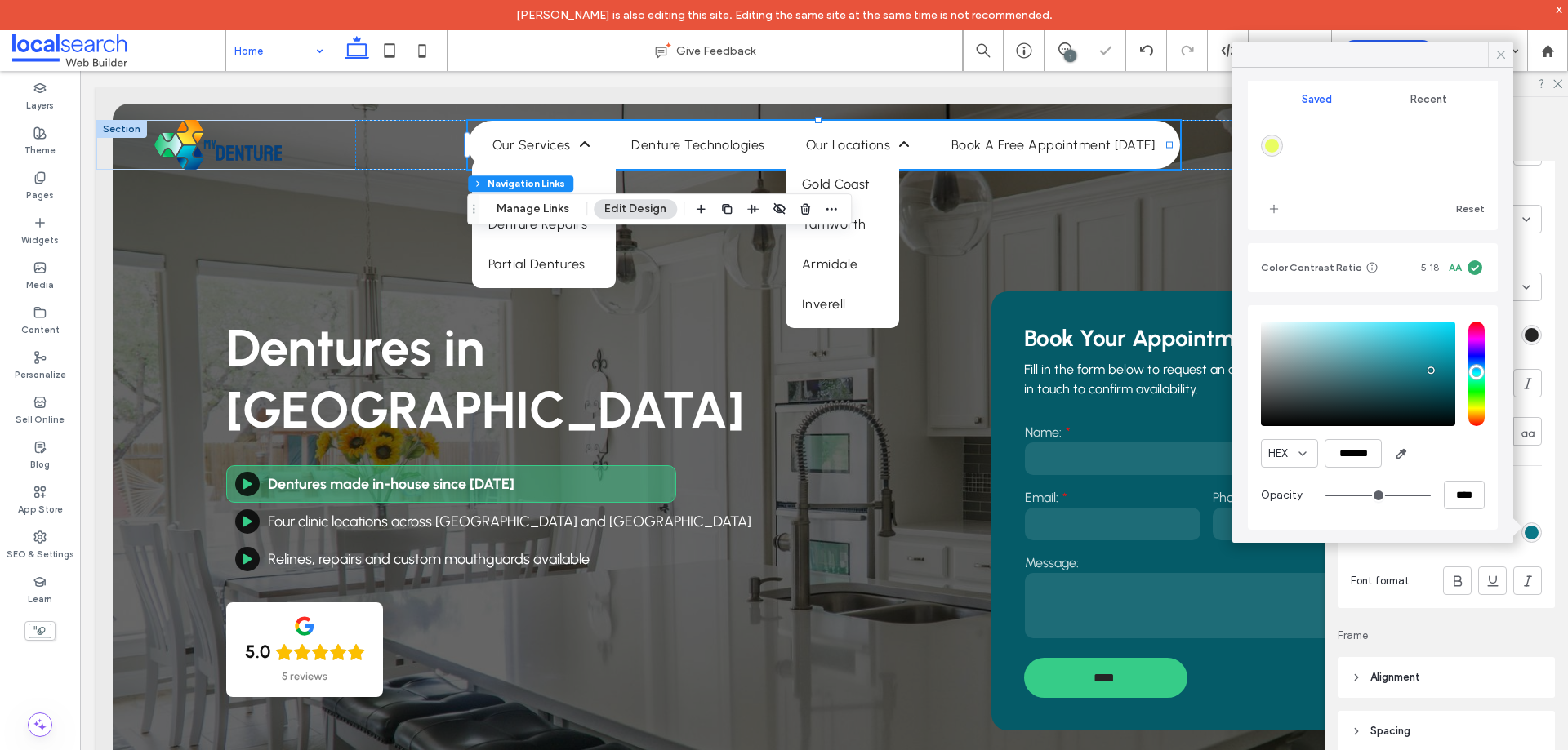
click at [1498, 55] on icon at bounding box center [1501, 55] width 15 height 15
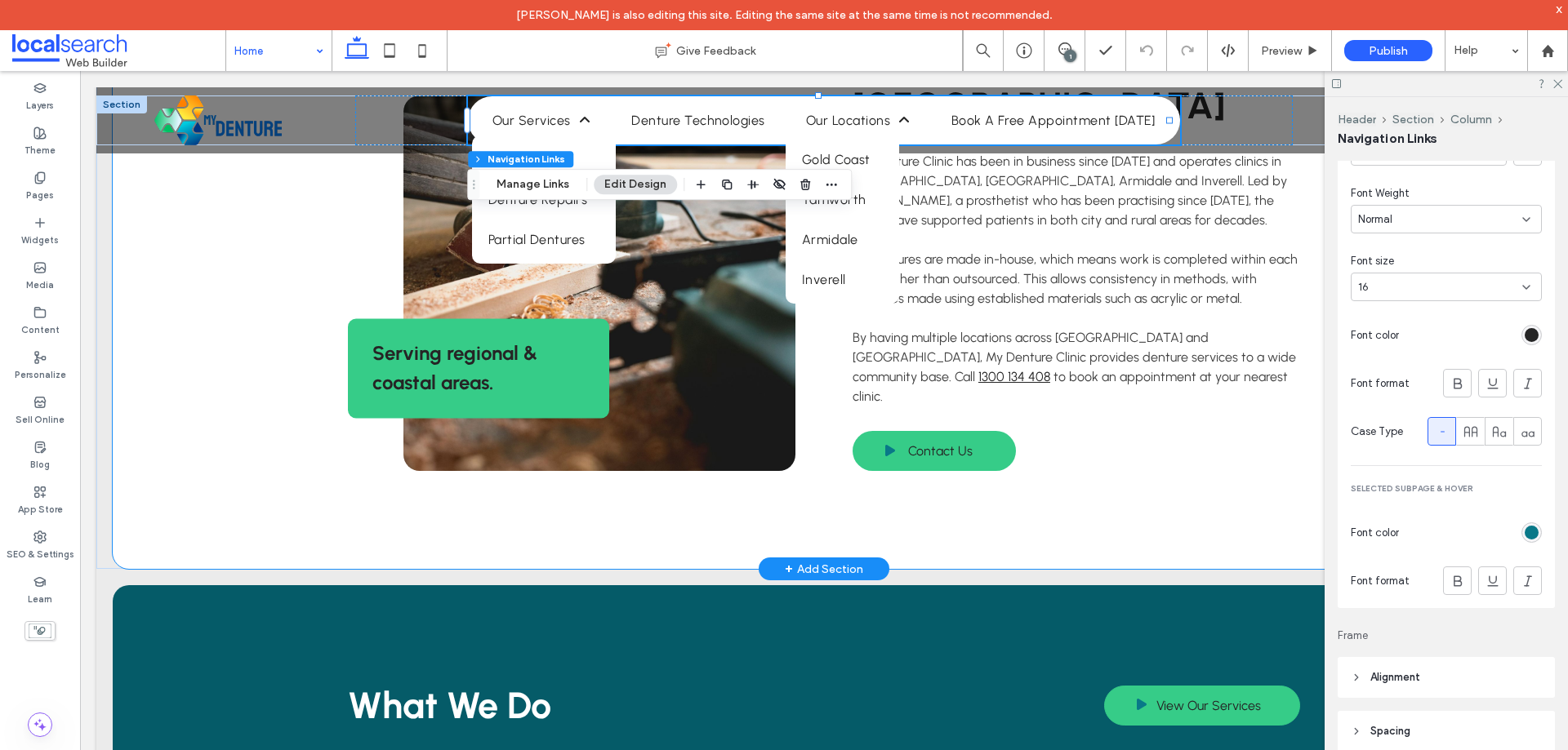
scroll to position [817, 0]
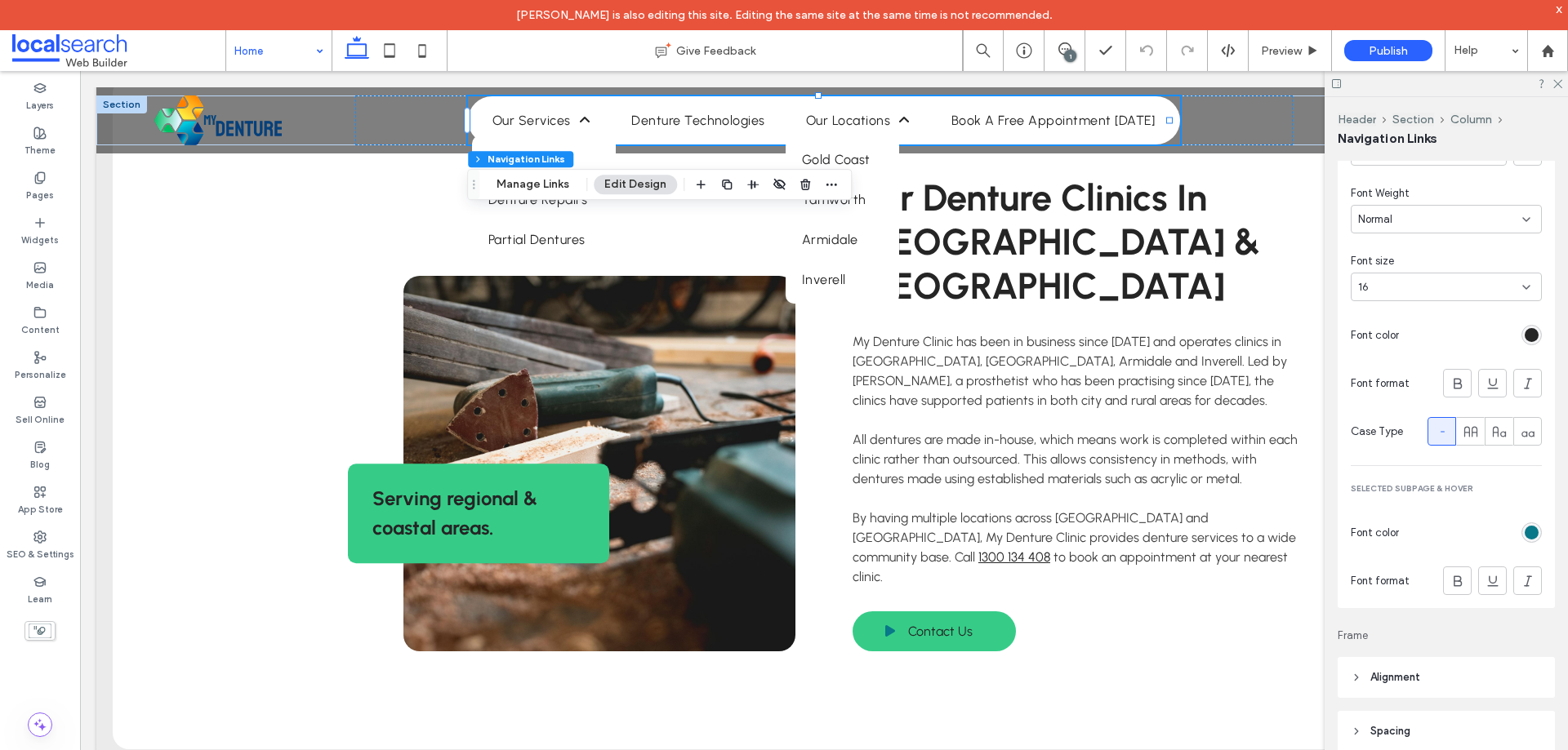
drag, startPoint x: 1557, startPoint y: 78, endPoint x: 1526, endPoint y: 99, distance: 37.4
click at [1557, 78] on icon at bounding box center [1556, 83] width 10 height 10
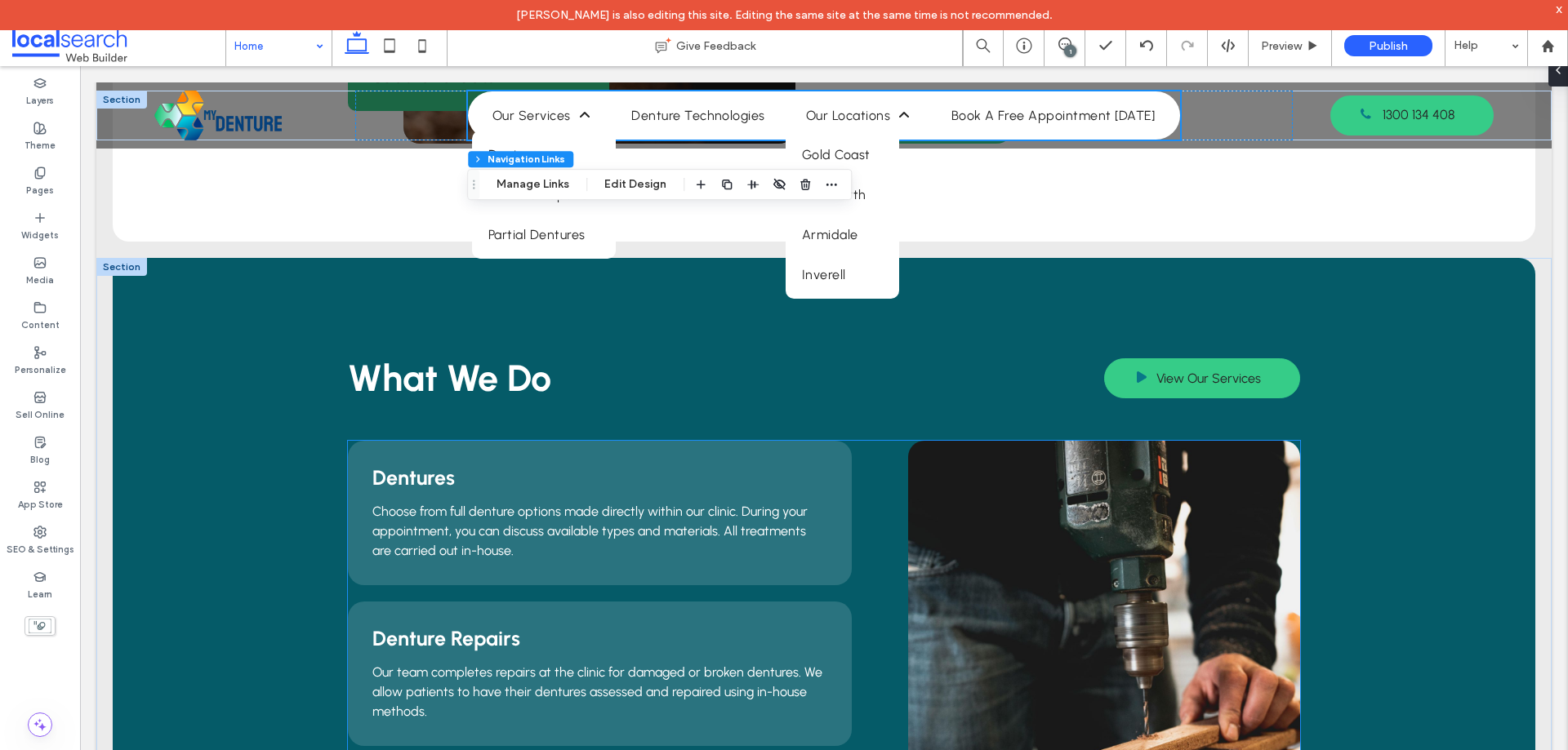
scroll to position [1225, 0]
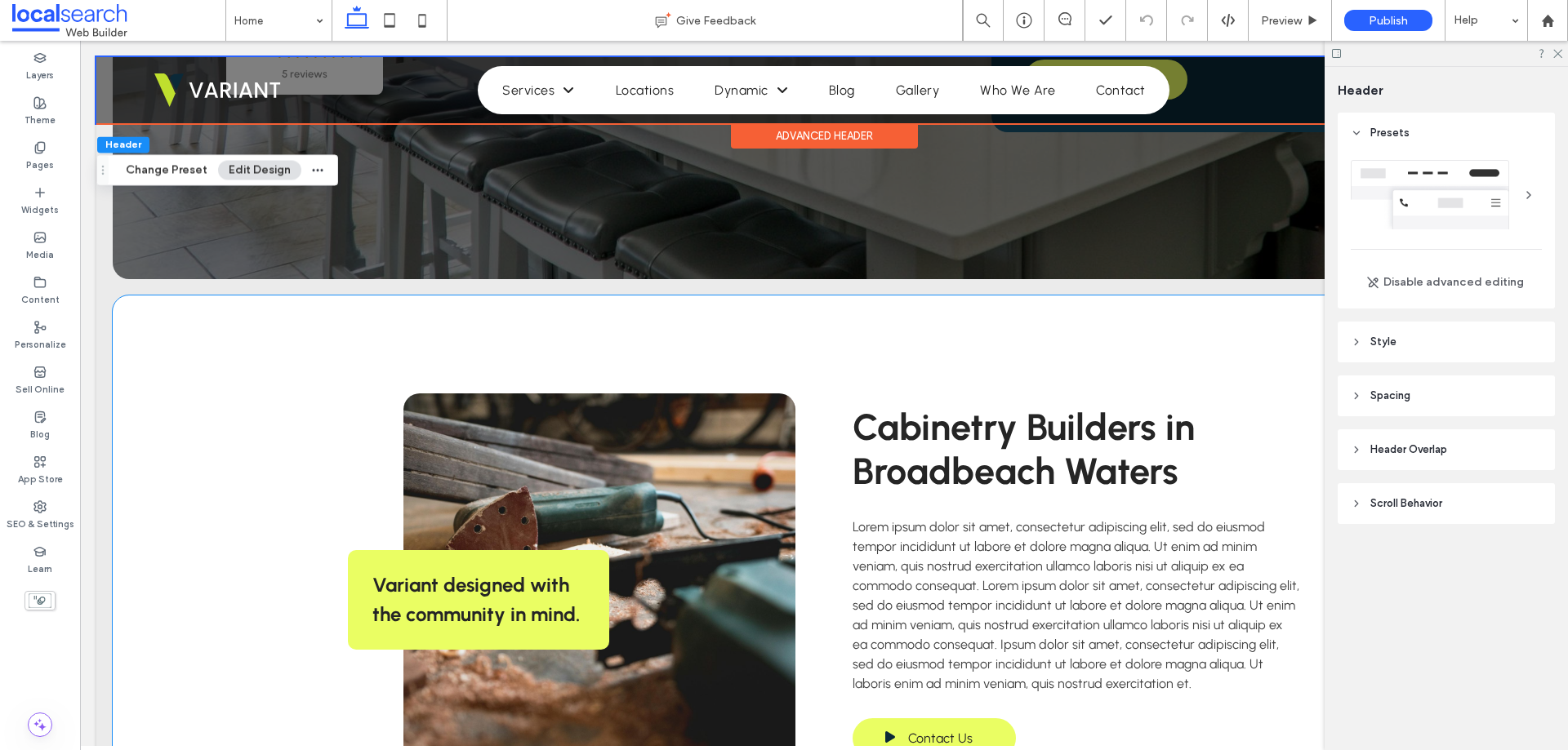
scroll to position [1143, 0]
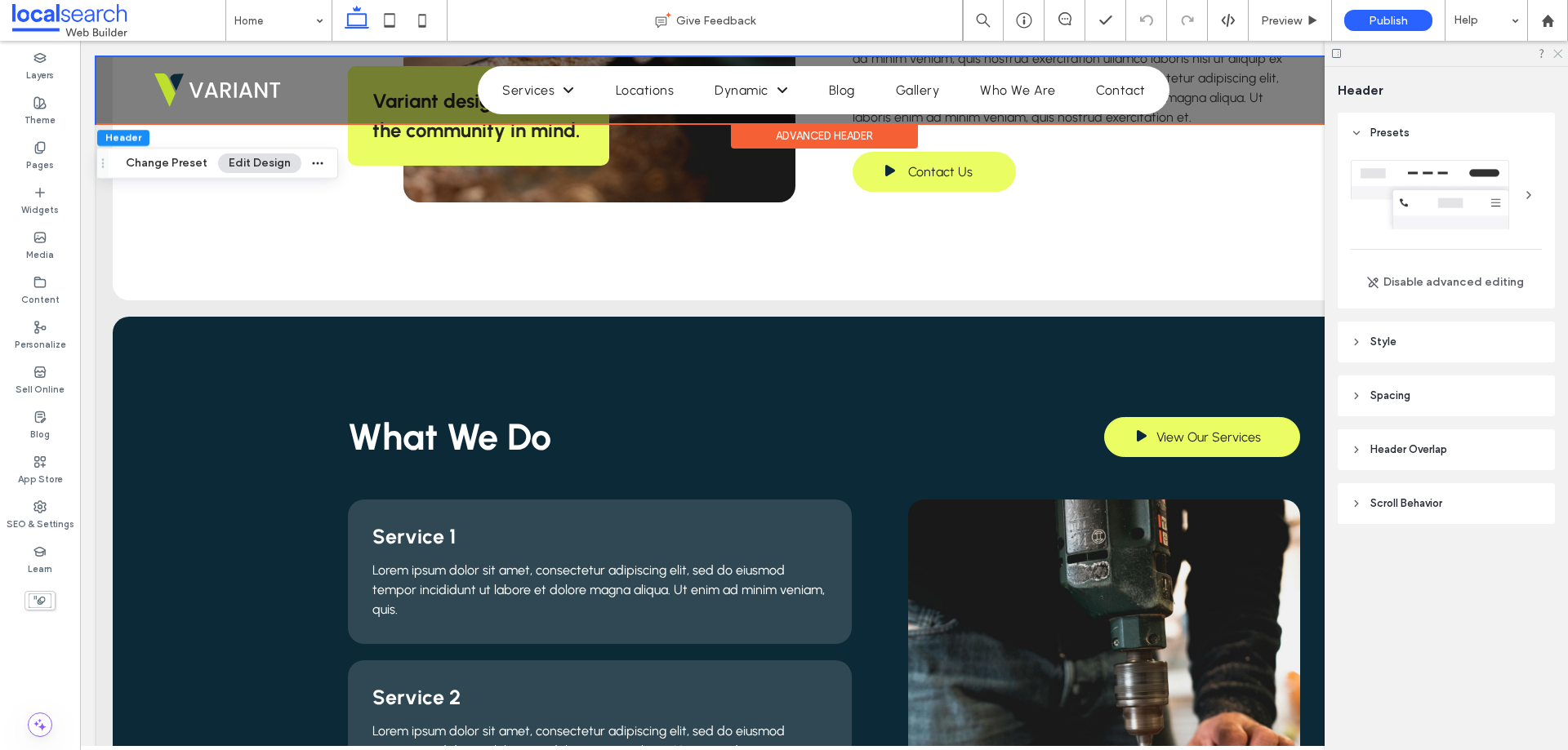
click at [1554, 53] on icon at bounding box center [1556, 52] width 10 height 10
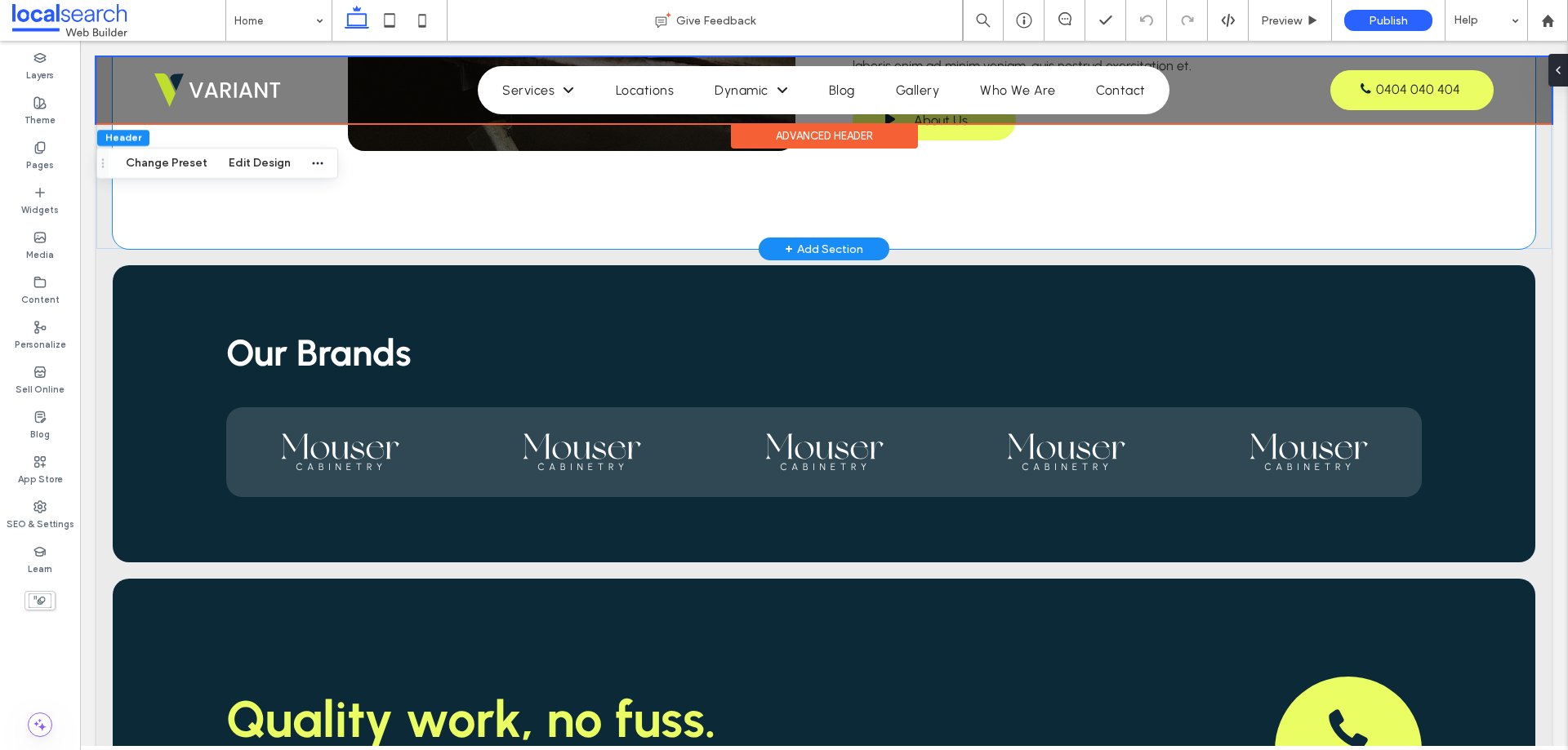
scroll to position [3347, 0]
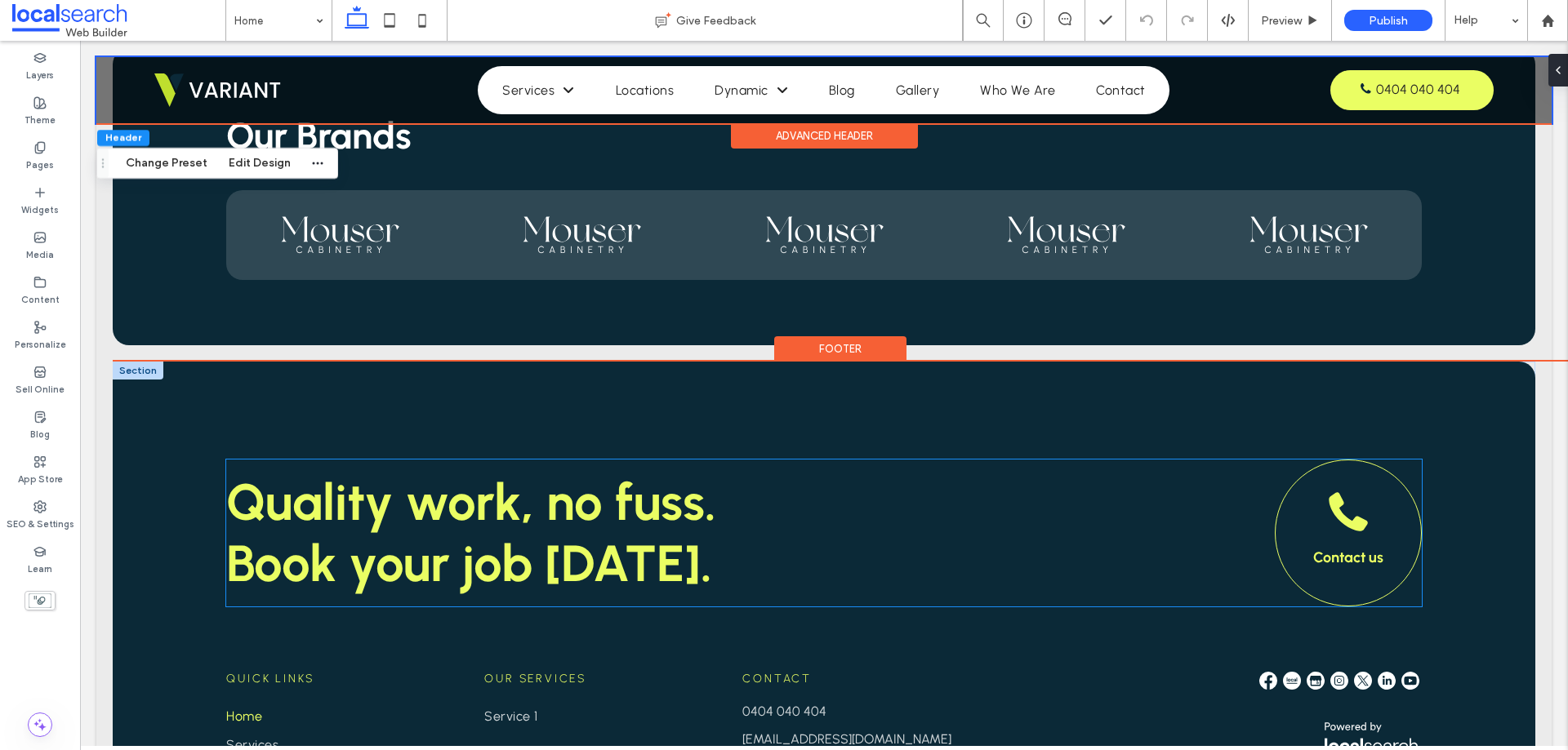
click at [1314, 460] on link "Contact us" at bounding box center [1348, 533] width 147 height 147
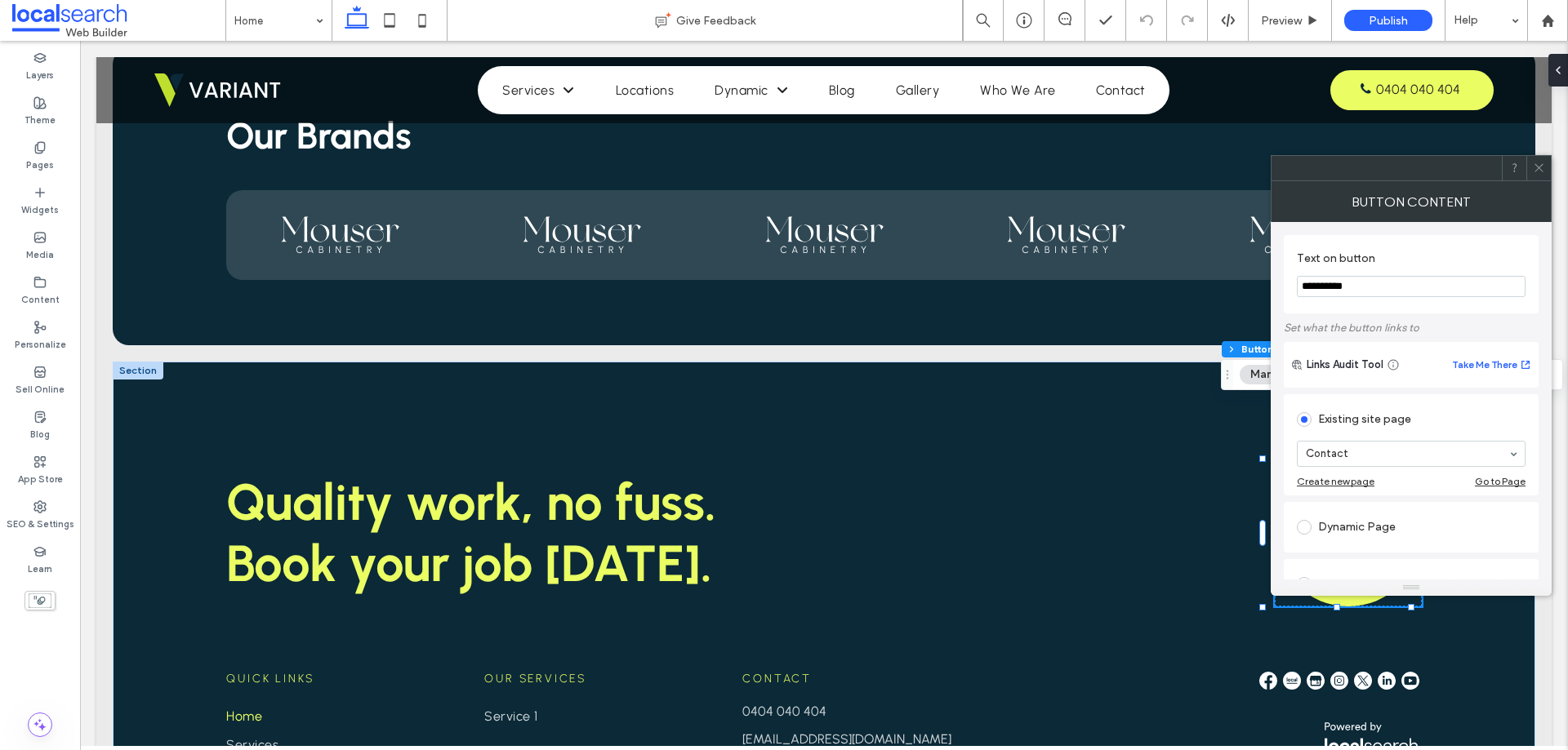
drag, startPoint x: 1544, startPoint y: 166, endPoint x: 395, endPoint y: 123, distance: 1149.8
click at [1544, 166] on icon at bounding box center [1538, 167] width 12 height 12
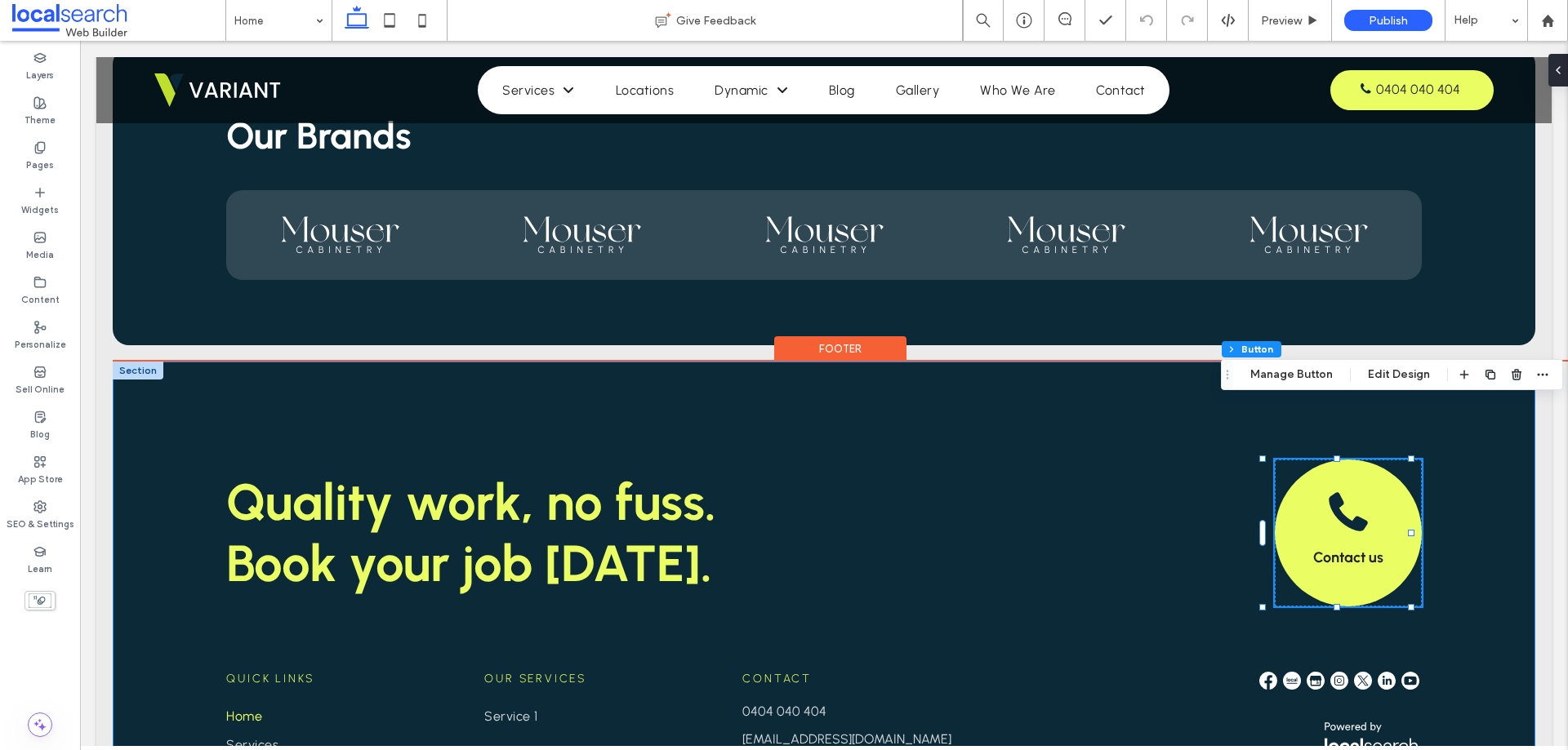
click at [628, 376] on div "Quality work, no fuss. Book your job [DATE]. Contact us Quick Links Home Servic…" at bounding box center [823, 694] width 1422 height 664
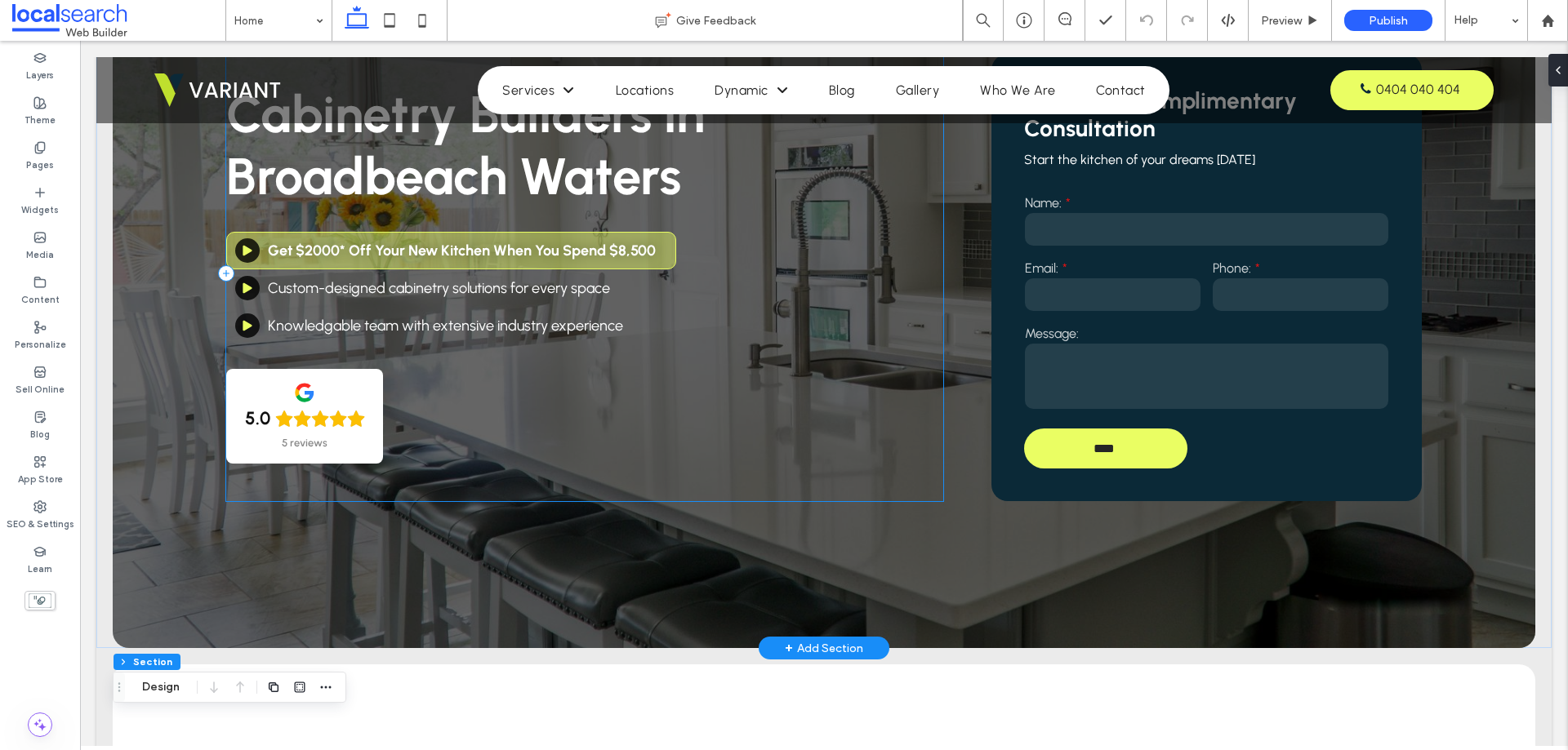
scroll to position [0, 0]
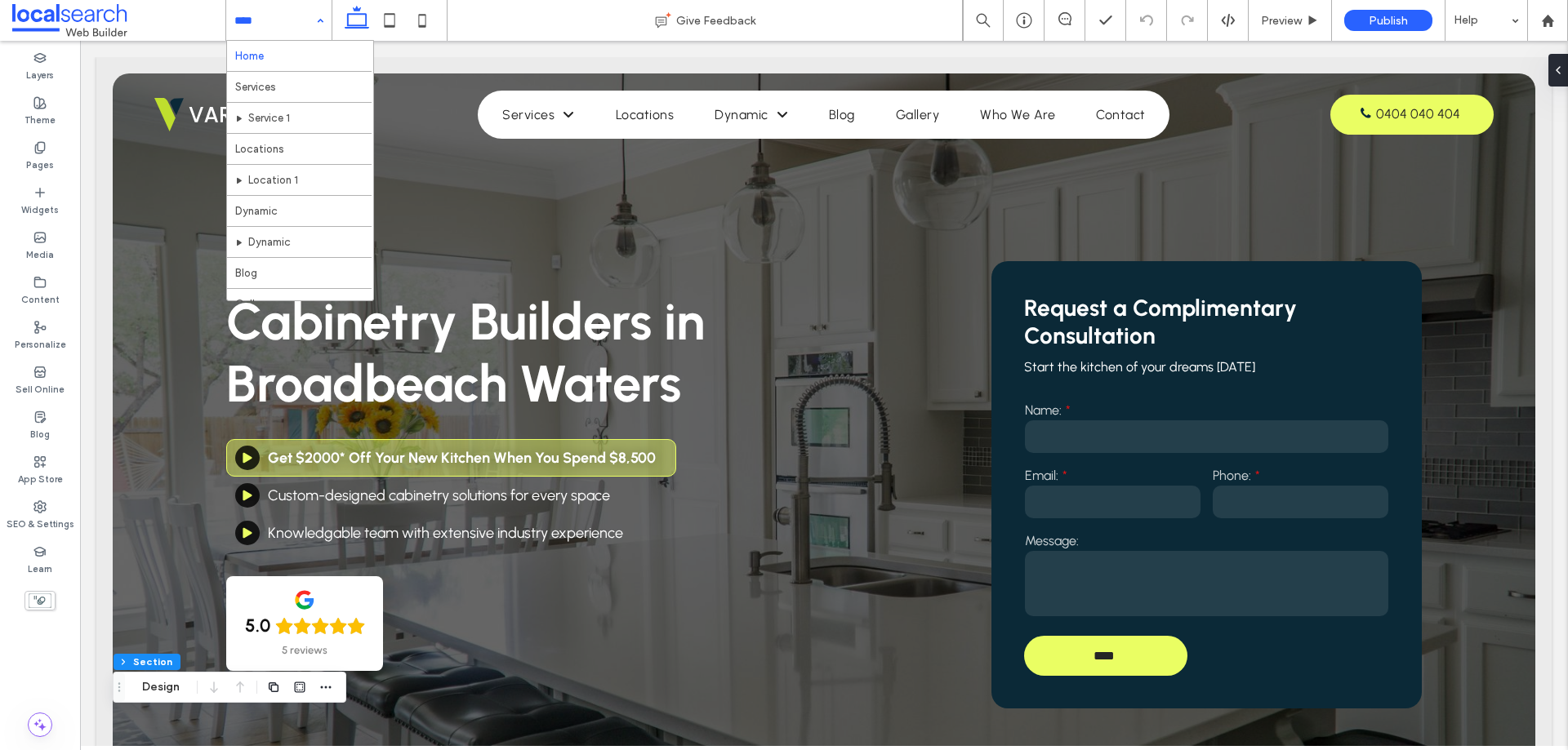
click at [319, 16] on div "Home Services Service 1 Locations Location 1 Dynamic Dynamic Blog Gallery Who W…" at bounding box center [279, 20] width 105 height 40
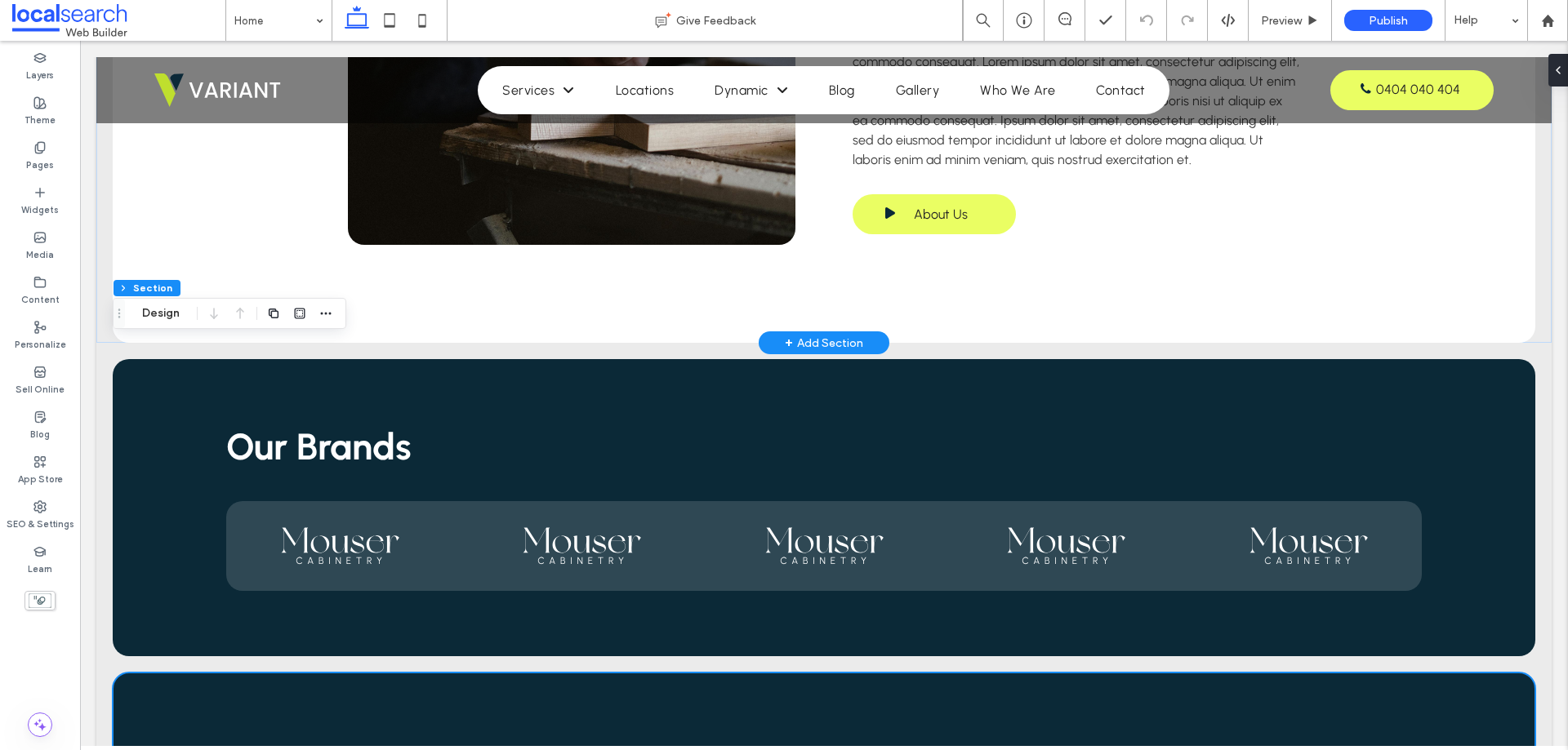
scroll to position [3018, 0]
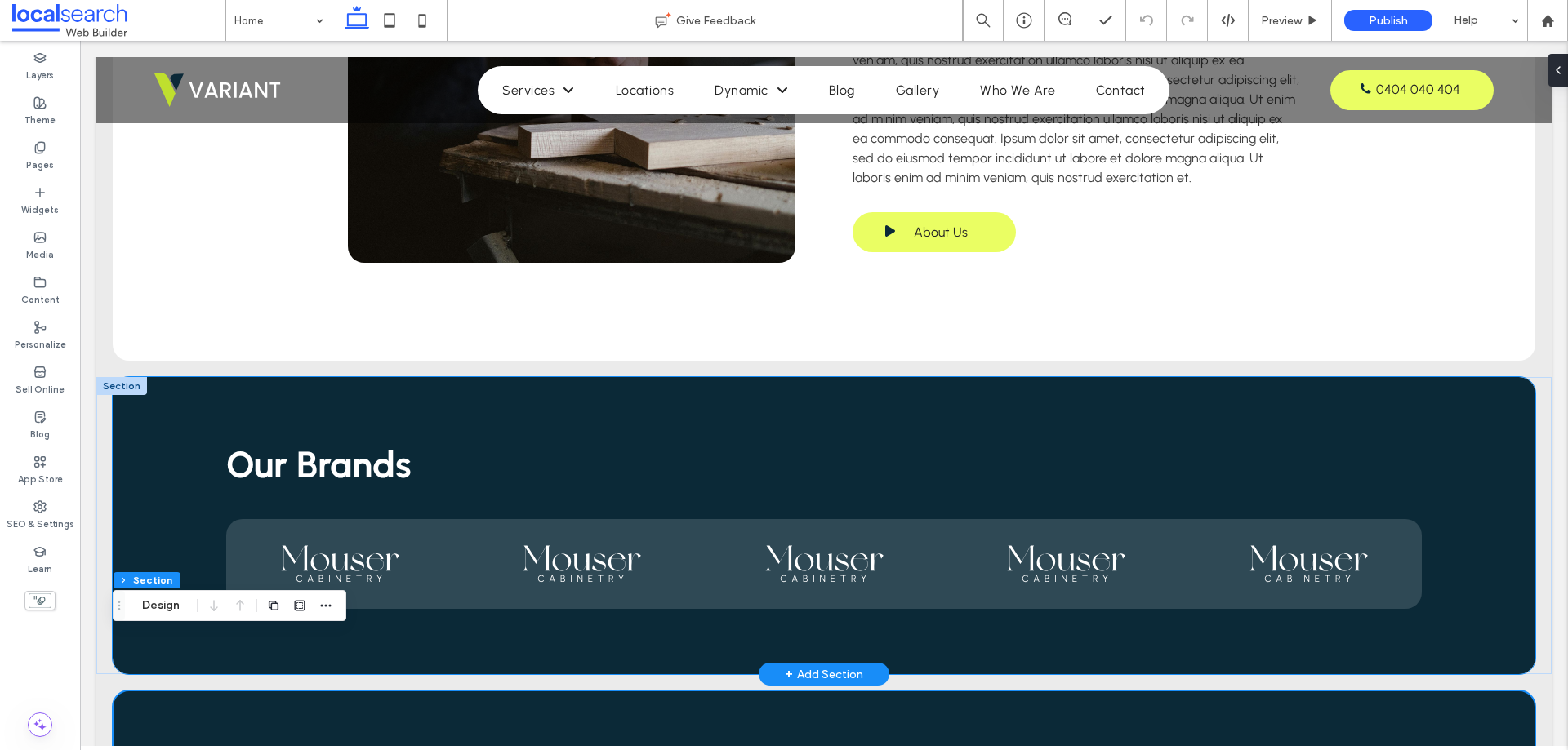
click at [601, 377] on div "Our Brands" at bounding box center [823, 525] width 1422 height 297
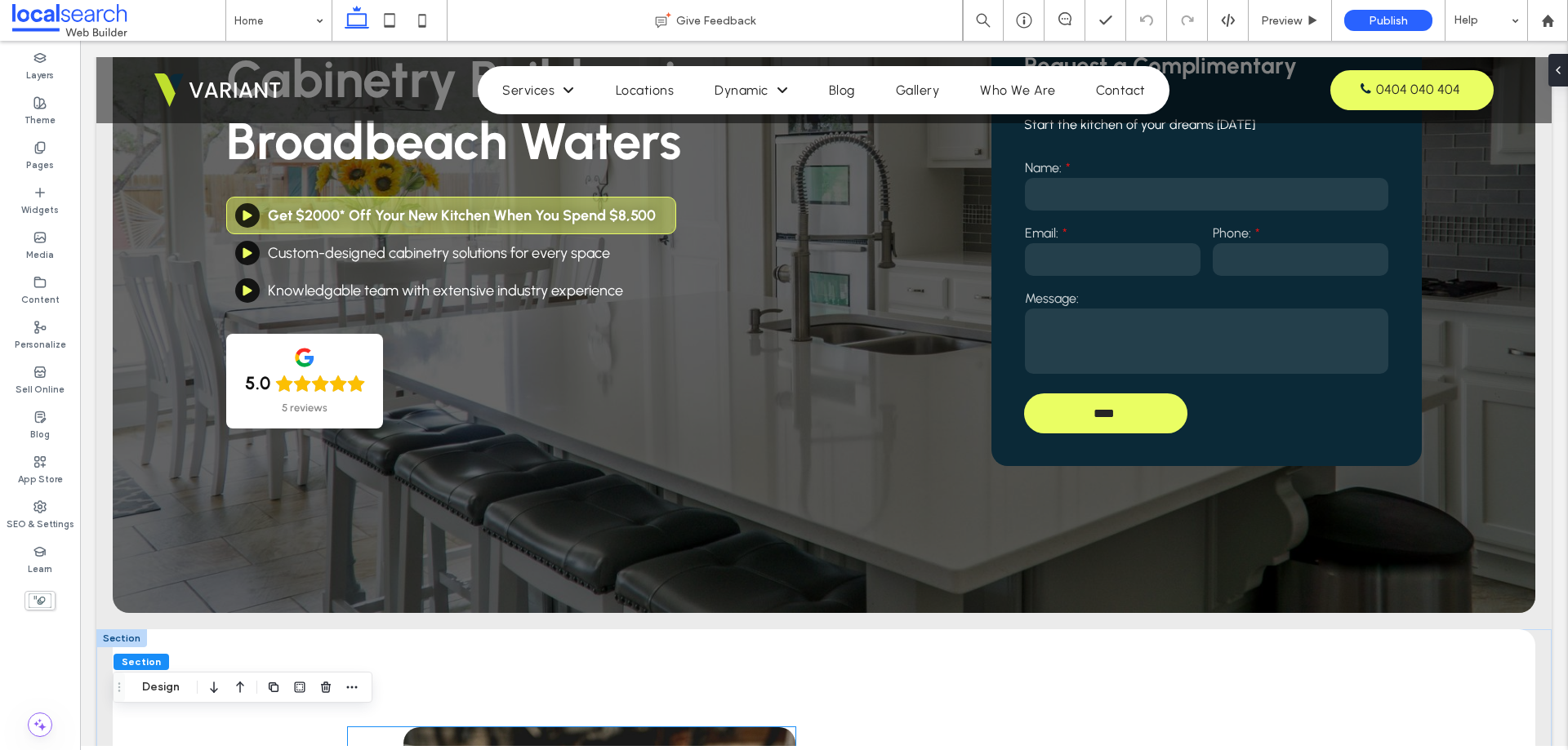
scroll to position [0, 0]
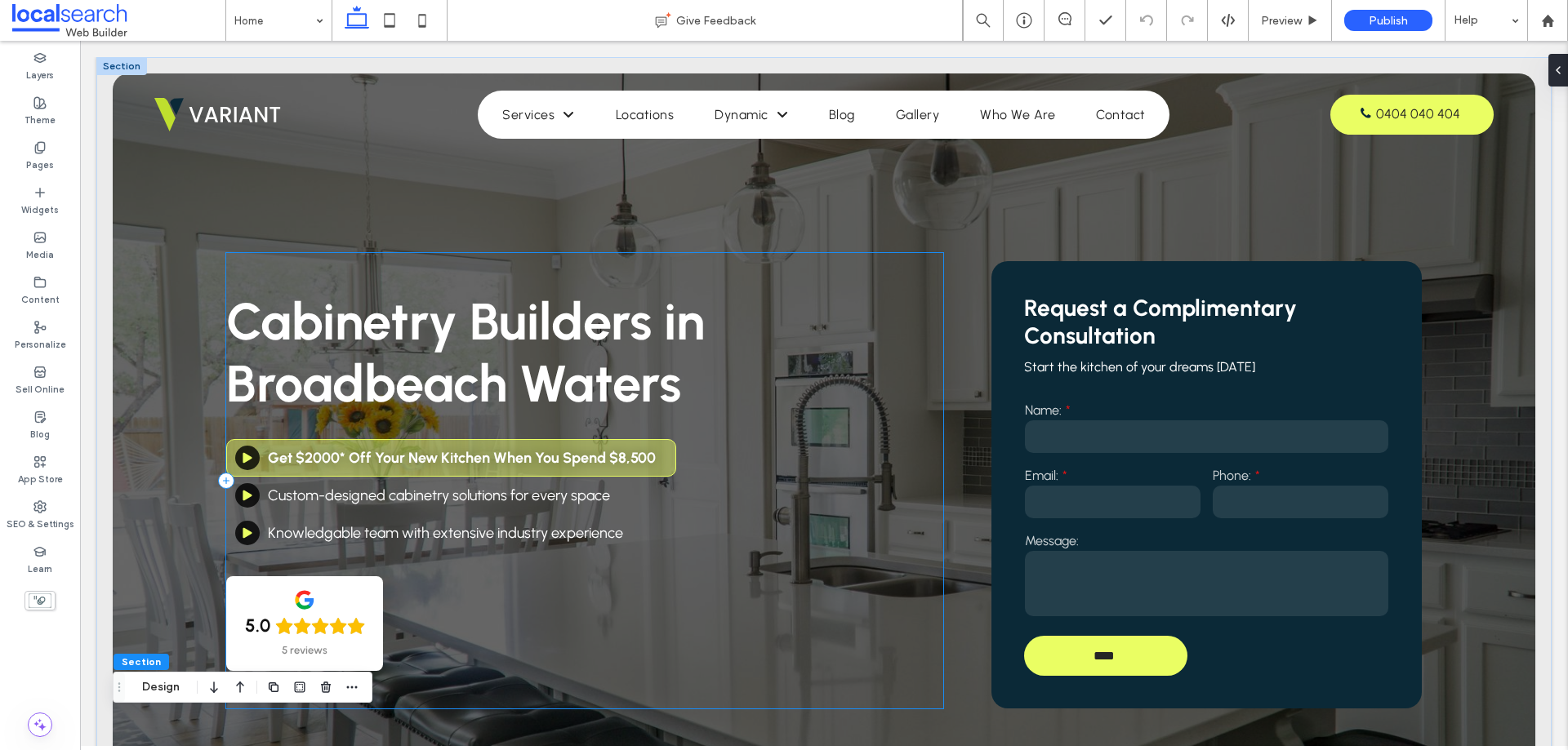
click at [295, 278] on div "Cabinetry Builders in Broadbeach Waters Get $2000* Off Your New Kitchen When Yo…" at bounding box center [585, 480] width 717 height 456
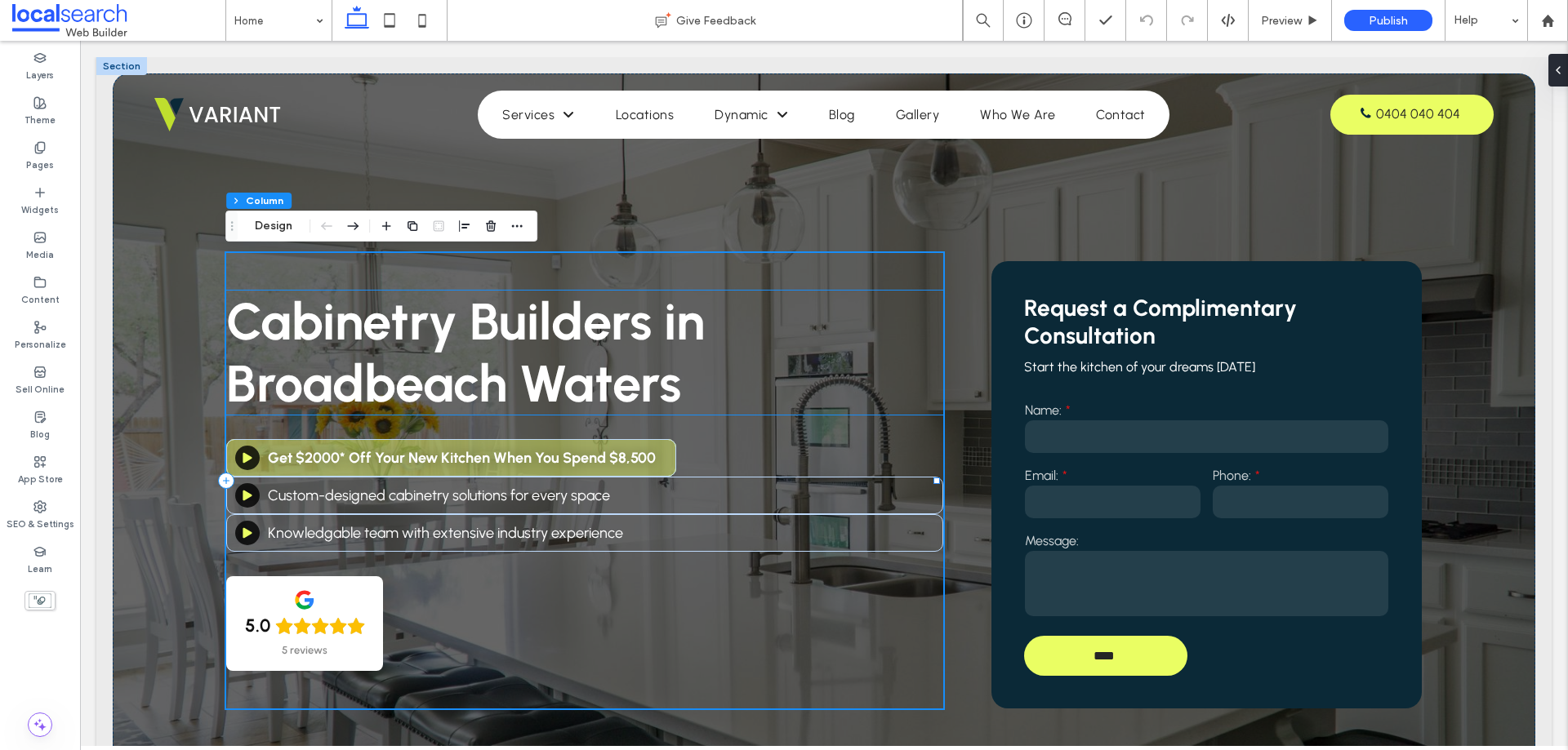
click at [826, 309] on h1 "Cabinetry Builders in Broadbeach Waters" at bounding box center [585, 352] width 717 height 124
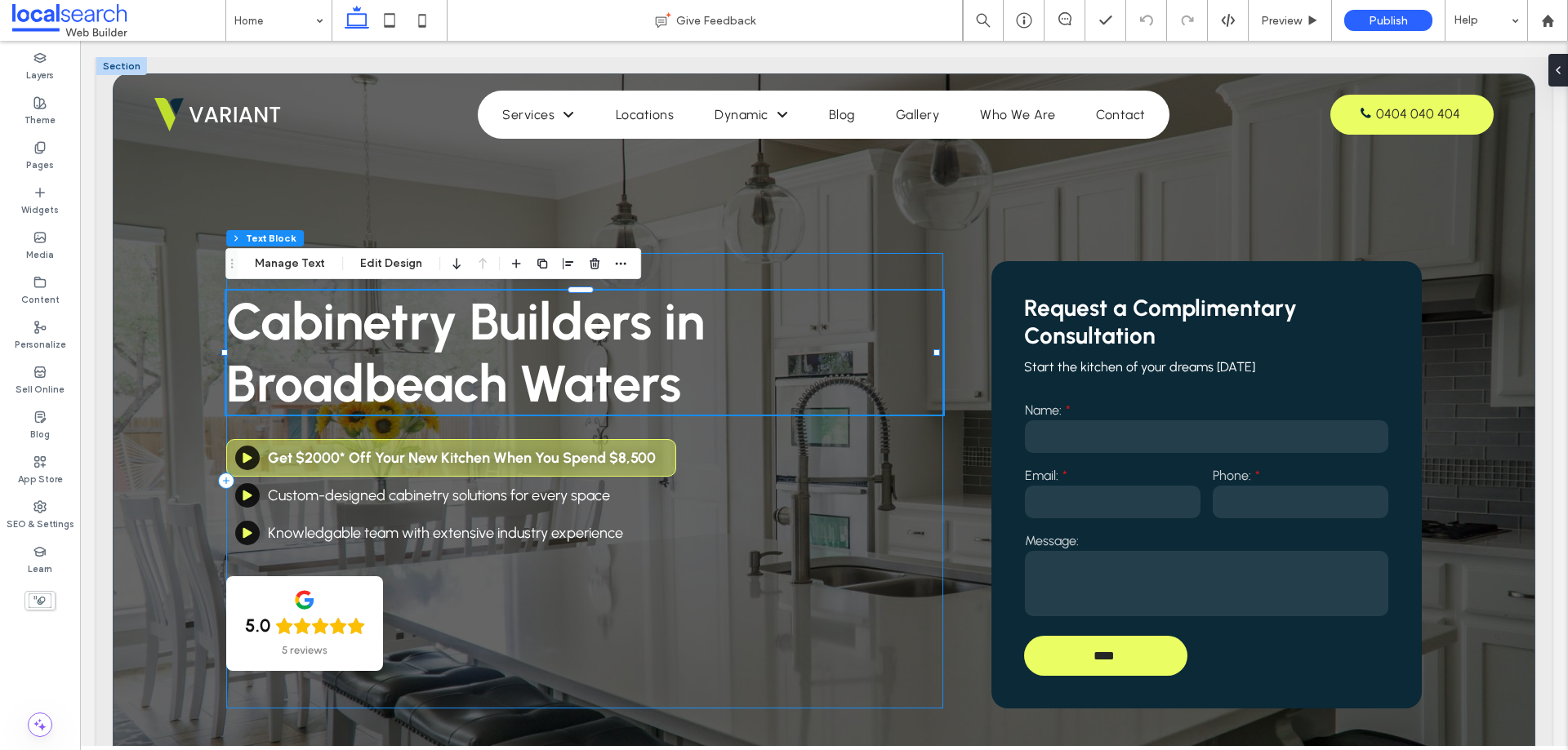
click at [845, 280] on div "Cabinetry Builders in Broadbeach Waters Get $2000* Off Your New Kitchen When Yo…" at bounding box center [585, 480] width 717 height 456
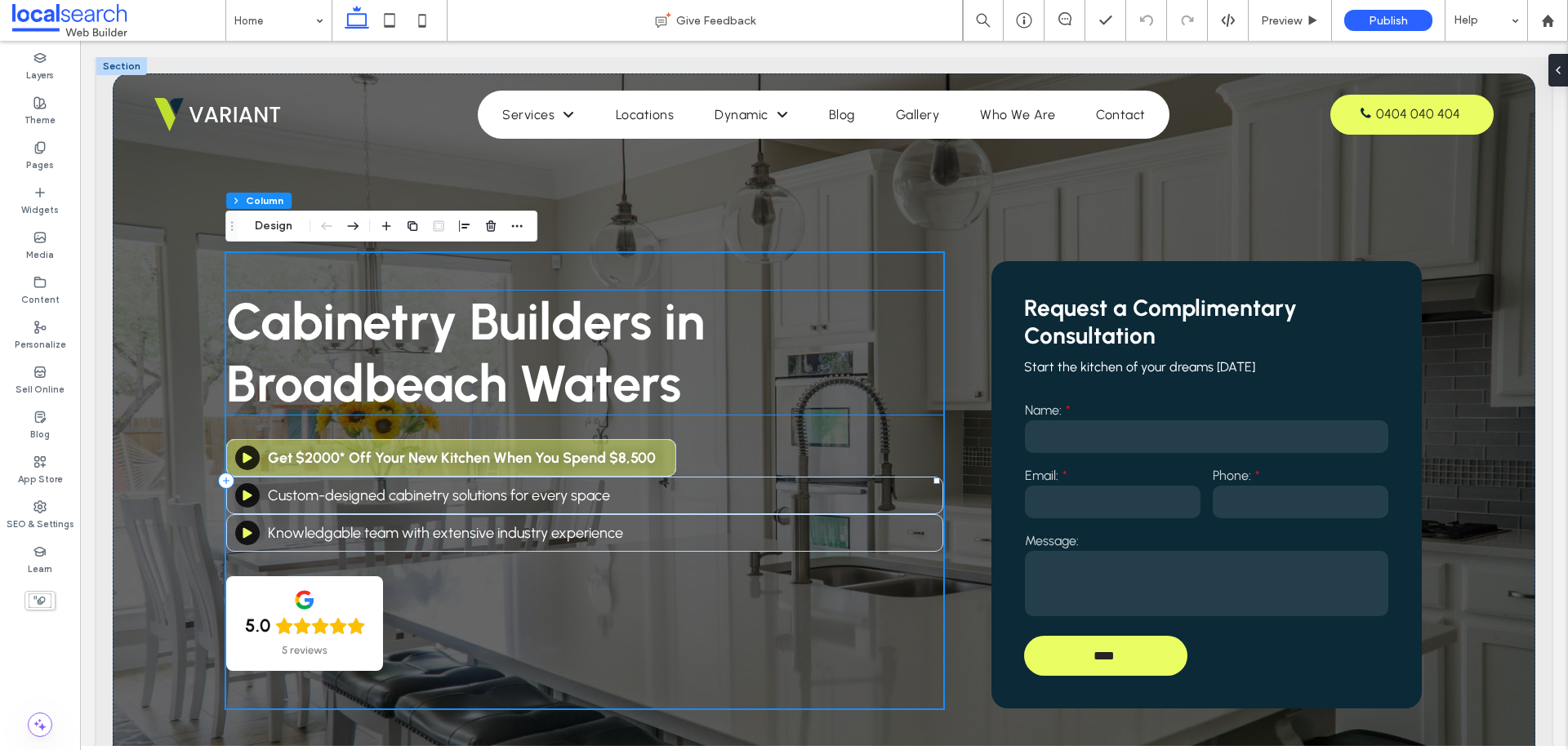
click at [841, 299] on h1 "Cabinetry Builders in Broadbeach Waters" at bounding box center [585, 352] width 717 height 124
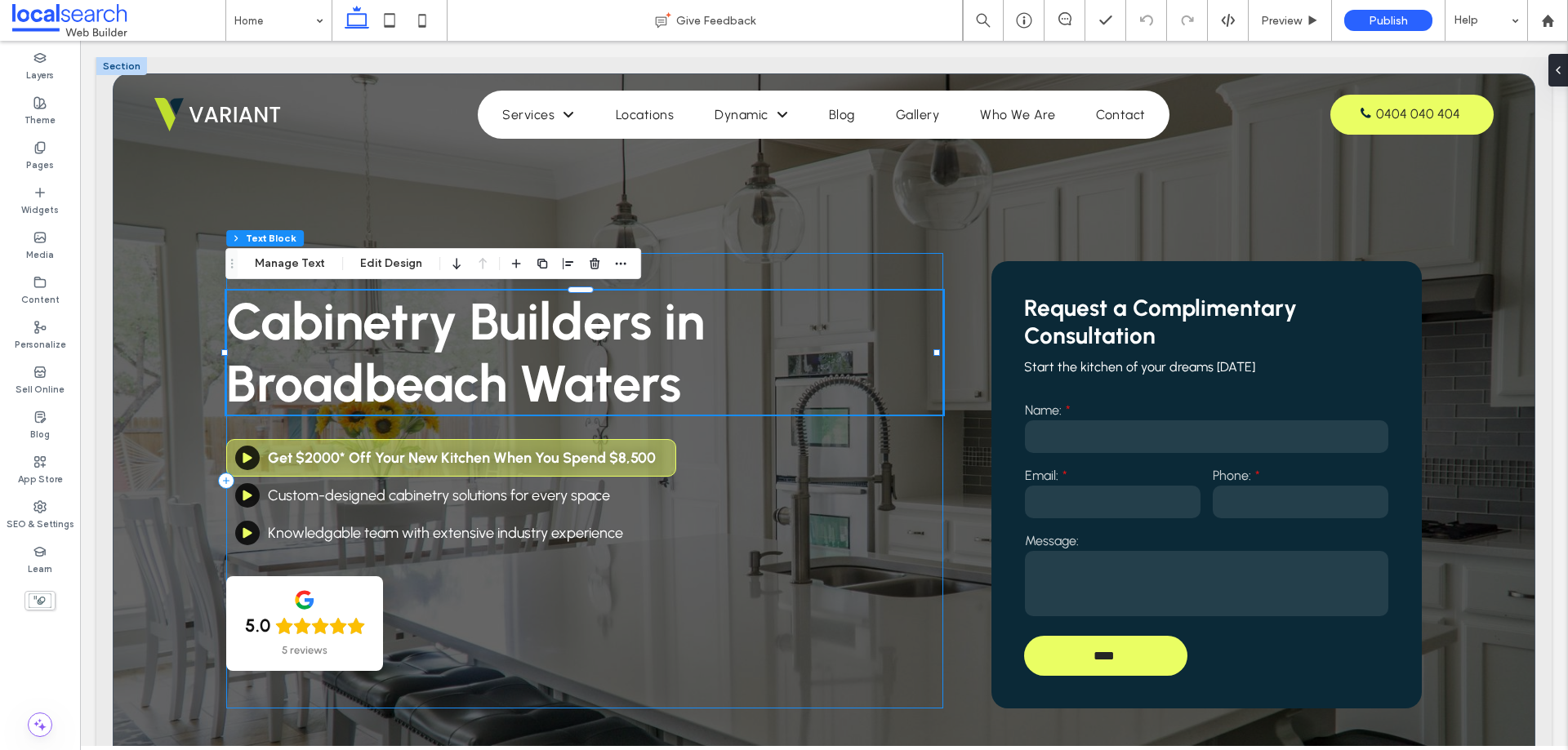
click at [846, 271] on div "Cabinetry Builders in Broadbeach Waters Get $2000* Off Your New Kitchen When Yo…" at bounding box center [585, 480] width 717 height 456
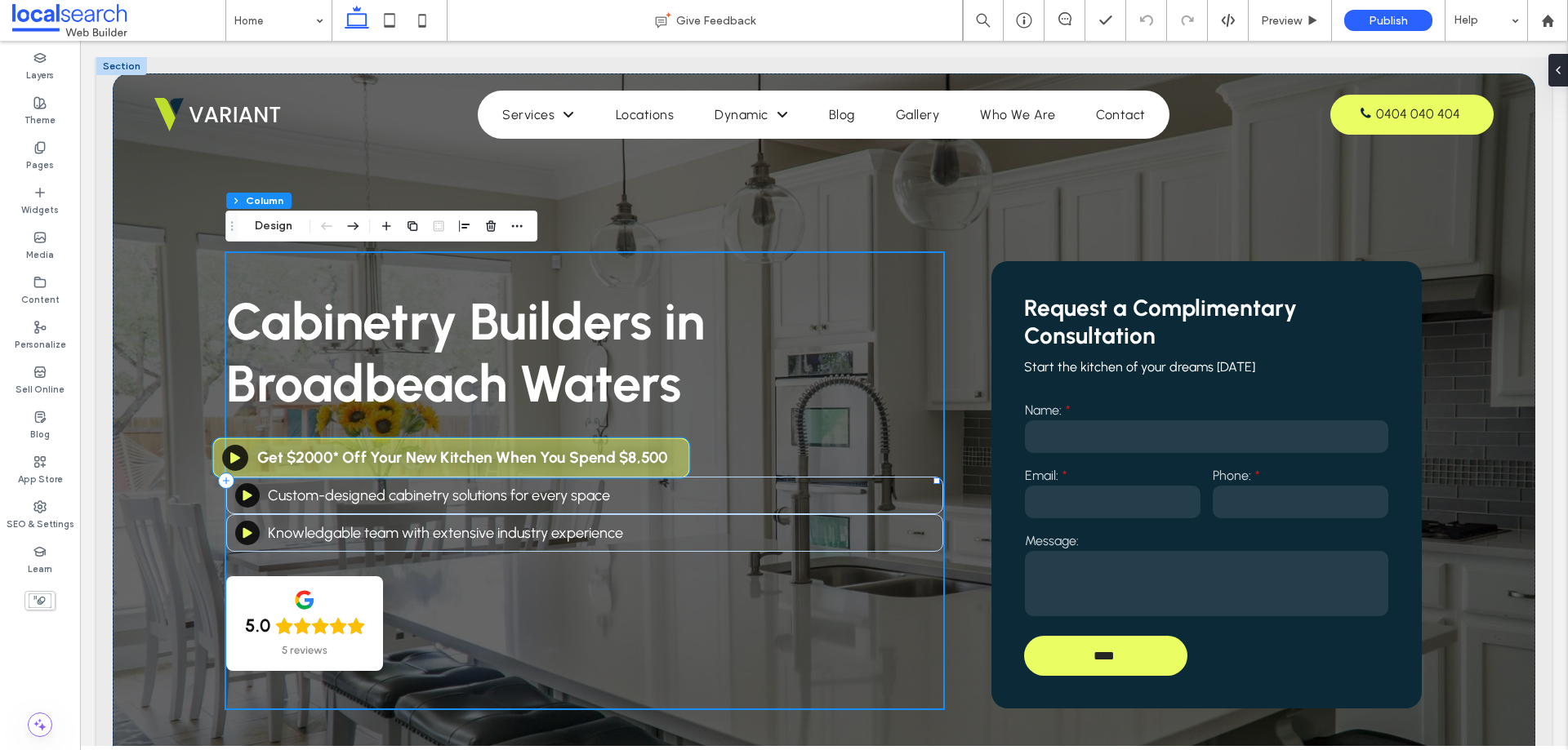
click at [494, 457] on strong "Get $2000* Off Your New Kitchen When You Spend $8,500" at bounding box center [463, 458] width 411 height 19
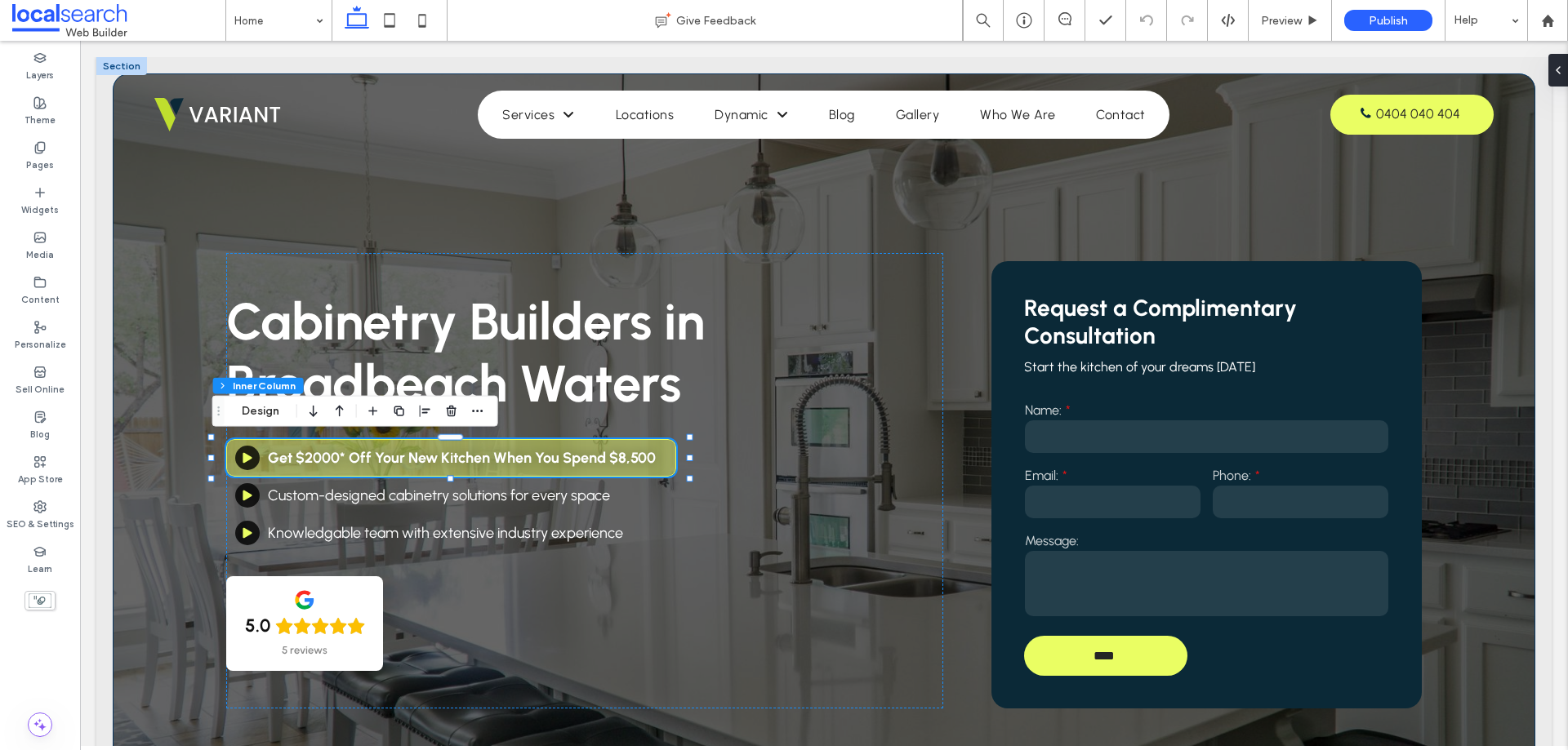
click at [971, 355] on div "Cabinetry Builders in Broadbeach Waters Get $2000* Off Your New Kitchen When Yo…" at bounding box center [823, 464] width 1422 height 782
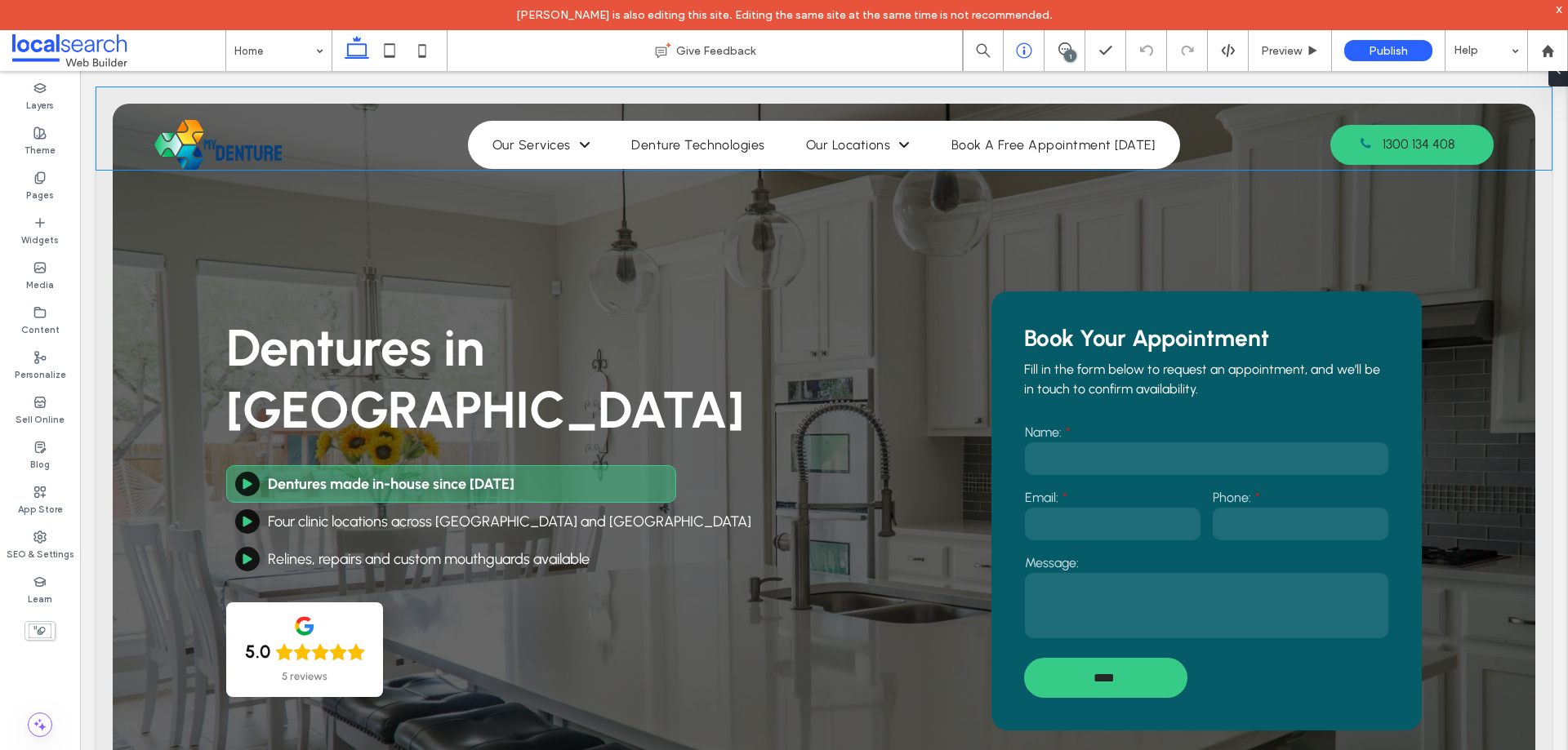
click at [1017, 53] on use at bounding box center [1024, 51] width 16 height 16
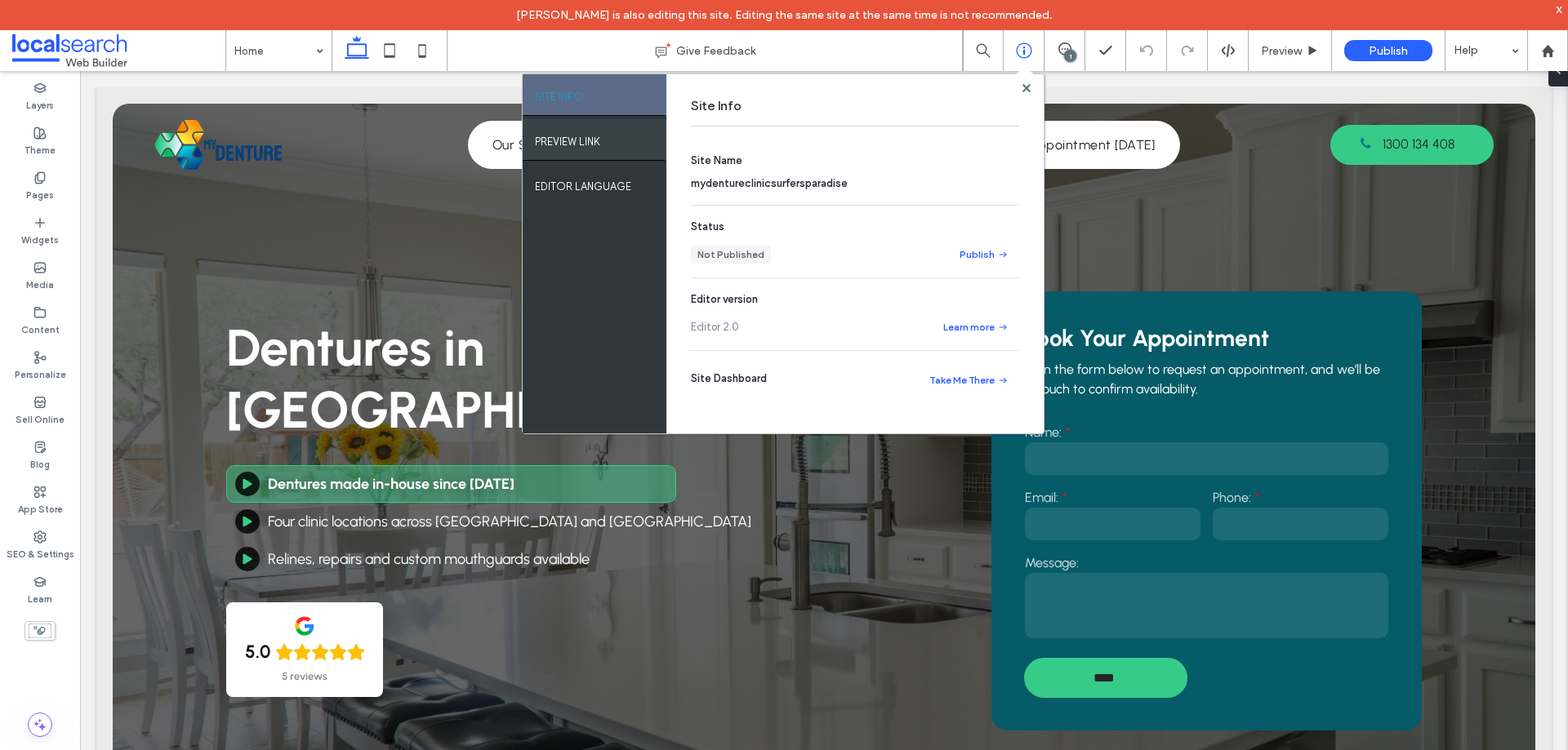
click at [610, 140] on div "PREVIEW LINK" at bounding box center [594, 139] width 144 height 40
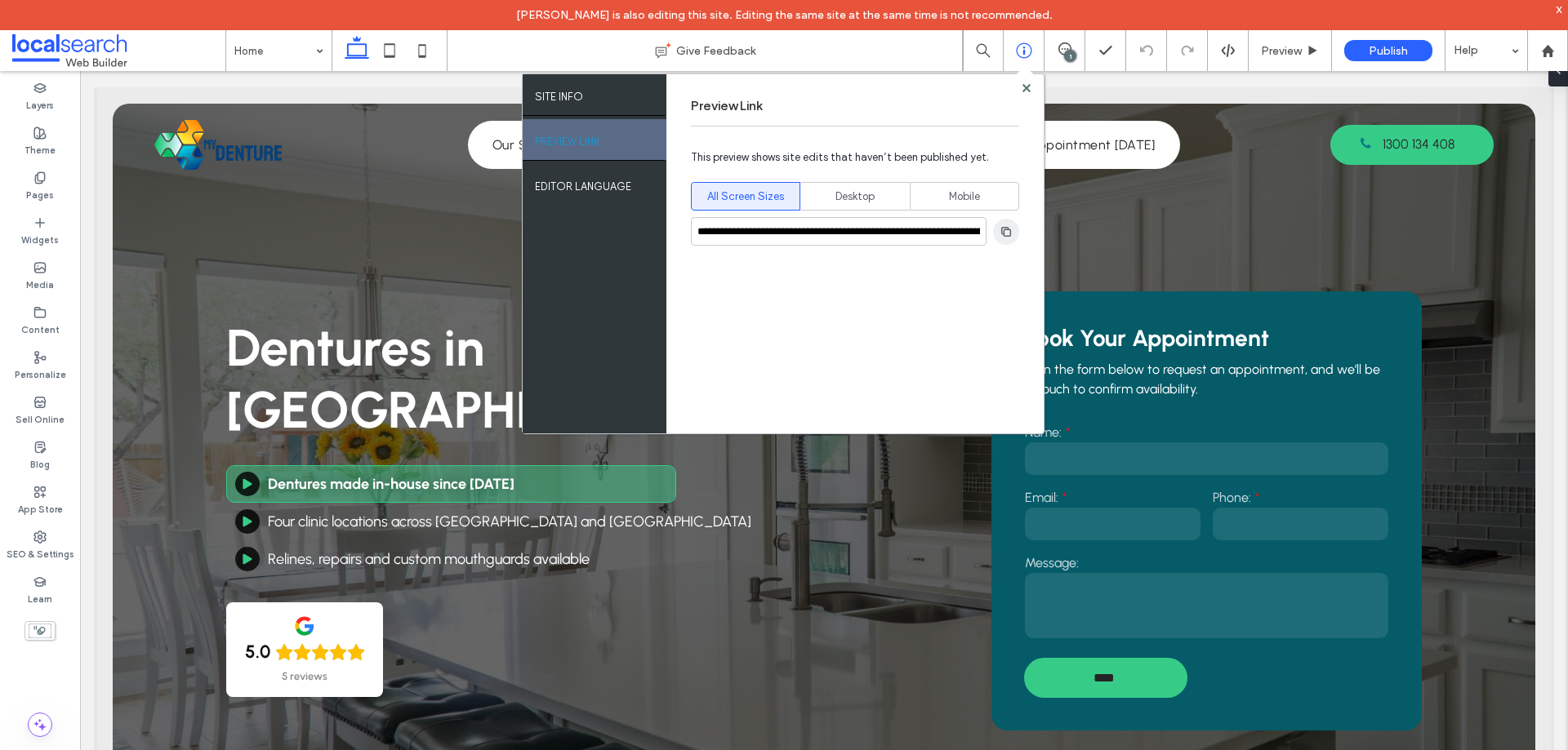
click at [1005, 234] on icon "button" at bounding box center [1006, 232] width 13 height 13
click at [1025, 91] on icon at bounding box center [1026, 87] width 8 height 8
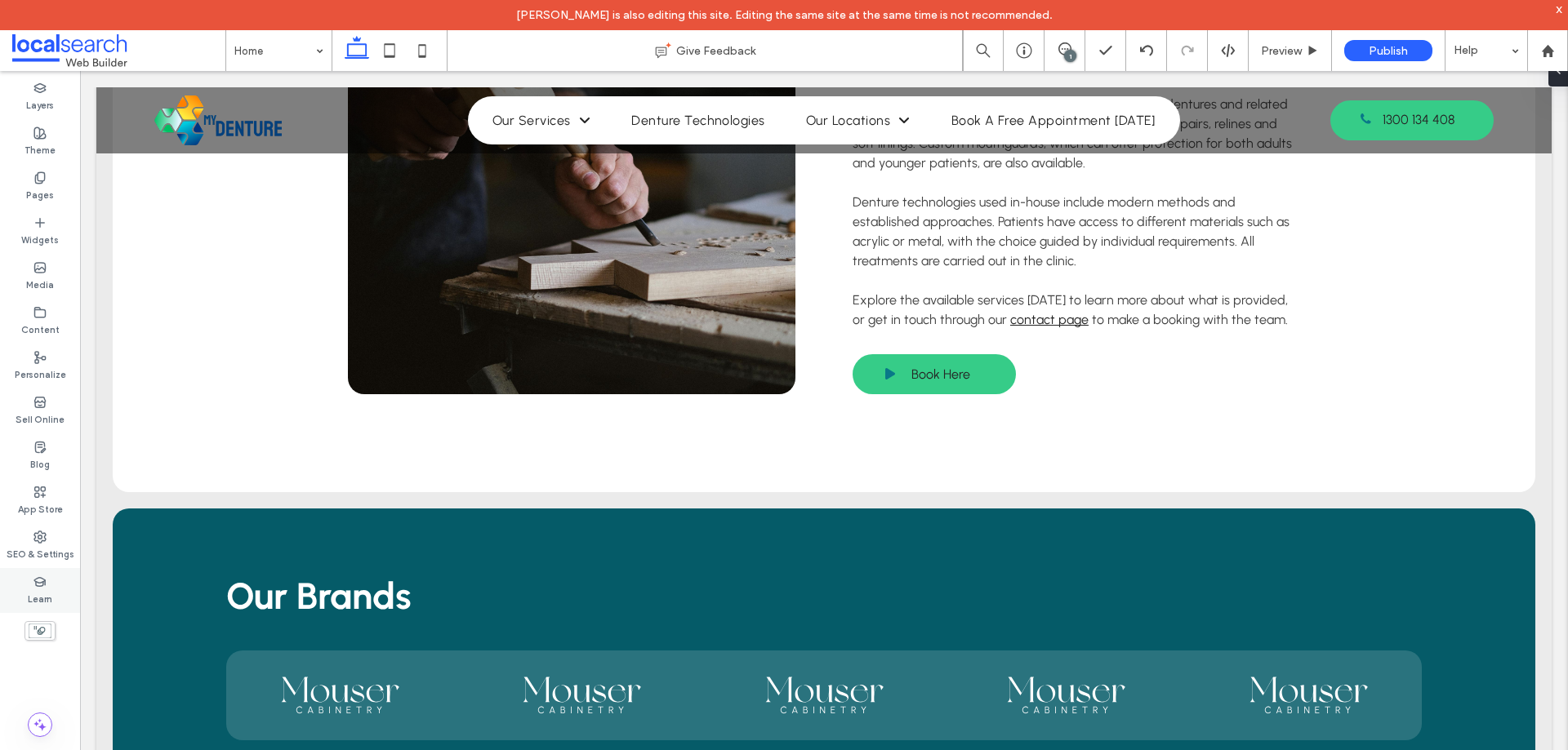
scroll to position [3265, 0]
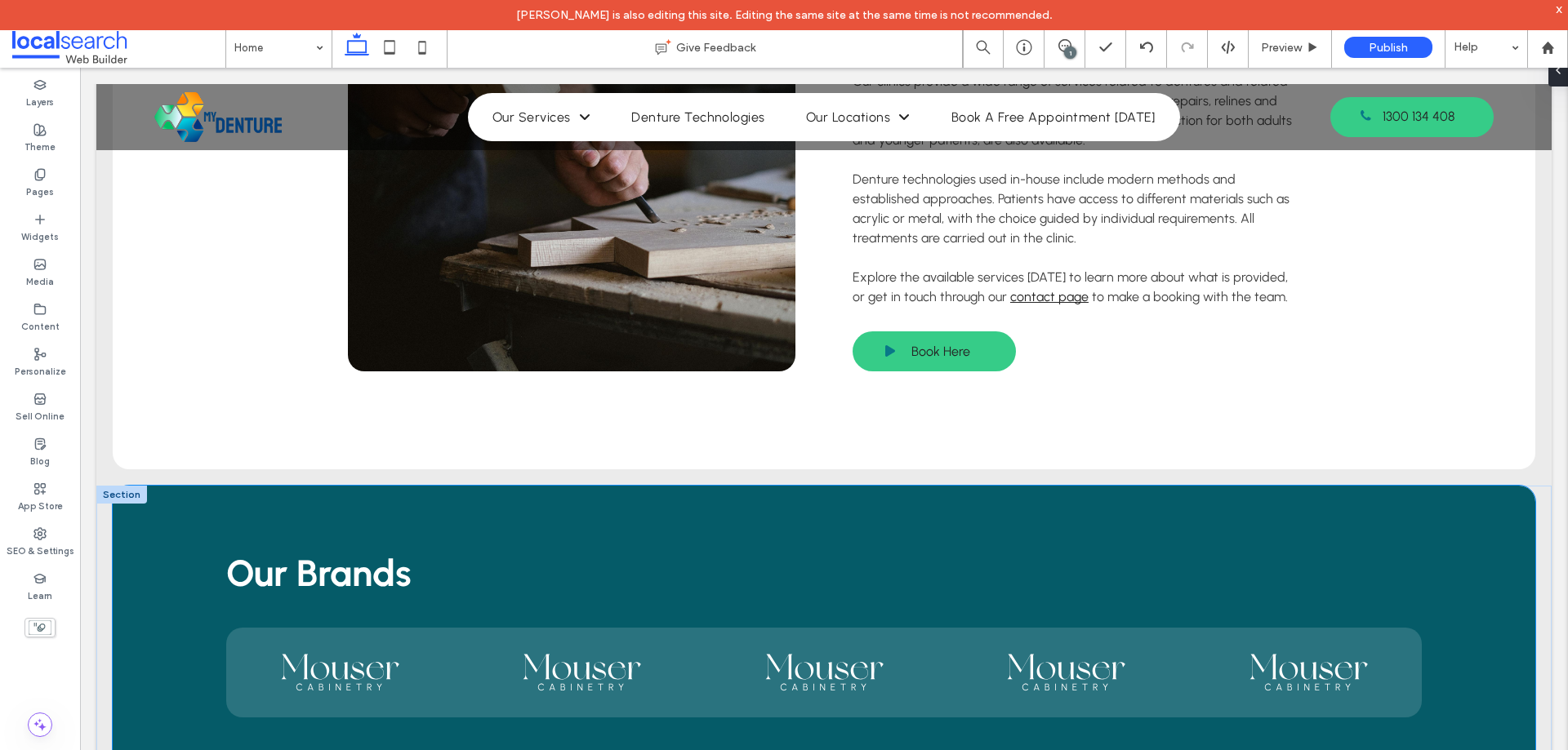
click at [503, 486] on div "Our Brands" at bounding box center [823, 634] width 1422 height 297
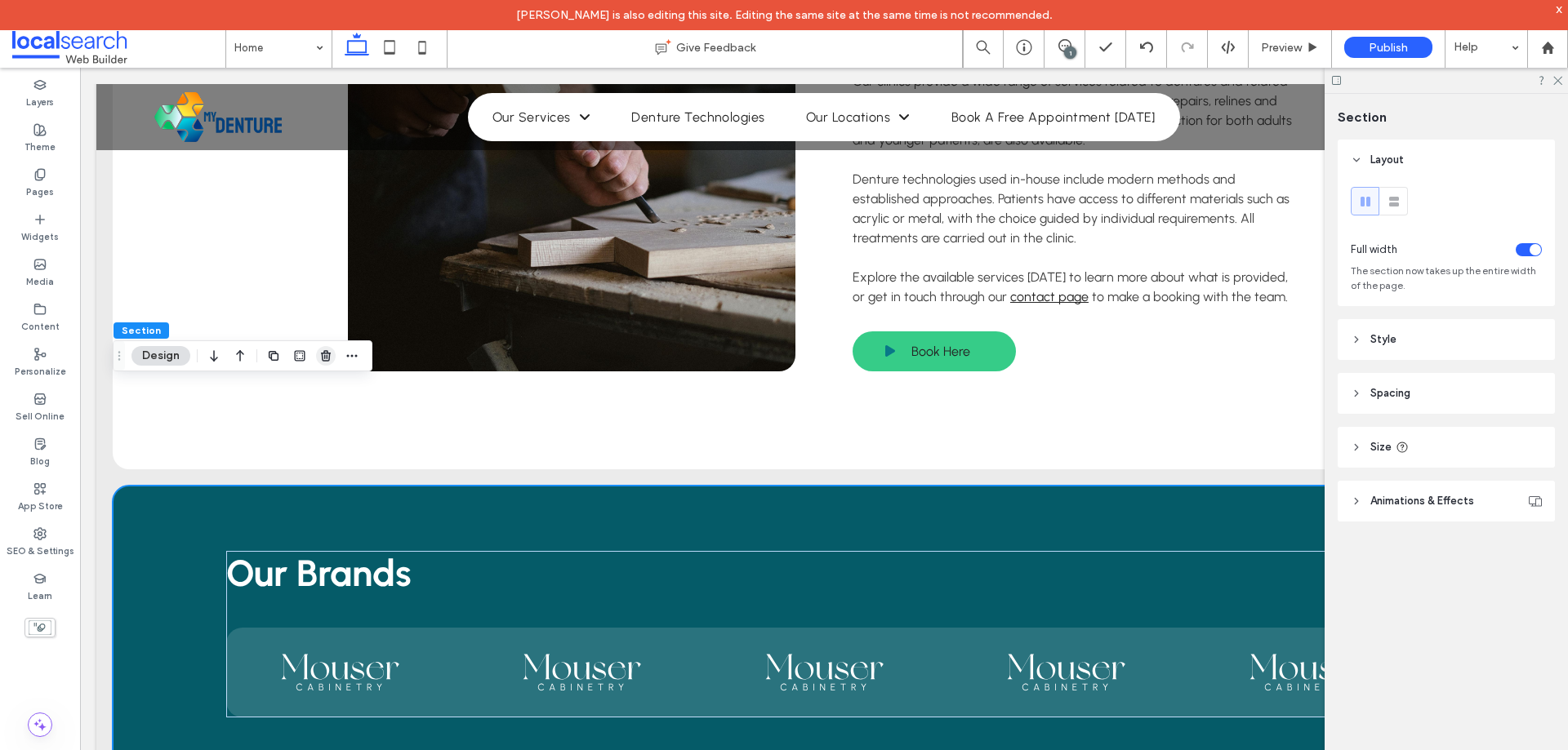
click at [326, 354] on icon "button" at bounding box center [326, 356] width 13 height 13
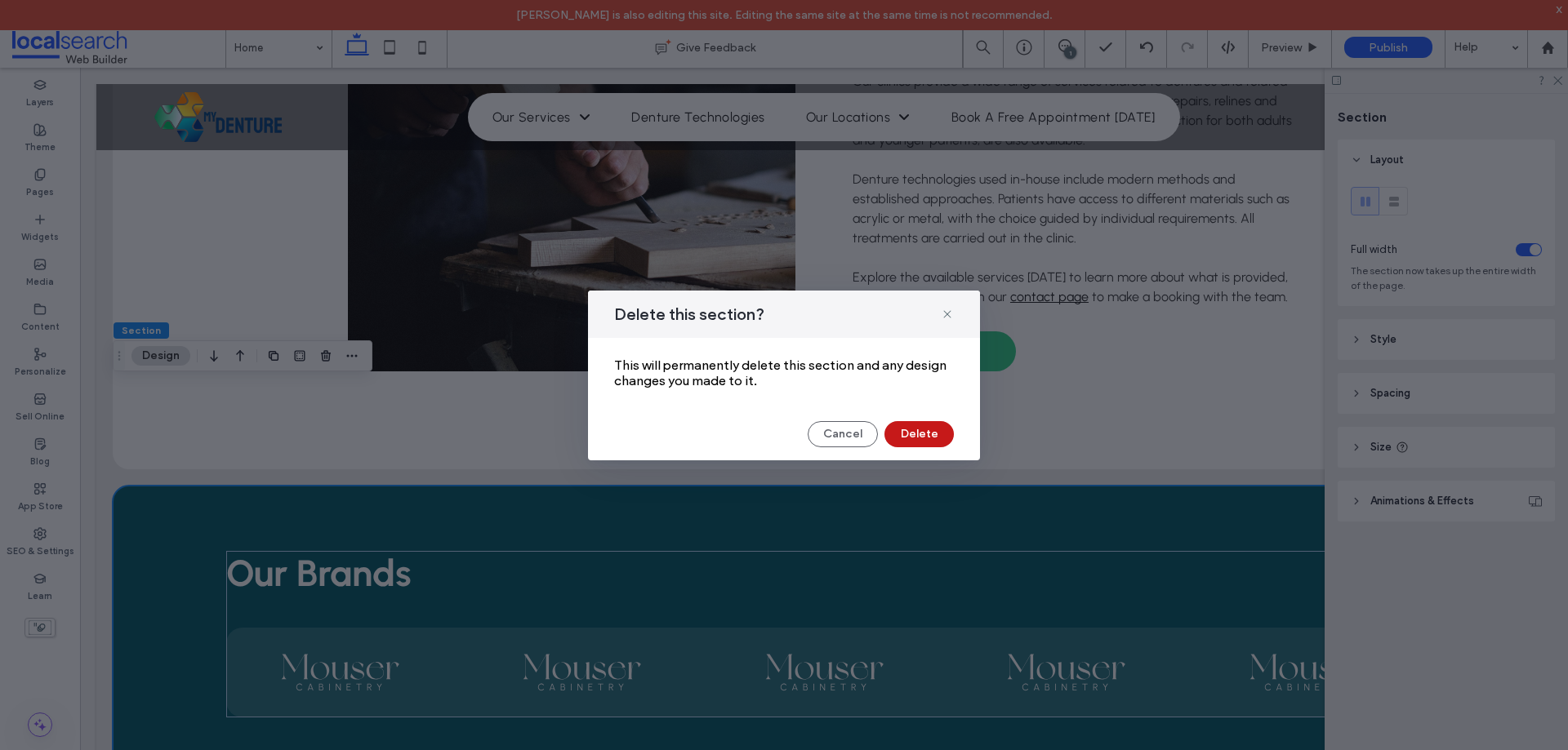
click at [927, 432] on button "Delete" at bounding box center [919, 434] width 70 height 26
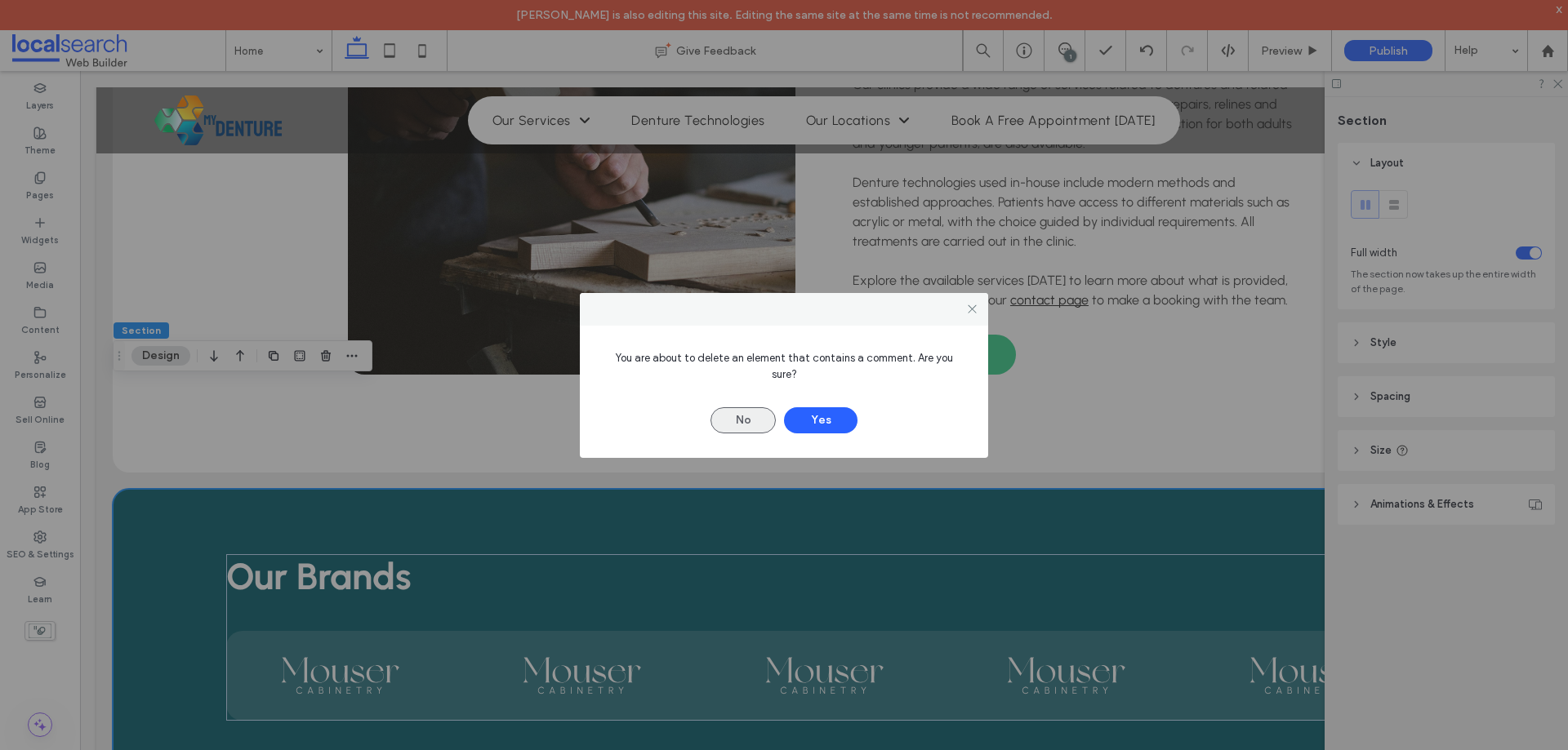
click at [750, 415] on button "No" at bounding box center [743, 420] width 65 height 26
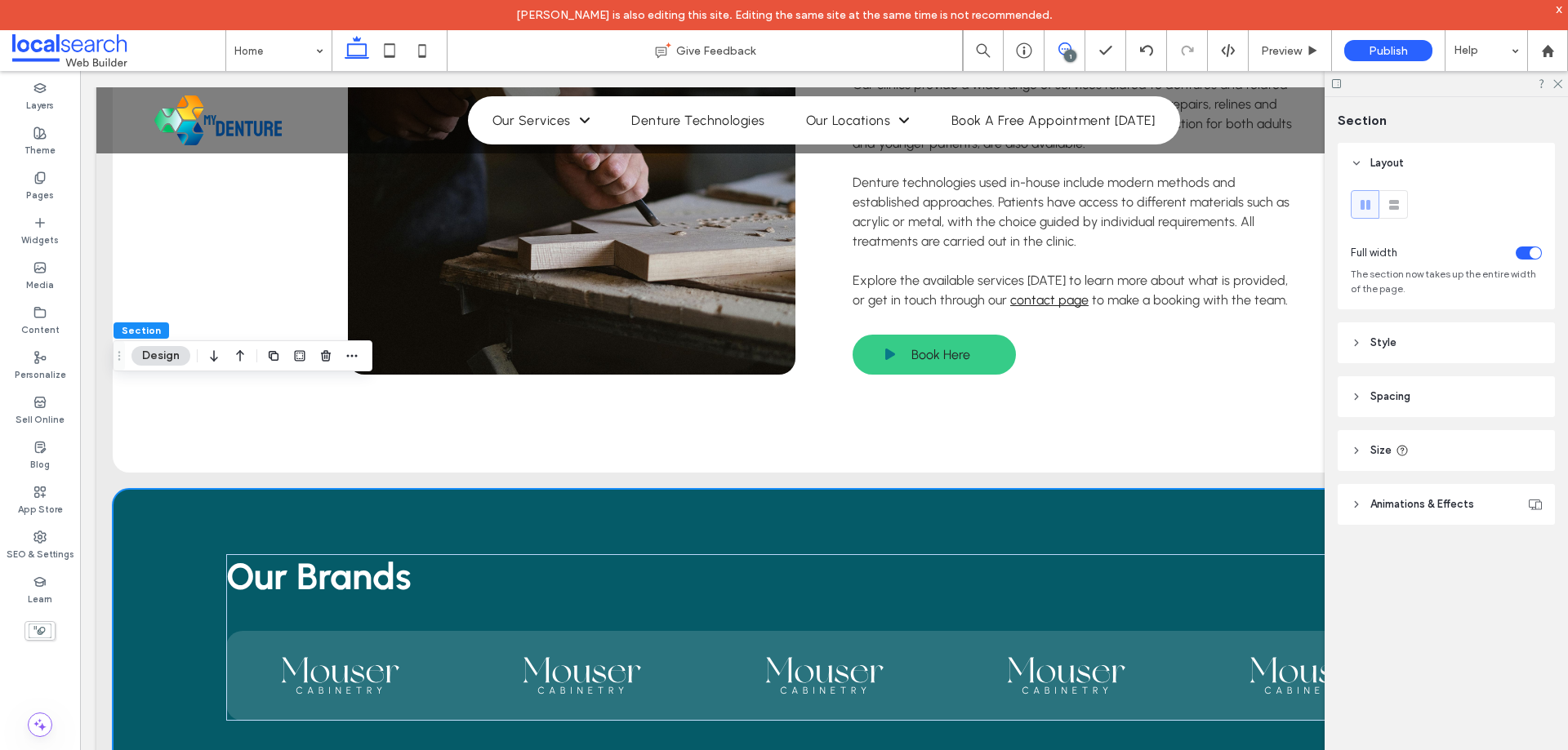
click at [1060, 43] on icon at bounding box center [1065, 49] width 13 height 13
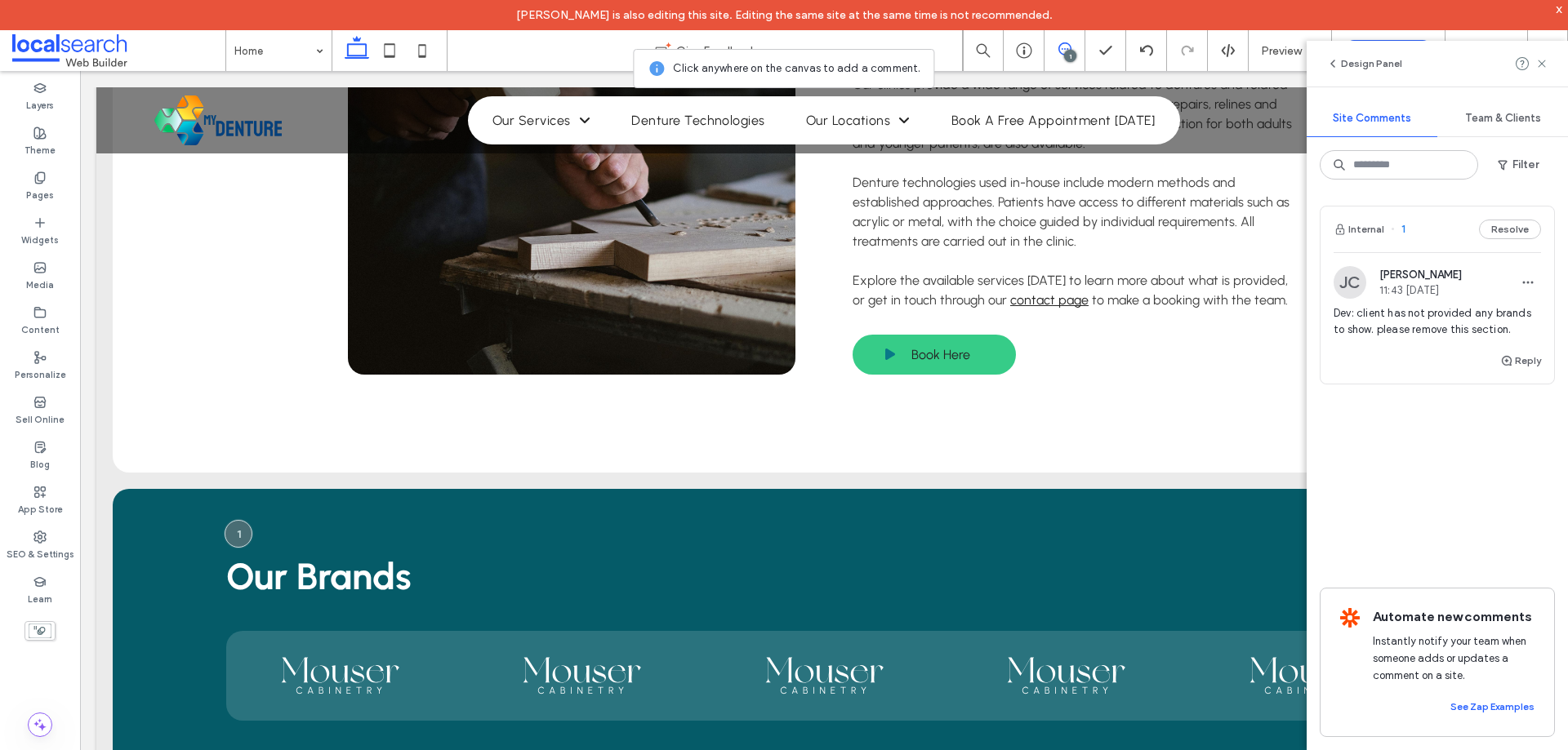
click at [1409, 316] on span "Dev: client has not provided any brands to show. please remove this section." at bounding box center [1436, 321] width 208 height 33
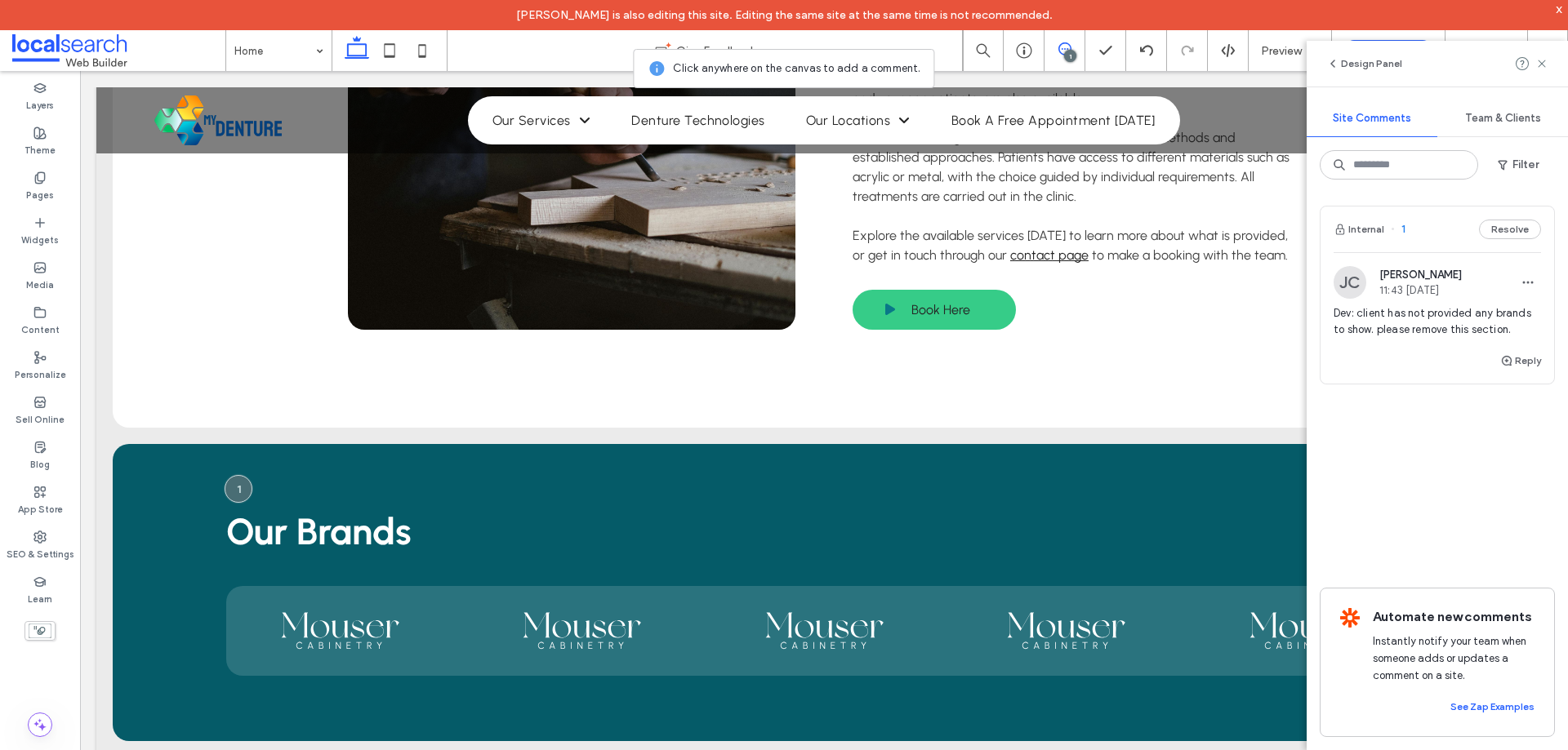
scroll to position [3312, 0]
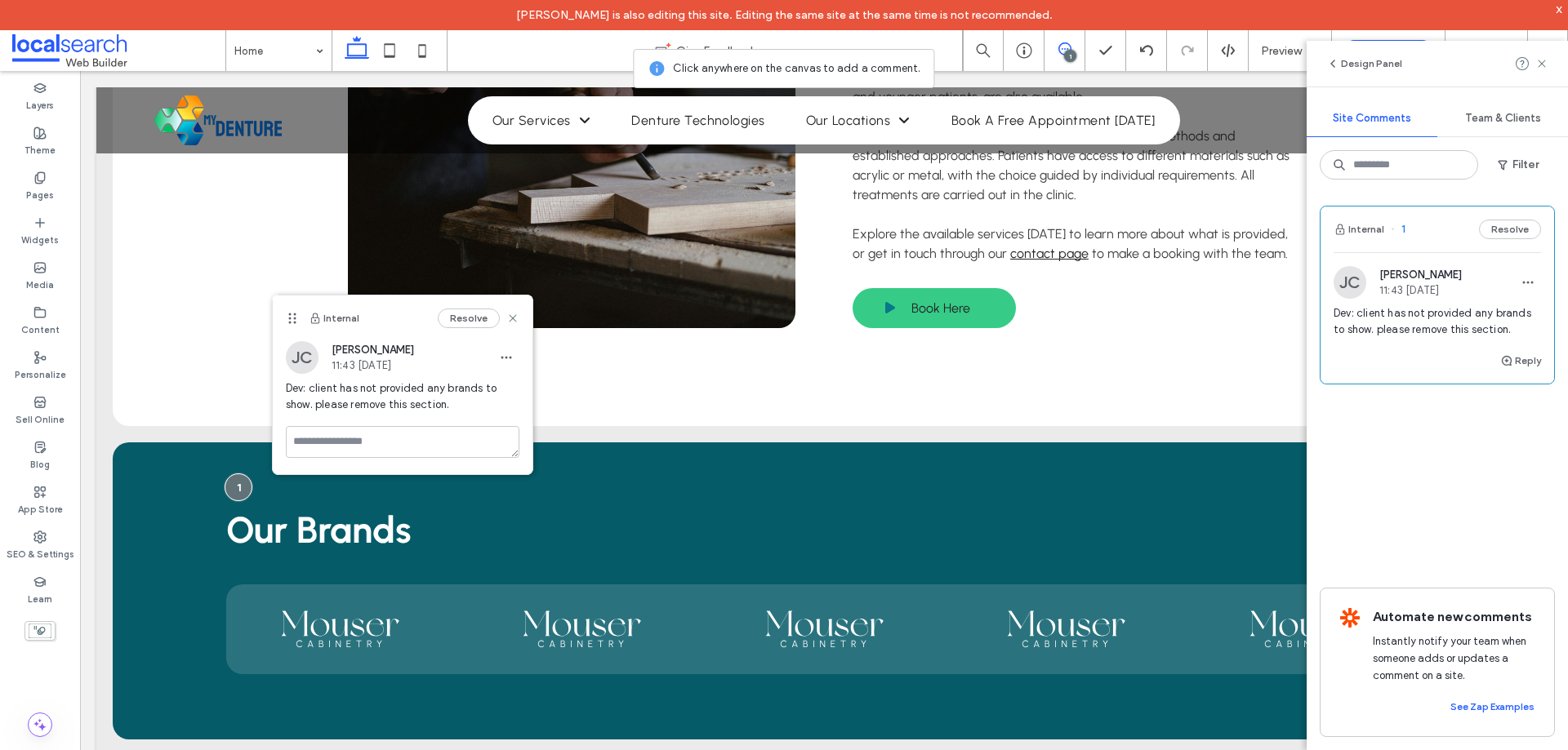
click at [1560, 8] on div "Home Give Feedback 1 Preview Publish Help Design Panel Site Comments Team & Cli…" at bounding box center [784, 375] width 1568 height 750
click at [1561, 8] on div "x" at bounding box center [1560, 8] width 8 height 14
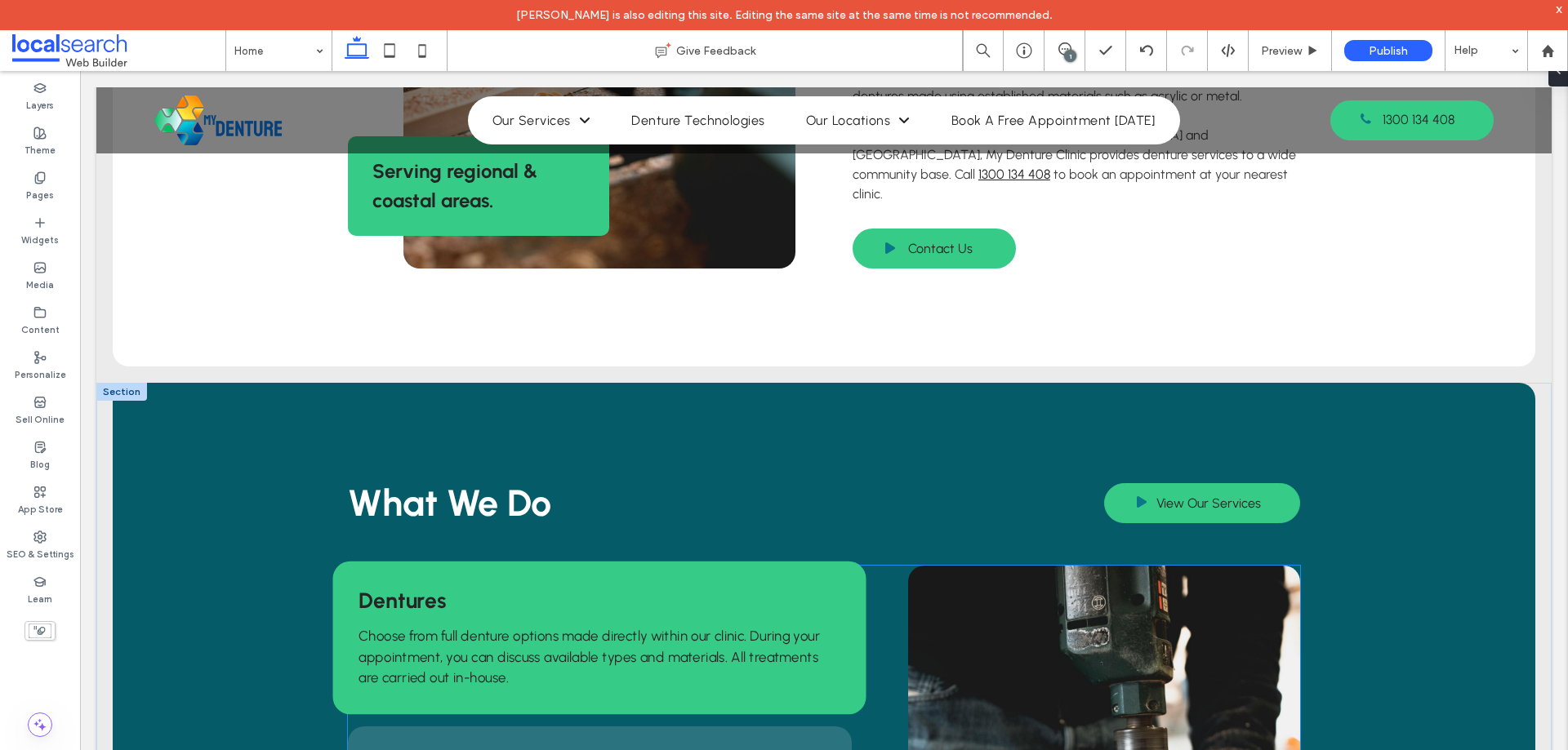
scroll to position [1388, 0]
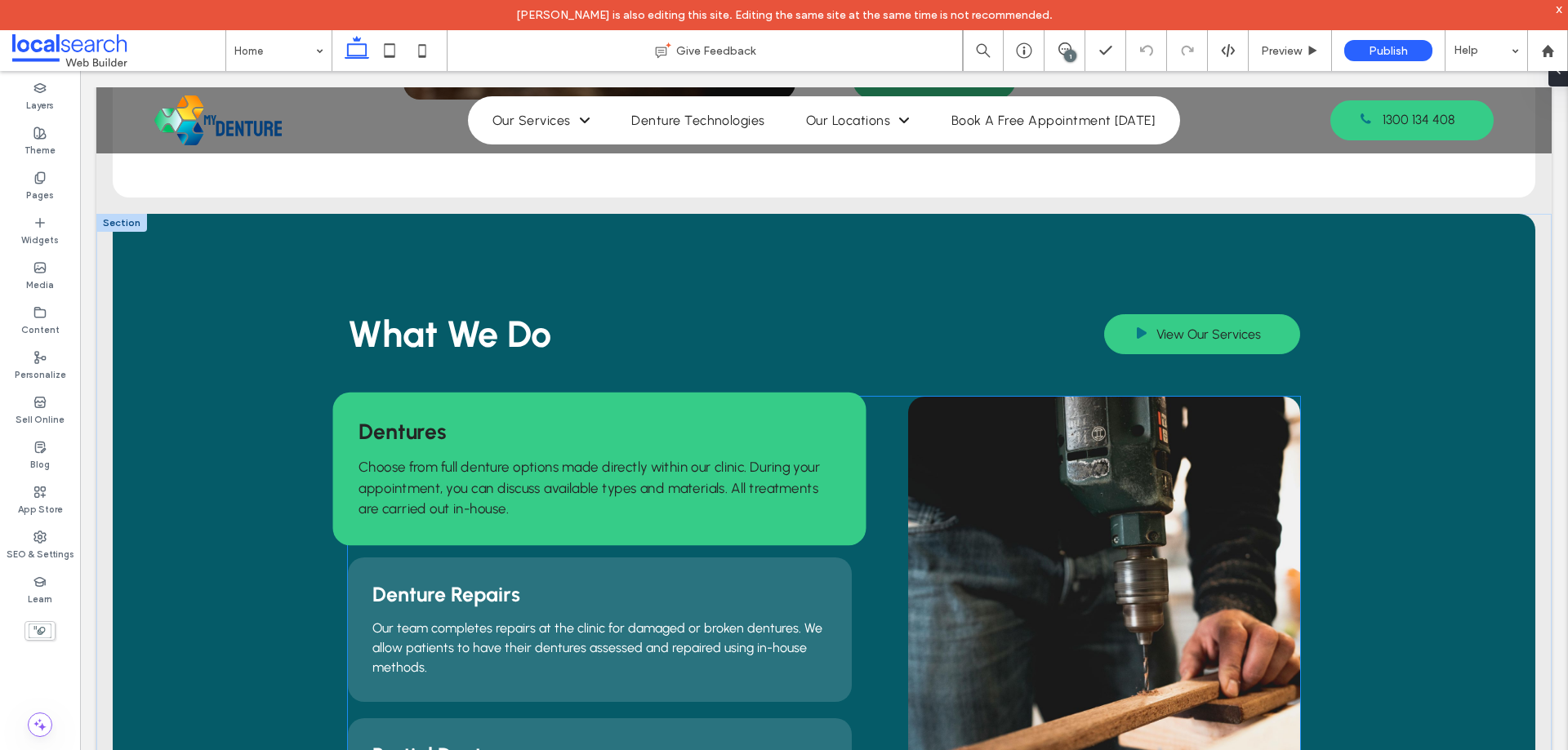
click at [744, 393] on div "Dentures Choose from full denture options made directly within our clinic. Duri…" at bounding box center [599, 469] width 533 height 153
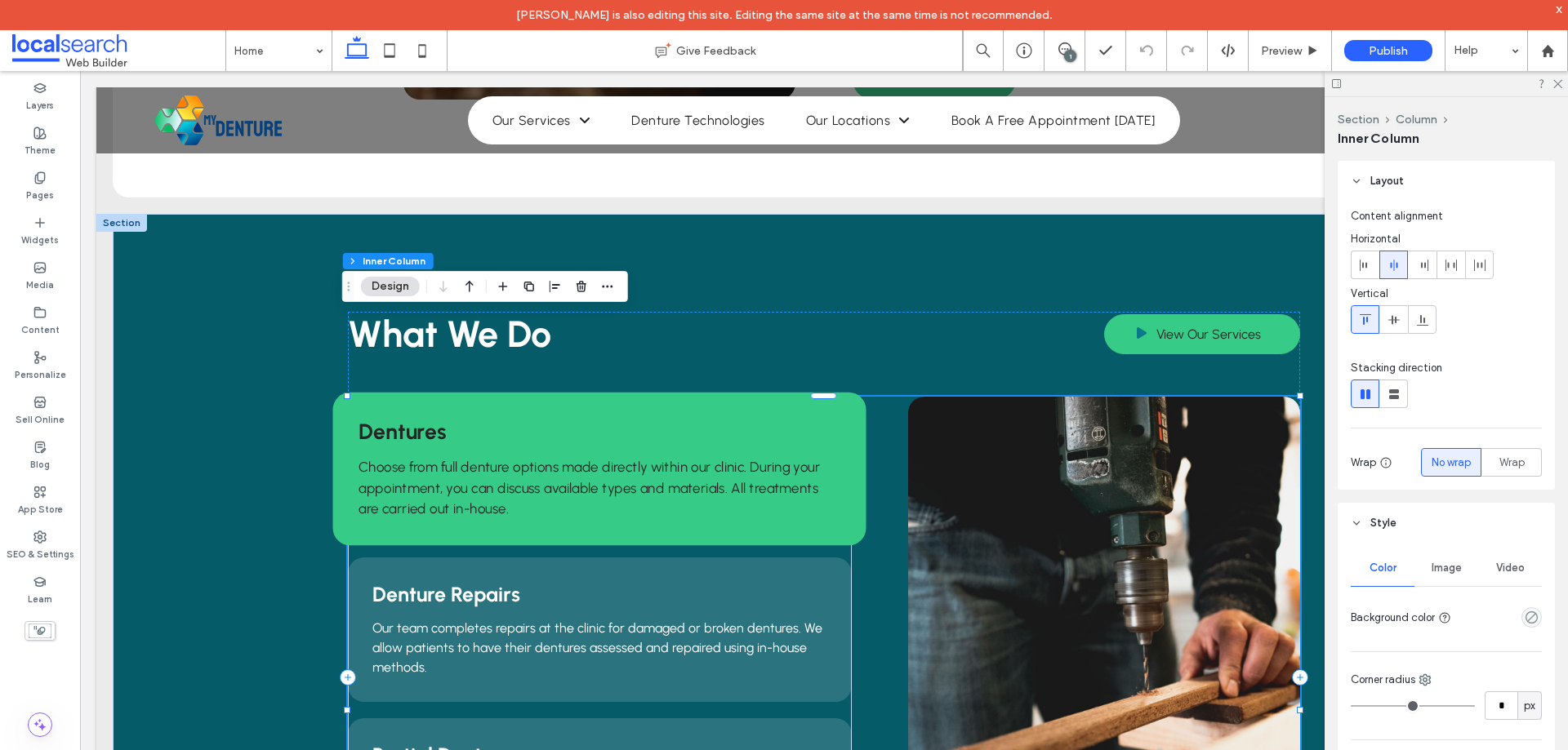
click at [744, 393] on div "Dentures Choose from full denture options made directly within our clinic. Duri…" at bounding box center [599, 469] width 533 height 153
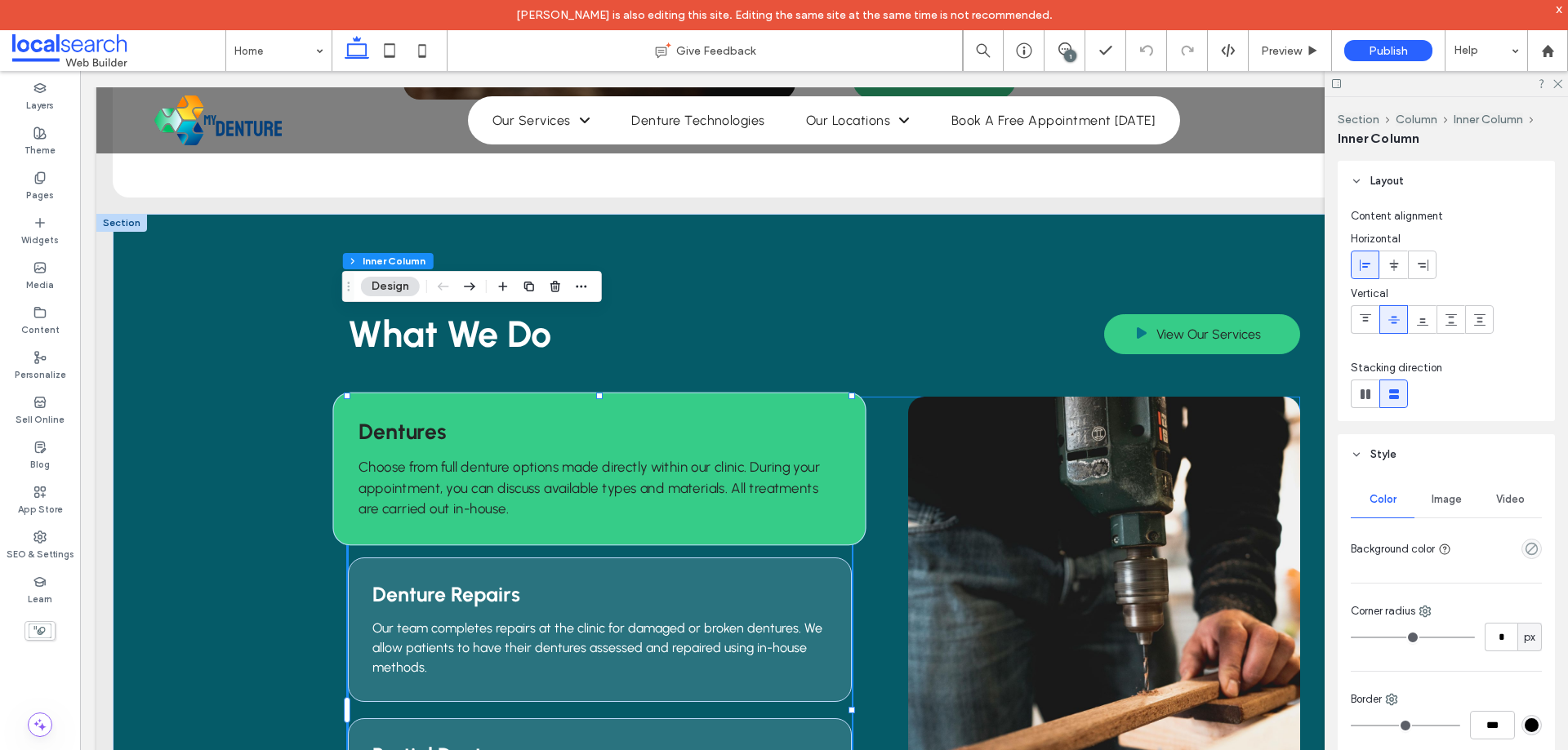
click at [744, 393] on div "Dentures Choose from full denture options made directly within our clinic. Duri…" at bounding box center [599, 469] width 533 height 153
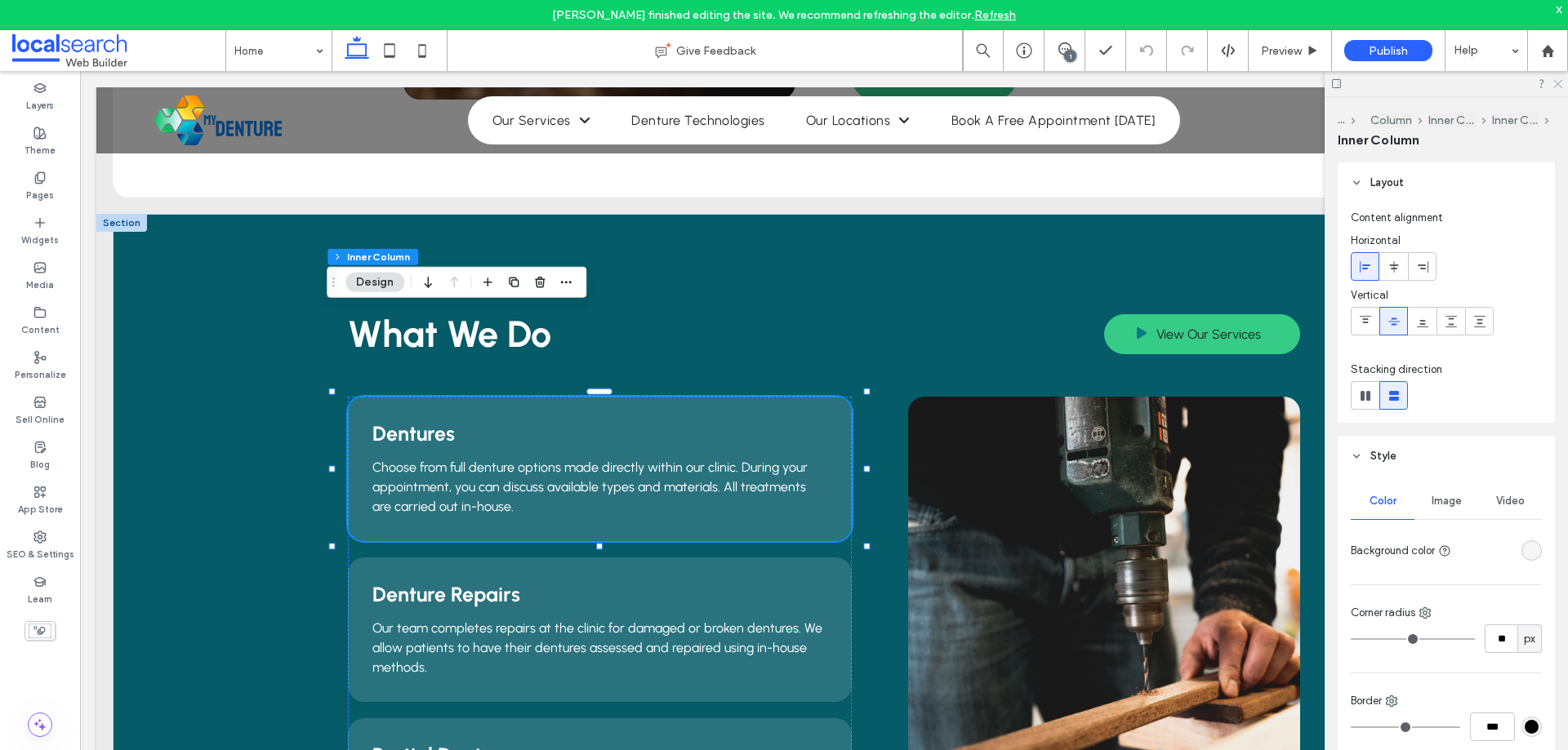
click at [1557, 84] on icon at bounding box center [1556, 83] width 10 height 10
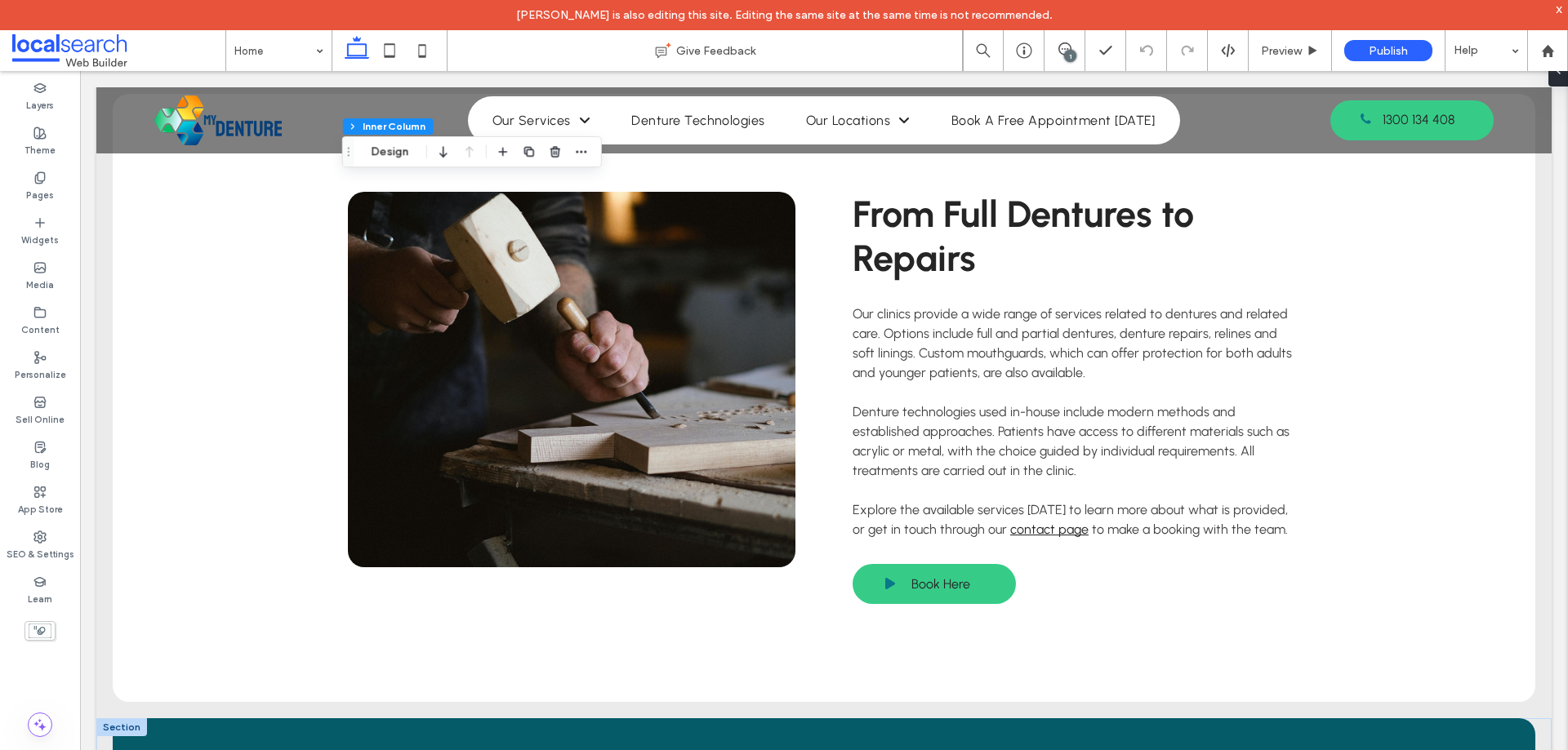
scroll to position [3347, 0]
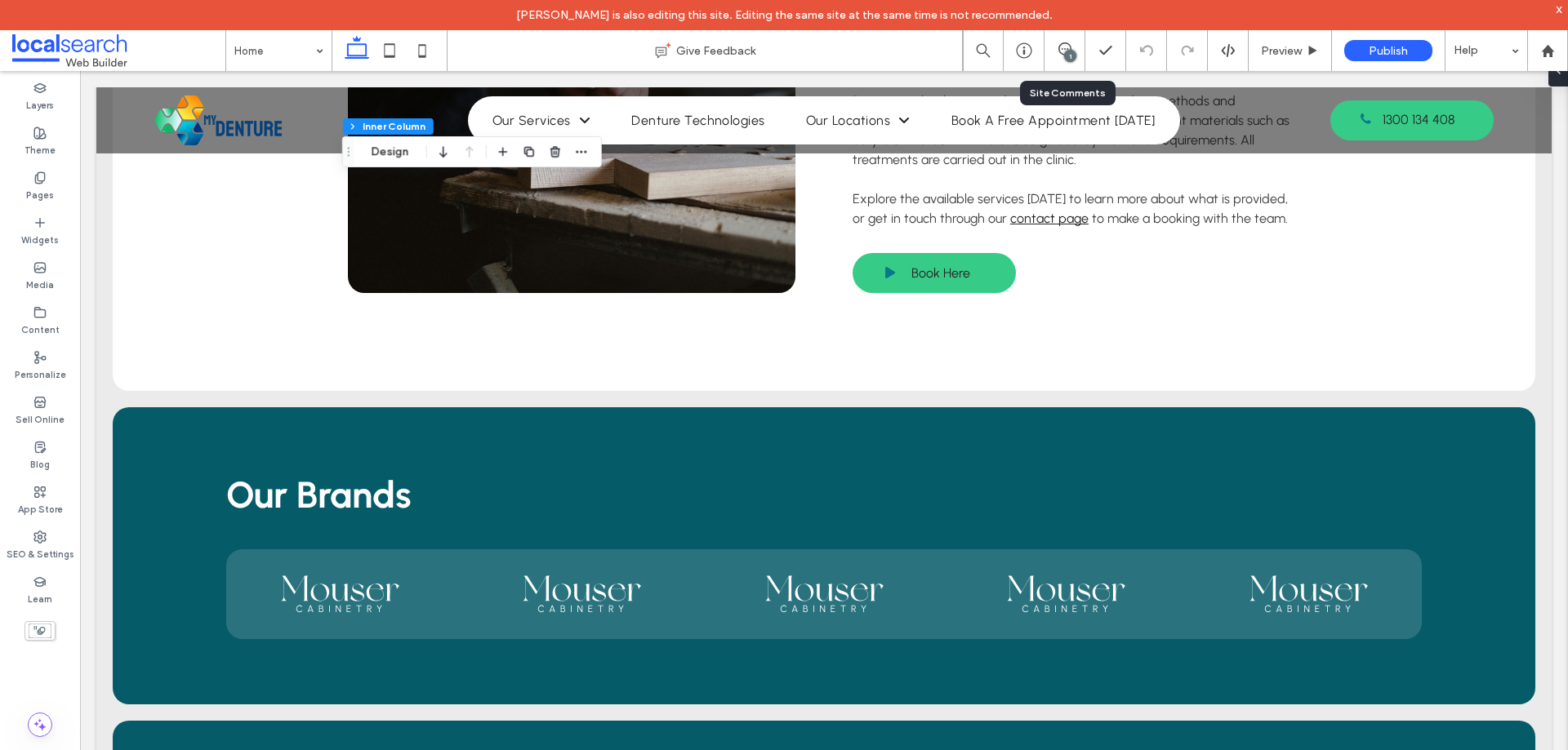
click at [1061, 41] on div "1" at bounding box center [1064, 50] width 40 height 40
click at [1059, 47] on icon at bounding box center [1065, 49] width 13 height 13
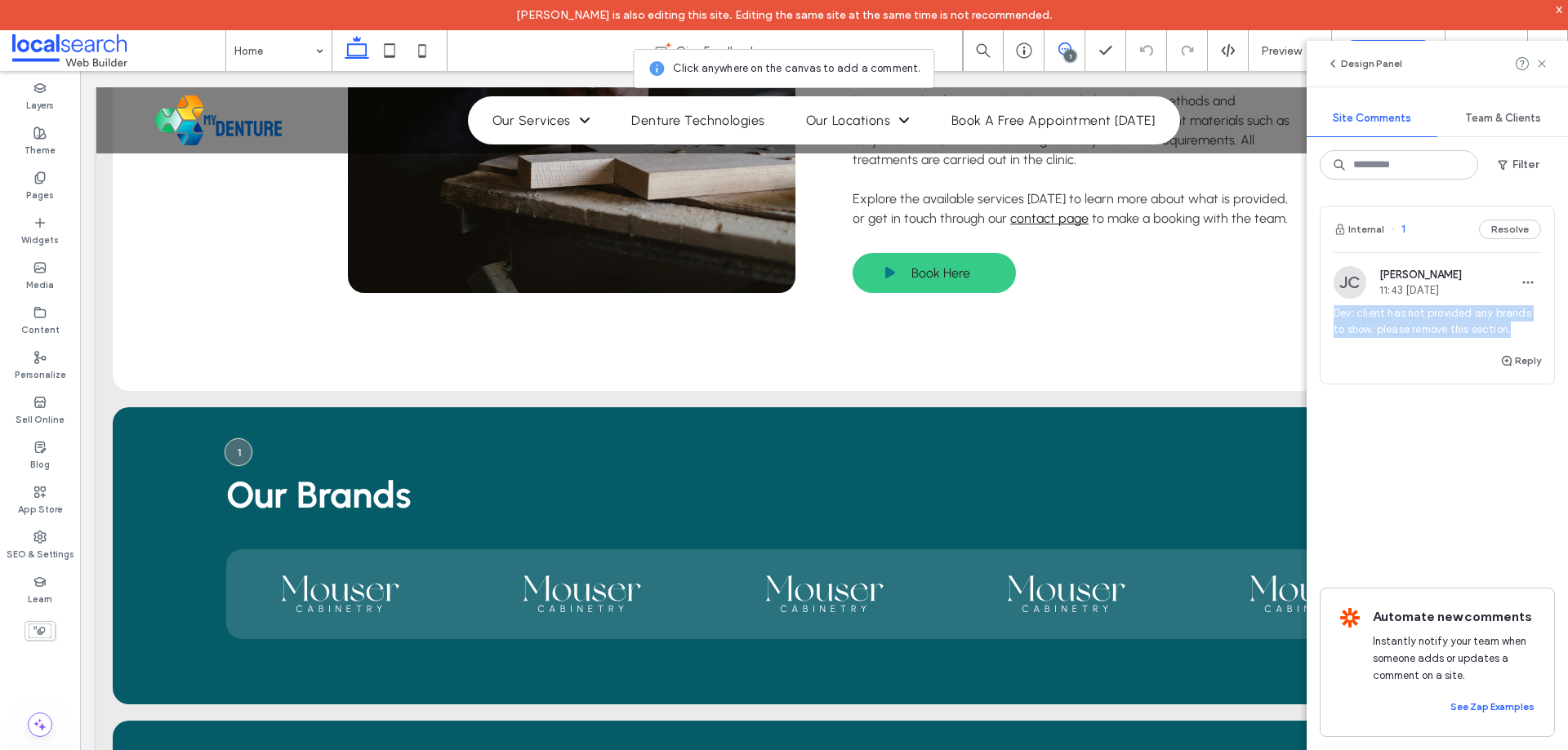
drag, startPoint x: 1336, startPoint y: 310, endPoint x: 1518, endPoint y: 321, distance: 182.3
click at [1518, 321] on span "Dev: client has not provided any brands to show. please remove this section." at bounding box center [1436, 321] width 208 height 33
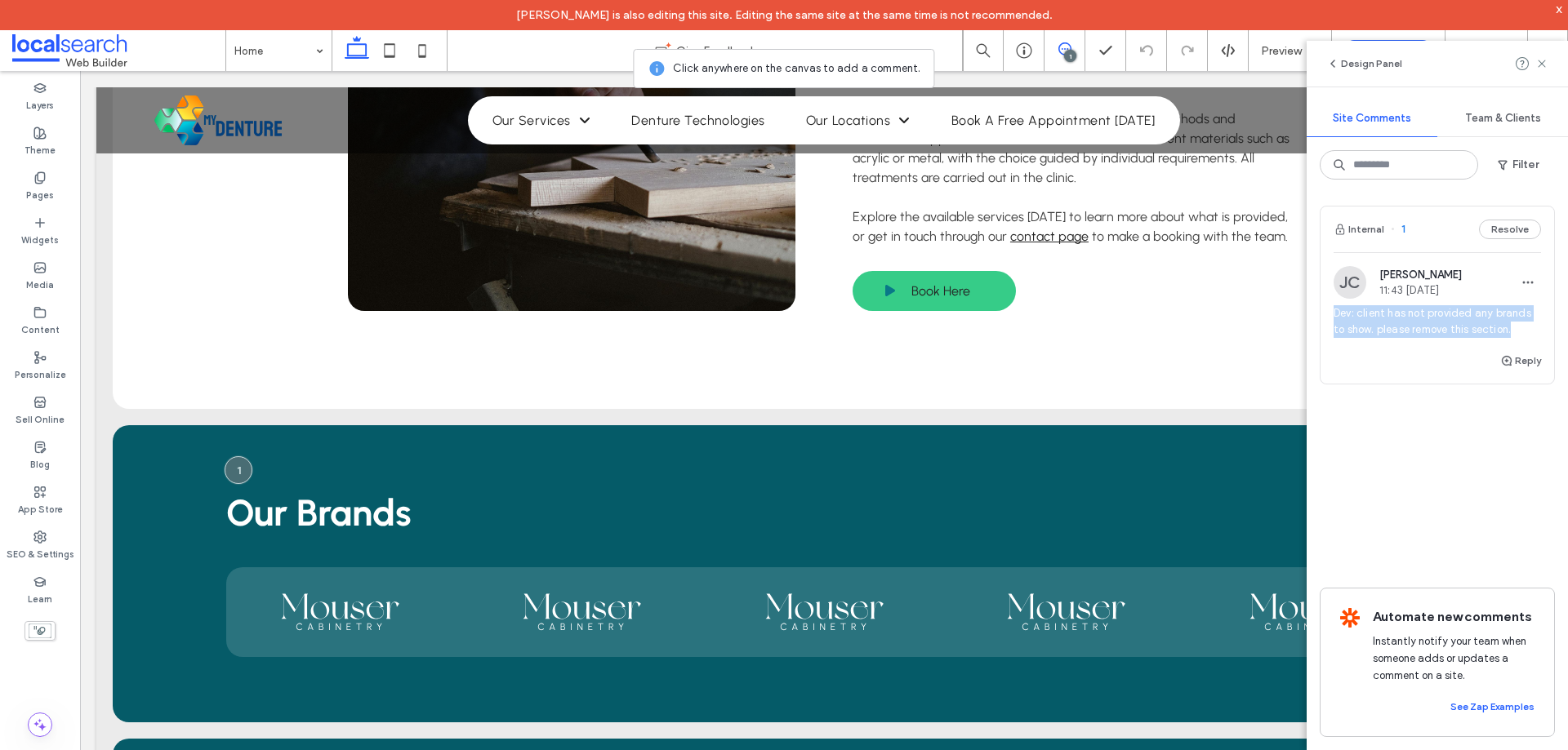
copy span "Dev: client has not provided any brands to show. please remove this section."
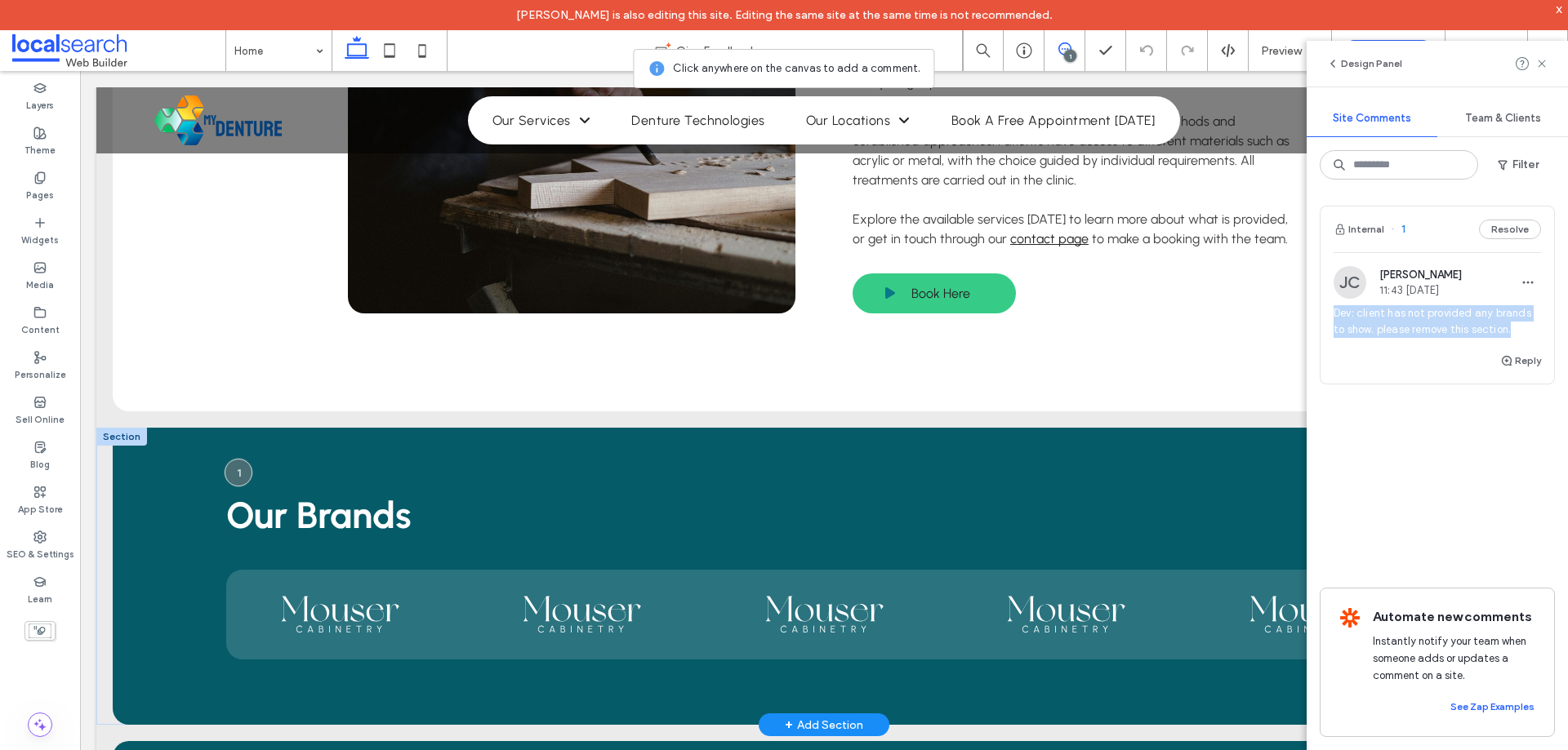
scroll to position [3305, 0]
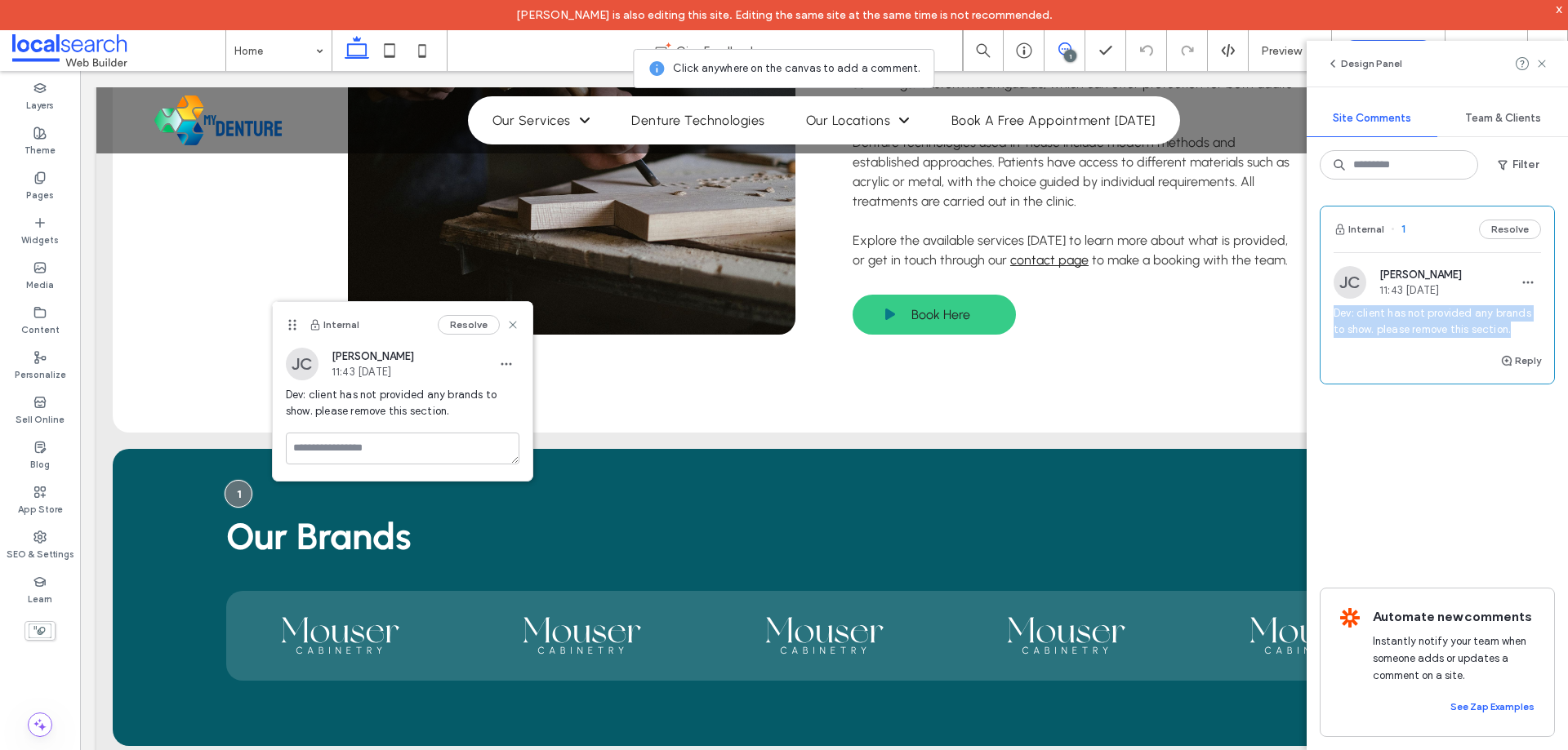
drag, startPoint x: 1406, startPoint y: 273, endPoint x: 1464, endPoint y: 275, distance: 58.0
click at [1462, 275] on span "[PERSON_NAME]" at bounding box center [1420, 274] width 83 height 12
copy span "[PERSON_NAME]"
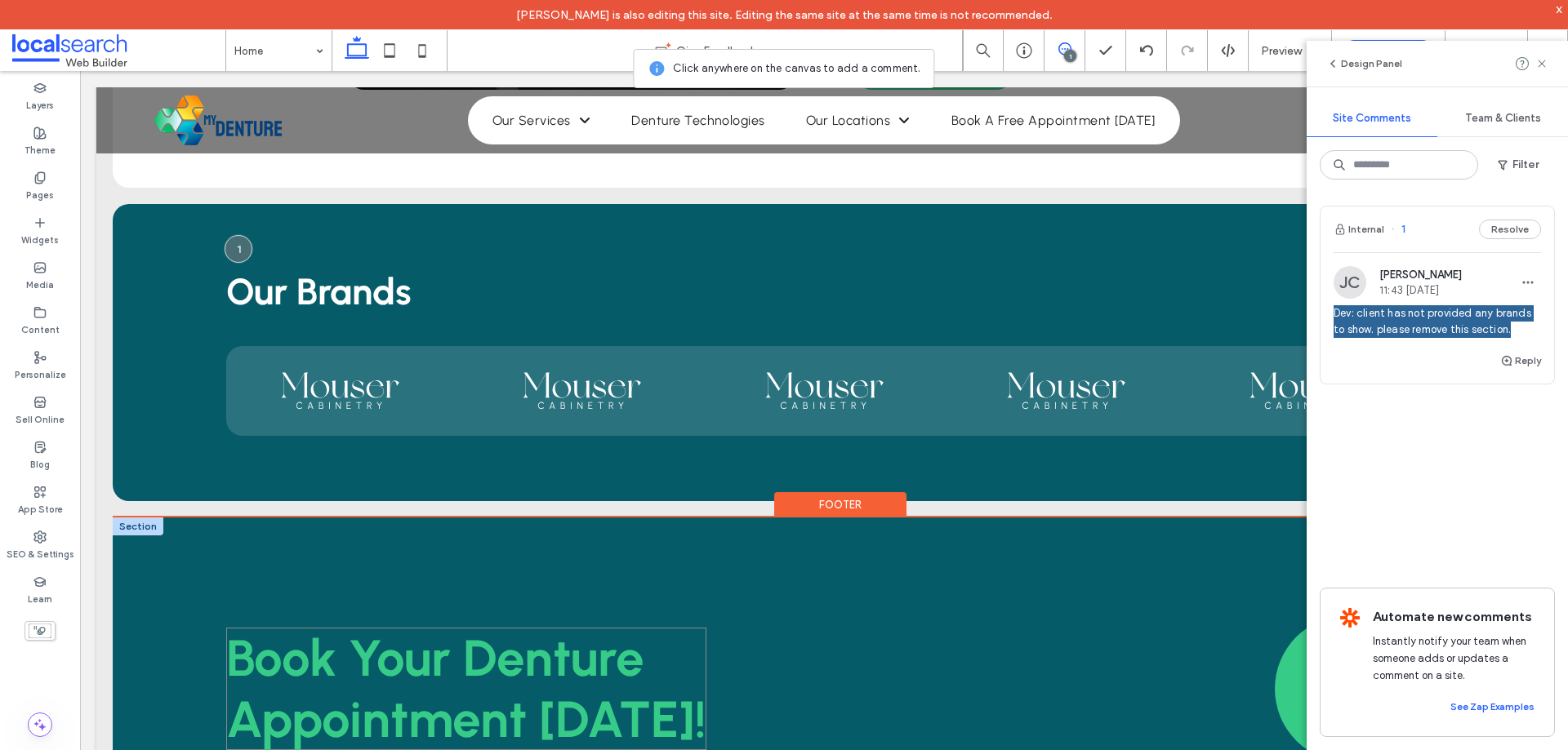
scroll to position [3882, 0]
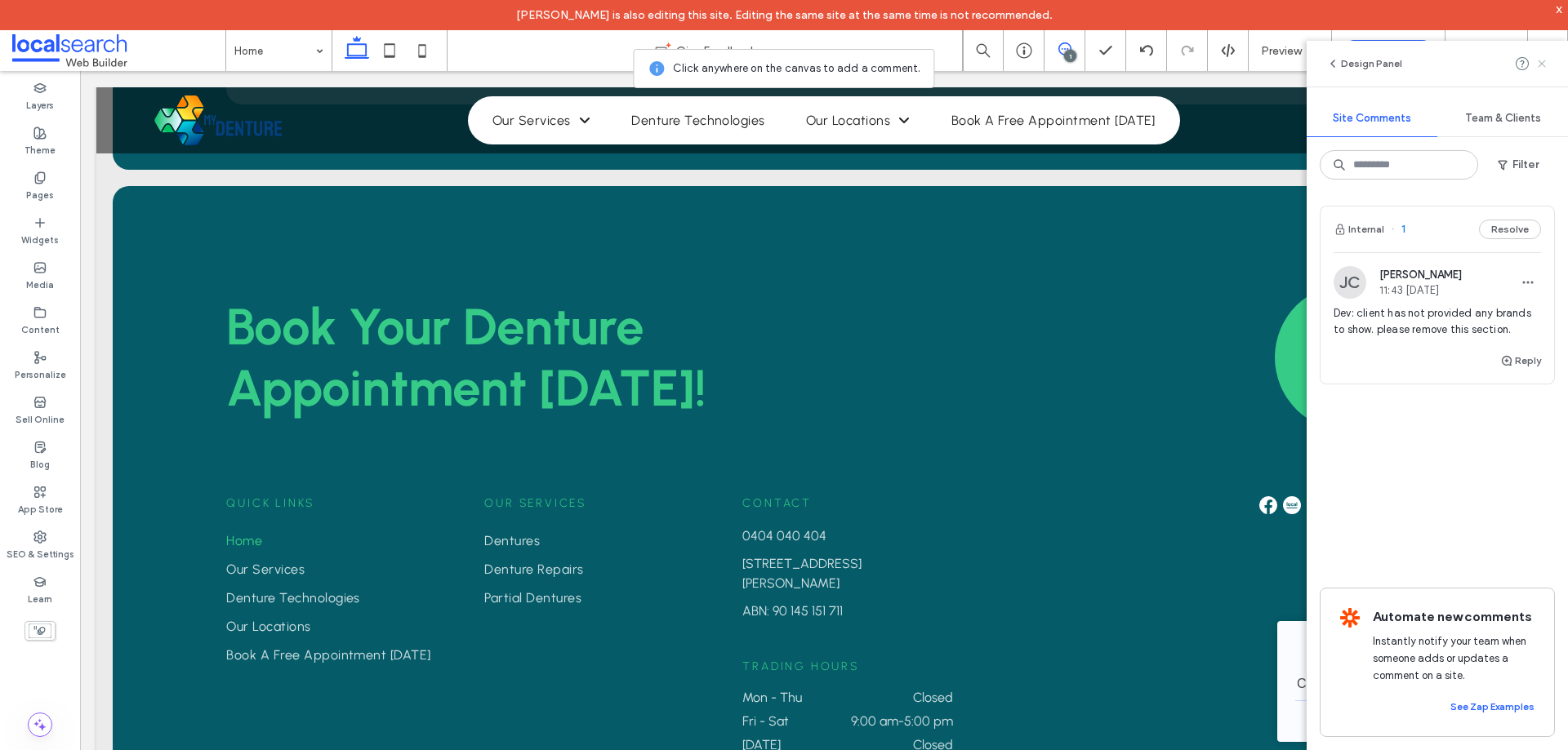
click at [1537, 69] on icon at bounding box center [1542, 64] width 13 height 13
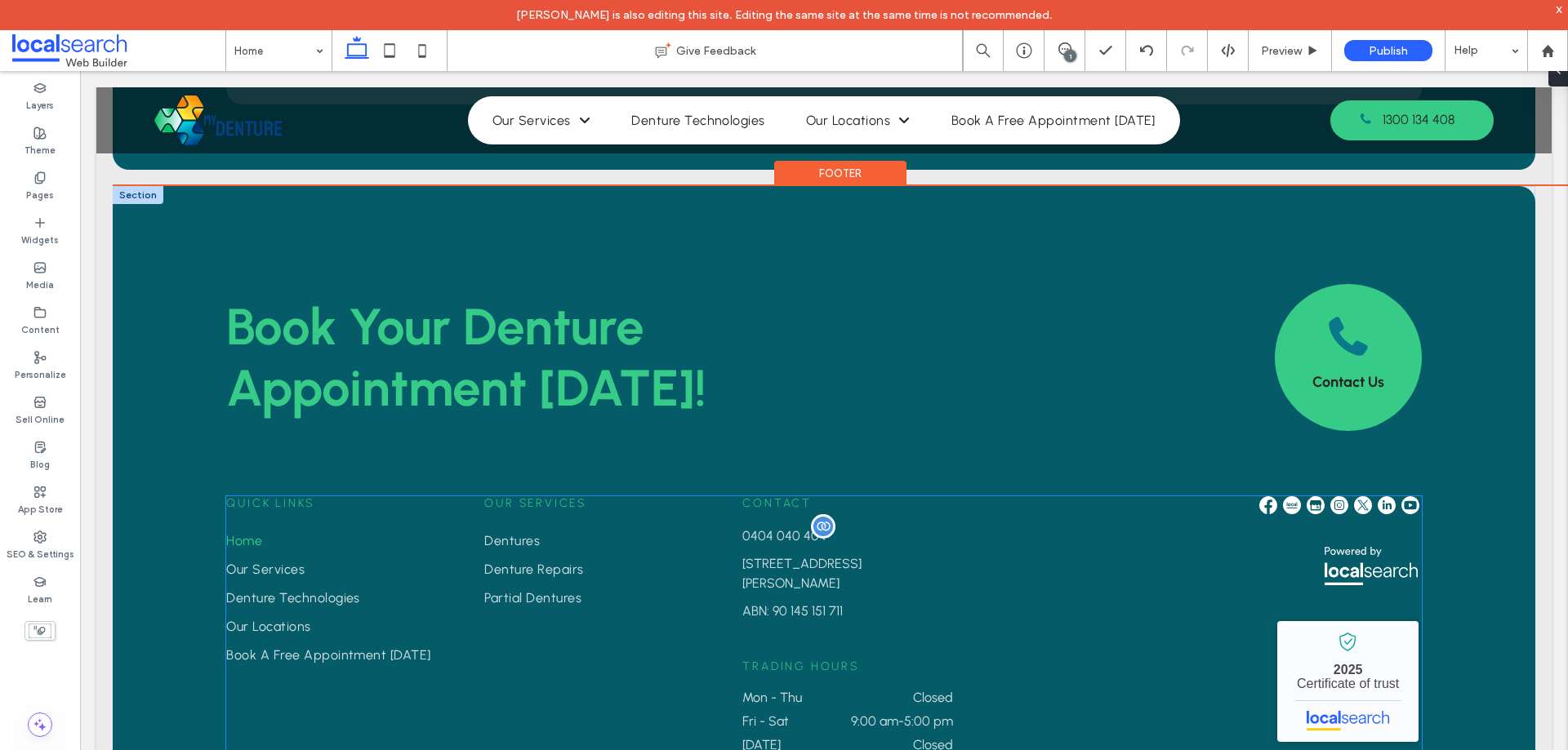
click at [765, 528] on span "0404 040 404" at bounding box center [784, 536] width 84 height 16
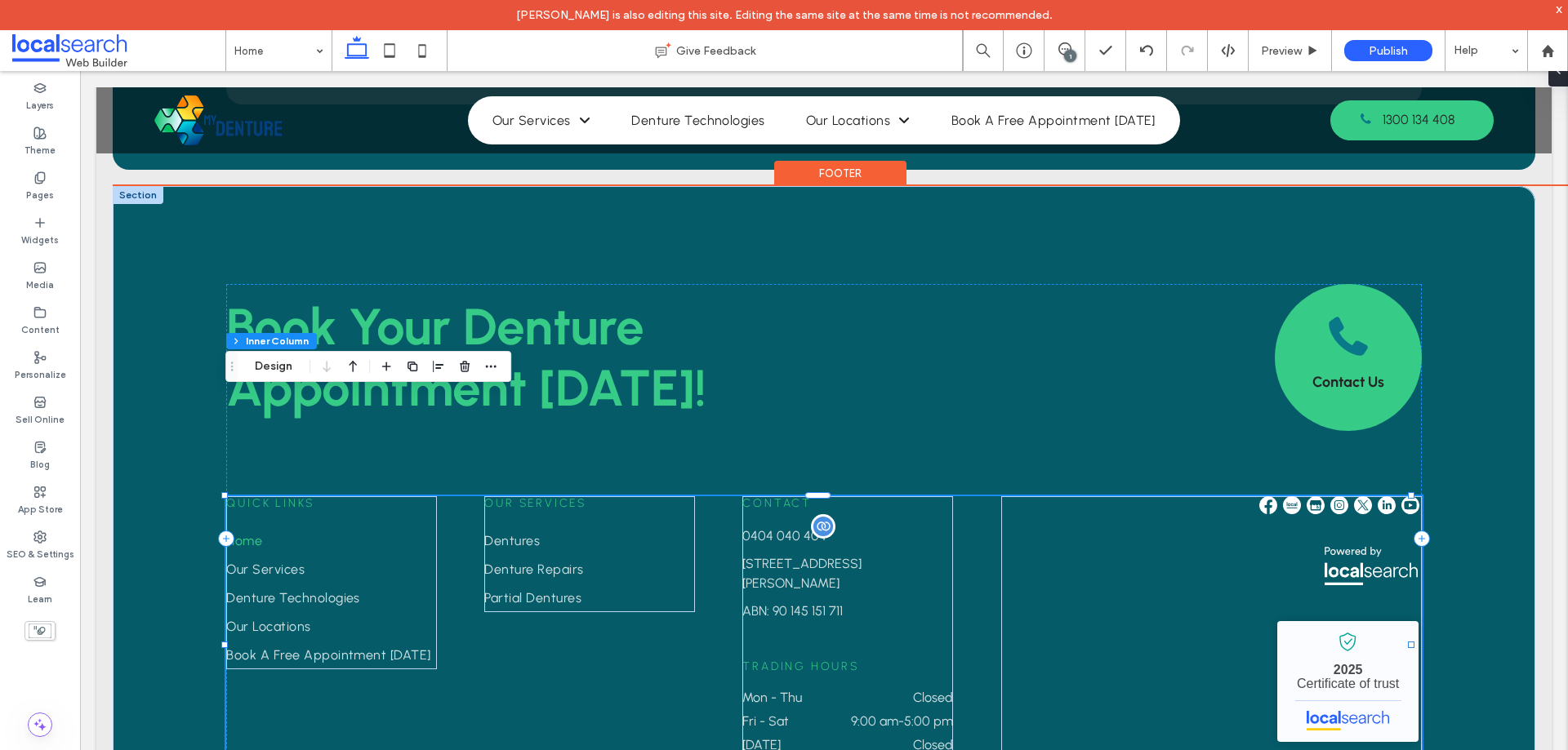
click at [765, 528] on span "0404 040 404" at bounding box center [784, 536] width 84 height 16
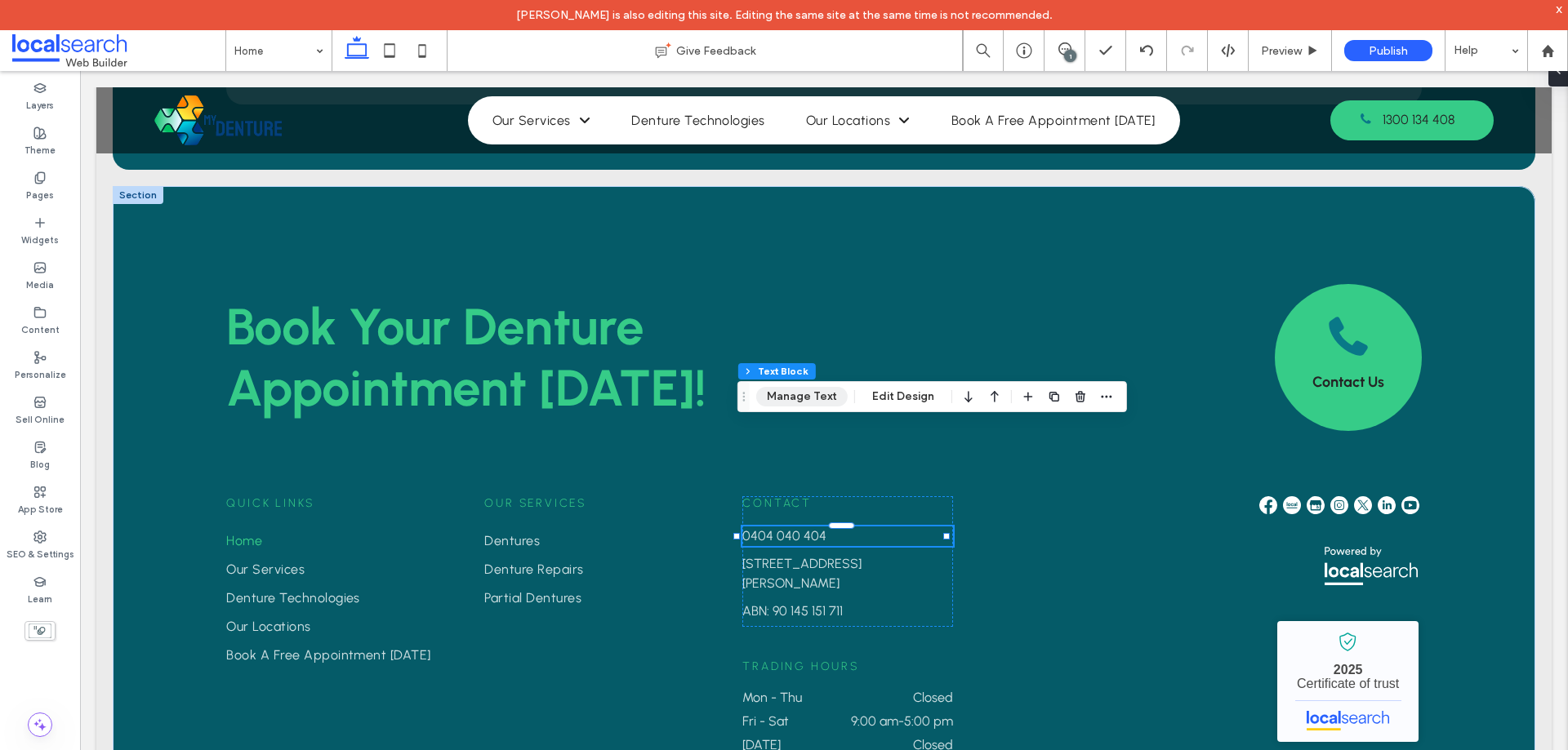
click at [804, 402] on button "Manage Text" at bounding box center [801, 397] width 91 height 20
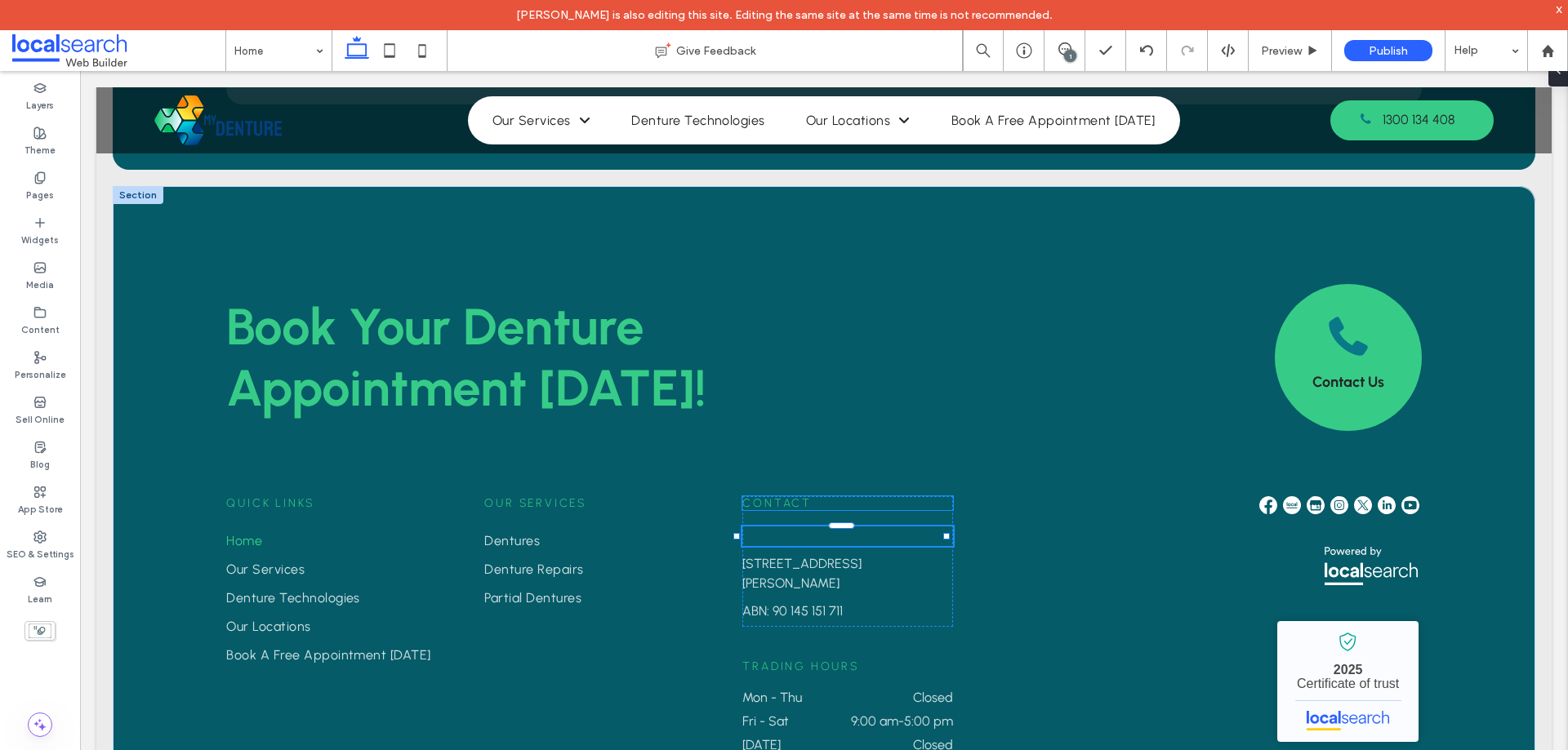
type input "********"
type input "**"
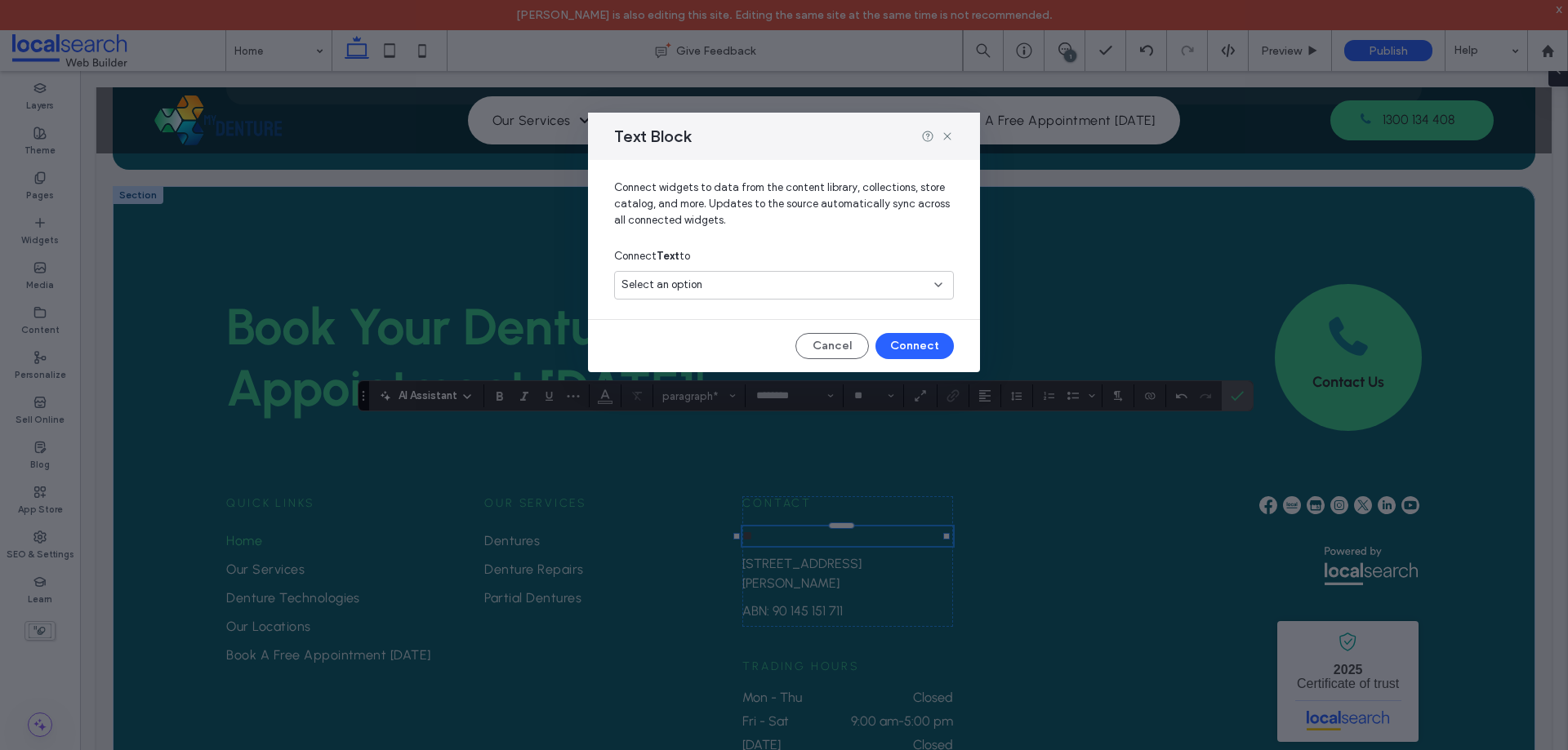
click at [692, 290] on span "Select an option" at bounding box center [662, 284] width 81 height 16
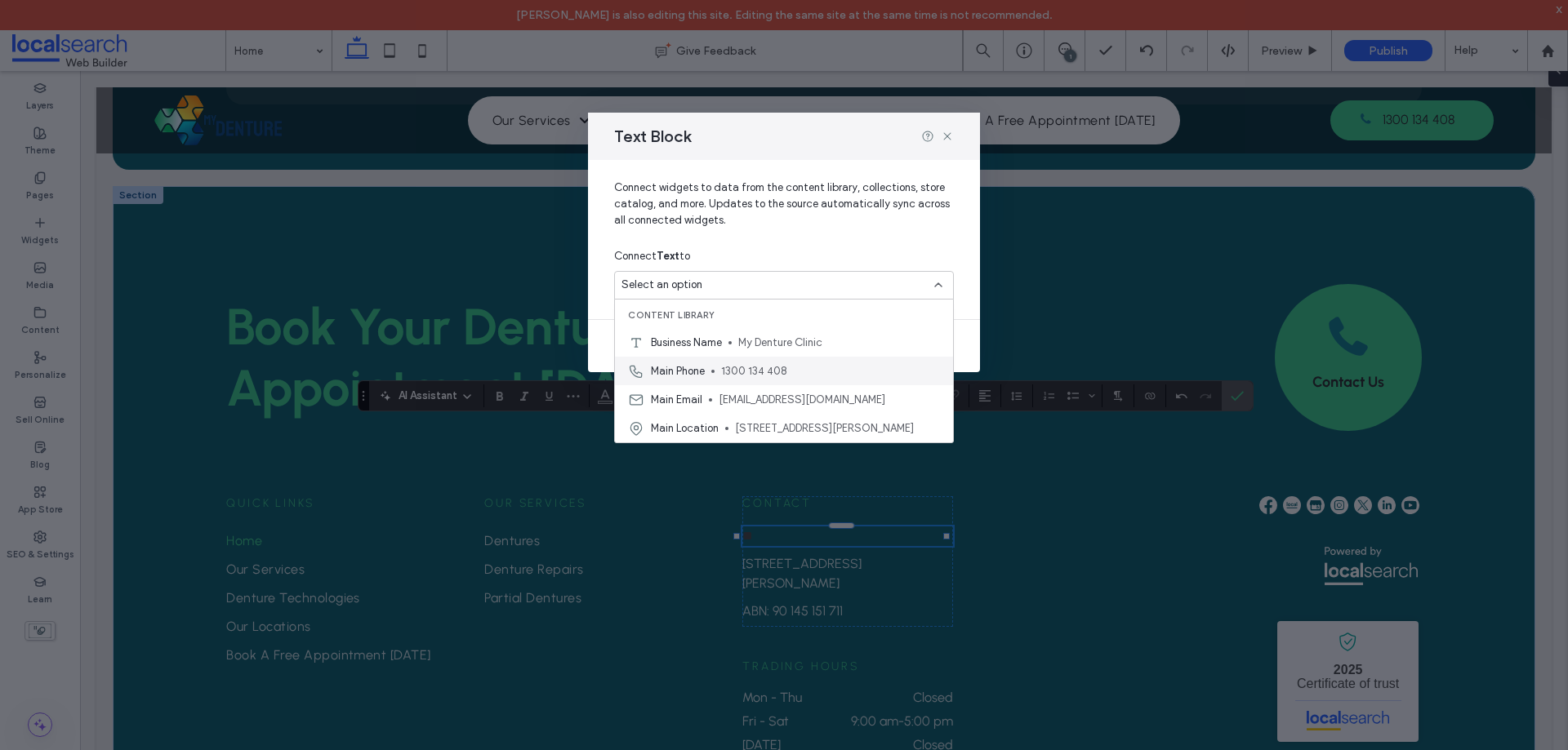
click at [698, 364] on span "Main Phone" at bounding box center [677, 371] width 54 height 16
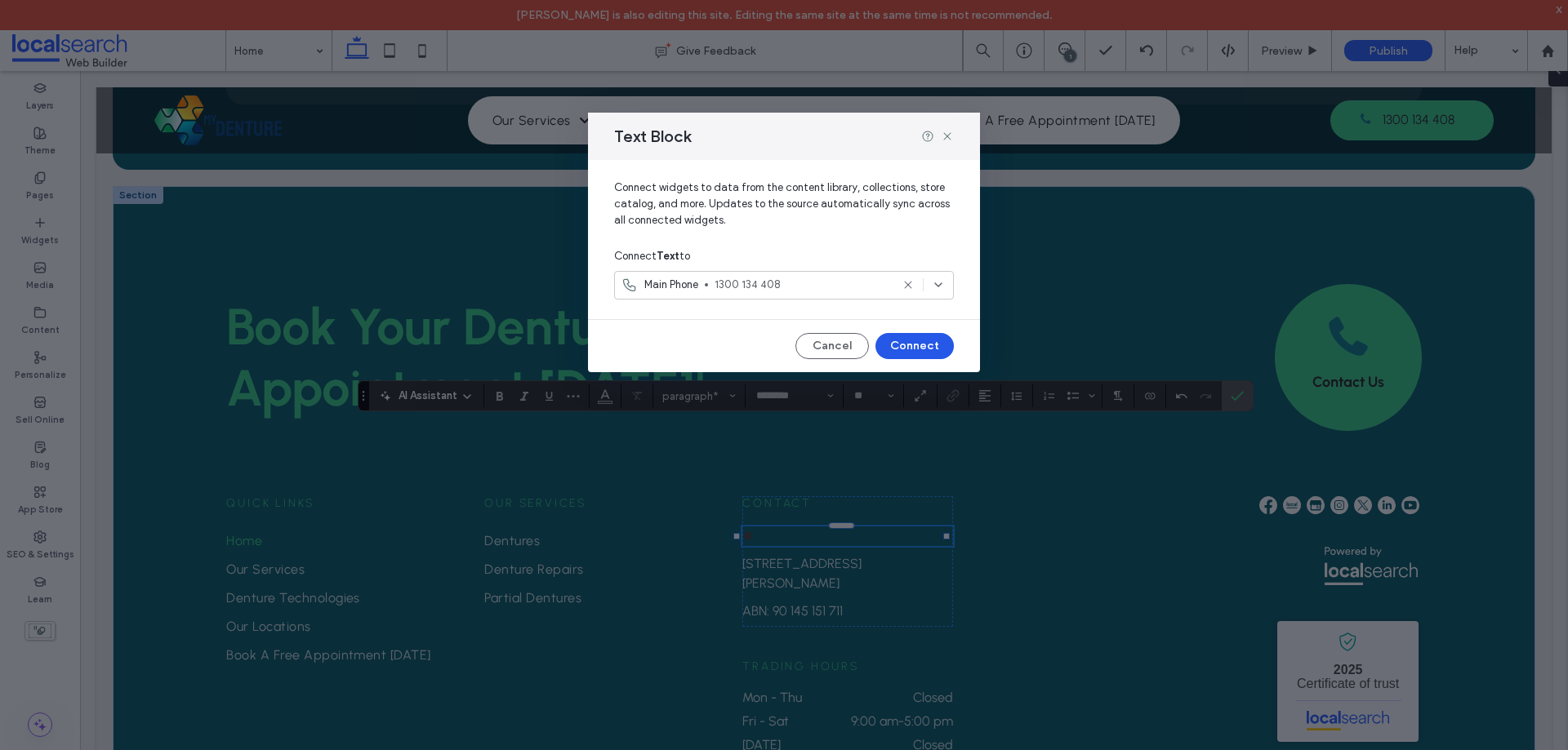
click at [899, 340] on button "Connect" at bounding box center [914, 346] width 78 height 26
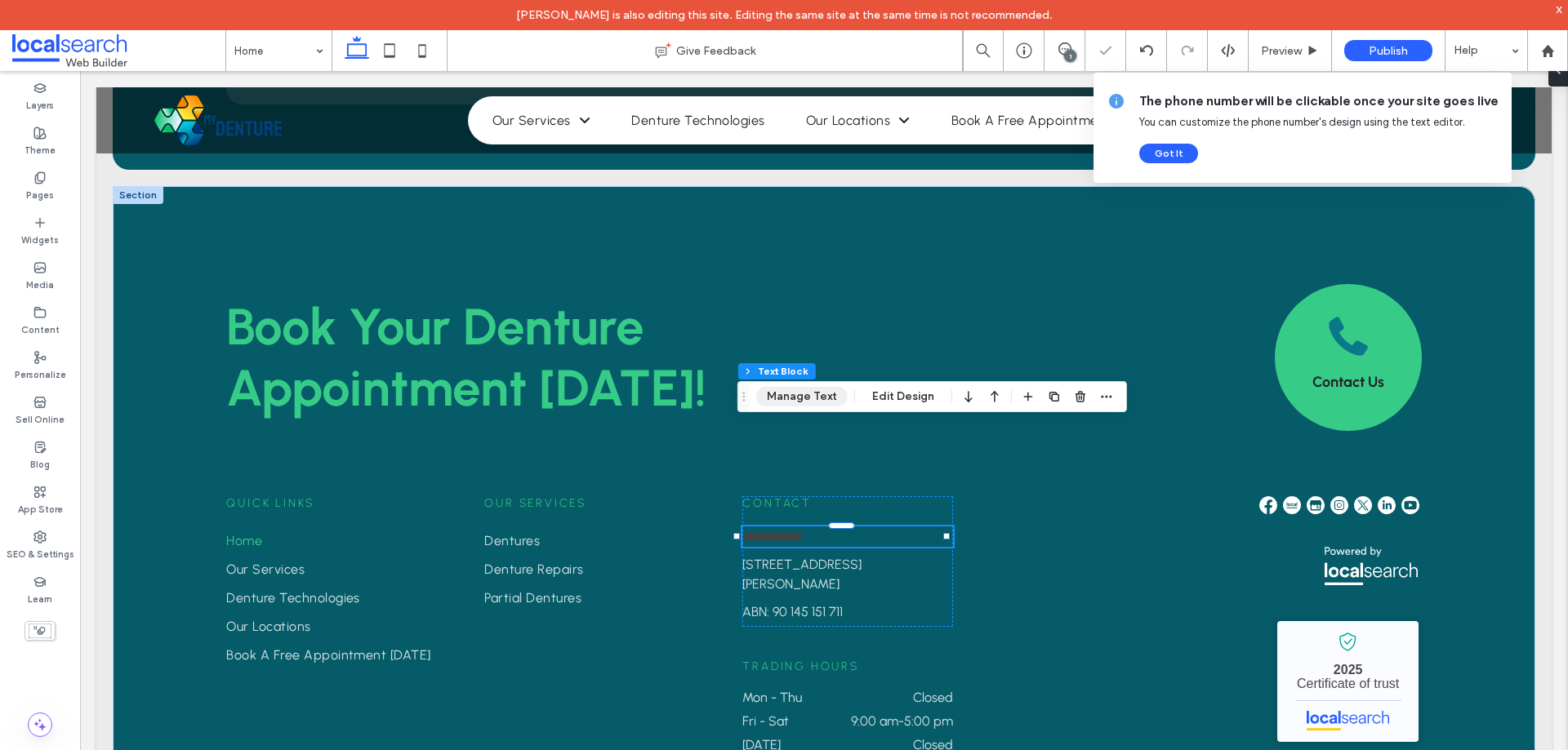
click at [808, 400] on button "Manage Text" at bounding box center [801, 397] width 91 height 20
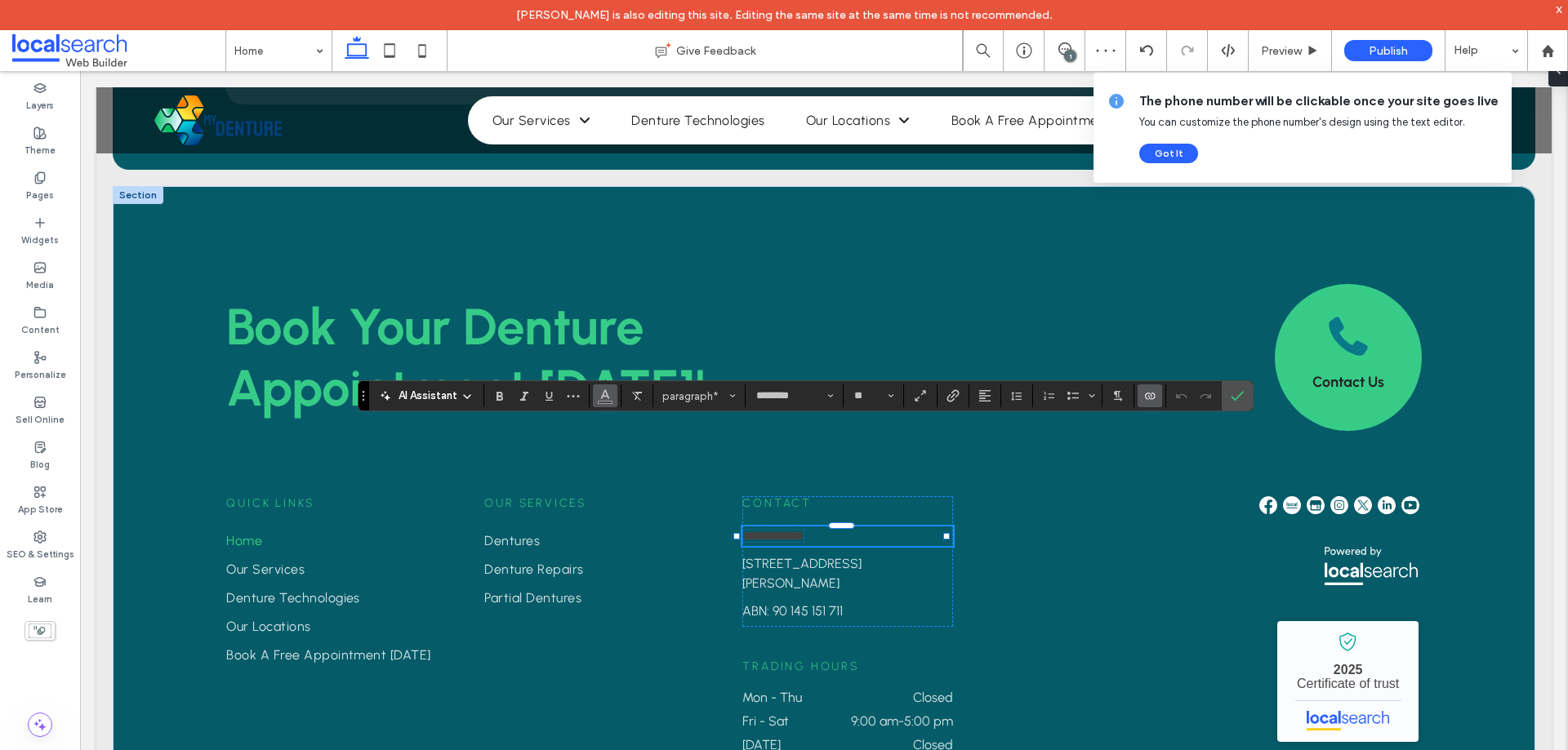
click at [603, 391] on icon "Color" at bounding box center [605, 395] width 13 height 13
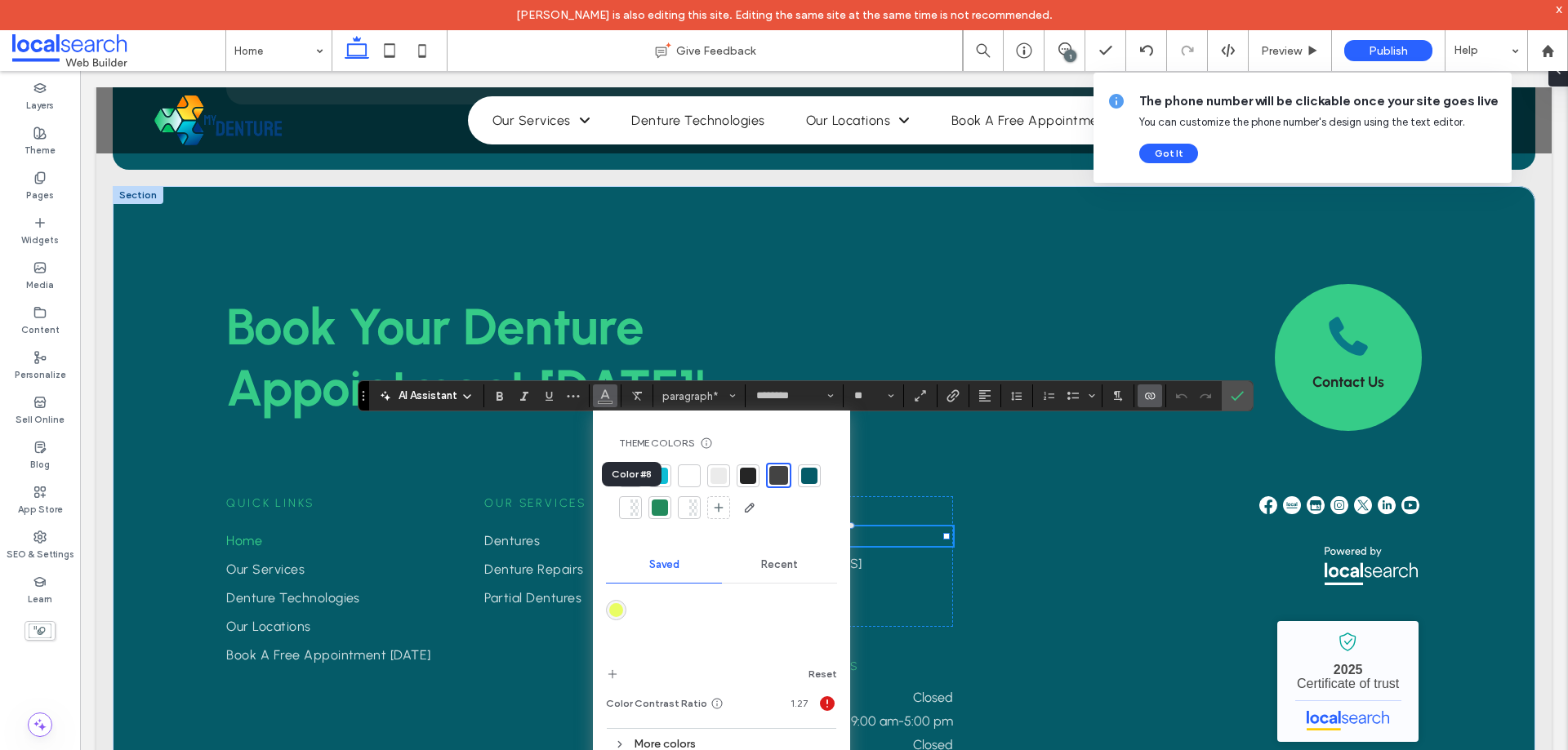
click at [637, 517] on div at bounding box center [630, 508] width 23 height 23
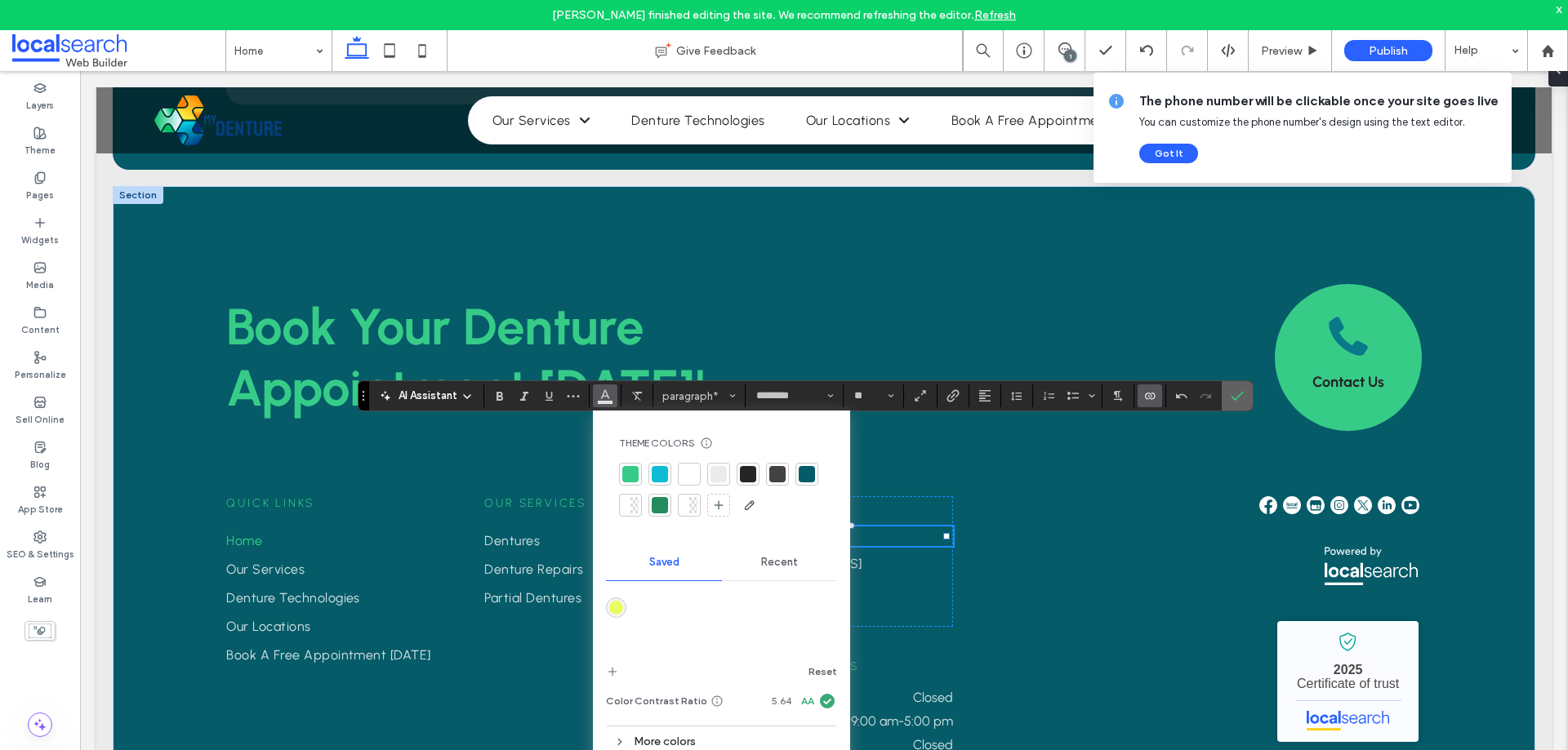
click at [1243, 403] on span "Confirm" at bounding box center [1237, 396] width 13 height 28
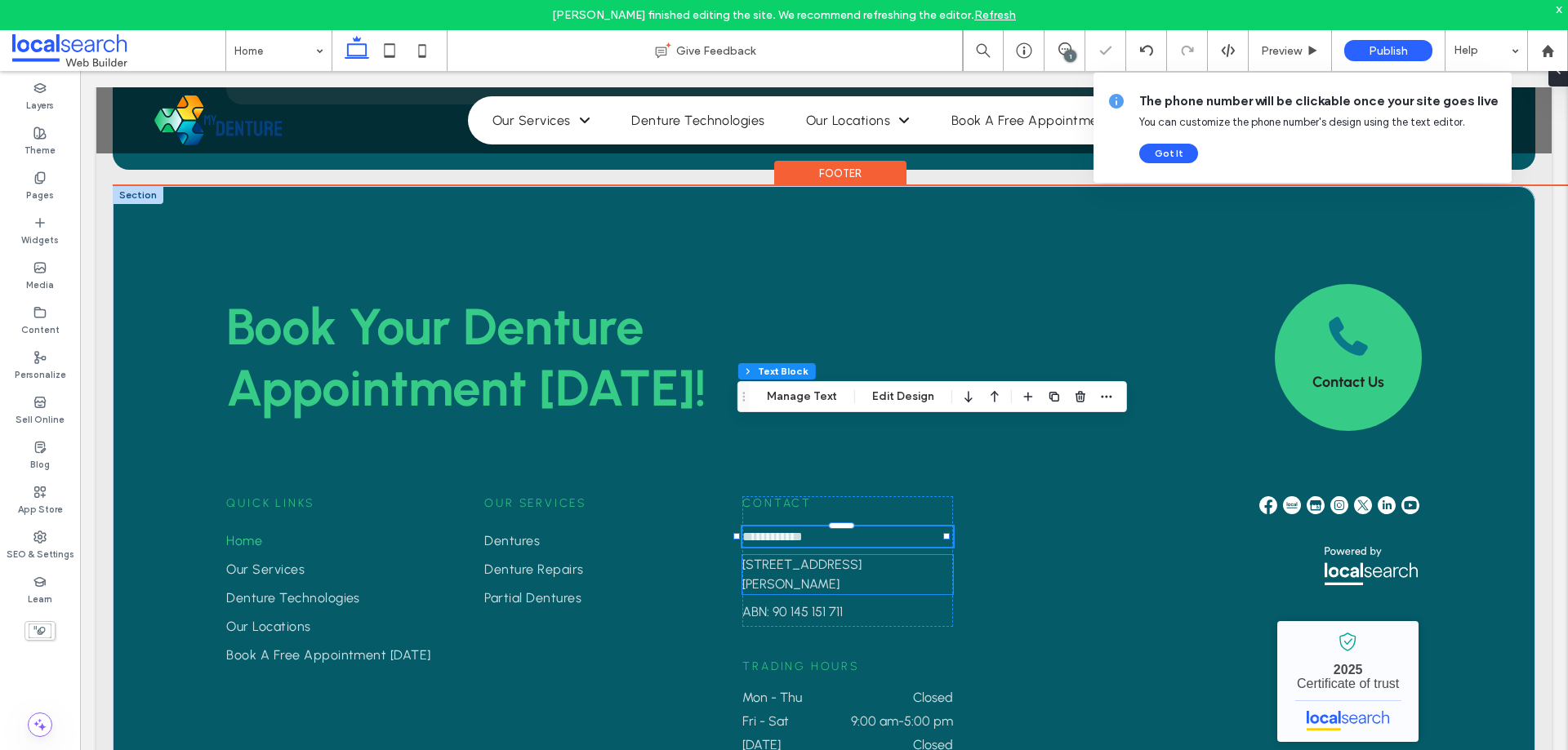
click at [858, 556] on link "[STREET_ADDRESS][PERSON_NAME]" at bounding box center [802, 573] width 119 height 35
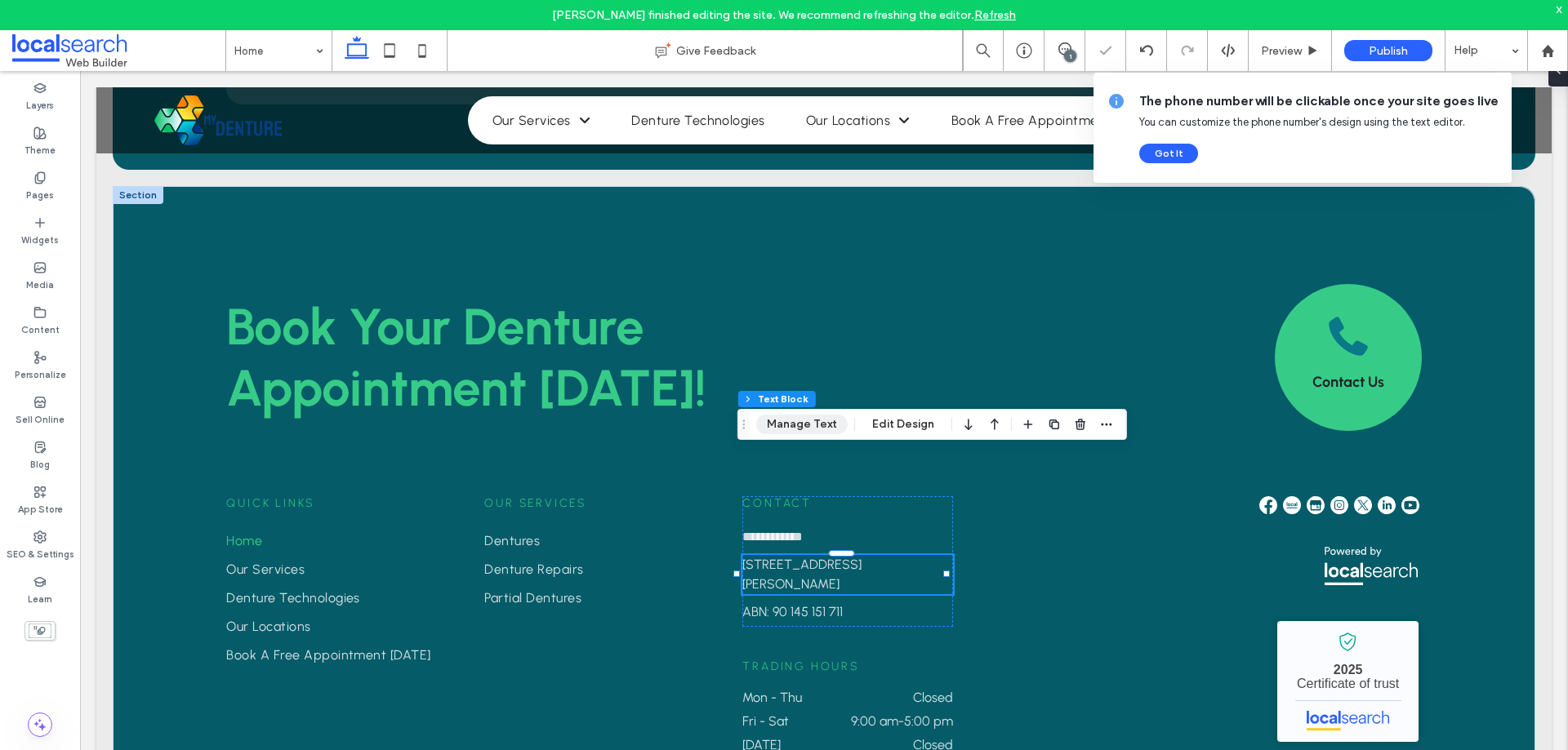
click at [792, 424] on button "Manage Text" at bounding box center [801, 424] width 91 height 20
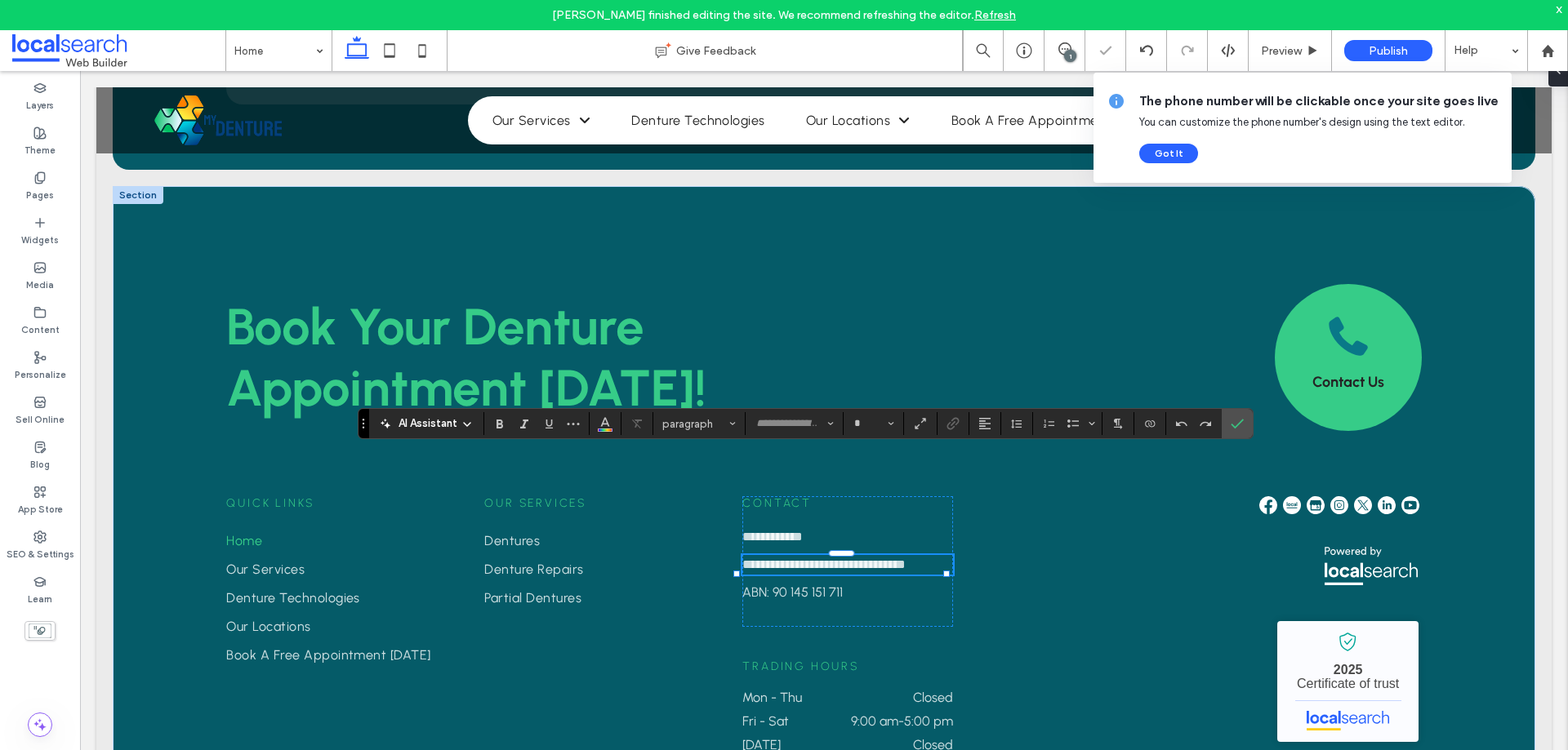
type input "********"
type input "**"
click at [607, 426] on icon "Color" at bounding box center [605, 422] width 13 height 13
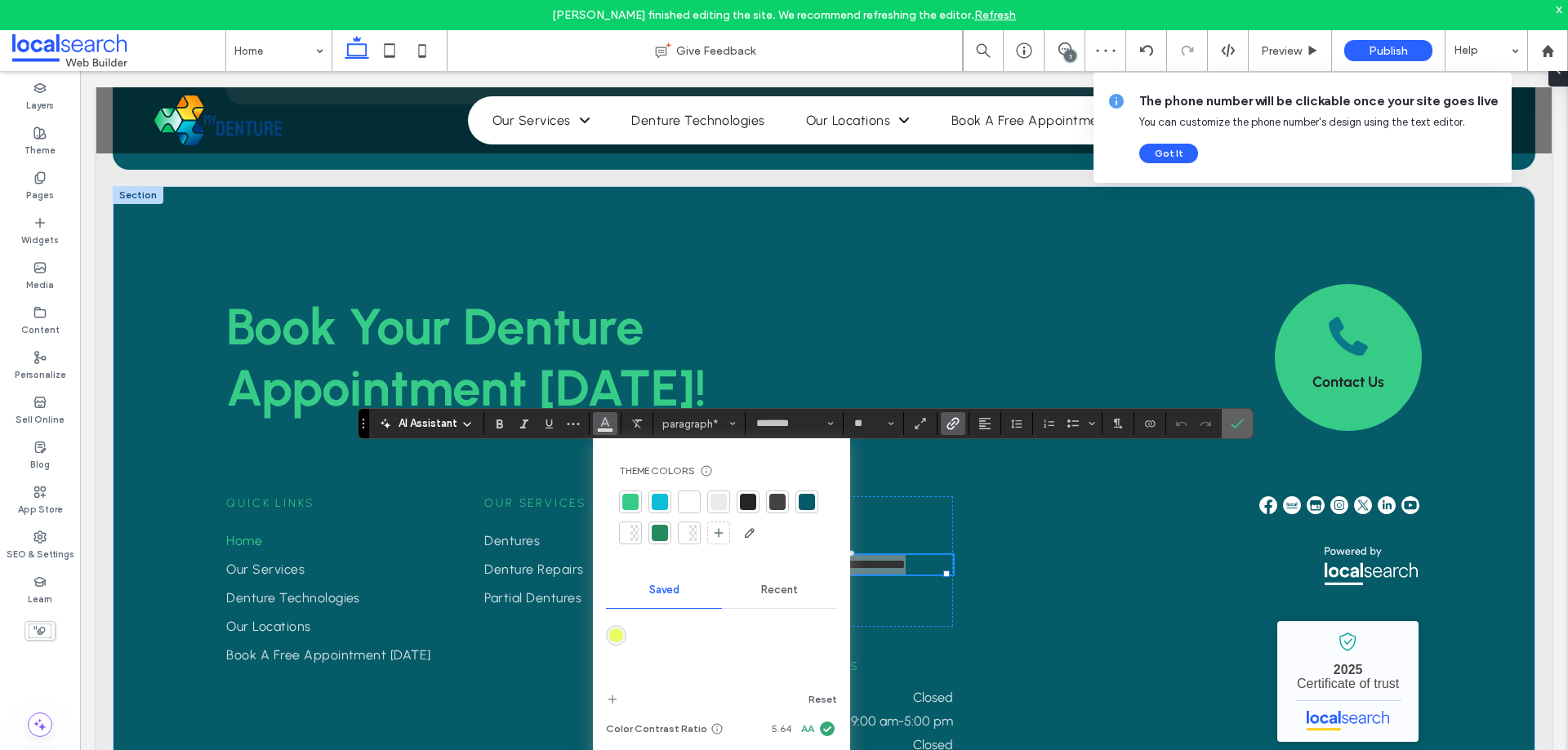
click at [1238, 417] on icon "Confirm" at bounding box center [1237, 424] width 13 height 13
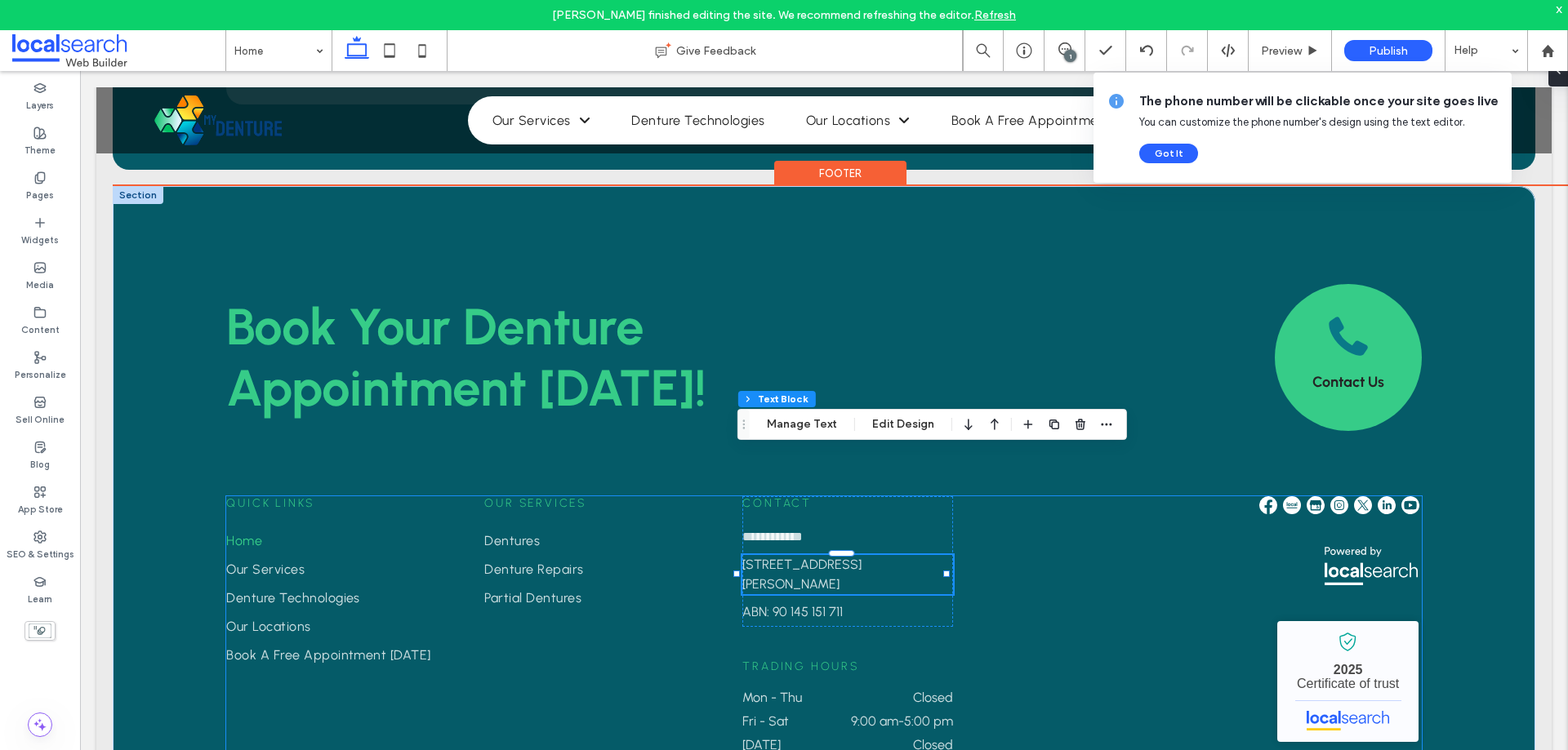
click at [978, 496] on div "**********" at bounding box center [823, 645] width 1195 height 297
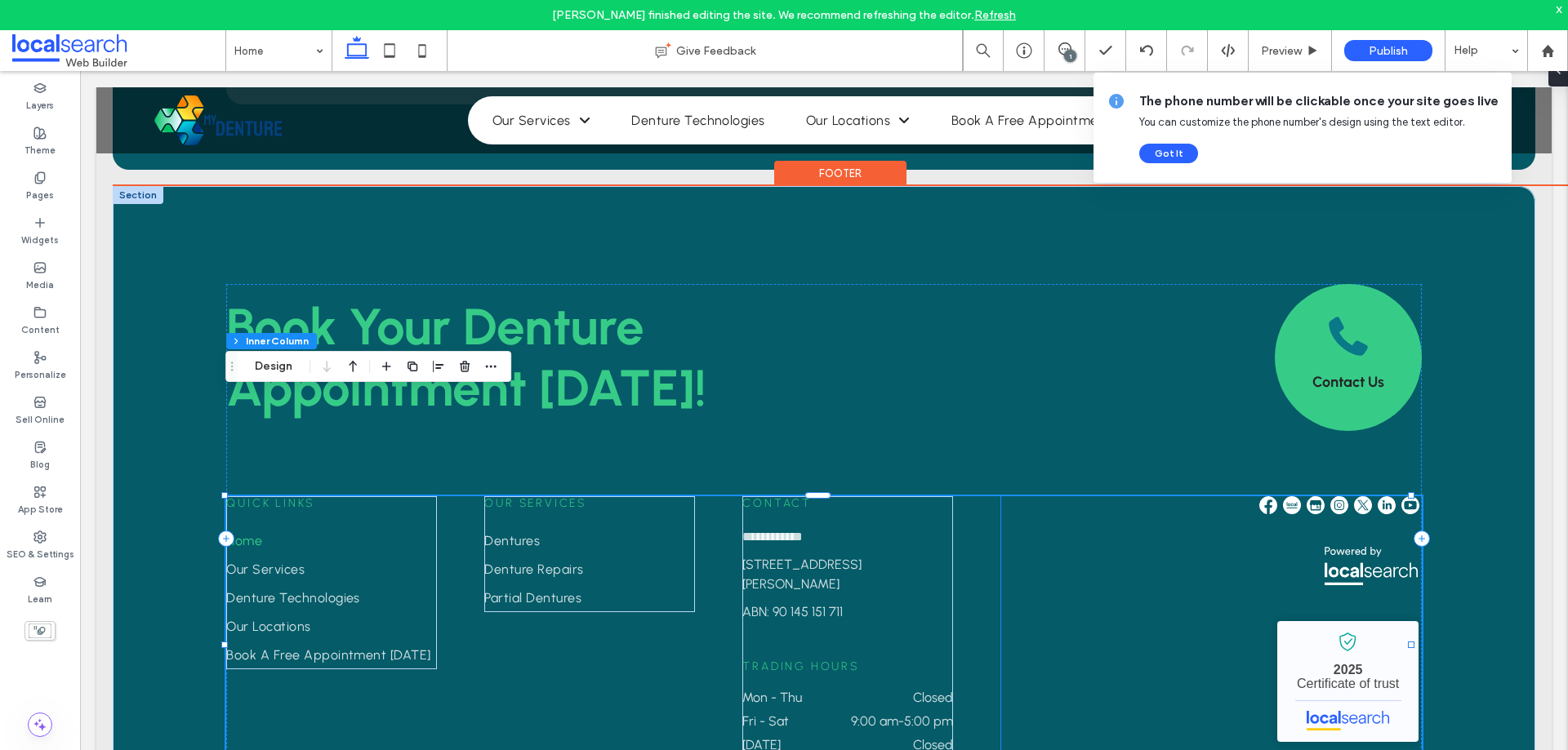
click at [1330, 496] on img at bounding box center [1339, 505] width 18 height 18
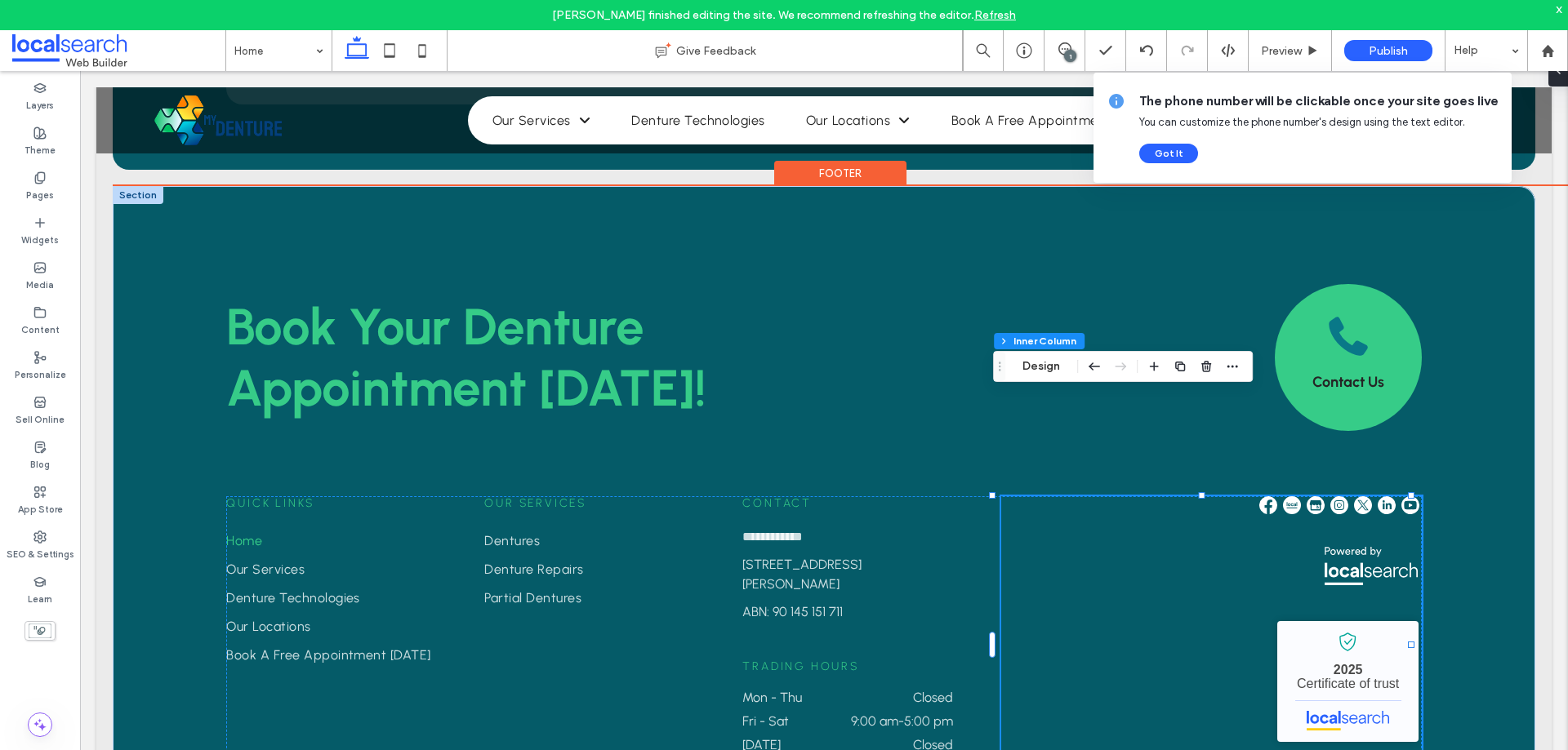
click at [1330, 496] on img at bounding box center [1339, 505] width 18 height 18
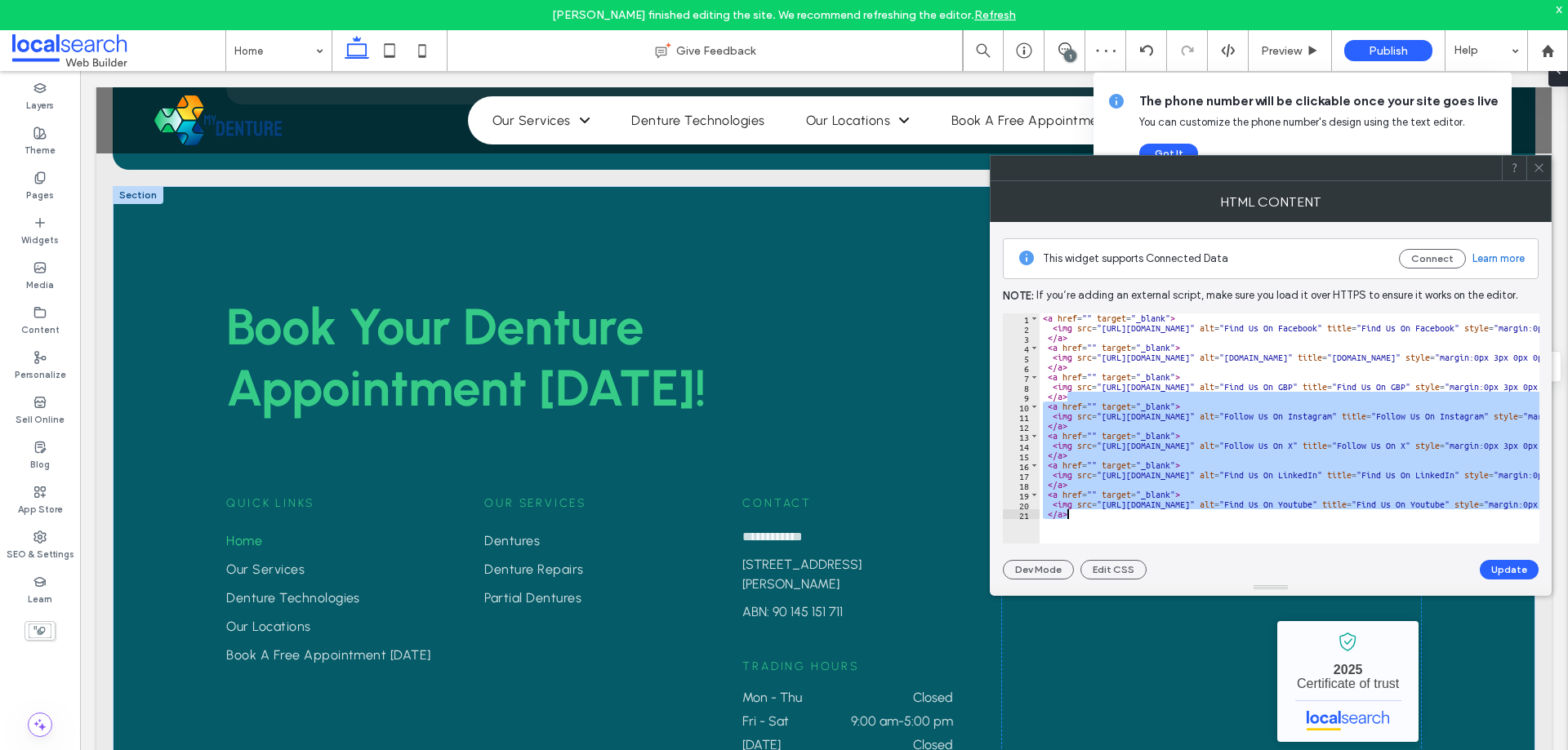
drag, startPoint x: 1092, startPoint y: 407, endPoint x: 1167, endPoint y: 561, distance: 171.3
click at [1167, 561] on div "This widget supports Connected Data Connect Learn more Note: If you’re adding a…" at bounding box center [1271, 400] width 536 height 357
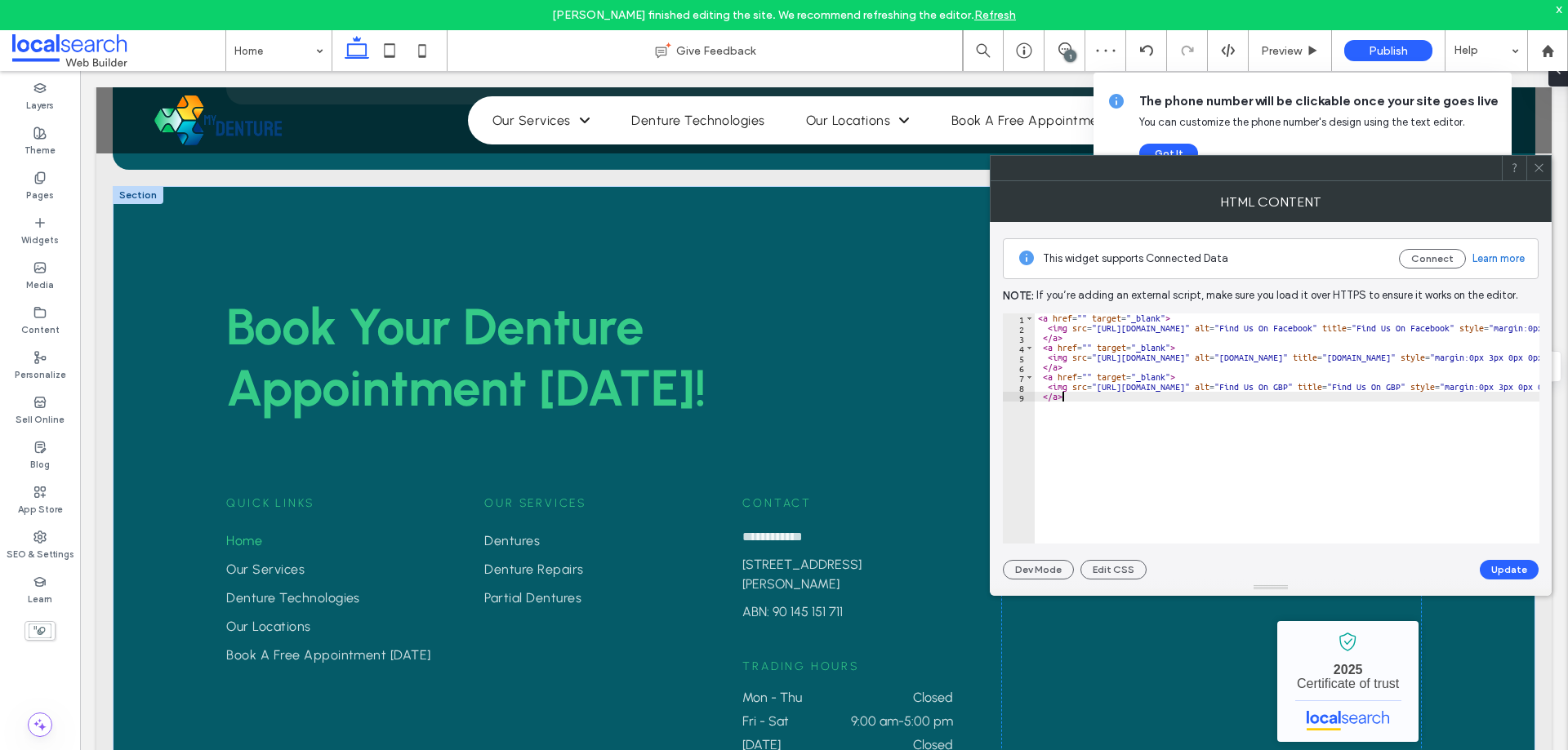
type textarea "****"
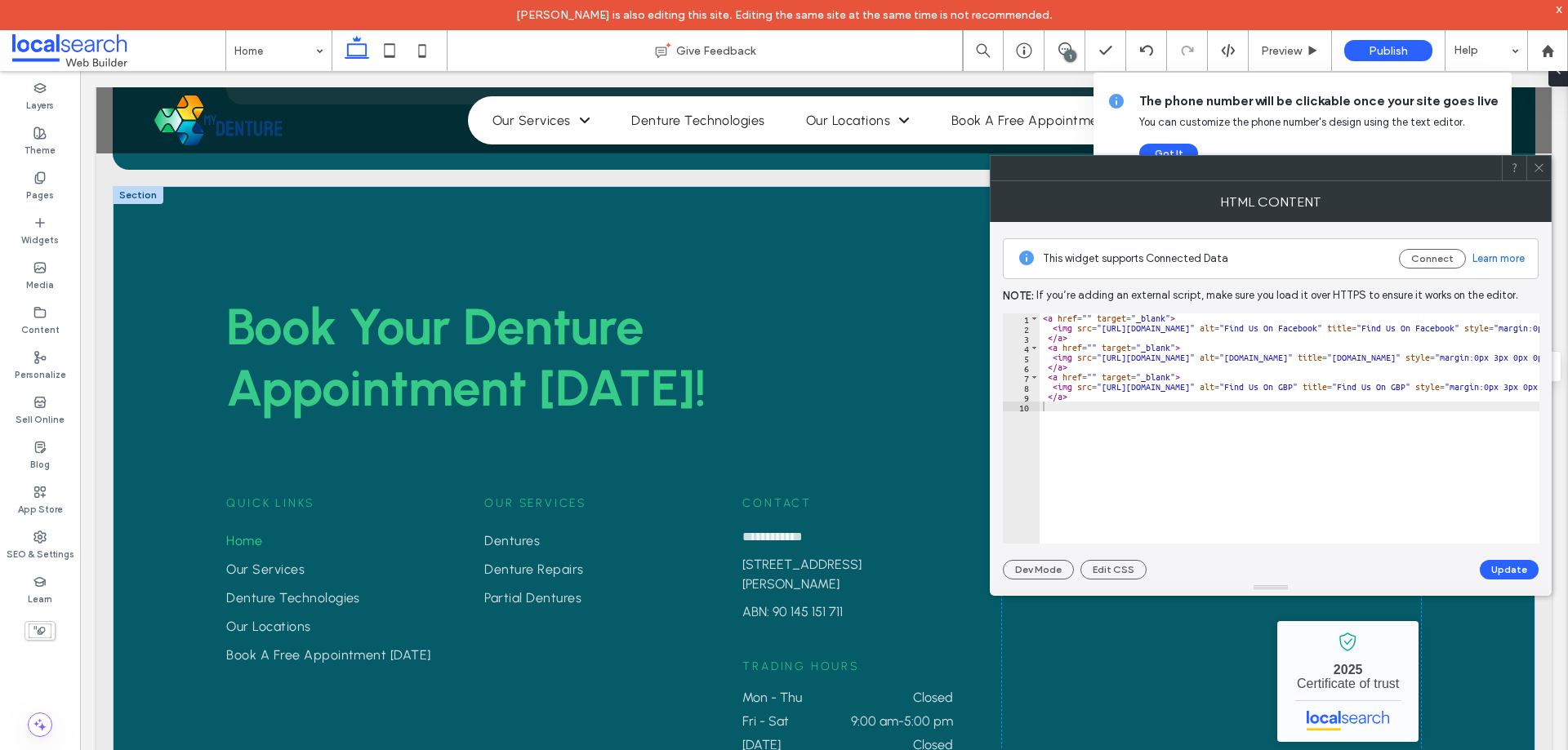
paste textarea "**********"
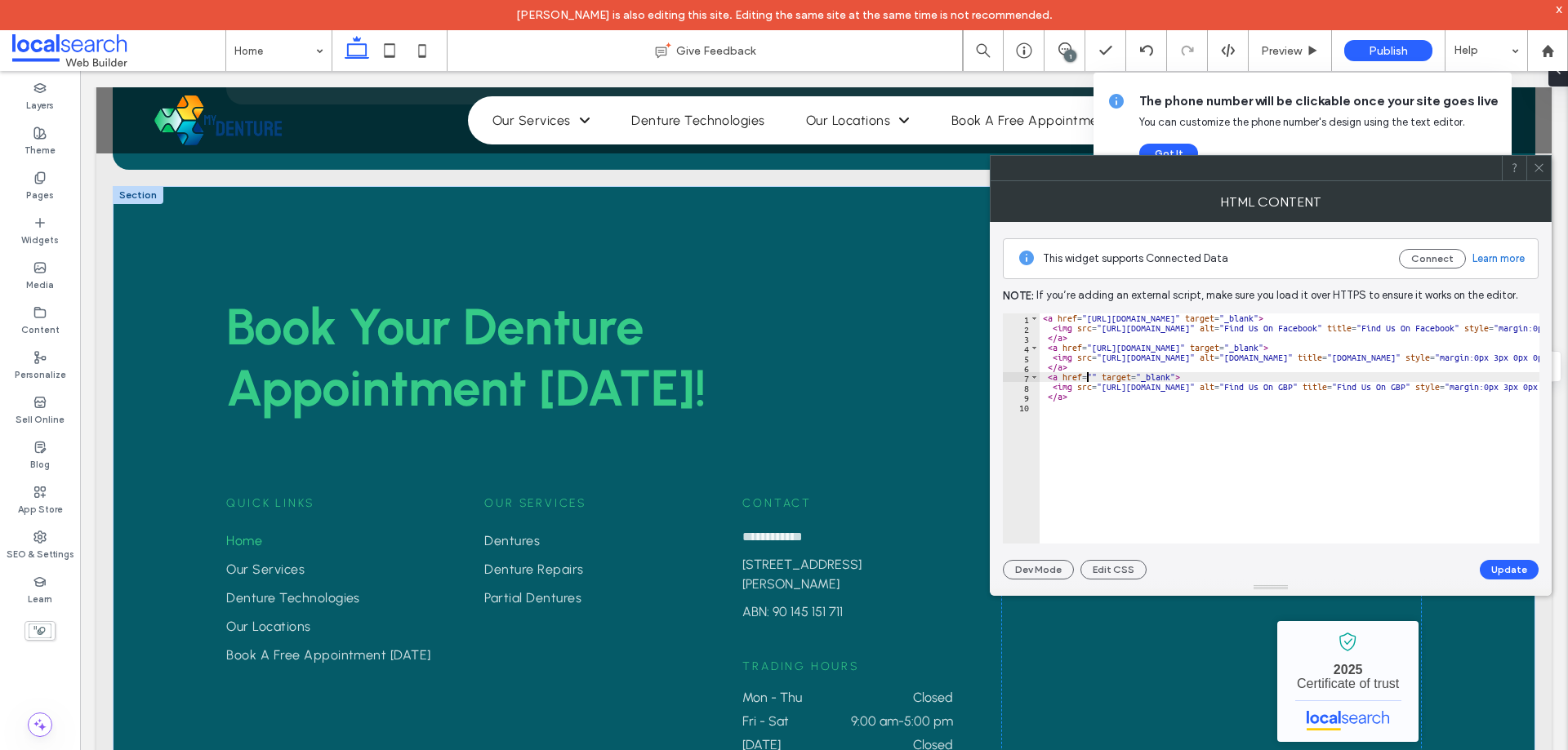
paste textarea "**********"
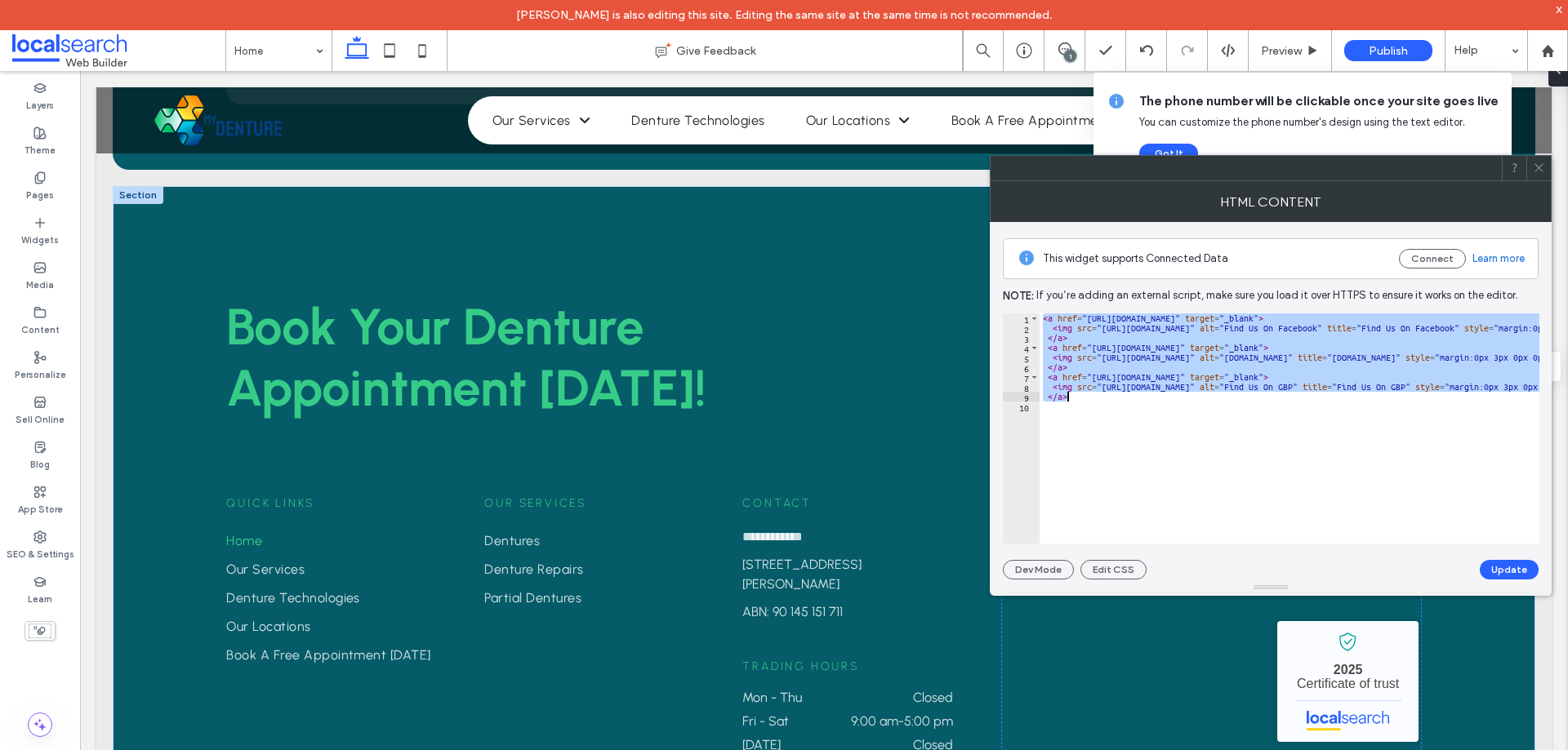
drag, startPoint x: 1043, startPoint y: 315, endPoint x: 1130, endPoint y: 414, distance: 131.8
type textarea "****"
click at [1130, 414] on div "< a href = "https://www.facebook.com/MyDenture/" target = "_blank" > < img src …" at bounding box center [1290, 429] width 500 height 230
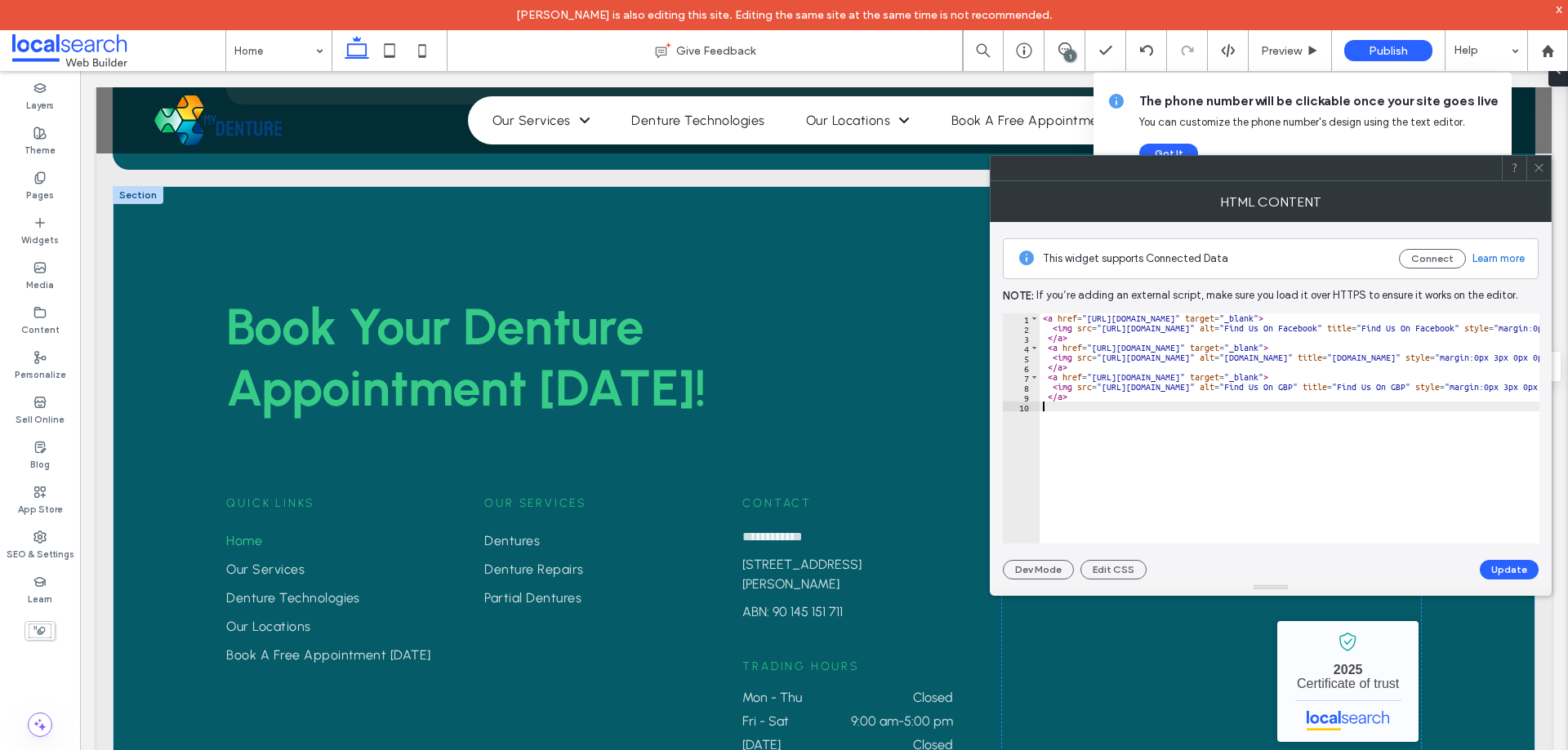
drag, startPoint x: 1041, startPoint y: 321, endPoint x: 1370, endPoint y: 321, distance: 329.0
type textarea "**********"
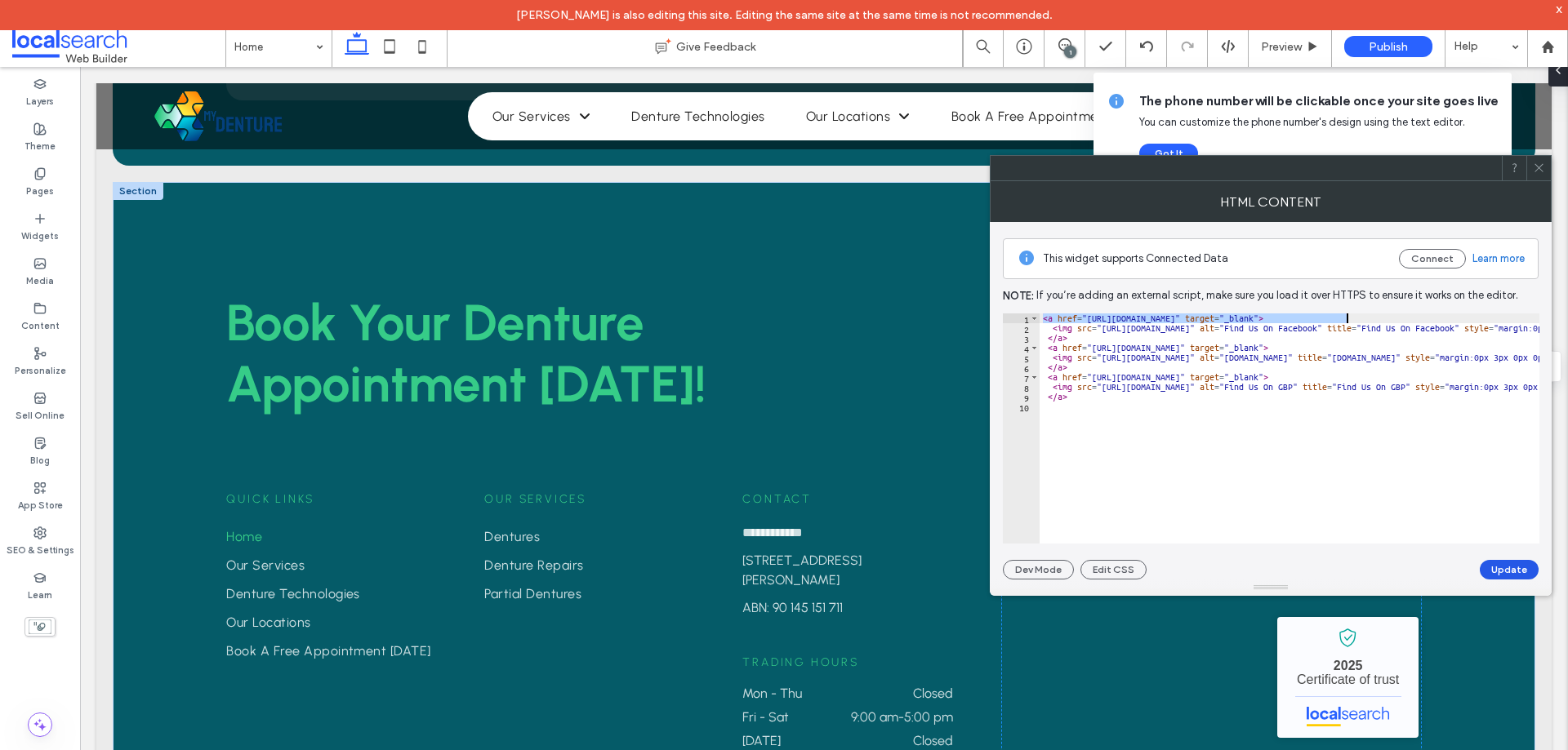
click at [1512, 570] on button "Update" at bounding box center [1509, 570] width 59 height 20
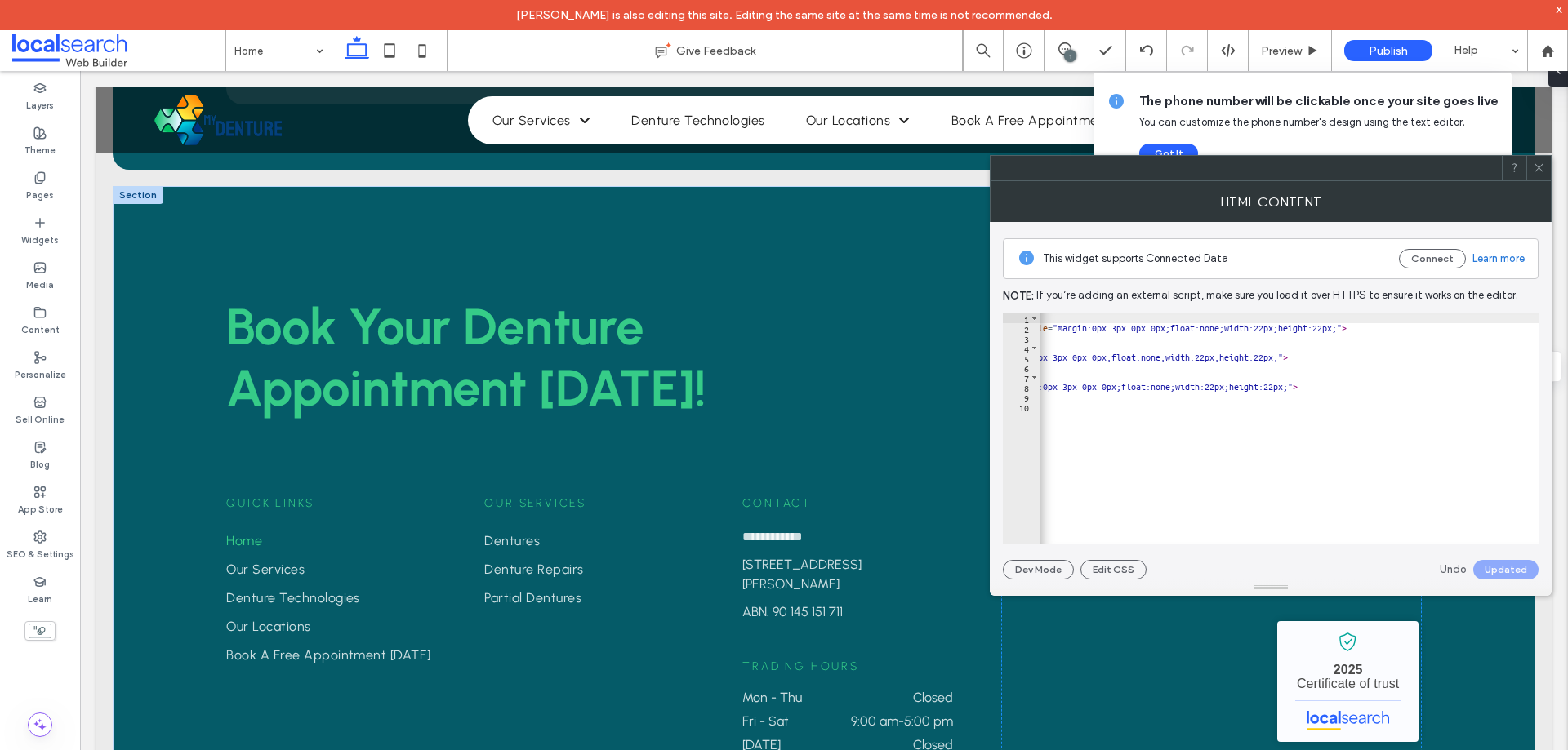
scroll to position [0, 653]
click at [1533, 165] on icon at bounding box center [1538, 167] width 12 height 12
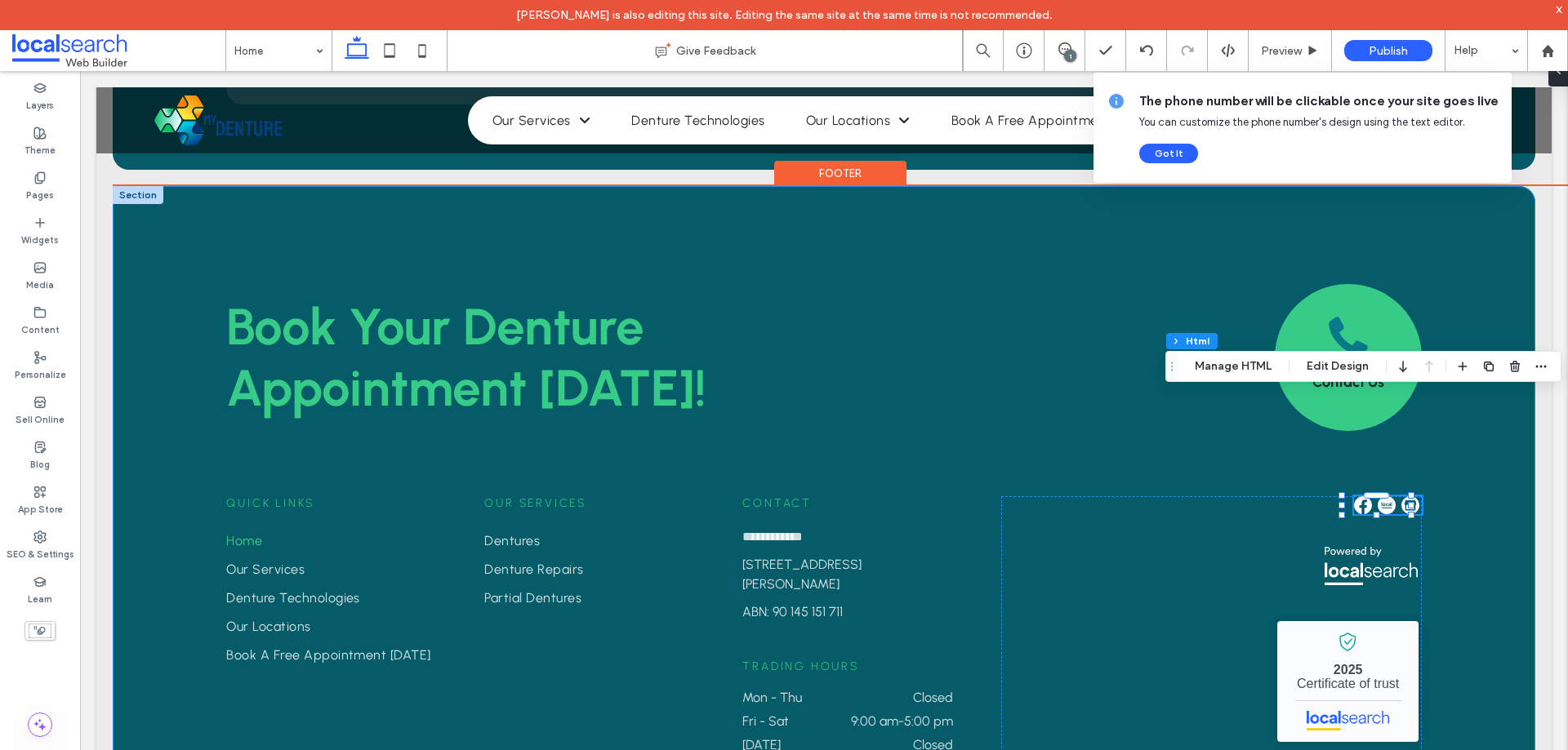
click at [1467, 434] on div "**********" at bounding box center [823, 523] width 1422 height 673
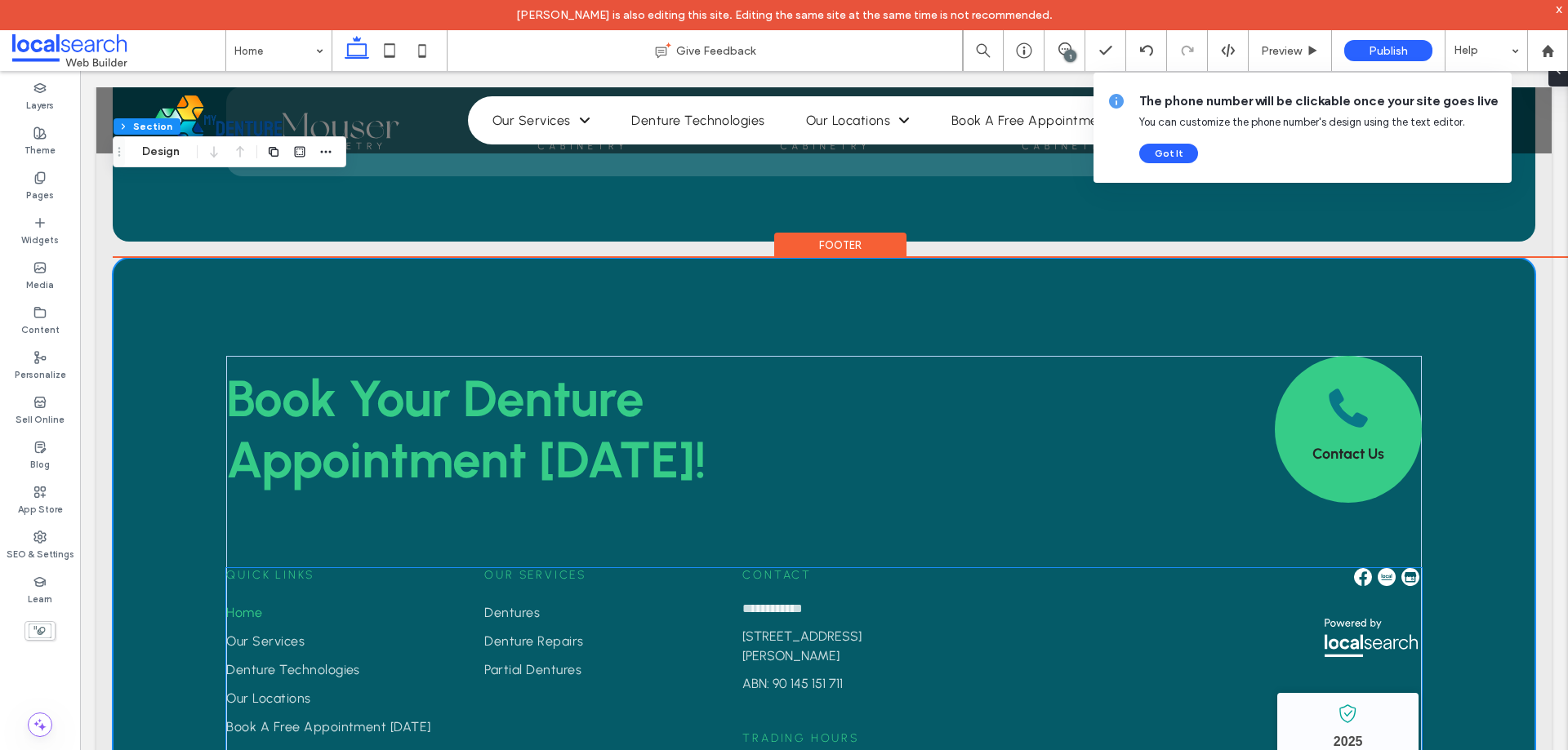
scroll to position [3718, 0]
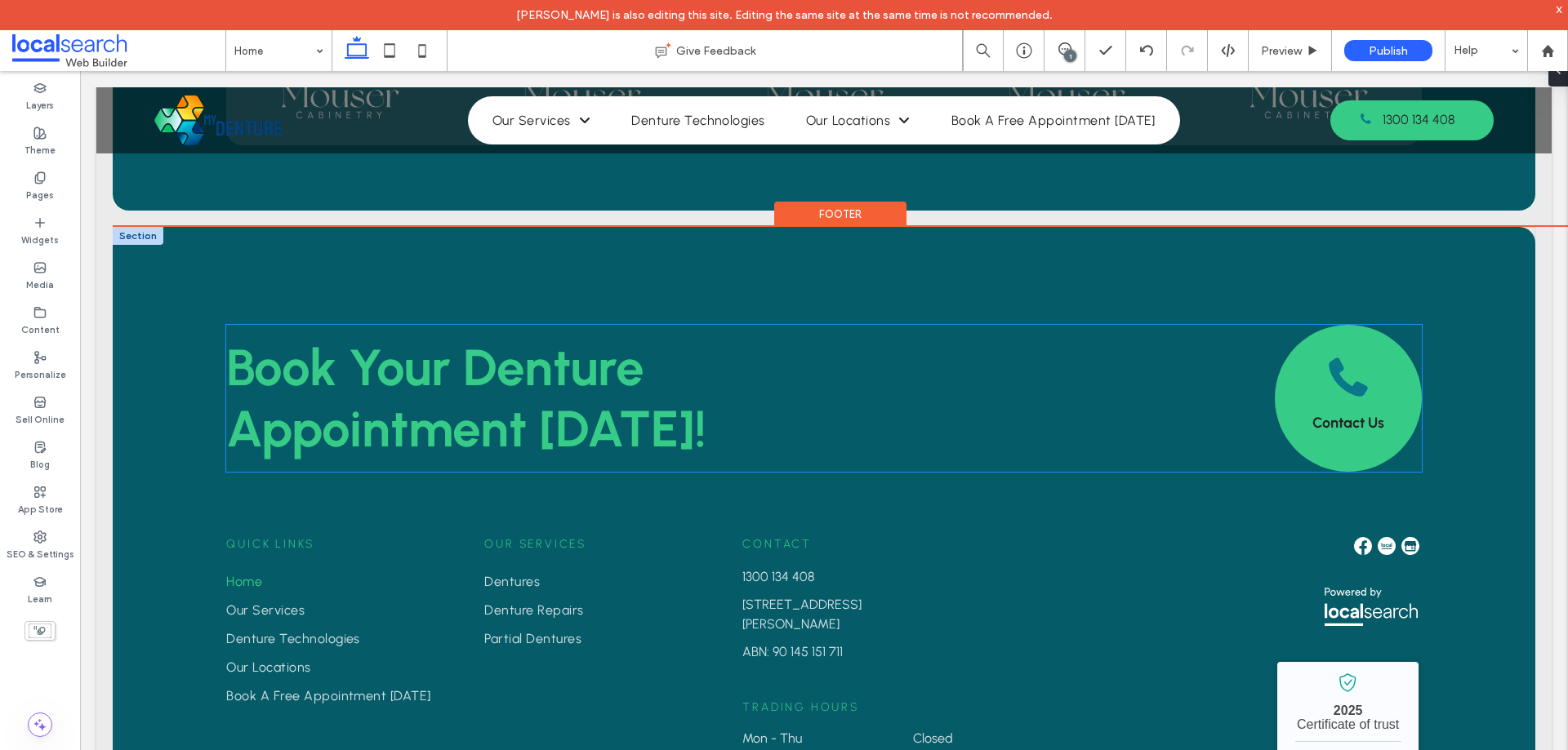
scroll to position [3882, 0]
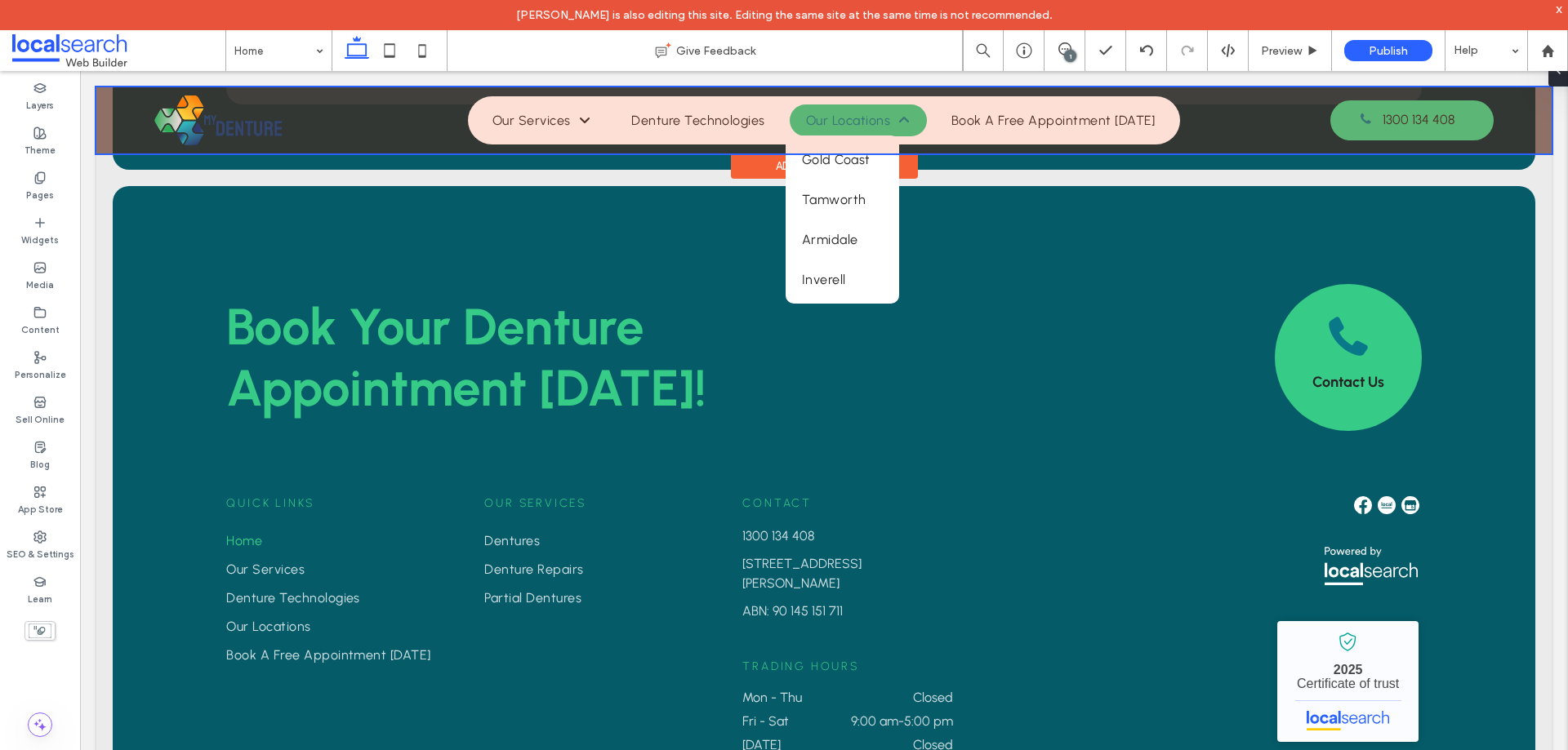
click at [848, 115] on div at bounding box center [823, 120] width 1455 height 66
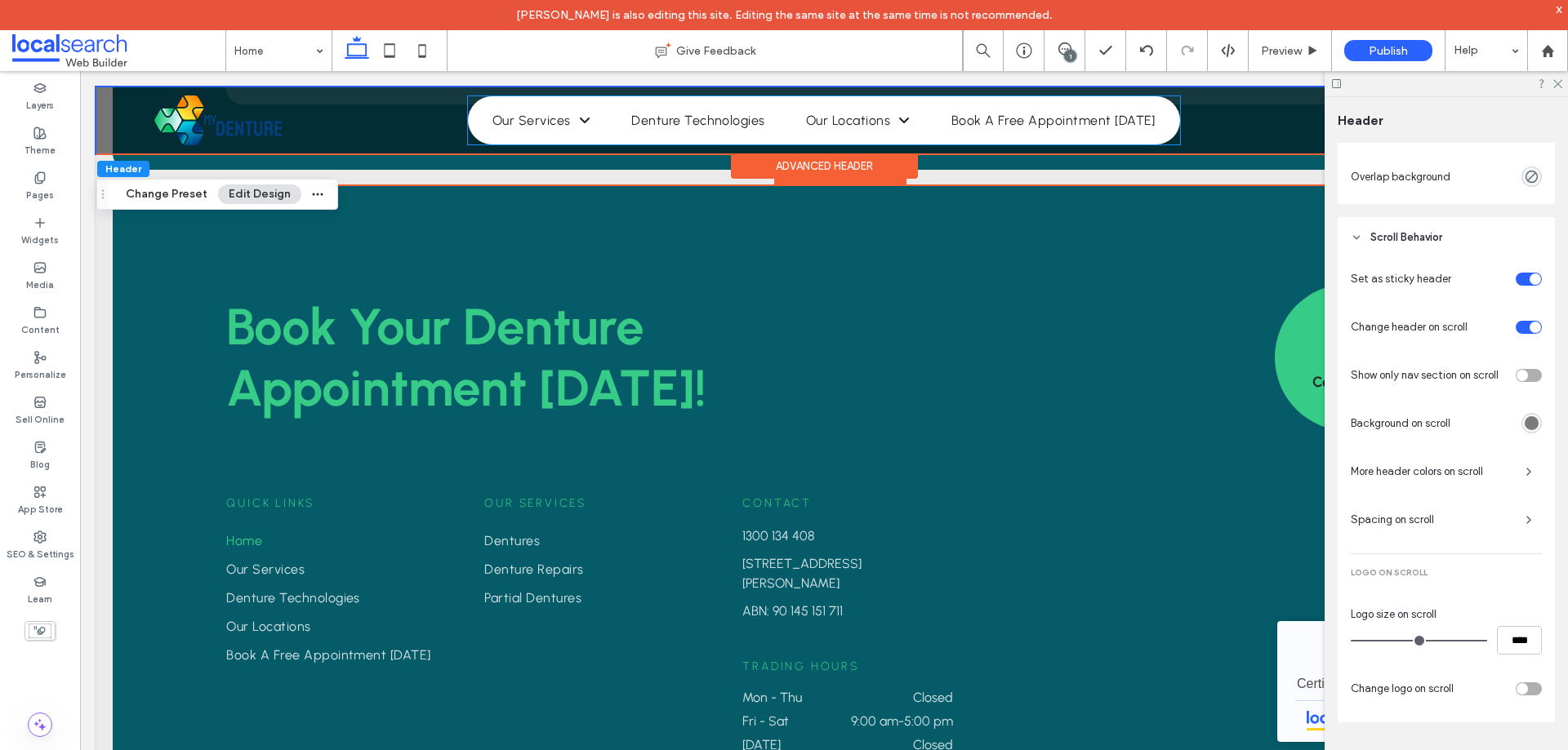
scroll to position [407, 0]
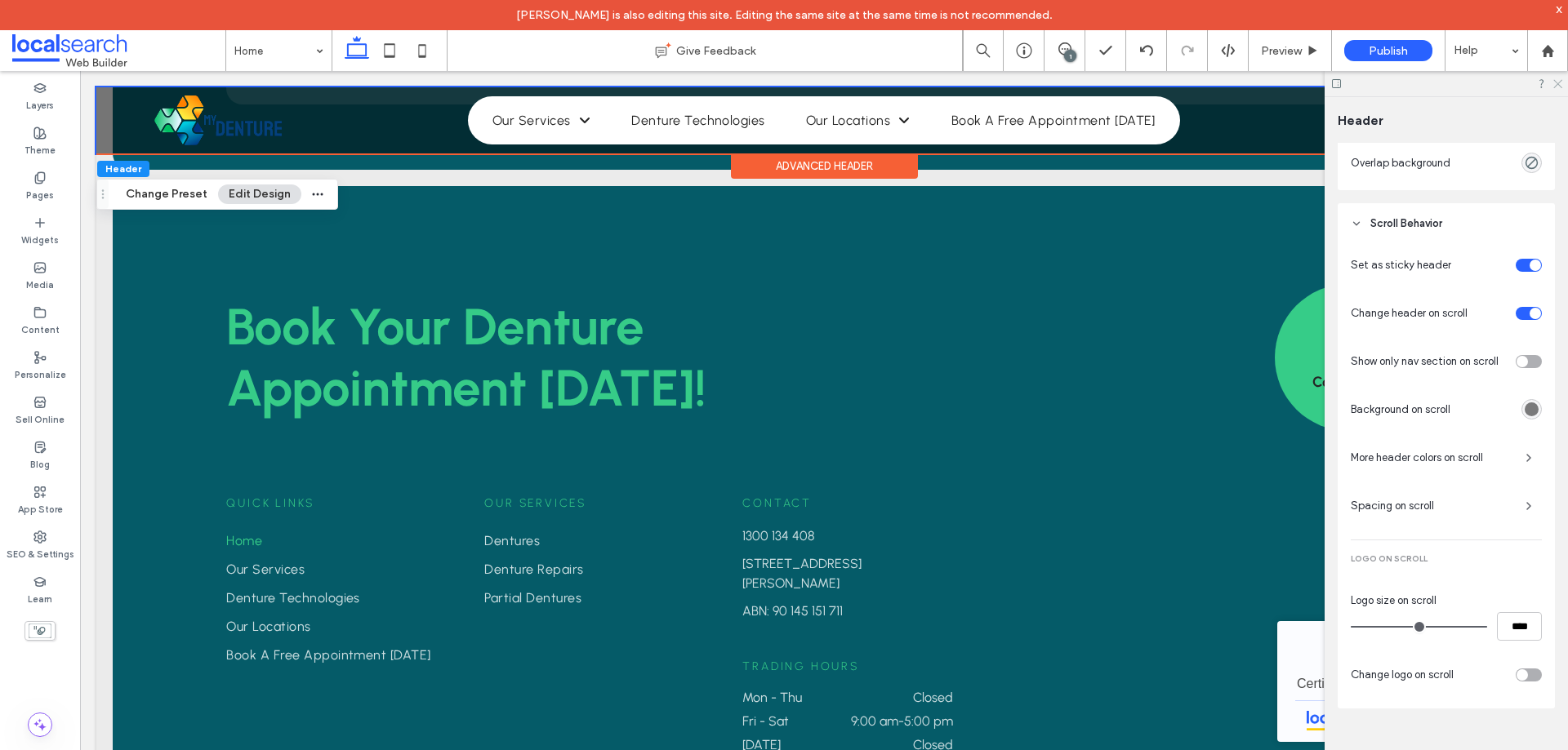
drag, startPoint x: 1553, startPoint y: 86, endPoint x: 1467, endPoint y: 19, distance: 109.0
click at [1553, 86] on icon at bounding box center [1556, 83] width 10 height 10
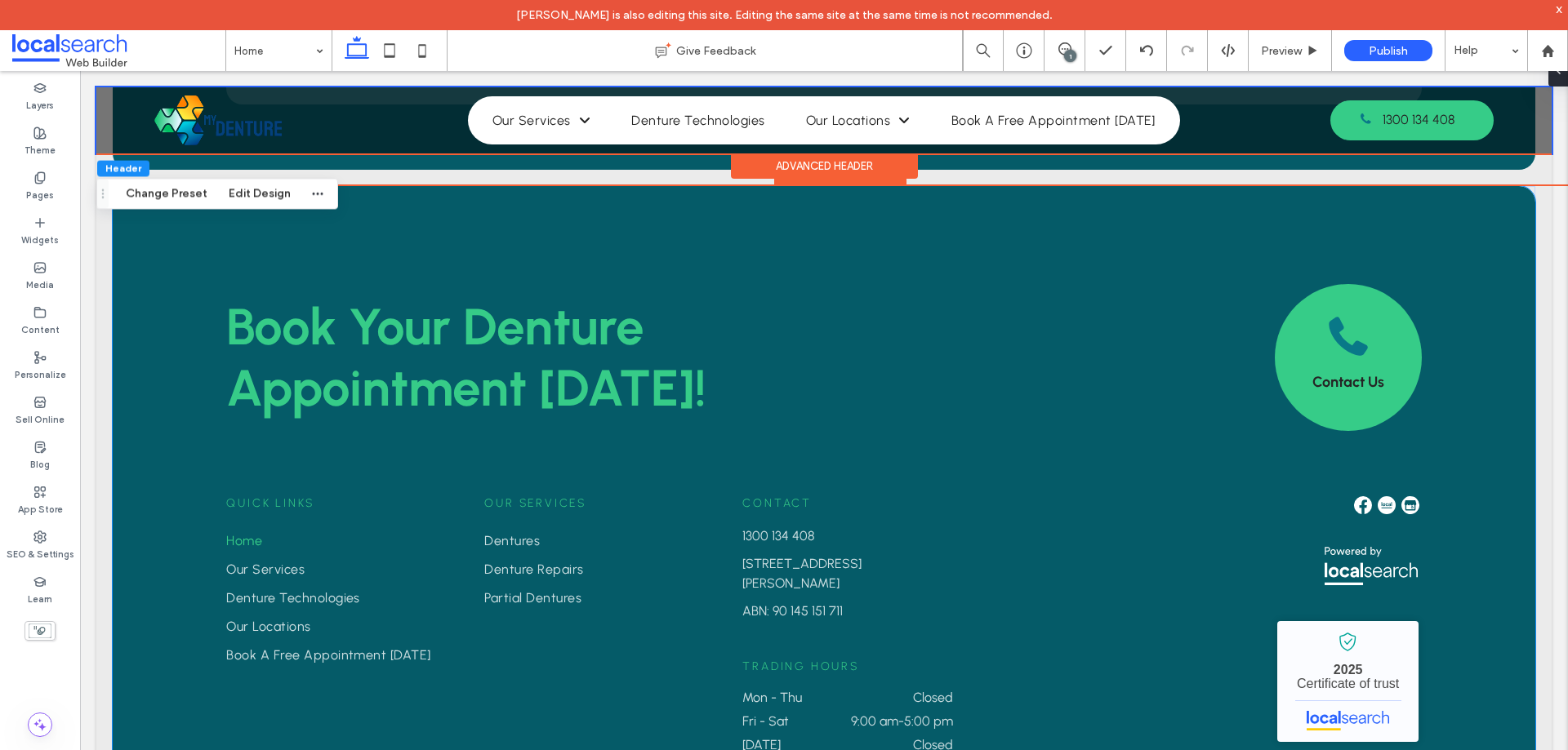
click at [1464, 249] on div "Book Your Denture ﻿ Appointment [DATE]! Contact Us Quick Links Home Our Service…" at bounding box center [823, 523] width 1422 height 673
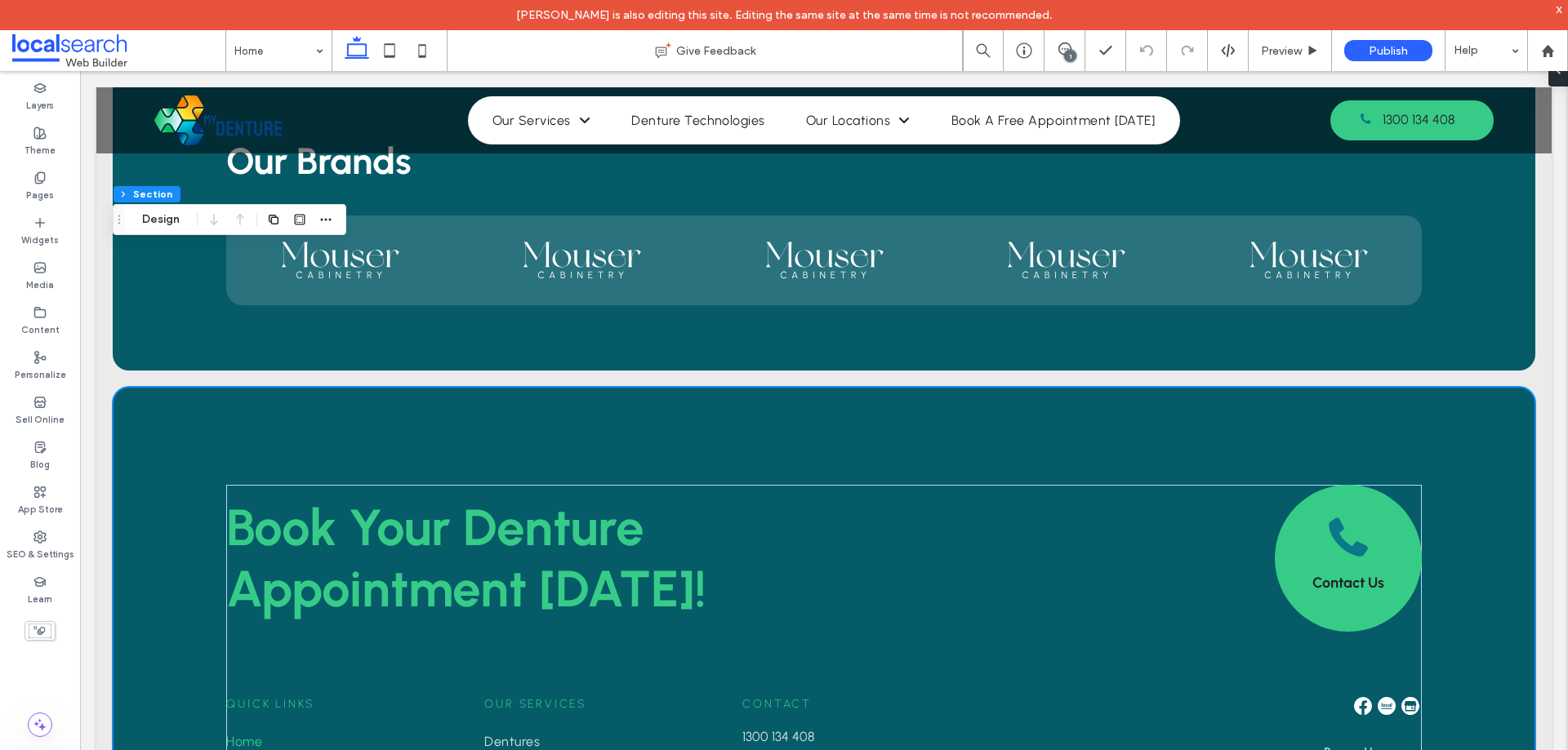
scroll to position [3718, 0]
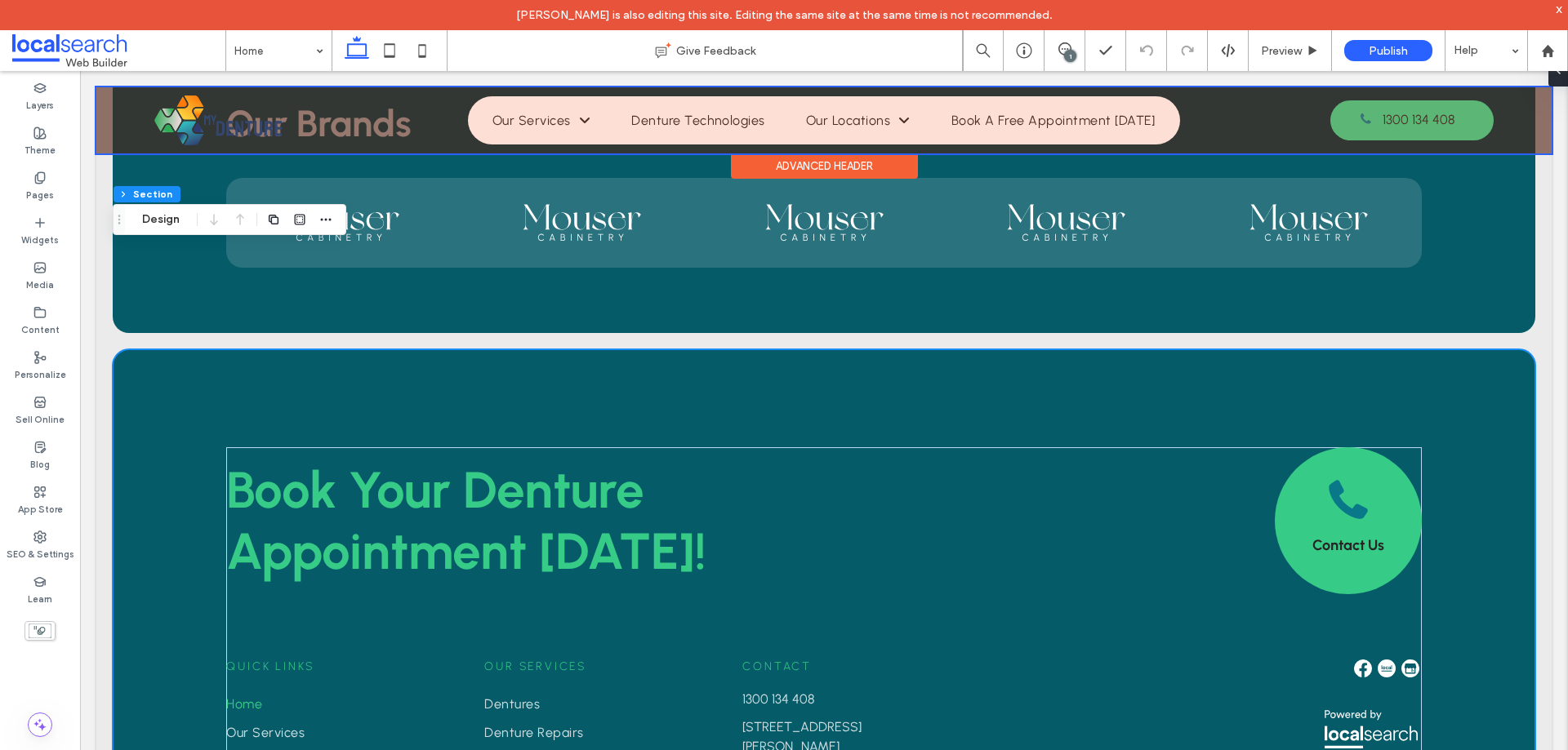
click at [638, 120] on div at bounding box center [823, 120] width 1455 height 66
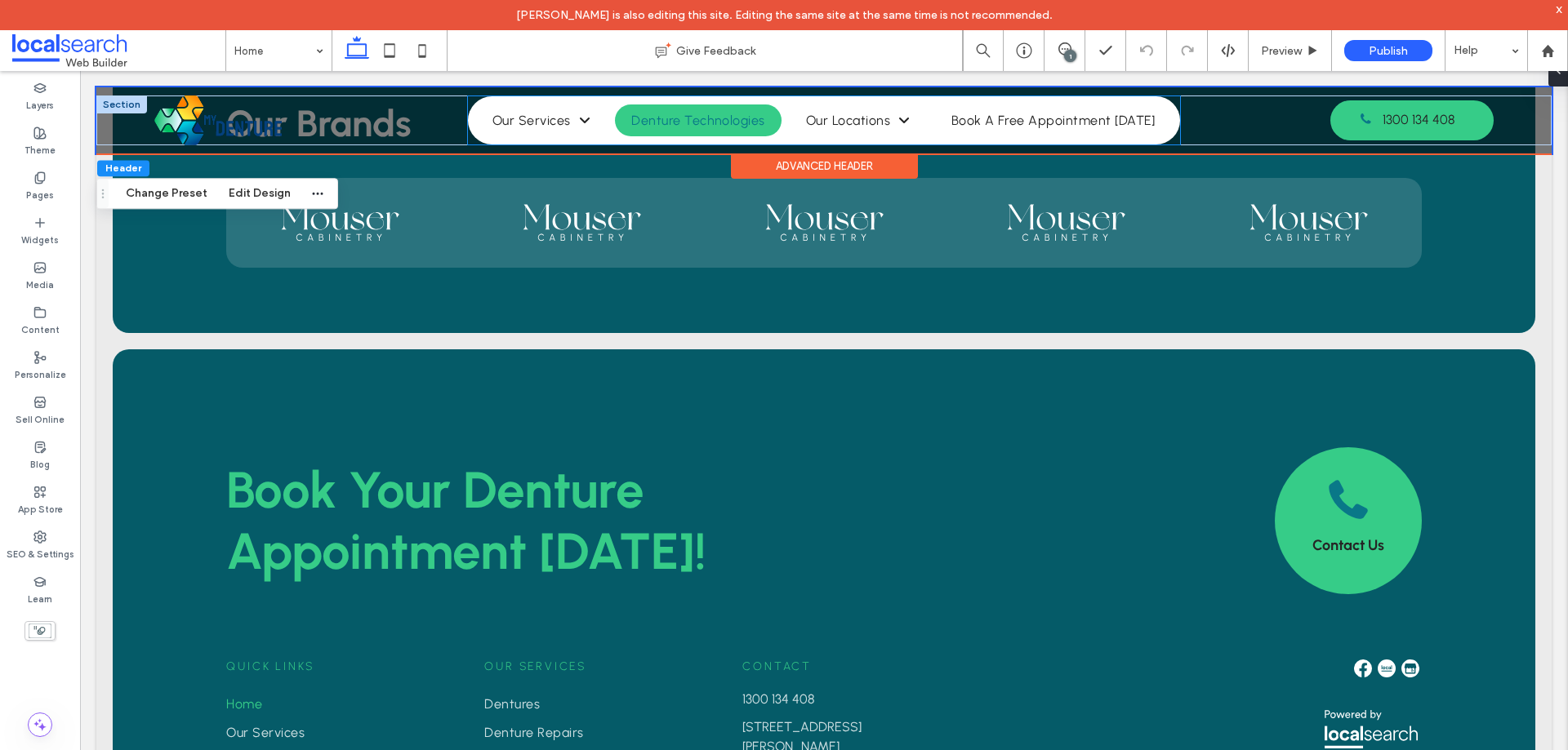
click at [713, 129] on link "Denture Technologies" at bounding box center [698, 120] width 166 height 32
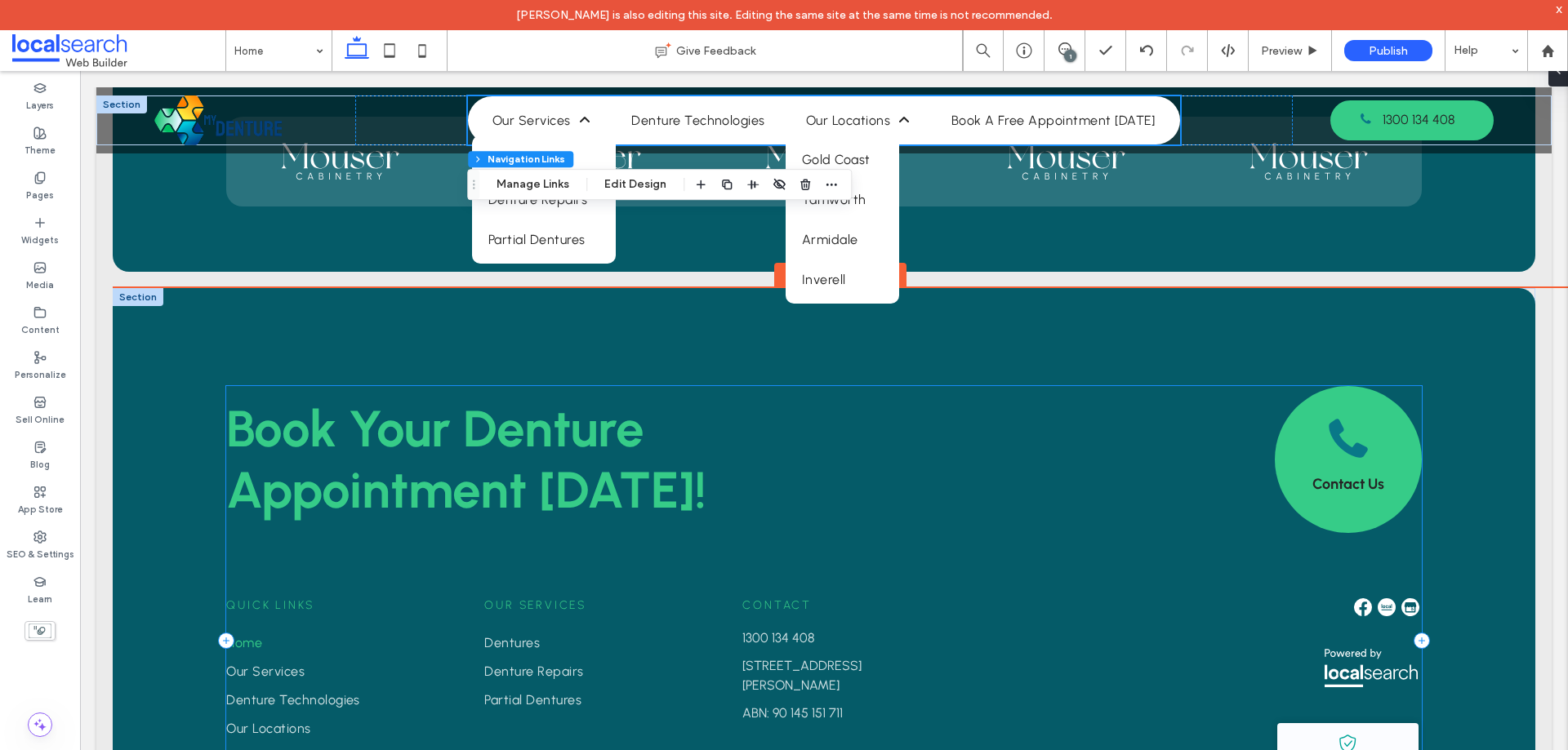
scroll to position [3637, 0]
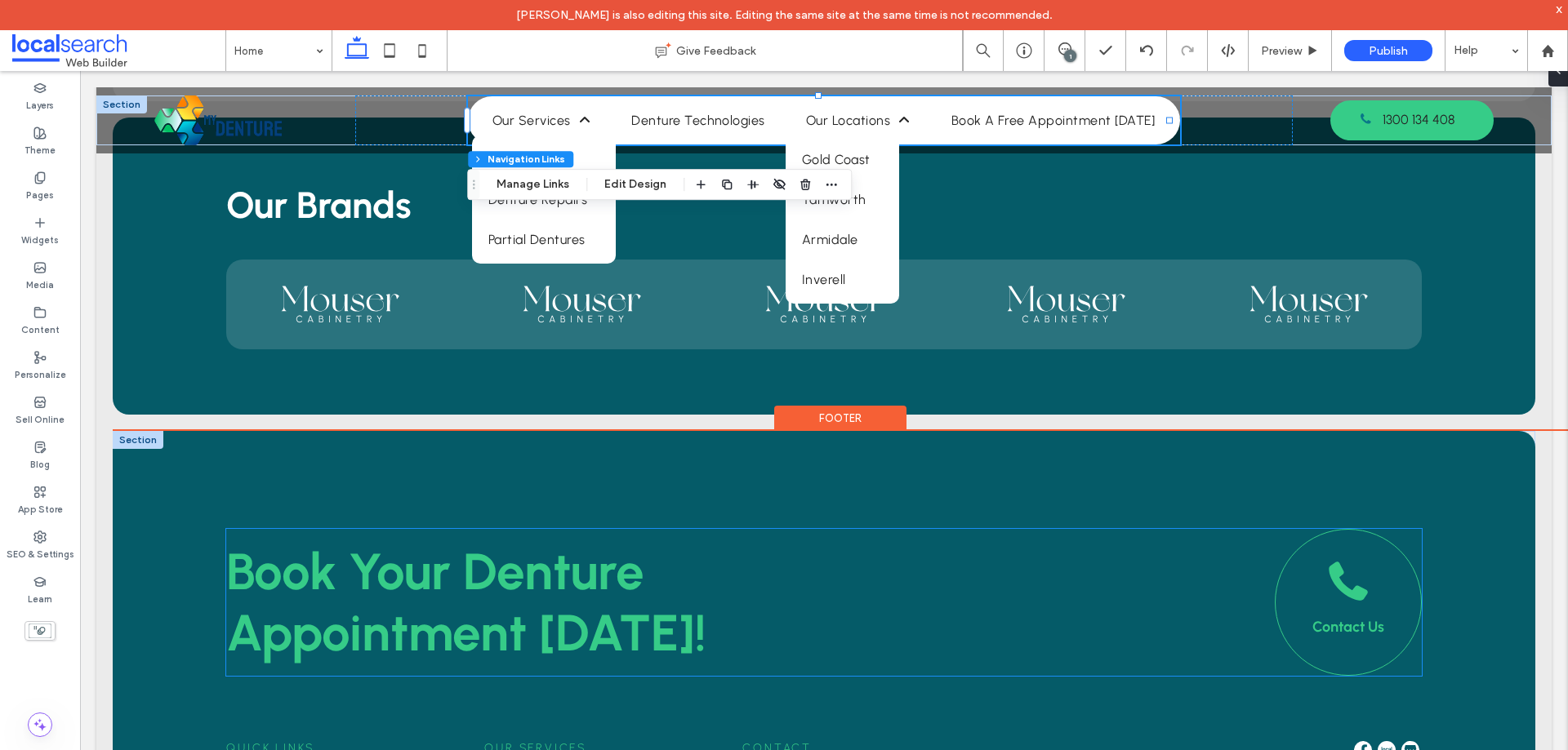
click at [1309, 529] on link "Contact Us" at bounding box center [1348, 602] width 147 height 147
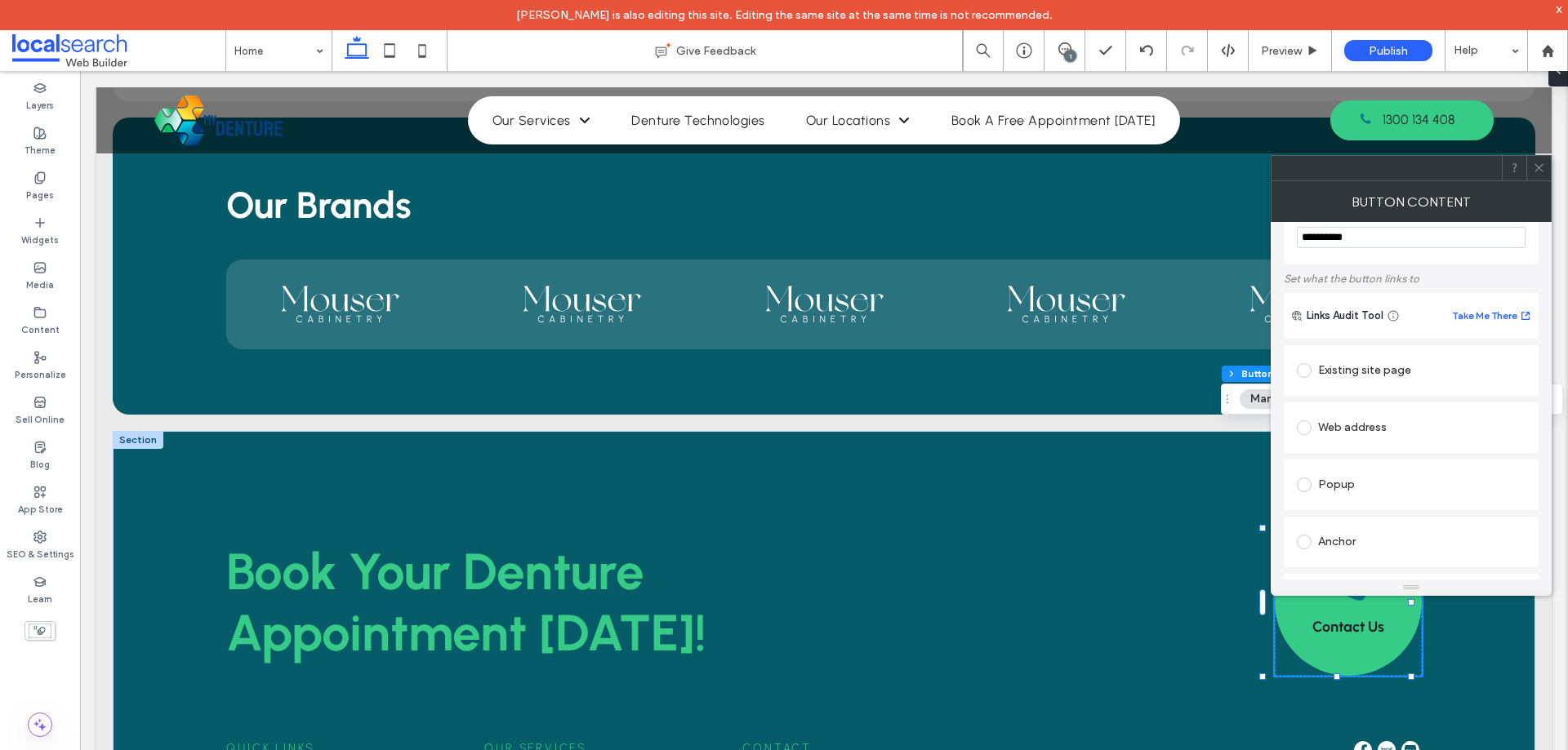
scroll to position [0, 0]
click at [1376, 415] on div "Existing site page" at bounding box center [1410, 420] width 228 height 26
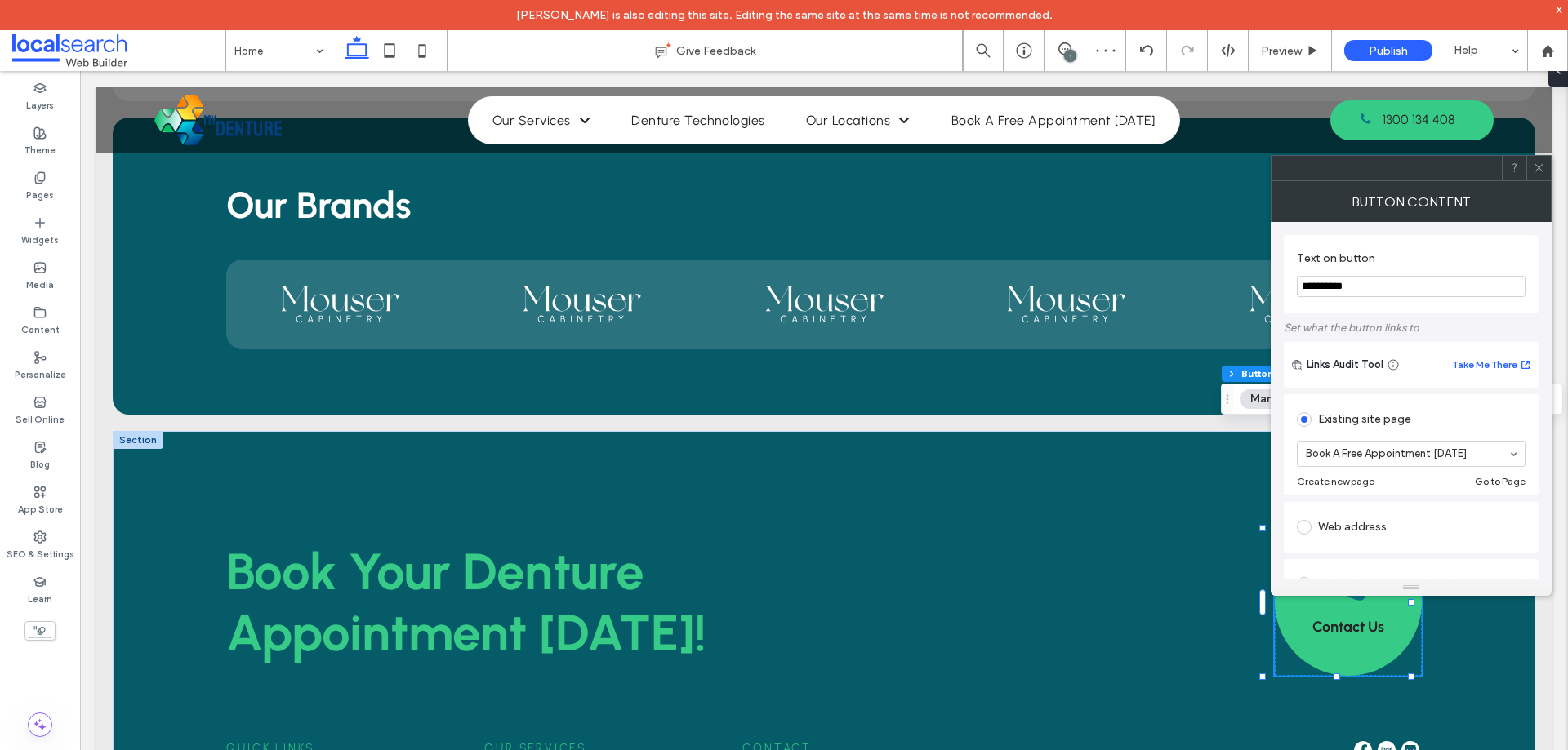
click at [1397, 452] on input at bounding box center [1406, 454] width 202 height 11
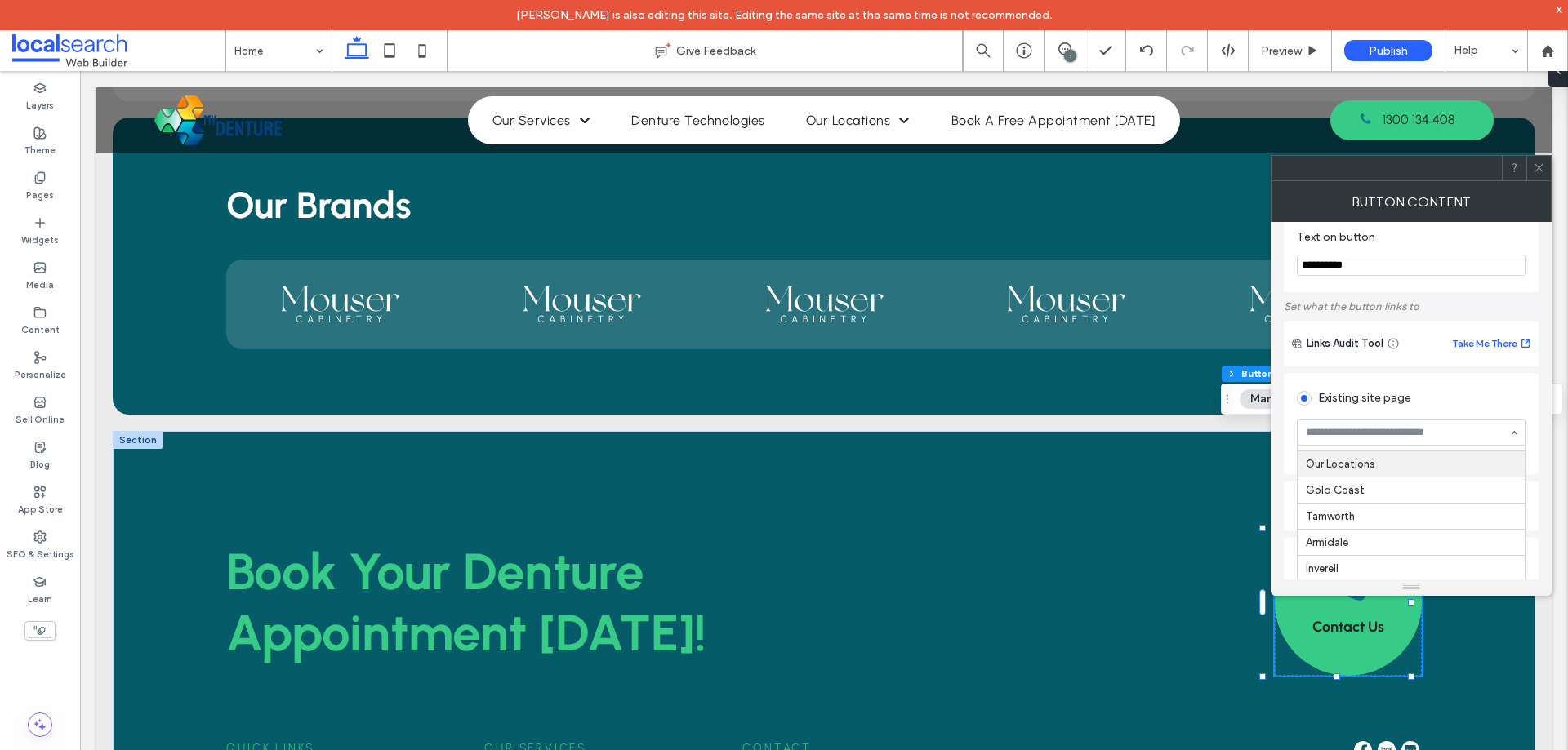
scroll to position [82, 0]
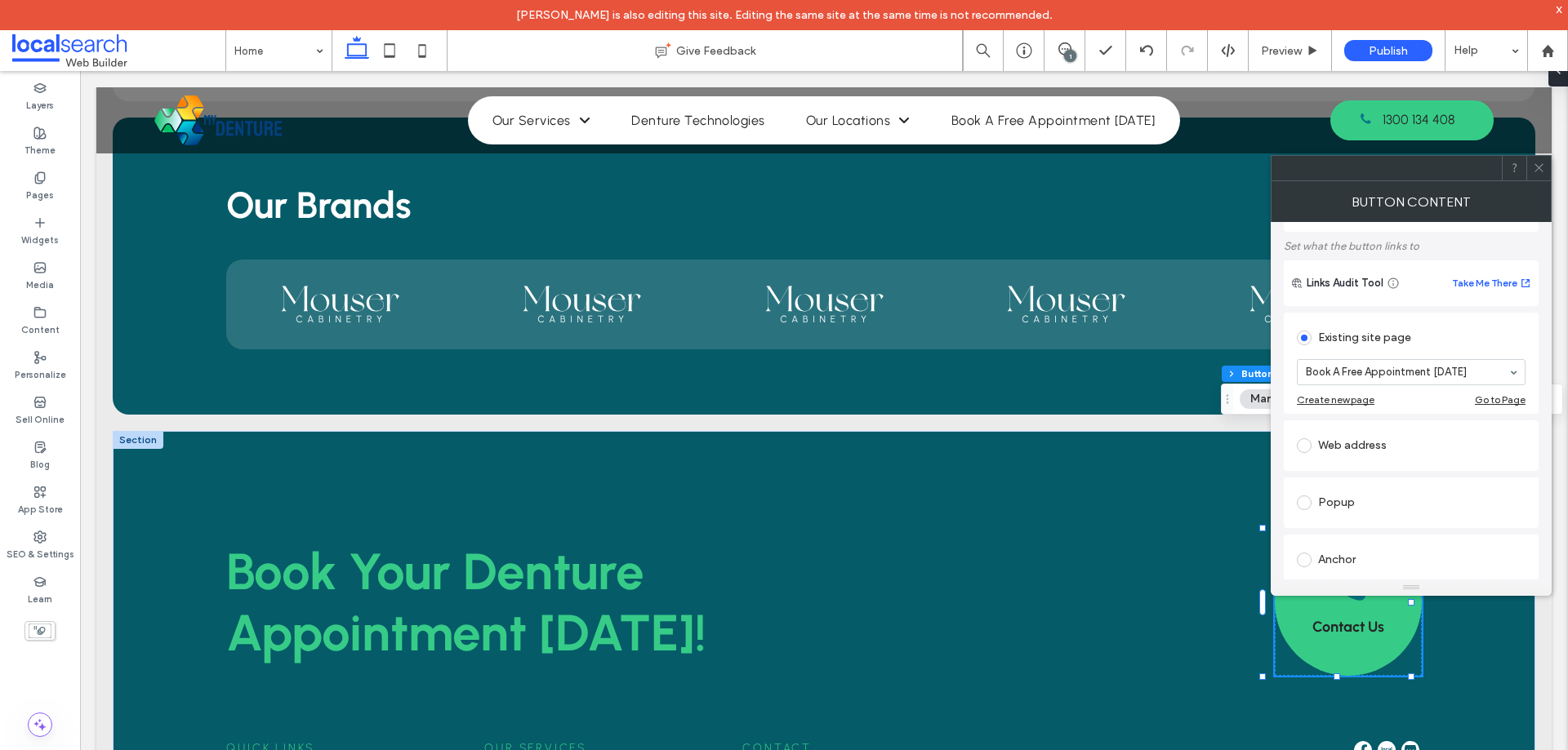
click at [1511, 374] on div "Book A Free Appointment [DATE]" at bounding box center [1410, 372] width 228 height 26
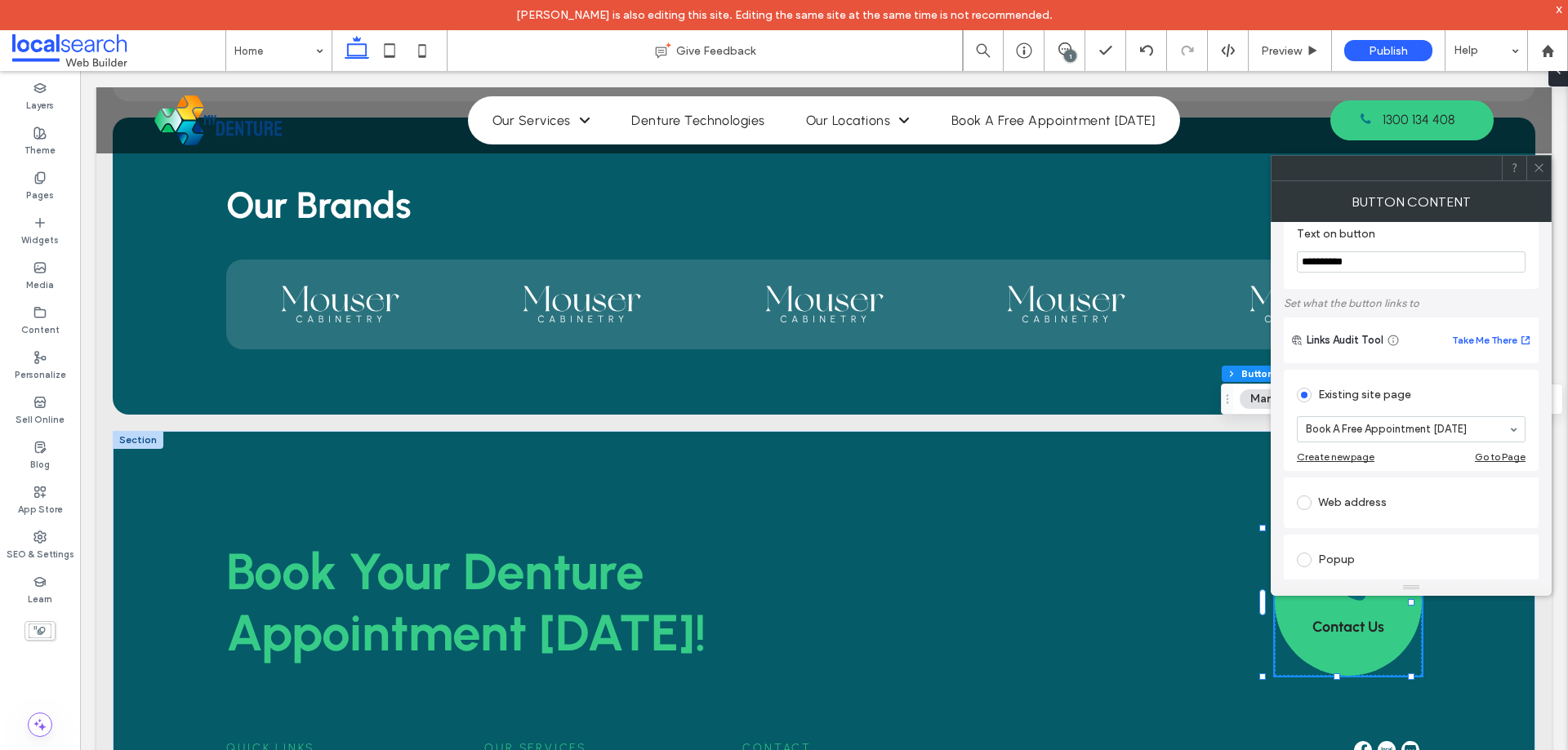
scroll to position [0, 0]
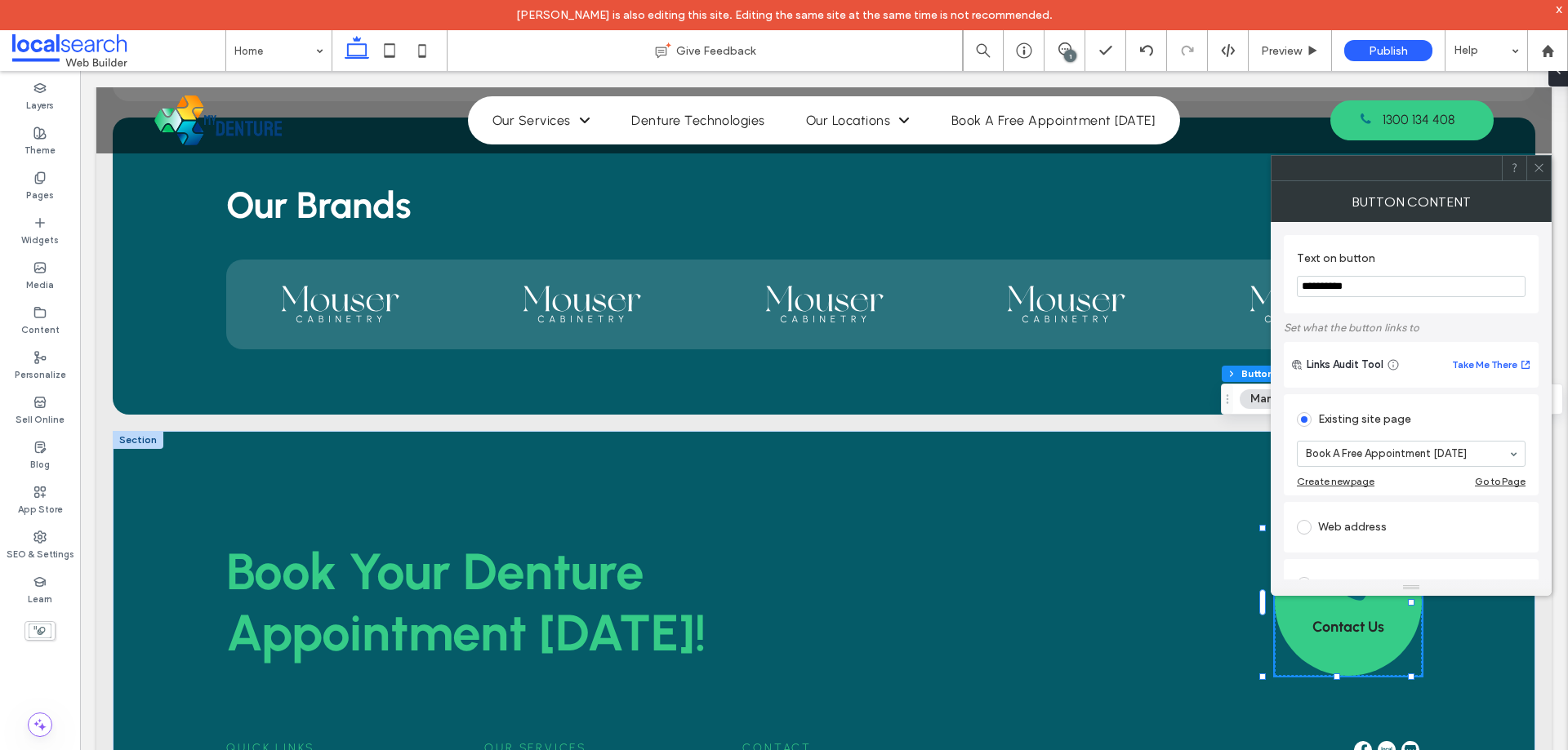
click at [1532, 175] on span at bounding box center [1538, 168] width 12 height 24
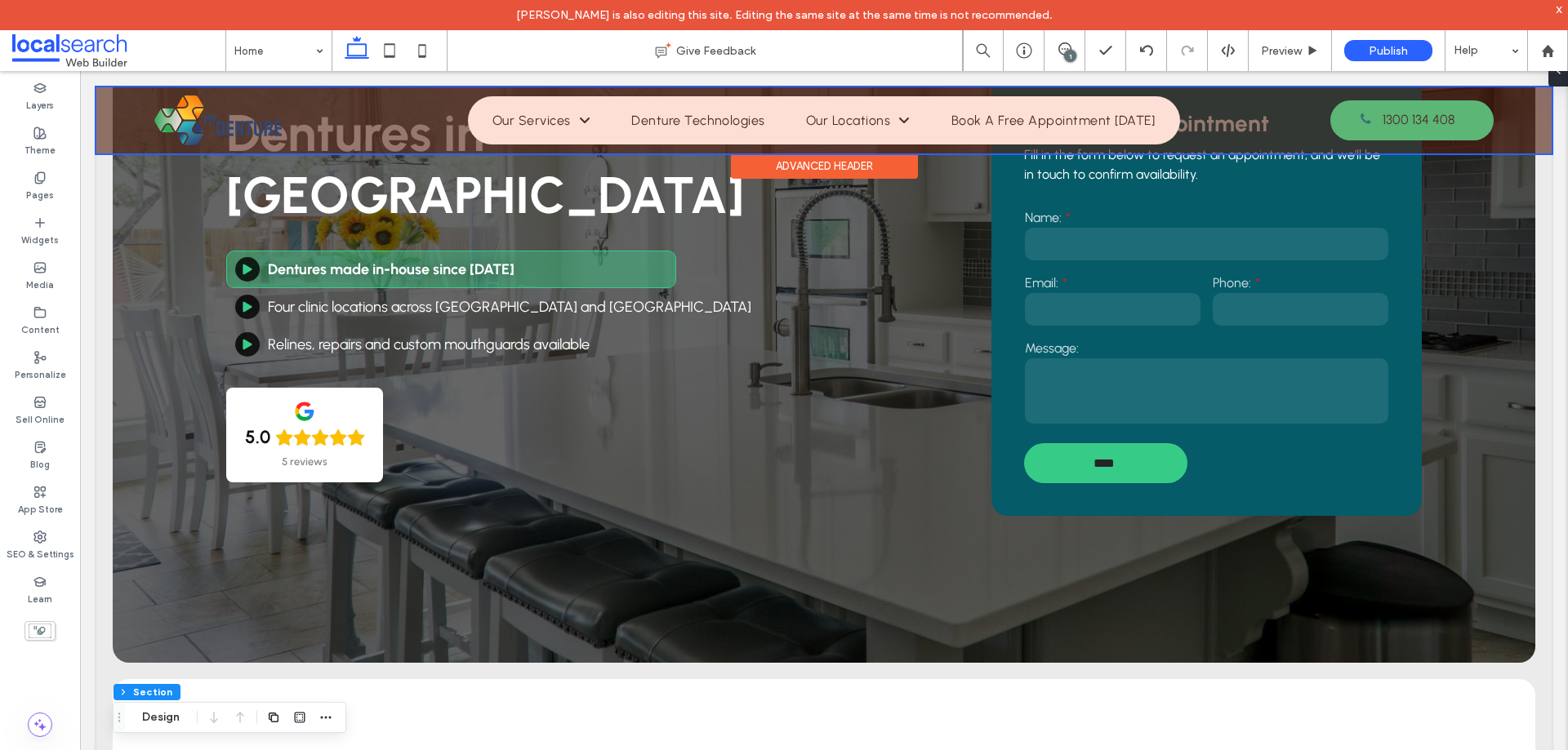
scroll to position [208, 0]
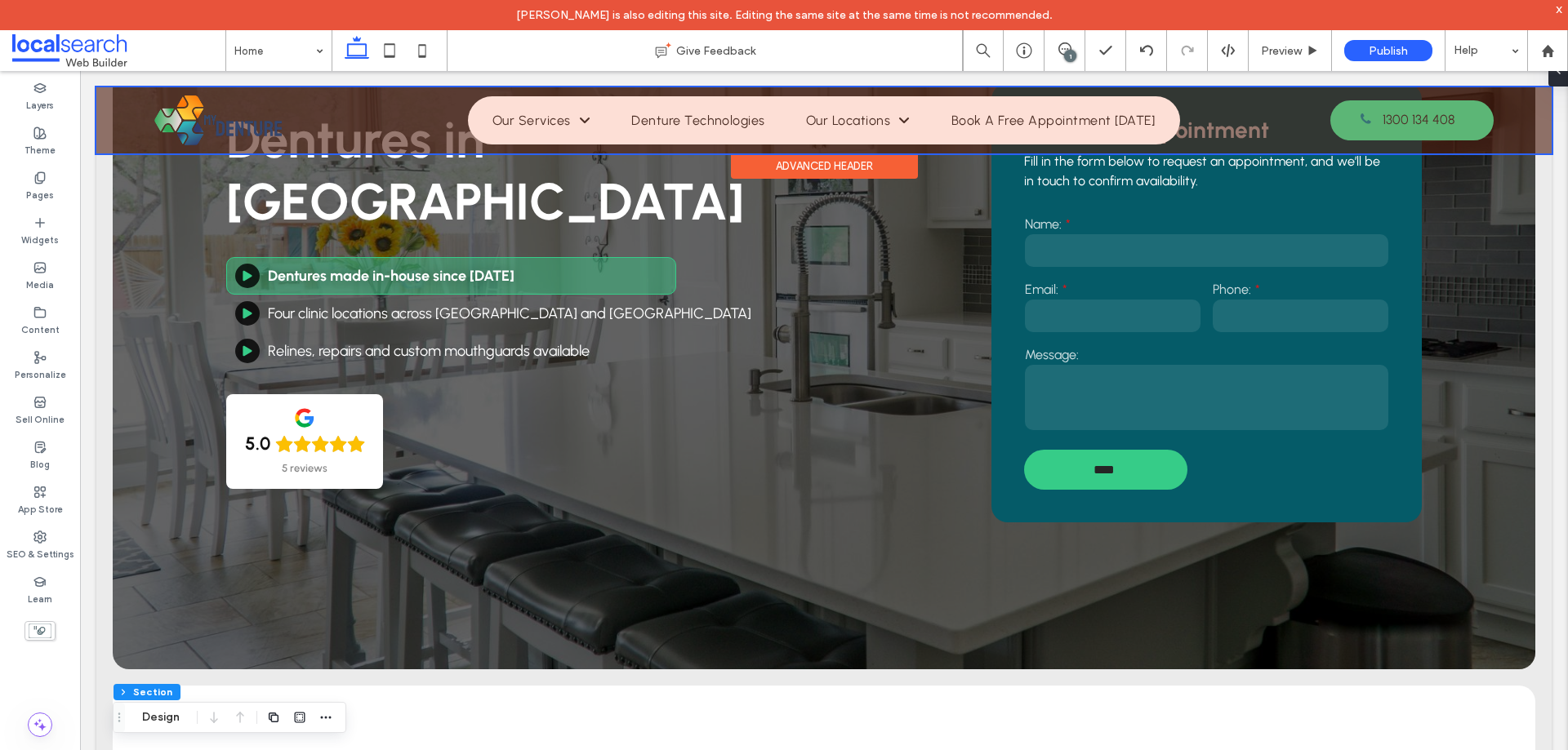
click at [596, 124] on div at bounding box center [823, 120] width 1455 height 66
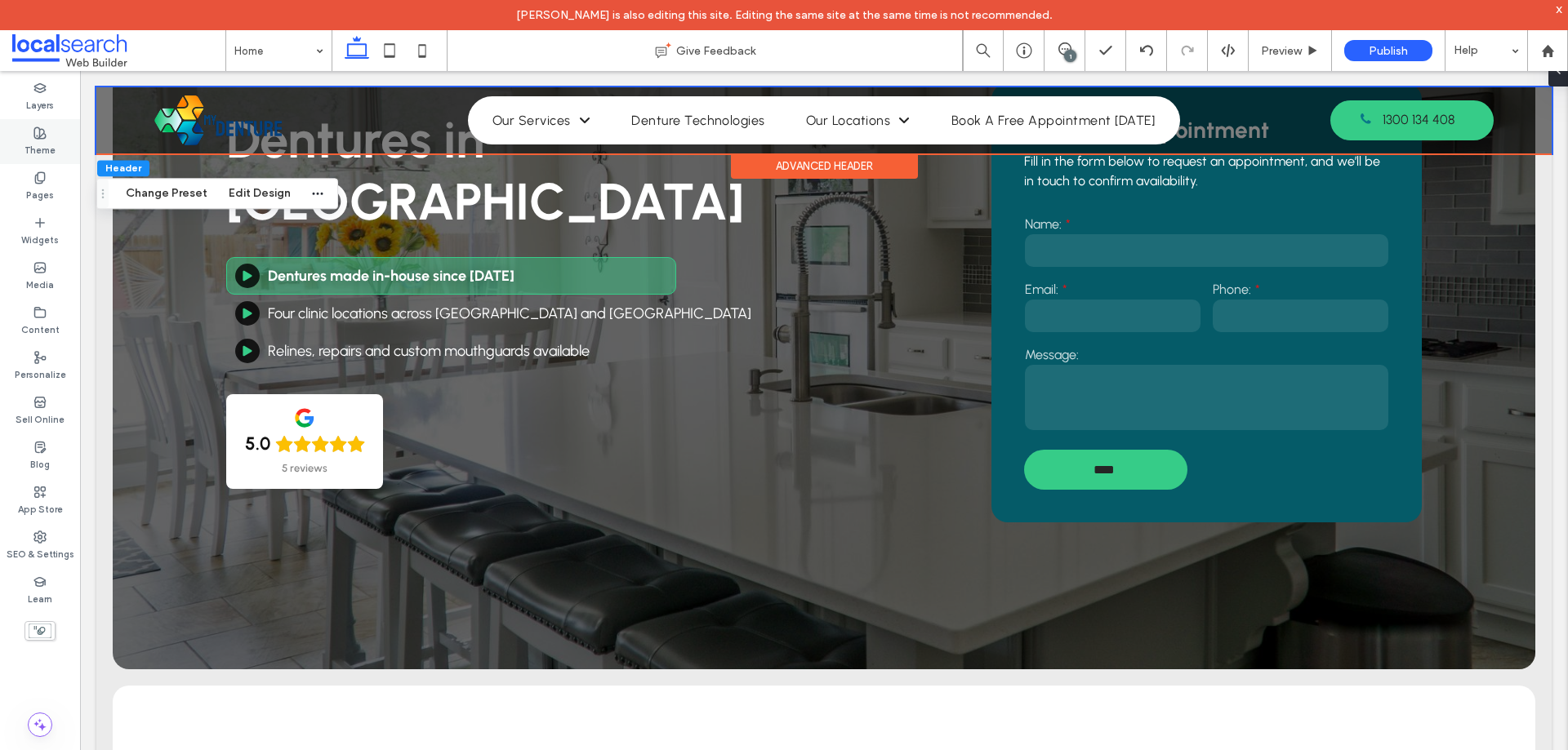
click at [36, 148] on label "Theme" at bounding box center [39, 148] width 31 height 18
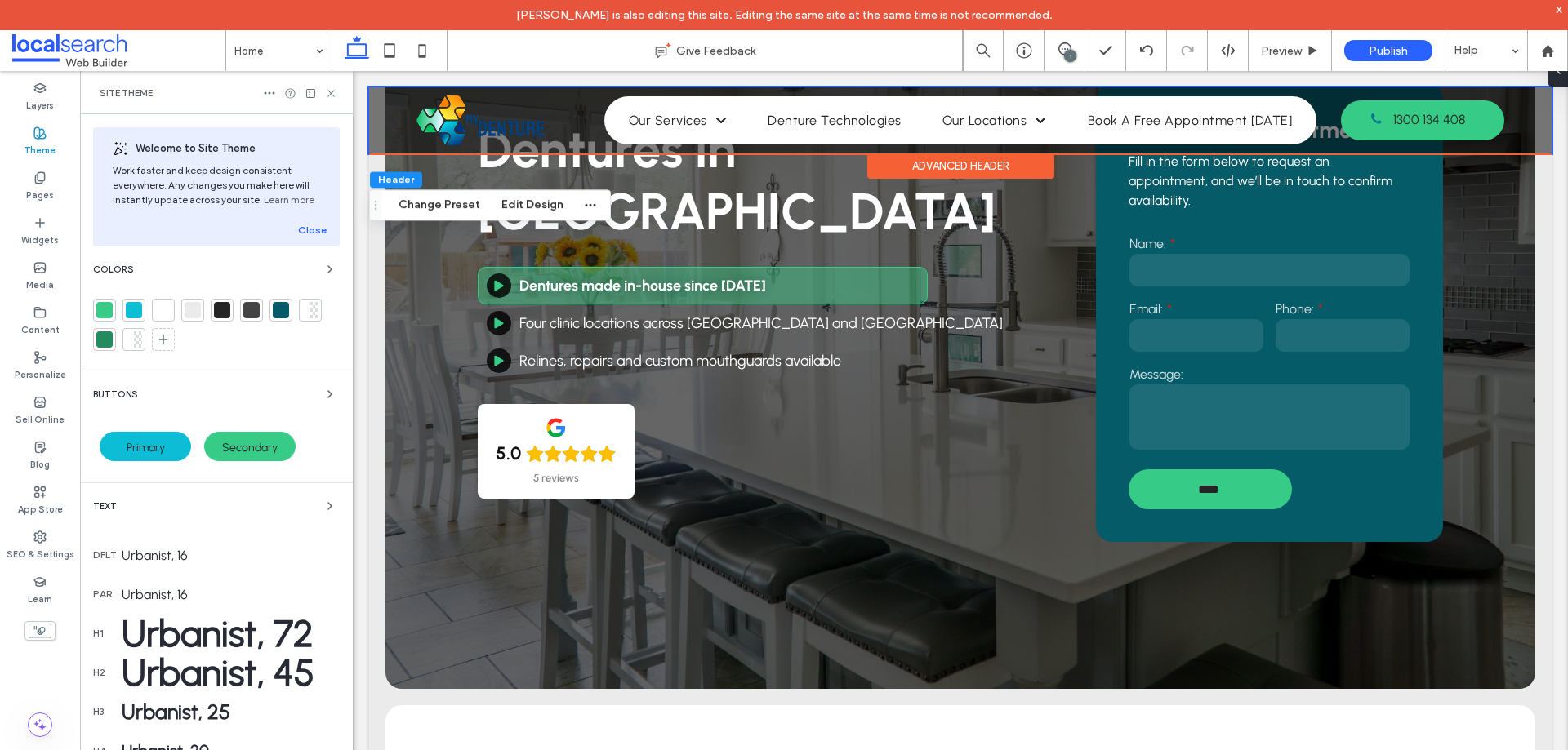
click at [157, 445] on span "Primary" at bounding box center [146, 447] width 39 height 14
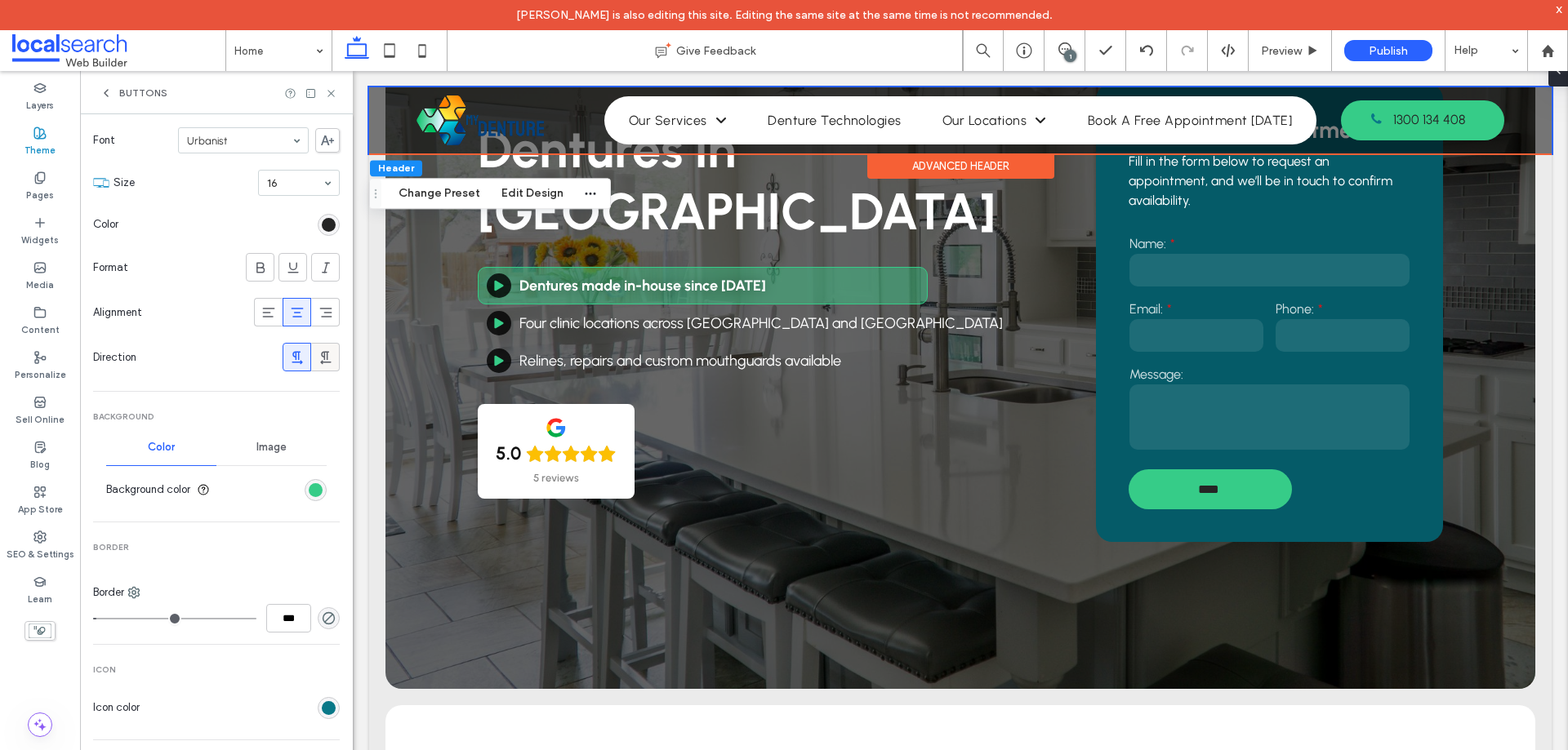
scroll to position [490, 0]
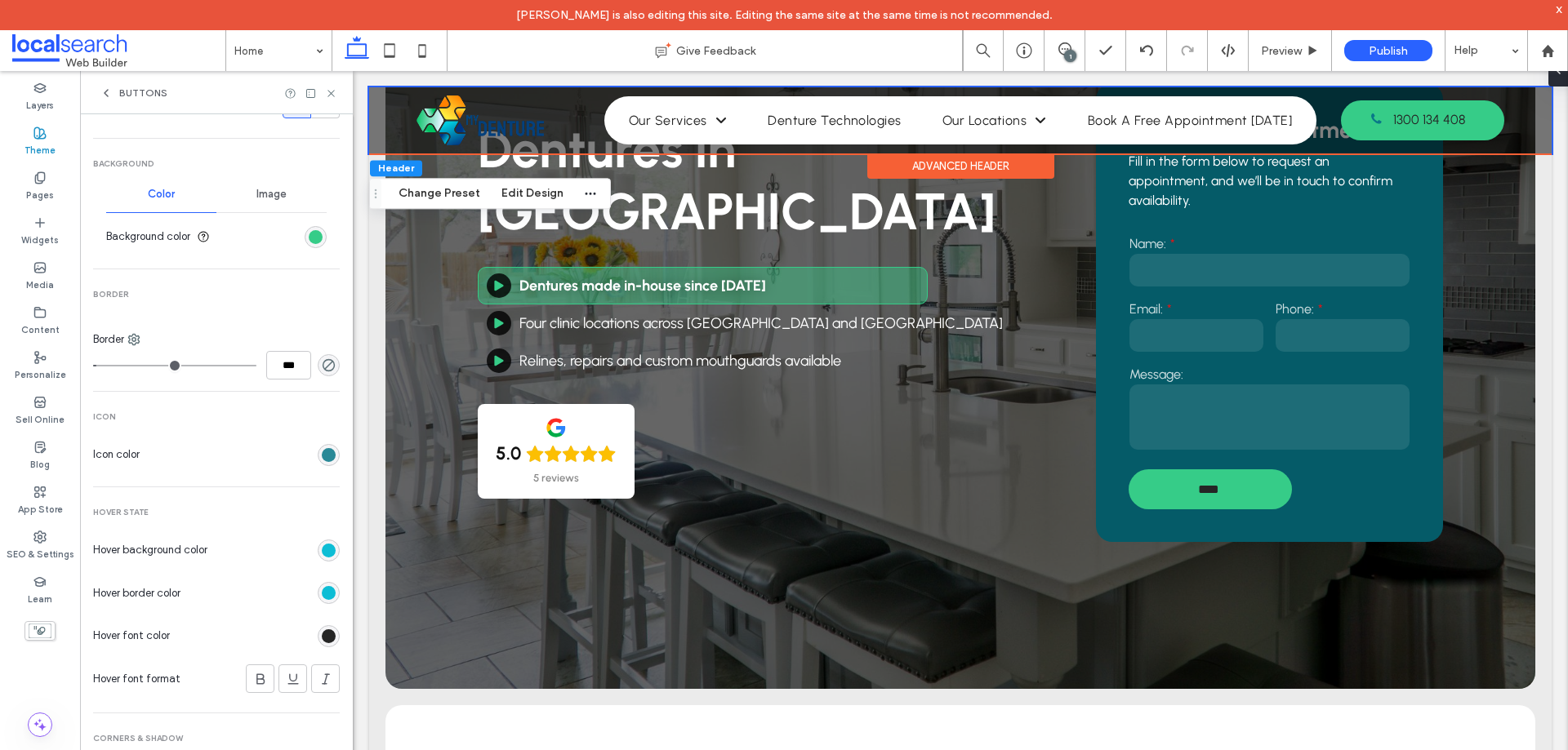
click at [321, 459] on div "rgb(9, 120, 136)" at bounding box center [328, 455] width 14 height 14
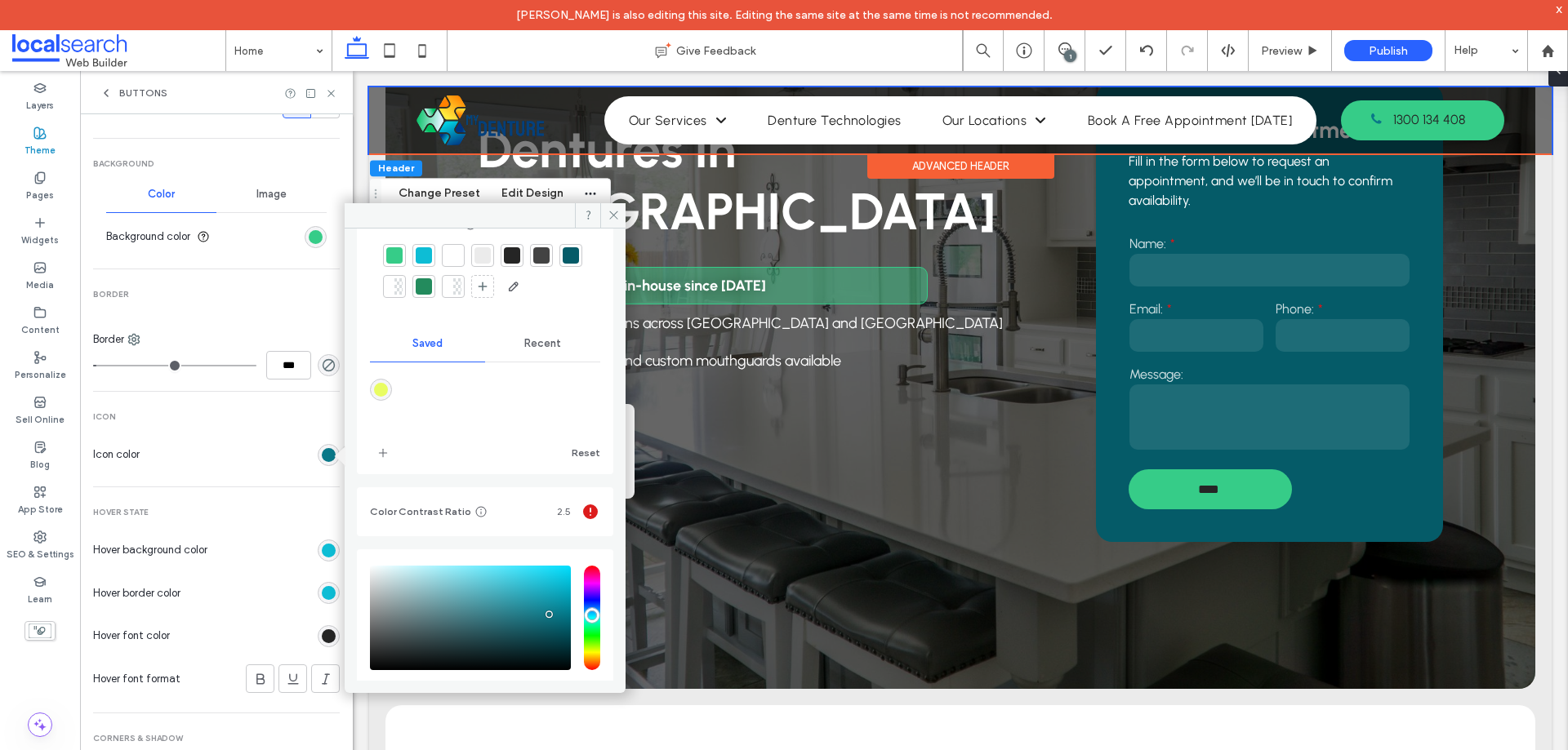
scroll to position [151, 0]
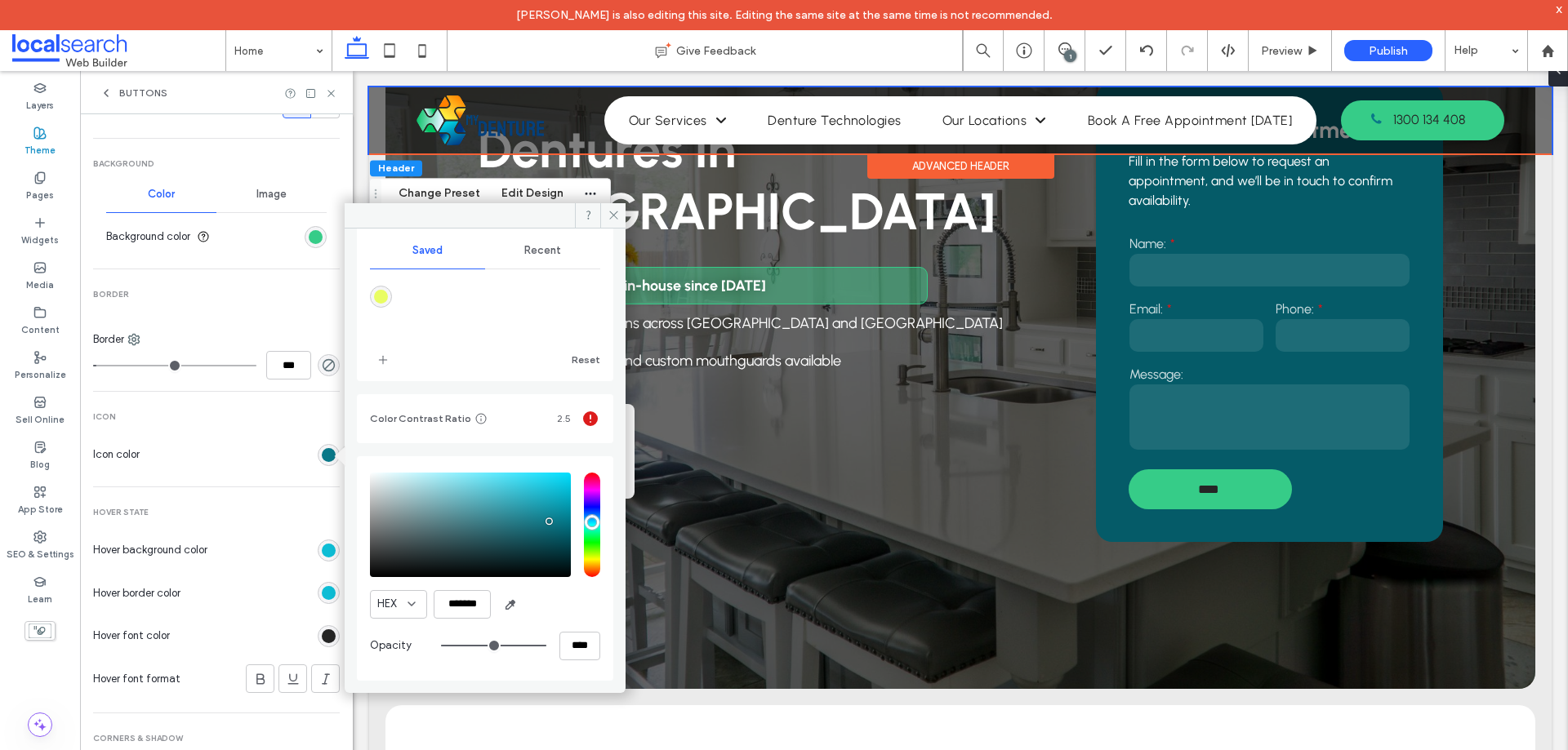
click at [333, 91] on use at bounding box center [330, 93] width 7 height 7
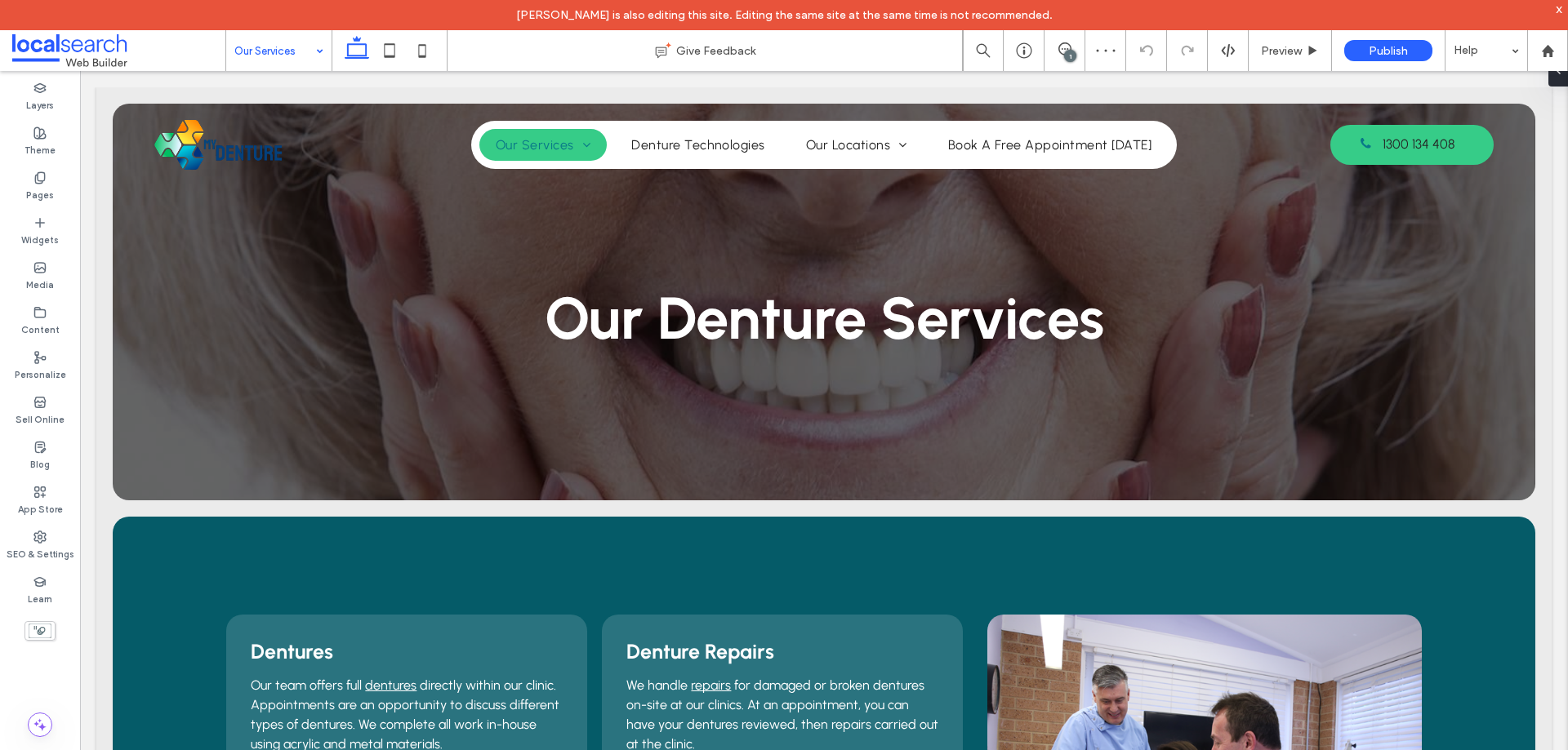
click at [631, 170] on div at bounding box center [823, 170] width 1455 height 0
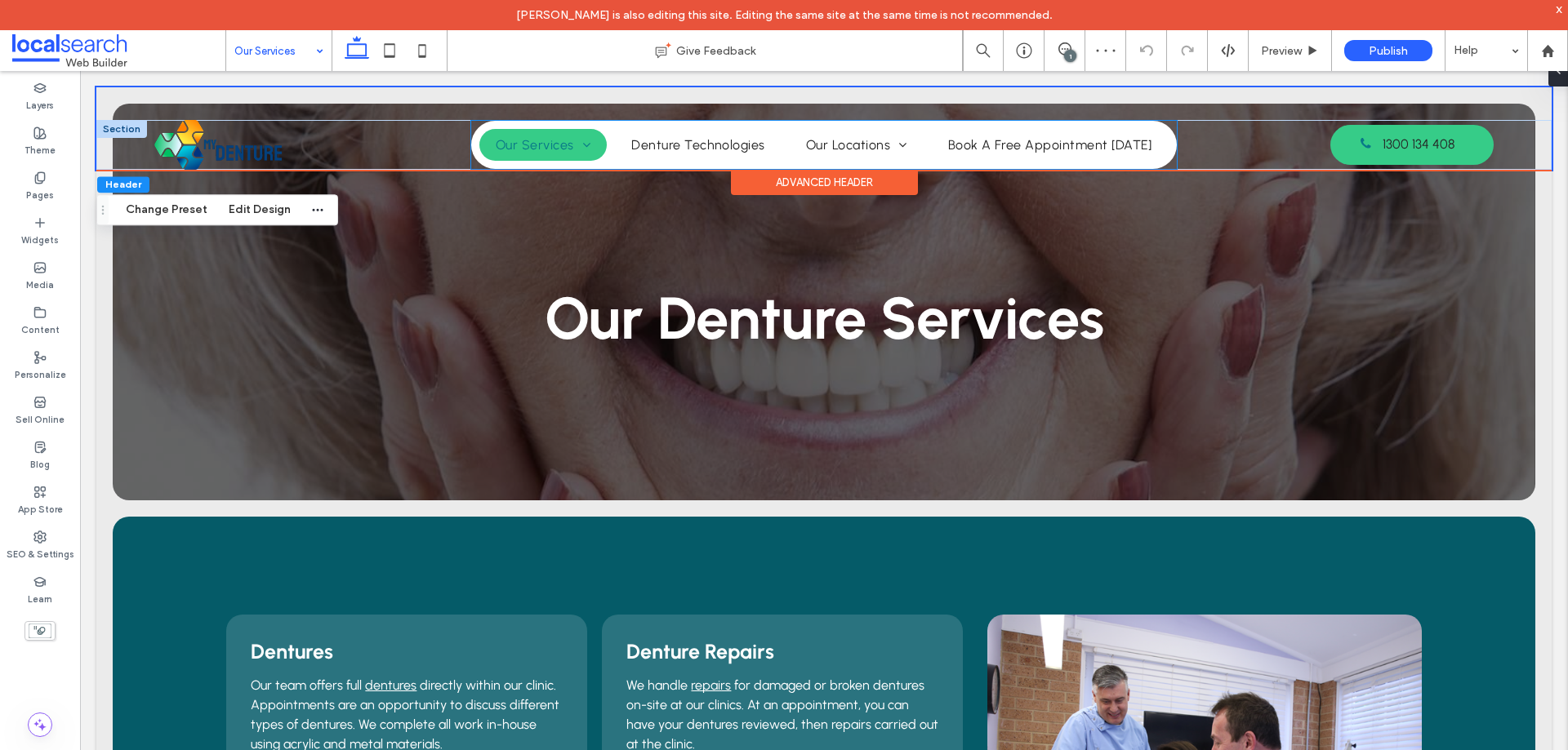
click at [616, 134] on li "Denture Technologies" at bounding box center [698, 145] width 175 height 32
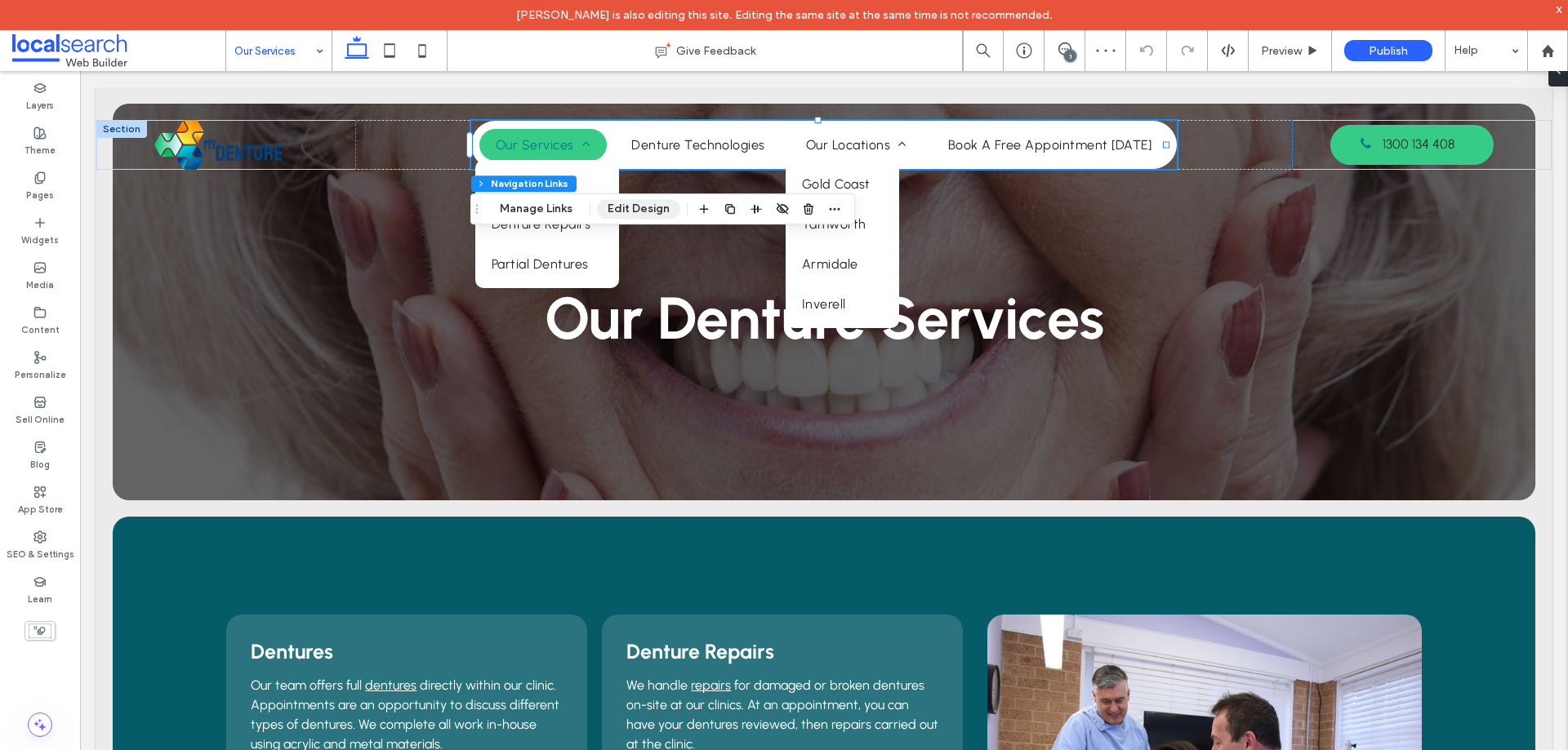
click at [623, 210] on button "Edit Design" at bounding box center [638, 209] width 84 height 20
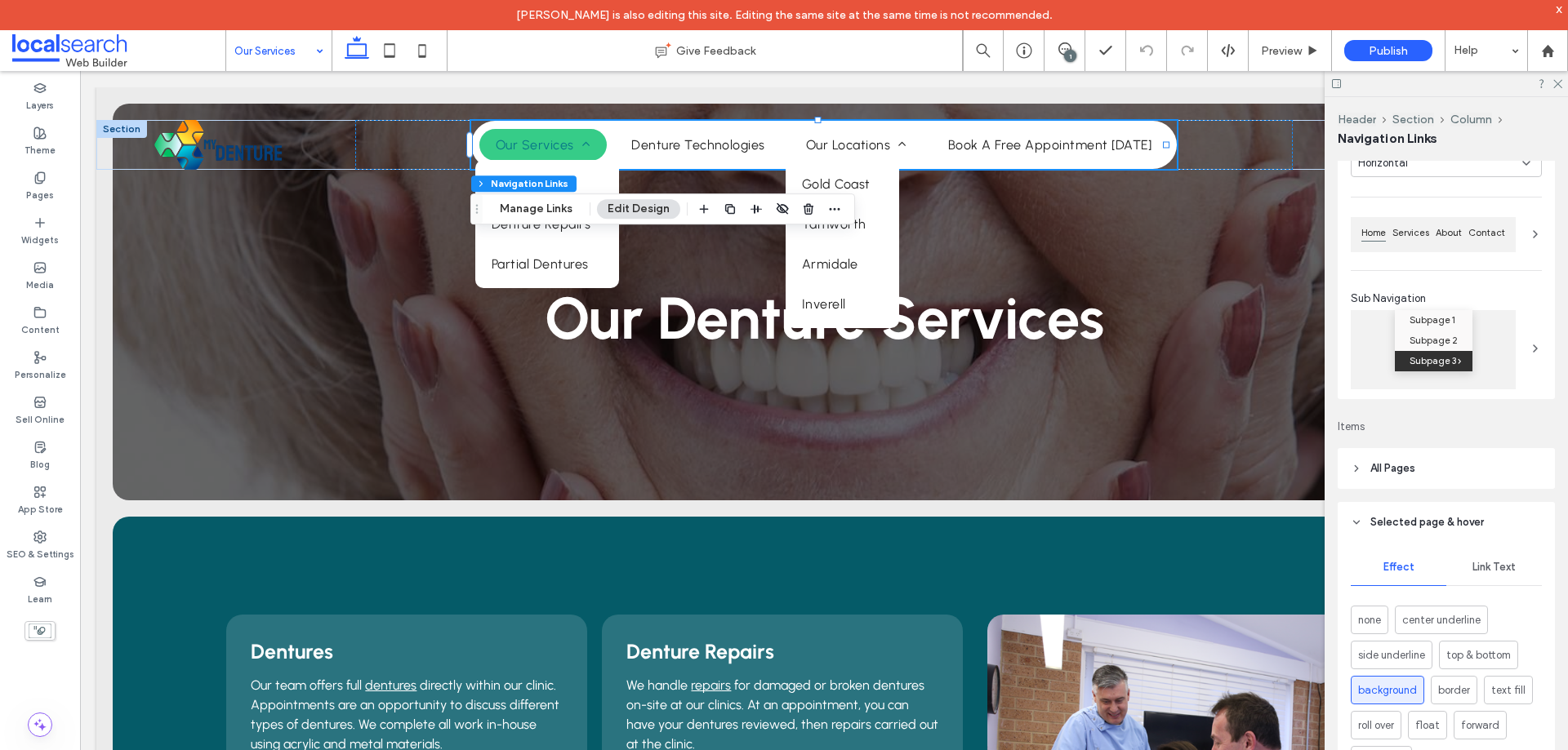
scroll to position [326, 0]
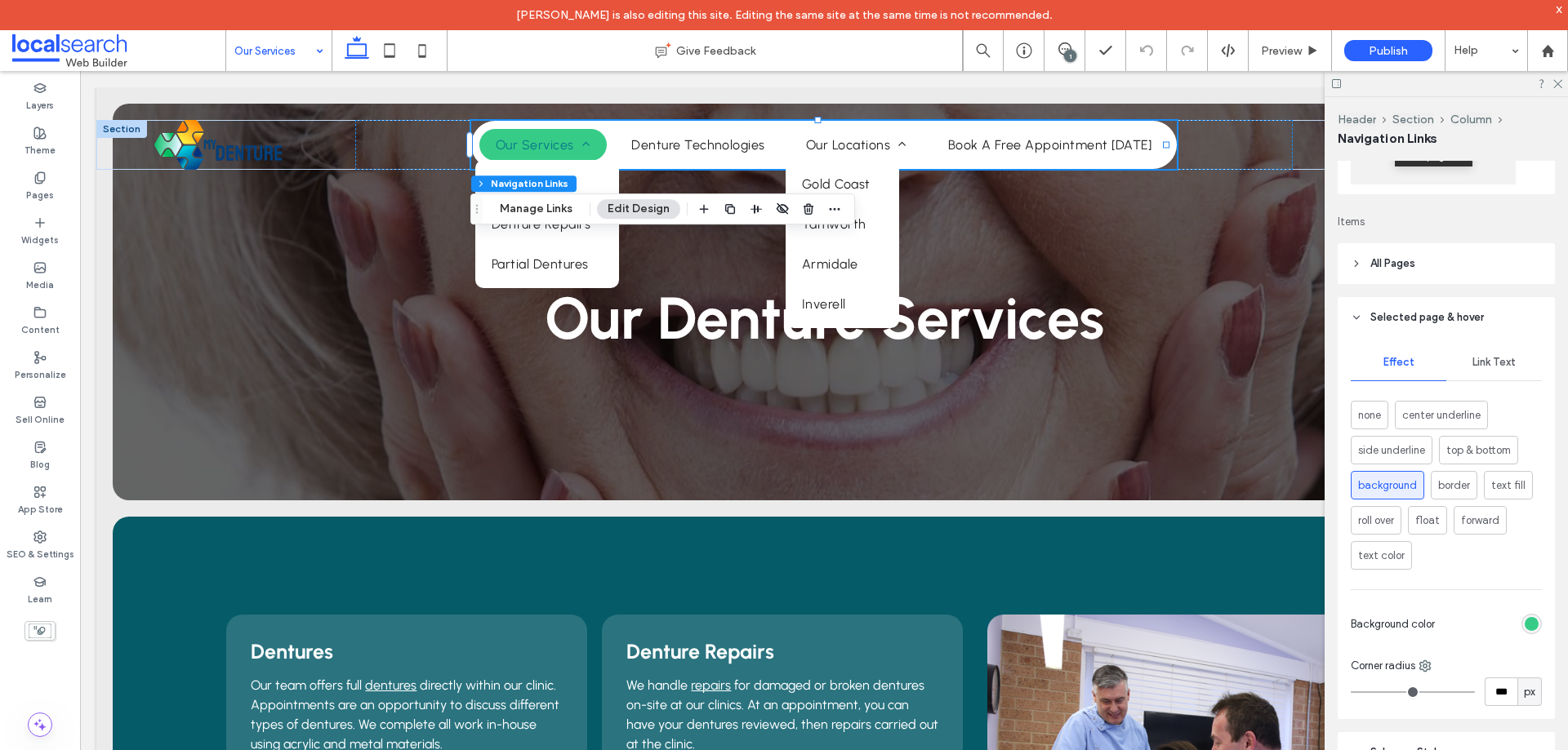
click at [1446, 261] on header "All Pages" at bounding box center [1446, 263] width 217 height 40
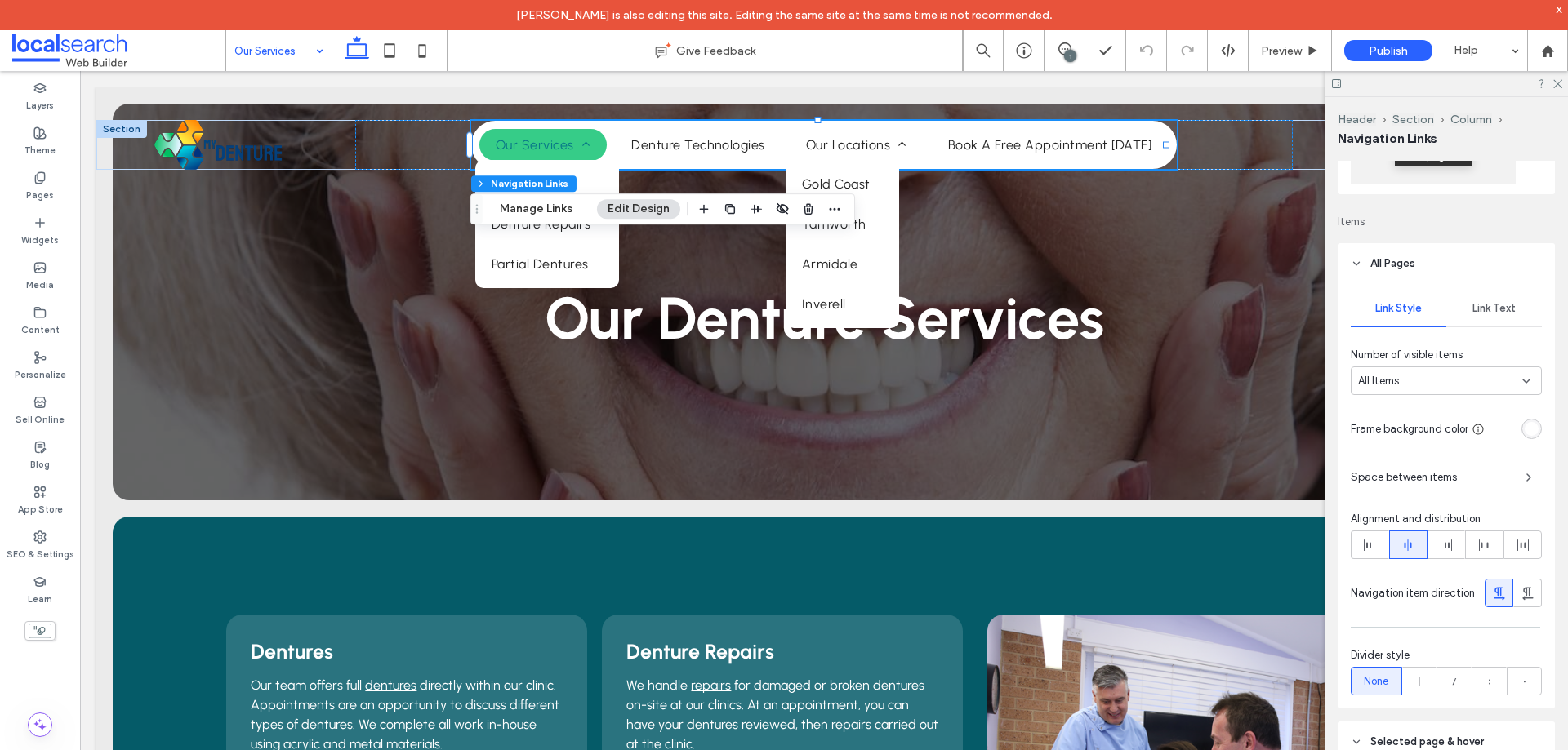
click at [1482, 305] on span "Link Text" at bounding box center [1494, 308] width 43 height 13
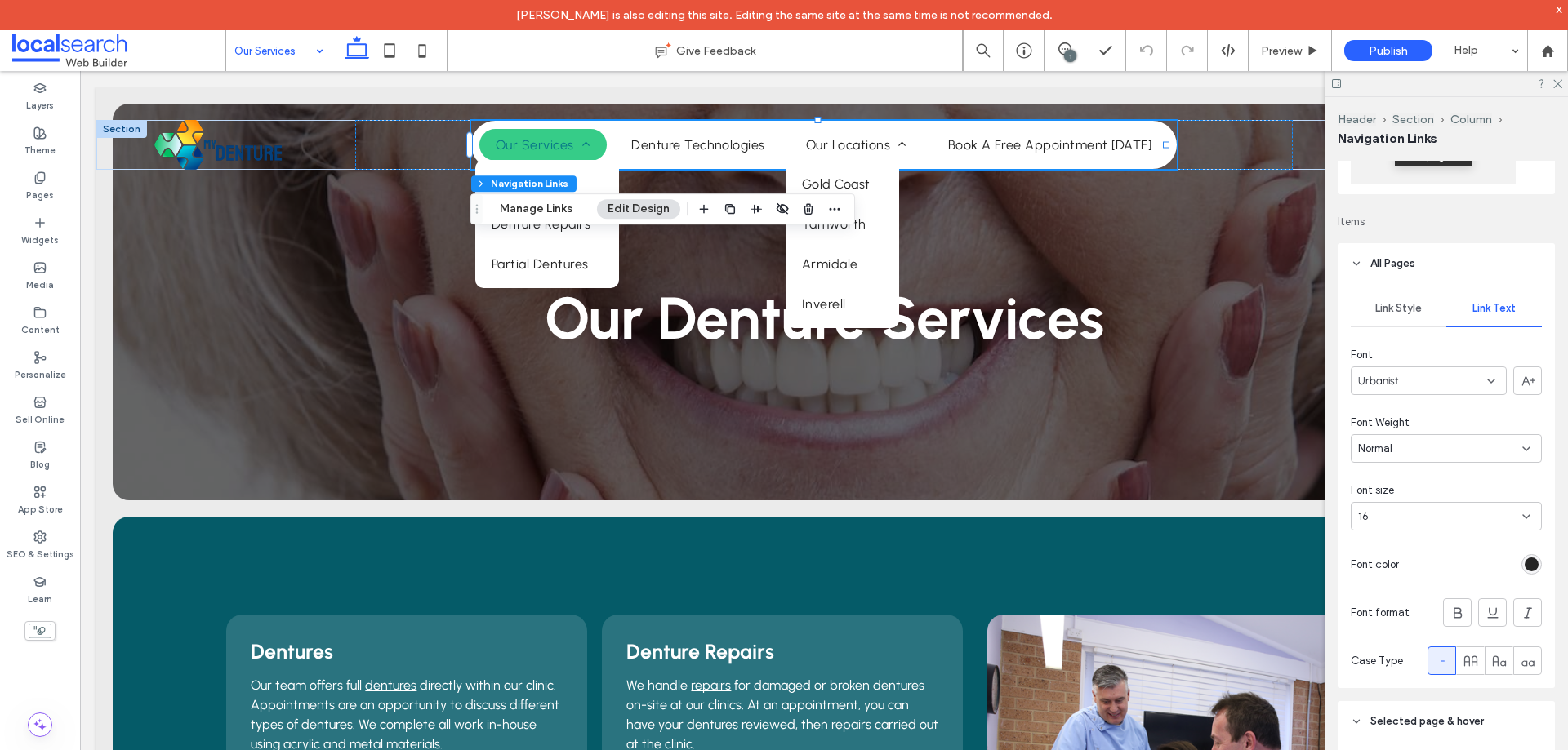
click at [1411, 270] on span "All Pages" at bounding box center [1392, 263] width 45 height 16
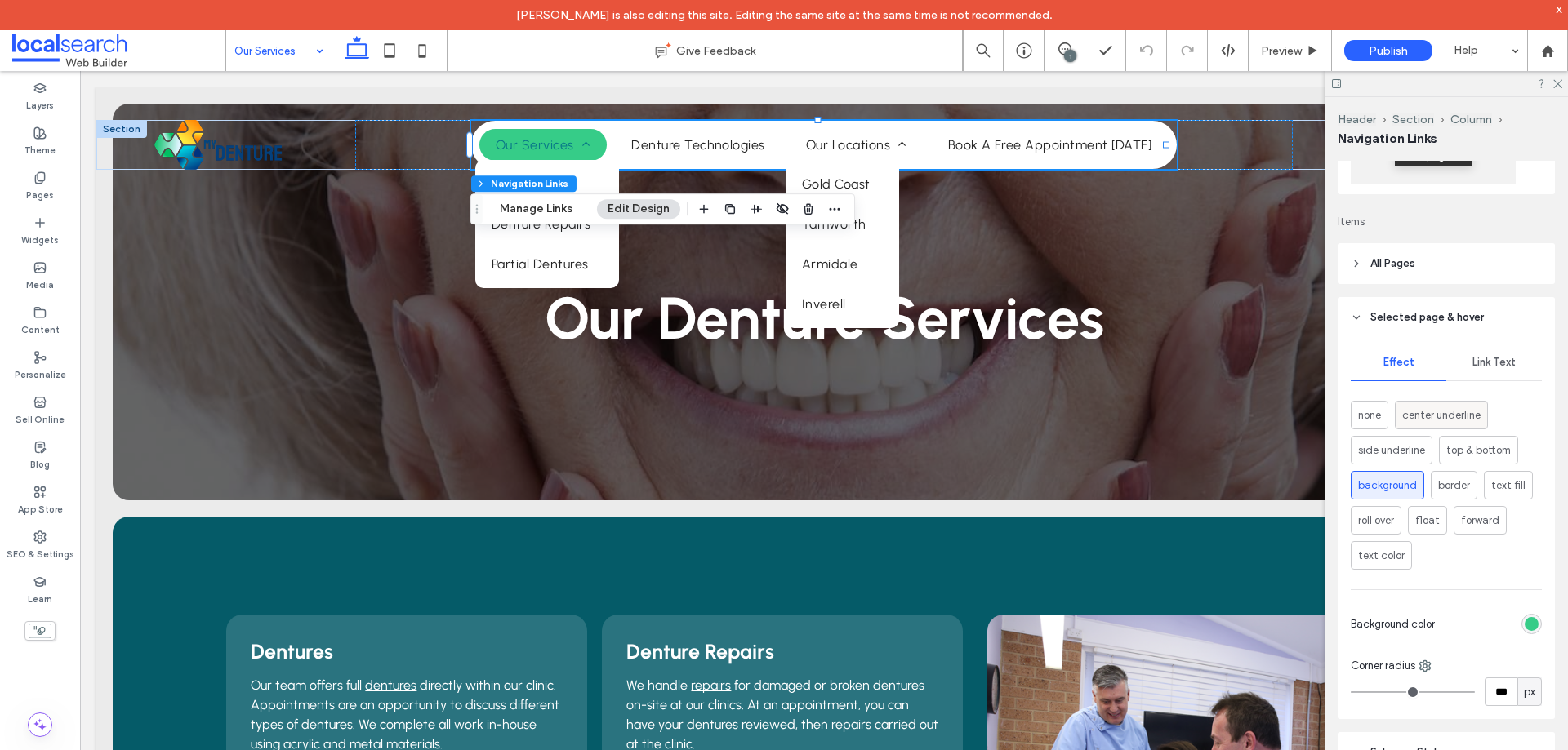
scroll to position [490, 0]
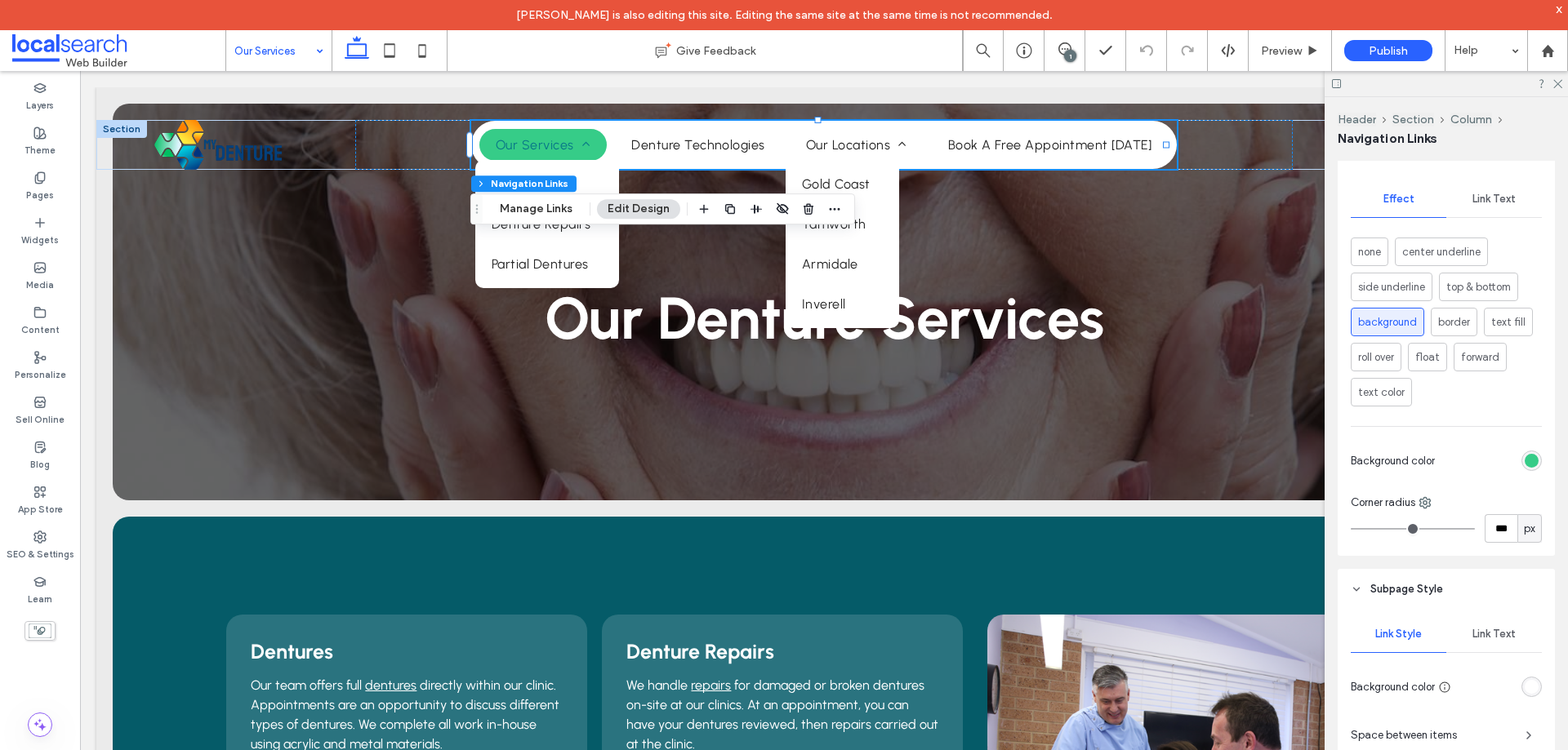
click at [1481, 201] on span "Link Text" at bounding box center [1494, 199] width 43 height 13
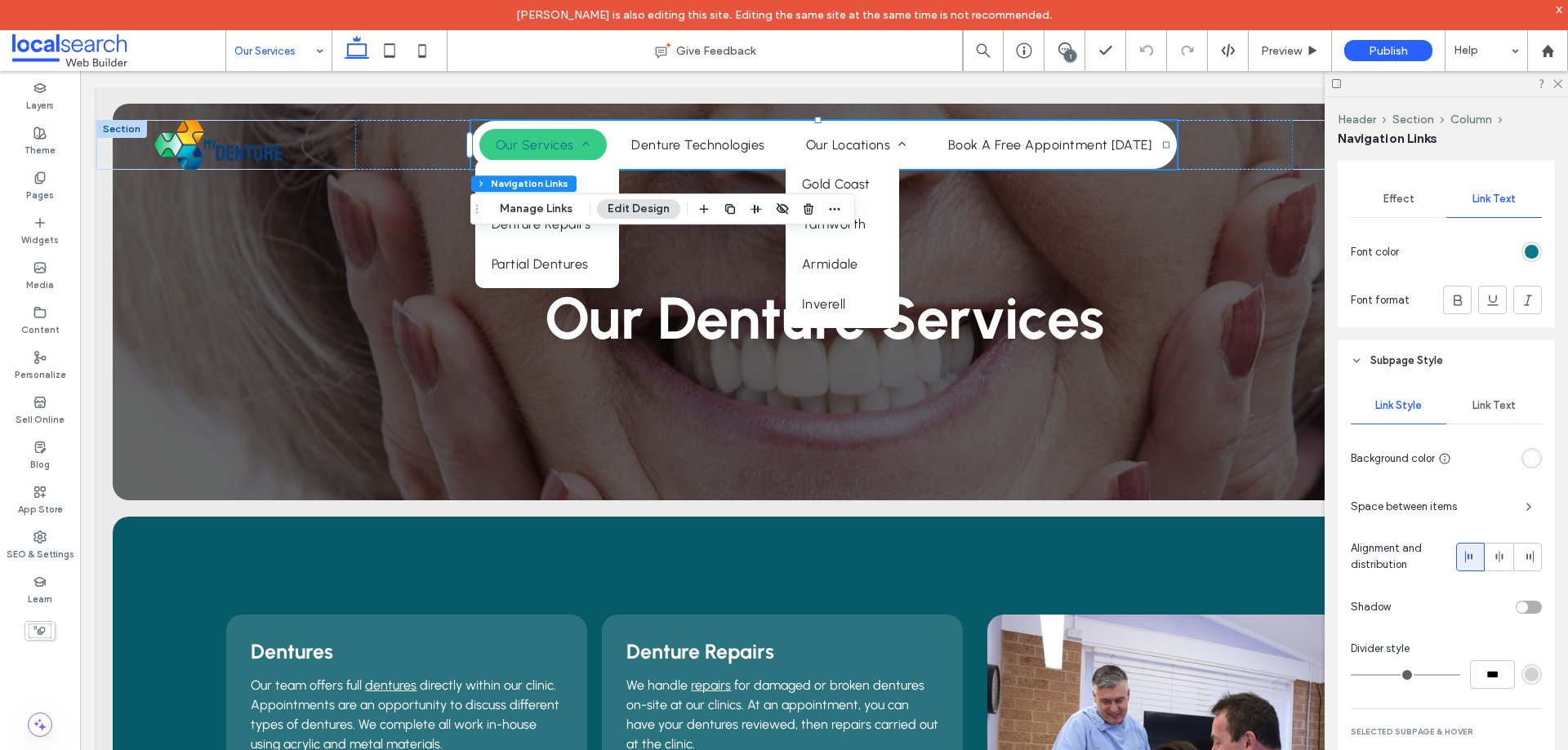
click at [1525, 246] on div "rgb(9, 120, 136)" at bounding box center [1531, 252] width 14 height 14
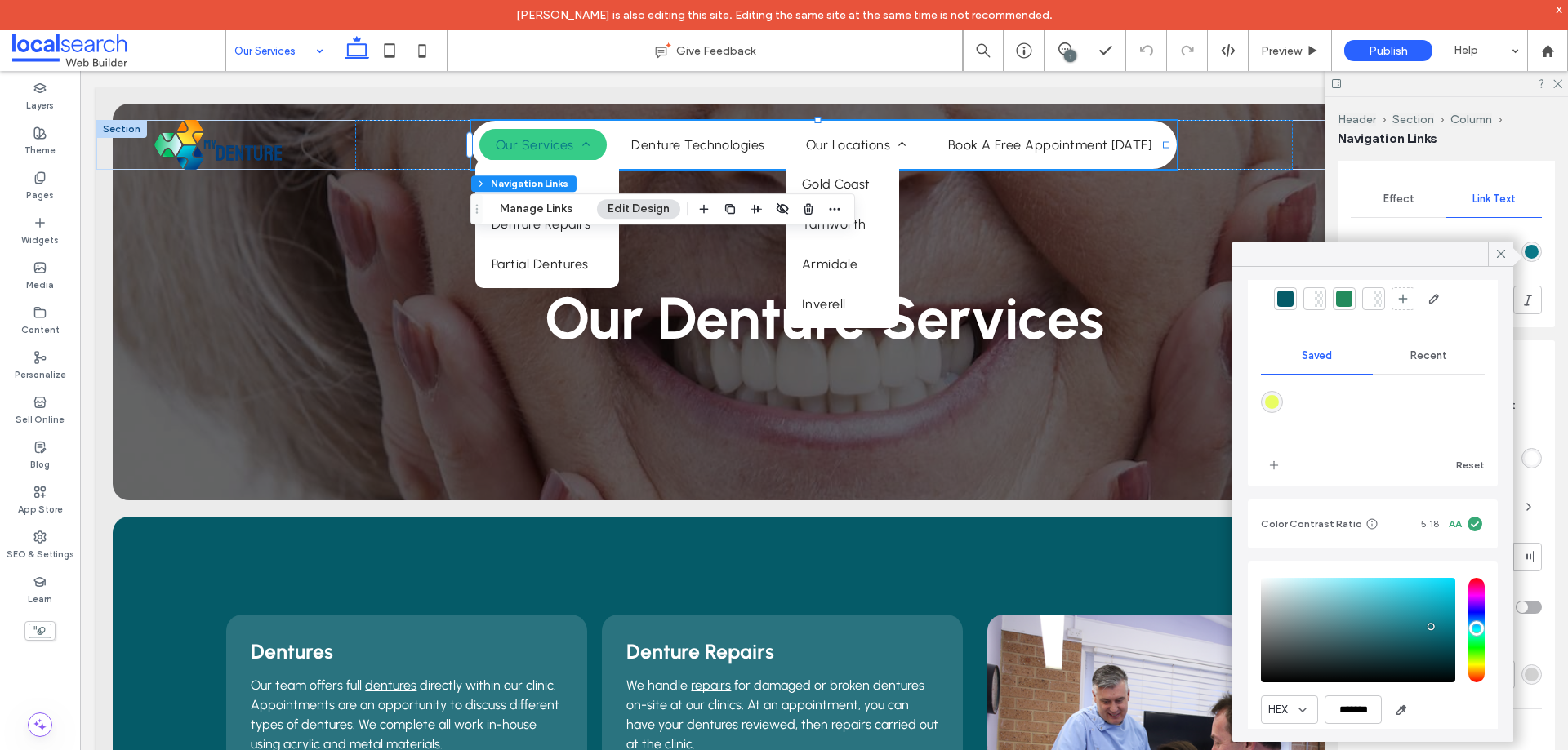
scroll to position [146, 0]
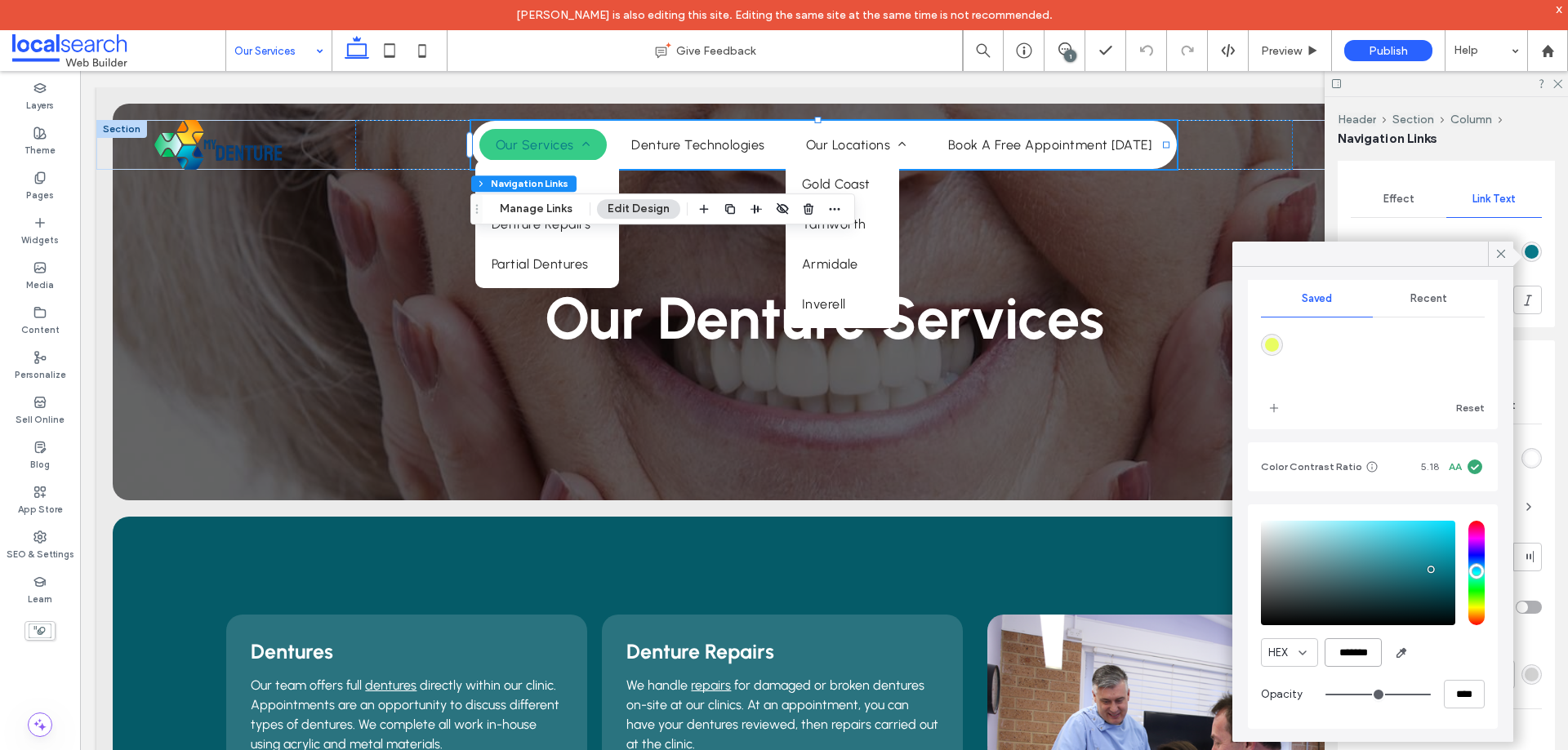
click at [1336, 655] on input "*******" at bounding box center [1353, 652] width 57 height 28
paste input "color picker textbox"
type input "*******"
click at [1432, 652] on div "HEX *******" at bounding box center [1372, 652] width 224 height 28
click at [1497, 248] on icon at bounding box center [1501, 254] width 15 height 15
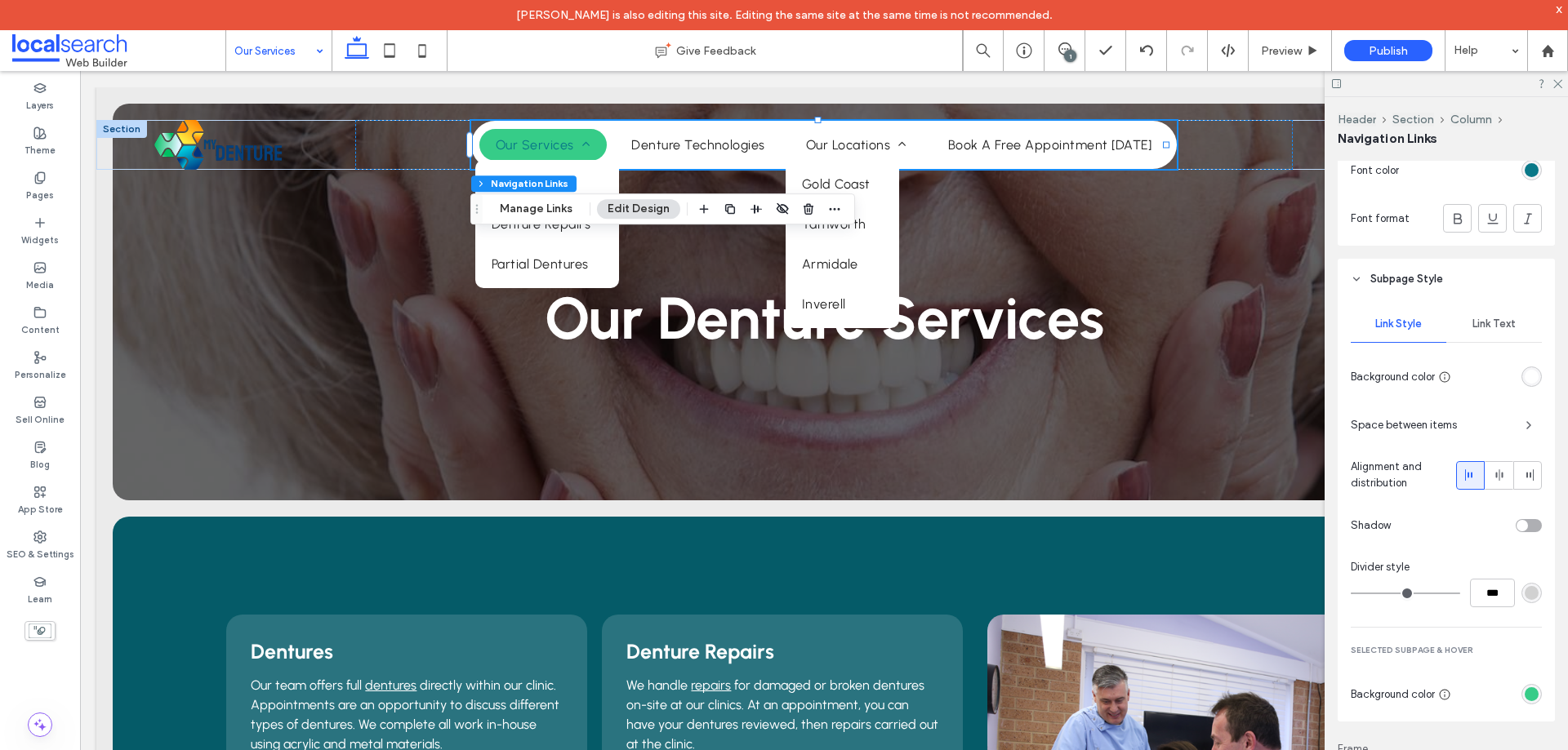
scroll to position [490, 0]
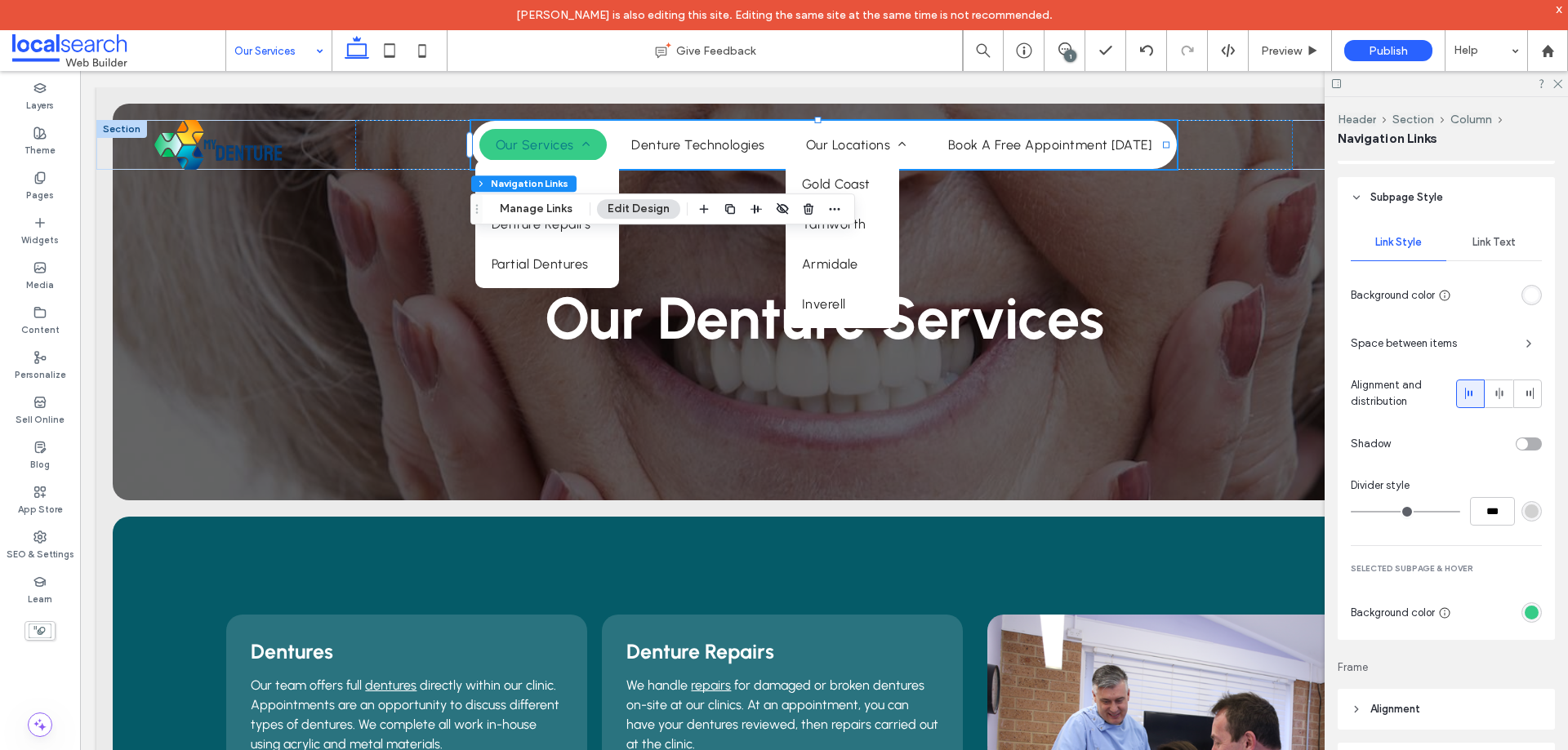
click at [1490, 242] on span "Link Text" at bounding box center [1494, 242] width 43 height 13
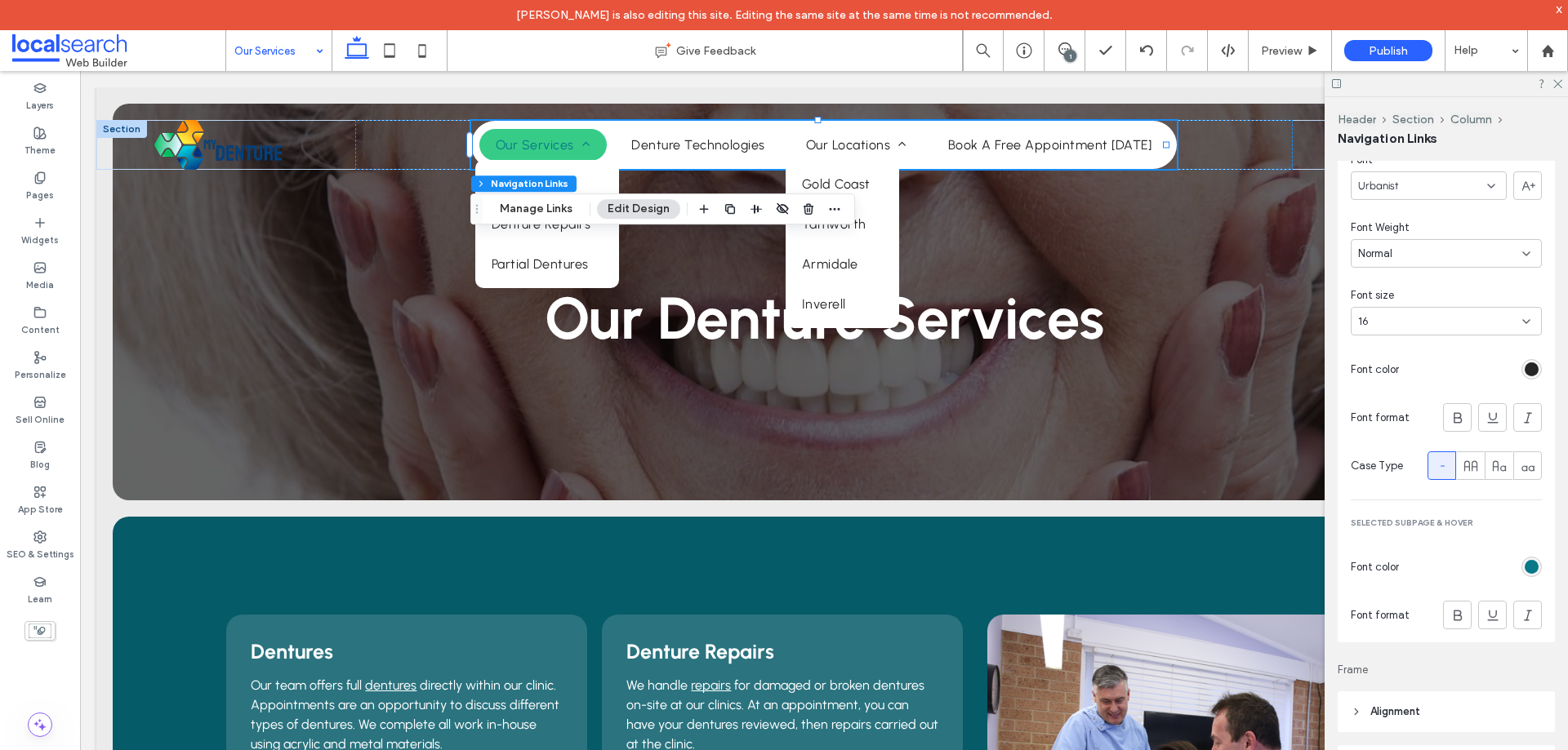
scroll to position [898, 0]
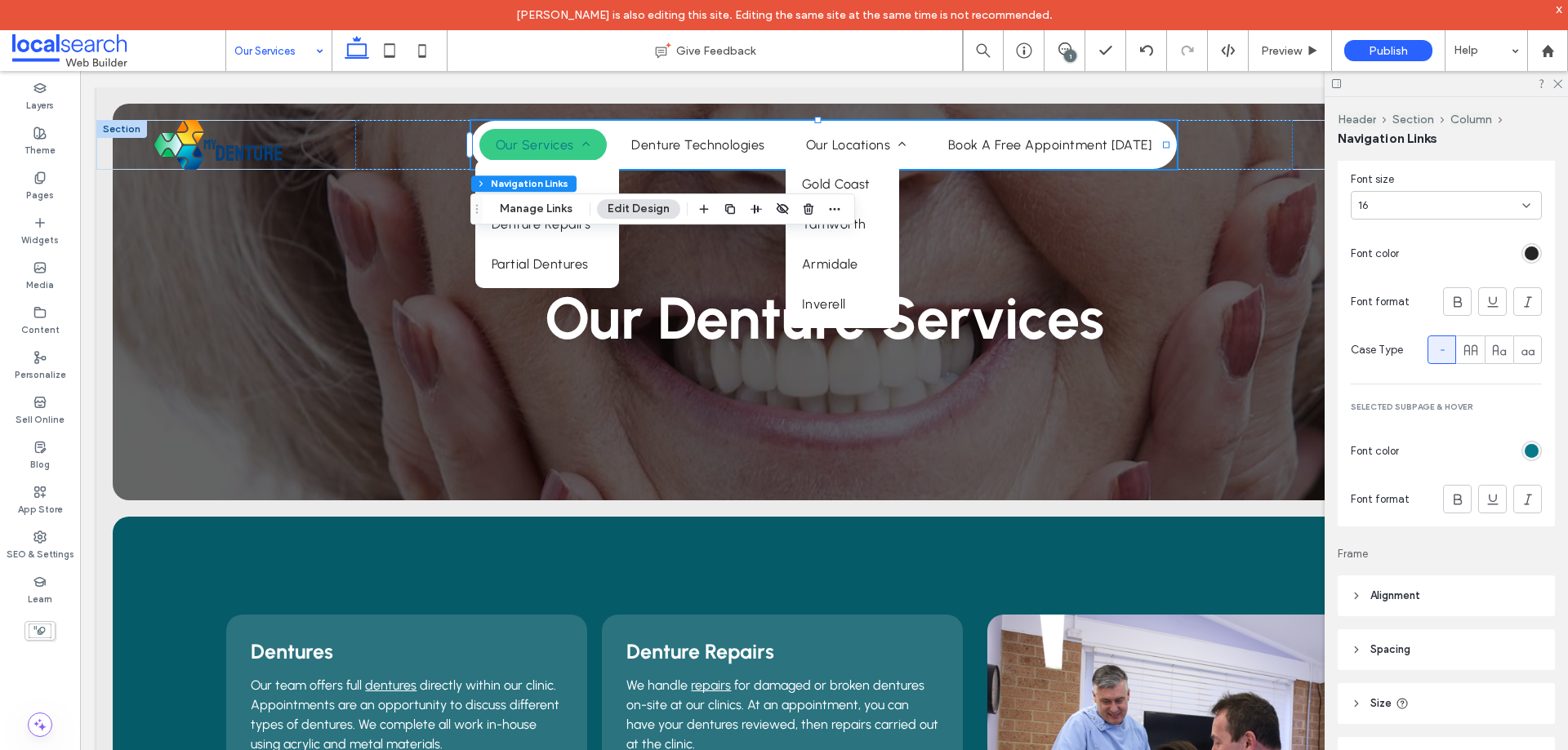
click at [1525, 450] on div "rgb(9, 120, 136)" at bounding box center [1531, 451] width 14 height 14
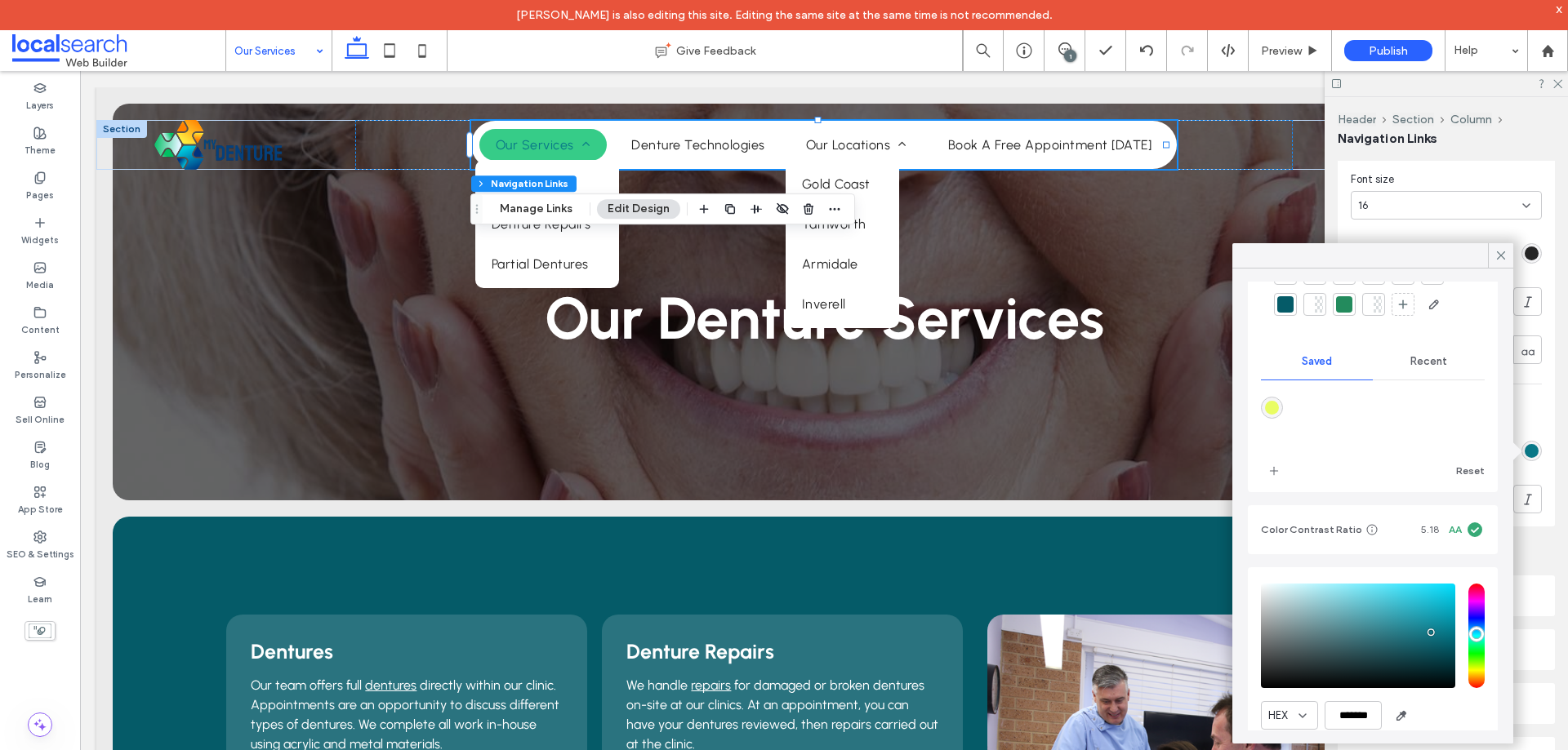
scroll to position [146, 0]
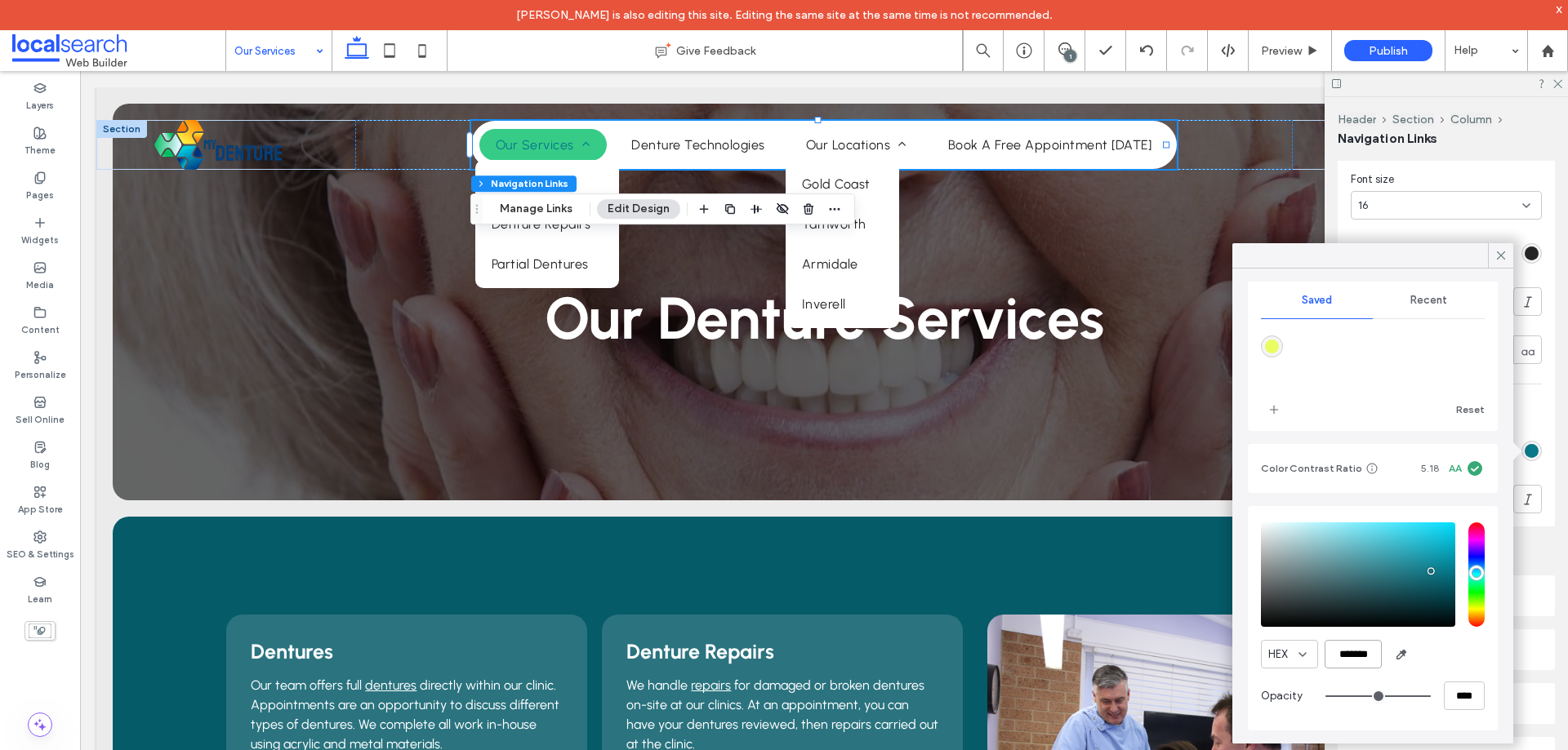
click at [1357, 653] on input "*******" at bounding box center [1353, 654] width 57 height 28
paste input "color picker textbox"
type input "*******"
click at [1429, 659] on div "HEX *******" at bounding box center [1372, 654] width 224 height 28
click at [1499, 255] on icon at bounding box center [1501, 256] width 15 height 15
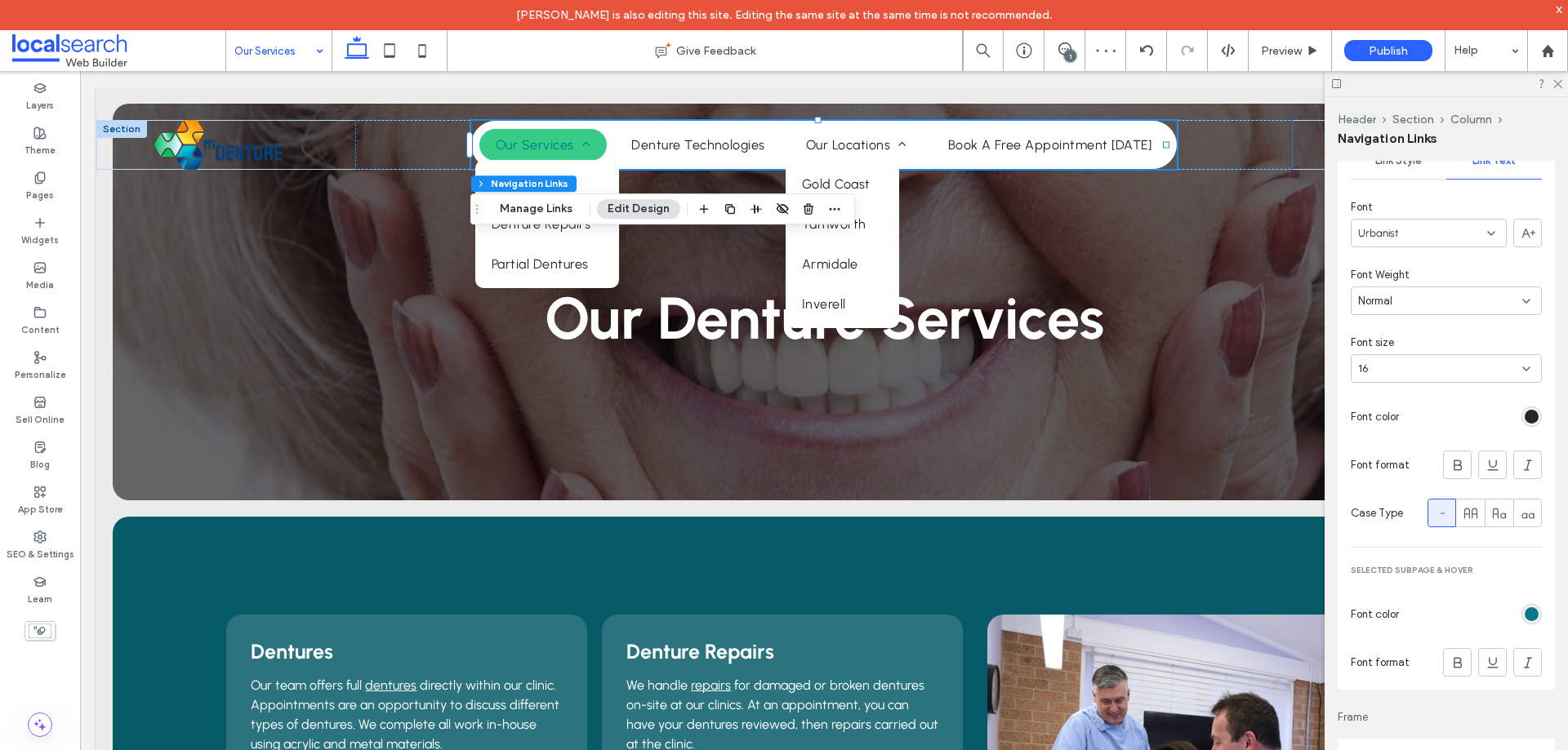
scroll to position [653, 0]
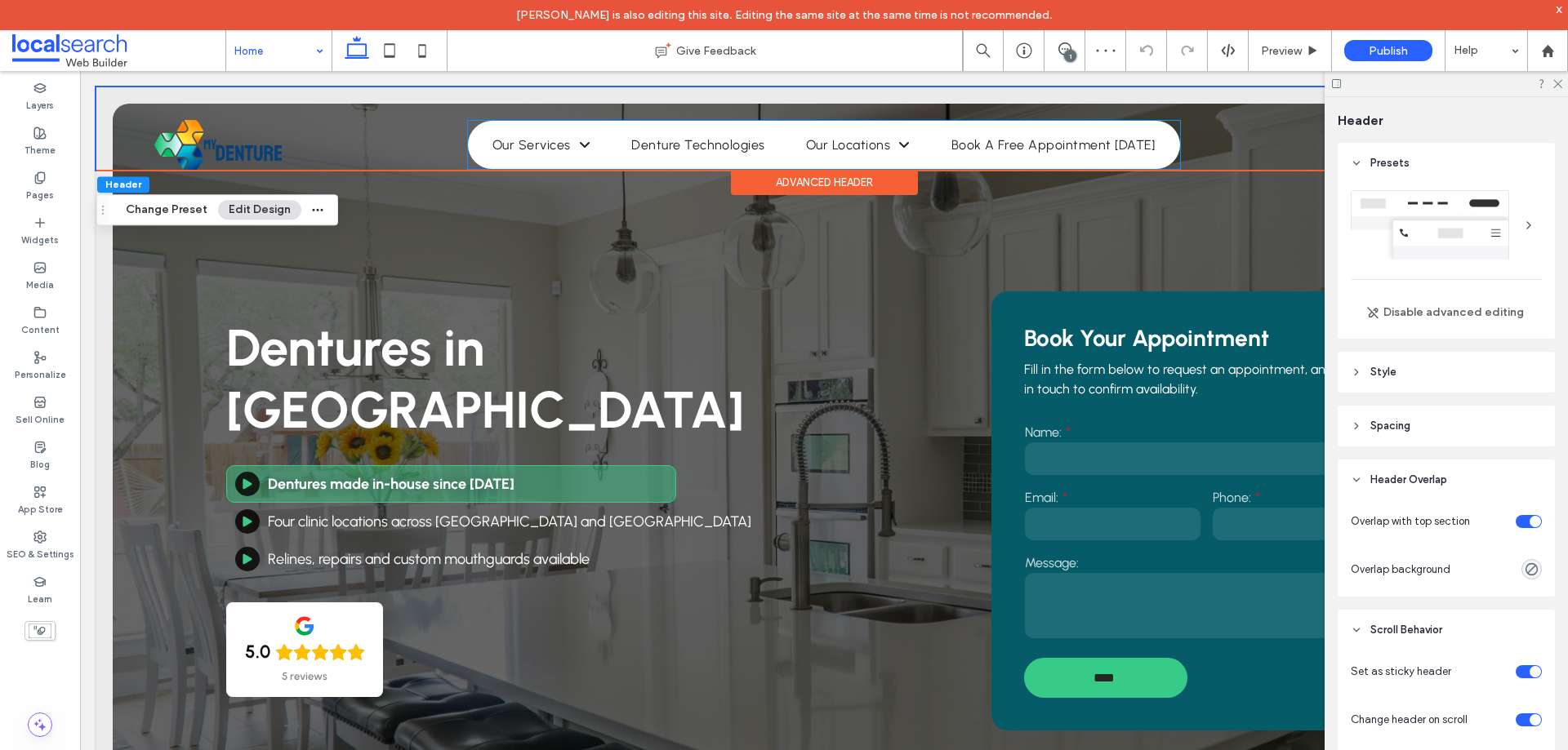
click at [660, 127] on nav "Home Our Services Dentures Denture Repairs Partial Dentures Denture Technologie…" at bounding box center [823, 145] width 712 height 48
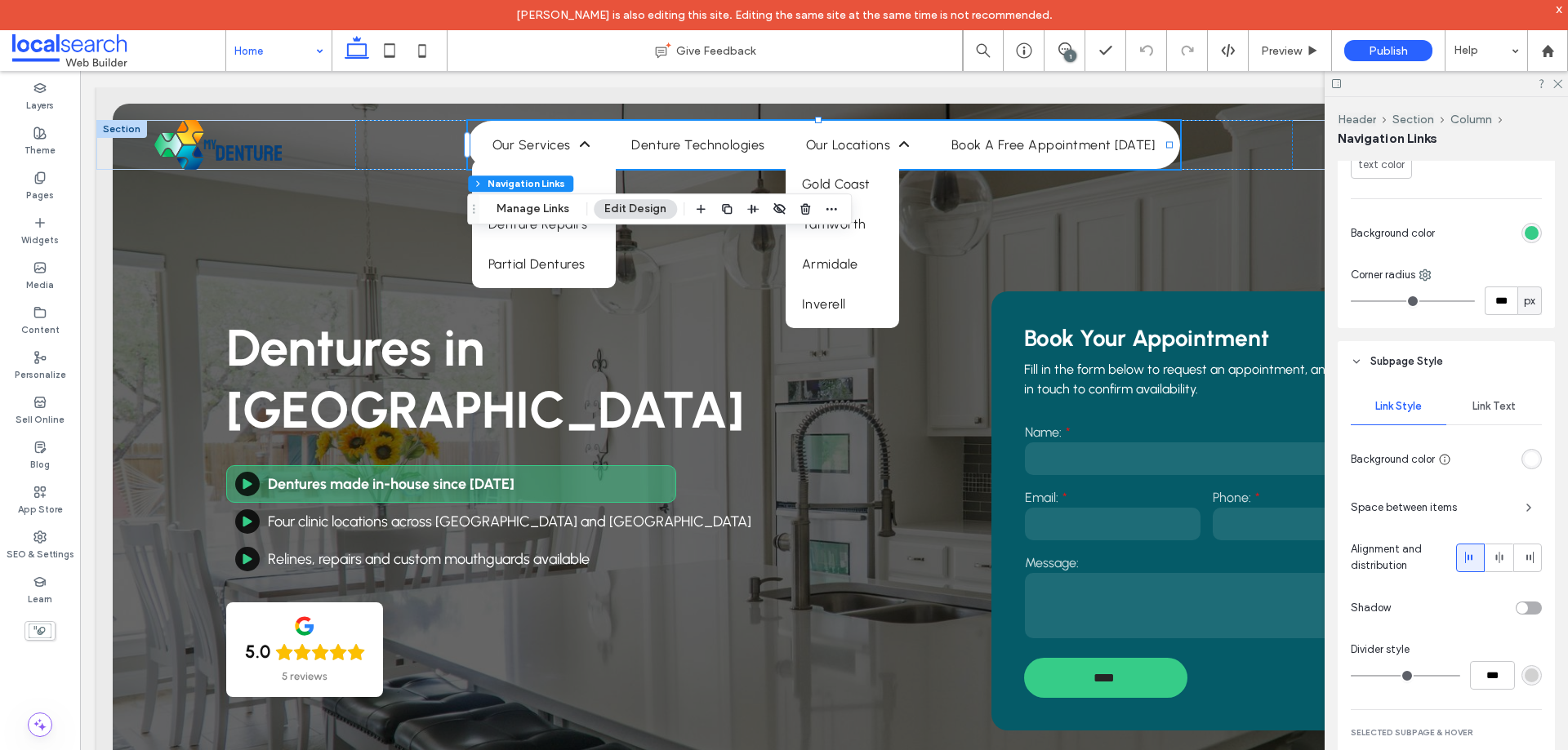
scroll to position [898, 0]
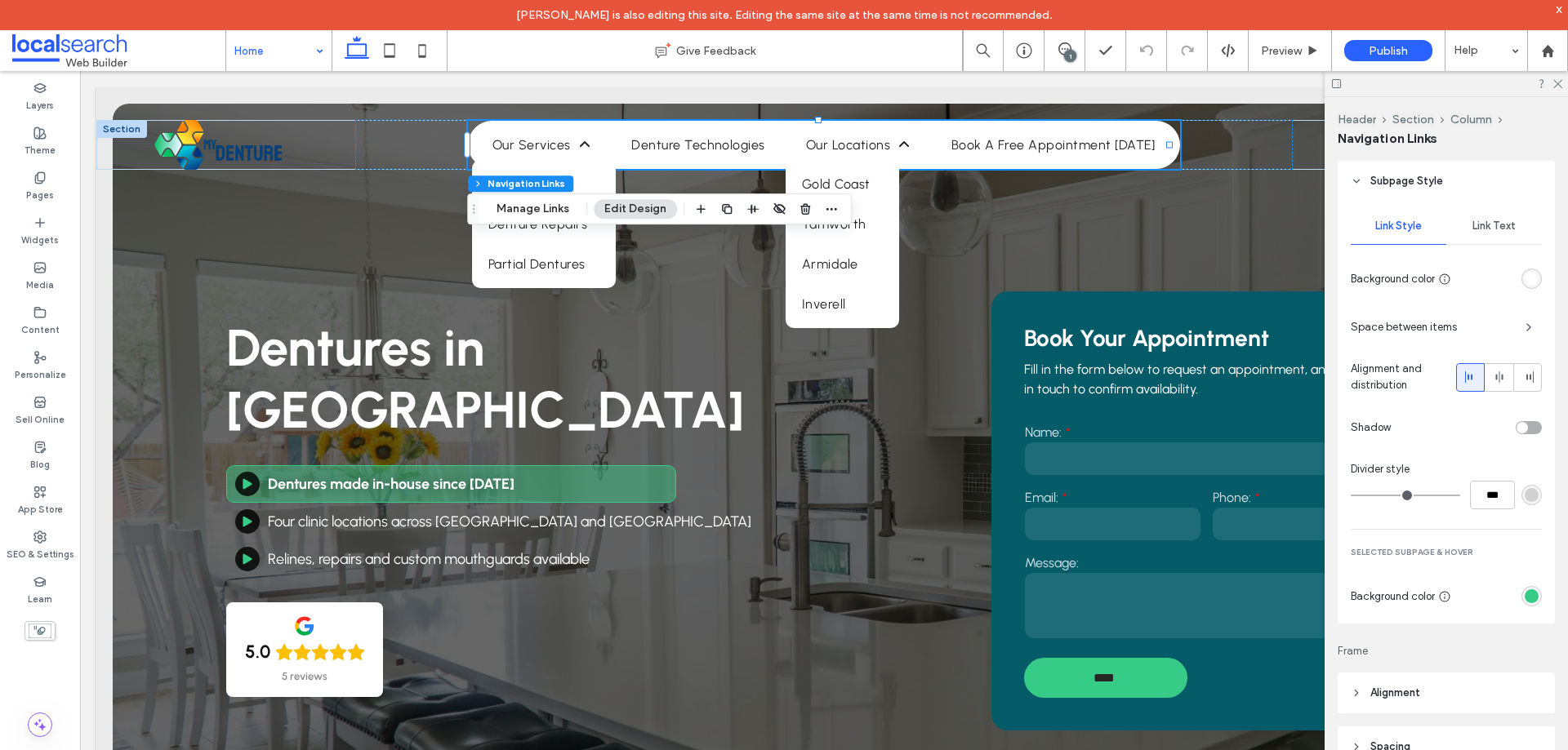
click at [1483, 227] on span "Link Text" at bounding box center [1494, 227] width 43 height 13
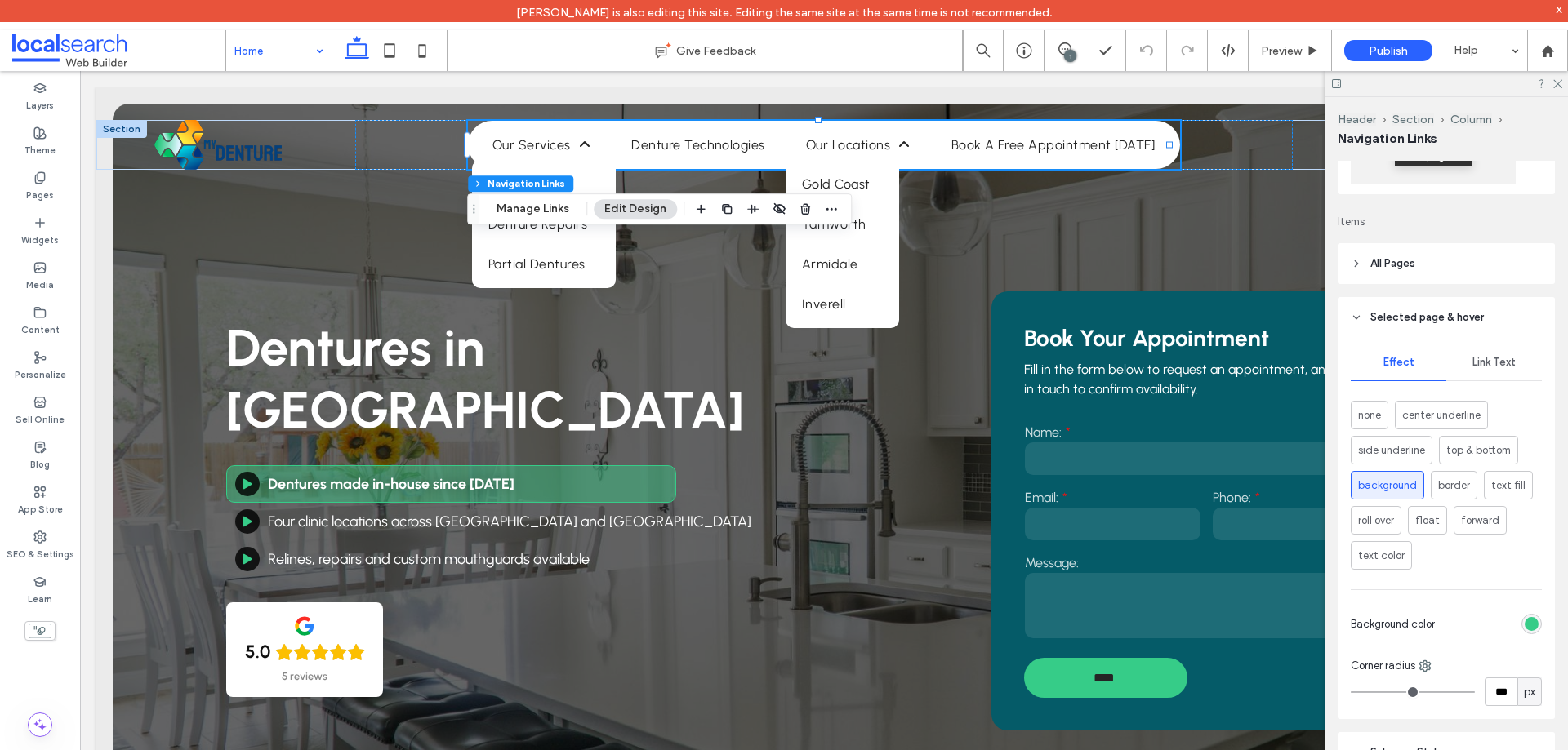
click at [1489, 360] on span "Link Text" at bounding box center [1494, 363] width 43 height 13
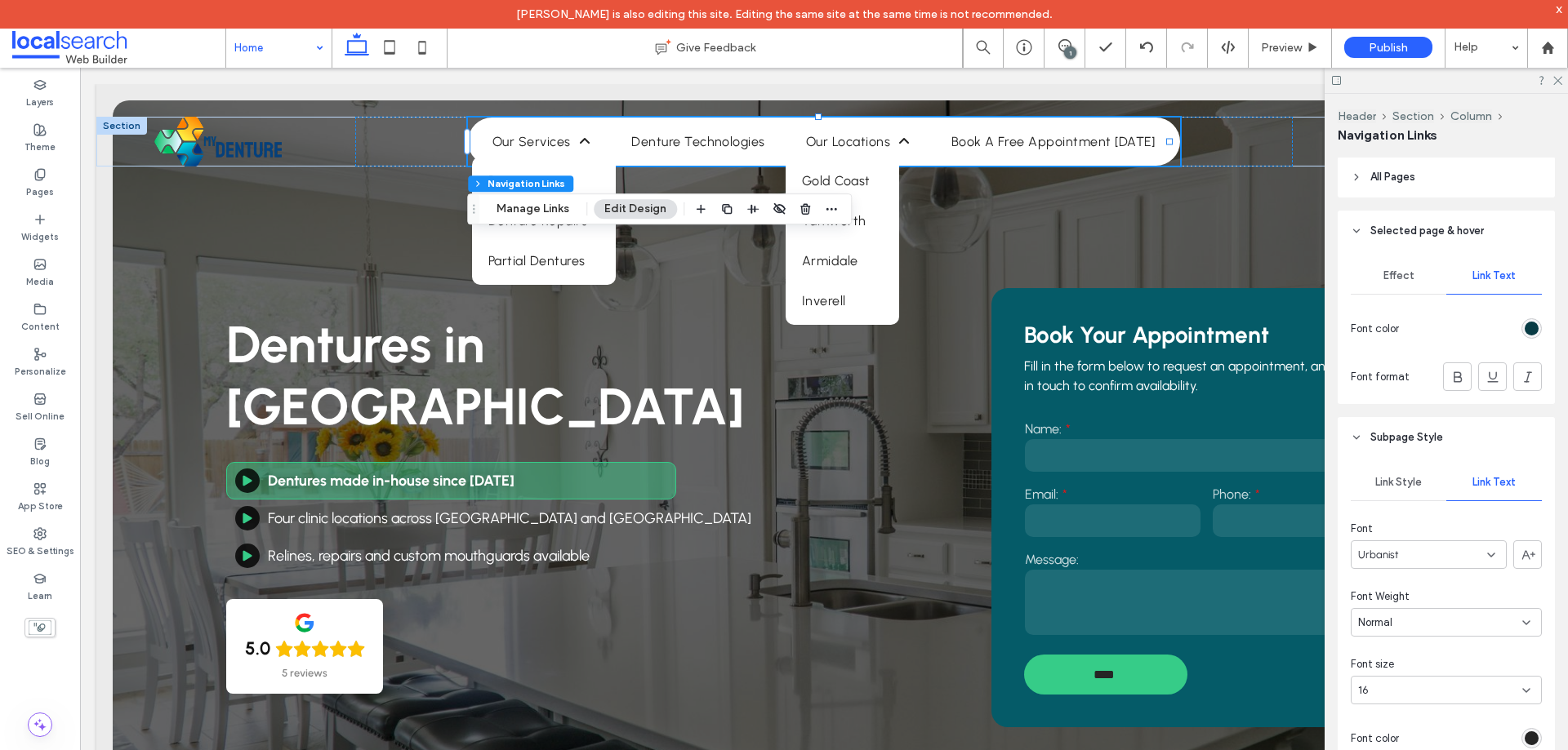
scroll to position [490, 0]
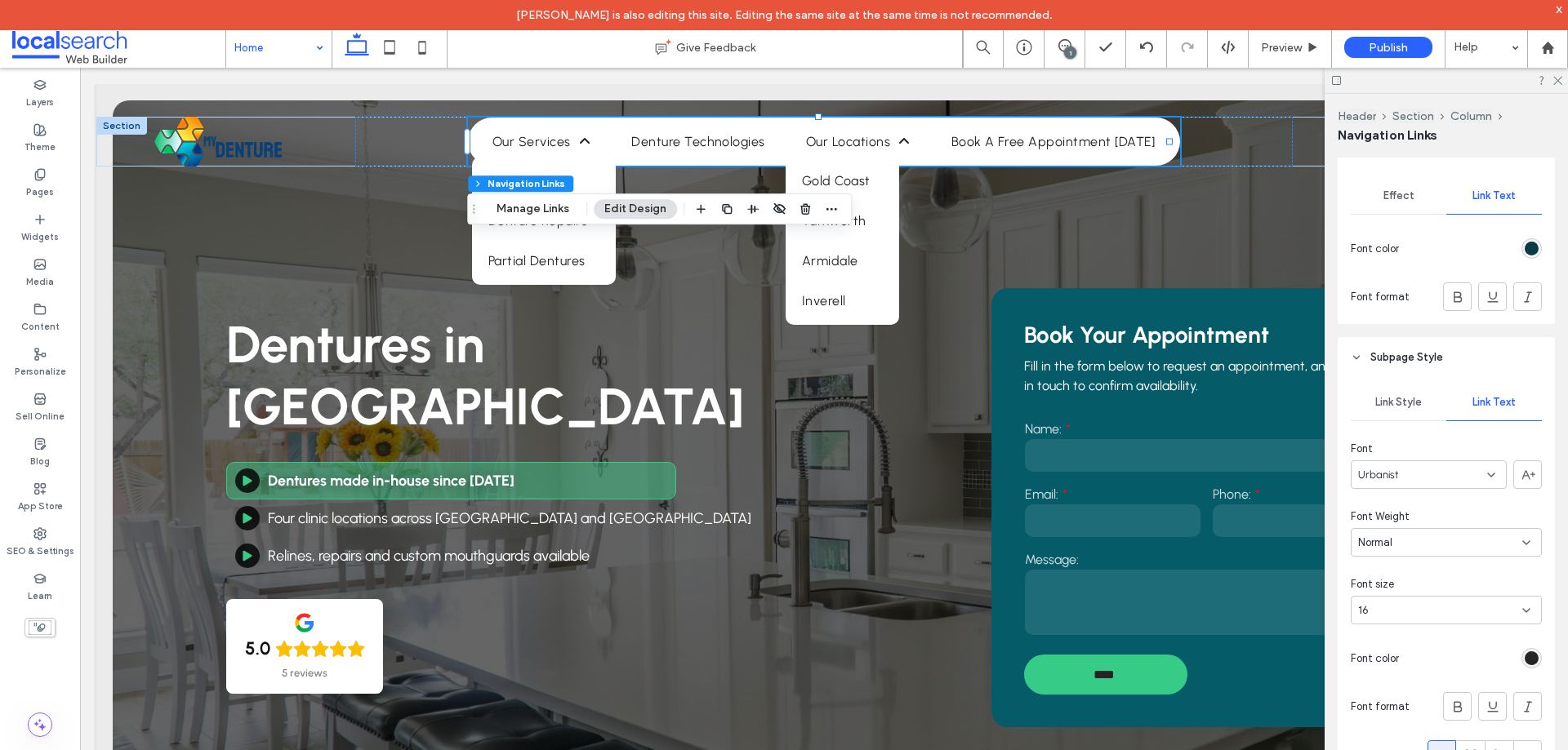
click at [1525, 242] on div "rgb(8, 59, 68)" at bounding box center [1531, 248] width 14 height 14
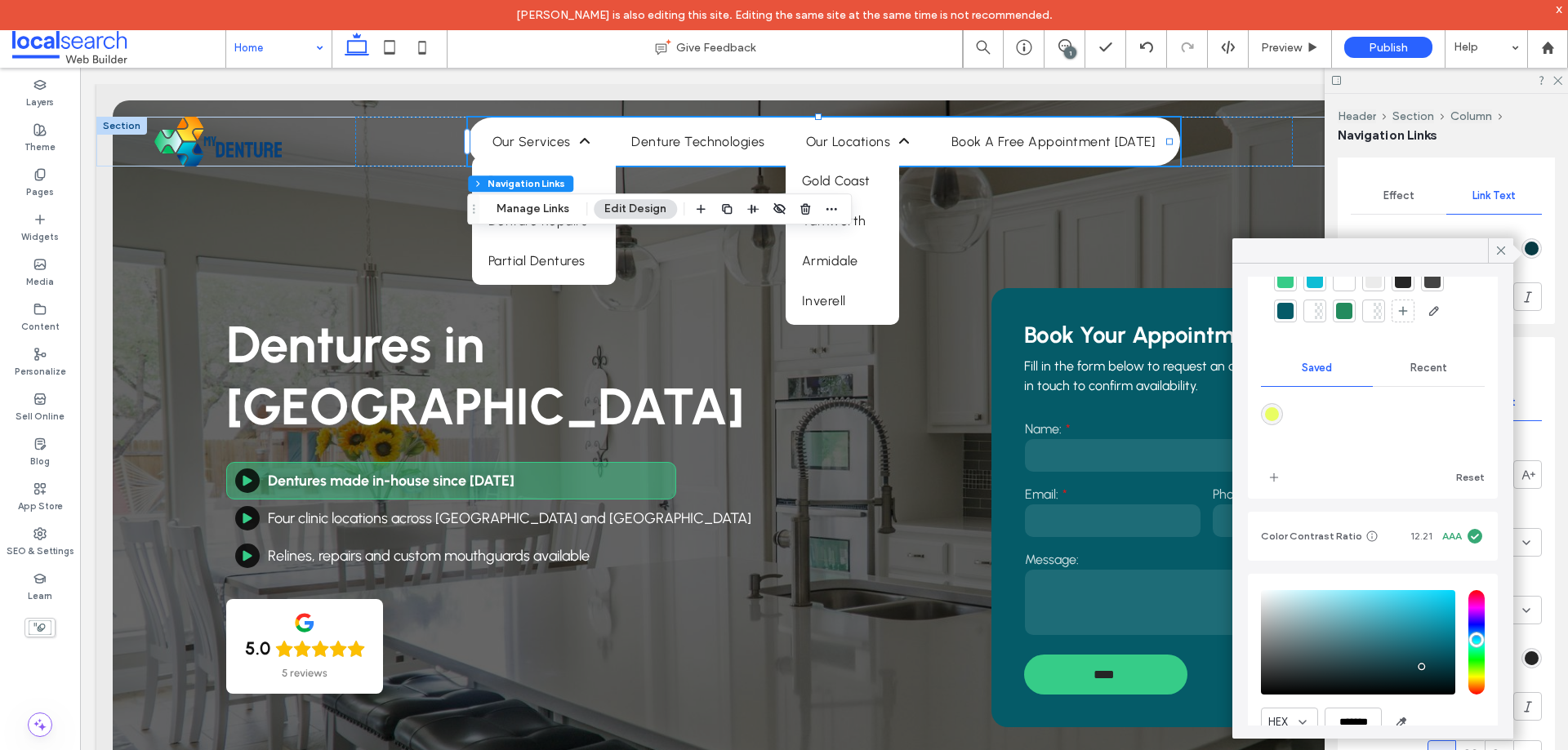
scroll to position [146, 0]
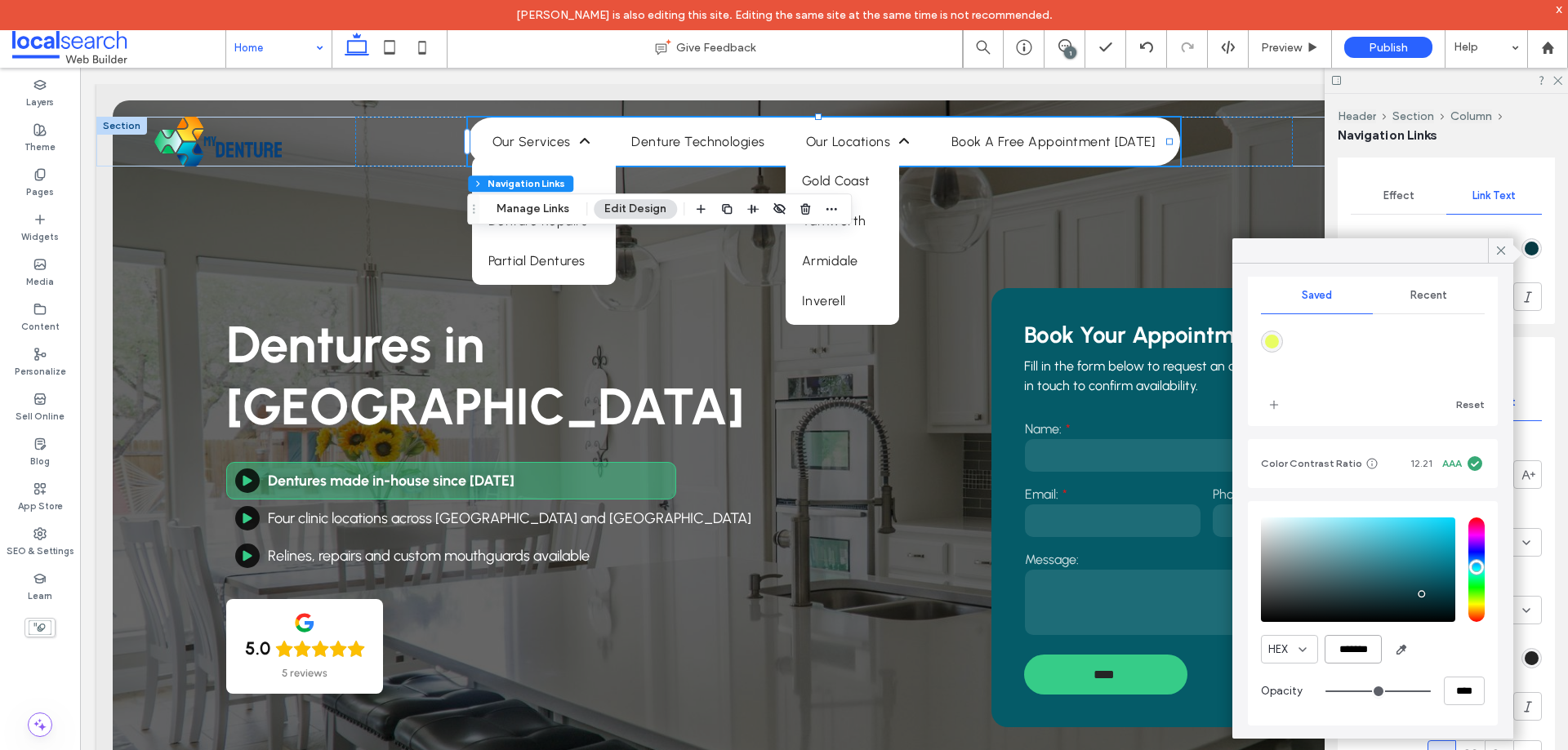
click at [1364, 647] on input "*******" at bounding box center [1353, 649] width 57 height 28
click at [1435, 649] on div "HEX *******" at bounding box center [1372, 649] width 224 height 28
click at [1502, 247] on icon at bounding box center [1501, 251] width 15 height 15
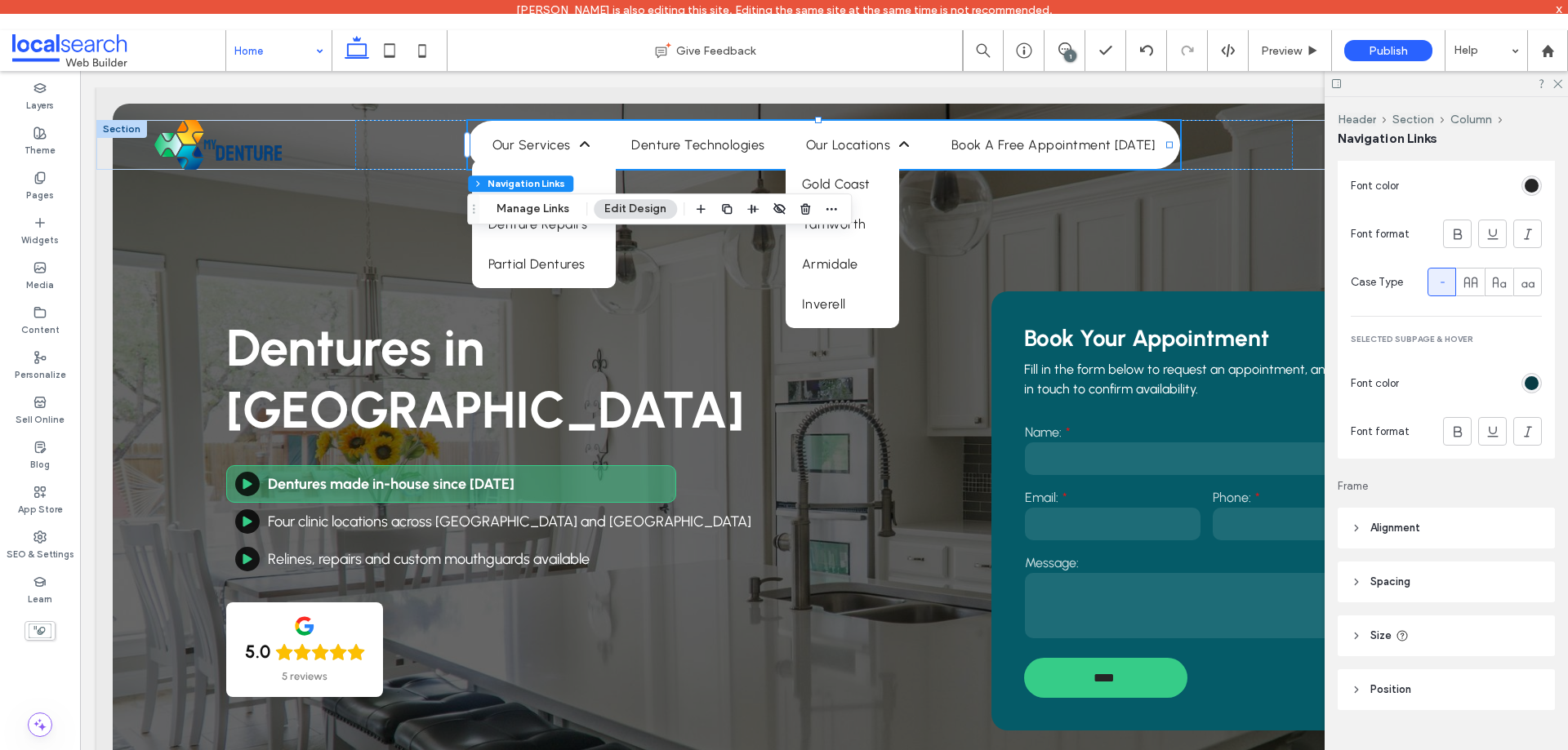
scroll to position [967, 0]
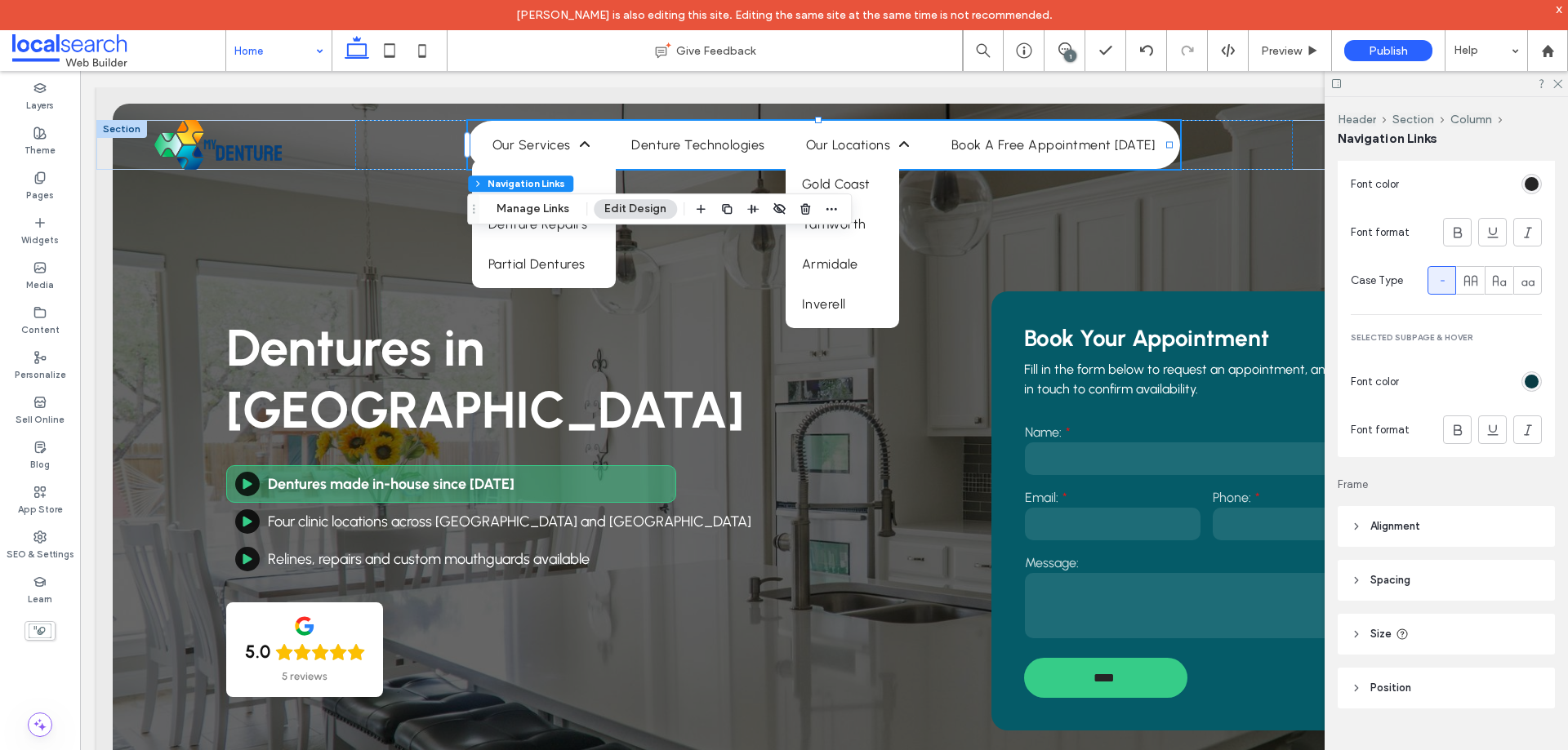
click at [1526, 378] on div "rgb(8, 59, 68)" at bounding box center [1531, 382] width 14 height 14
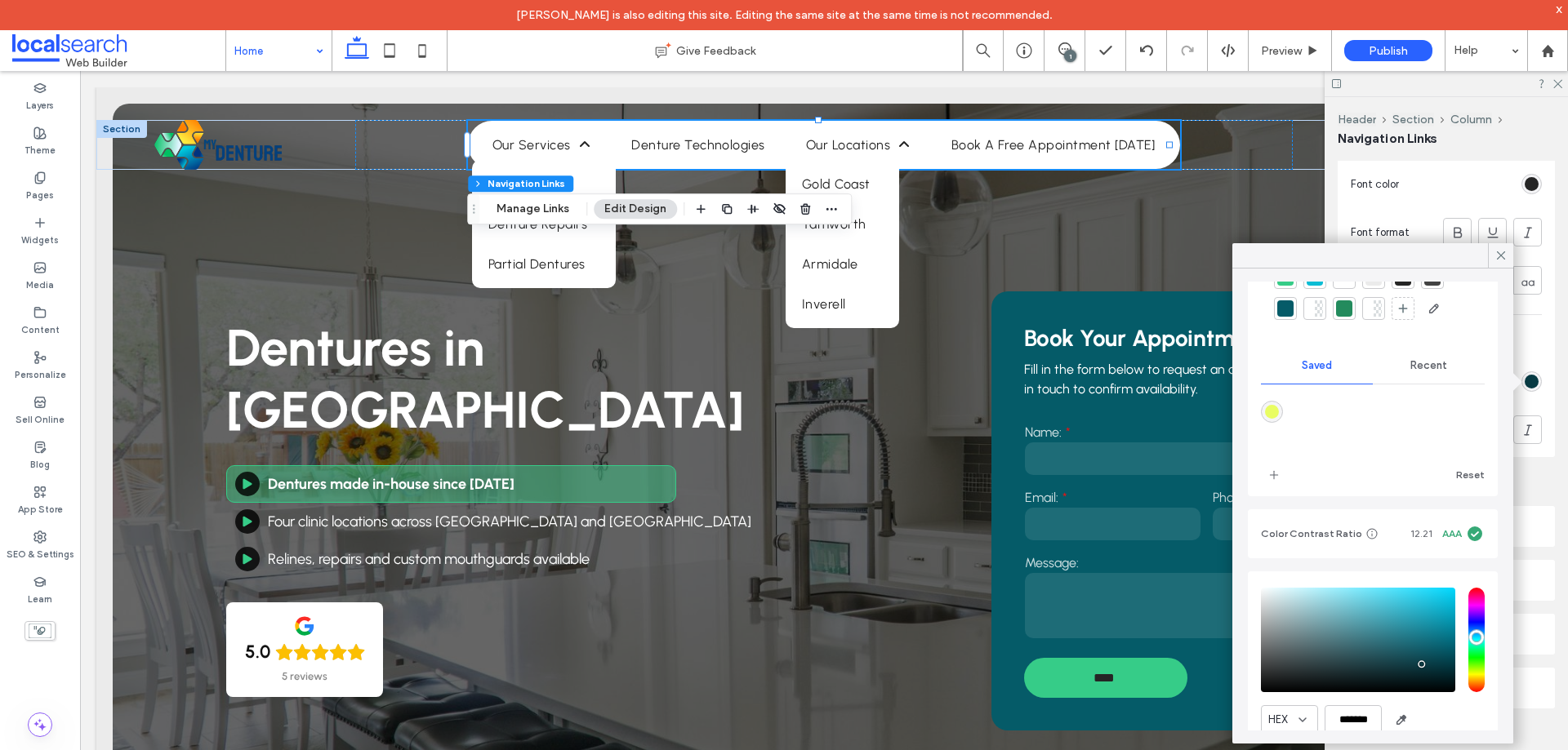
scroll to position [146, 0]
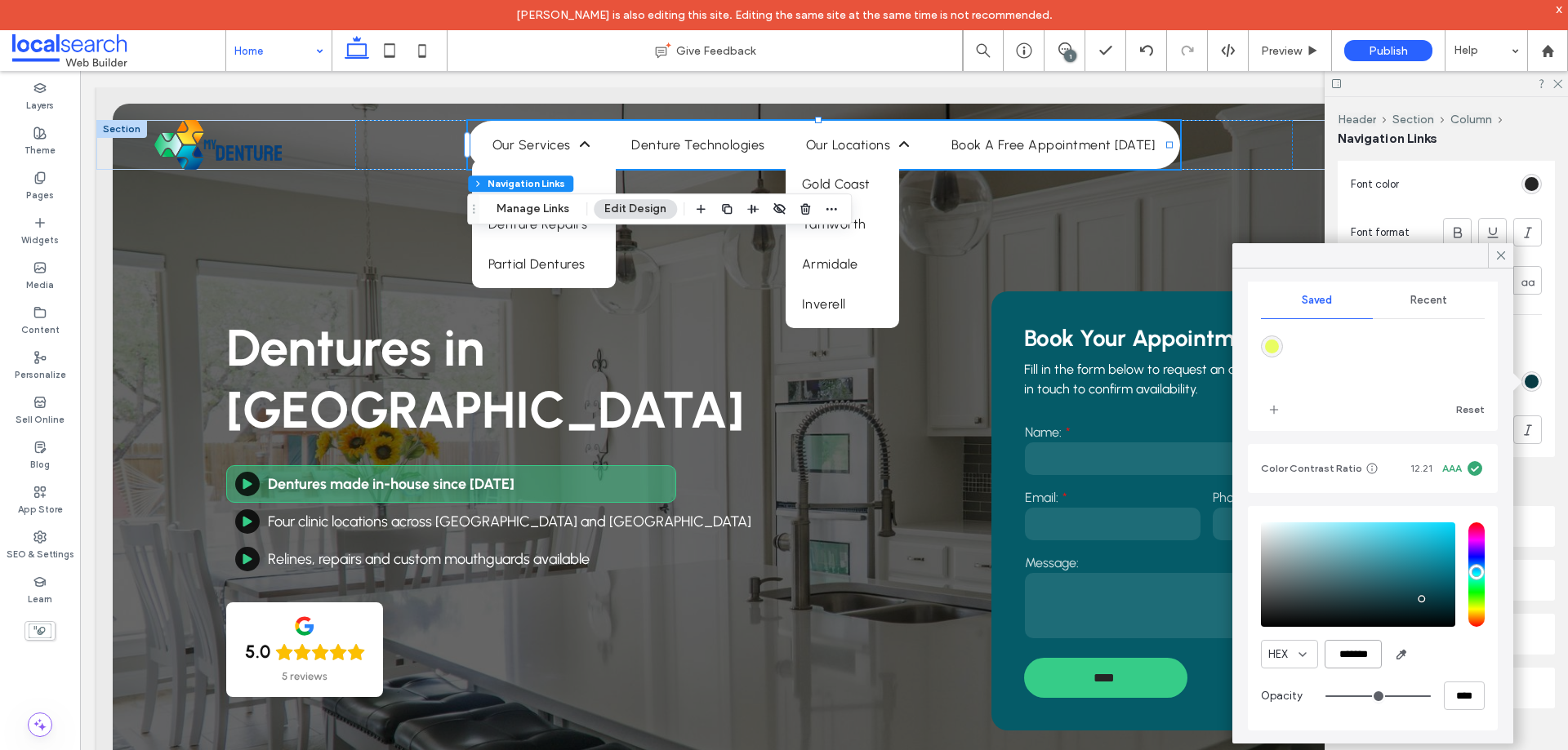
click at [1354, 648] on input "*******" at bounding box center [1353, 654] width 57 height 28
click at [1426, 649] on div "HEX *******" at bounding box center [1372, 654] width 224 height 28
click at [1498, 257] on icon at bounding box center [1501, 256] width 15 height 15
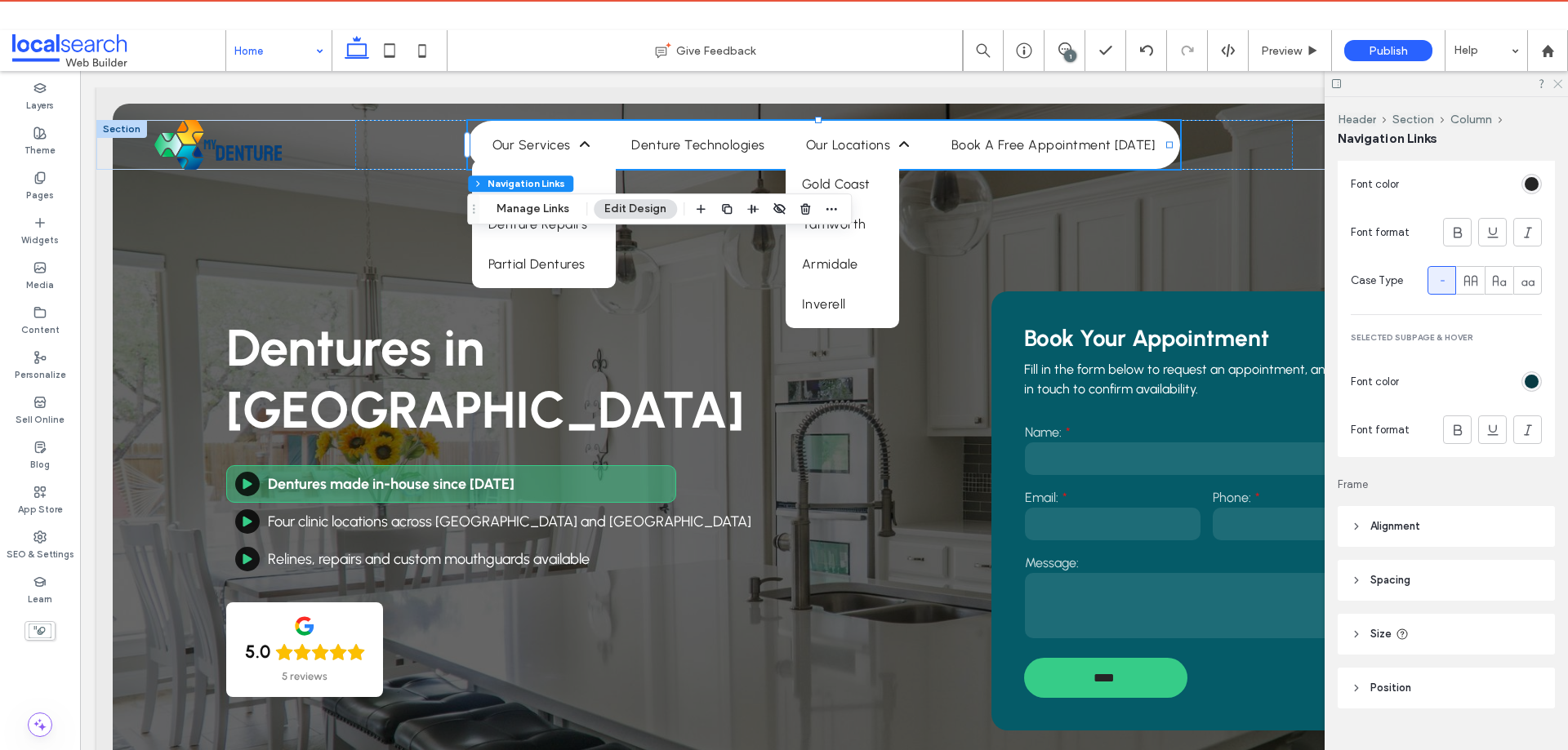
click at [1558, 85] on icon at bounding box center [1556, 83] width 10 height 10
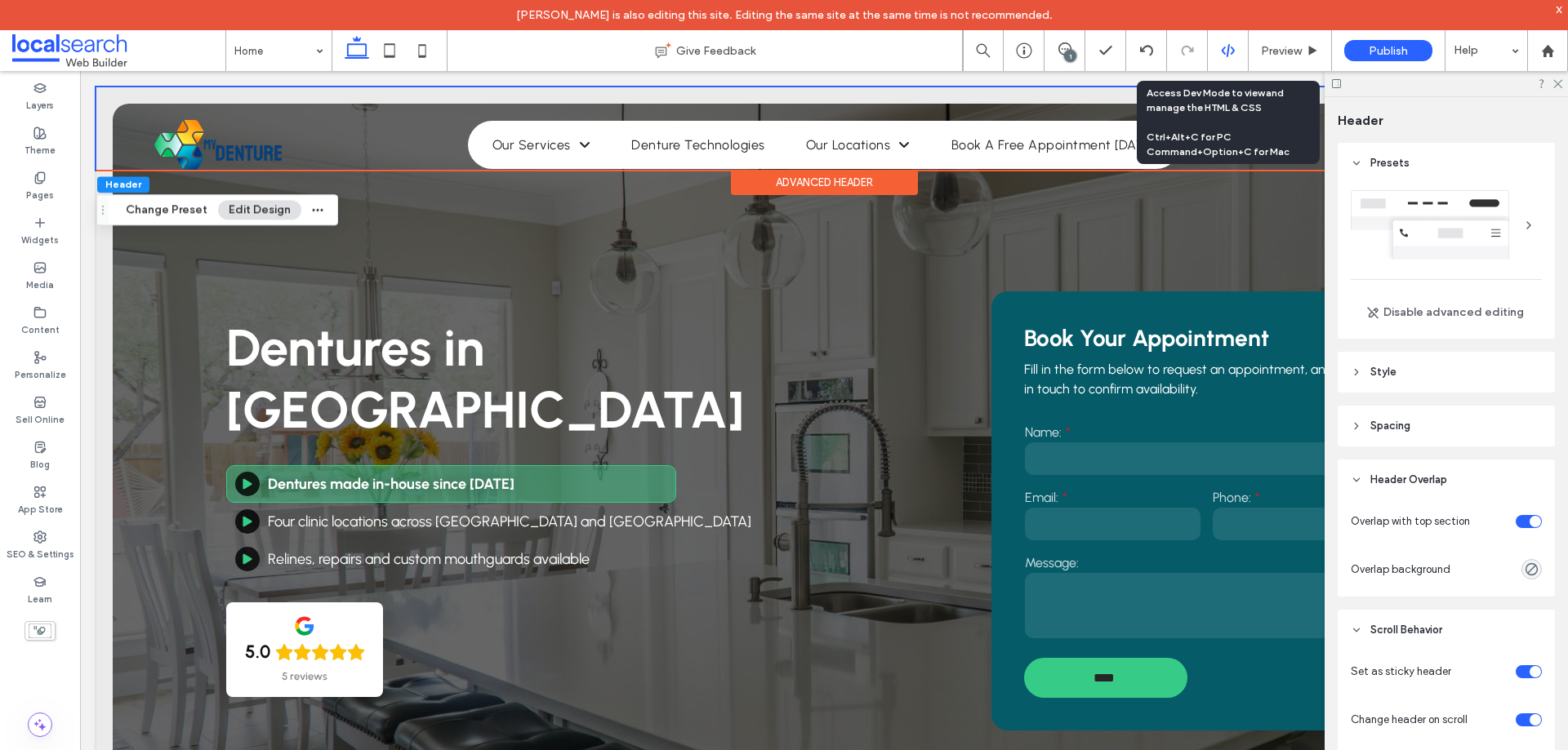
click at [1230, 47] on icon at bounding box center [1229, 51] width 15 height 15
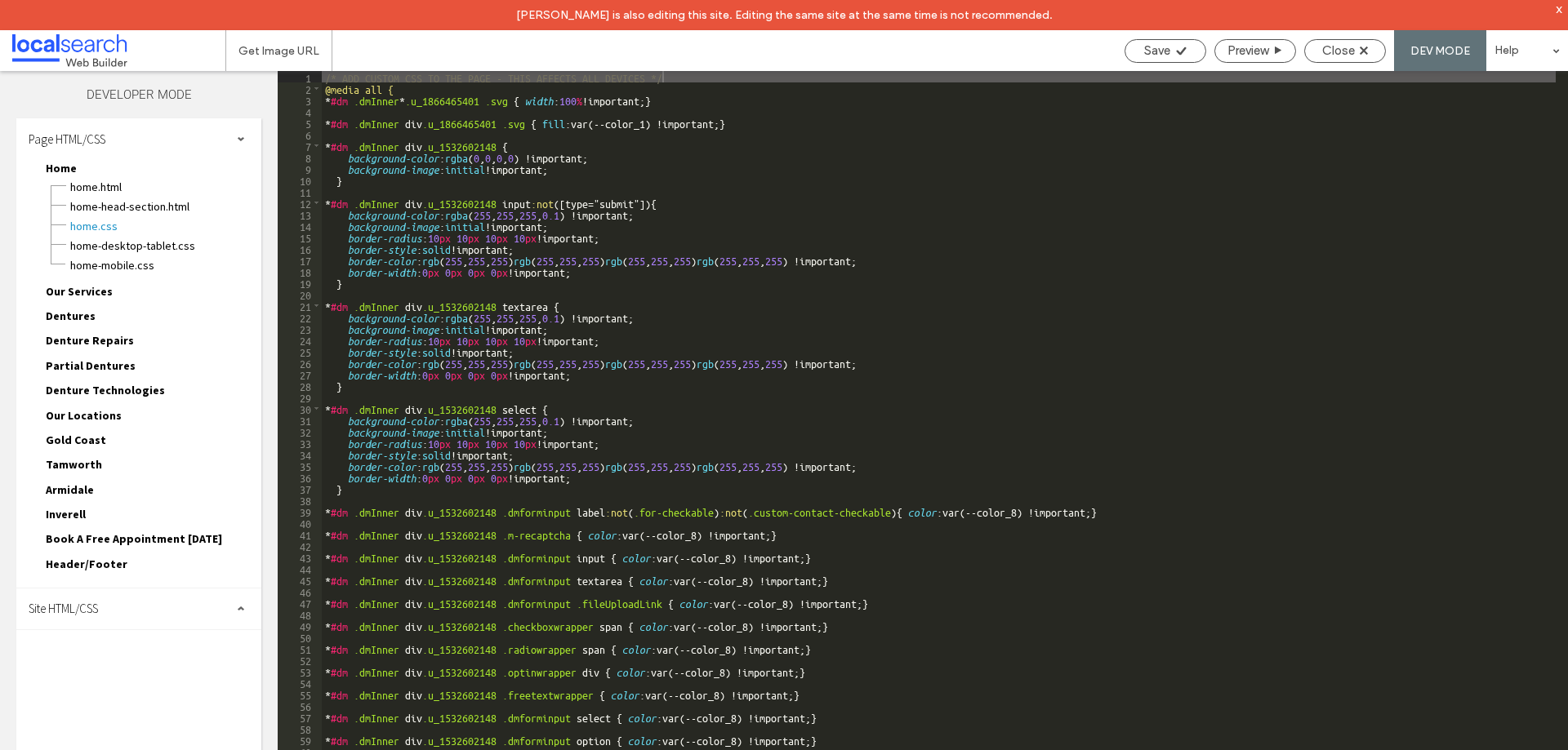
click at [65, 295] on span "Our Services" at bounding box center [79, 291] width 67 height 15
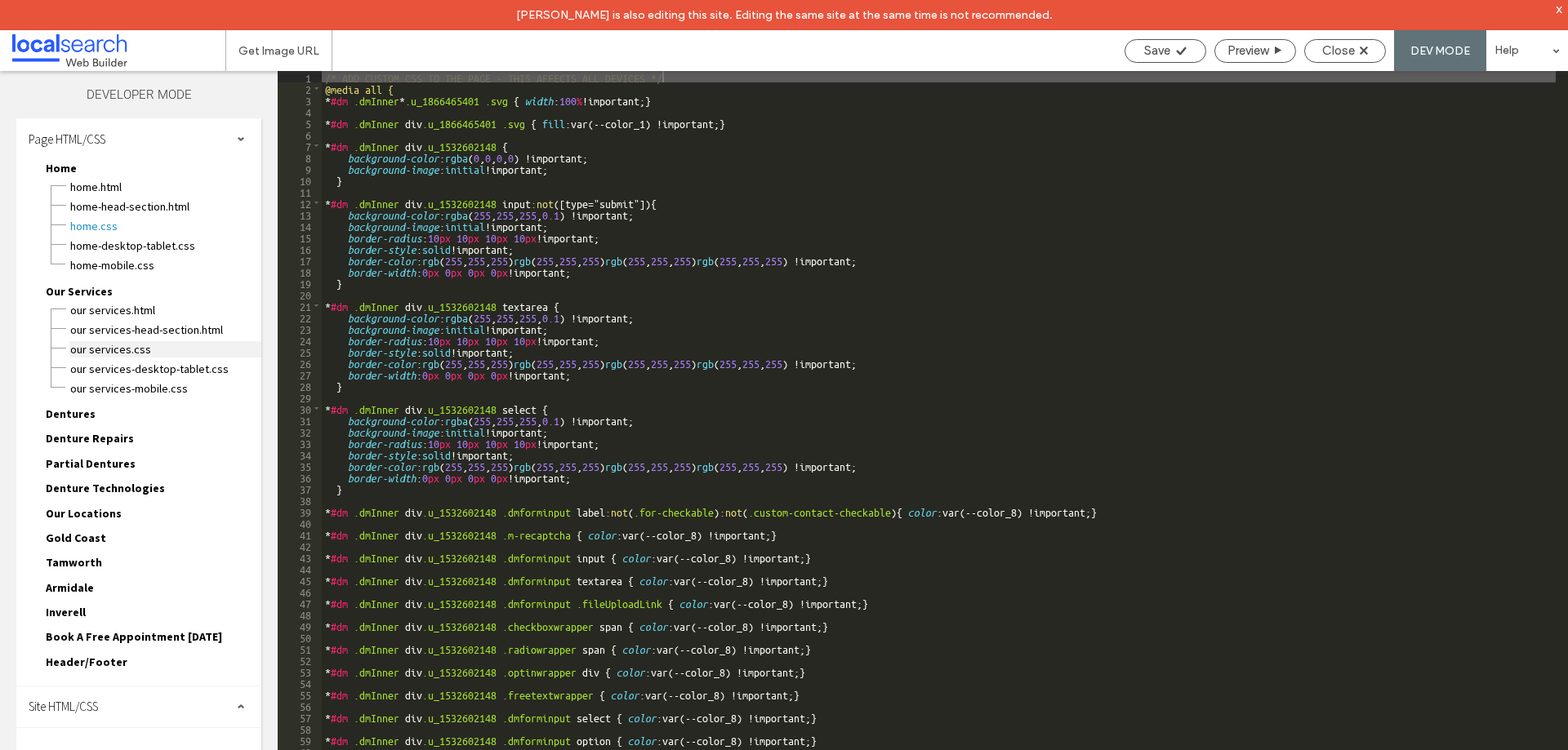
click at [81, 342] on span "Our Services.css" at bounding box center [165, 349] width 192 height 16
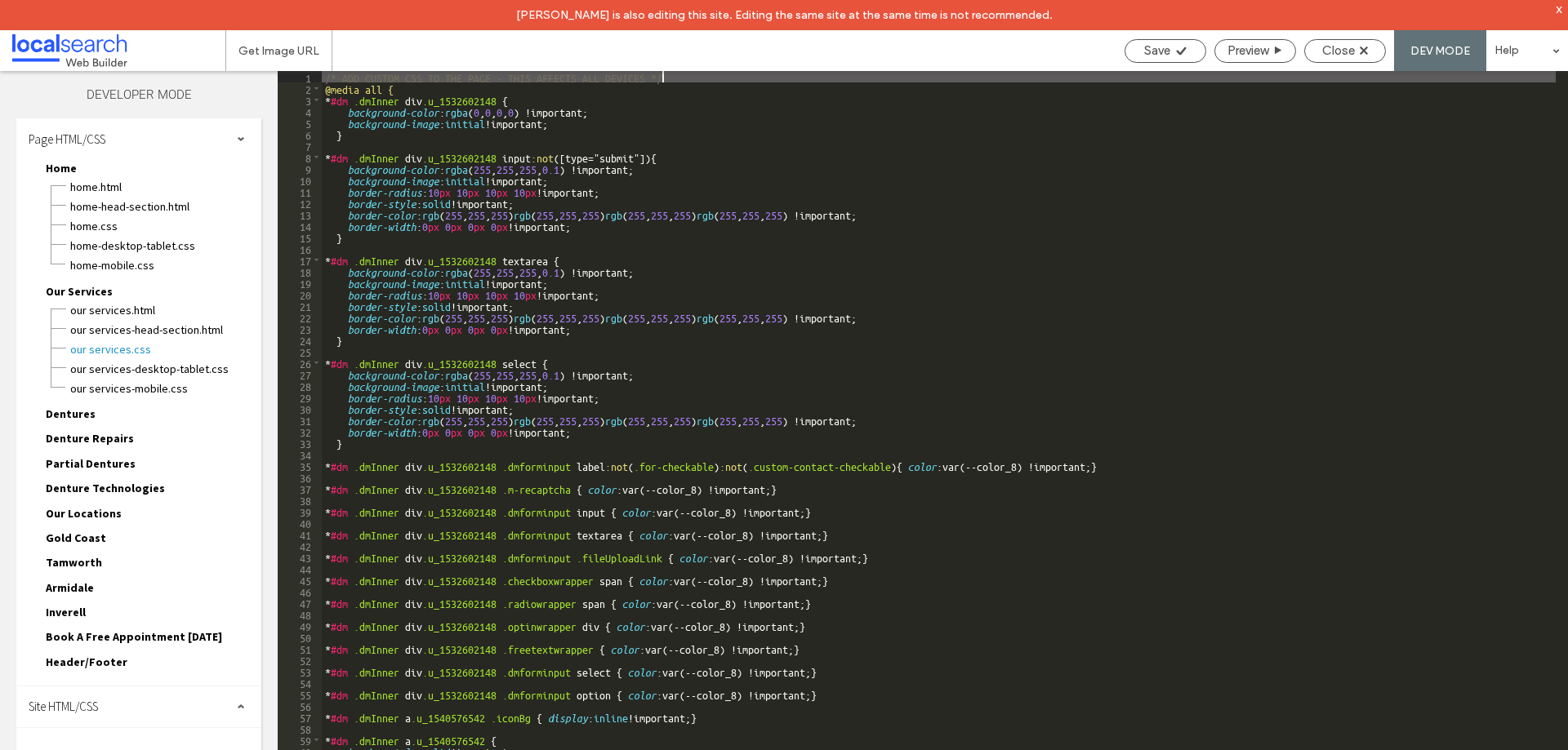
click at [553, 297] on div "/* ADD CUSTOM CSS TO THE PAGE - THIS AFFECTS ALL DEVICES */ @media all { * #dm …" at bounding box center [938, 437] width 1233 height 732
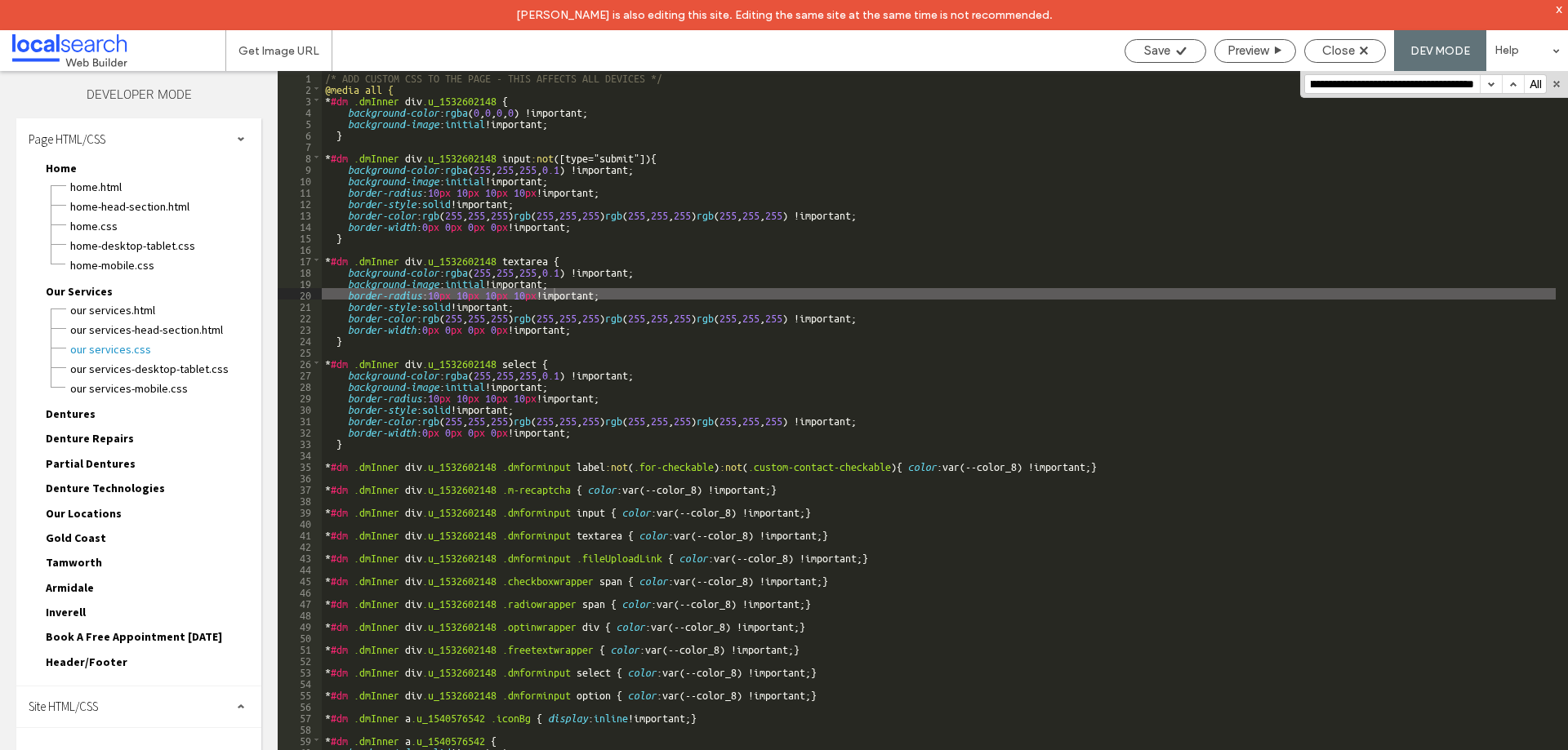
scroll to position [1039, 0]
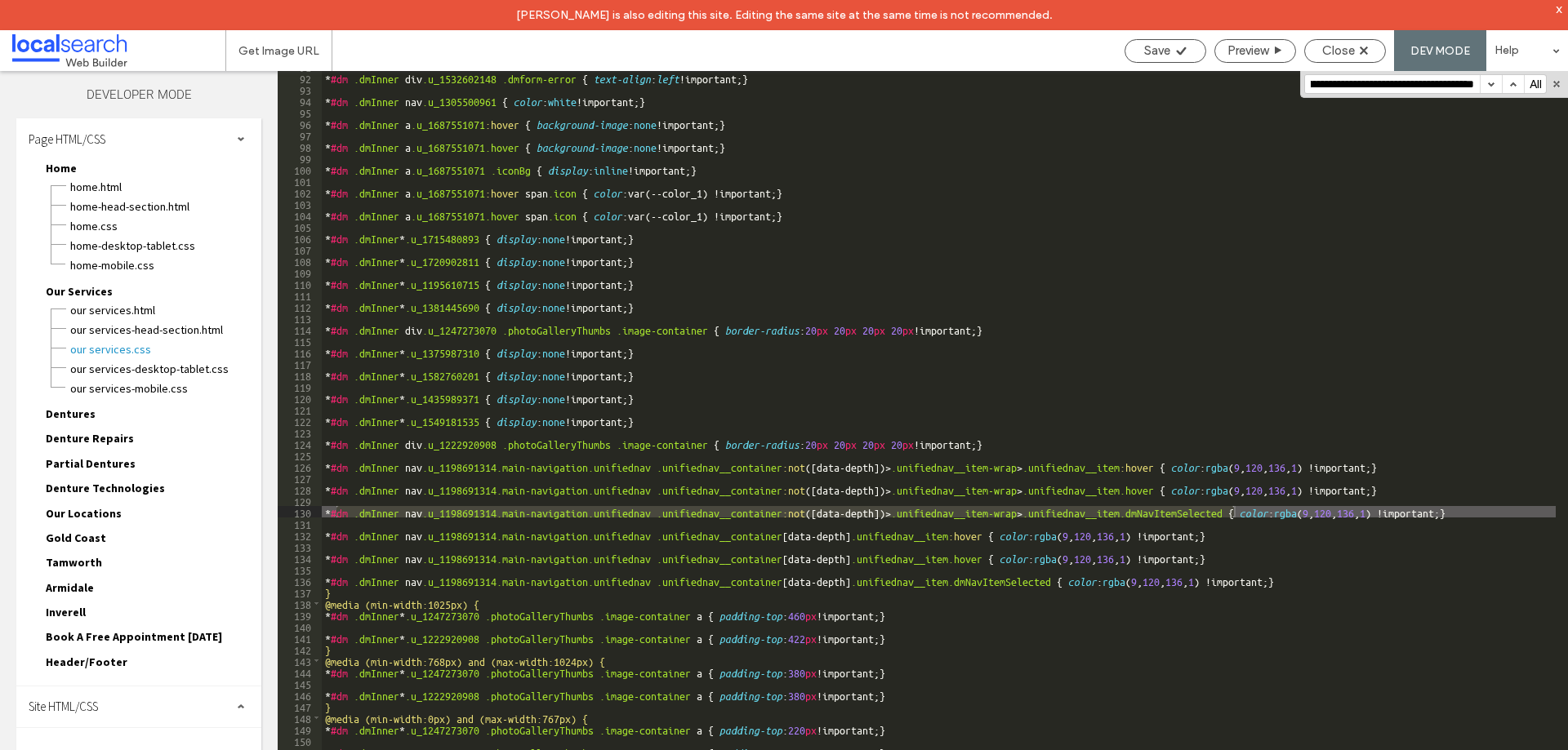
click at [1493, 90] on button "button" at bounding box center [1490, 84] width 22 height 18
click at [1476, 510] on div "* #dm .dmInner div .u_1532602148 .dmform-error { text-align : left !important; …" at bounding box center [938, 426] width 1233 height 732
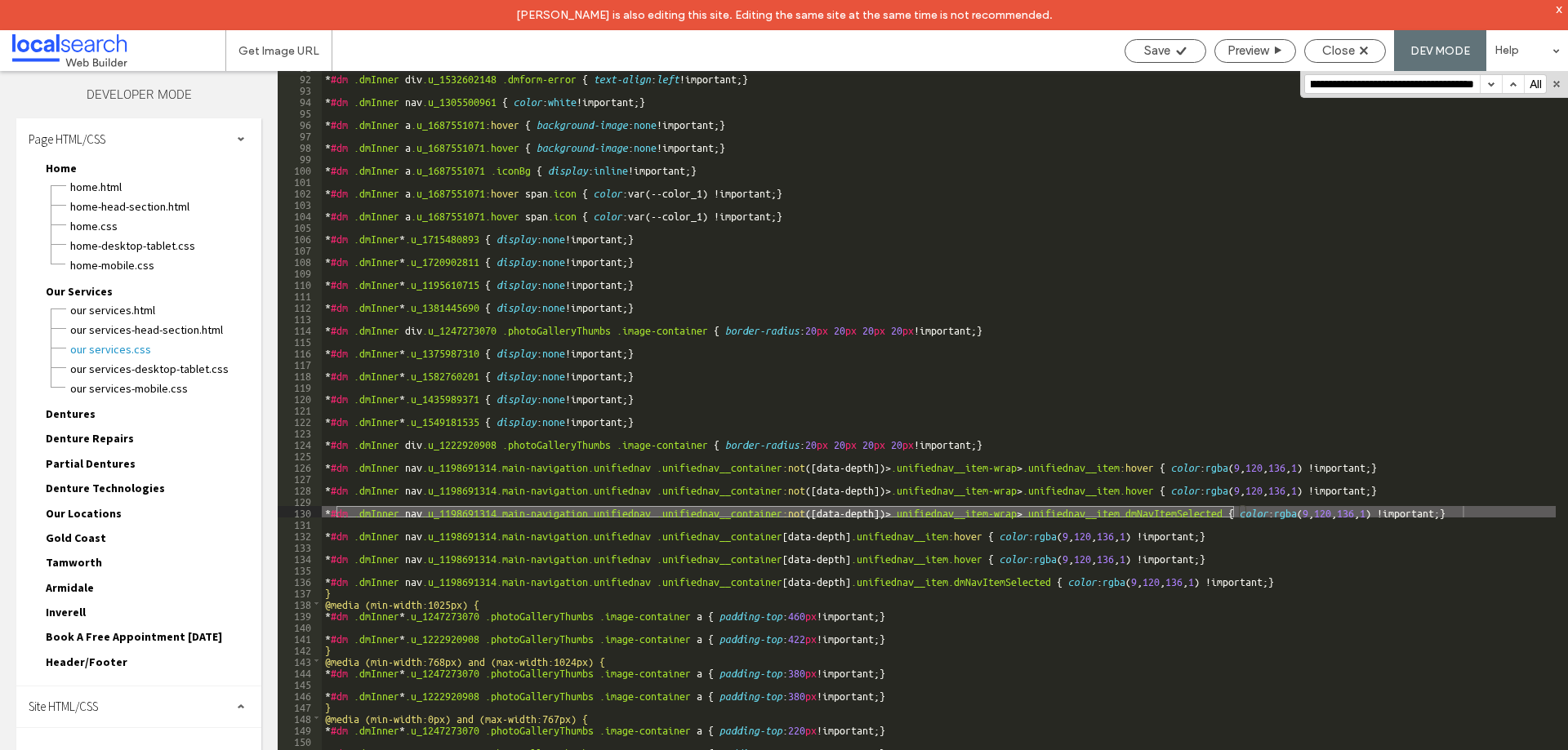
drag, startPoint x: 1426, startPoint y: 86, endPoint x: 1529, endPoint y: 87, distance: 103.0
click at [1529, 87] on div "**********" at bounding box center [1425, 84] width 243 height 20
click at [1374, 83] on input "**********" at bounding box center [1392, 84] width 175 height 18
drag, startPoint x: 1360, startPoint y: 84, endPoint x: 1500, endPoint y: 102, distance: 141.2
click at [1500, 102] on div "** 91 92 93 94 95 96 97 98 99 100 101 102 103 104 105 106 107 108 109 110 111 1…" at bounding box center [922, 426] width 1290 height 710
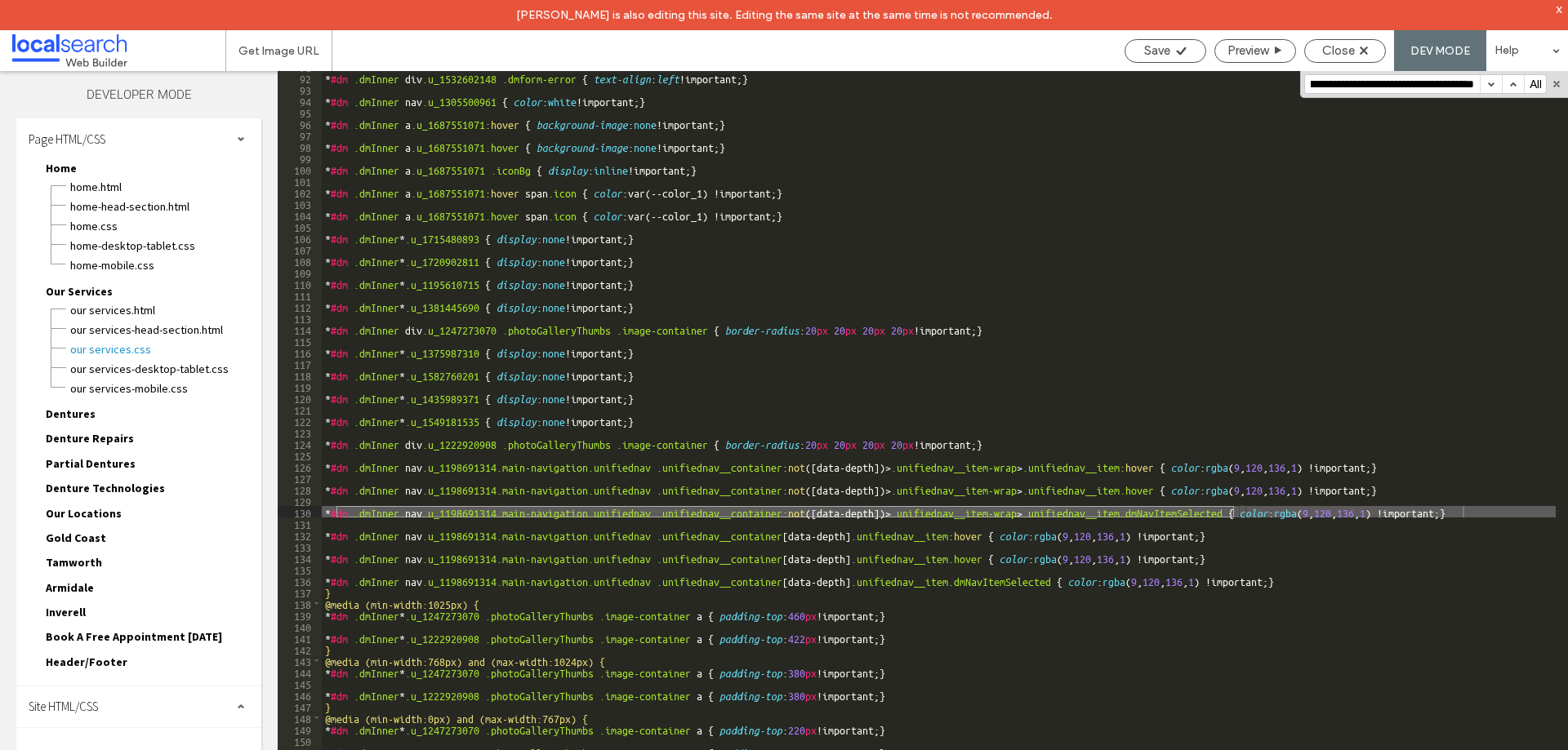
scroll to position [0, 614]
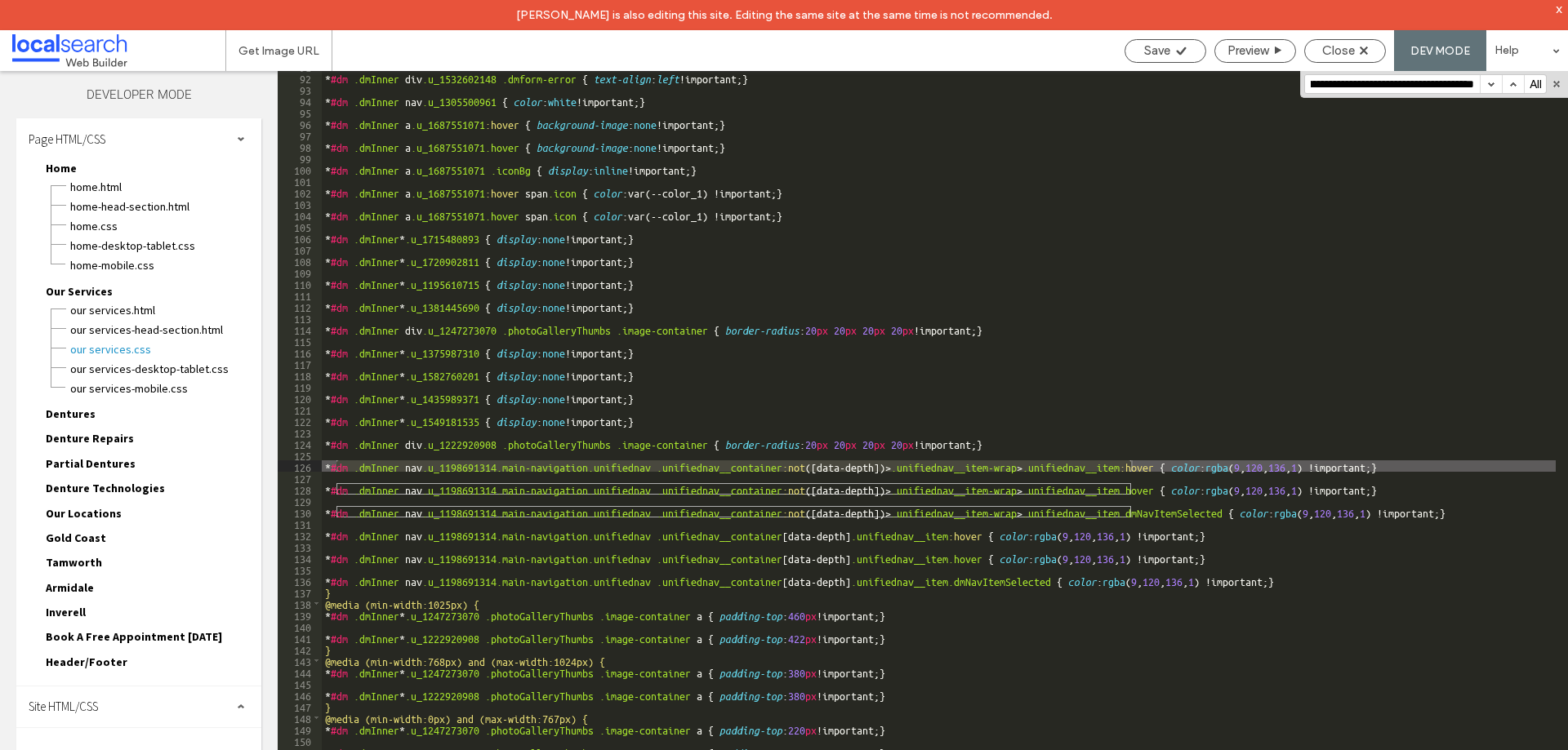
type input "**********"
click at [1491, 83] on button "button" at bounding box center [1490, 84] width 22 height 18
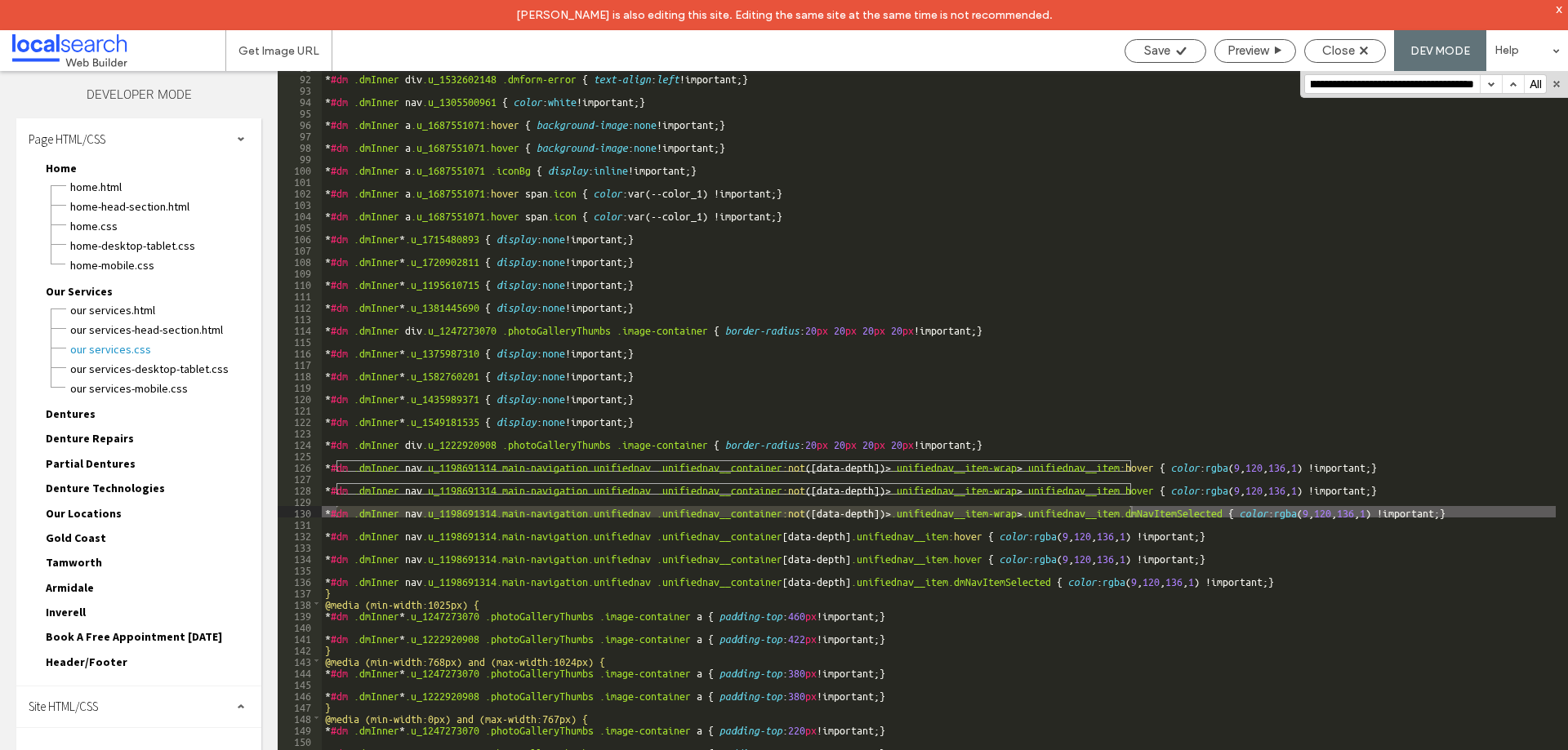
click at [1491, 83] on button "button" at bounding box center [1490, 84] width 22 height 18
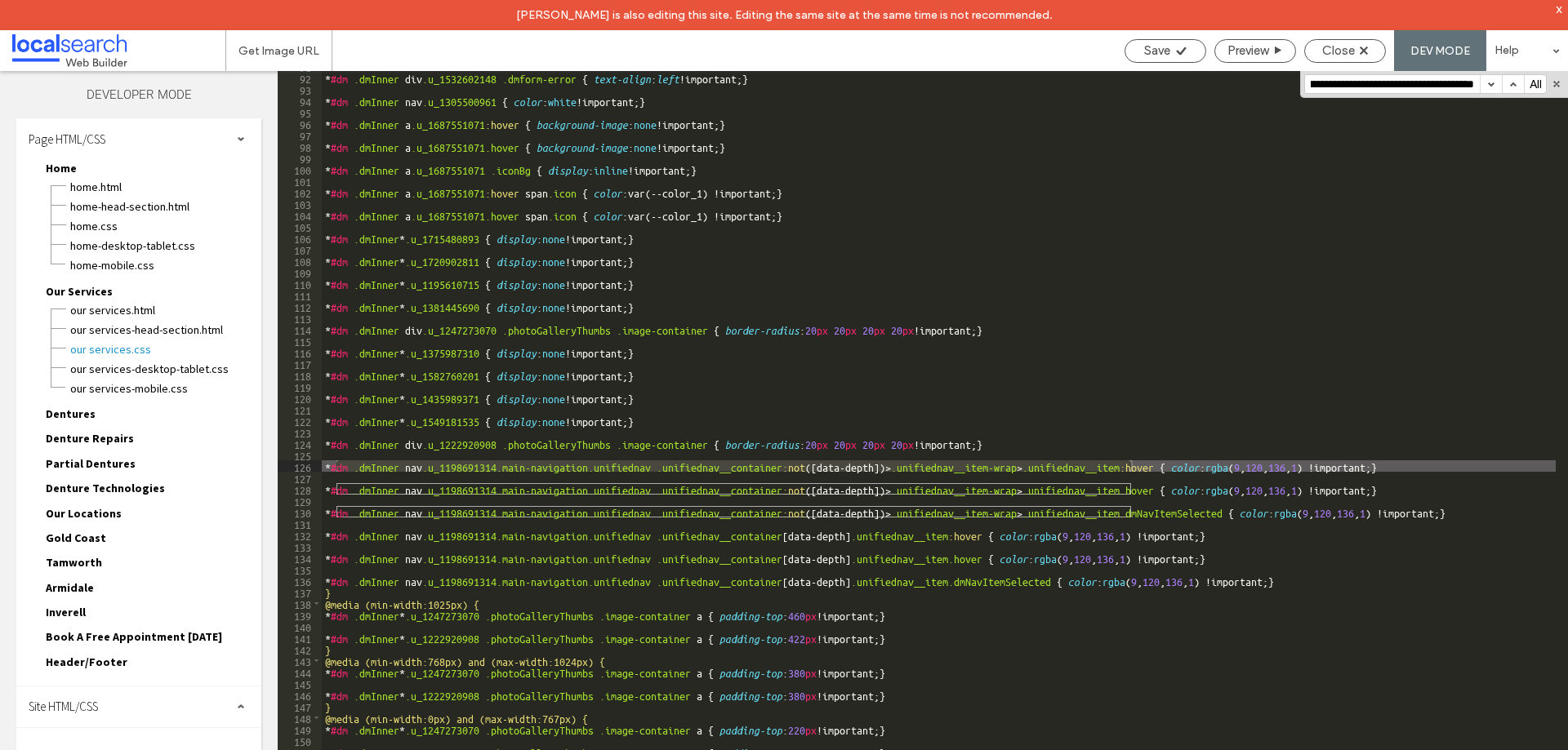
click at [1491, 83] on button "button" at bounding box center [1490, 84] width 22 height 18
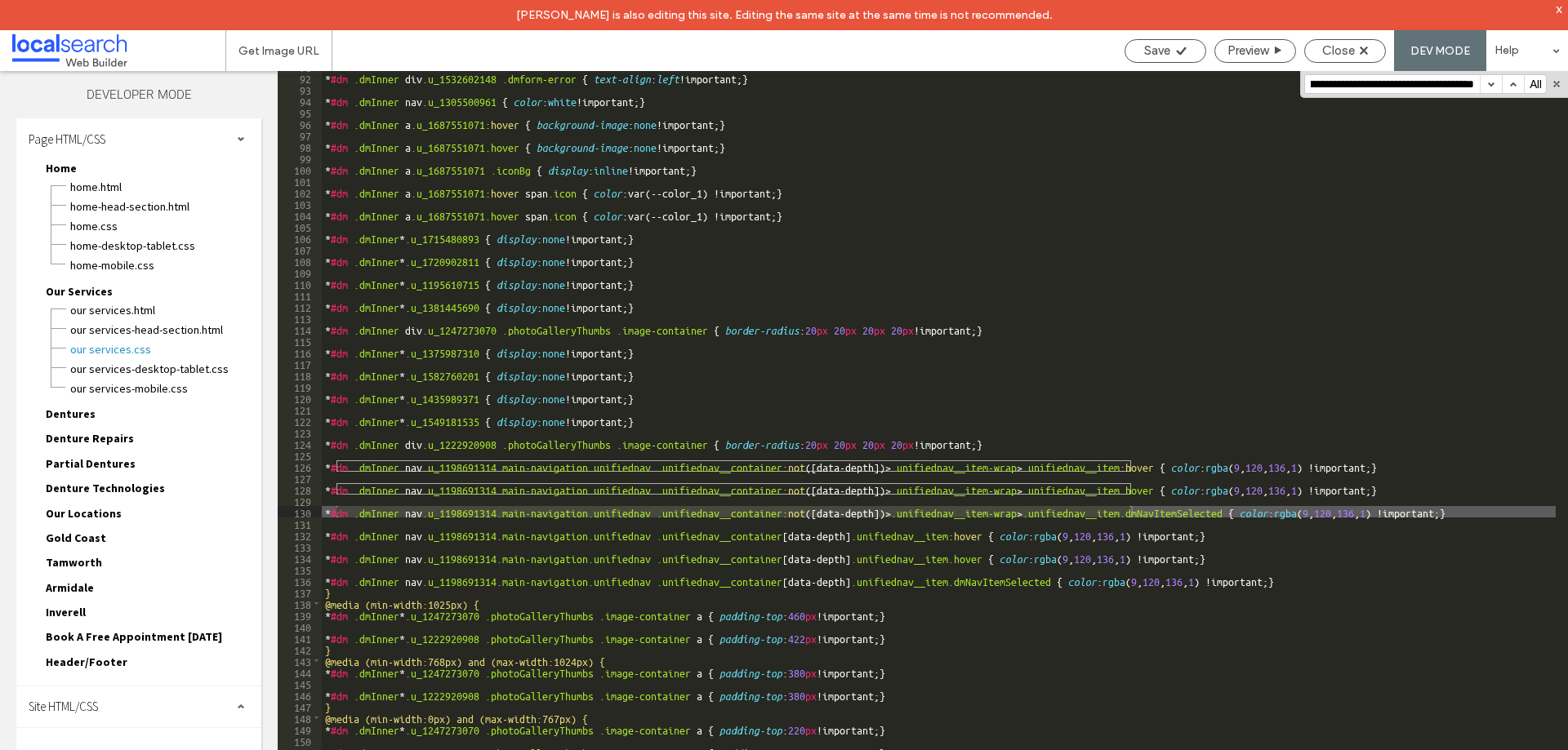
click at [1491, 83] on button "button" at bounding box center [1490, 84] width 22 height 18
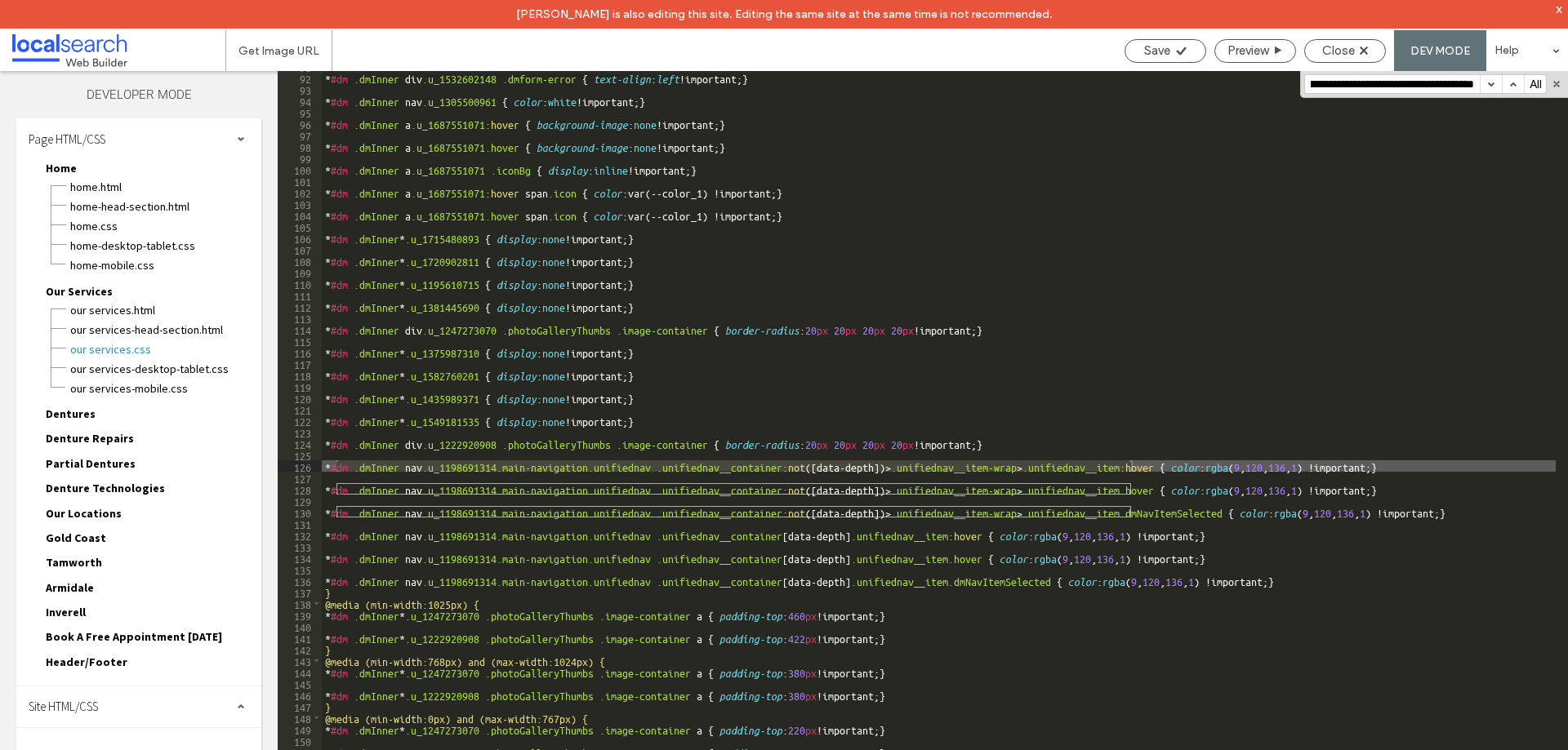
click at [1490, 83] on button "button" at bounding box center [1490, 84] width 22 height 18
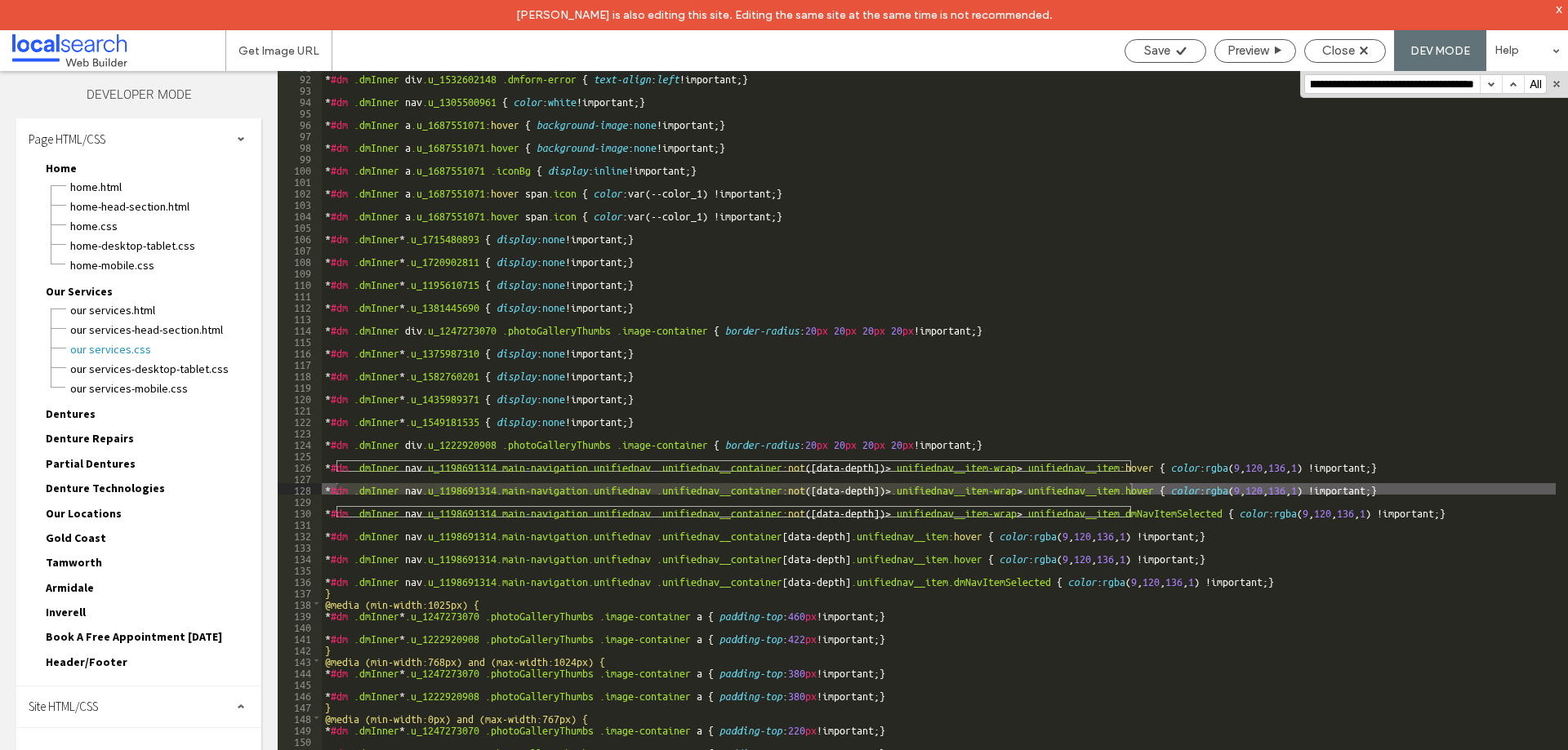
click at [1489, 84] on button "button" at bounding box center [1490, 84] width 22 height 18
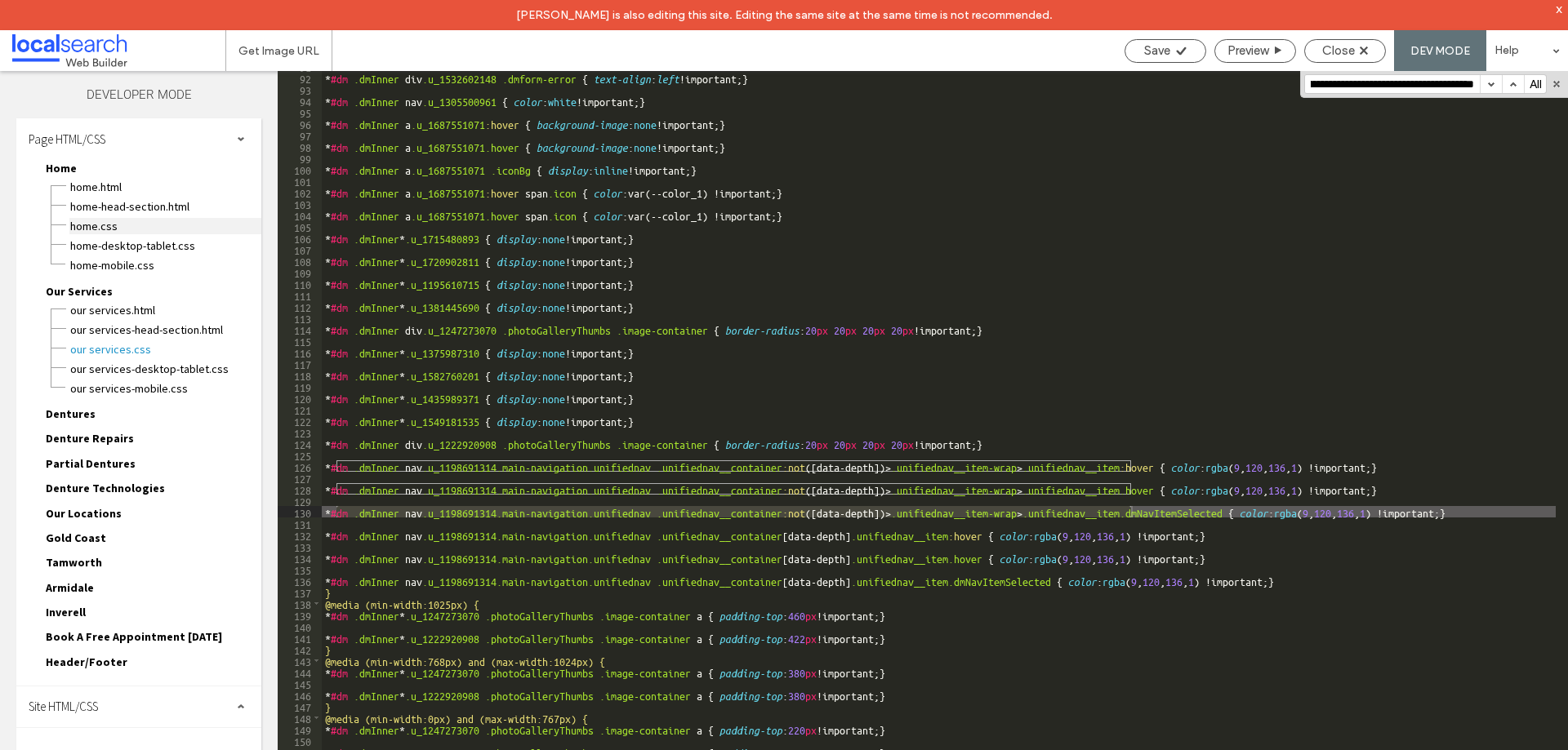
click at [149, 222] on span "Home.css" at bounding box center [165, 226] width 192 height 16
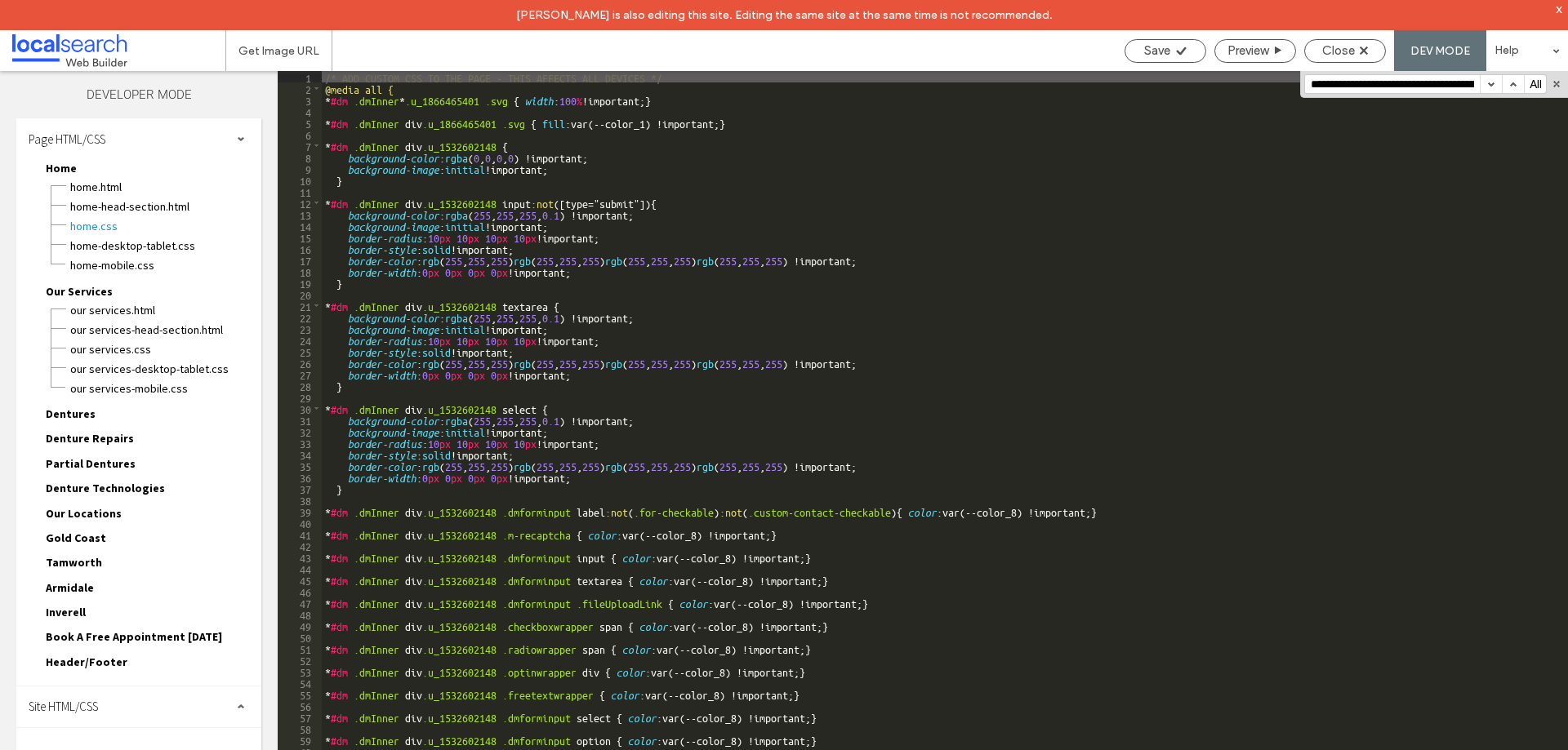
click at [1492, 86] on button "button" at bounding box center [1490, 84] width 22 height 18
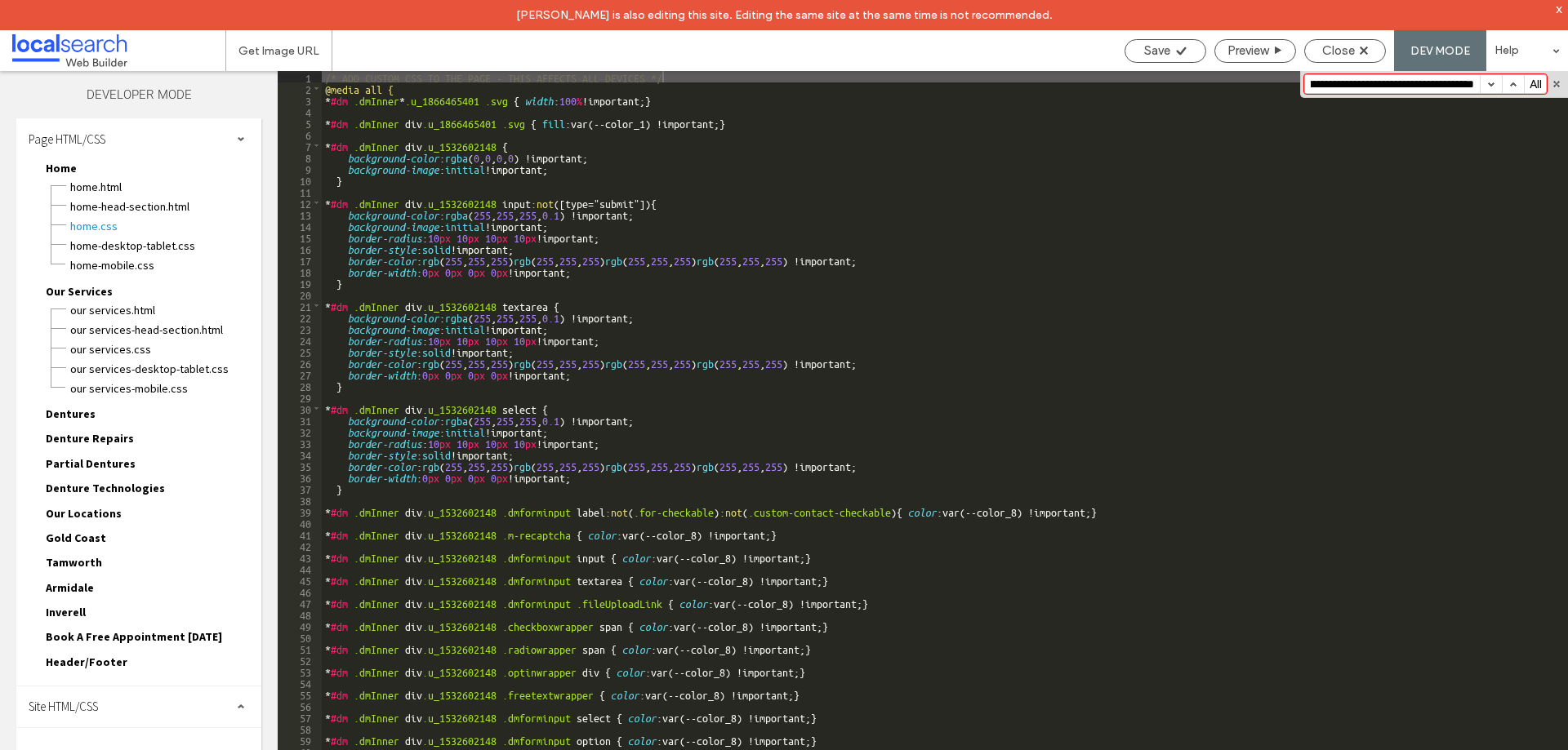
click at [1492, 86] on button "button" at bounding box center [1490, 84] width 22 height 18
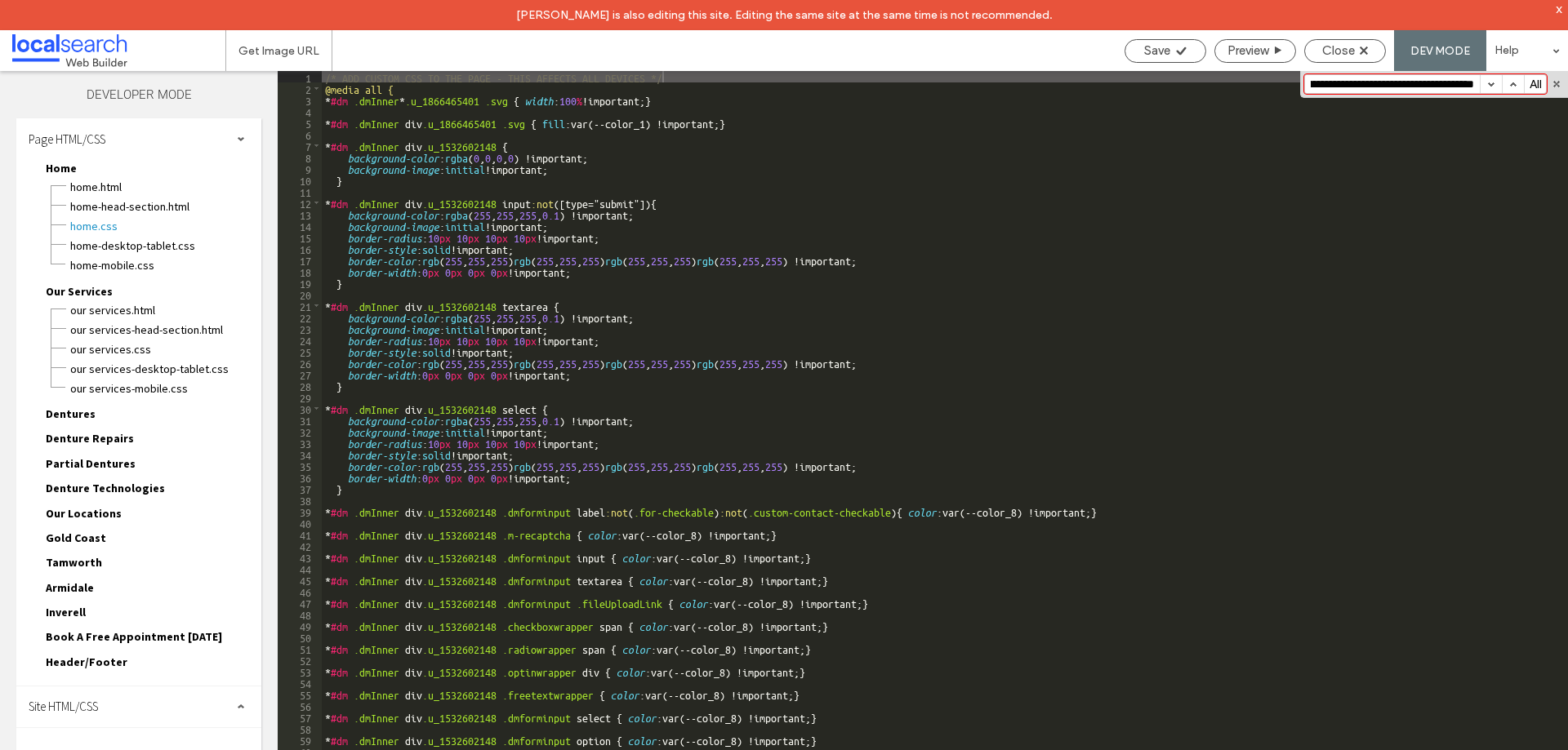
click at [76, 412] on span "Dentures" at bounding box center [71, 414] width 50 height 15
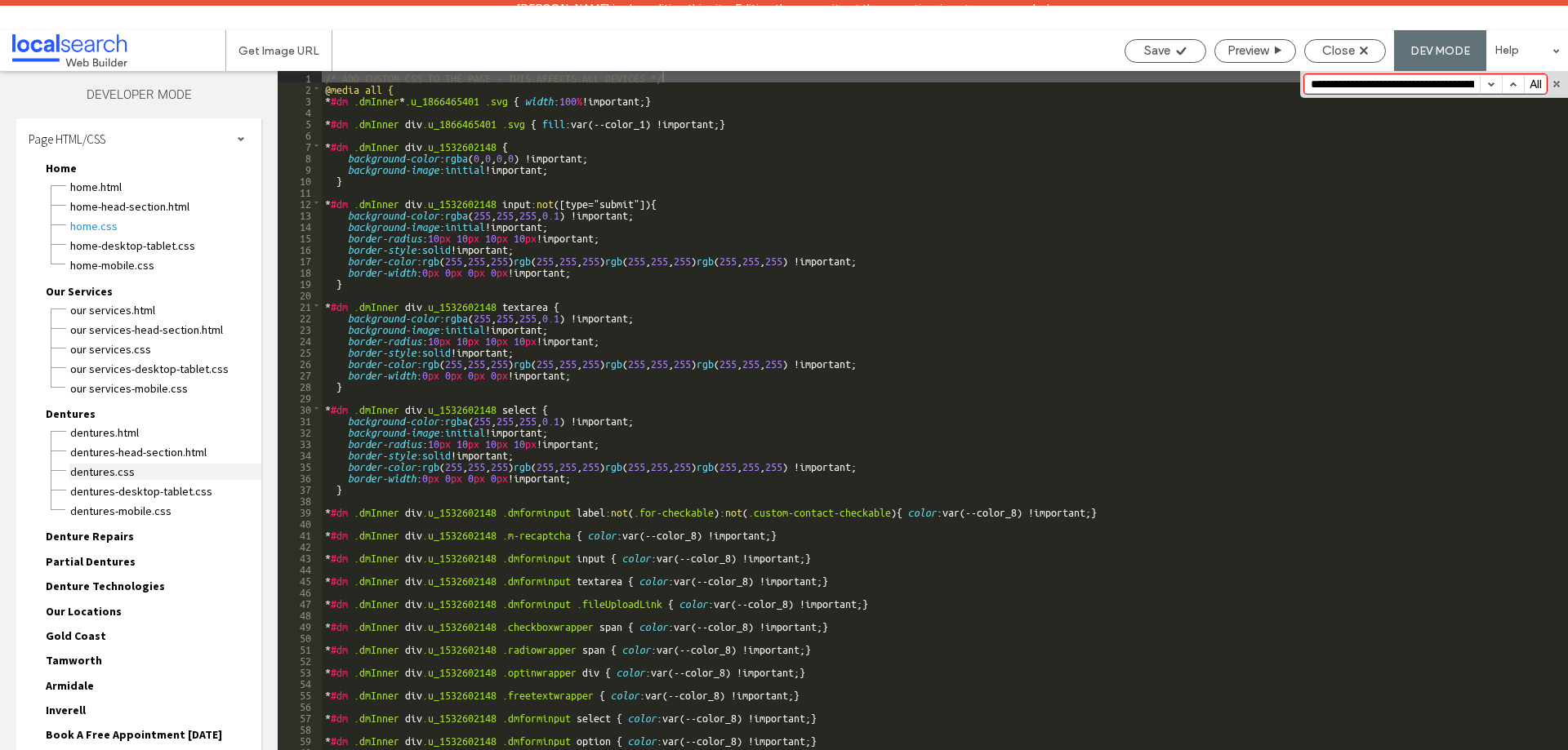
click at [100, 473] on span "Dentures.css" at bounding box center [165, 471] width 192 height 16
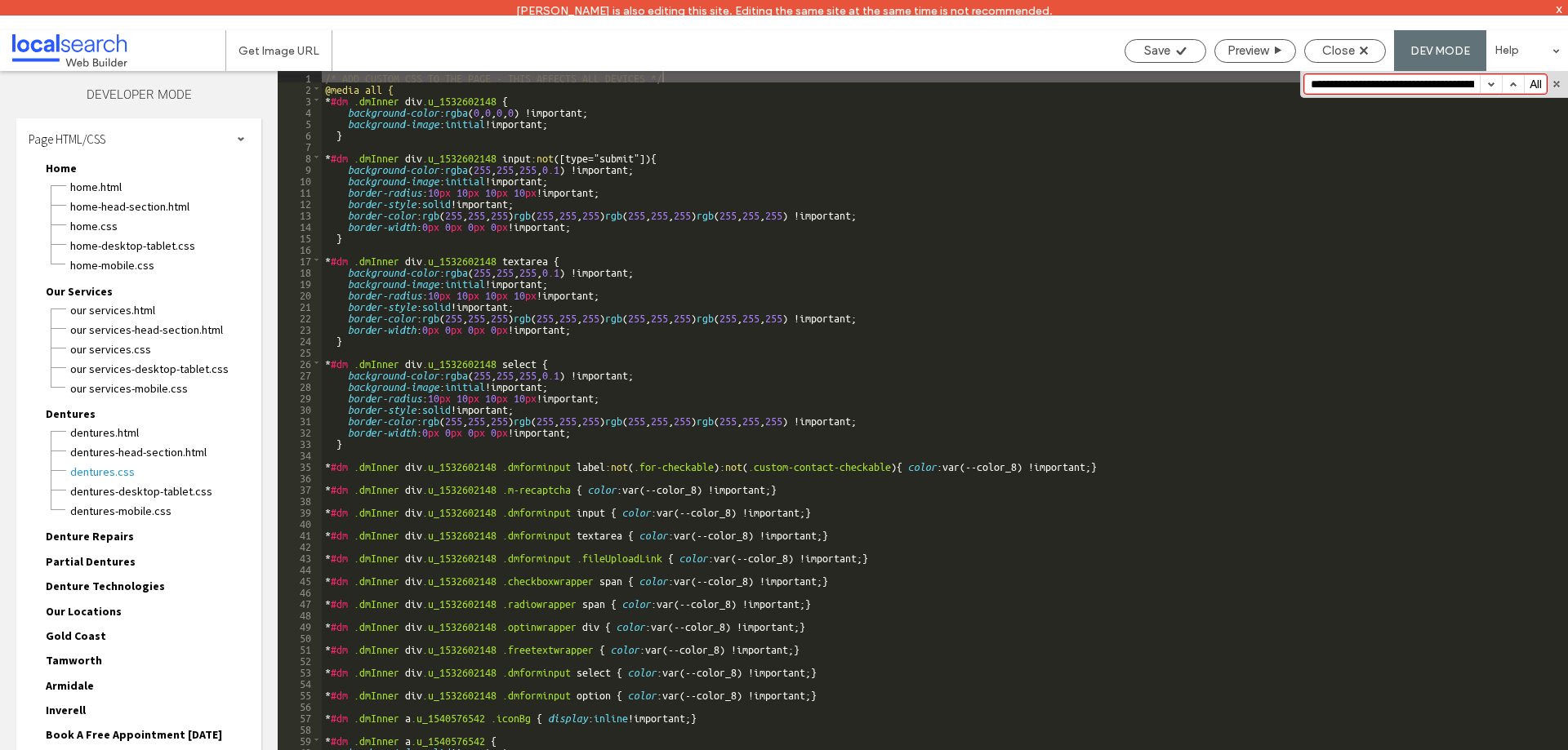
click at [1494, 81] on button "button" at bounding box center [1490, 84] width 22 height 18
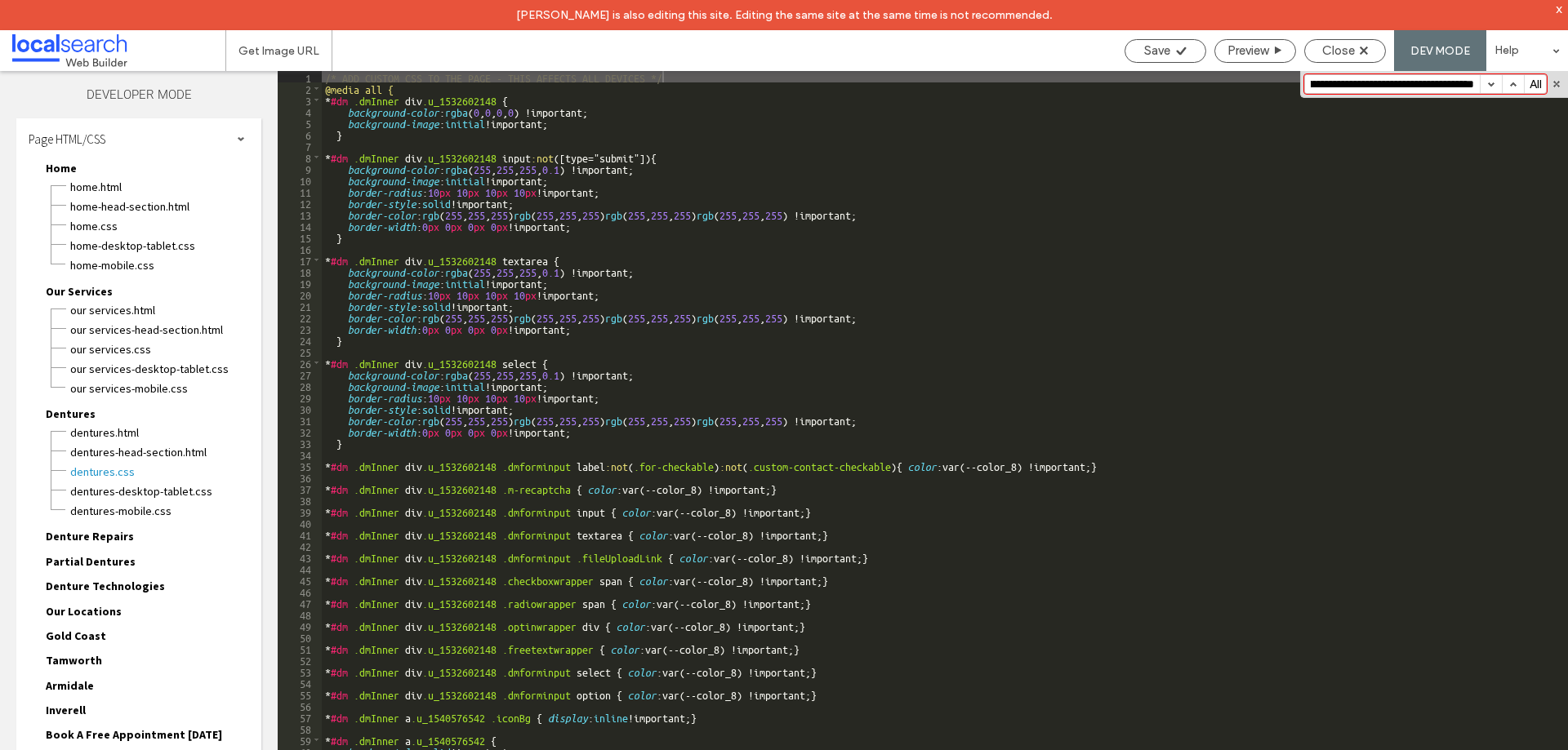
click at [1494, 81] on button "button" at bounding box center [1490, 84] width 22 height 18
click at [120, 354] on span "Our Services.css" at bounding box center [165, 349] width 192 height 16
click at [1487, 81] on button "button" at bounding box center [1490, 84] width 22 height 18
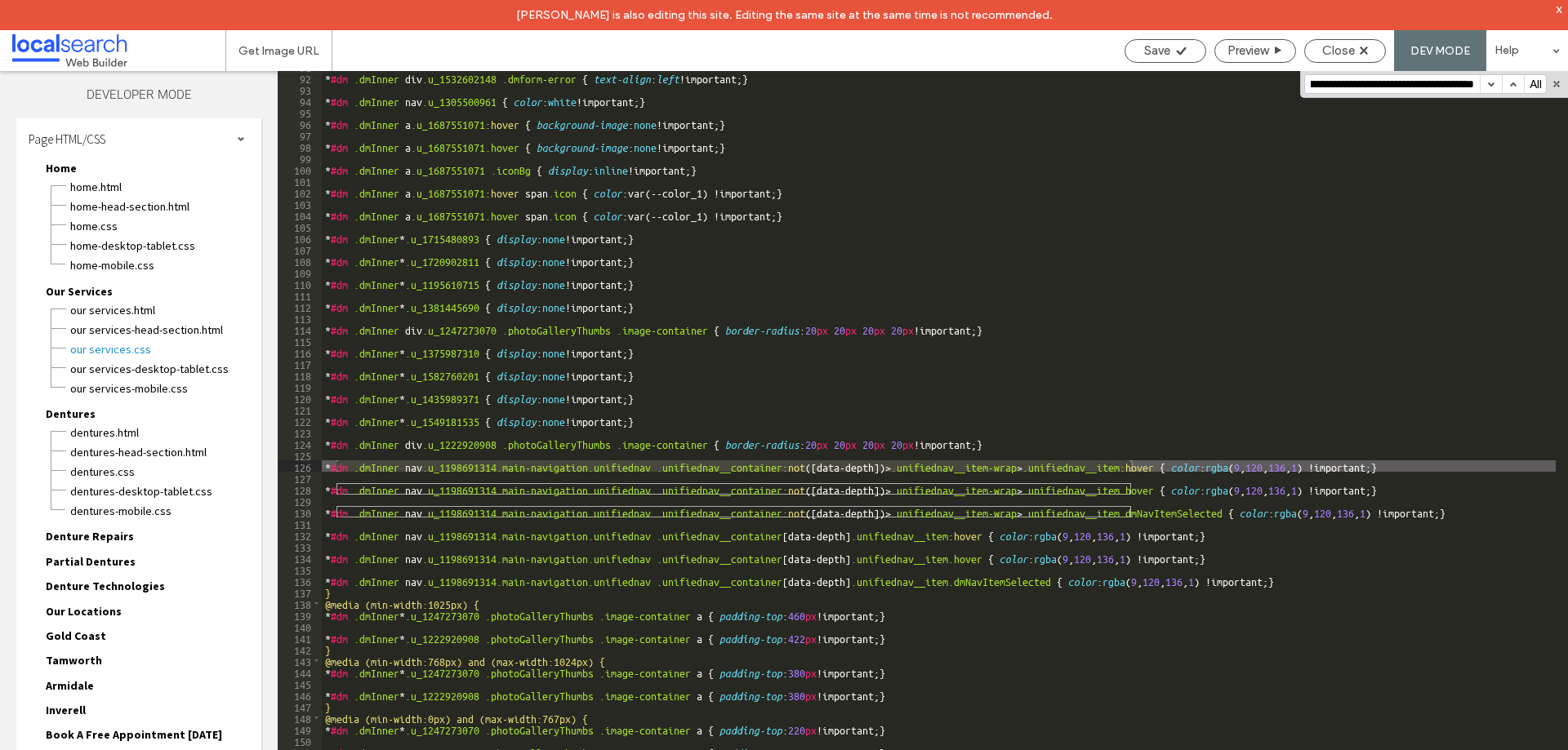
scroll to position [1039, 0]
click at [1487, 81] on button "button" at bounding box center [1490, 84] width 22 height 18
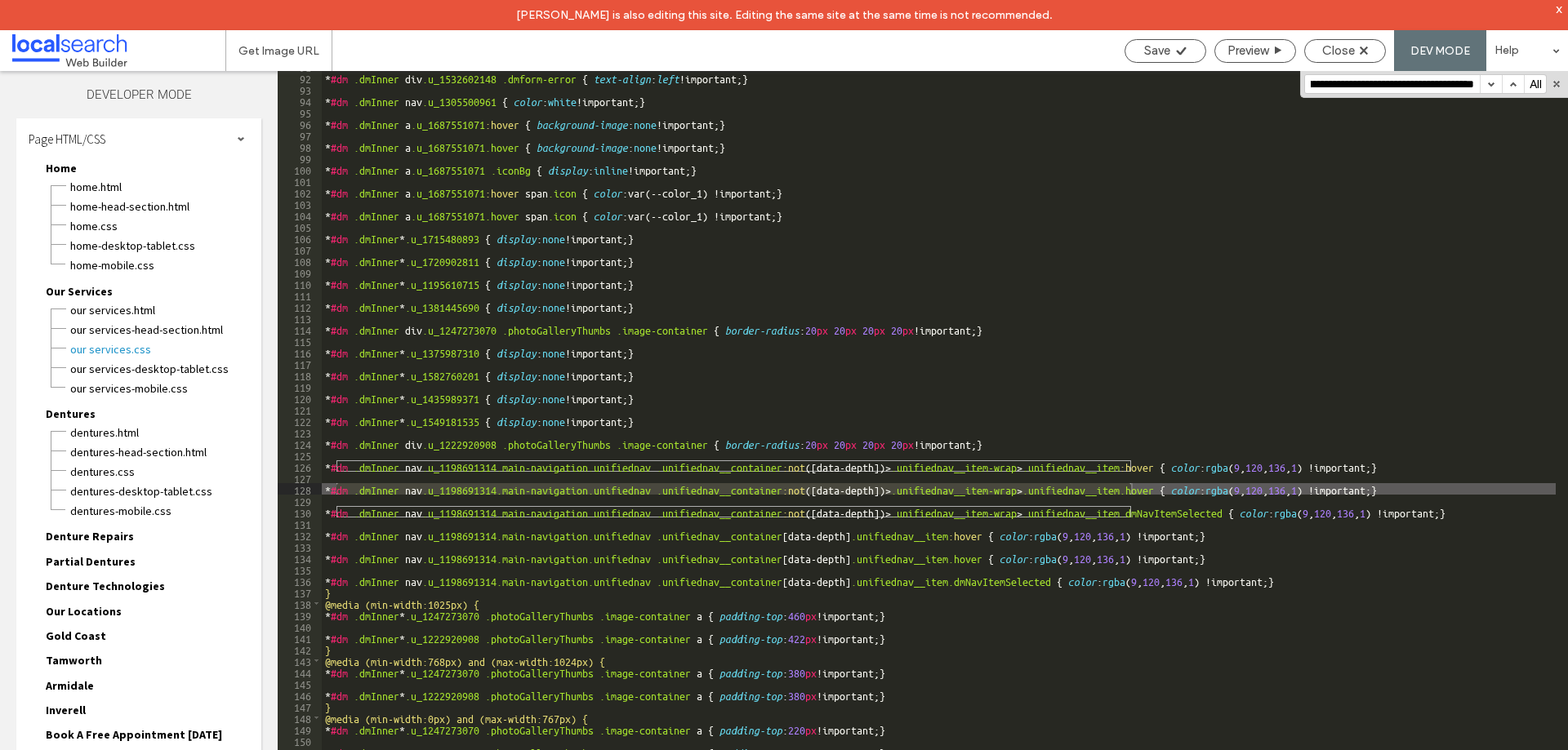
click at [1487, 81] on button "button" at bounding box center [1490, 84] width 22 height 18
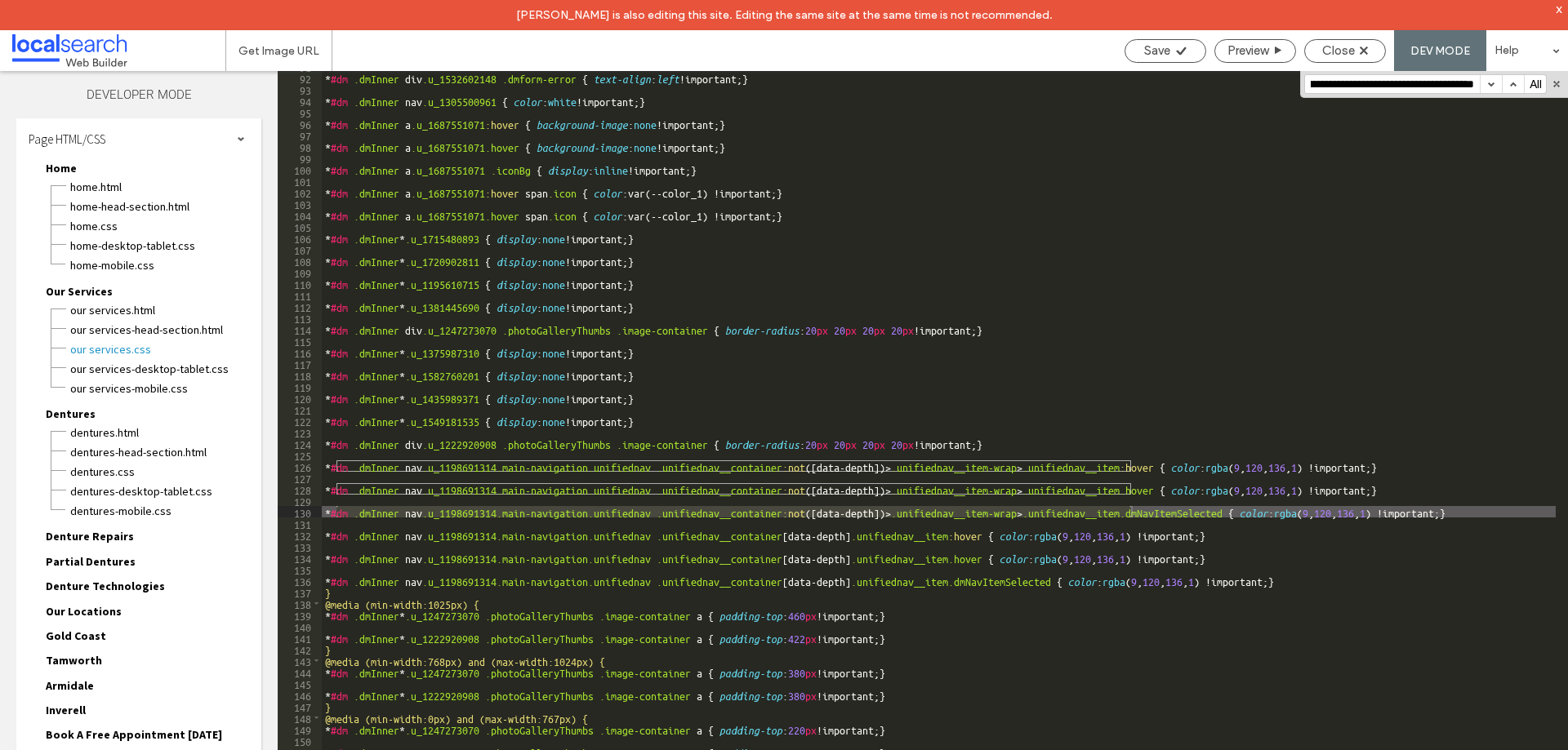
click at [1487, 81] on button "button" at bounding box center [1490, 84] width 22 height 18
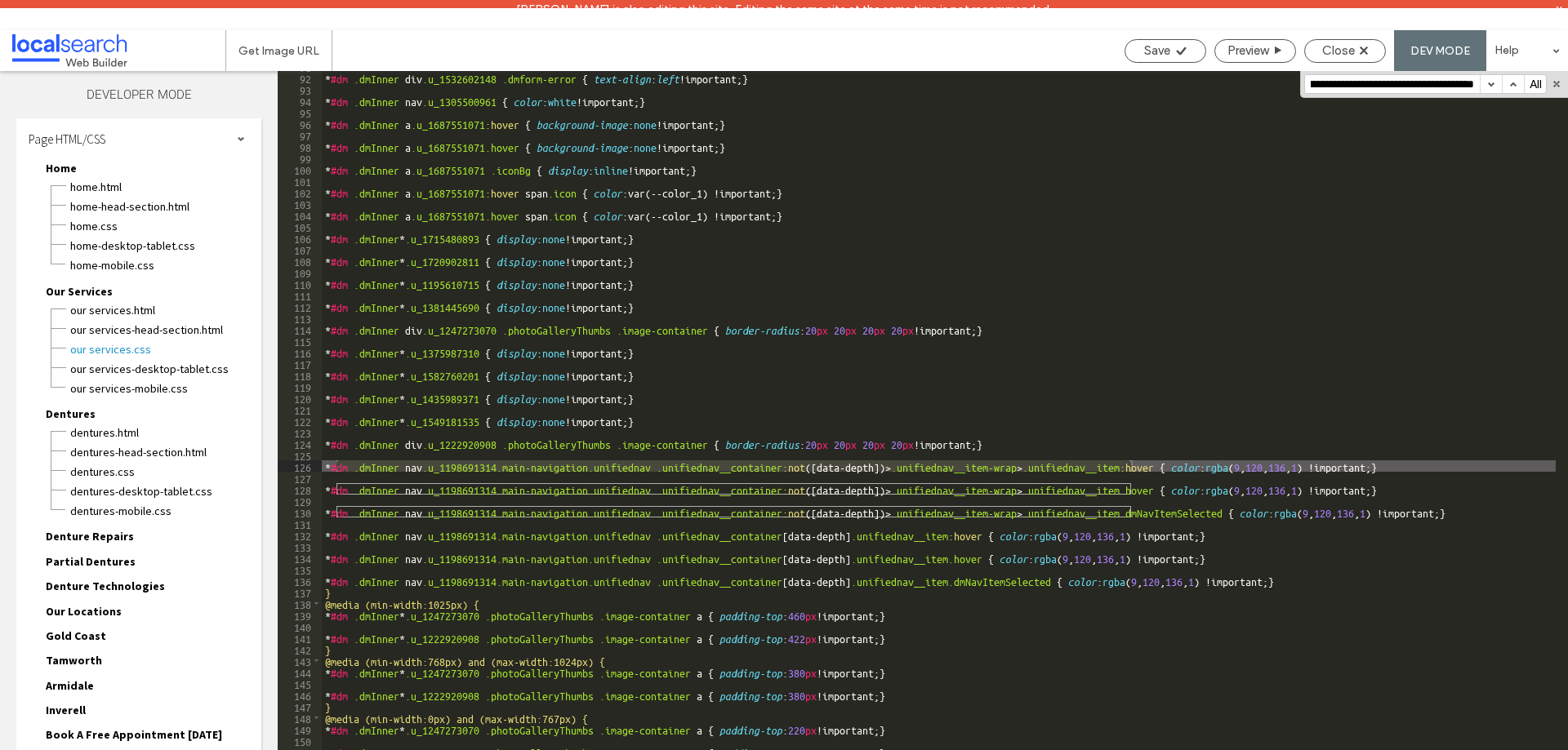
click at [1487, 81] on button "button" at bounding box center [1490, 84] width 22 height 18
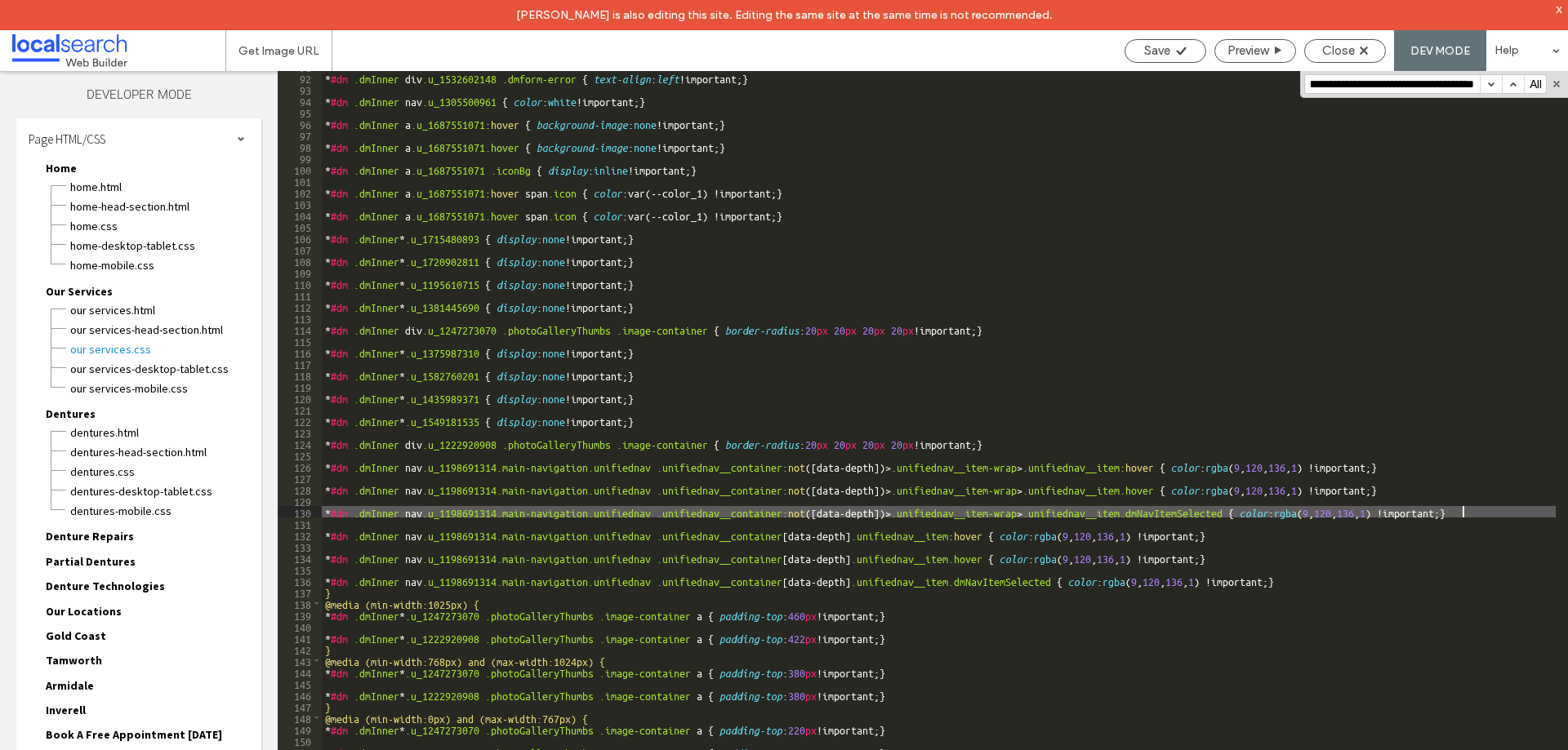
scroll to position [0, 0]
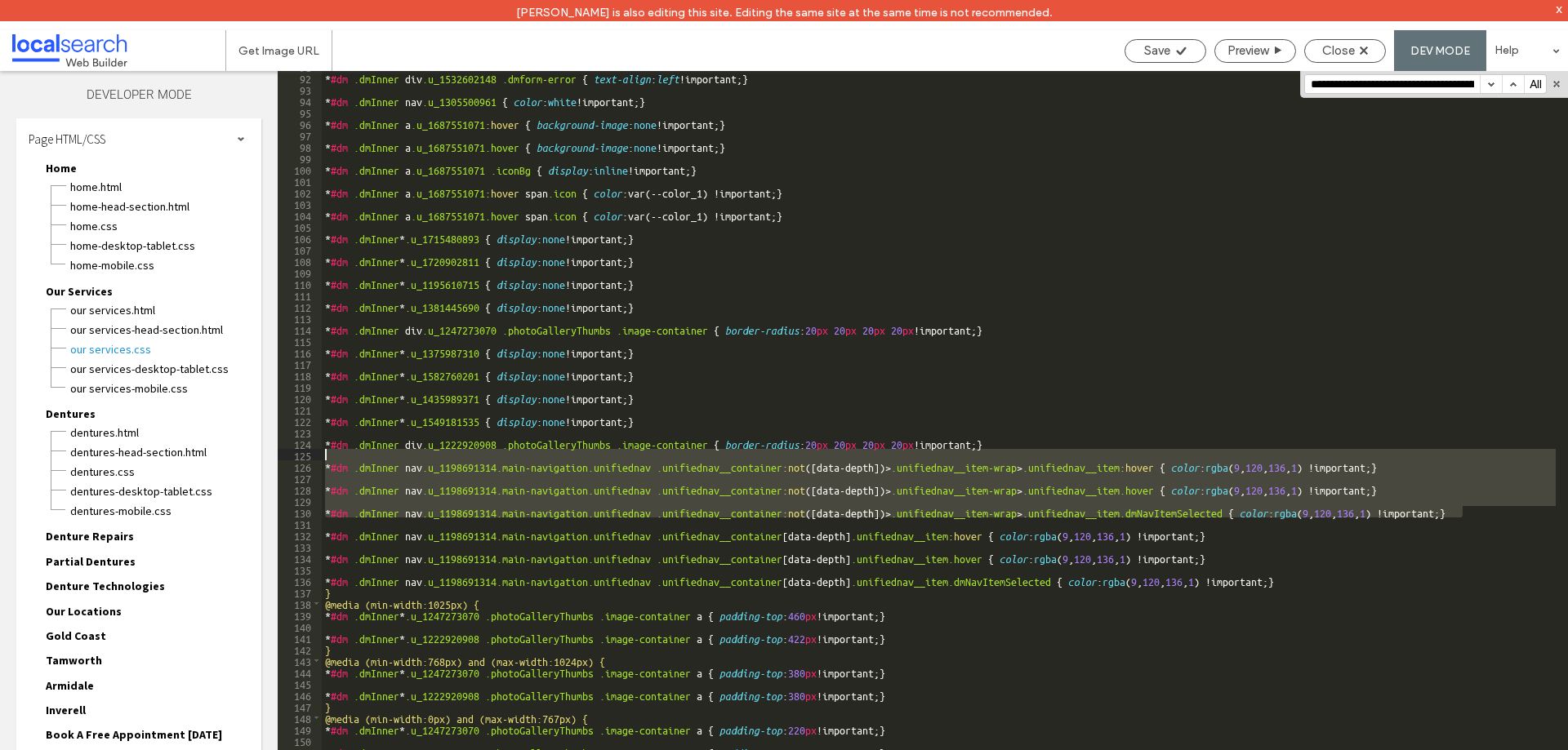
drag, startPoint x: 1473, startPoint y: 509, endPoint x: 1466, endPoint y: 450, distance: 59.4
click at [1466, 450] on div "* #dm .dmInner div .u_1532602148 .dmform-error { text-align : left !important; …" at bounding box center [938, 426] width 1233 height 732
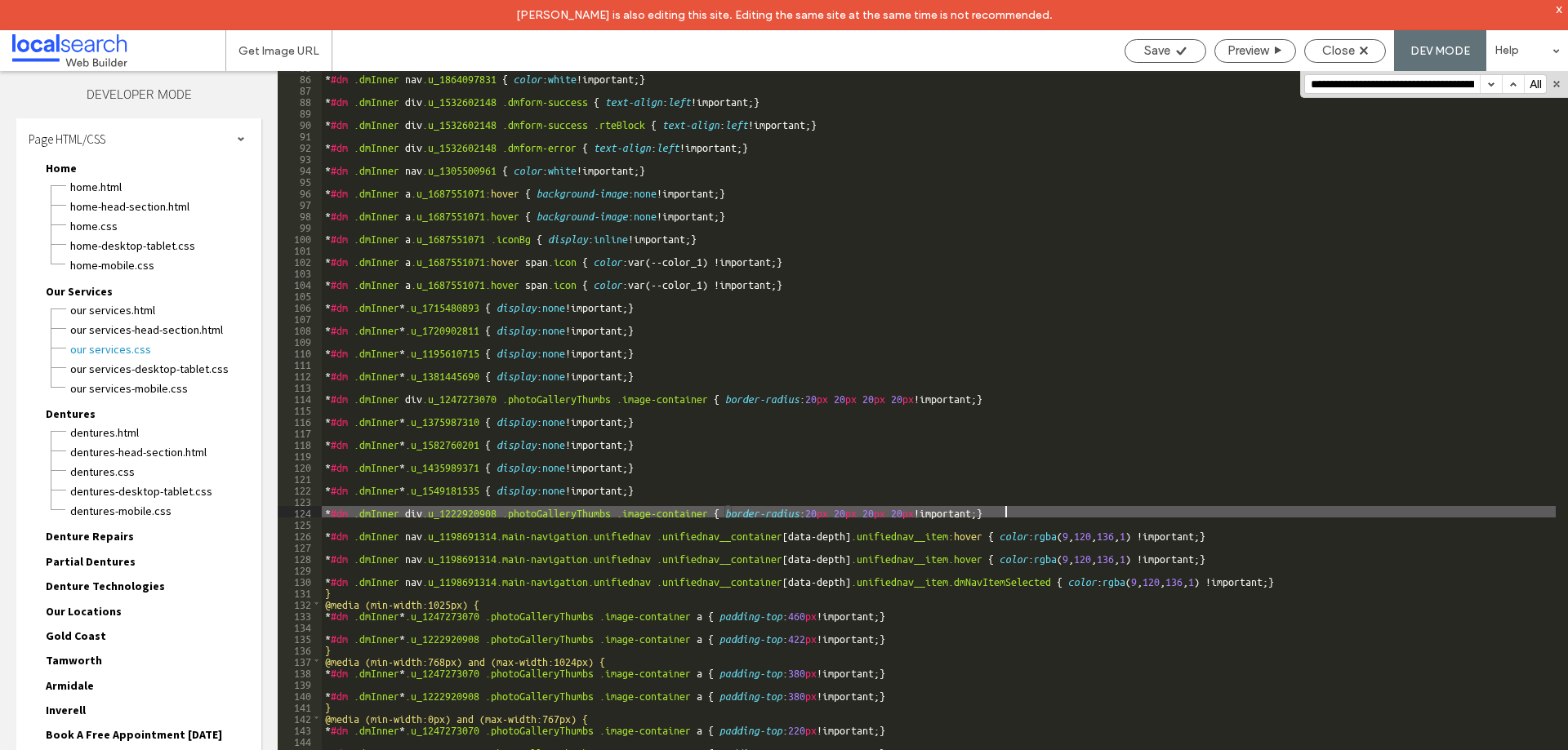
scroll to position [971, 0]
click at [1165, 46] on span "Save" at bounding box center [1157, 51] width 26 height 15
click at [1339, 53] on span "Close" at bounding box center [1338, 51] width 33 height 15
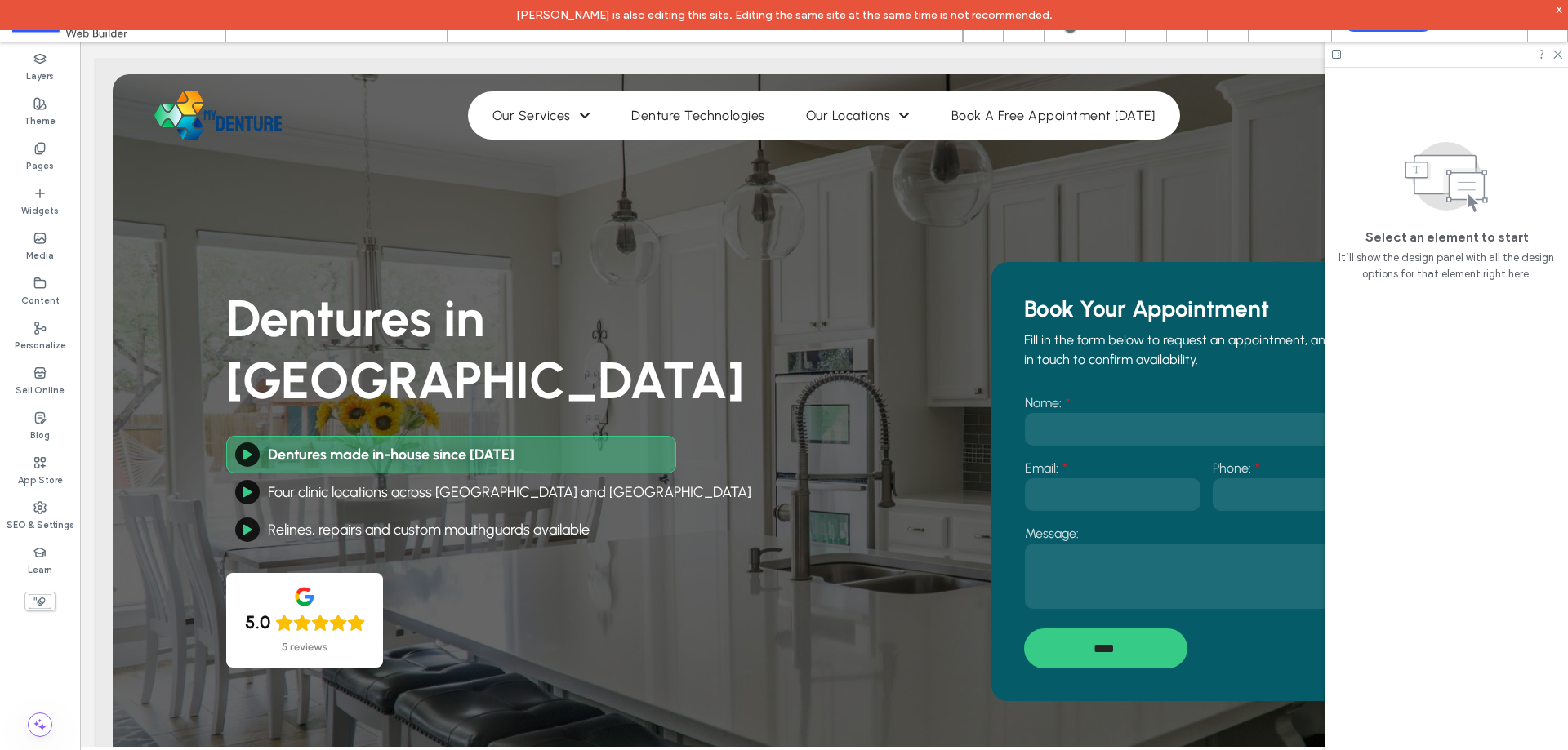
click at [1561, 8] on div "x" at bounding box center [1560, 8] width 8 height 14
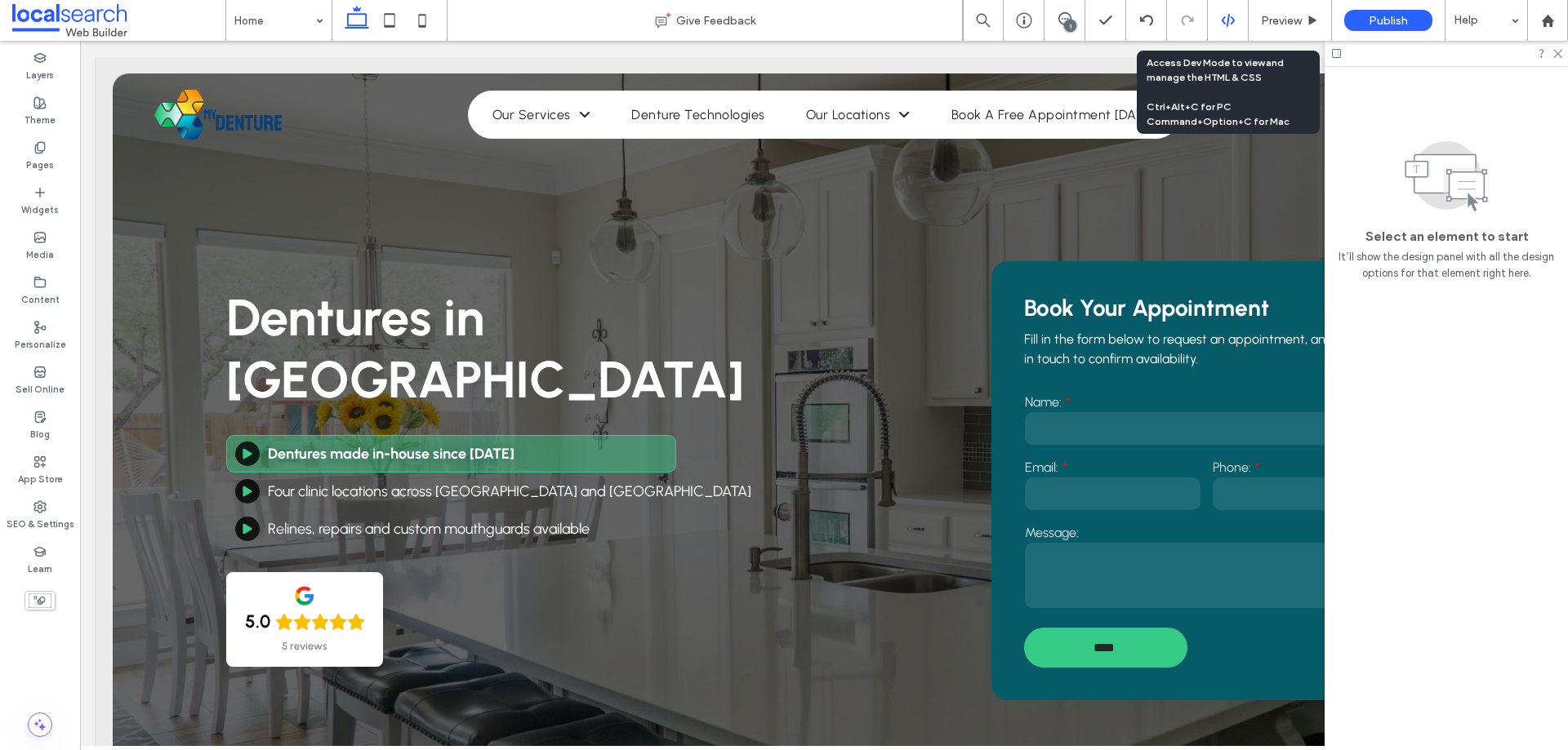
click at [1224, 16] on icon at bounding box center [1229, 21] width 15 height 15
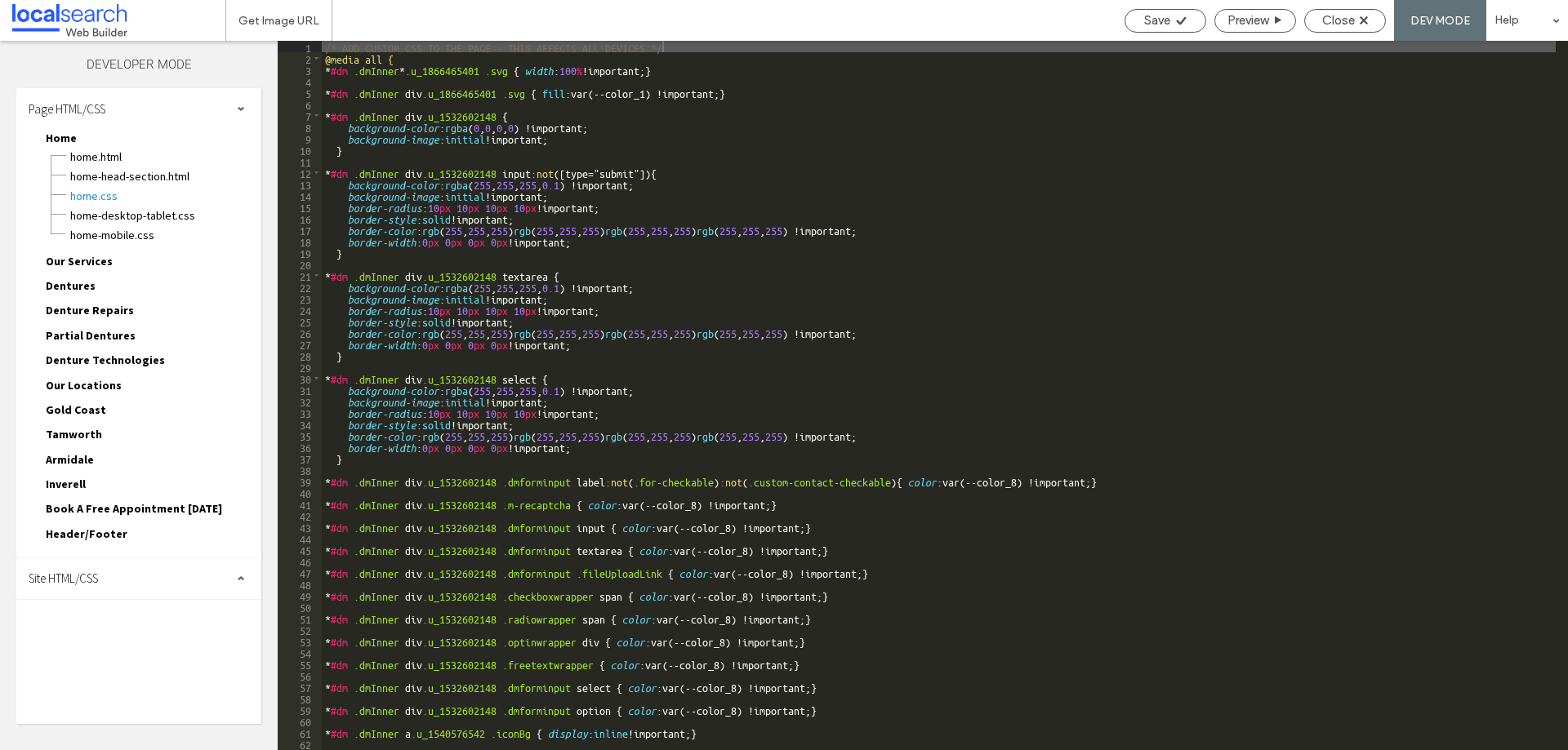
click at [484, 265] on div "/* ADD CUSTOM CSS TO THE PAGE - THIS AFFECTS ALL DEVICES */ @media all { * #dm …" at bounding box center [1077, 406] width 1512 height 732
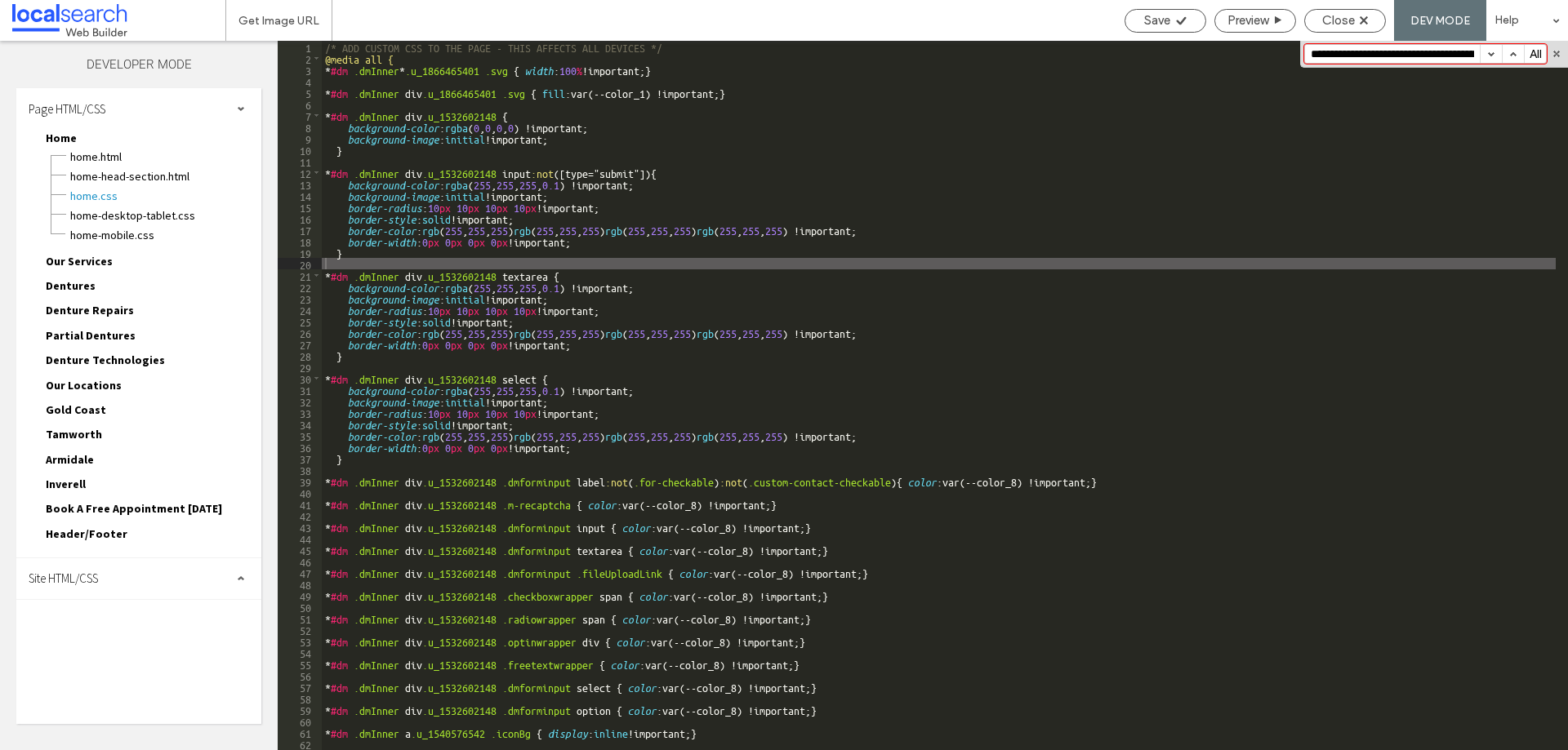
scroll to position [0, 480]
click at [1496, 55] on button "button" at bounding box center [1490, 54] width 22 height 18
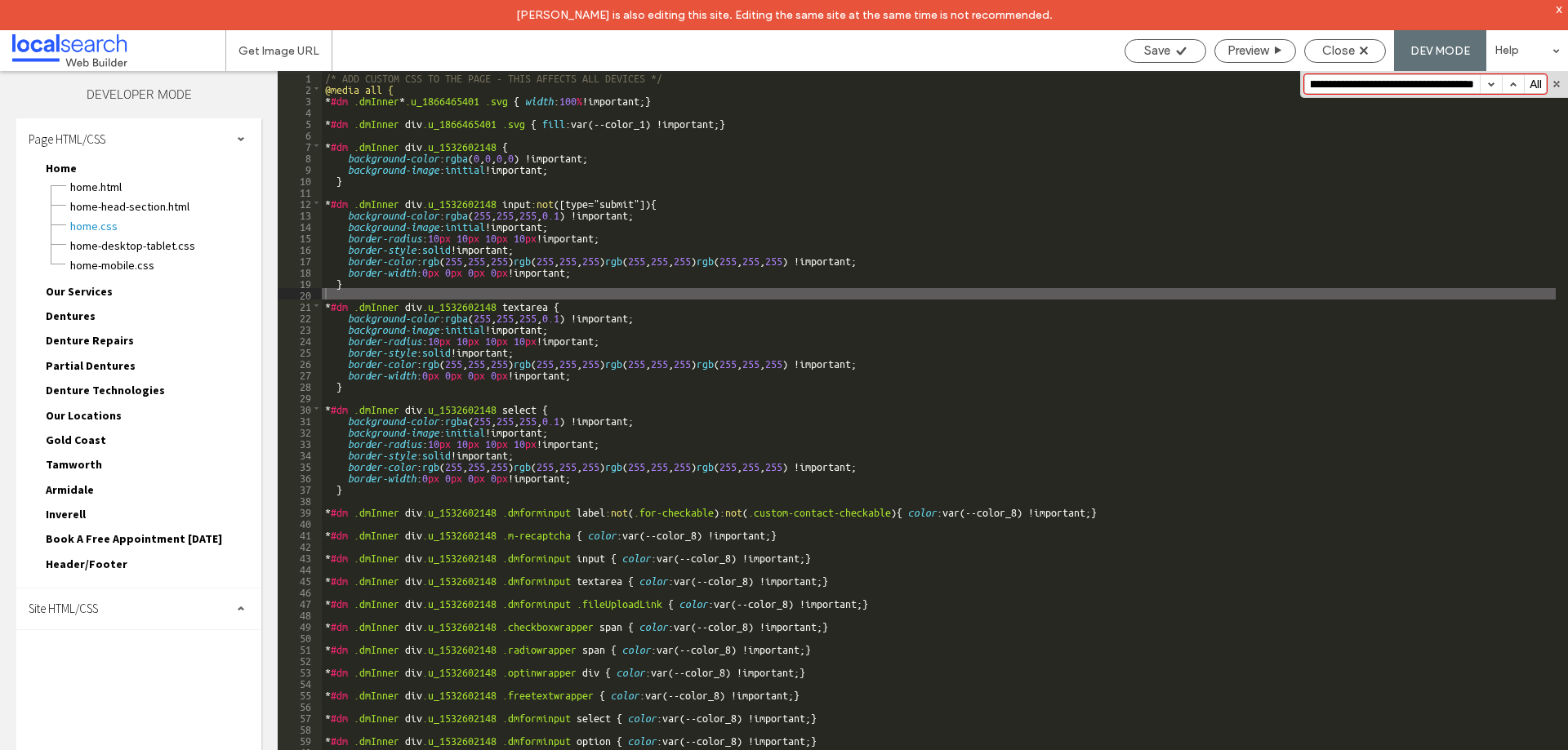
click at [92, 297] on span "Our Services" at bounding box center [79, 291] width 67 height 15
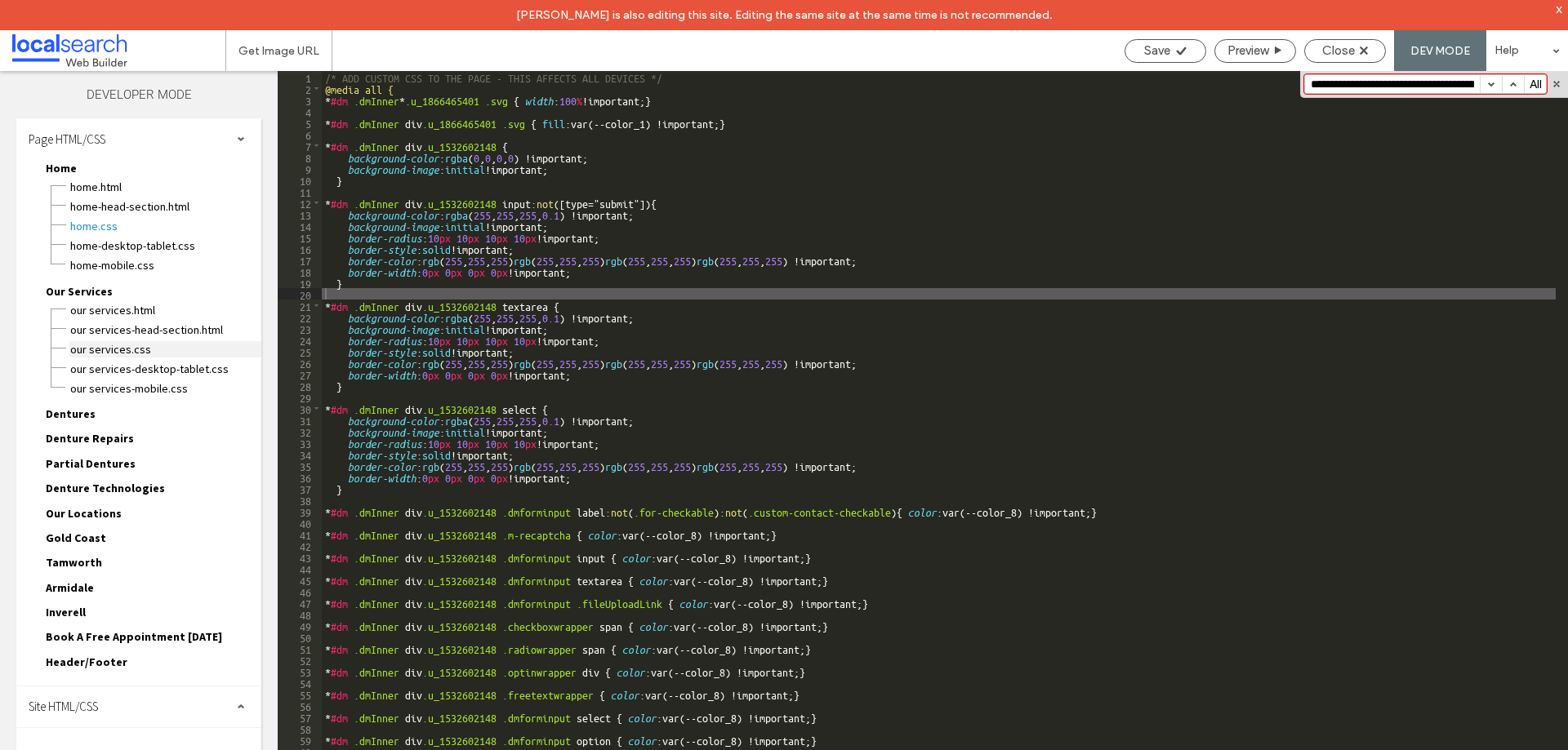
click at [95, 345] on span "Our Services.css" at bounding box center [165, 349] width 192 height 16
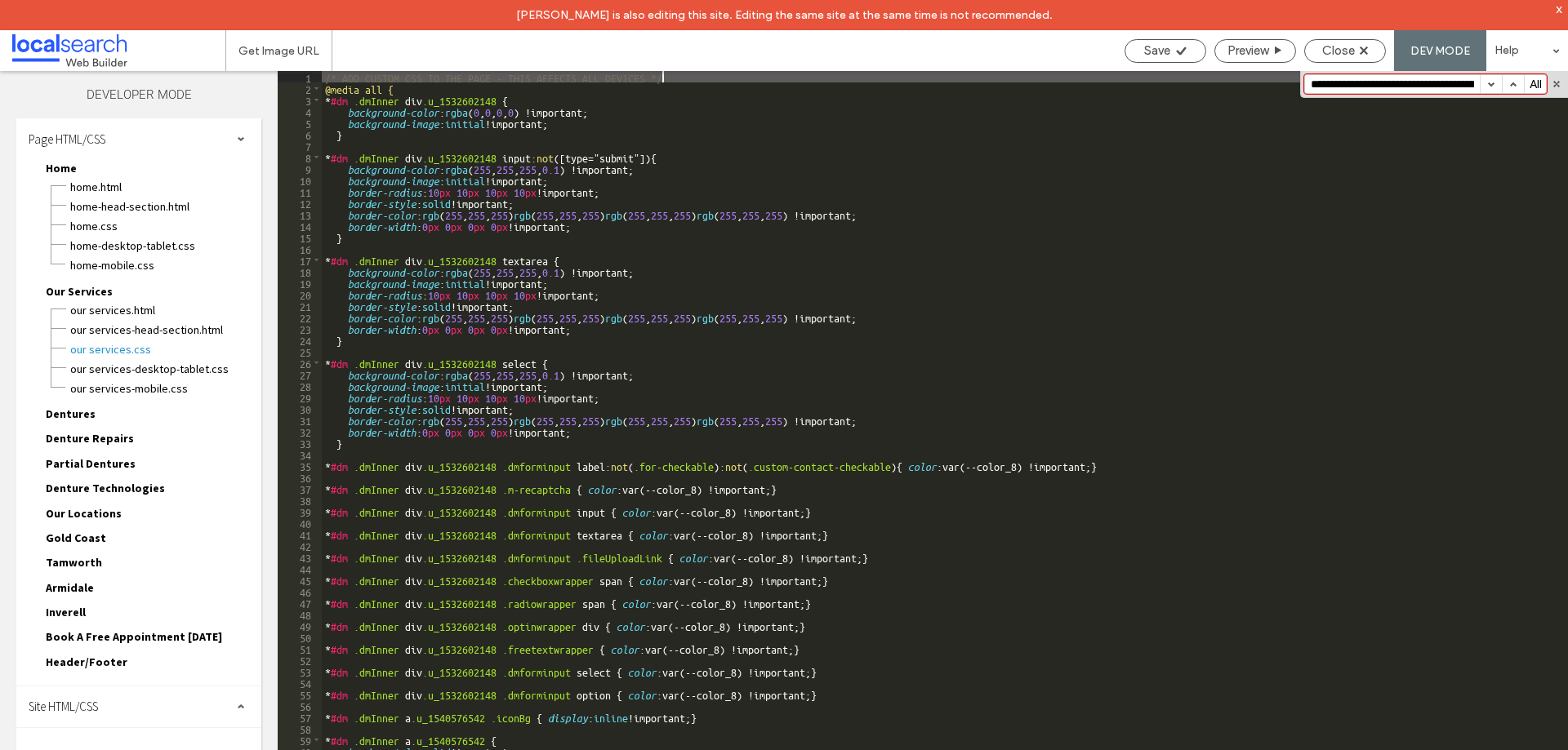
click at [1493, 85] on button "button" at bounding box center [1490, 84] width 22 height 18
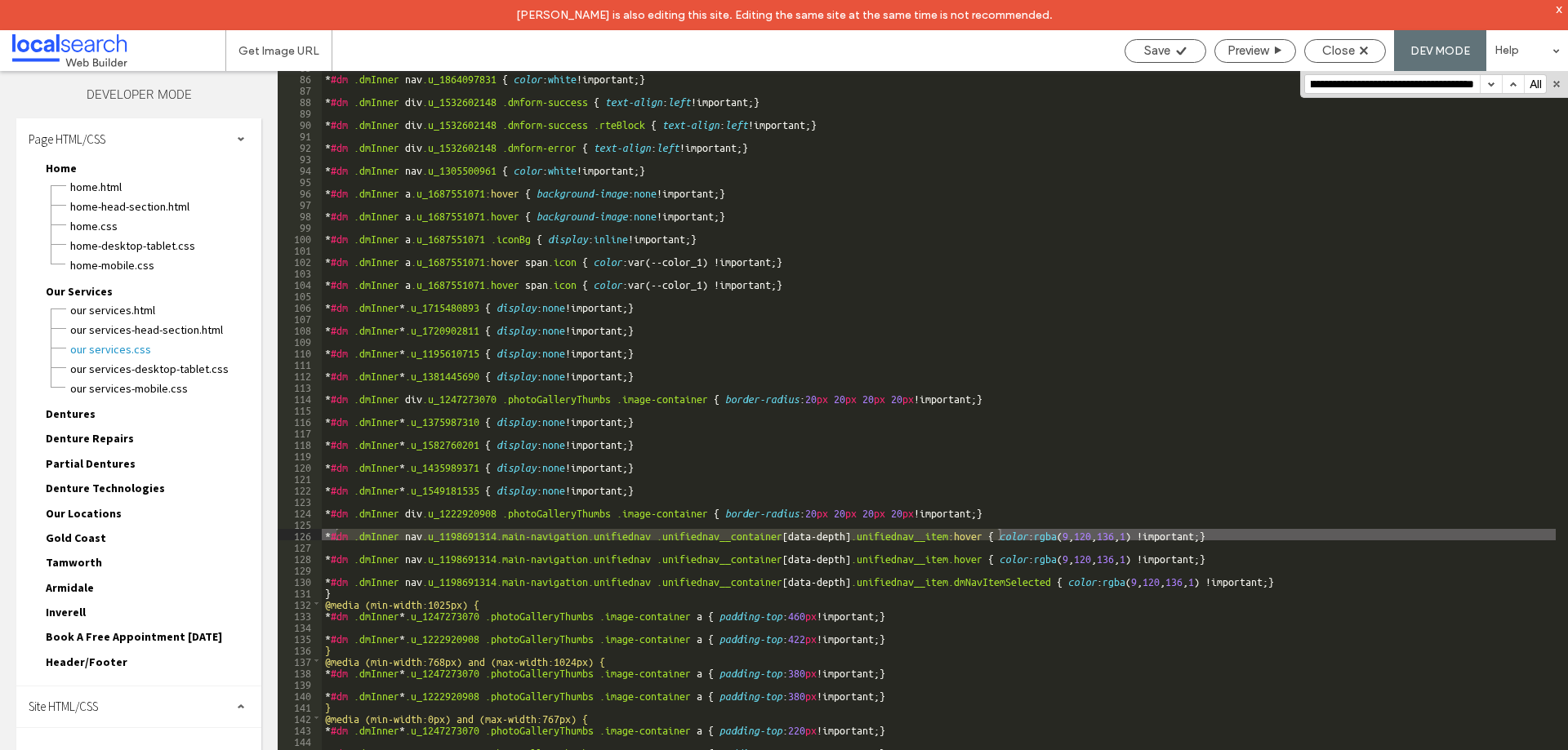
scroll to position [971, 0]
click at [1493, 85] on button "button" at bounding box center [1490, 84] width 22 height 18
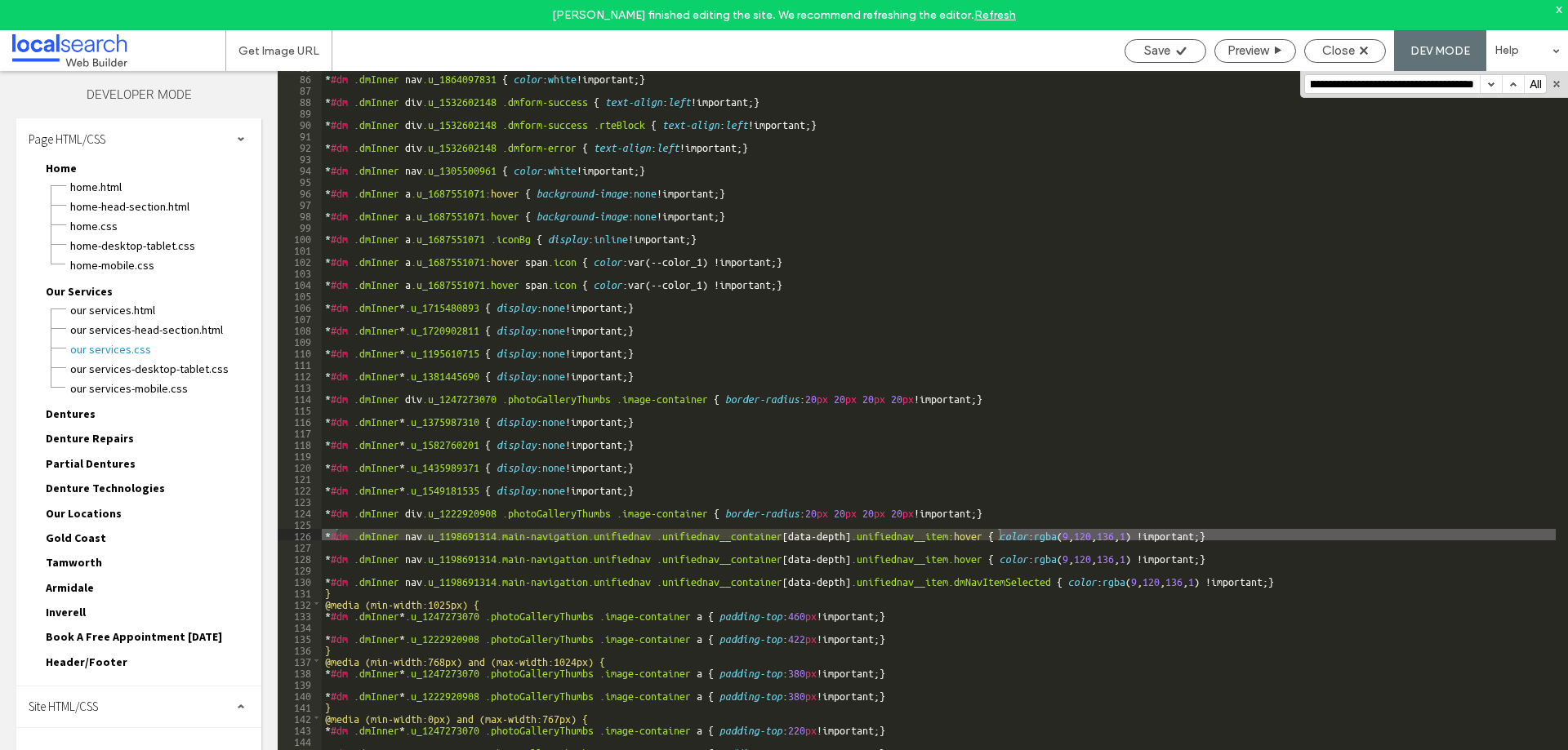
scroll to position [0, 481]
click at [1493, 85] on button "button" at bounding box center [1490, 84] width 22 height 18
drag, startPoint x: 1442, startPoint y: 83, endPoint x: 1567, endPoint y: 99, distance: 126.0
click at [1567, 99] on div "** 85 86 87 88 89 90 91 92 93 94 95 96 97 98 99 100 101 102 103 104 105 106 107…" at bounding box center [922, 426] width 1290 height 710
type input "**********"
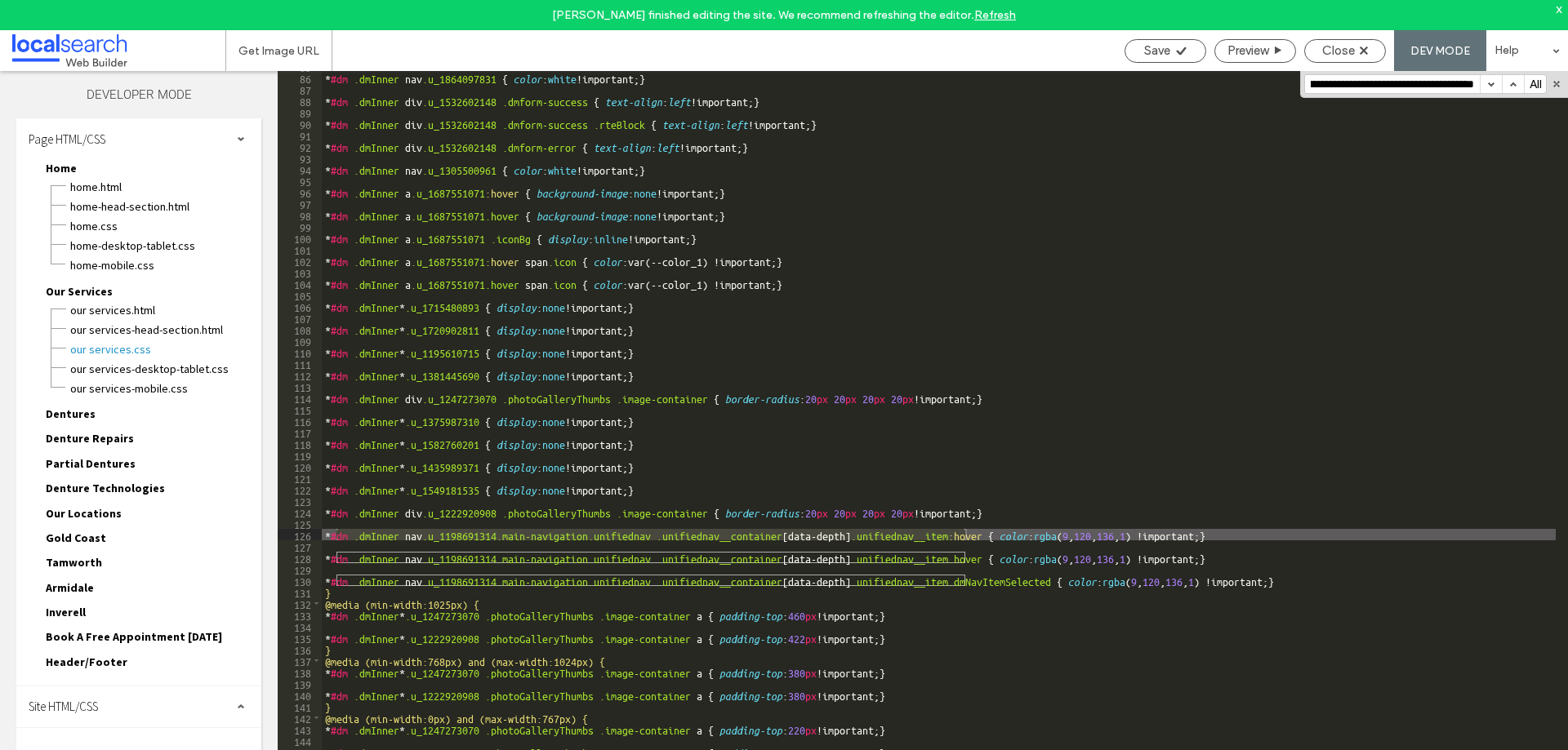
click at [1488, 81] on button "button" at bounding box center [1490, 84] width 22 height 18
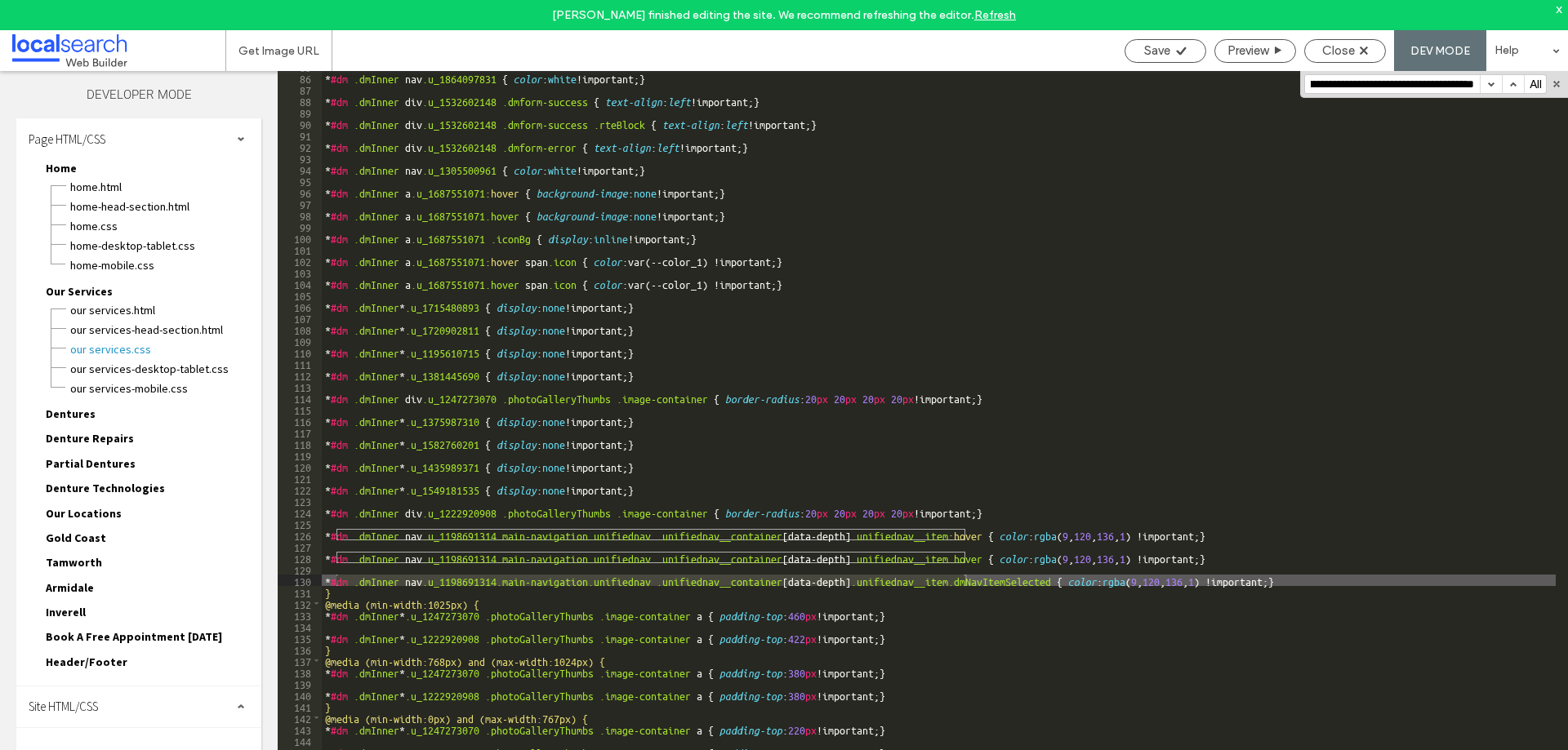
click at [1488, 81] on button "button" at bounding box center [1490, 84] width 22 height 18
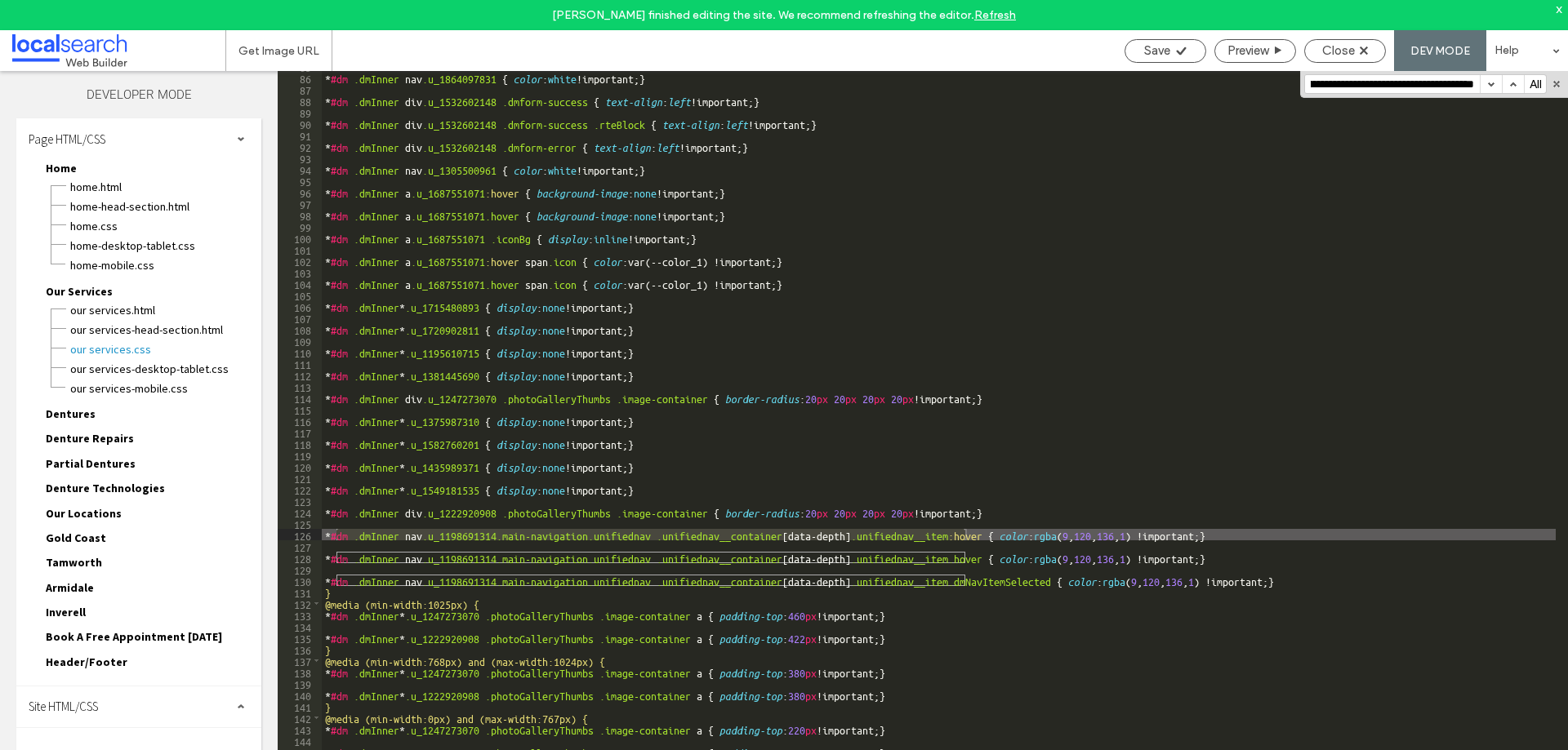
click at [1488, 81] on button "button" at bounding box center [1490, 84] width 22 height 18
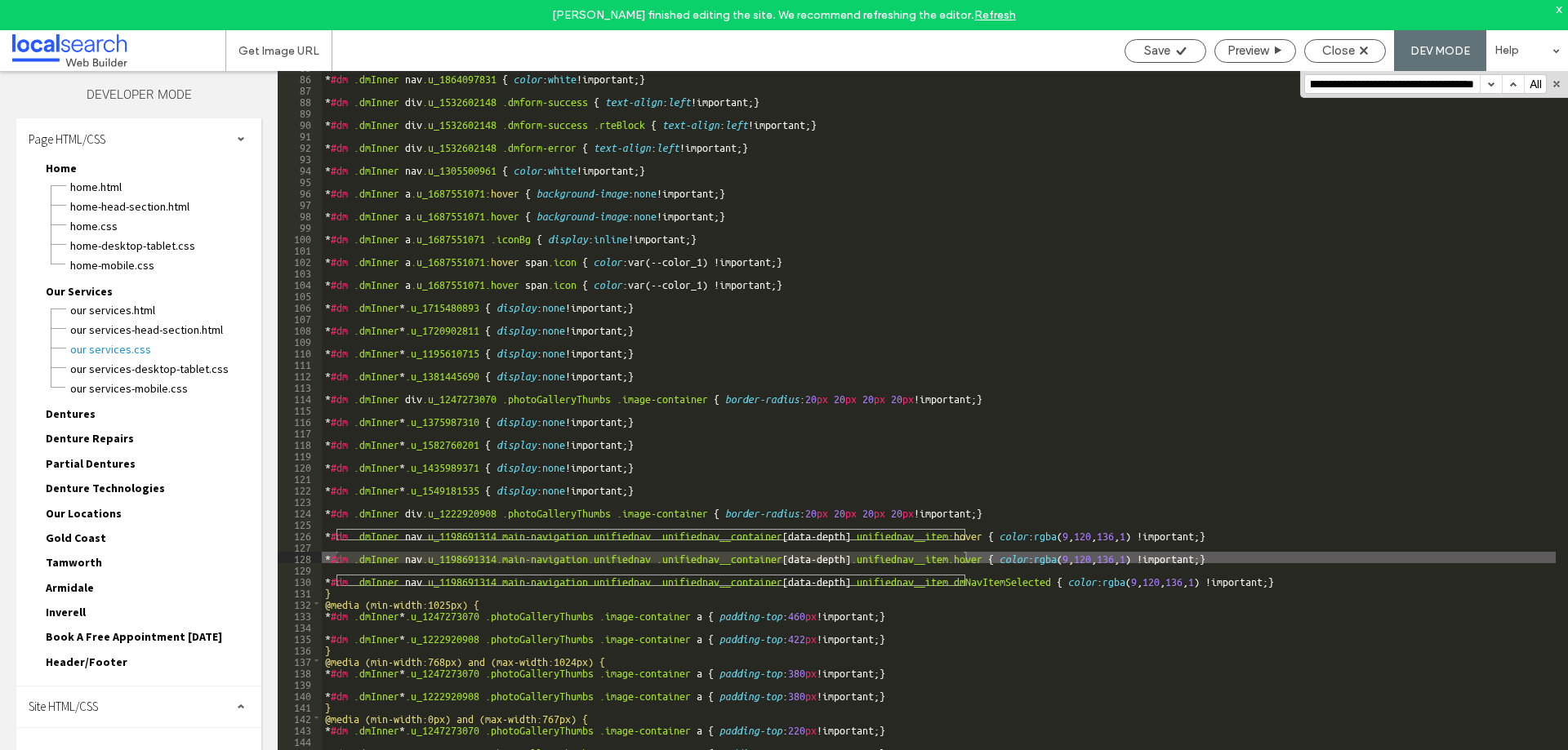
click at [1488, 81] on button "button" at bounding box center [1490, 84] width 22 height 18
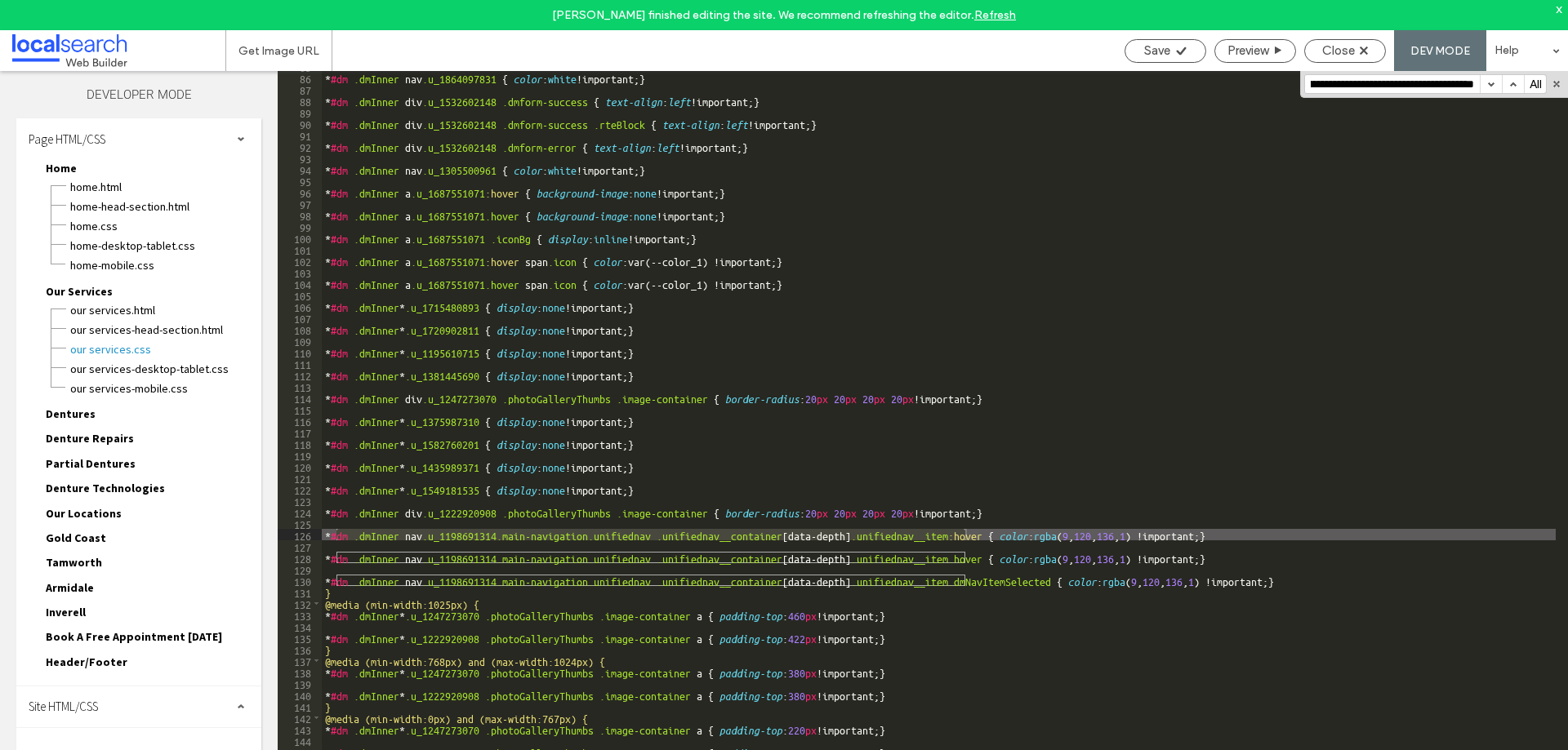
scroll to position [0, 0]
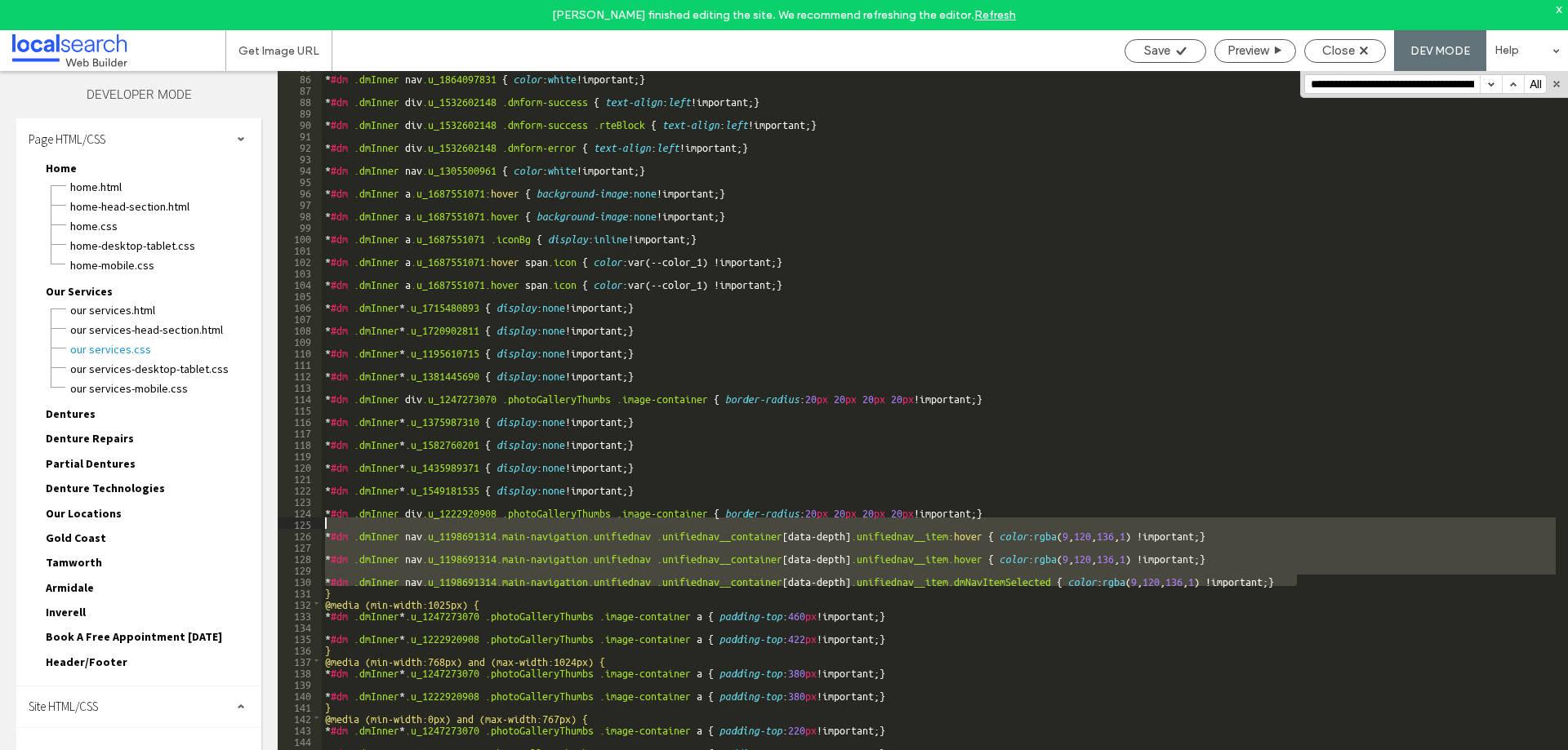
drag, startPoint x: 1317, startPoint y: 581, endPoint x: 1317, endPoint y: 518, distance: 63.0
click at [1317, 518] on div "* #dm .dmInner nav .u_1864097831 { color : white !important; } * #dm .dmInner d…" at bounding box center [938, 426] width 1233 height 732
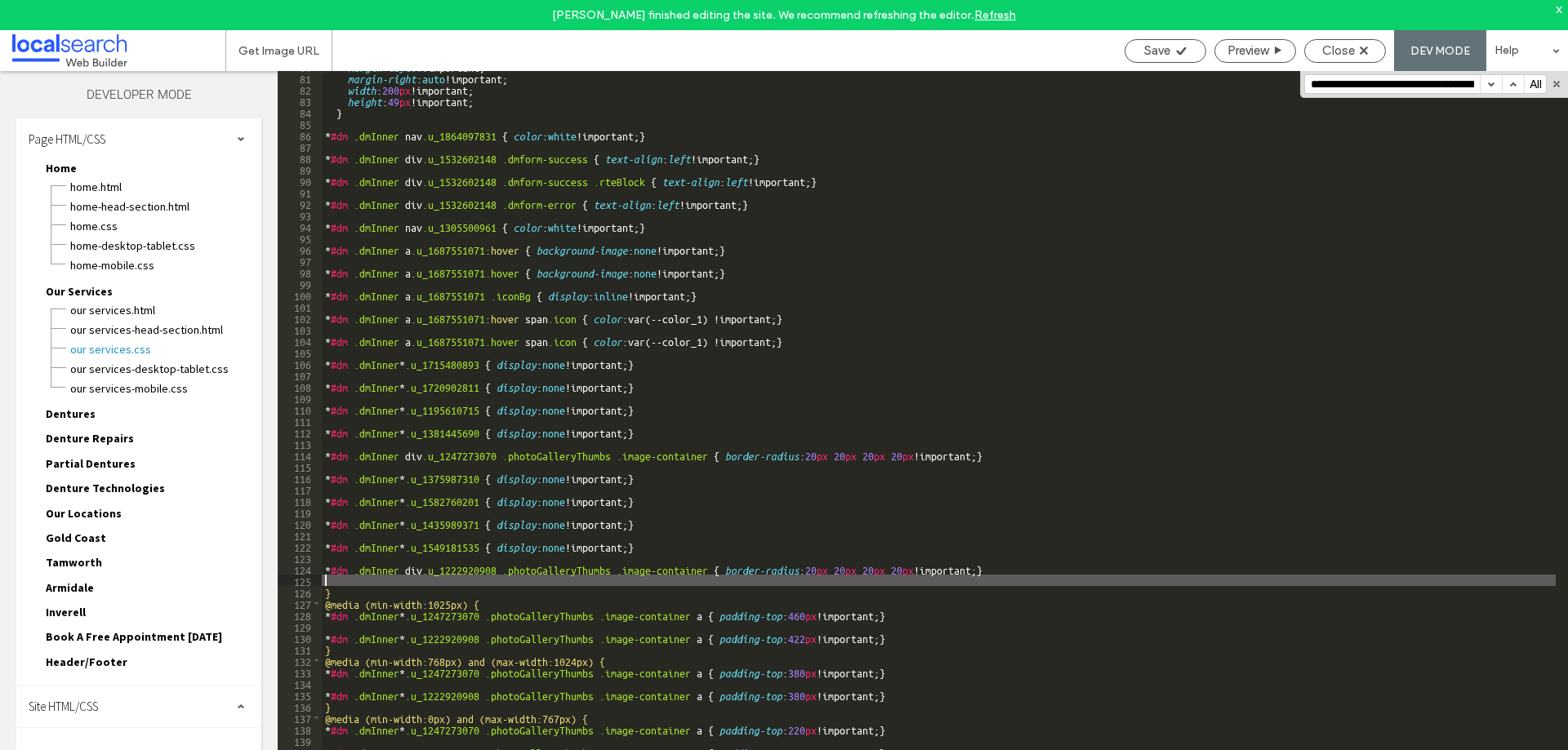
scroll to position [902, 0]
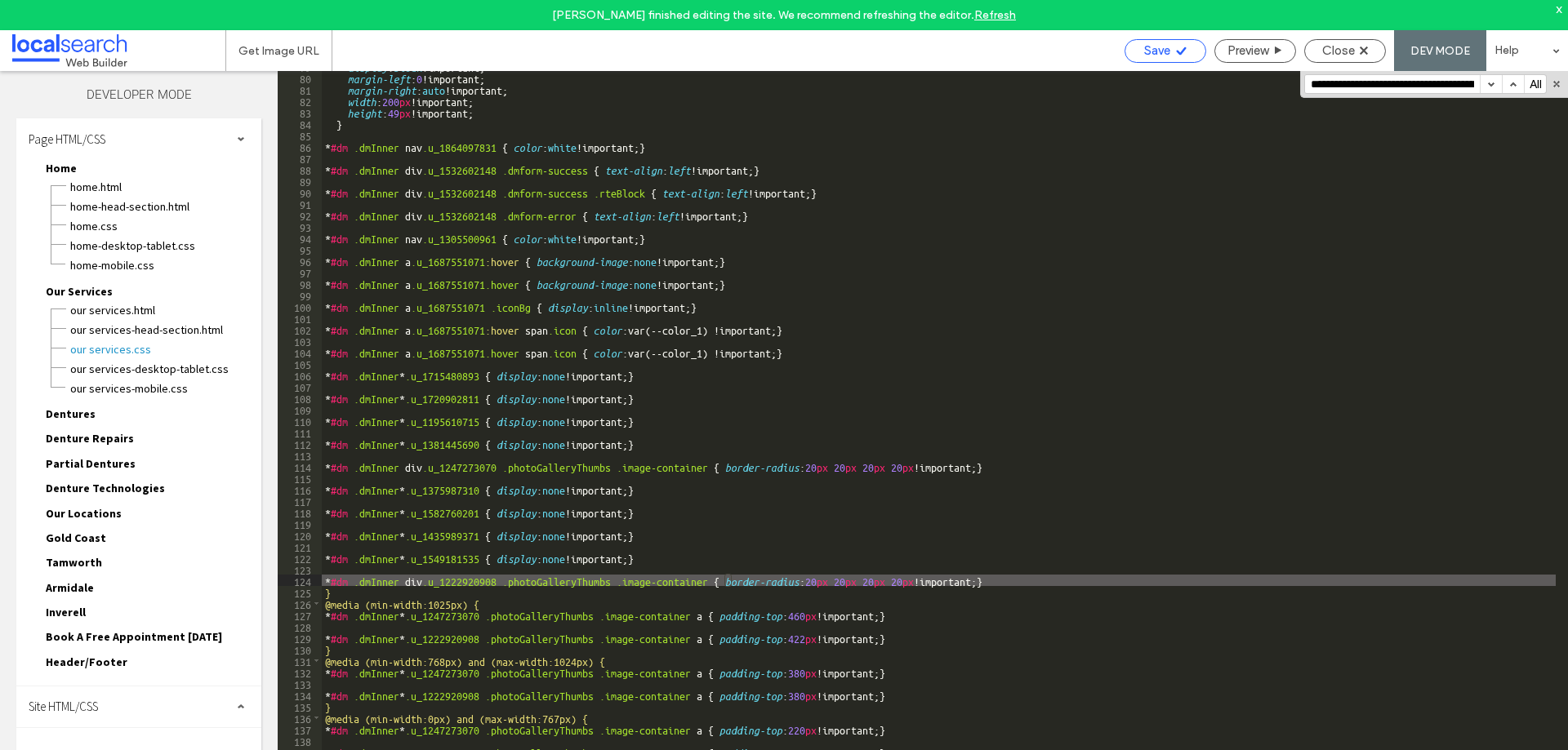
click at [1164, 49] on span "Save" at bounding box center [1157, 51] width 26 height 15
click at [1341, 52] on span "Close" at bounding box center [1338, 51] width 33 height 15
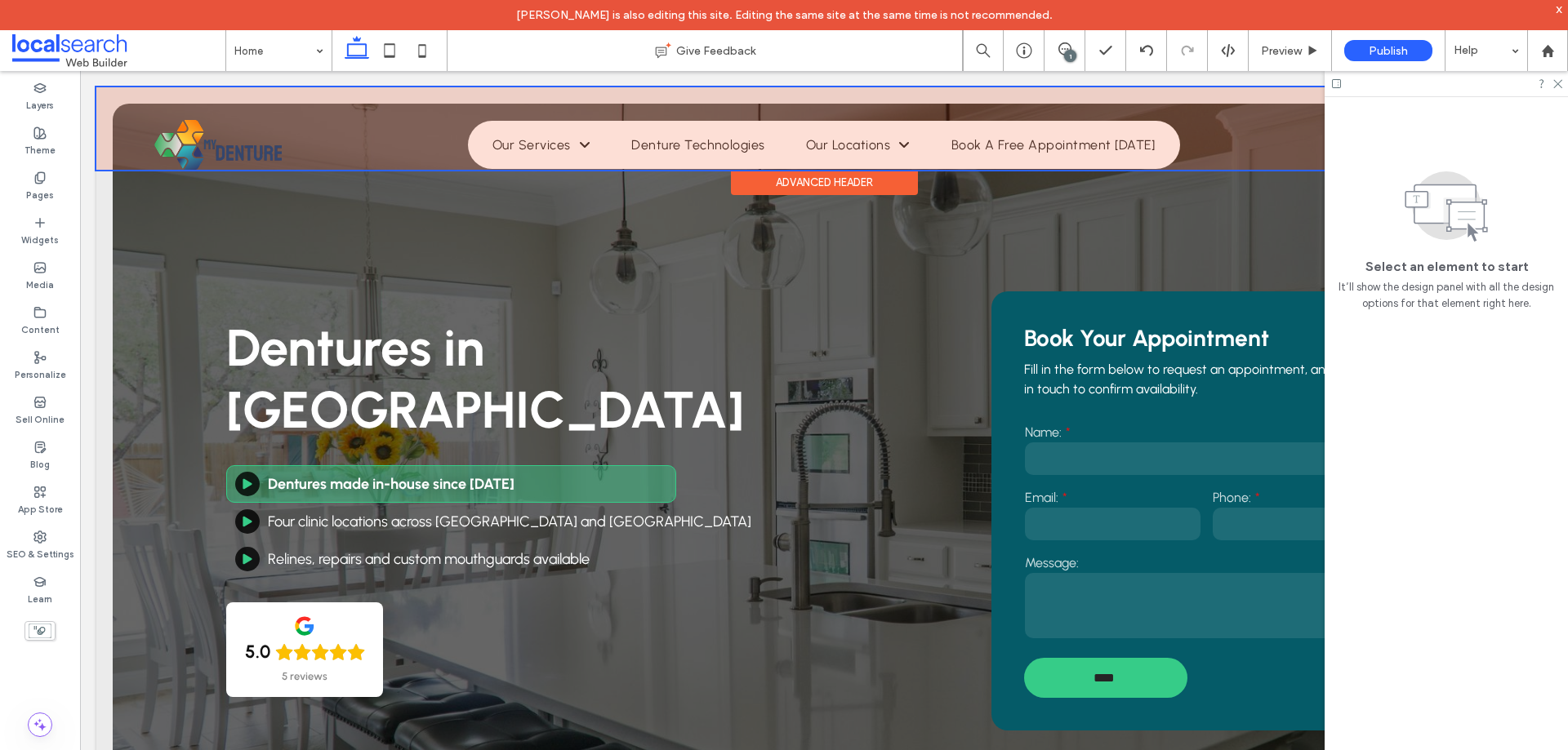
click at [565, 130] on div at bounding box center [823, 129] width 1455 height 83
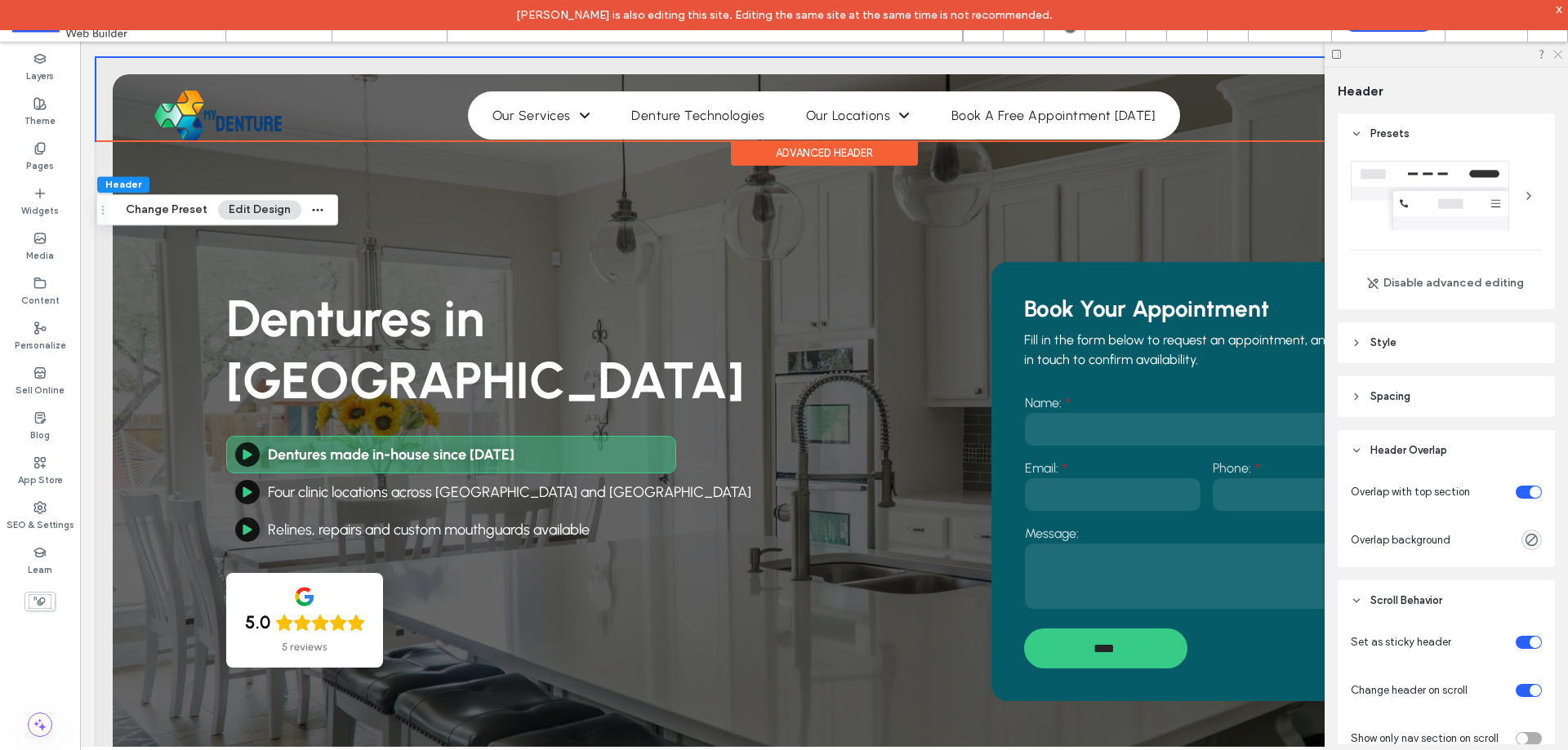
drag, startPoint x: 1559, startPoint y: 52, endPoint x: 1469, endPoint y: 11, distance: 98.9
click at [1559, 52] on icon at bounding box center [1556, 53] width 10 height 10
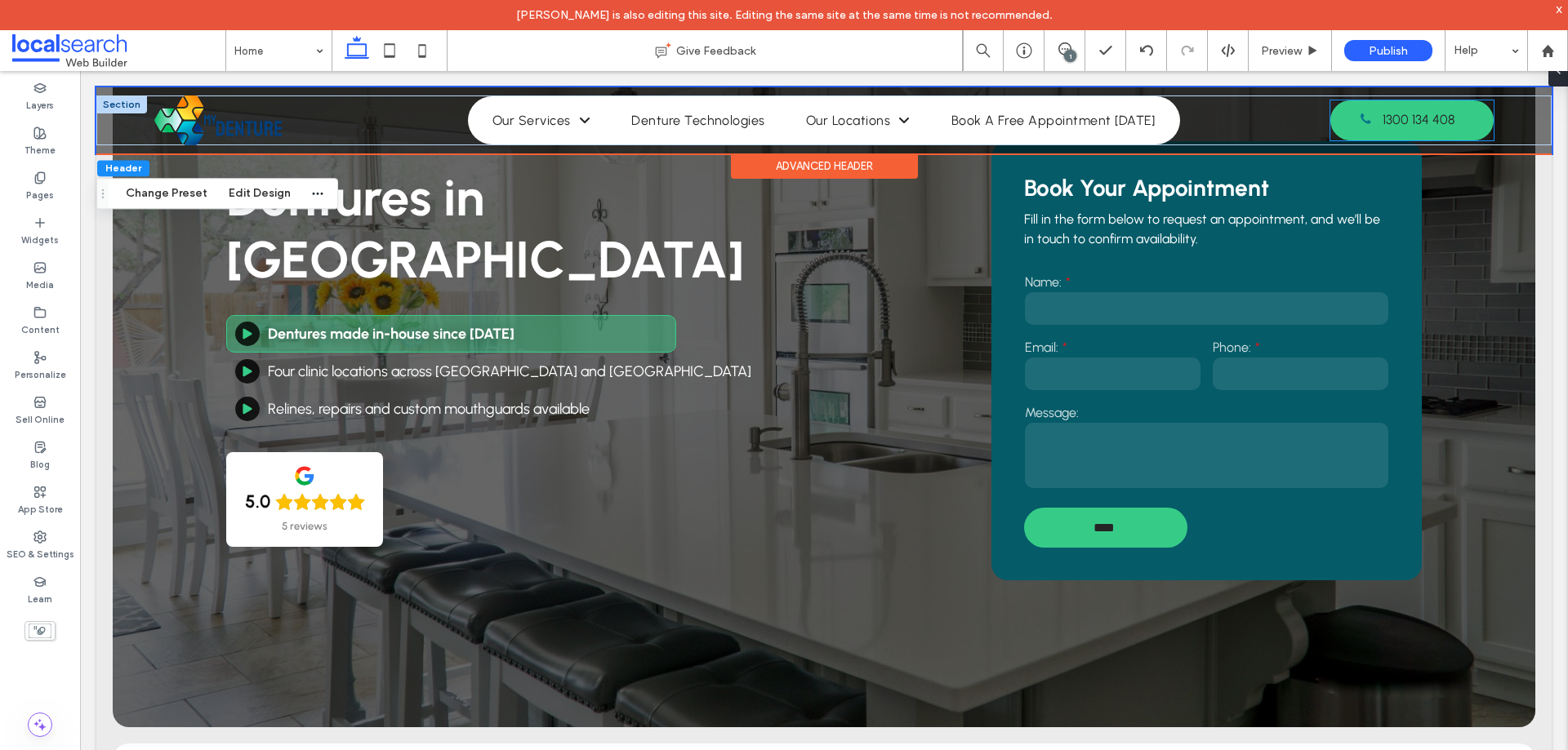
scroll to position [245, 0]
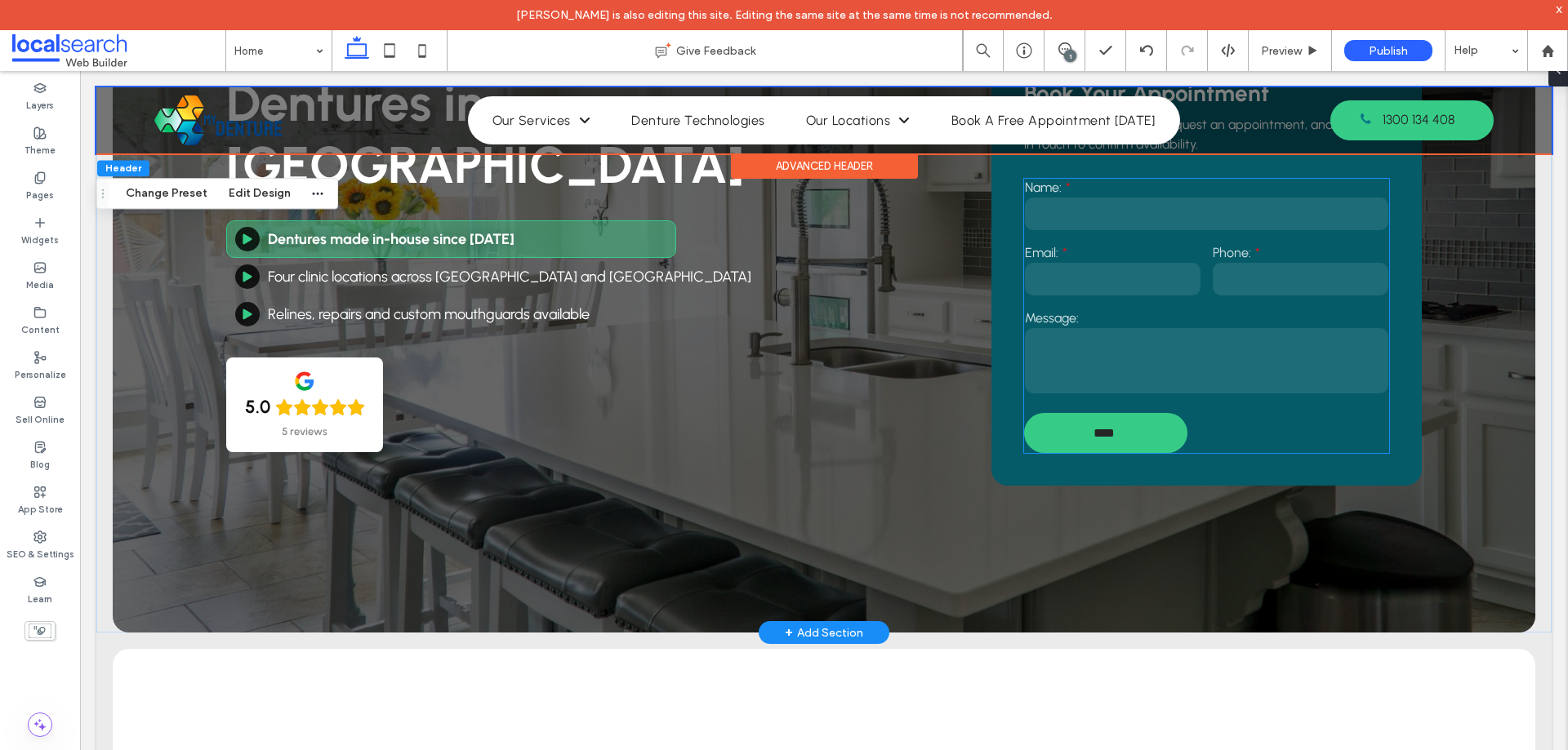
click at [1200, 186] on label "Name:" at bounding box center [1206, 187] width 364 height 16
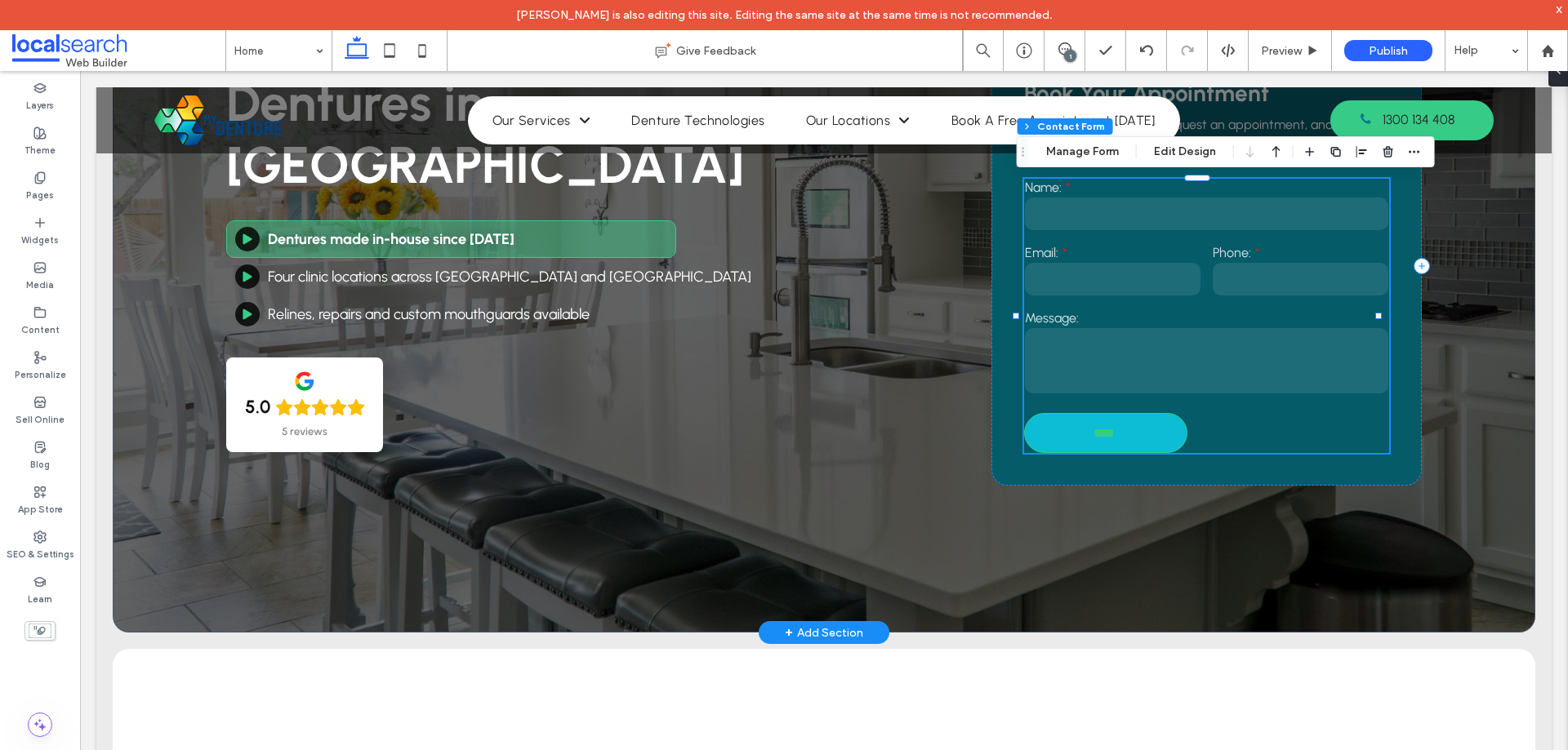
type input "**"
type input "*"
type input "***"
click at [1409, 156] on icon "button" at bounding box center [1414, 152] width 13 height 13
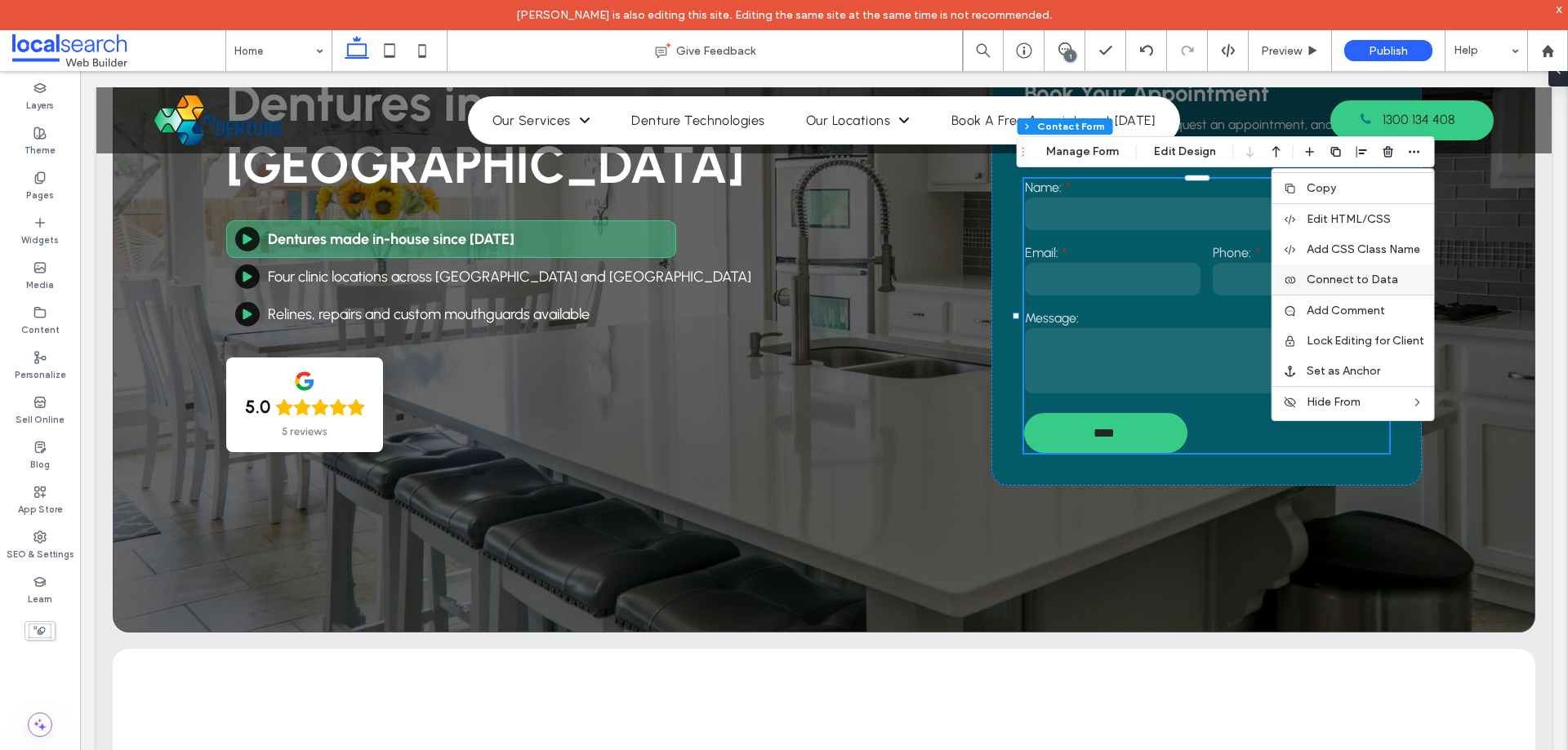
click at [1341, 287] on div "Connect to Data" at bounding box center [1353, 279] width 162 height 30
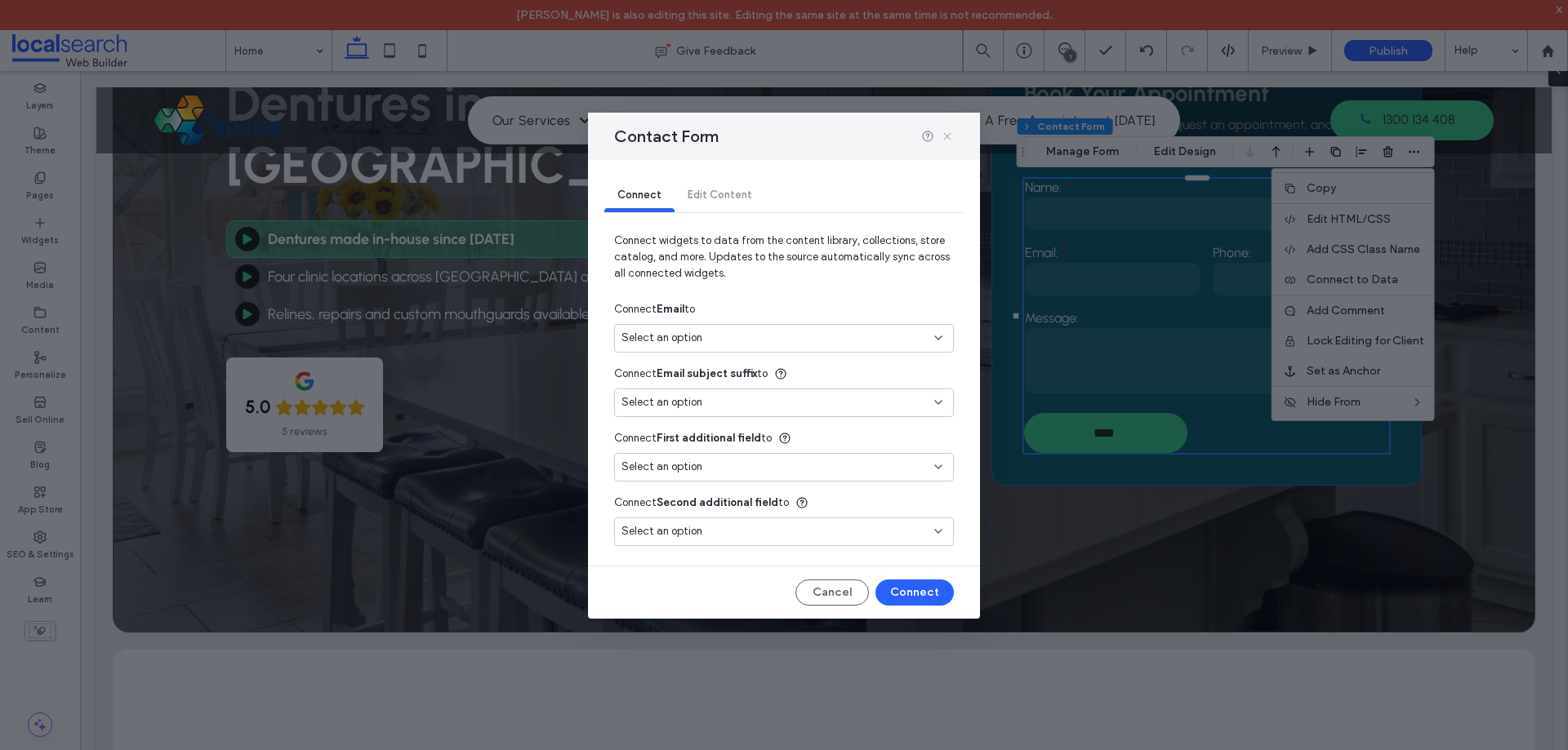
click at [944, 140] on use at bounding box center [947, 136] width 8 height 8
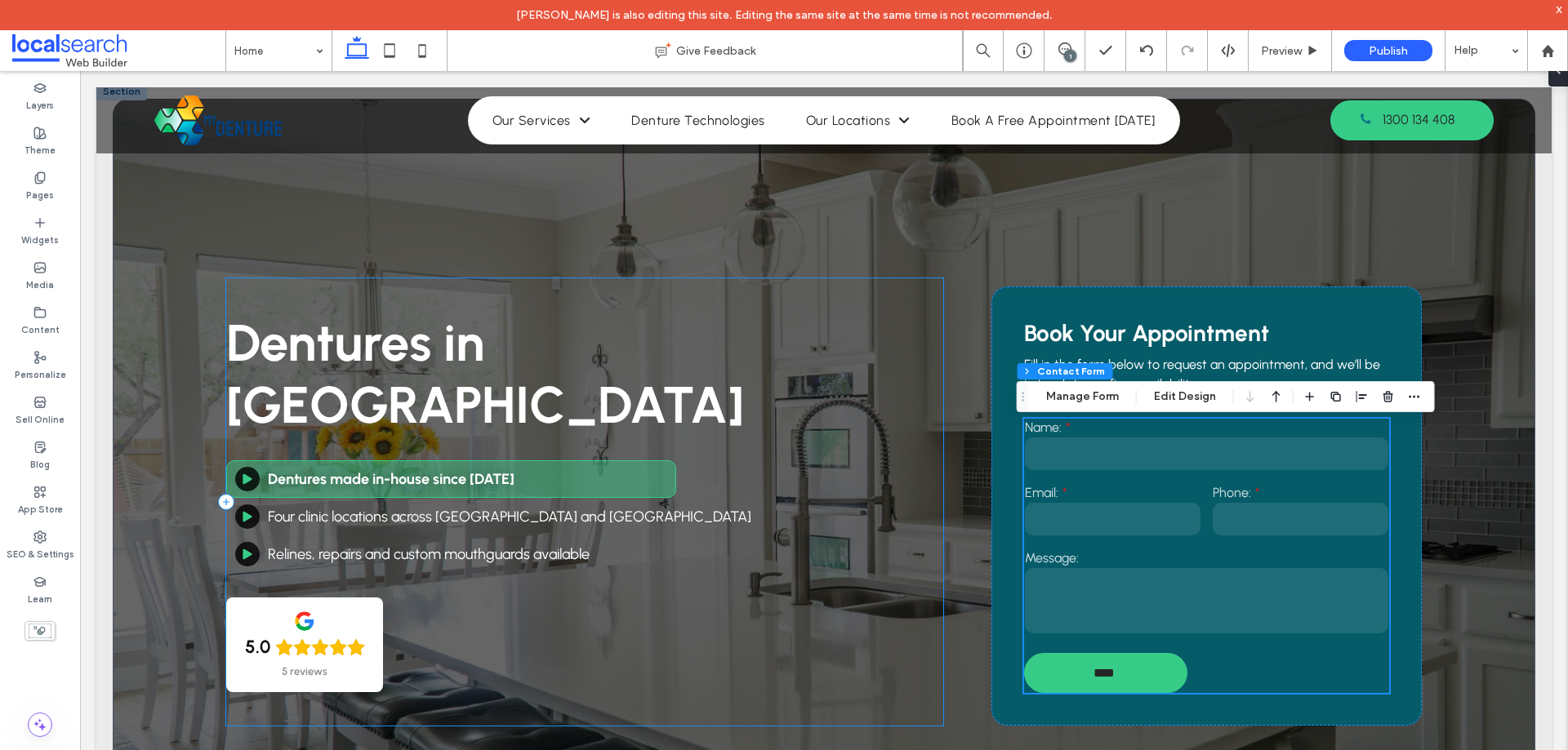
scroll to position [0, 0]
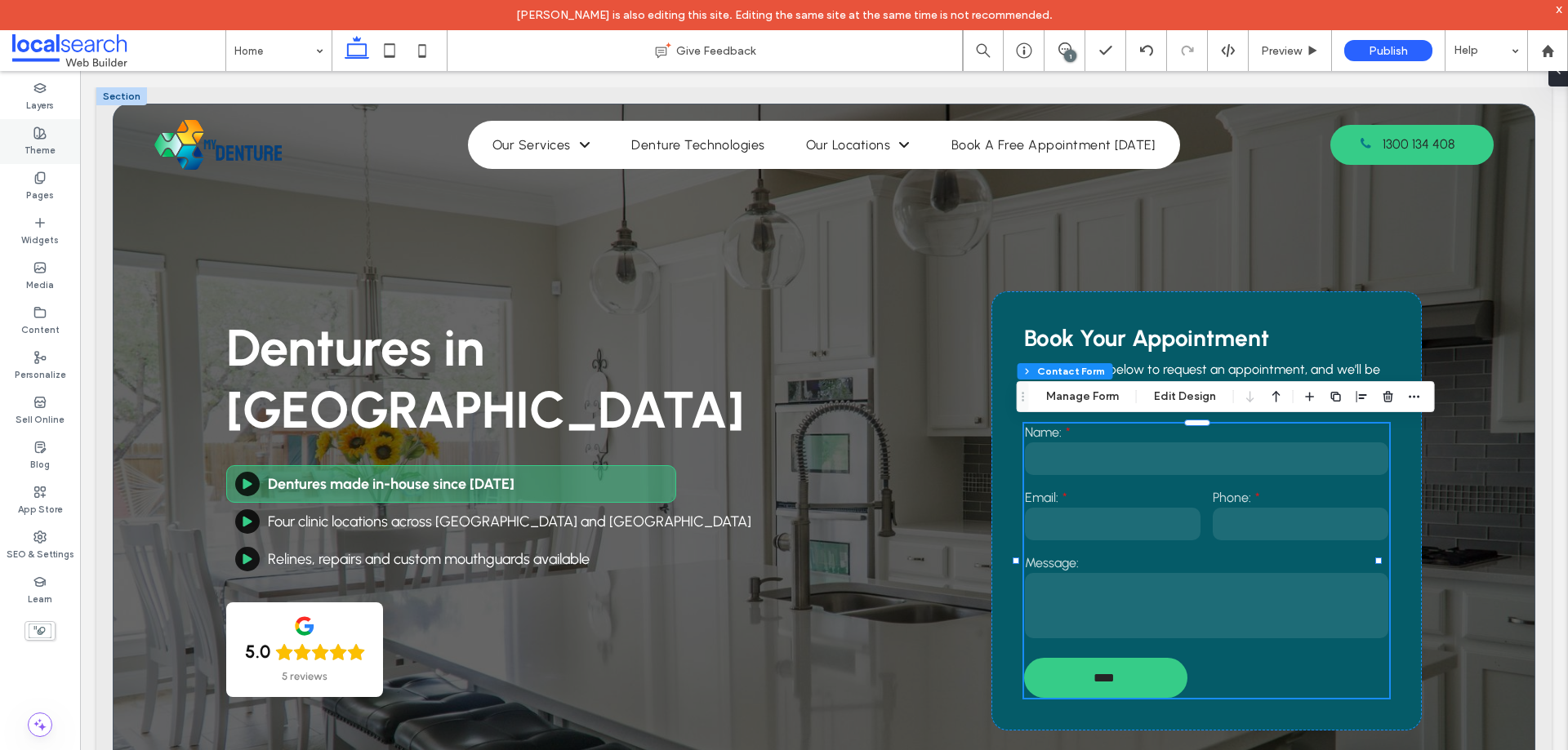
click at [49, 146] on label "Theme" at bounding box center [39, 148] width 31 height 18
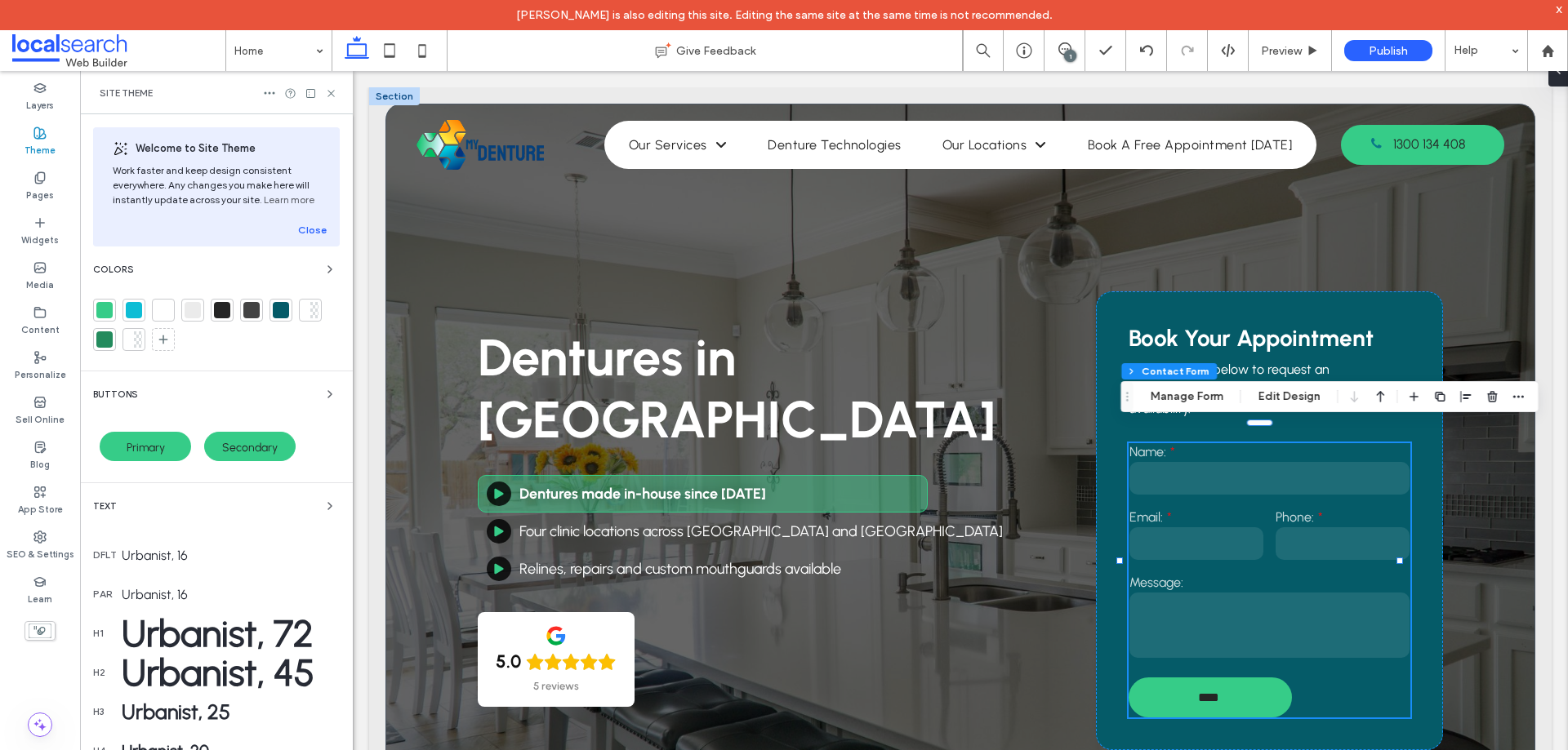
scroll to position [222, 0]
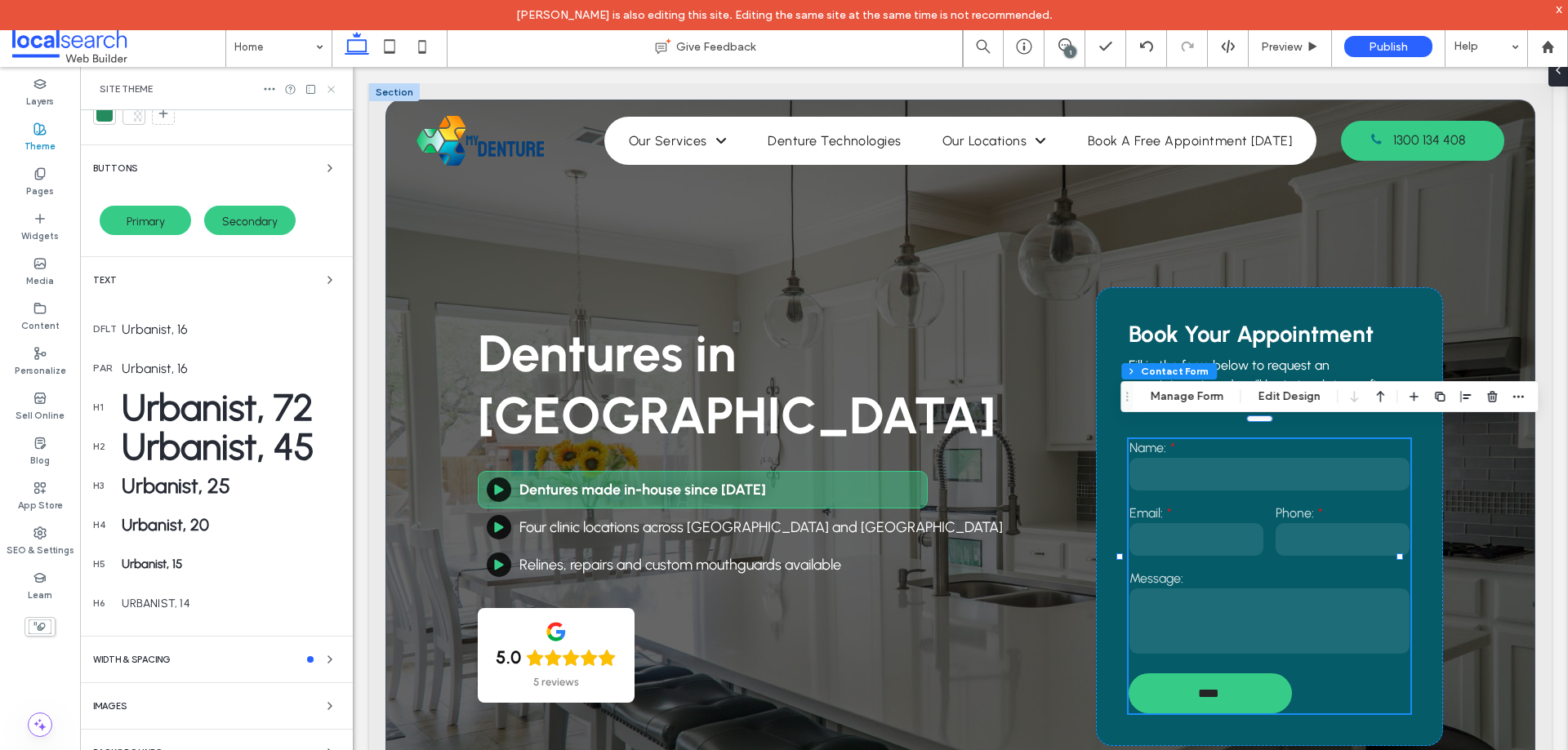
click at [330, 90] on use at bounding box center [330, 88] width 7 height 7
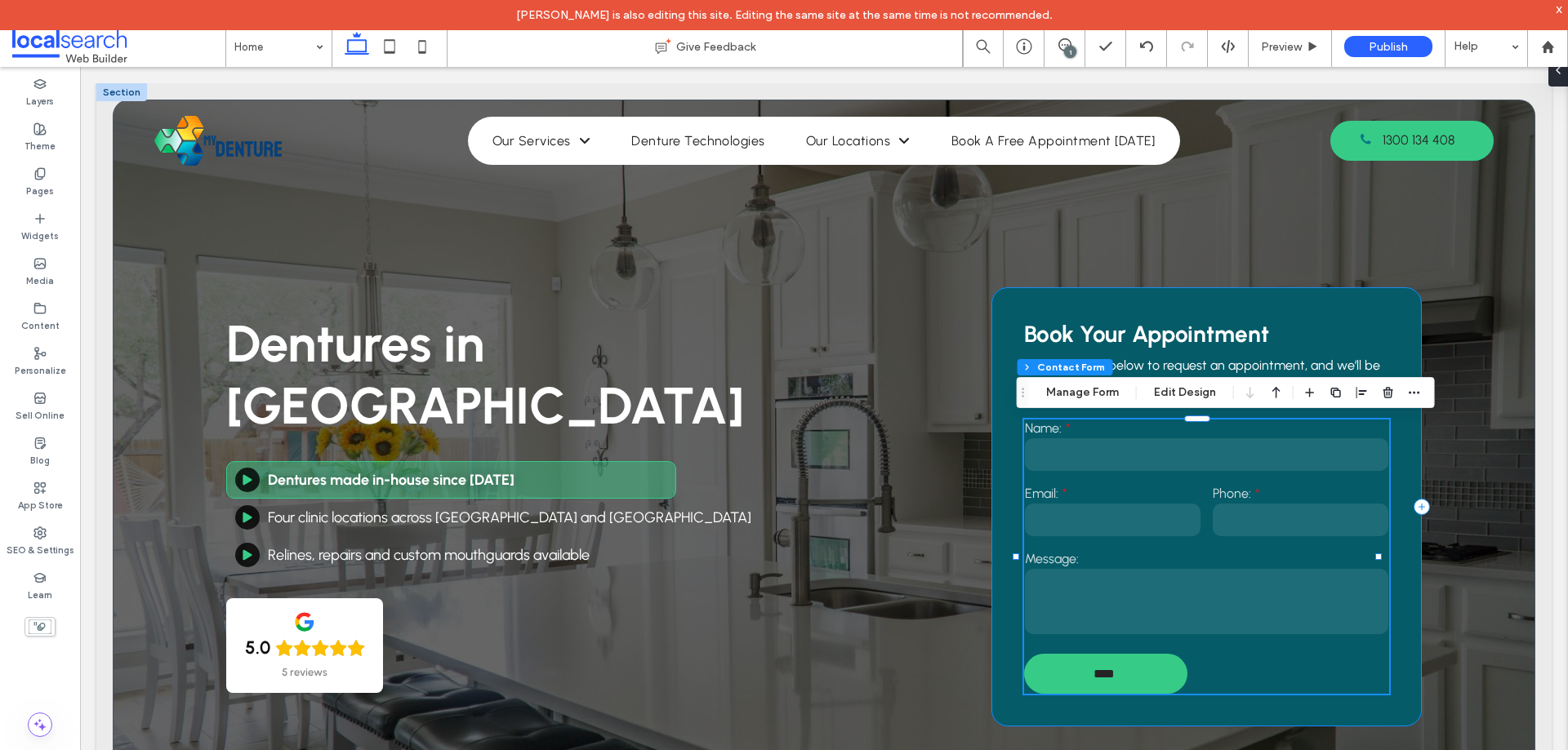
click at [1384, 289] on div "Book Your Appointment Fill in the form below to request an appointment, and we’…" at bounding box center [1206, 507] width 431 height 439
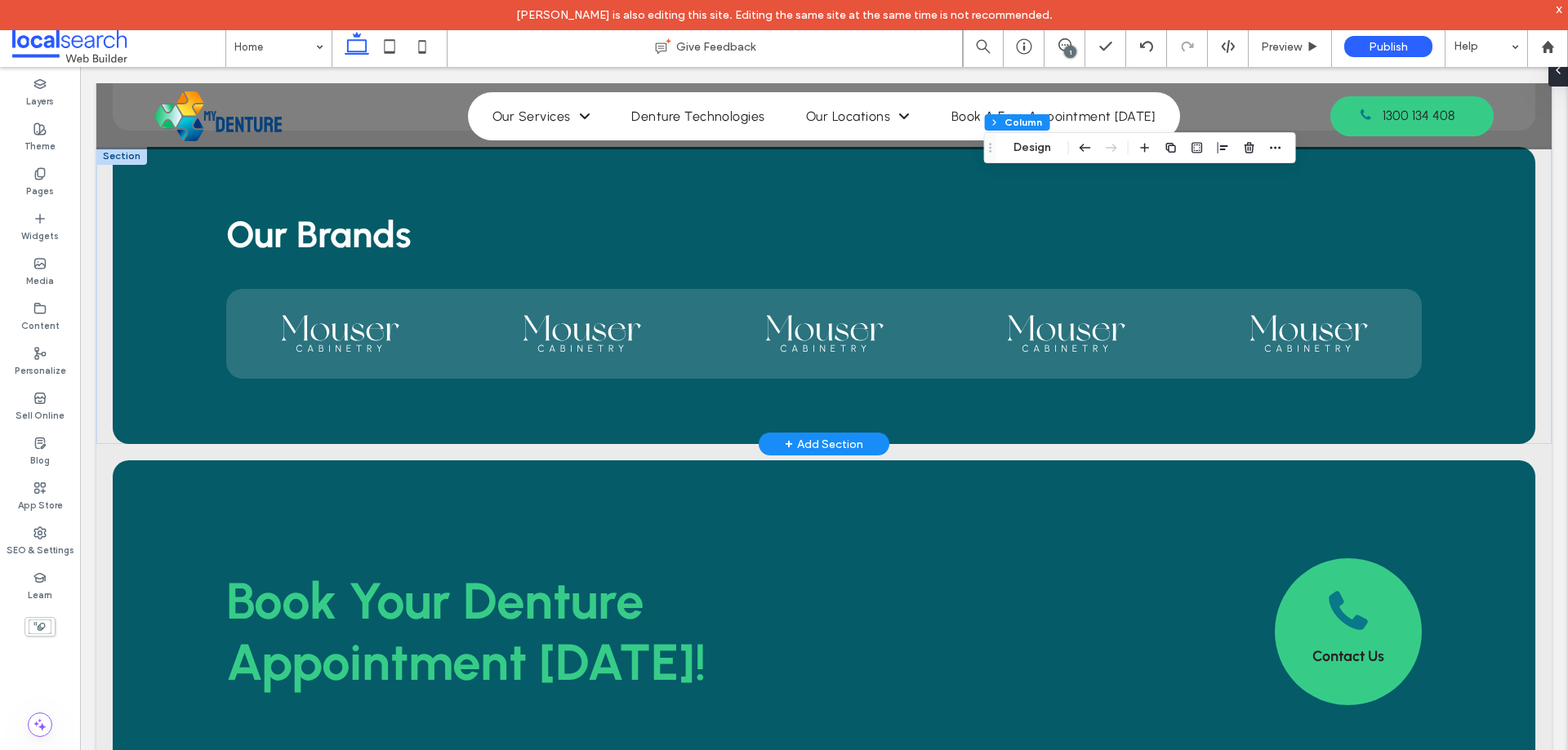
scroll to position [3510, 0]
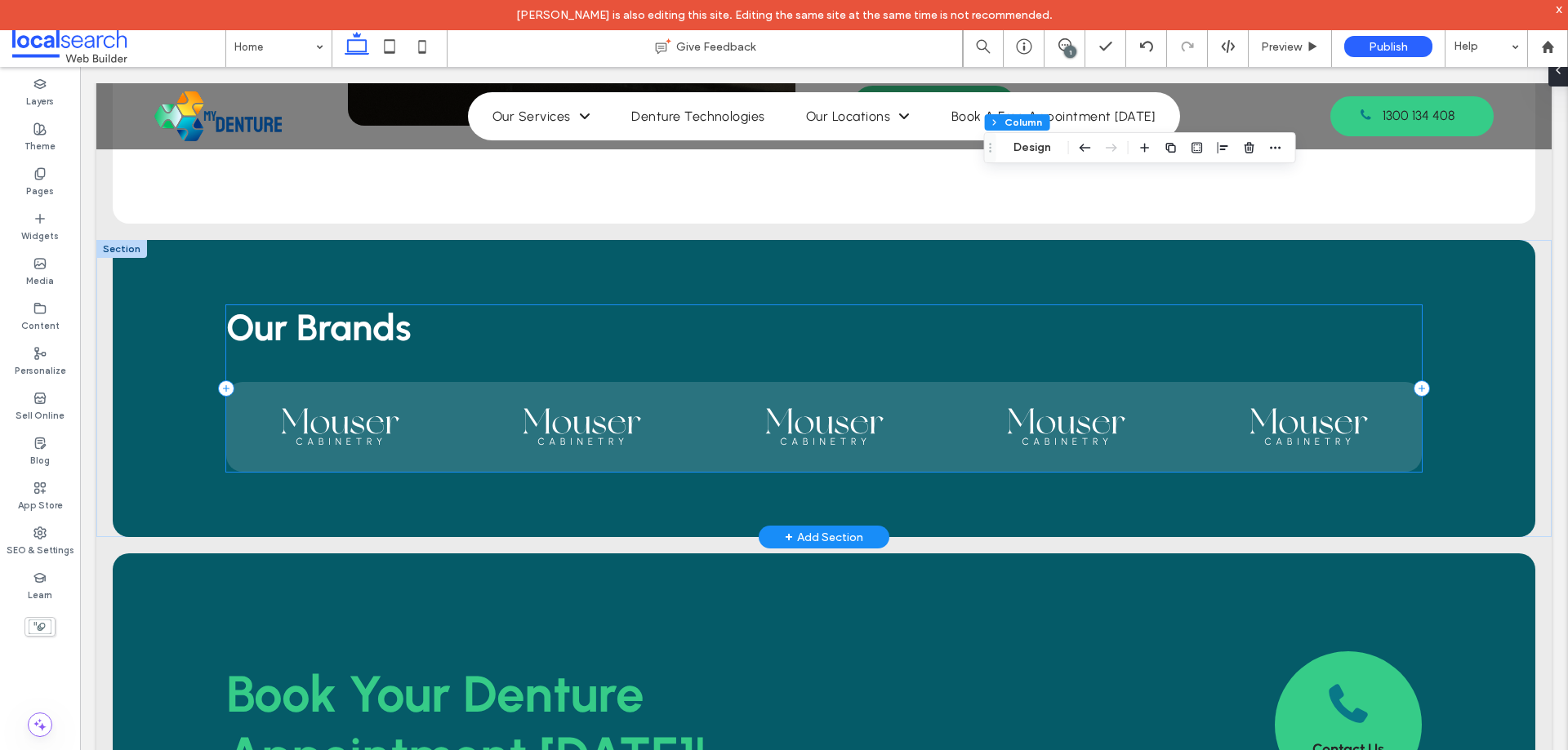
click at [436, 240] on div "Our Brands" at bounding box center [823, 388] width 1422 height 297
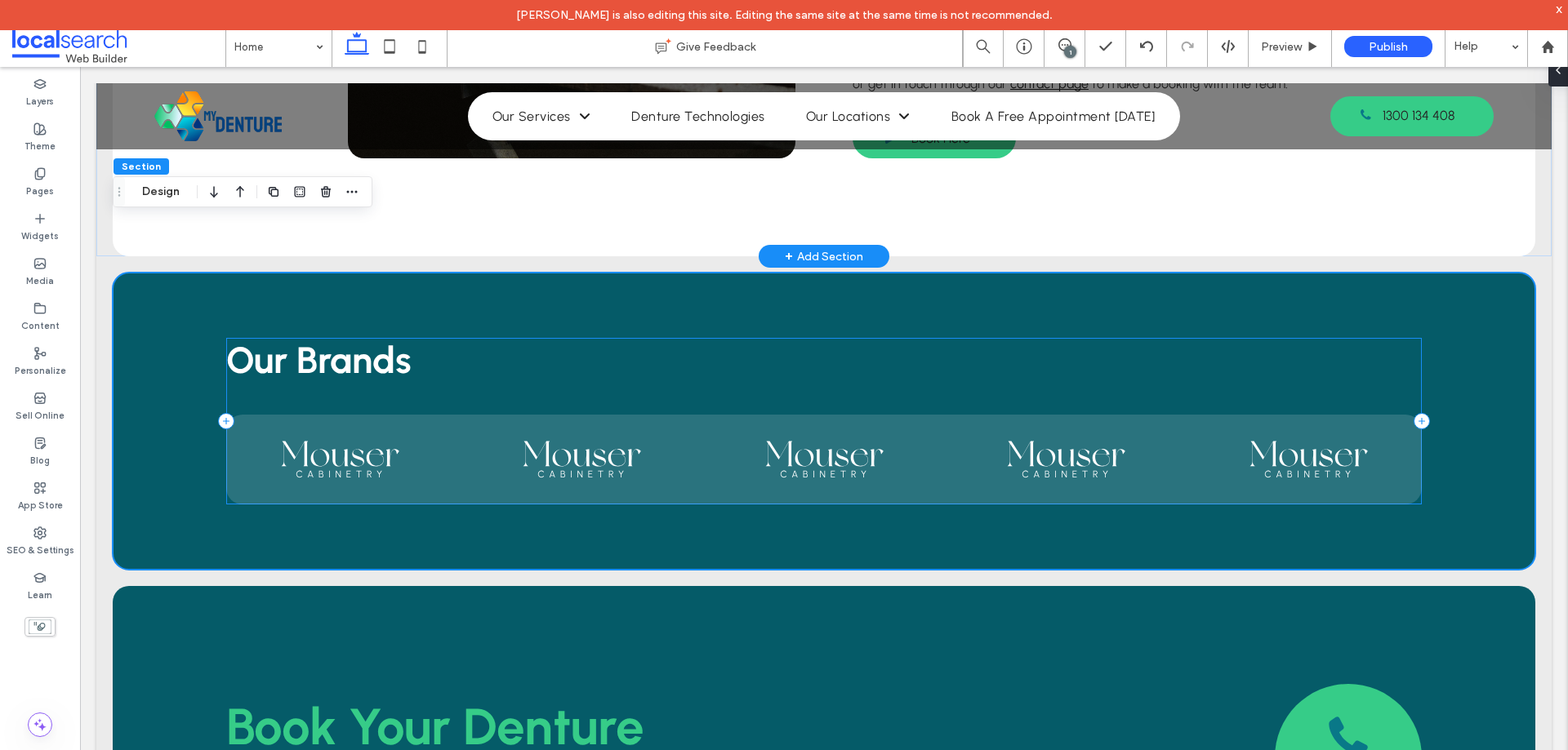
scroll to position [3347, 0]
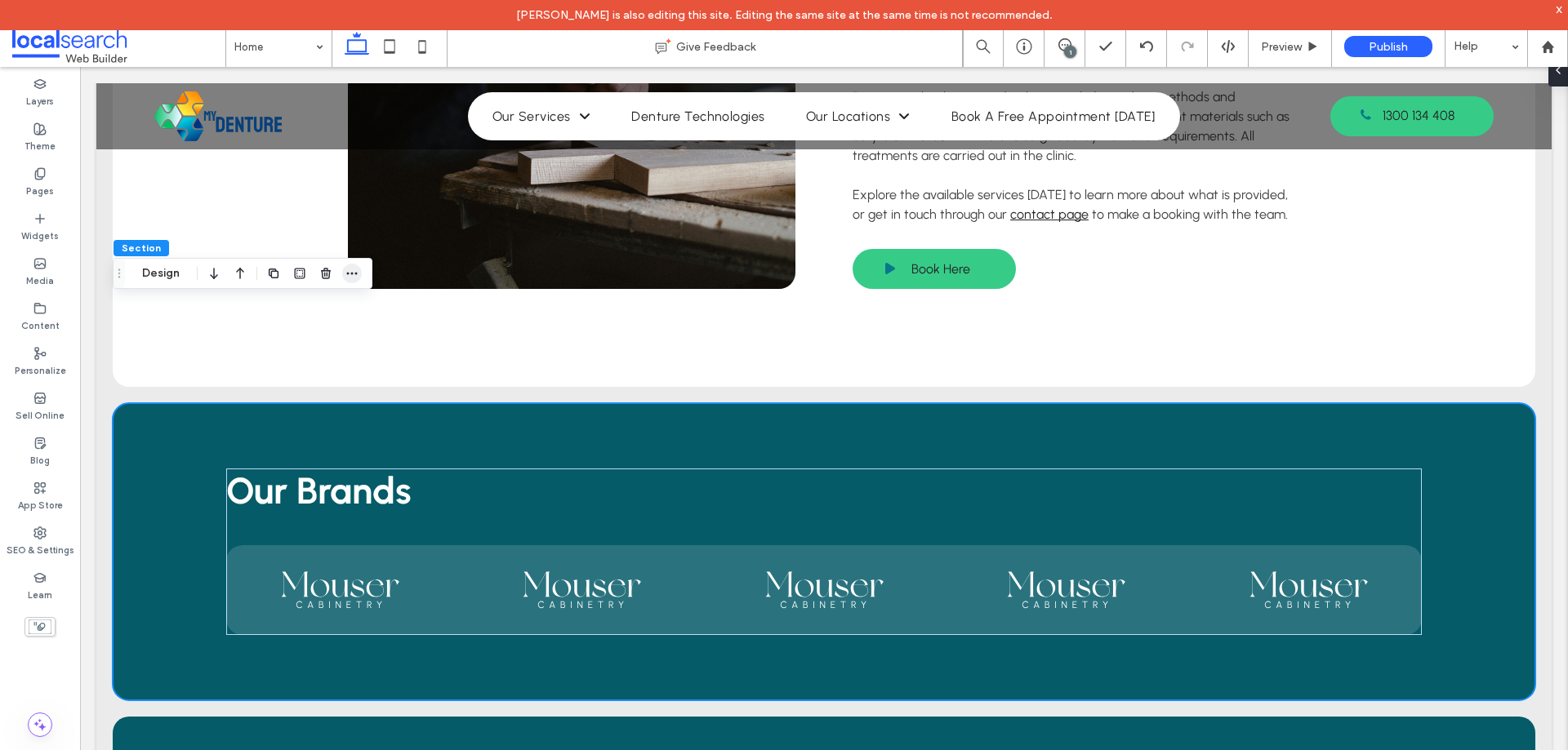
click at [348, 271] on icon "button" at bounding box center [352, 273] width 13 height 13
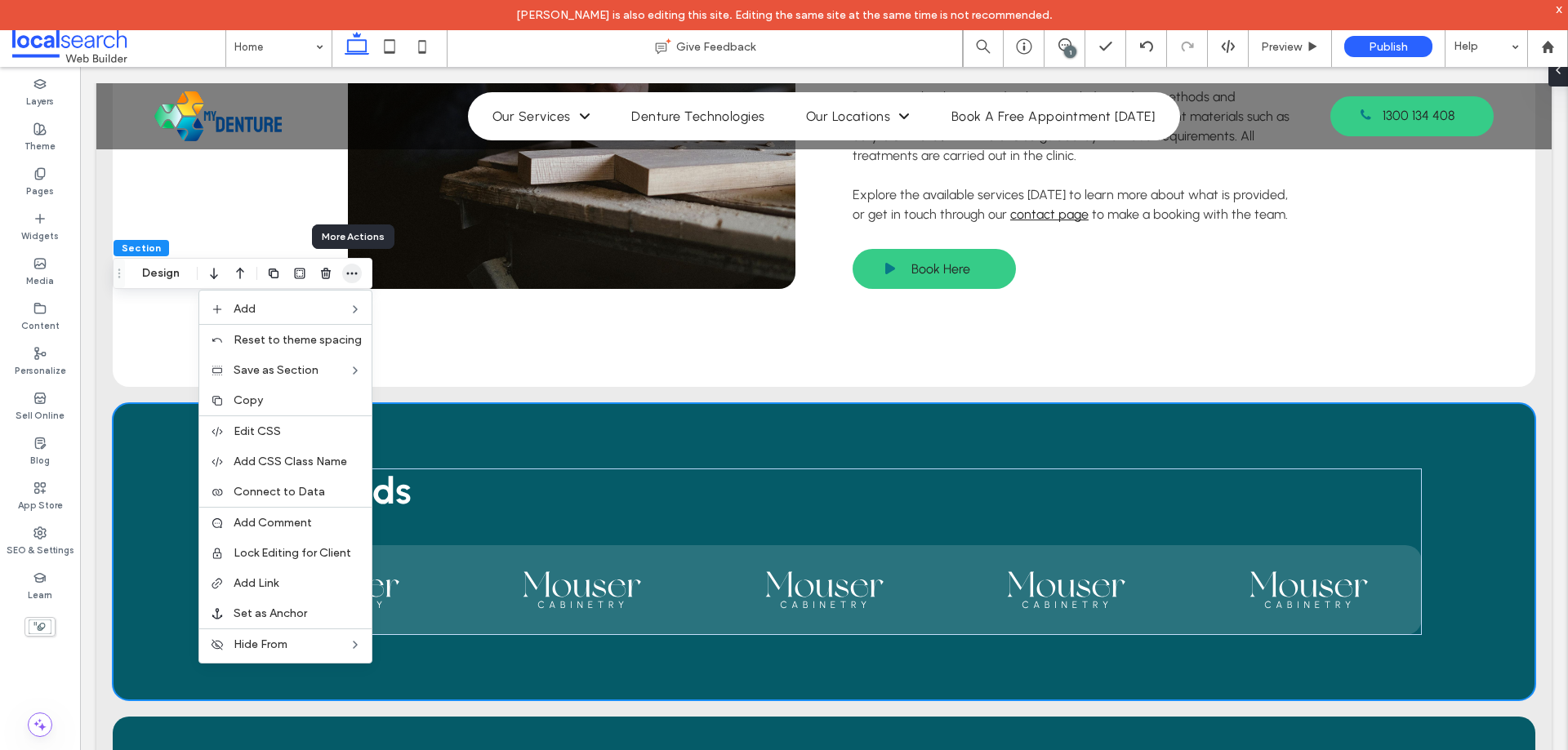
click at [351, 268] on icon "button" at bounding box center [352, 273] width 13 height 13
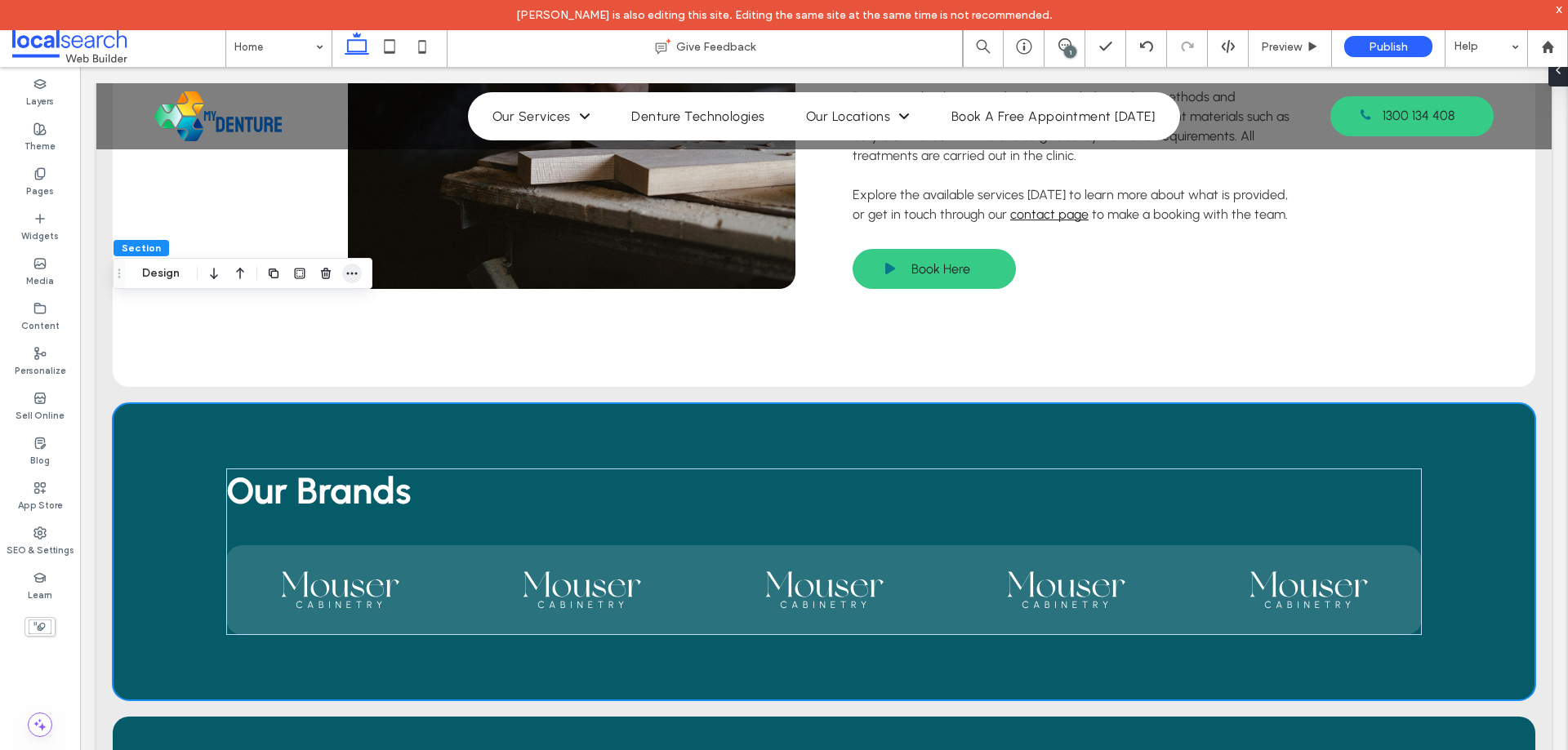
click at [358, 269] on span "button" at bounding box center [352, 273] width 20 height 20
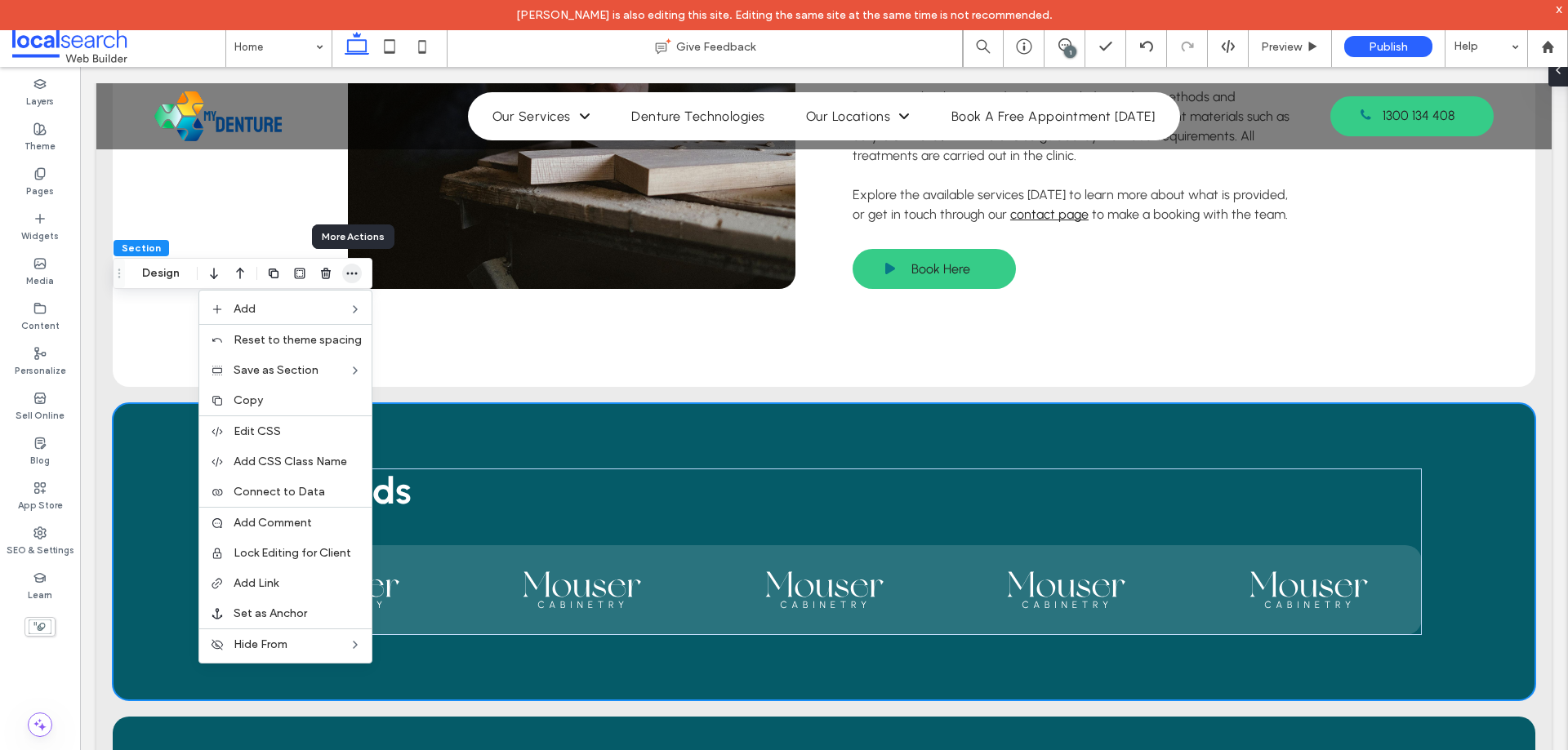
click at [356, 276] on icon "button" at bounding box center [352, 273] width 13 height 13
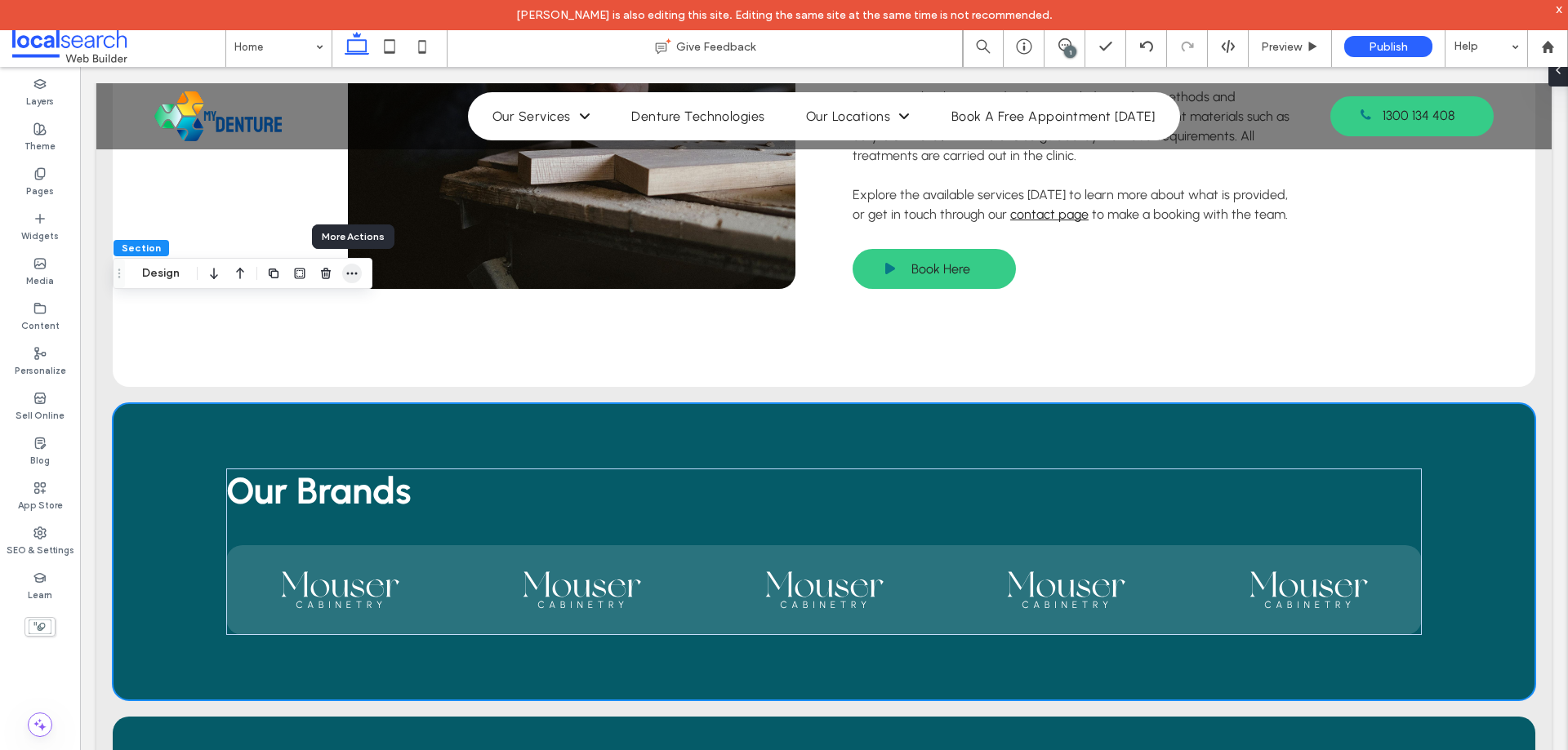
click at [356, 276] on icon "button" at bounding box center [352, 273] width 13 height 13
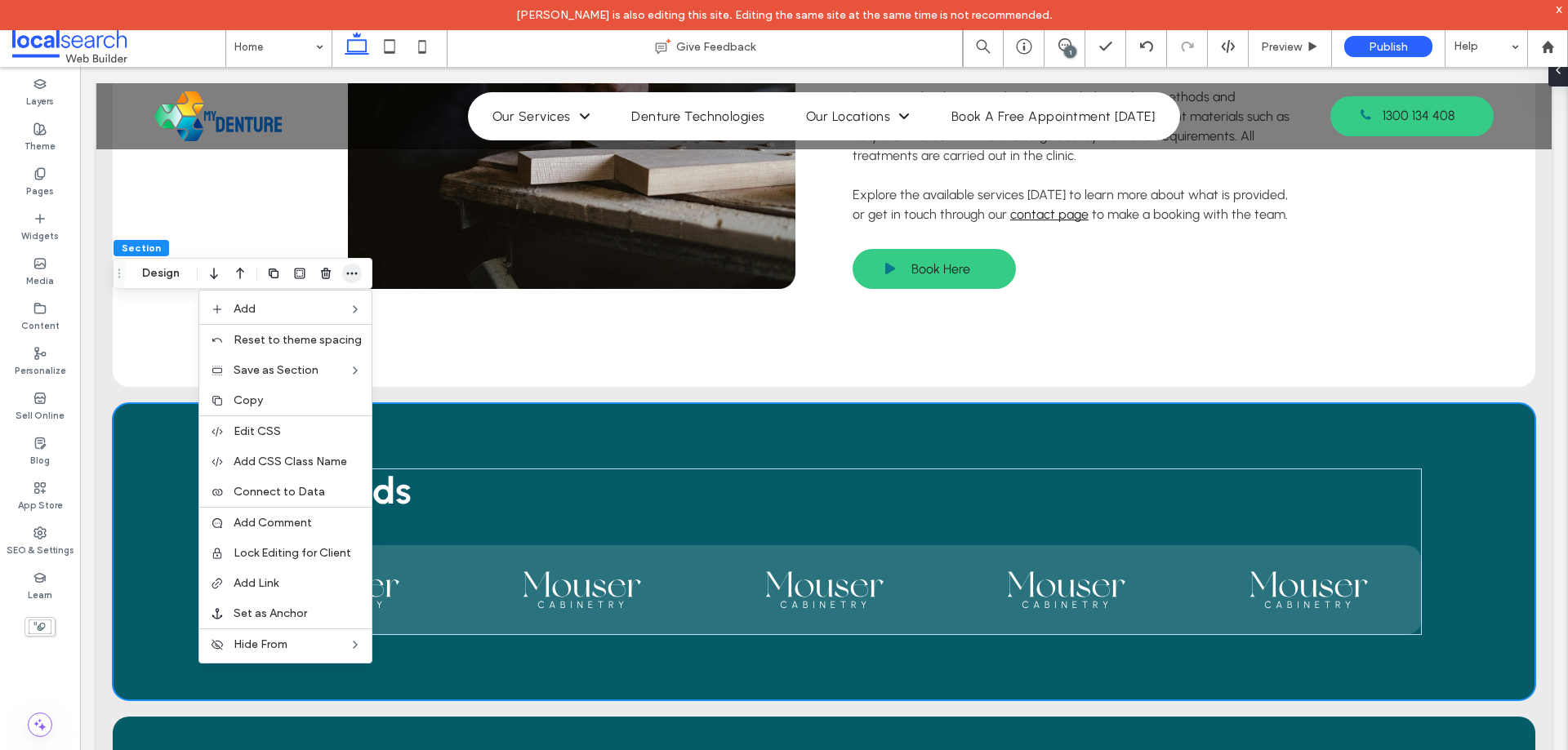
click at [356, 279] on icon "button" at bounding box center [352, 273] width 13 height 13
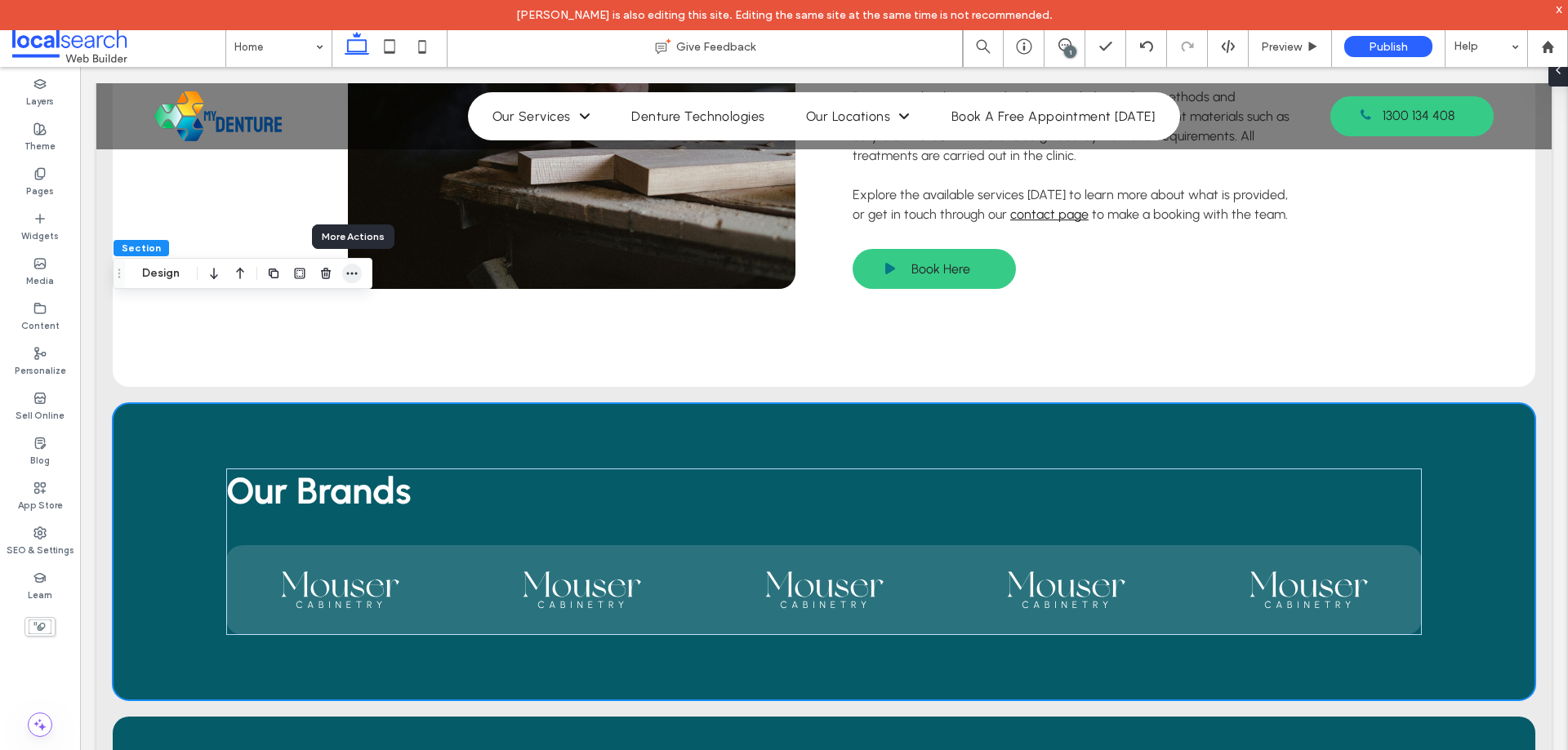
click at [356, 276] on icon "button" at bounding box center [352, 273] width 13 height 13
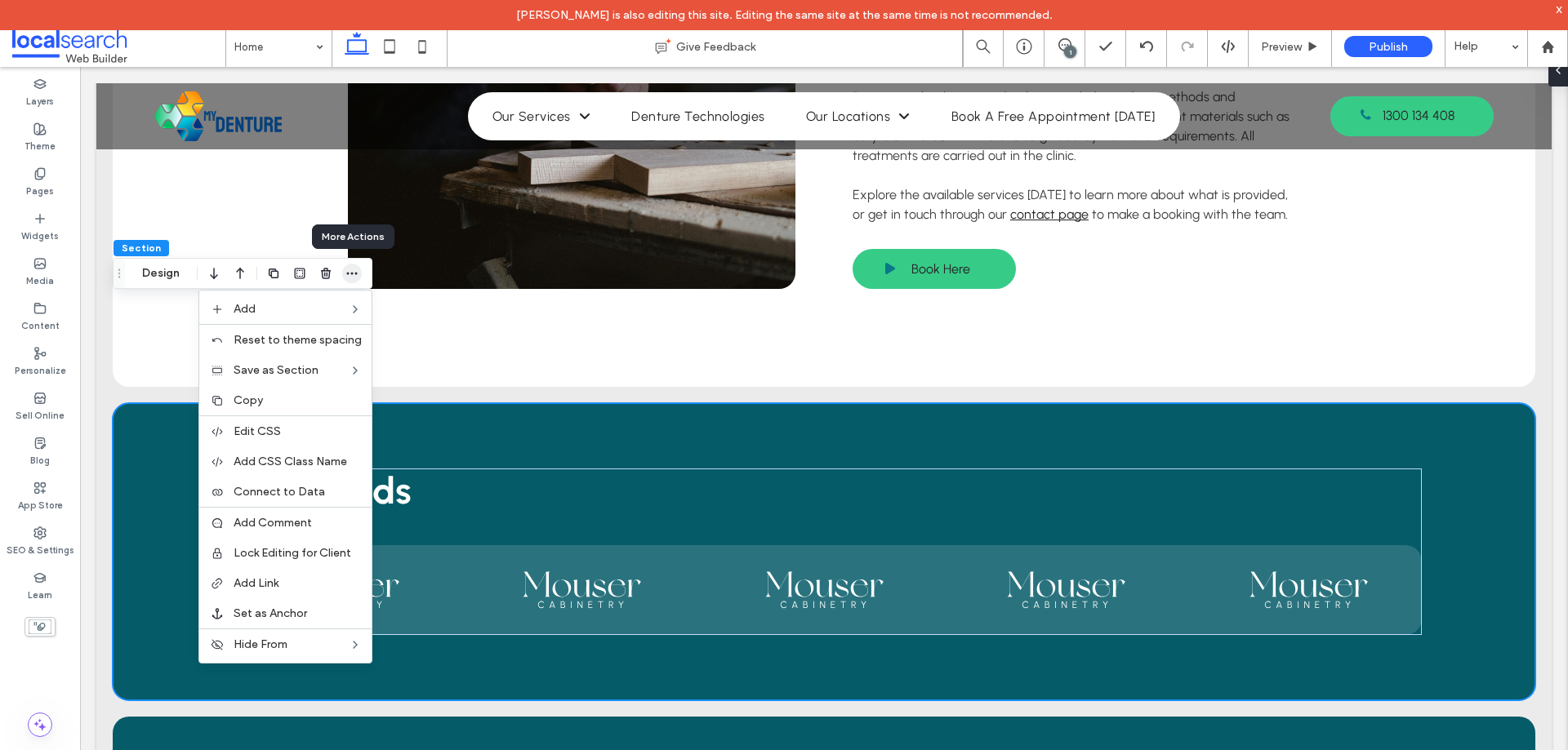
click at [356, 276] on icon "button" at bounding box center [352, 273] width 13 height 13
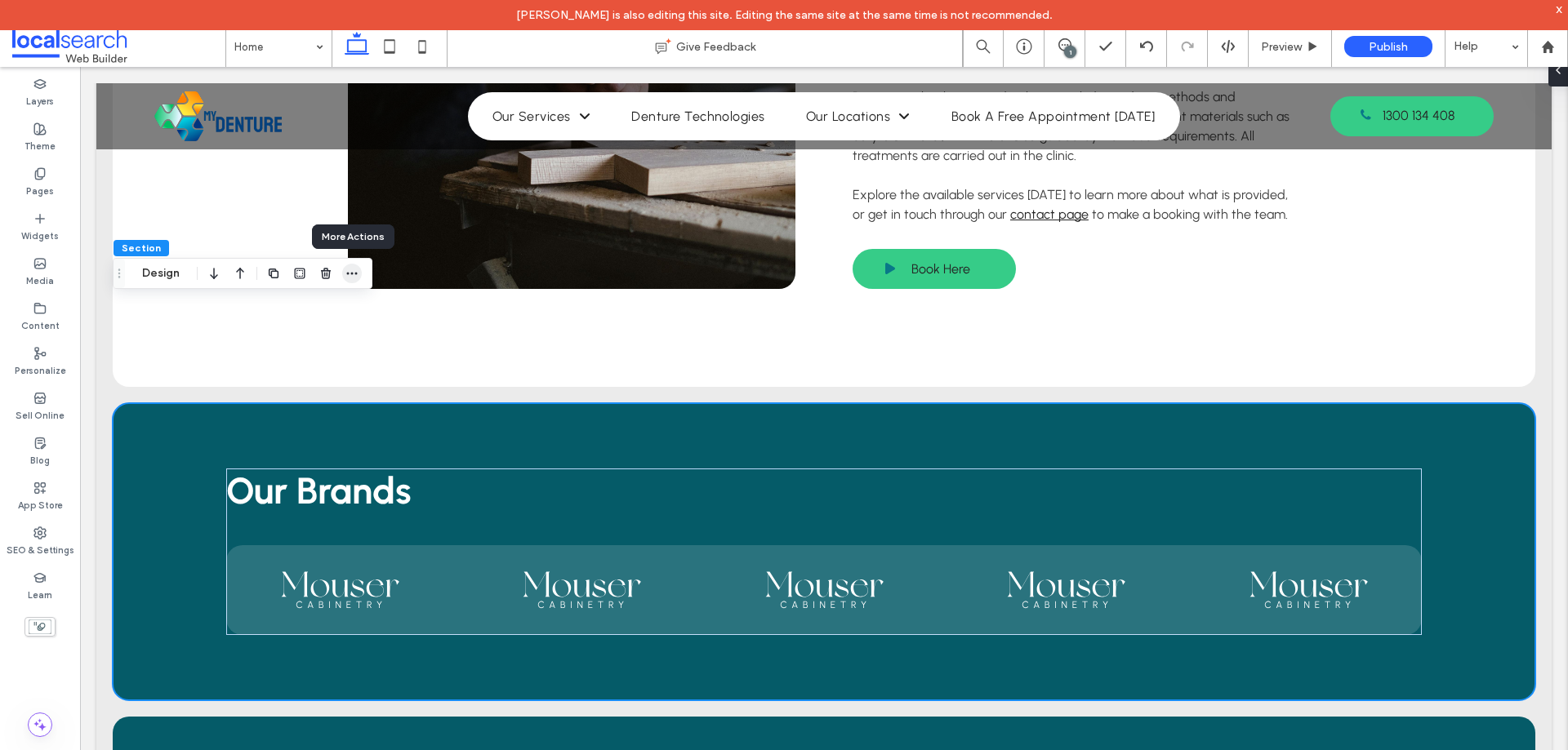
click at [356, 276] on icon "button" at bounding box center [352, 273] width 13 height 13
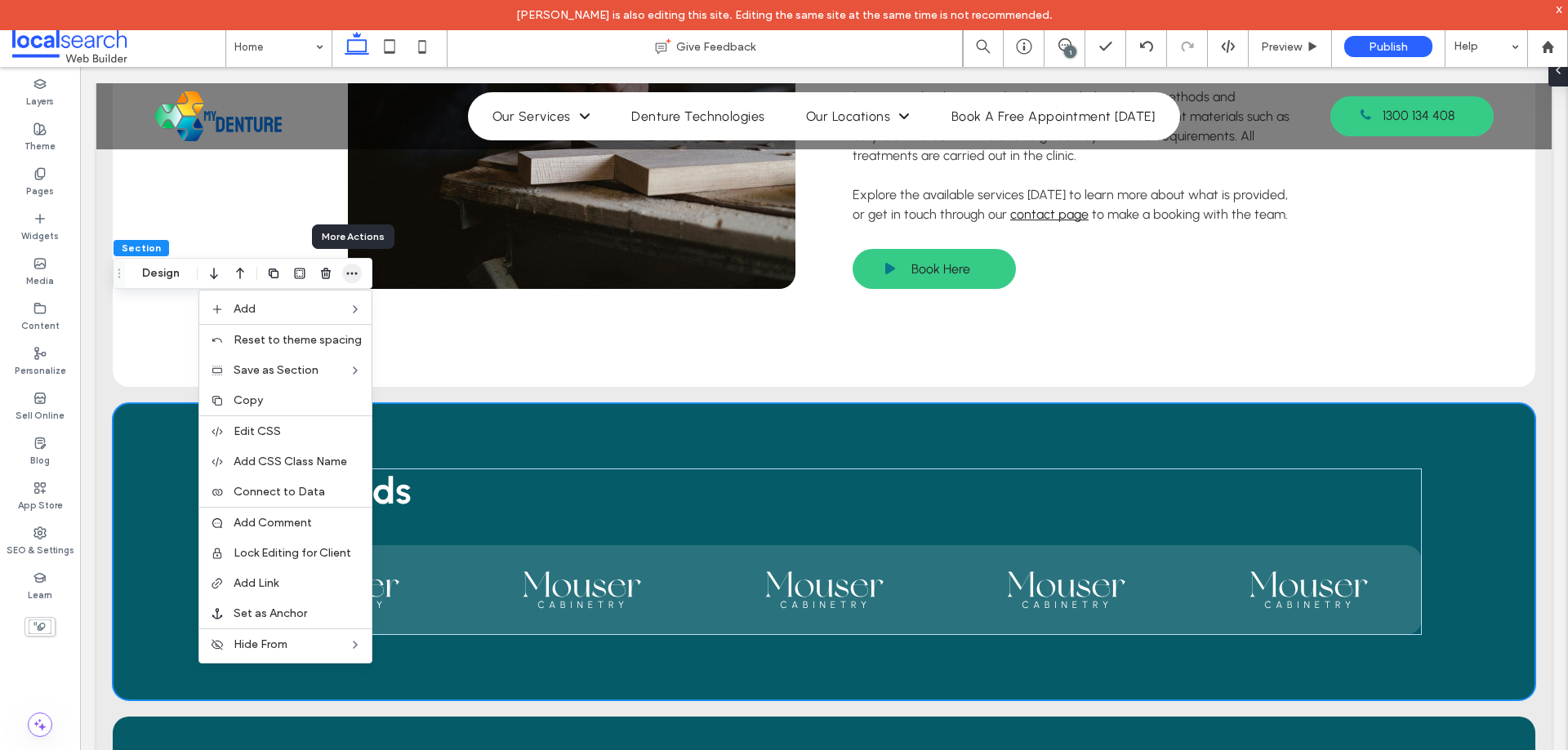
click at [356, 276] on icon "button" at bounding box center [352, 273] width 13 height 13
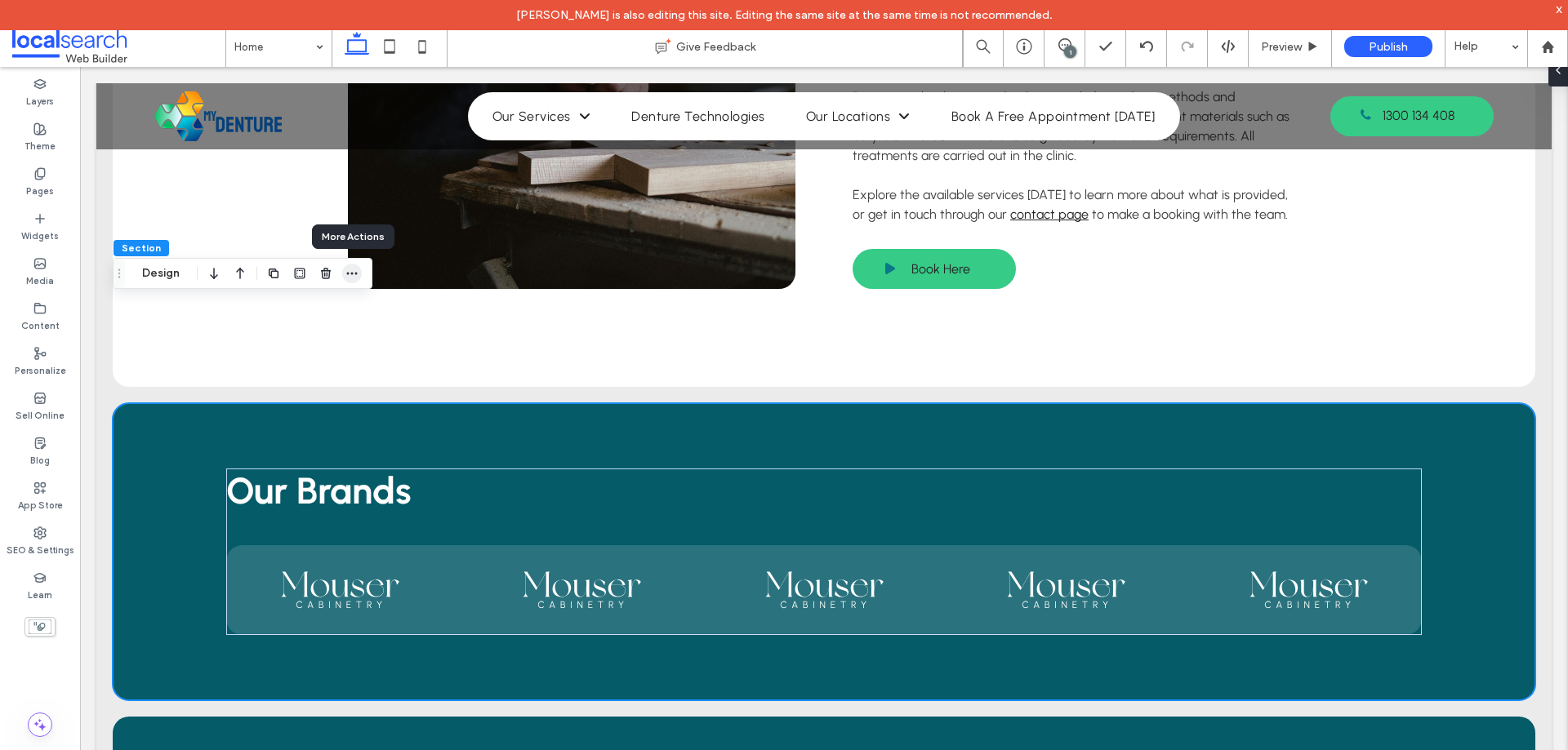
click at [356, 276] on icon "button" at bounding box center [352, 273] width 13 height 13
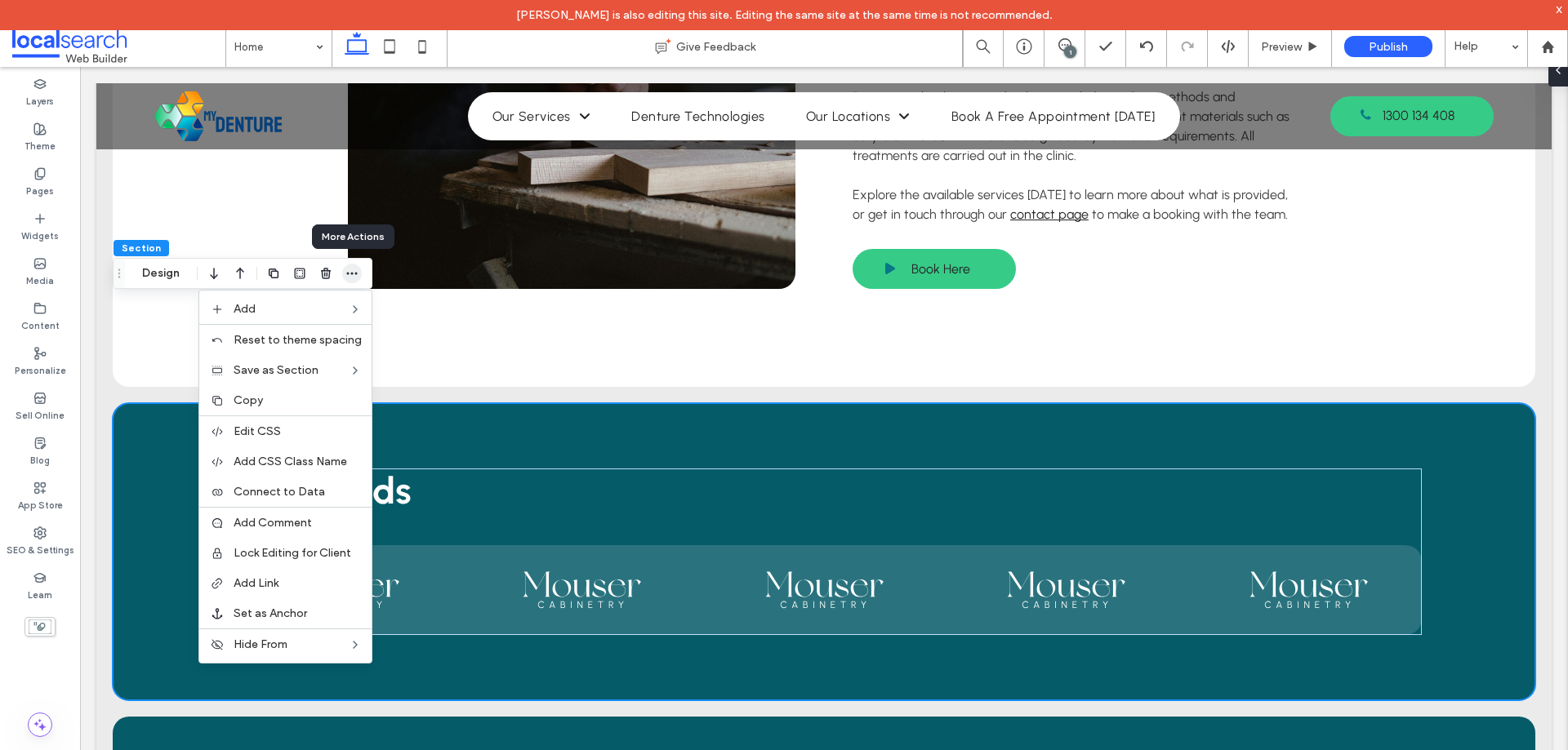
click at [356, 276] on icon "button" at bounding box center [352, 273] width 13 height 13
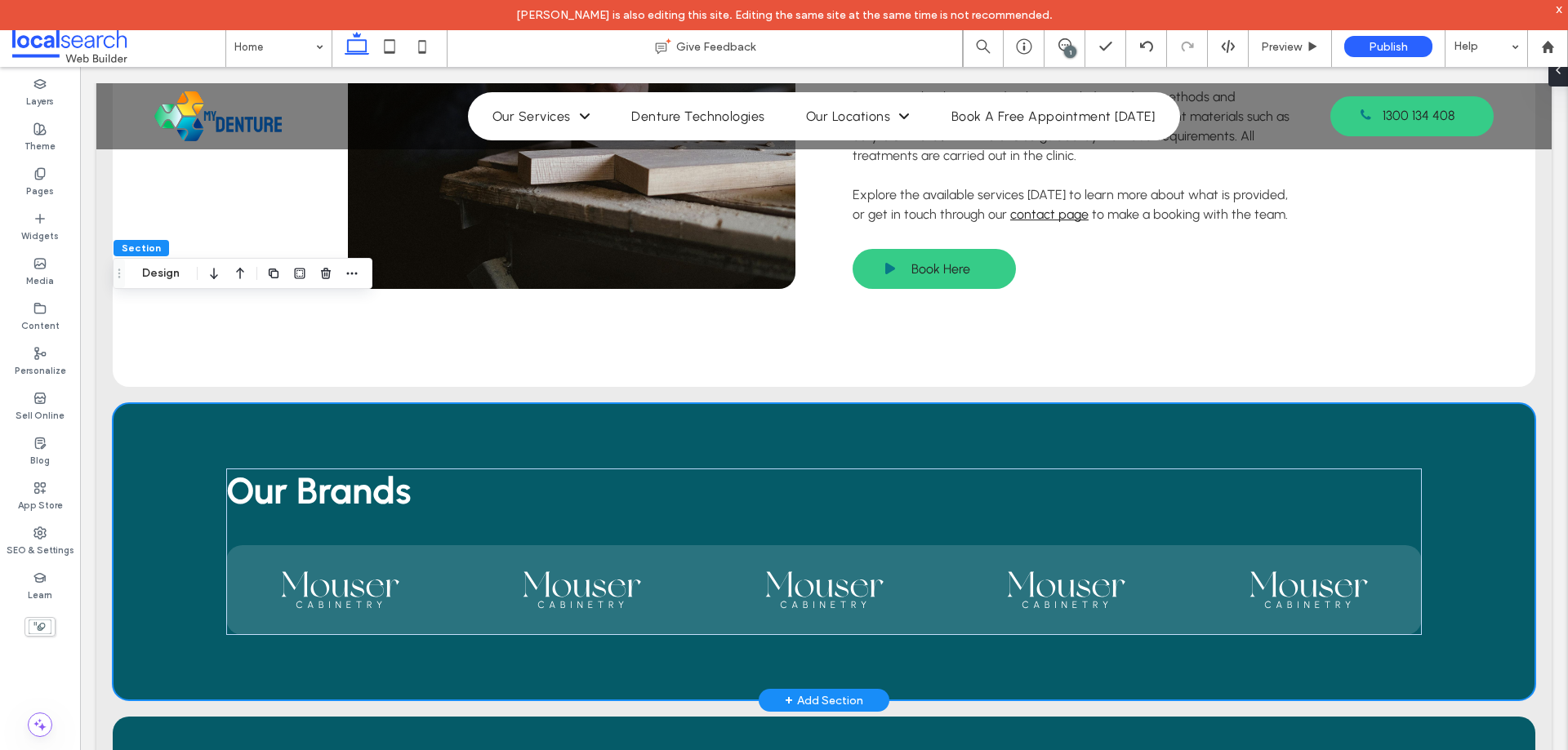
click at [270, 403] on div "Our Brands" at bounding box center [823, 552] width 1422 height 297
click at [345, 272] on icon "button" at bounding box center [352, 273] width 13 height 13
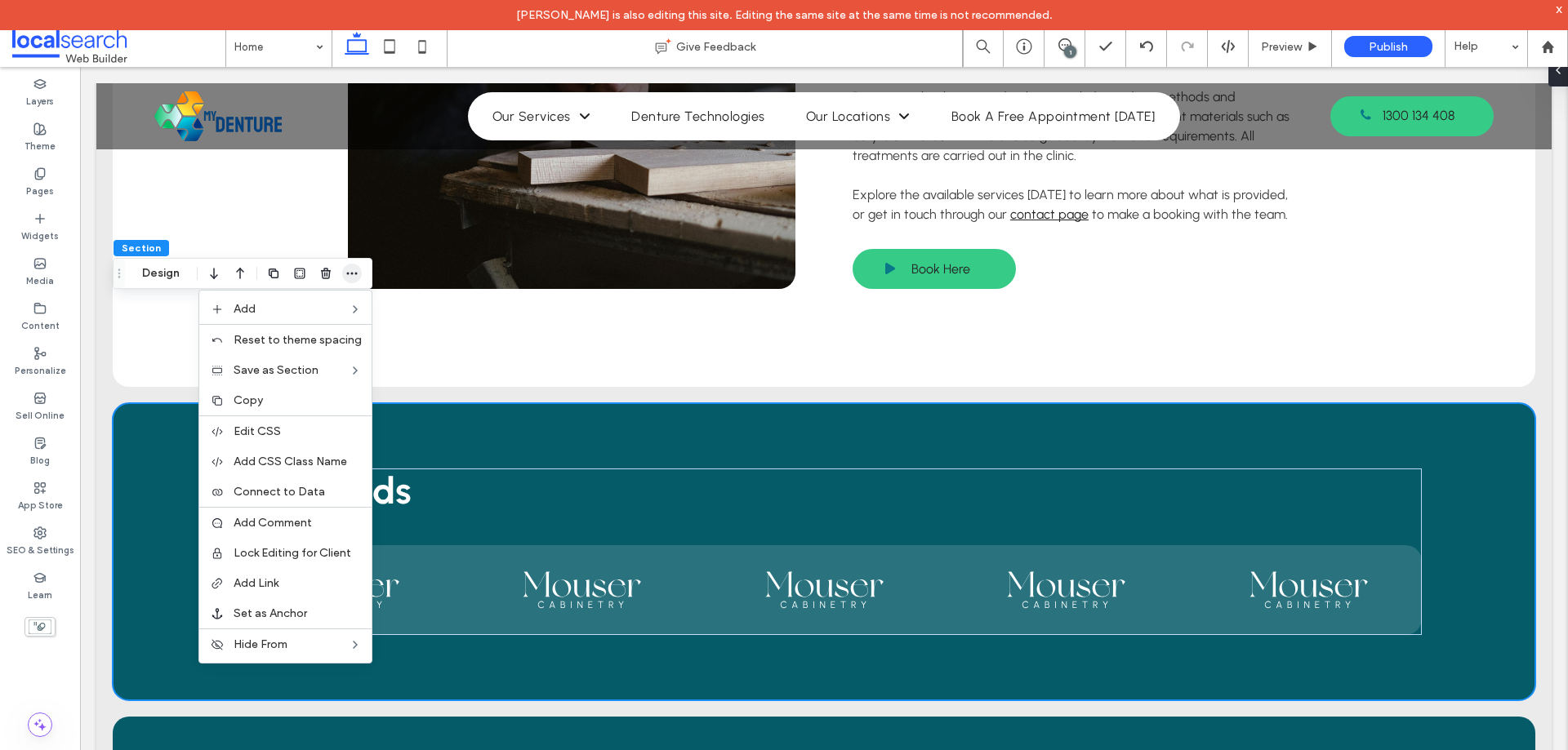
click at [351, 271] on icon "button" at bounding box center [352, 273] width 13 height 13
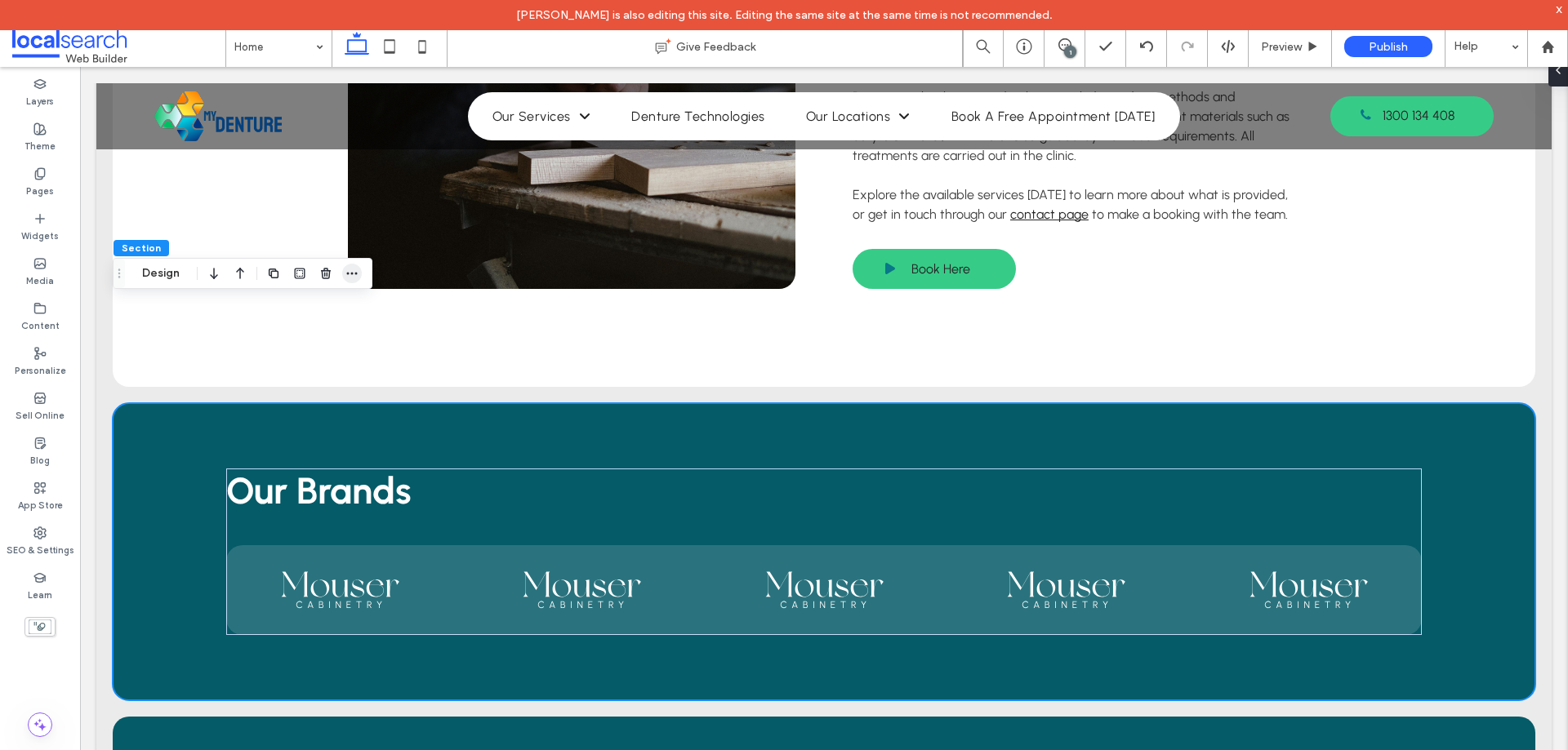
click at [344, 276] on span "button" at bounding box center [352, 273] width 20 height 20
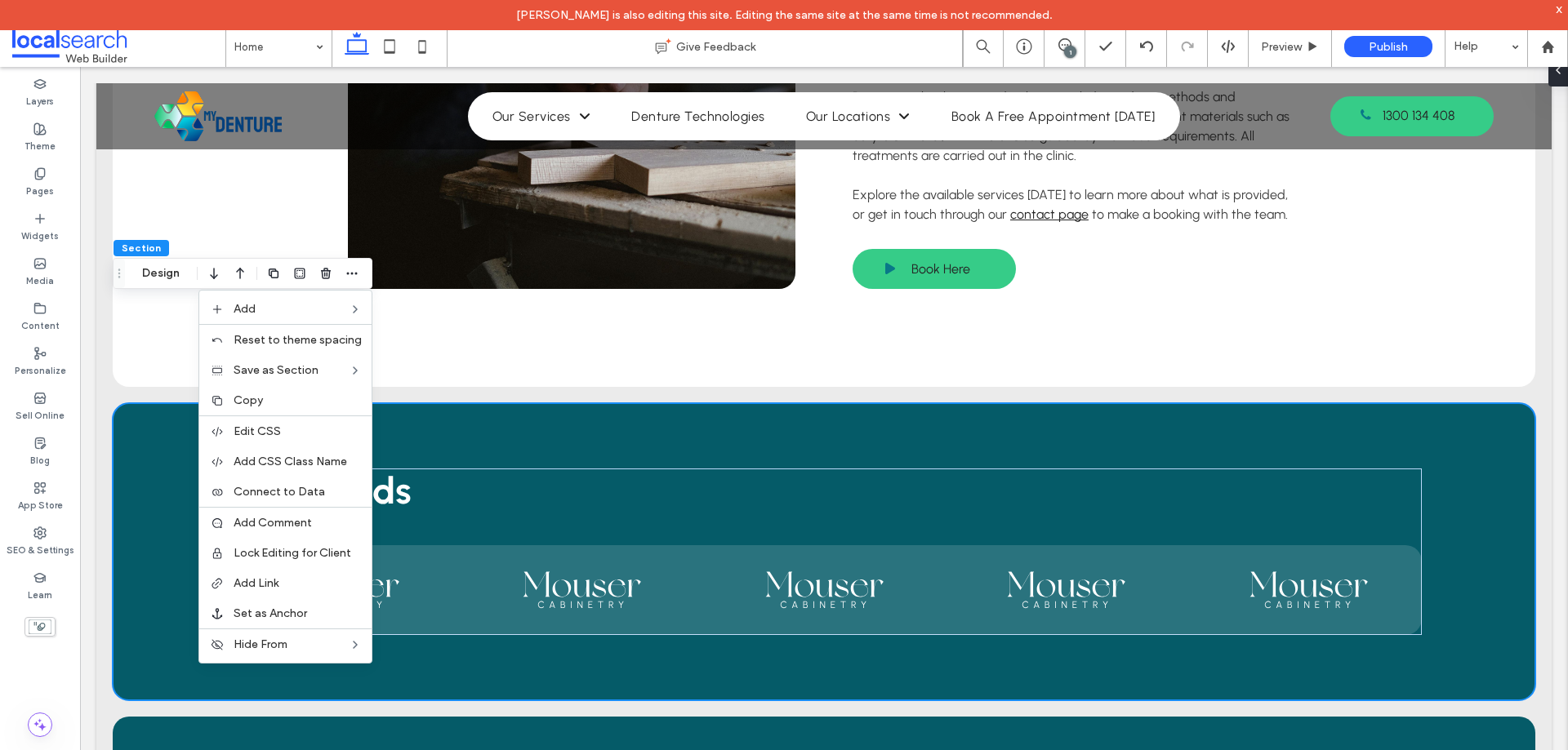
click at [1066, 48] on div "1" at bounding box center [1070, 52] width 12 height 12
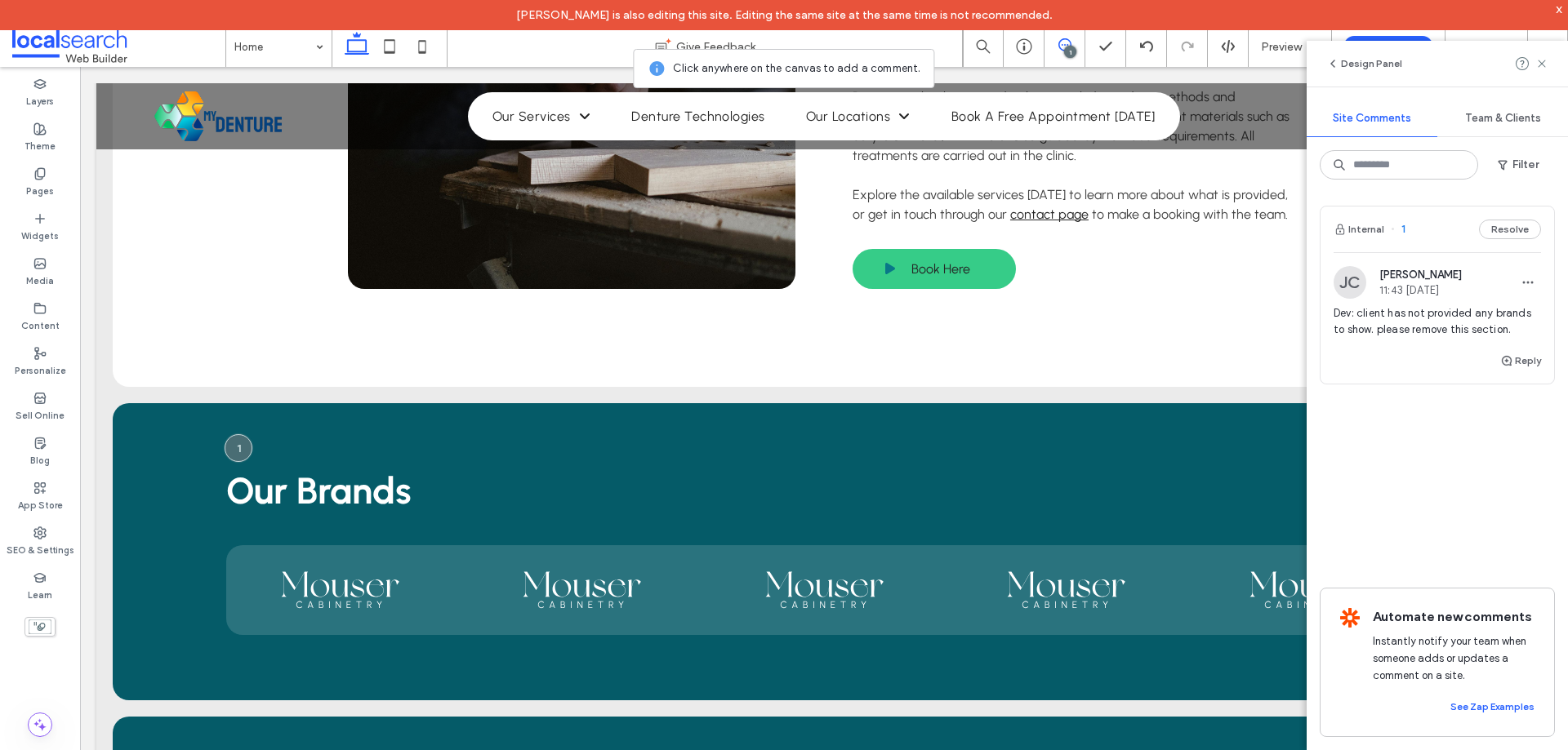
drag, startPoint x: 1541, startPoint y: 70, endPoint x: 1532, endPoint y: 79, distance: 12.7
click at [1541, 70] on span at bounding box center [1542, 63] width 13 height 20
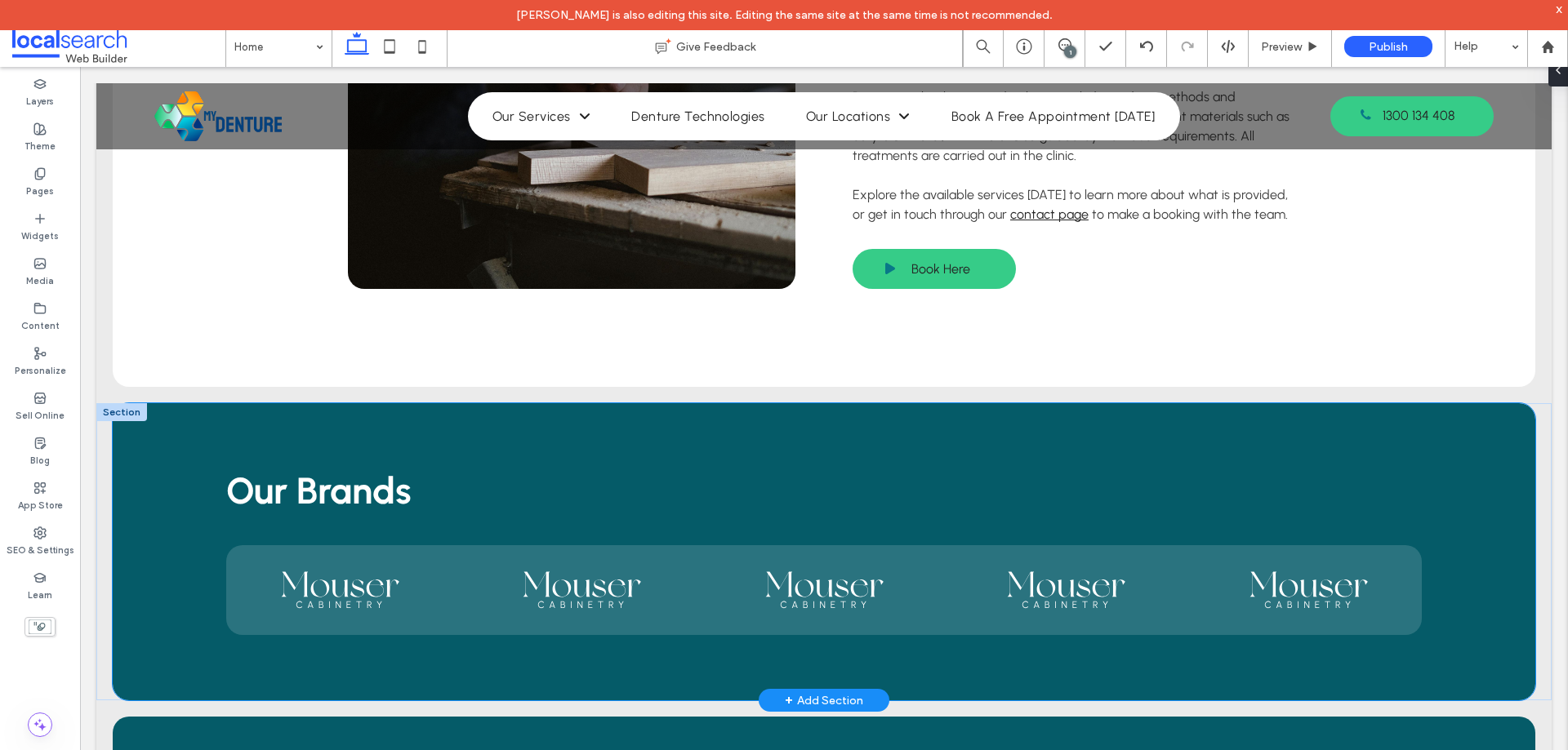
click at [218, 403] on div "Our Brands" at bounding box center [823, 552] width 1422 height 297
click at [1066, 48] on div "1" at bounding box center [1070, 52] width 12 height 12
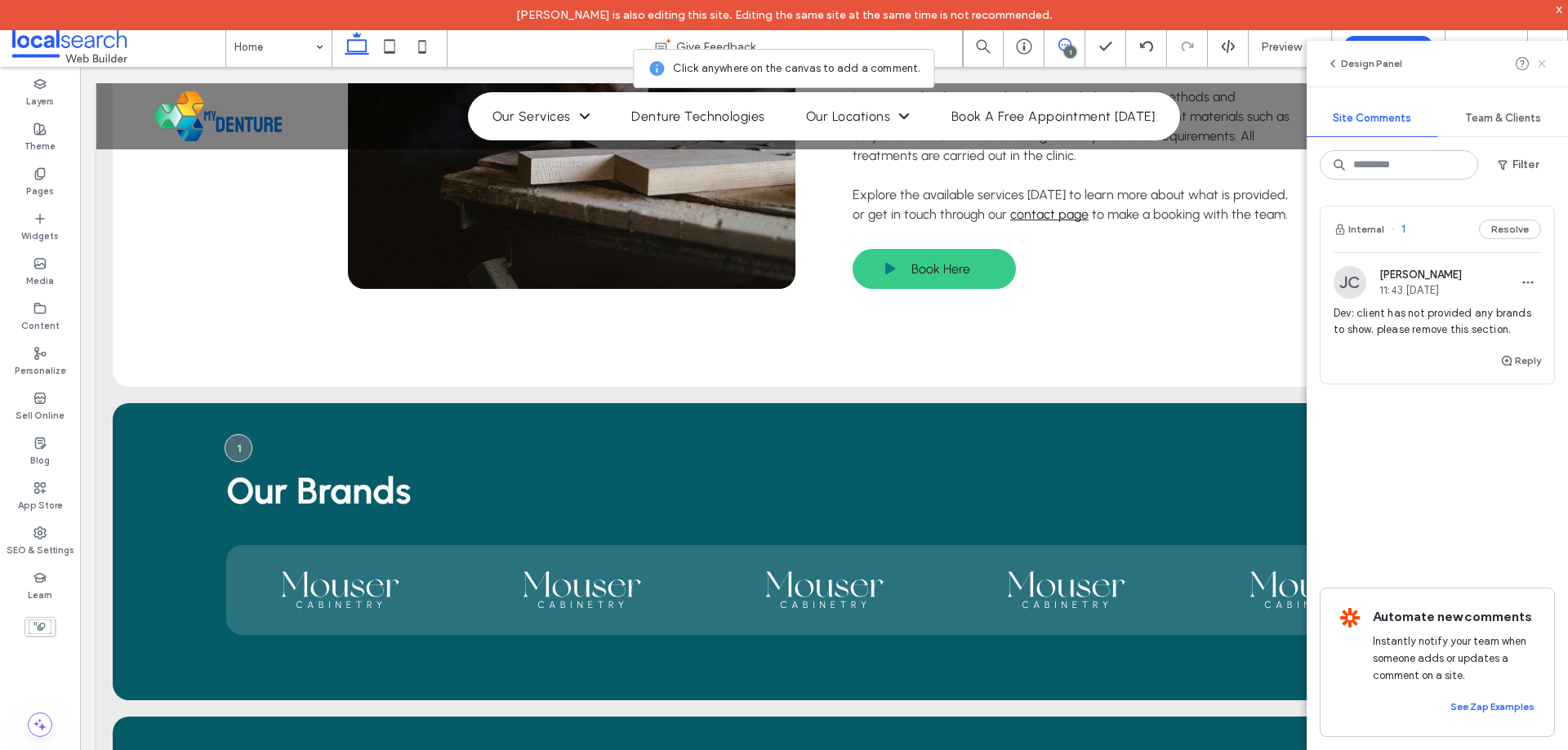
click at [1544, 67] on use at bounding box center [1542, 63] width 8 height 8
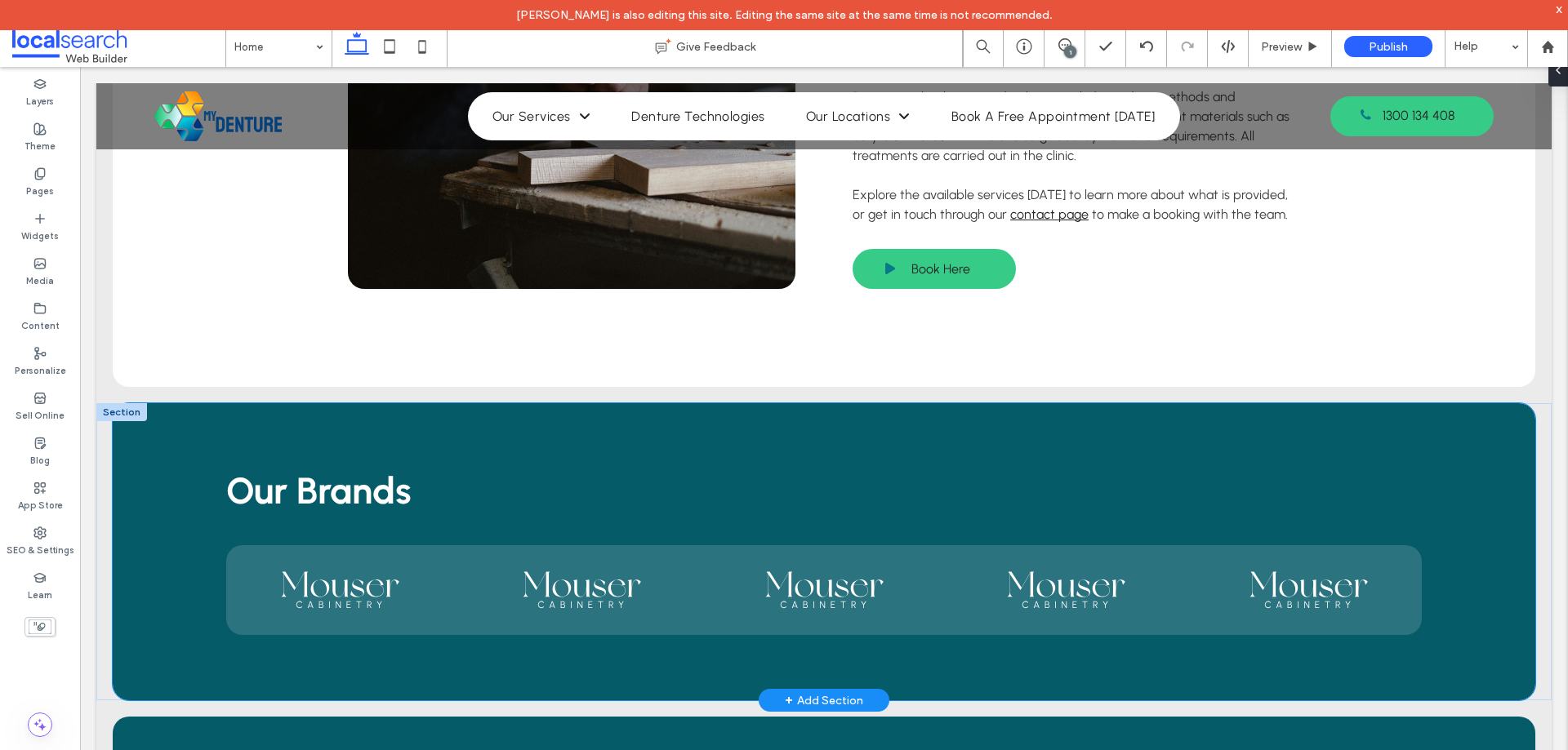
click at [398, 403] on div "Our Brands" at bounding box center [823, 552] width 1422 height 297
click at [323, 275] on icon "button" at bounding box center [326, 273] width 13 height 13
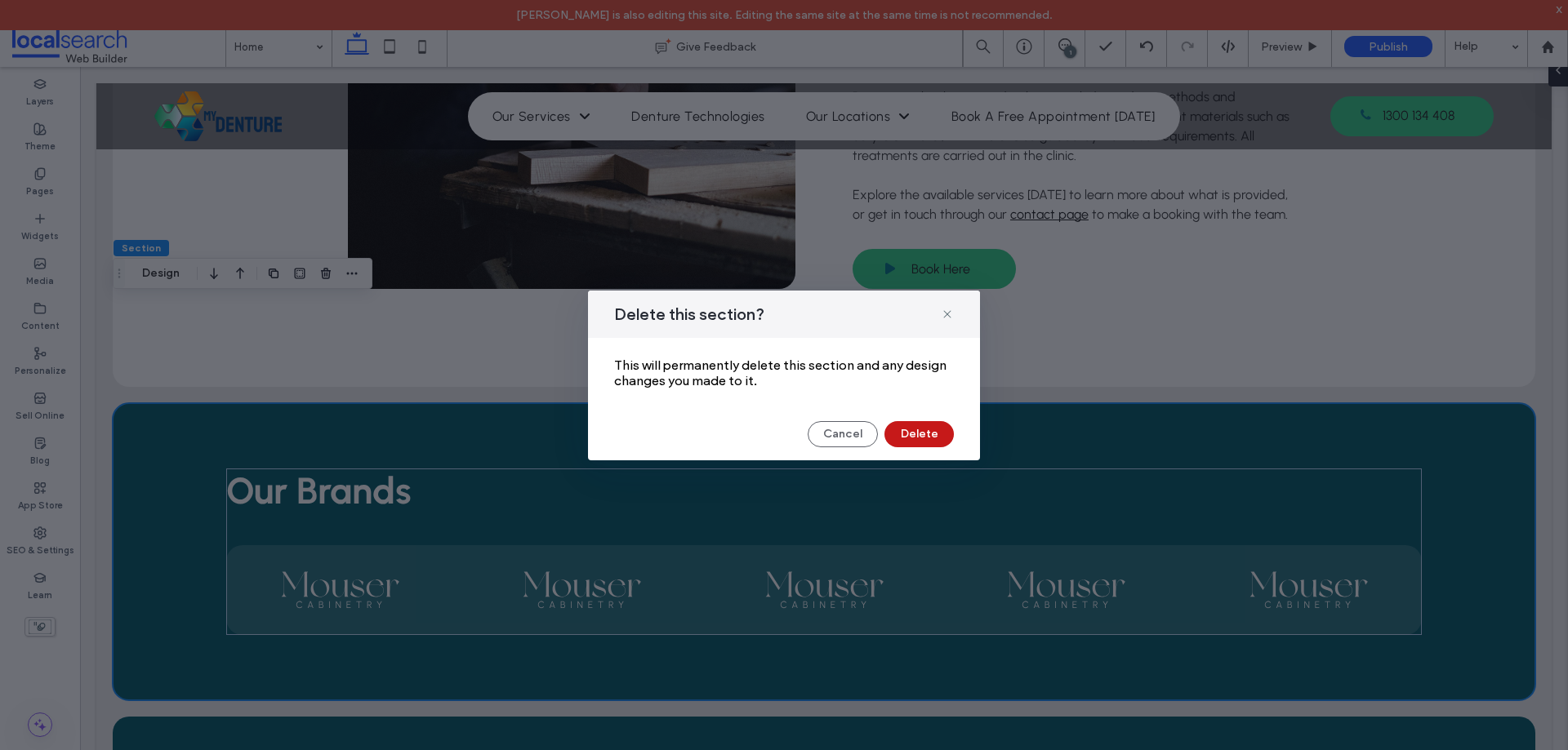
click at [919, 426] on button "Delete" at bounding box center [919, 434] width 70 height 26
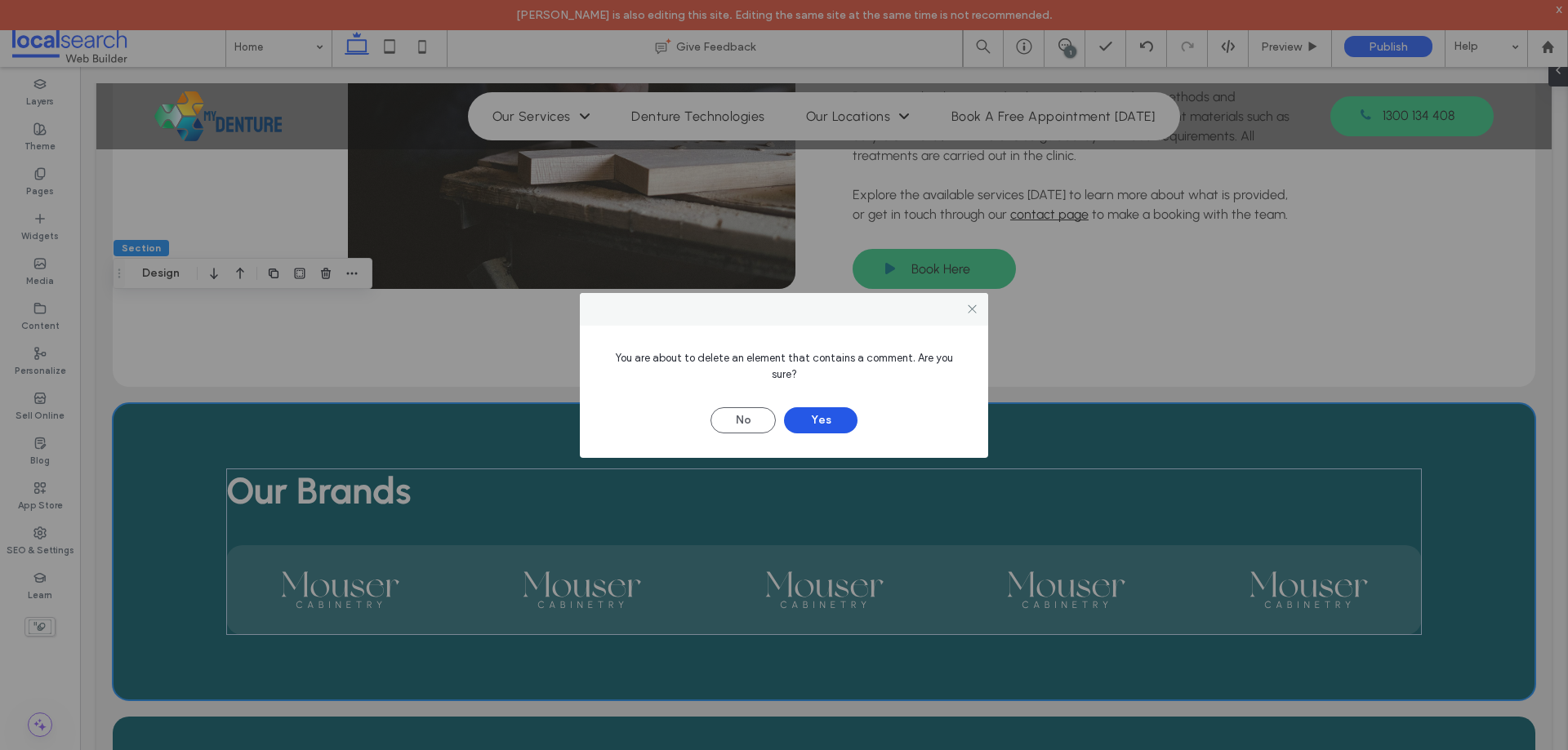
click at [837, 411] on button "Yes" at bounding box center [821, 420] width 73 height 26
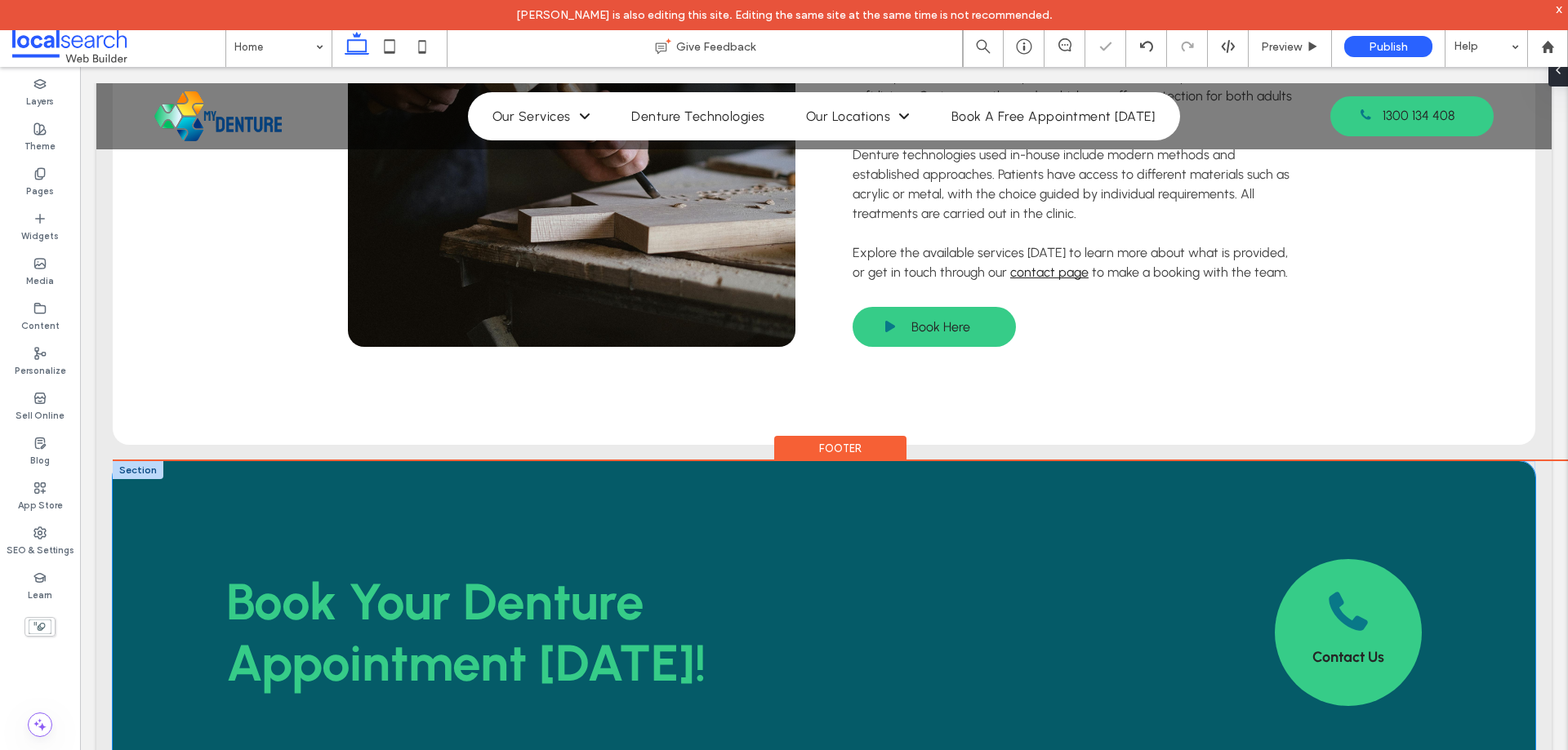
scroll to position [3265, 0]
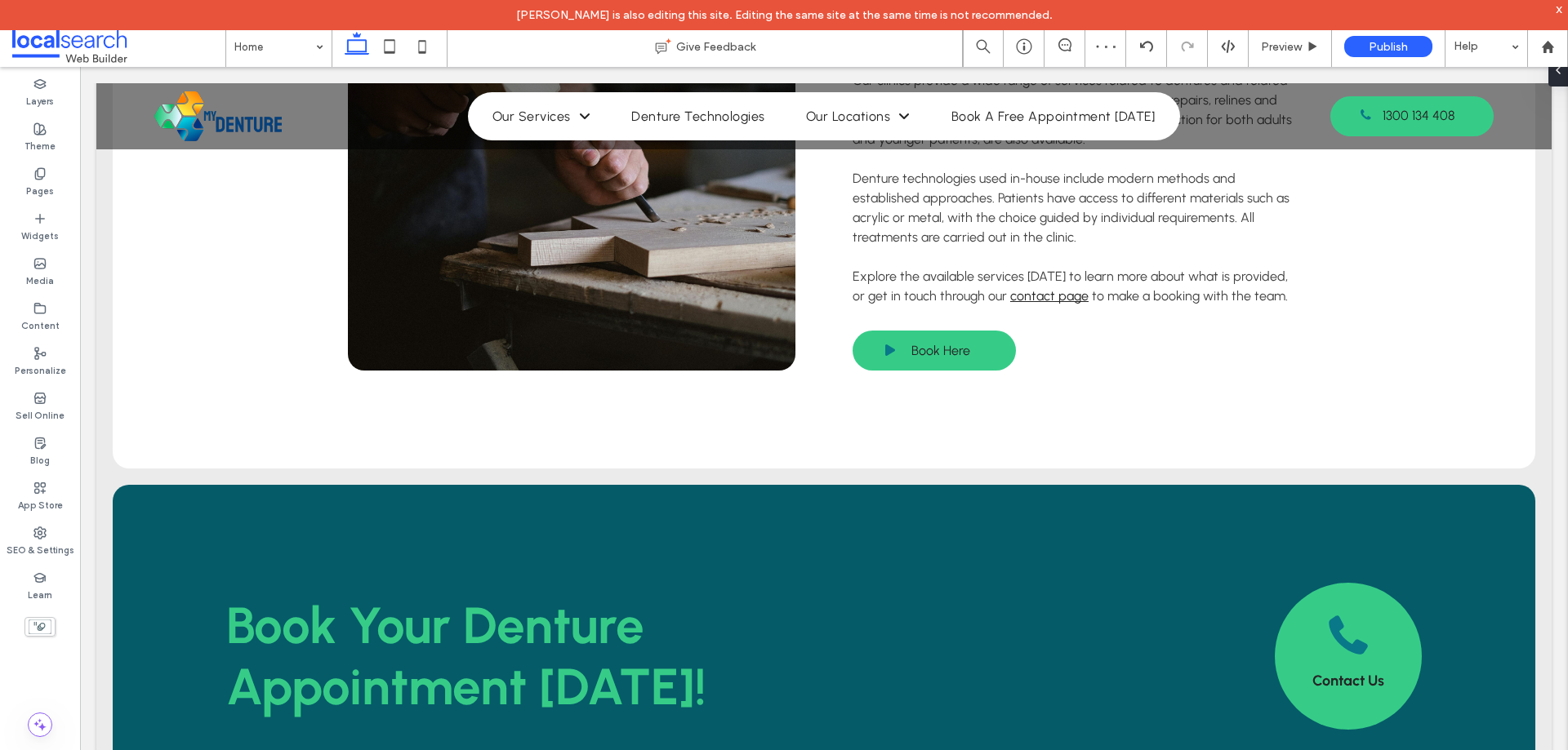
click at [1066, 43] on icon at bounding box center [1065, 45] width 13 height 13
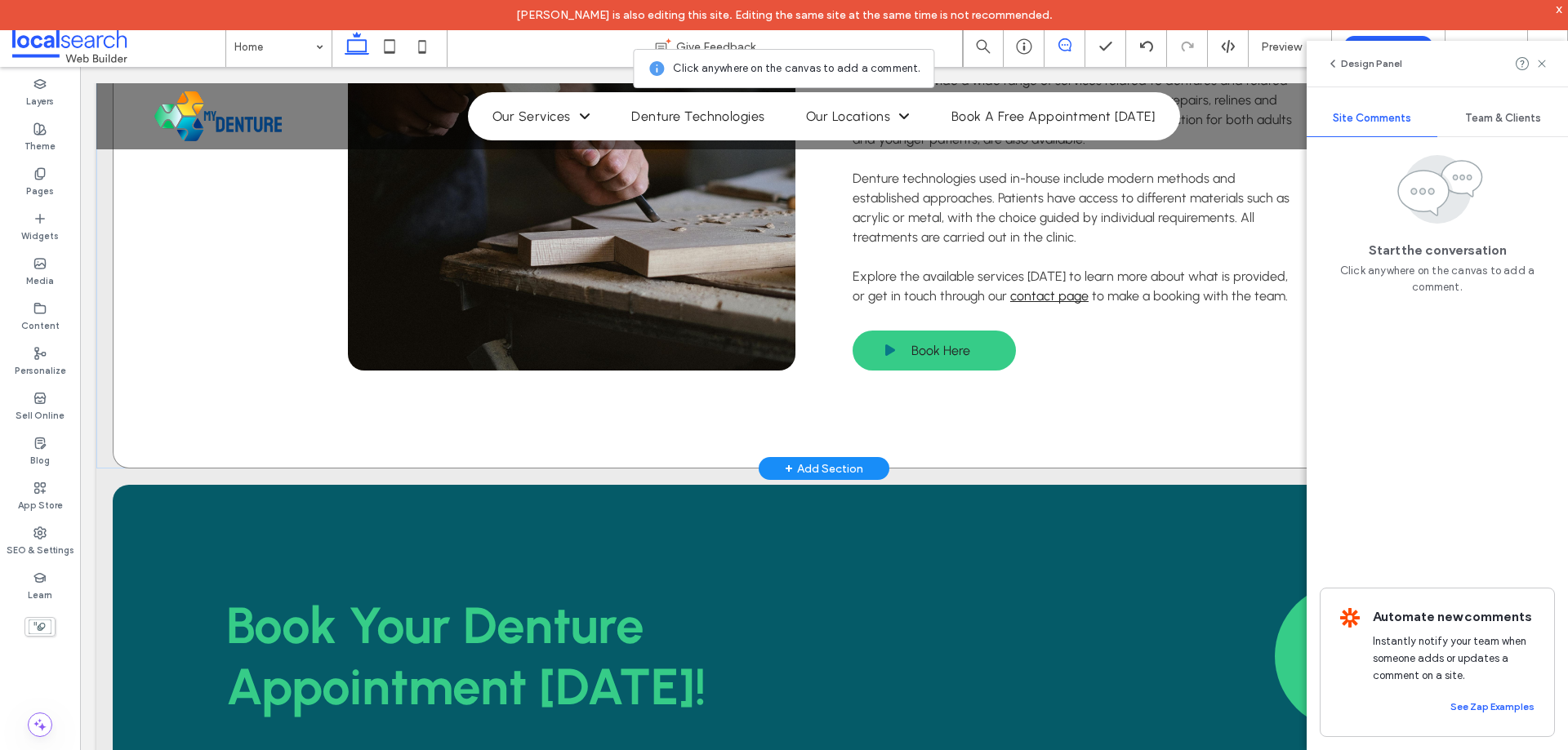
click at [326, 365] on div "From Full Dentures to Repairs Our clinics provide a wide range of services rela…" at bounding box center [823, 164] width 1422 height 608
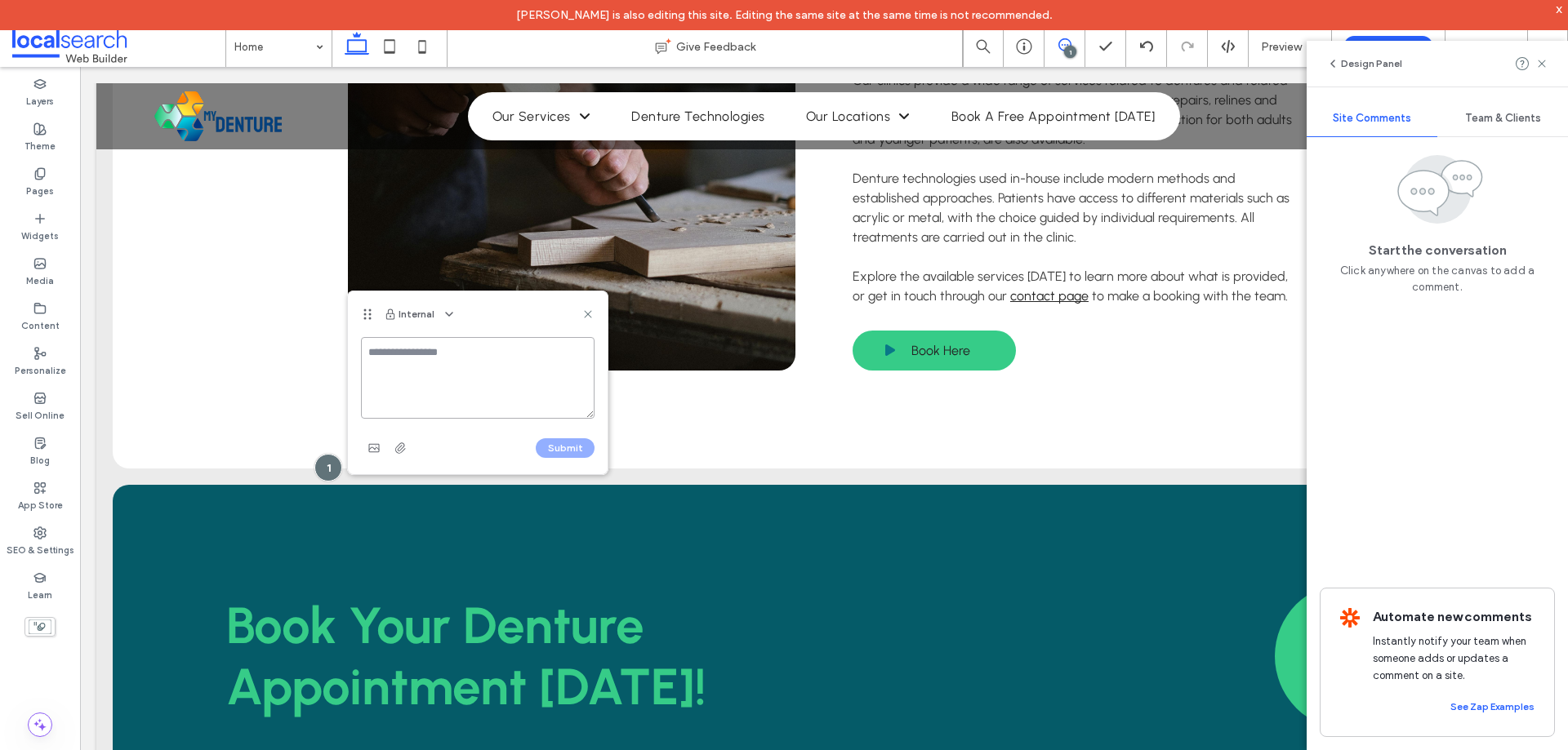
click at [457, 389] on textarea at bounding box center [478, 378] width 233 height 82
drag, startPoint x: 507, startPoint y: 245, endPoint x: 586, endPoint y: 313, distance: 104.2
click at [586, 313] on icon at bounding box center [588, 314] width 13 height 13
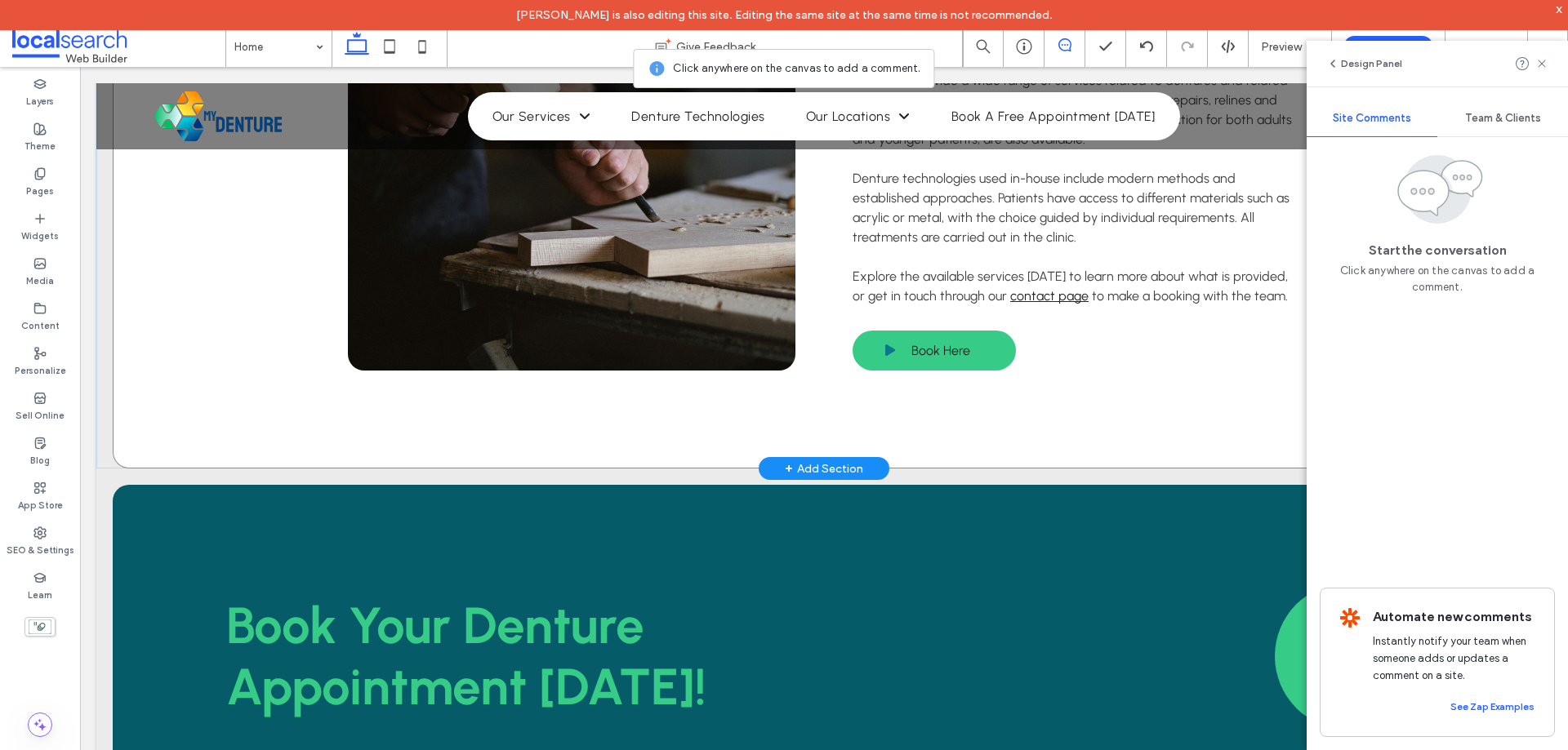
click at [326, 349] on div "From Full Dentures to Repairs Our clinics provide a wide range of services rela…" at bounding box center [823, 164] width 1422 height 608
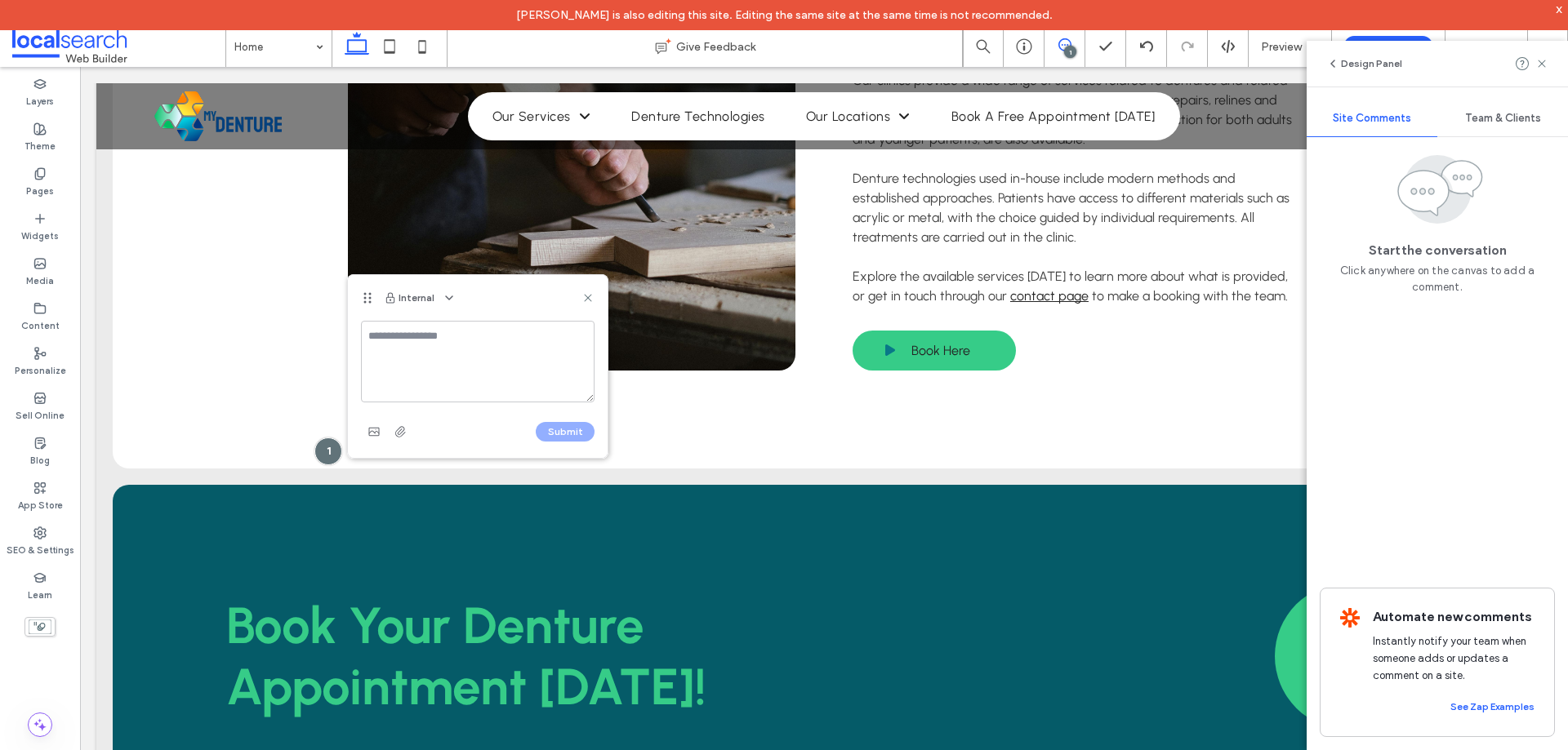
click at [495, 356] on textarea at bounding box center [478, 361] width 233 height 82
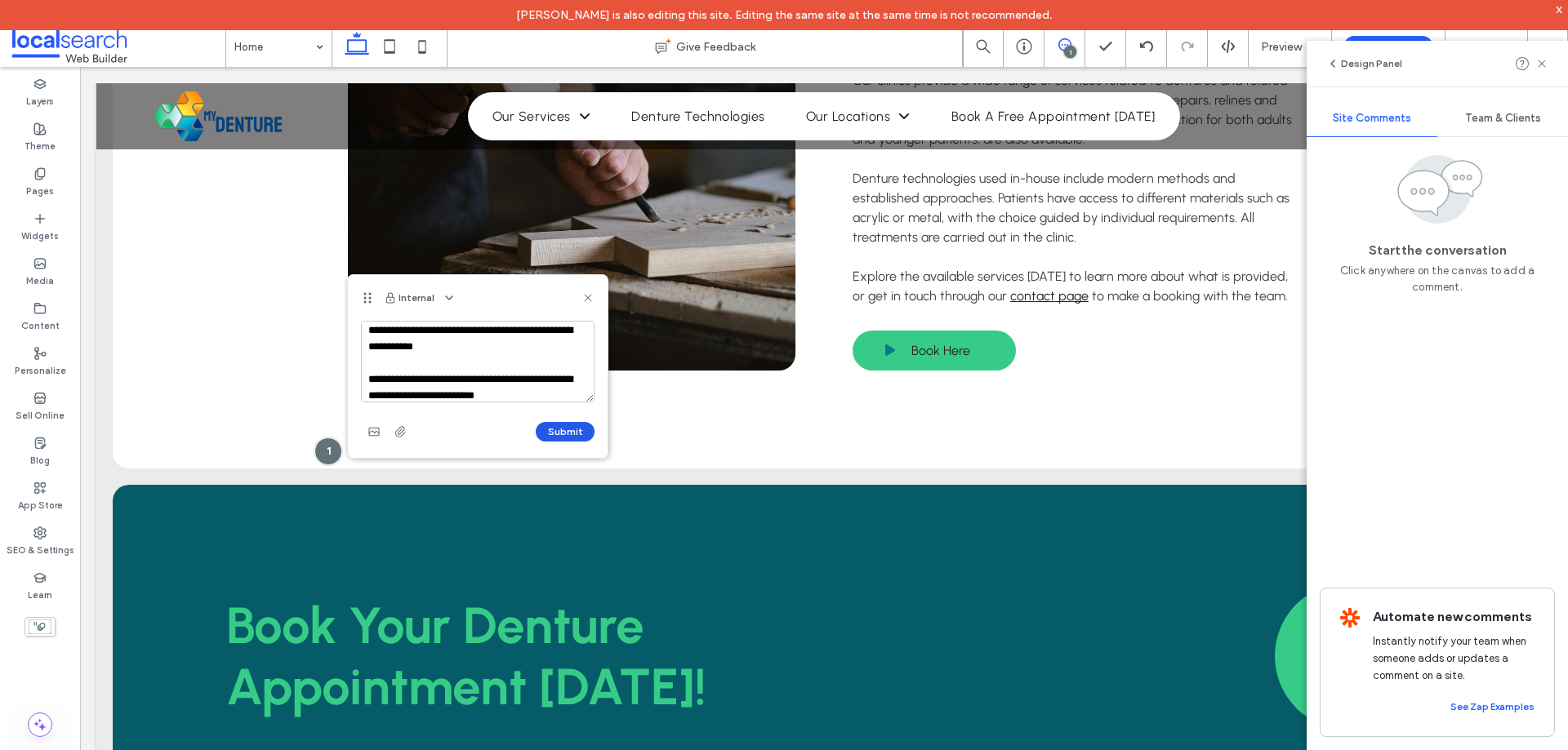
type textarea "**********"
click at [559, 436] on button "Submit" at bounding box center [565, 431] width 59 height 20
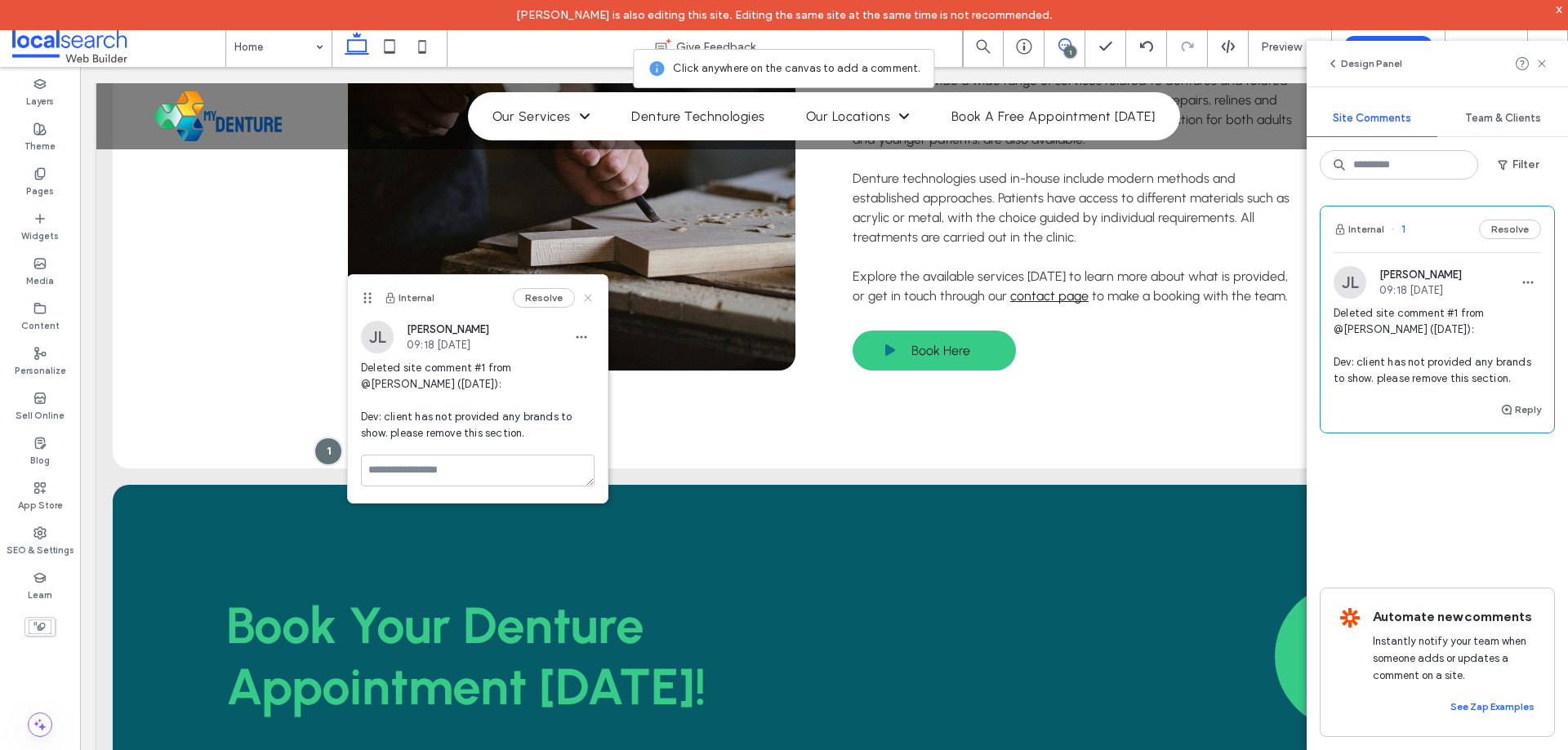
click at [587, 299] on use at bounding box center [588, 298] width 8 height 8
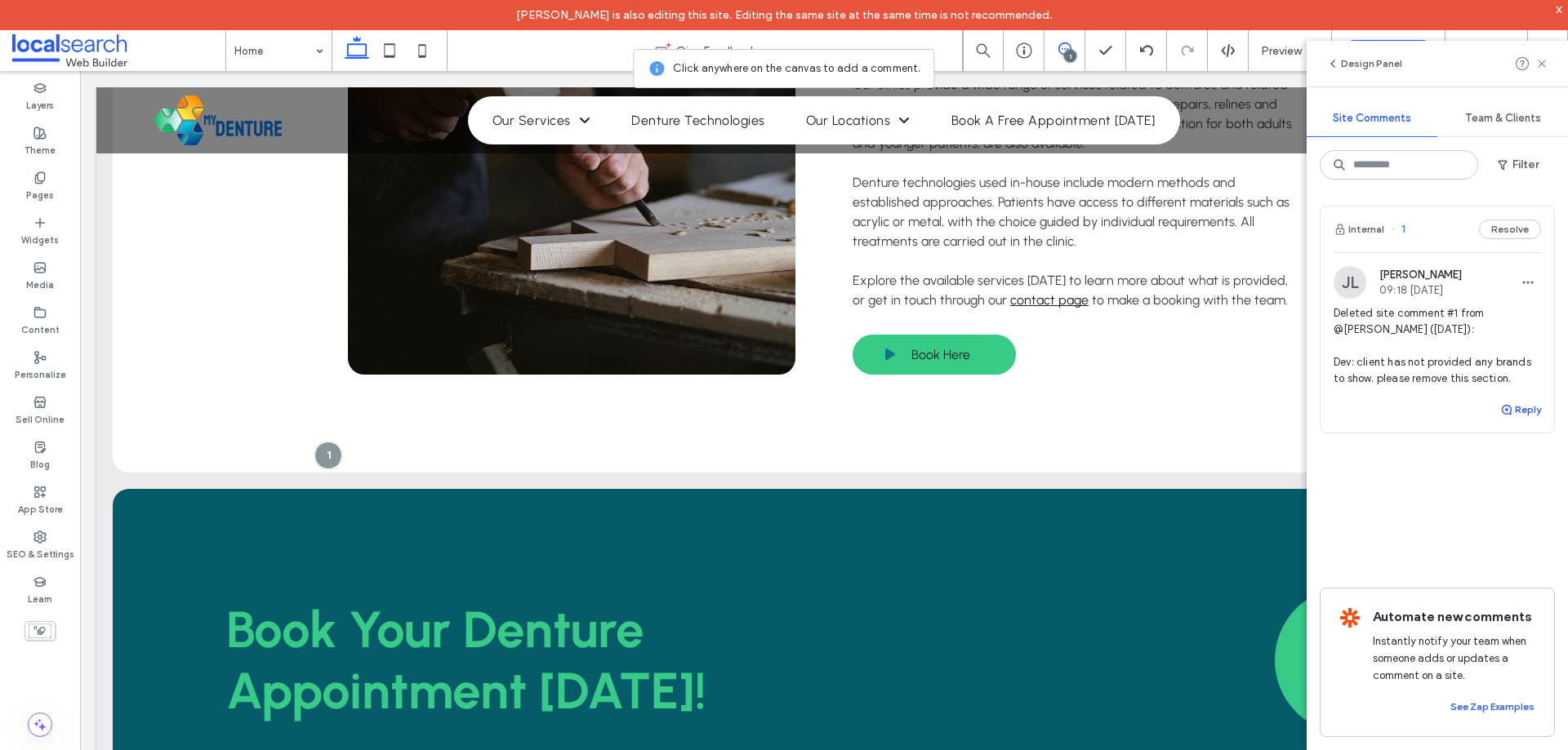
click at [1531, 414] on button "Reply" at bounding box center [1520, 410] width 40 height 20
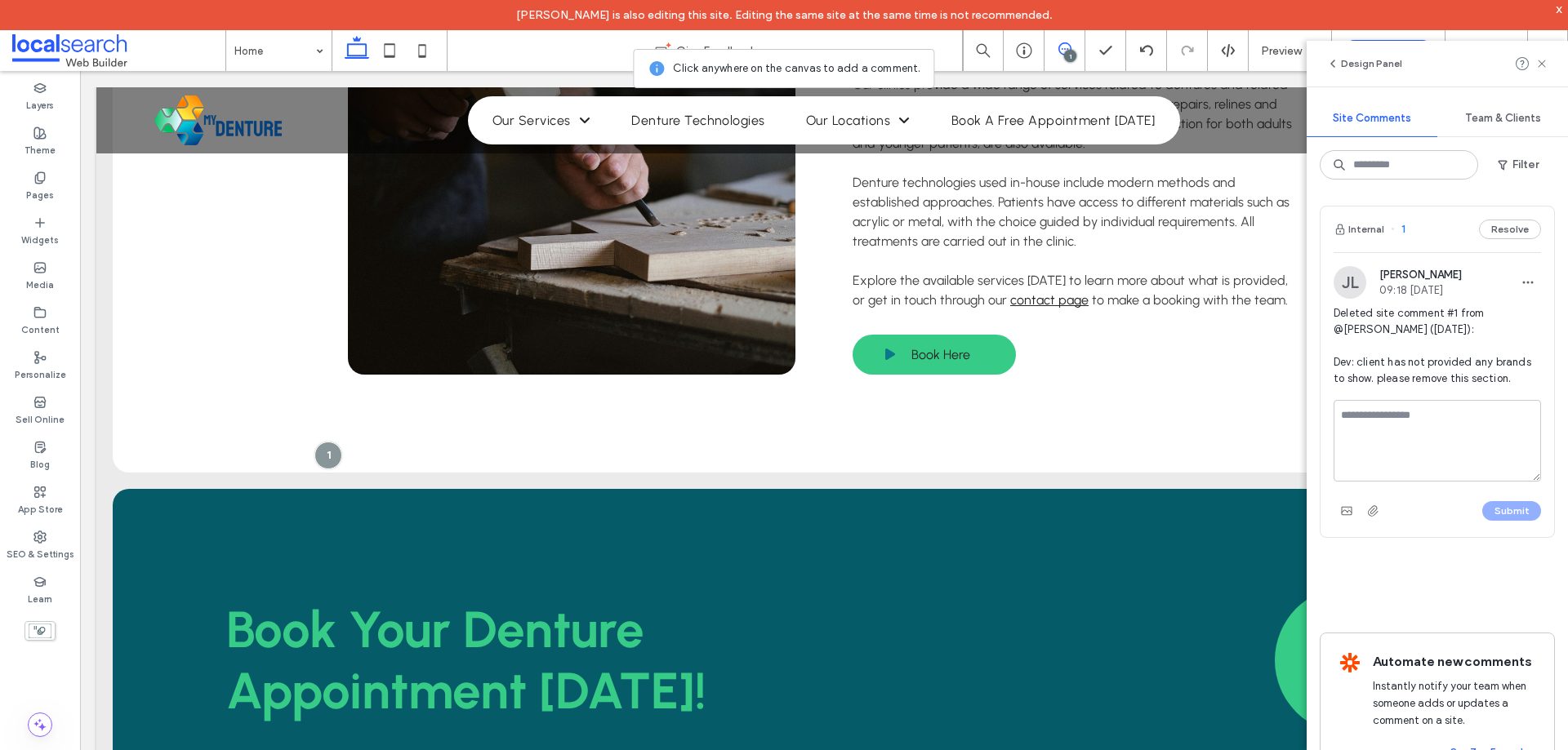
click at [1466, 432] on textarea at bounding box center [1436, 441] width 208 height 82
type textarea "**********"
click at [1497, 504] on button "Submit" at bounding box center [1511, 510] width 59 height 20
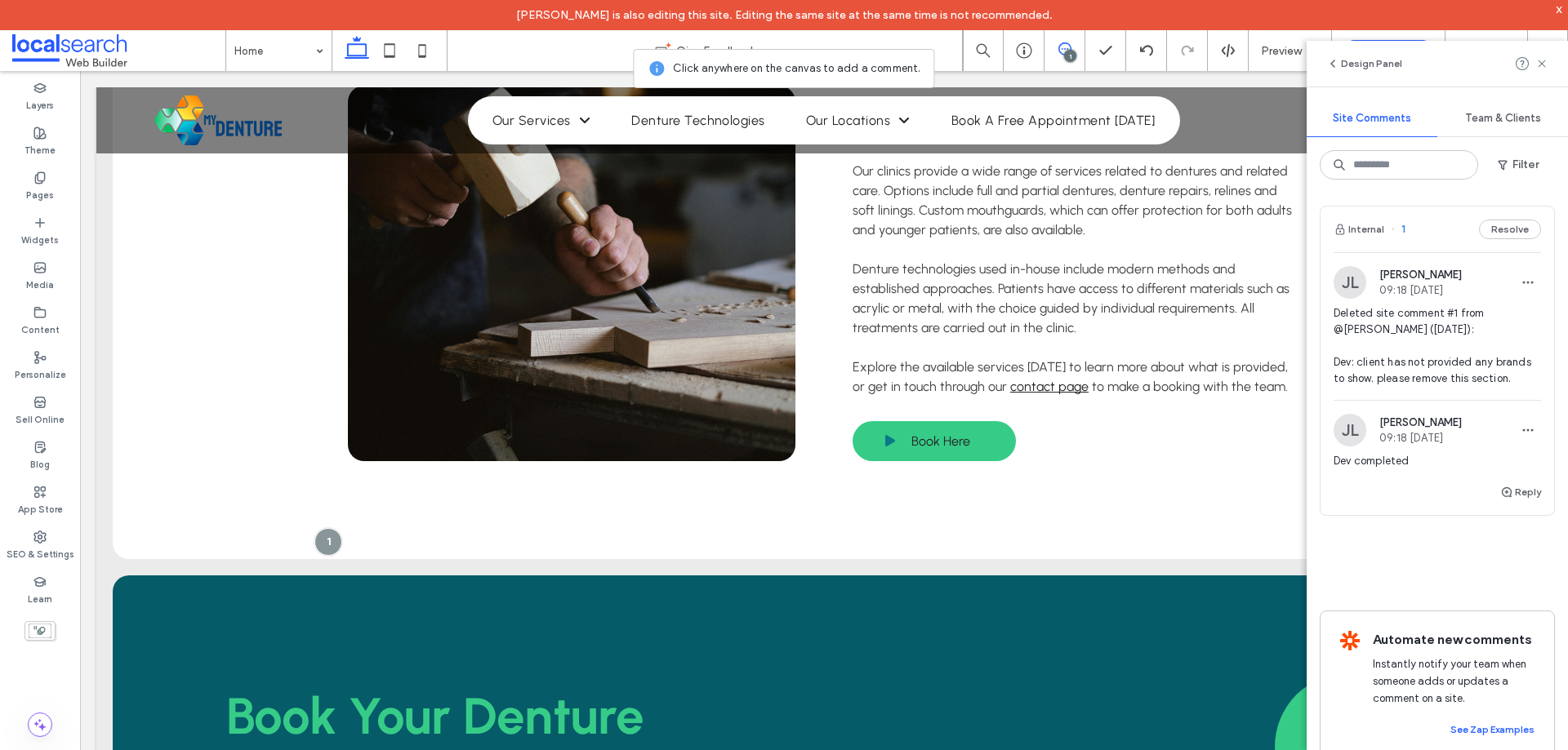
scroll to position [3265, 0]
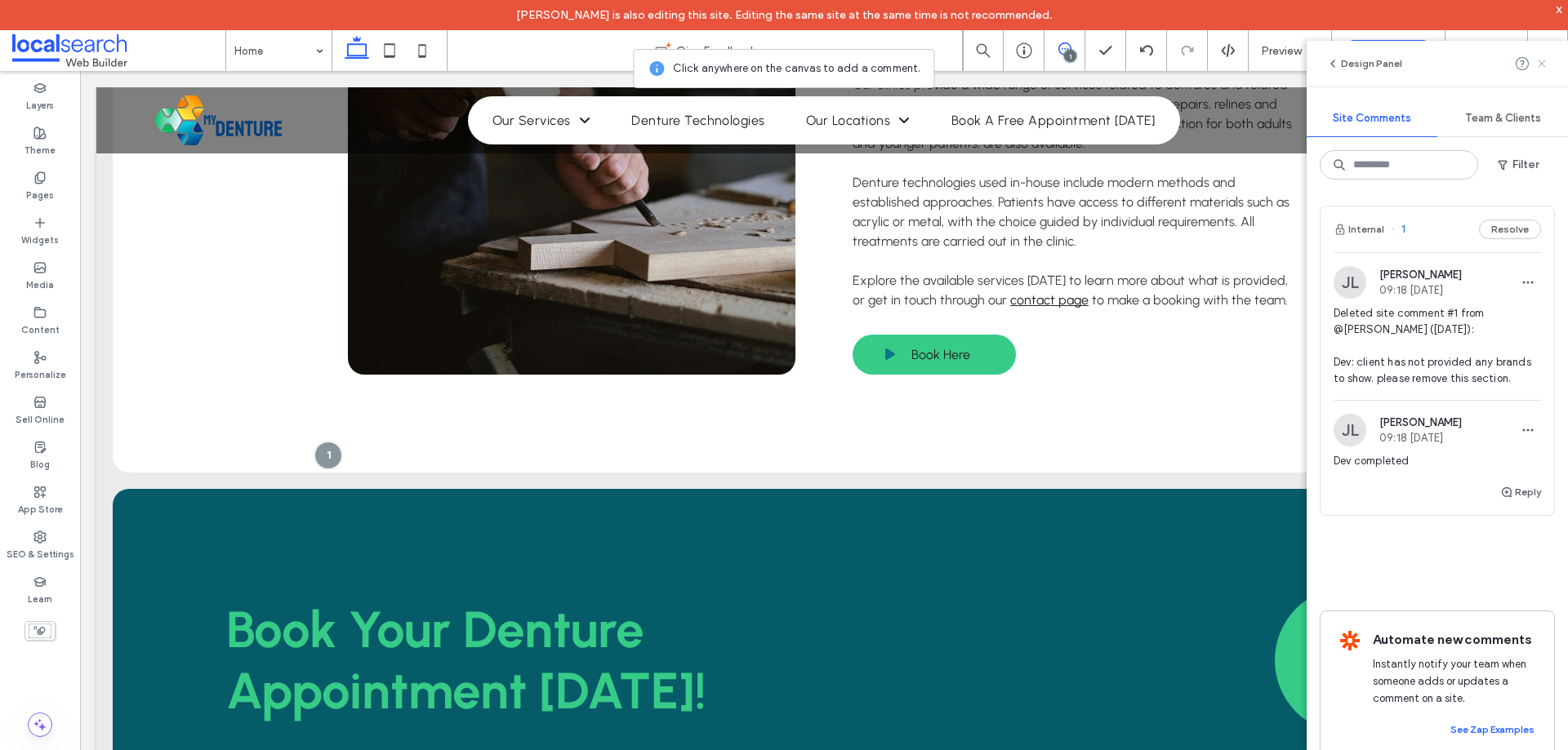
click at [1544, 66] on use at bounding box center [1542, 63] width 8 height 8
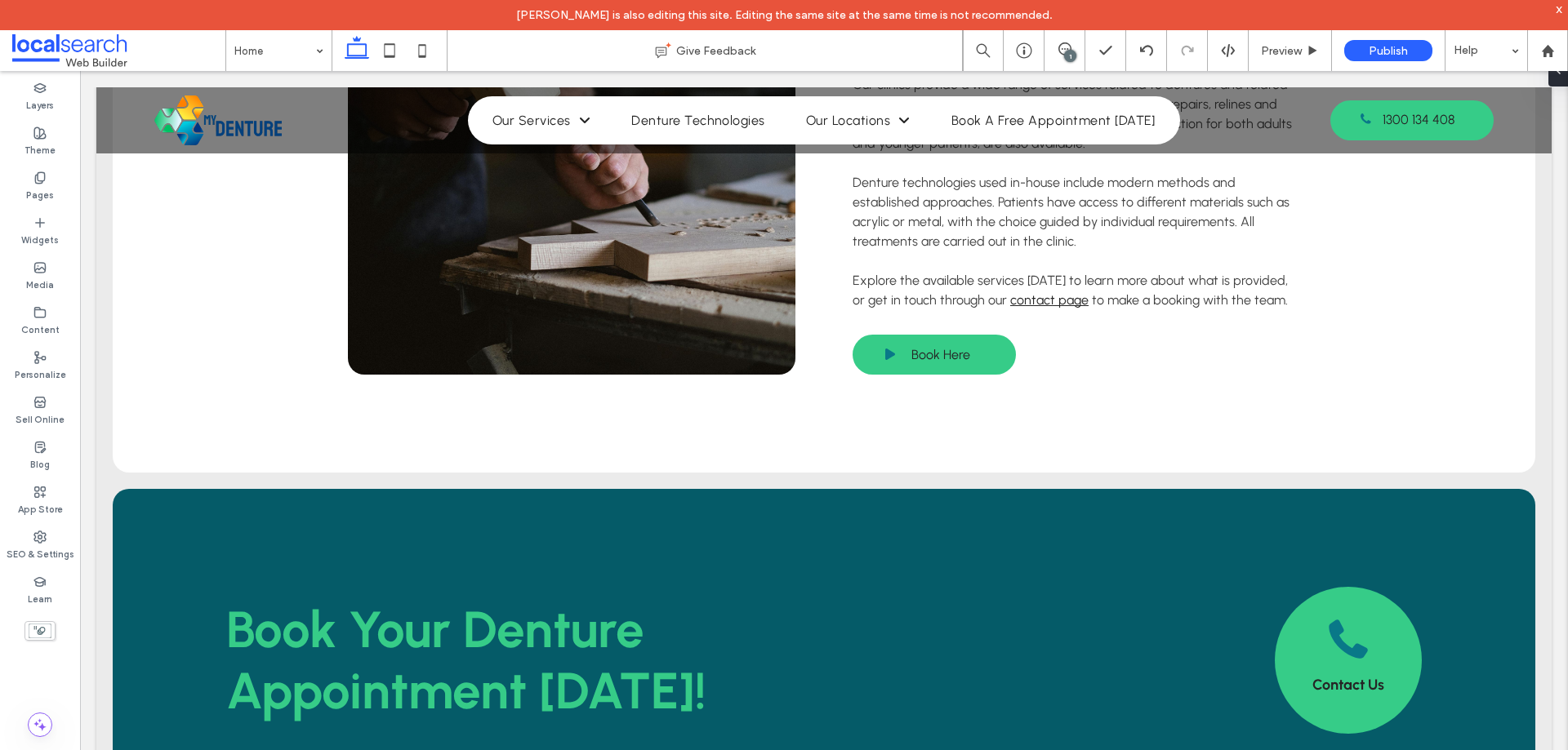
click at [1557, 12] on div "x" at bounding box center [1560, 8] width 8 height 14
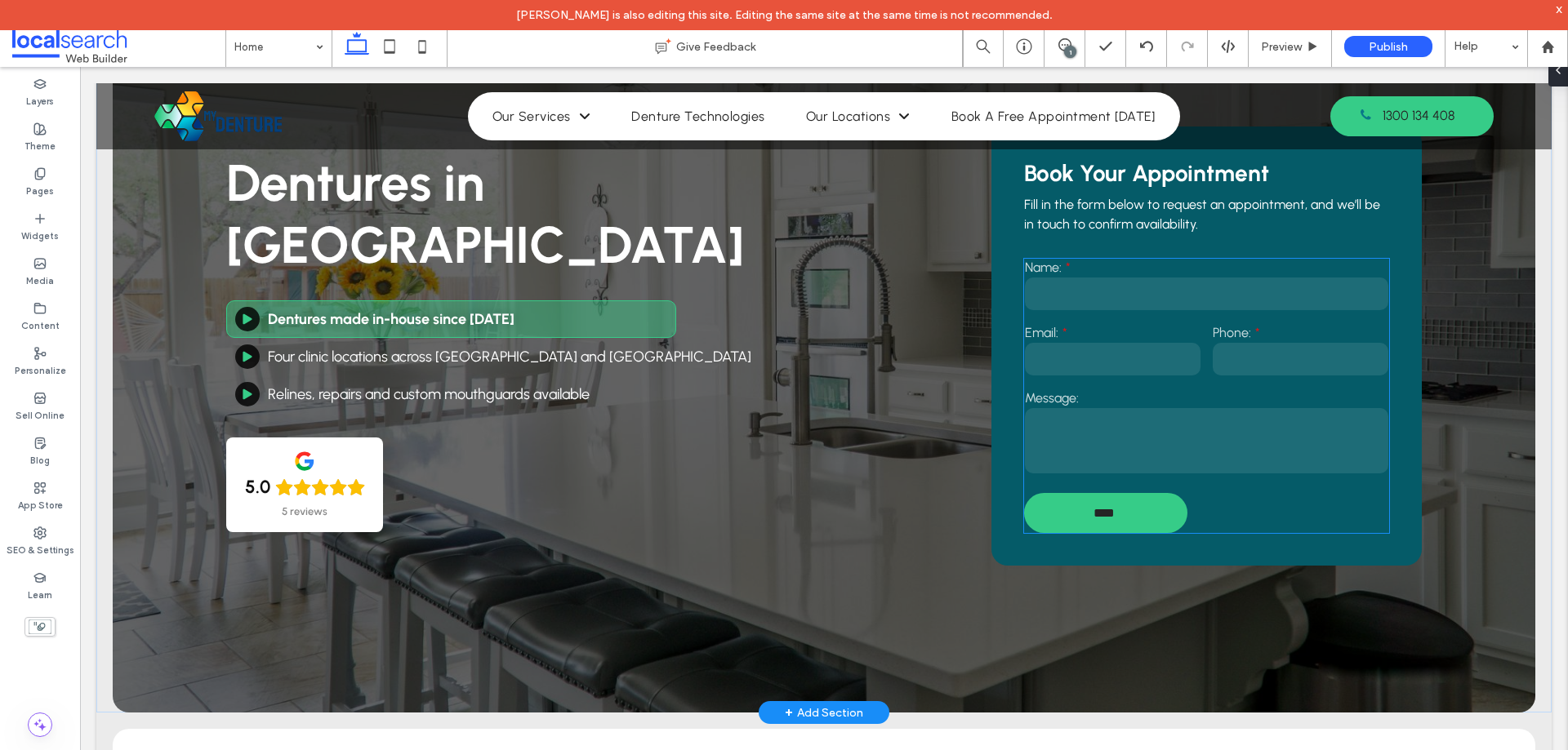
scroll to position [58, 0]
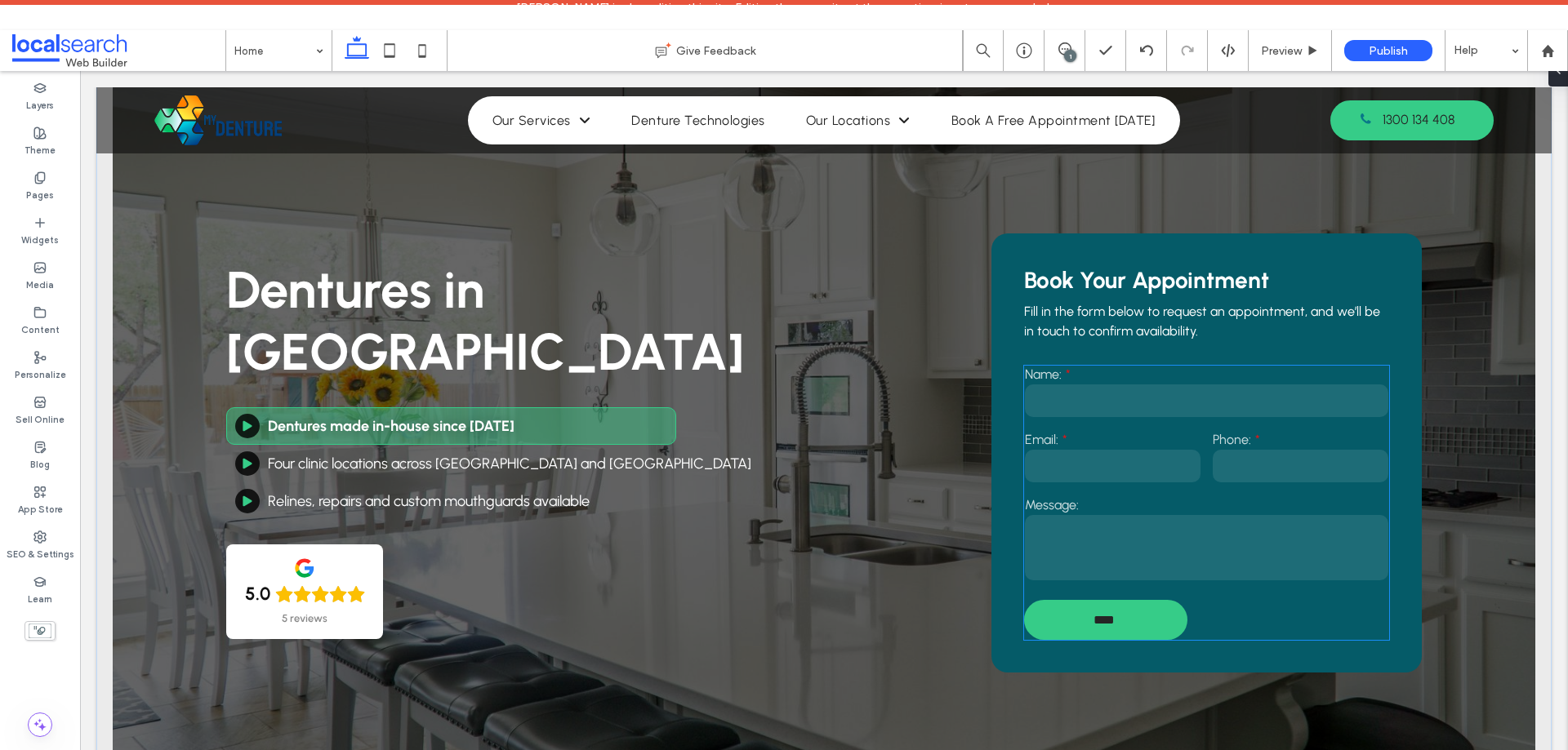
click at [1077, 382] on div "Name:" at bounding box center [1206, 393] width 376 height 65
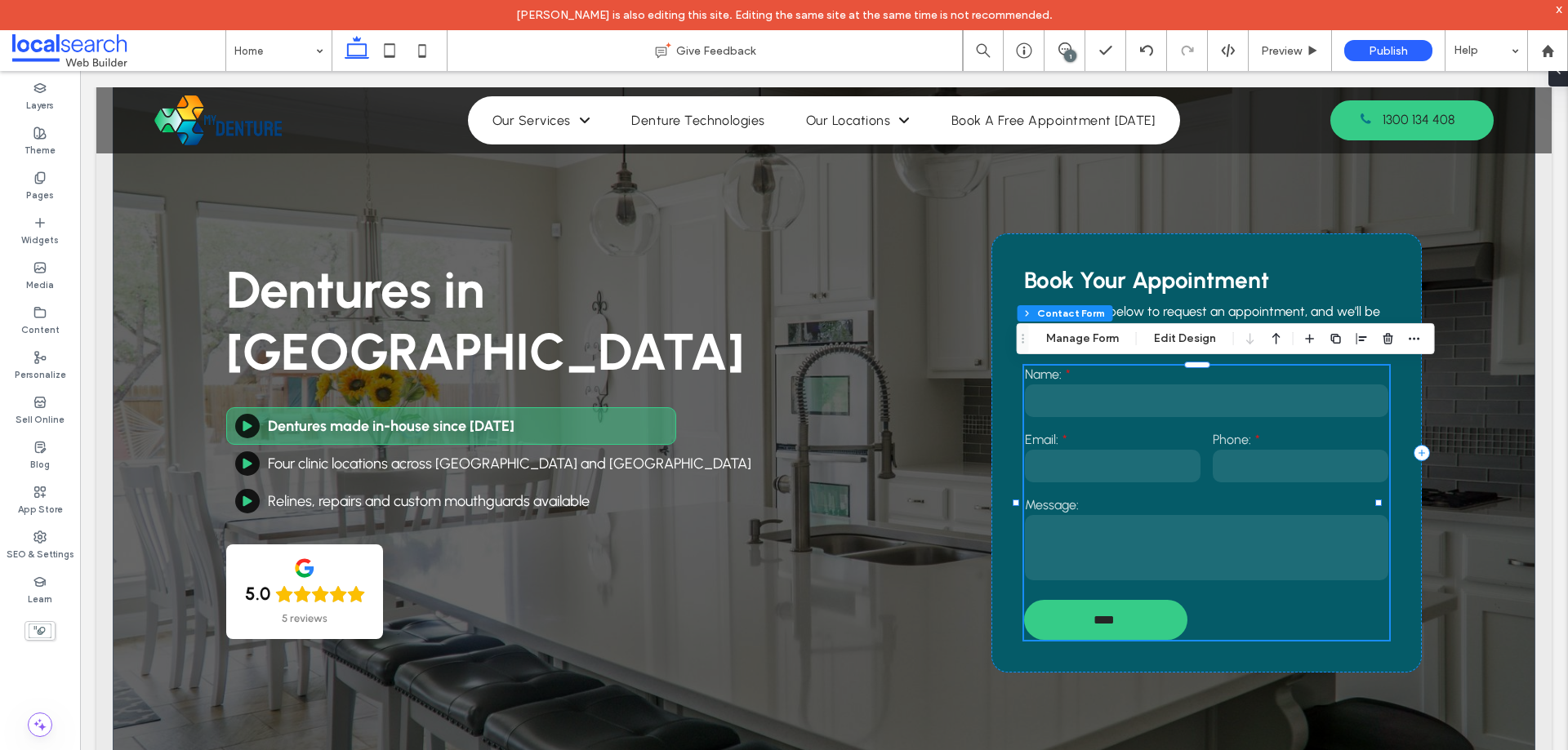
type input "**"
type input "*"
type input "***"
click at [1416, 333] on icon "button" at bounding box center [1414, 339] width 13 height 13
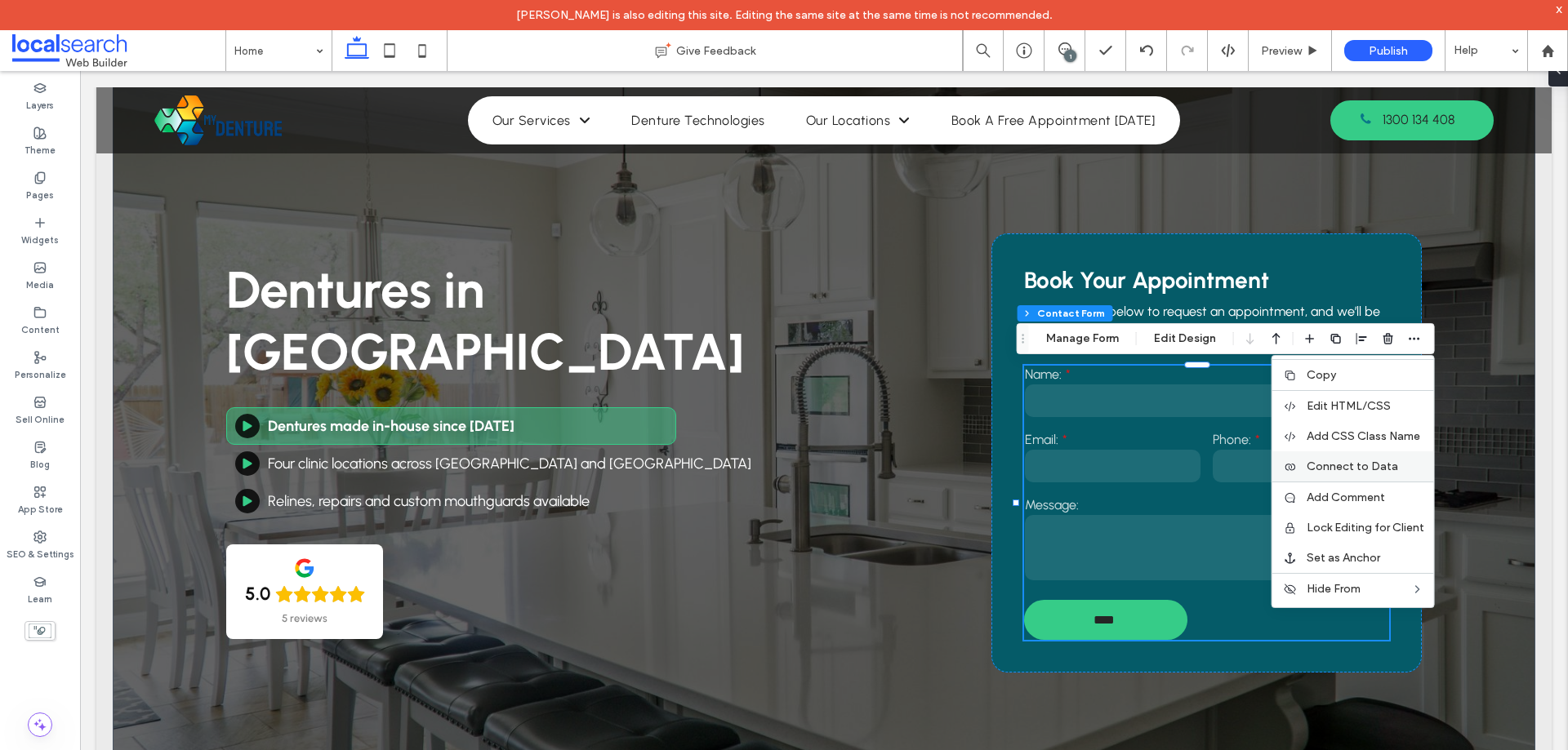
click at [1357, 468] on span "Connect to Data" at bounding box center [1352, 466] width 91 height 14
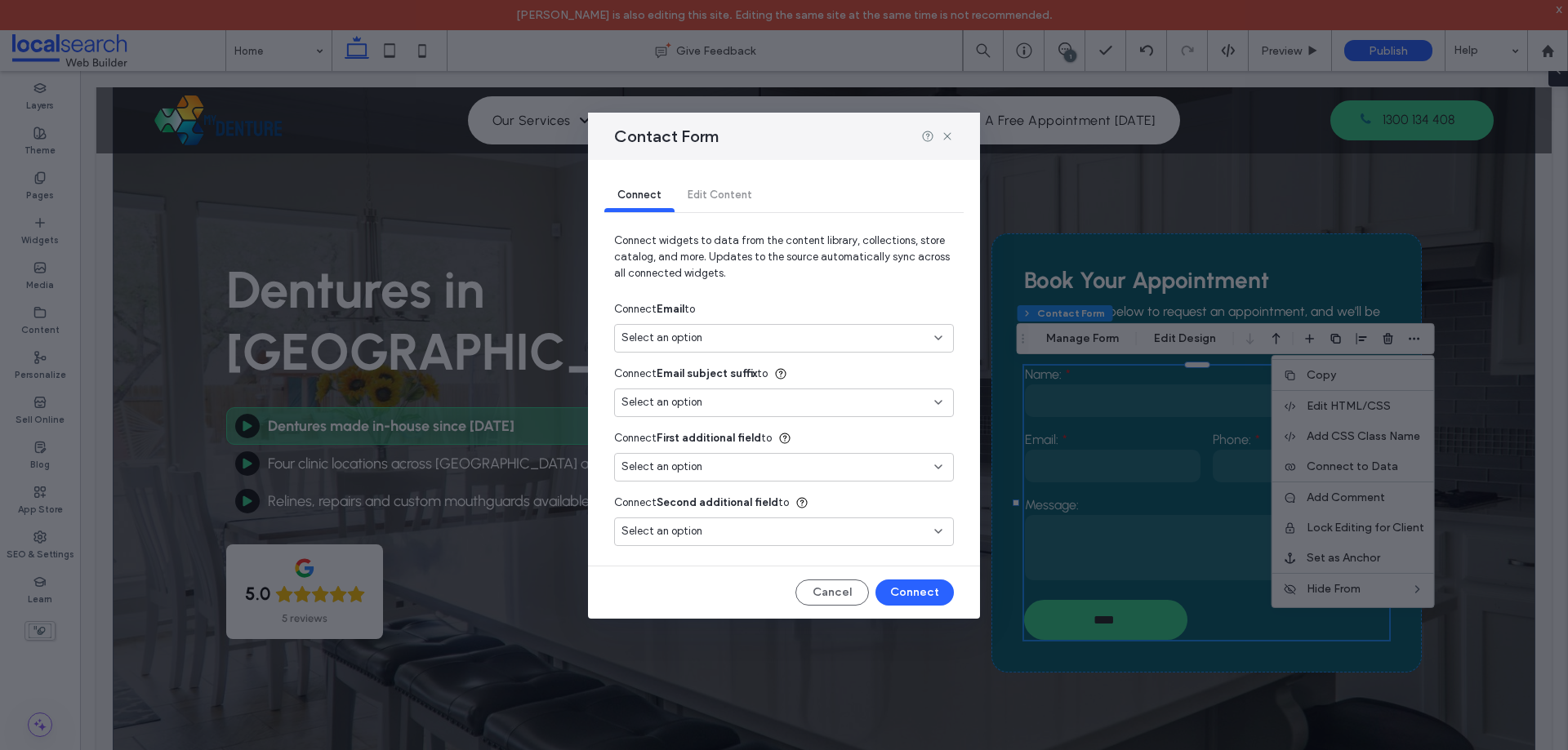
click at [778, 333] on div "Select an option" at bounding box center [774, 337] width 306 height 16
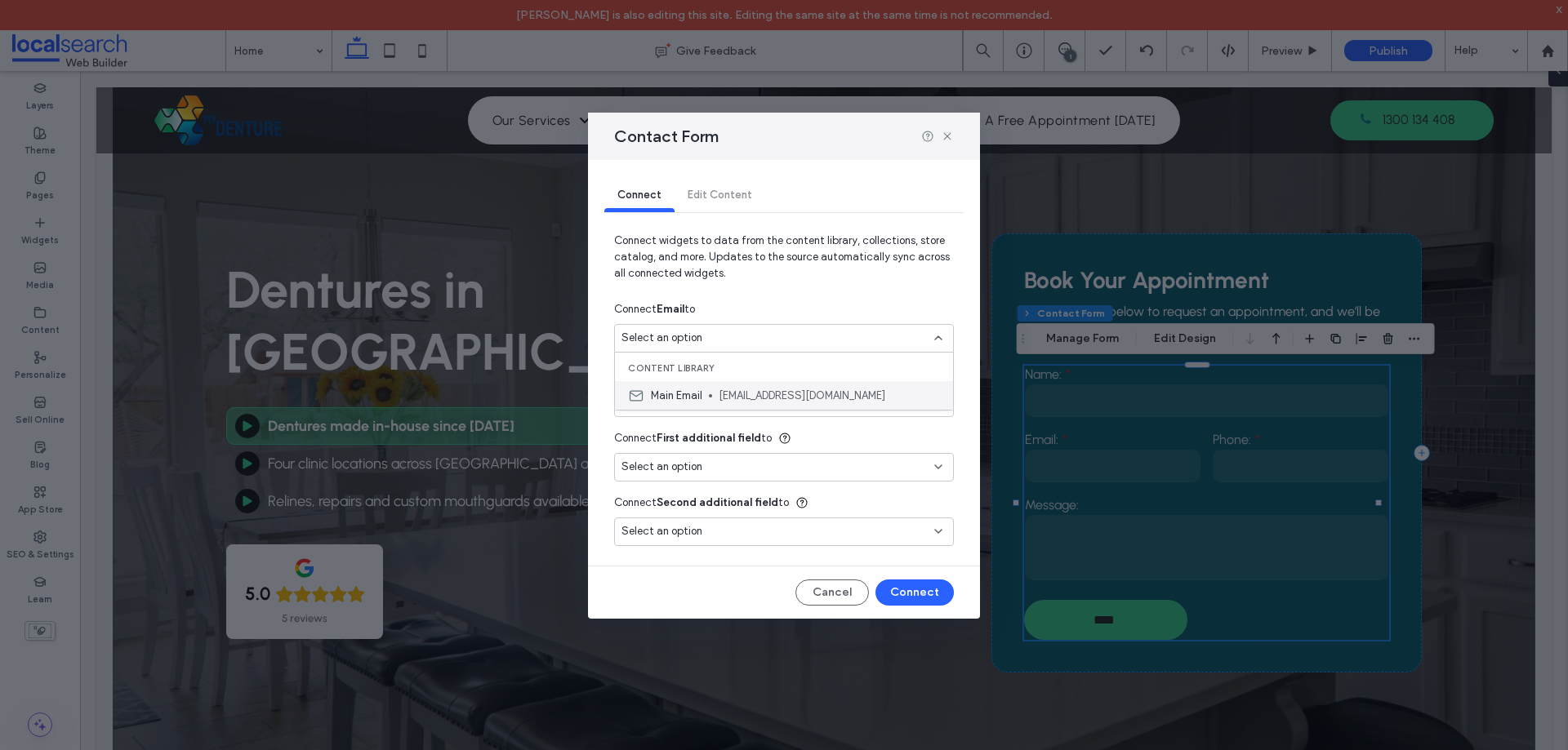
click at [770, 386] on div "Main Email [EMAIL_ADDRESS][DOMAIN_NAME]" at bounding box center [784, 396] width 338 height 28
type input "***"
click at [911, 587] on button "Connect" at bounding box center [914, 593] width 78 height 26
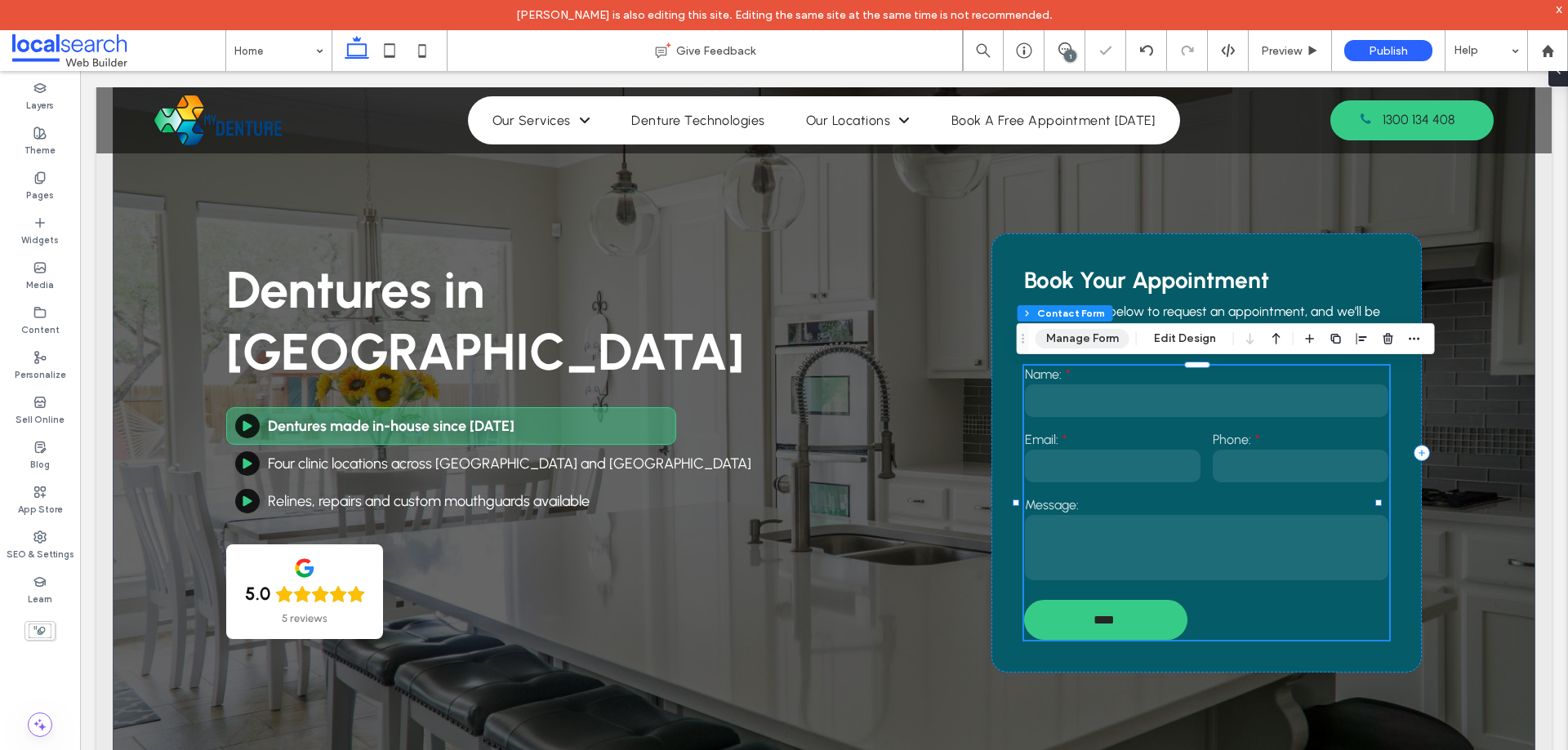
click at [1093, 339] on button "Manage Form" at bounding box center [1082, 338] width 94 height 20
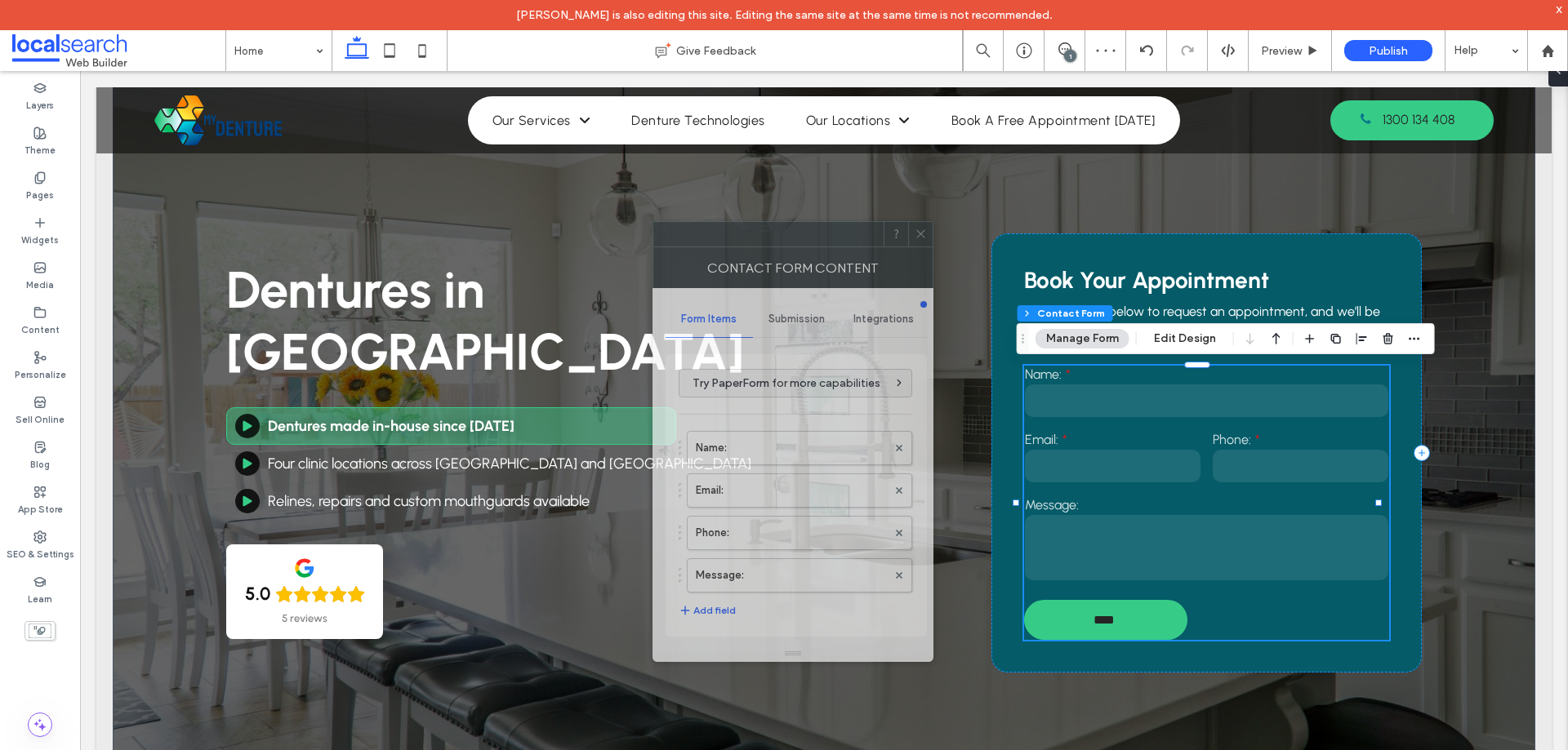
drag, startPoint x: 1382, startPoint y: 180, endPoint x: 763, endPoint y: 245, distance: 622.4
click at [763, 245] on div at bounding box center [768, 234] width 230 height 24
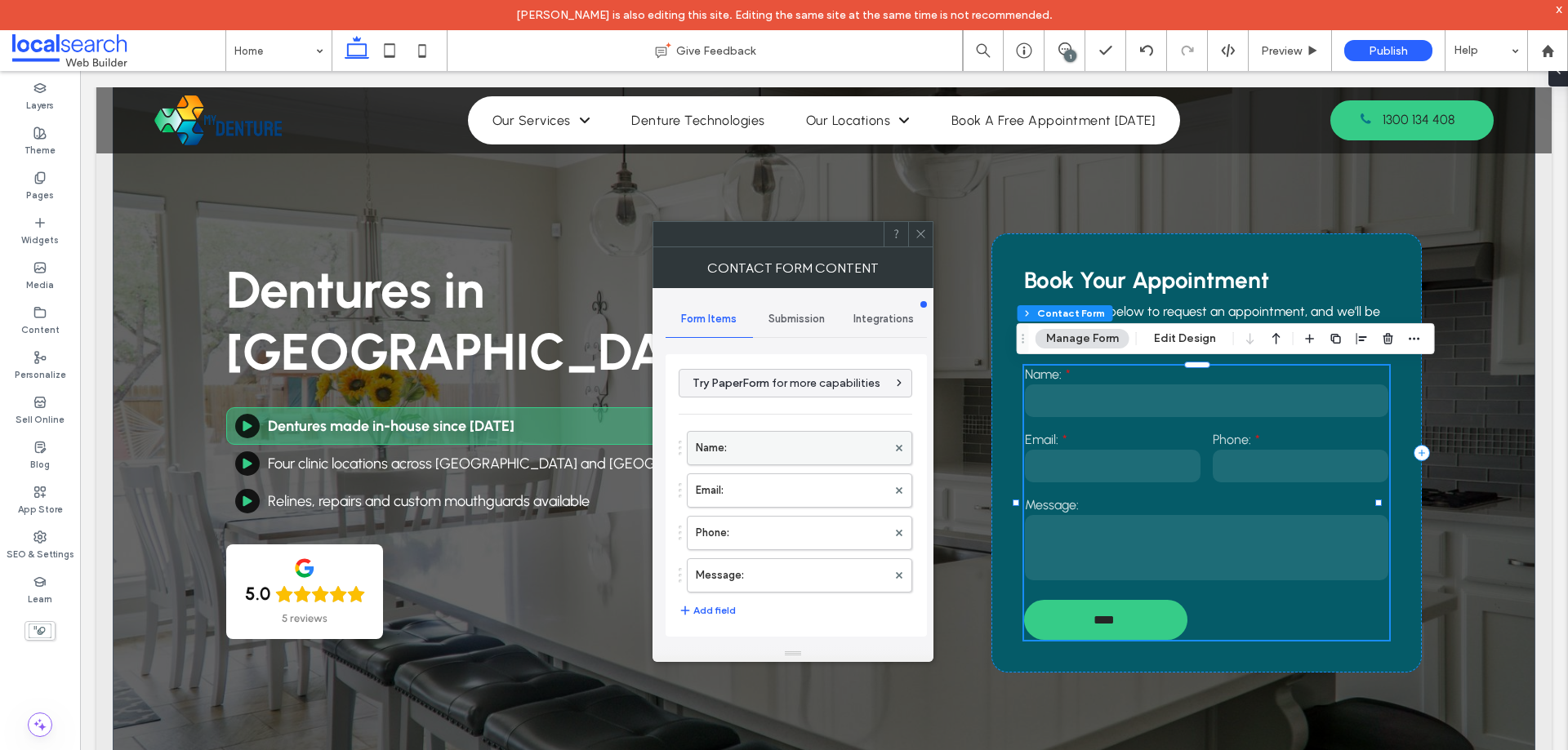
click at [765, 436] on label "Name:" at bounding box center [791, 447] width 191 height 33
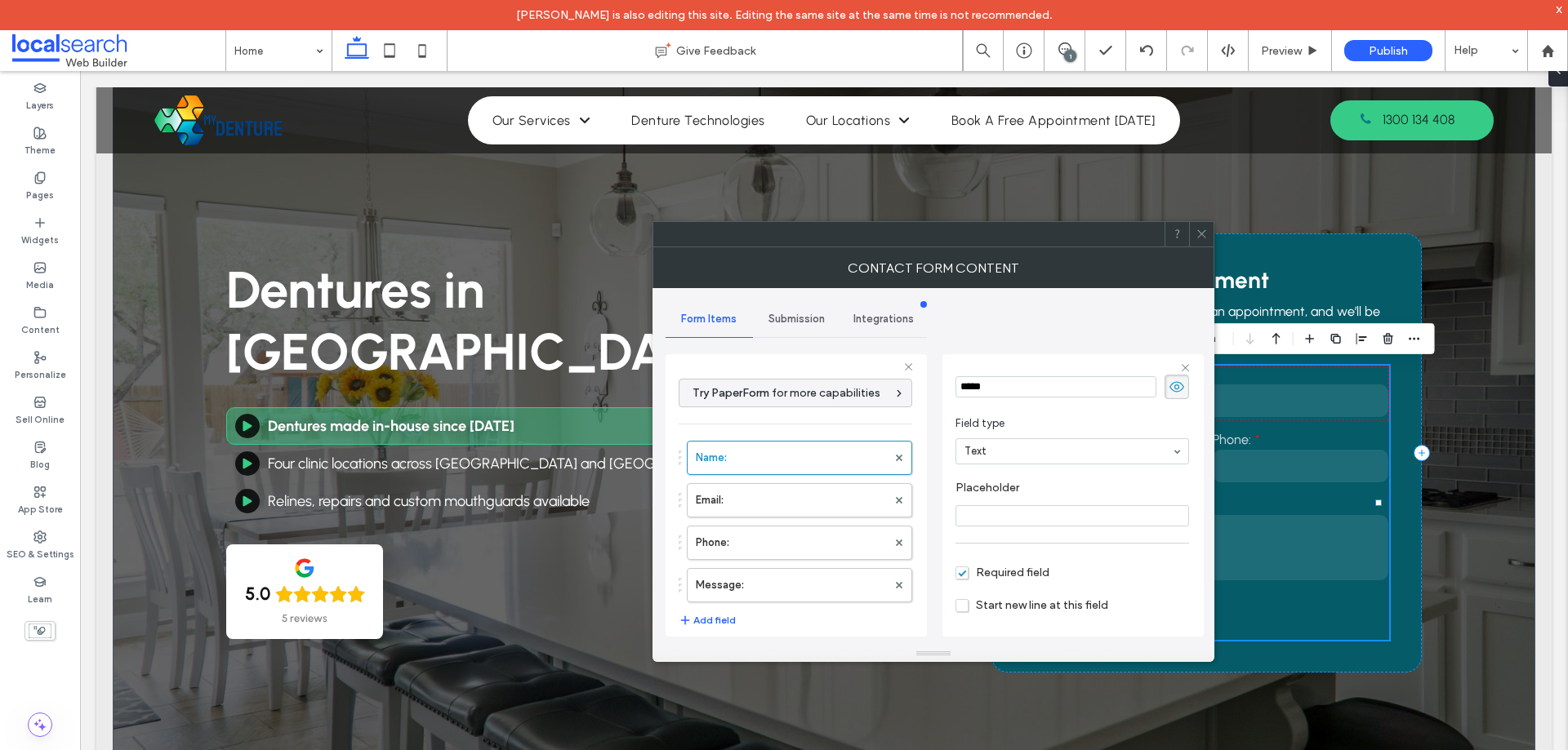
scroll to position [115, 0]
click at [800, 507] on label "Email:" at bounding box center [791, 500] width 191 height 33
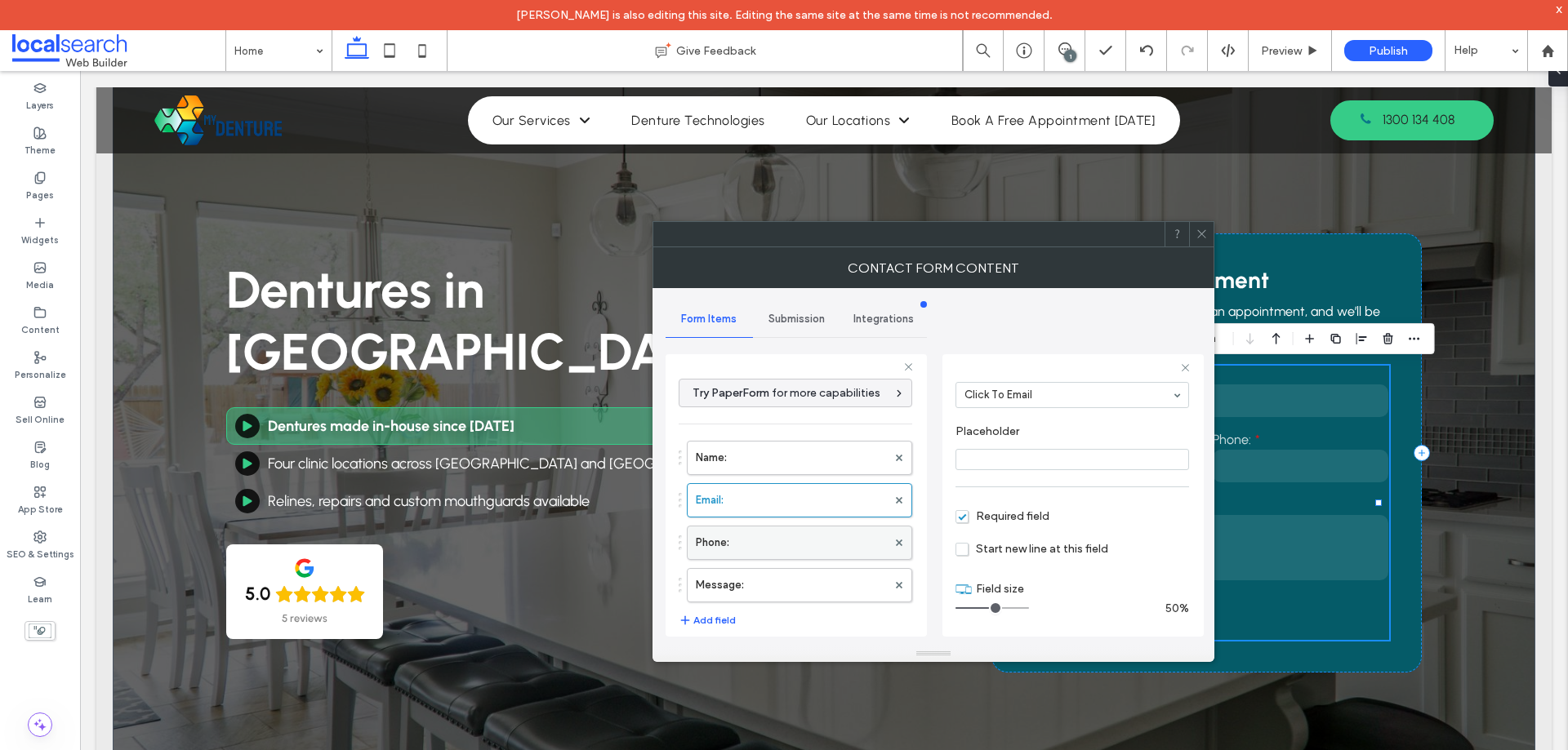
click at [789, 544] on label "Phone:" at bounding box center [791, 542] width 191 height 33
click at [811, 578] on label "Message:" at bounding box center [791, 585] width 191 height 33
type input "**"
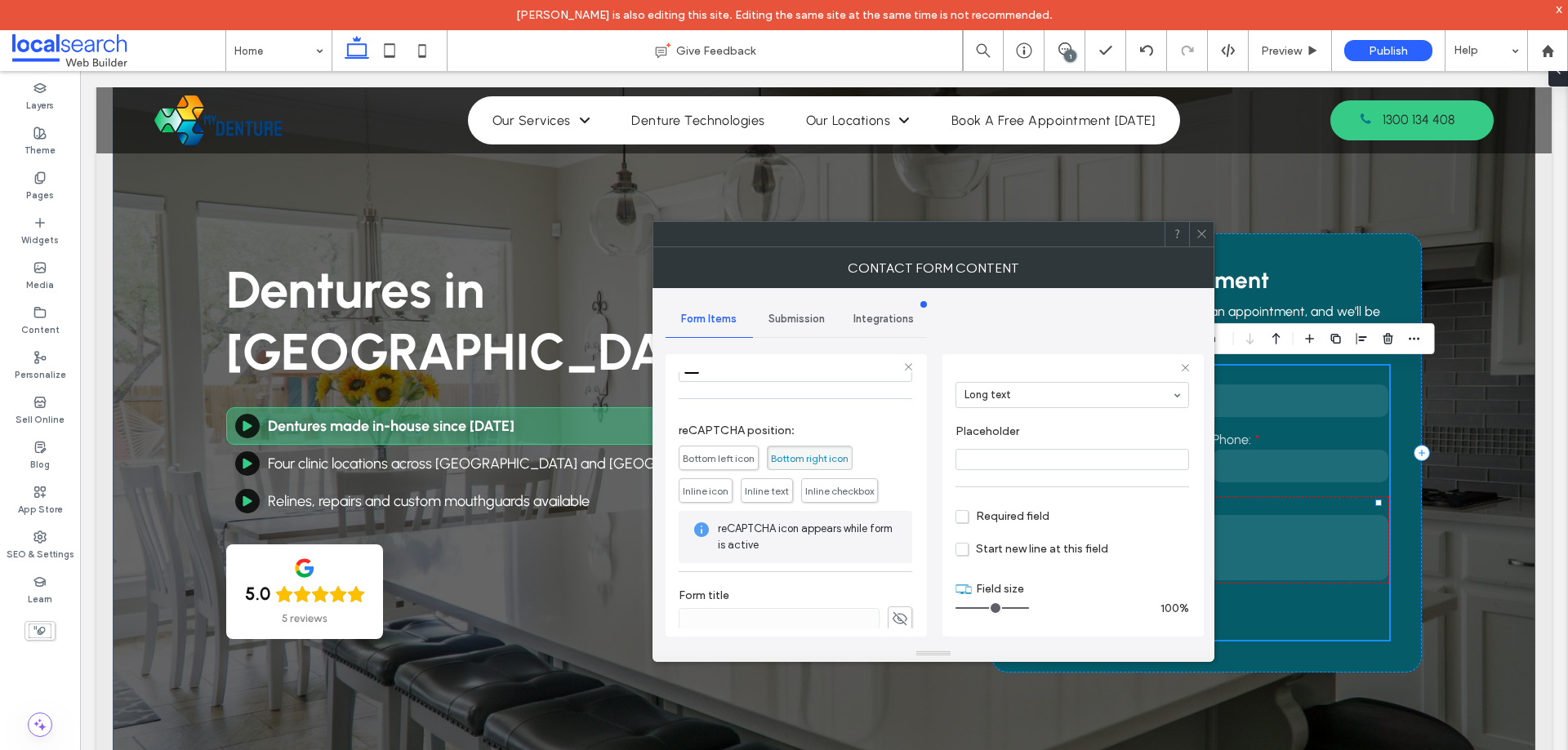
scroll to position [340, 0]
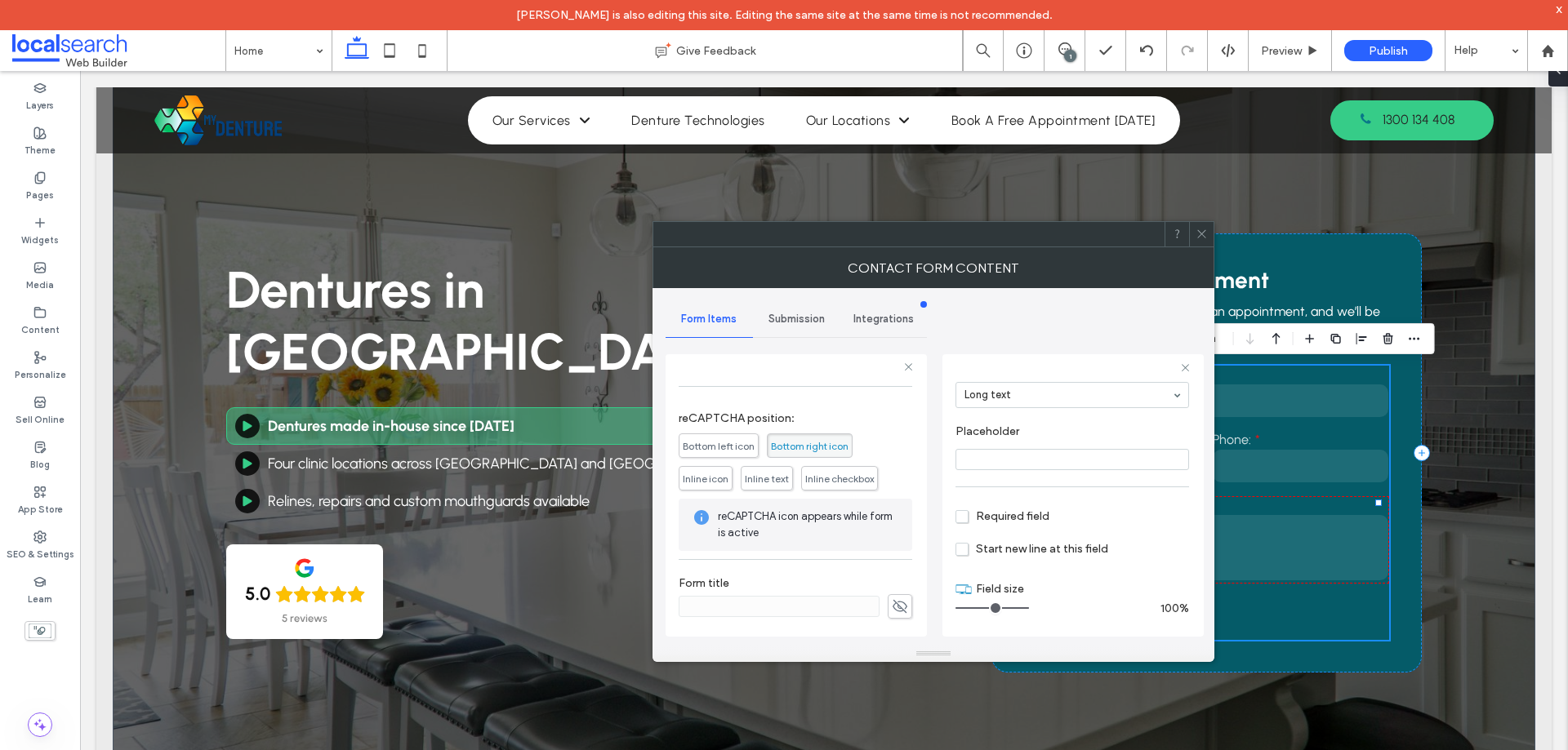
click at [790, 316] on span "Submission" at bounding box center [796, 320] width 56 height 13
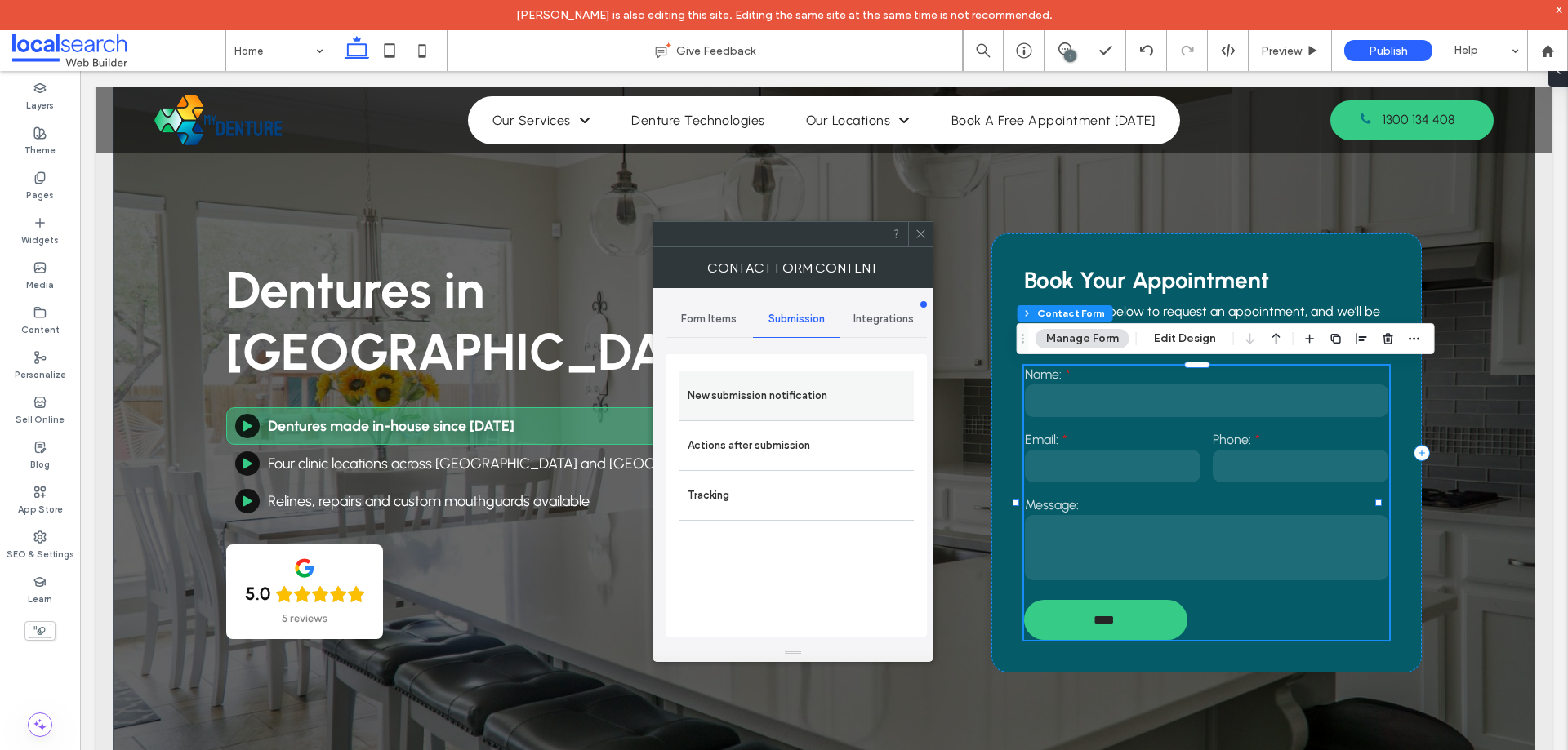
click at [757, 382] on label "New submission notification" at bounding box center [796, 396] width 218 height 33
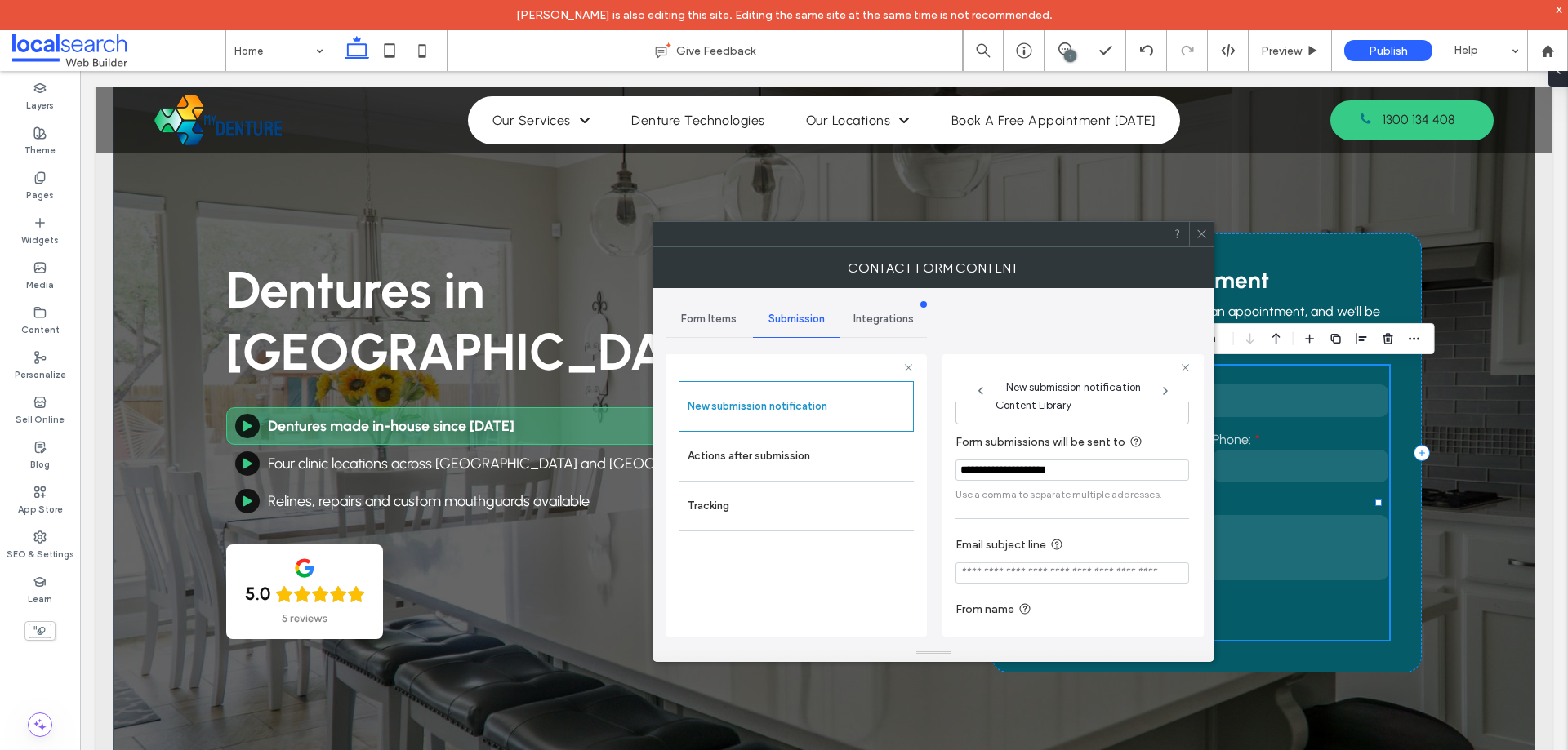
scroll to position [85, 0]
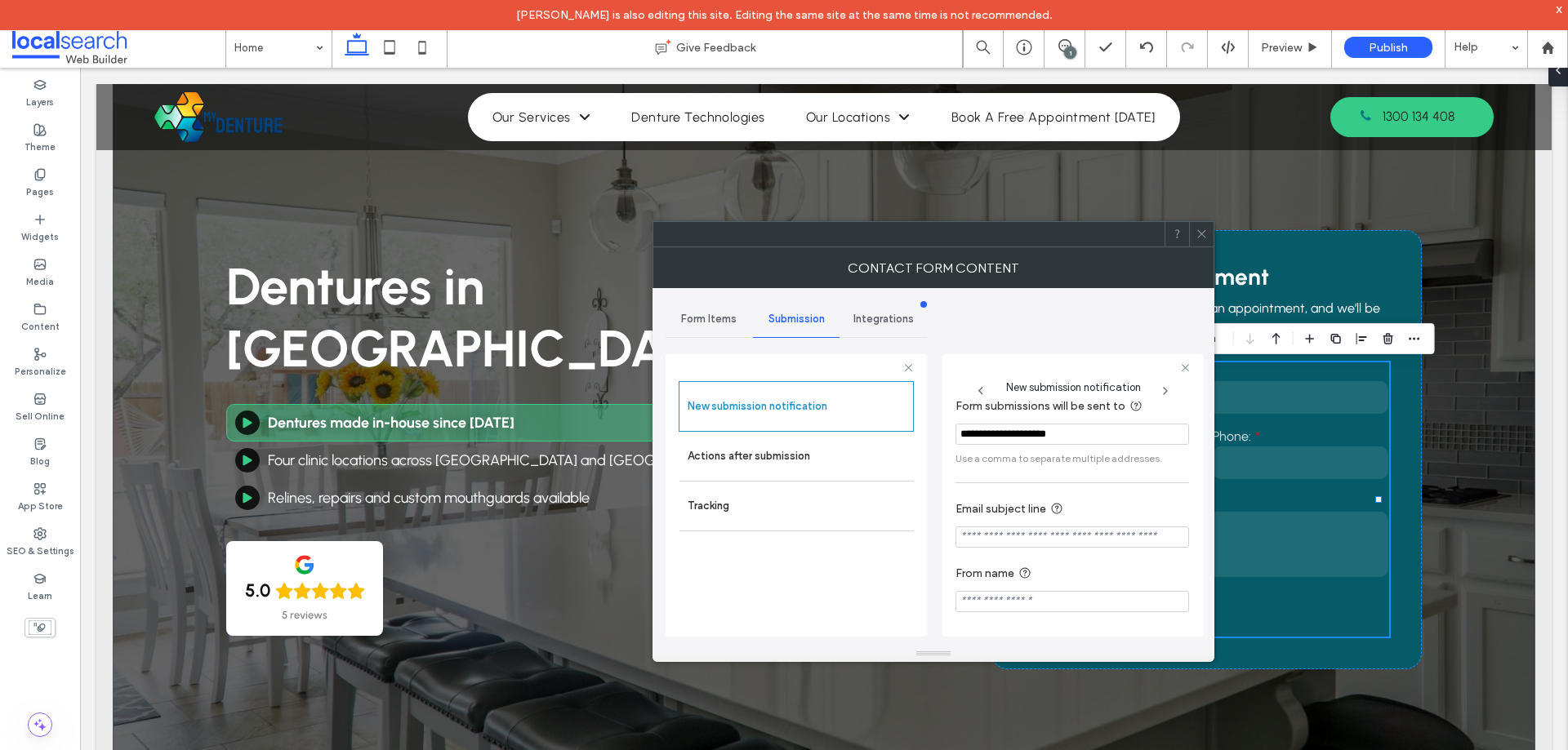
click at [988, 531] on input "Email subject line" at bounding box center [1072, 537] width 233 height 22
paste input "**********"
type input "**********"
click at [947, 532] on div "**********" at bounding box center [1073, 495] width 261 height 283
drag, startPoint x: 972, startPoint y: 600, endPoint x: 954, endPoint y: 598, distance: 18.1
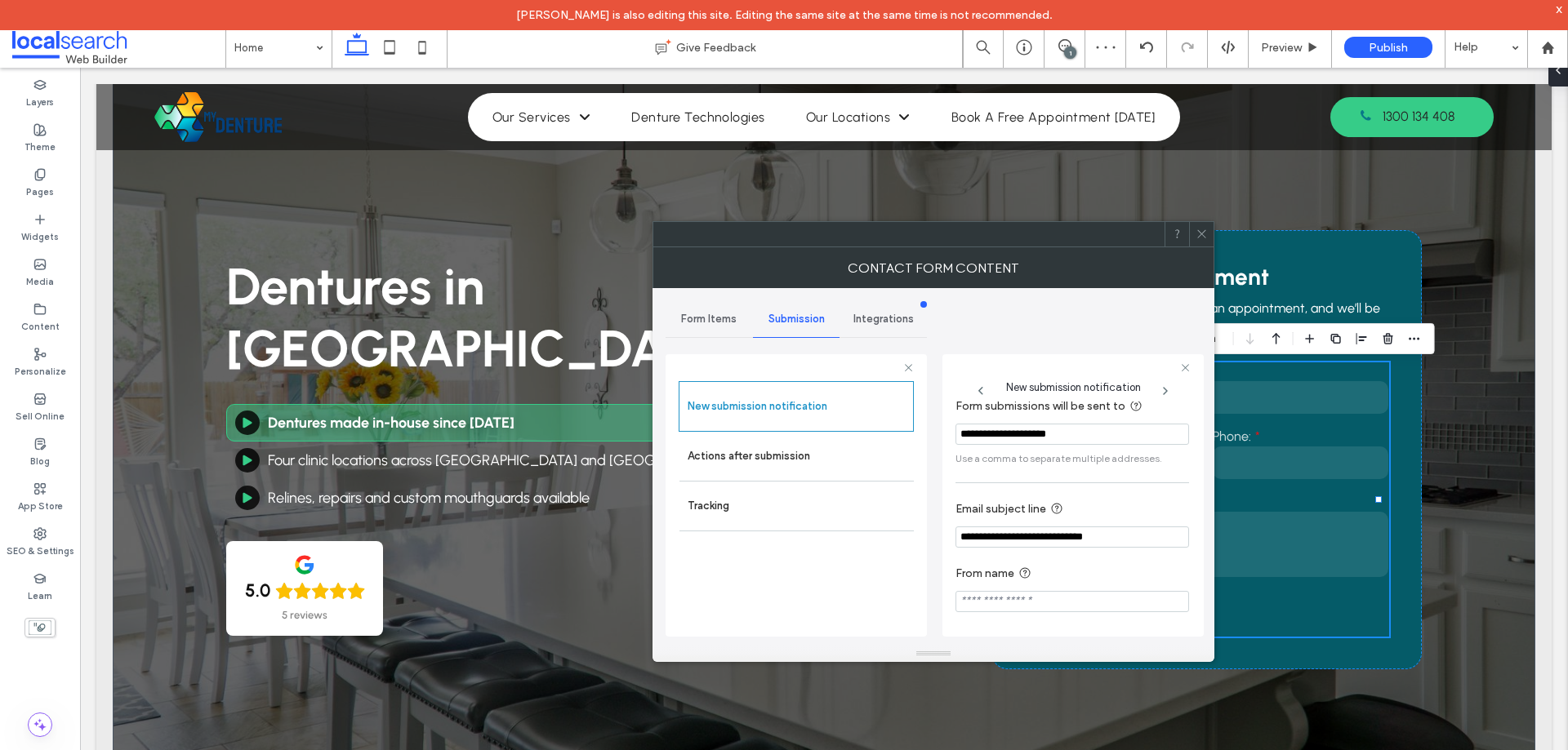
click at [972, 600] on input "From name" at bounding box center [1072, 602] width 233 height 22
paste input "**********"
type input "**********"
click at [949, 597] on div "**********" at bounding box center [1073, 495] width 261 height 283
click at [833, 461] on label "Actions after submission" at bounding box center [796, 456] width 218 height 33
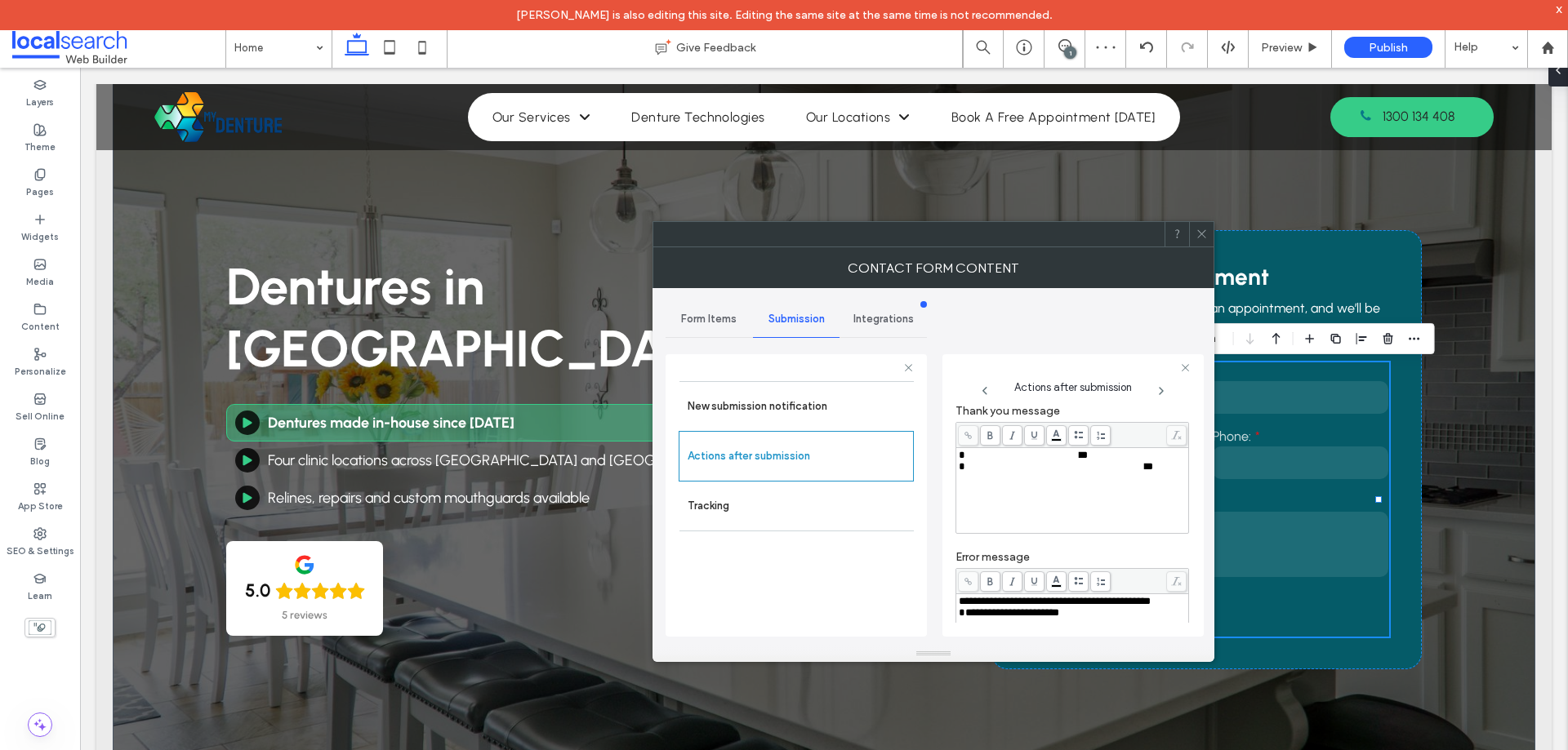
scroll to position [3, 0]
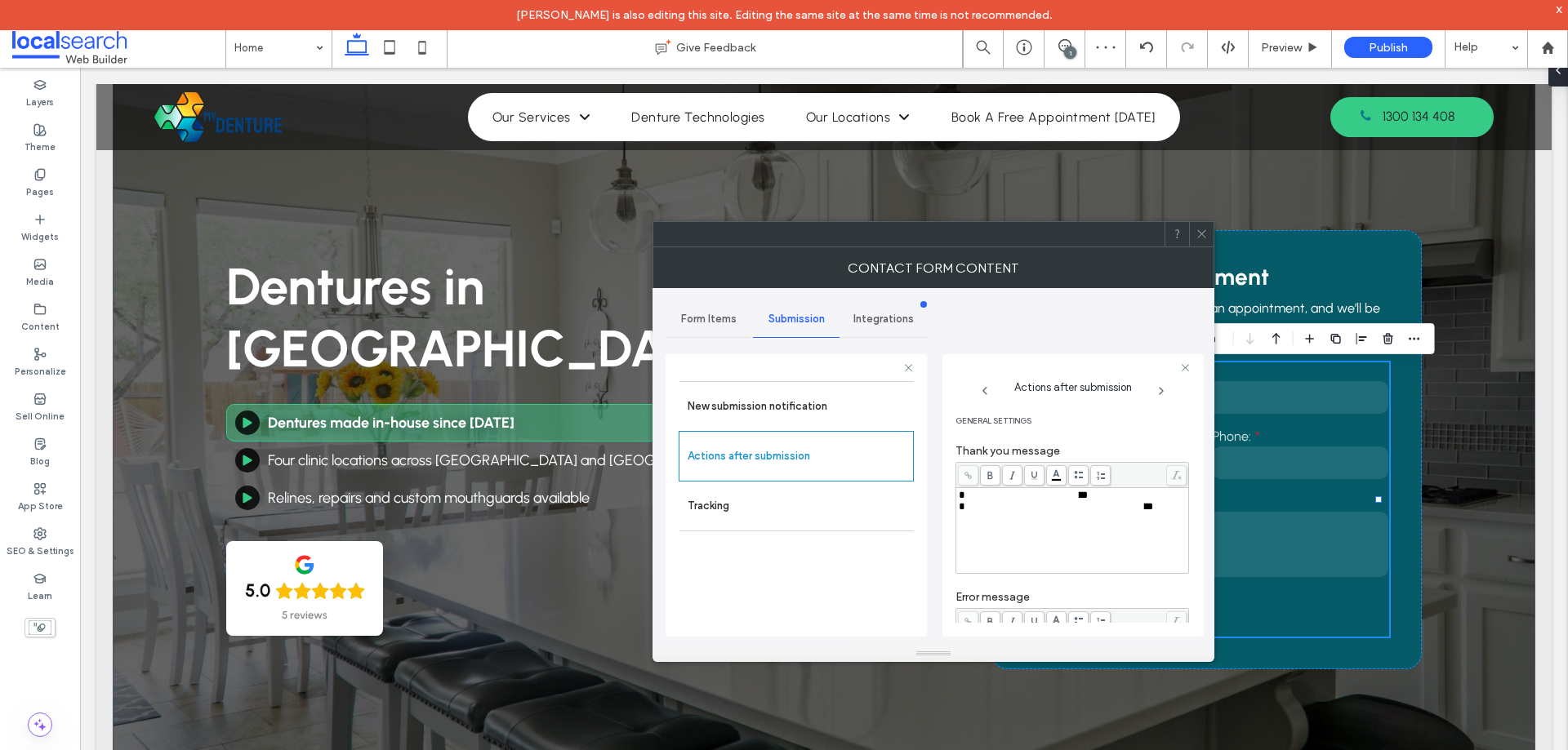
click at [1044, 520] on div "**********" at bounding box center [1073, 530] width 227 height 82
click at [1203, 230] on icon at bounding box center [1201, 233] width 12 height 12
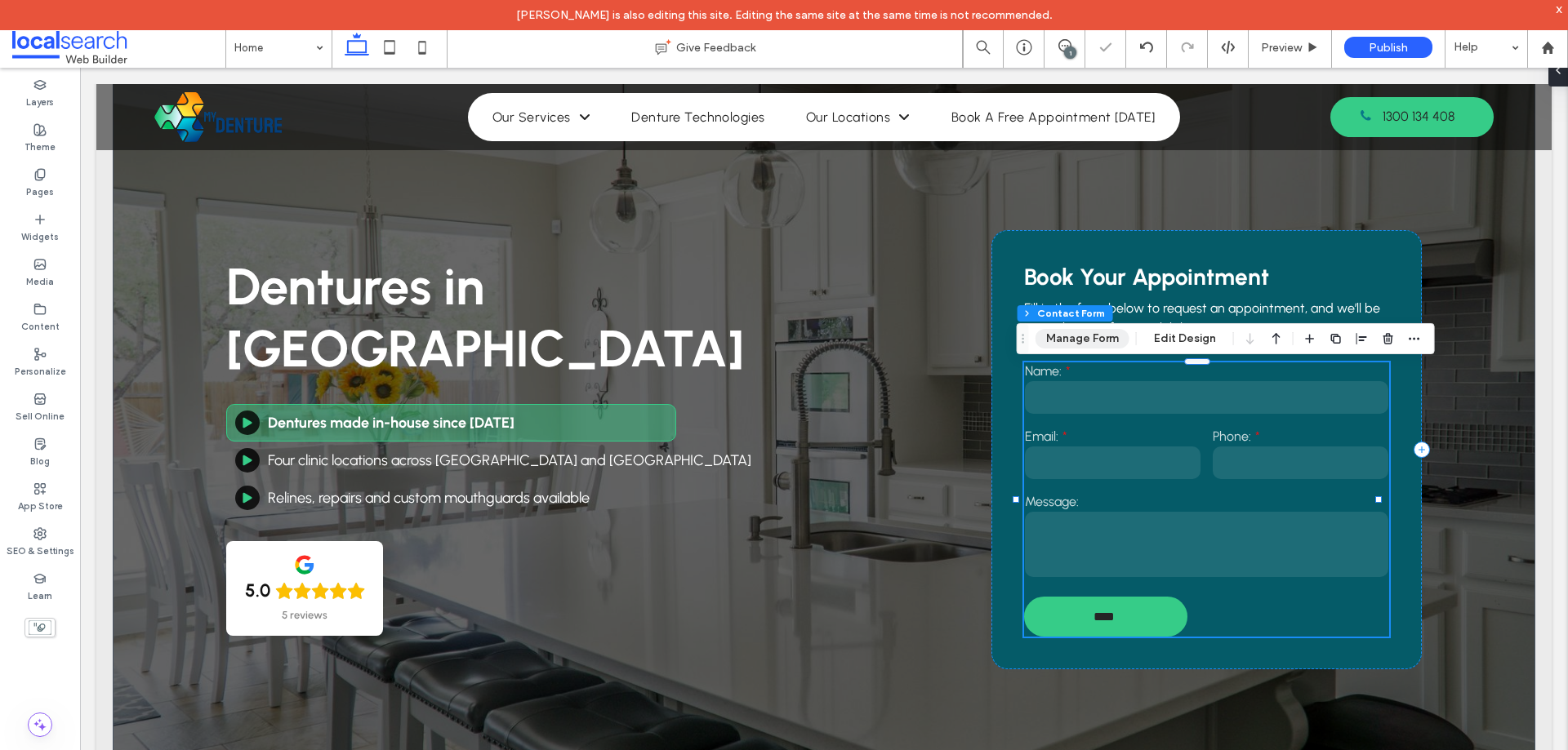
click button "Manage Form"
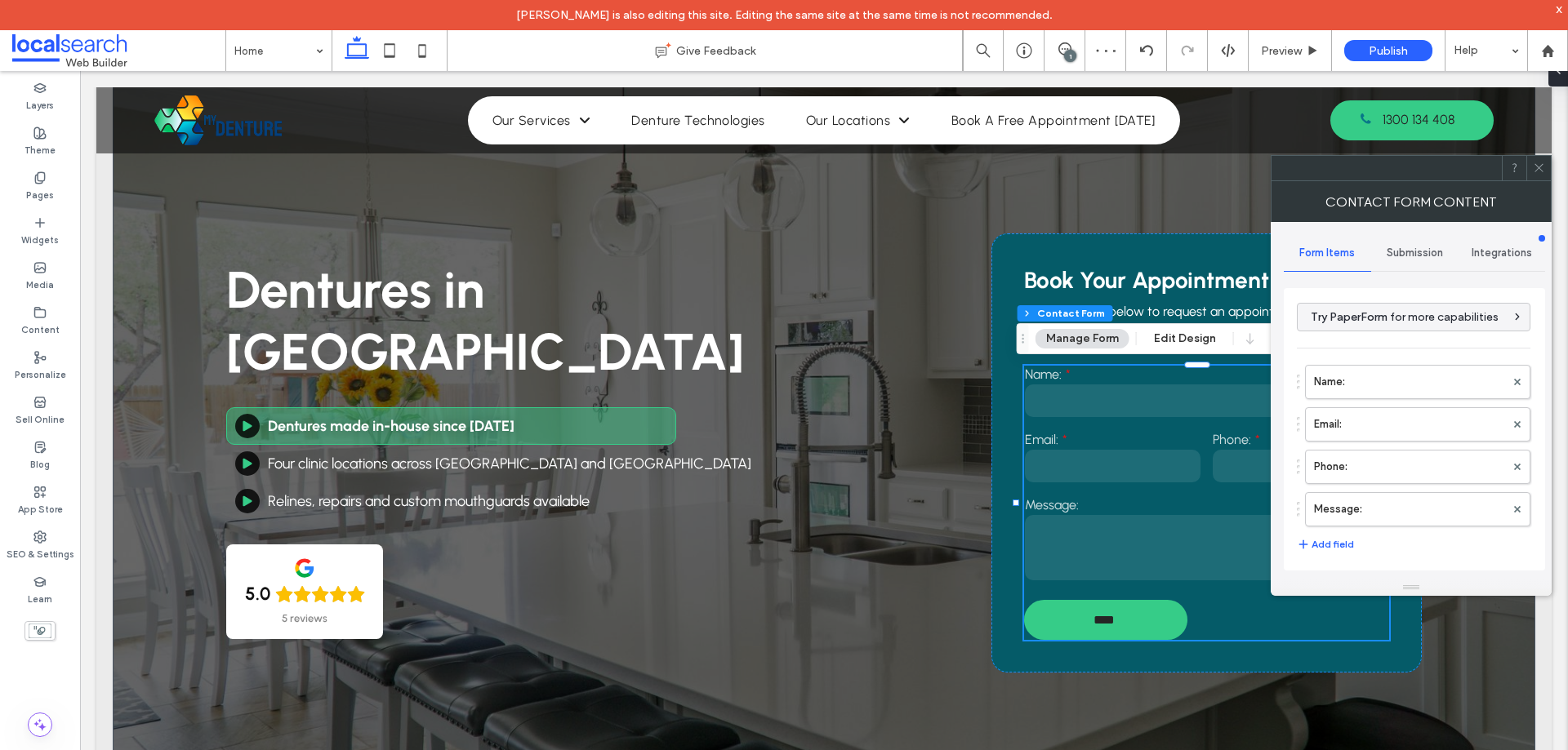
click div "Submission"
click label "New submission notification"
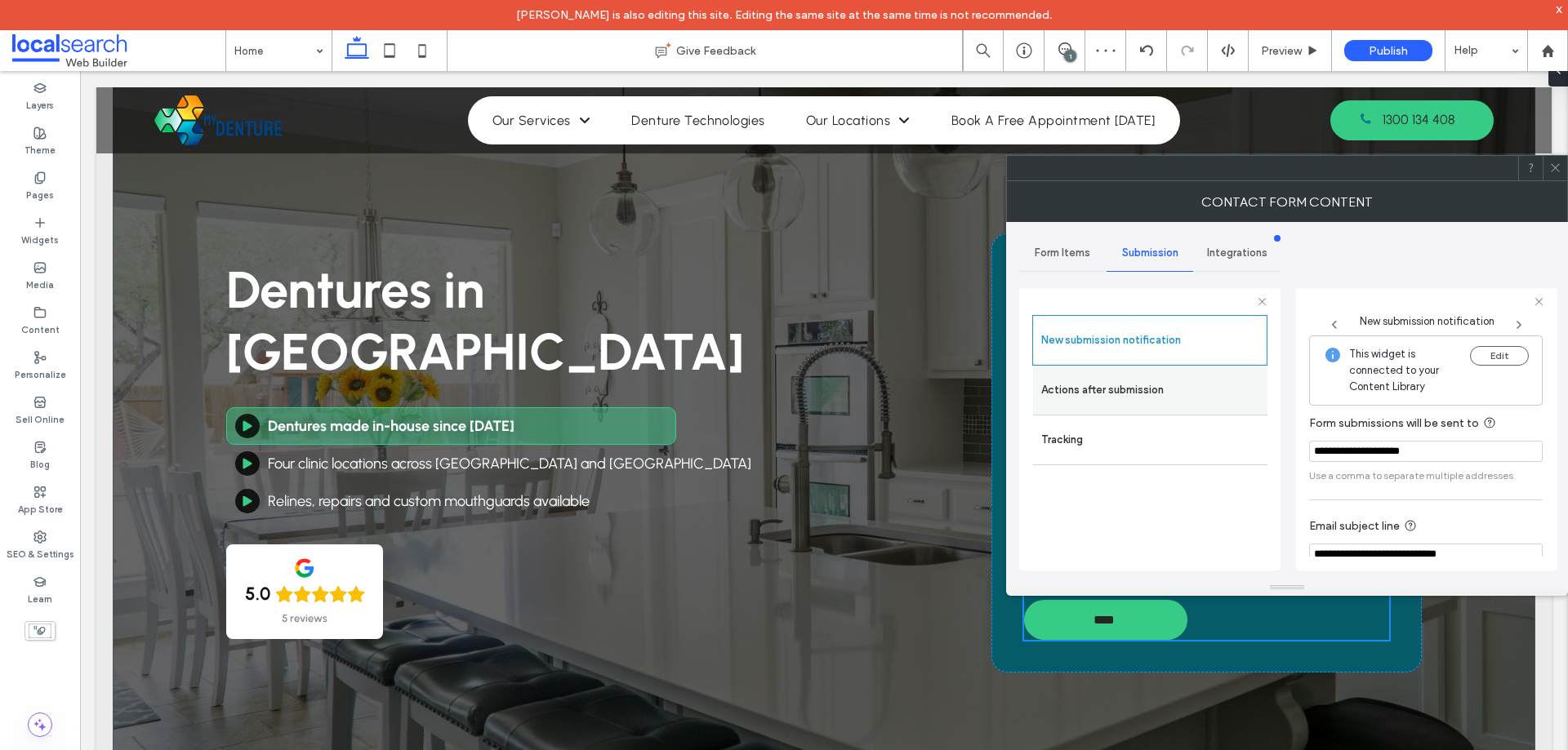
click label "Actions after submission"
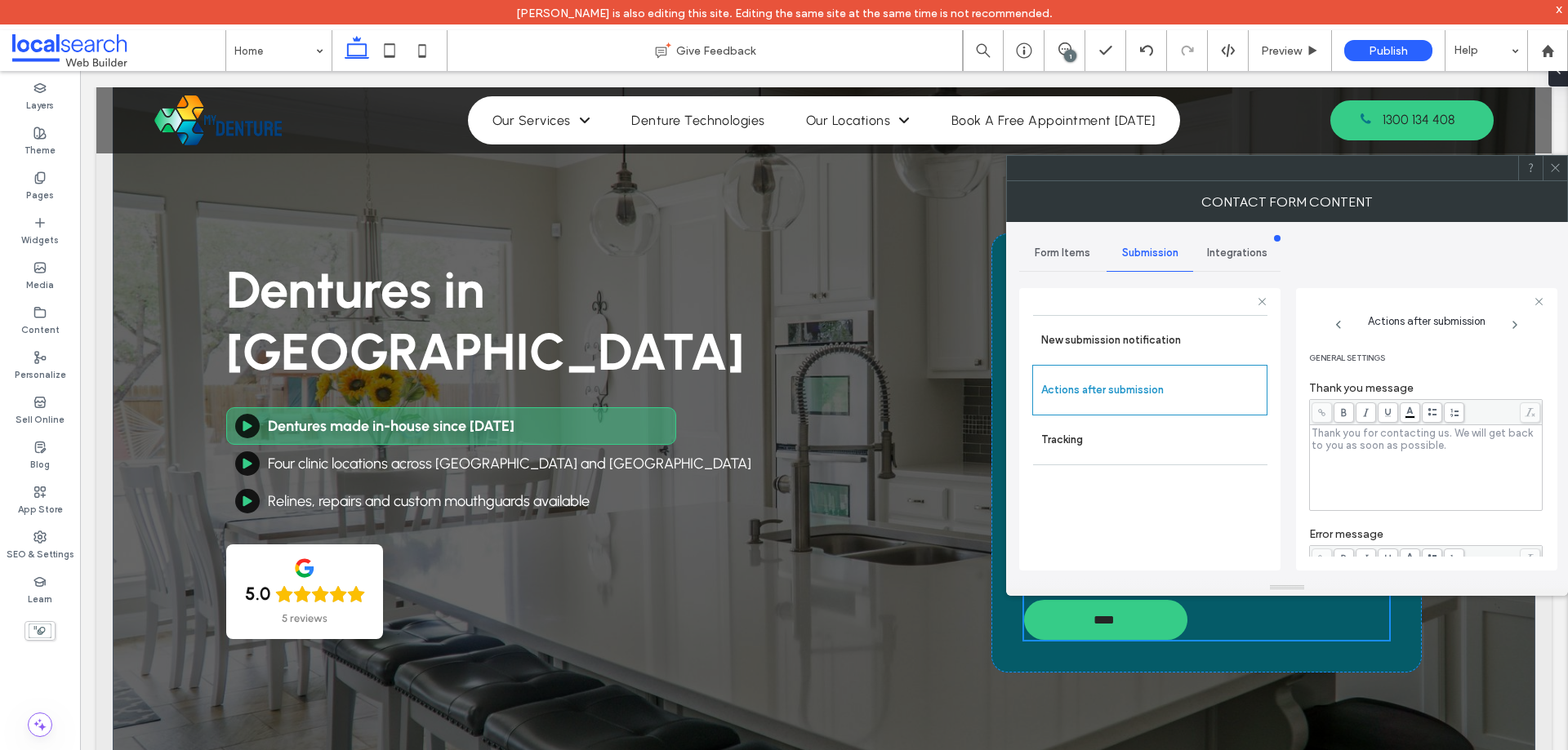
click div "Rich Text Editor"
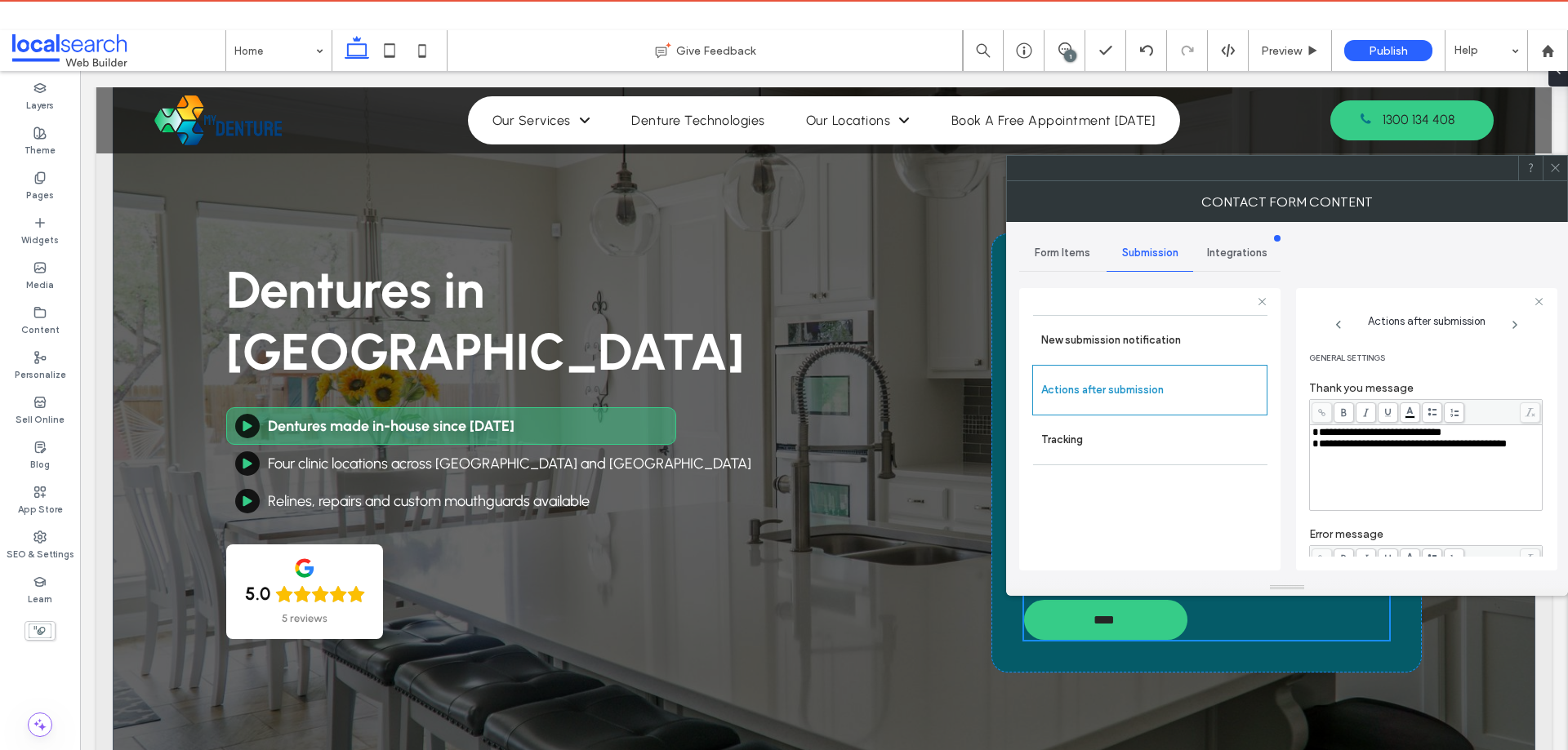
click span "**********"
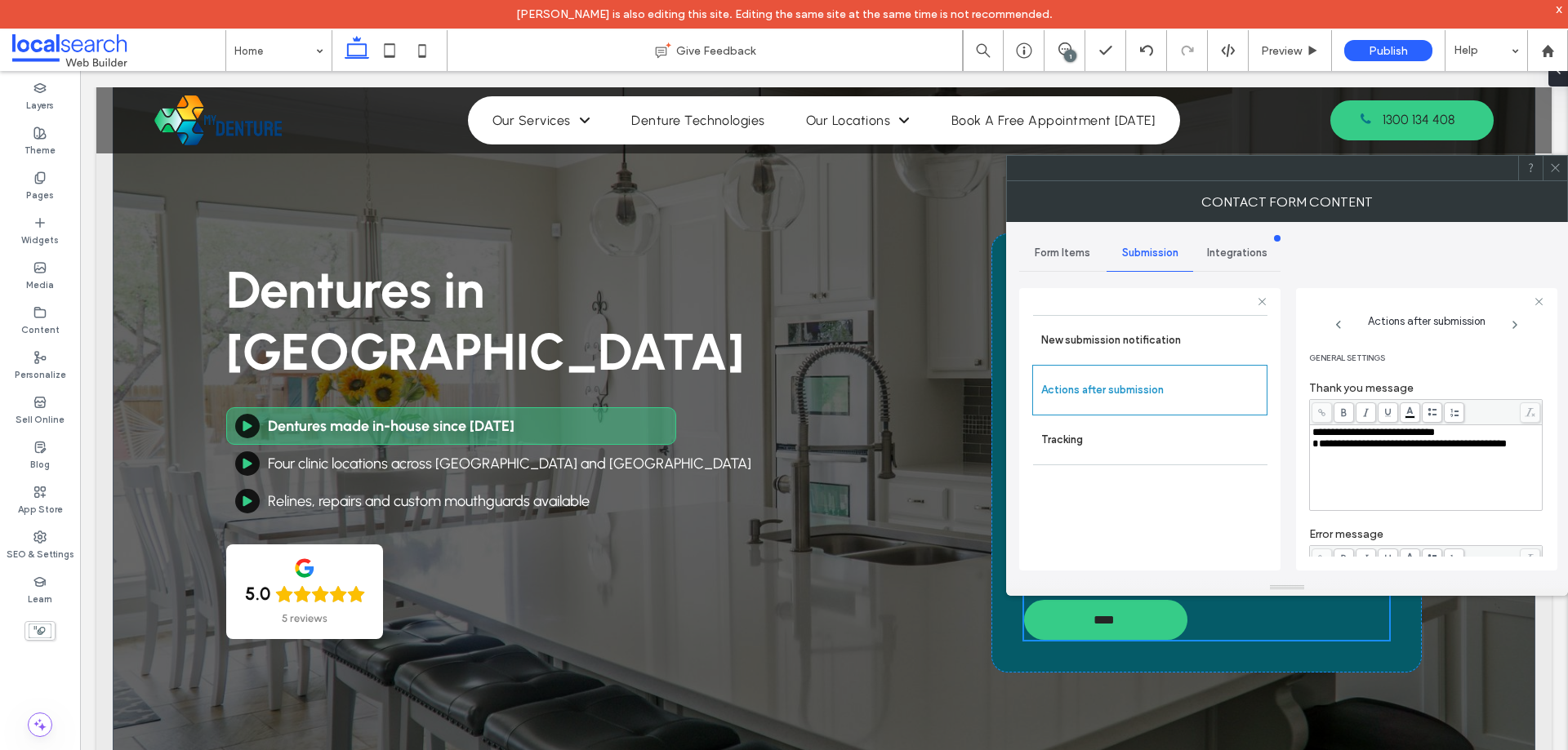
click span "**********"
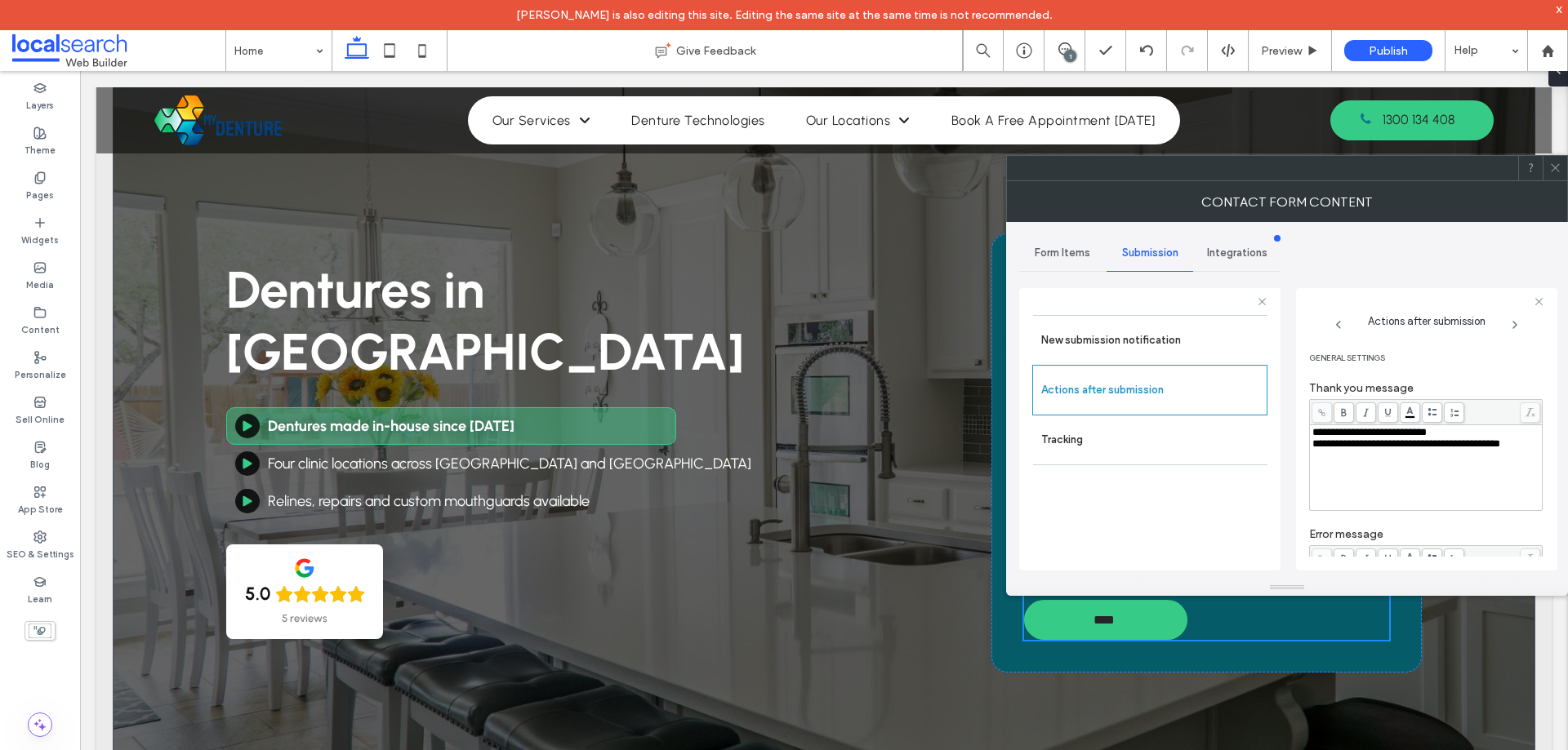
click div "**********"
drag, startPoint x: 1437, startPoint y: 435, endPoint x: 1446, endPoint y: 434, distance: 9.1
click span "**********"
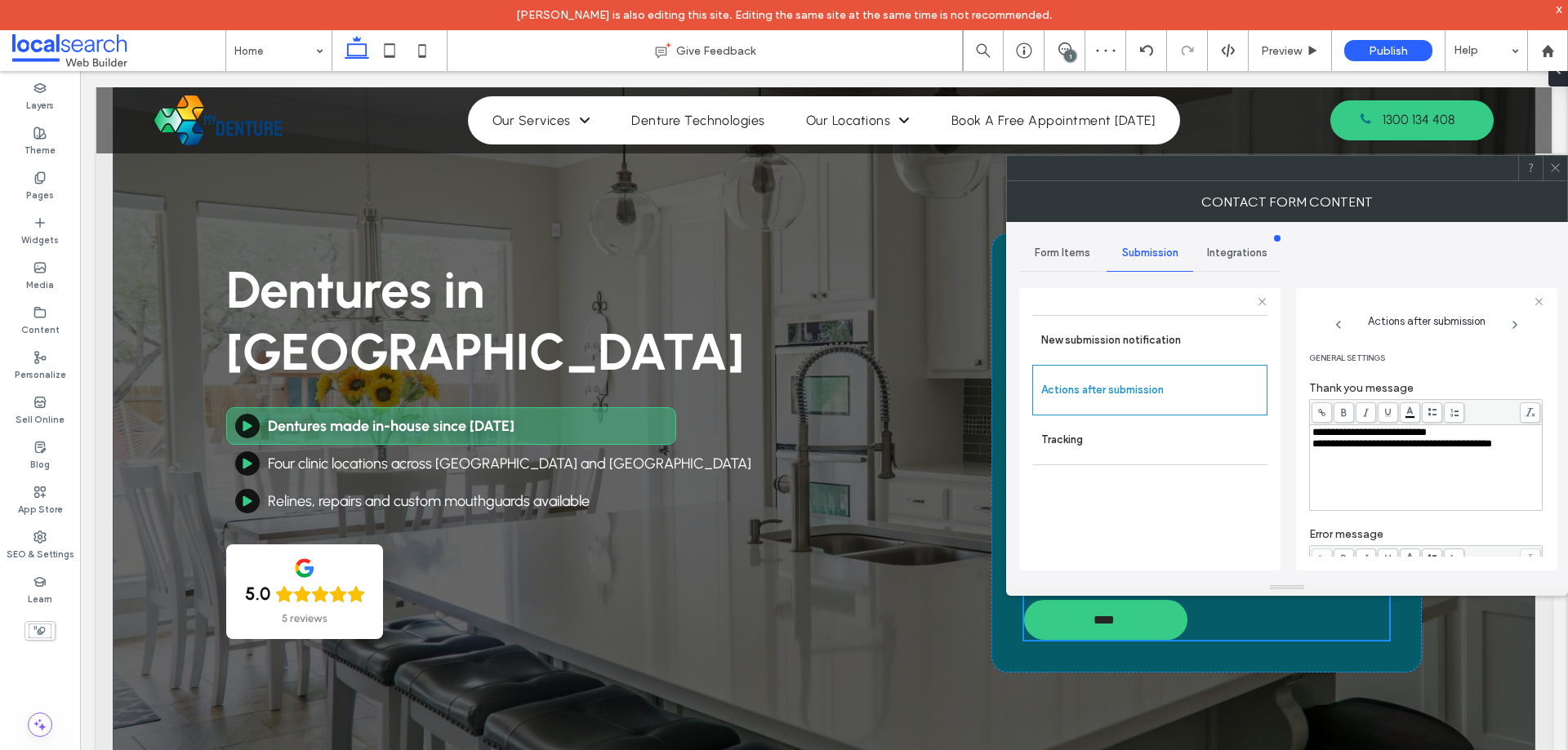
click span "**********"
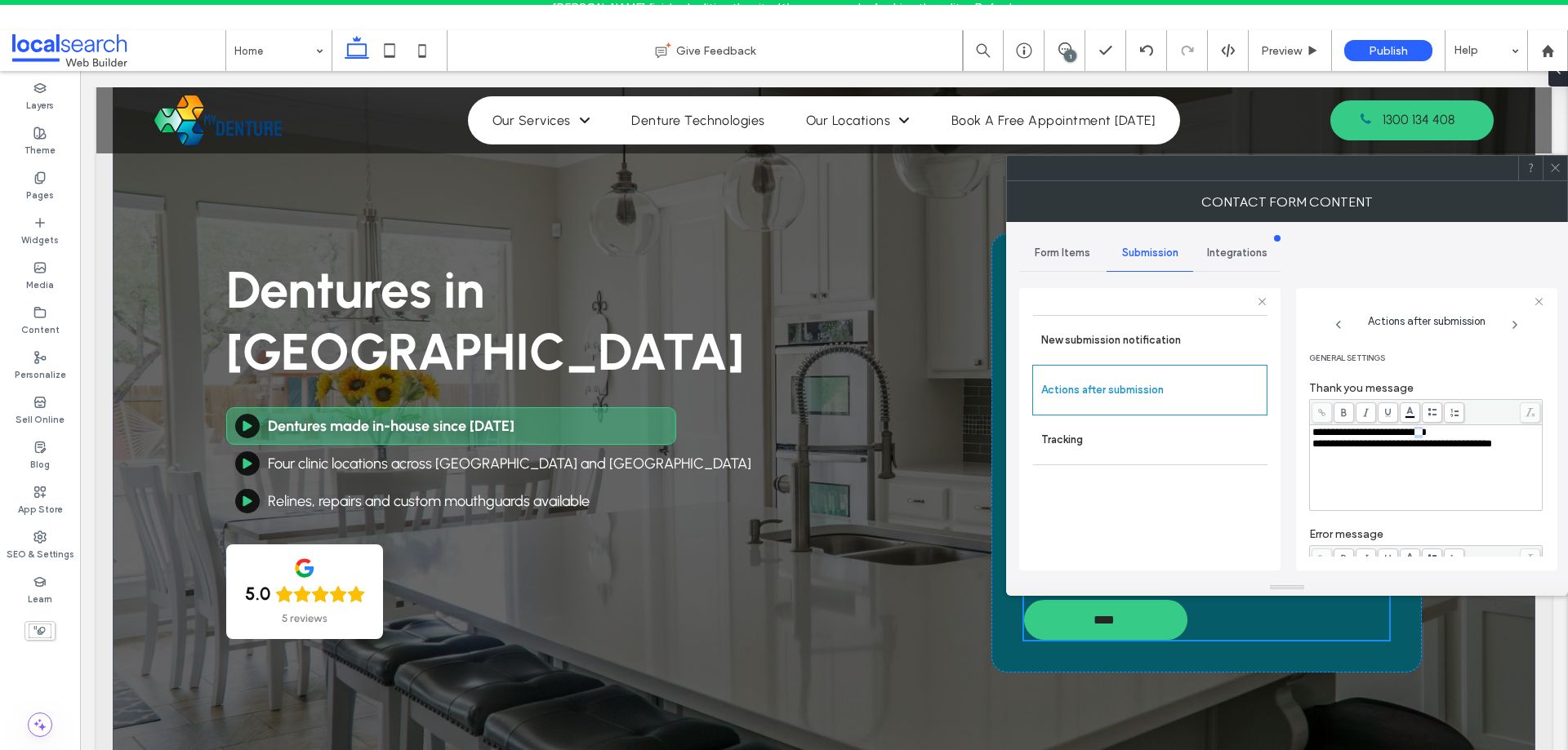
drag, startPoint x: 1438, startPoint y: 438, endPoint x: 1447, endPoint y: 434, distance: 9.8
click span "**********"
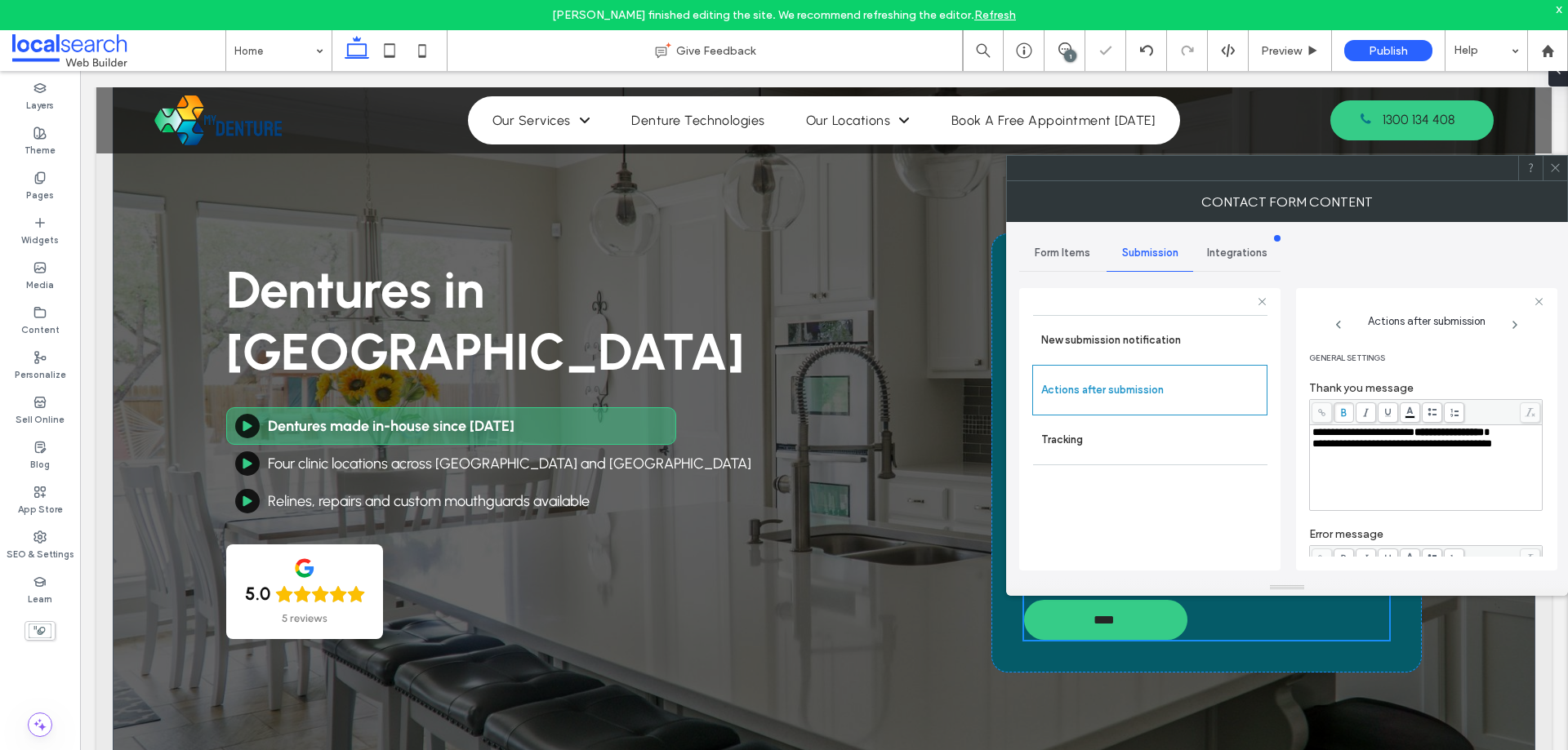
click div "**********"
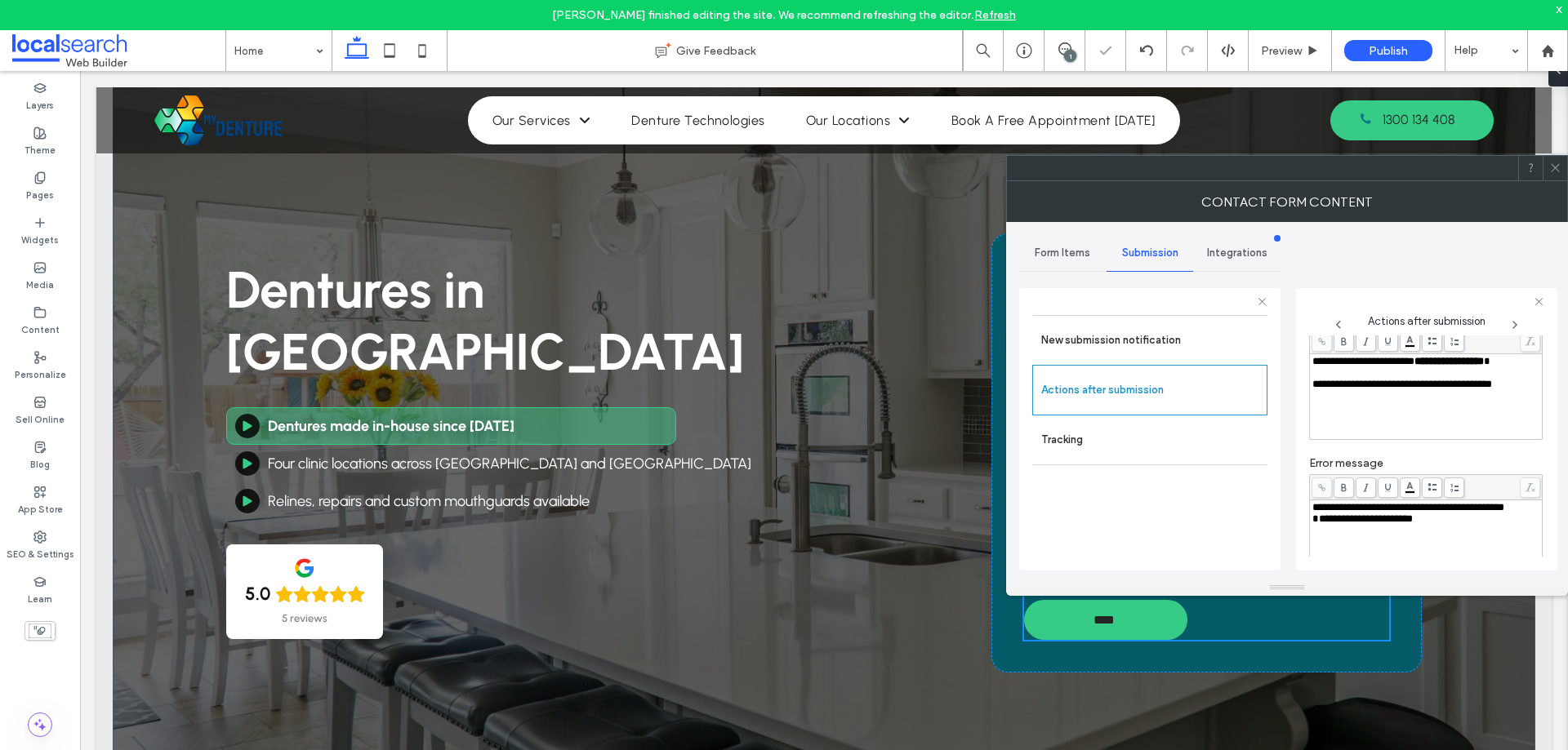
scroll to position [164, 0]
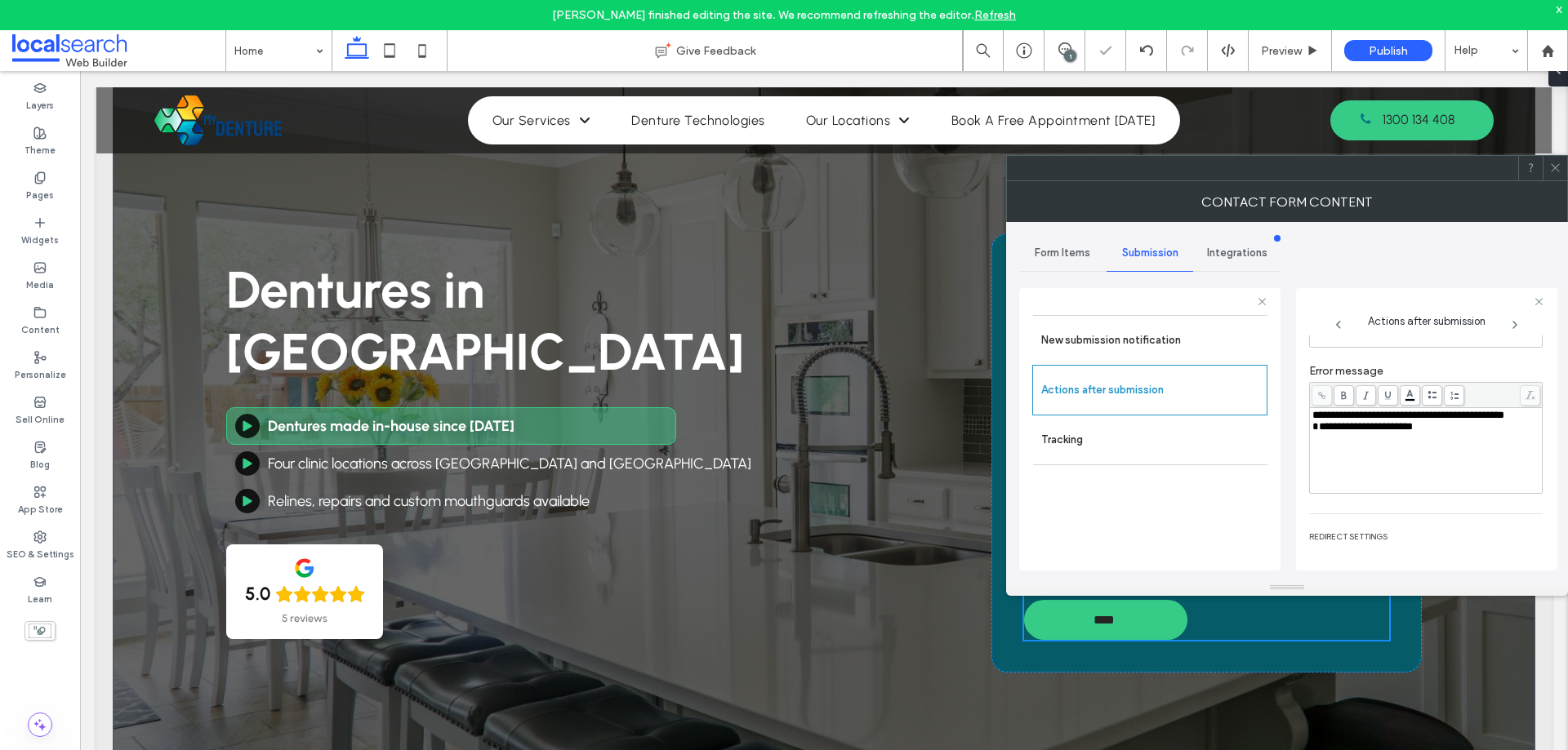
click div "**********"
click span "**********"
click div "Rich Text Editor"
click div "**********"
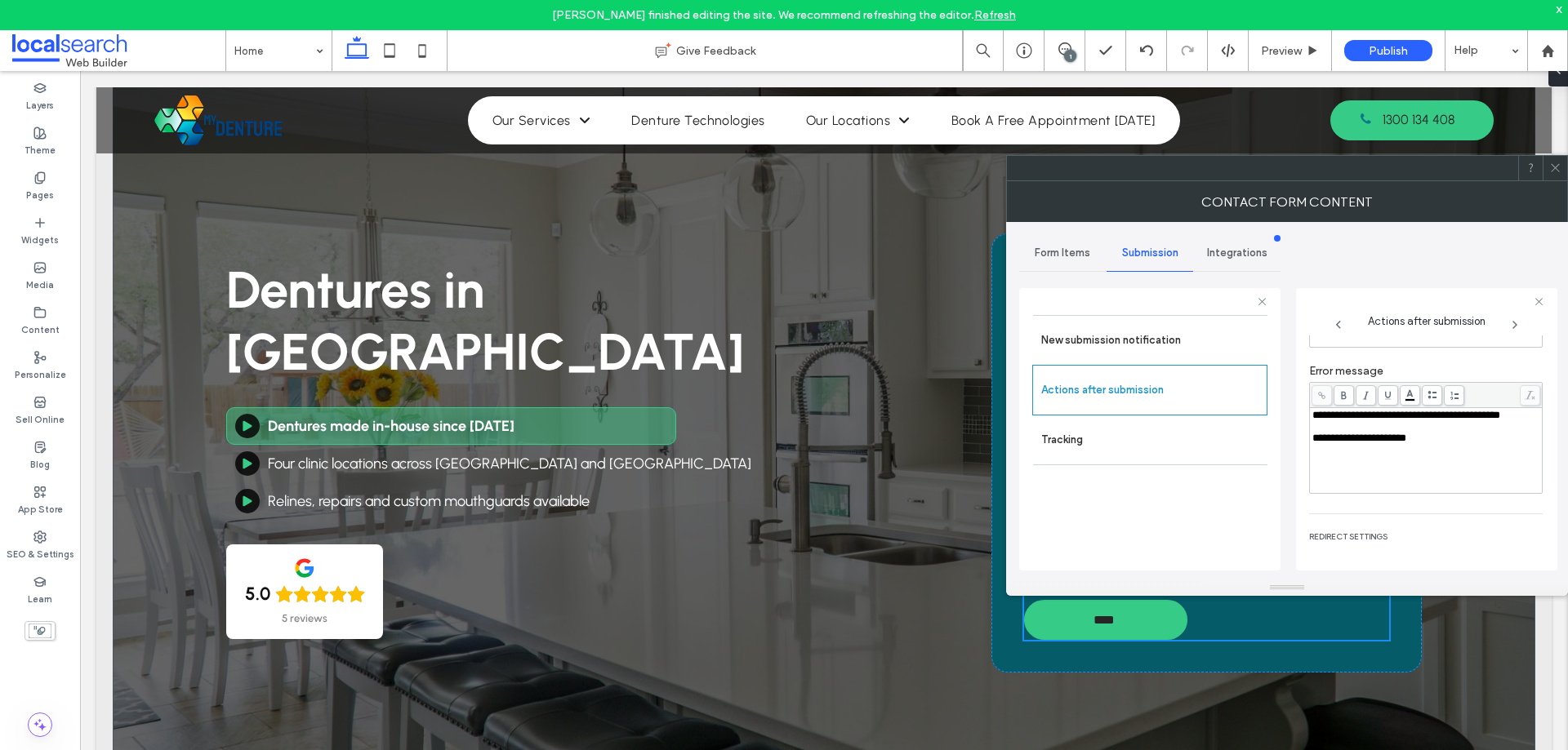
click div "**********"
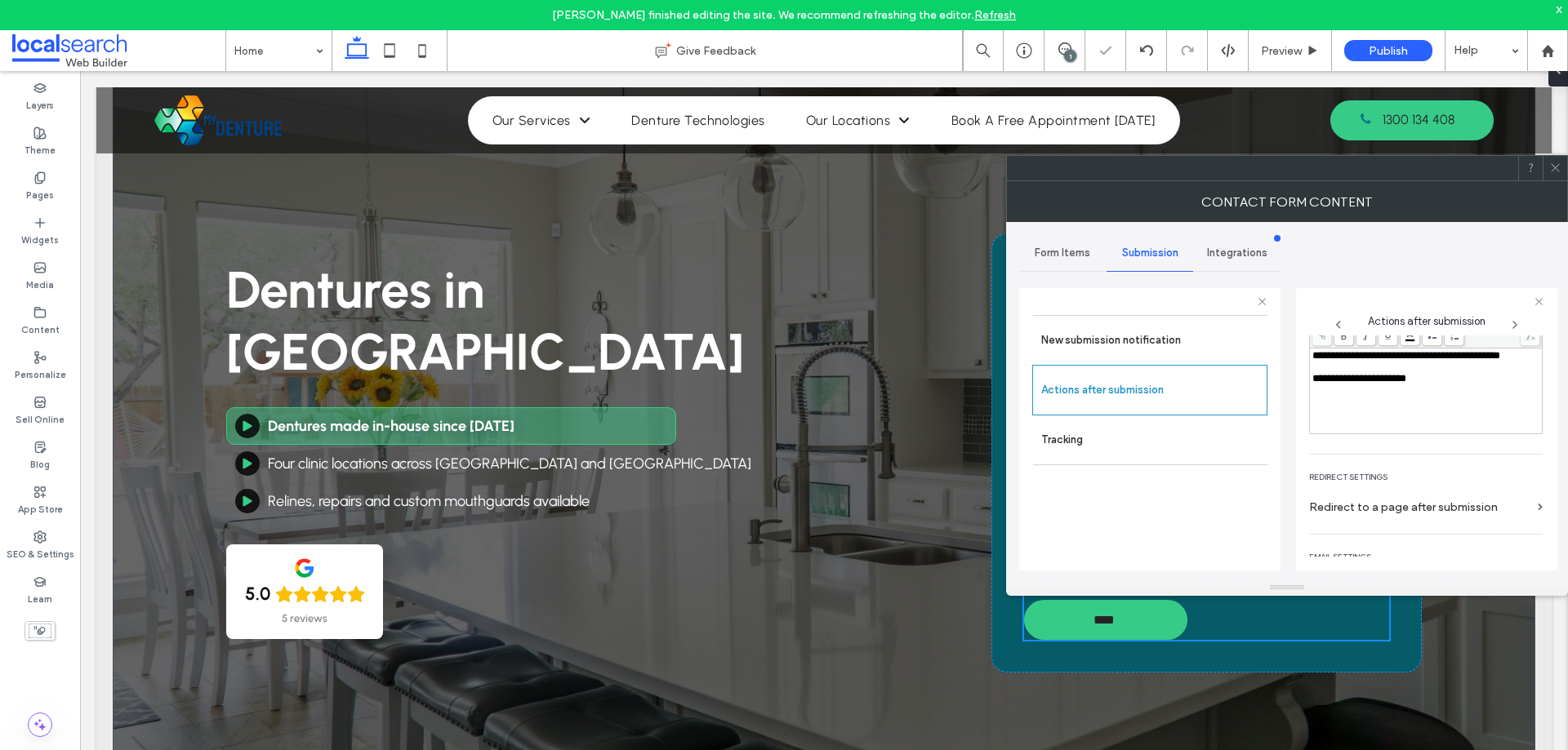
scroll to position [282, 0]
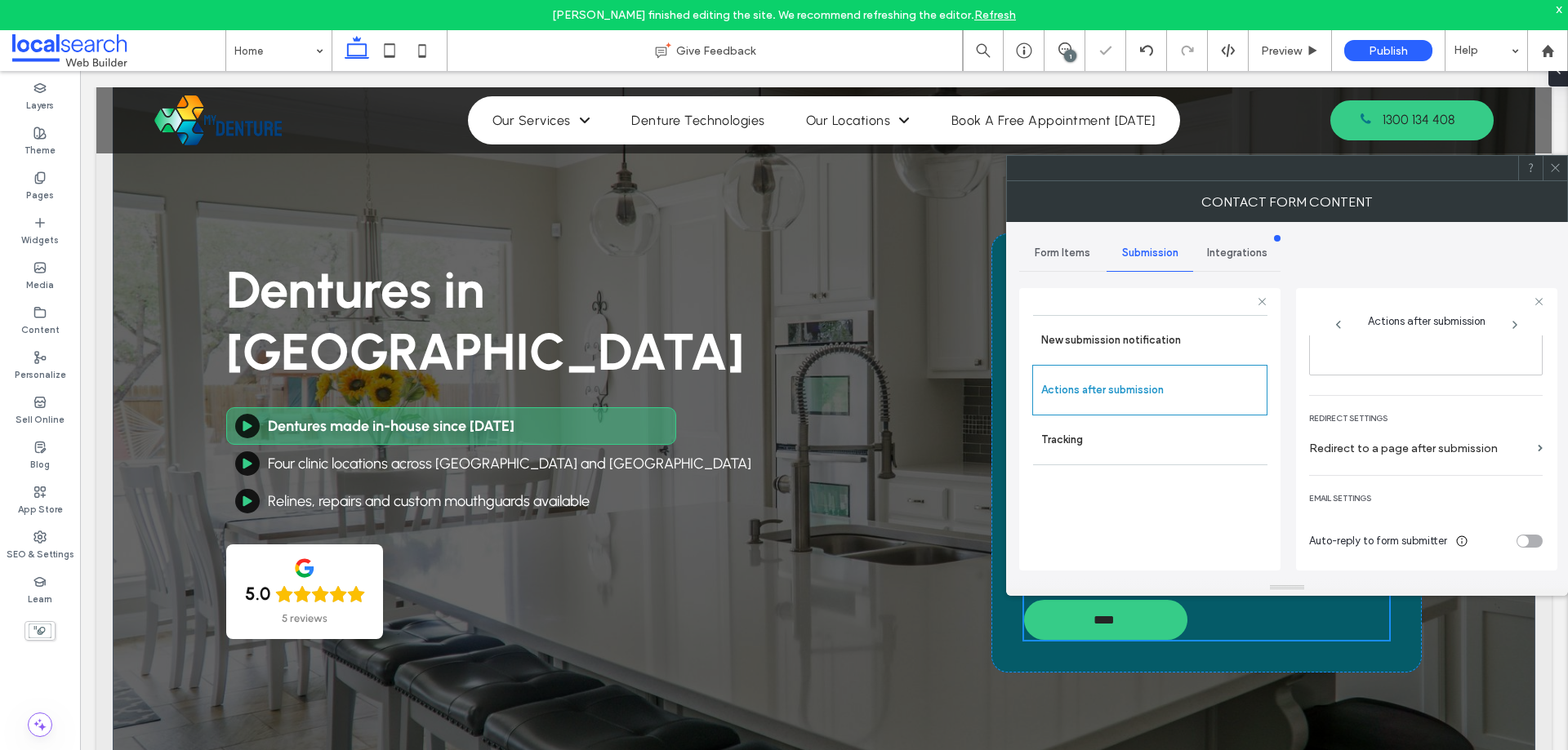
click span
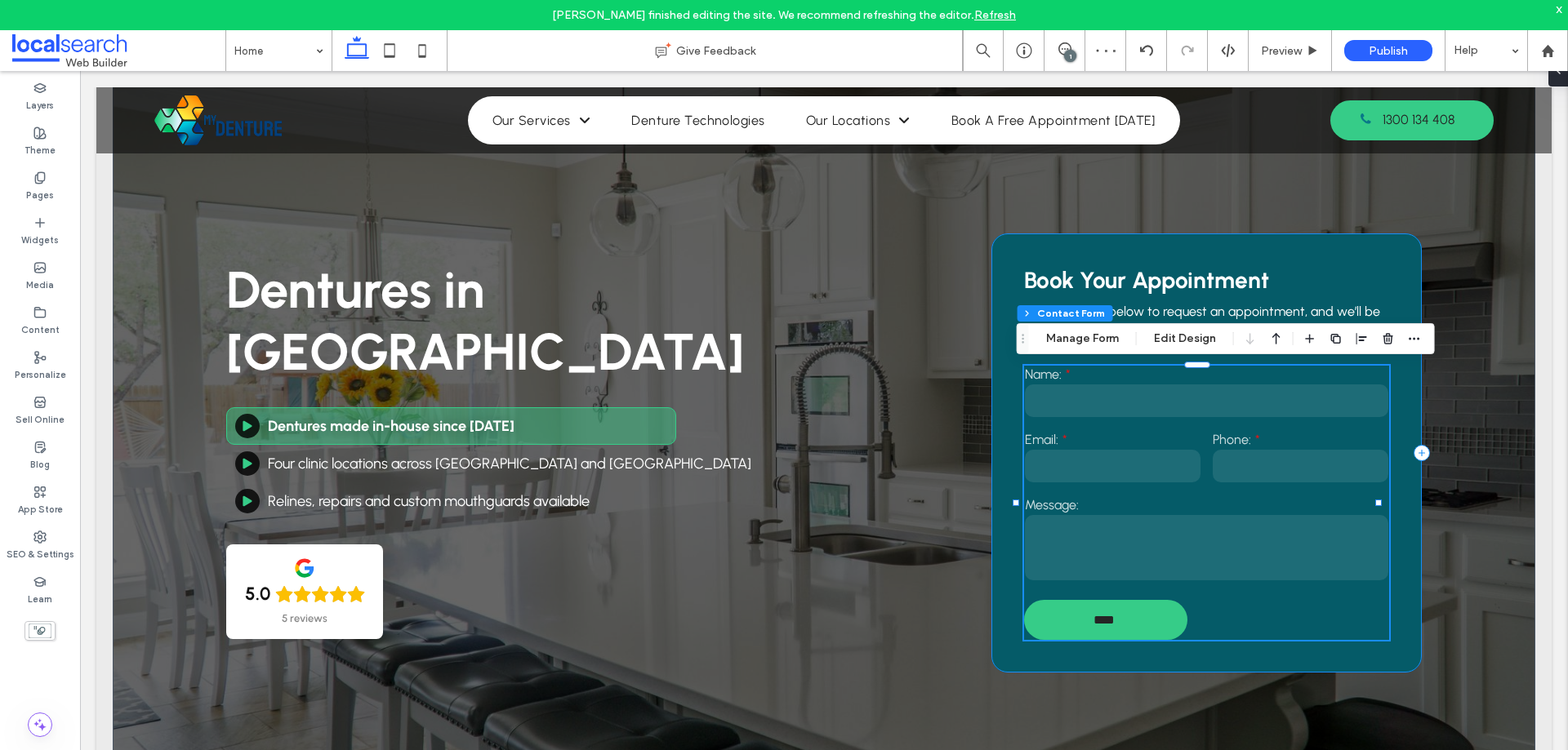
click div "Book Your Appointment Fill in the form below to request an appointment, and we’…"
